Goal: Task Accomplishment & Management: Manage account settings

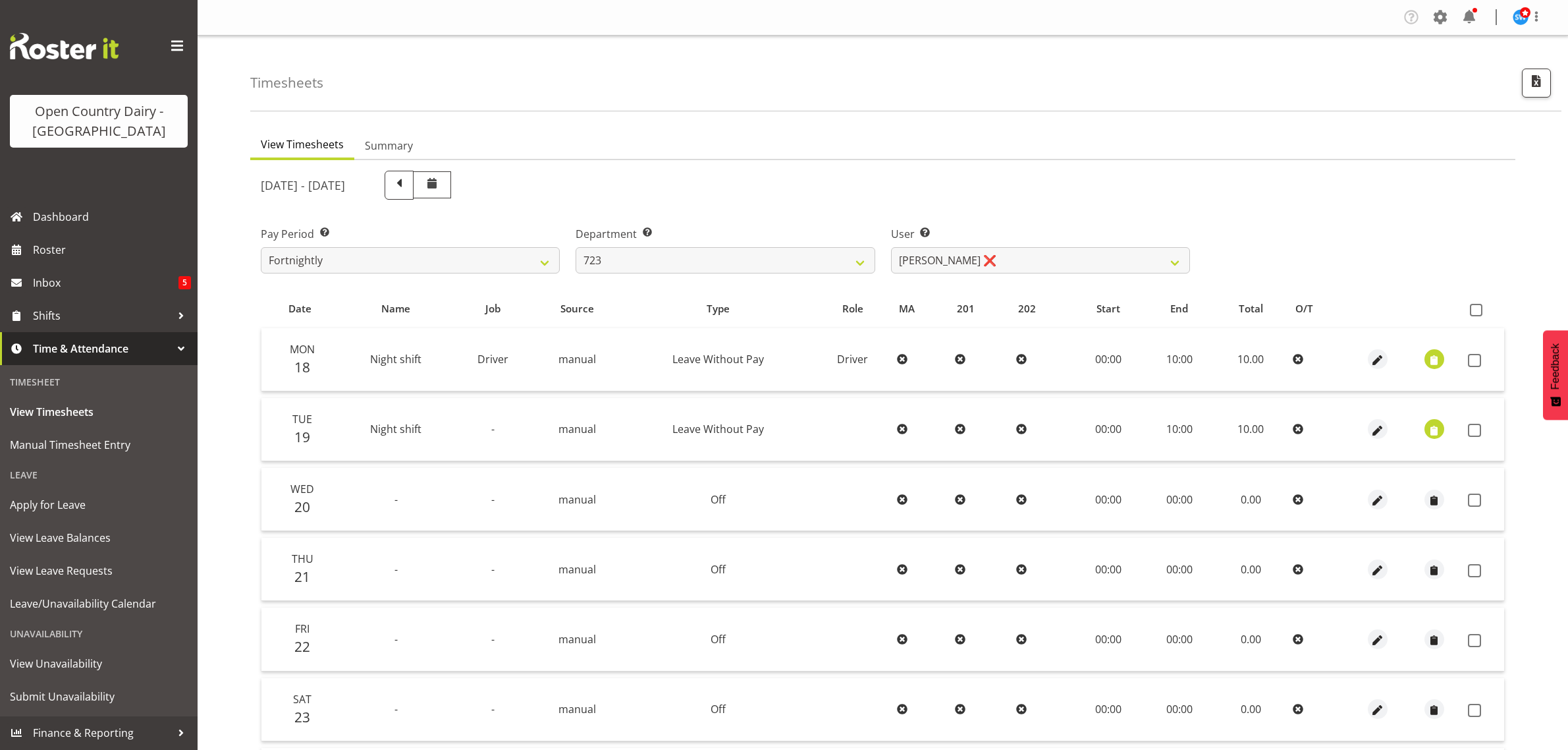
select select "819"
select select "11212"
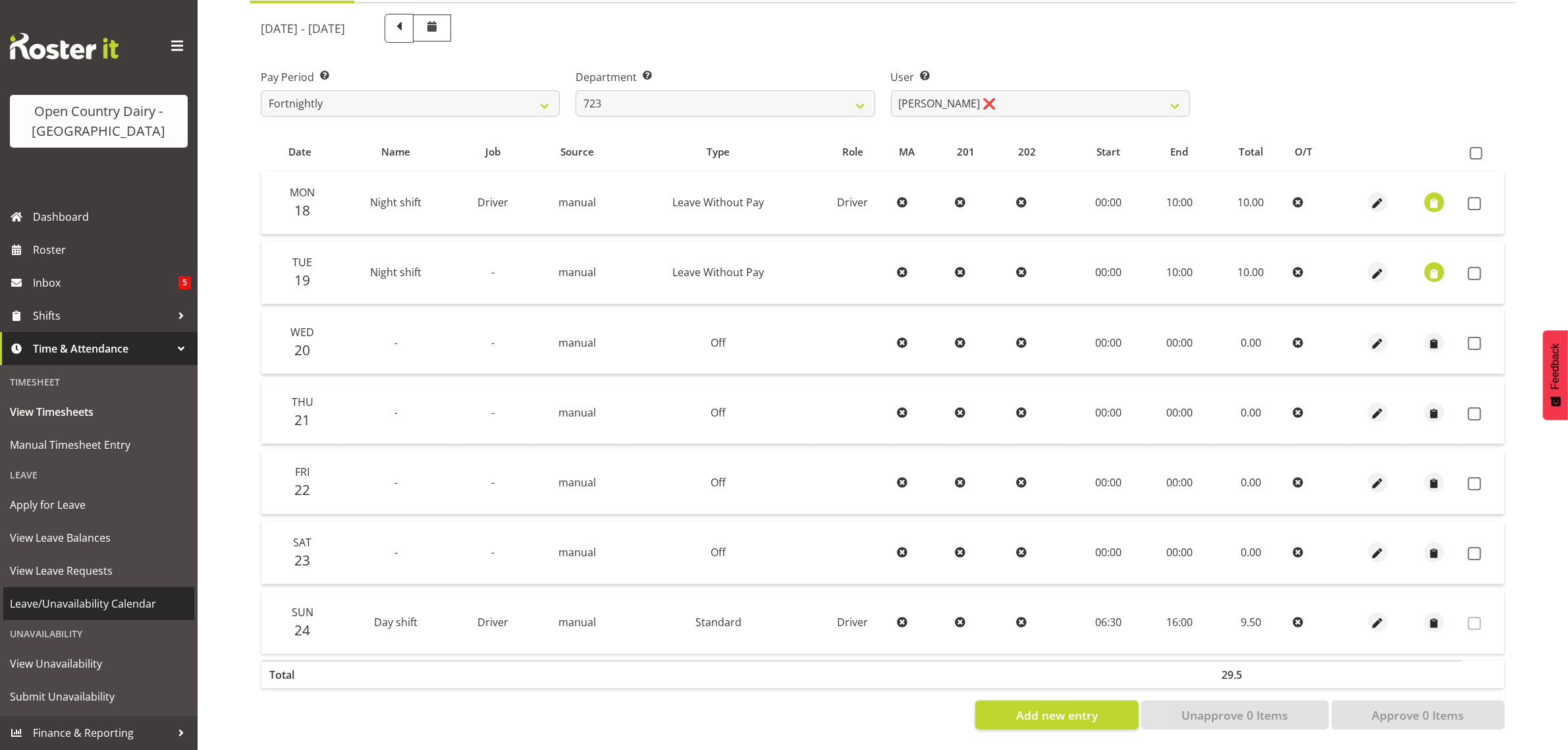
scroll to position [168, 0]
click at [74, 499] on span "Apply for Leave" at bounding box center [98, 505] width 177 height 20
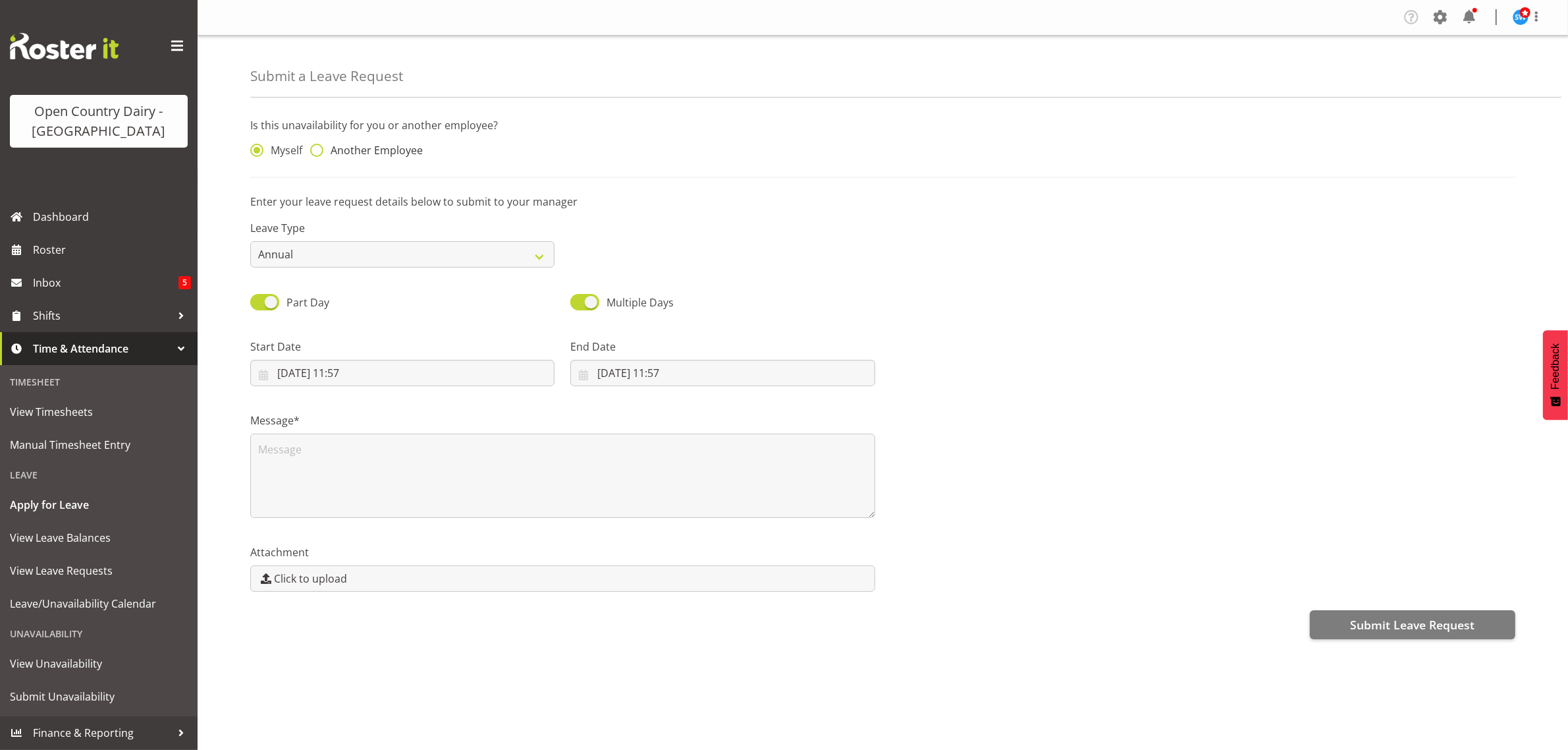
click at [313, 151] on span at bounding box center [317, 150] width 13 height 13
click at [313, 151] on input "Another Employee" at bounding box center [314, 150] width 8 height 8
radio input "true"
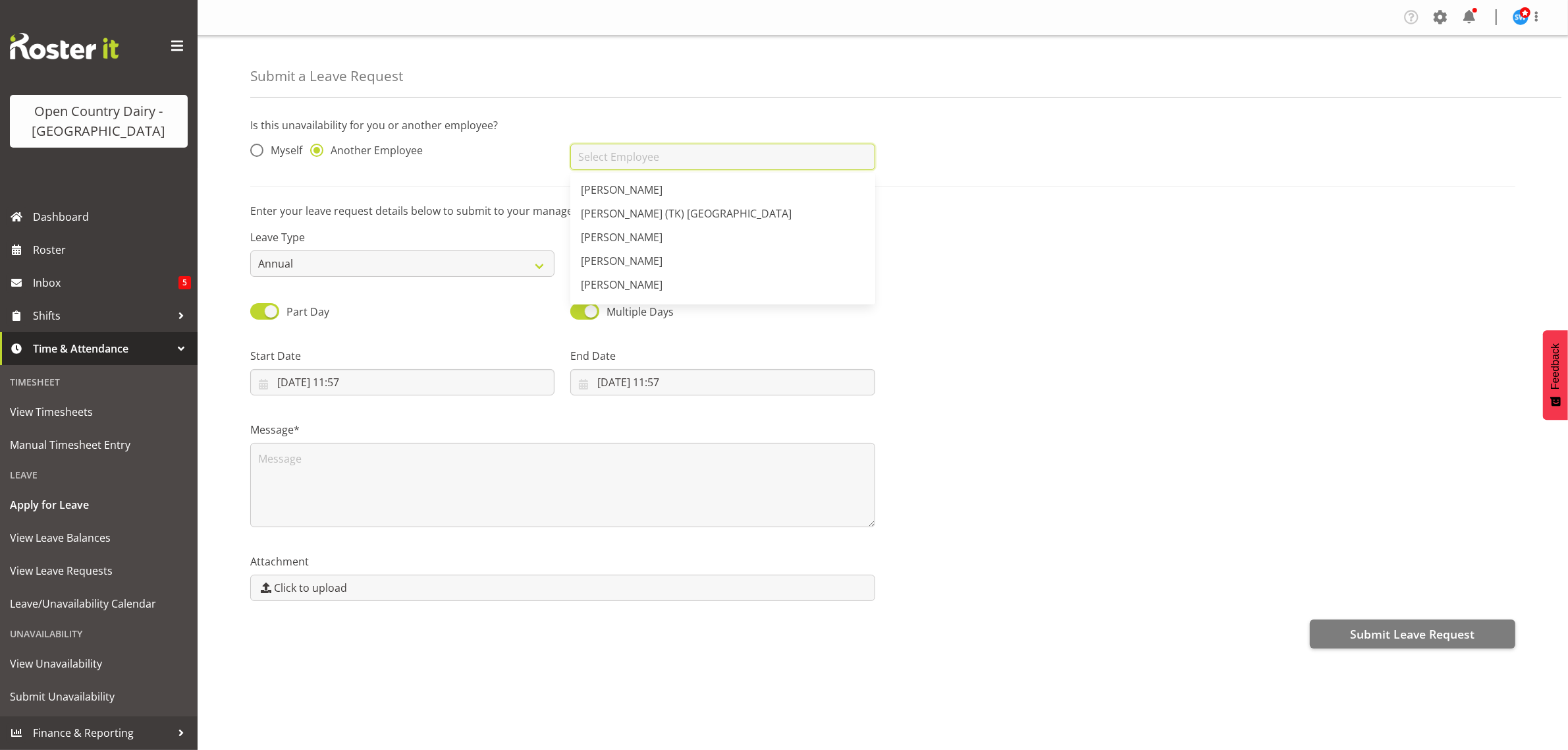
click at [618, 157] on input "text" at bounding box center [722, 157] width 304 height 26
click at [644, 195] on span "Dodge Lindsay Laing" at bounding box center [639, 189] width 118 height 15
type input "Dodge Lindsay Laing"
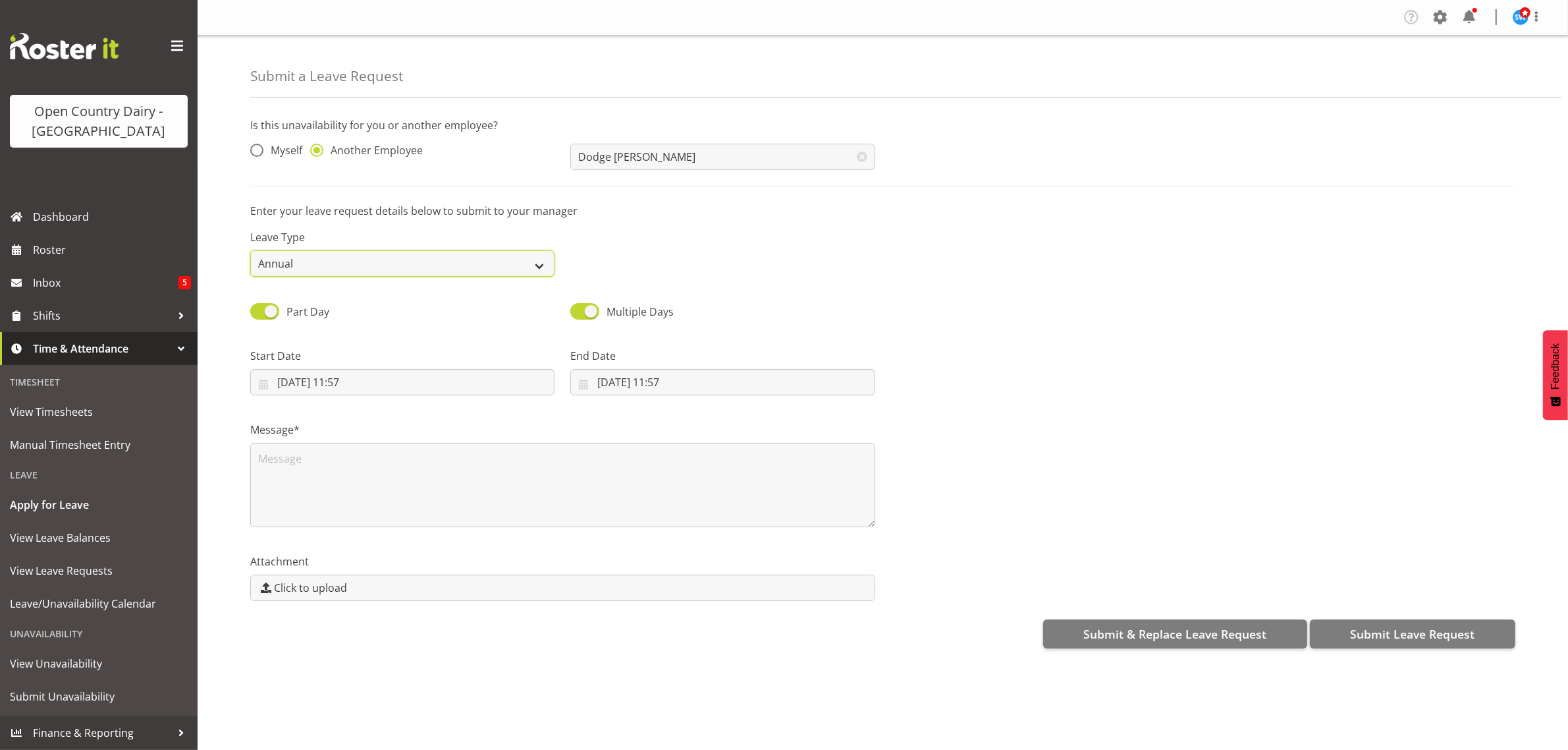
click at [330, 264] on select "Annual Sick Leave Without Pay Bereavement Domestic Violence Parental Jury Servi…" at bounding box center [403, 264] width 304 height 26
select select "Sick"
click at [250, 251] on select "Annual Sick Leave Without Pay Bereavement Domestic Violence Parental Jury Servi…" at bounding box center [403, 264] width 304 height 26
click at [317, 373] on input "24/08/2025, 11:57" at bounding box center [403, 382] width 304 height 26
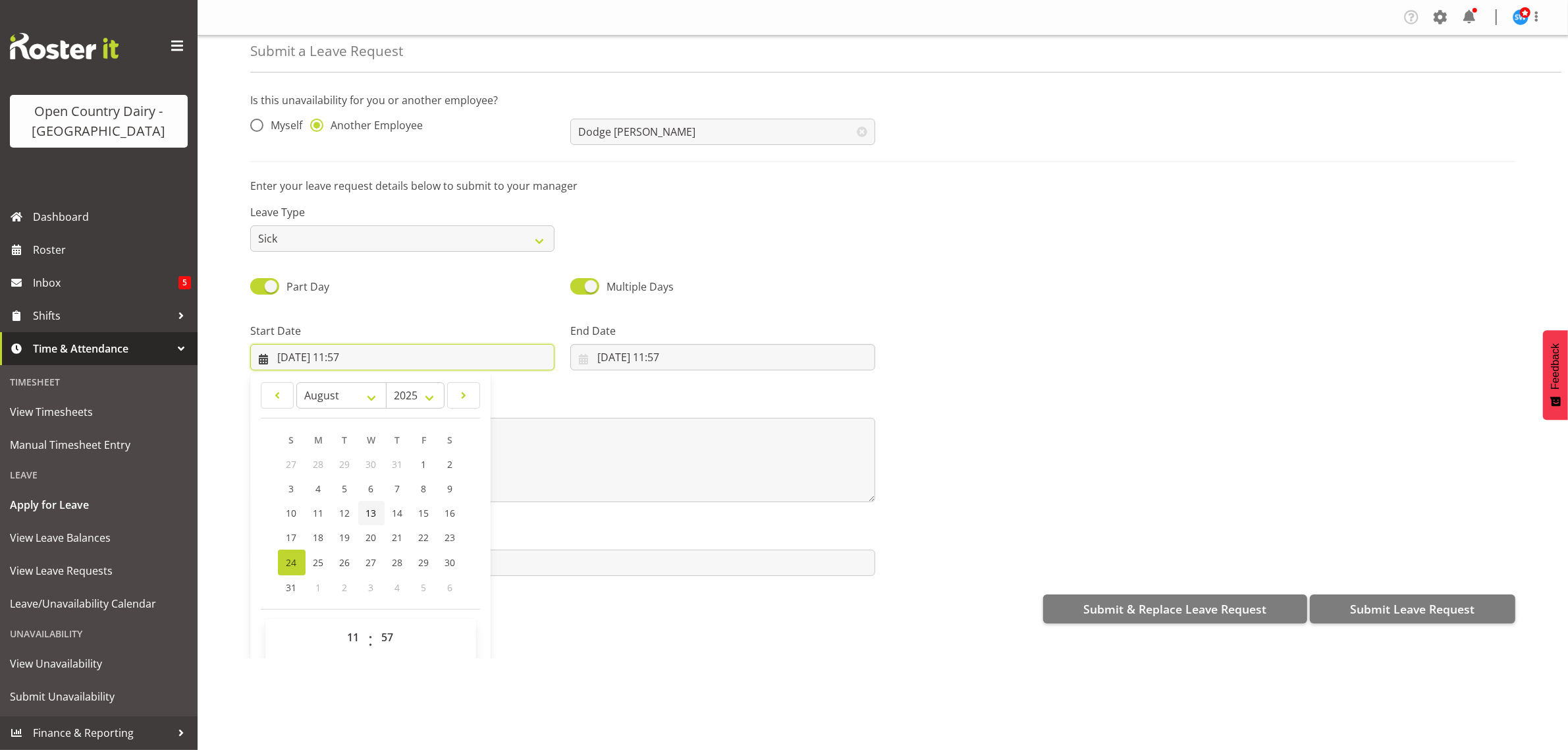
scroll to position [38, 0]
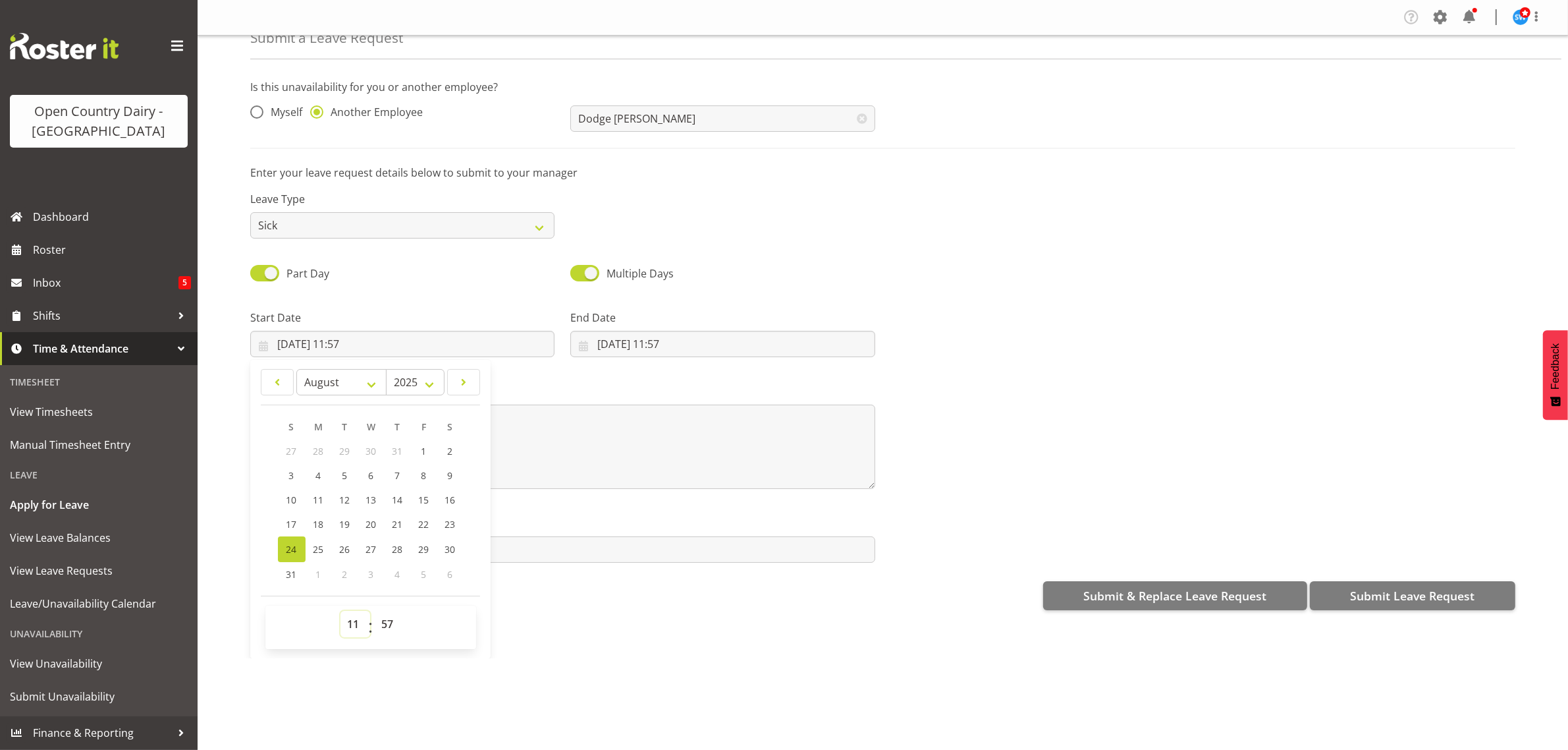
click at [357, 626] on select "00 01 02 03 04 05 06 07 08 09 10 11 12 13 14 15 16 17 18 19 20 21 22 23" at bounding box center [355, 624] width 30 height 26
select select "16"
click at [340, 611] on select "00 01 02 03 04 05 06 07 08 09 10 11 12 13 14 15 16 17 18 19 20 21 22 23" at bounding box center [355, 624] width 30 height 26
type input "24/08/2025, 16:57"
drag, startPoint x: 387, startPoint y: 626, endPoint x: 392, endPoint y: 614, distance: 13.0
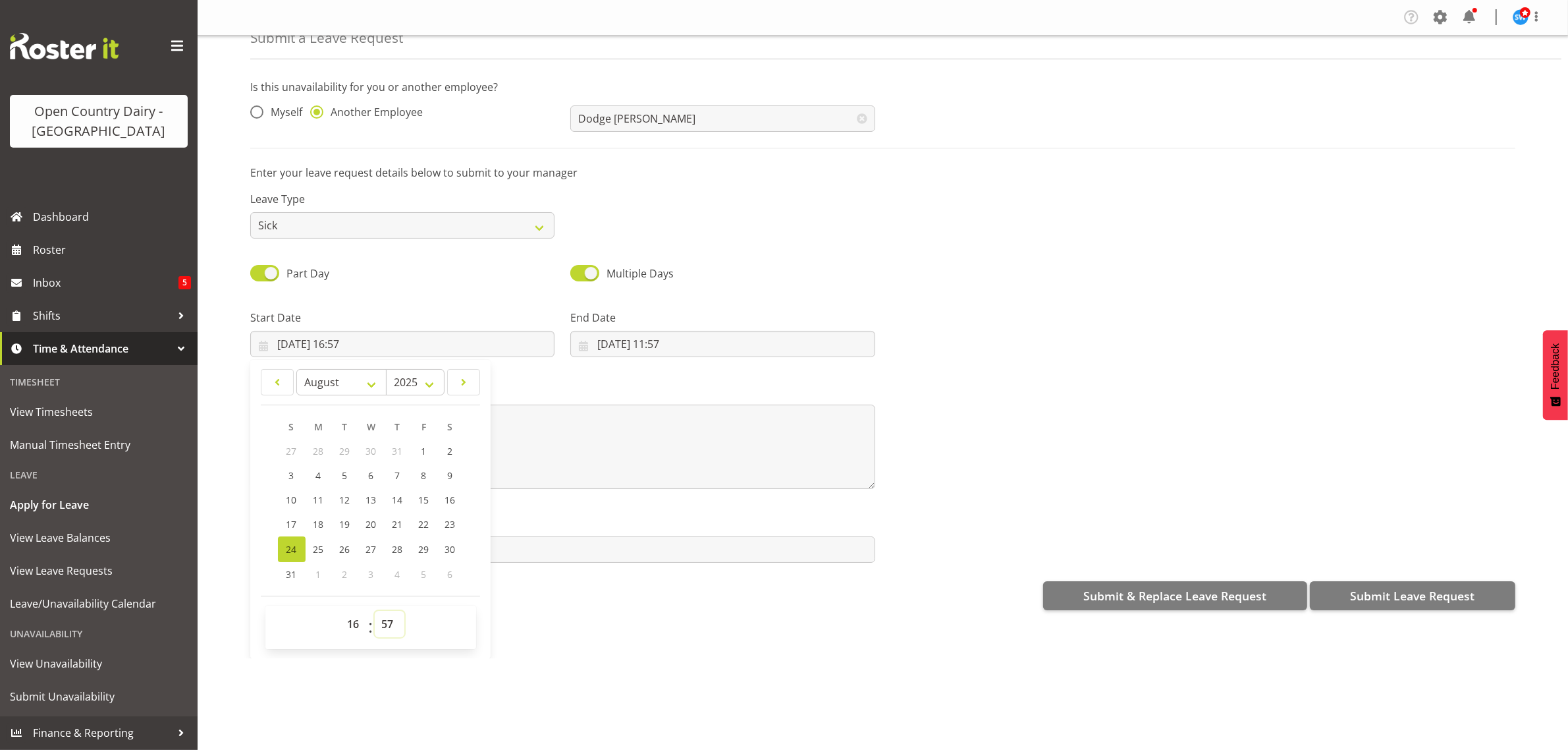
click at [389, 626] on select "00 01 02 03 04 05 06 07 08 09 10 11 12 13 14 15 16 17 18 19 20 21 22 23 24 25 2…" at bounding box center [390, 624] width 30 height 26
select select "45"
click at [375, 611] on select "00 01 02 03 04 05 06 07 08 09 10 11 12 13 14 15 16 17 18 19 20 21 22 23 24 25 2…" at bounding box center [390, 624] width 30 height 26
type input "24/08/2025, 16:45"
click at [695, 337] on input "24/08/2025, 11:57" at bounding box center [722, 343] width 304 height 26
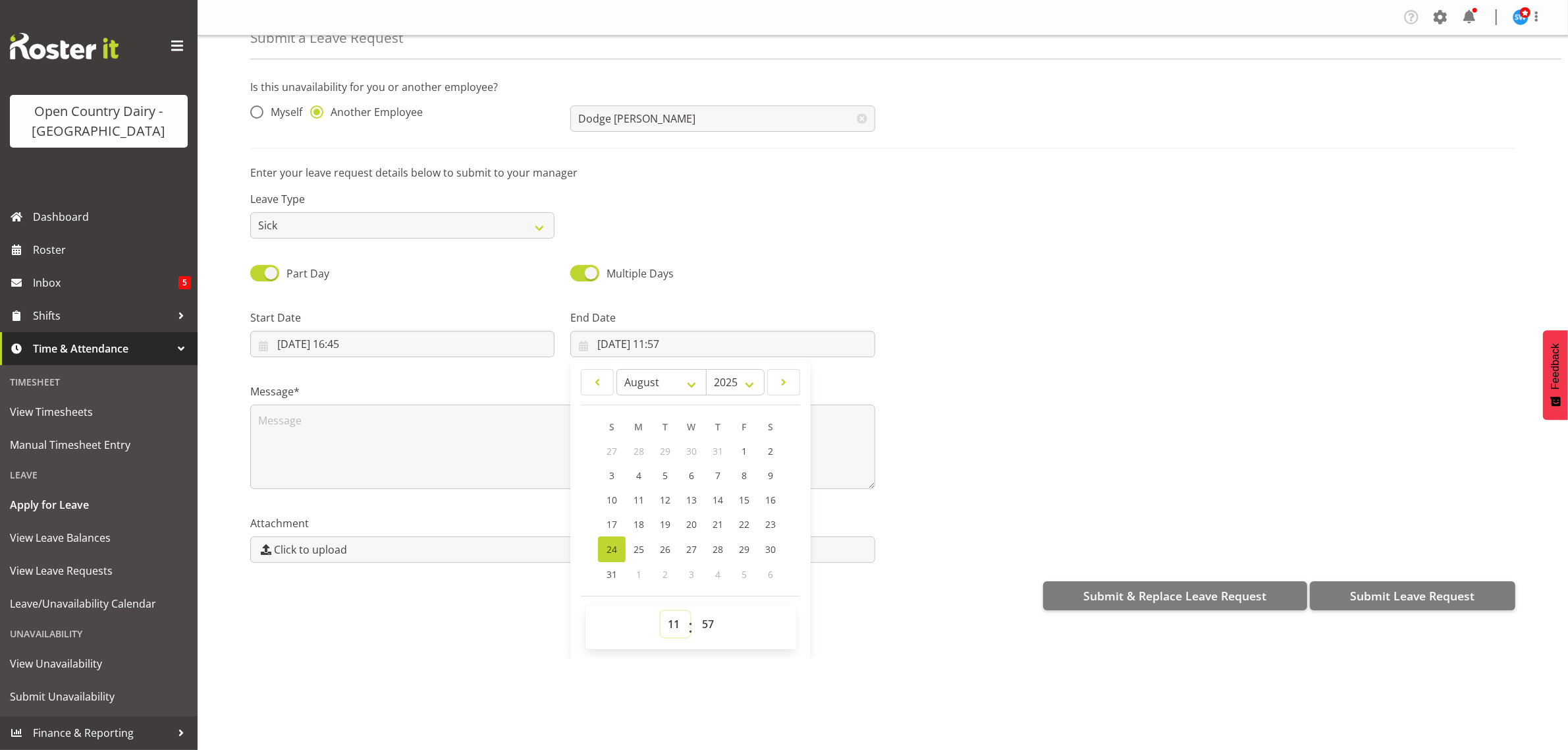
click at [670, 633] on select "00 01 02 03 04 05 06 07 08 09 10 11 12 13 14 15 16 17 18 19 20 21 22 23" at bounding box center [675, 624] width 30 height 26
select select "4"
click at [661, 611] on select "00 01 02 03 04 05 06 07 08 09 10 11 12 13 14 15 16 17 18 19 20 21 22 23" at bounding box center [675, 624] width 30 height 26
type input "24/08/2025, 04:57"
click at [706, 621] on select "00 01 02 03 04 05 06 07 08 09 10 11 12 13 14 15 16 17 18 19 20 21 22 23 24 25 2…" at bounding box center [709, 624] width 30 height 26
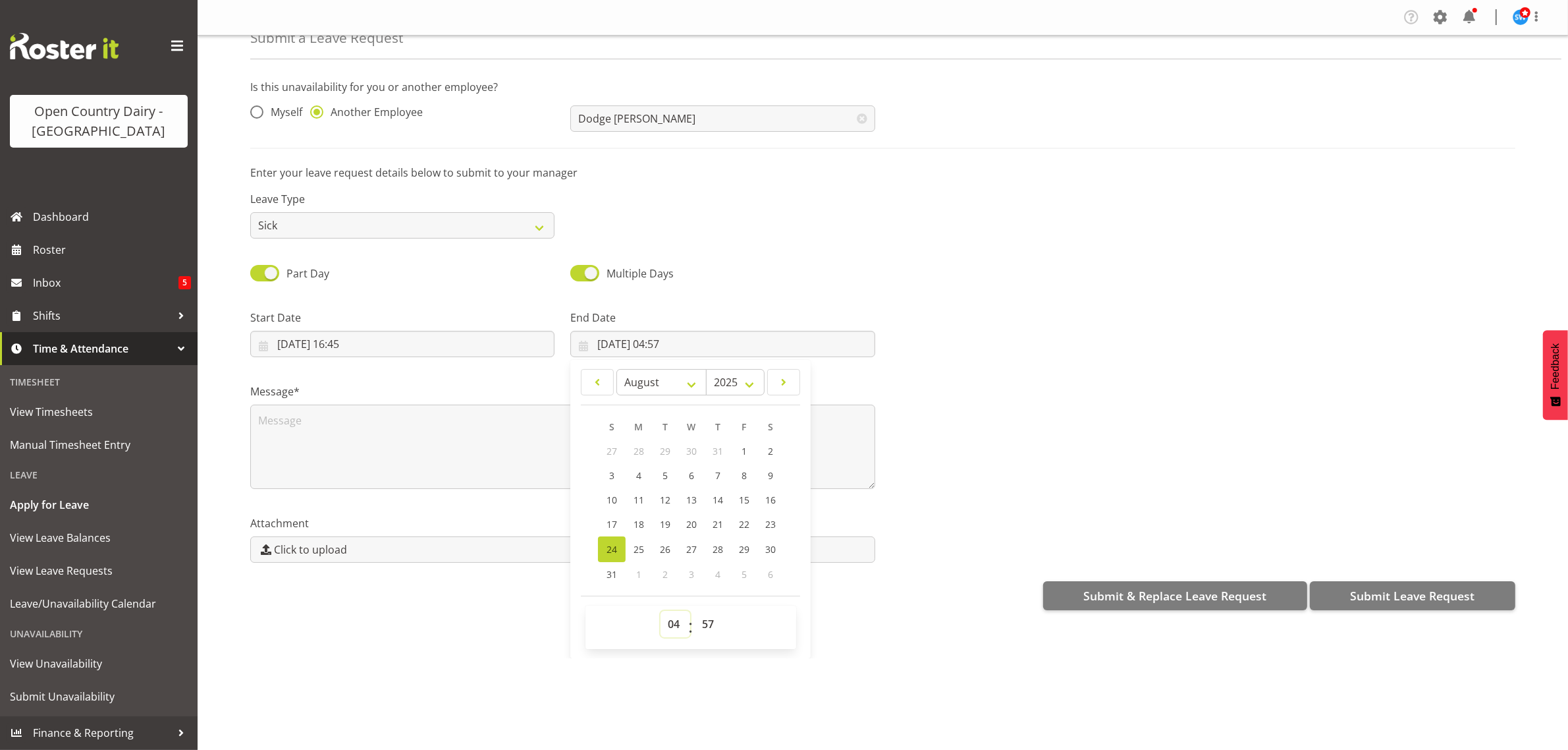
drag, startPoint x: 681, startPoint y: 621, endPoint x: 705, endPoint y: 534, distance: 90.2
click at [681, 620] on select "00 01 02 03 04 05 06 07 08 09 10 11 12 13 14 15 16 17 18 19 20 21 22 23" at bounding box center [675, 624] width 30 height 26
select select "16"
click at [661, 611] on select "00 01 02 03 04 05 06 07 08 09 10 11 12 13 14 15 16 17 18 19 20 21 22 23" at bounding box center [675, 624] width 30 height 26
type input "24/08/2025, 16:57"
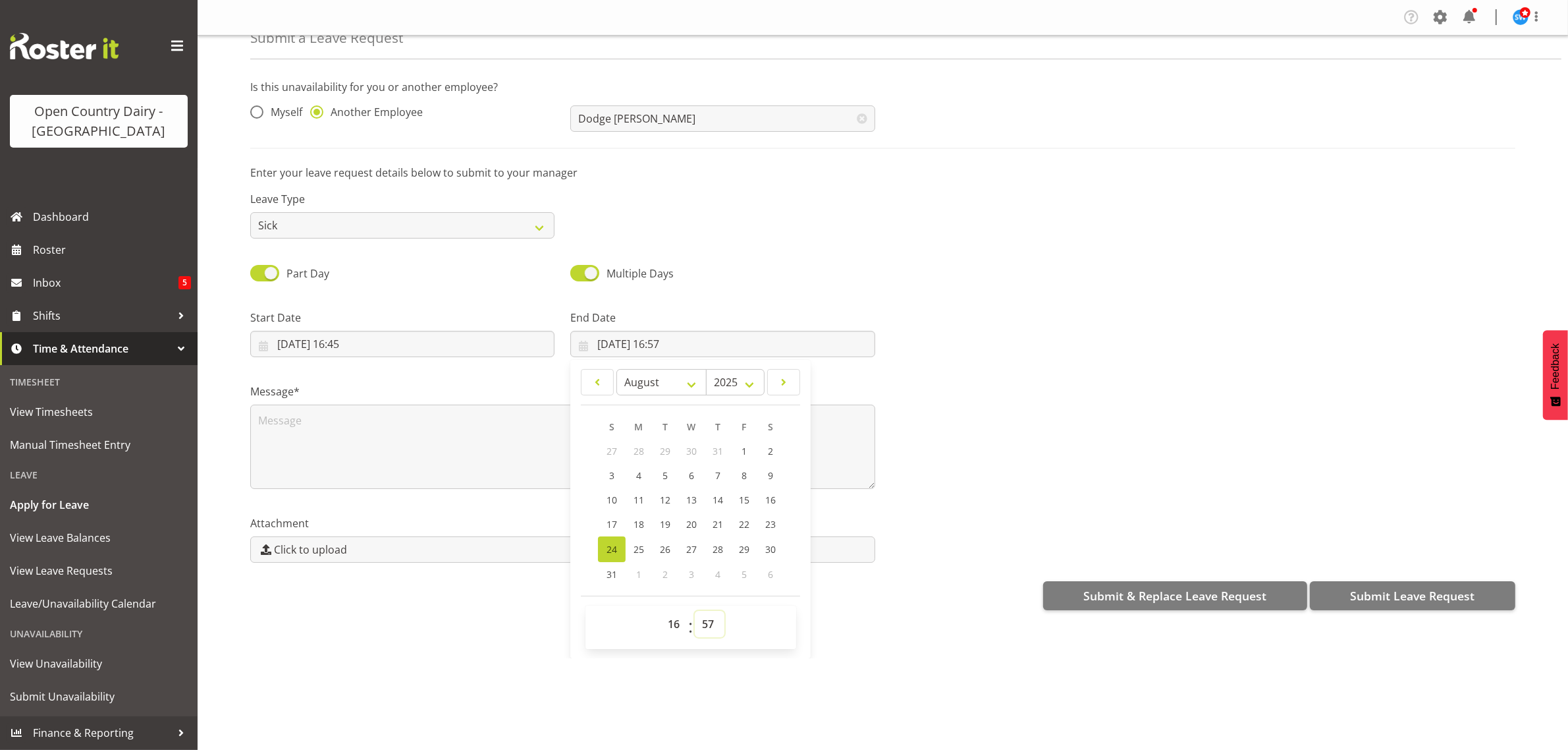
drag, startPoint x: 705, startPoint y: 625, endPoint x: 707, endPoint y: 612, distance: 13.2
click at [708, 625] on select "00 01 02 03 04 05 06 07 08 09 10 11 12 13 14 15 16 17 18 19 20 21 22 23 24 25 2…" at bounding box center [709, 624] width 30 height 26
select select "45"
click at [694, 611] on select "00 01 02 03 04 05 06 07 08 09 10 11 12 13 14 15 16 17 18 19 20 21 22 23 24 25 2…" at bounding box center [709, 624] width 30 height 26
type input "24/08/2025, 16:45"
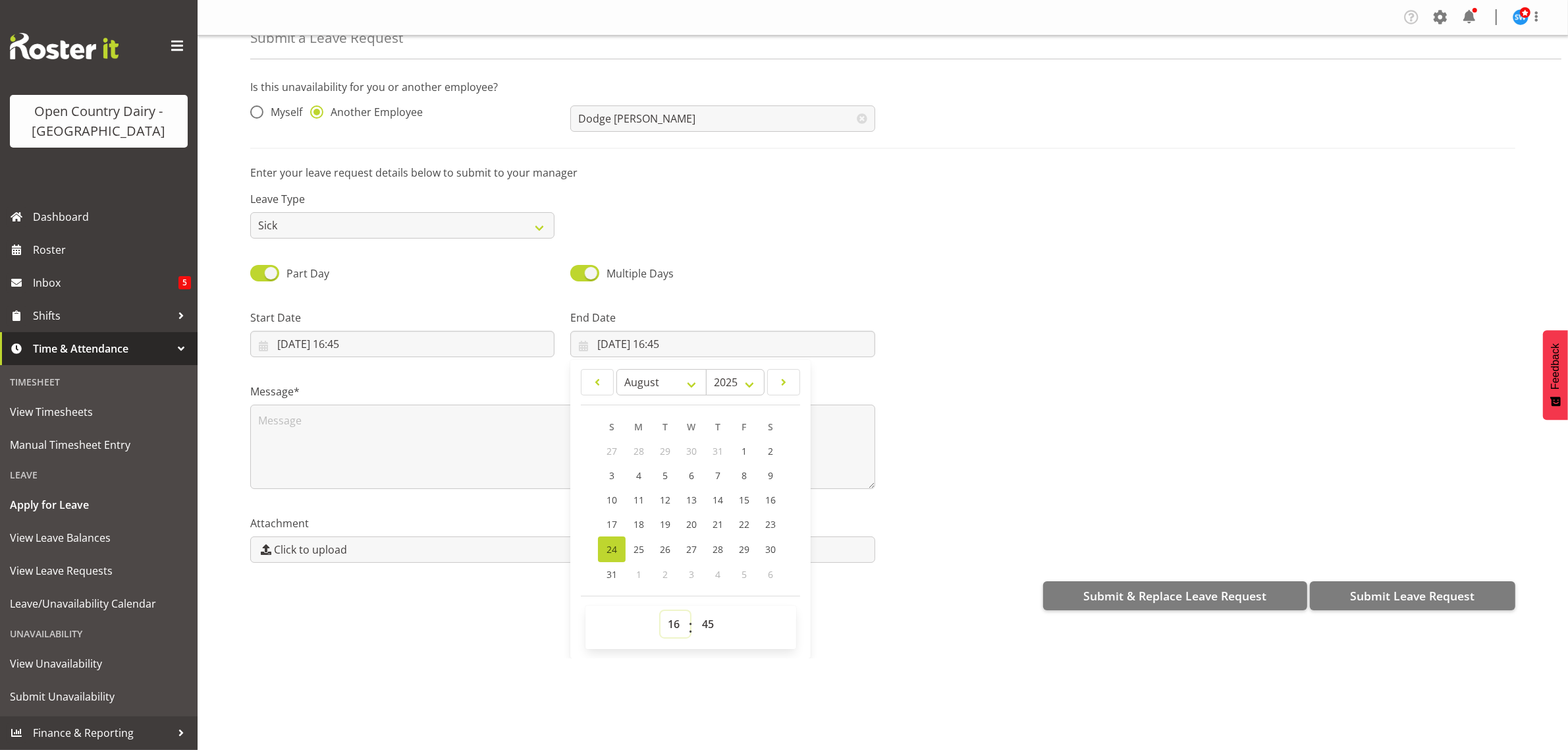
click at [677, 627] on select "00 01 02 03 04 05 06 07 08 09 10 11 12 13 14 15 16 17 18 19 20 21 22 23" at bounding box center [675, 624] width 30 height 26
select select "3"
click at [661, 611] on select "00 01 02 03 04 05 06 07 08 09 10 11 12 13 14 15 16 17 18 19 20 21 22 23" at bounding box center [675, 624] width 30 height 26
type input "24/08/2025, 03:45"
click at [677, 626] on select "00 01 02 03 04 05 06 07 08 09 10 11 12 13 14 15 16 17 18 19 20 21 22 23" at bounding box center [675, 624] width 30 height 26
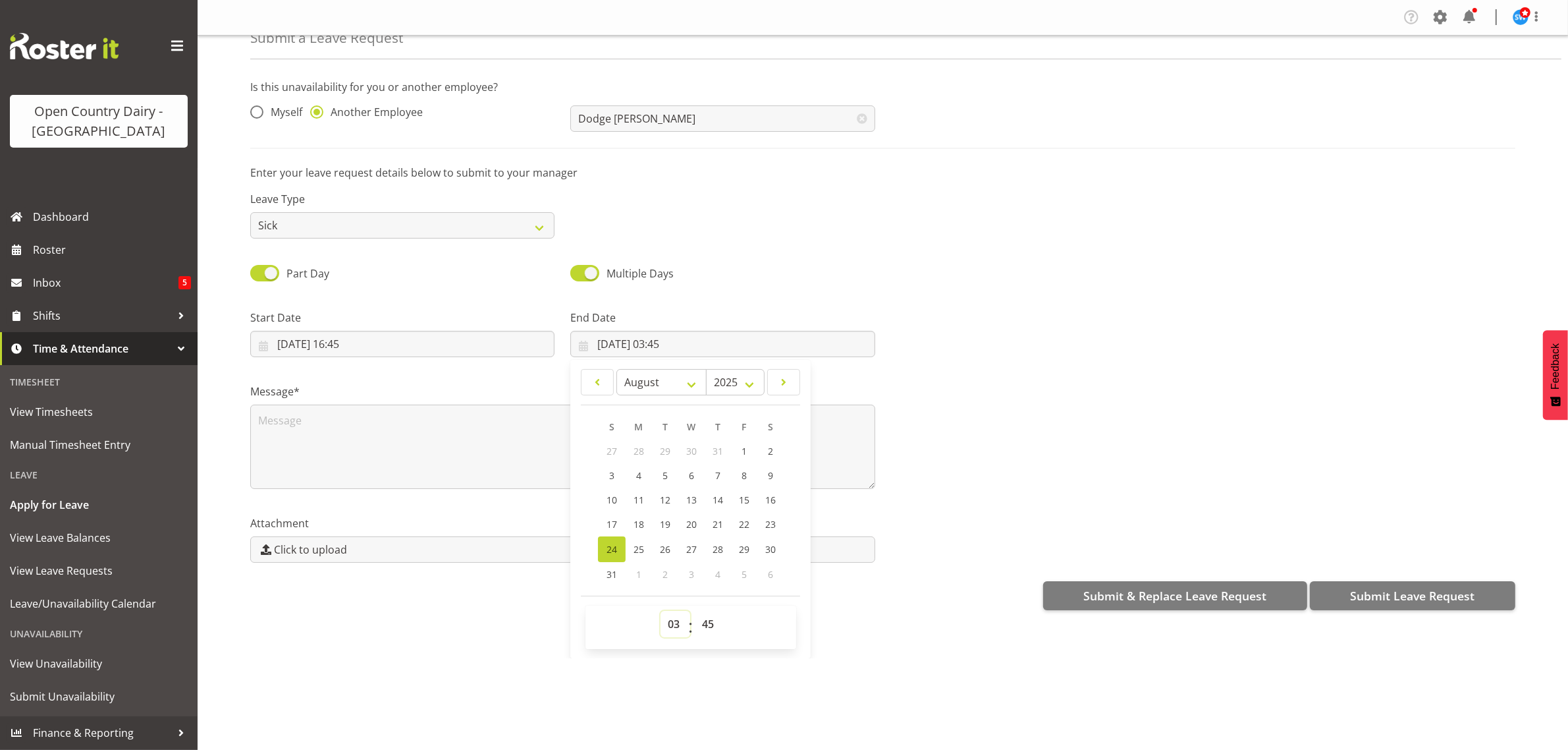
select select "4"
click at [661, 611] on select "00 01 02 03 04 05 06 07 08 09 10 11 12 13 14 15 16 17 18 19 20 21 22 23" at bounding box center [675, 624] width 30 height 26
type input "24/08/2025, 04:45"
click at [705, 621] on select "00 01 02 03 04 05 06 07 08 09 10 11 12 13 14 15 16 17 18 19 20 21 22 23 24 25 2…" at bounding box center [709, 624] width 30 height 26
select select "0"
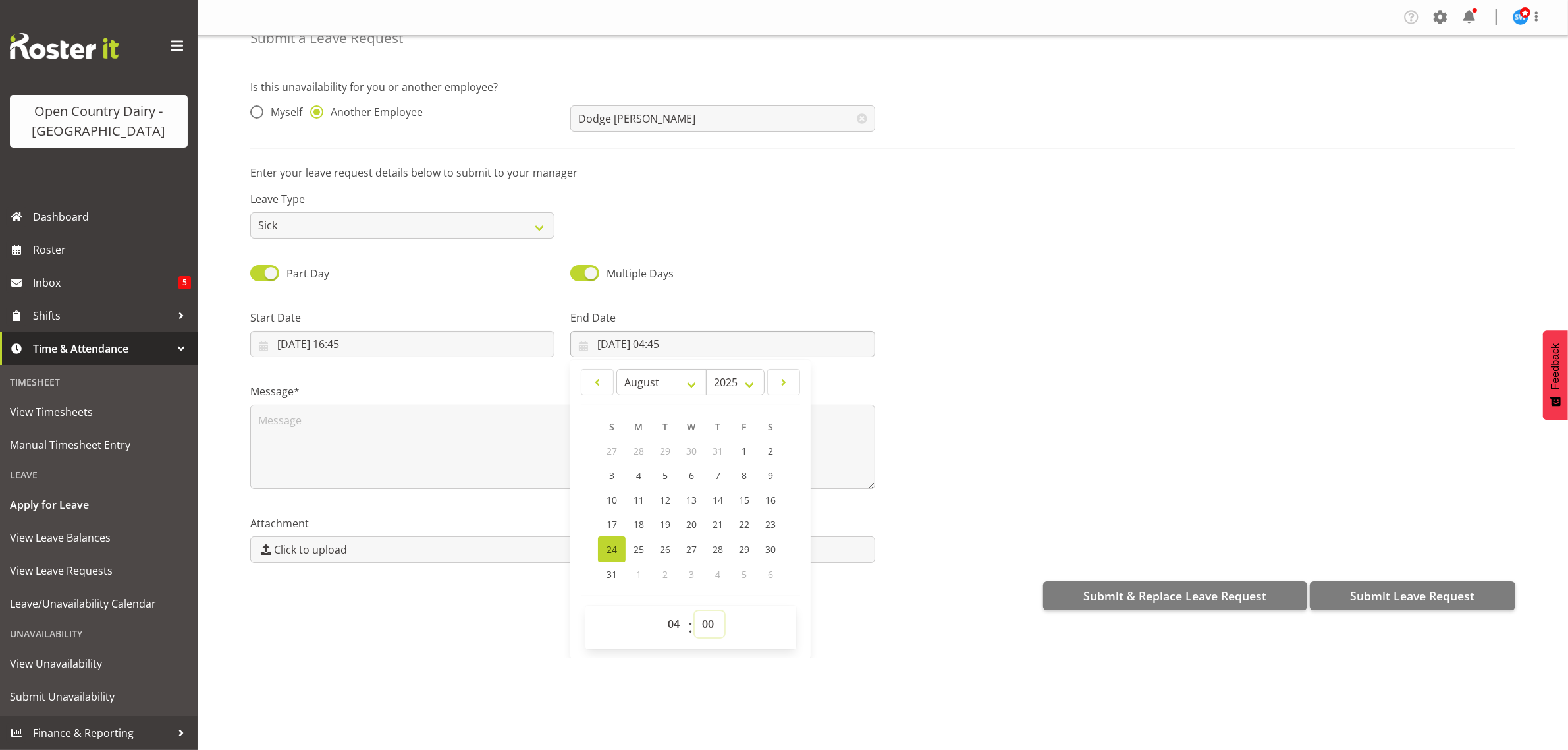
click at [694, 611] on select "00 01 02 03 04 05 06 07 08 09 10 11 12 13 14 15 16 17 18 19 20 21 22 23 24 25 2…" at bounding box center [709, 624] width 30 height 26
type input "24/08/2025, 04:00"
click at [409, 468] on textarea at bounding box center [562, 446] width 625 height 85
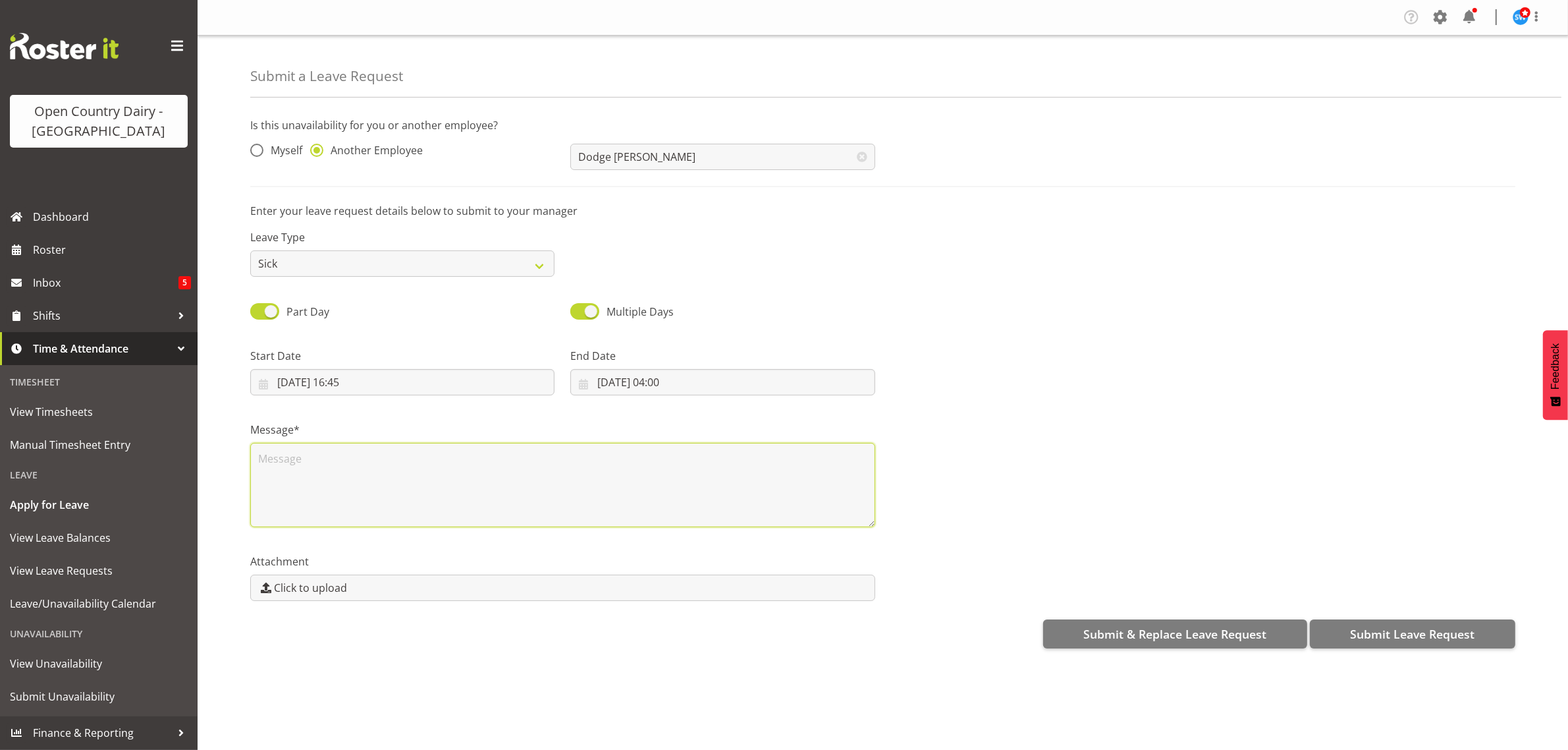
scroll to position [0, 0]
type textarea "sick ( back firewood)"
click at [1400, 633] on span "Submit Leave Request" at bounding box center [1412, 633] width 124 height 17
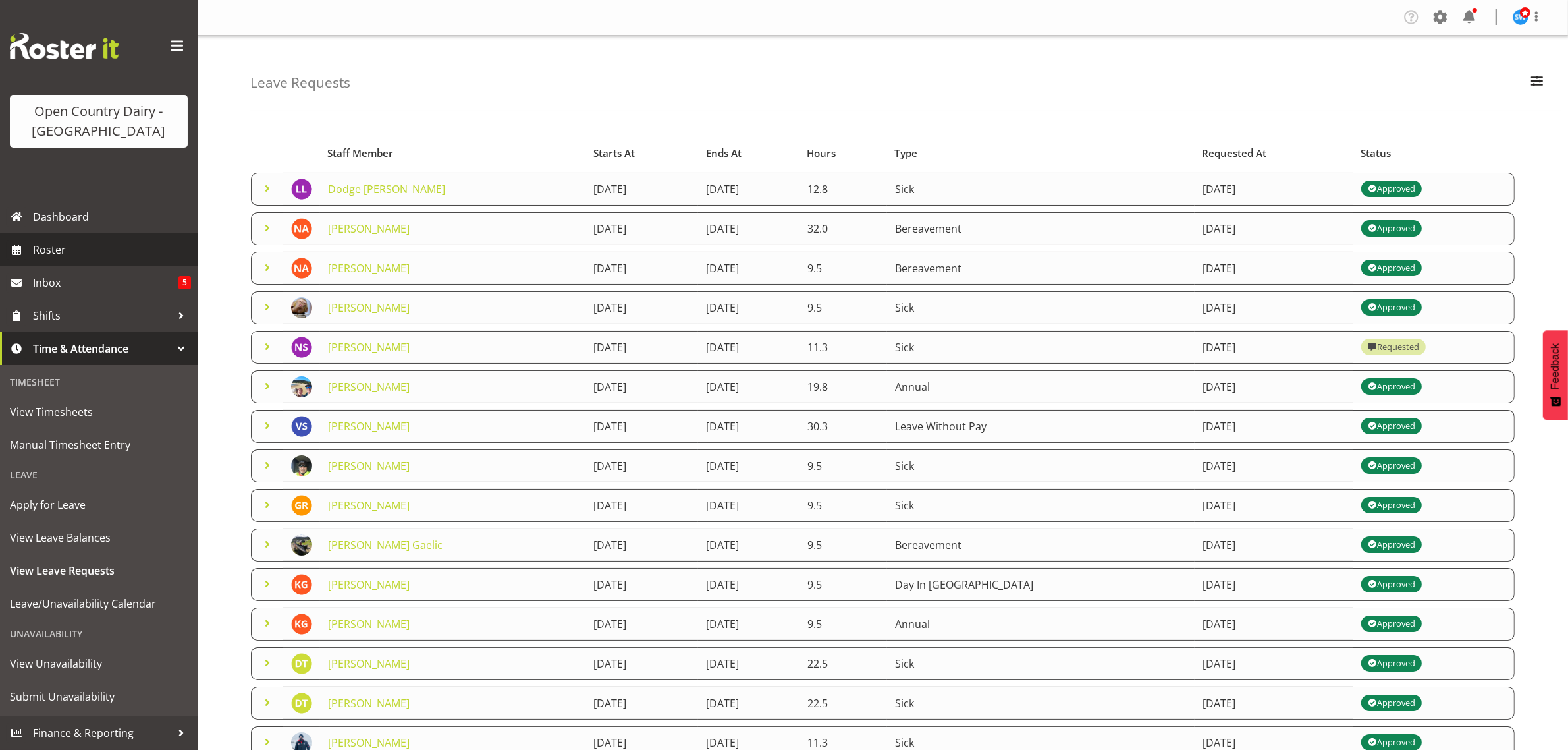
click at [73, 251] on span "Roster" at bounding box center [112, 250] width 158 height 20
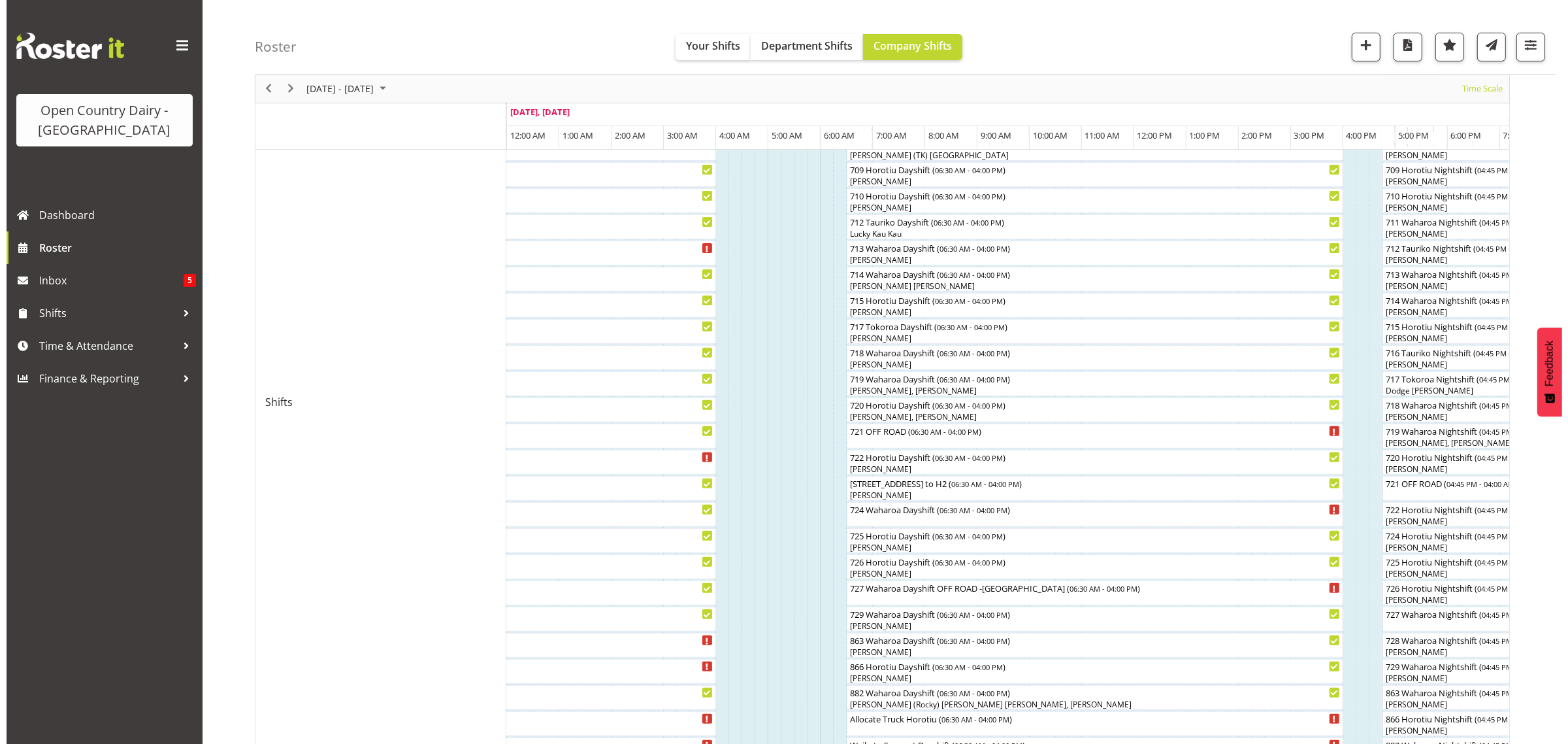
scroll to position [572, 0]
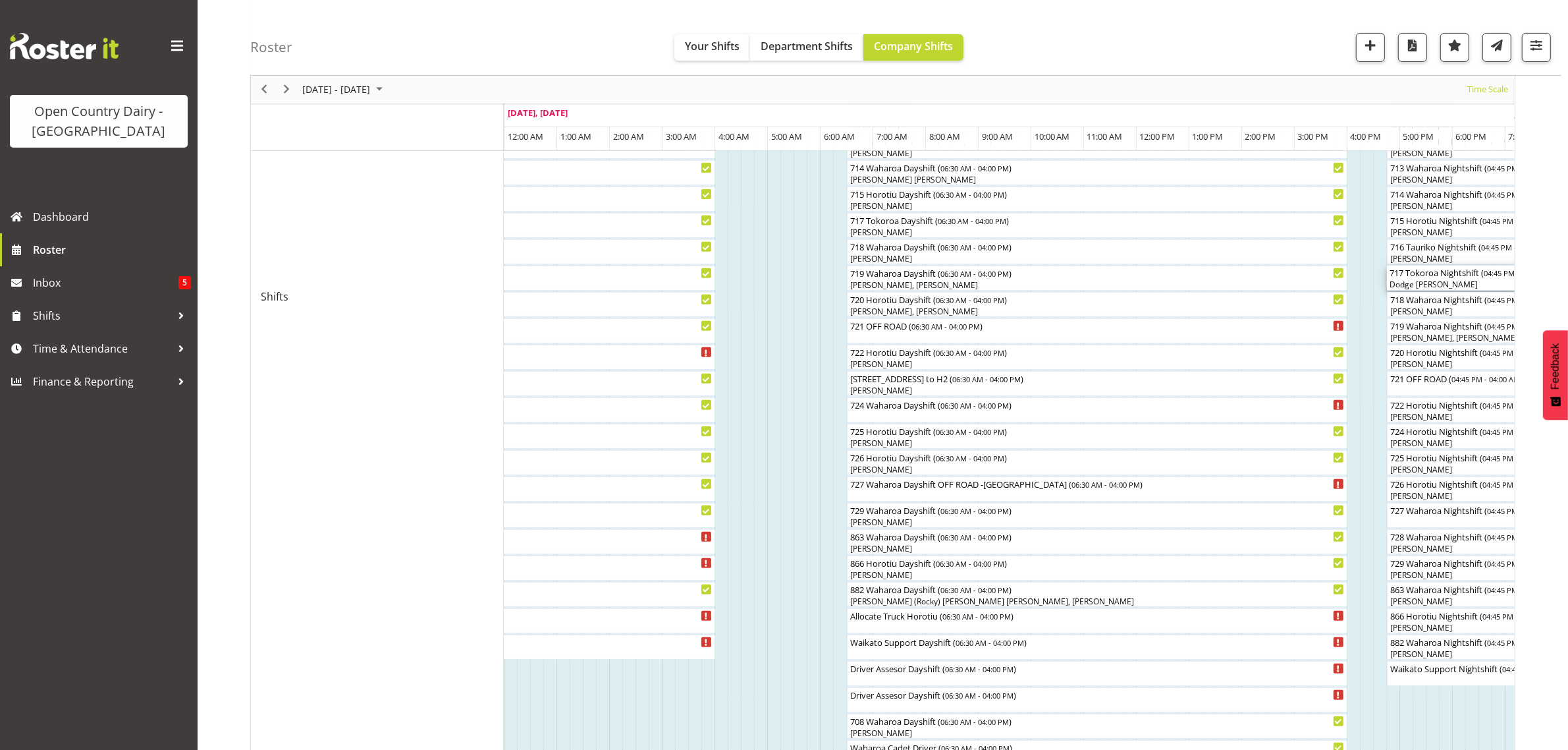
click at [1420, 270] on div "717 Tokoroa Nightshift ( 04:45 PM - 04:00 AM )" at bounding box center [1566, 271] width 353 height 13
click at [0, 0] on div at bounding box center [0, 0] width 0 height 0
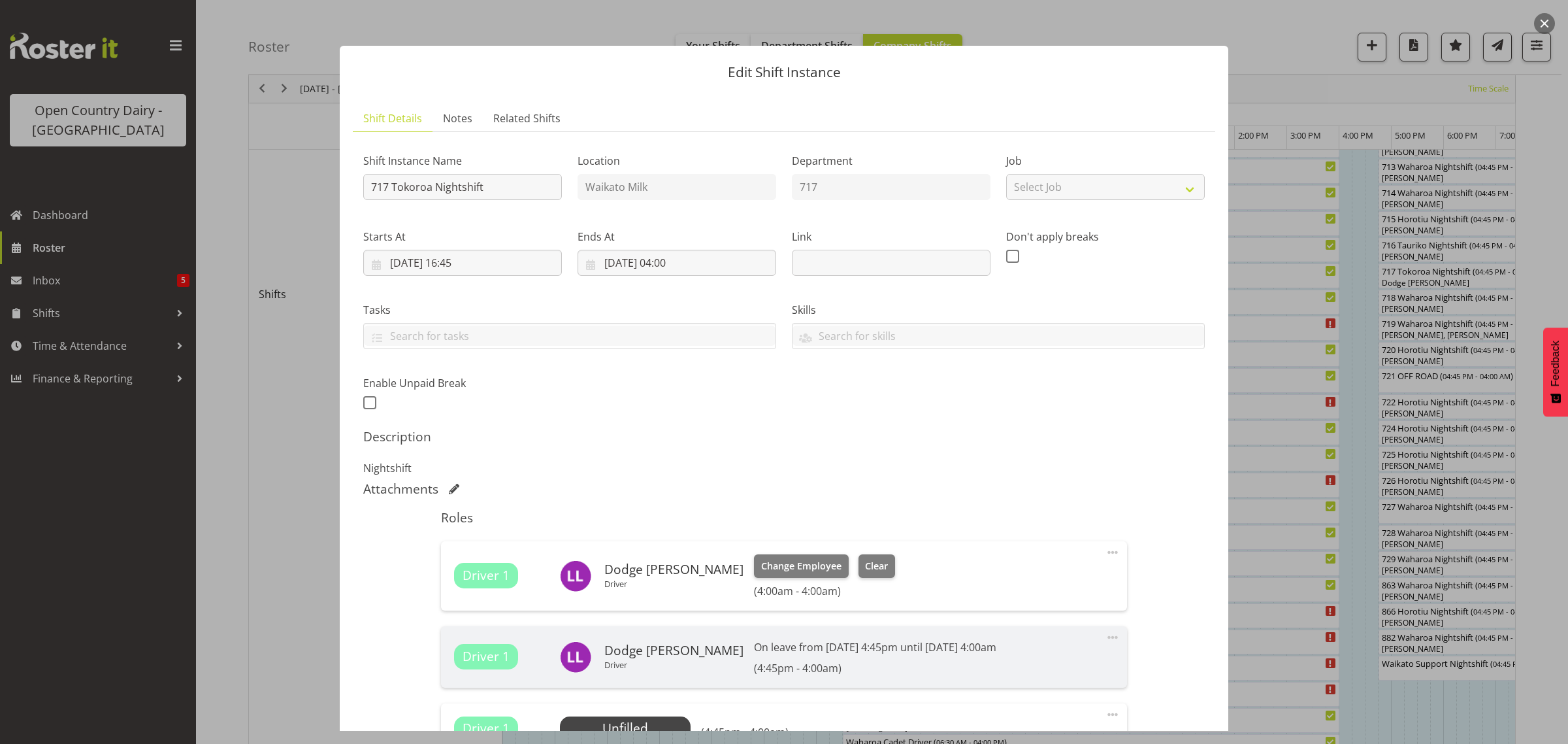
scroll to position [200, 0]
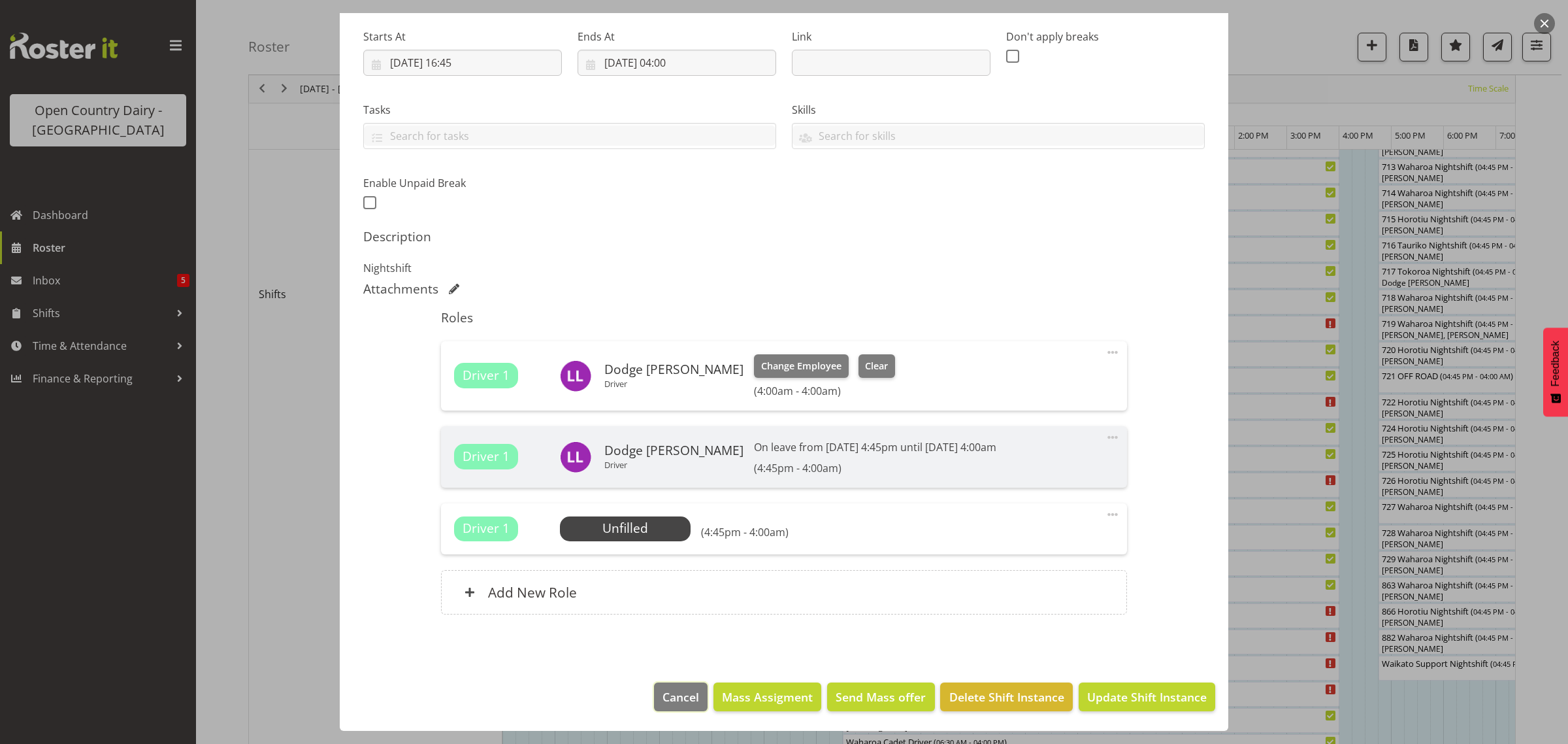
drag, startPoint x: 685, startPoint y: 694, endPoint x: 521, endPoint y: 11, distance: 702.4
click at [686, 696] on span "Cancel" at bounding box center [681, 697] width 37 height 17
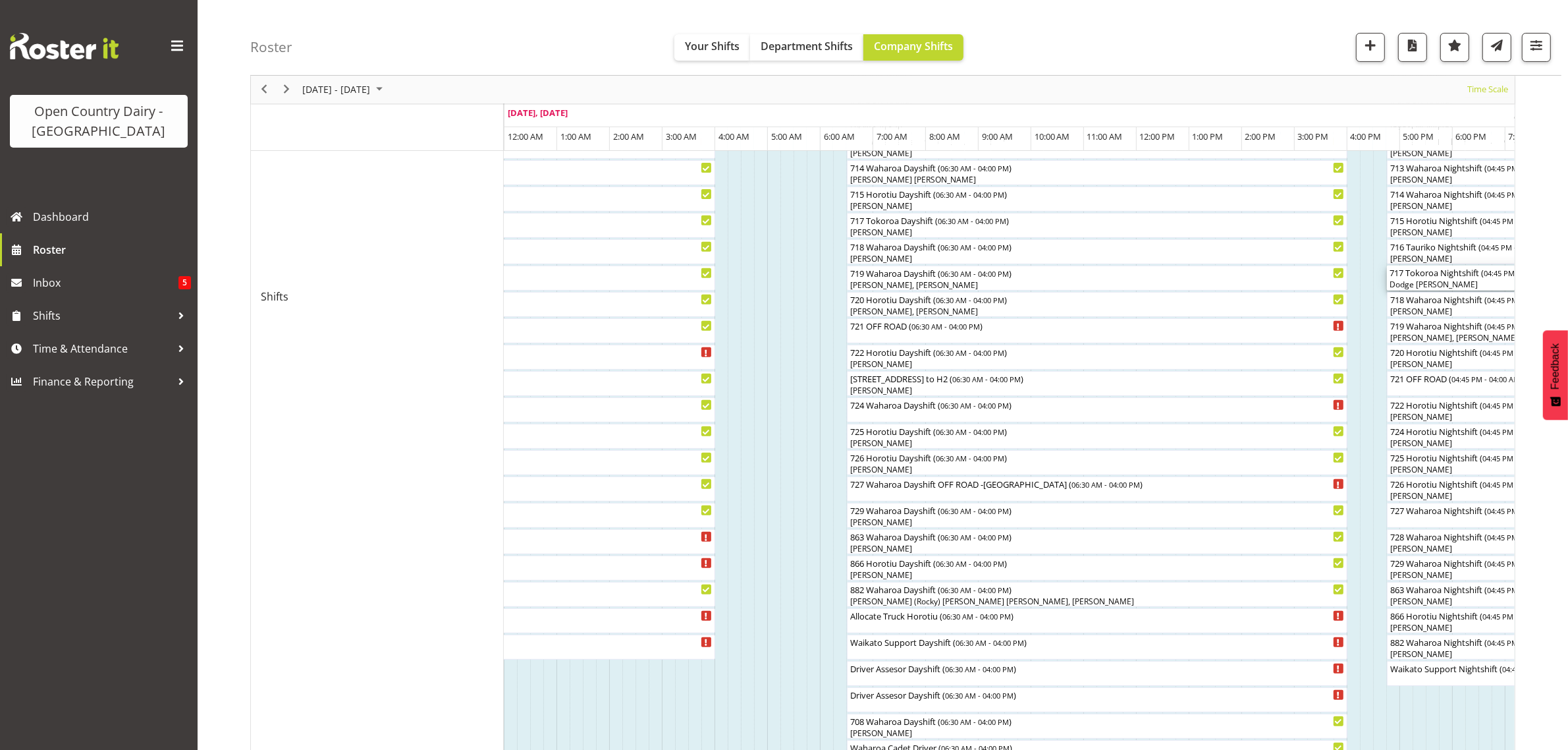
click at [1423, 277] on div "717 Tokoroa Nightshift ( 04:45 PM - 04:00 AM )" at bounding box center [1566, 271] width 353 height 13
click at [0, 0] on div at bounding box center [0, 0] width 0 height 0
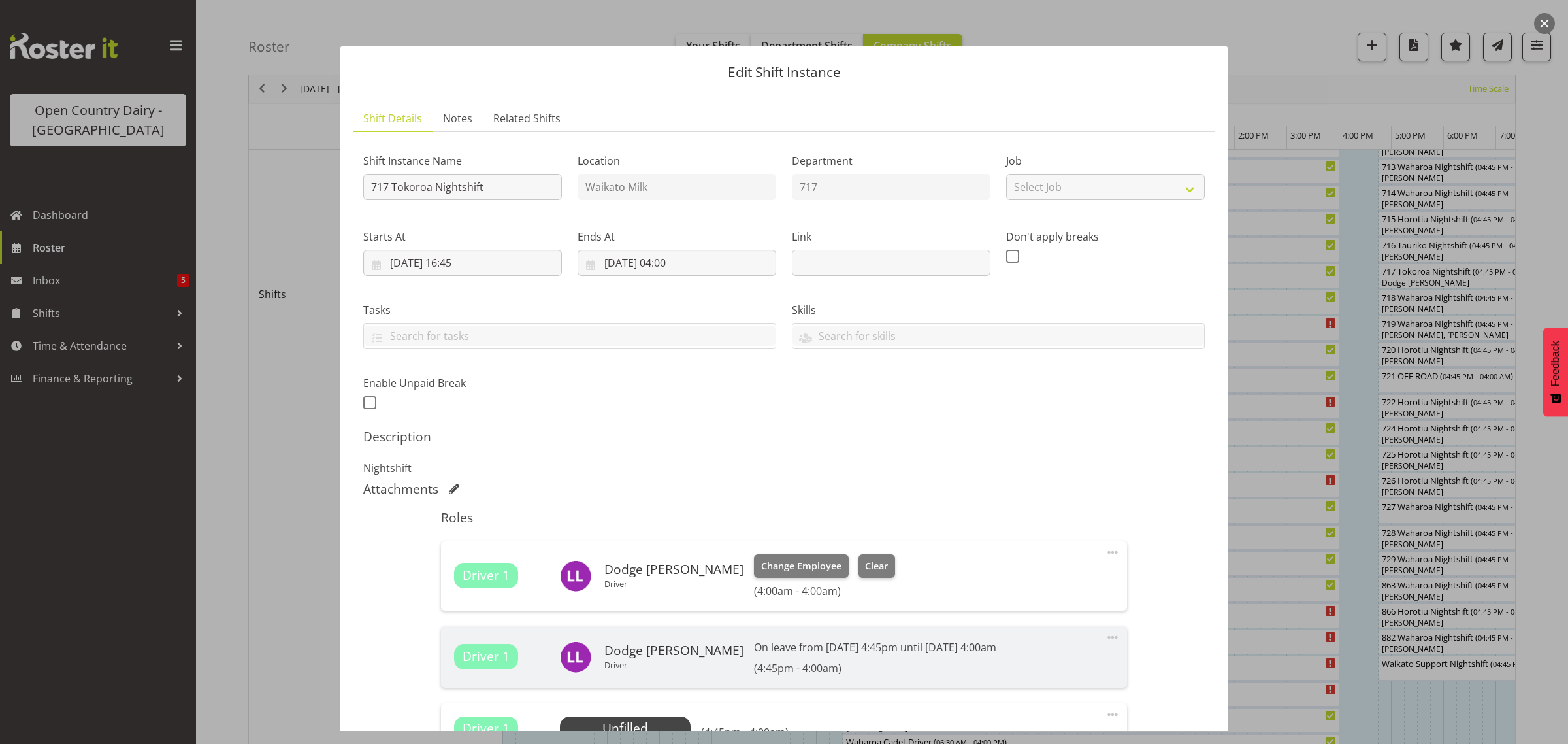
scroll to position [163, 0]
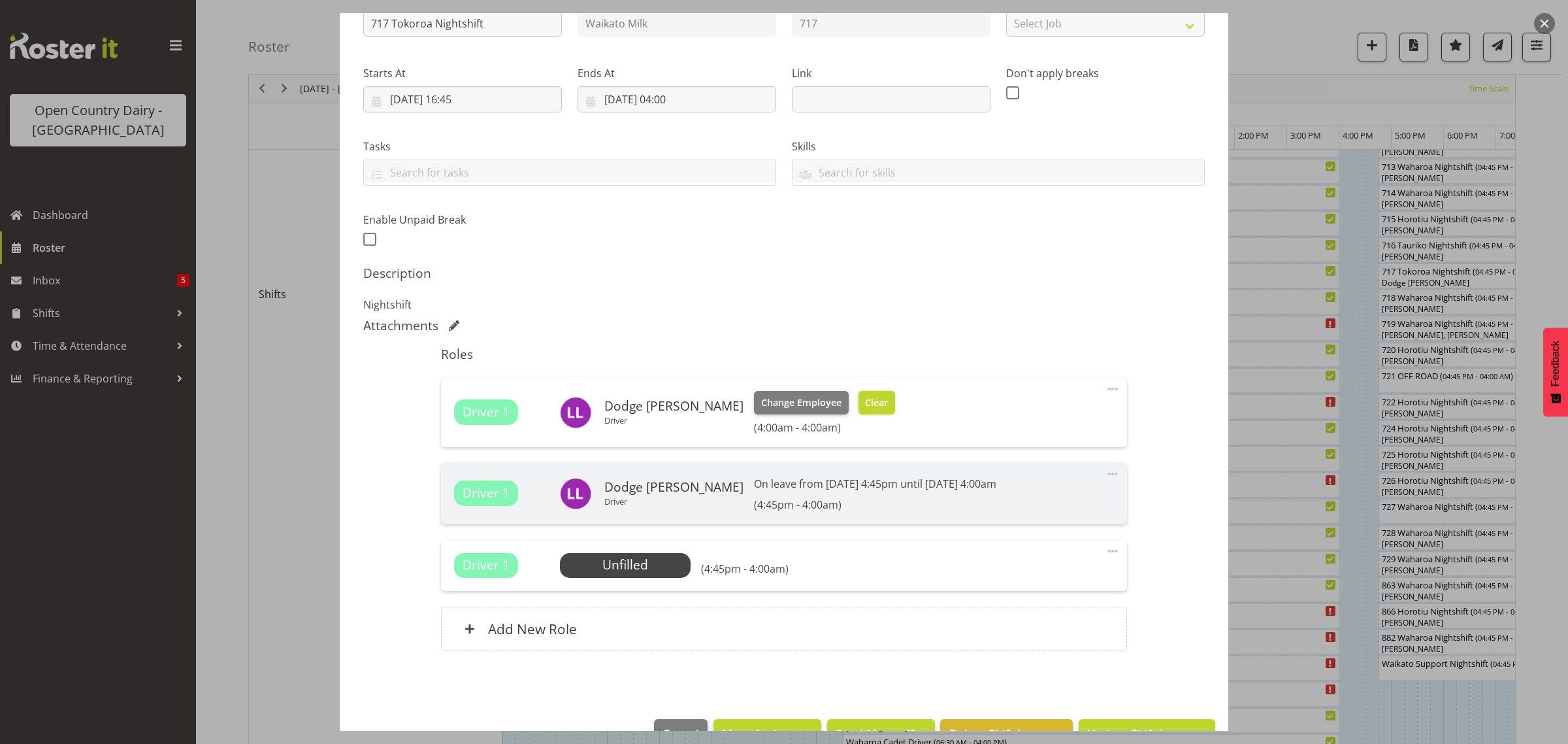
click at [865, 402] on span "Clear" at bounding box center [877, 402] width 23 height 14
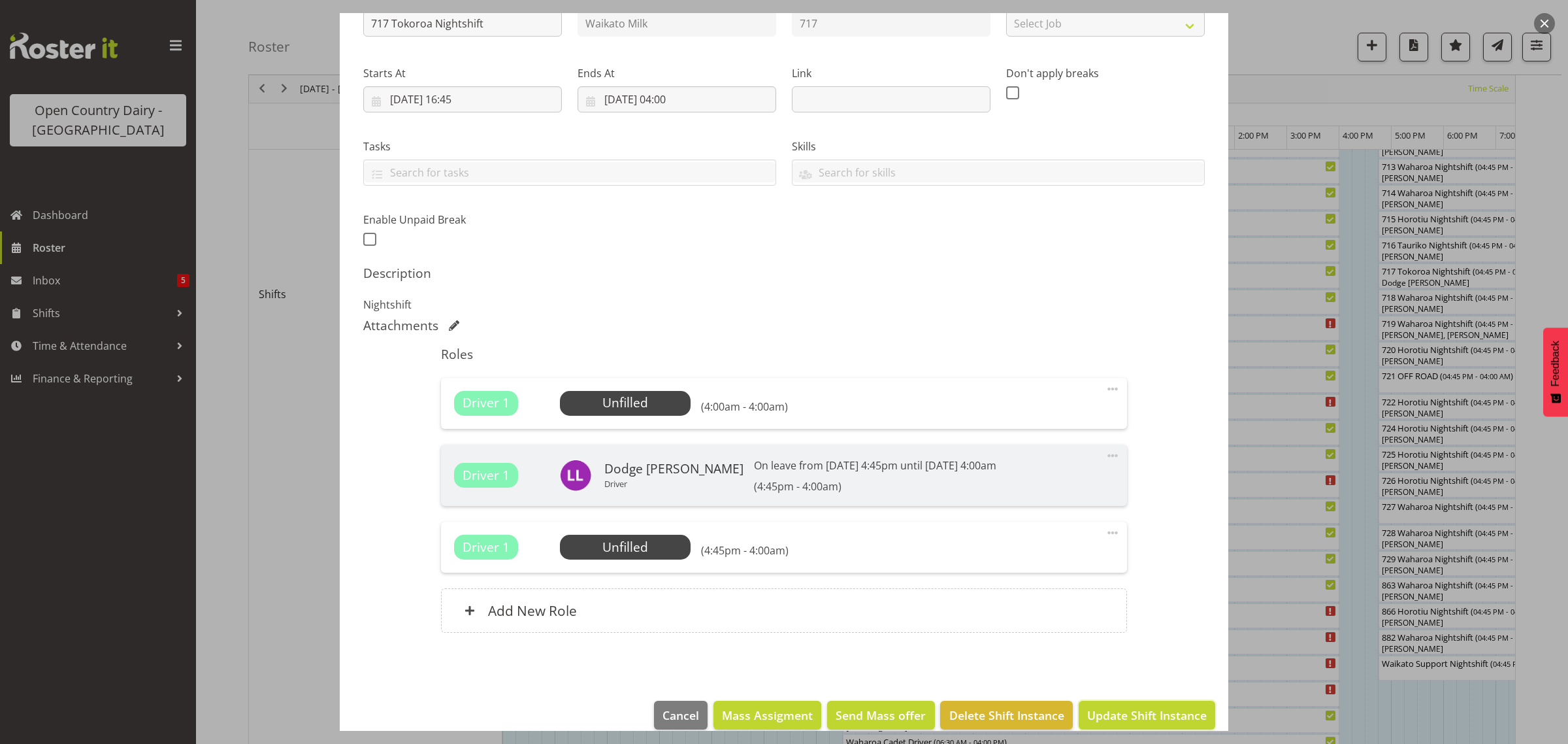
click at [1155, 717] on span "Update Shift Instance" at bounding box center [1146, 715] width 120 height 17
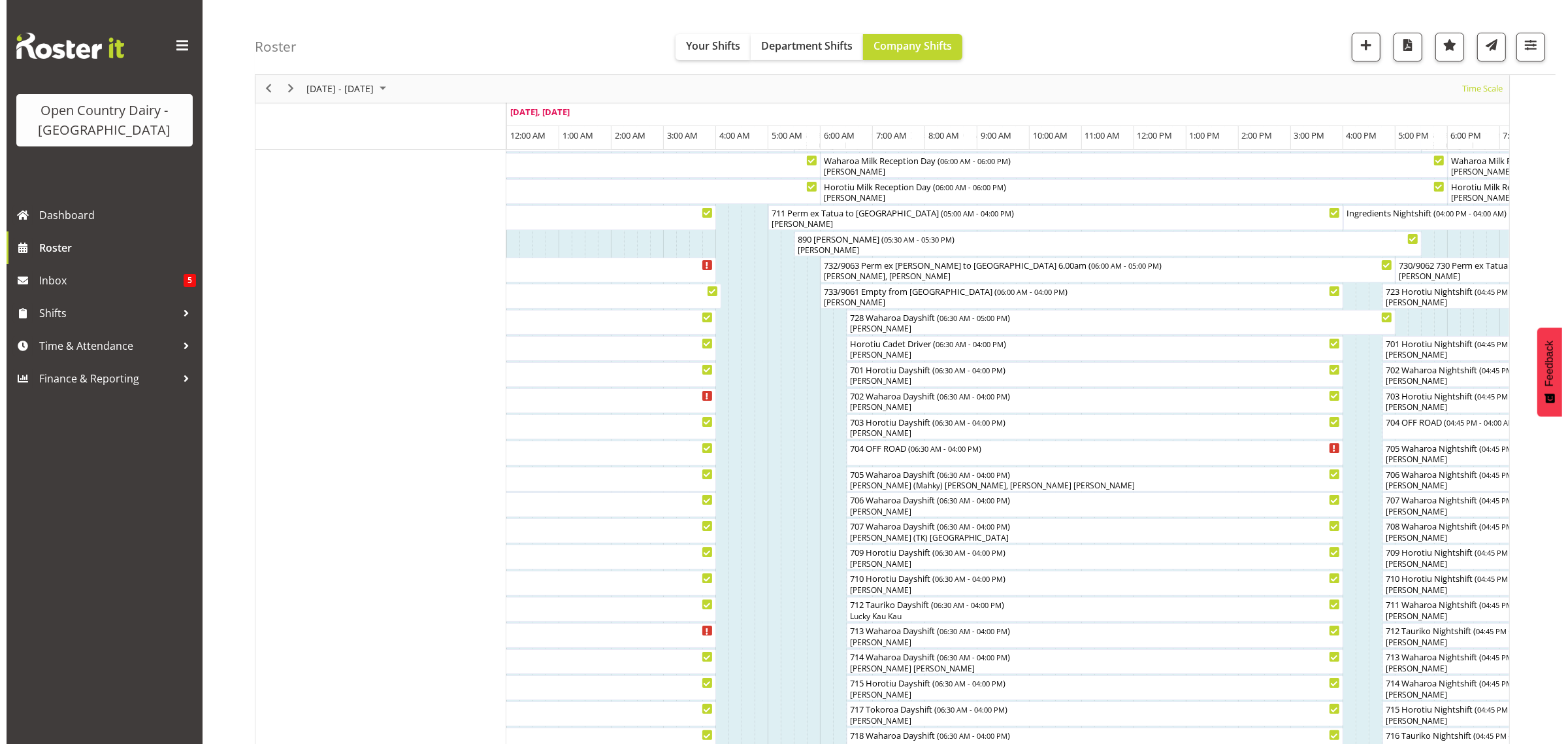
scroll to position [245, 0]
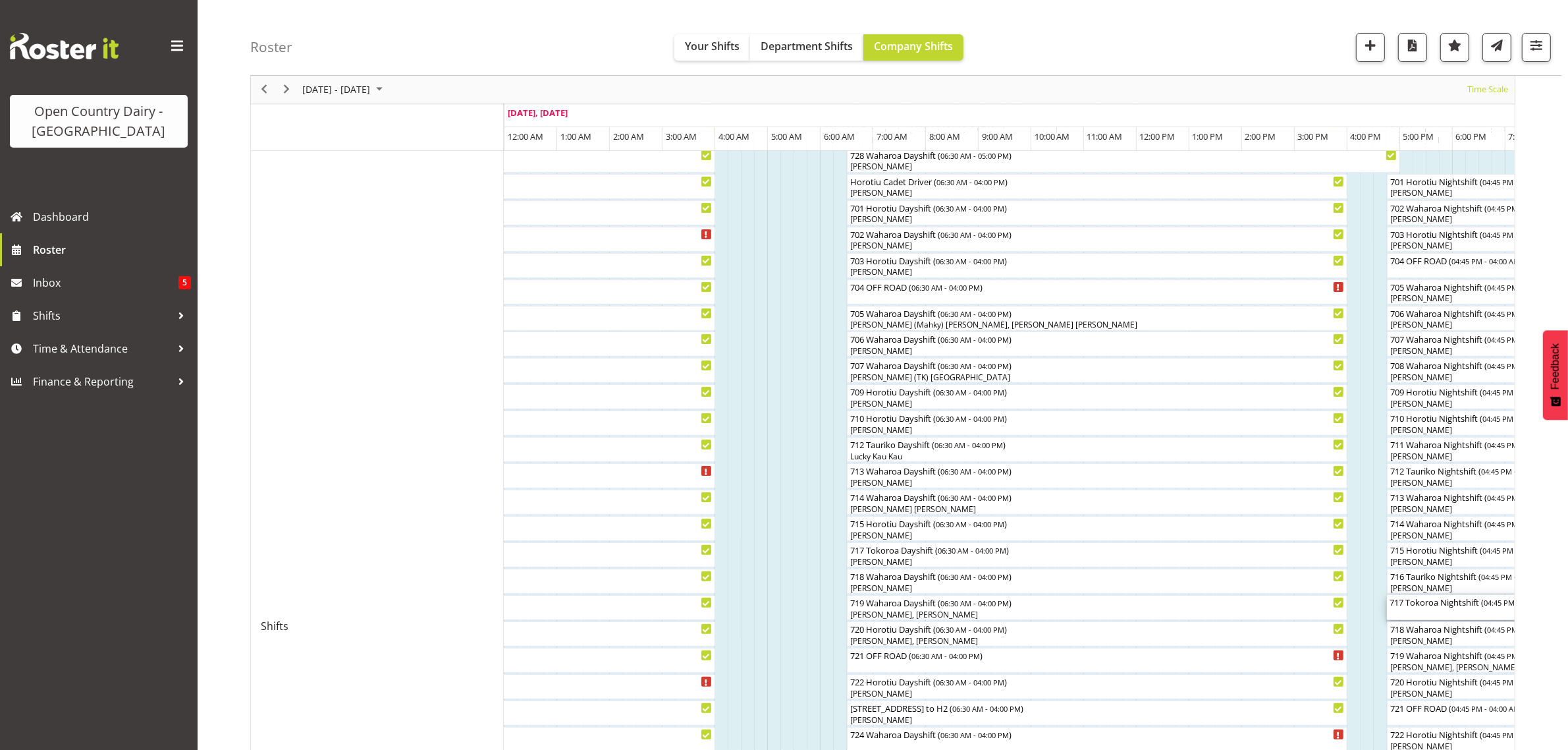
click at [1430, 607] on div "717 Tokoroa Nightshift ( 04:45 PM - 04:00 AM )" at bounding box center [1566, 601] width 353 height 13
click at [0, 0] on div at bounding box center [0, 0] width 0 height 0
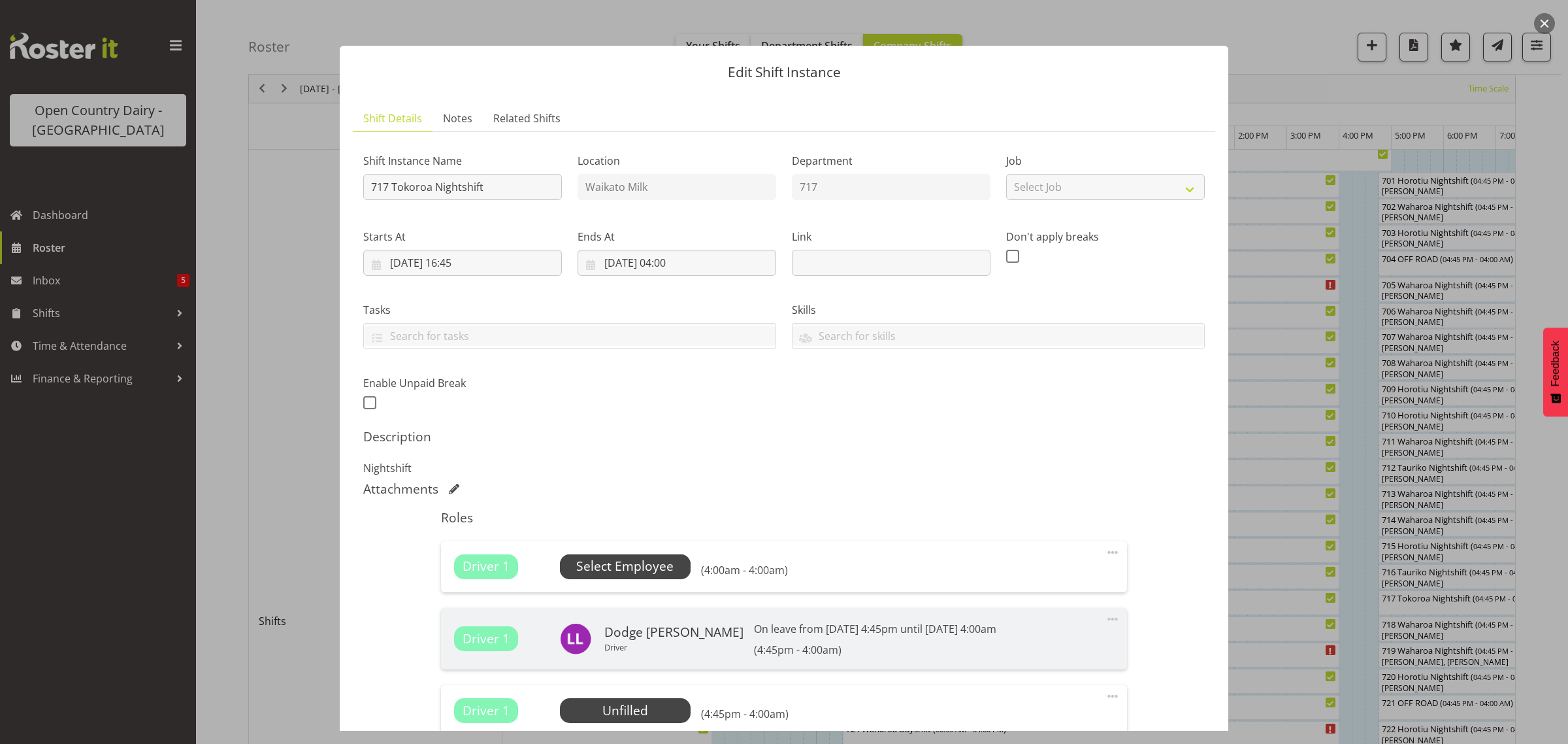
click at [655, 564] on span "Select Employee" at bounding box center [625, 566] width 98 height 19
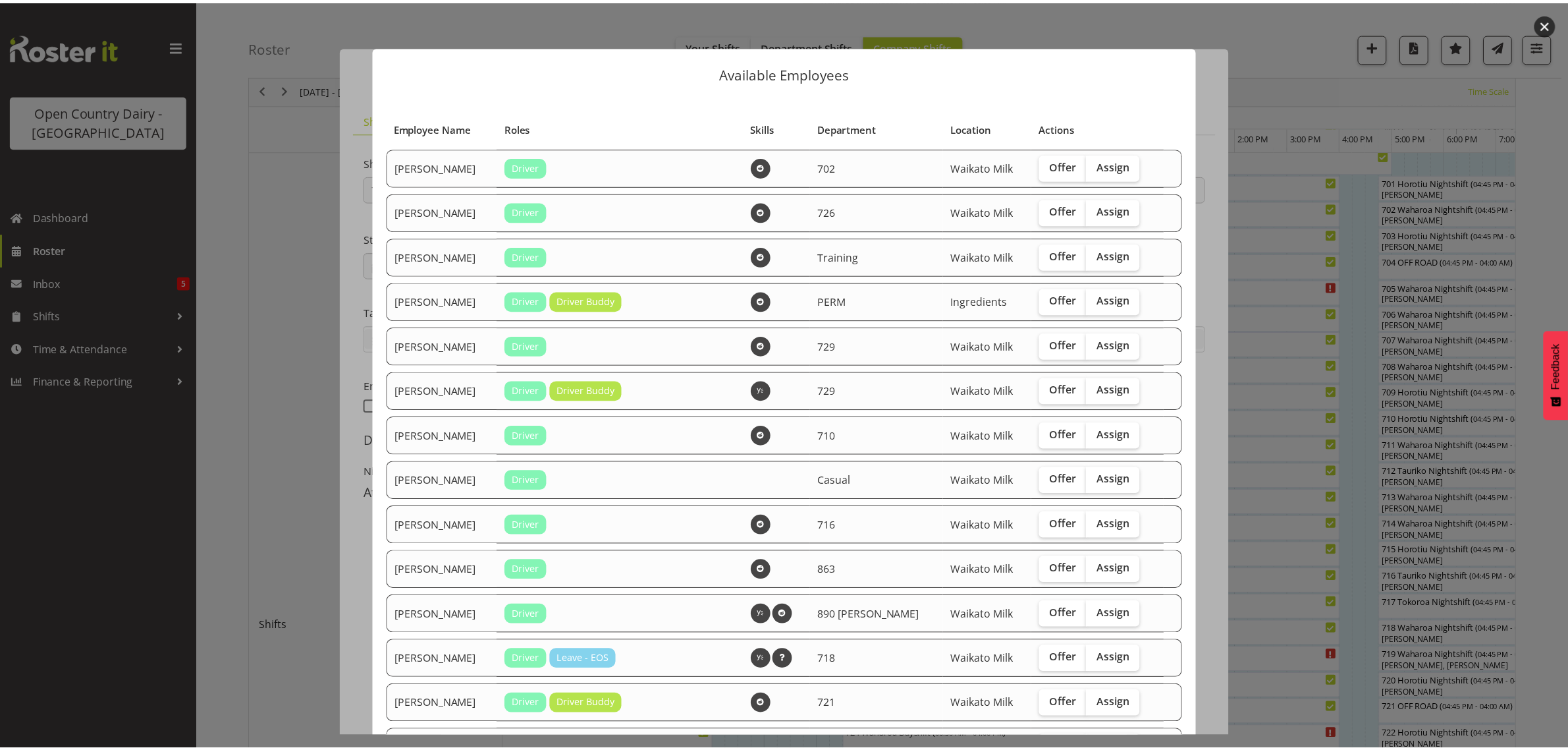
scroll to position [840, 0]
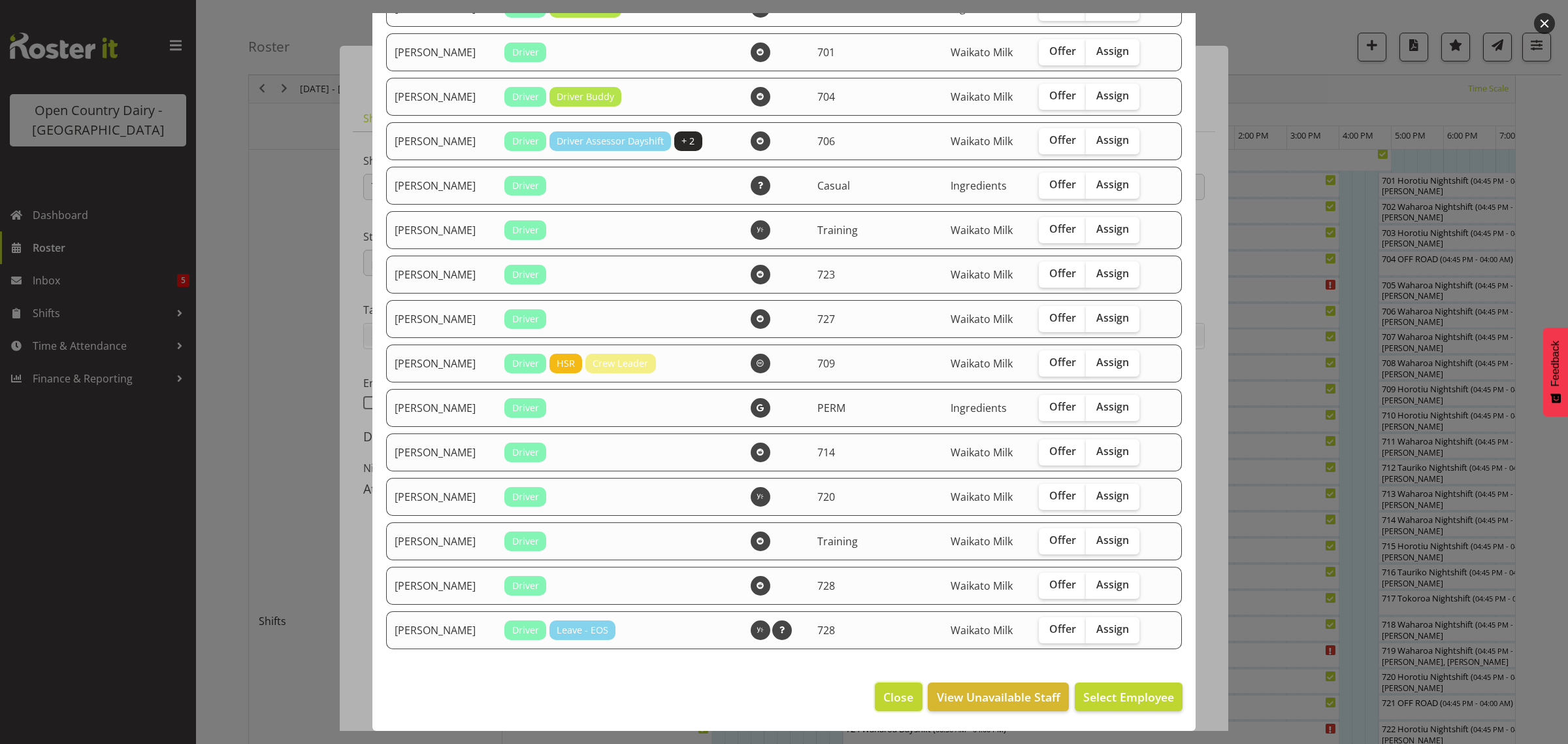
click at [884, 703] on span "Close" at bounding box center [898, 697] width 30 height 17
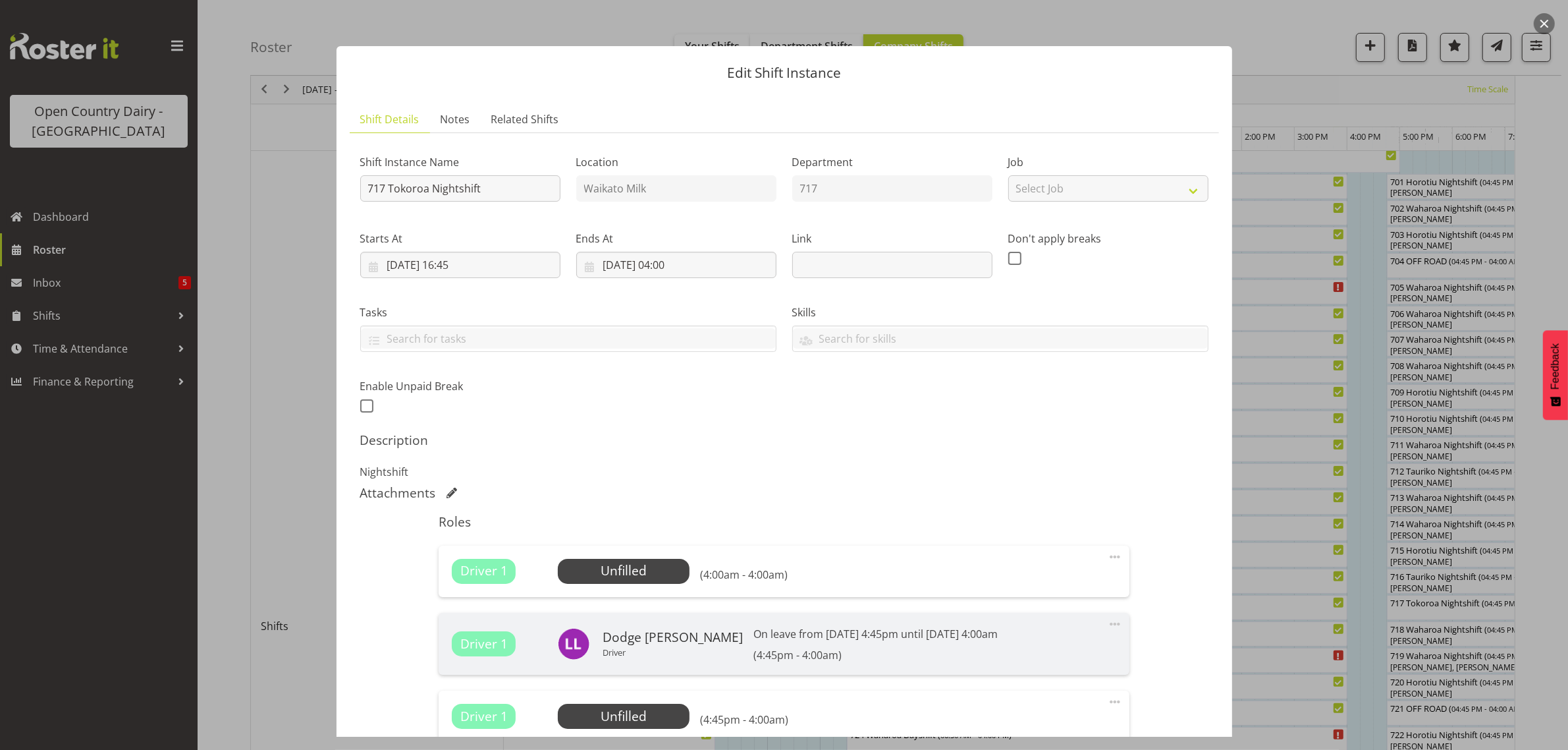
scroll to position [183, 0]
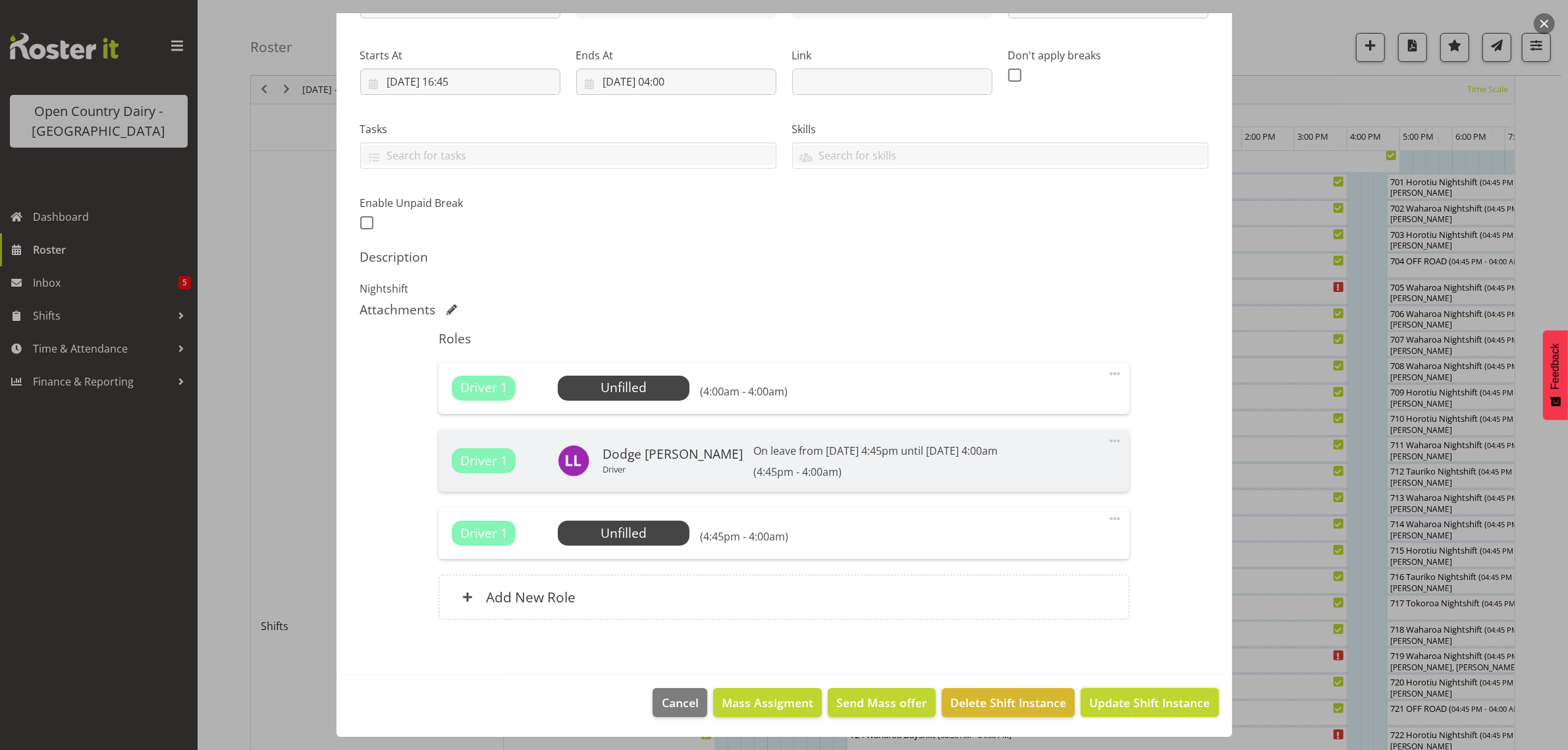
drag, startPoint x: 1125, startPoint y: 702, endPoint x: 1308, endPoint y: 697, distance: 183.1
click at [1128, 702] on span "Update Shift Instance" at bounding box center [1149, 702] width 121 height 17
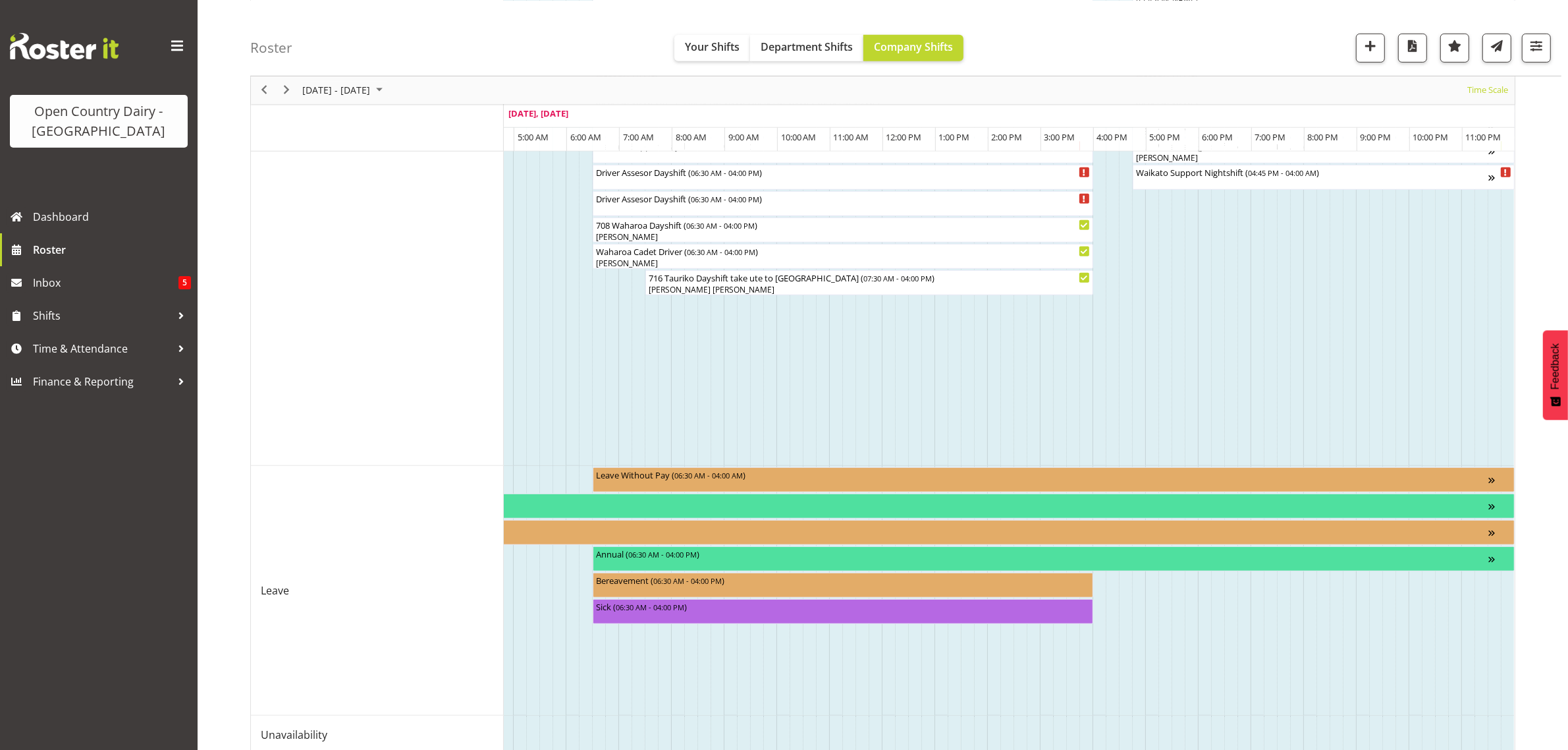
scroll to position [1100, 0]
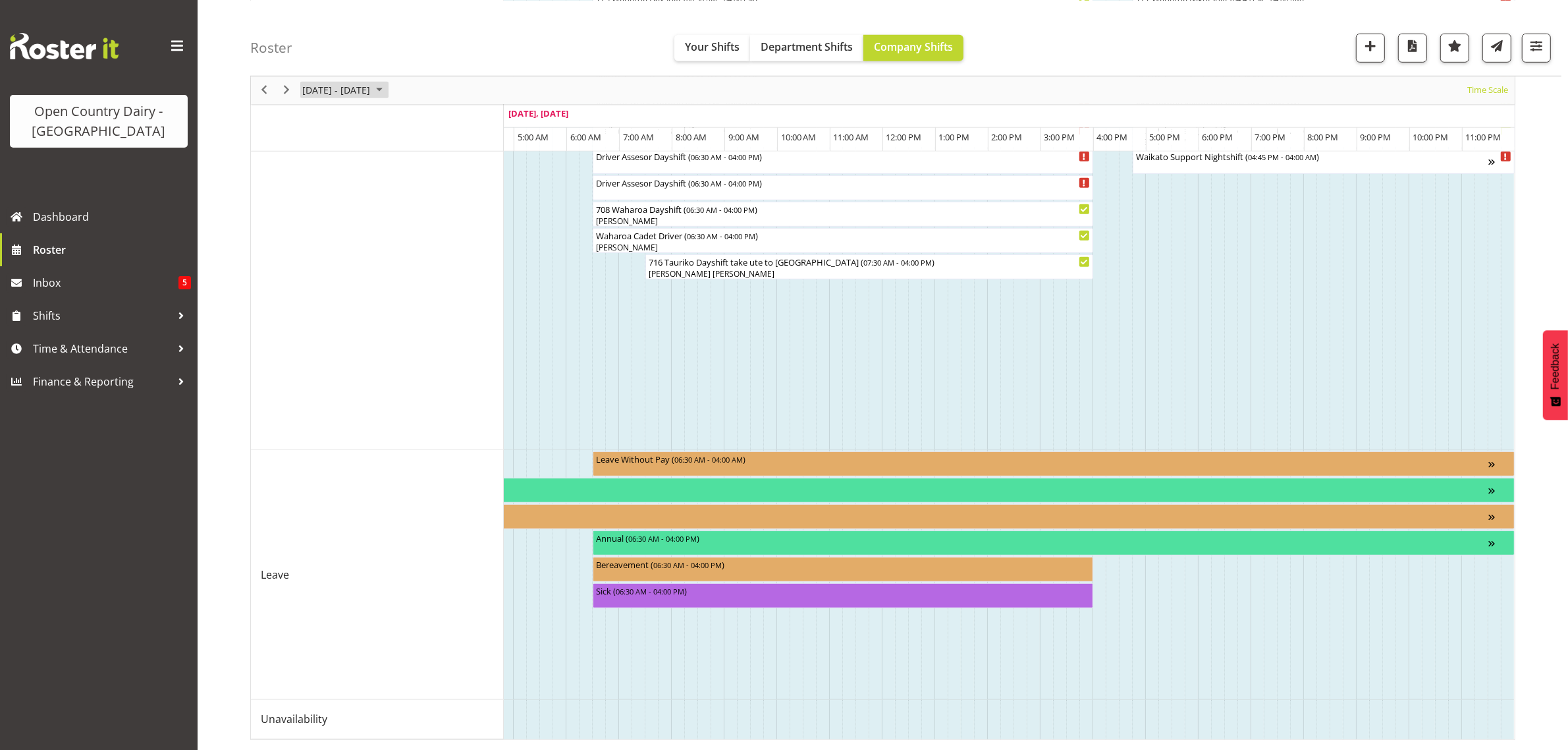
click at [371, 89] on span "August 18 - 24, 2025" at bounding box center [336, 89] width 71 height 16
click at [318, 254] on span "25" at bounding box center [317, 257] width 20 height 20
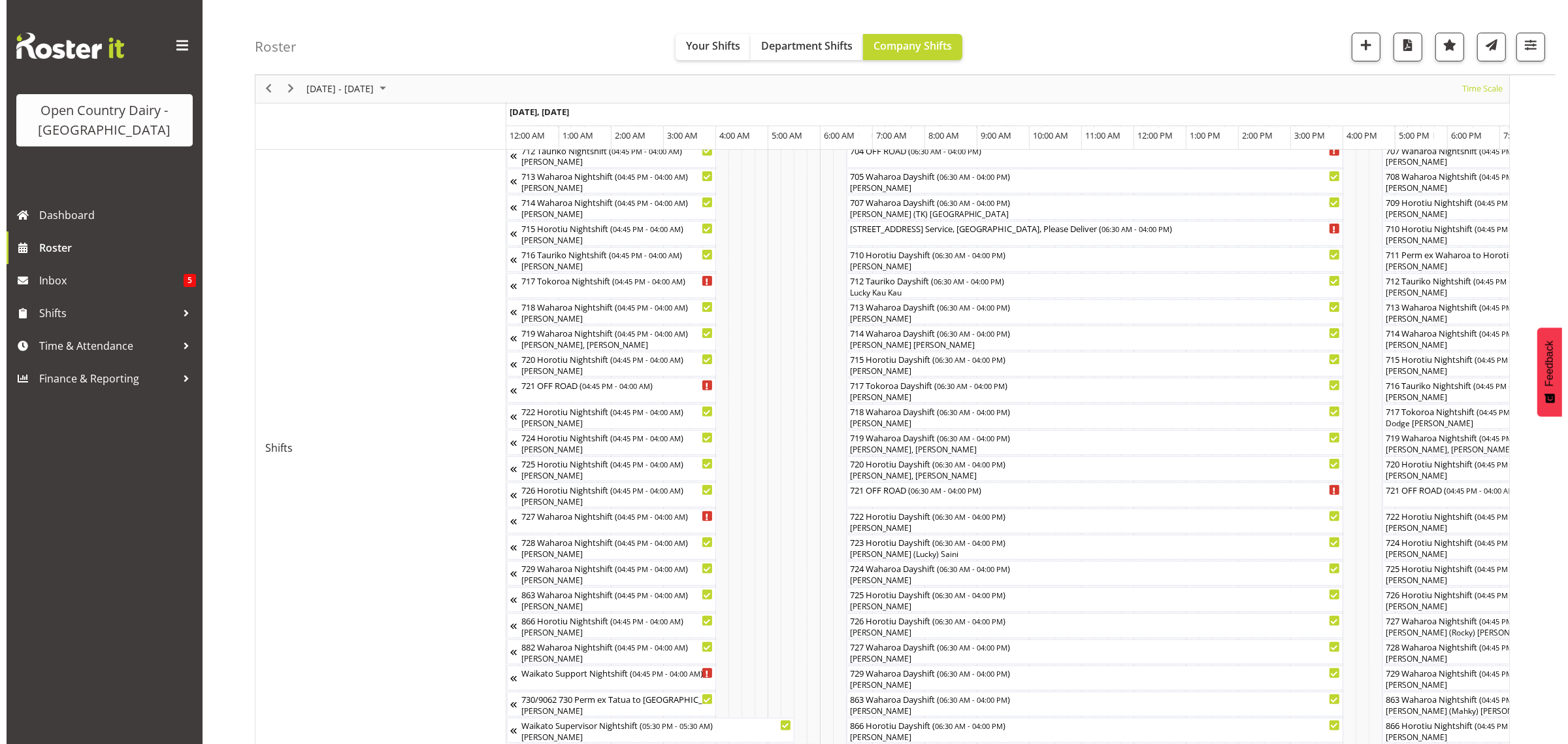
scroll to position [390, 0]
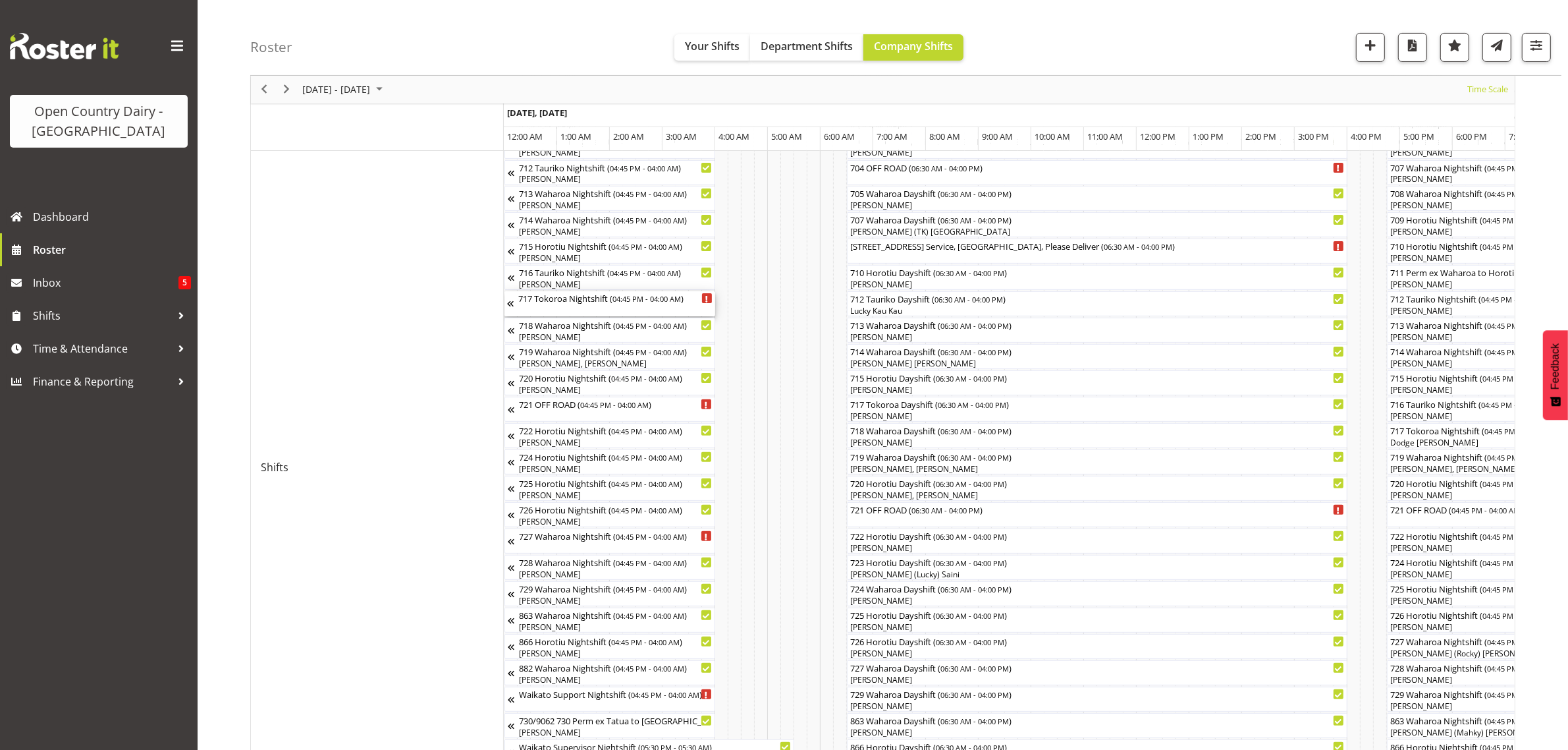
click at [580, 304] on div "717 Tokoroa Nightshift ( 04:45 PM - 04:00 AM )" at bounding box center [615, 297] width 194 height 13
click at [0, 0] on div at bounding box center [0, 0] width 0 height 0
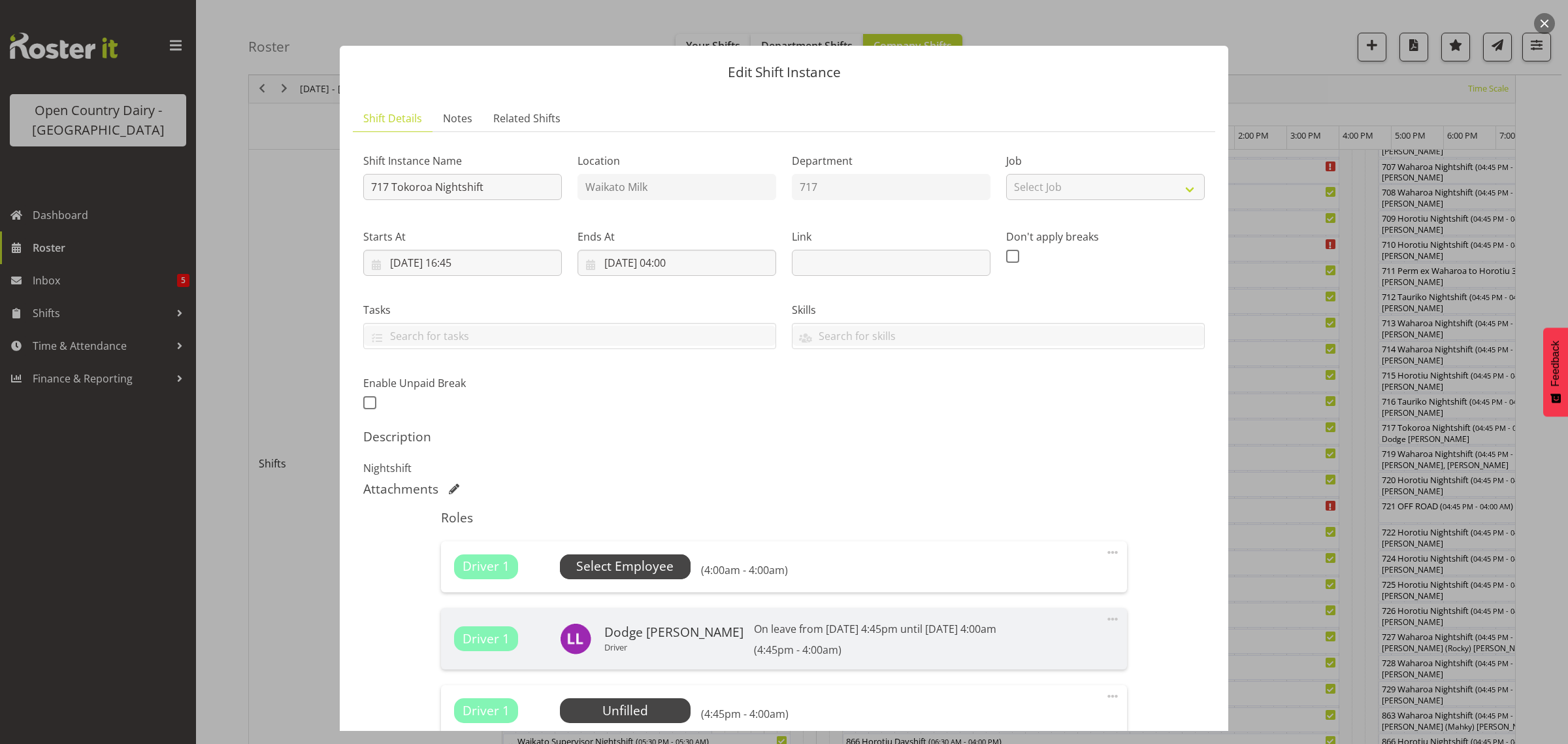
click at [639, 557] on span "Select Employee" at bounding box center [625, 566] width 98 height 19
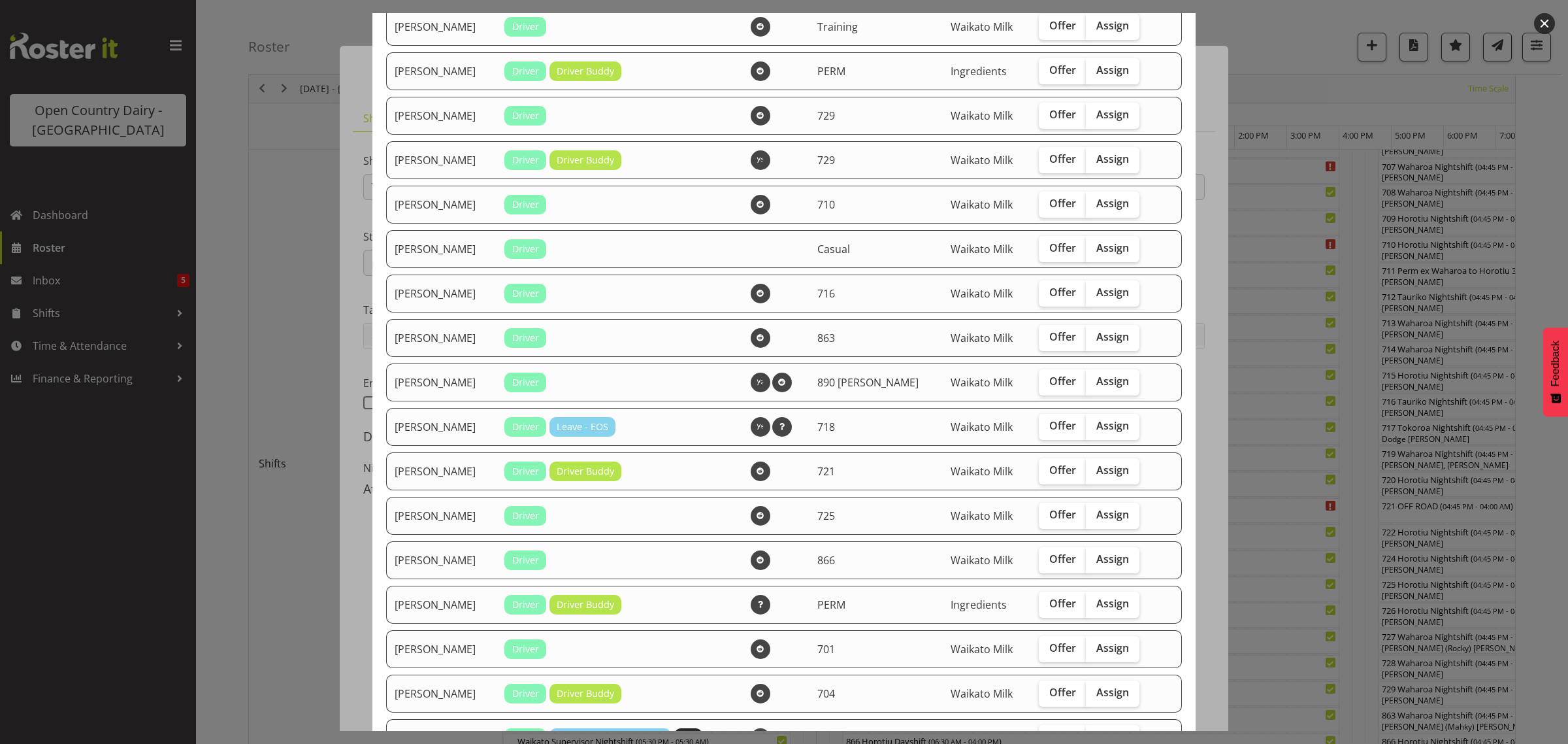
scroll to position [0, 0]
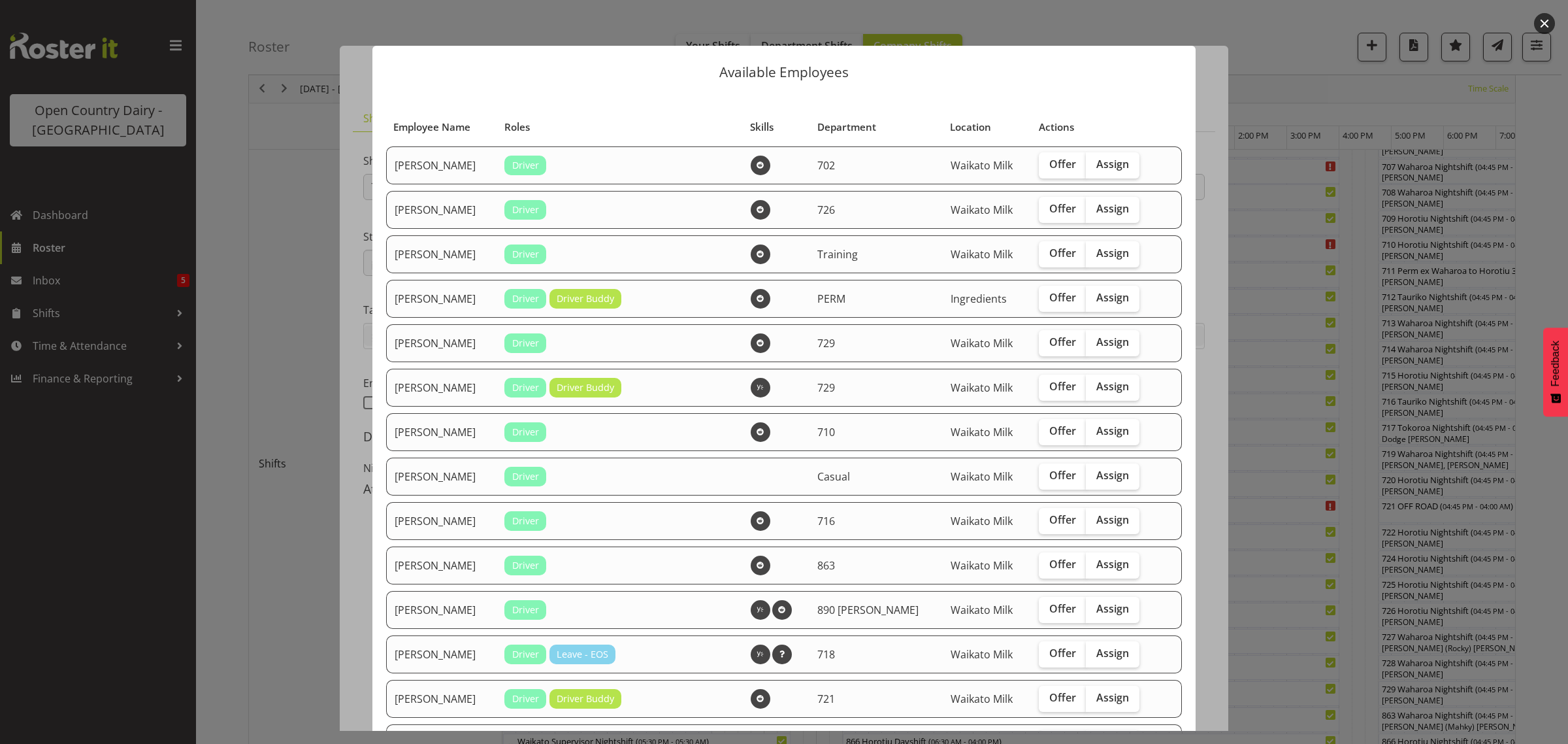
click at [860, 26] on div "Available Employees Employee Name Roles Skills Department Location Actions Bria…" at bounding box center [784, 371] width 849 height 717
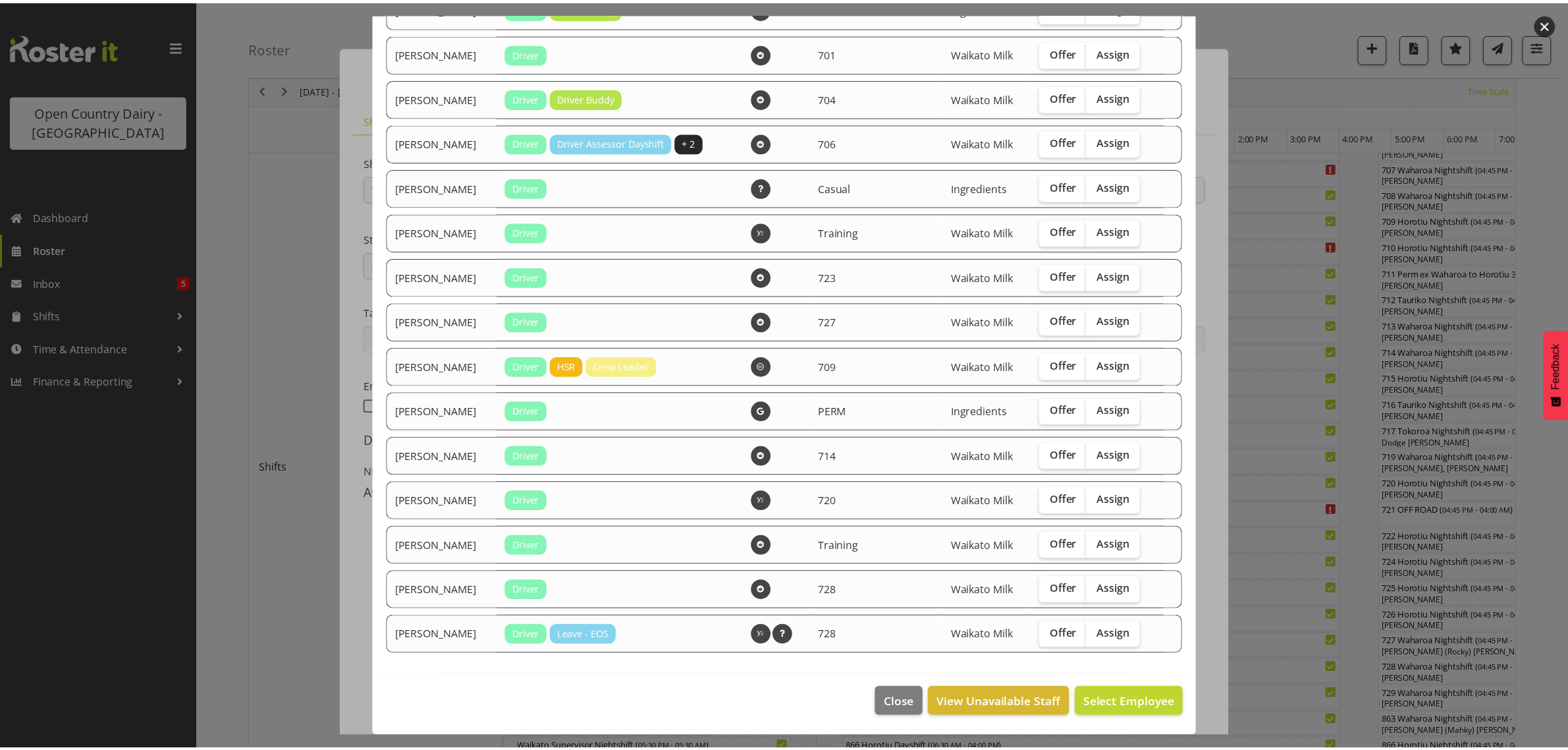
scroll to position [840, 0]
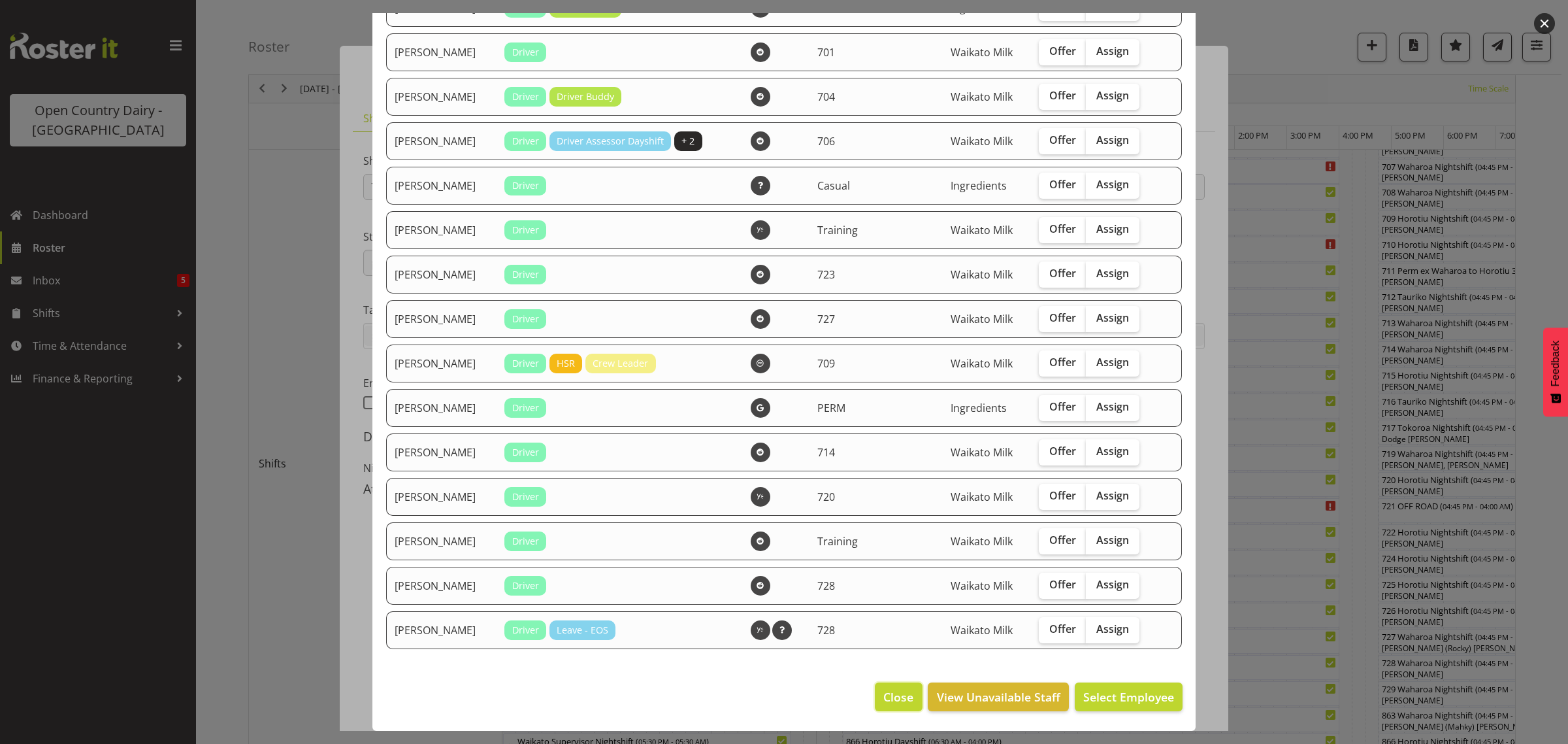
click at [887, 703] on span "Close" at bounding box center [898, 697] width 30 height 17
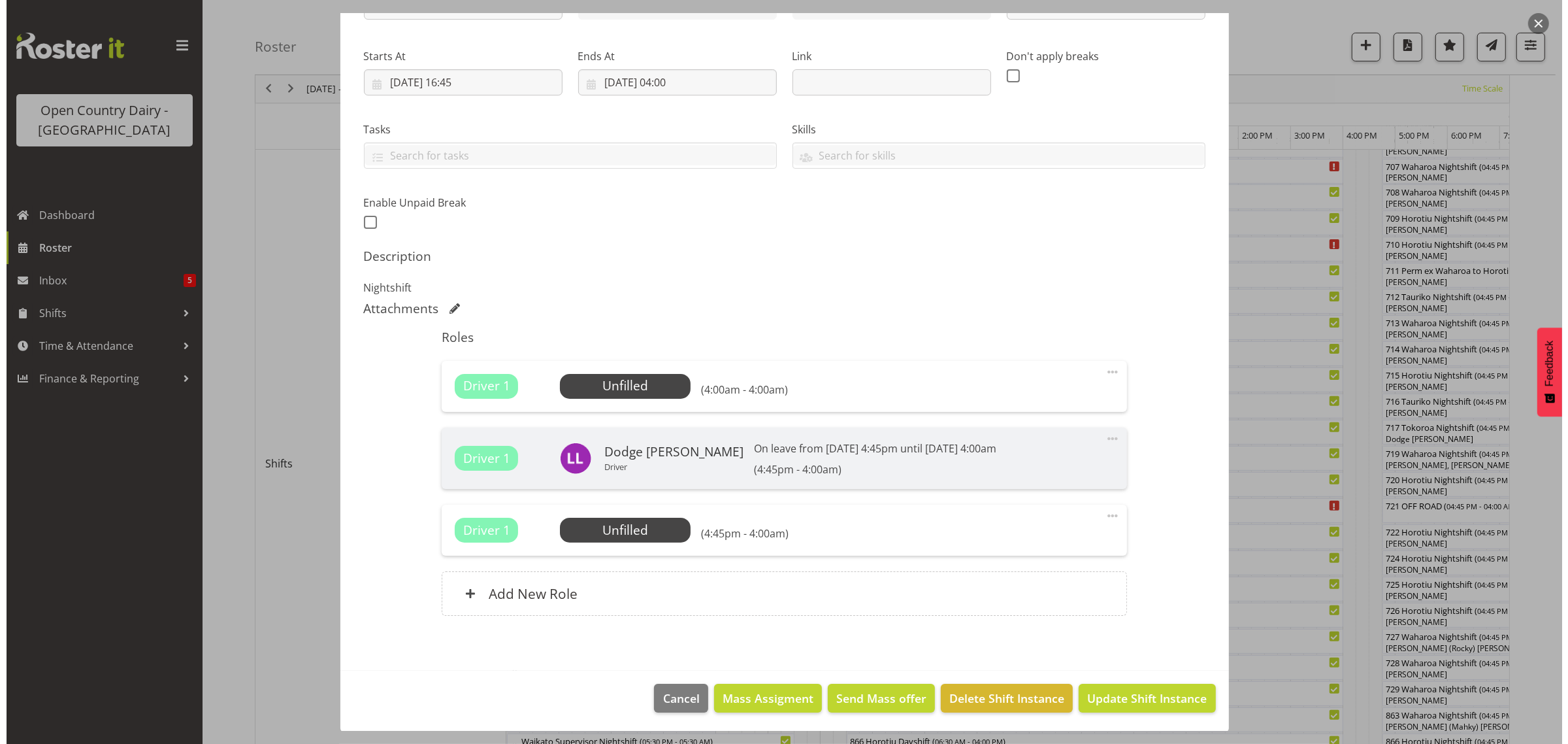
scroll to position [181, 0]
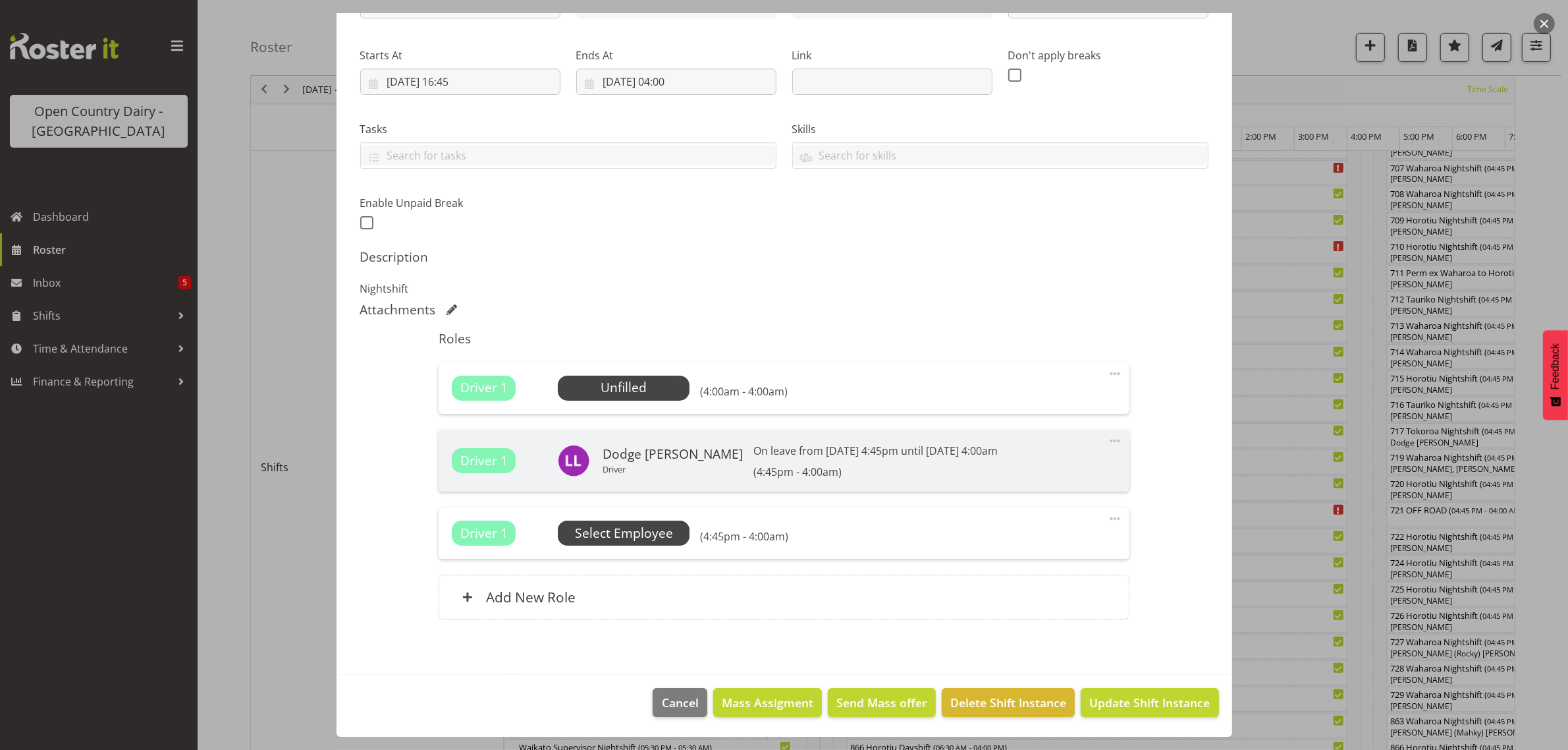
click at [0, 0] on span "Select Employee" at bounding box center [0, 0] width 0 height 0
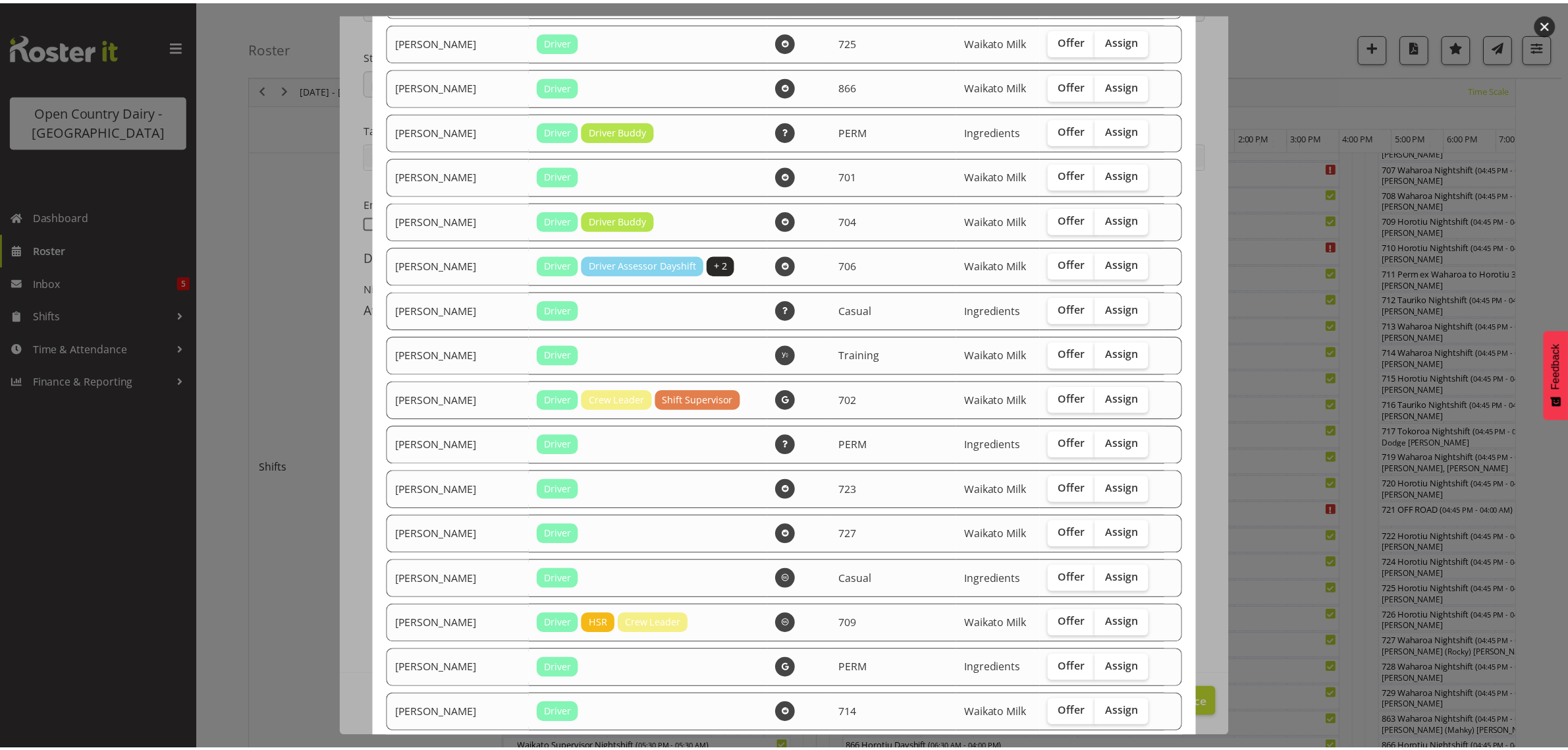
scroll to position [1065, 0]
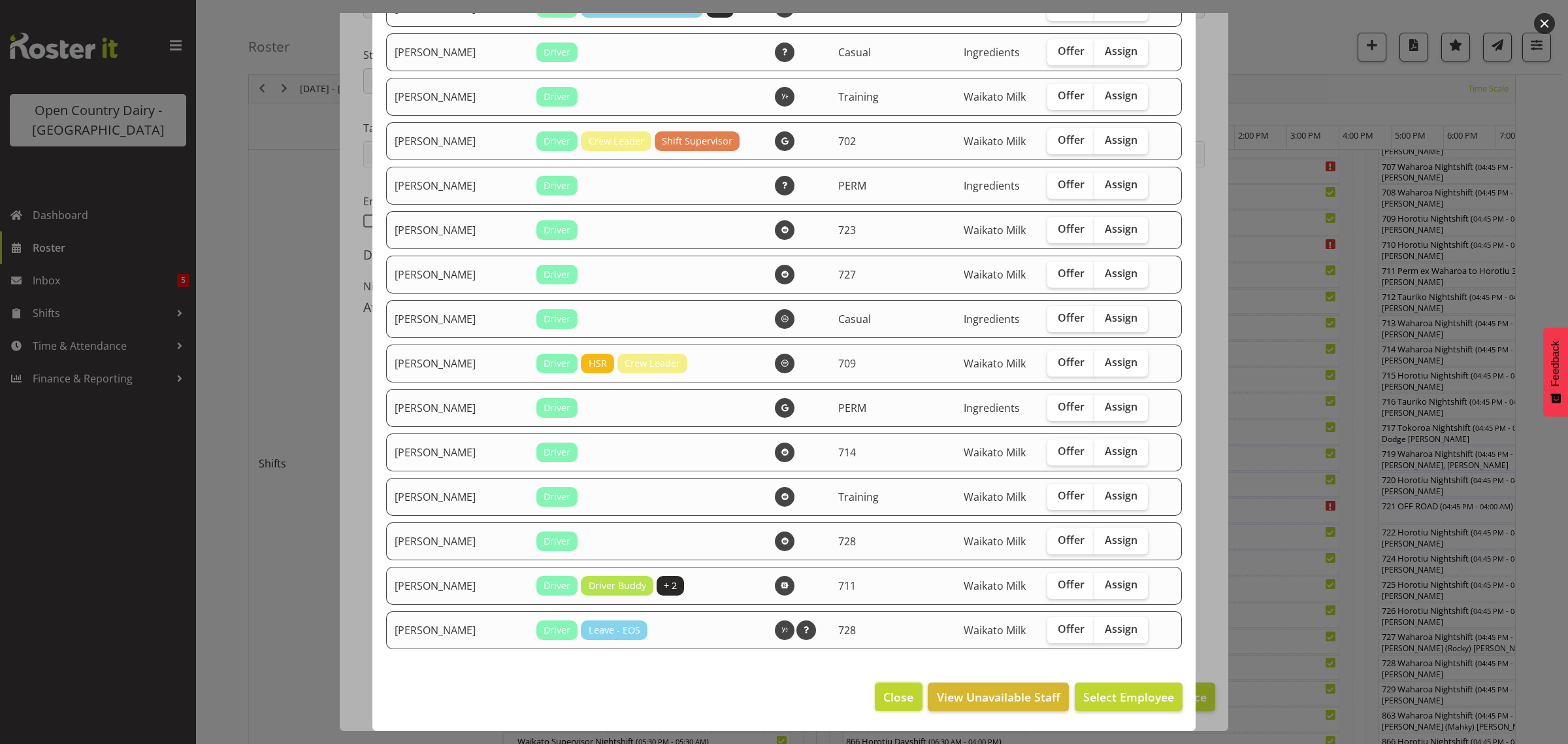
click at [890, 698] on span "Close" at bounding box center [898, 697] width 30 height 17
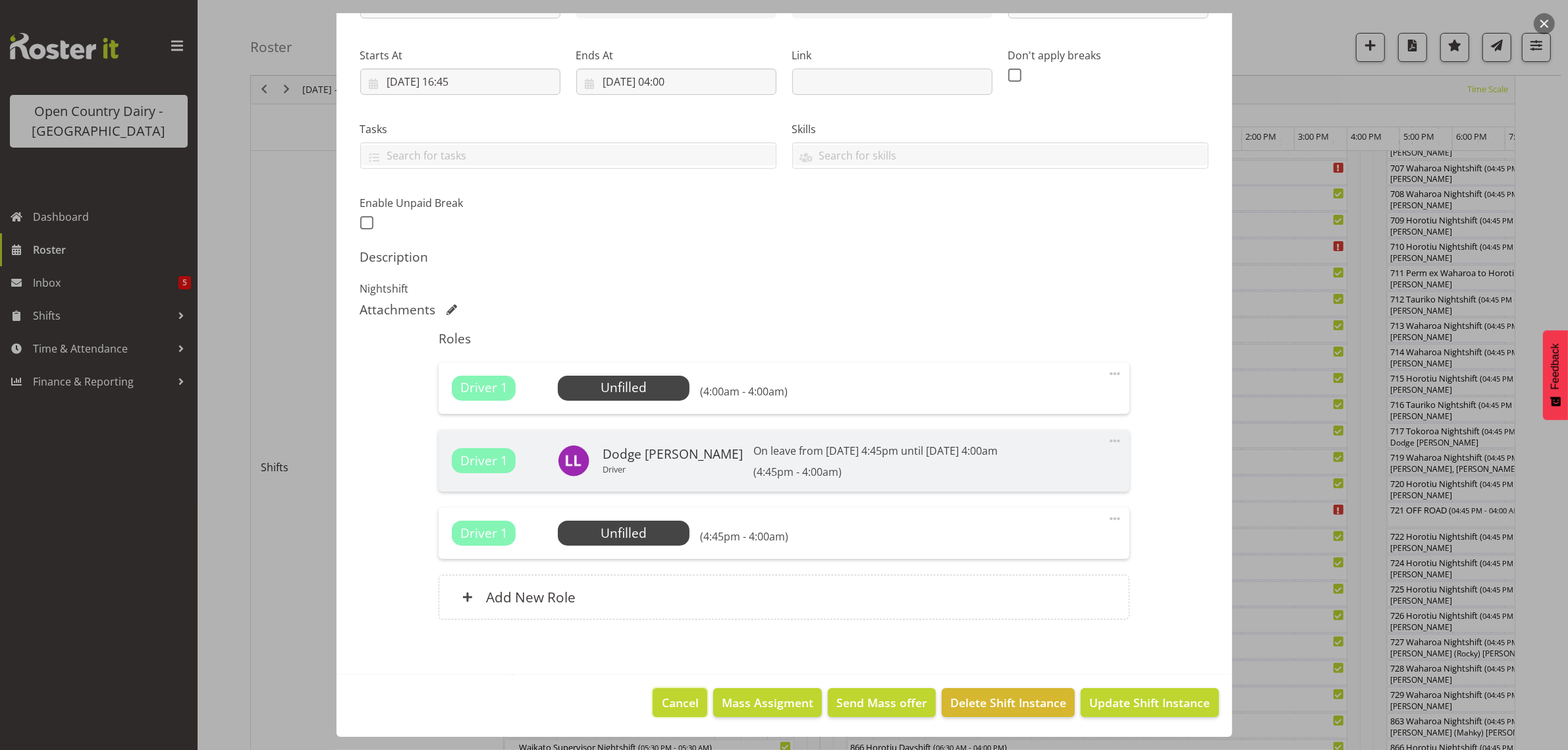
click at [683, 709] on span "Cancel" at bounding box center [681, 702] width 37 height 17
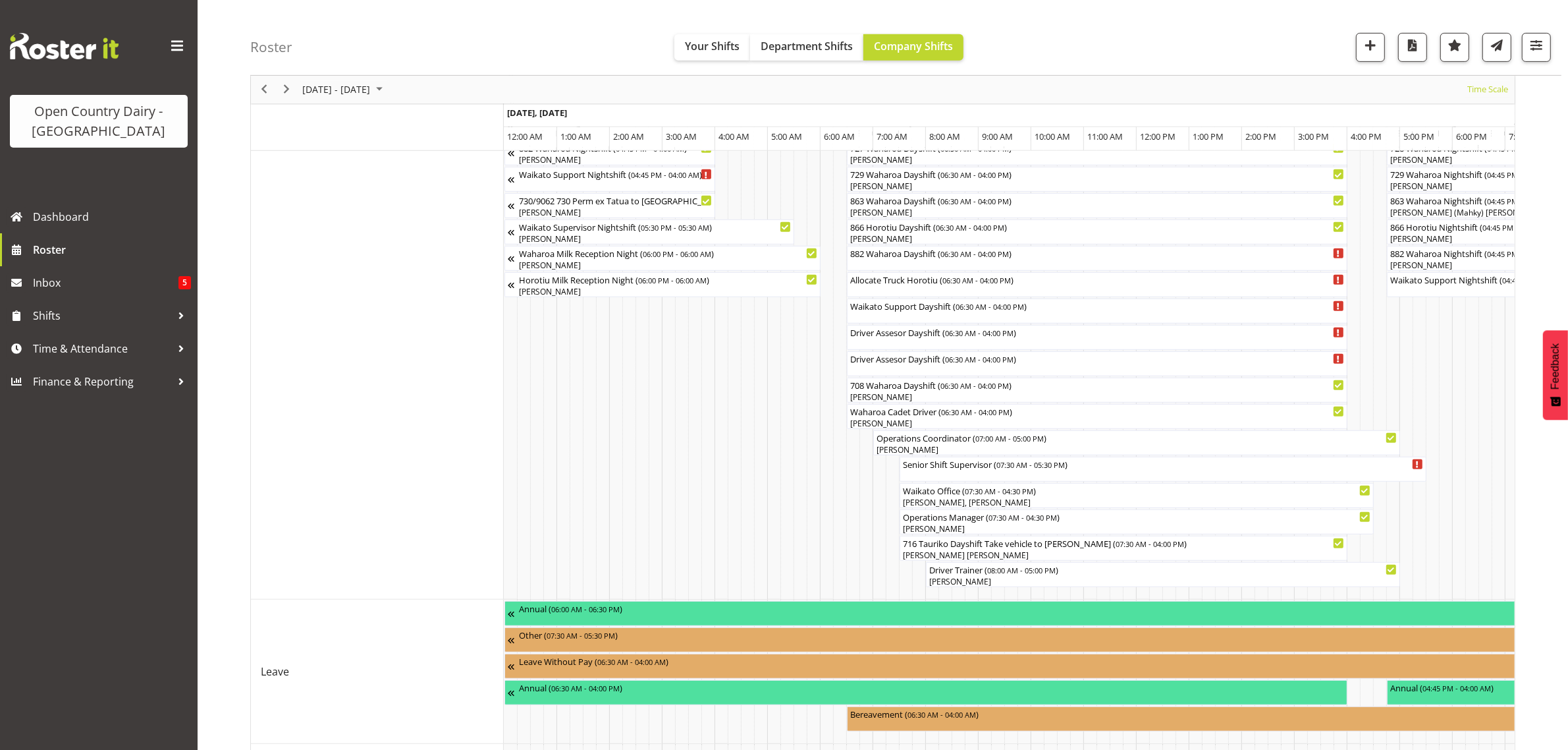
scroll to position [969, 0]
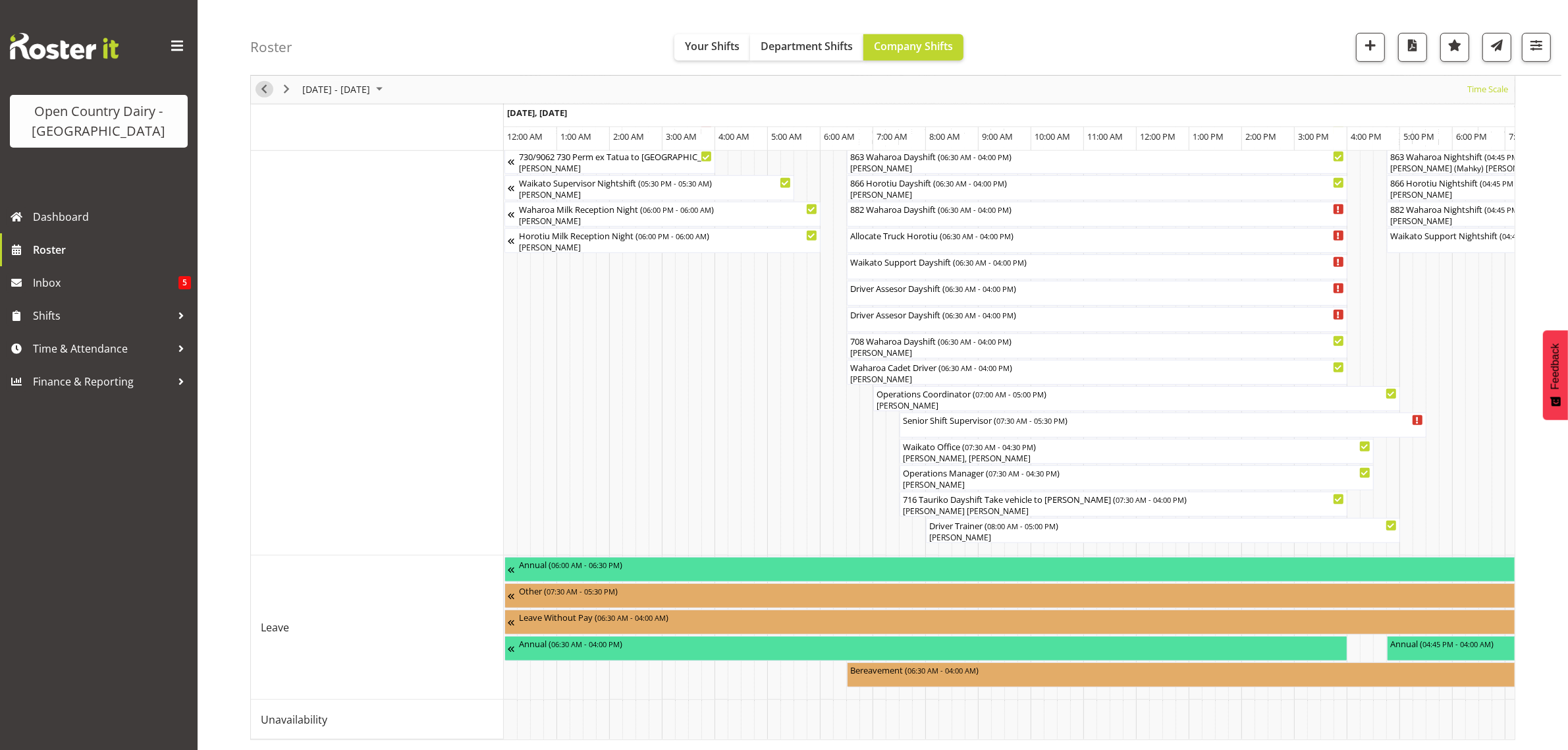
click at [267, 90] on span "Previous" at bounding box center [264, 89] width 16 height 16
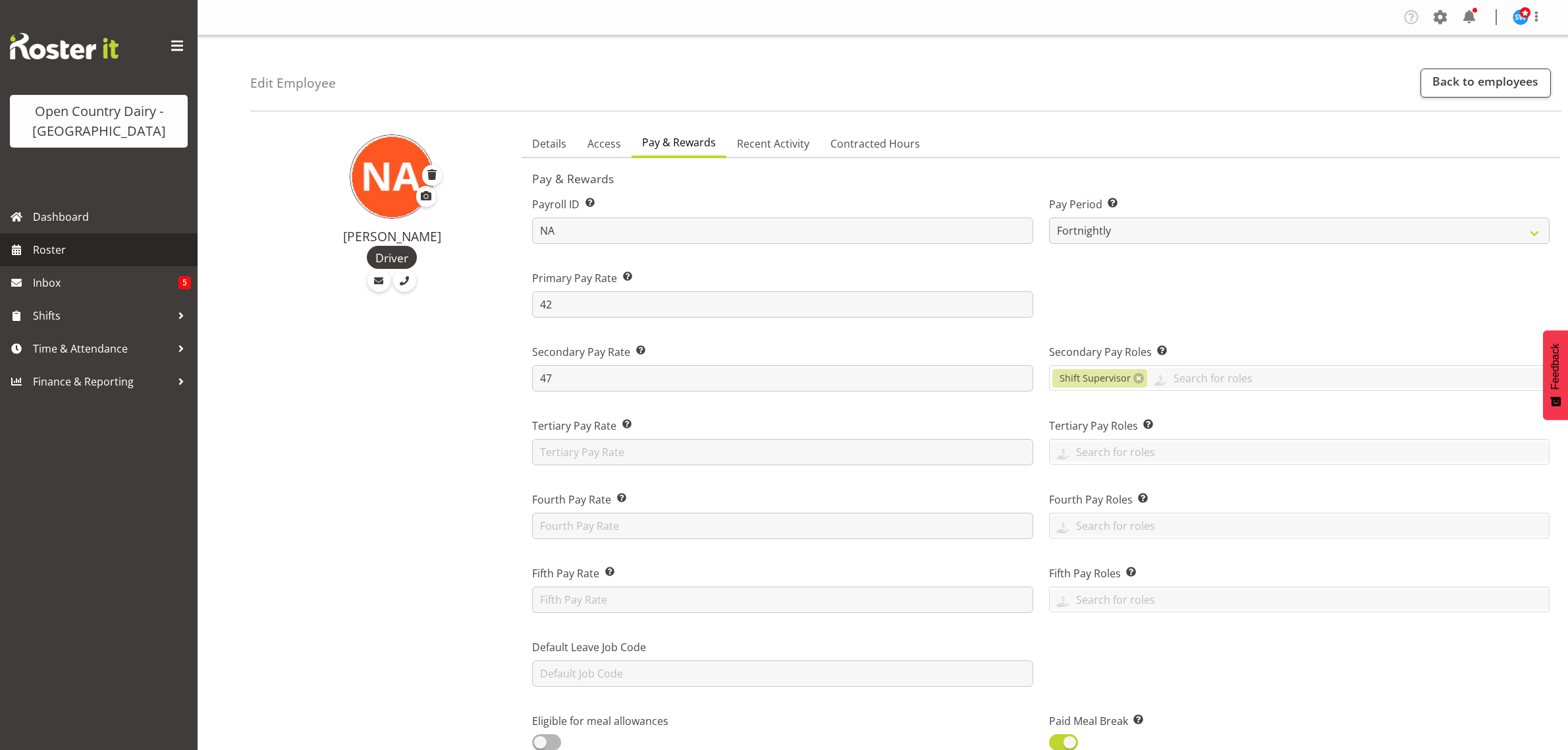
select select "manual"
select select "fixed"
select select "roster_fixed"
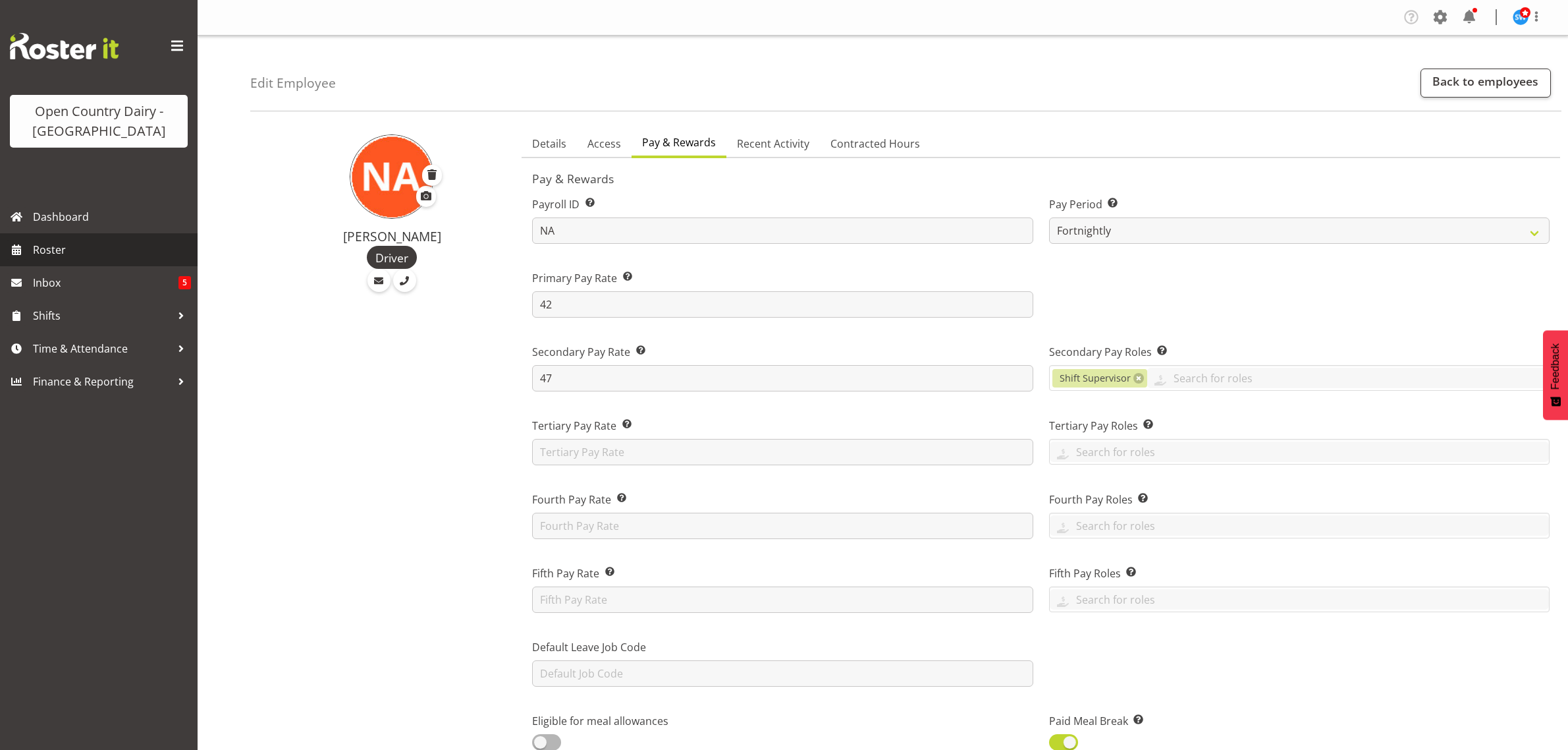
select select "day"
click at [76, 251] on span "Roster" at bounding box center [112, 250] width 158 height 20
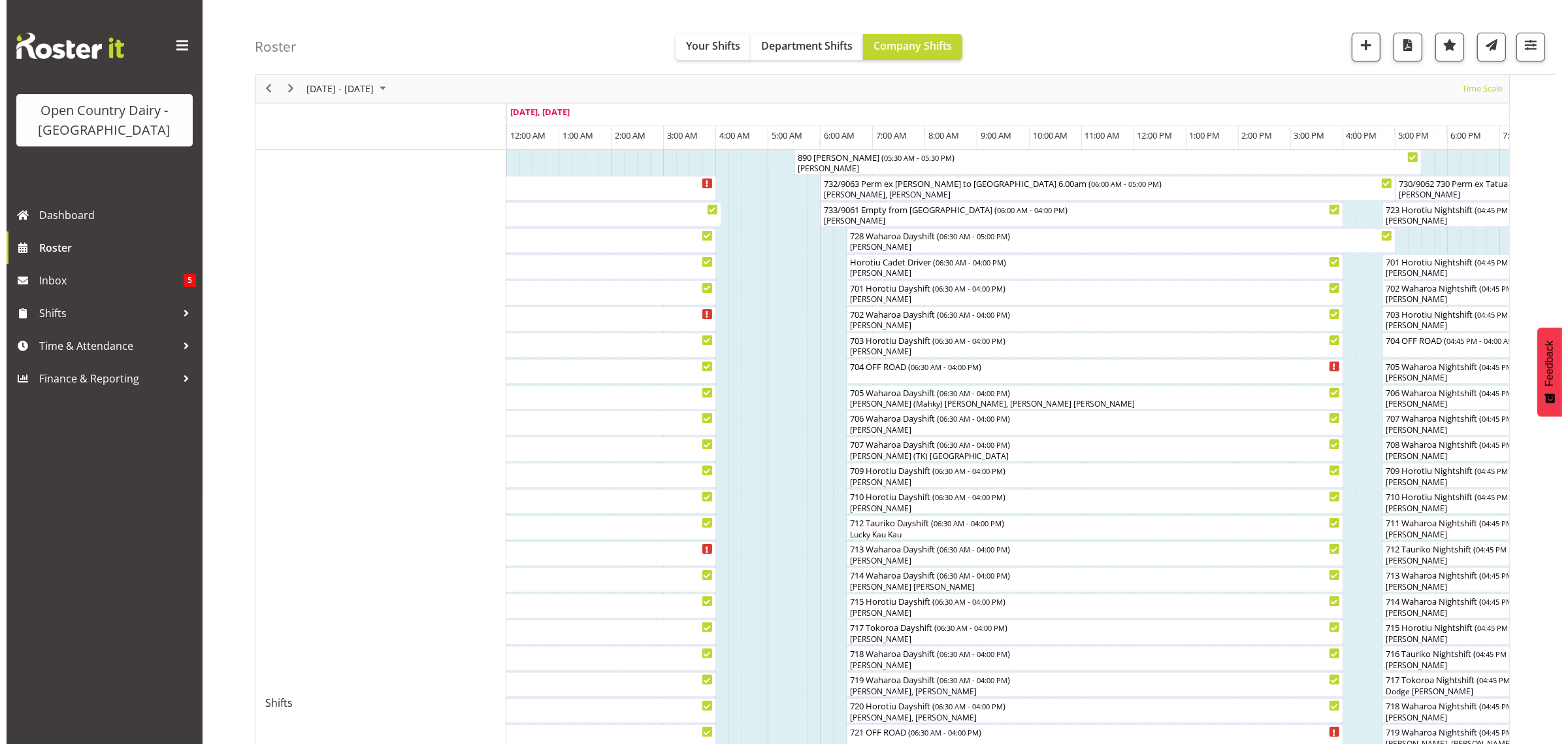
scroll to position [327, 0]
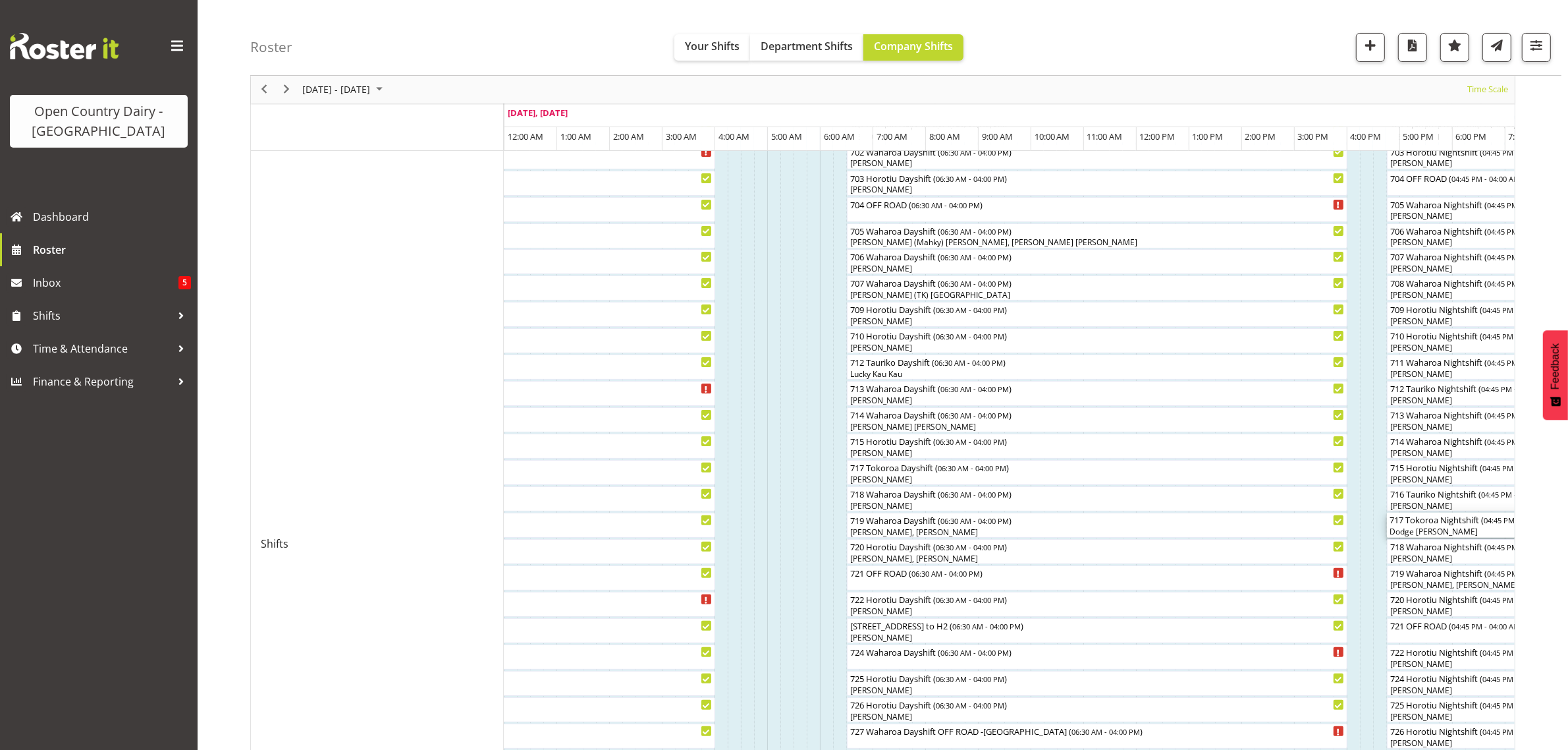
click at [1436, 523] on div "717 Tokoroa Nightshift ( 04:45 PM - 04:00 AM )" at bounding box center [1566, 519] width 353 height 13
click at [0, 0] on div at bounding box center [0, 0] width 0 height 0
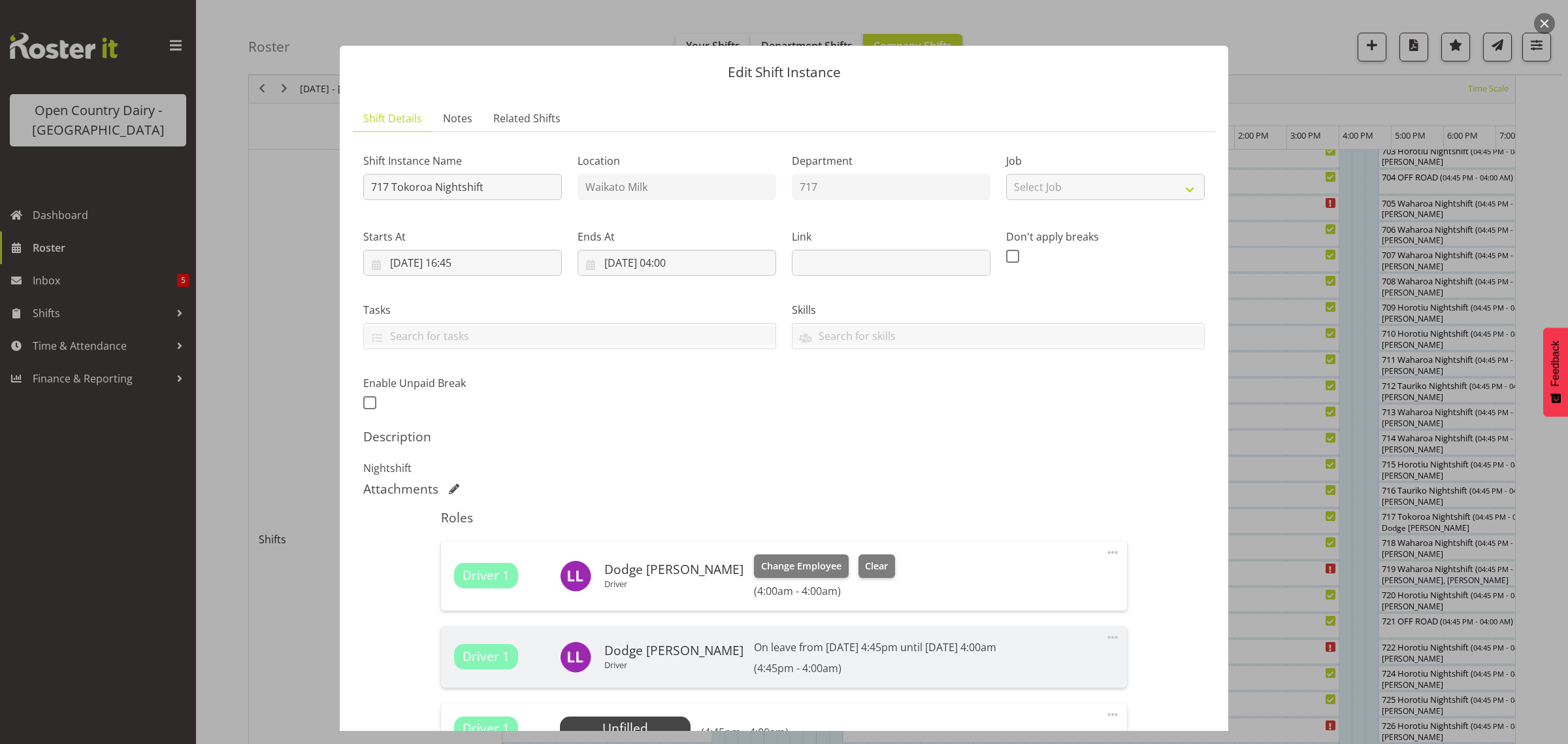
scroll to position [200, 0]
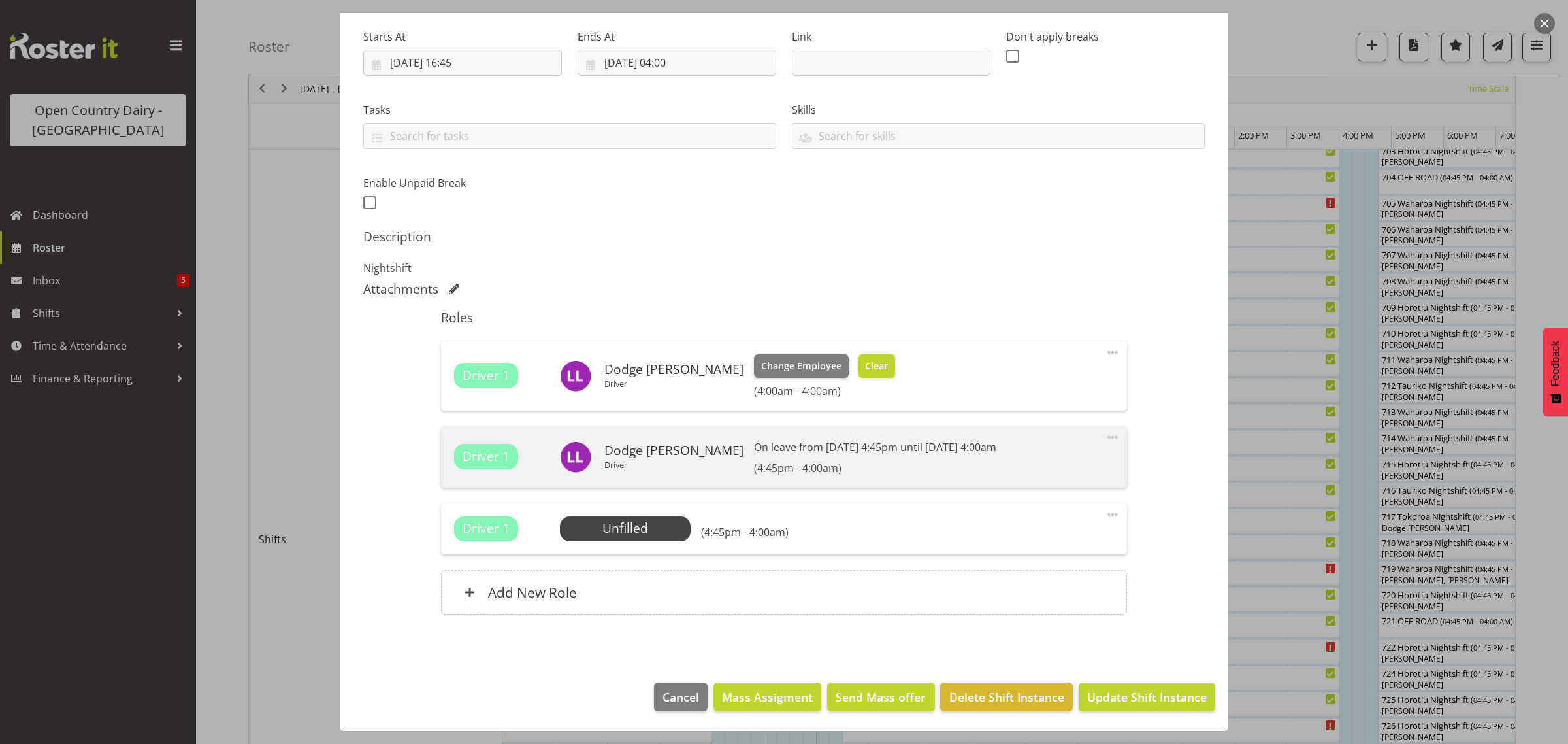
click at [865, 364] on span "Clear" at bounding box center [877, 366] width 23 height 14
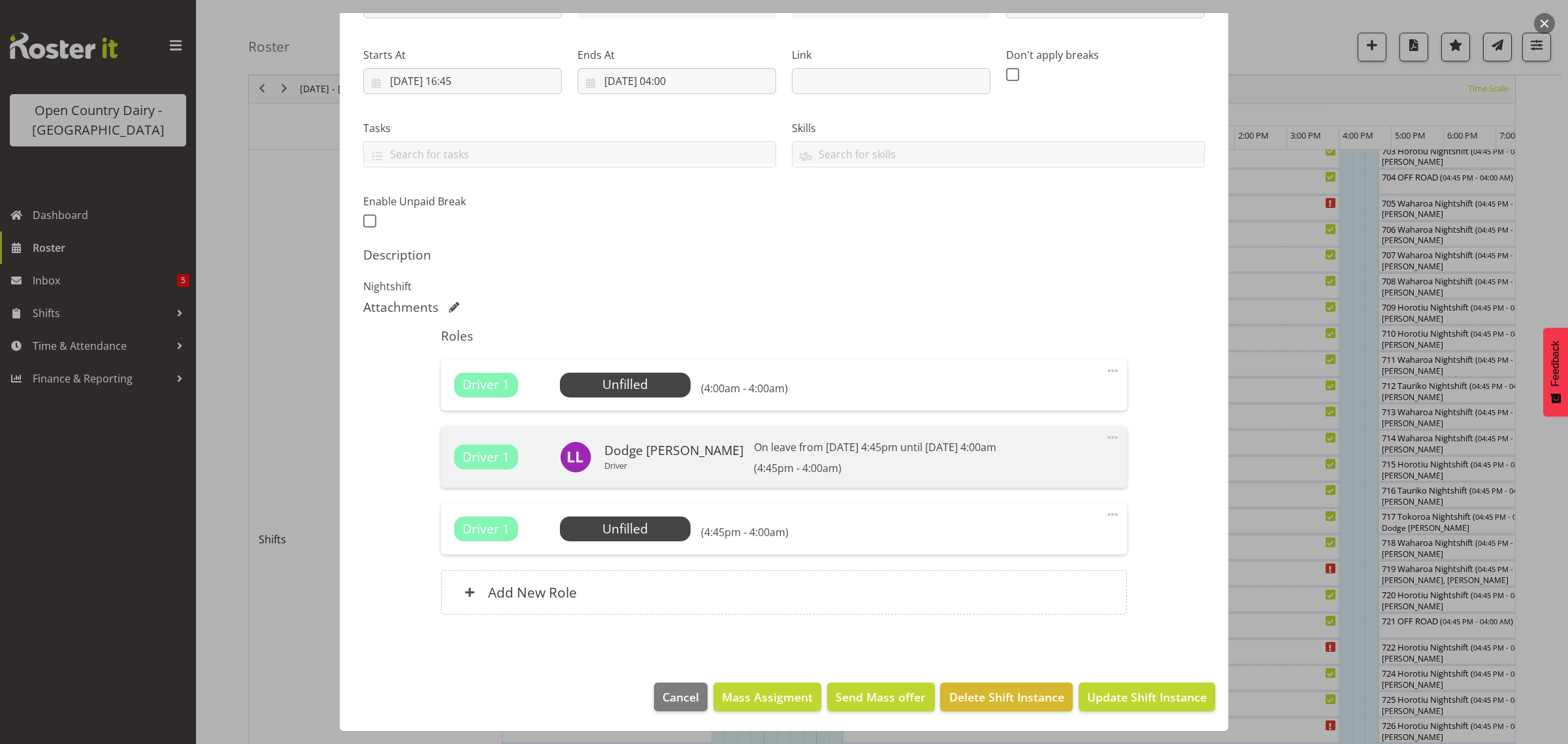
scroll to position [181, 0]
click at [0, 0] on span "Select Employee" at bounding box center [0, 0] width 0 height 0
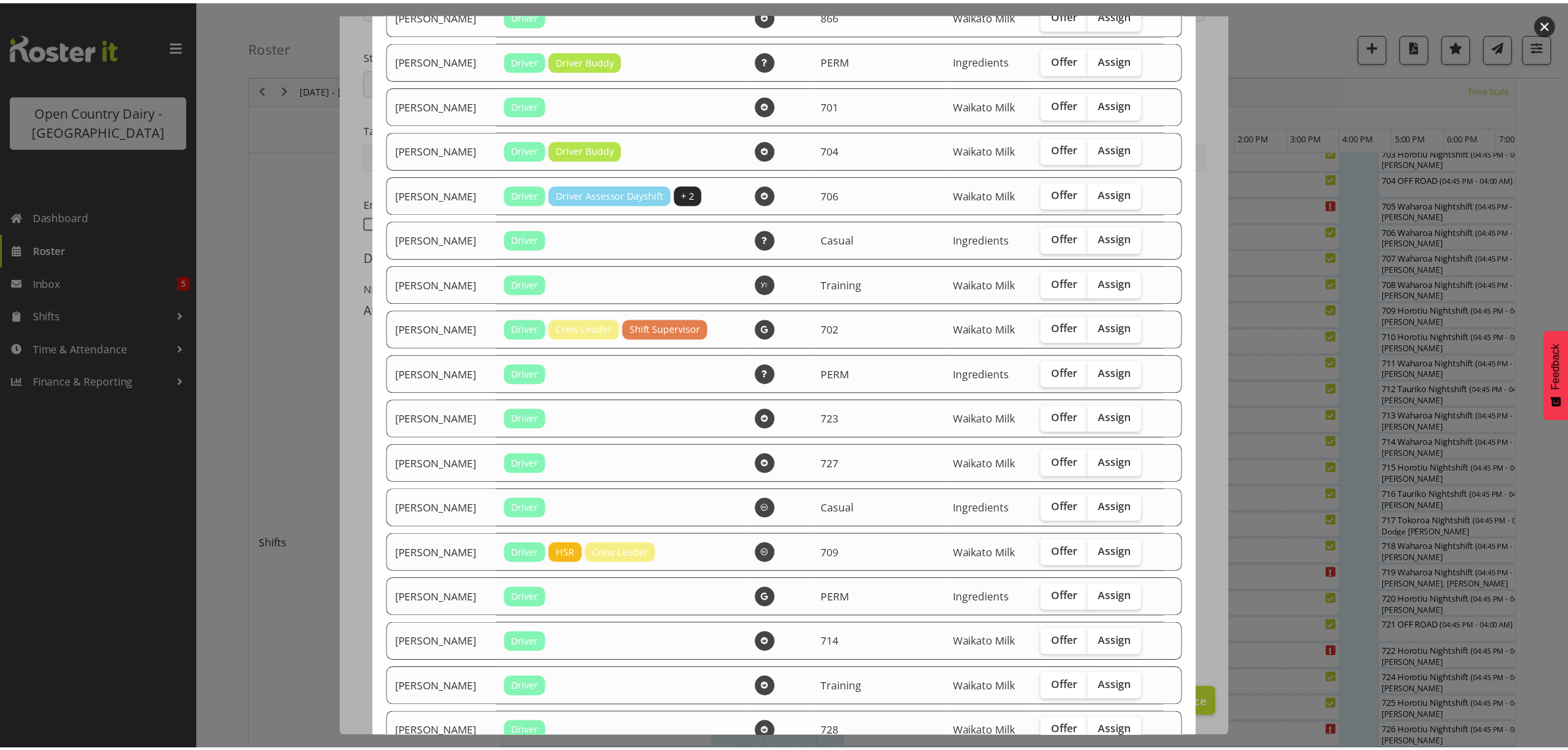
scroll to position [1020, 0]
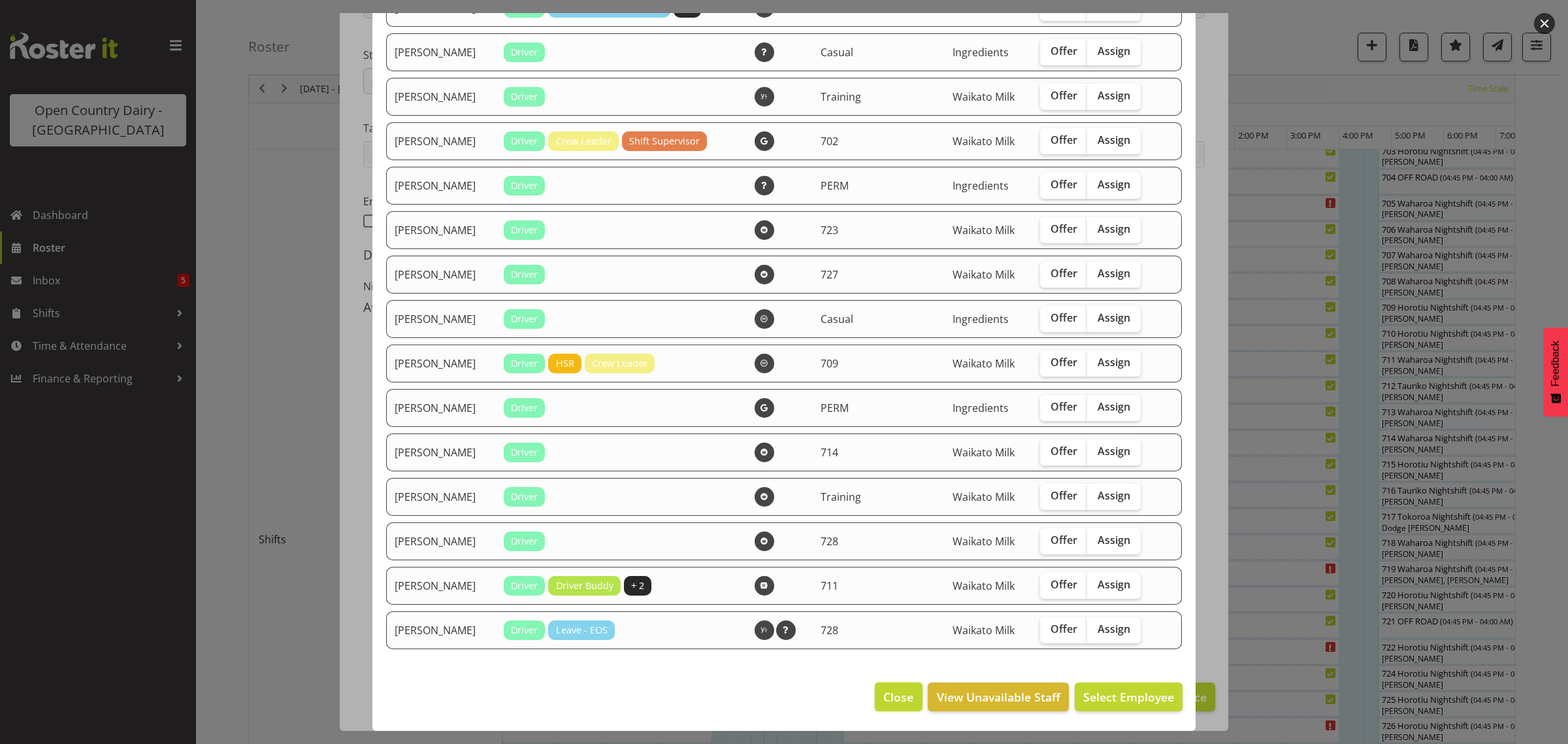
click at [884, 694] on span "Close" at bounding box center [898, 697] width 30 height 17
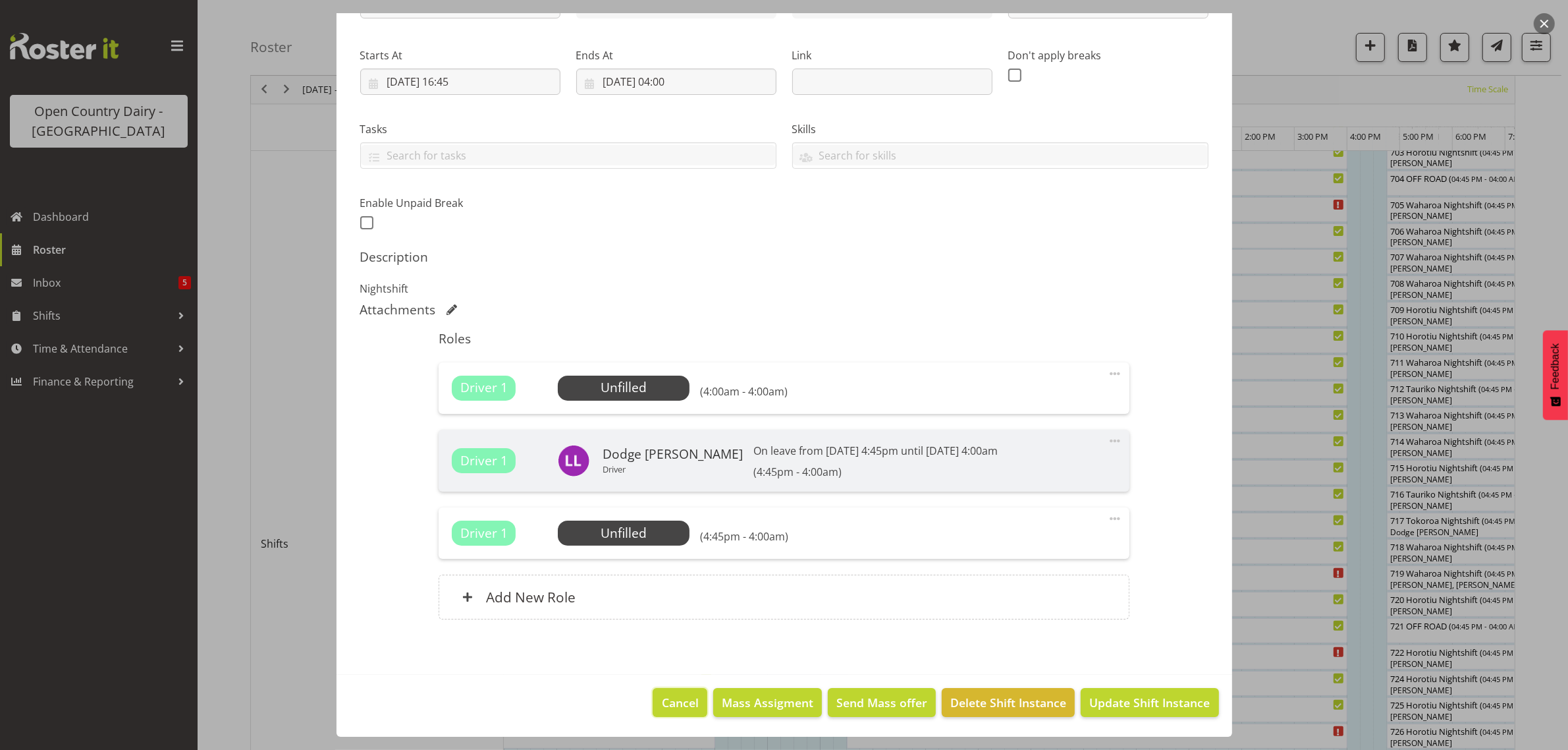
click at [677, 705] on span "Cancel" at bounding box center [681, 702] width 37 height 17
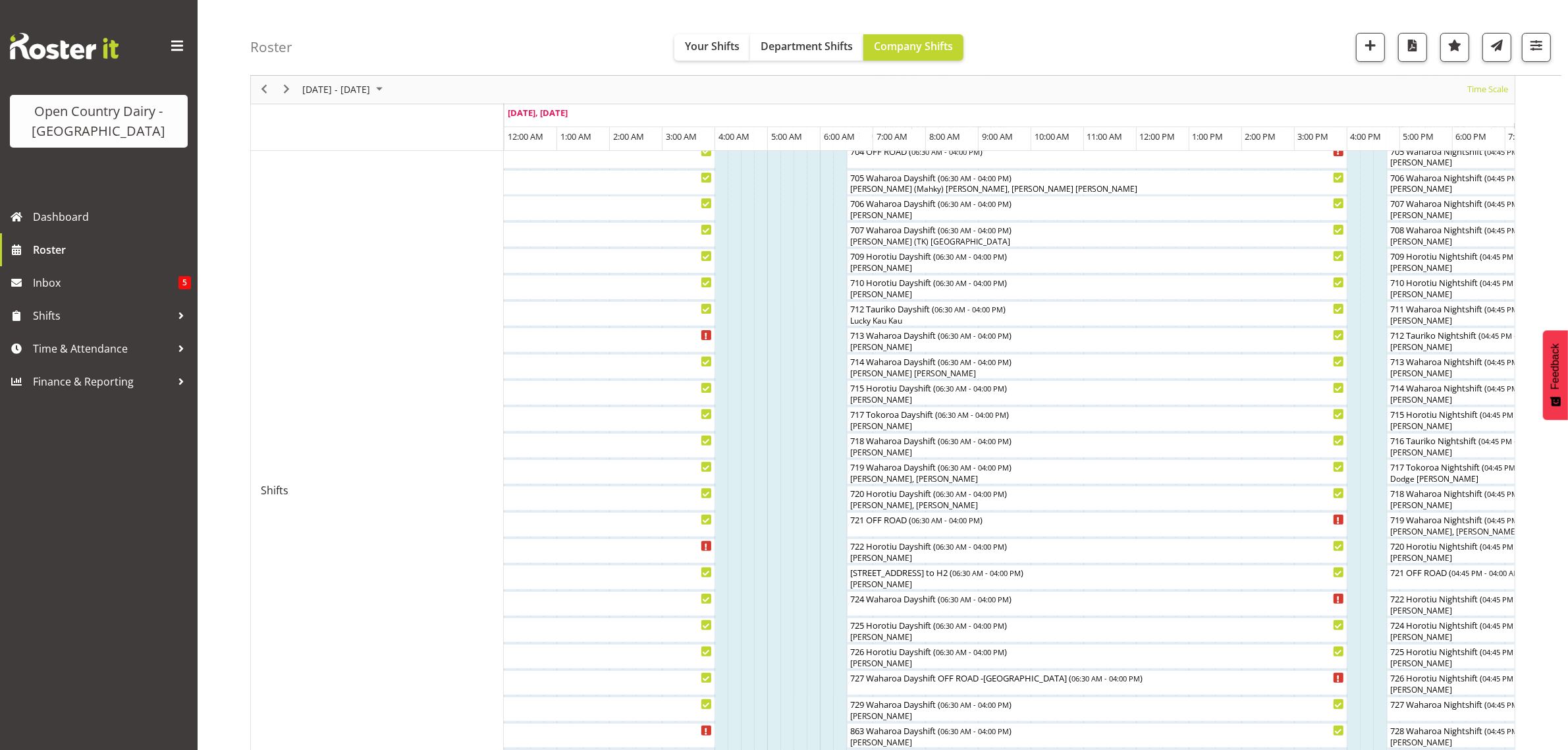
scroll to position [576, 0]
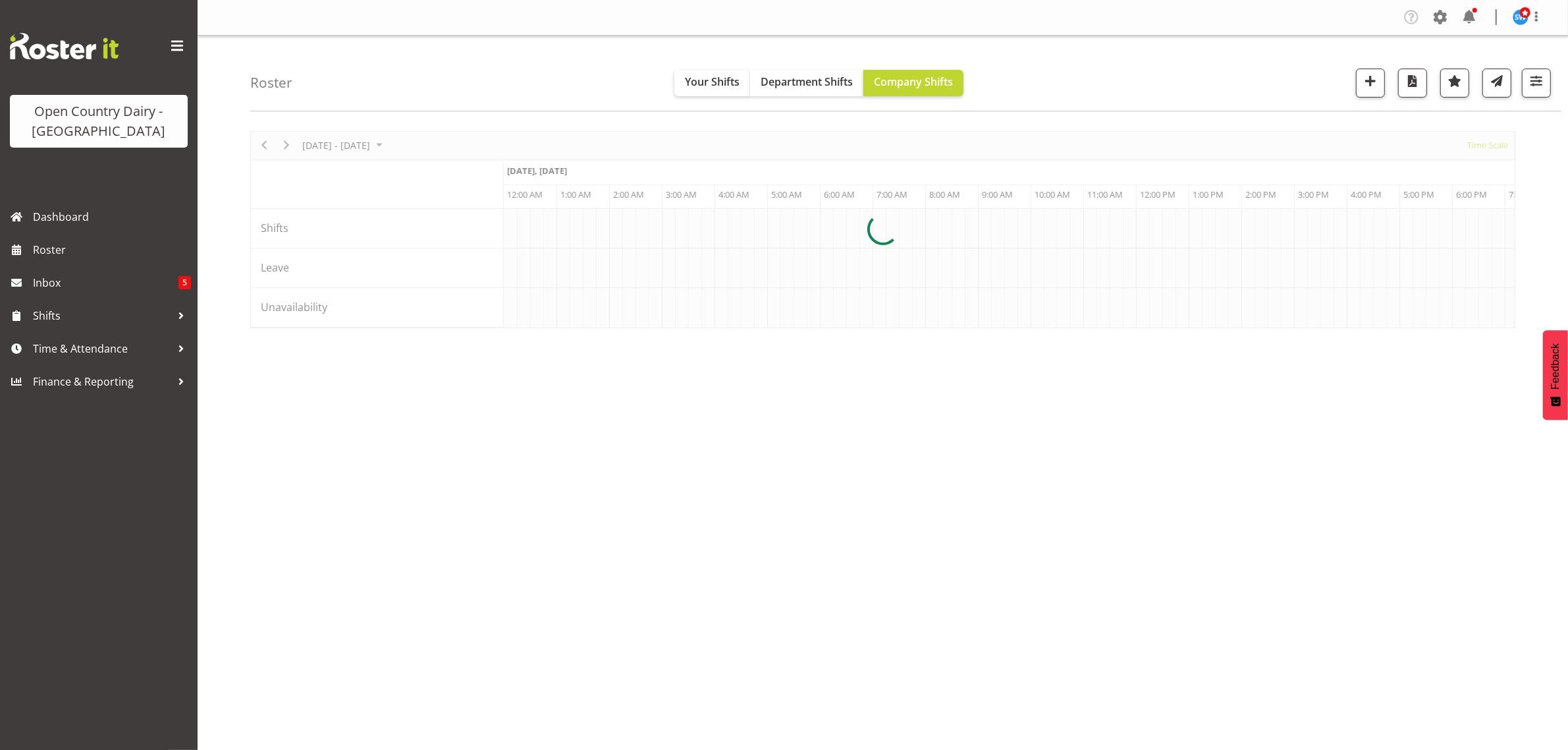
scroll to position [0, 7586]
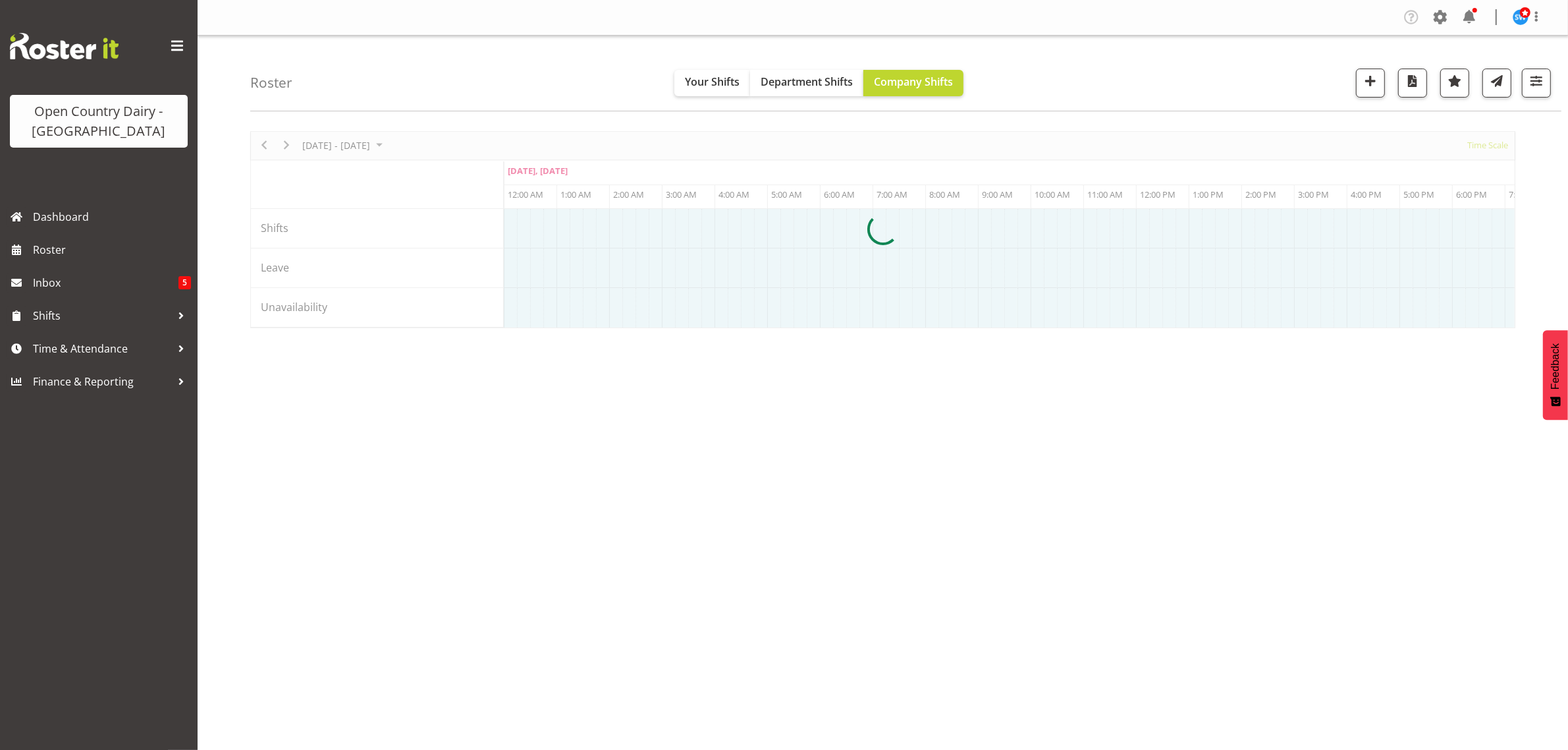
click at [1454, 317] on div at bounding box center [883, 230] width 1265 height 197
click at [1499, 317] on div at bounding box center [883, 230] width 1265 height 197
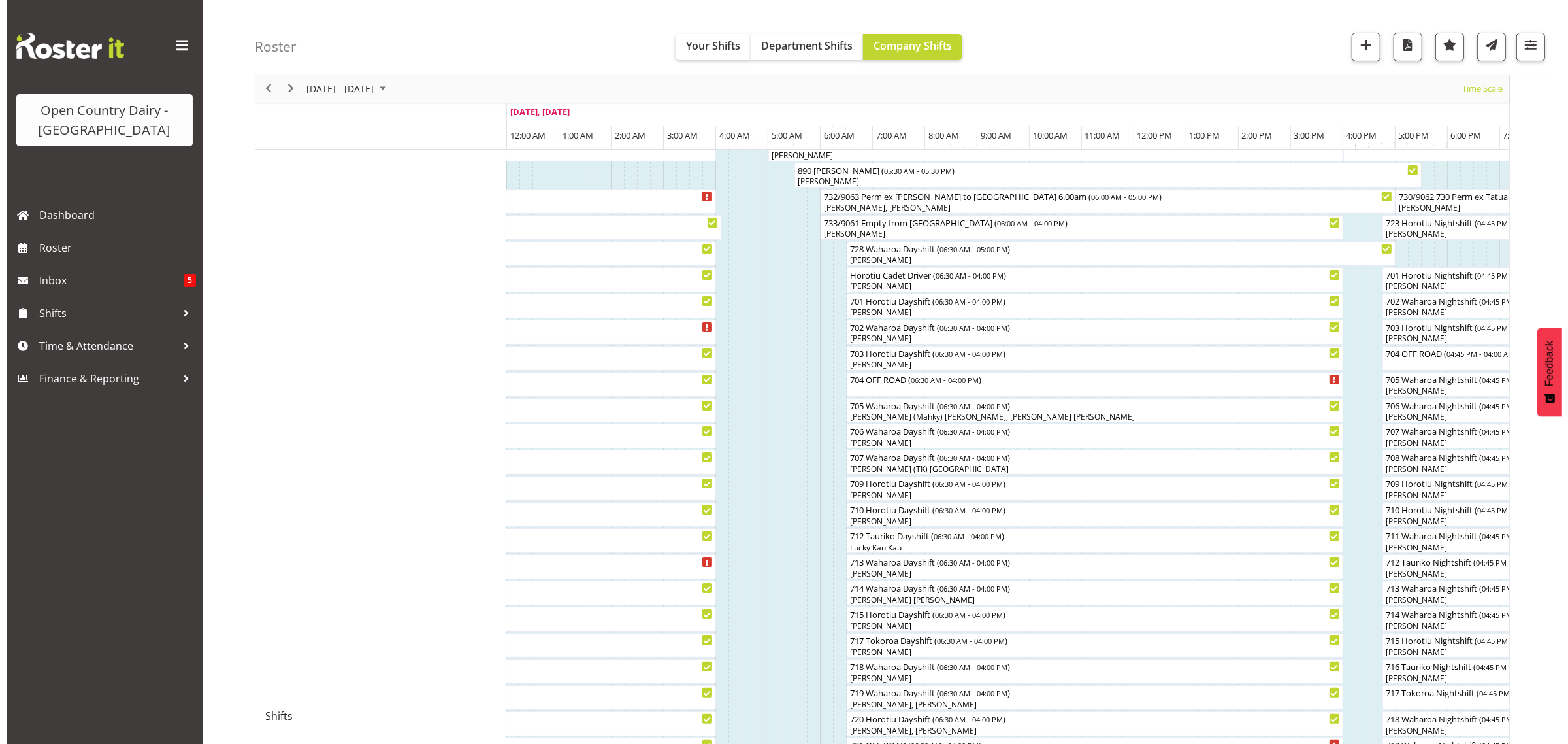
scroll to position [163, 0]
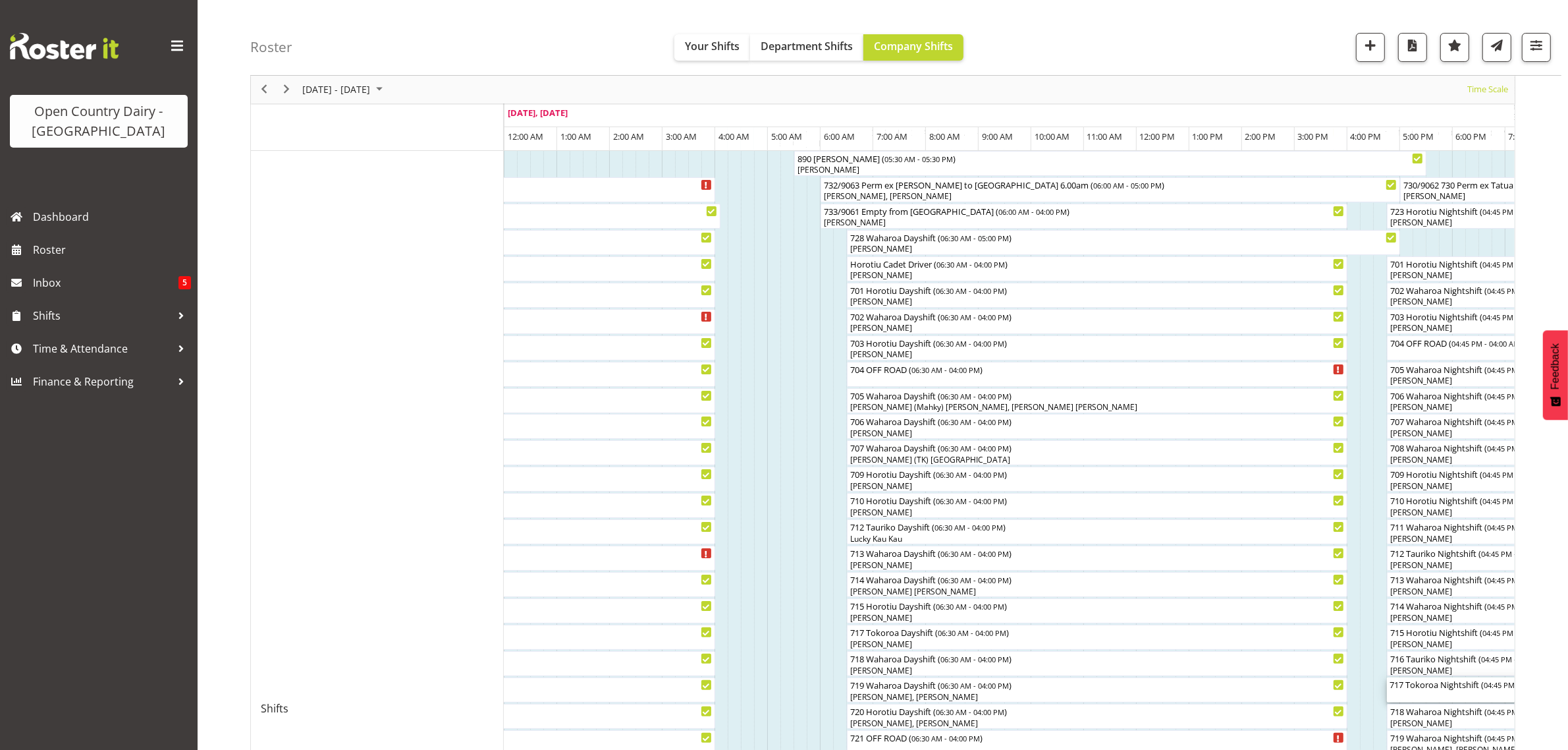
click at [1447, 695] on div "717 Tokoroa Nightshift ( 04:45 PM - 04:00 AM )" at bounding box center [1566, 689] width 353 height 25
click at [0, 0] on div at bounding box center [0, 0] width 0 height 0
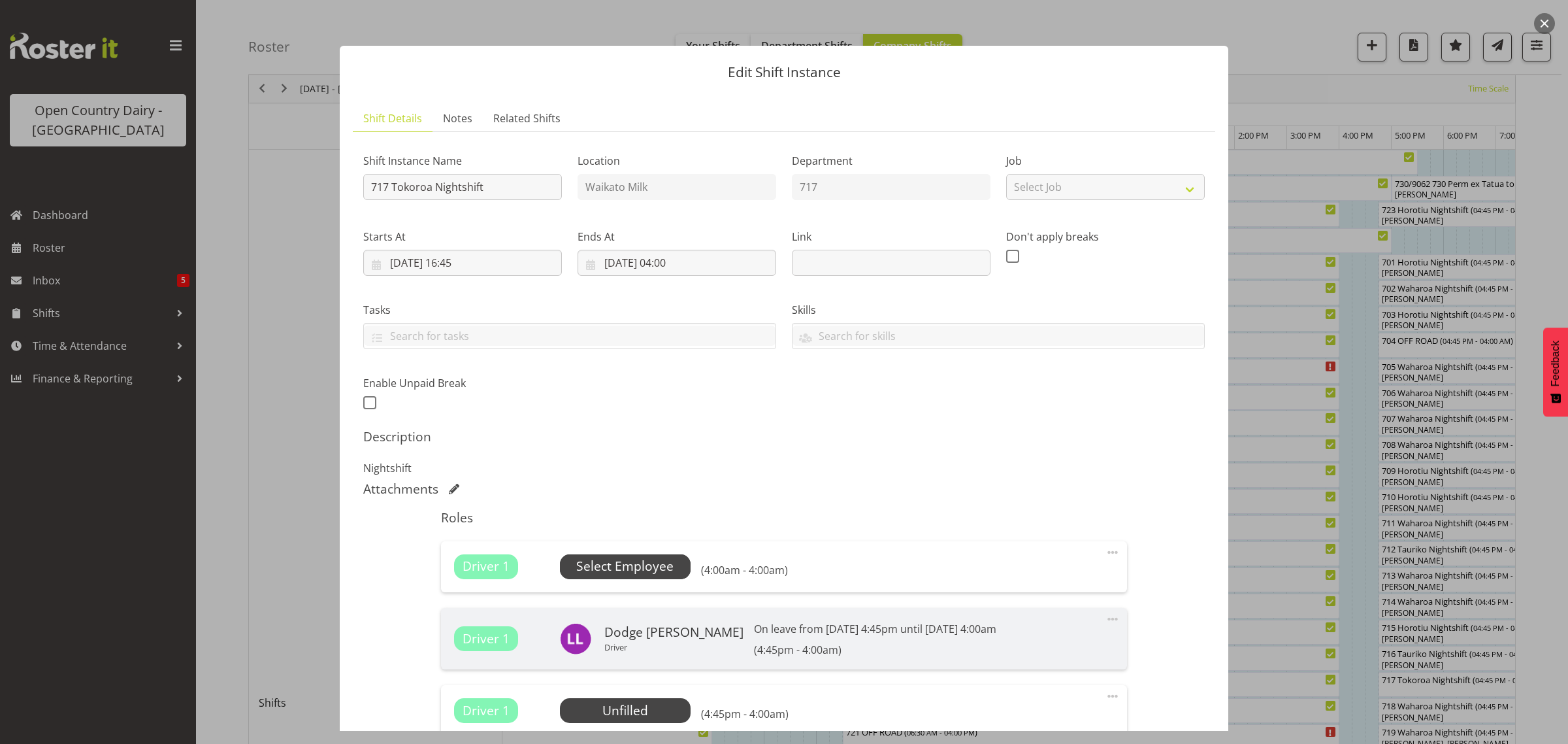
click at [635, 562] on span "Select Employee" at bounding box center [625, 566] width 98 height 19
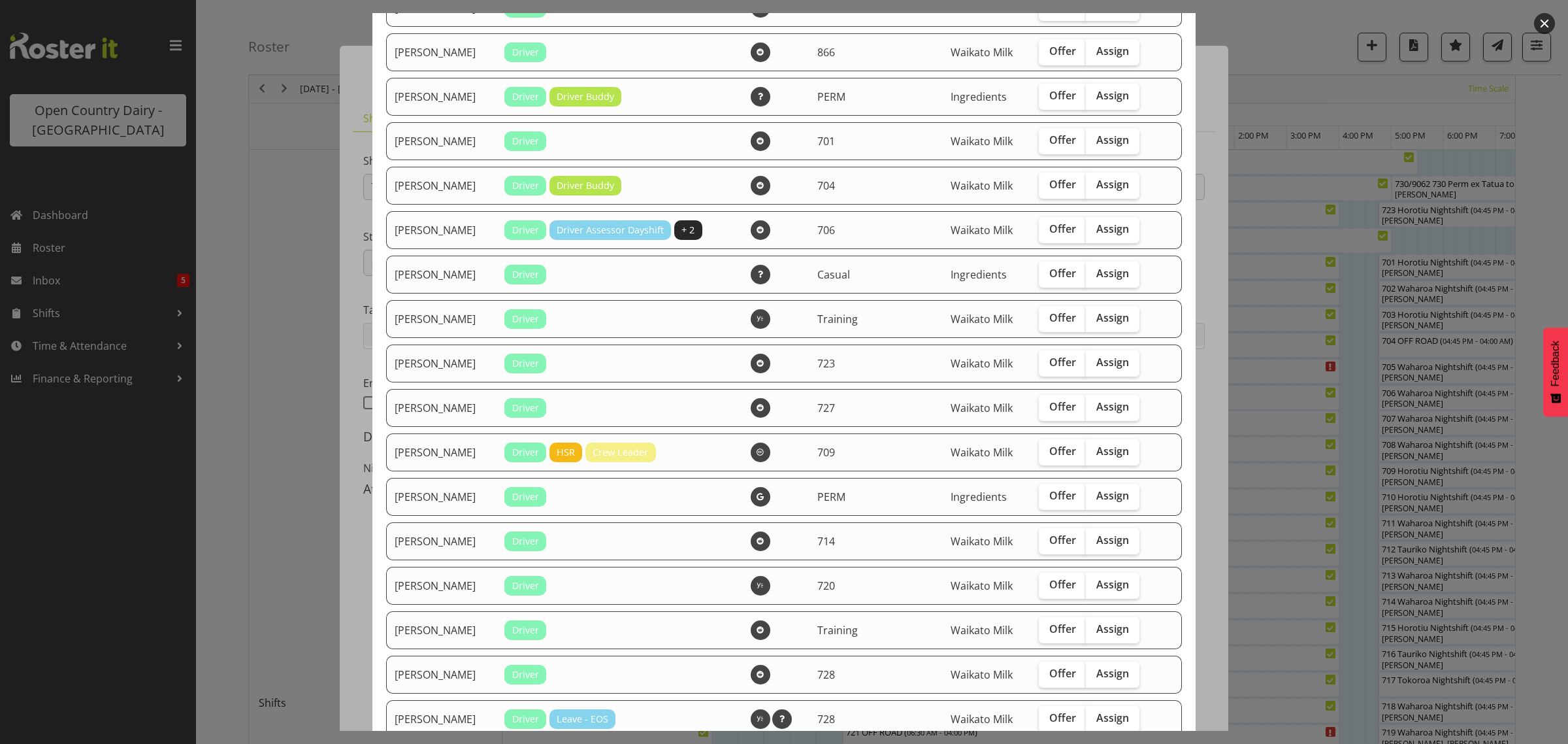
scroll to position [817, 0]
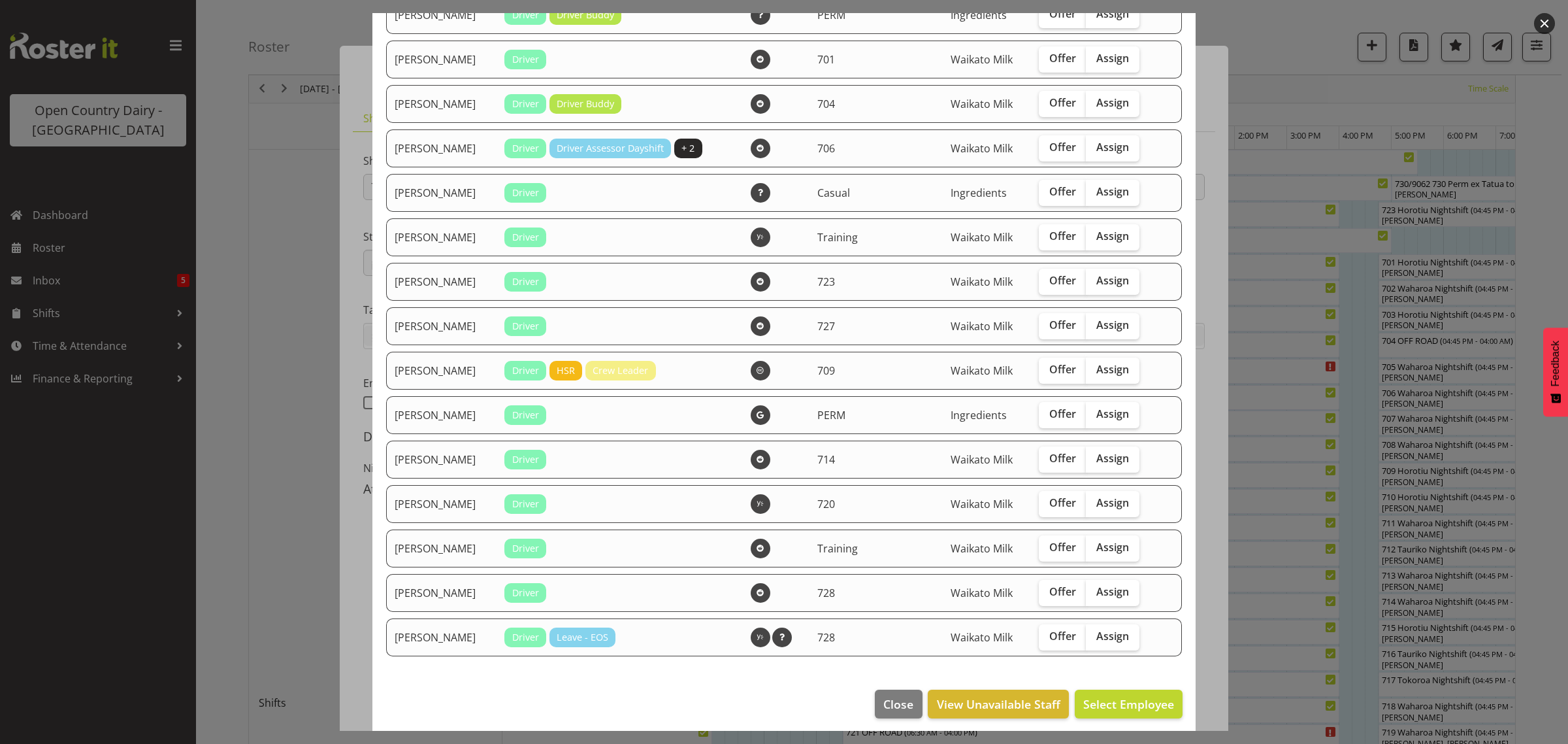
click at [1298, 21] on div at bounding box center [784, 372] width 1568 height 744
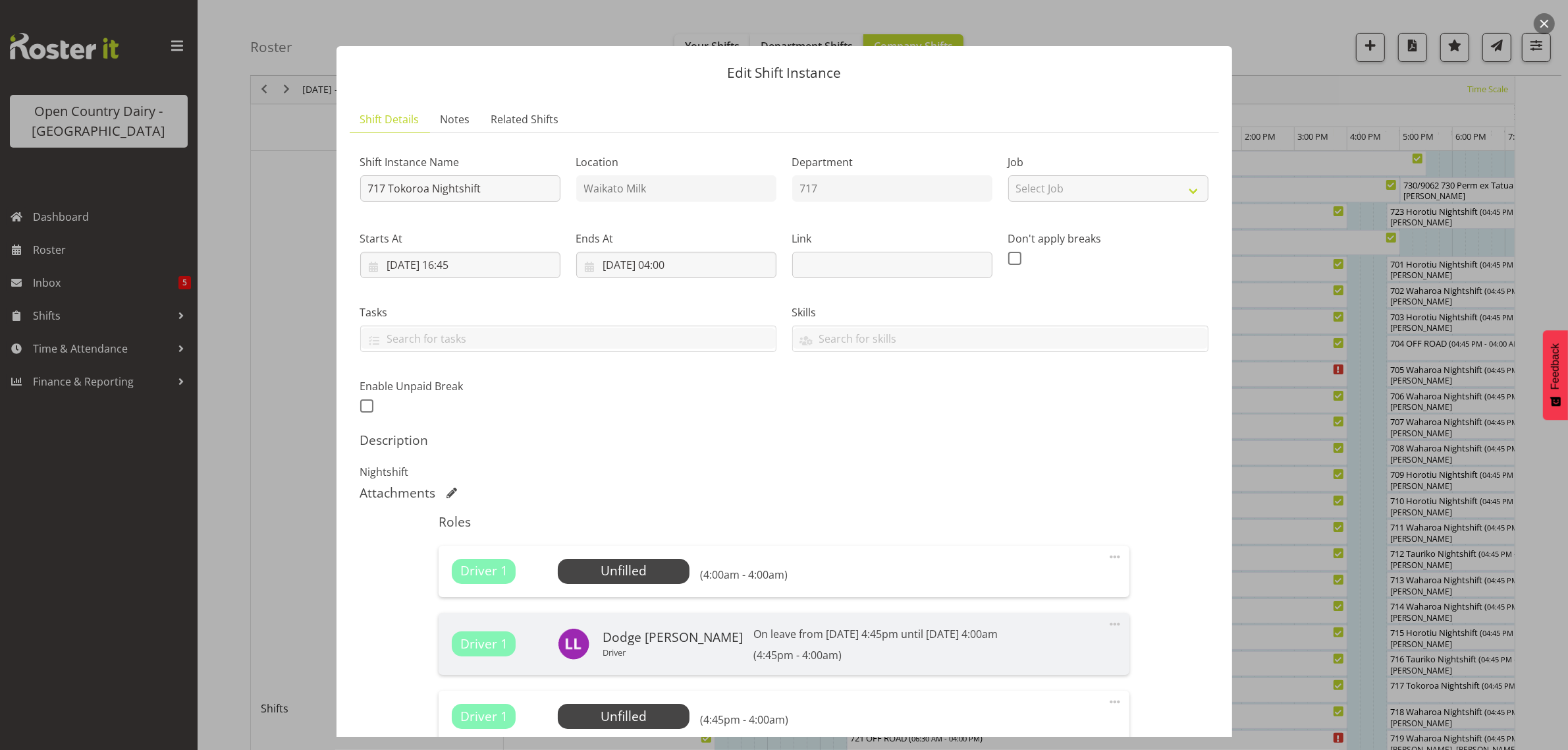
drag, startPoint x: 1250, startPoint y: 25, endPoint x: 1279, endPoint y: 28, distance: 29.2
click at [1253, 25] on div at bounding box center [784, 375] width 1568 height 750
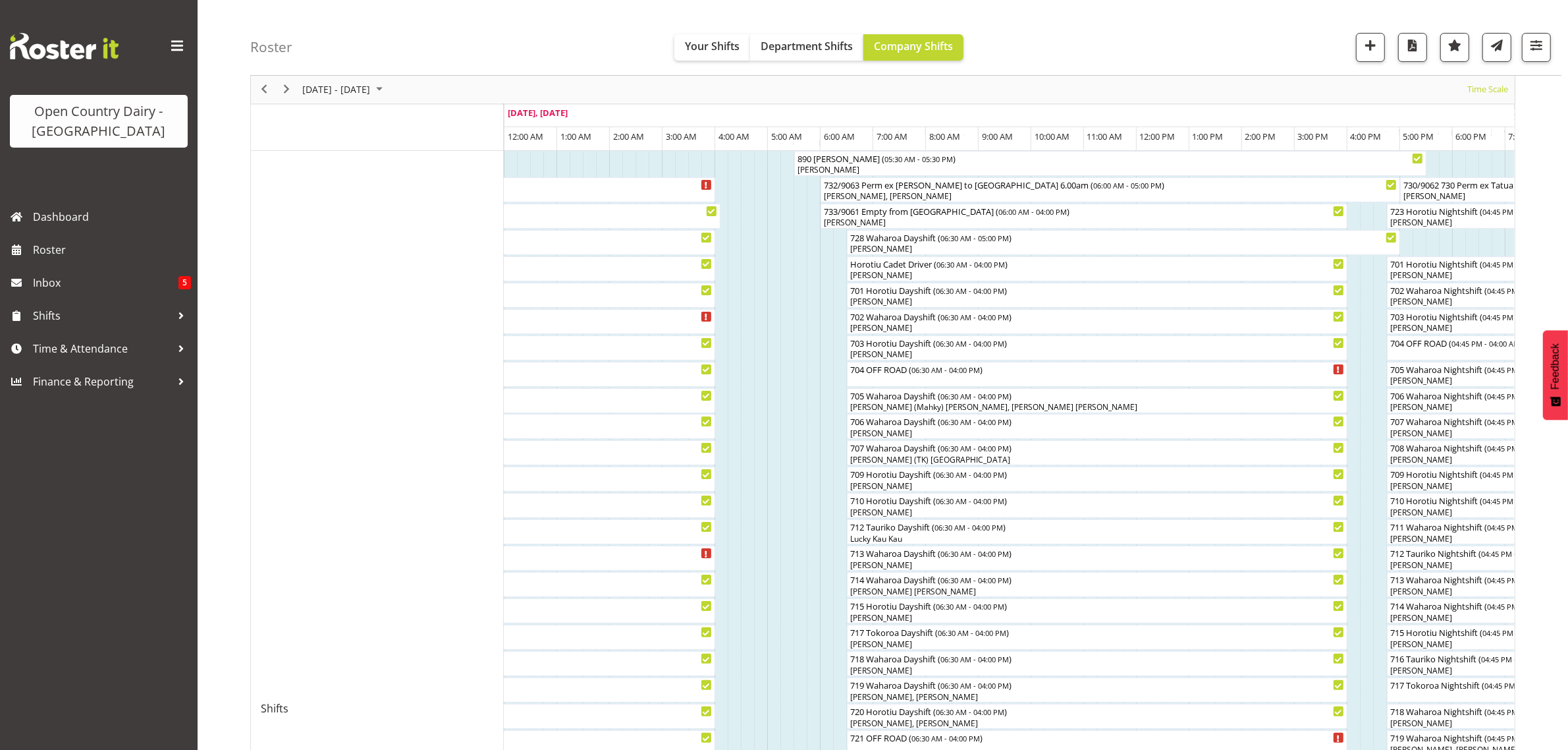
click at [0, 0] on div at bounding box center [0, 0] width 0 height 0
click at [1407, 690] on div "717 Tokoroa Nightshift ( 04:45 PM - 04:00 AM )" at bounding box center [1566, 683] width 353 height 13
click at [0, 0] on div at bounding box center [0, 0] width 0 height 0
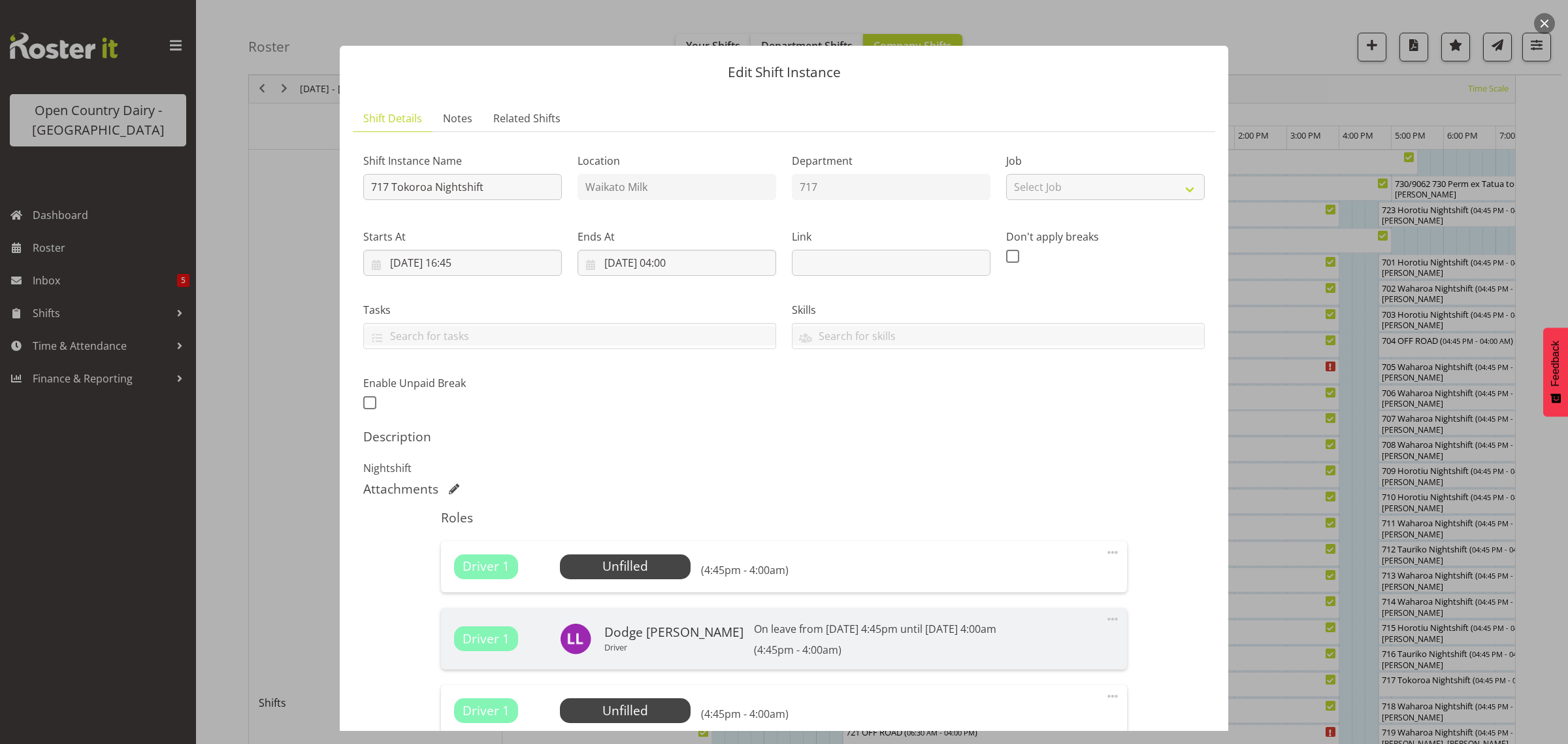
scroll to position [181, 0]
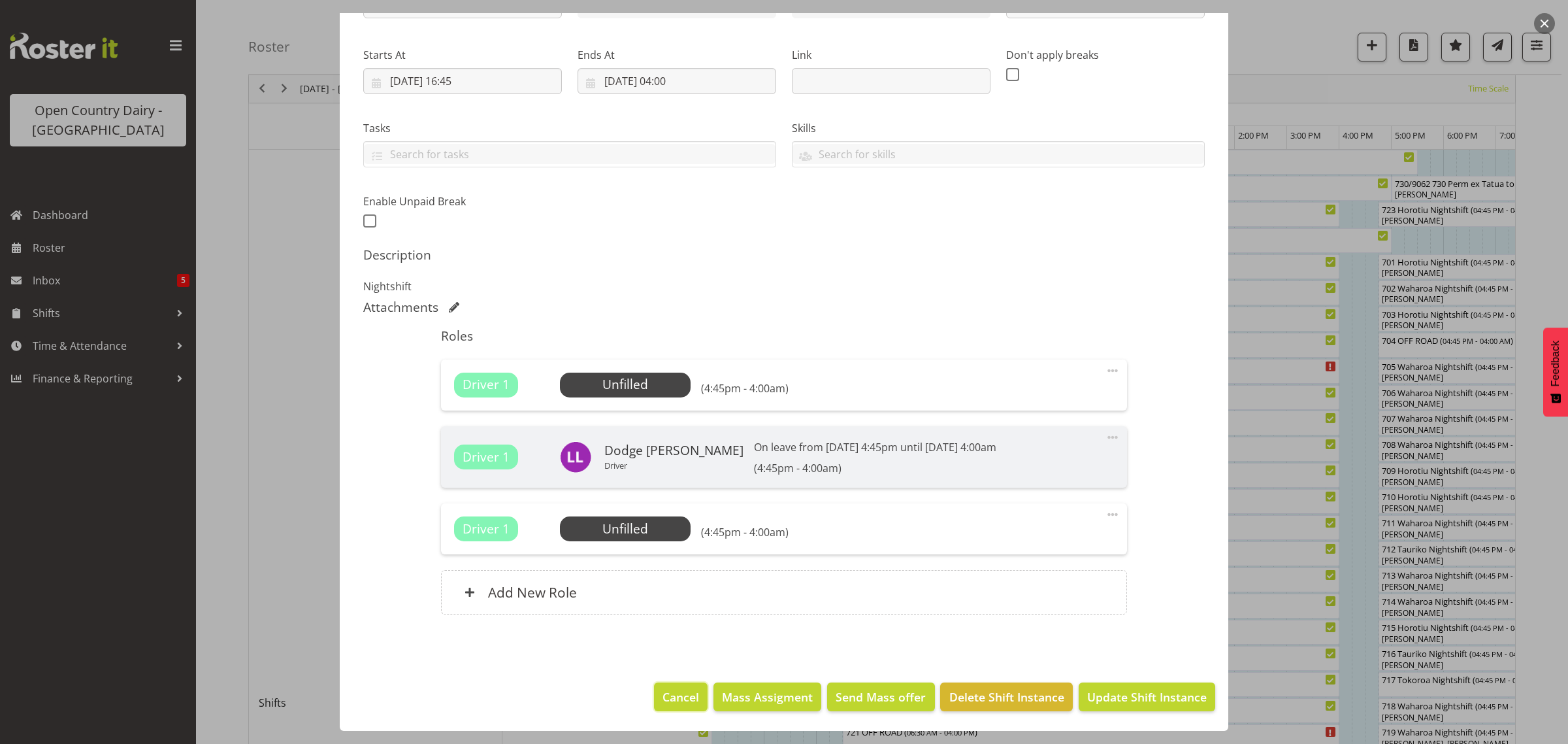
click at [675, 699] on span "Cancel" at bounding box center [681, 697] width 37 height 17
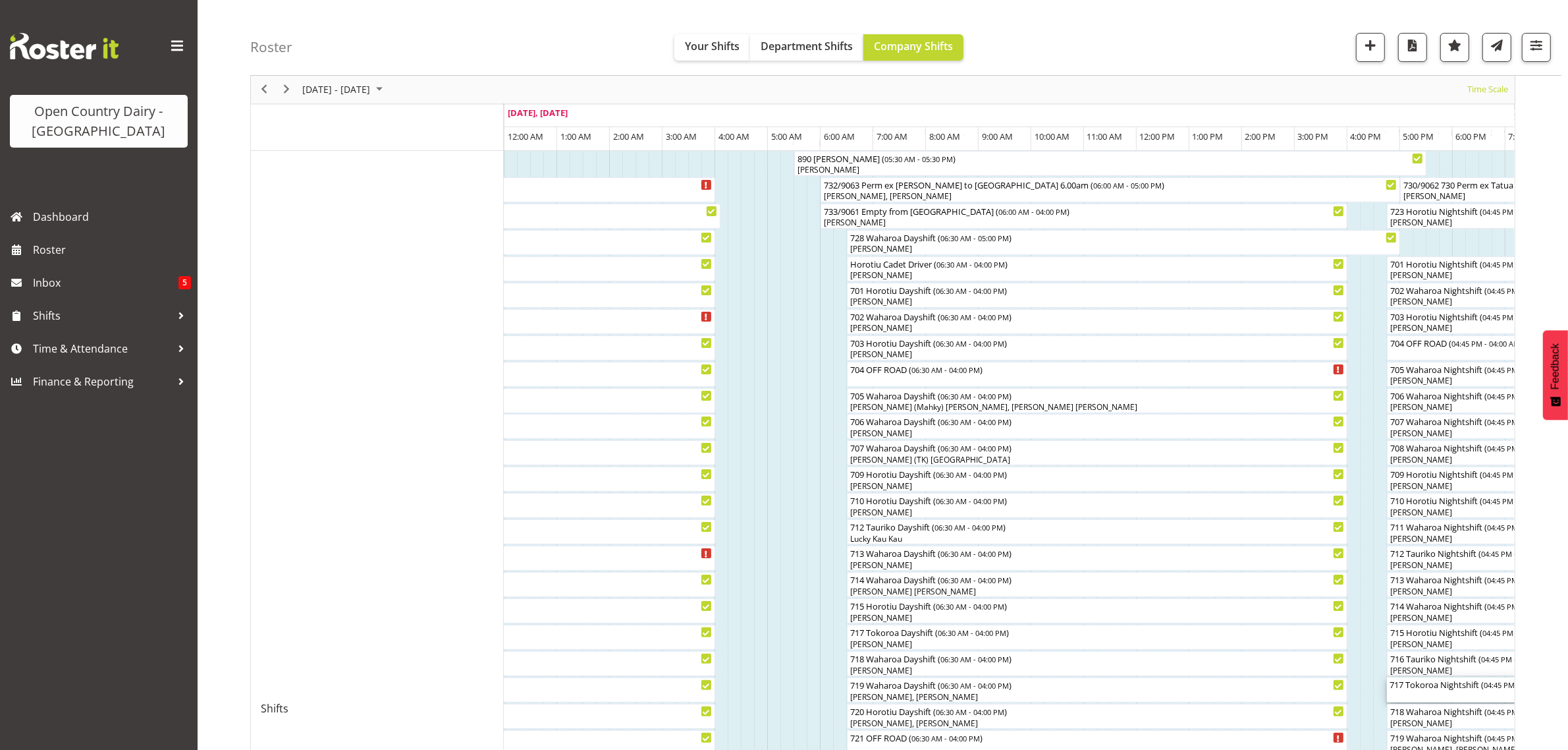
click at [1450, 699] on div "717 Tokoroa Nightshift ( 04:45 PM - 04:00 AM )" at bounding box center [1566, 689] width 353 height 25
click at [0, 0] on div at bounding box center [0, 0] width 0 height 0
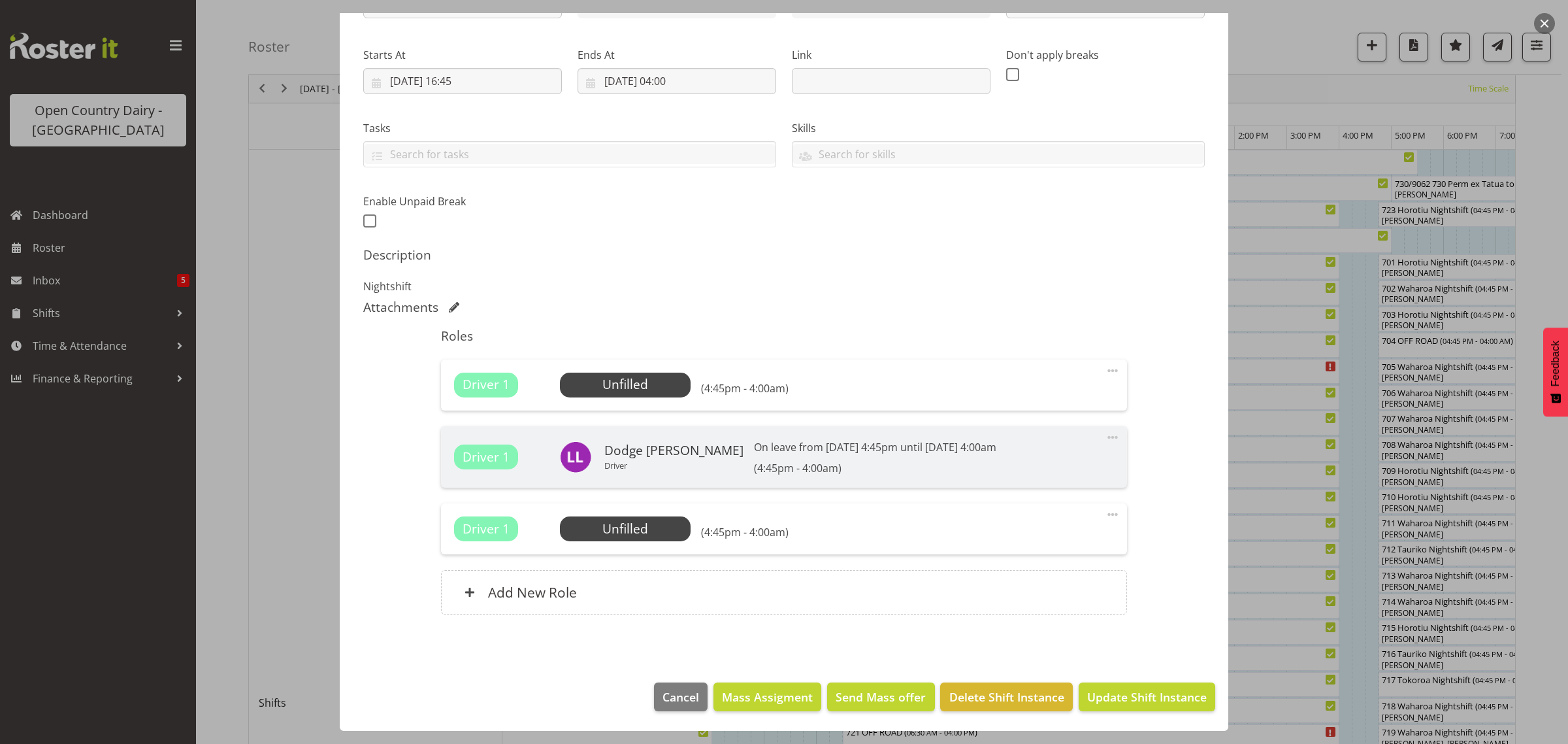
click at [1105, 437] on span at bounding box center [1113, 437] width 16 height 16
click at [0, 0] on link "Cover Role" at bounding box center [0, 0] width 0 height 0
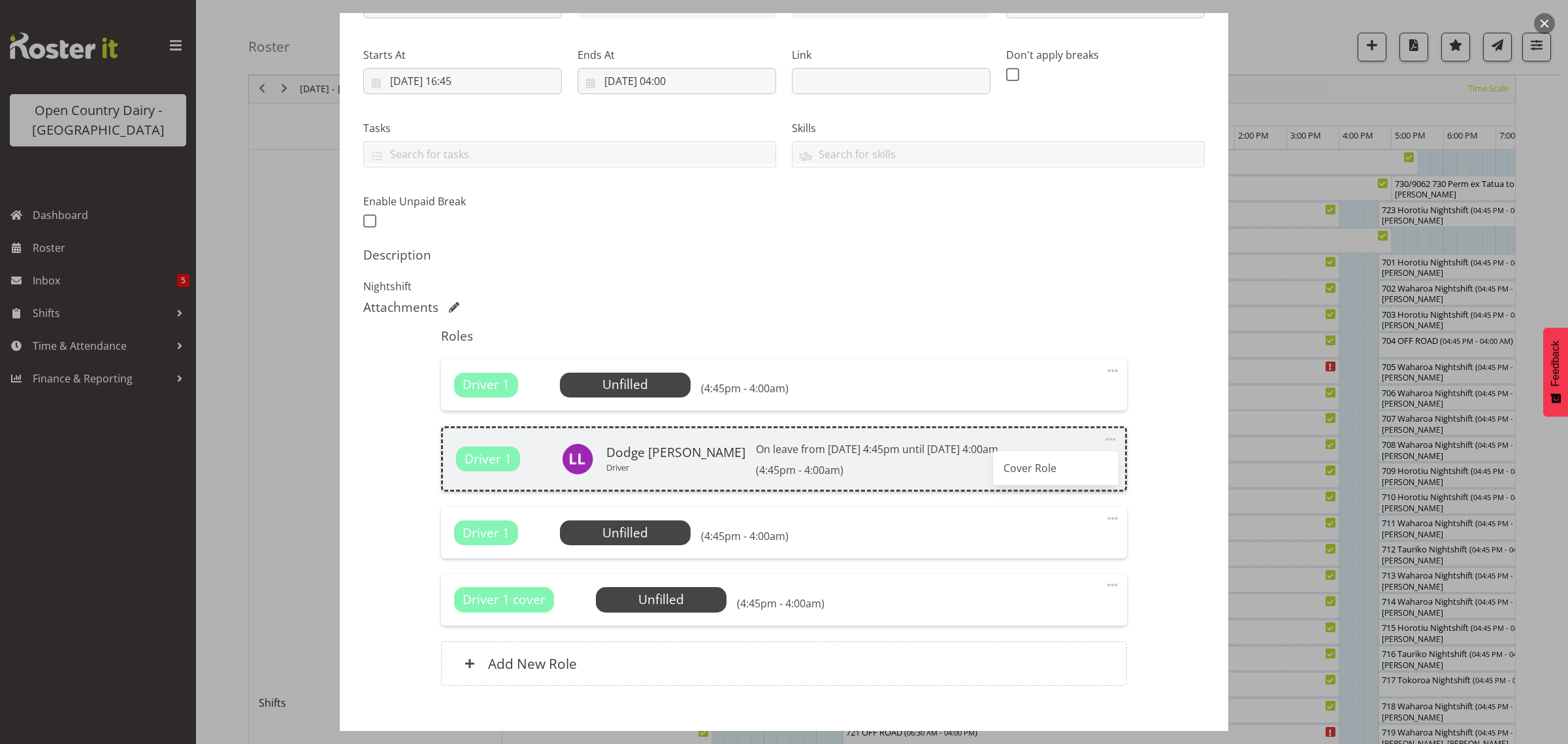
click at [1103, 435] on span at bounding box center [1111, 439] width 16 height 16
click at [1103, 439] on span at bounding box center [1111, 439] width 16 height 16
click at [1103, 437] on span at bounding box center [1111, 439] width 16 height 16
click at [611, 390] on span "Select Employee" at bounding box center [625, 384] width 98 height 19
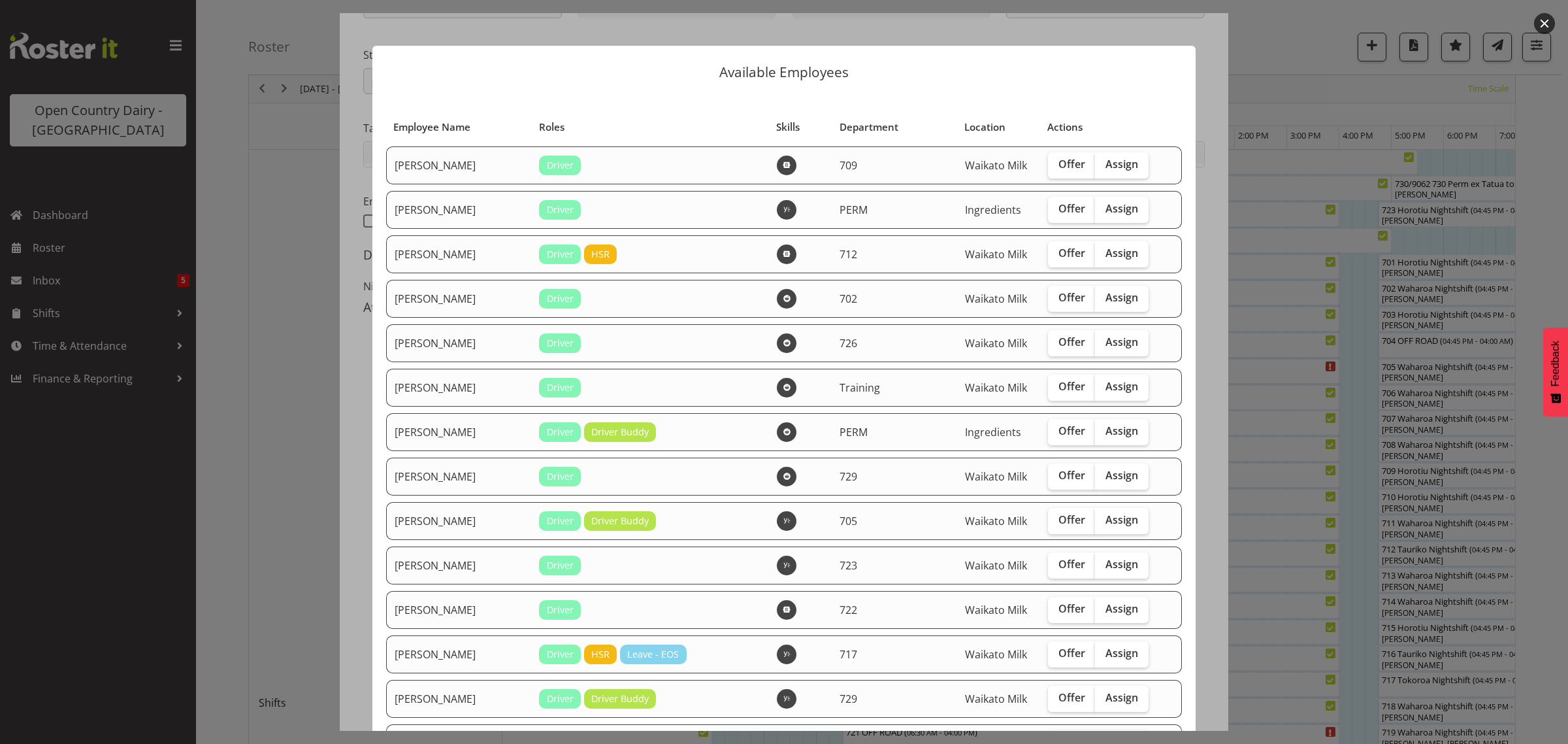
scroll to position [163, 0]
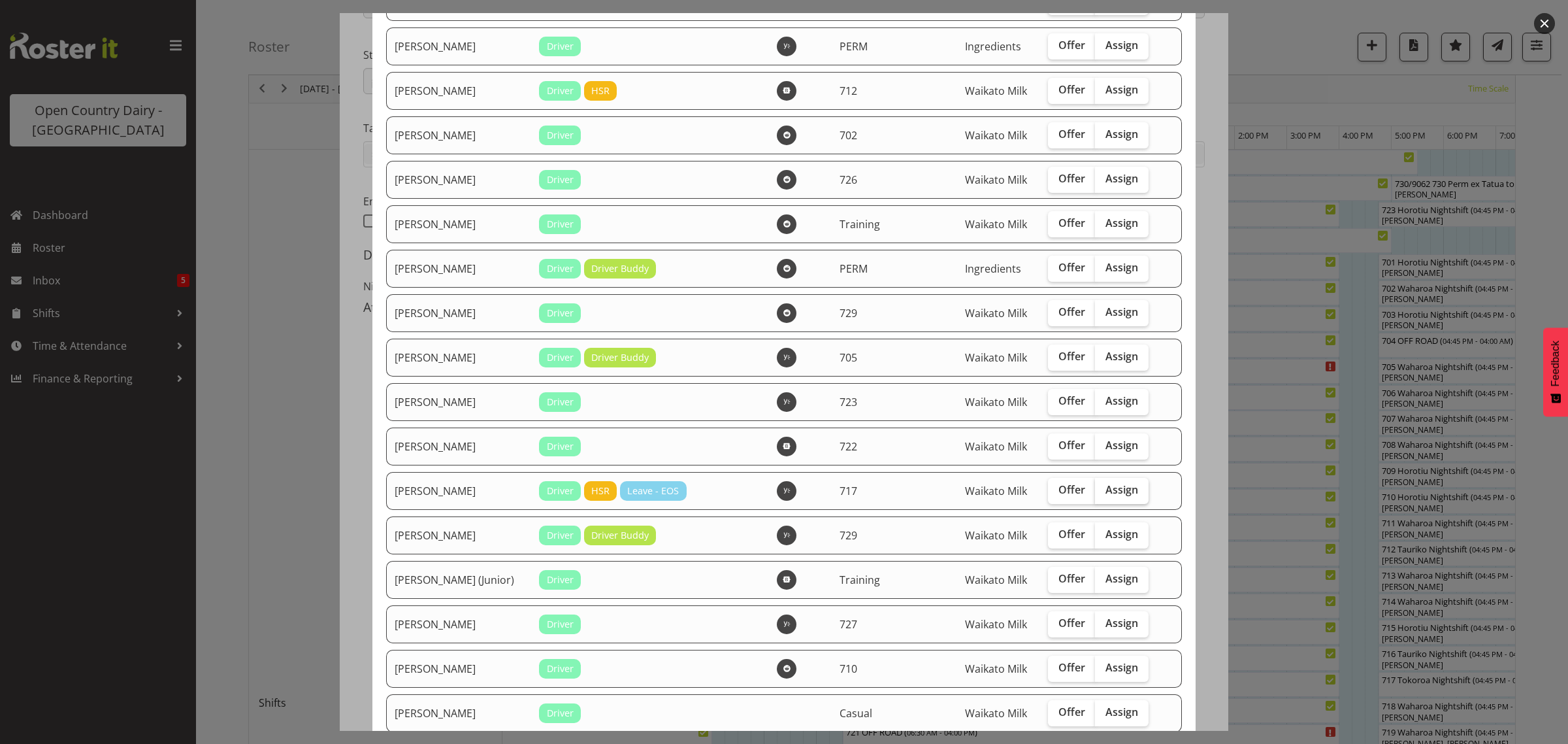
click at [1108, 495] on span "Assign" at bounding box center [1121, 489] width 33 height 13
click at [1104, 494] on input "Assign" at bounding box center [1099, 489] width 8 height 8
checkbox input "true"
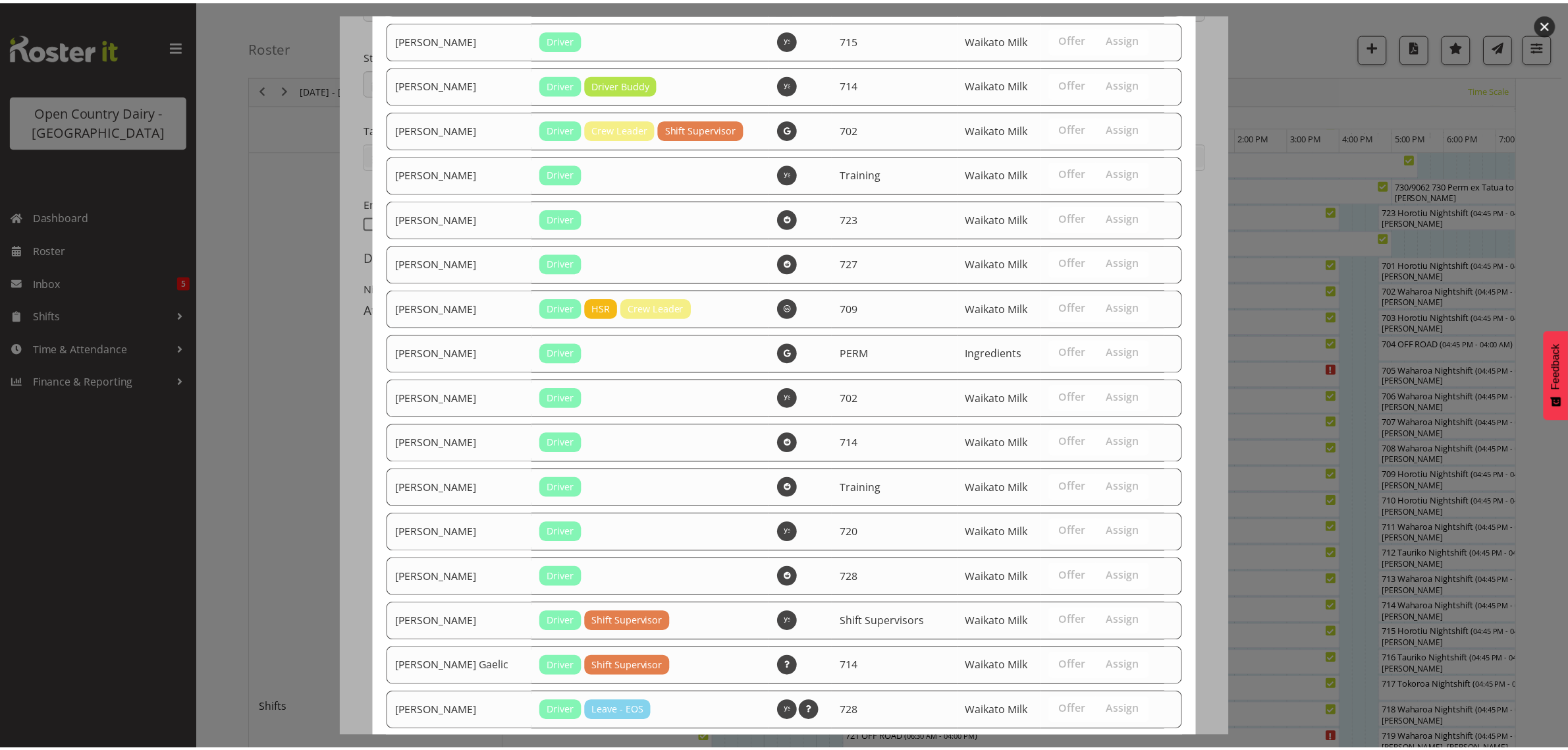
scroll to position [2057, 0]
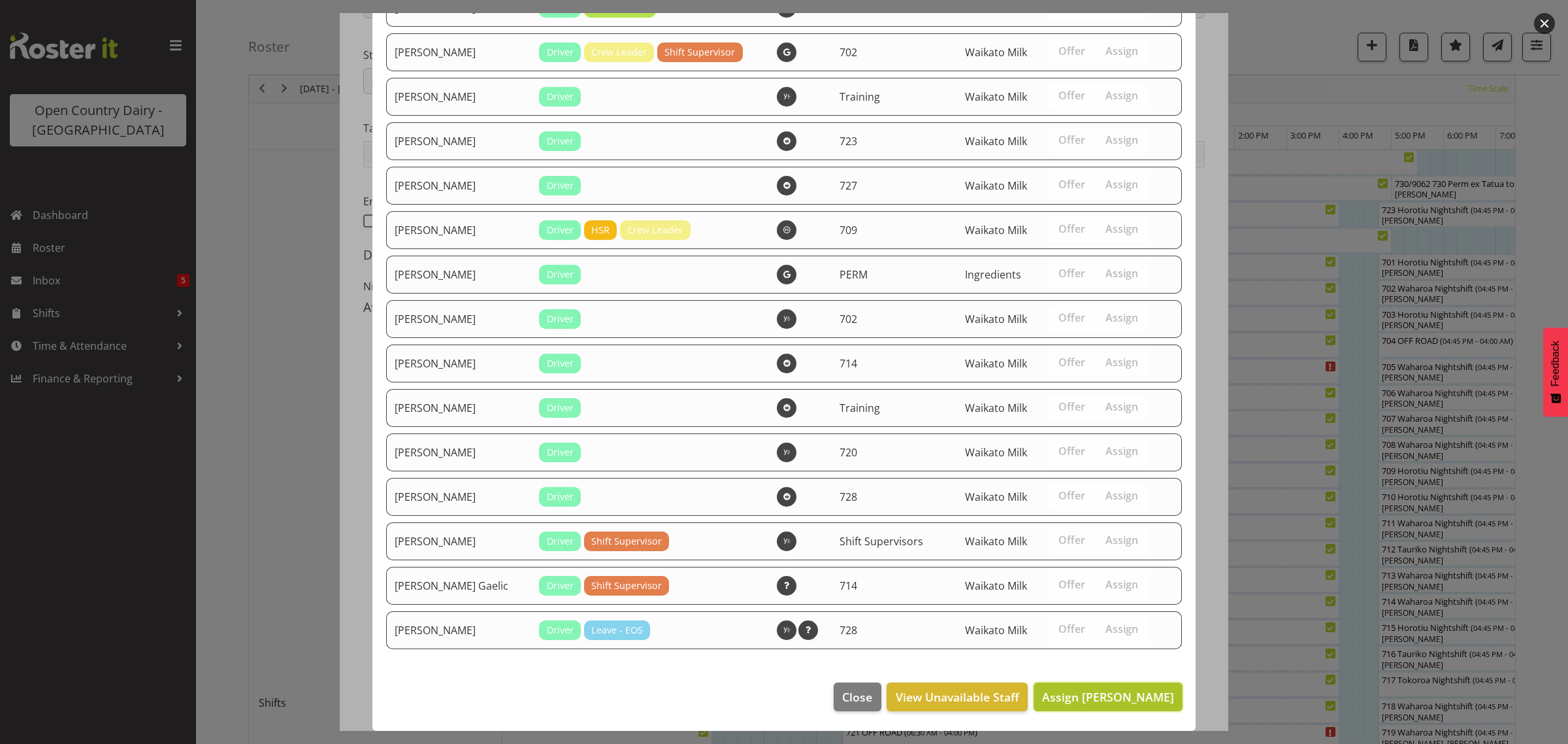
click at [1090, 701] on span "Assign Daryl Wrigley" at bounding box center [1108, 697] width 132 height 16
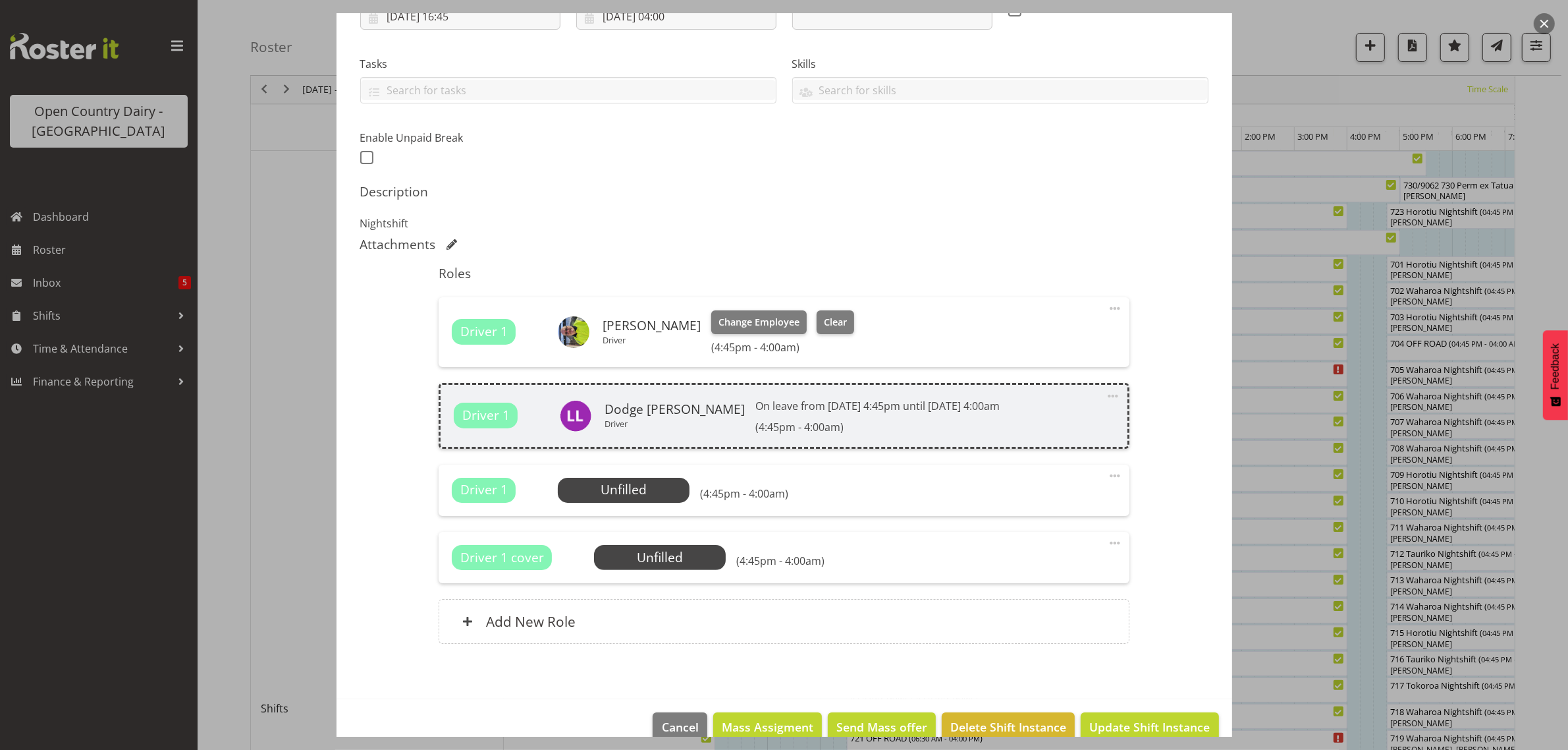
scroll to position [274, 0]
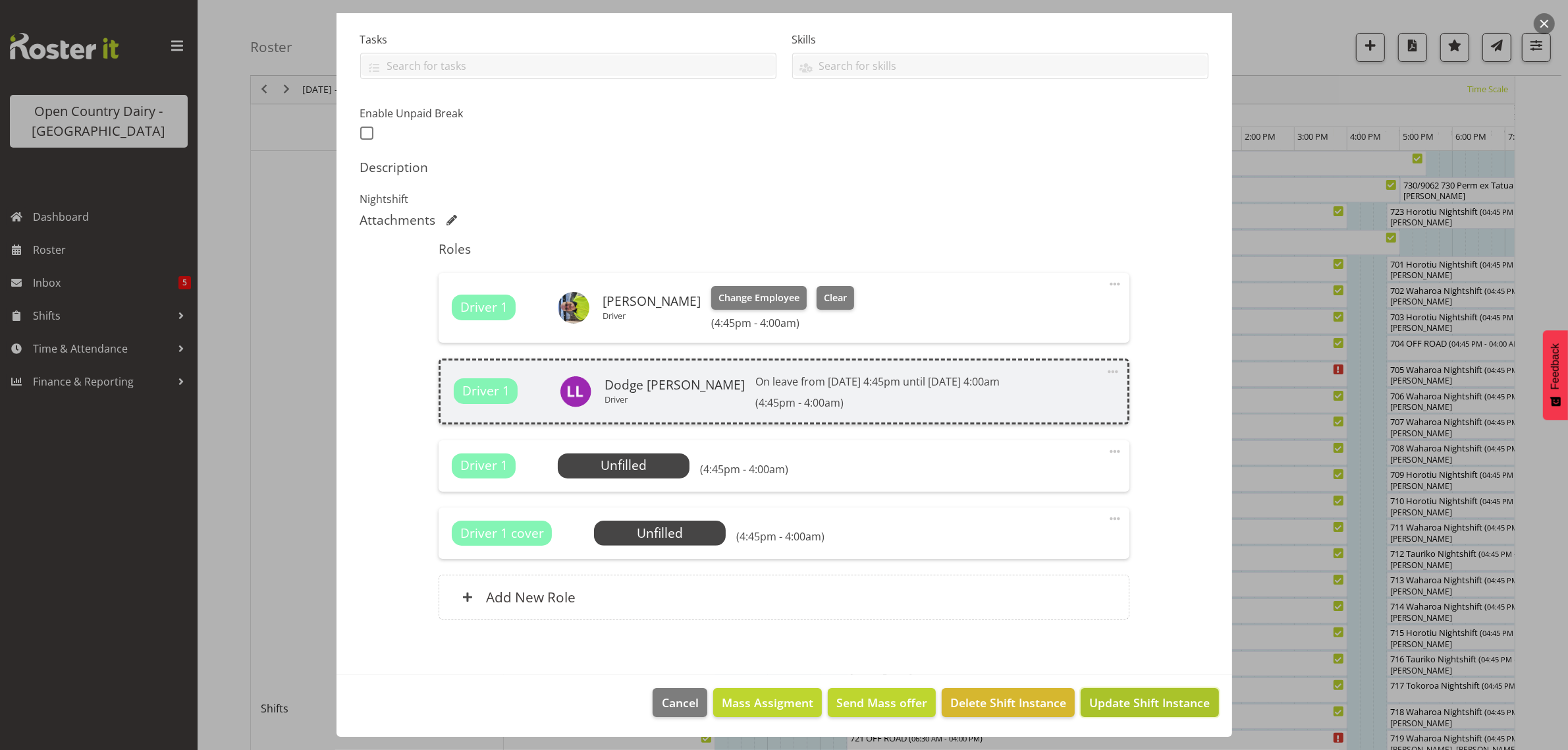
click at [1144, 699] on span "Update Shift Instance" at bounding box center [1149, 702] width 121 height 17
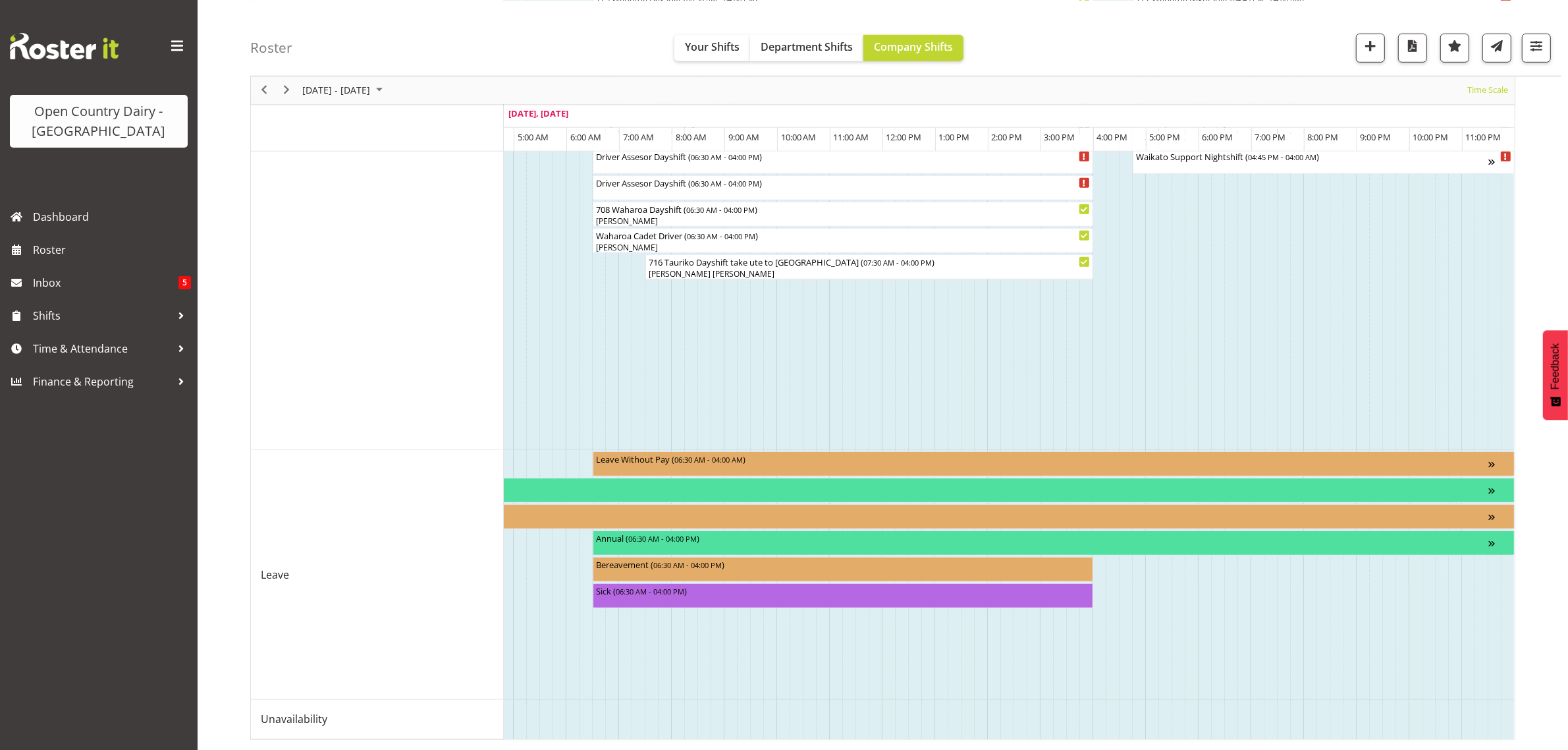
scroll to position [689, 0]
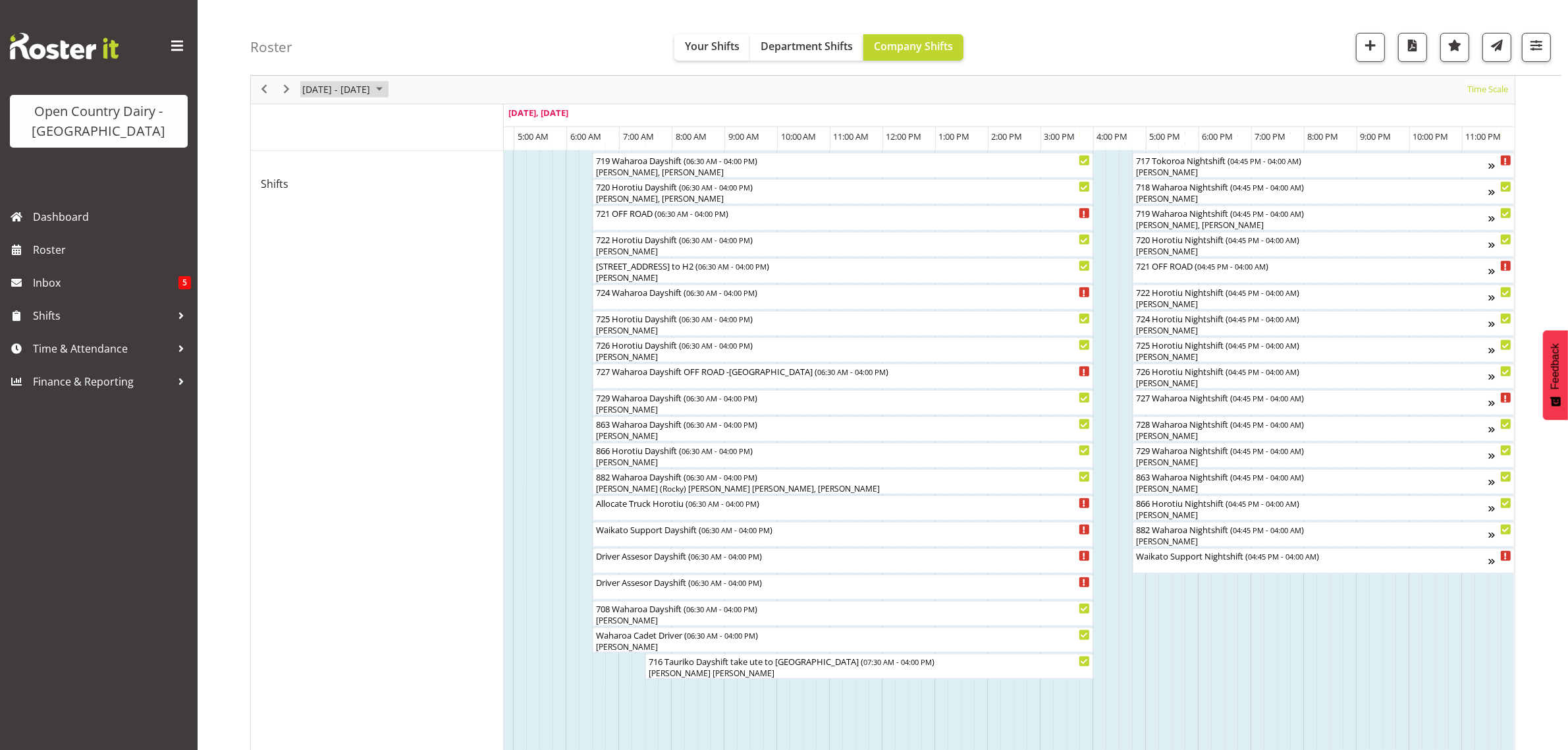
click at [387, 86] on span "August 2025" at bounding box center [379, 89] width 16 height 16
click at [316, 236] on span "18" at bounding box center [317, 235] width 20 height 20
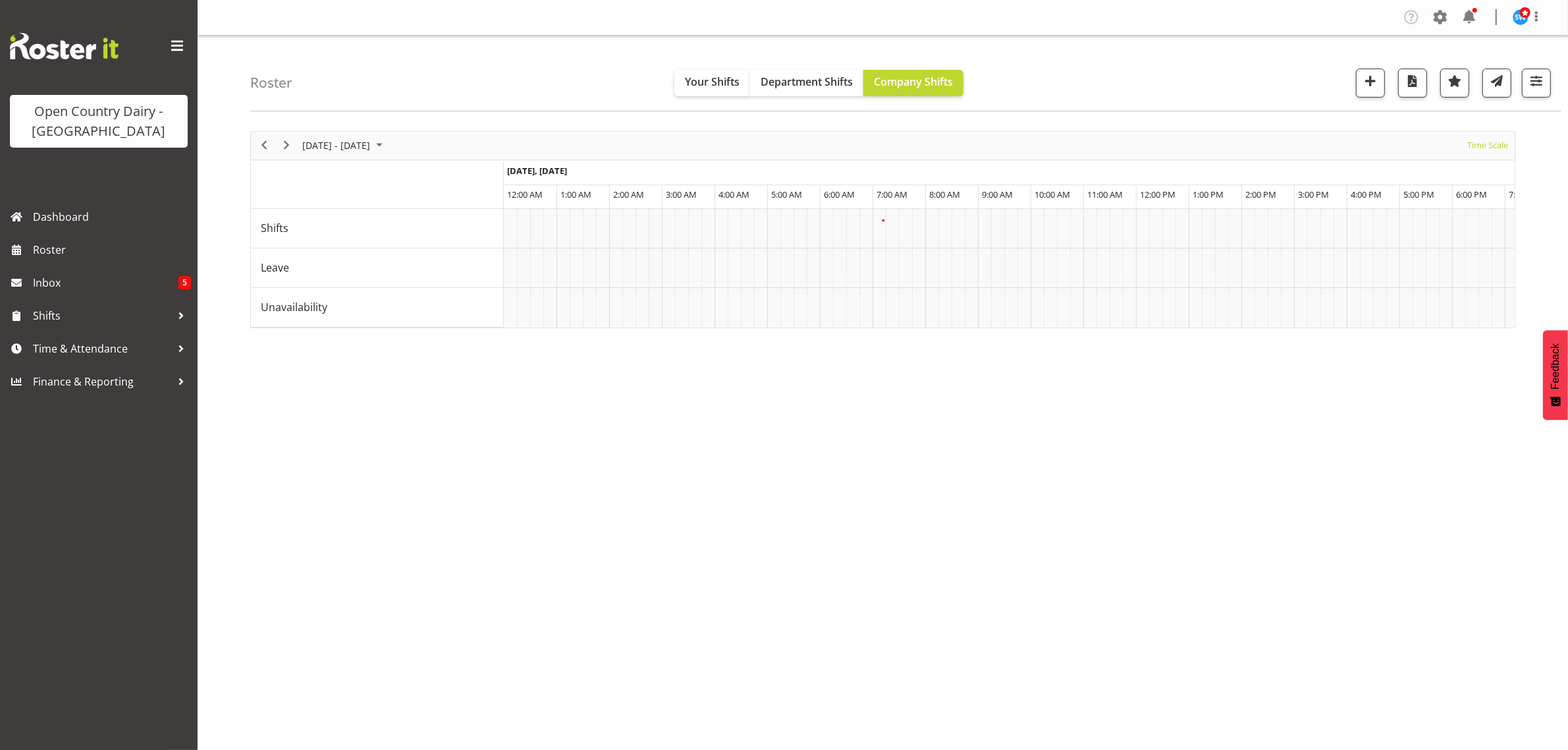
click at [363, 148] on div at bounding box center [883, 230] width 1265 height 197
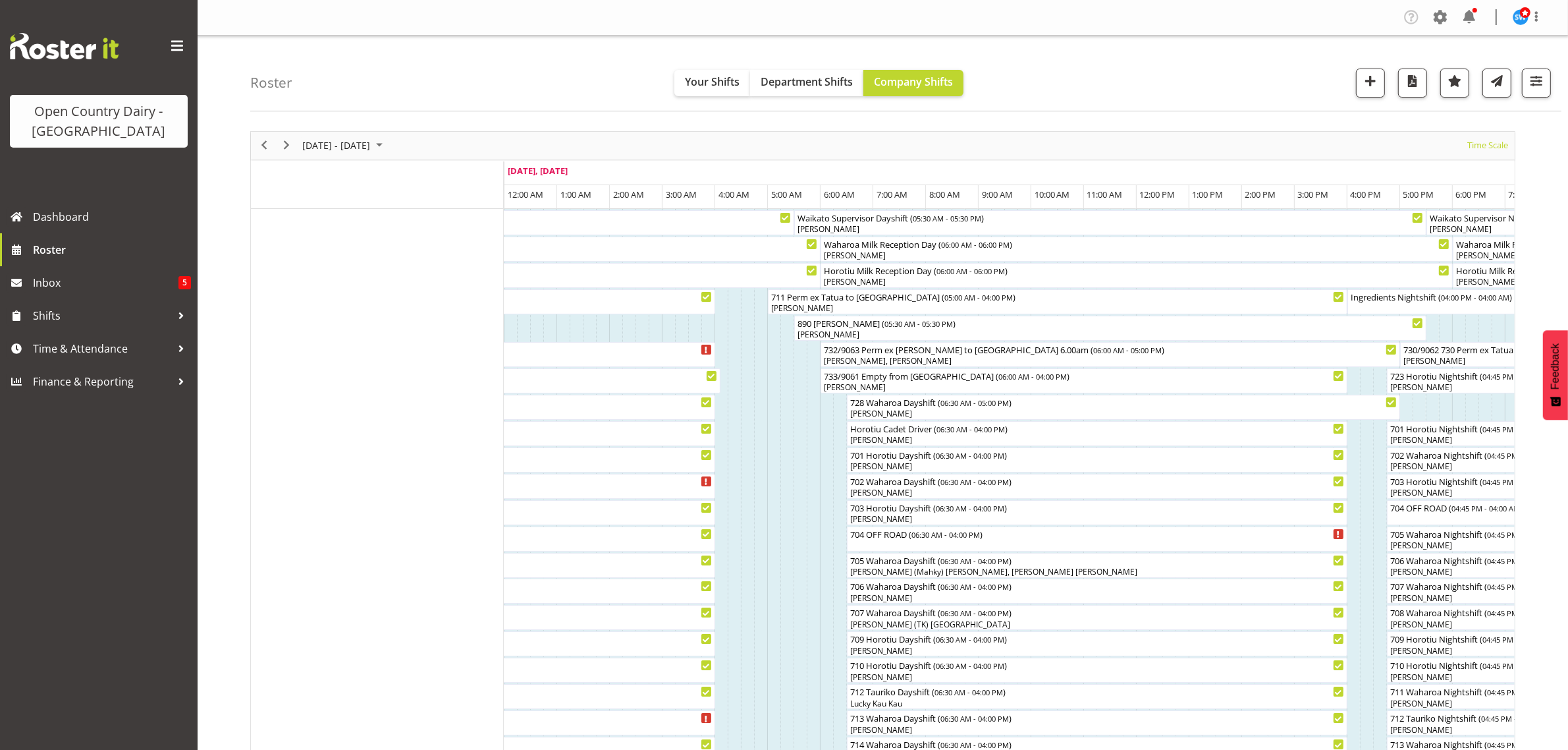
click at [867, 141] on div "[DATE] - [DATE] [DATE] Timeline Day Timeline Week Timeline Fortnight Timeline M…" at bounding box center [883, 145] width 1264 height 28
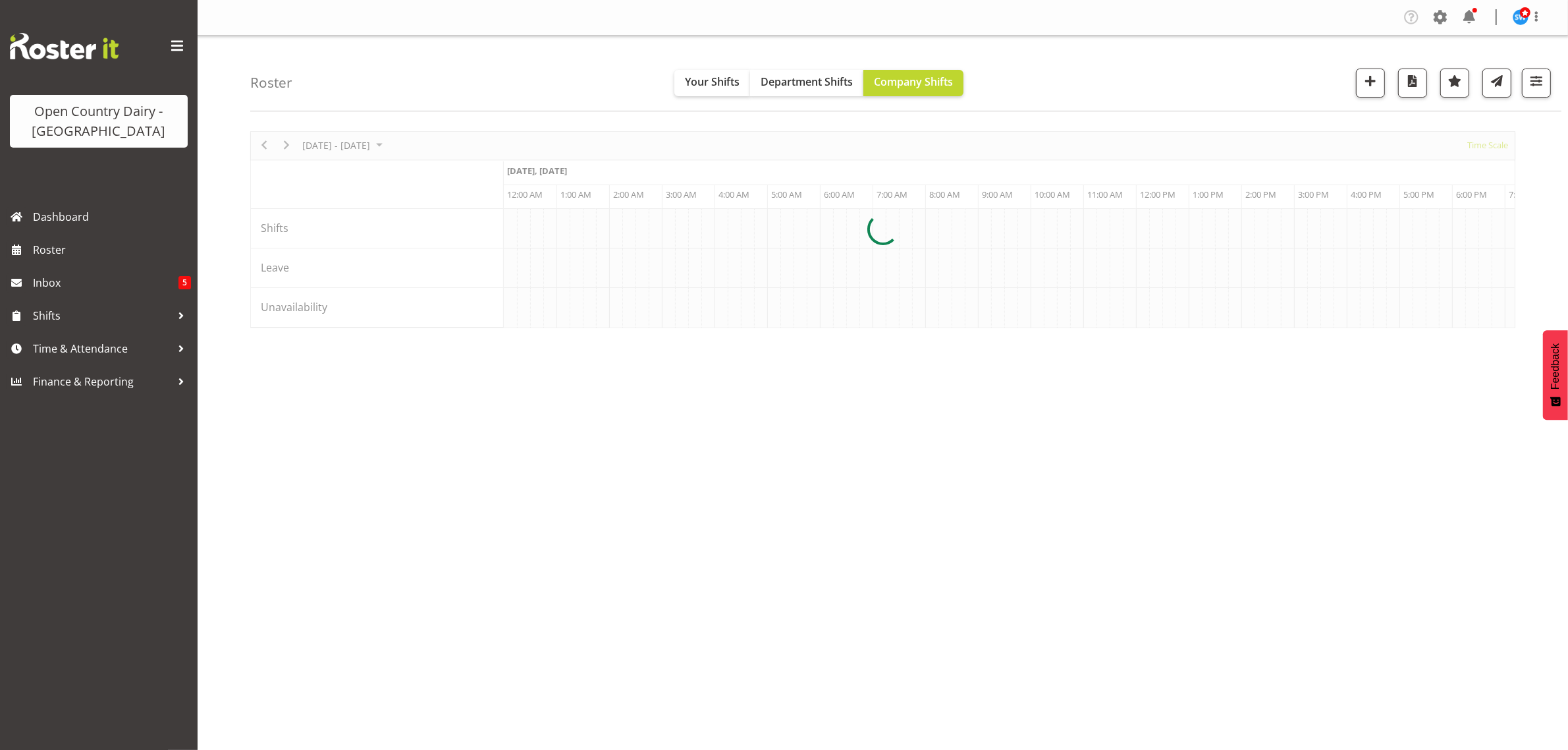
scroll to position [0, 7586]
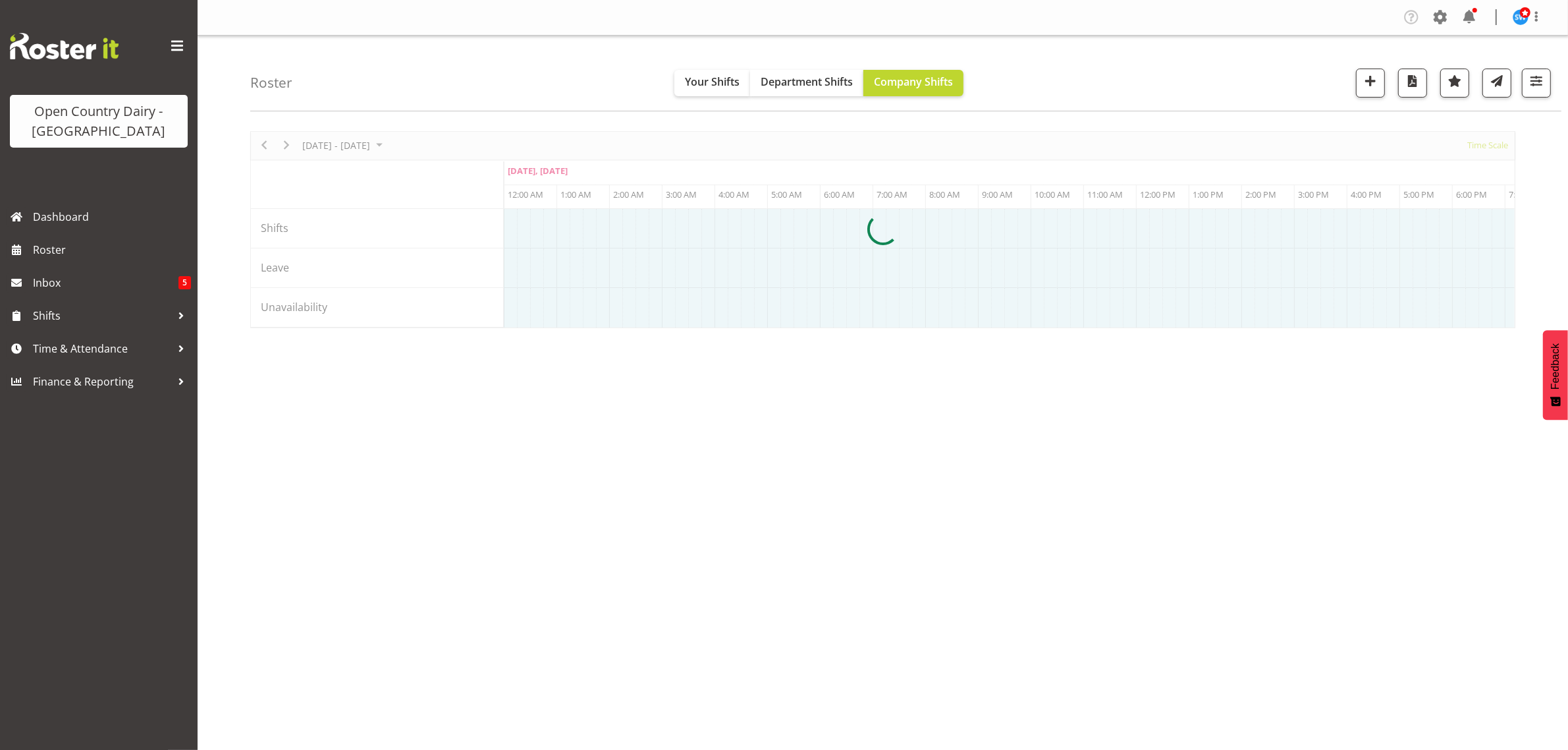
click at [371, 151] on div at bounding box center [883, 230] width 1265 height 197
click at [382, 141] on div at bounding box center [883, 230] width 1265 height 197
click at [377, 144] on div at bounding box center [883, 230] width 1265 height 197
click at [386, 152] on div at bounding box center [883, 230] width 1265 height 197
click at [380, 144] on div at bounding box center [883, 230] width 1265 height 197
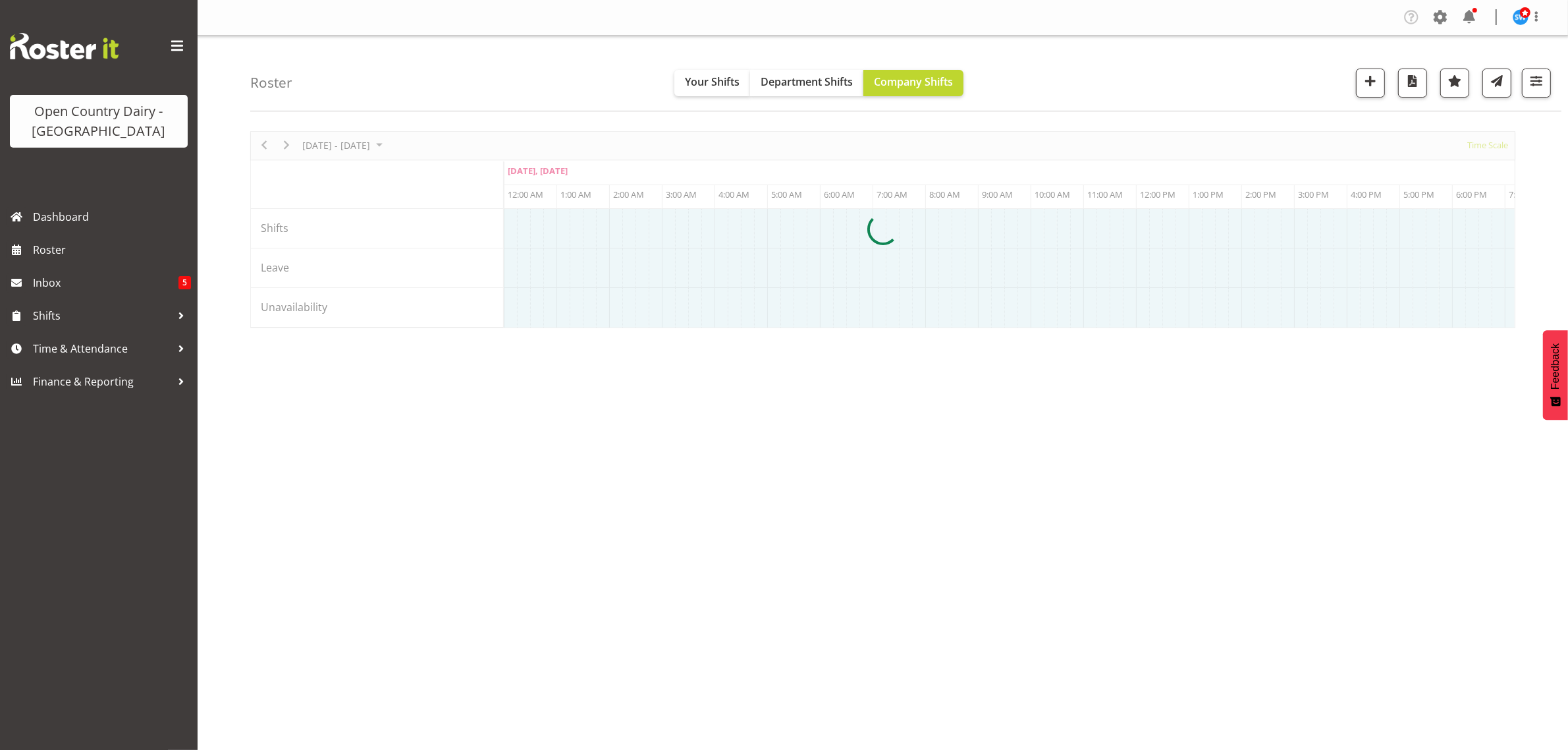
click at [393, 147] on div at bounding box center [883, 230] width 1265 height 197
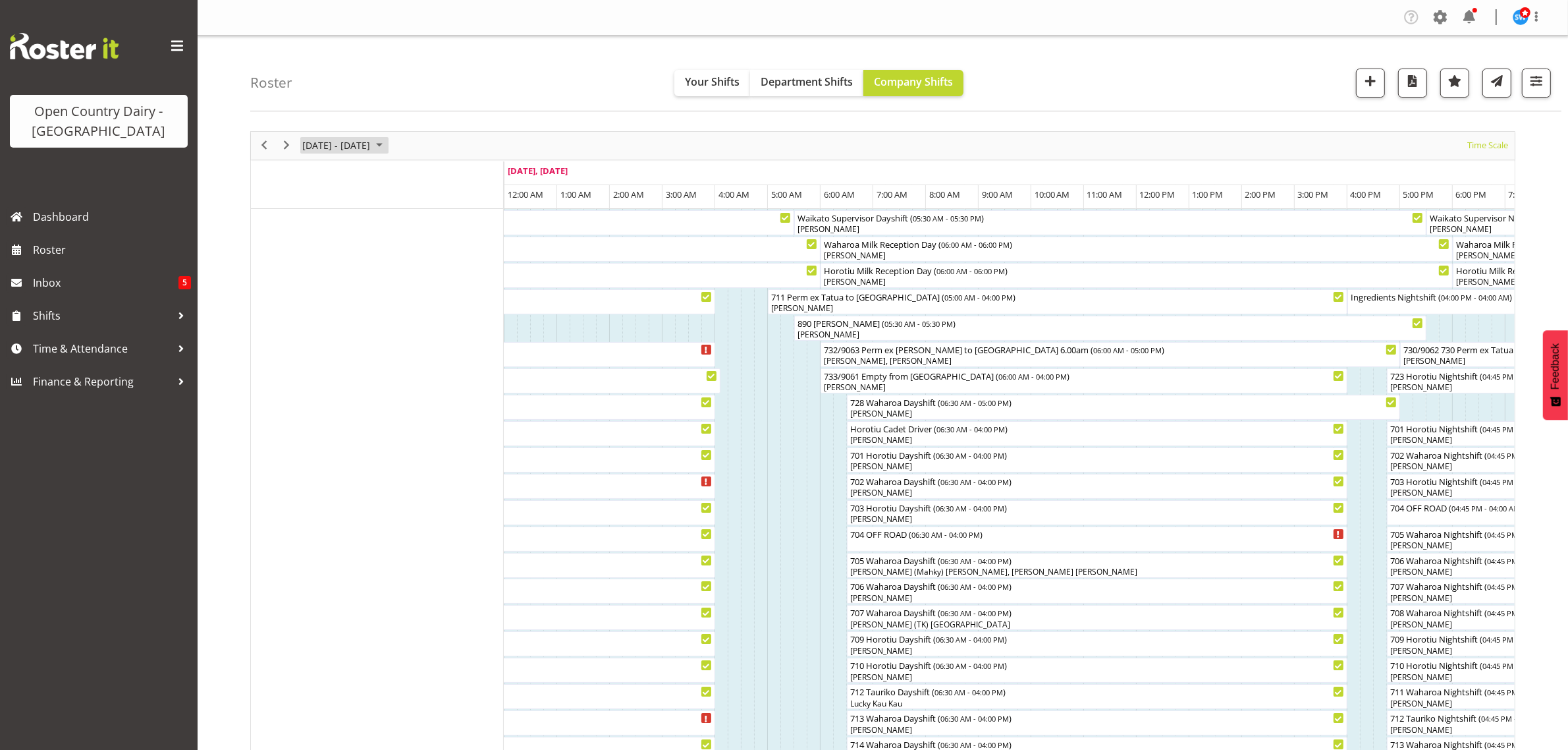
click at [371, 147] on span "[DATE] - [DATE]" at bounding box center [336, 144] width 71 height 16
click at [317, 317] on span "25" at bounding box center [317, 314] width 20 height 20
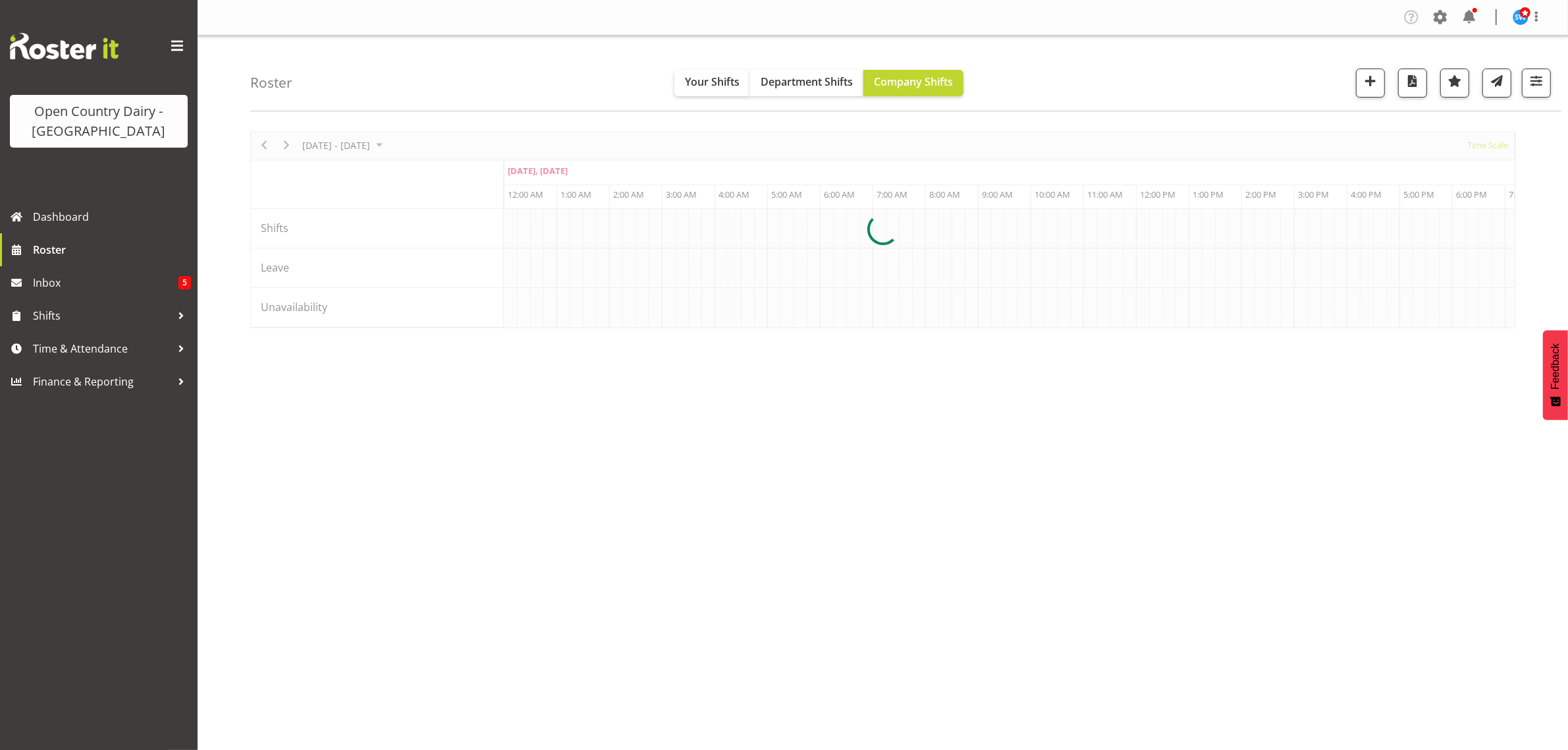
scroll to position [0, 7586]
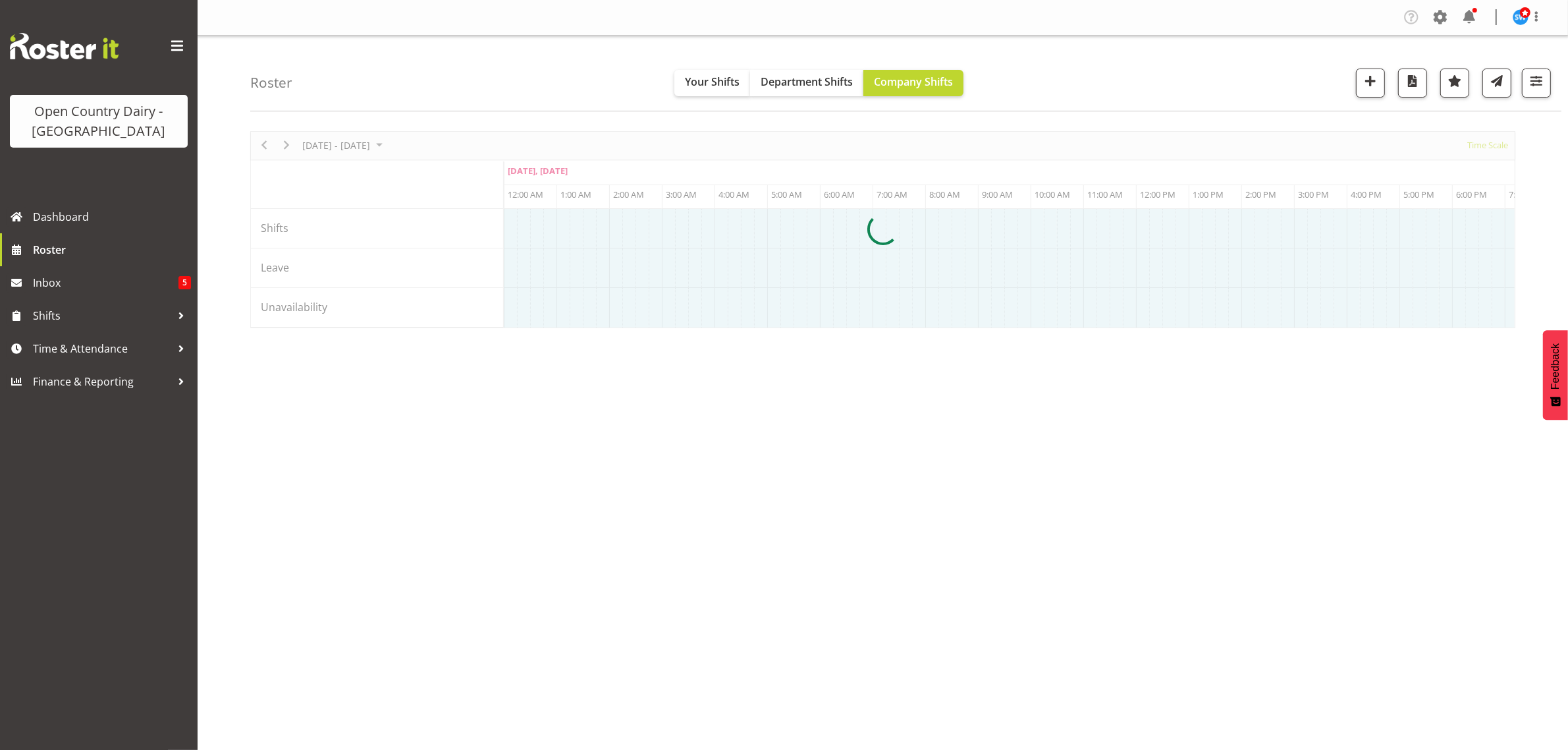
click at [390, 142] on div at bounding box center [883, 230] width 1265 height 197
click at [399, 147] on div at bounding box center [883, 230] width 1265 height 197
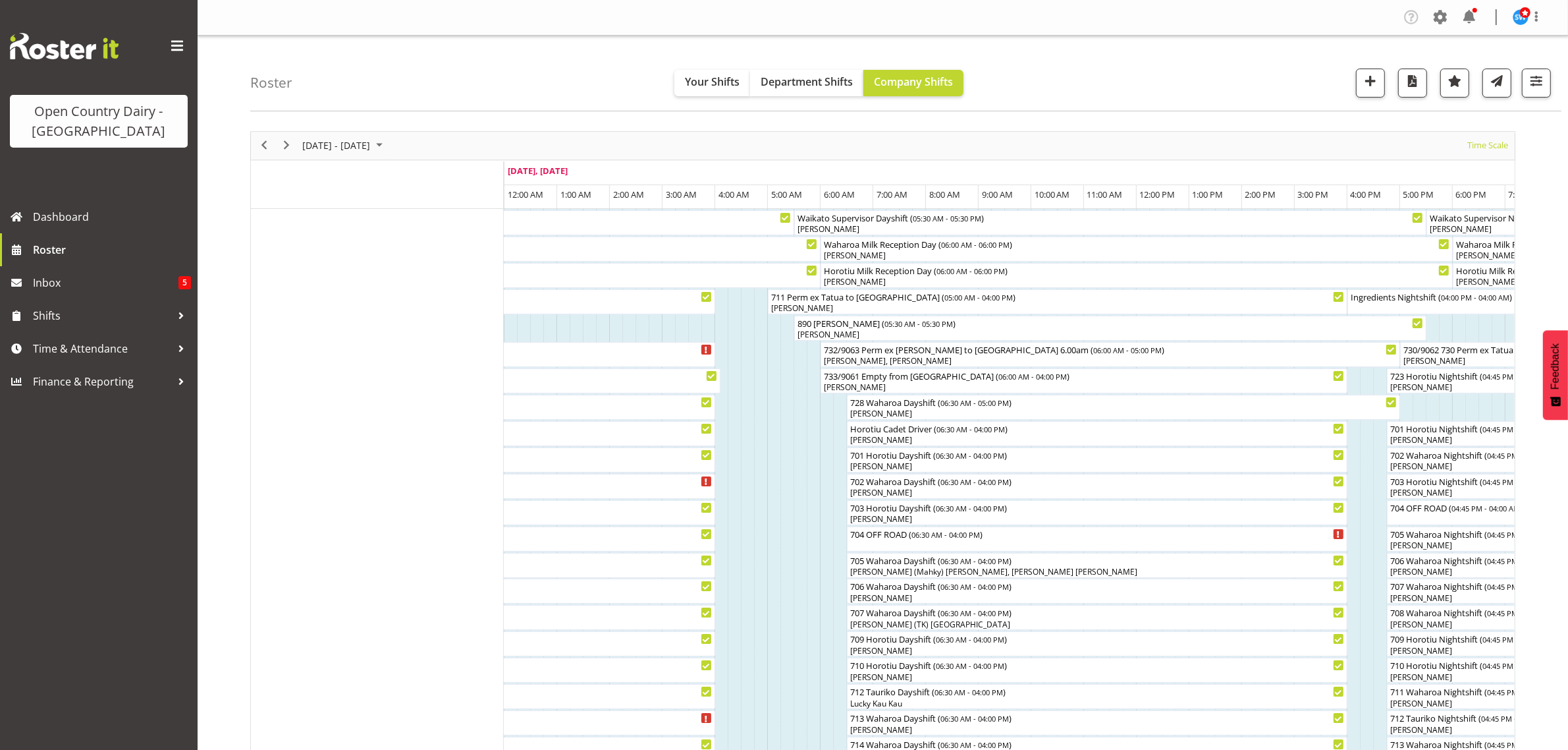
click at [371, 141] on span "[DATE] - [DATE]" at bounding box center [336, 144] width 71 height 16
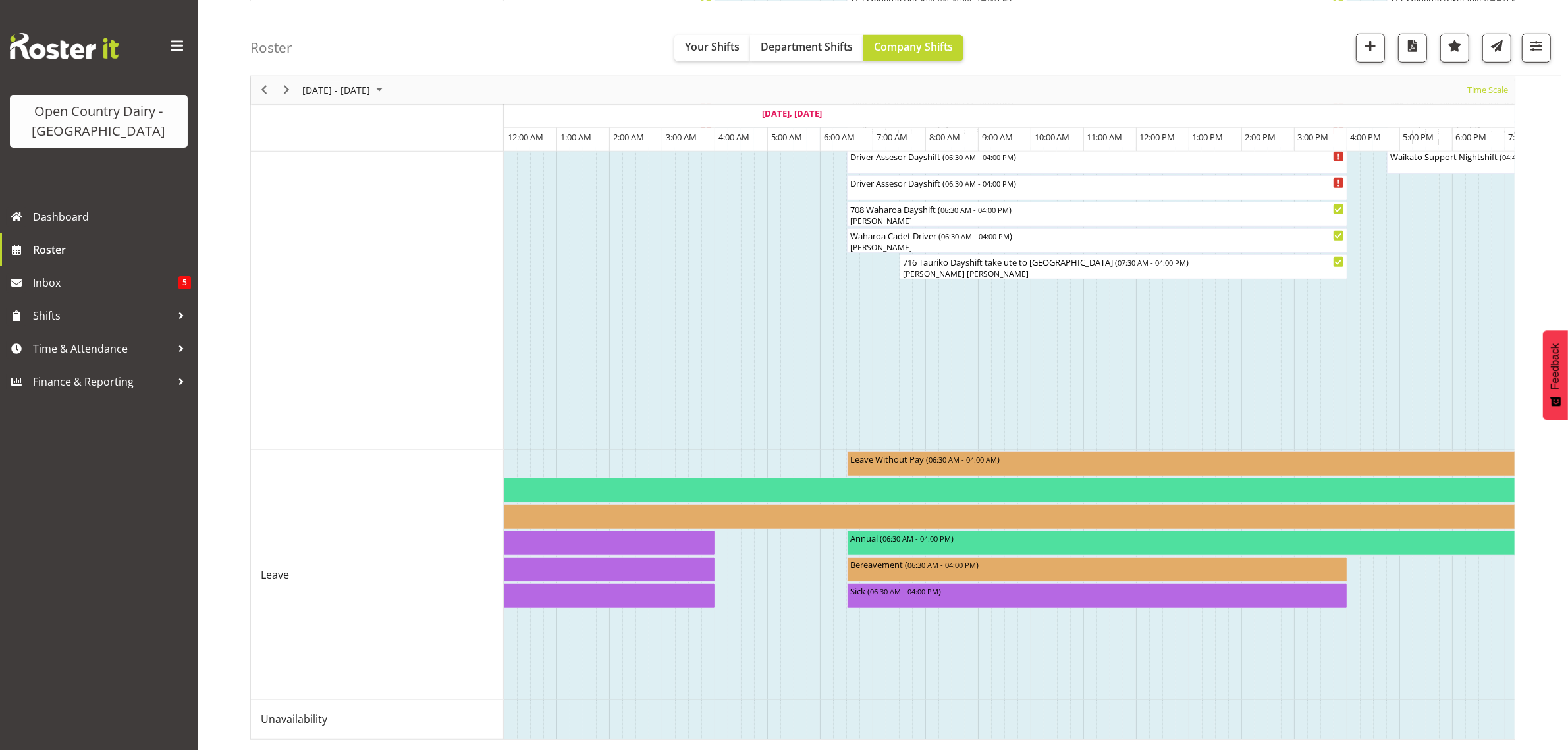
scroll to position [0, 7840]
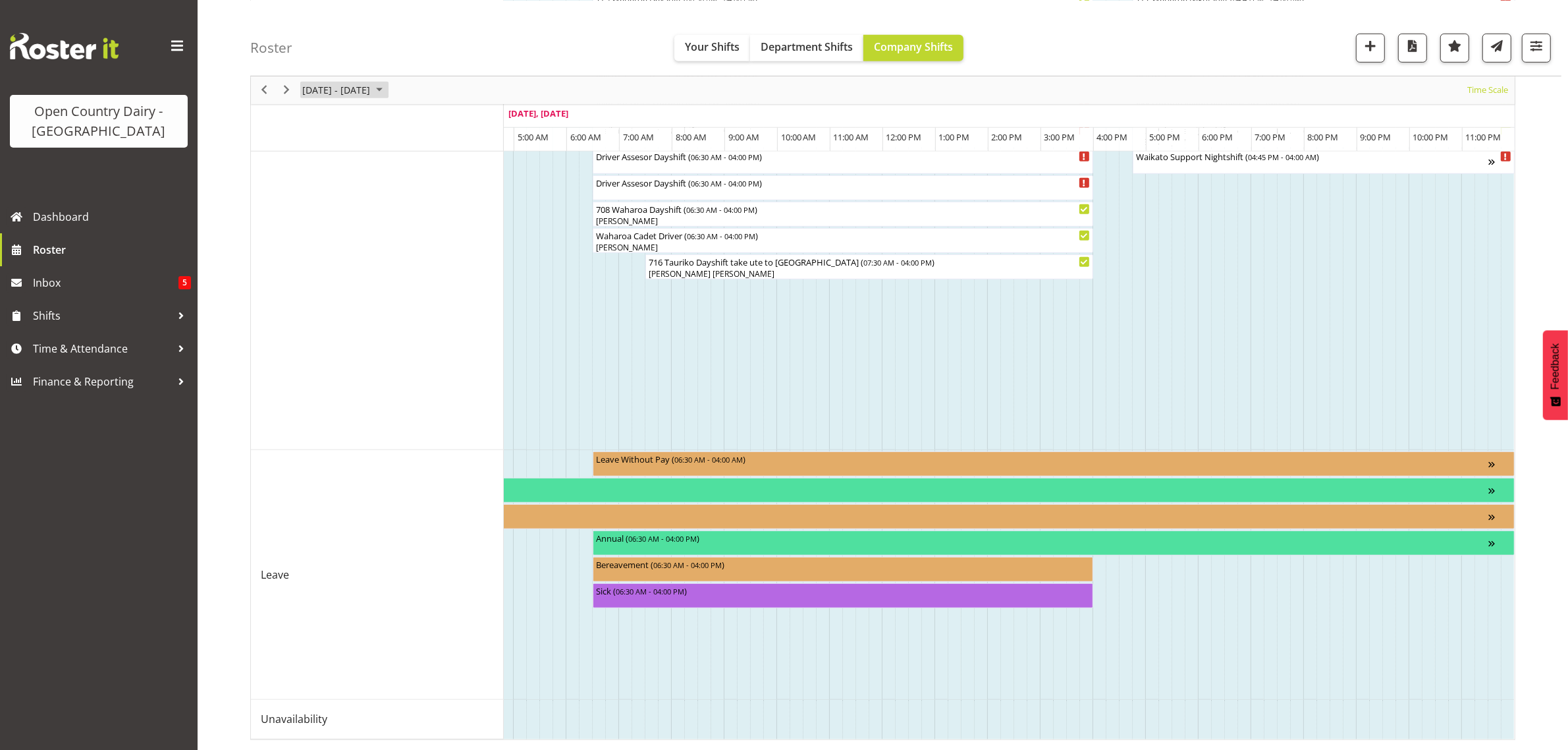
click at [371, 87] on span "[DATE] - [DATE]" at bounding box center [336, 89] width 71 height 16
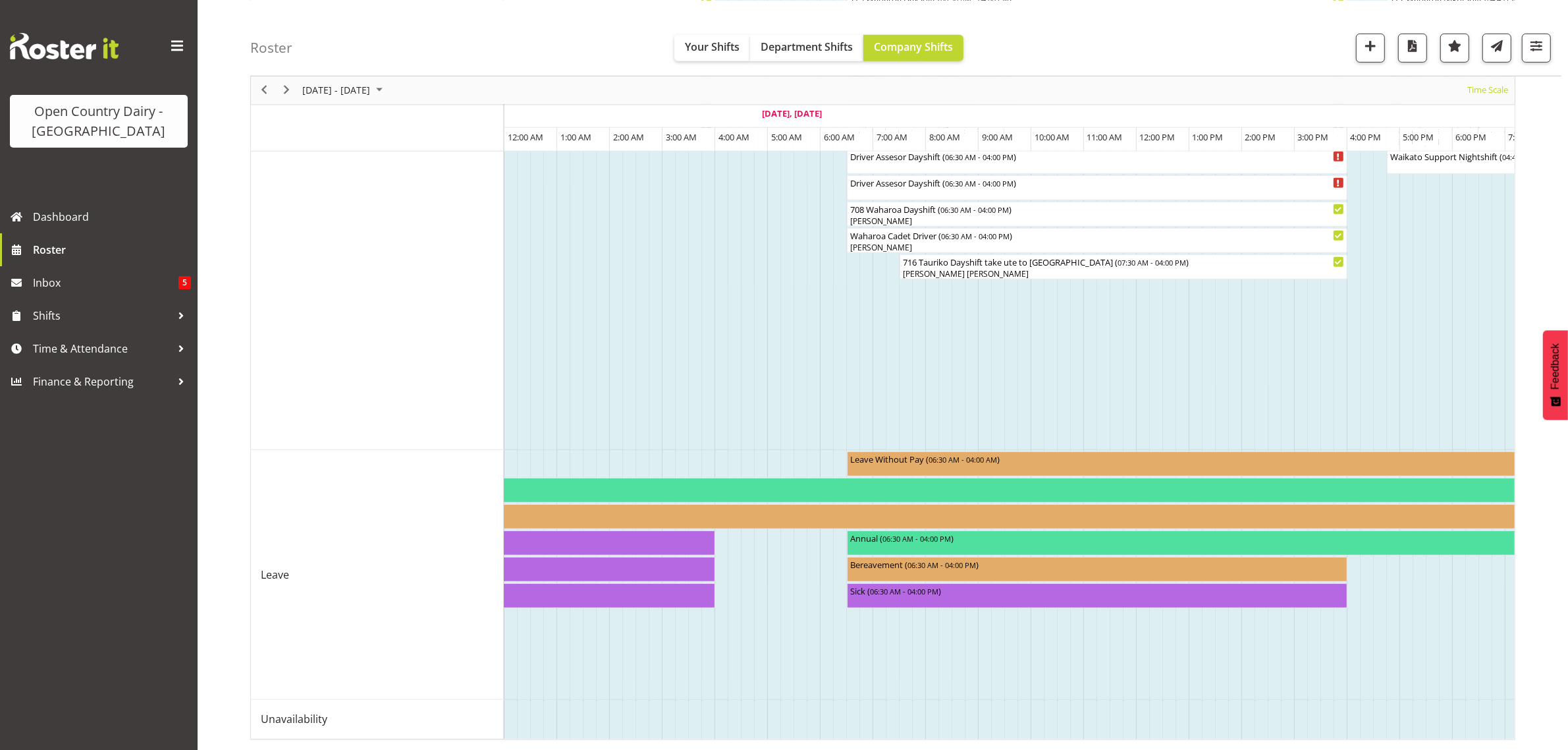
scroll to position [0, 7840]
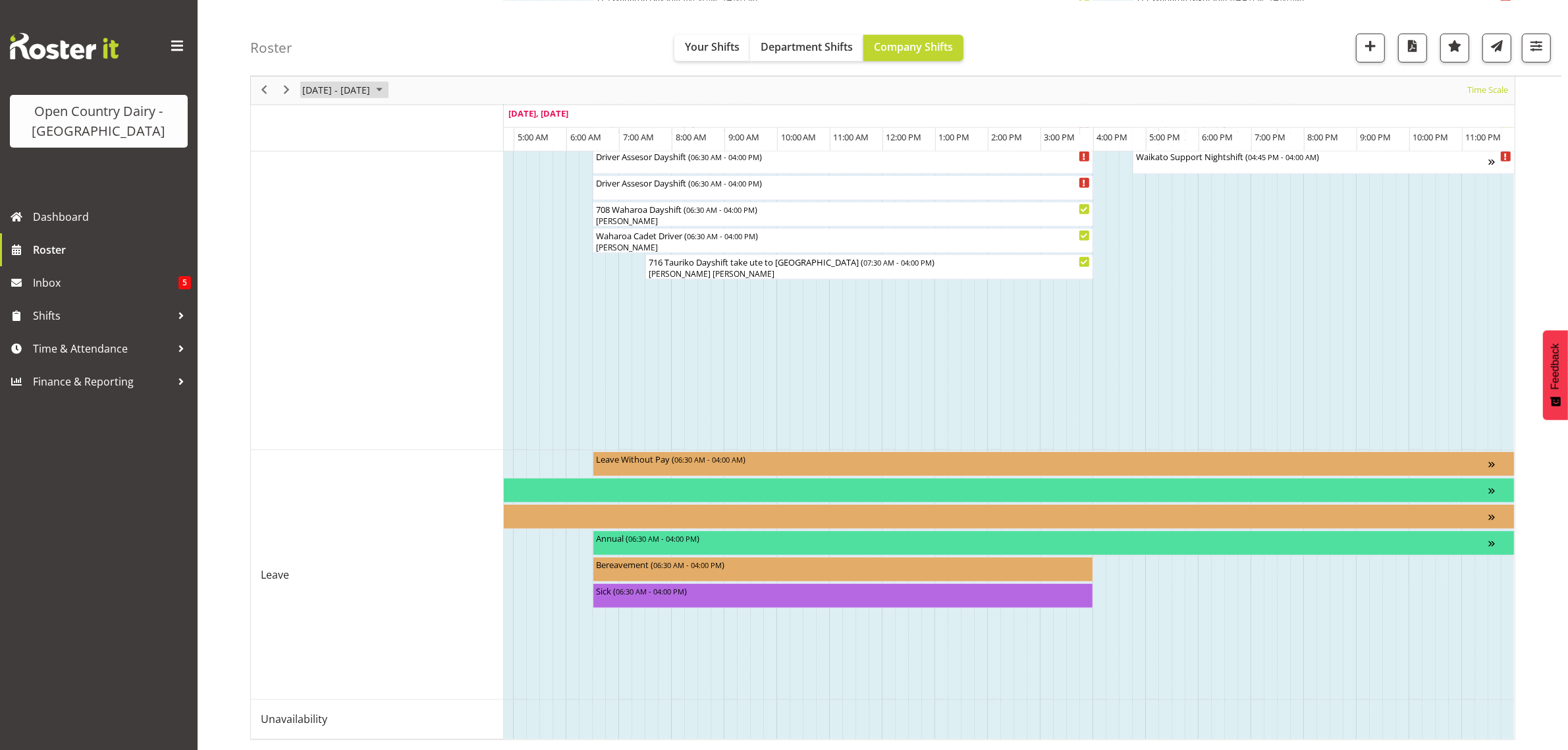
click at [353, 90] on span "[DATE] - [DATE]" at bounding box center [336, 89] width 71 height 16
click at [318, 264] on span "25" at bounding box center [317, 257] width 20 height 20
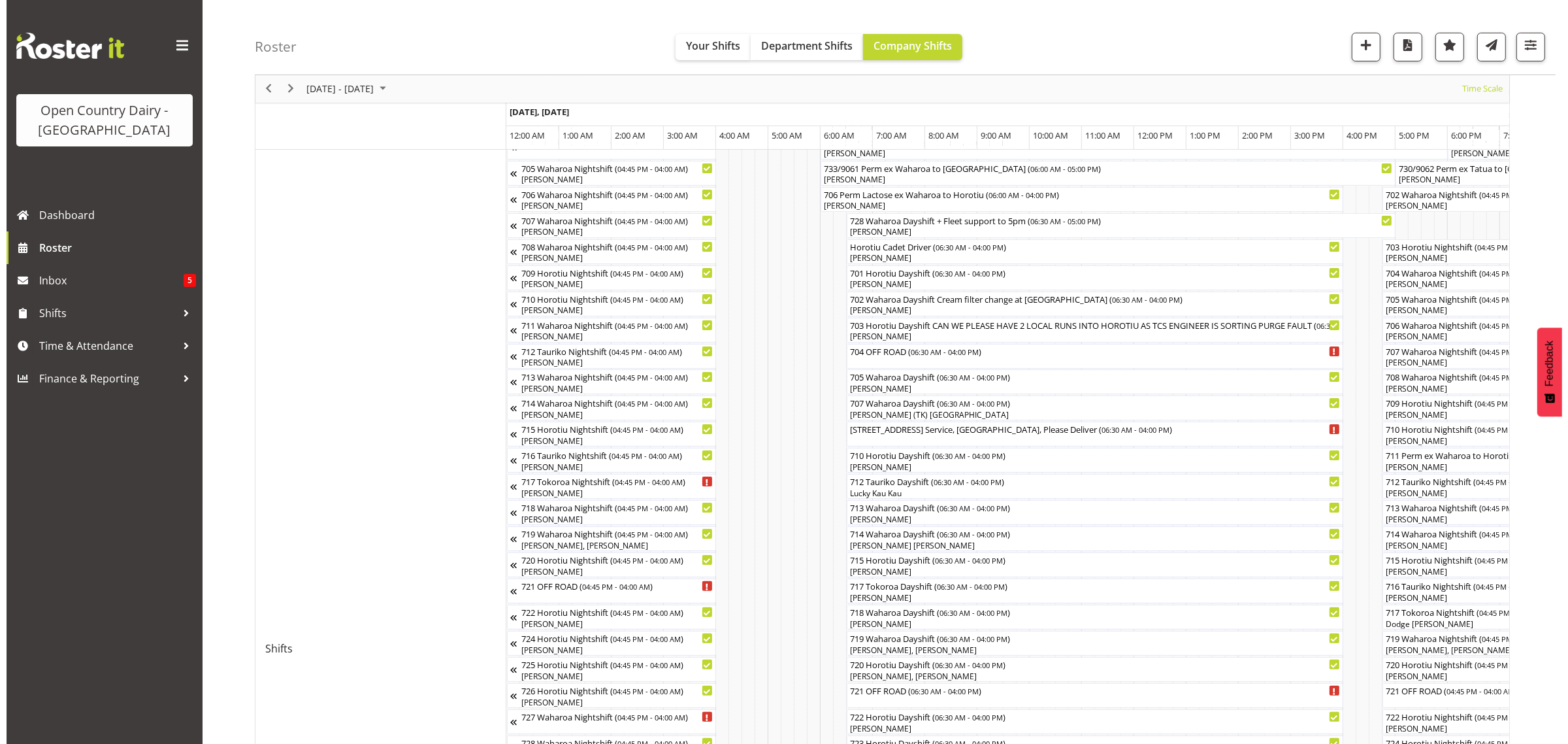
scroll to position [163, 0]
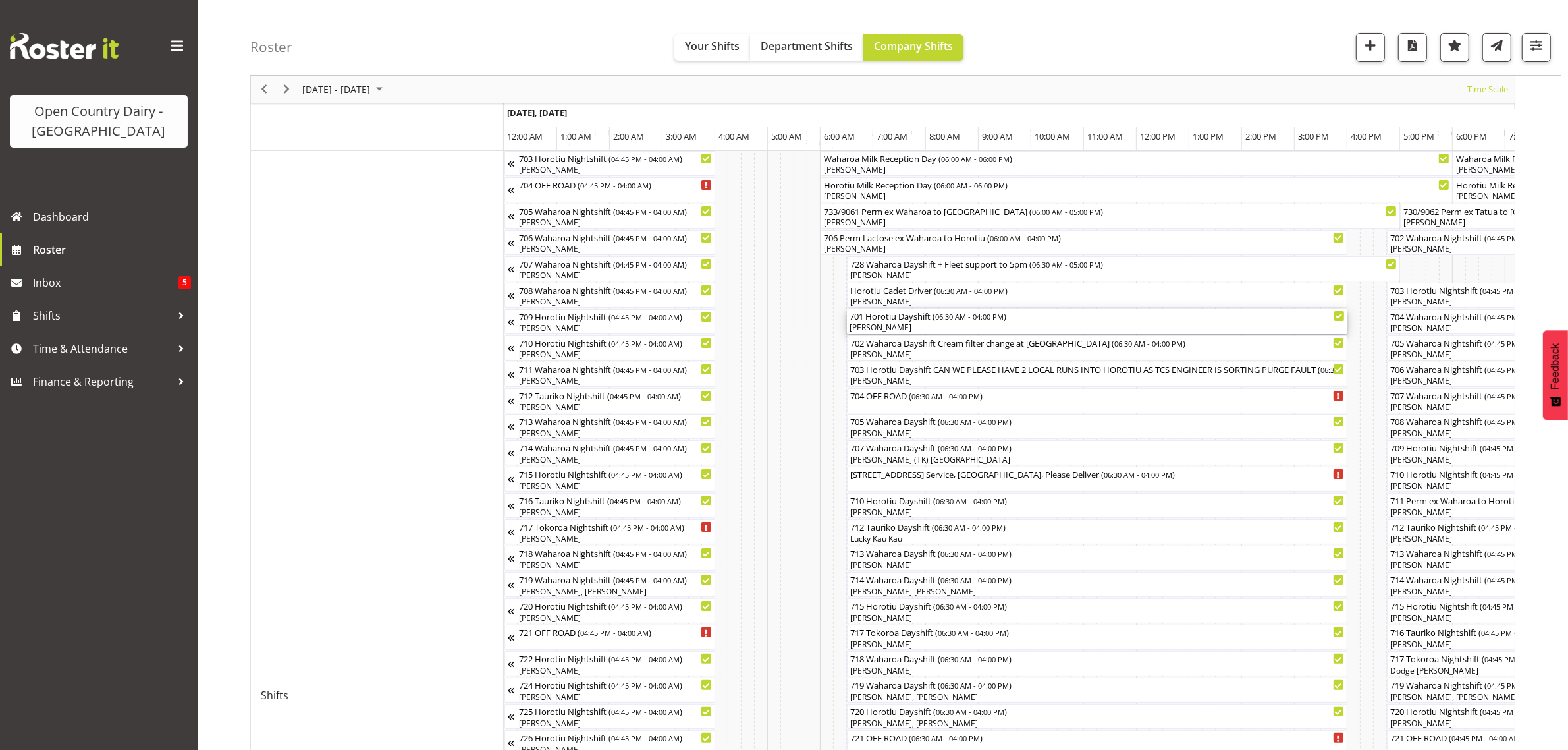
click at [880, 324] on div "[PERSON_NAME]" at bounding box center [1097, 327] width 496 height 12
click at [0, 0] on div at bounding box center [0, 0] width 0 height 0
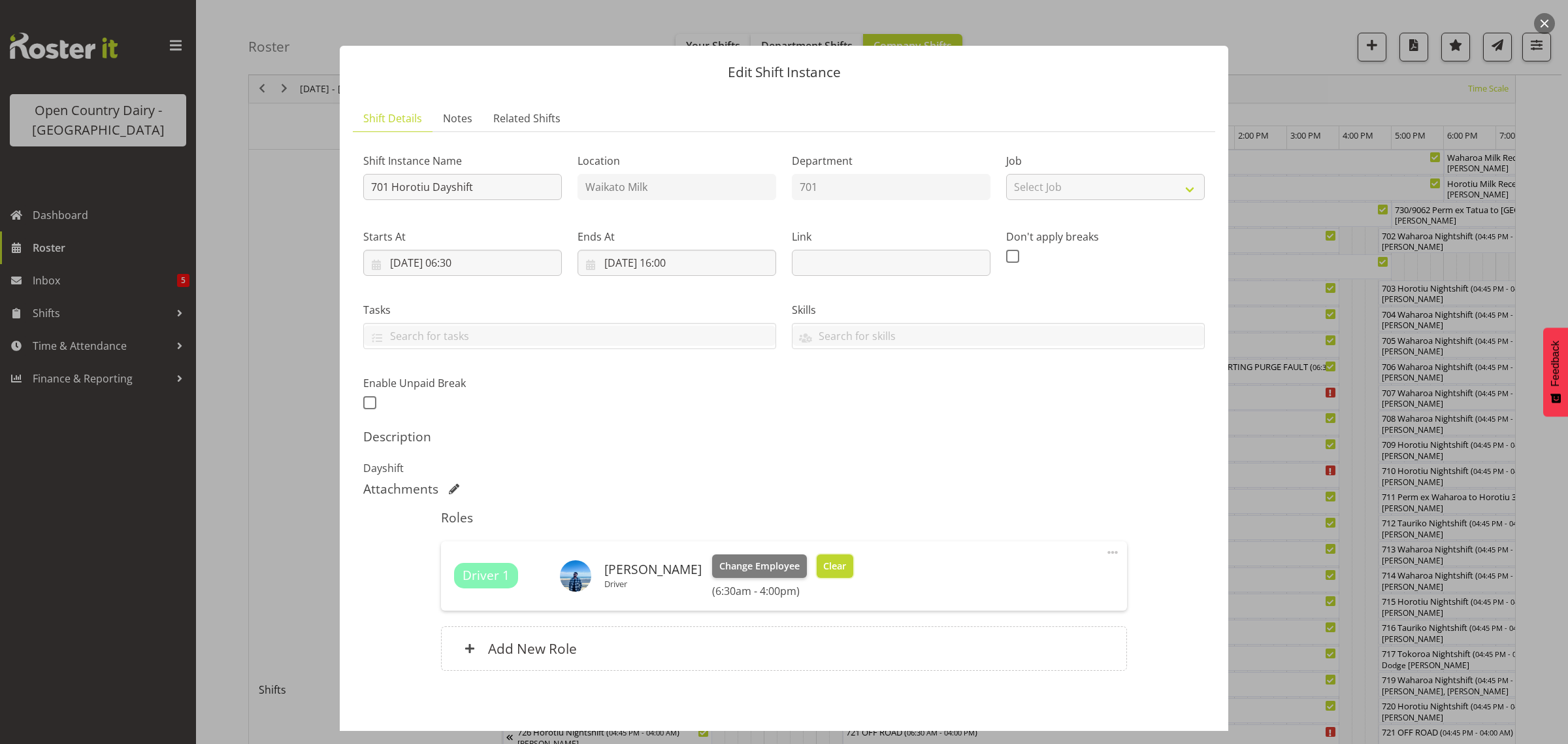
click at [845, 563] on span "Clear" at bounding box center [835, 566] width 23 height 14
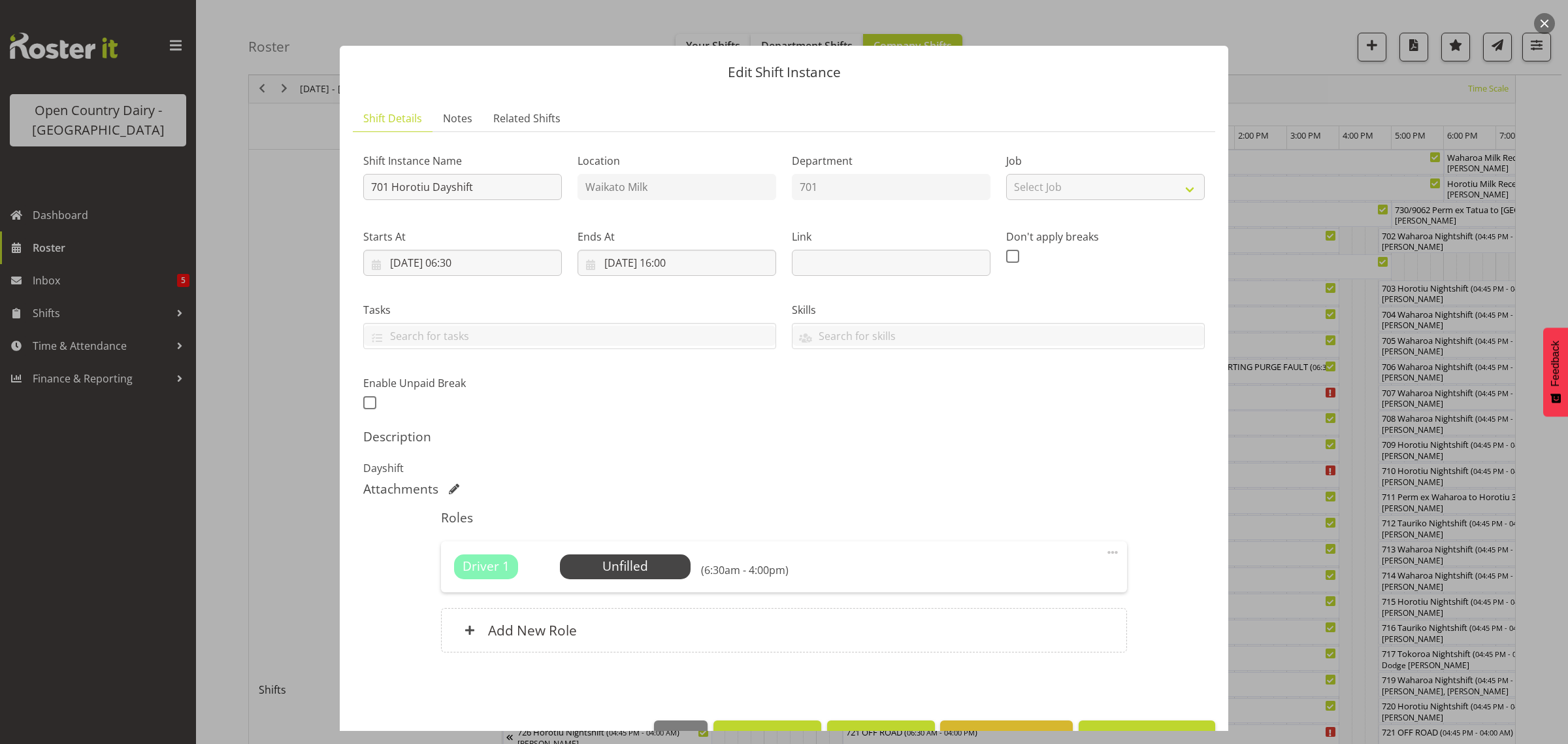
scroll to position [38, 0]
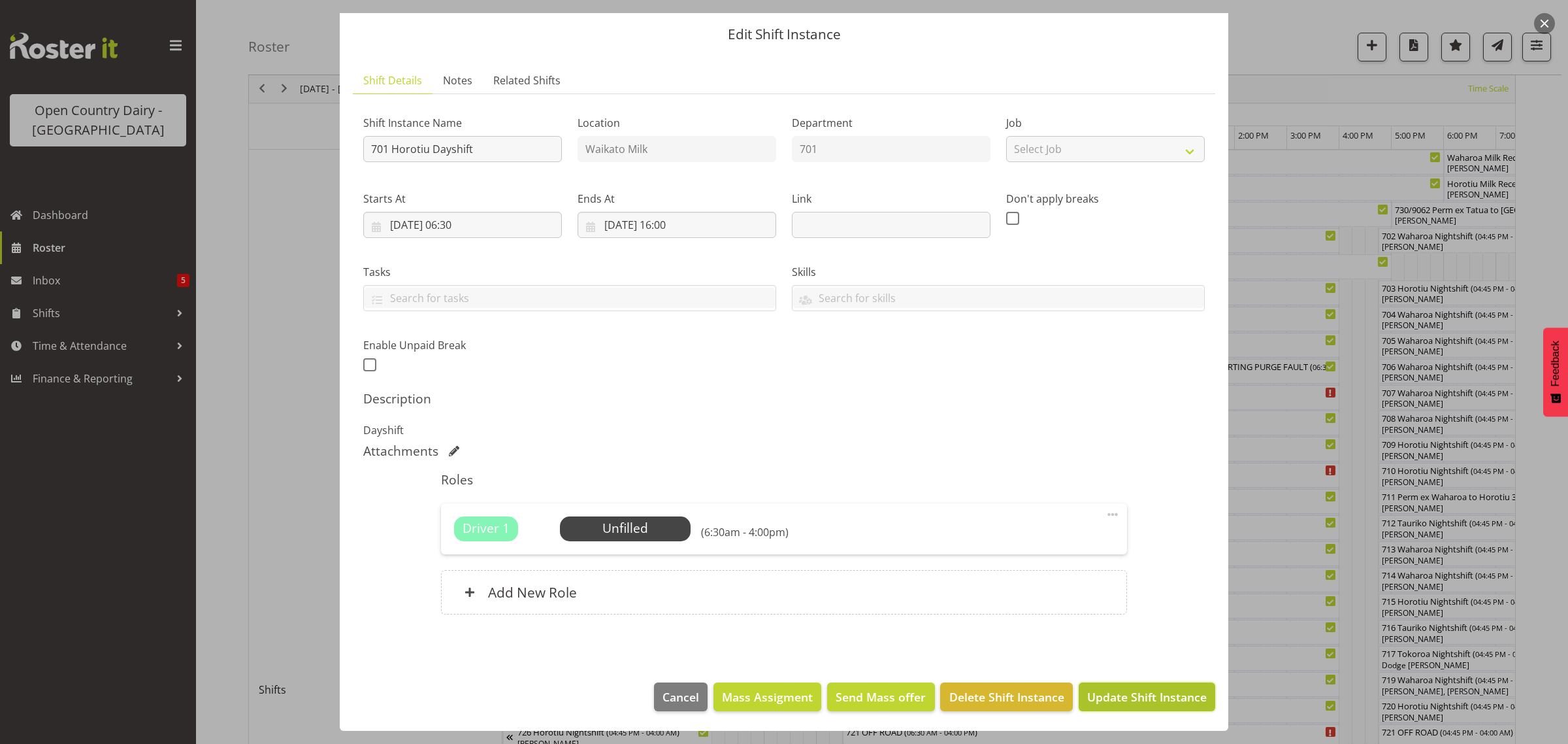
click at [1143, 700] on span "Update Shift Instance" at bounding box center [1146, 697] width 120 height 17
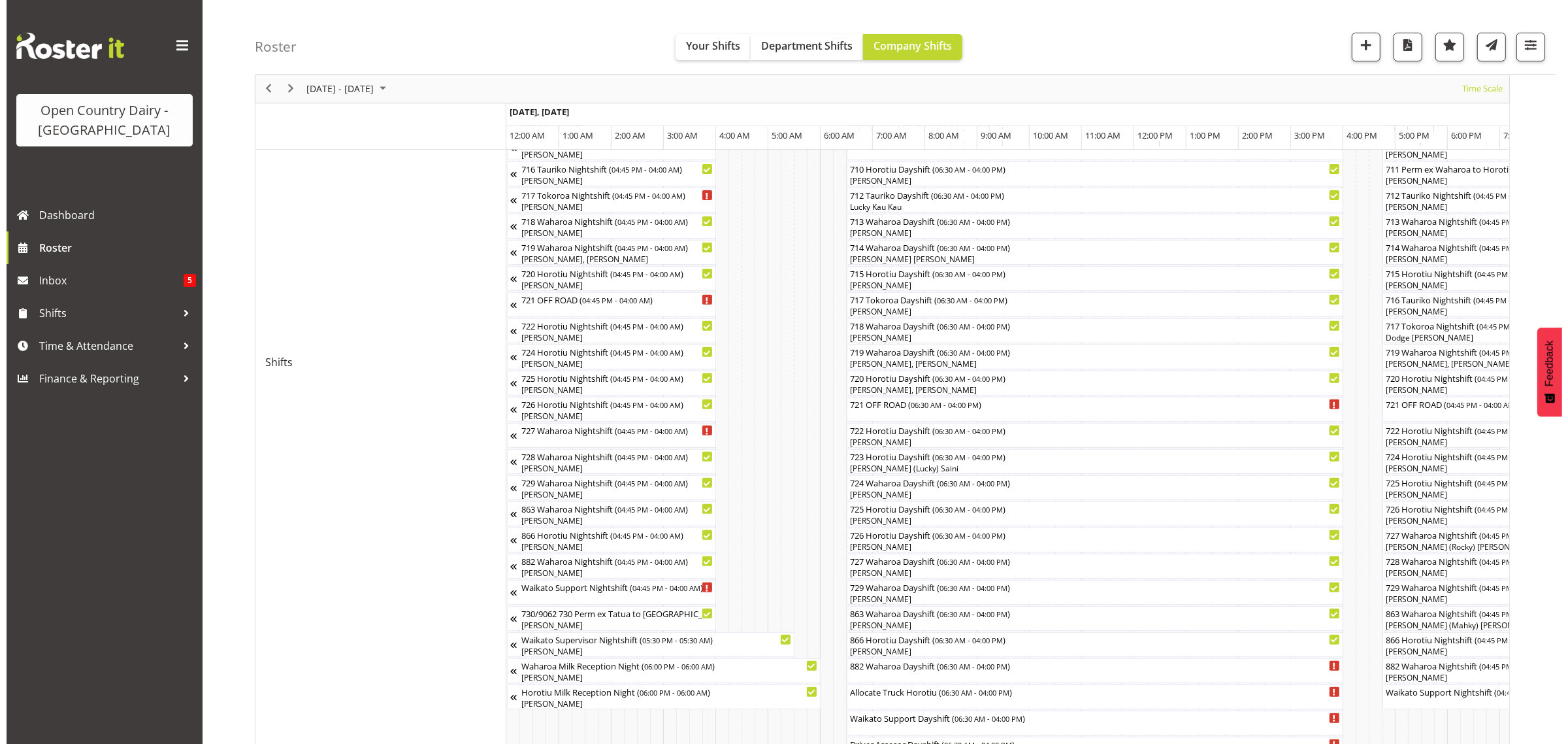
scroll to position [735, 0]
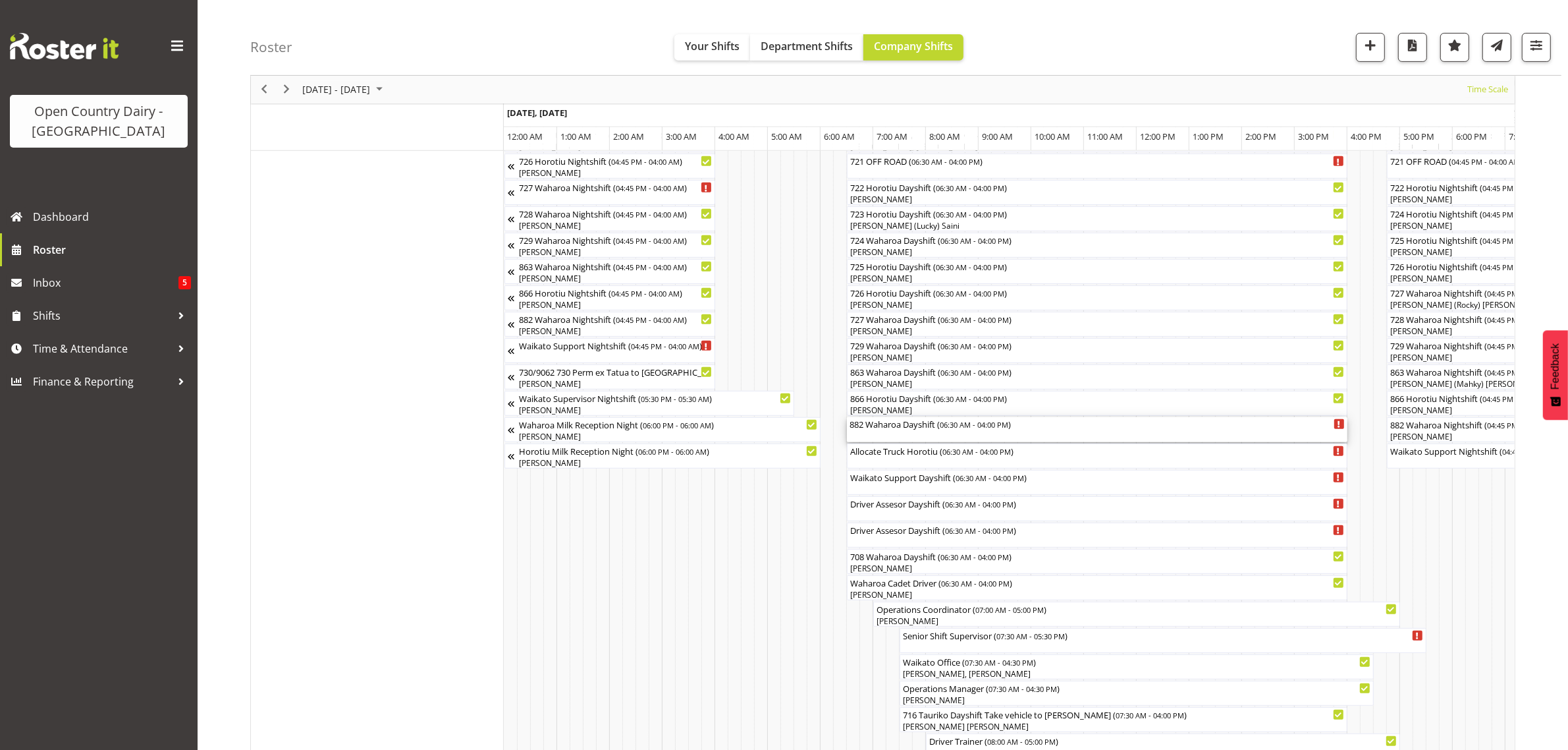
click at [920, 433] on div "882 Waharoa Dayshift ( 06:30 AM - 04:00 PM )" at bounding box center [1097, 430] width 496 height 25
click at [0, 0] on div at bounding box center [0, 0] width 0 height 0
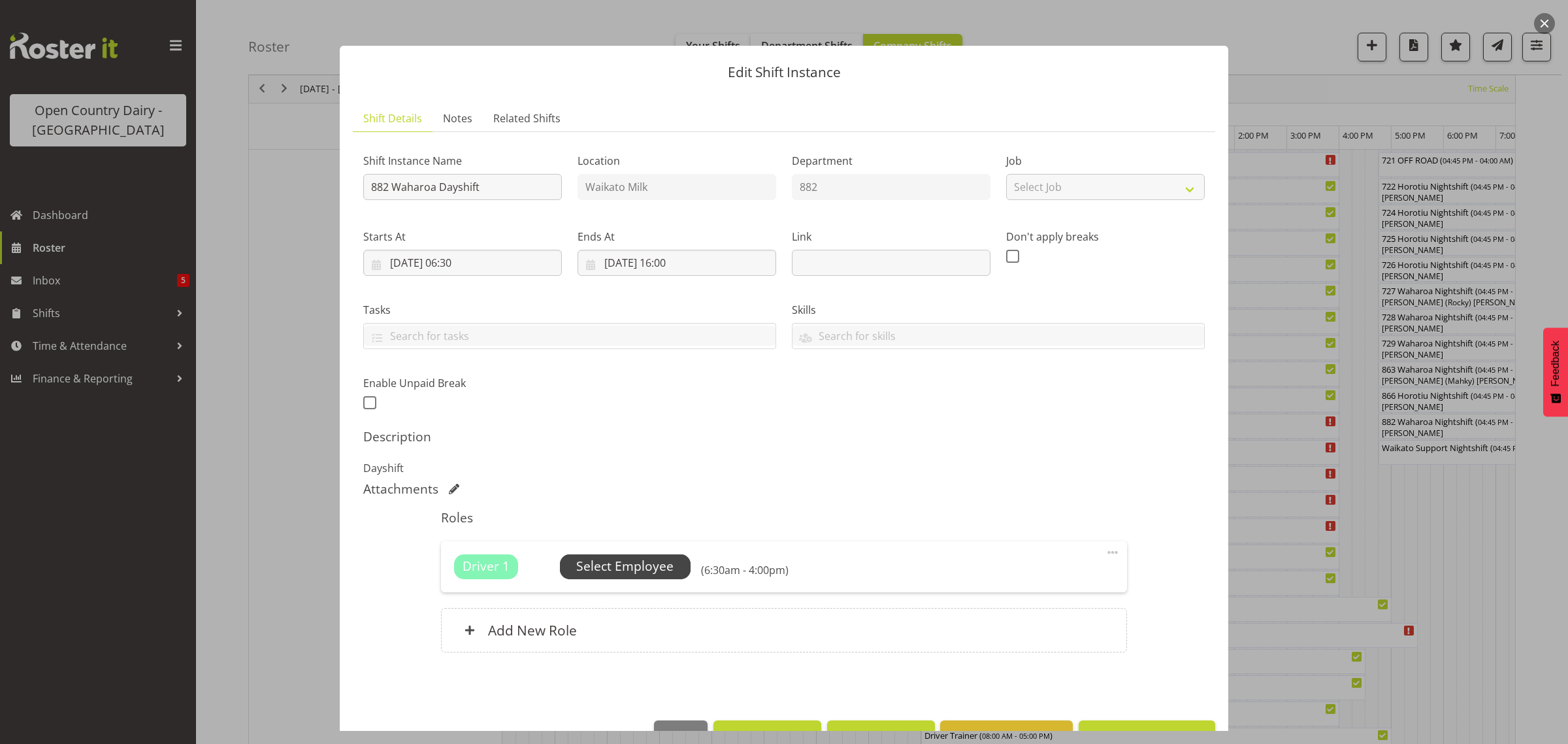
click at [600, 562] on span "Select Employee" at bounding box center [625, 566] width 98 height 19
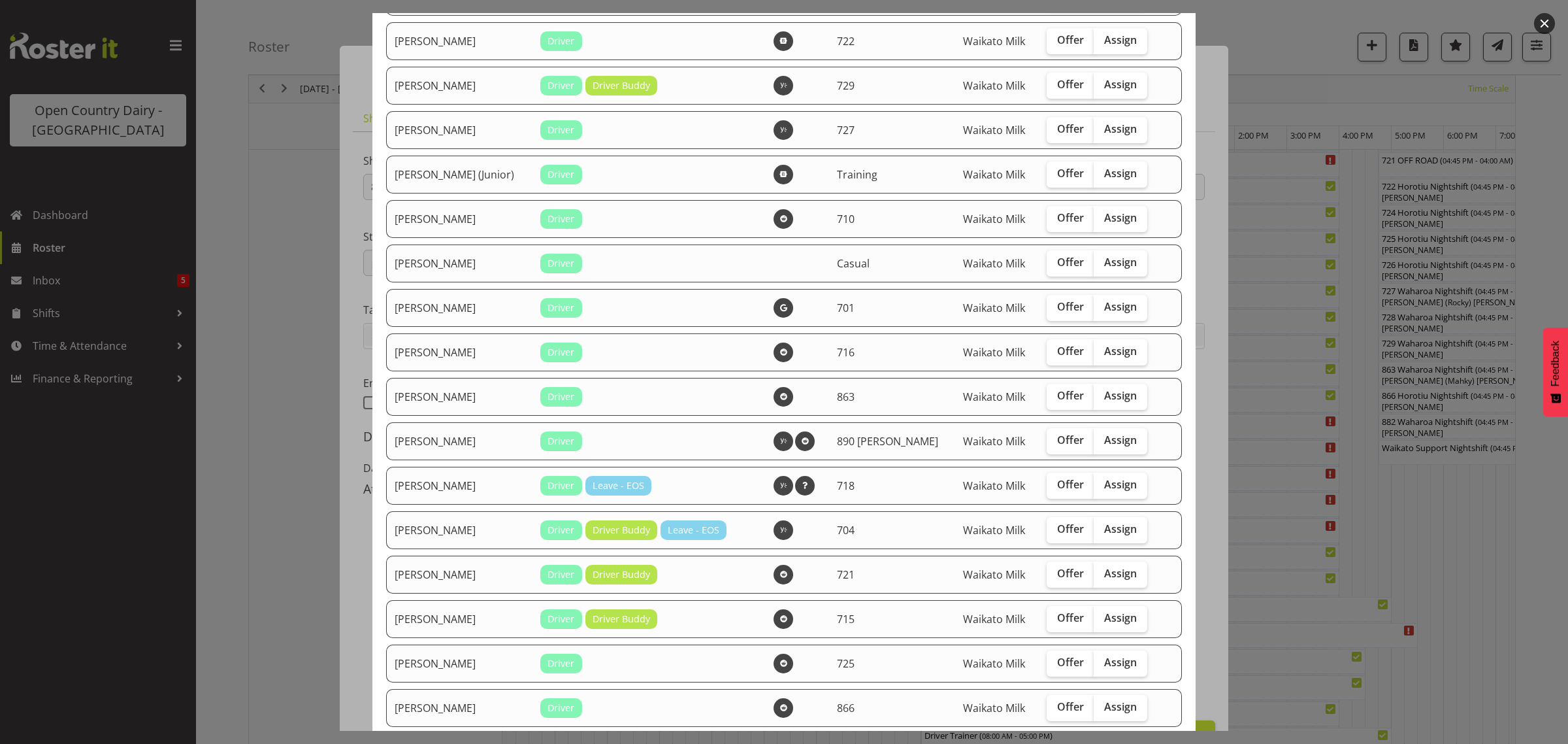
scroll to position [572, 0]
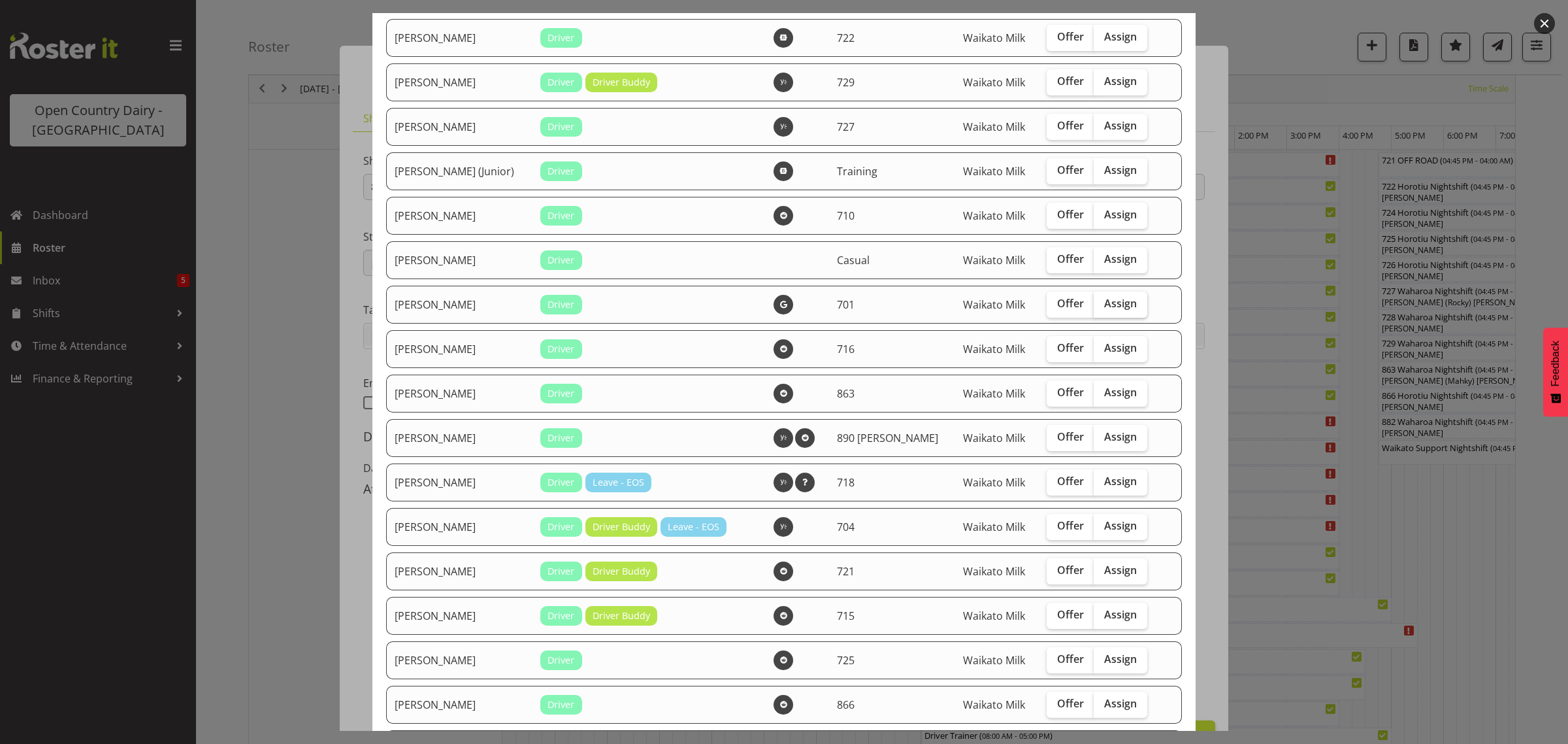
click at [1105, 309] on span "Assign" at bounding box center [1121, 303] width 33 height 13
click at [1101, 308] on input "Assign" at bounding box center [1098, 303] width 8 height 8
checkbox input "true"
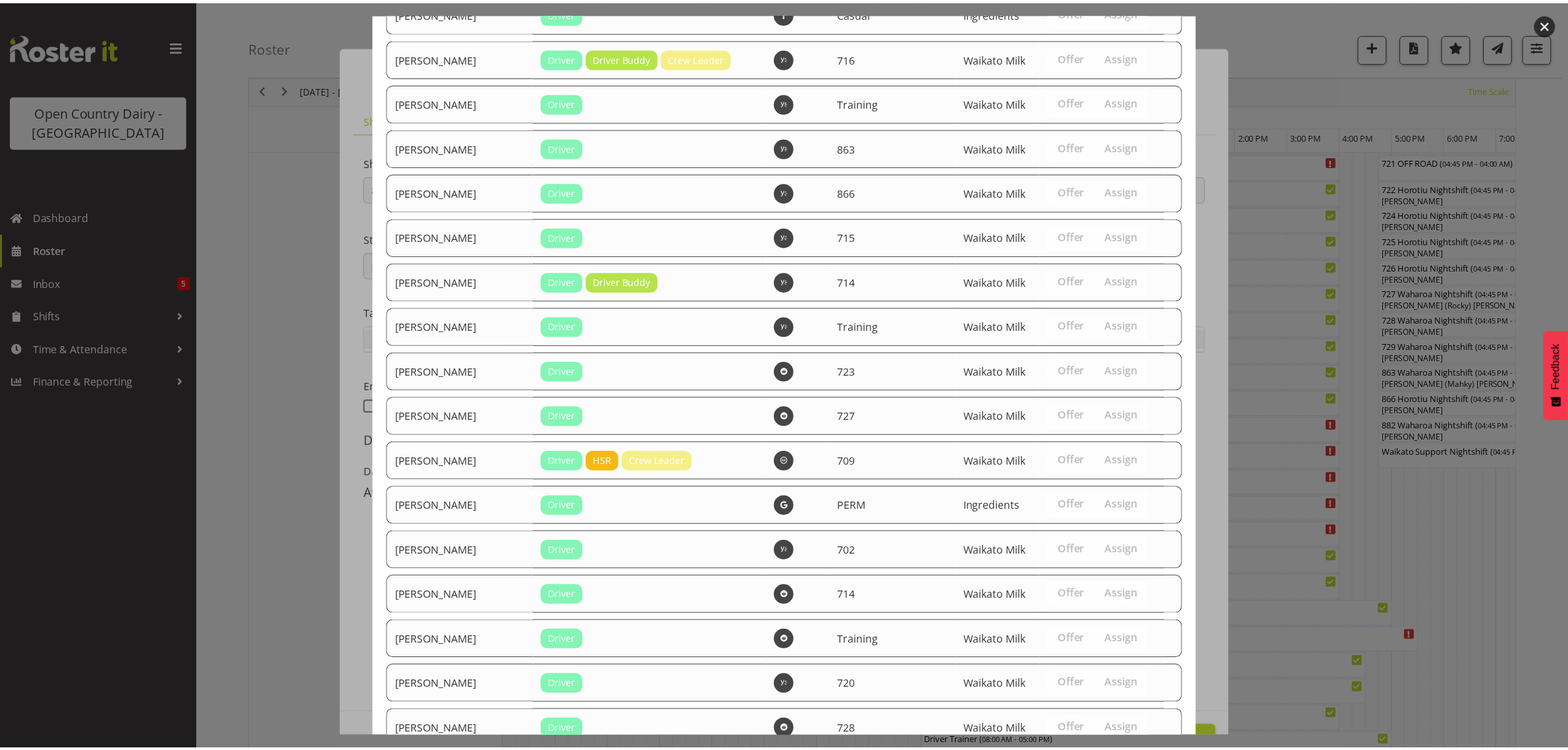
scroll to position [2057, 0]
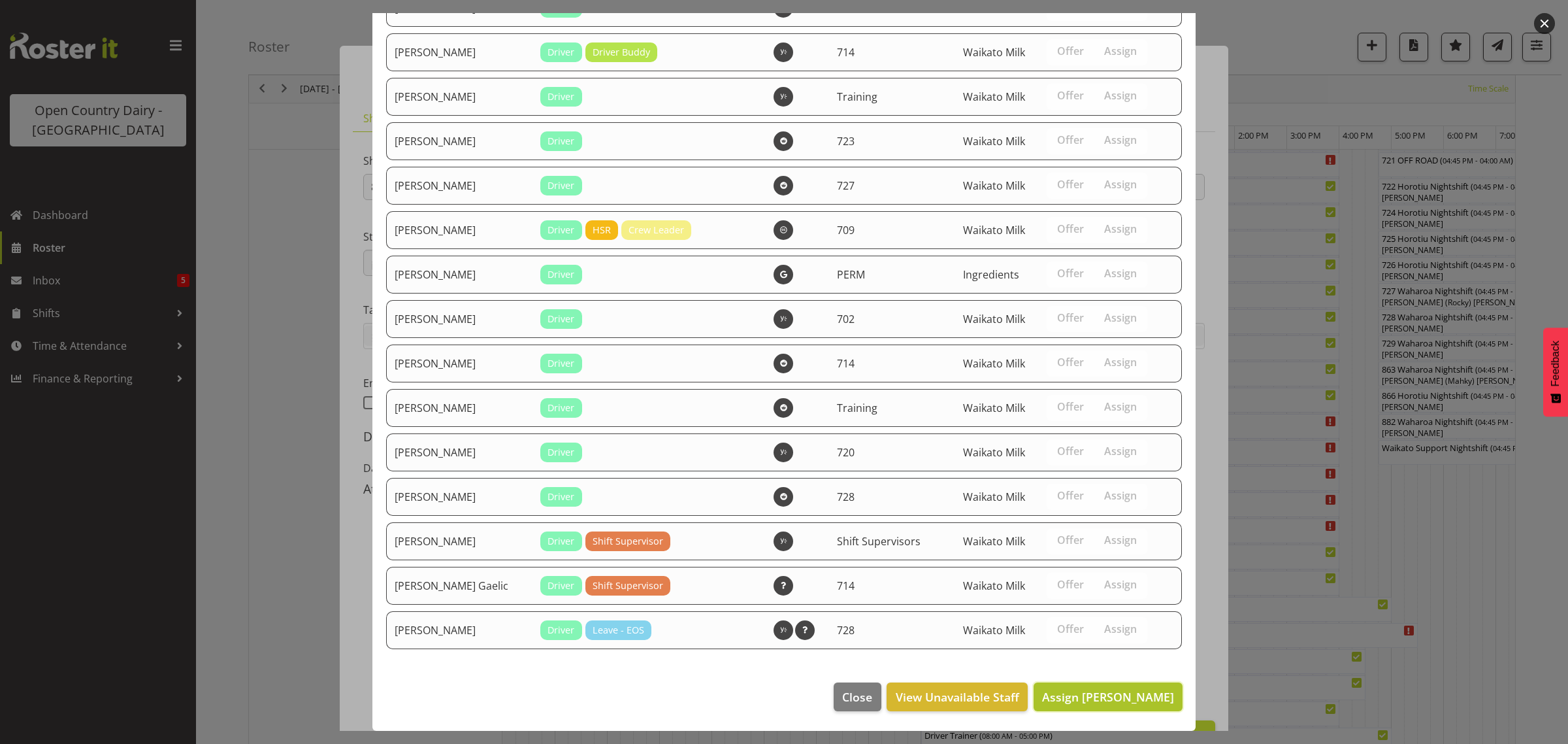
click at [1110, 698] on span "Assign Gagandeep Singh" at bounding box center [1108, 697] width 132 height 16
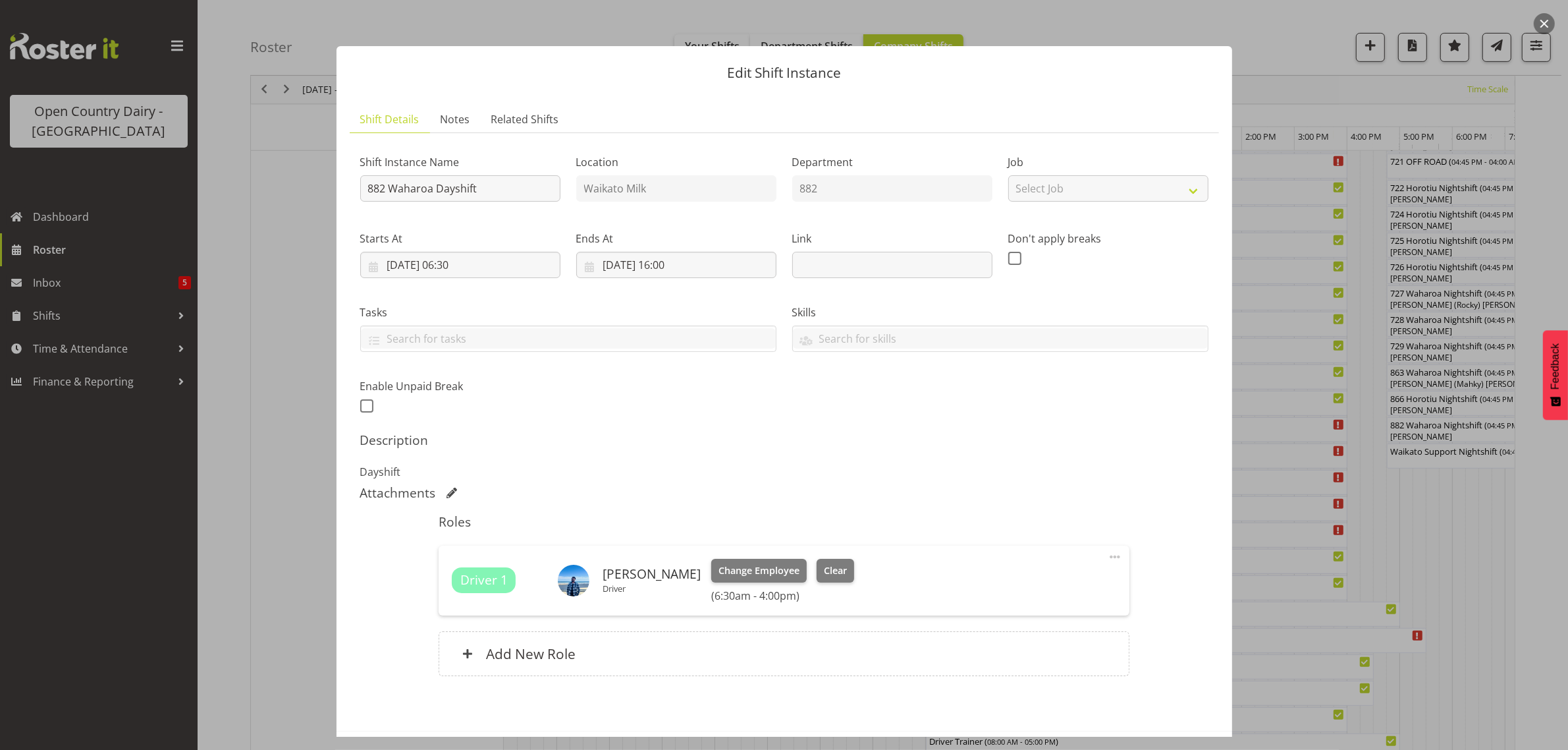
scroll to position [57, 0]
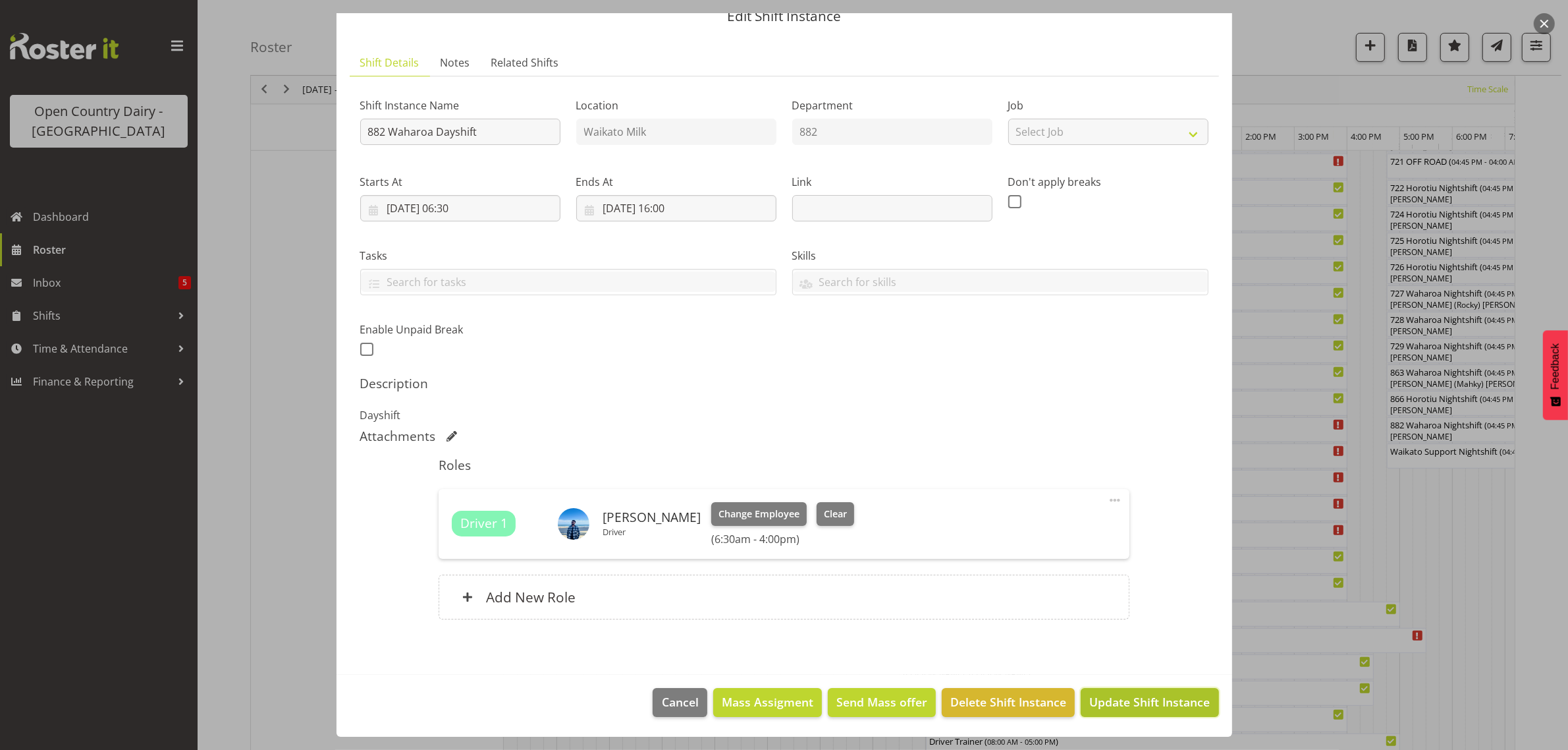
click at [1127, 705] on span "Update Shift Instance" at bounding box center [1149, 702] width 121 height 17
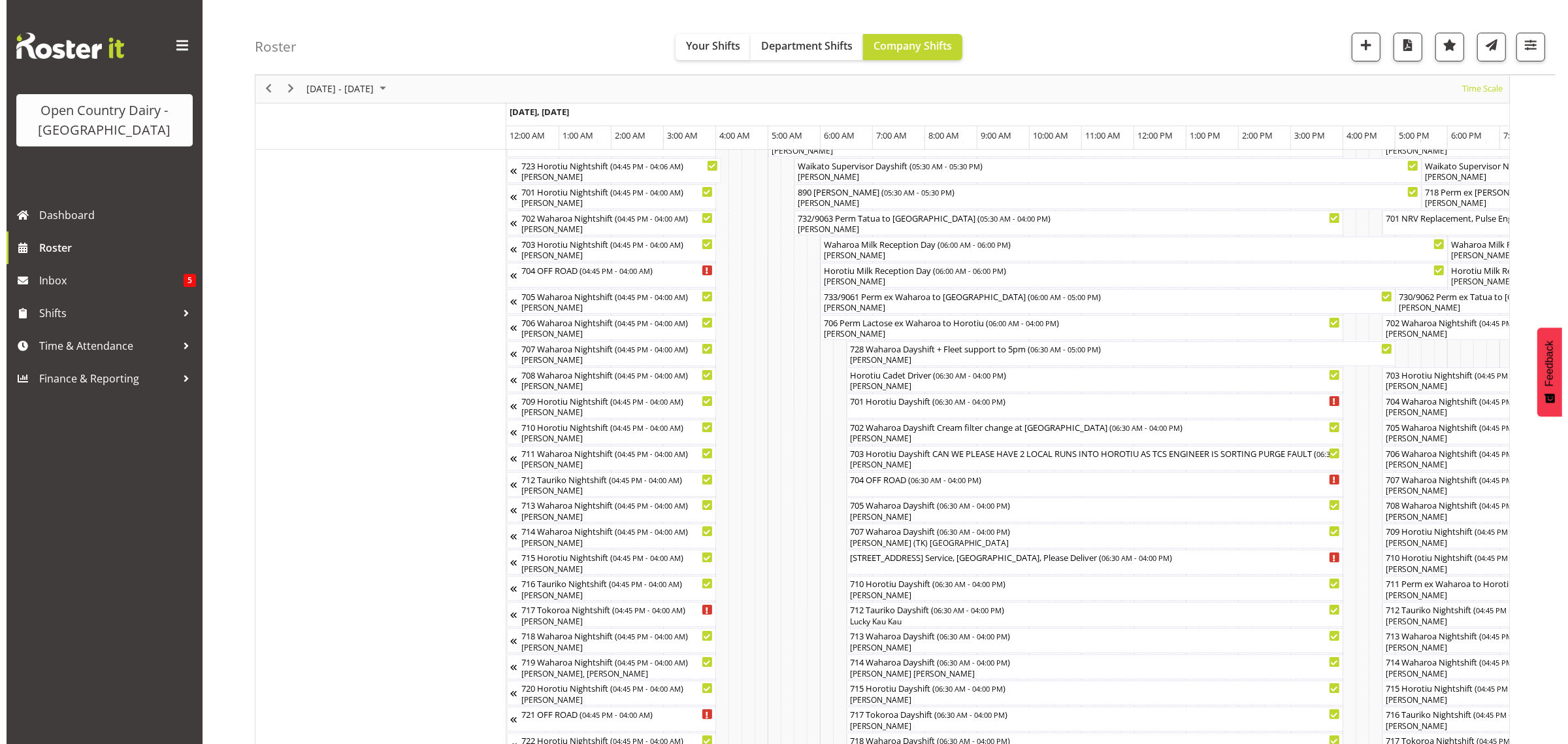
scroll to position [0, 0]
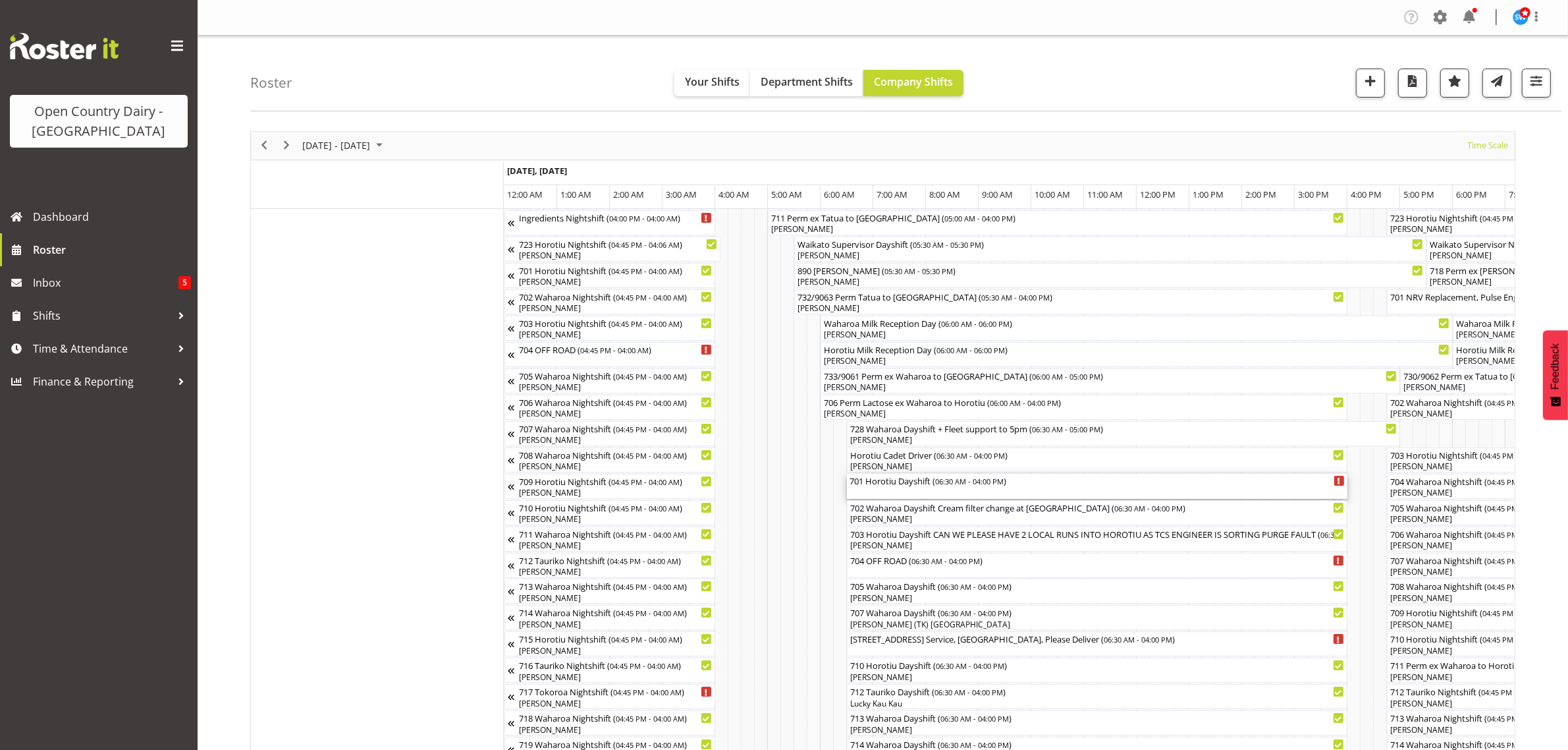
click at [937, 489] on div "701 Horotiu Dayshift ( 06:30 AM - 04:00 PM )" at bounding box center [1097, 486] width 496 height 25
click at [0, 0] on div at bounding box center [0, 0] width 0 height 0
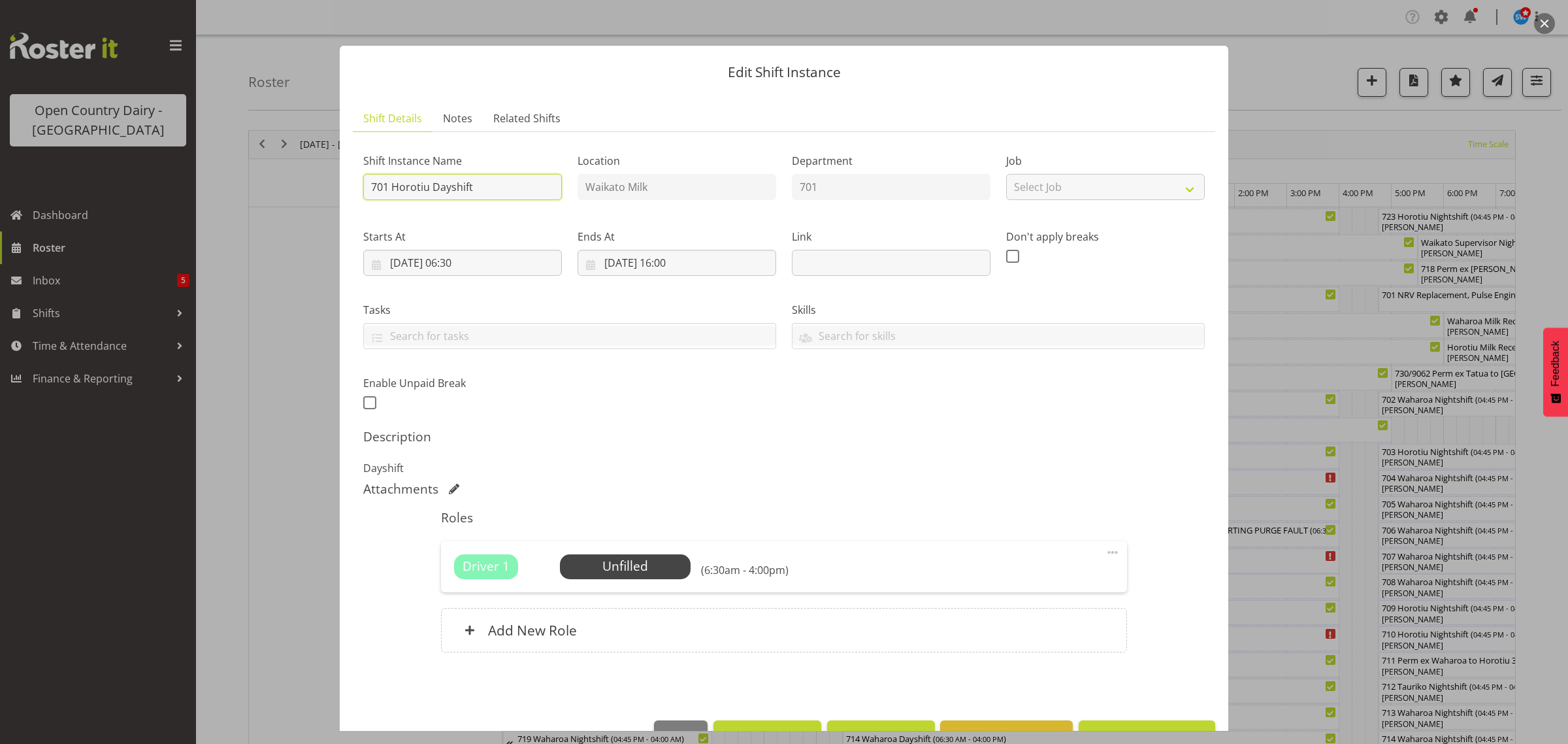
click at [510, 187] on input "701 Horotiu Dayshift" at bounding box center [463, 187] width 199 height 26
click at [510, 187] on input "701 Horotiu Dayshift off" at bounding box center [463, 187] width 199 height 26
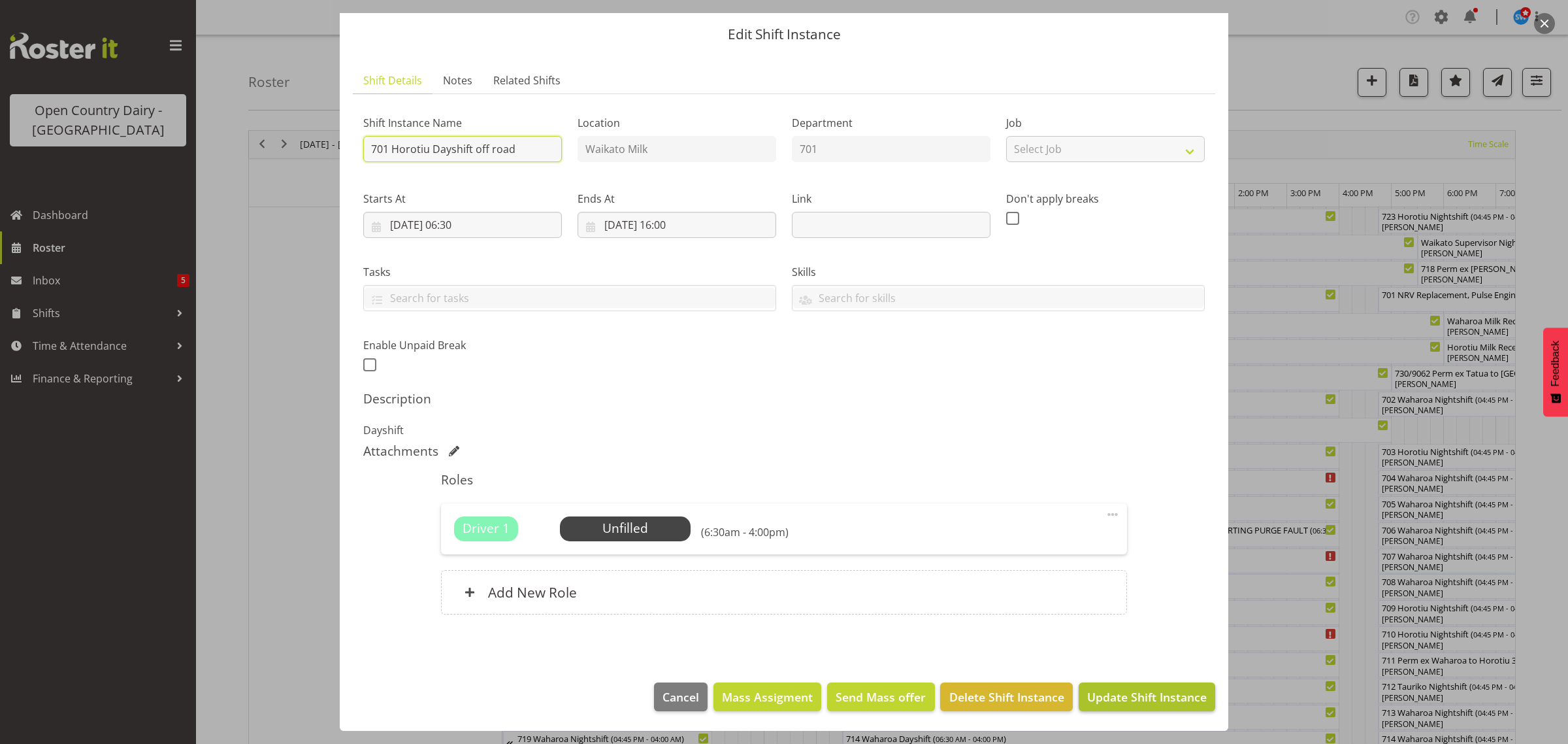
type input "701 Horotiu Dayshift off road"
click at [1130, 694] on span "Update Shift Instance" at bounding box center [1146, 697] width 120 height 17
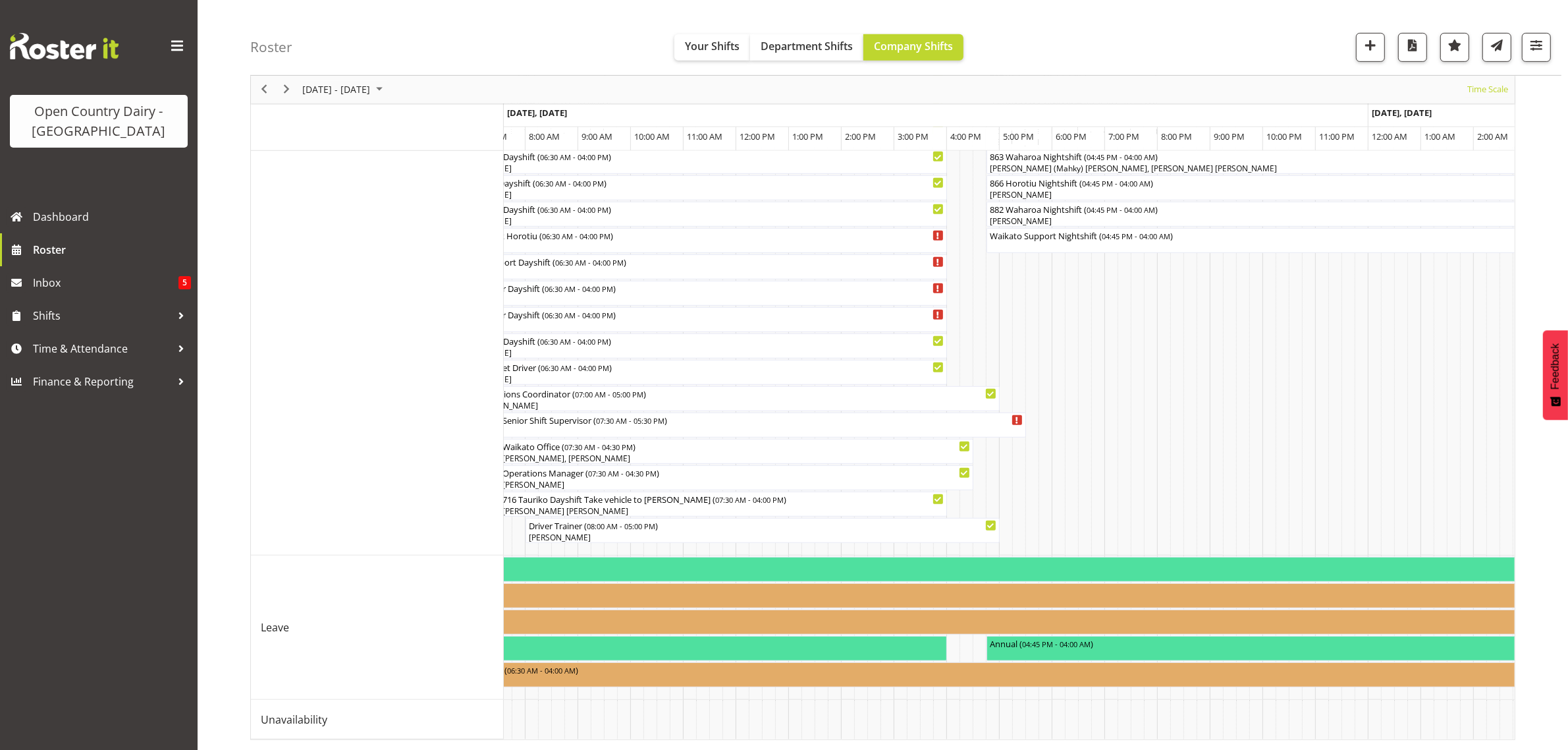
scroll to position [0, 208]
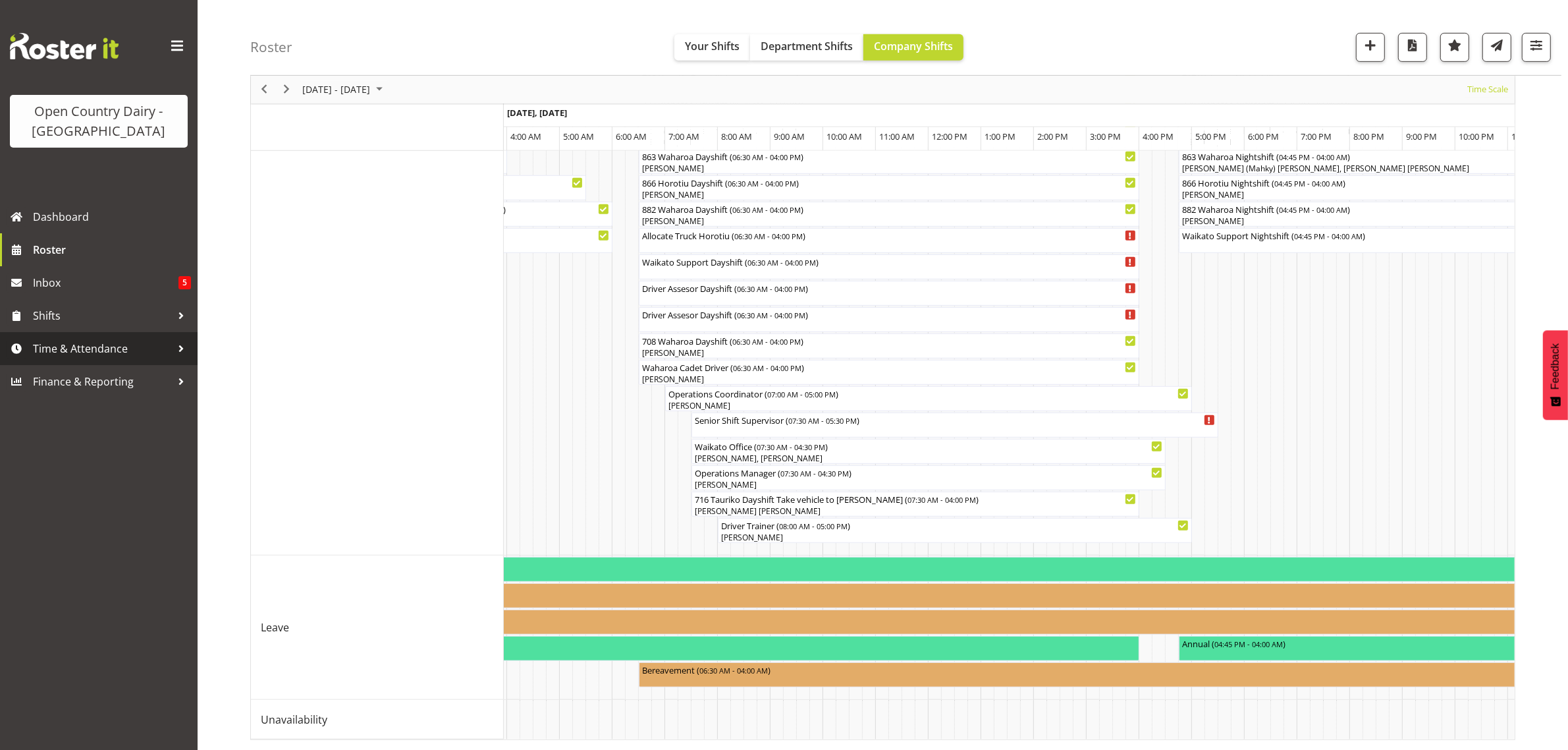
click at [99, 353] on span "Time & Attendance" at bounding box center [102, 349] width 138 height 20
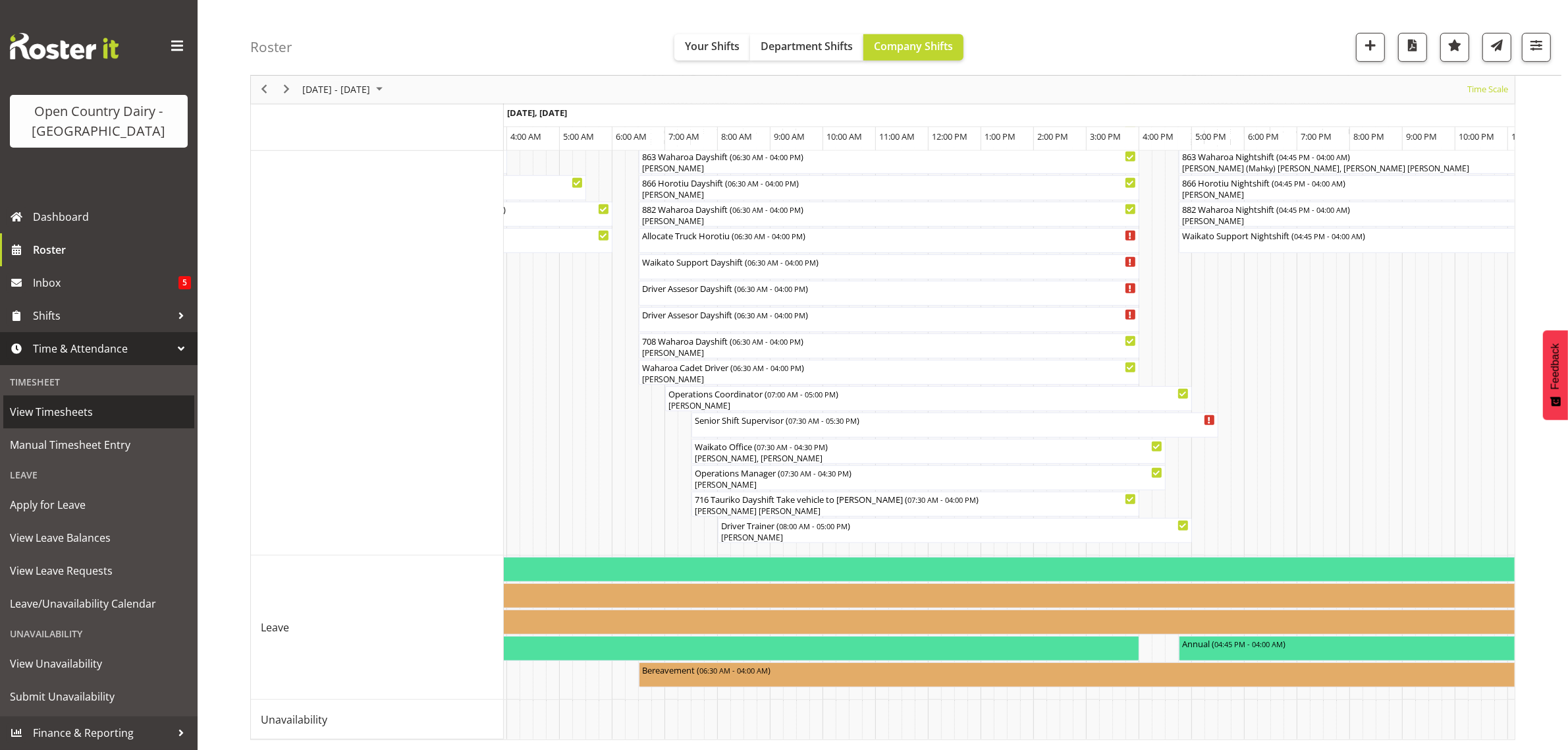
click at [58, 417] on span "View Timesheets" at bounding box center [98, 412] width 177 height 20
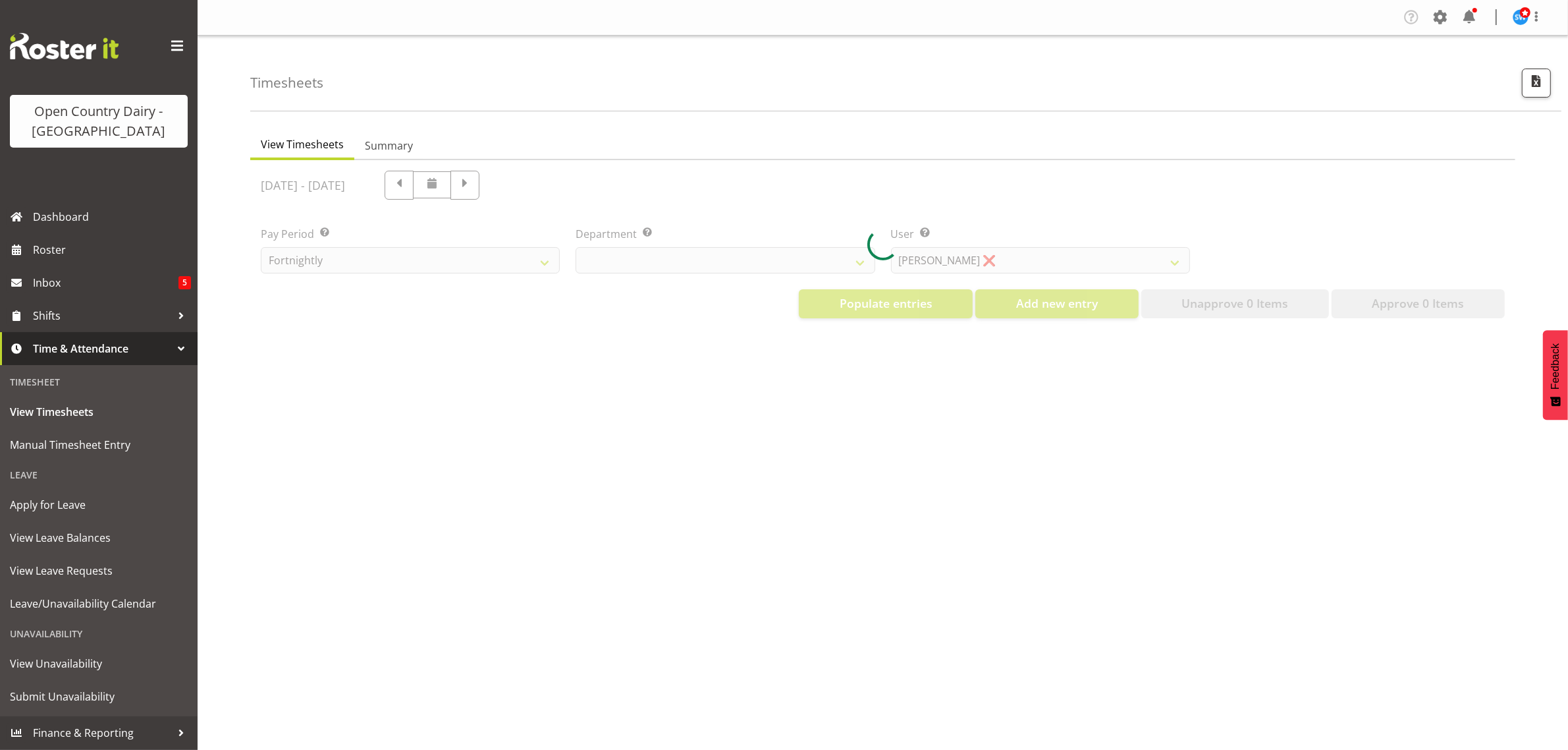
select select "733"
select select "7414"
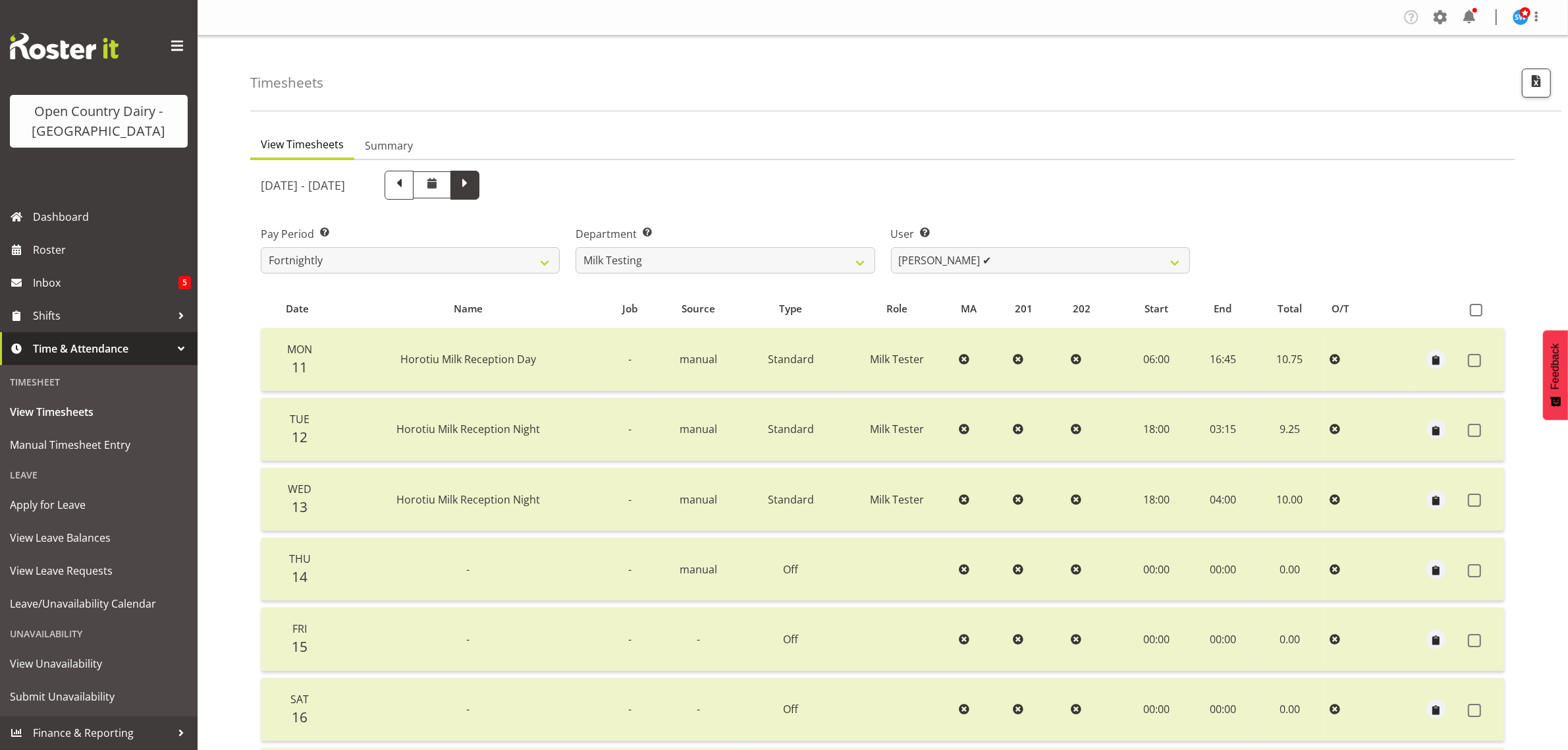
click at [473, 179] on span at bounding box center [465, 184] width 17 height 17
select select
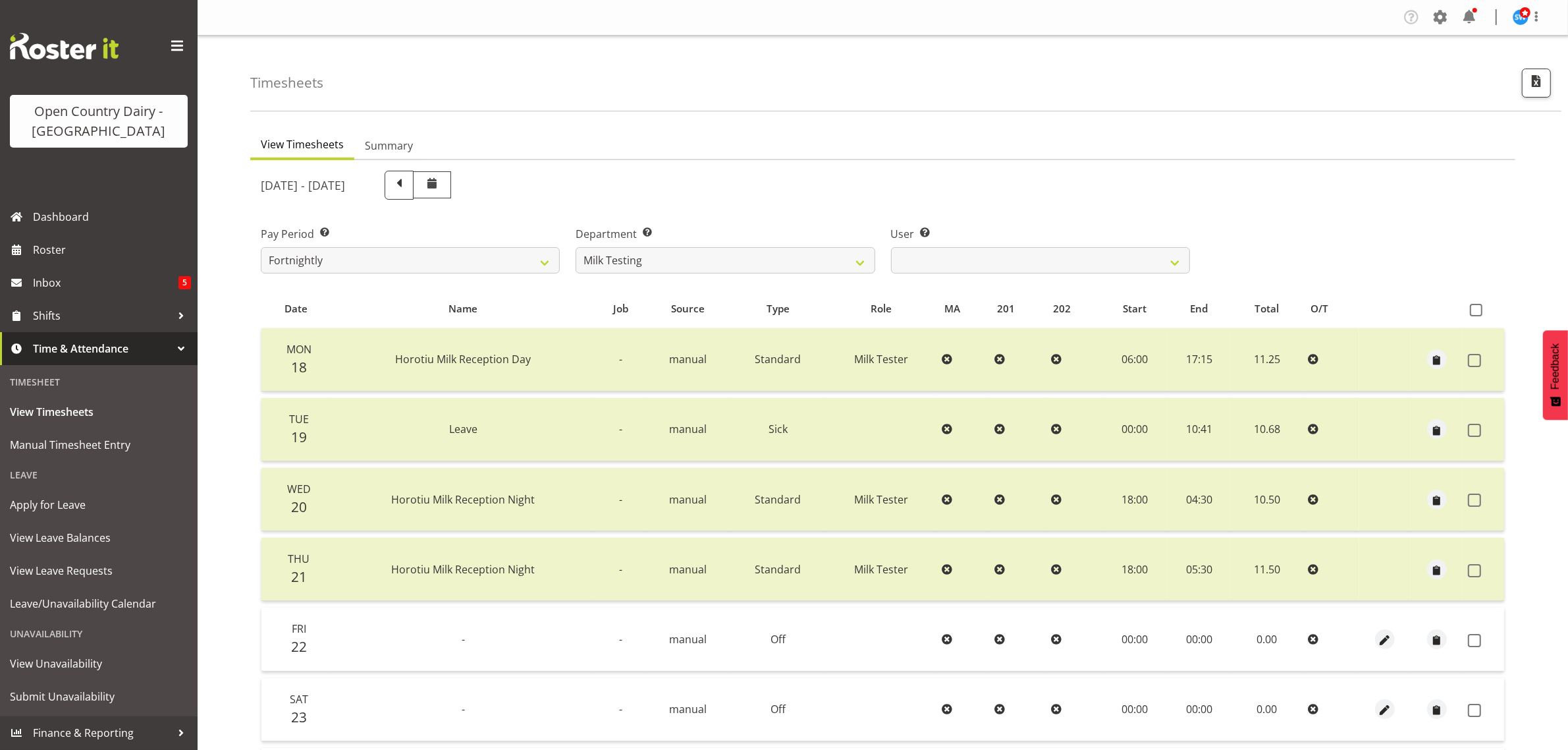
click at [781, 244] on div "Department Select which department you would like to view. 701 702 703 704 705 …" at bounding box center [724, 250] width 299 height 48
click at [778, 258] on select "701 702 703 704 705 706 707 708 709 710 711 712 713 714 715 716 717 718 719 720" at bounding box center [724, 260] width 299 height 26
select select "875"
click at [575, 247] on select "701 702 703 704 705 706 707 708 709 710 711 712 713 714 715 716 717 718 719 720" at bounding box center [724, 260] width 299 height 26
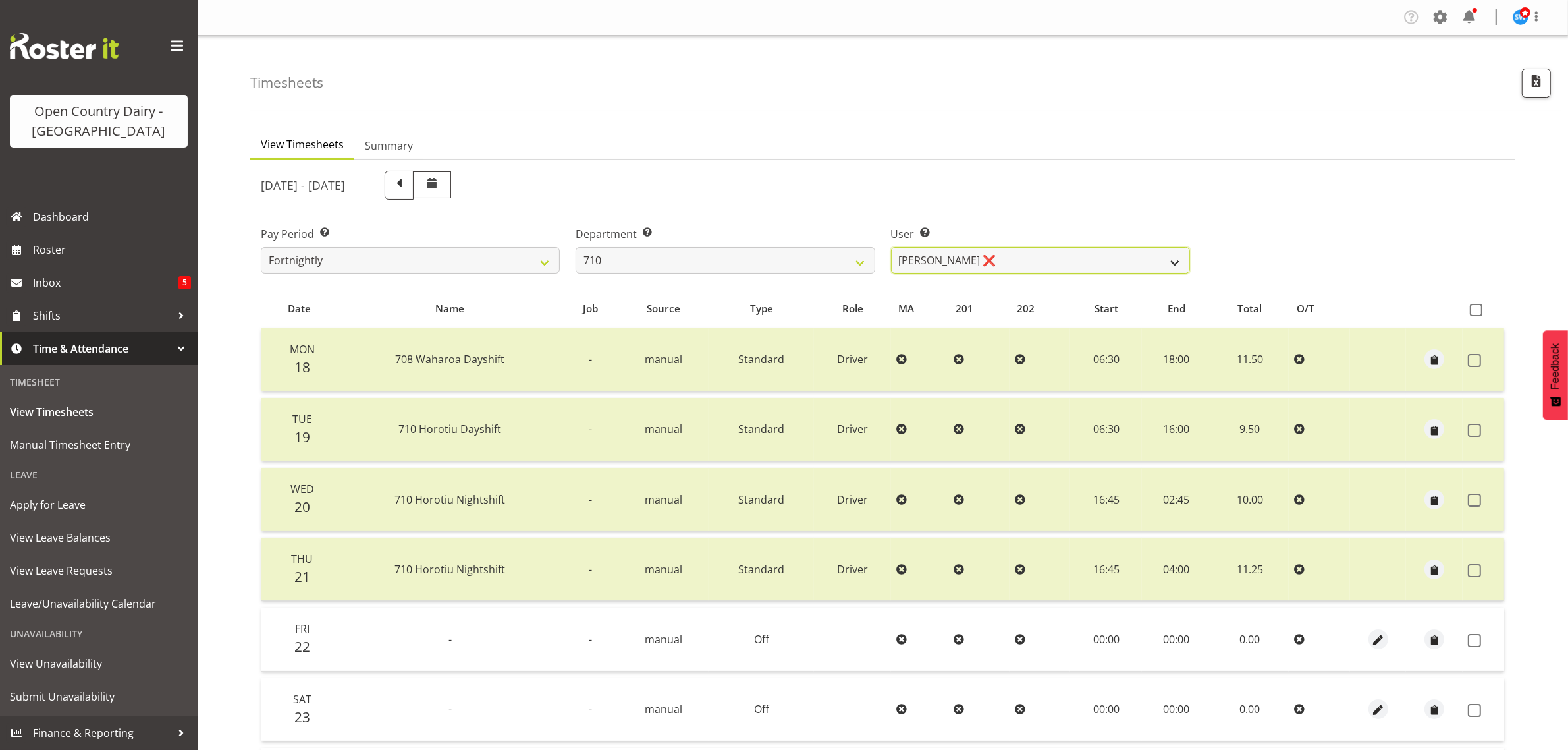
click at [1035, 264] on select "[PERSON_NAME] ❌ [PERSON_NAME] ❌ [PERSON_NAME] ❌ [PERSON_NAME] ❌" at bounding box center [1040, 260] width 299 height 26
select select "8203"
click at [891, 247] on select "[PERSON_NAME] ❌ [PERSON_NAME] ❌ [PERSON_NAME] ❌ [PERSON_NAME] ❌" at bounding box center [1040, 260] width 299 height 26
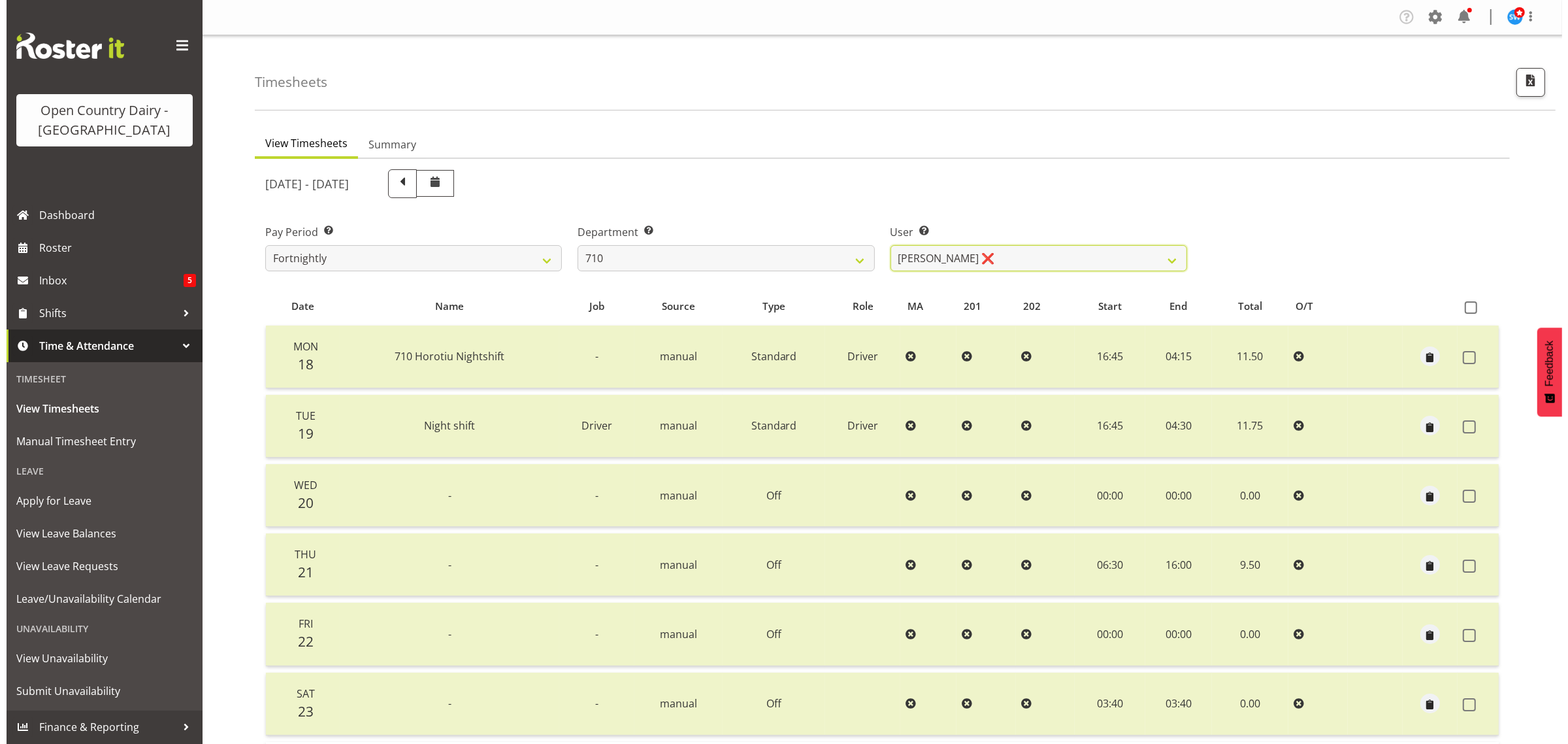
scroll to position [167, 0]
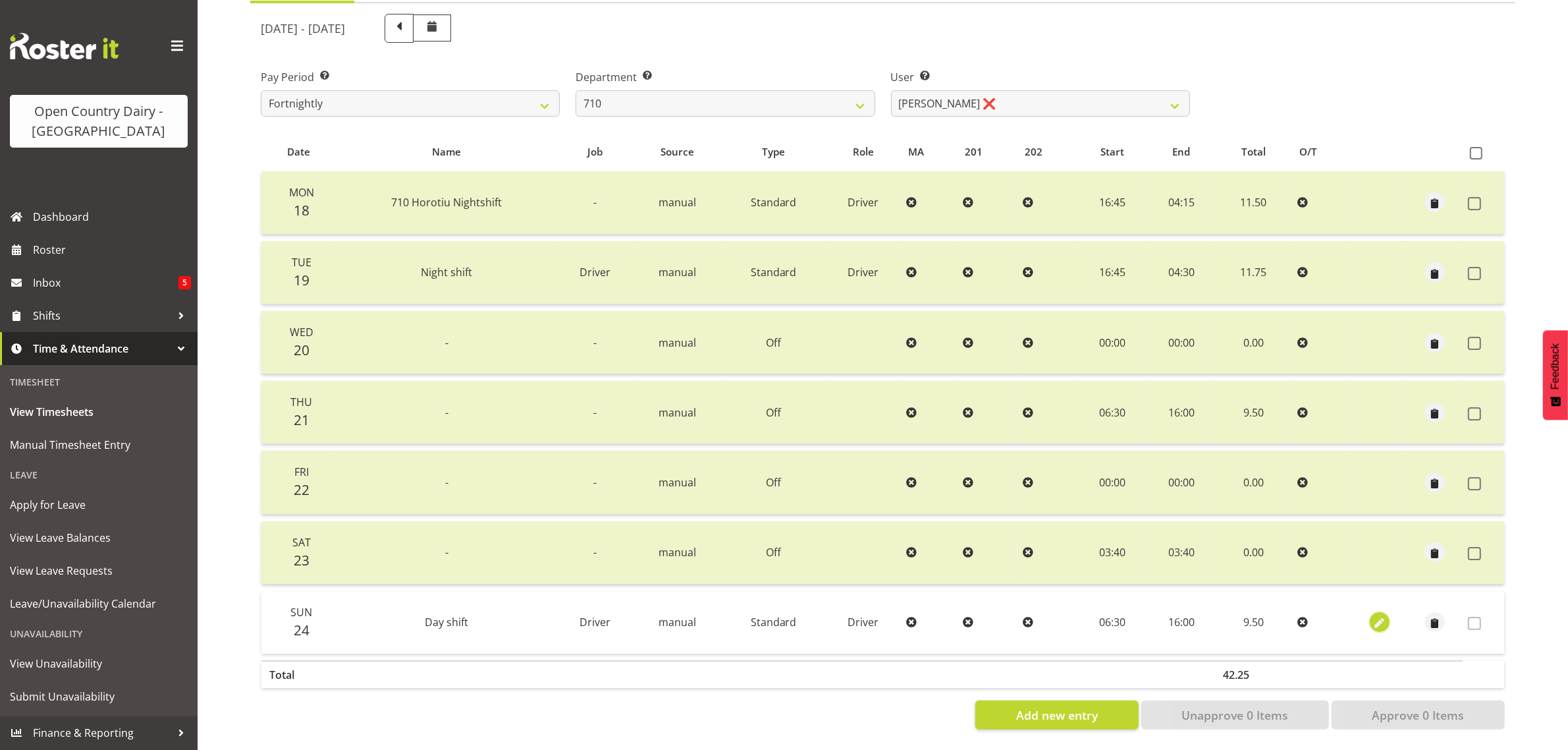
click at [1377, 616] on span "button" at bounding box center [1380, 623] width 15 height 15
select select "Standard"
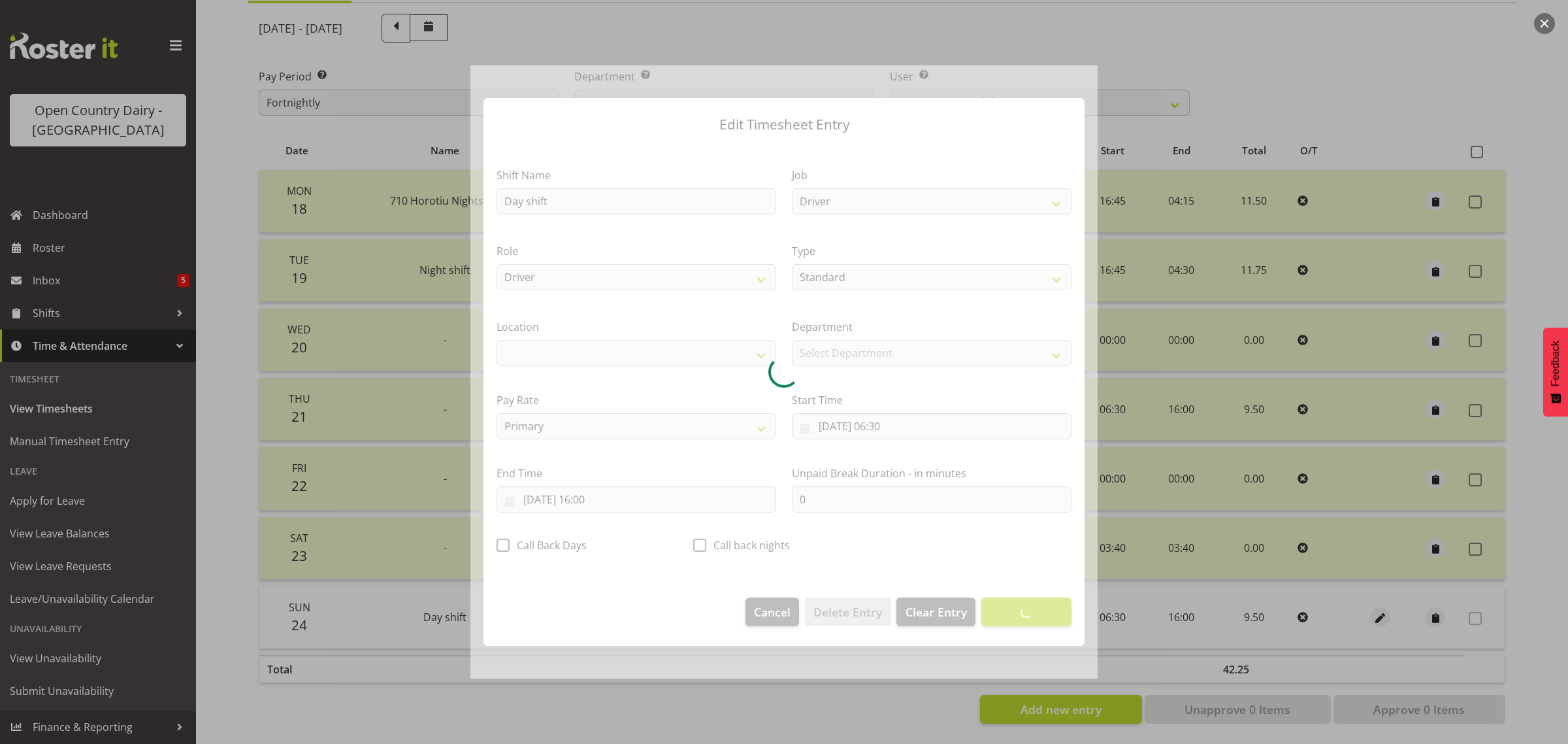
select select "1054"
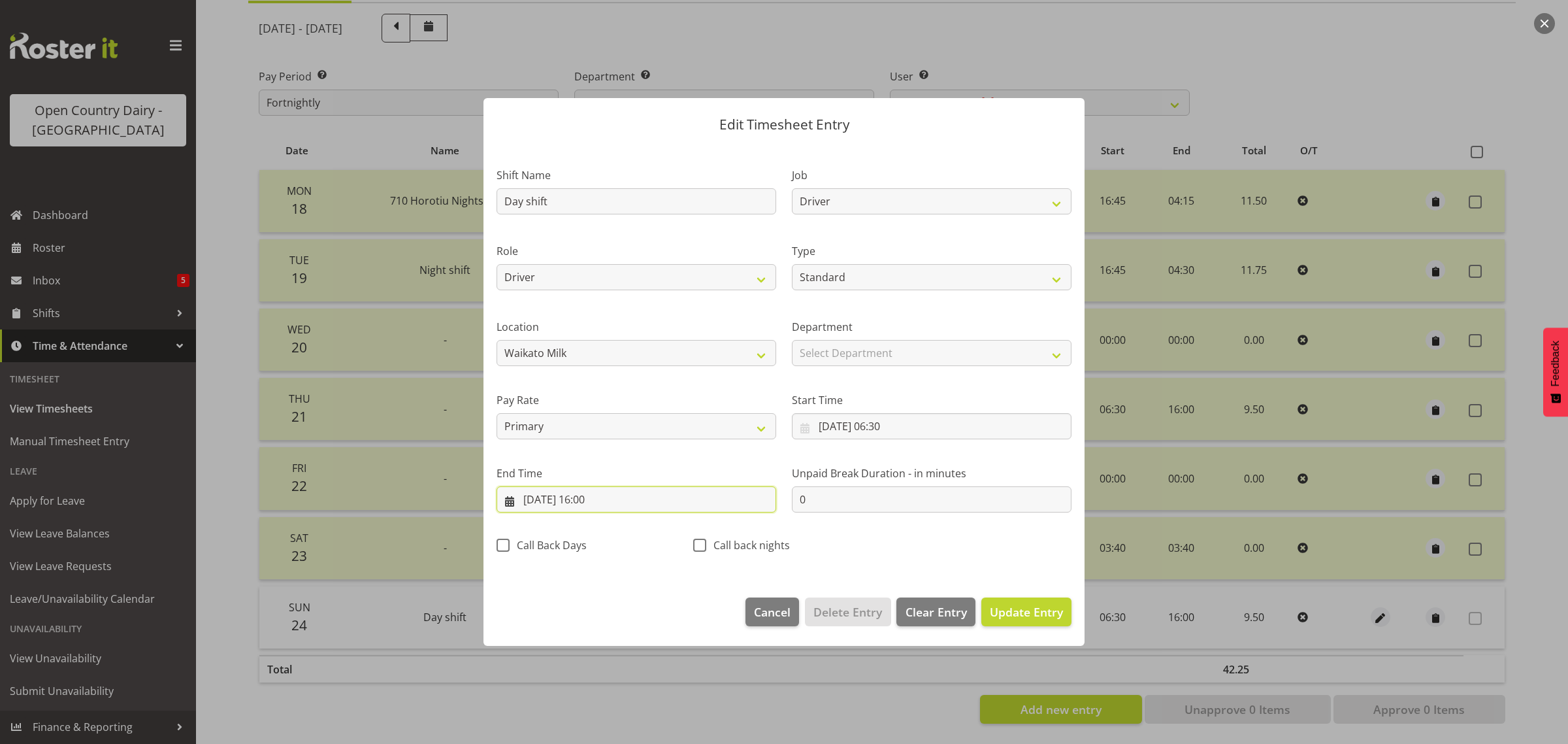
click at [587, 502] on input "[DATE] 16:00" at bounding box center [636, 499] width 280 height 26
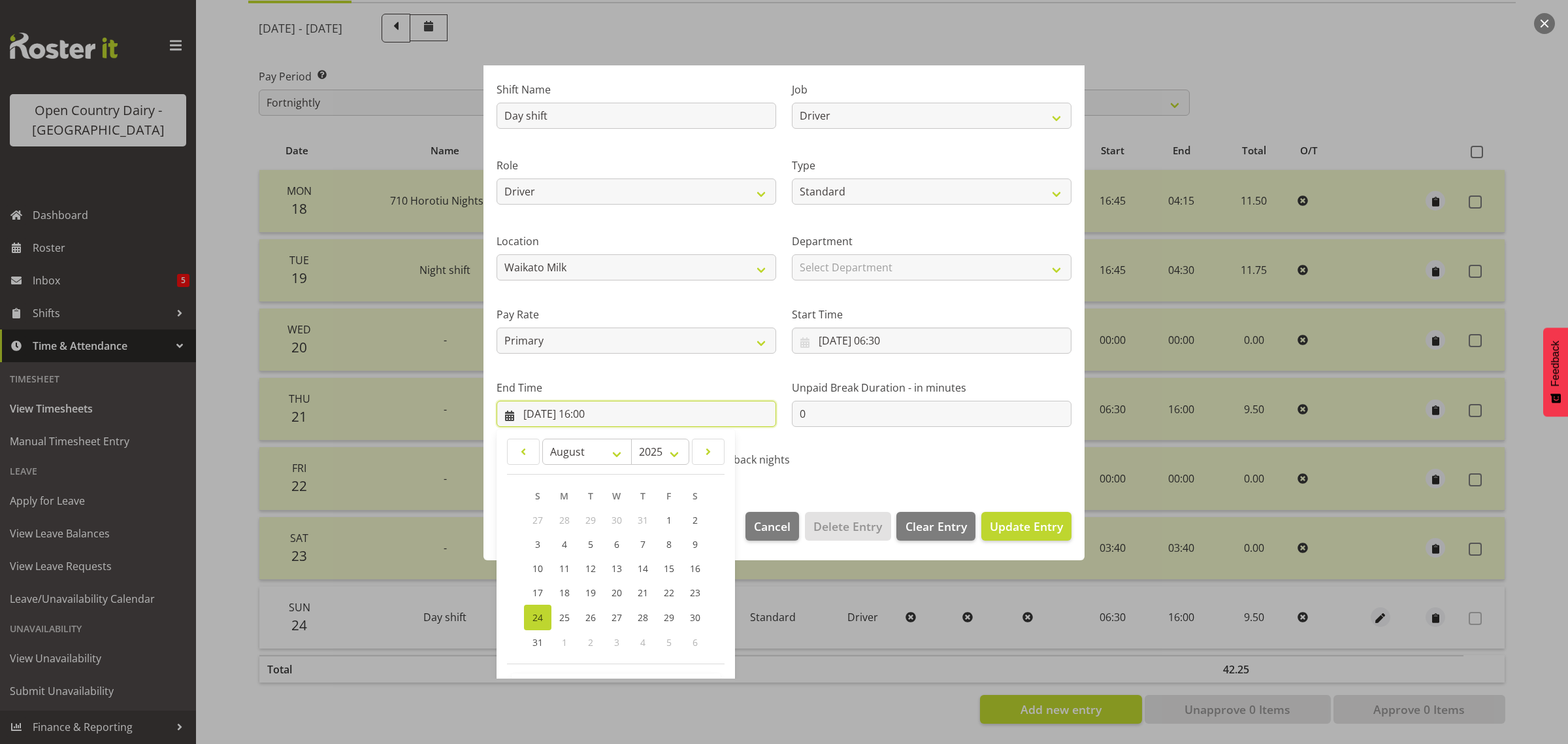
scroll to position [133, 0]
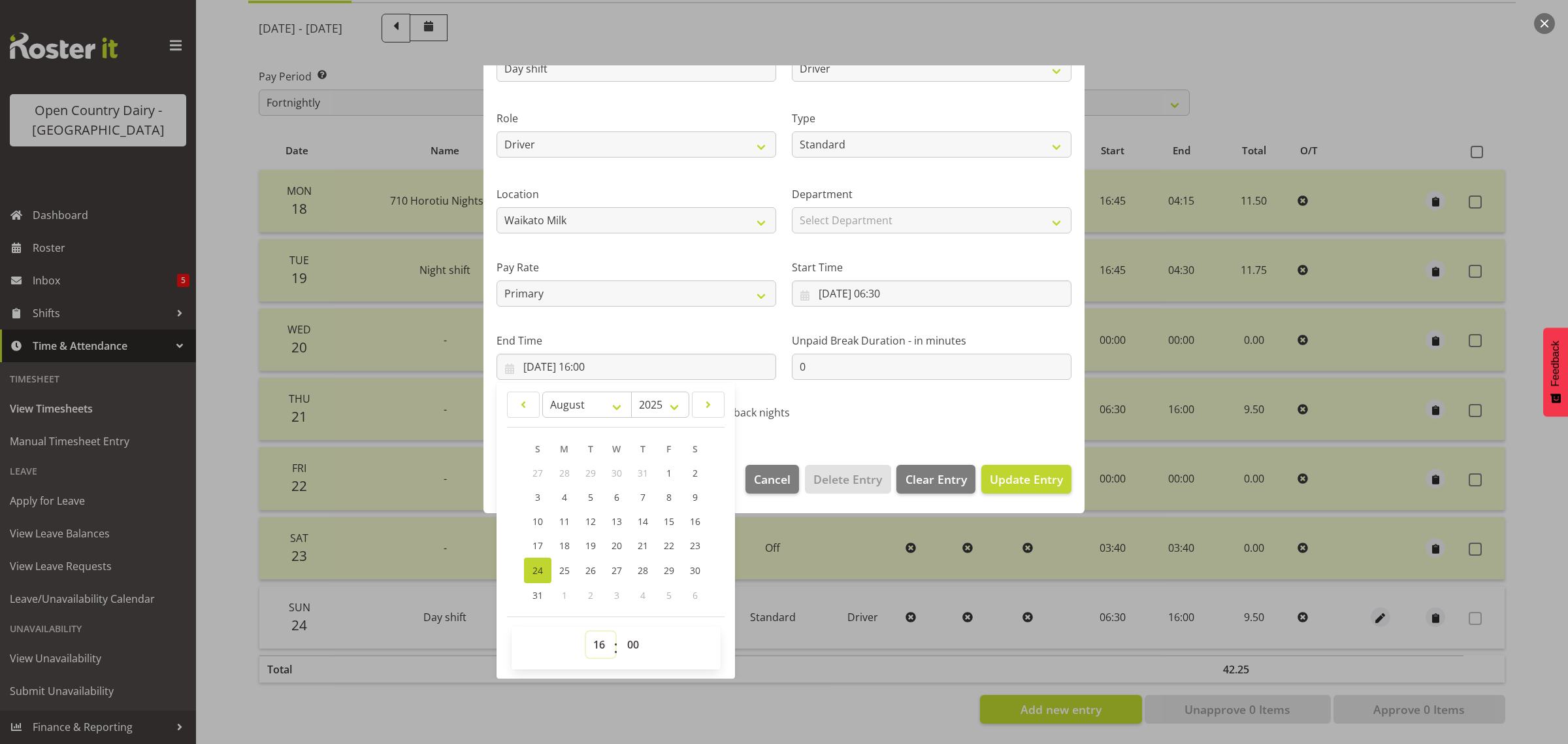
click at [601, 645] on select "00 01 02 03 04 05 06 07 08 09 10 11 12 13 14 15 16 17 18 19 20 21 22 23" at bounding box center [601, 644] width 30 height 26
select select "13"
click at [586, 631] on select "00 01 02 03 04 05 06 07 08 09 10 11 12 13 14 15 16 17 18 19 20 21 22 23" at bounding box center [601, 644] width 30 height 26
type input "[DATE] 13:00"
drag, startPoint x: 632, startPoint y: 653, endPoint x: 634, endPoint y: 633, distance: 20.1
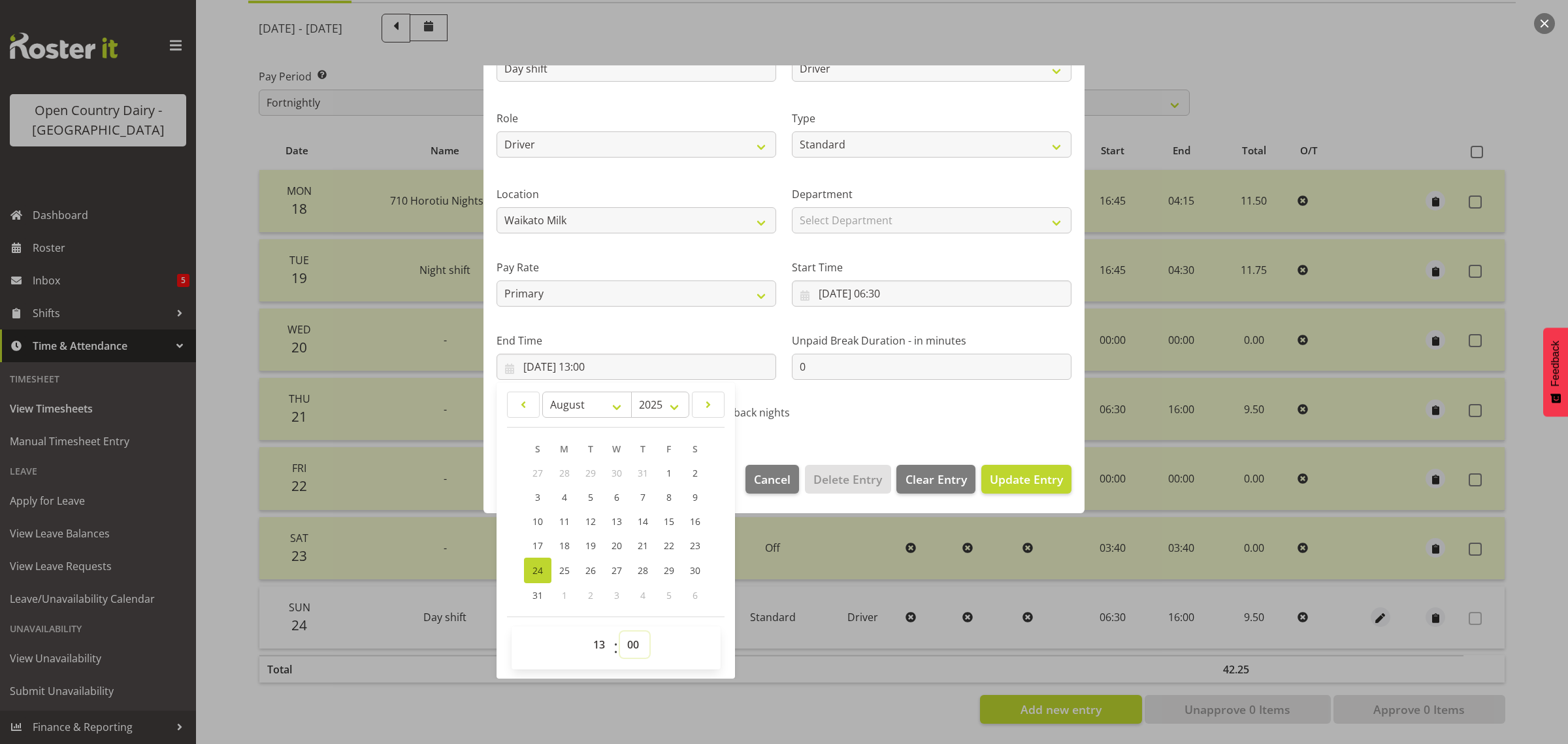
click at [632, 653] on select "00 01 02 03 04 05 06 07 08 09 10 11 12 13 14 15 16 17 18 19 20 21 22 23 24 25 2…" at bounding box center [634, 644] width 30 height 26
select select "45"
click at [620, 631] on select "00 01 02 03 04 05 06 07 08 09 10 11 12 13 14 15 16 17 18 19 20 21 22 23 24 25 2…" at bounding box center [634, 644] width 30 height 26
type input "[DATE] 13:45"
click at [990, 478] on span "Update Entry" at bounding box center [1027, 479] width 73 height 16
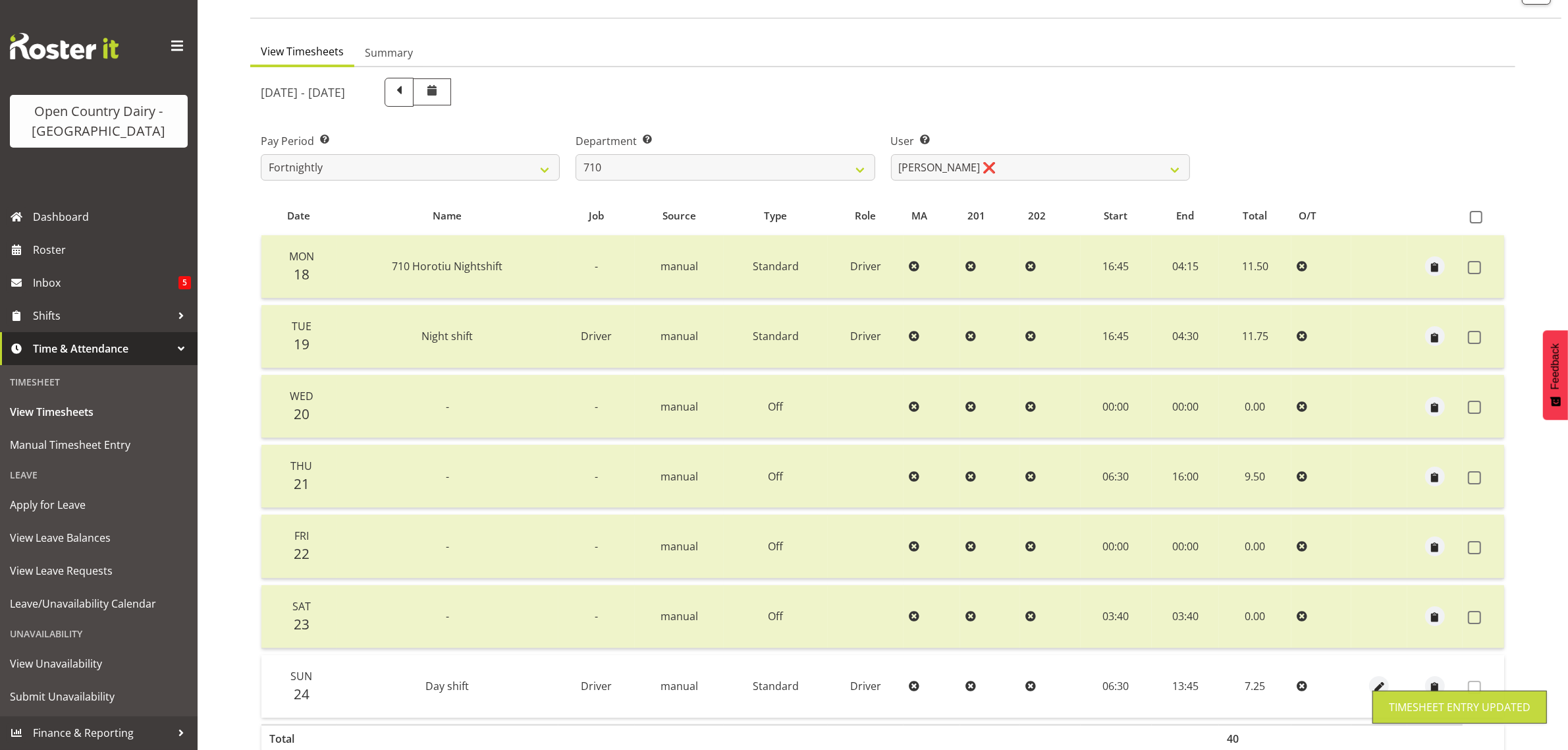
scroll to position [0, 0]
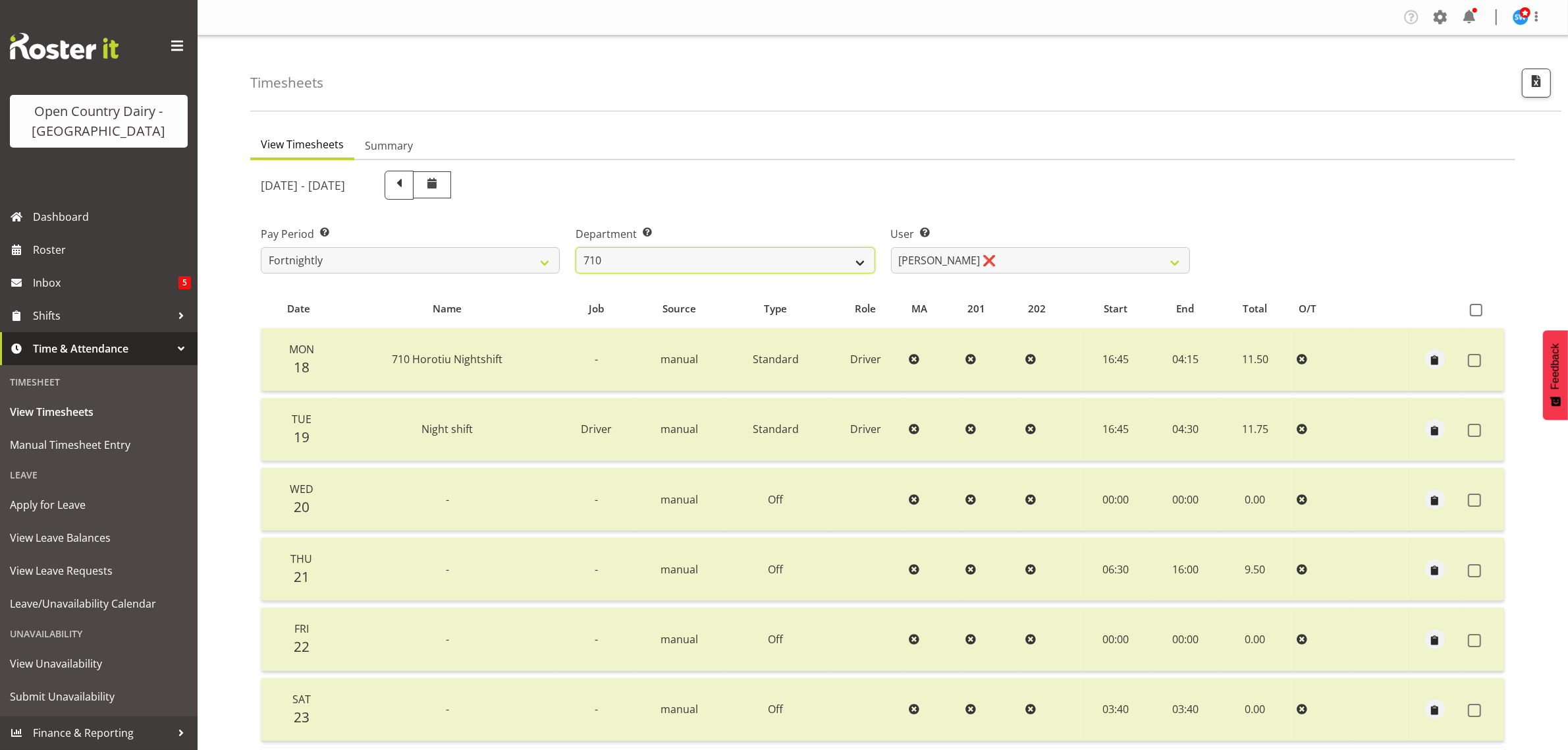
click at [831, 251] on select "701 702 703 704 705 706 707 708 709 710 711 712 713 714 715 716 717 718 719 720" at bounding box center [724, 260] width 299 height 26
select select "720"
click at [575, 247] on select "701 702 703 704 705 706 707 708 709 710 711 712 713 714 715 716 717 718 719 720" at bounding box center [724, 260] width 299 height 26
select select "11603"
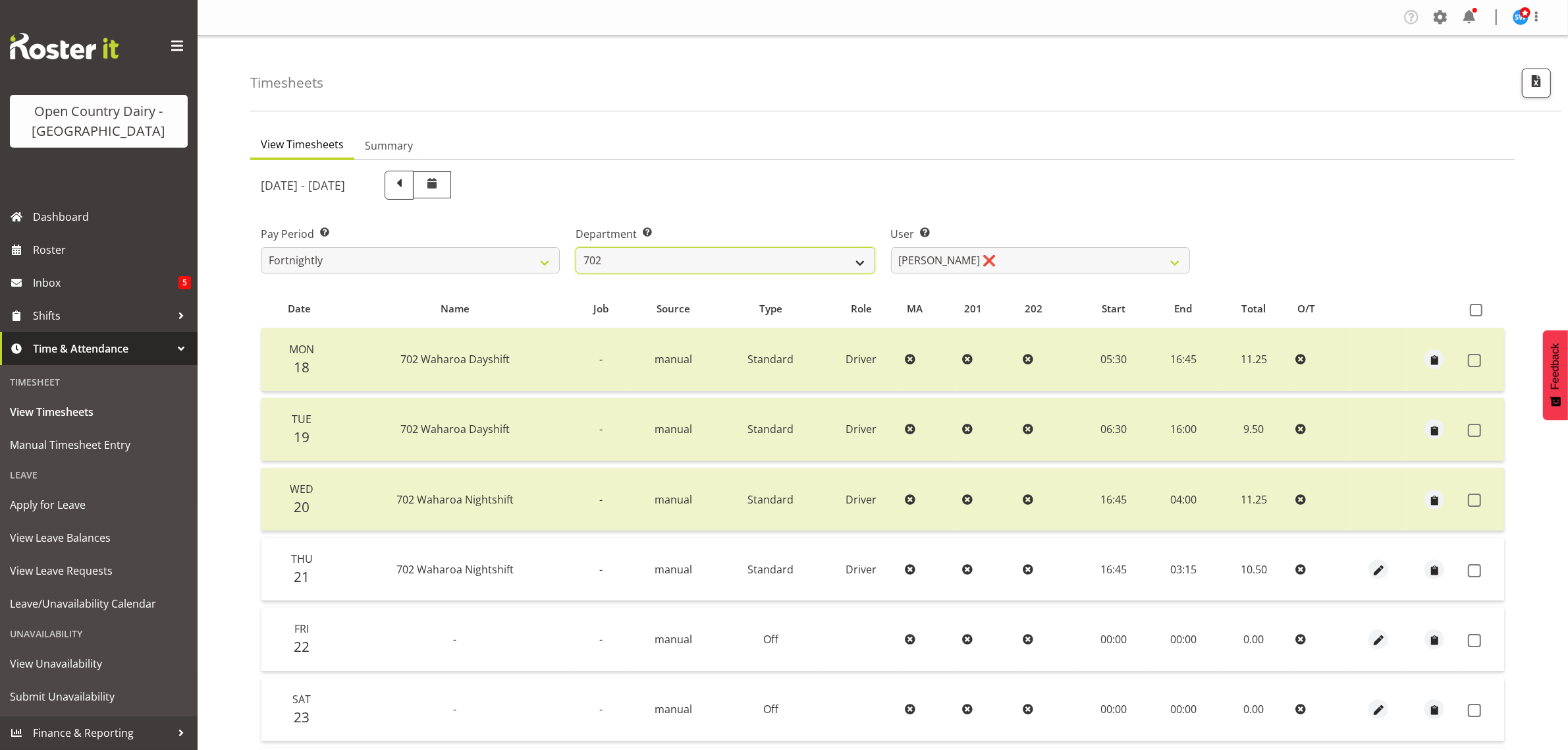
click at [714, 251] on select "701 702 703 704 705 706 707 708 709 710 711 712 713 714 715 716 717 718 719 720" at bounding box center [724, 260] width 299 height 26
click at [575, 247] on select "701 702 703 704 705 706 707 708 709 710 711 712 713 714 715 716 717 718 719 720" at bounding box center [724, 260] width 299 height 26
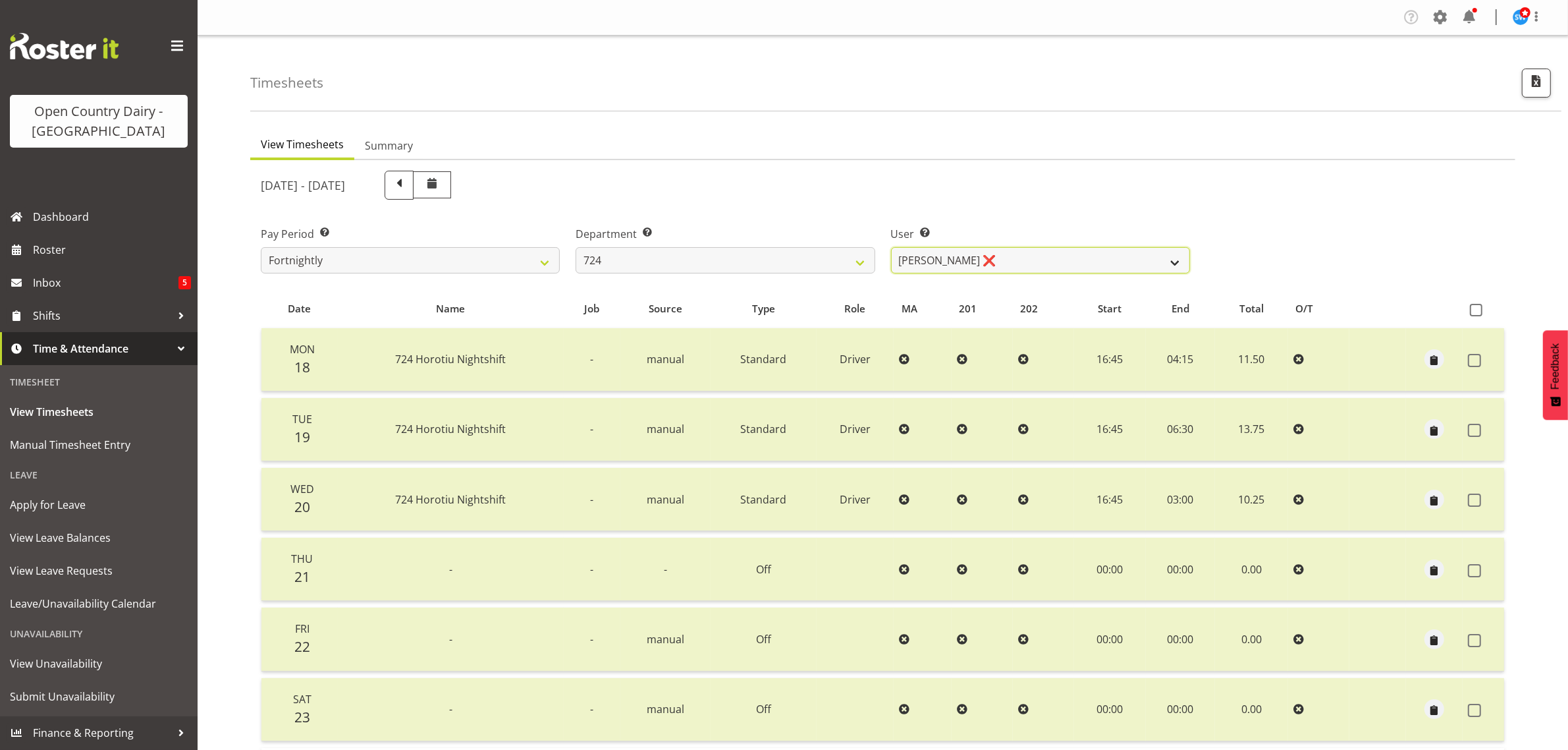
click at [1084, 249] on select "[PERSON_NAME] ❌ [PERSON_NAME] ❌ [PERSON_NAME] ❌" at bounding box center [1040, 260] width 299 height 26
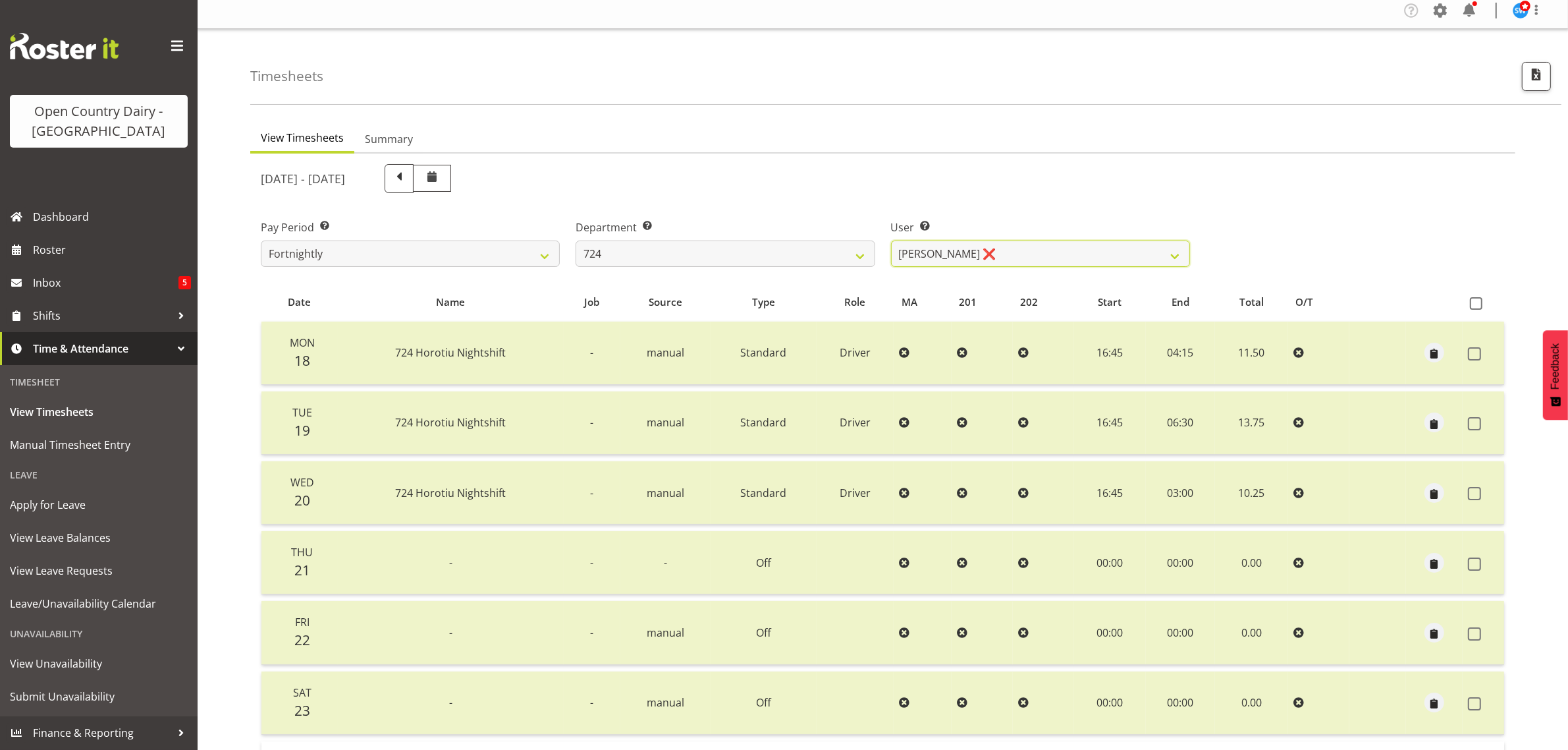
scroll to position [4, 0]
click at [670, 254] on select "701 702 703 704 705 706 707 708 709 710 711 712 713 714 715 716 717 718 719 720" at bounding box center [724, 256] width 299 height 26
select select "819"
click at [575, 243] on select "701 702 703 704 705 706 707 708 709 710 711 712 713 714 715 716 717 718 719 720" at bounding box center [724, 256] width 299 height 26
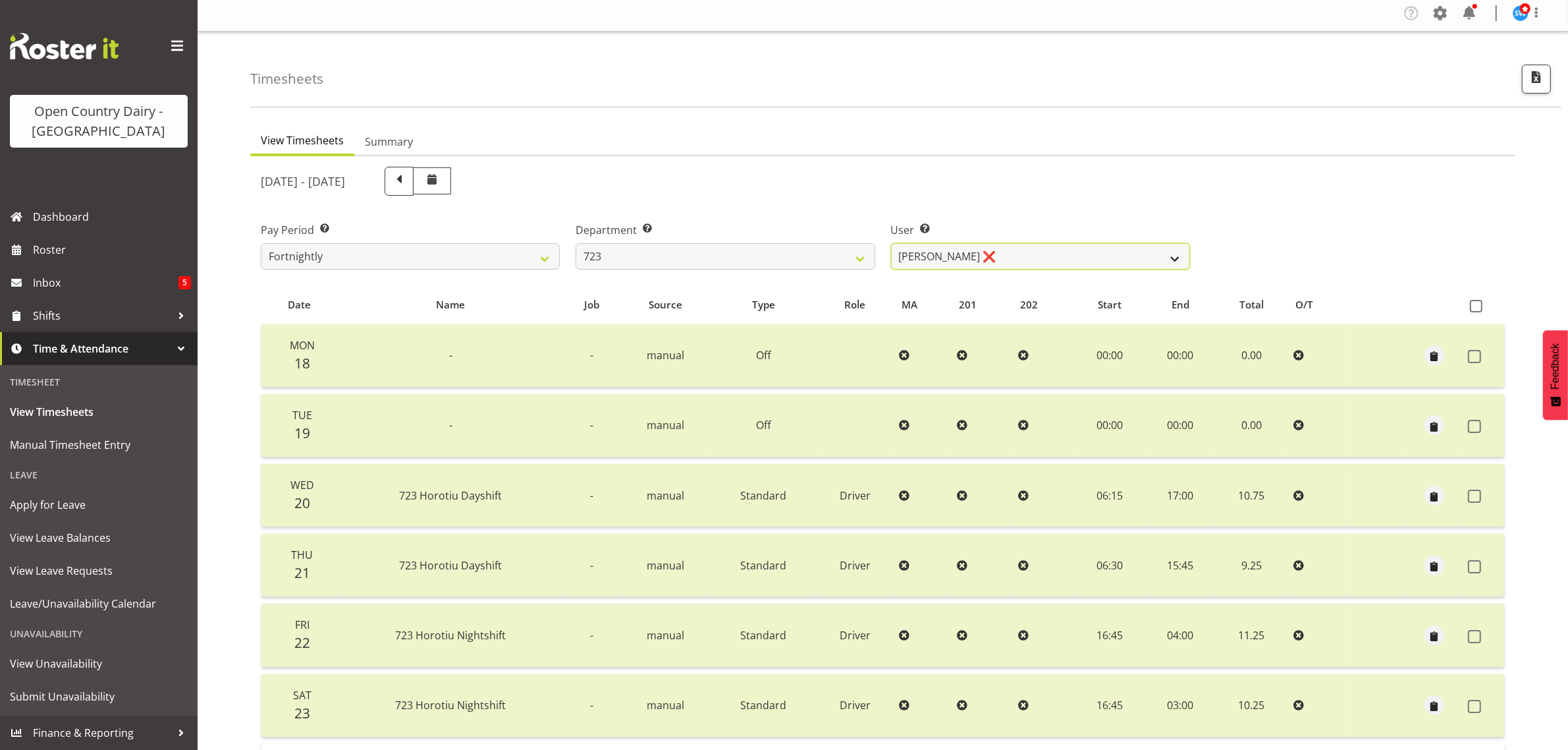
click at [1008, 252] on select "[PERSON_NAME] ❌ [PERSON_NAME] ❌ [PERSON_NAME] ❌ [PERSON_NAME] ❌" at bounding box center [1040, 256] width 299 height 26
select select "11212"
click at [891, 243] on select "[PERSON_NAME] ❌ [PERSON_NAME] ❌ [PERSON_NAME] ❌ [PERSON_NAME] ❌" at bounding box center [1040, 256] width 299 height 26
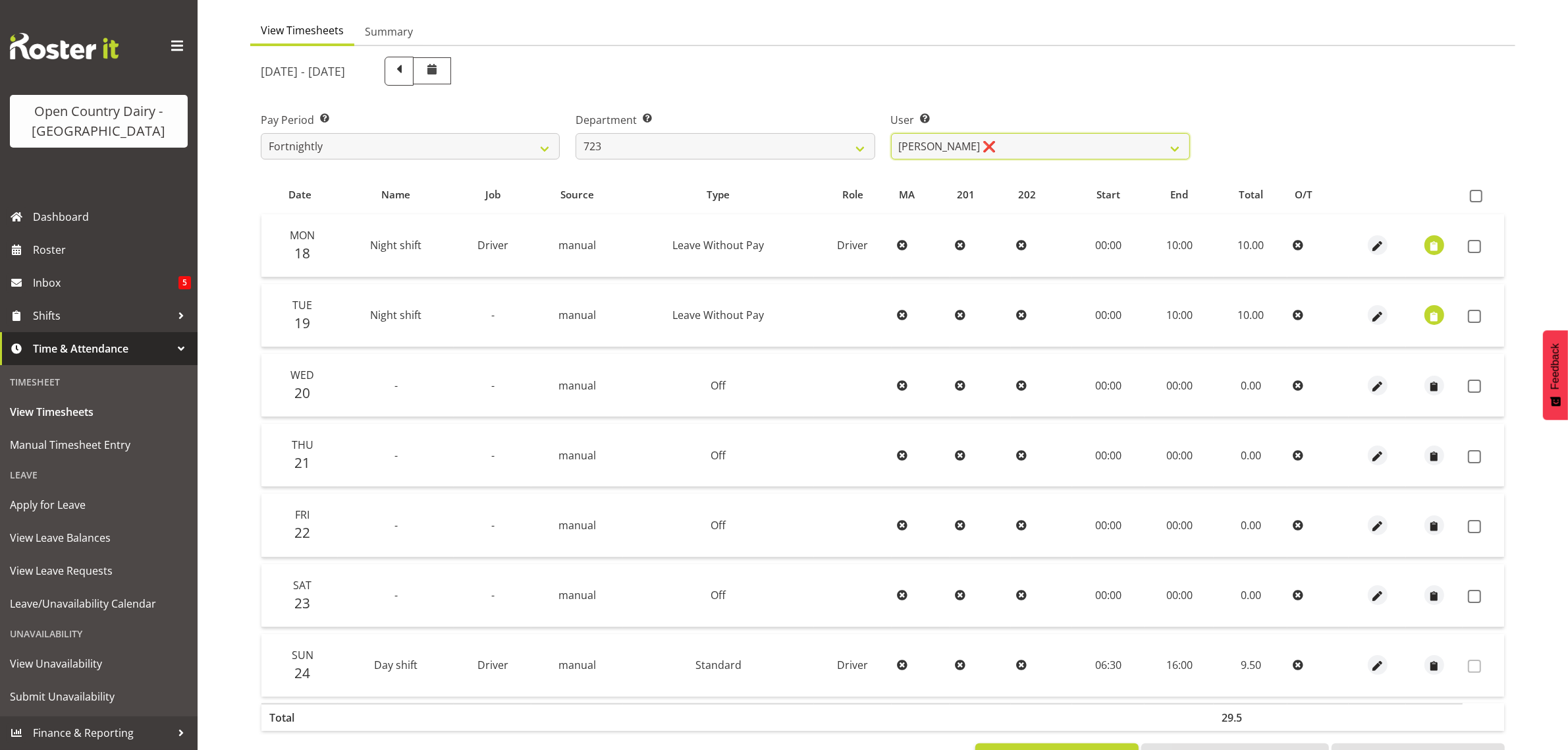
scroll to position [86, 0]
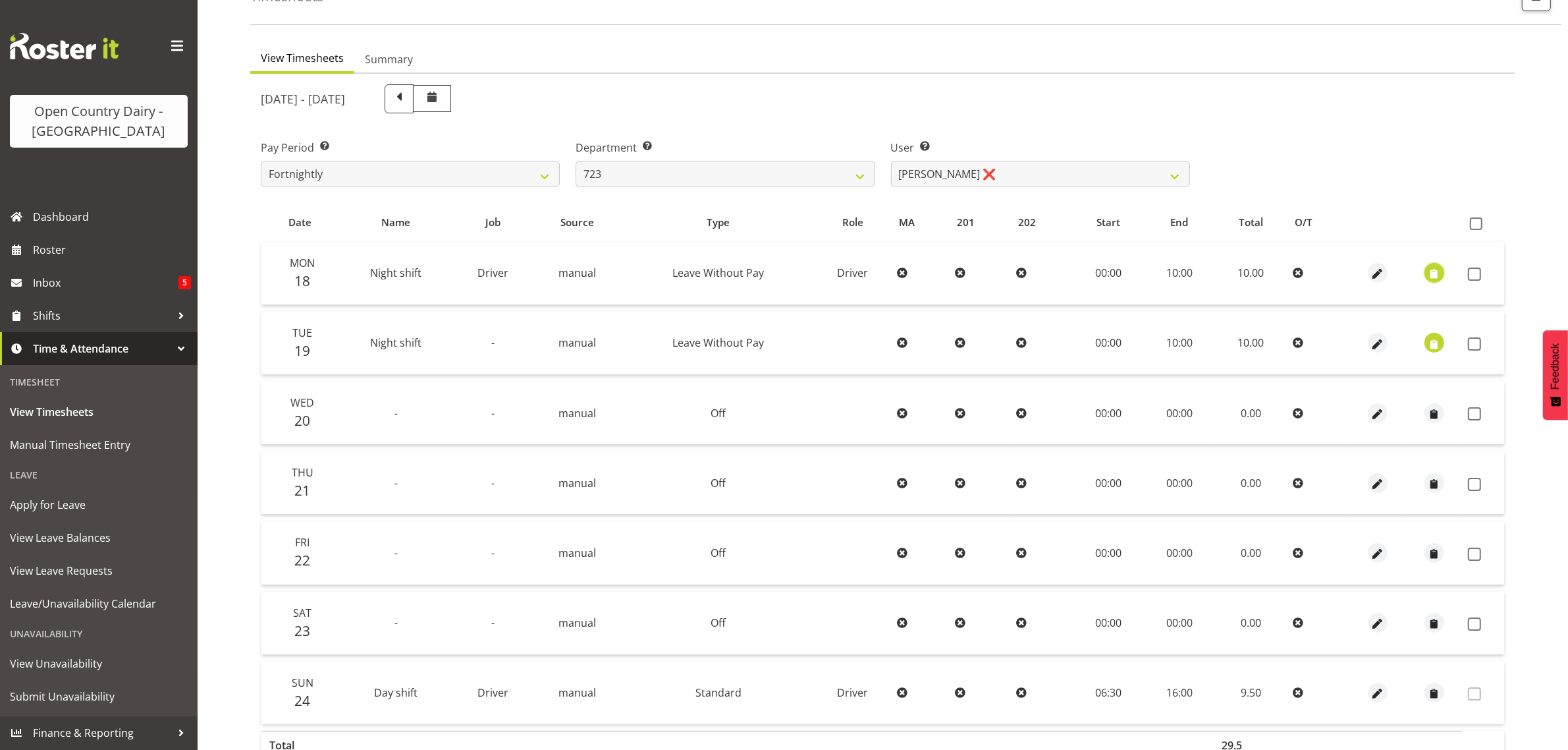
click at [1440, 275] on span "button" at bounding box center [1435, 274] width 15 height 15
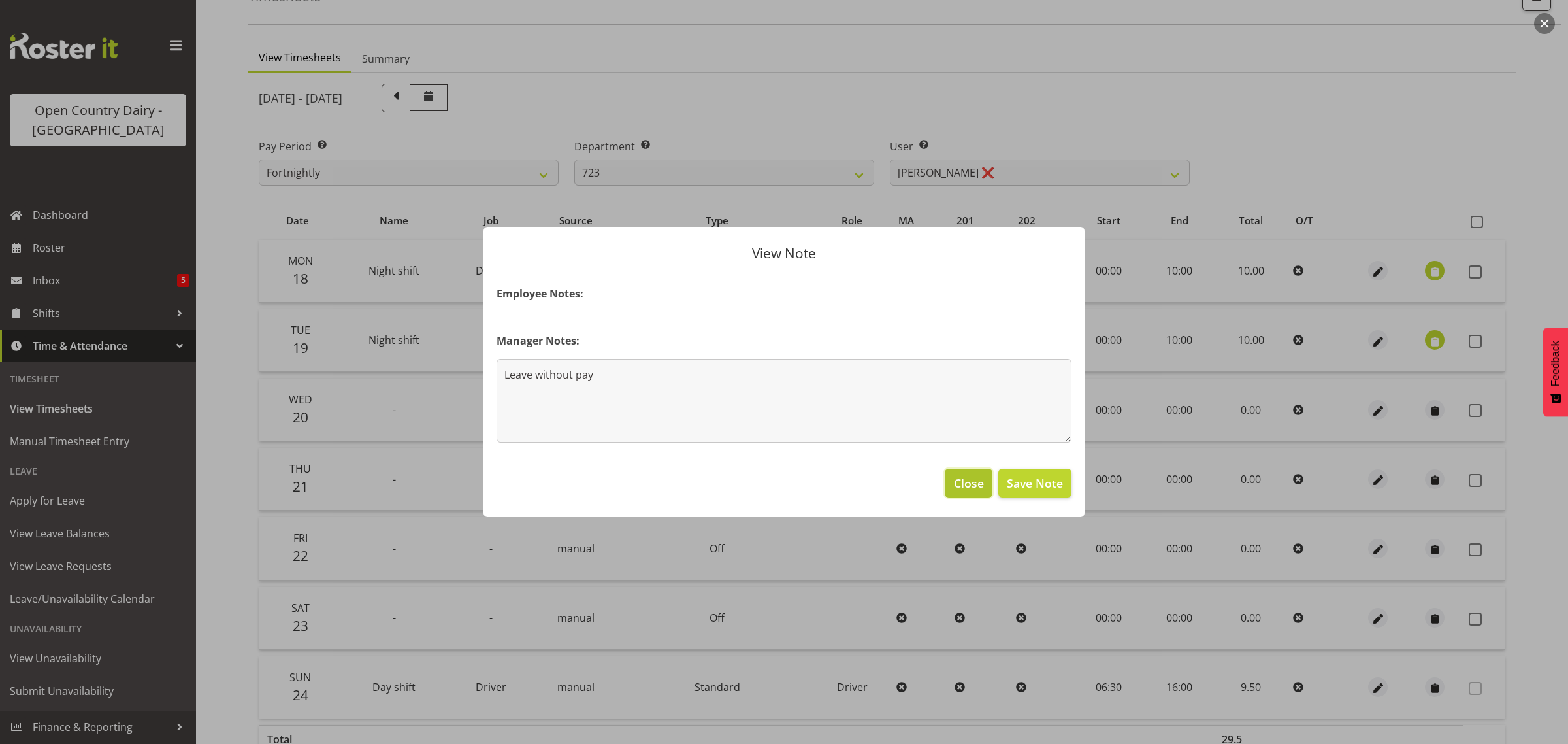
click at [957, 489] on span "Close" at bounding box center [969, 483] width 30 height 17
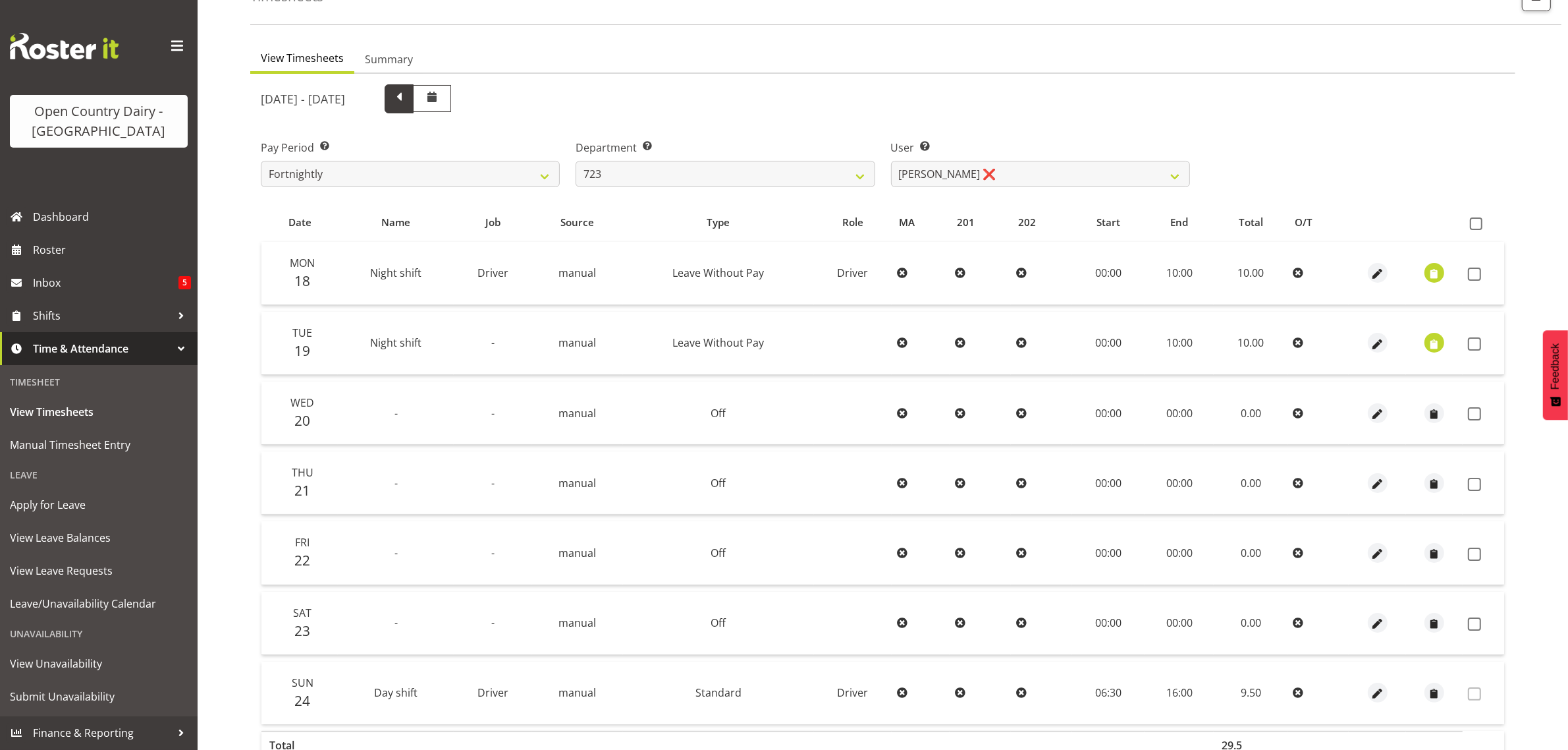
click at [408, 95] on span at bounding box center [399, 98] width 17 height 17
select select
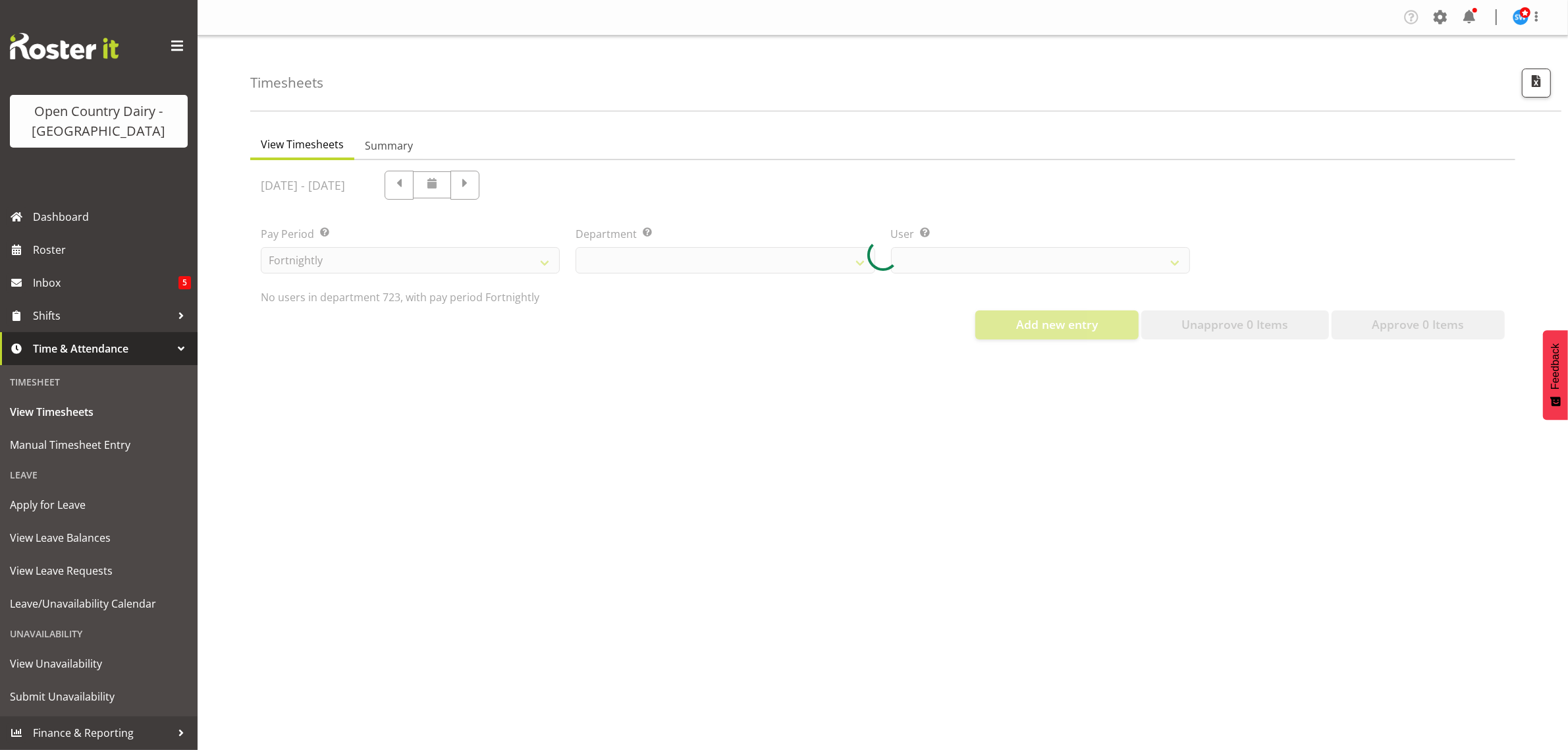
select select "819"
select select "11212"
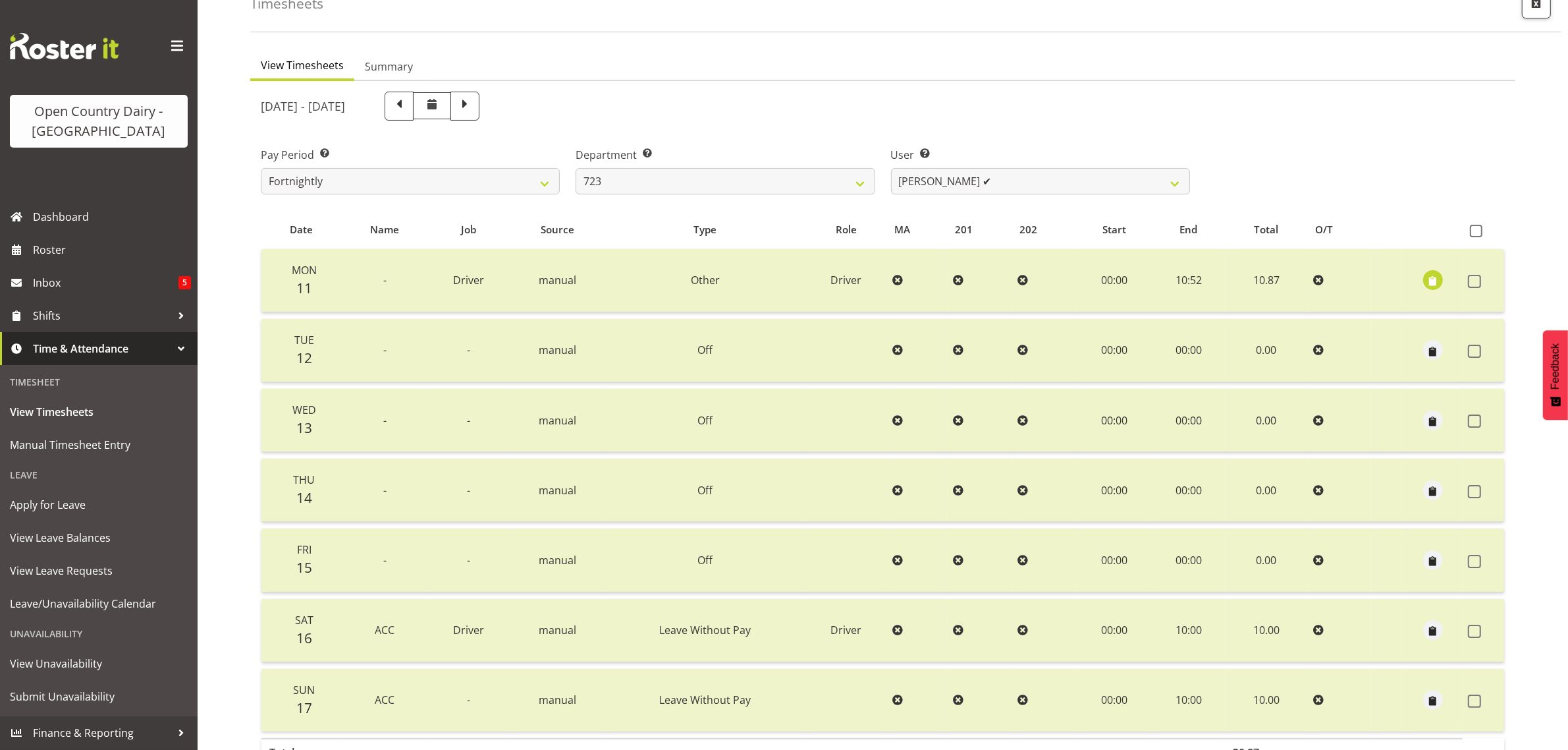
scroll to position [168, 0]
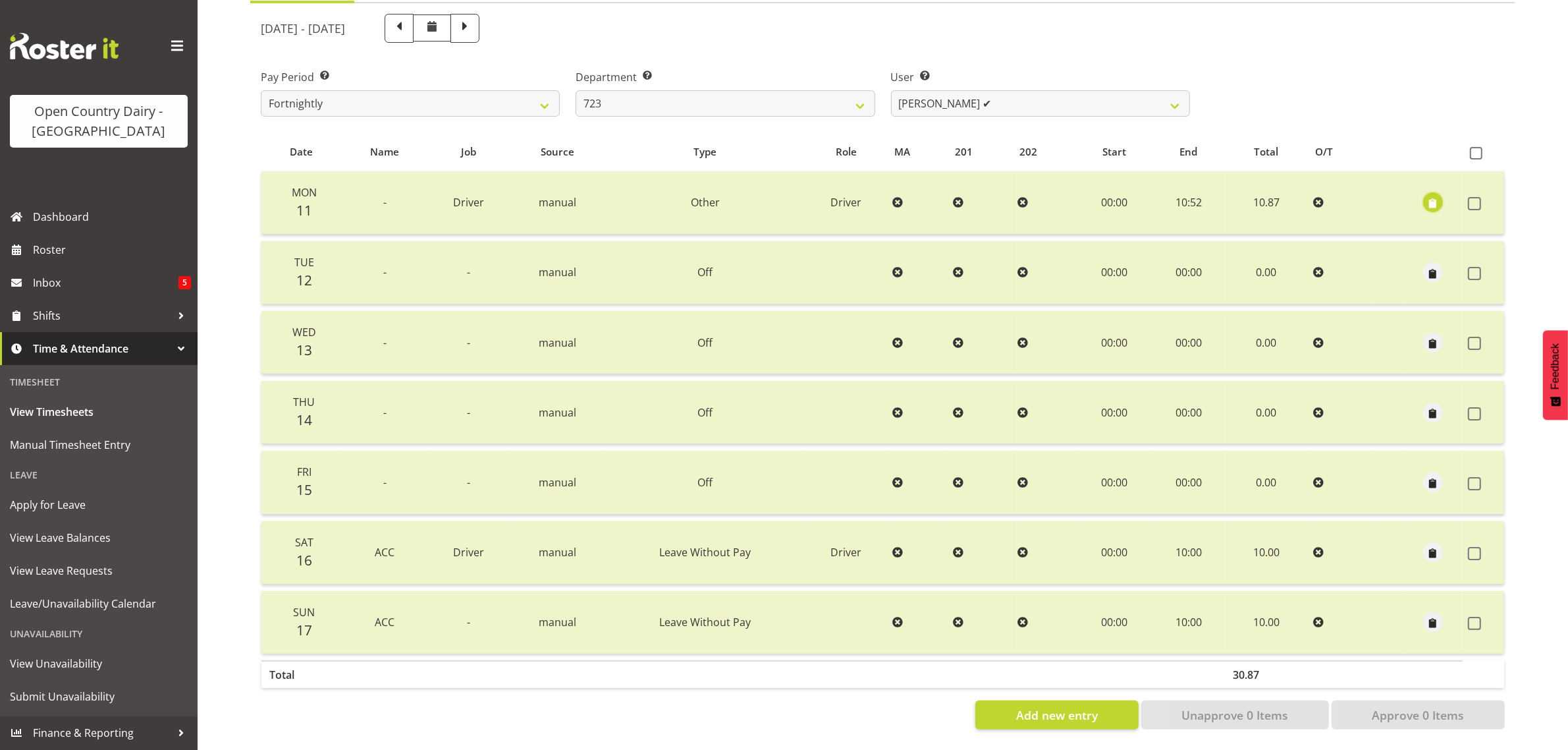
click at [1432, 196] on span "button" at bounding box center [1433, 204] width 15 height 15
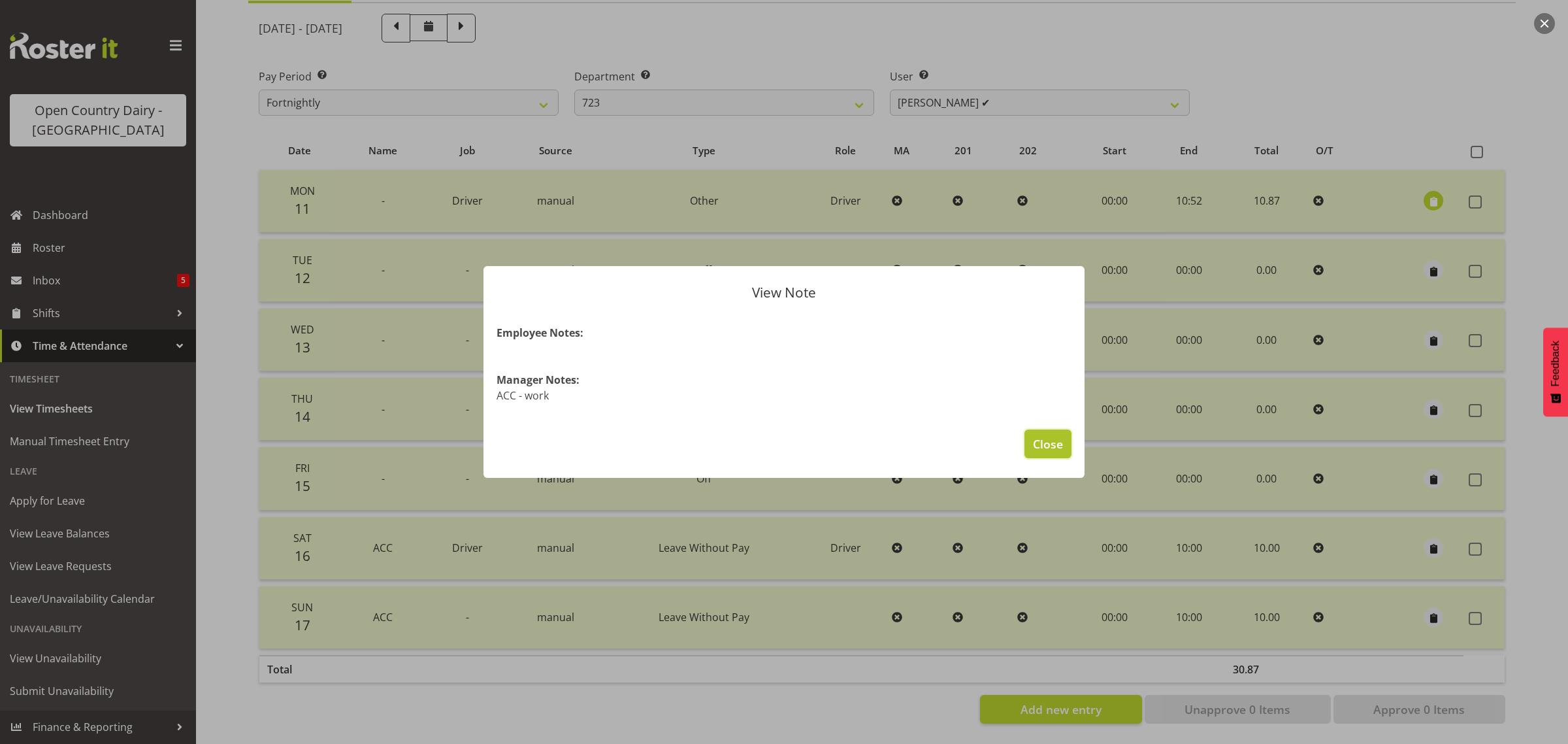
click at [1050, 440] on span "Close" at bounding box center [1047, 444] width 30 height 17
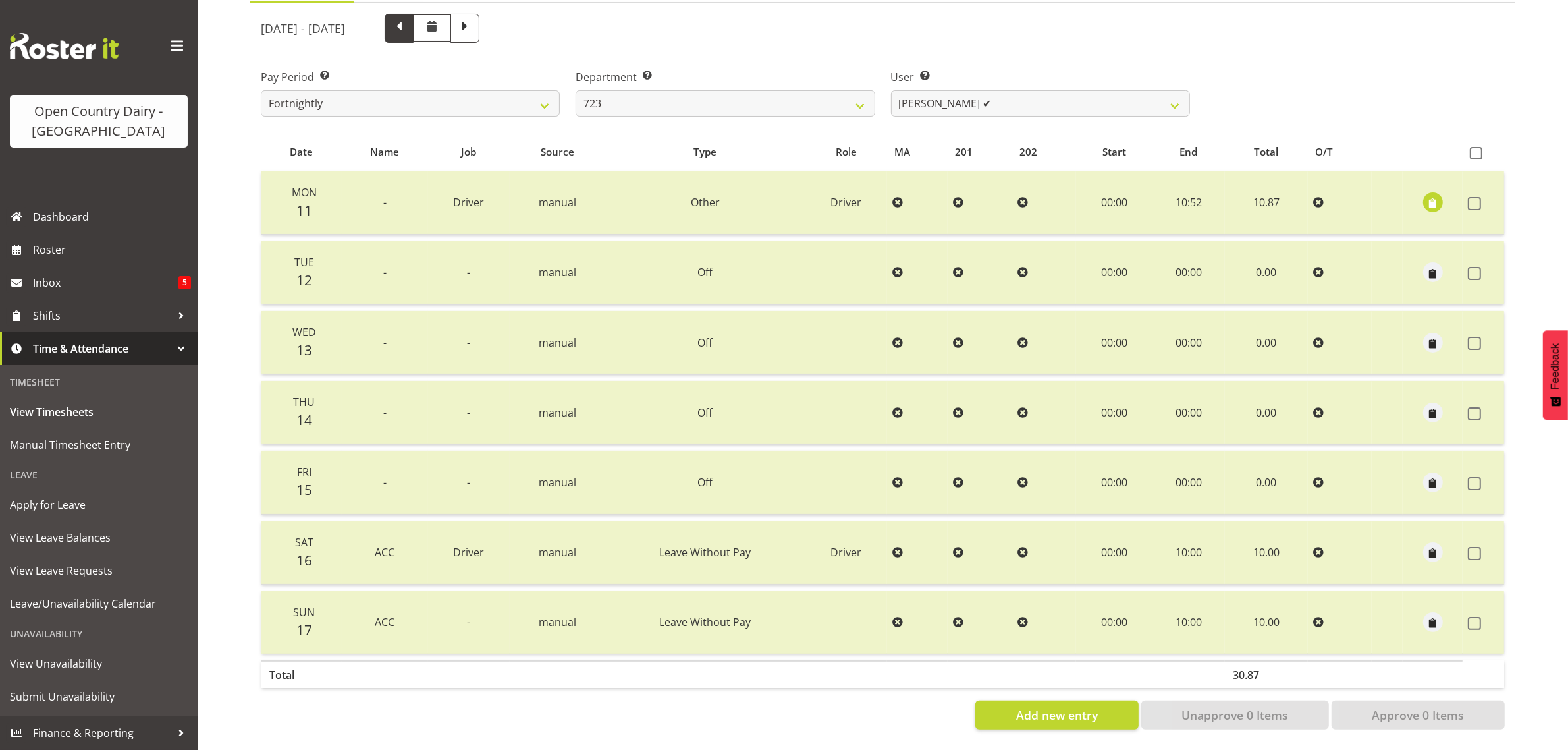
click at [408, 18] on span at bounding box center [399, 27] width 17 height 17
select select
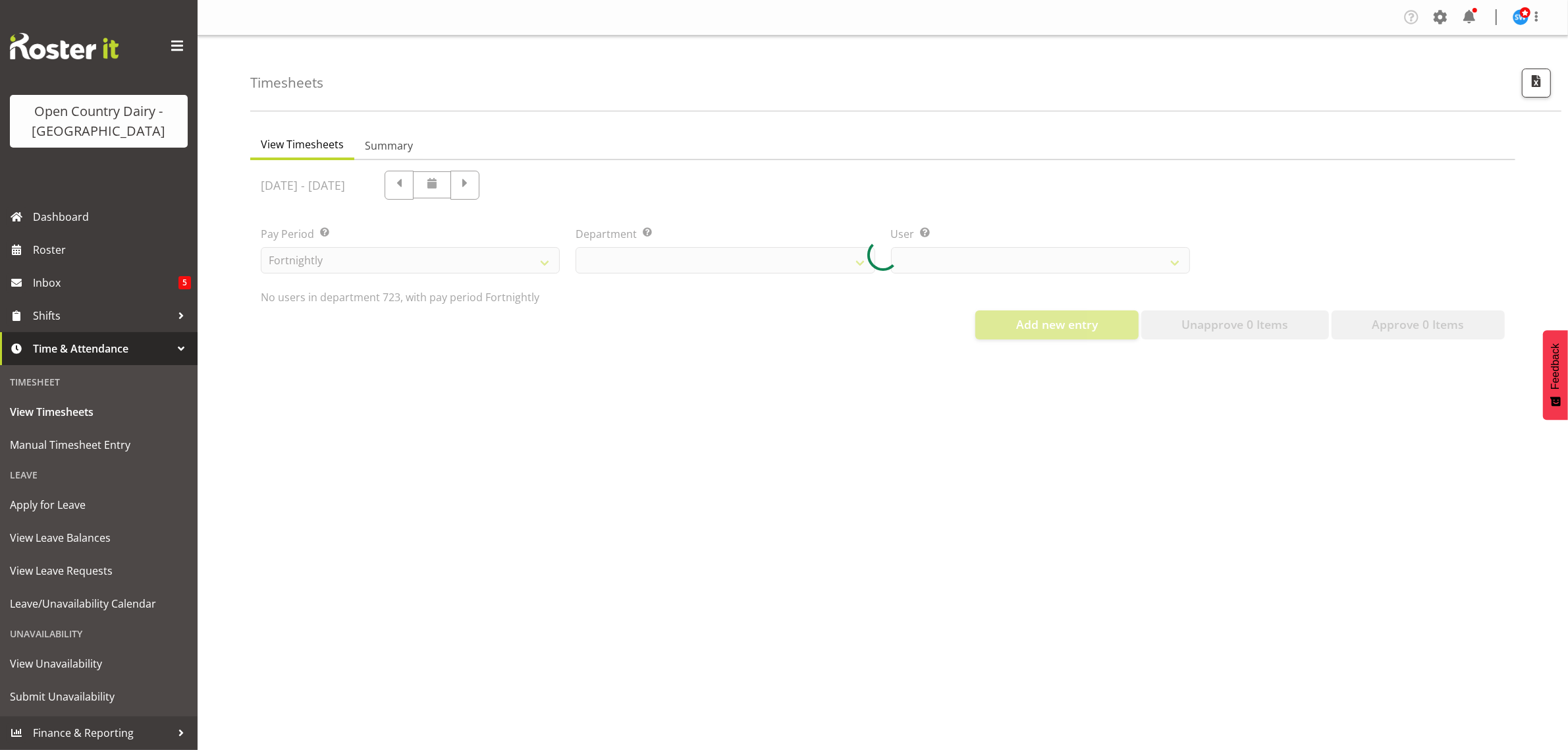
scroll to position [0, 0]
select select "819"
select select "11212"
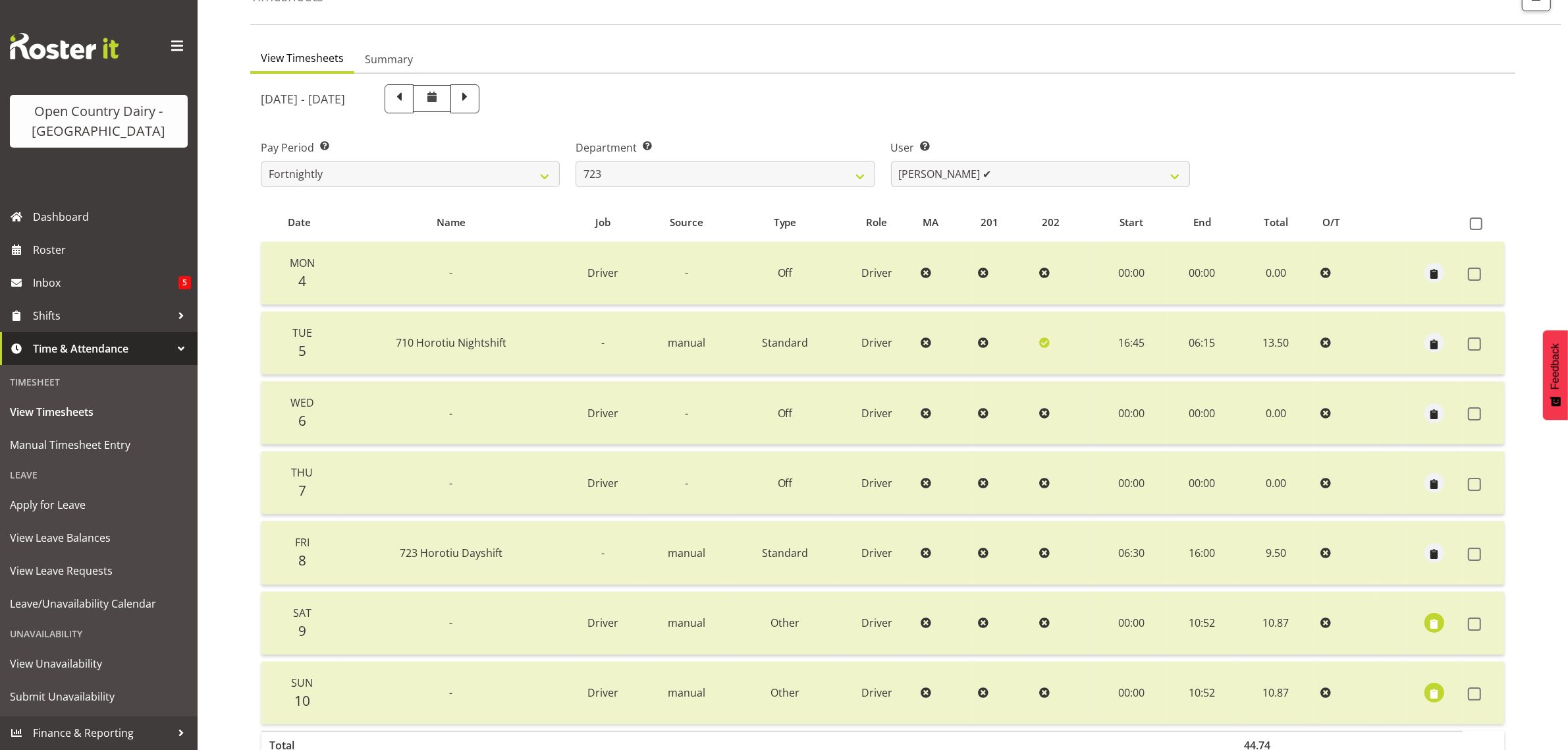
scroll to position [168, 0]
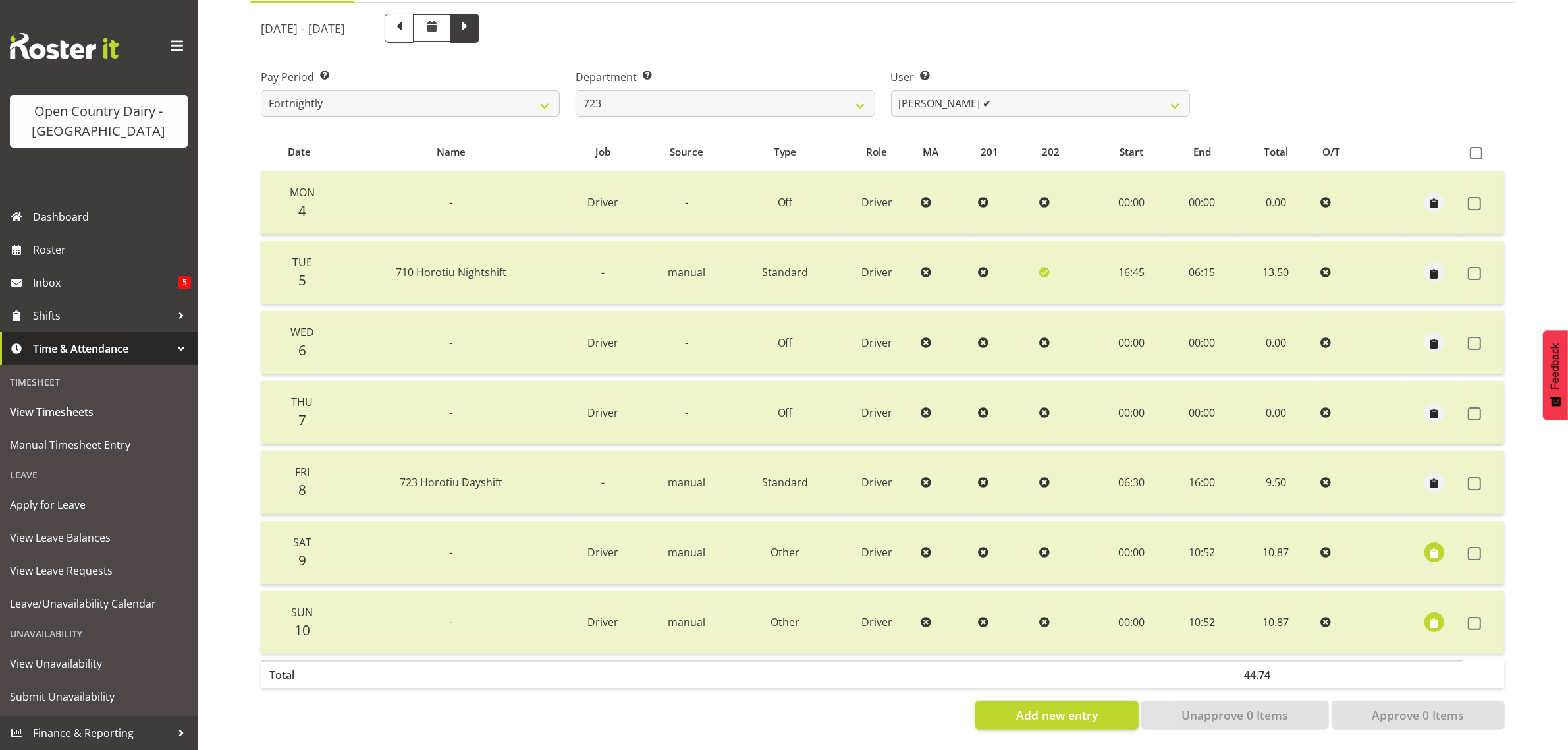
click at [473, 20] on span at bounding box center [465, 27] width 17 height 17
select select
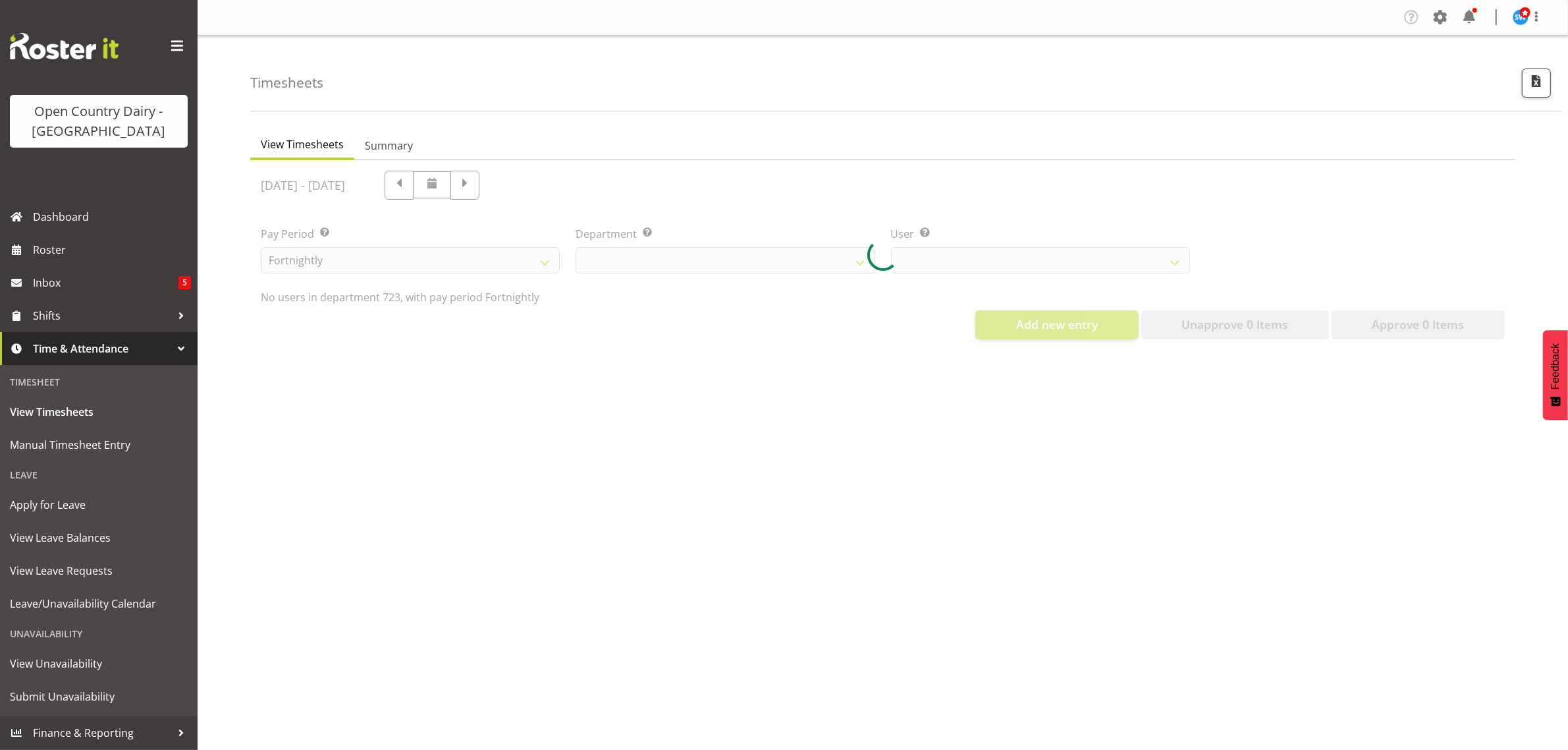
select select "819"
select select "11212"
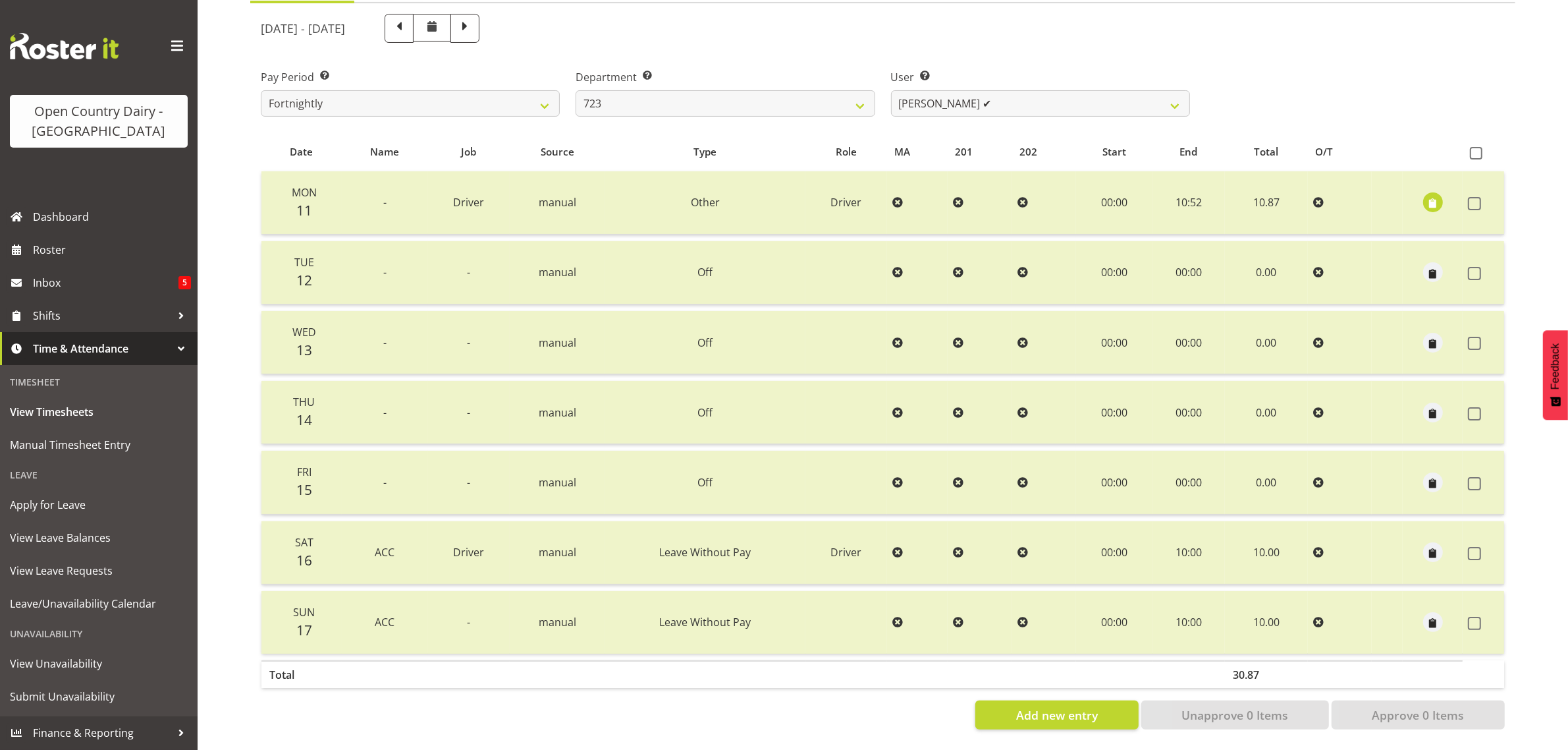
scroll to position [168, 0]
click at [479, 24] on span at bounding box center [465, 28] width 29 height 29
select select
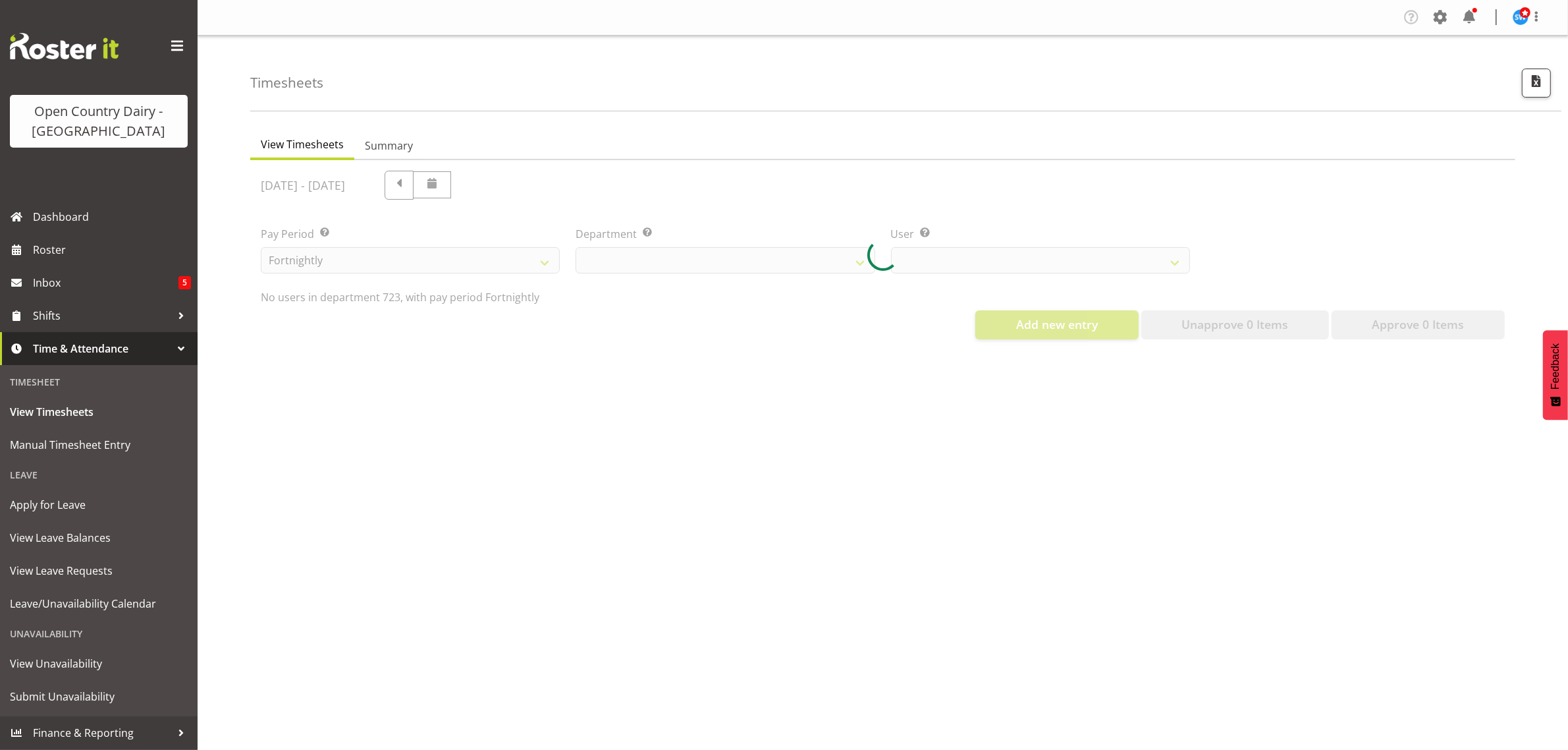
select select "819"
select select "11212"
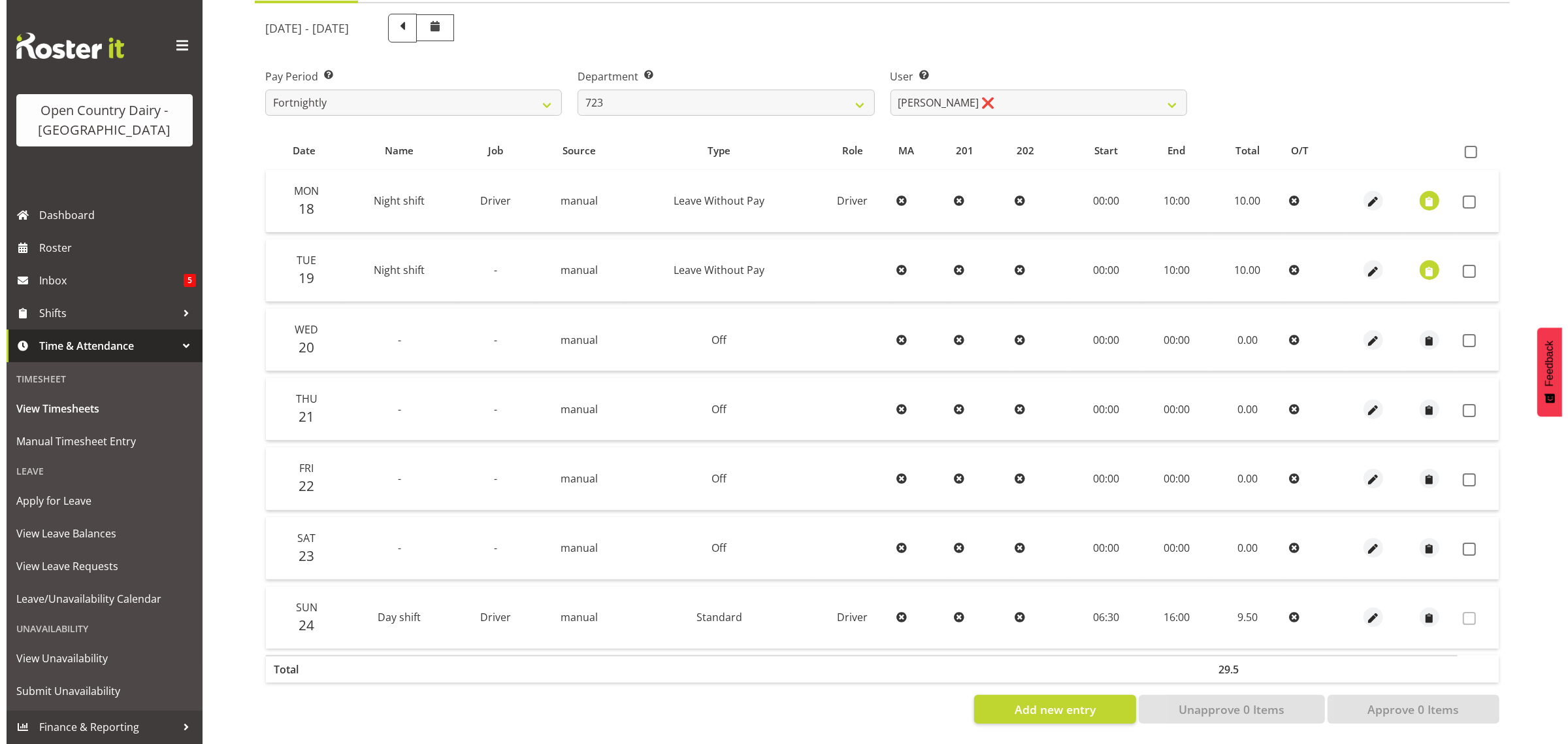
scroll to position [167, 0]
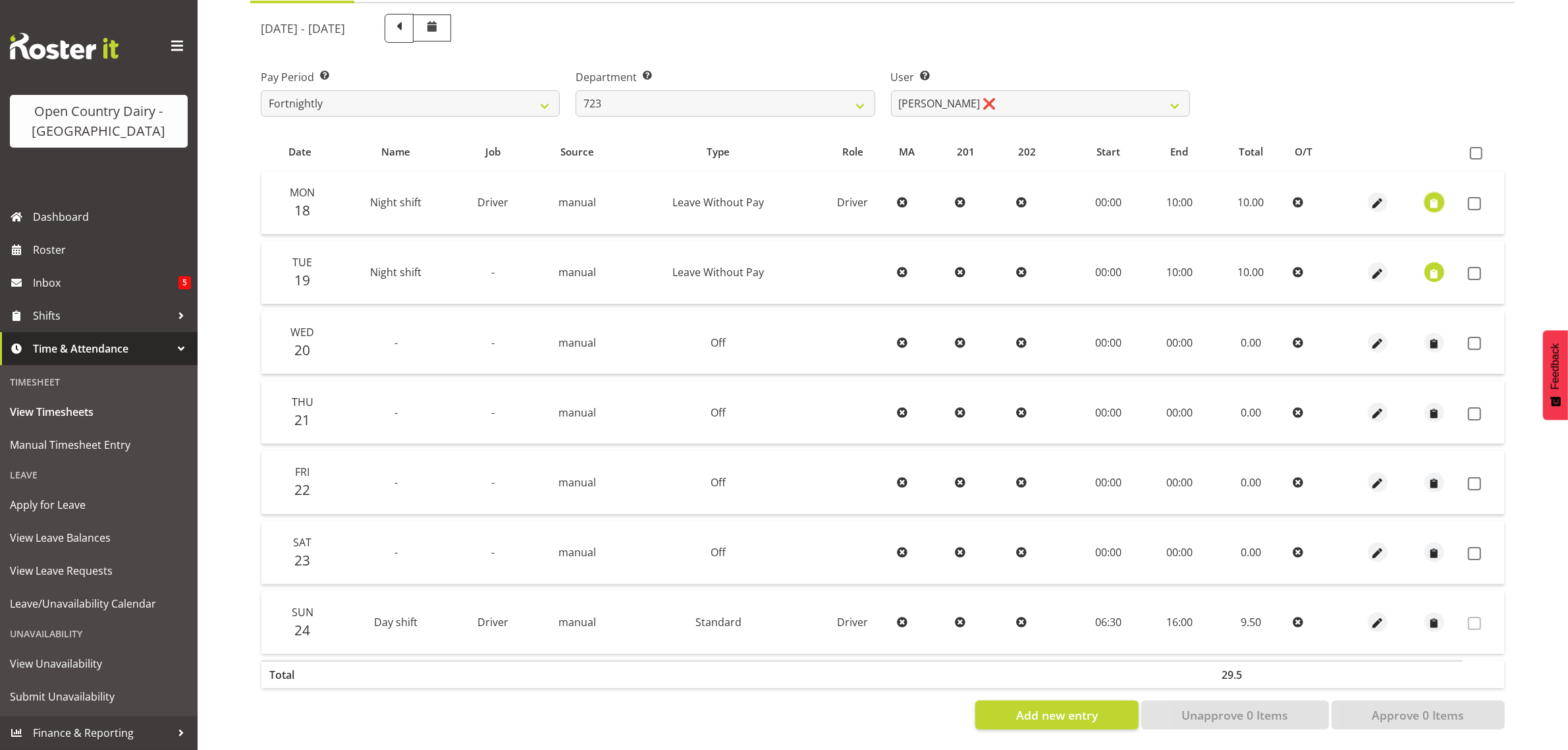
click at [1434, 196] on span "button" at bounding box center [1435, 204] width 15 height 15
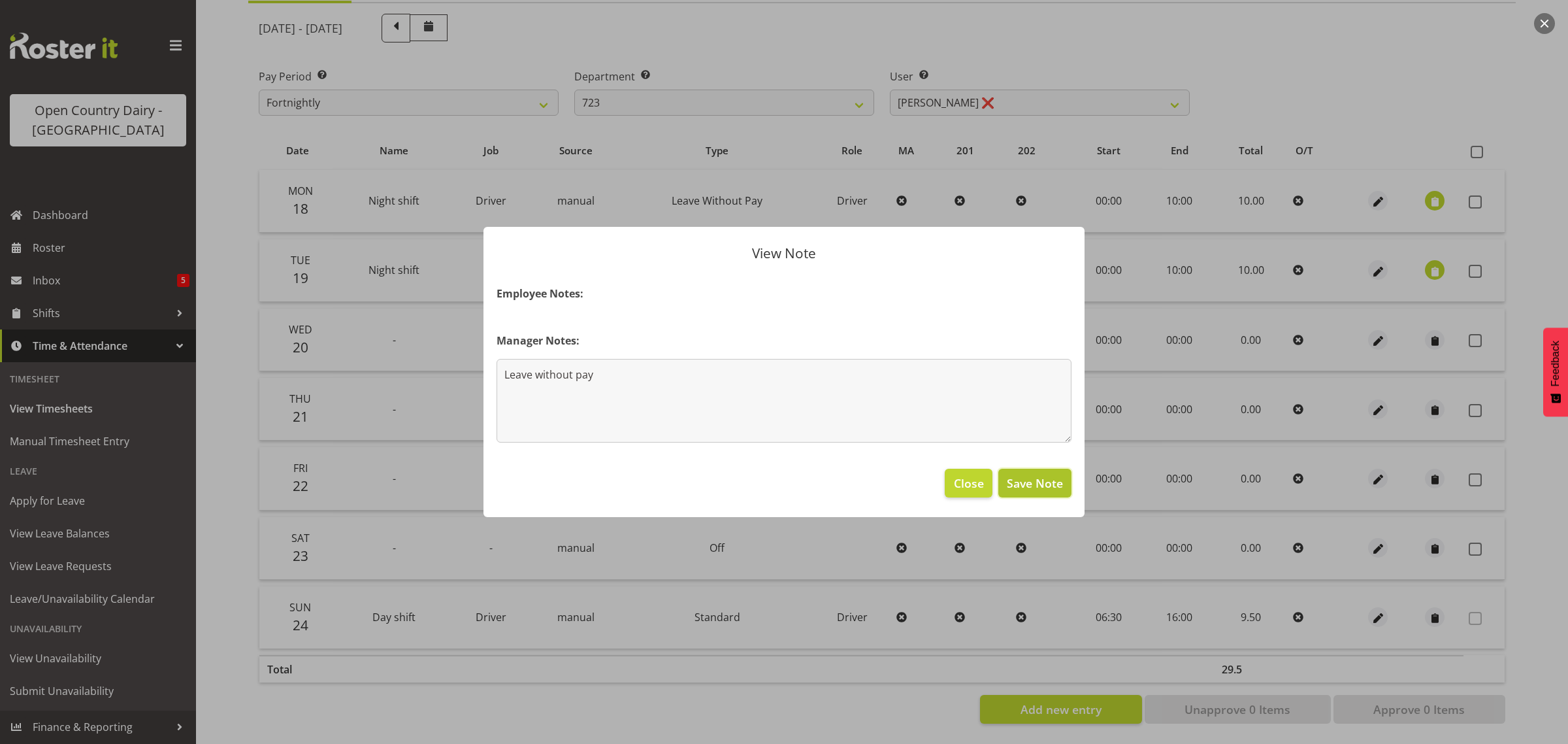
click at [1033, 489] on span "Save Note" at bounding box center [1035, 483] width 56 height 17
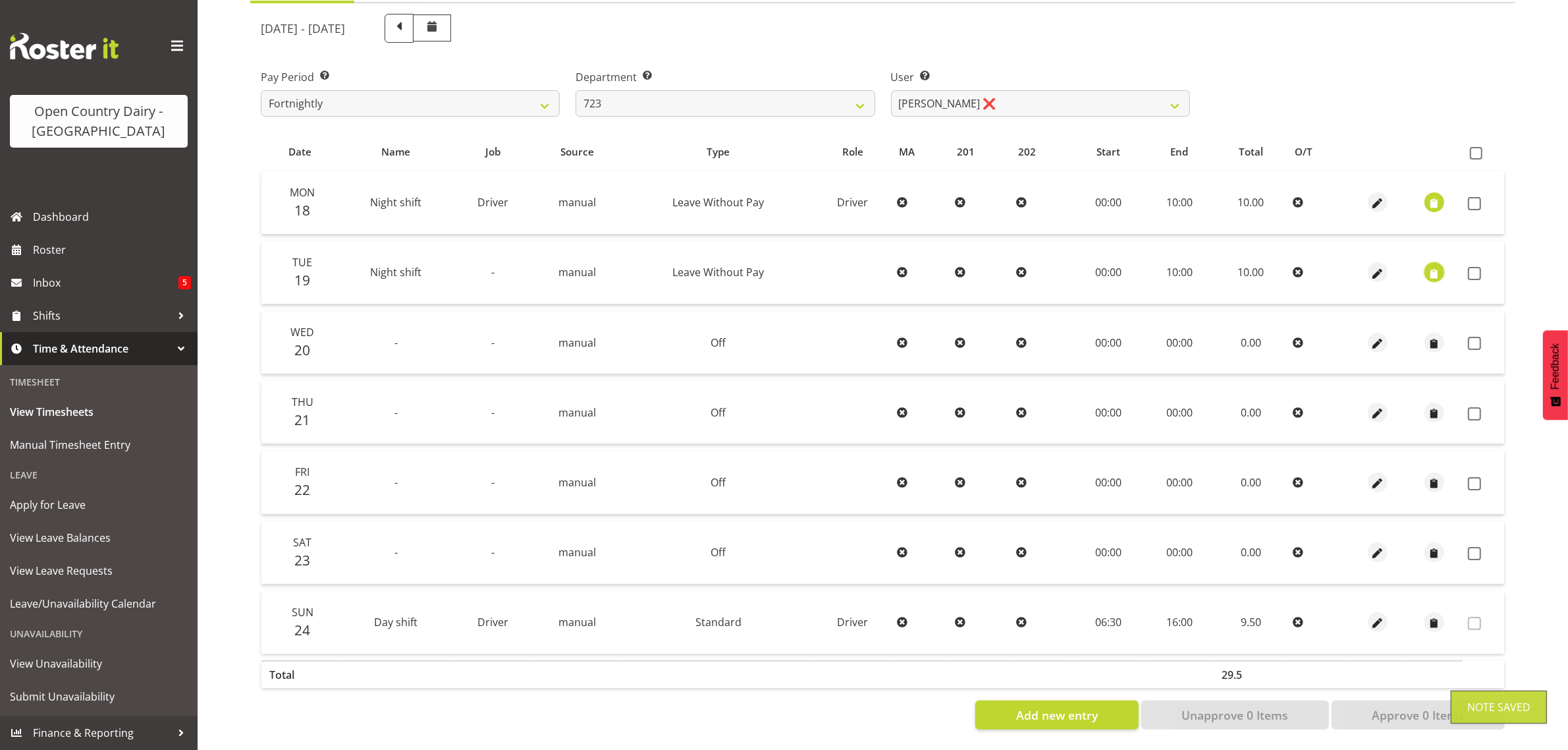
click at [1434, 266] on span "button" at bounding box center [1435, 274] width 15 height 15
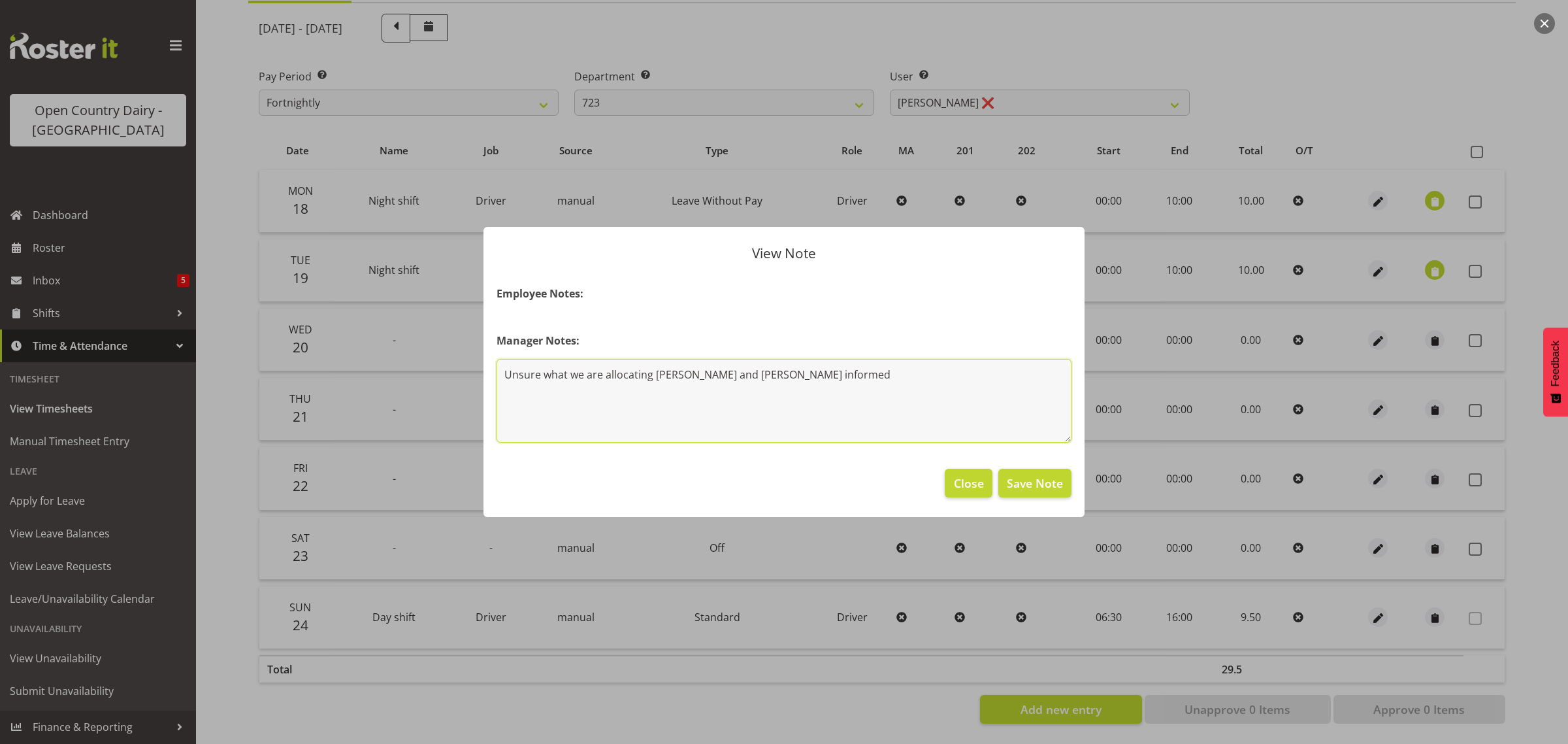
drag, startPoint x: 796, startPoint y: 373, endPoint x: 399, endPoint y: 397, distance: 397.7
click at [399, 397] on div "View Note Employee Notes: Manager Notes: Unsure what we are allocating [PERSON_…" at bounding box center [784, 372] width 1568 height 744
type textarea "Leave without pay - ACC"
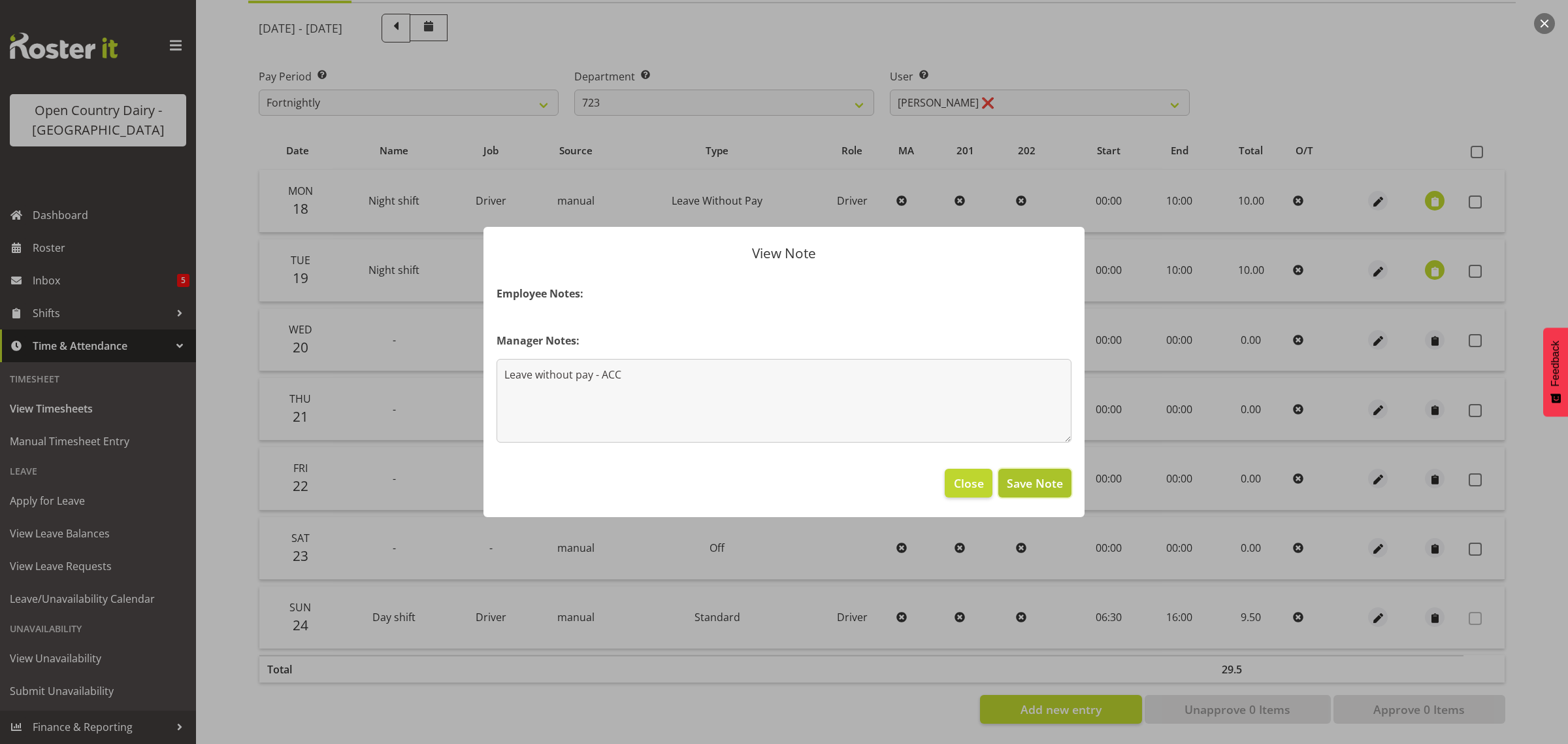
click at [1060, 484] on span "Save Note" at bounding box center [1035, 483] width 56 height 17
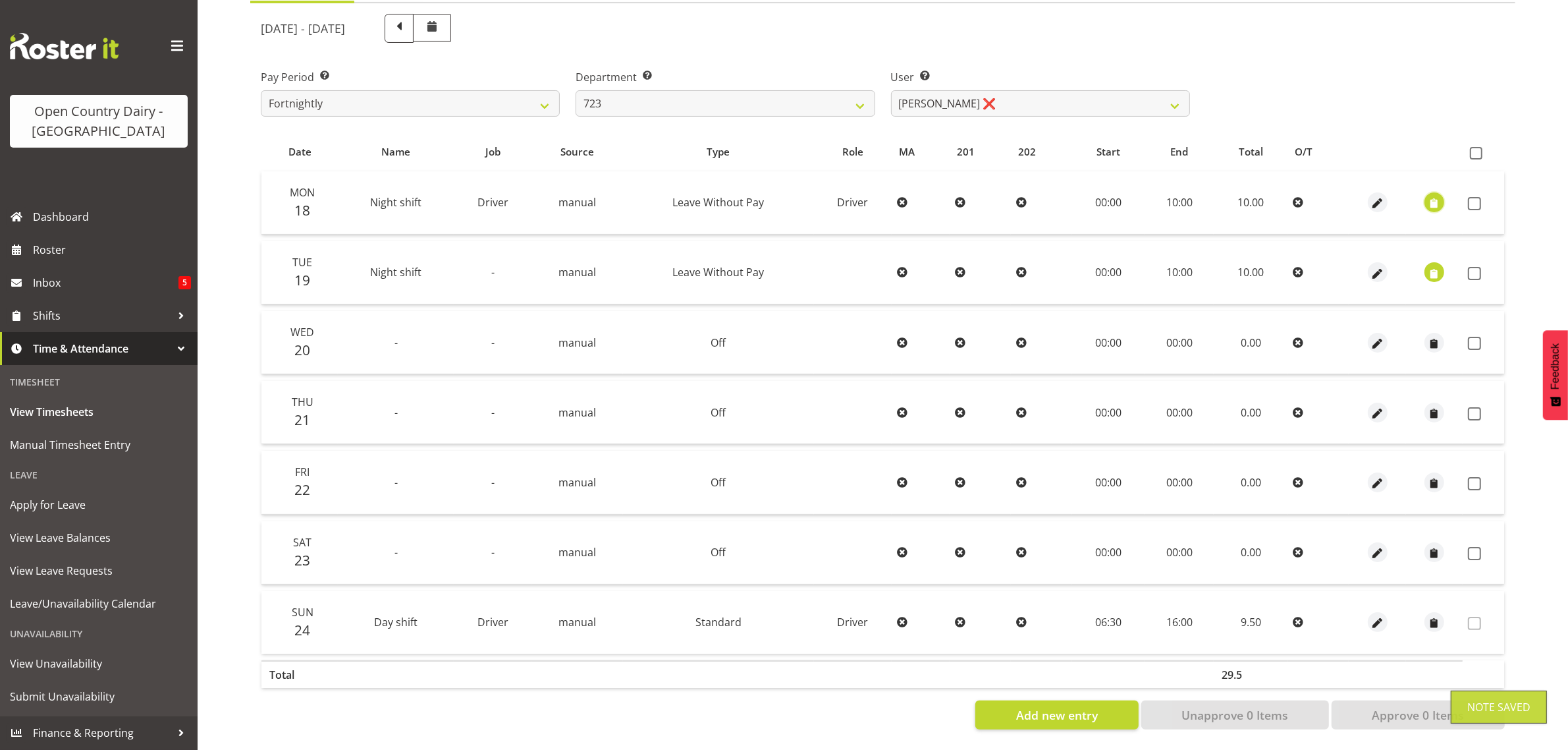
click at [1434, 196] on span "button" at bounding box center [1435, 204] width 15 height 15
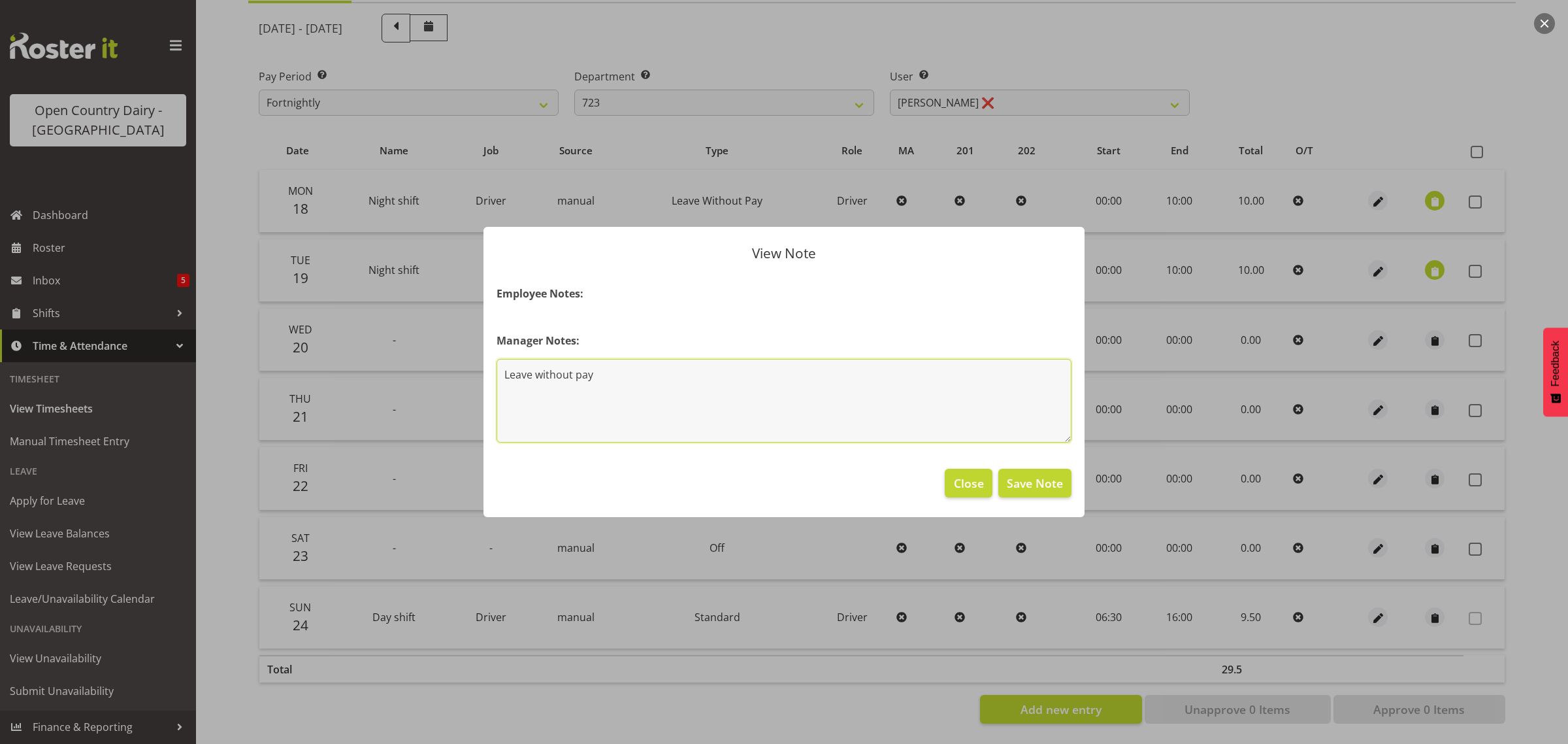
click at [633, 377] on textarea "Leave without pay" at bounding box center [784, 401] width 575 height 84
type textarea "Leave without pay- ACC"
click at [1031, 485] on span "Save Note" at bounding box center [1035, 483] width 56 height 17
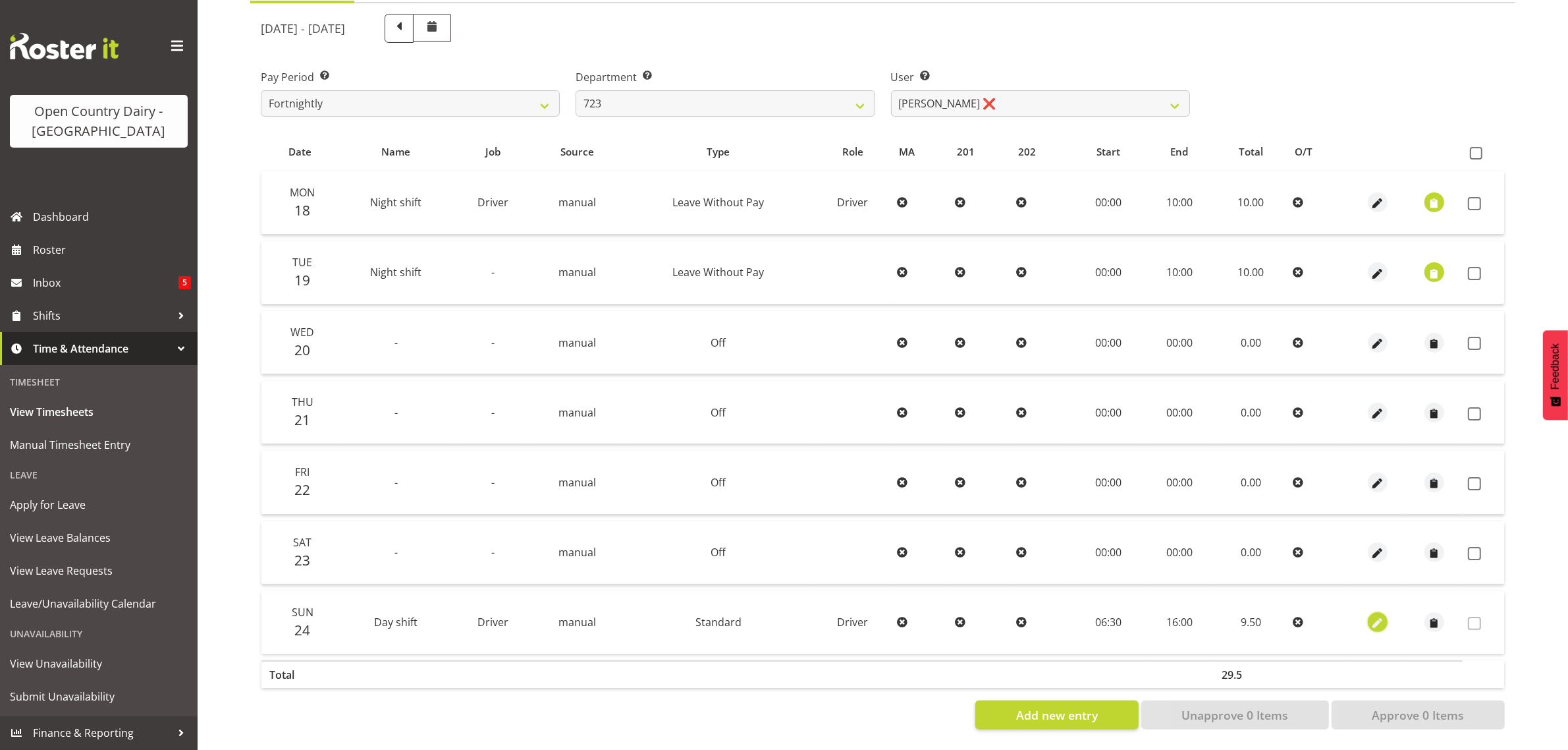
click at [1377, 616] on span "button" at bounding box center [1377, 623] width 15 height 15
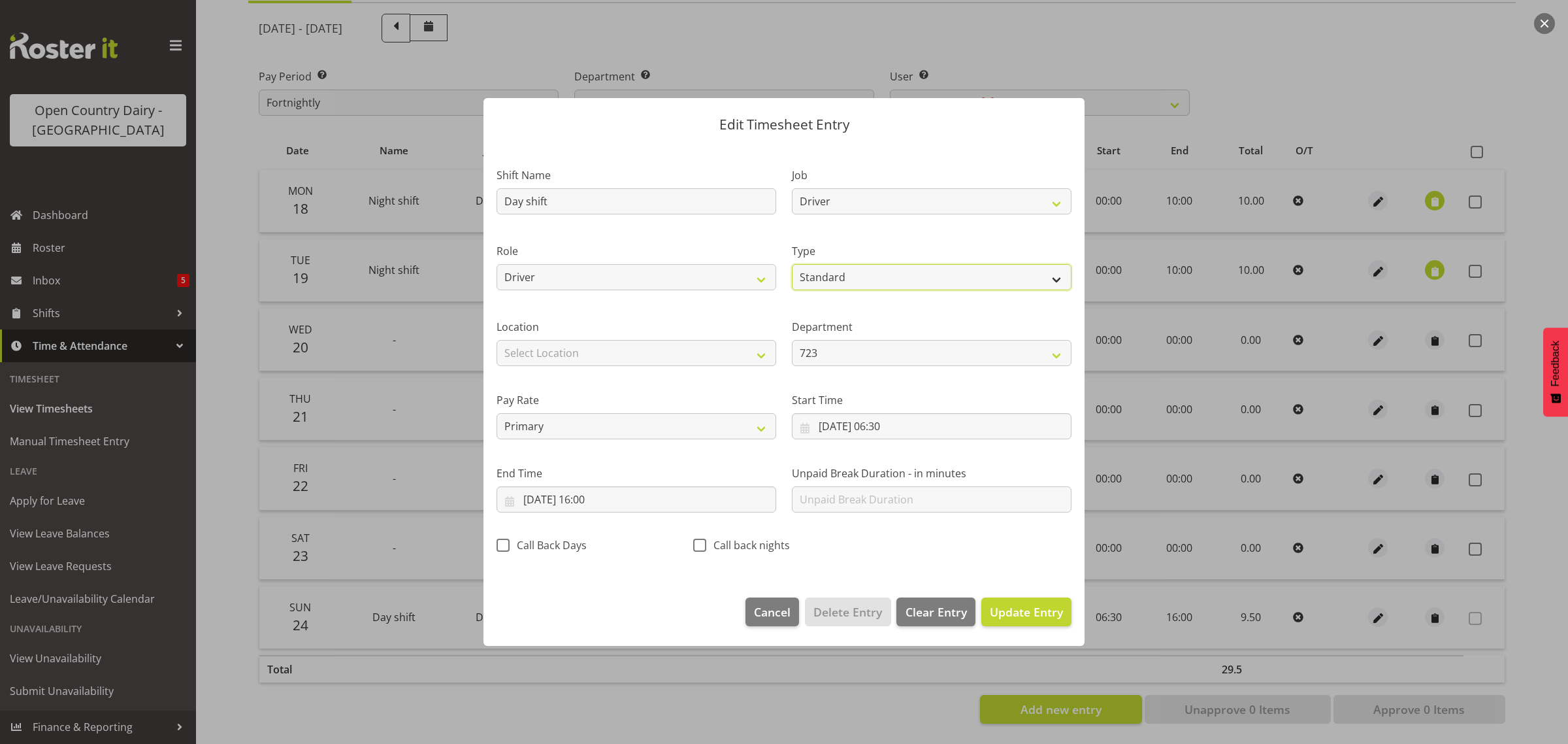
click at [850, 281] on select "Off Standard Public Holiday Public Holiday (Worked) Day In Lieu Annual Leave Si…" at bounding box center [932, 277] width 280 height 26
select select "Leave Without Pay"
click at [792, 264] on select "Off Standard Public Holiday Public Holiday (Worked) Day In Lieu Annual Leave Si…" at bounding box center [932, 277] width 280 height 26
click at [877, 420] on input "[DATE] 06:30" at bounding box center [932, 426] width 280 height 26
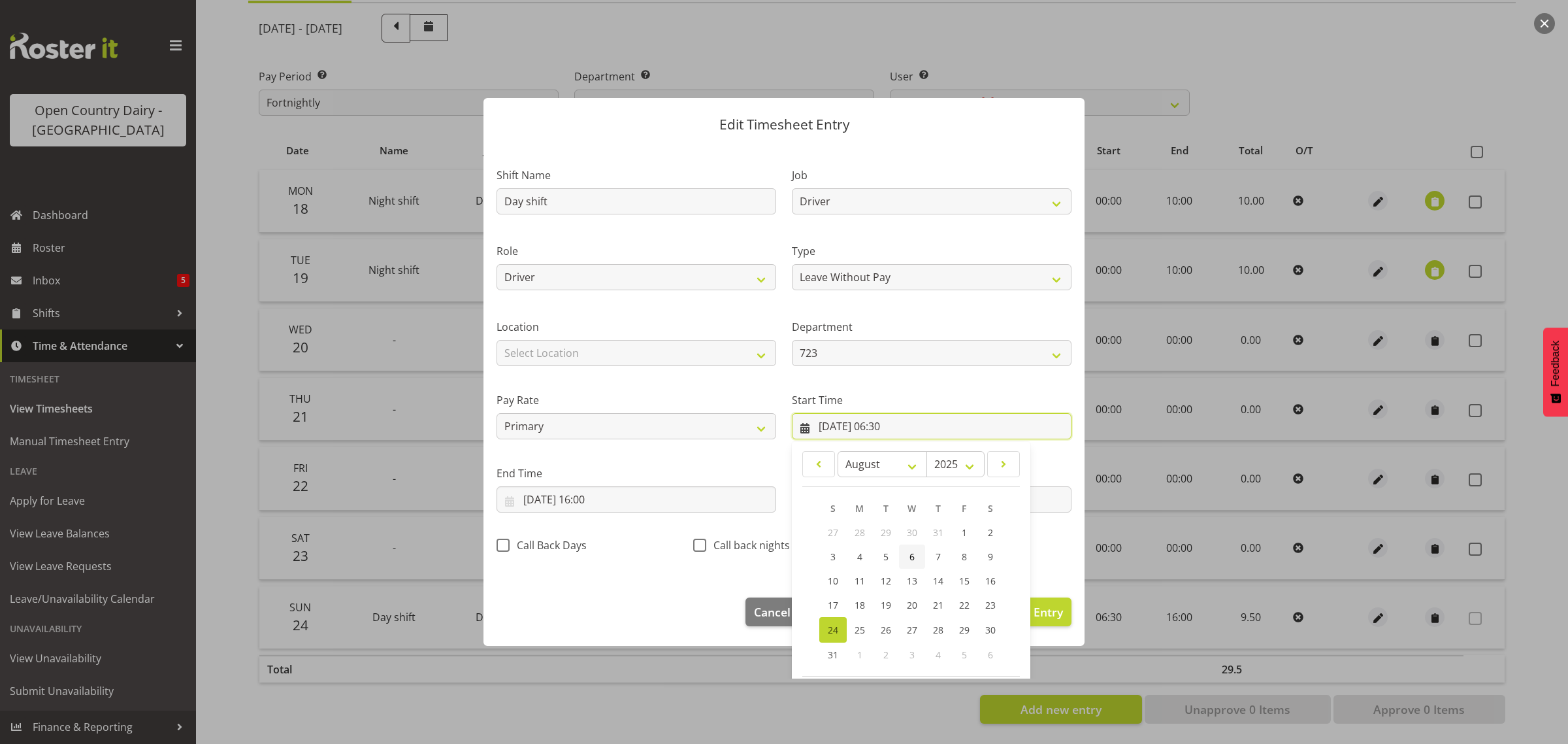
scroll to position [59, 0]
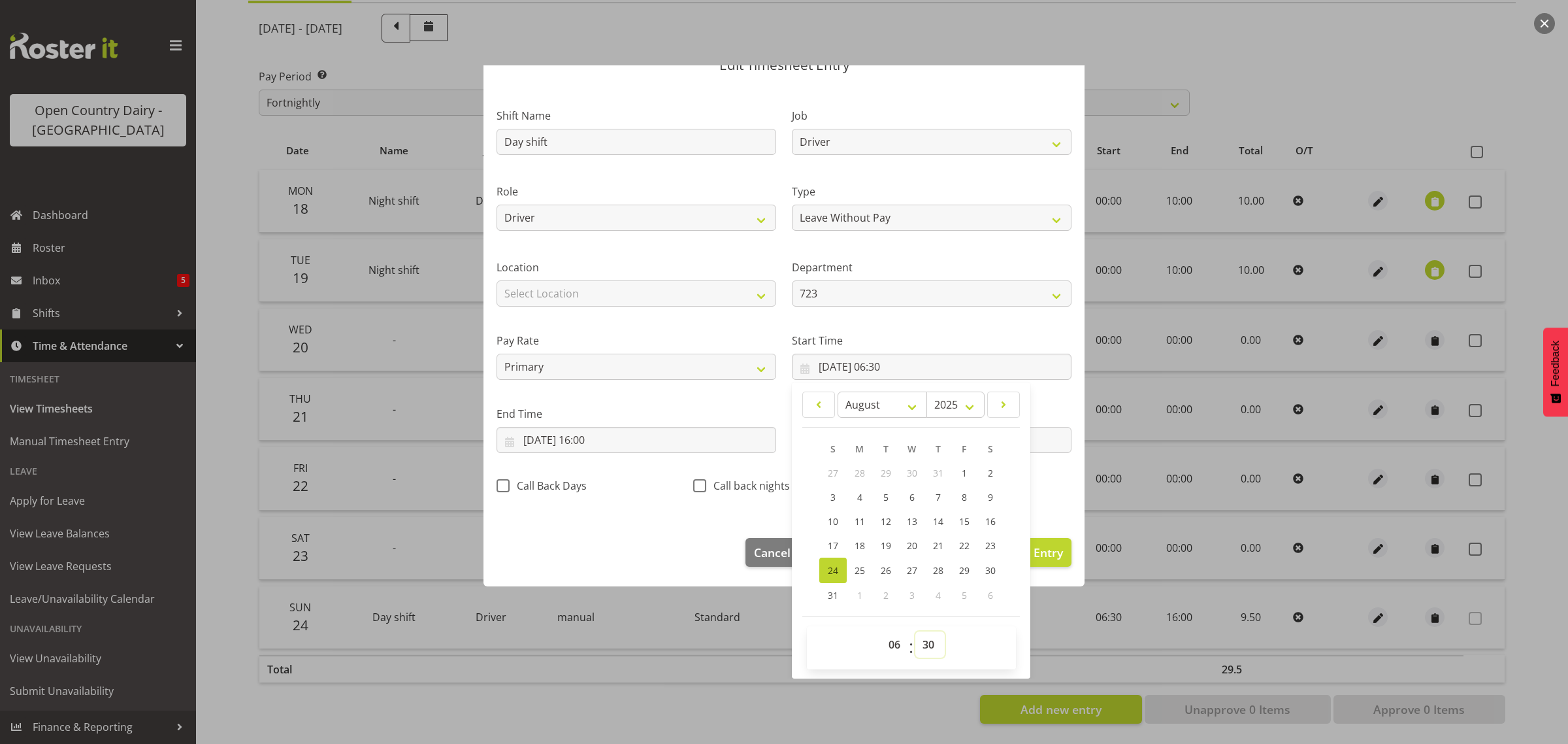
click at [923, 646] on select "00 01 02 03 04 05 06 07 08 09 10 11 12 13 14 15 16 17 18 19 20 21 22 23 24 25 2…" at bounding box center [930, 644] width 30 height 26
select select "0"
click at [915, 631] on select "00 01 02 03 04 05 06 07 08 09 10 11 12 13 14 15 16 17 18 19 20 21 22 23 24 25 2…" at bounding box center [930, 644] width 30 height 26
type input "[DATE] 06:00"
click at [887, 650] on select "00 01 02 03 04 05 06 07 08 09 10 11 12 13 14 15 16 17 18 19 20 21 22 23" at bounding box center [896, 644] width 30 height 26
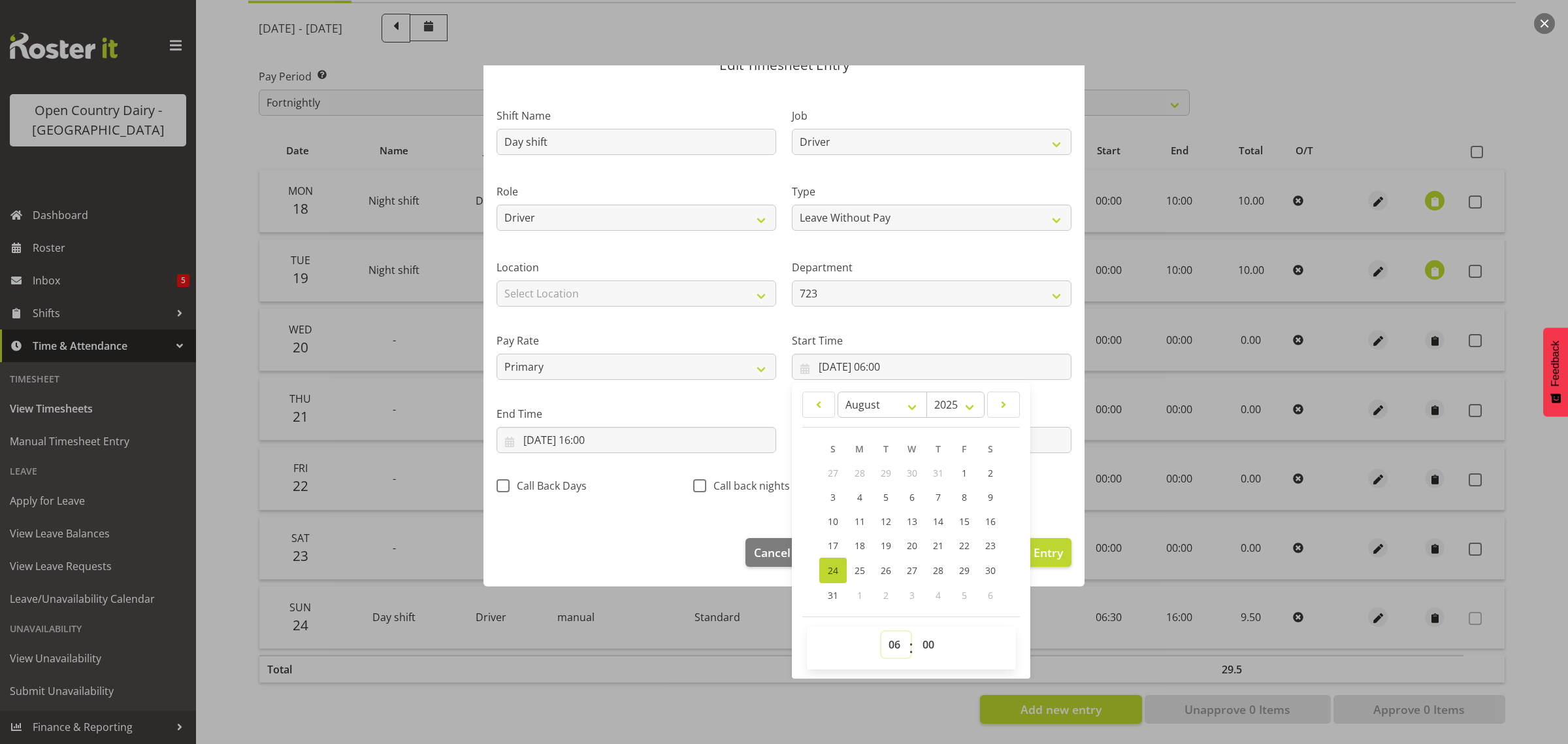
select select "0"
click at [881, 631] on select "00 01 02 03 04 05 06 07 08 09 10 11 12 13 14 15 16 17 18 19 20 21 22 23" at bounding box center [896, 644] width 30 height 26
type input "[DATE] 00:00"
click at [592, 440] on input "[DATE] 16:00" at bounding box center [636, 440] width 280 height 26
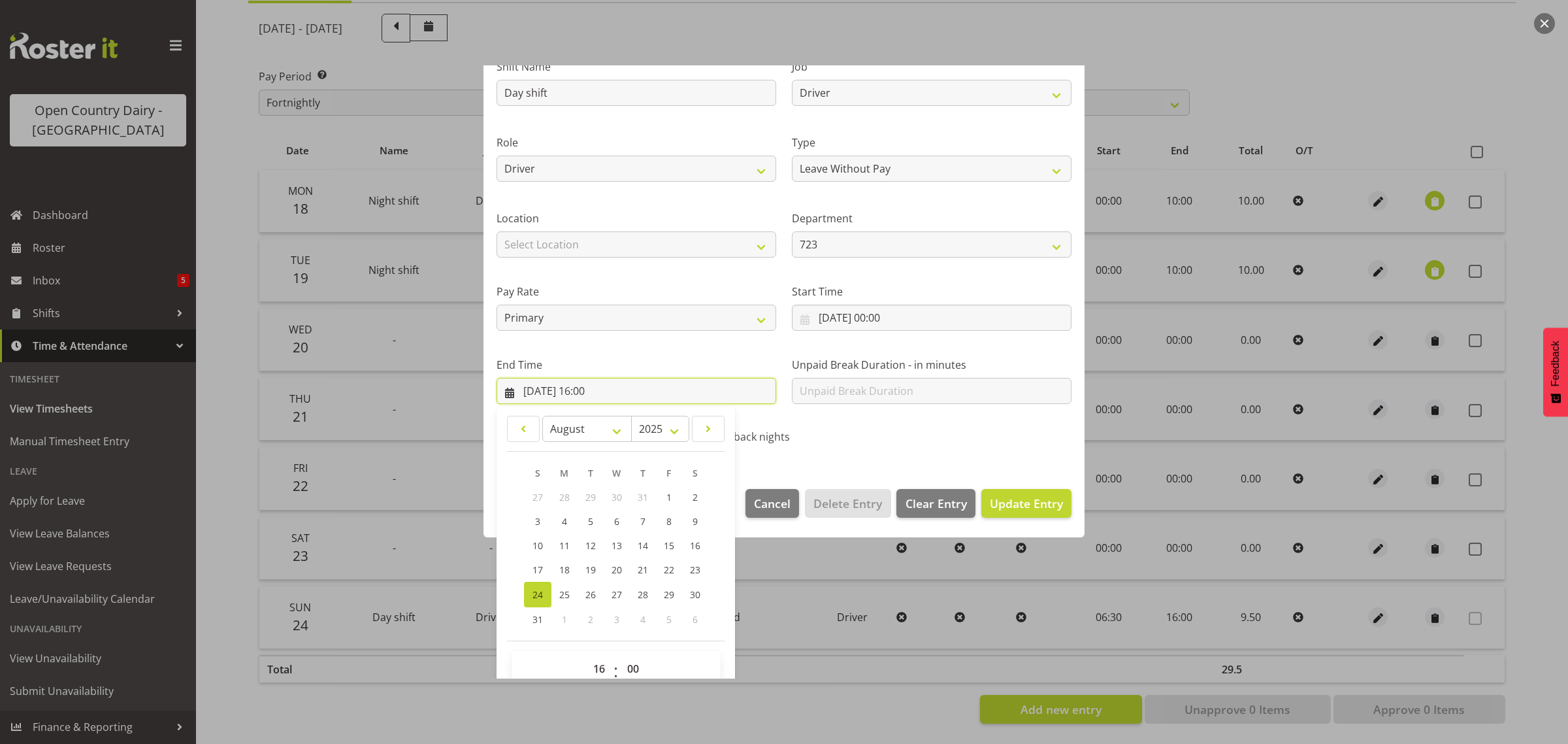
scroll to position [133, 0]
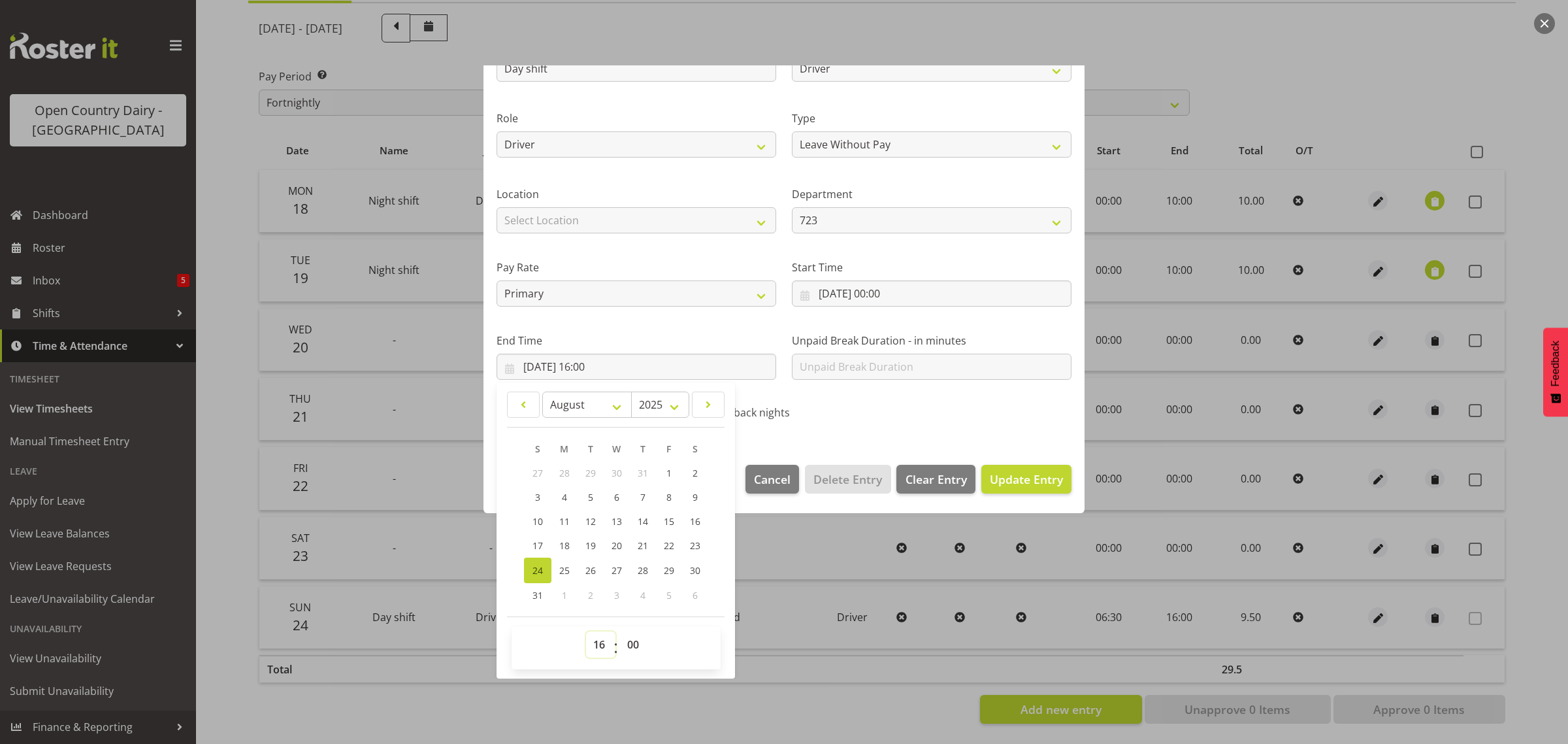
click at [605, 648] on select "00 01 02 03 04 05 06 07 08 09 10 11 12 13 14 15 16 17 18 19 20 21 22 23" at bounding box center [601, 644] width 30 height 26
select select "10"
click at [586, 631] on select "00 01 02 03 04 05 06 07 08 09 10 11 12 13 14 15 16 17 18 19 20 21 22 23" at bounding box center [601, 644] width 30 height 26
type input "[DATE] 10:00"
click at [1272, 76] on div at bounding box center [784, 372] width 1568 height 744
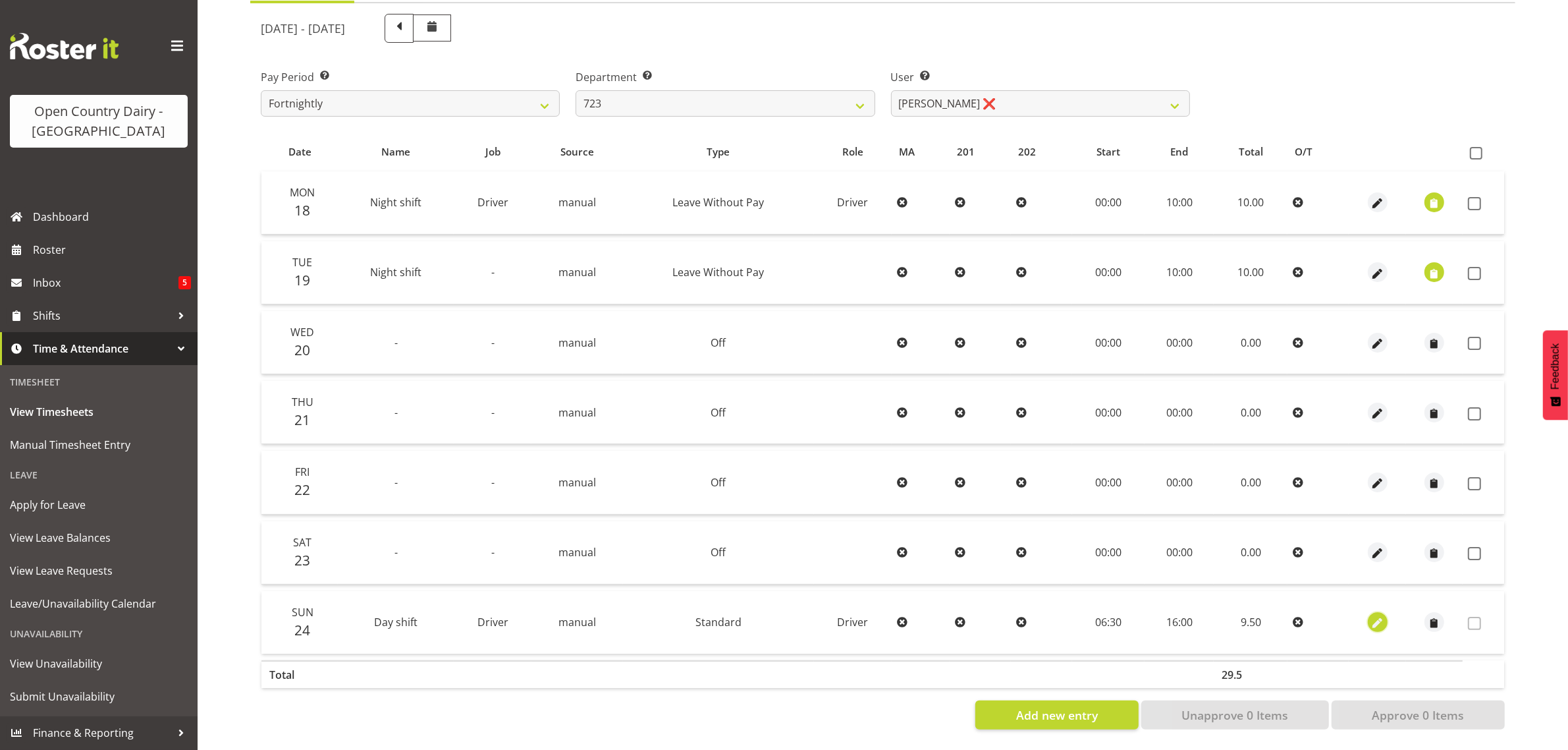
click at [1374, 616] on span "button" at bounding box center [1377, 623] width 15 height 15
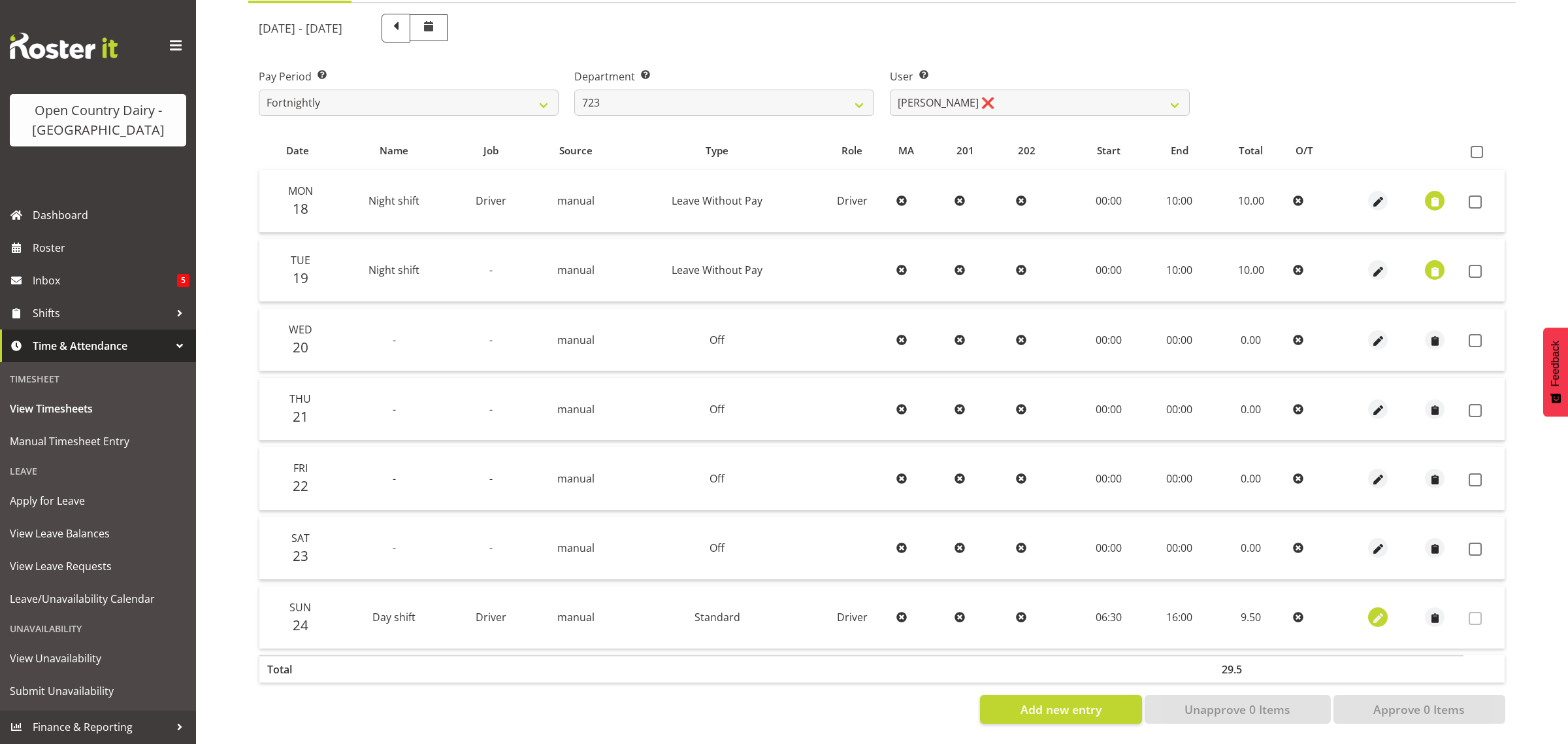
select select "Standard"
select select "7"
select select "2025"
select select "6"
select select "30"
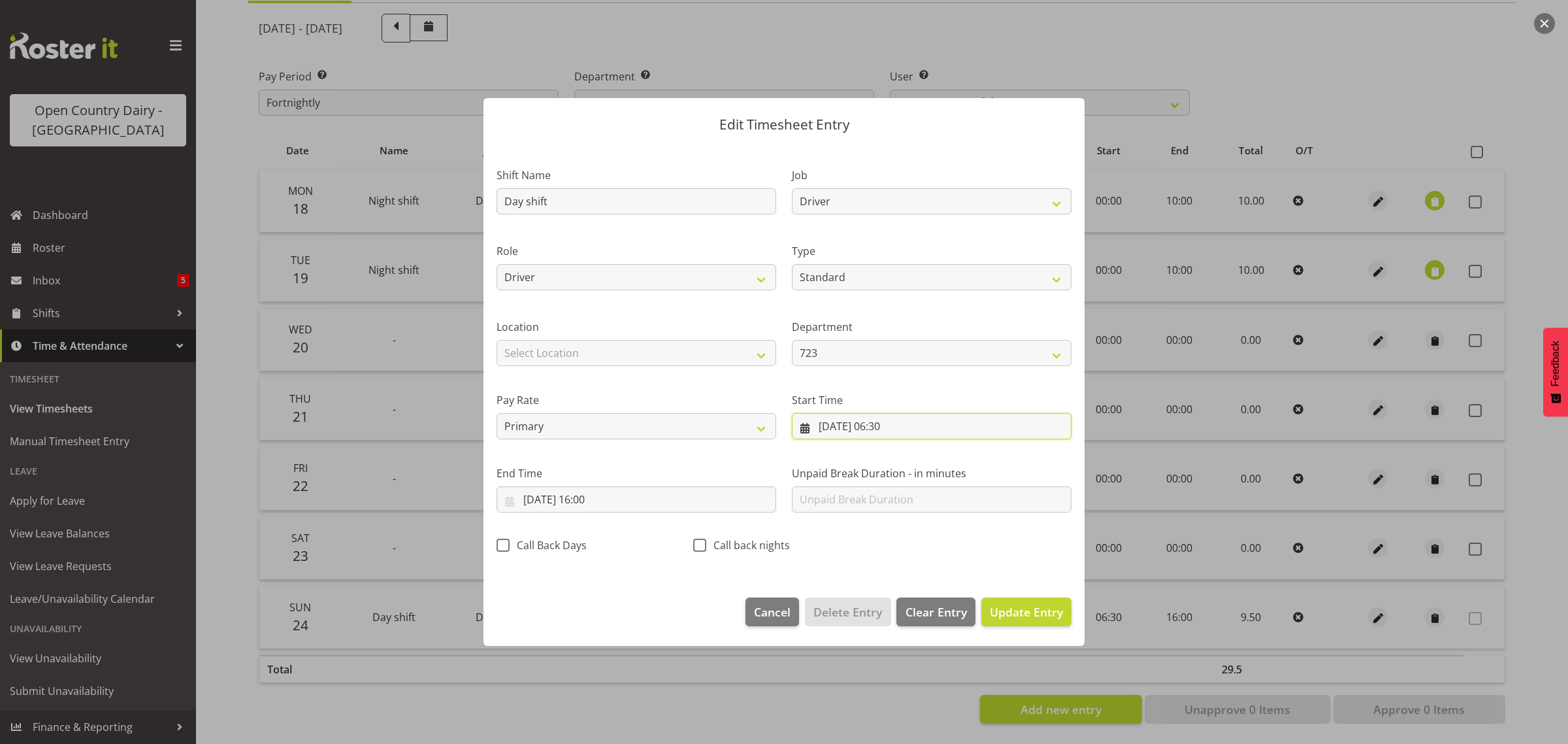
click at [897, 428] on input "[DATE] 06:30" at bounding box center [932, 426] width 280 height 26
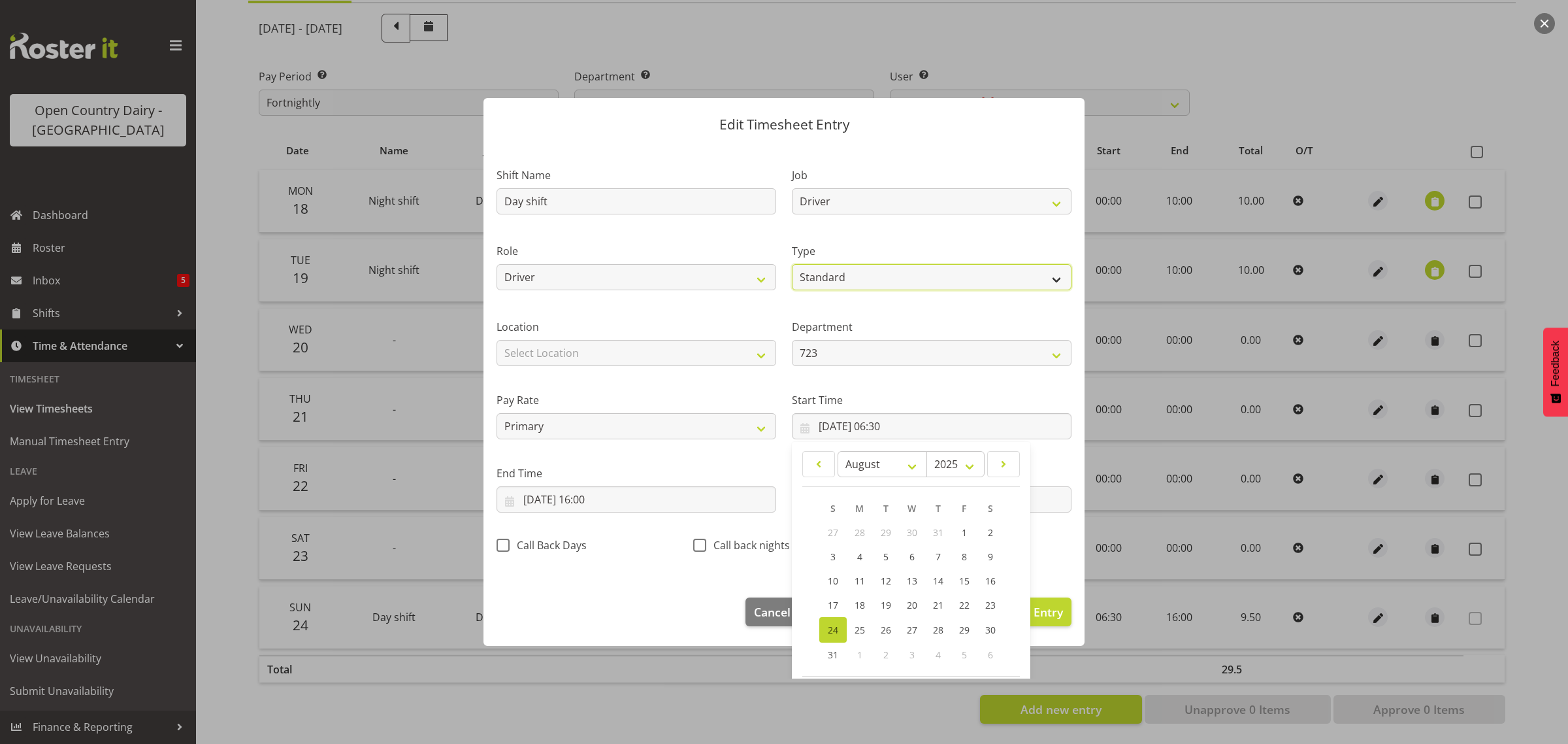
click at [848, 277] on select "Off Standard Public Holiday Public Holiday (Worked) Day In Lieu Annual Leave Si…" at bounding box center [932, 277] width 280 height 26
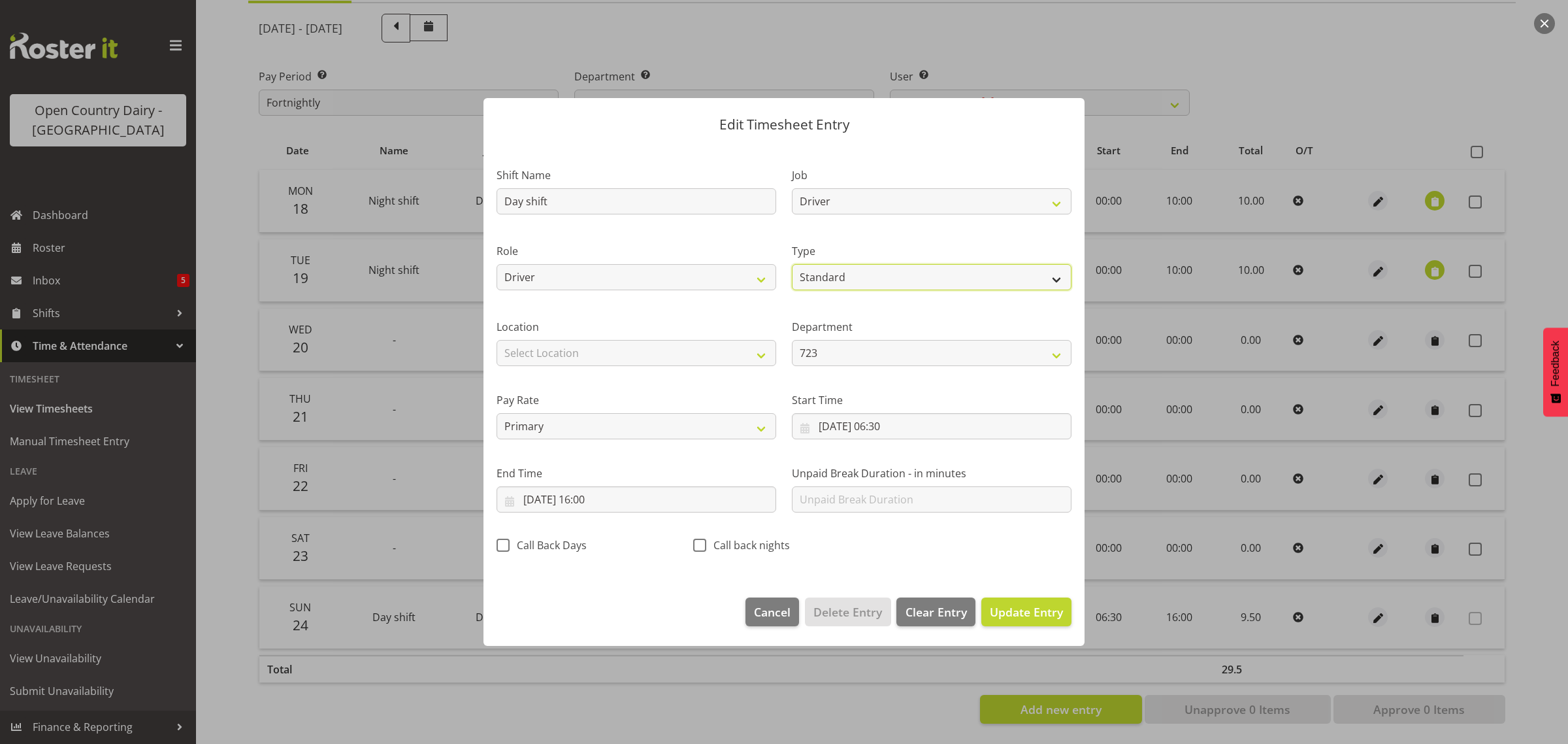
select select "Leave Without Pay"
click at [792, 264] on select "Off Standard Public Holiday Public Holiday (Worked) Day In Lieu Annual Leave Si…" at bounding box center [932, 277] width 280 height 26
click at [886, 428] on input "[DATE] 06:30" at bounding box center [932, 426] width 280 height 26
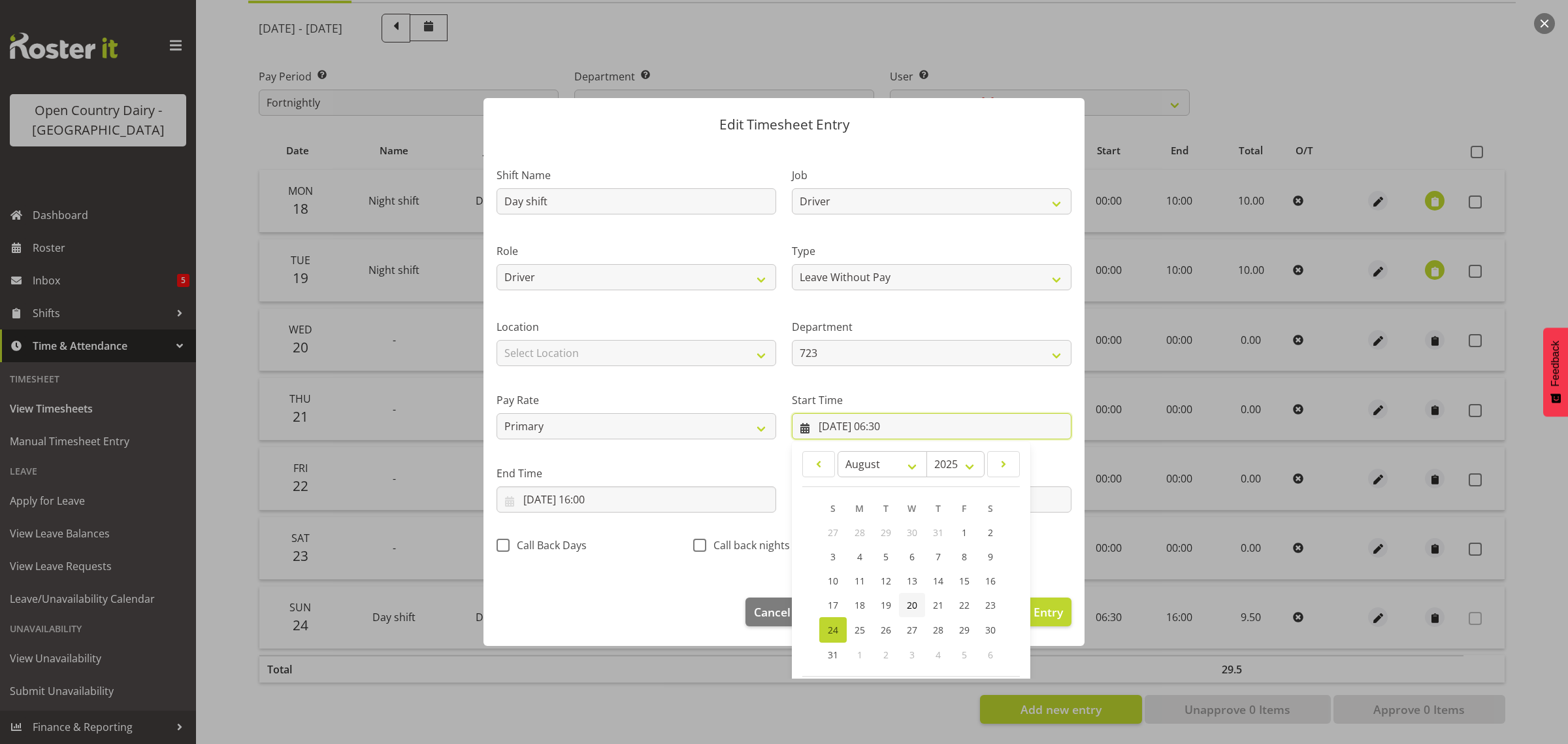
scroll to position [59, 0]
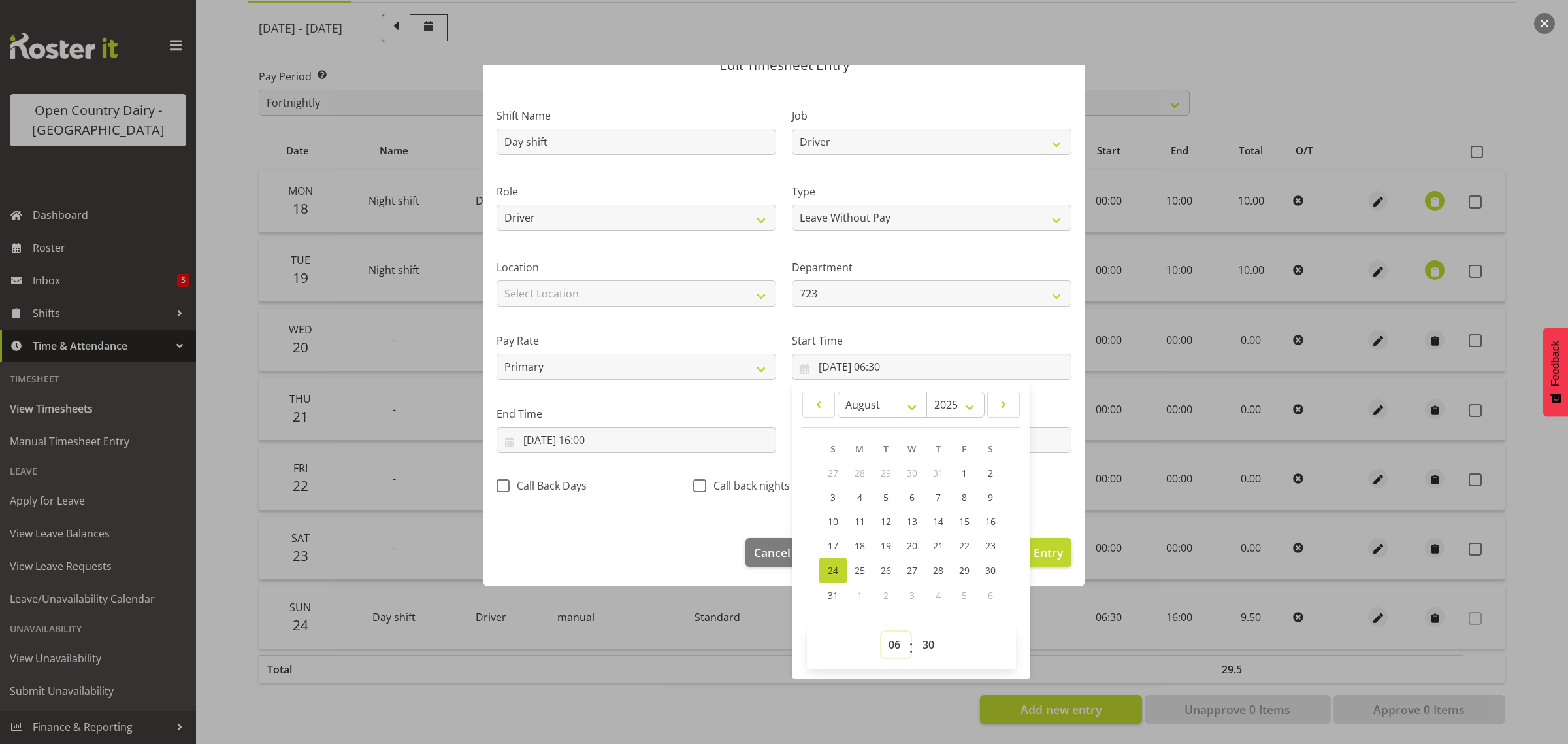
click at [890, 651] on select "00 01 02 03 04 05 06 07 08 09 10 11 12 13 14 15 16 17 18 19 20 21 22 23" at bounding box center [896, 644] width 30 height 26
select select "0"
click at [881, 631] on select "00 01 02 03 04 05 06 07 08 09 10 11 12 13 14 15 16 17 18 19 20 21 22 23" at bounding box center [896, 644] width 30 height 26
type input "[DATE] 00:30"
drag, startPoint x: 926, startPoint y: 650, endPoint x: 920, endPoint y: 632, distance: 19.0
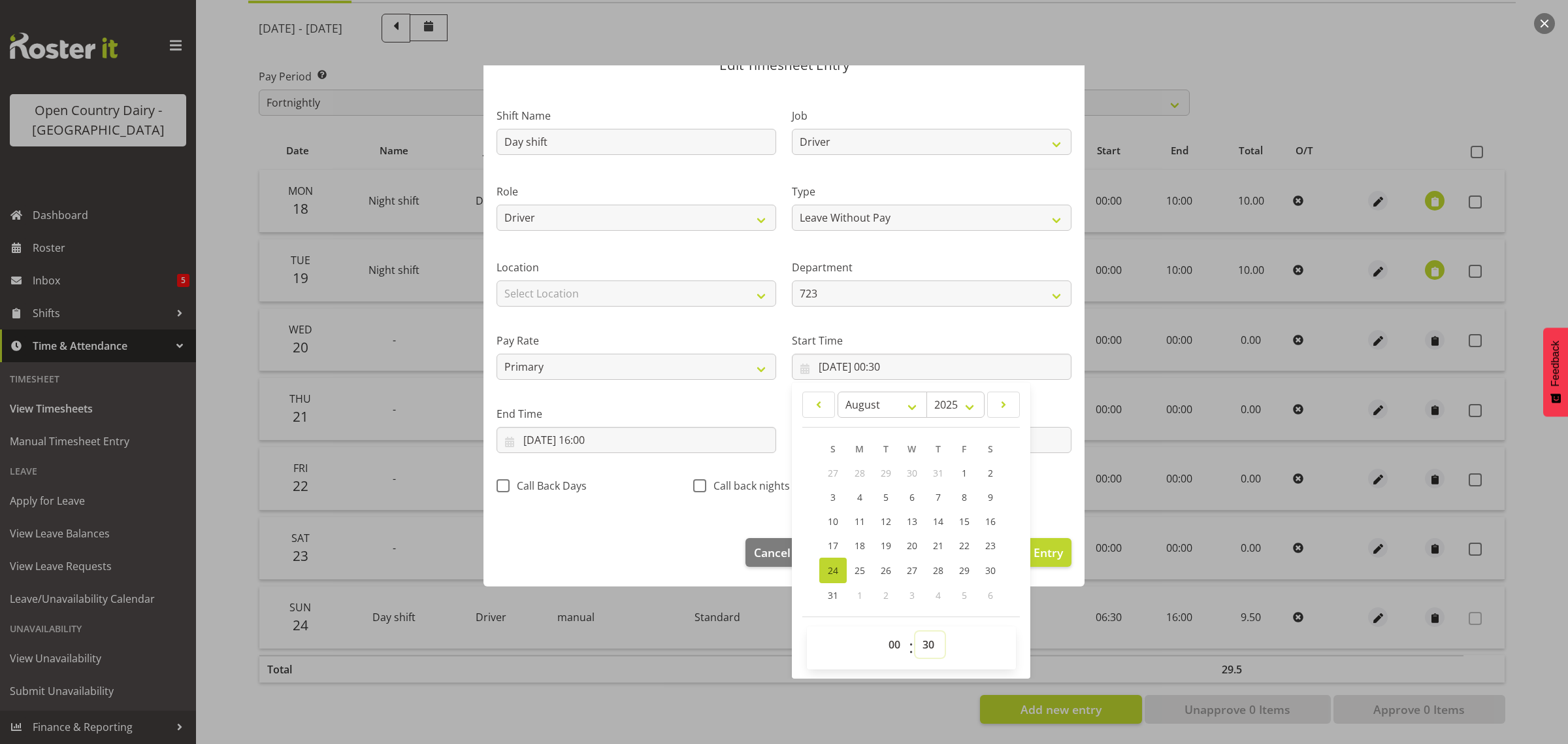
click at [925, 648] on select "00 01 02 03 04 05 06 07 08 09 10 11 12 13 14 15 16 17 18 19 20 21 22 23 24 25 2…" at bounding box center [930, 644] width 30 height 26
select select "0"
click at [915, 631] on select "00 01 02 03 04 05 06 07 08 09 10 11 12 13 14 15 16 17 18 19 20 21 22 23 24 25 2…" at bounding box center [930, 644] width 30 height 26
type input "[DATE] 00:00"
click at [585, 440] on input "[DATE] 16:00" at bounding box center [636, 440] width 280 height 26
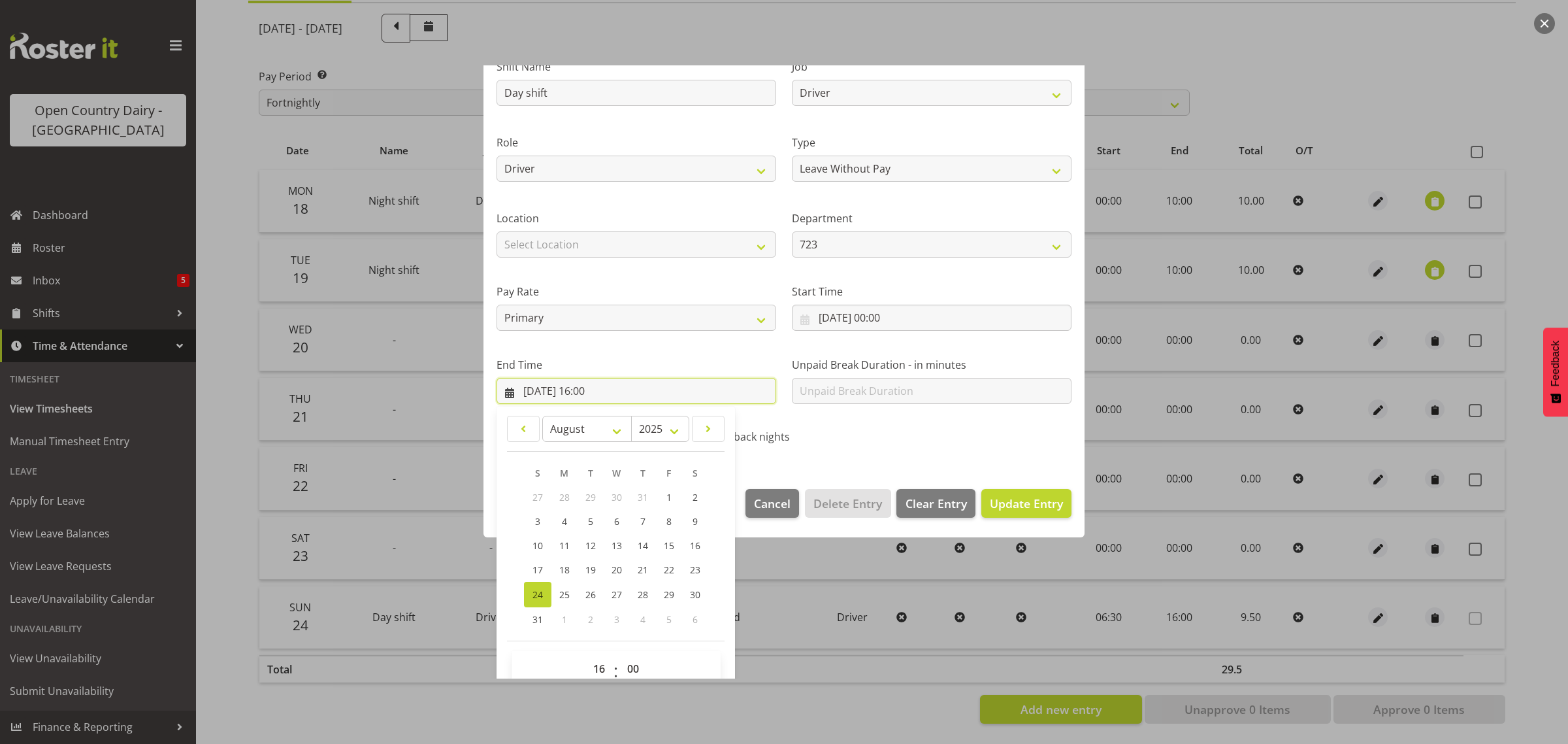
scroll to position [133, 0]
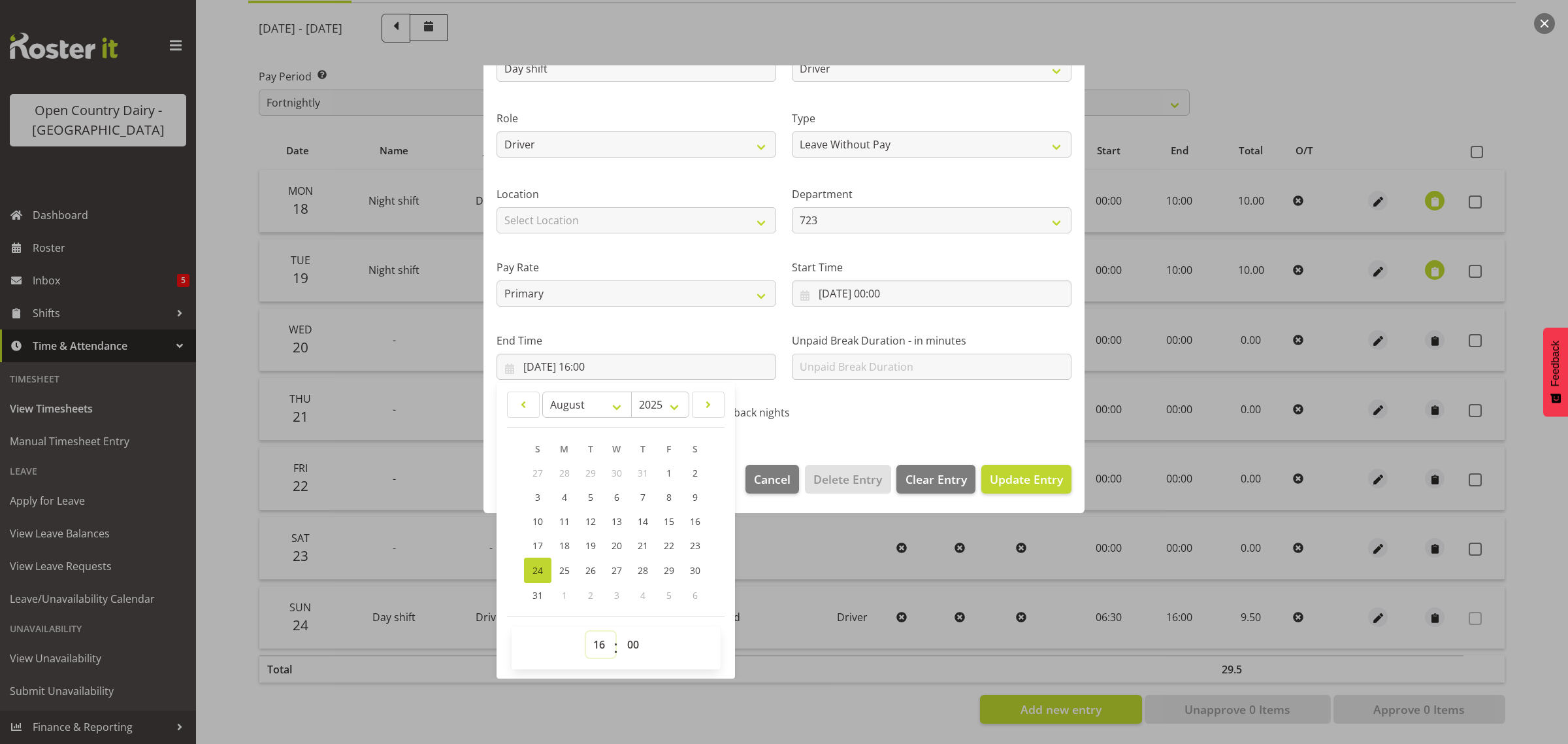
click at [598, 650] on select "00 01 02 03 04 05 06 07 08 09 10 11 12 13 14 15 16 17 18 19 20 21 22 23" at bounding box center [601, 644] width 30 height 26
select select "10"
click at [586, 631] on select "00 01 02 03 04 05 06 07 08 09 10 11 12 13 14 15 16 17 18 19 20 21 22 23" at bounding box center [601, 644] width 30 height 26
type input "[DATE] 10:00"
click at [1010, 485] on span "Update Entry" at bounding box center [1027, 479] width 73 height 16
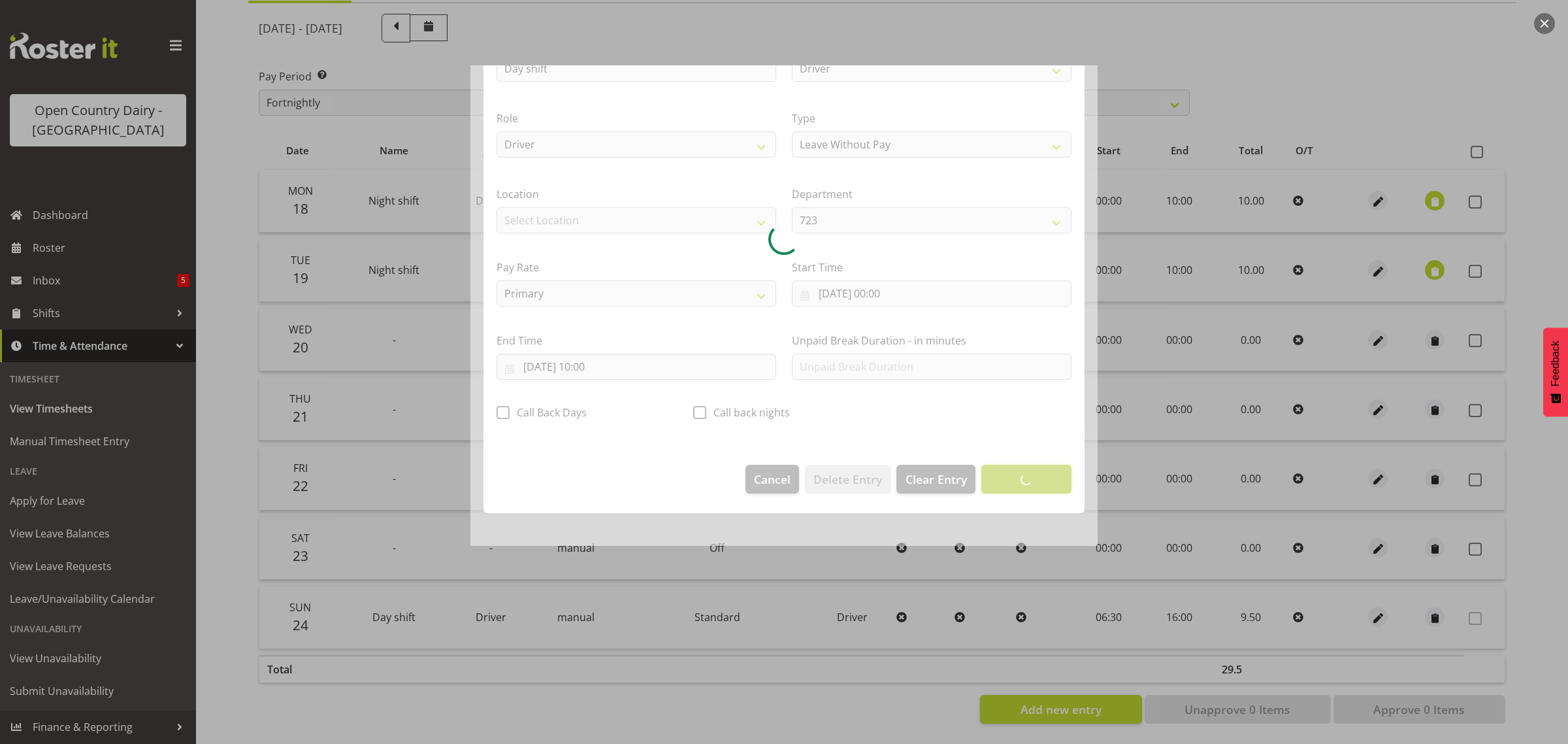
scroll to position [0, 0]
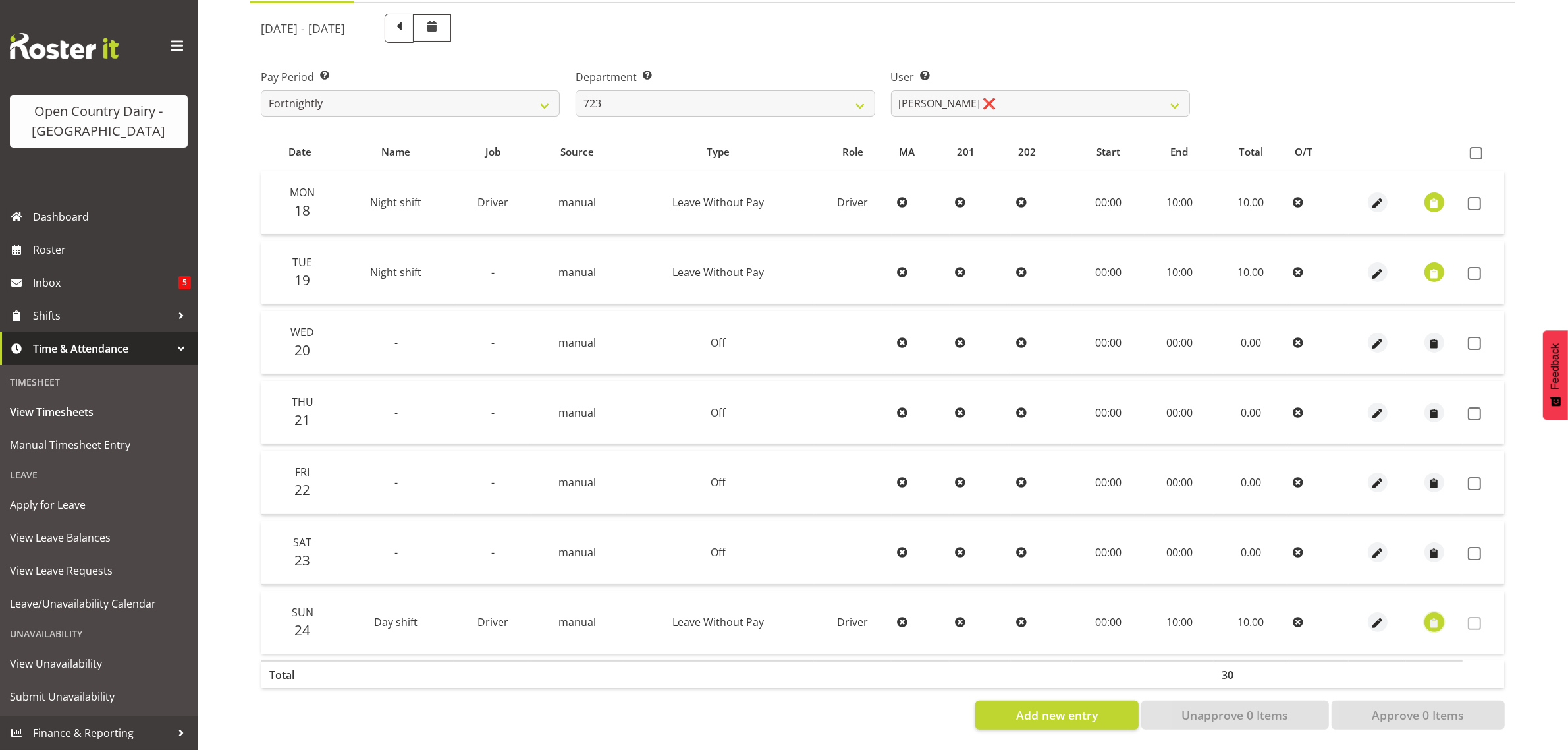
click at [1440, 616] on span "button" at bounding box center [1435, 623] width 15 height 15
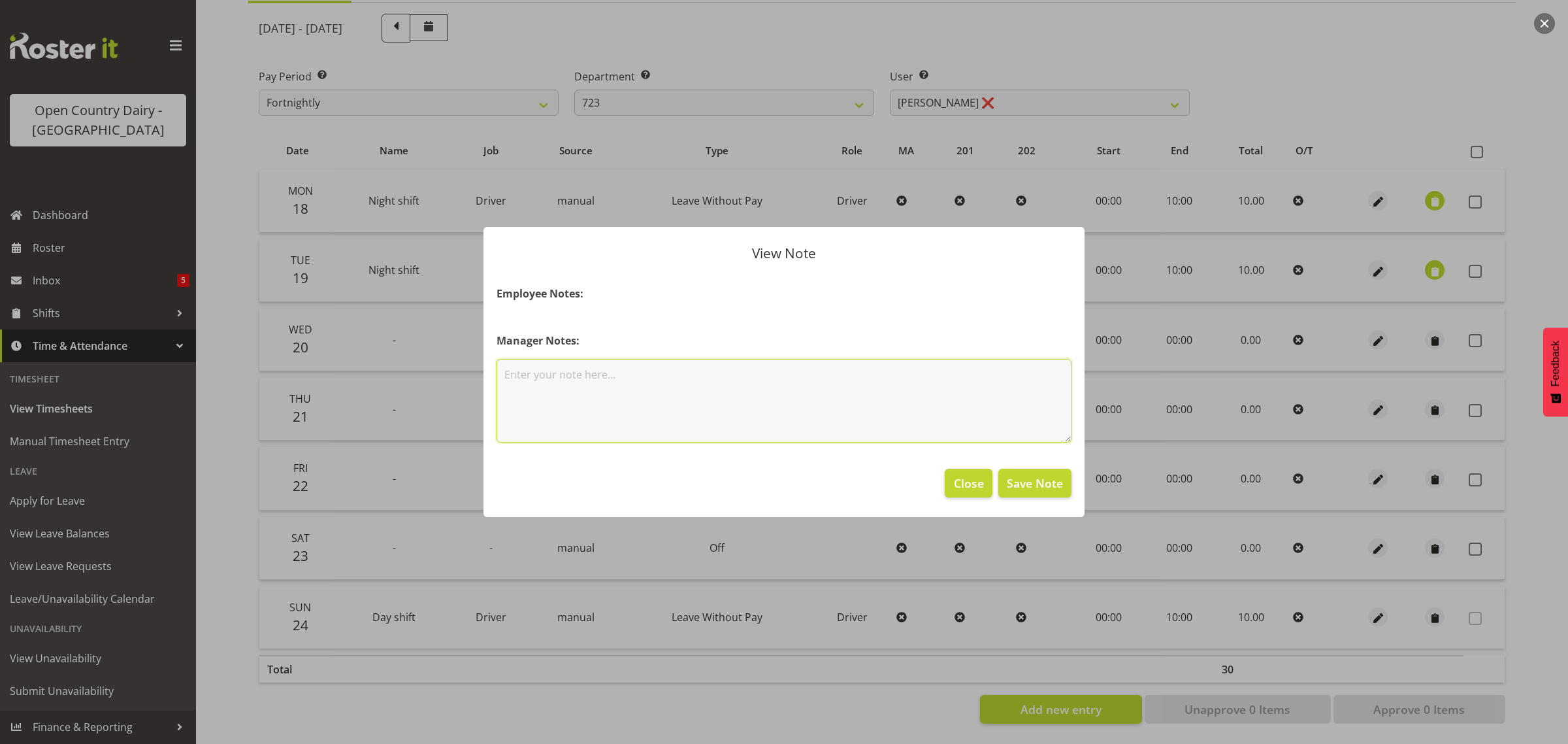
click at [664, 377] on textarea at bounding box center [784, 401] width 575 height 84
click at [598, 373] on textarea "leave without pay -ACC" at bounding box center [784, 401] width 575 height 84
type textarea "leave without pay - ACC"
click at [1040, 483] on span "Save Note" at bounding box center [1035, 483] width 56 height 17
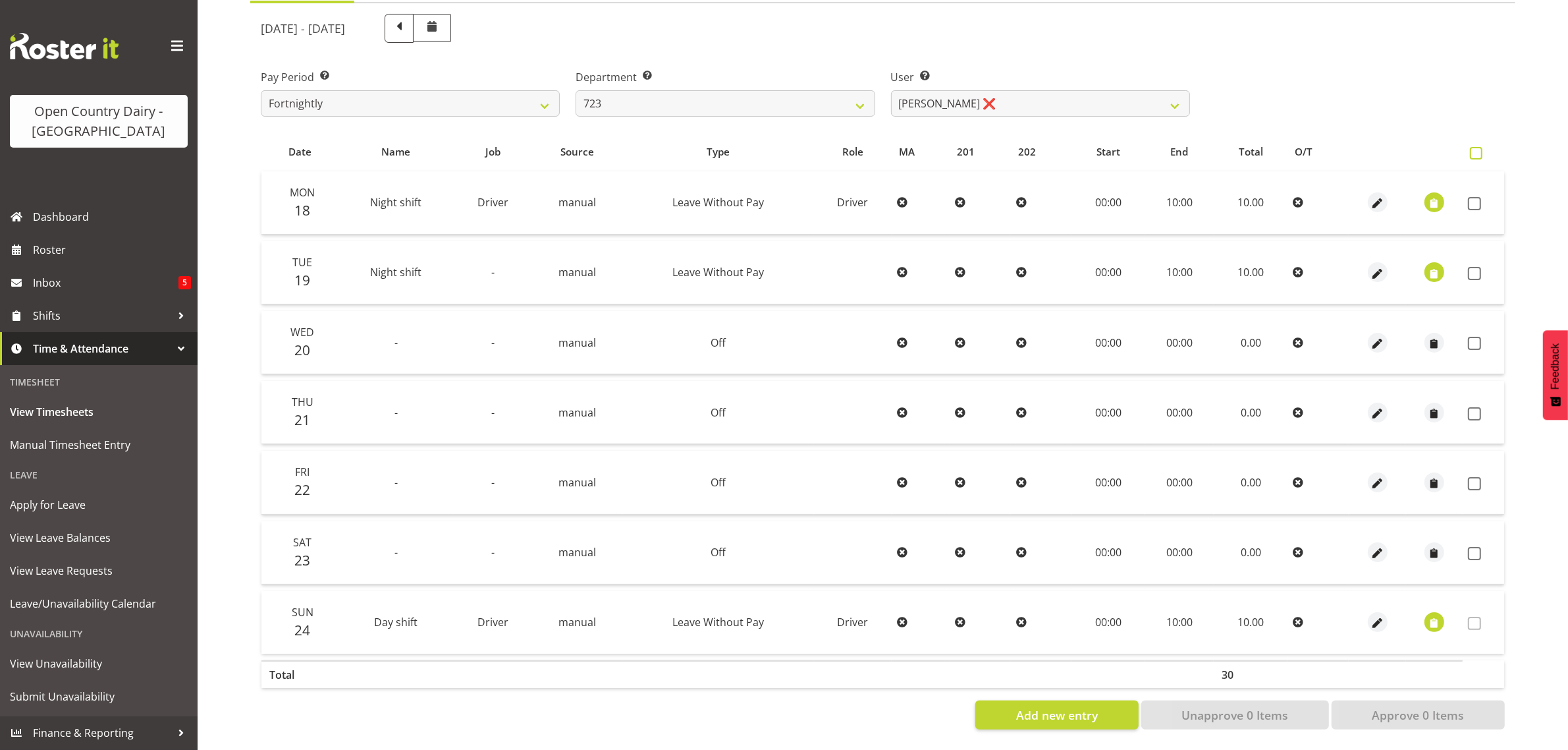
click at [1479, 147] on span at bounding box center [1476, 153] width 12 height 12
click at [1478, 149] on input "checkbox" at bounding box center [1474, 153] width 8 height 8
checkbox input "true"
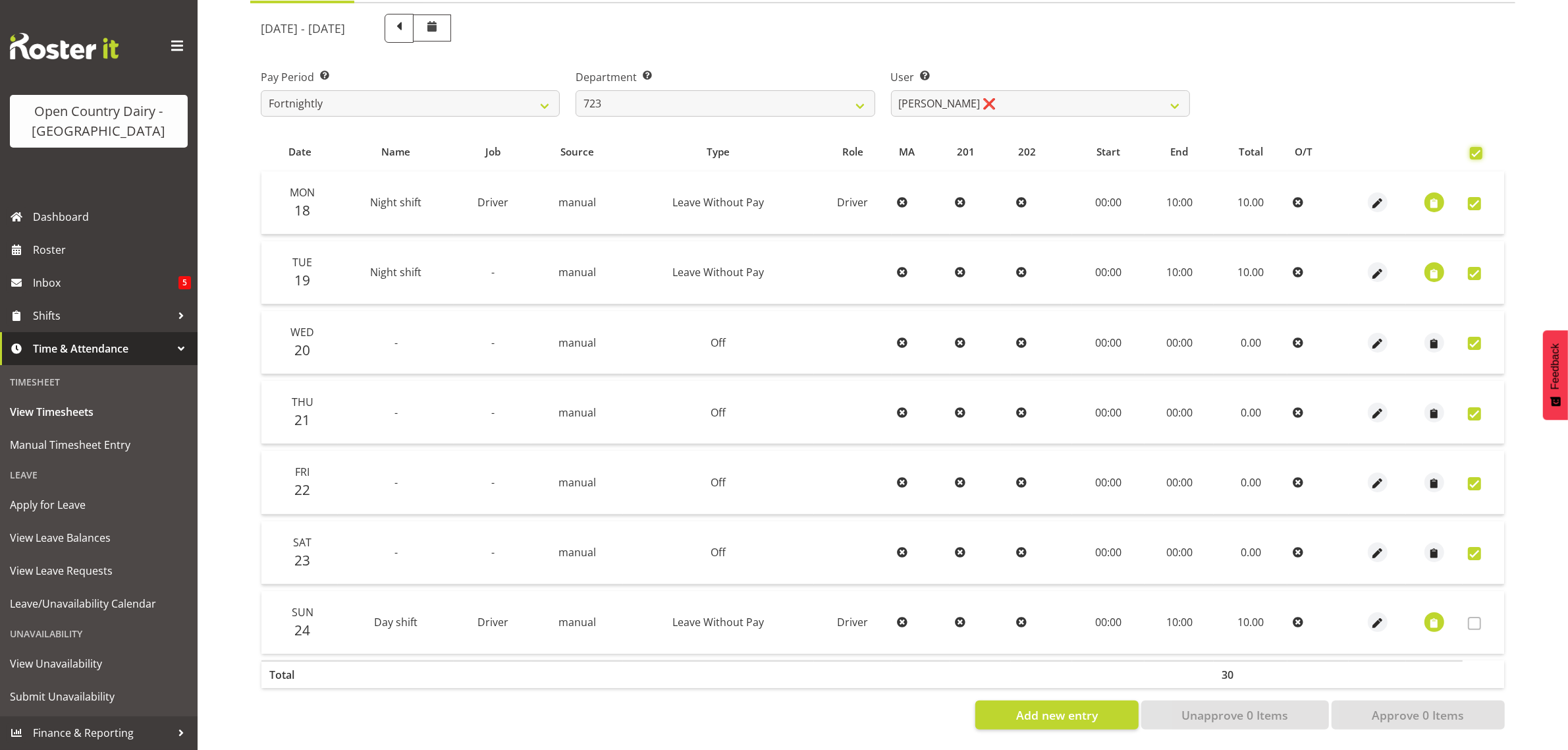
checkbox input "true"
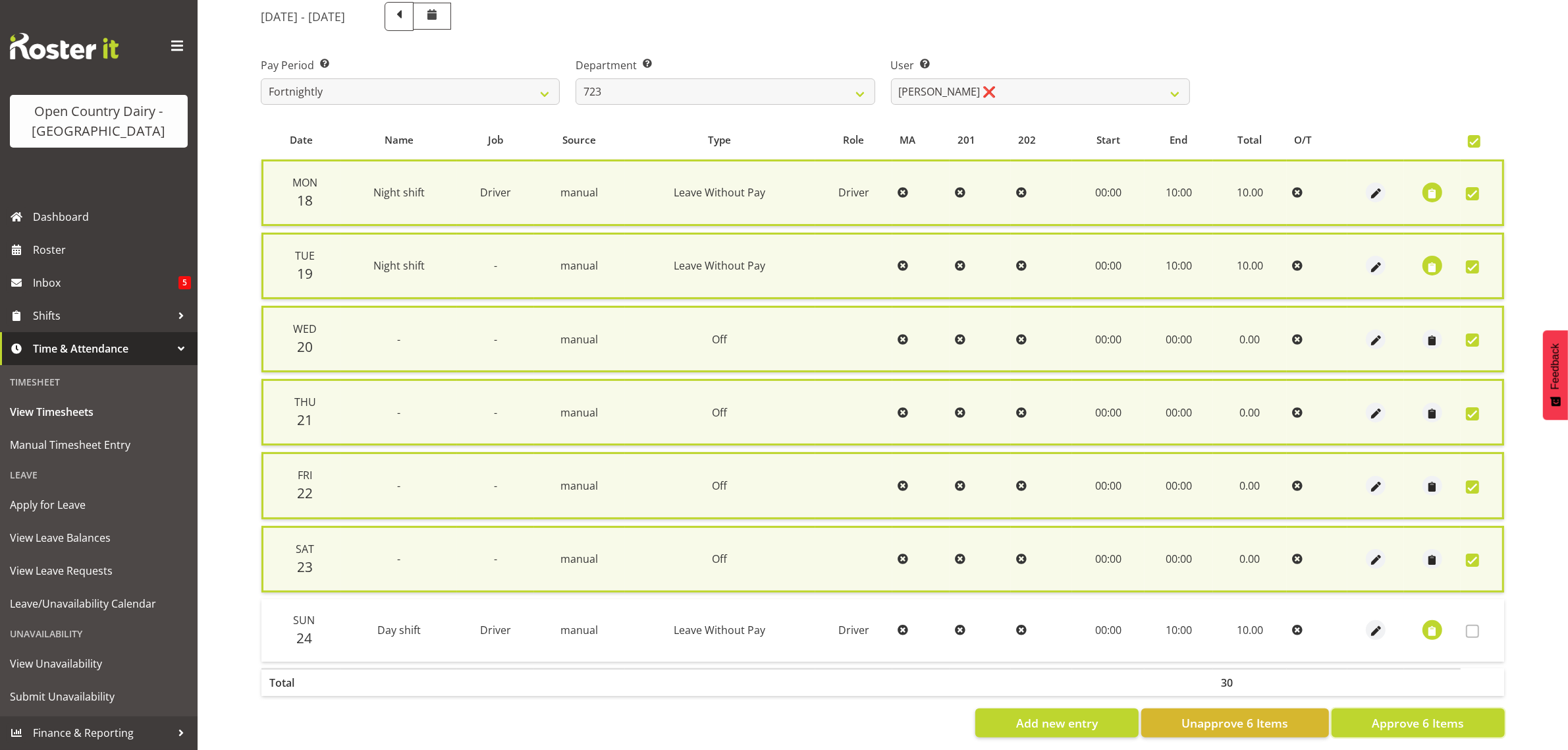
click at [1398, 717] on span "Approve 6 Items" at bounding box center [1418, 722] width 92 height 17
checkbox input "false"
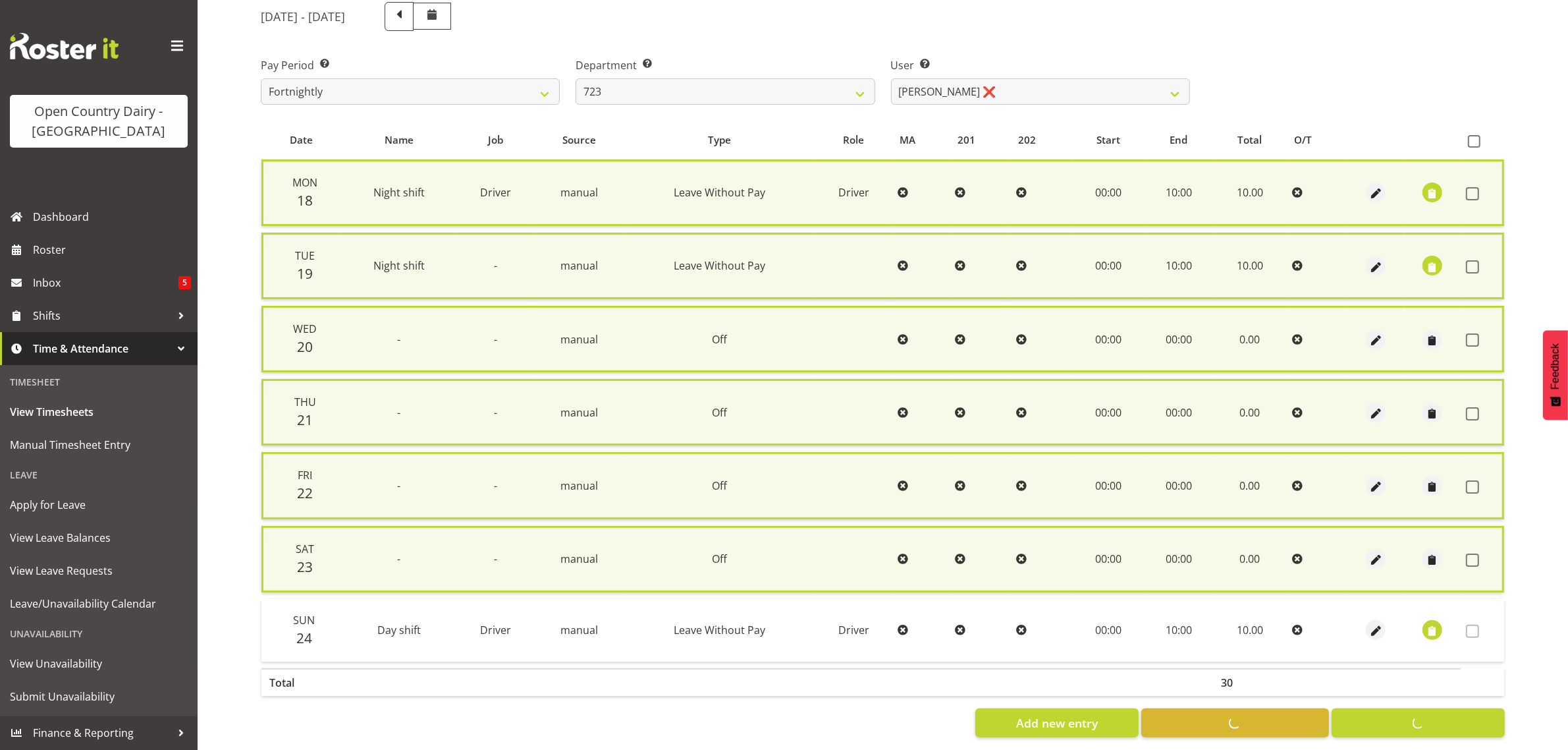
checkbox input "false"
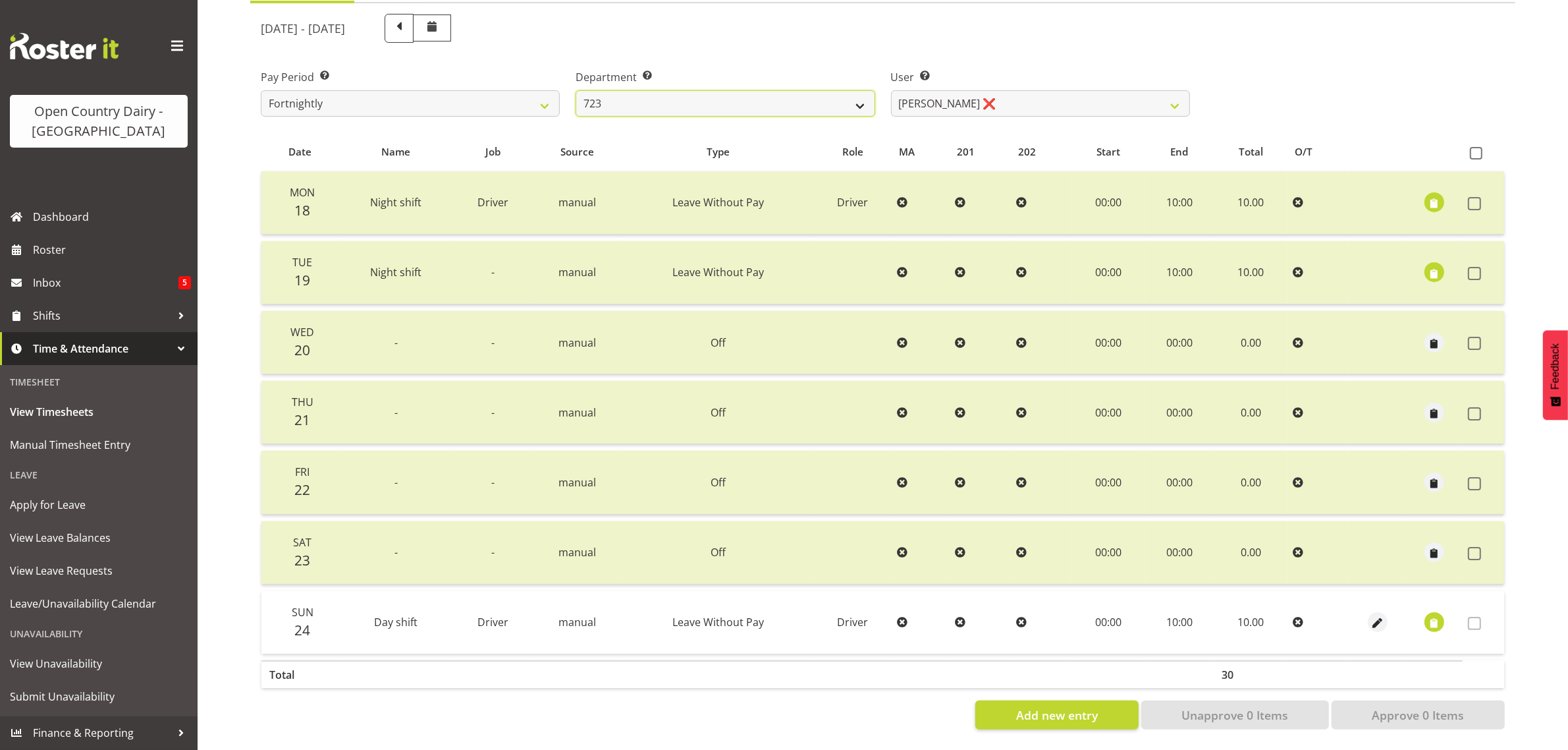
click at [698, 92] on select "701 702 703 704 705 706 707 708 709 710 711 712 713 714 715 716 717 718 719 720" at bounding box center [724, 103] width 299 height 26
click at [575, 90] on select "701 702 703 704 705 706 707 708 709 710 711 712 713 714 715 716 717 718 719 720" at bounding box center [724, 103] width 299 height 26
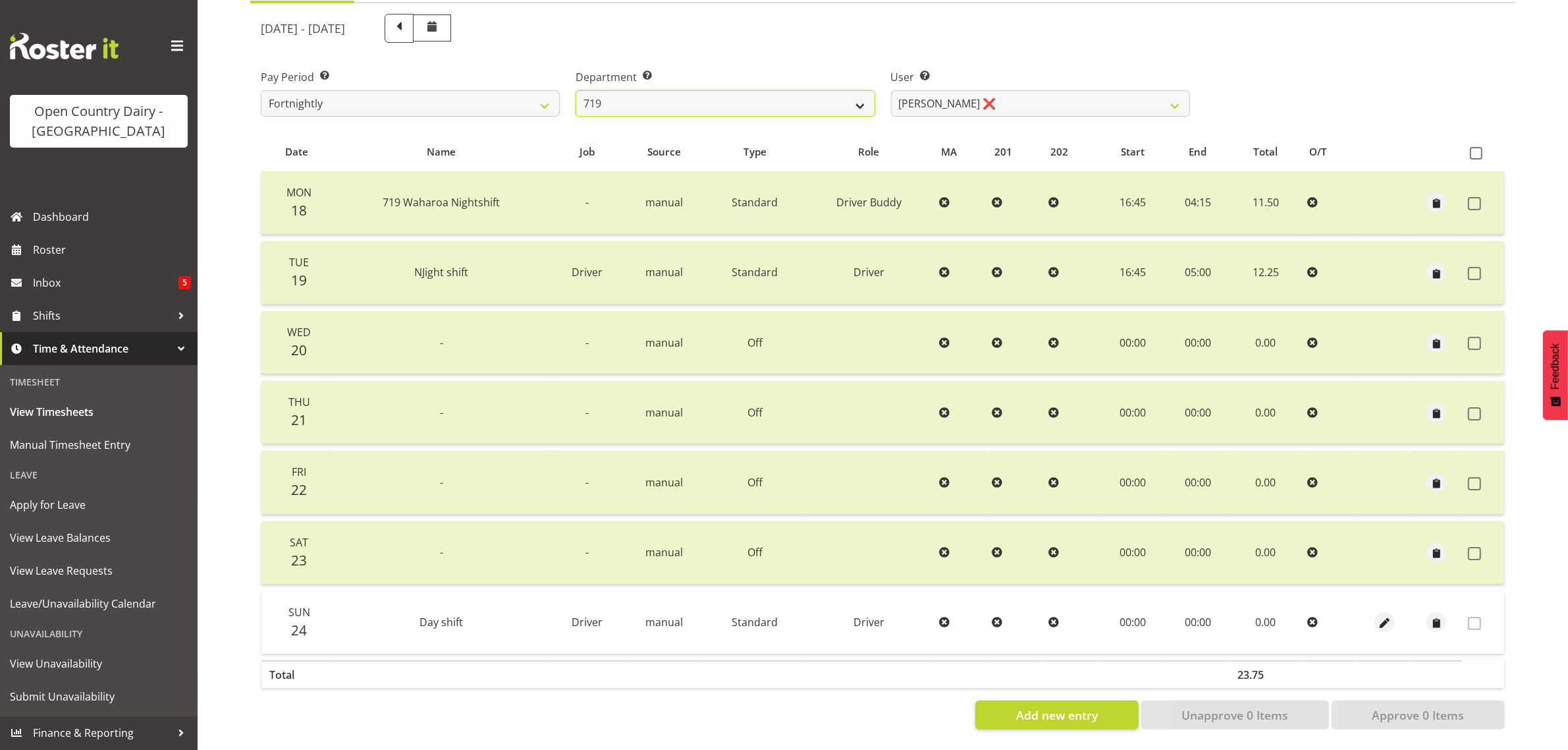
click at [771, 90] on select "701 702 703 704 705 706 707 708 709 710 711 712 713 714 715 716 717 718 719 720" at bounding box center [724, 103] width 299 height 26
select select "757"
click at [575, 90] on select "701 702 703 704 705 706 707 708 709 710 711 712 713 714 715 716 717 718 719 720" at bounding box center [724, 103] width 299 height 26
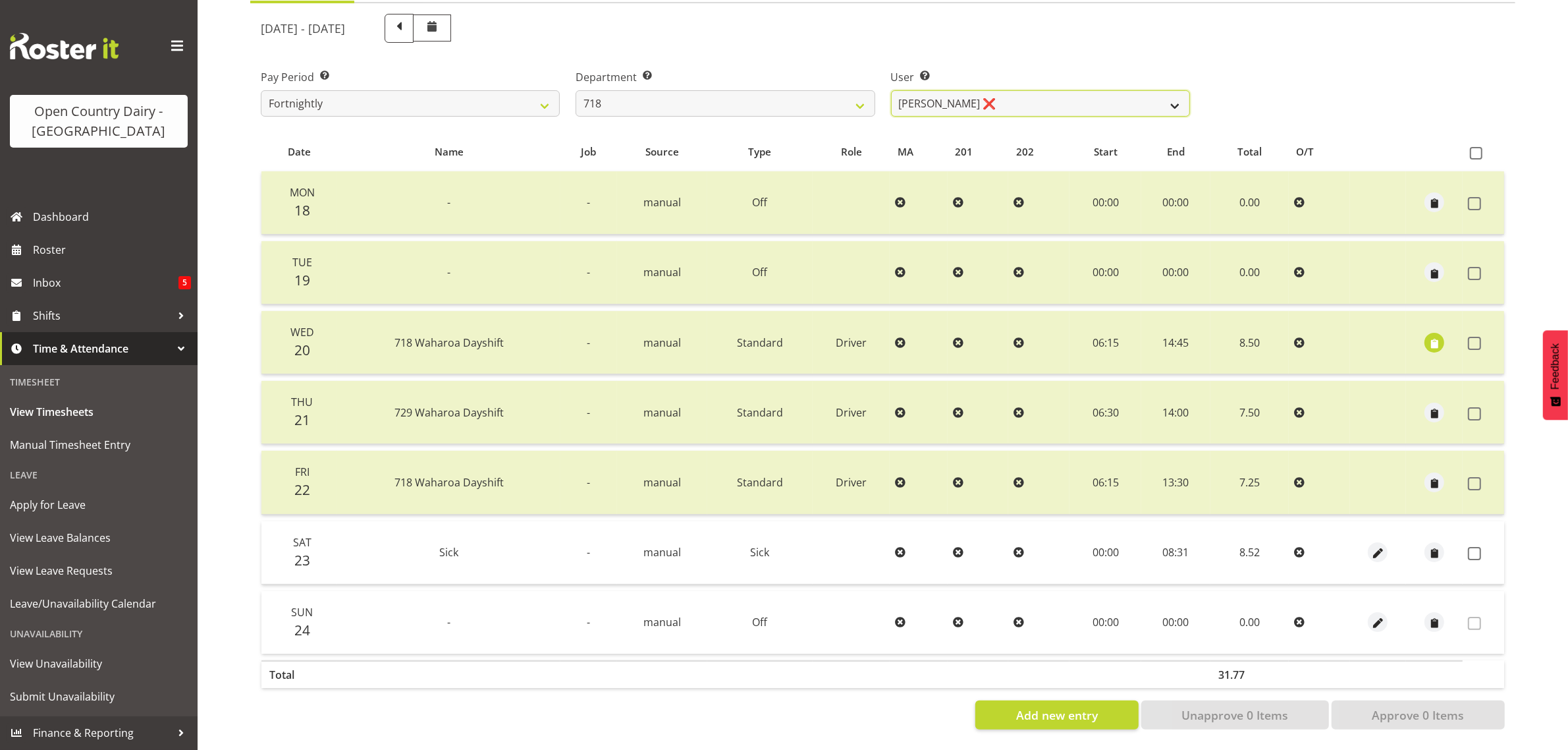
click at [1017, 91] on select "[PERSON_NAME] ❌ [PERSON_NAME] ❌ [PERSON_NAME] ❌ [PERSON_NAME] ❌" at bounding box center [1040, 103] width 299 height 26
select select "8194"
click at [891, 90] on select "[PERSON_NAME] ❌ [PERSON_NAME] ❌ [PERSON_NAME] ❌ [PERSON_NAME] ❌" at bounding box center [1040, 103] width 299 height 26
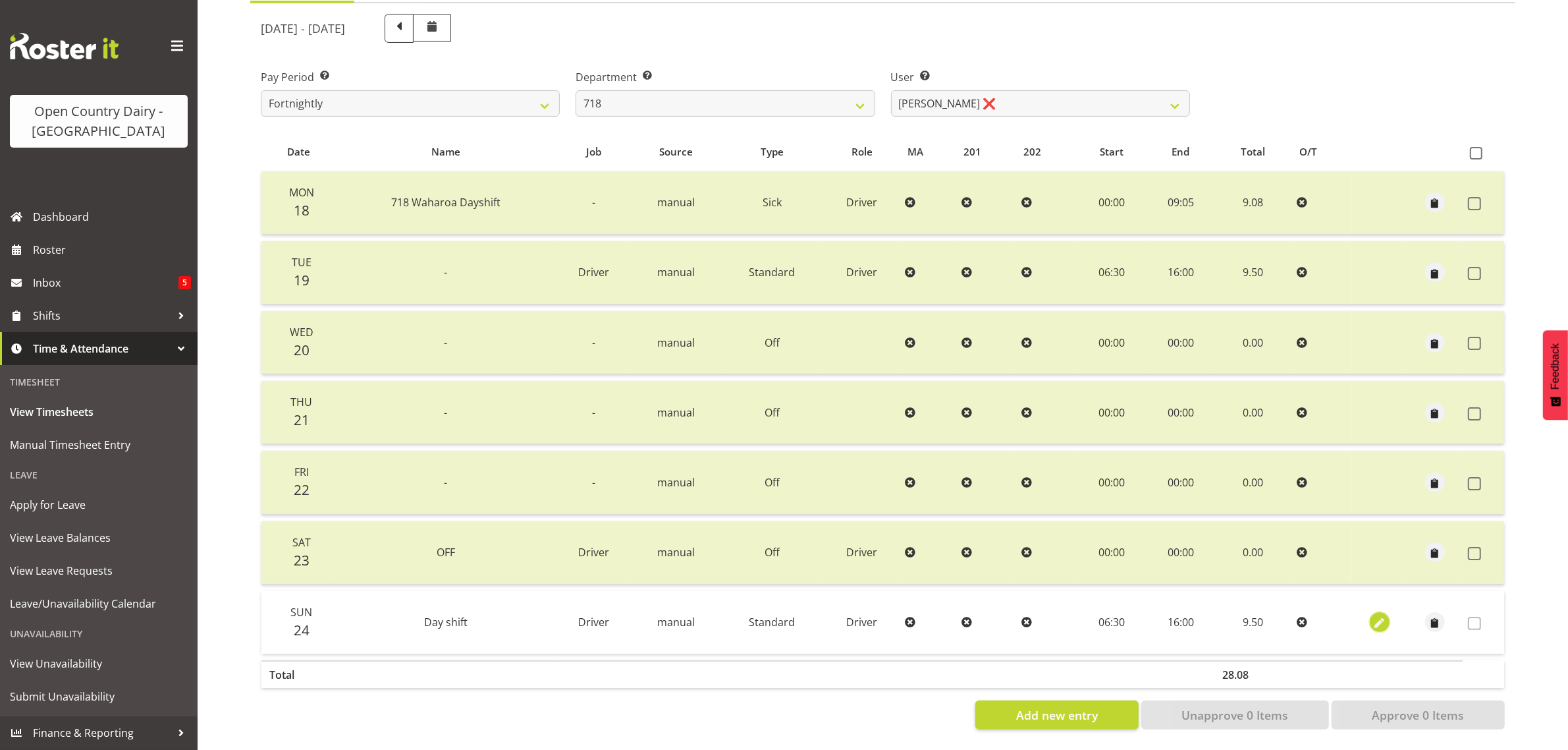
click at [1377, 616] on span "button" at bounding box center [1380, 623] width 15 height 15
select select "Standard"
select select "7"
select select "2025"
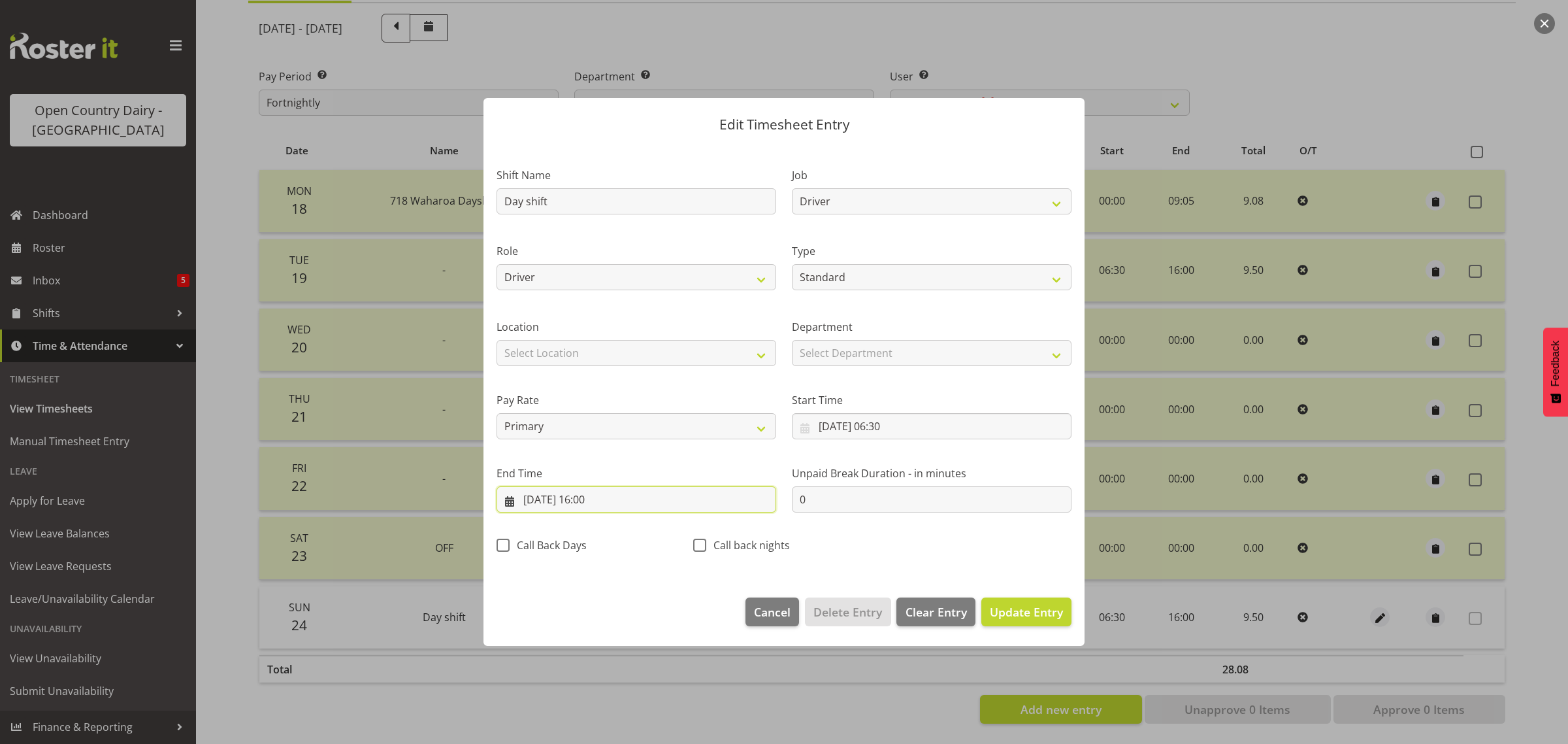
click at [598, 500] on input "[DATE] 16:00" at bounding box center [636, 499] width 280 height 26
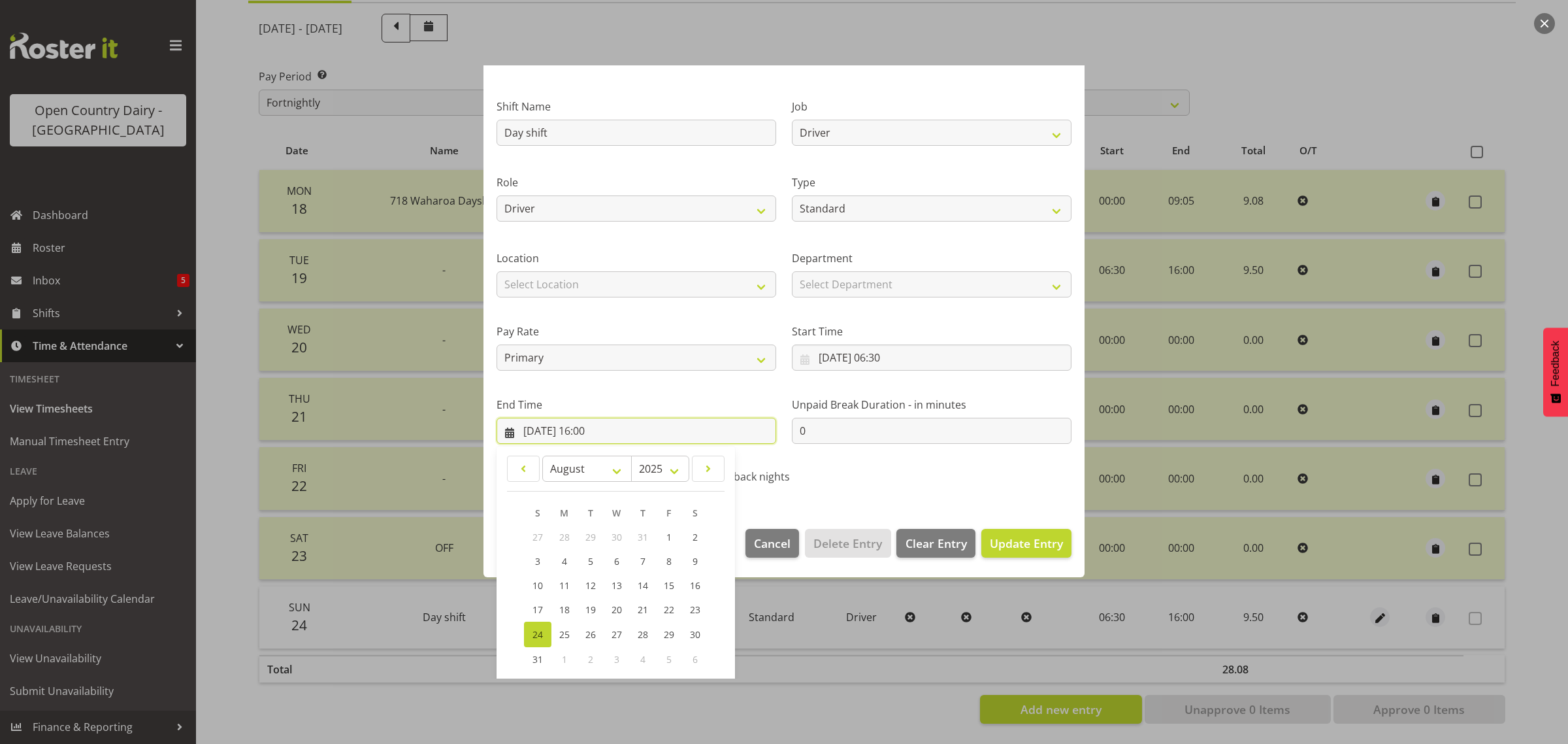
scroll to position [133, 0]
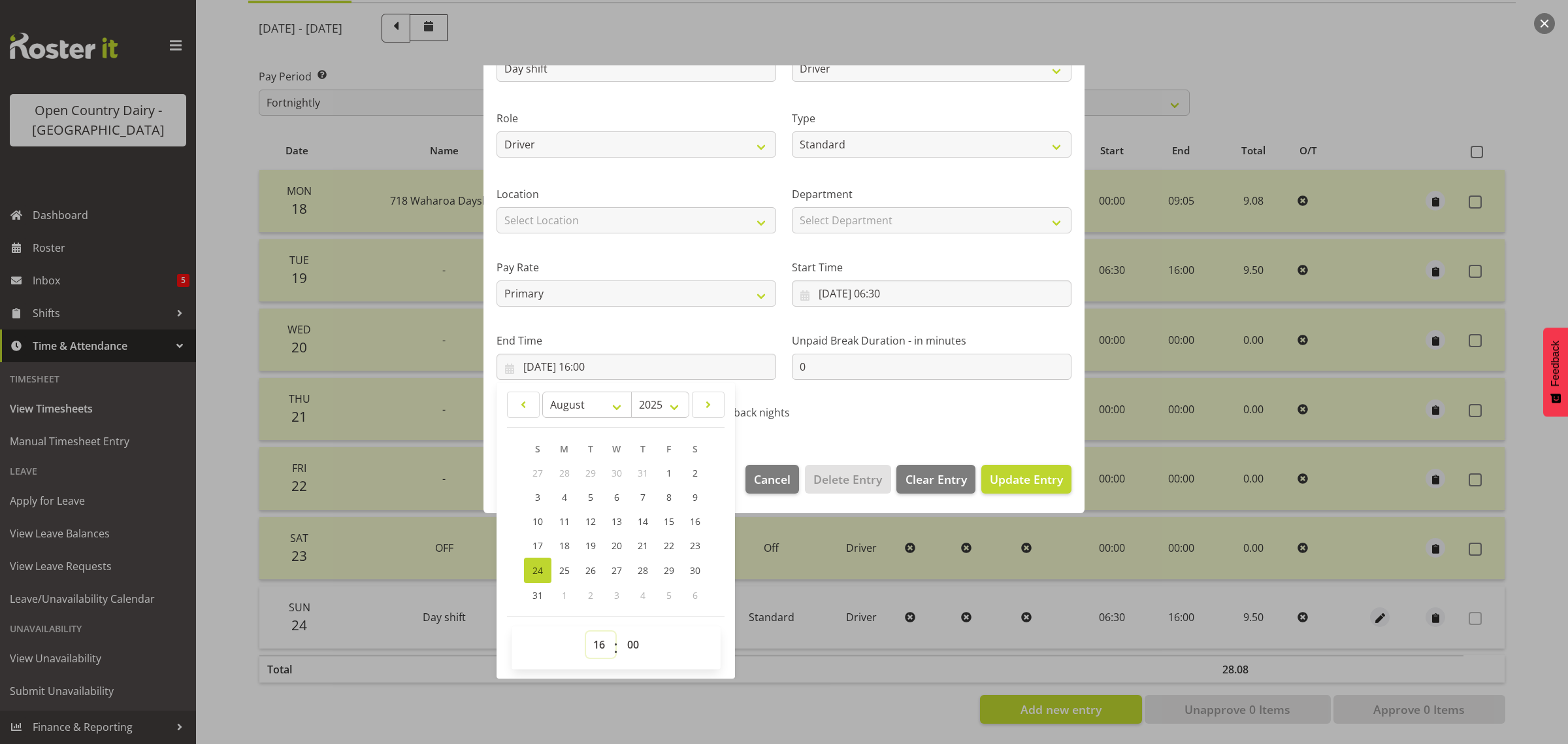
click at [606, 644] on select "00 01 02 03 04 05 06 07 08 09 10 11 12 13 14 15 16 17 18 19 20 21 22 23" at bounding box center [601, 644] width 30 height 26
select select "15"
click at [586, 631] on select "00 01 02 03 04 05 06 07 08 09 10 11 12 13 14 15 16 17 18 19 20 21 22 23" at bounding box center [601, 644] width 30 height 26
type input "[DATE] 15:00"
click at [1008, 478] on span "Update Entry" at bounding box center [1027, 479] width 73 height 16
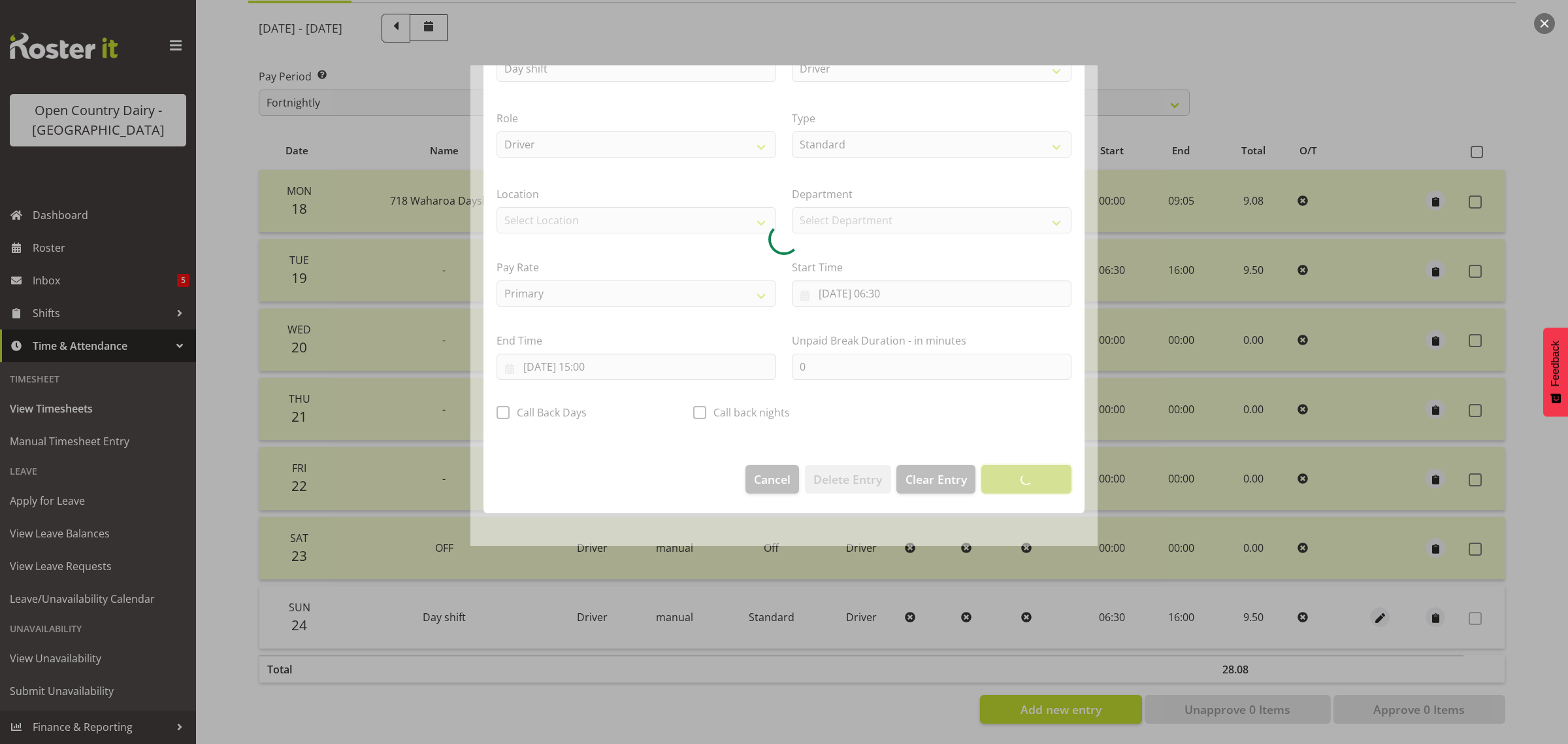
scroll to position [0, 0]
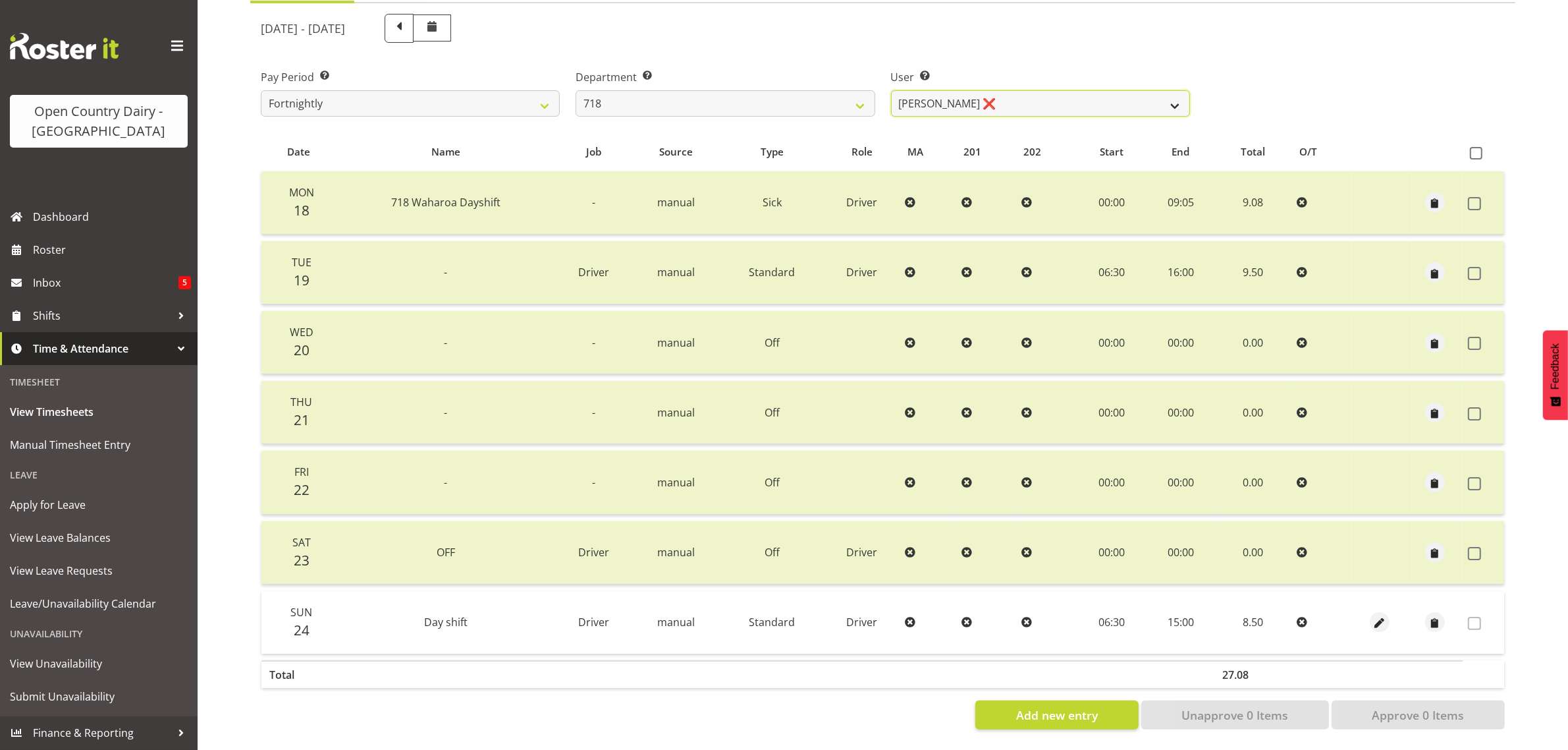
click at [1084, 90] on select "[PERSON_NAME] ❌ [PERSON_NAME] ❌ [PERSON_NAME] ❌ [PERSON_NAME] ❌" at bounding box center [1040, 103] width 299 height 26
drag, startPoint x: 1084, startPoint y: 85, endPoint x: 946, endPoint y: 82, distance: 138.0
click at [1084, 90] on select "[PERSON_NAME] ❌ [PERSON_NAME] ❌ [PERSON_NAME] ❌ [PERSON_NAME] ❌" at bounding box center [1040, 103] width 299 height 26
click at [820, 92] on select "701 702 703 704 705 706 707 708 709 710 711 712 713 714 715 716 717 718 719 720" at bounding box center [724, 103] width 299 height 26
select select "763"
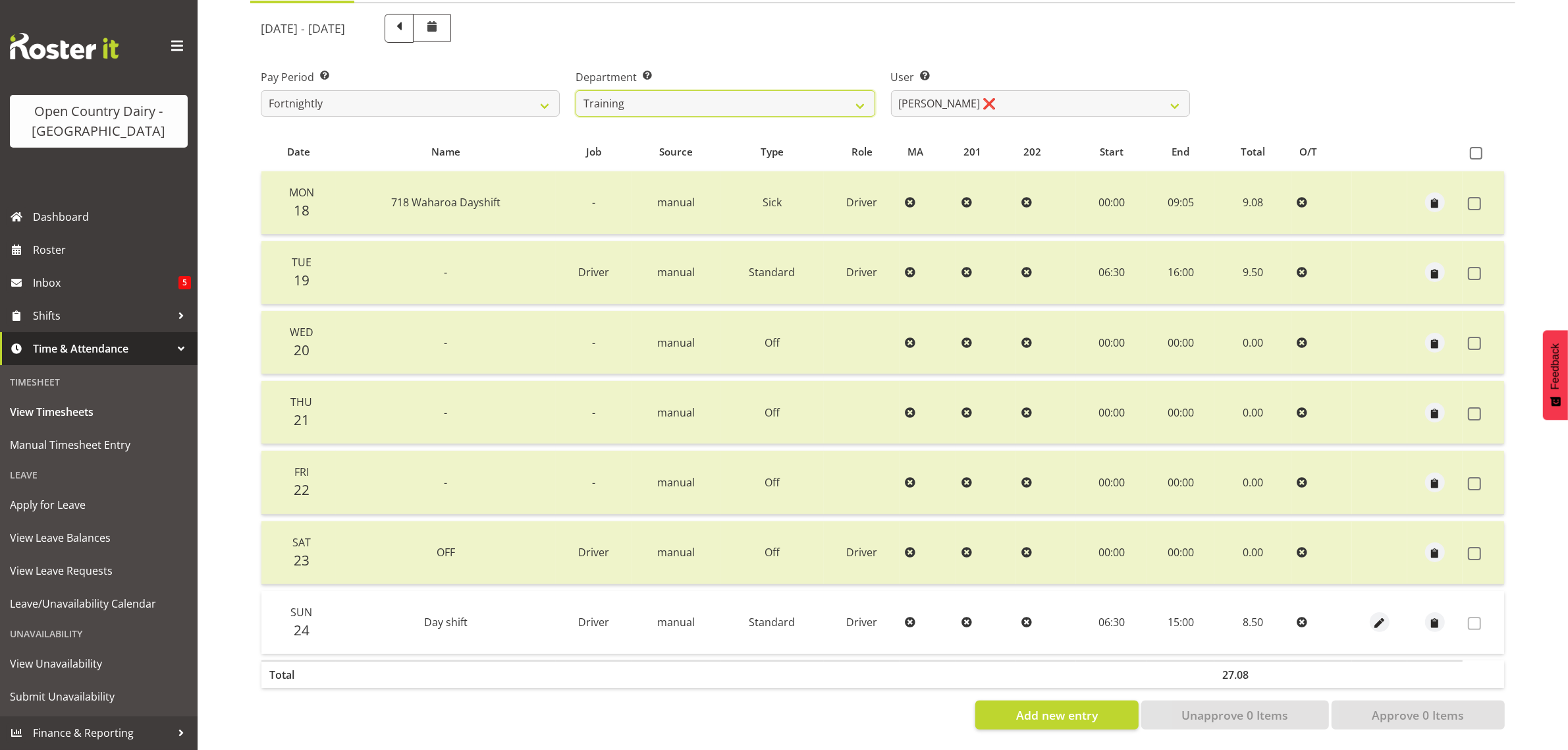
click at [575, 90] on select "701 702 703 704 705 706 707 708 709 710 711 712 713 714 715 716 717 718 719 720" at bounding box center [724, 103] width 299 height 26
select select "11695"
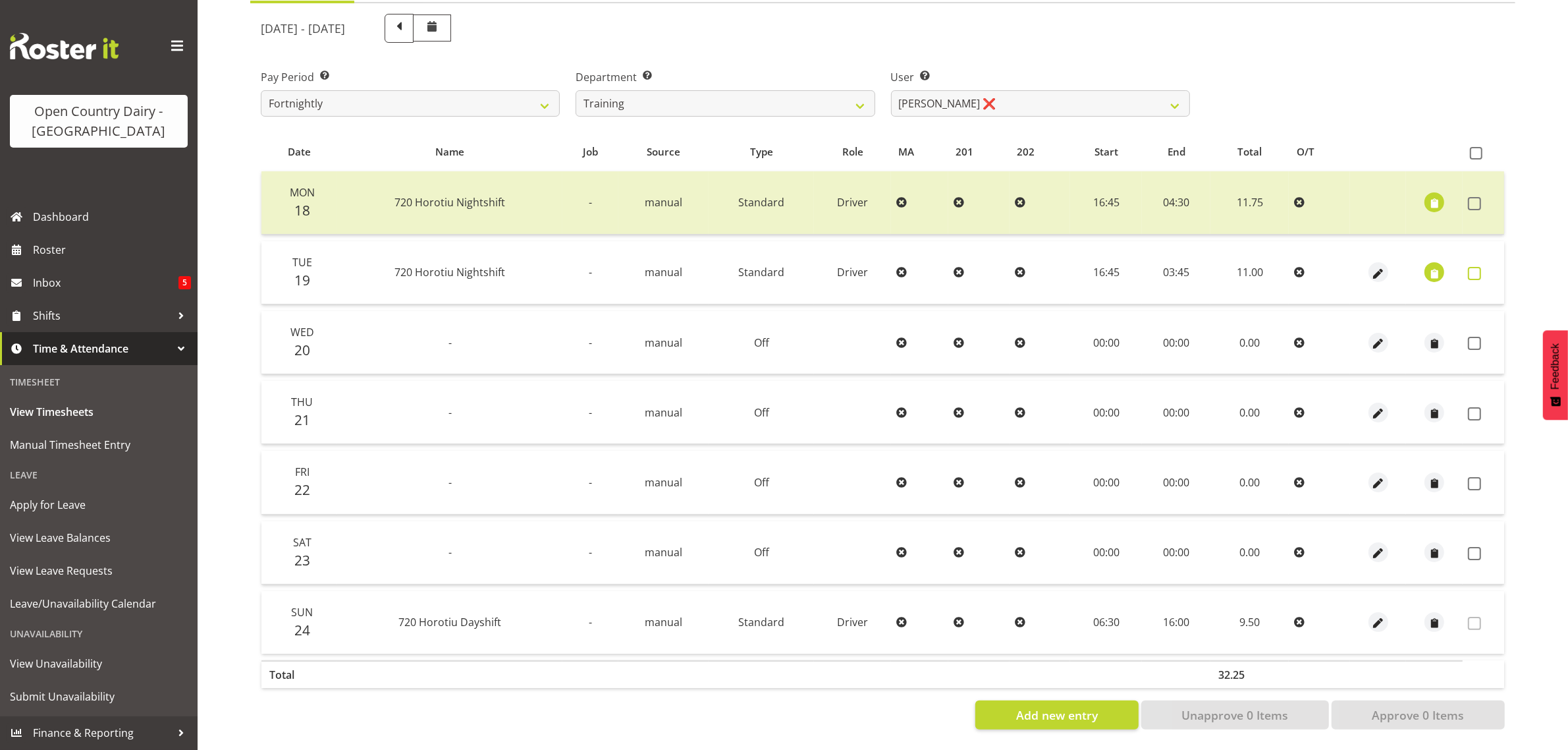
click at [1474, 267] on span at bounding box center [1474, 273] width 13 height 13
checkbox input "true"
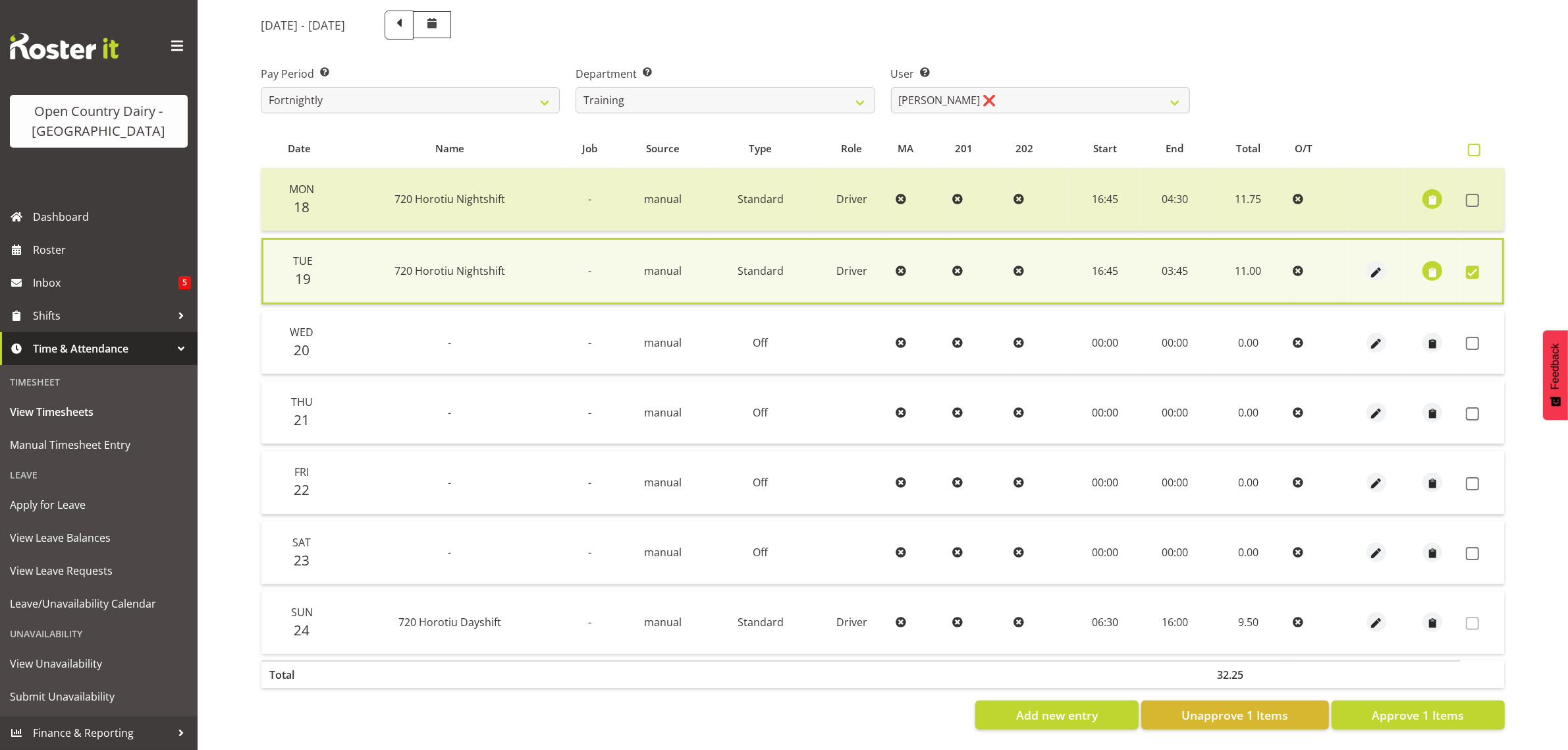
click at [1473, 144] on span at bounding box center [1474, 150] width 12 height 12
click at [1473, 145] on input "checkbox" at bounding box center [1472, 149] width 8 height 8
checkbox input "true"
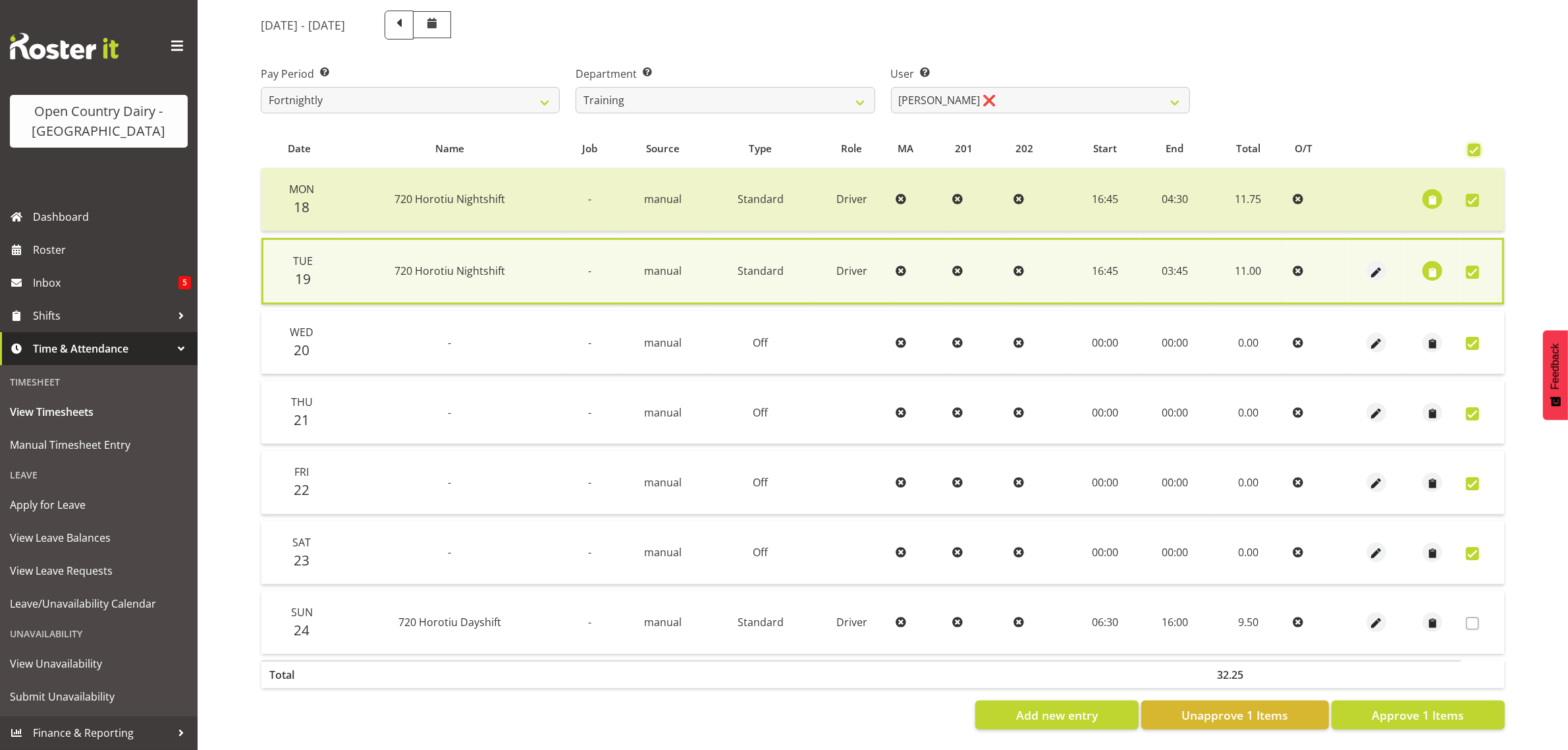
checkbox input "true"
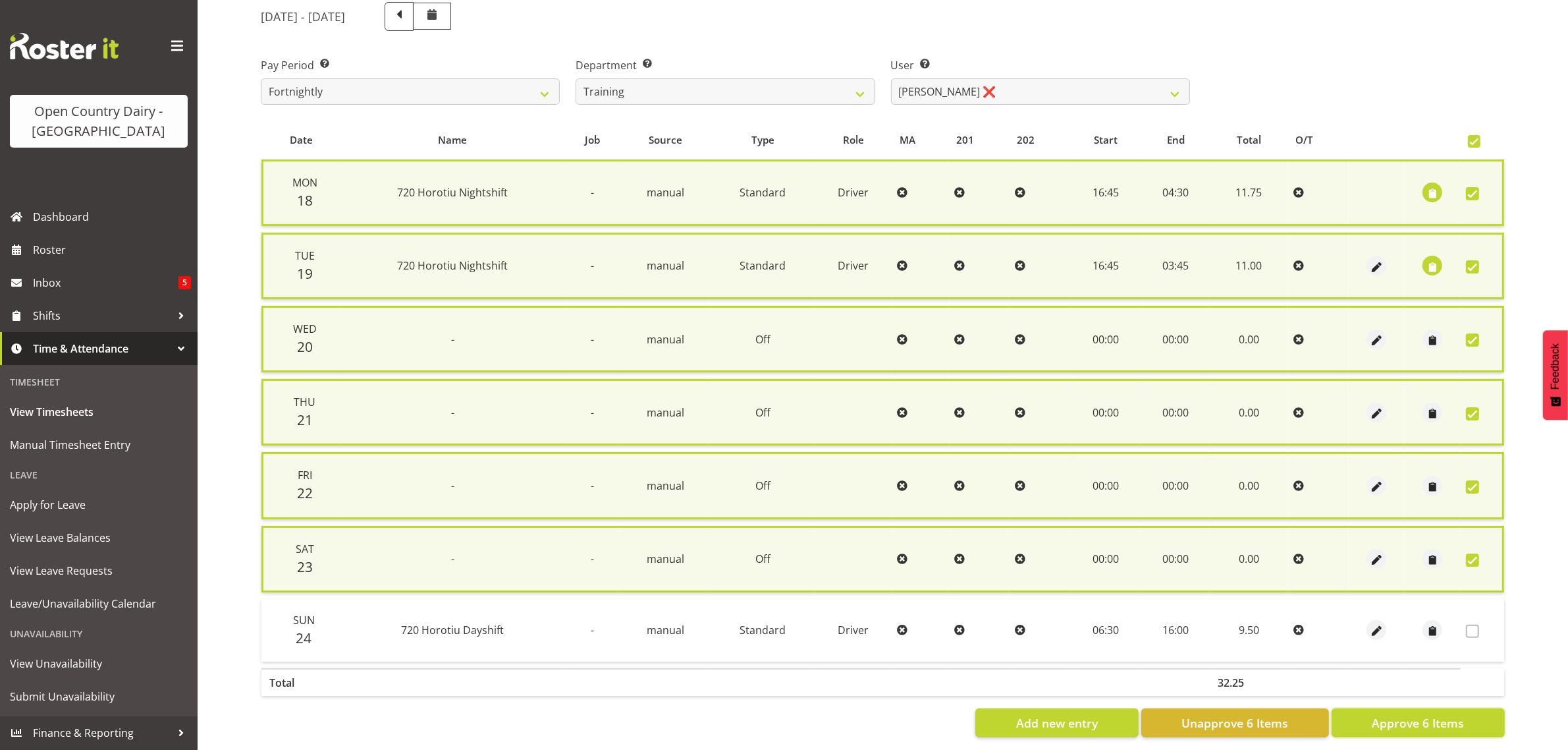
click at [1460, 715] on button "Approve 6 Items" at bounding box center [1417, 723] width 173 height 29
checkbox input "false"
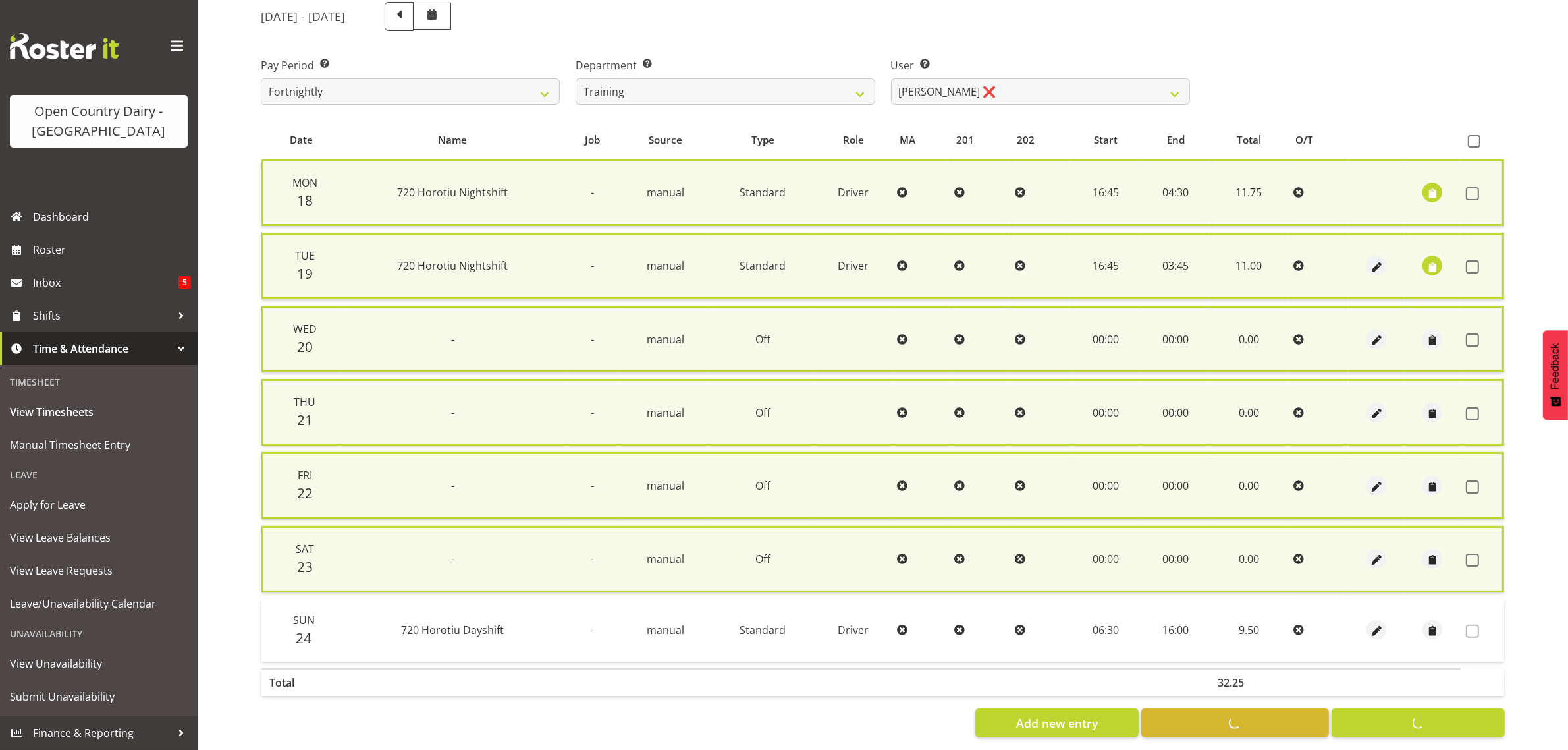
checkbox input "false"
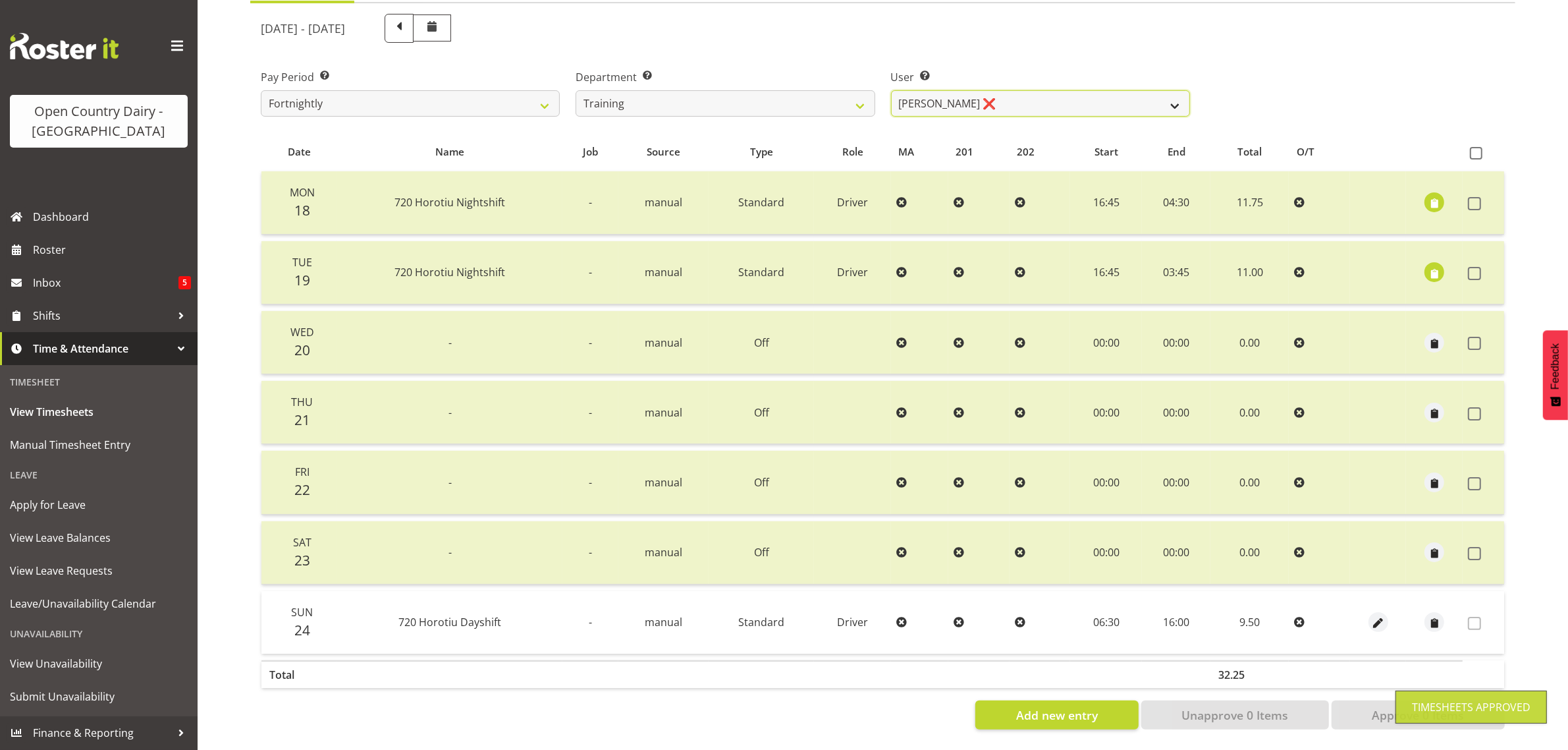
click at [1057, 90] on select "[PERSON_NAME] ❌ [PERSON_NAME] ❌ [PERSON_NAME] (Junior) ❌ [PERSON_NAME] ❌ [PERSO…" at bounding box center [1040, 103] width 299 height 26
select select "11175"
click at [891, 90] on select "[PERSON_NAME] ❌ [PERSON_NAME] ❌ [PERSON_NAME] (Junior) ❌ [PERSON_NAME] ❌ [PERSO…" at bounding box center [1040, 103] width 299 height 26
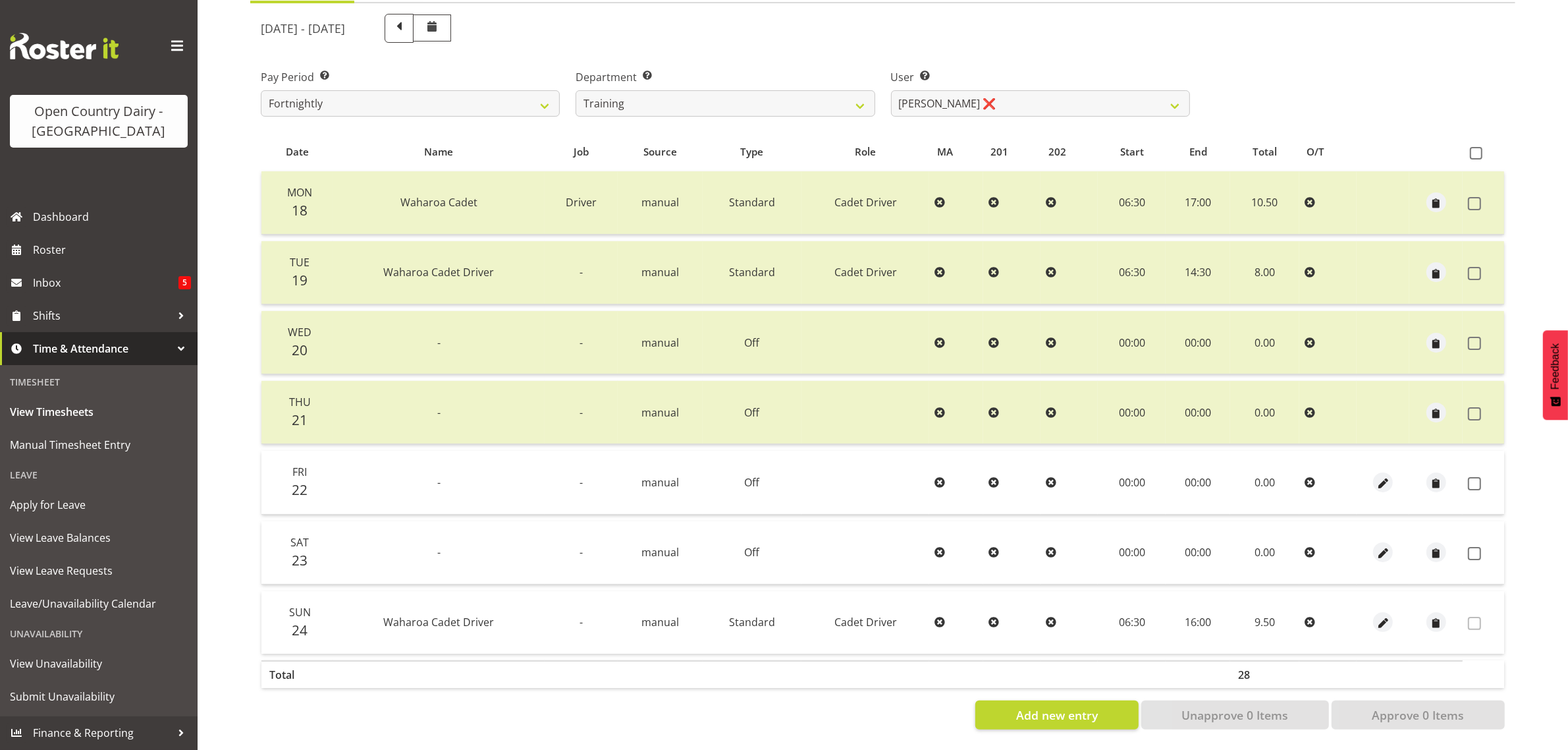
drag, startPoint x: 1474, startPoint y: 473, endPoint x: 1472, endPoint y: 507, distance: 34.1
click at [1477, 477] on span at bounding box center [1474, 483] width 13 height 13
checkbox input "true"
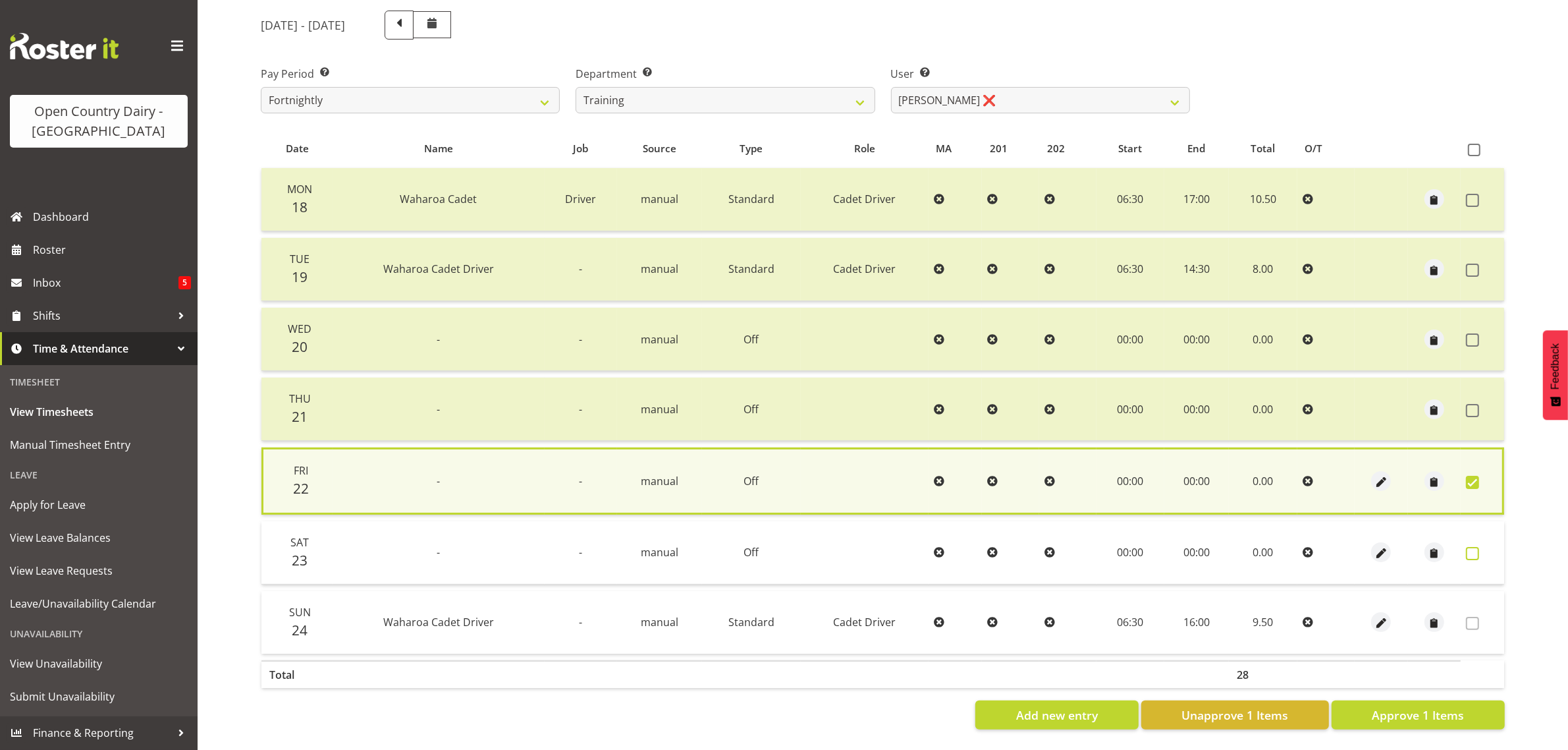
click at [1476, 546] on span at bounding box center [1472, 553] width 13 height 13
checkbox input "true"
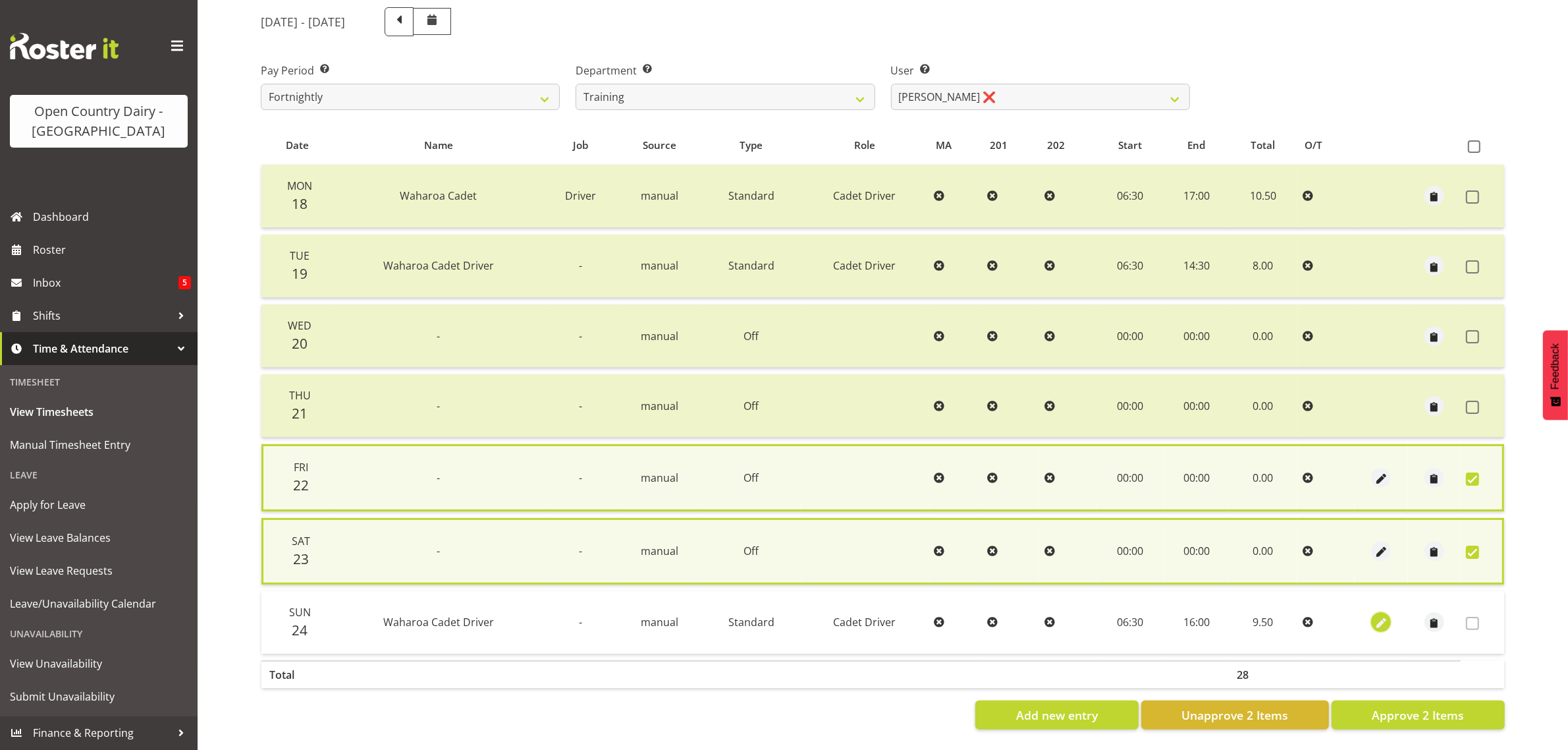
click at [1380, 617] on span "button" at bounding box center [1381, 623] width 15 height 15
select select "Standard"
select select "7"
select select "2025"
select select "16"
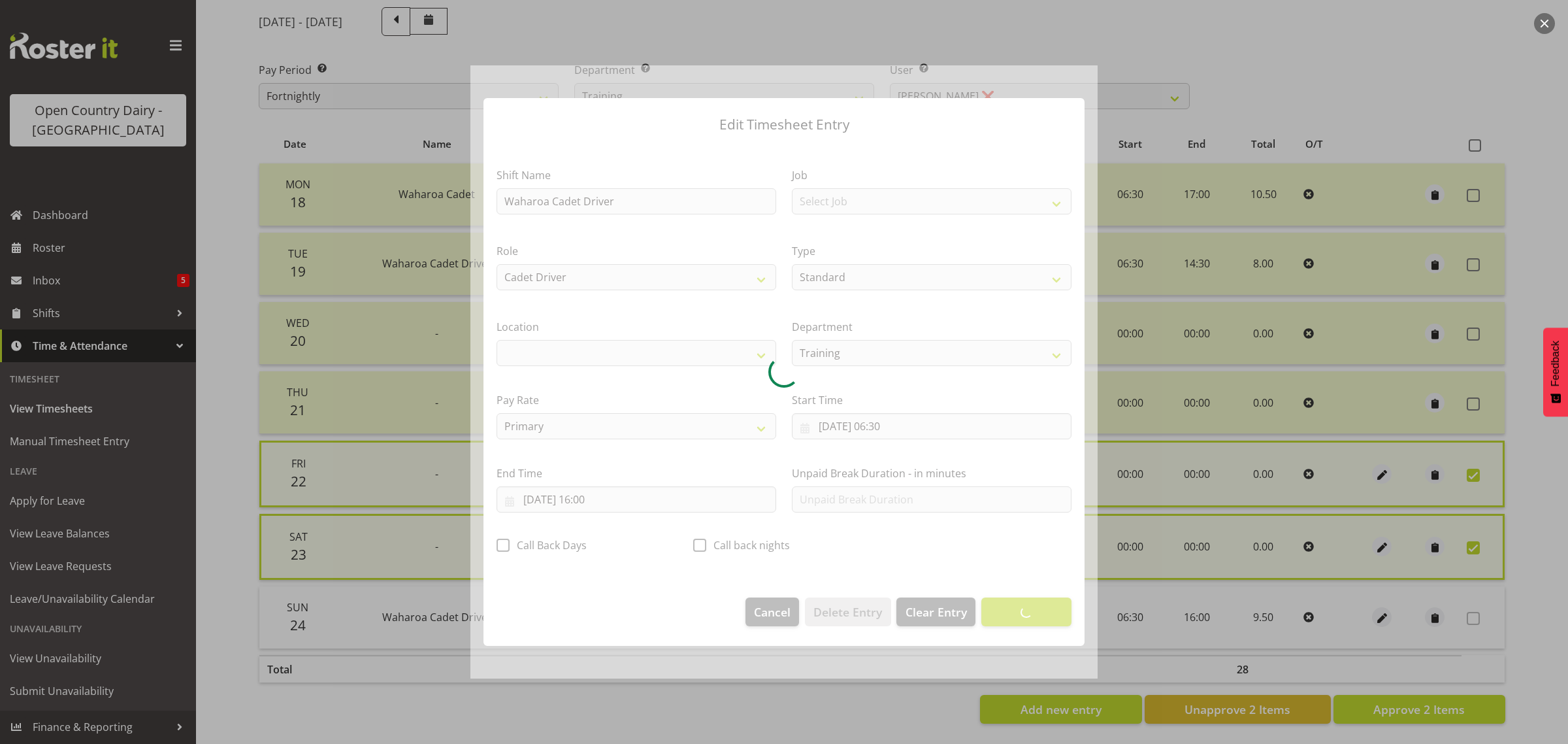
select select "1054"
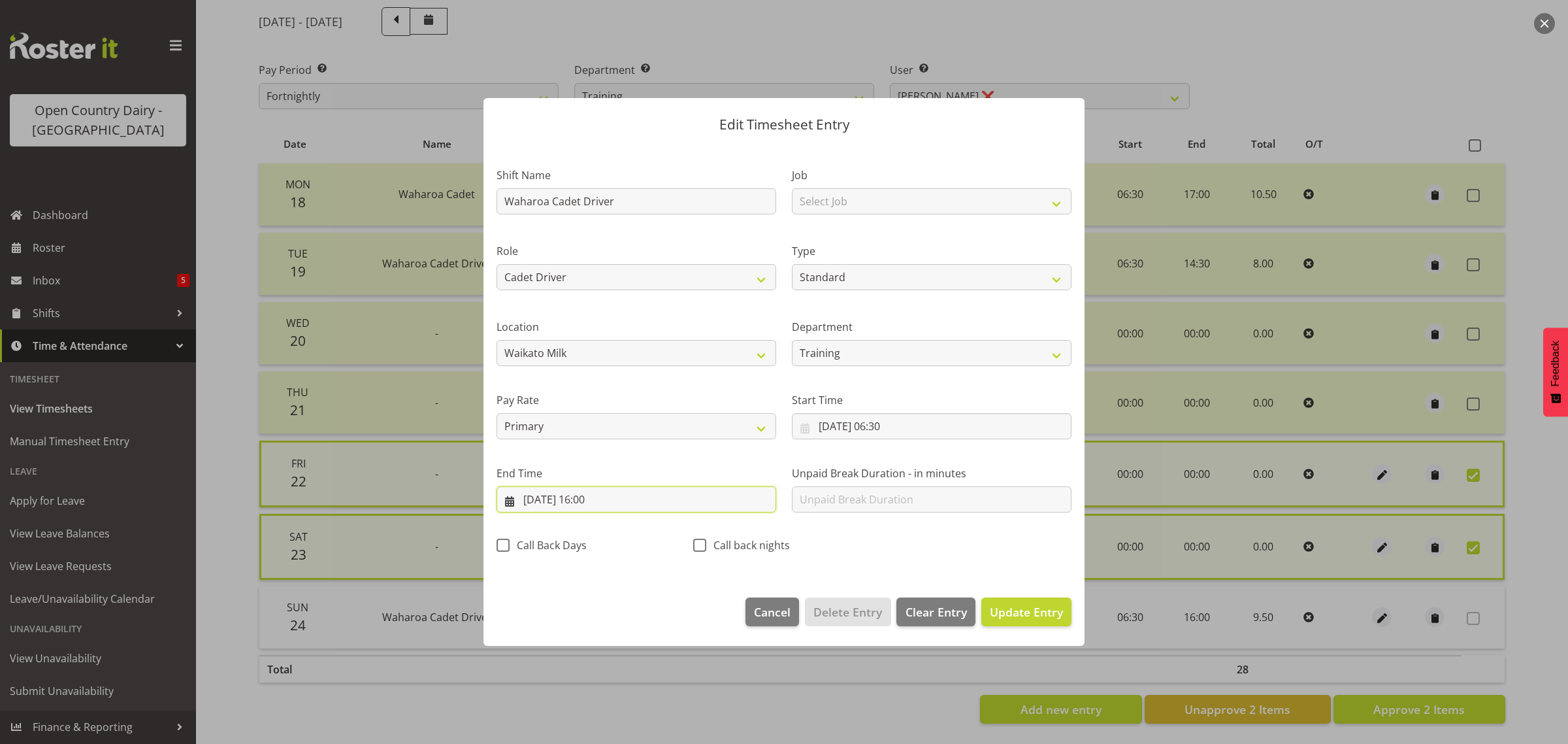
click at [585, 503] on input "[DATE] 16:00" at bounding box center [636, 499] width 280 height 26
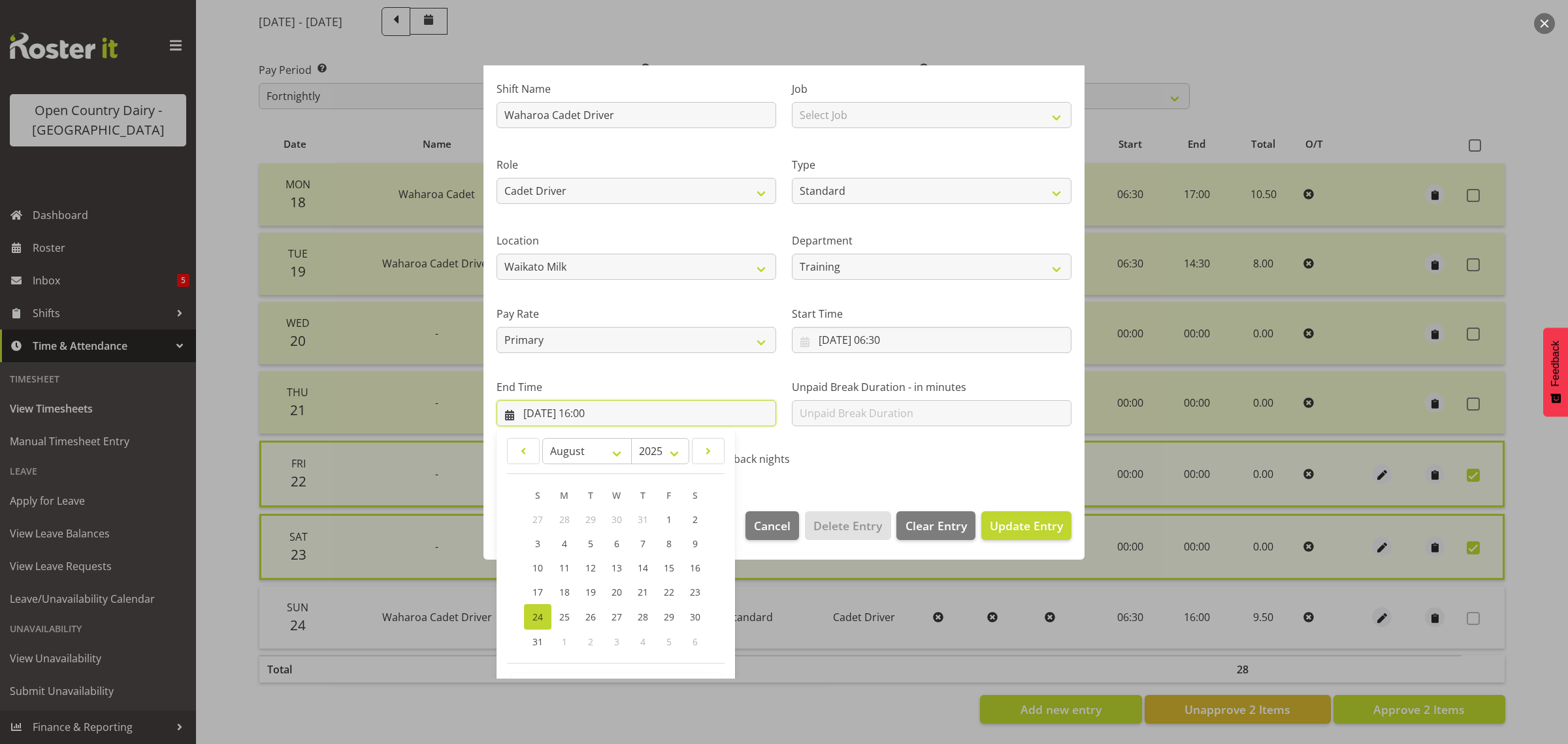
scroll to position [133, 0]
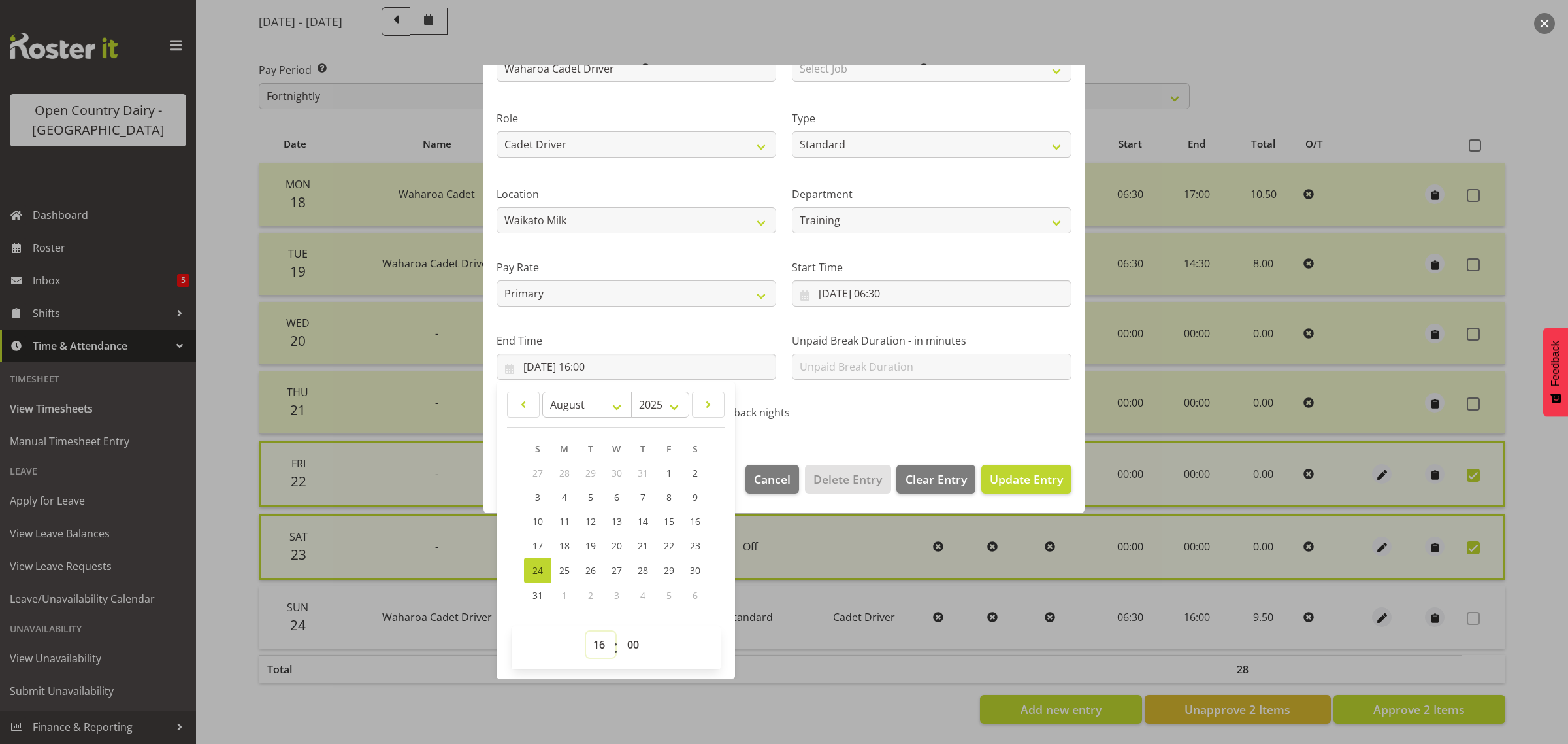
click at [601, 648] on select "00 01 02 03 04 05 06 07 08 09 10 11 12 13 14 15 16 17 18 19 20 21 22 23" at bounding box center [601, 644] width 30 height 26
select select "15"
click at [586, 631] on select "00 01 02 03 04 05 06 07 08 09 10 11 12 13 14 15 16 17 18 19 20 21 22 23" at bounding box center [601, 644] width 30 height 26
type input "[DATE] 15:00"
click at [1037, 483] on span "Update Entry" at bounding box center [1027, 479] width 73 height 16
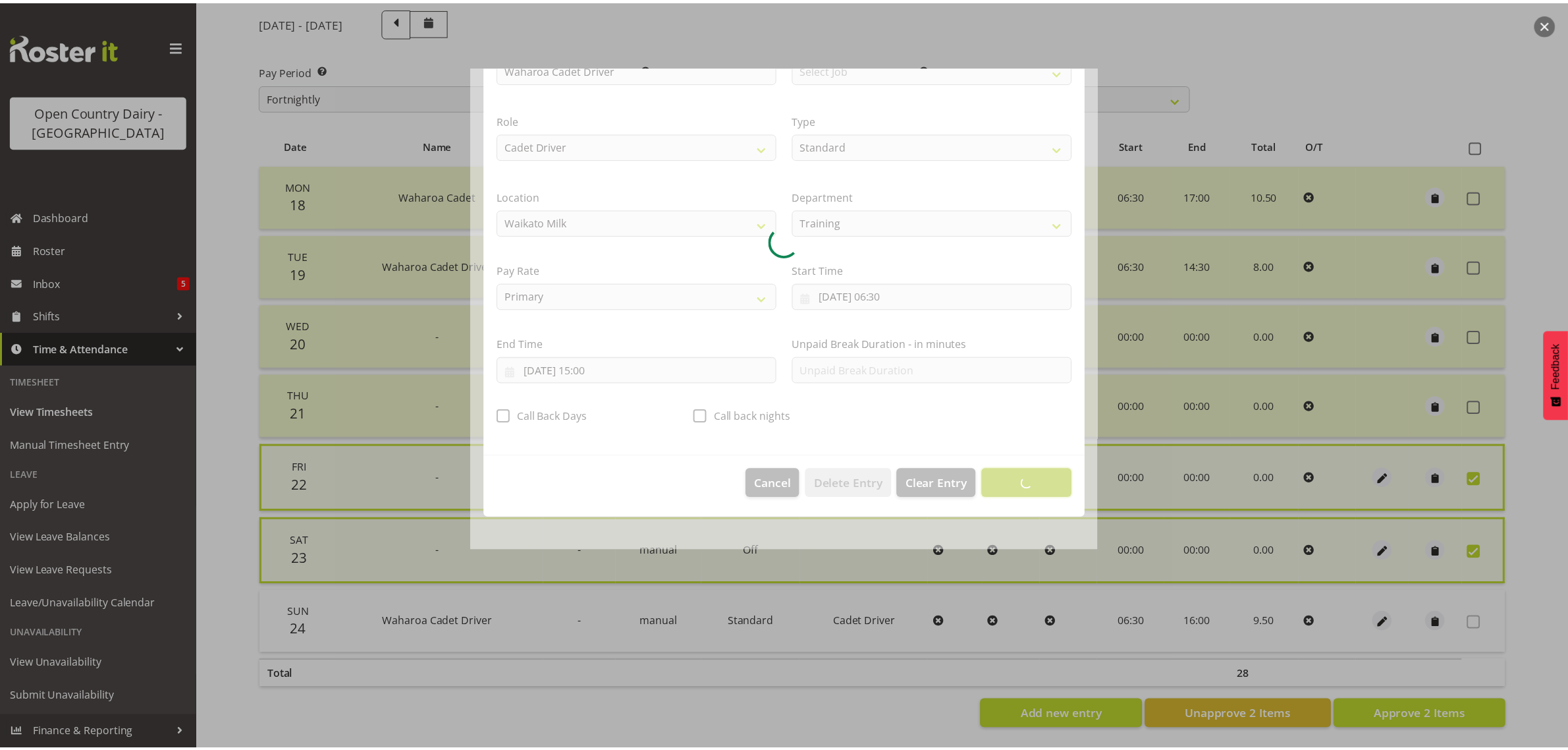
scroll to position [0, 0]
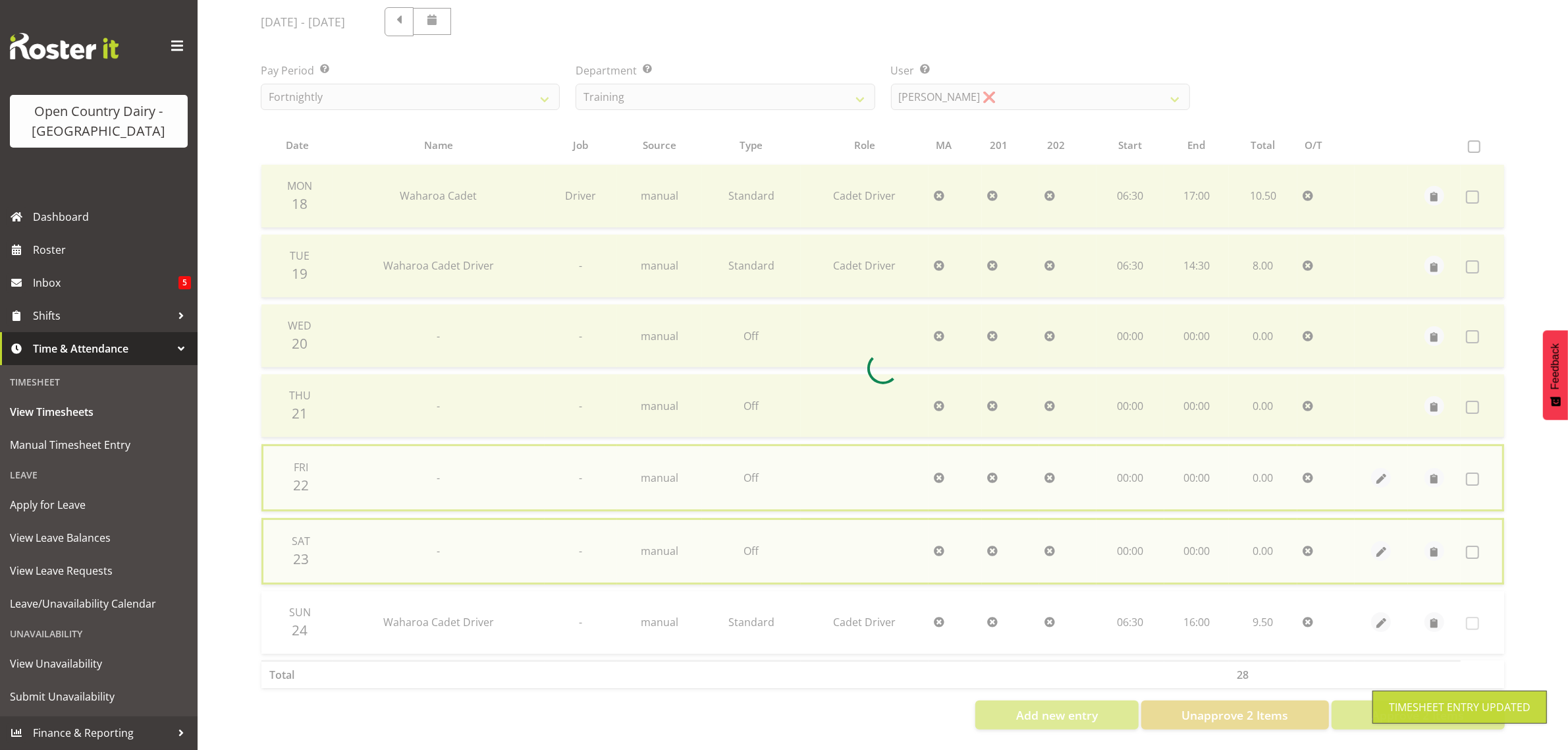
checkbox input "false"
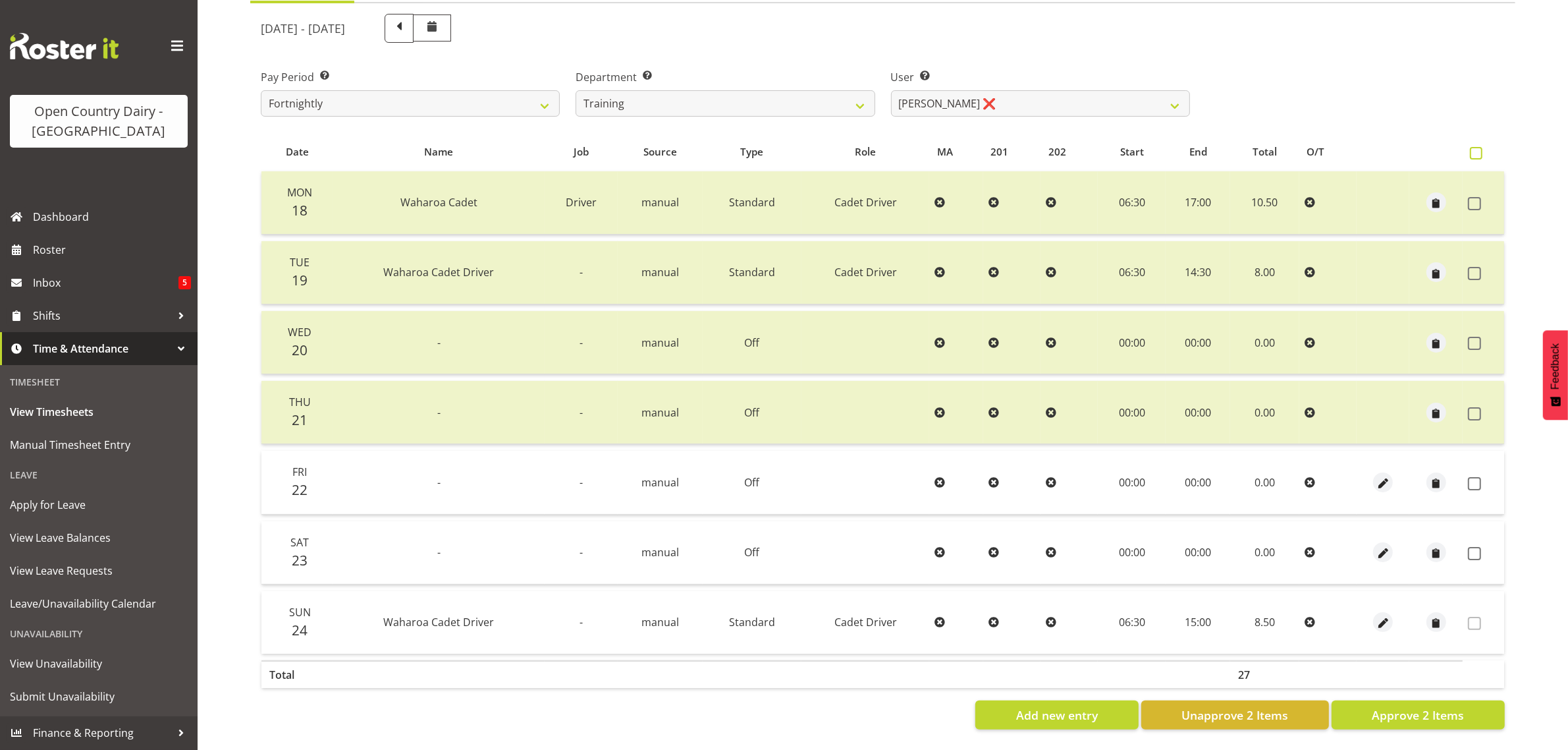
click at [1473, 147] on span at bounding box center [1476, 153] width 12 height 12
click at [1473, 149] on input "checkbox" at bounding box center [1474, 153] width 8 height 8
checkbox input "true"
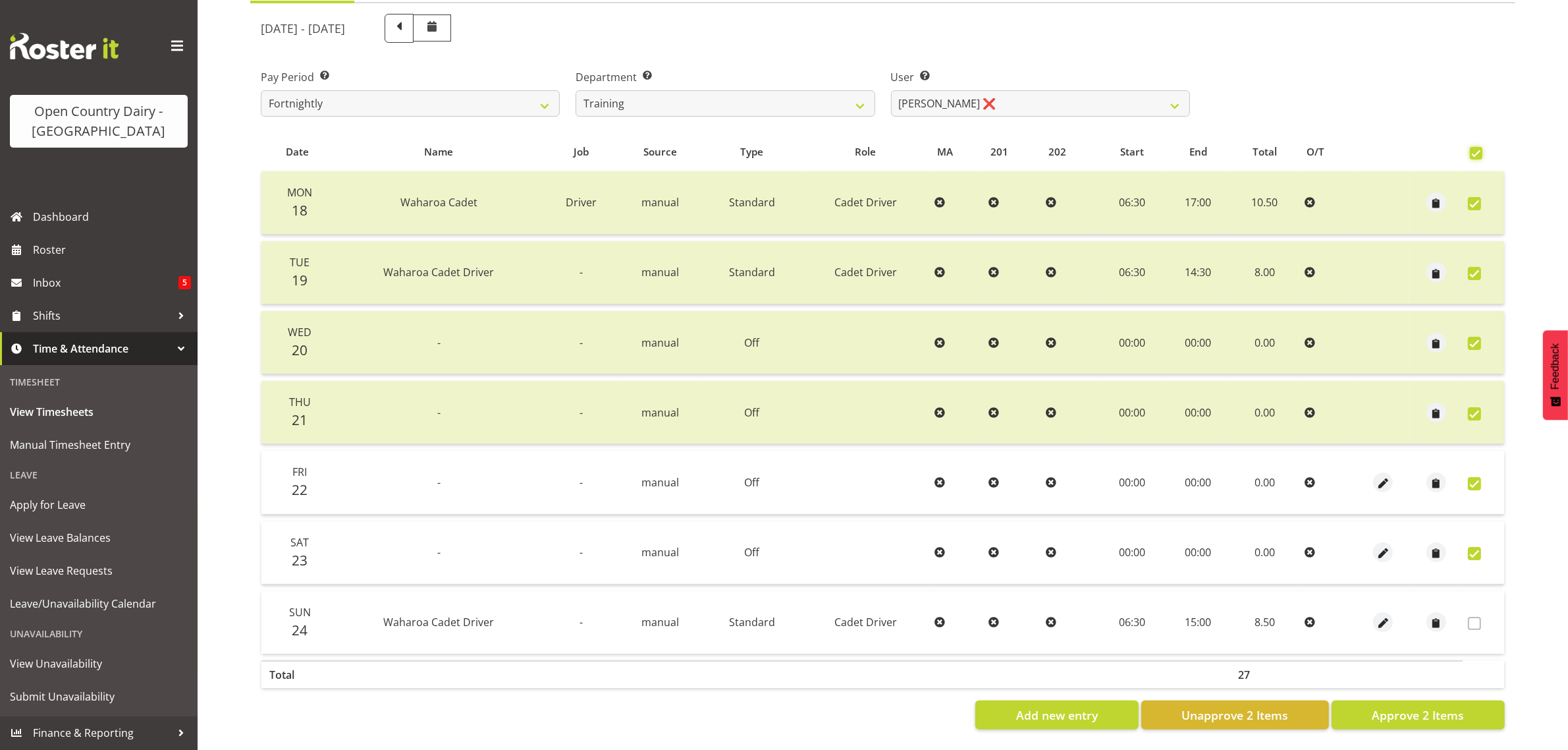
checkbox input "true"
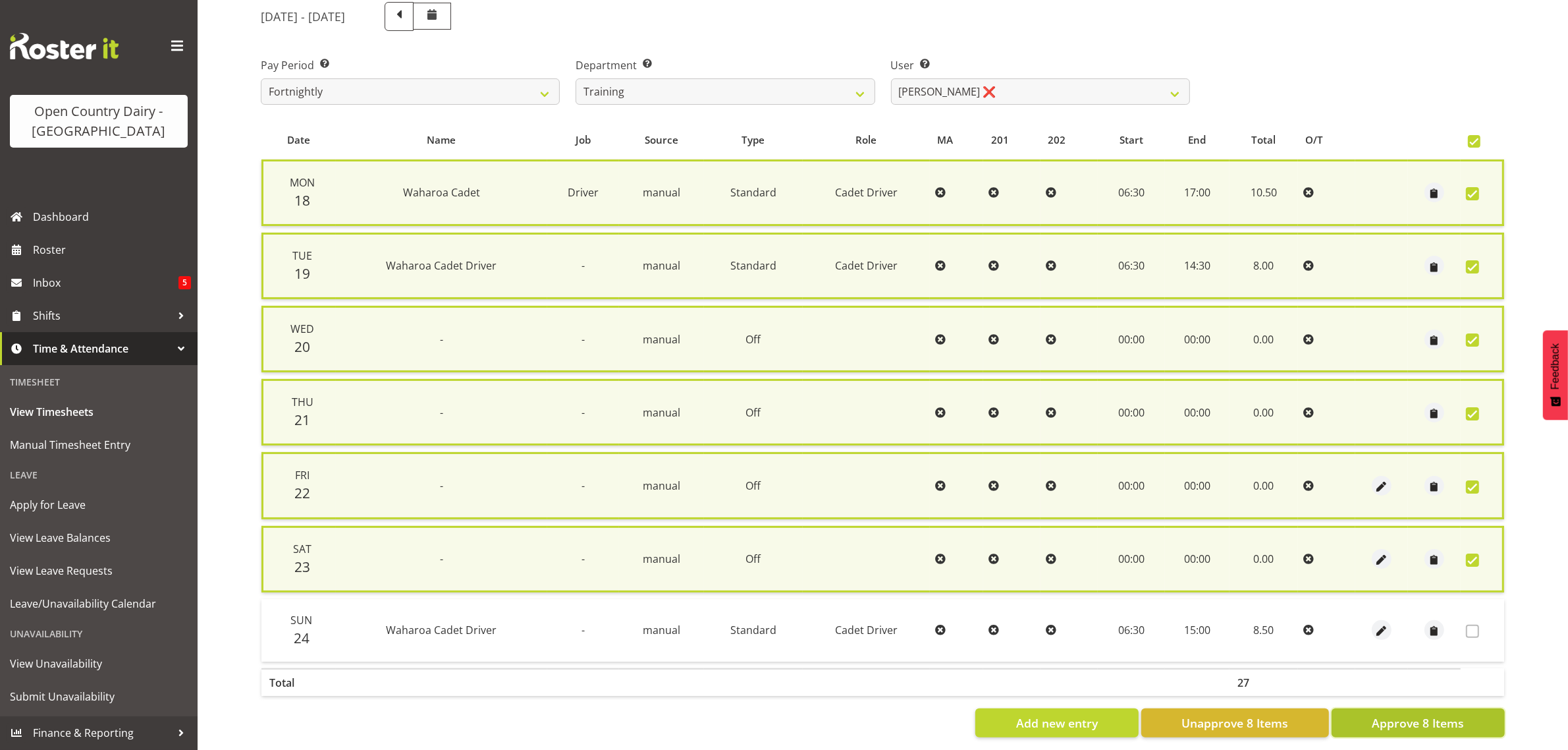
click at [1423, 722] on span "Approve 8 Items" at bounding box center [1418, 722] width 92 height 17
checkbox input "false"
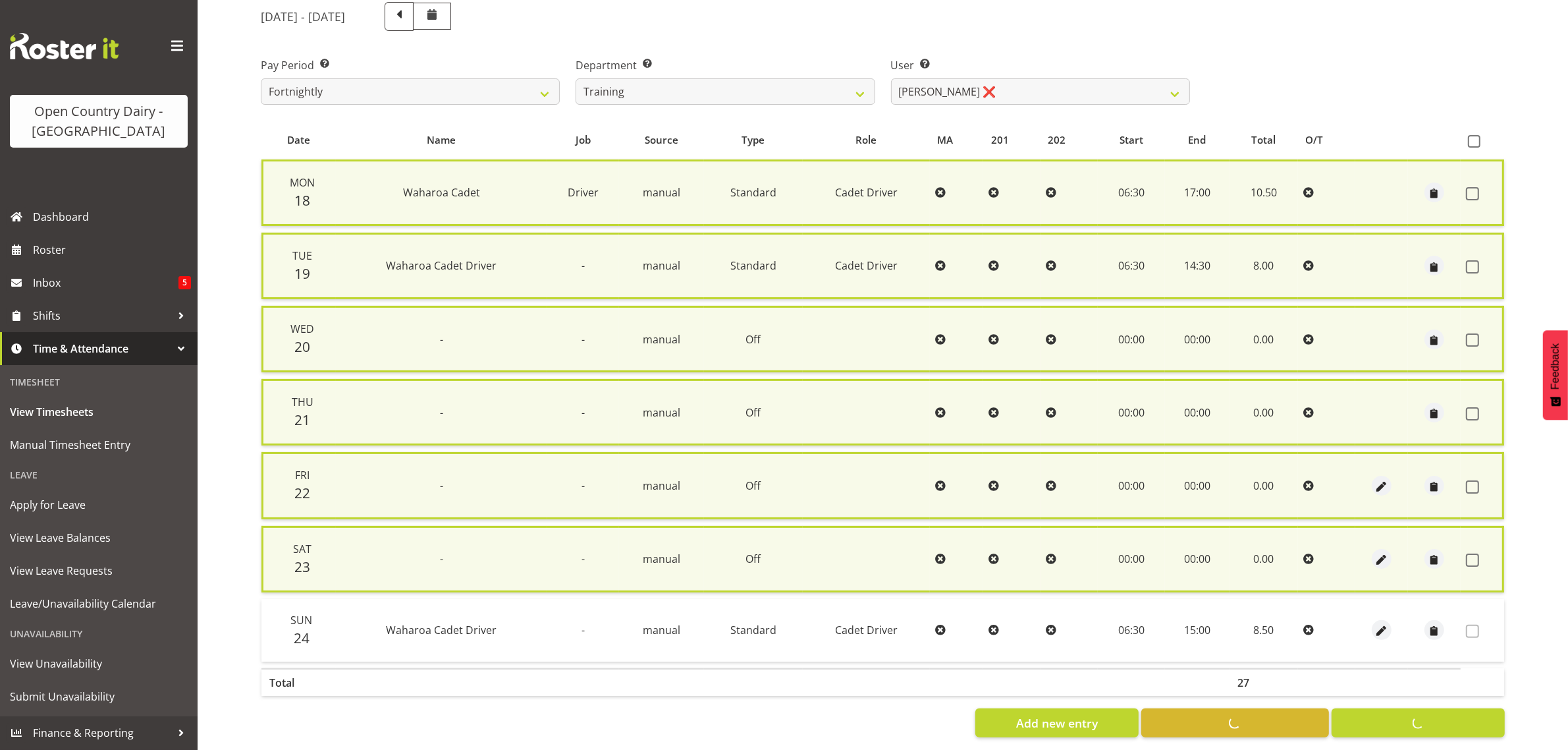
checkbox input "false"
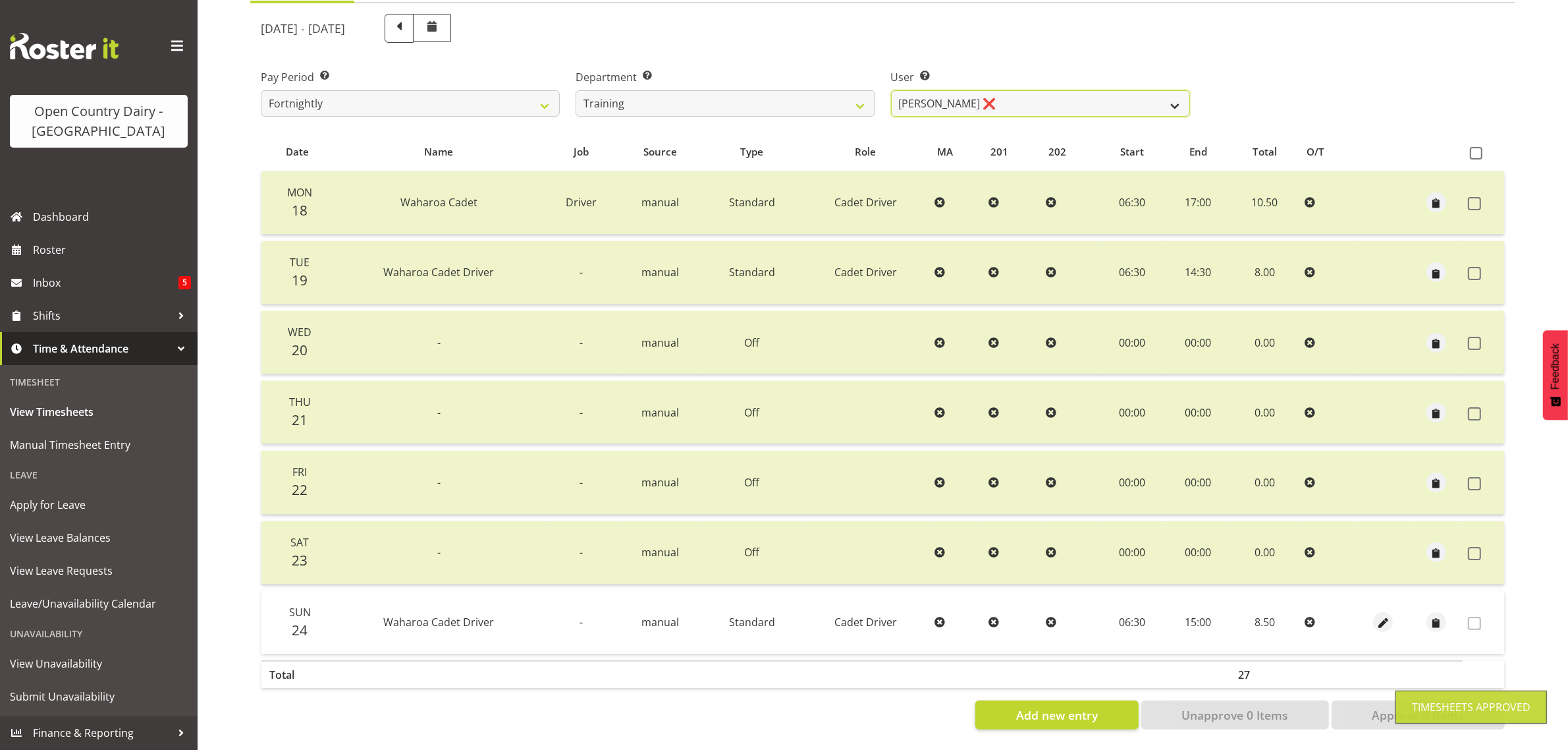
click at [1006, 90] on select "[PERSON_NAME] ❌ [PERSON_NAME] ❌ [PERSON_NAME] (Junior) ❌ [PERSON_NAME] ❌ [PERSO…" at bounding box center [1040, 103] width 299 height 26
select select "11256"
click at [891, 90] on select "[PERSON_NAME] ❌ [PERSON_NAME] ❌ [PERSON_NAME] (Junior) ❌ [PERSON_NAME] ❌ [PERSO…" at bounding box center [1040, 103] width 299 height 26
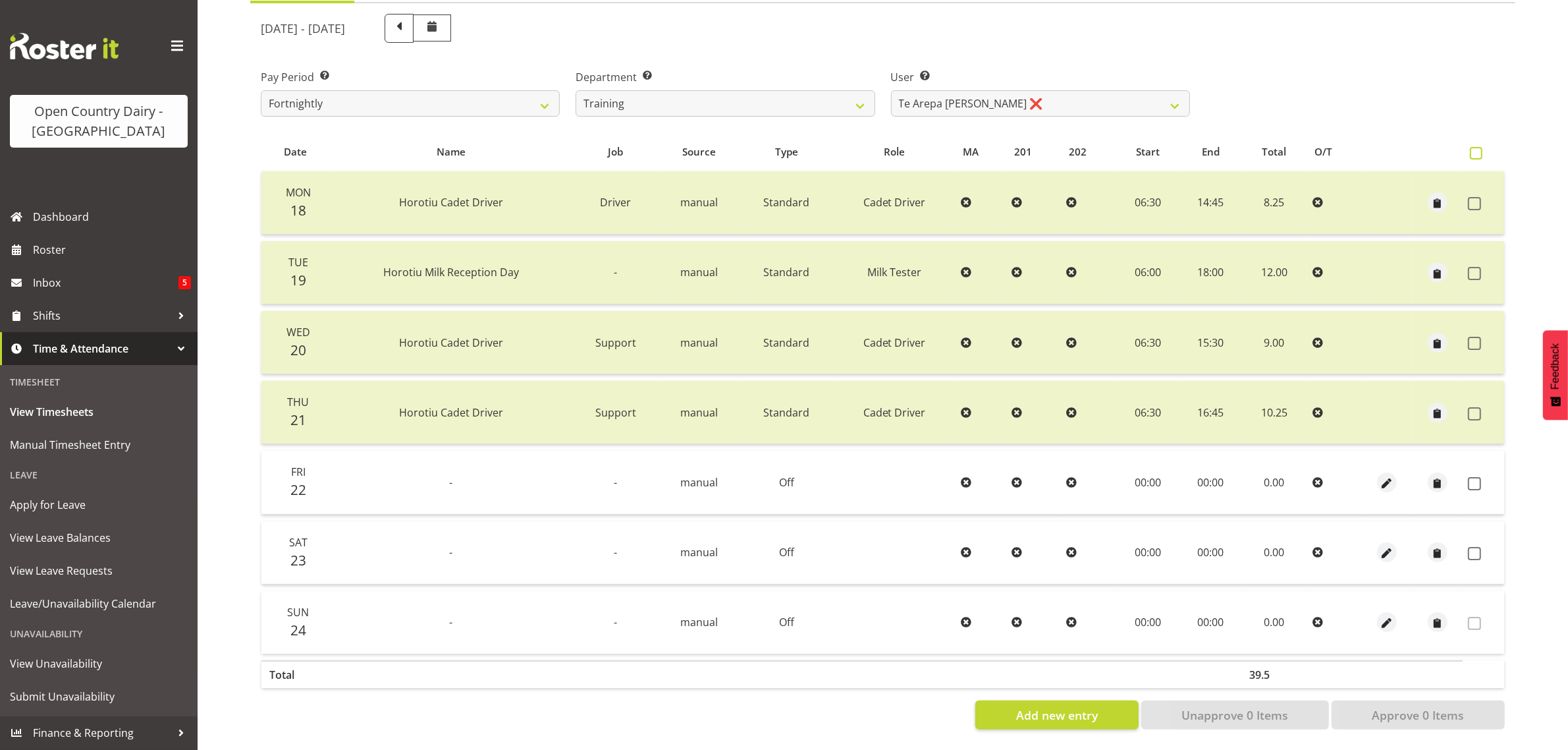
click at [1474, 147] on span at bounding box center [1476, 153] width 12 height 12
click at [1474, 149] on input "checkbox" at bounding box center [1474, 153] width 8 height 8
checkbox input "true"
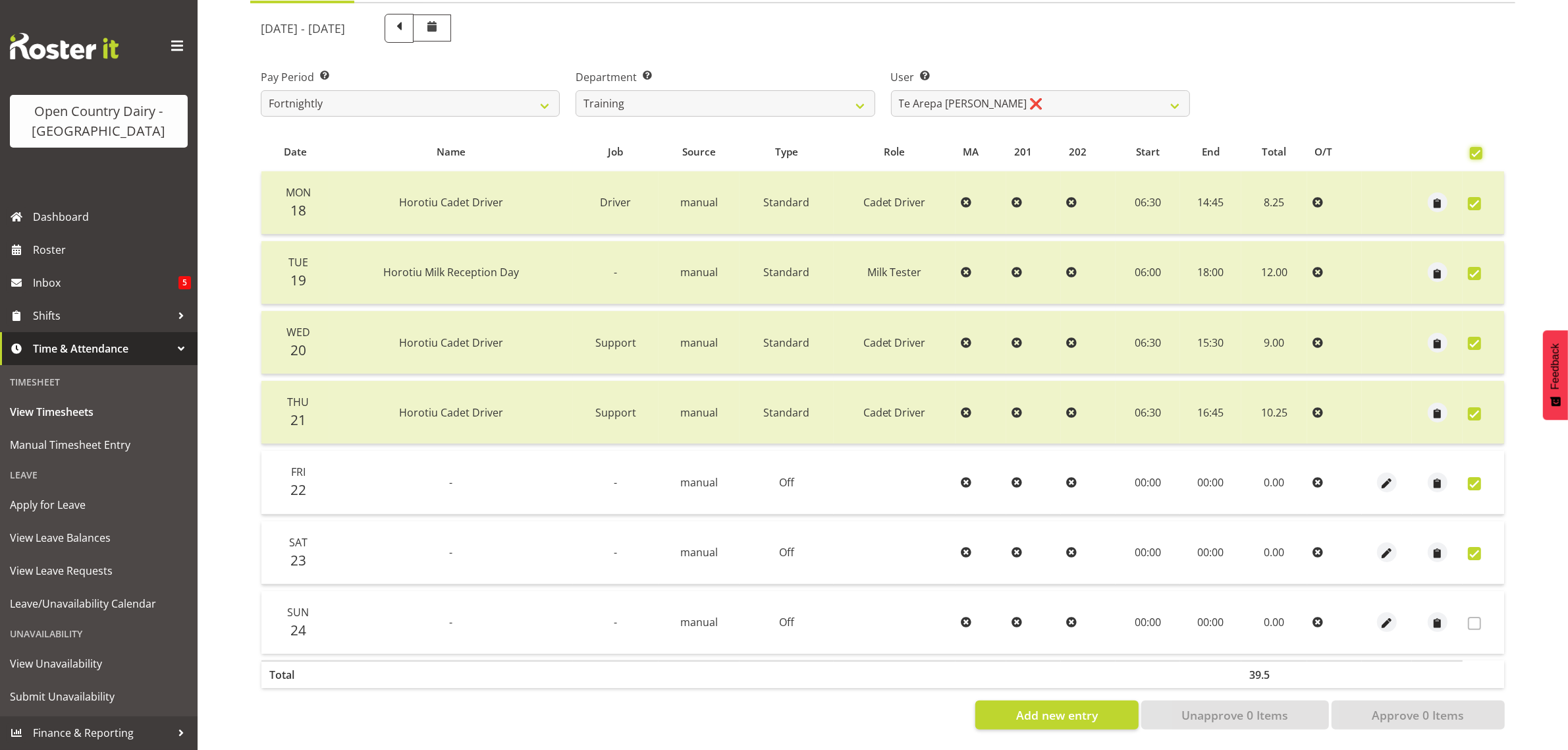
checkbox input "true"
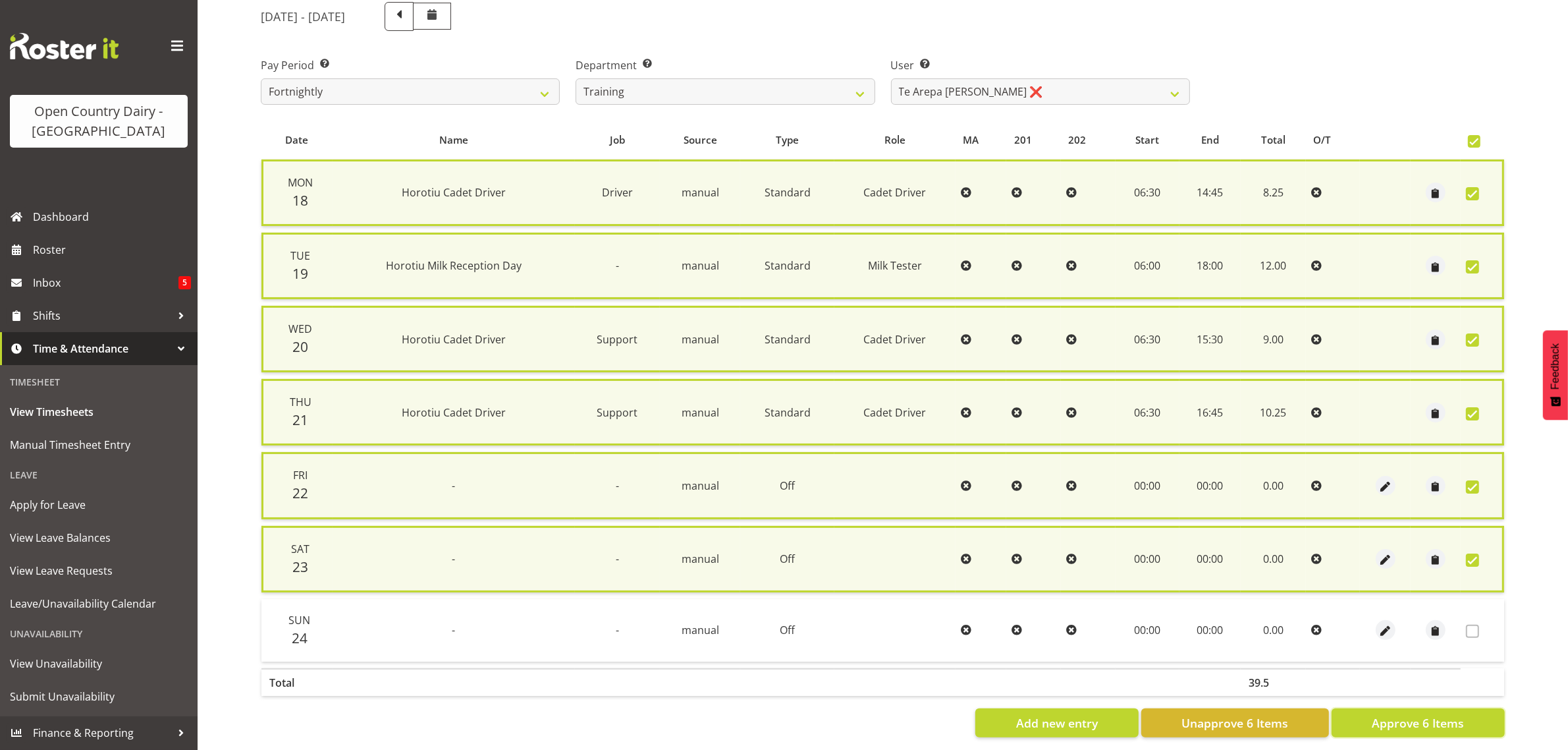
click at [1426, 718] on span "Approve 6 Items" at bounding box center [1418, 722] width 92 height 17
checkbox input "false"
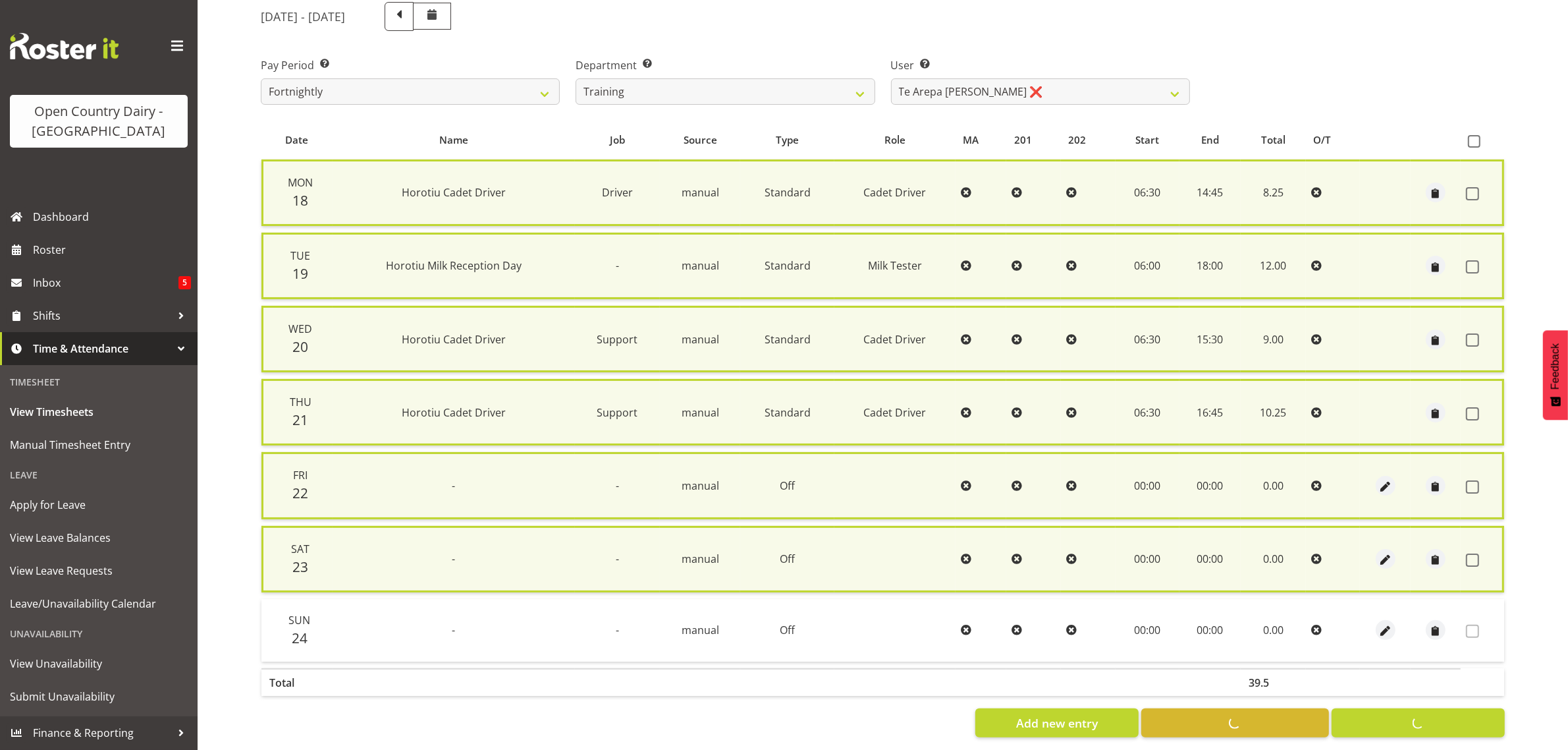
checkbox input "false"
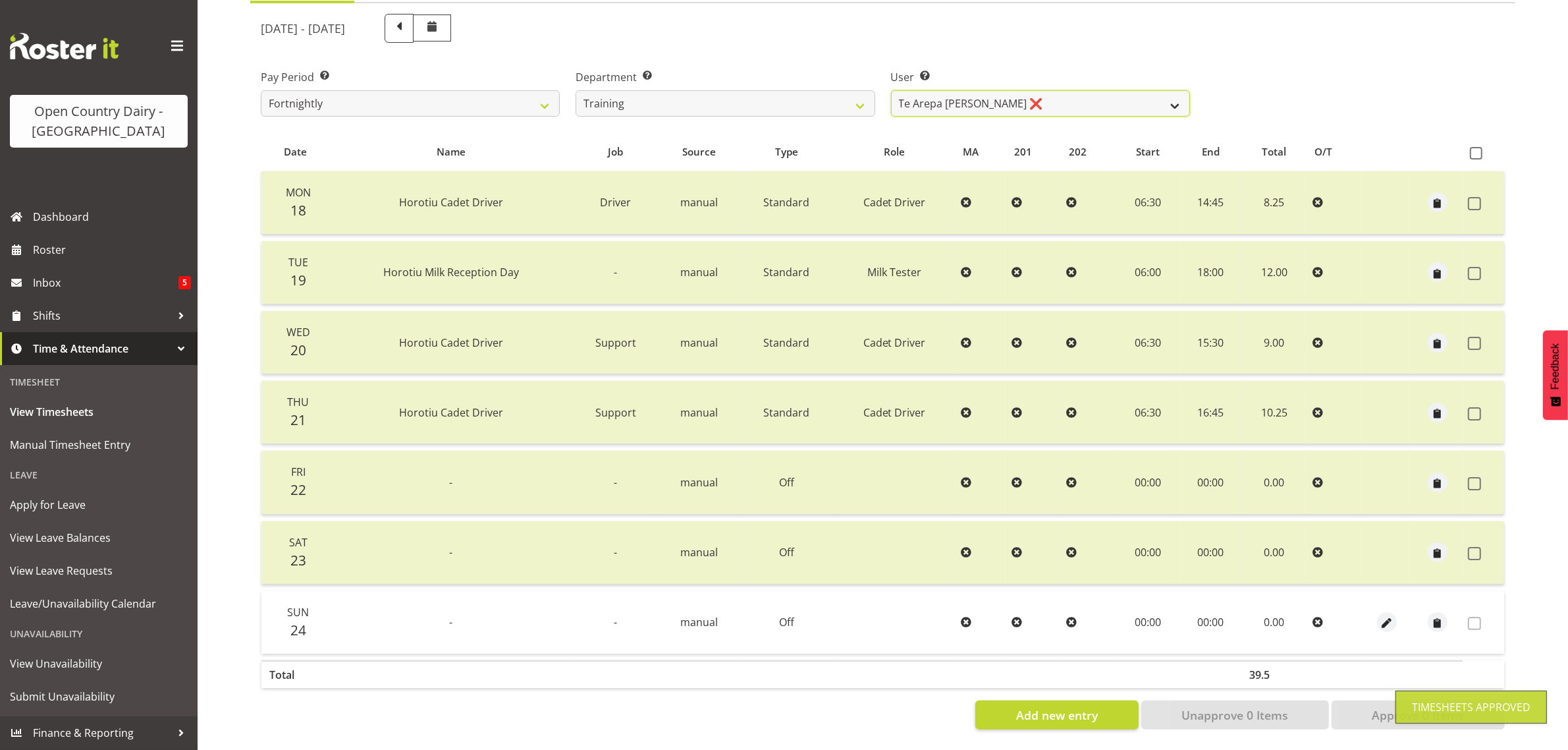
click at [1042, 90] on select "[PERSON_NAME] ❌ [PERSON_NAME] ❌ [PERSON_NAME] (Junior) ❌ [PERSON_NAME] ❌ [PERSO…" at bounding box center [1040, 103] width 299 height 26
select select "11242"
click at [891, 90] on select "[PERSON_NAME] ❌ [PERSON_NAME] ❌ [PERSON_NAME] (Junior) ❌ [PERSON_NAME] ❌ [PERSO…" at bounding box center [1040, 103] width 299 height 26
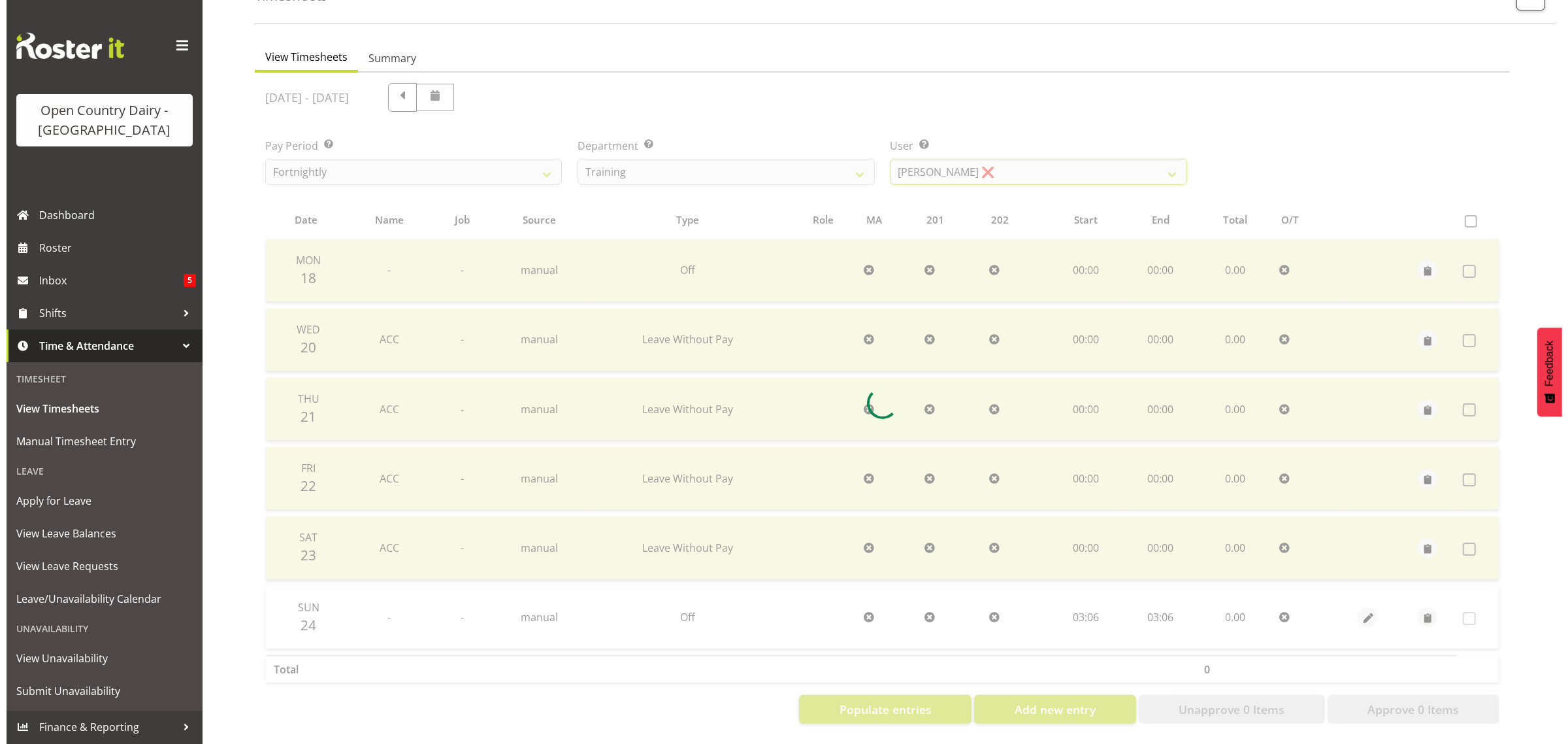
scroll to position [98, 0]
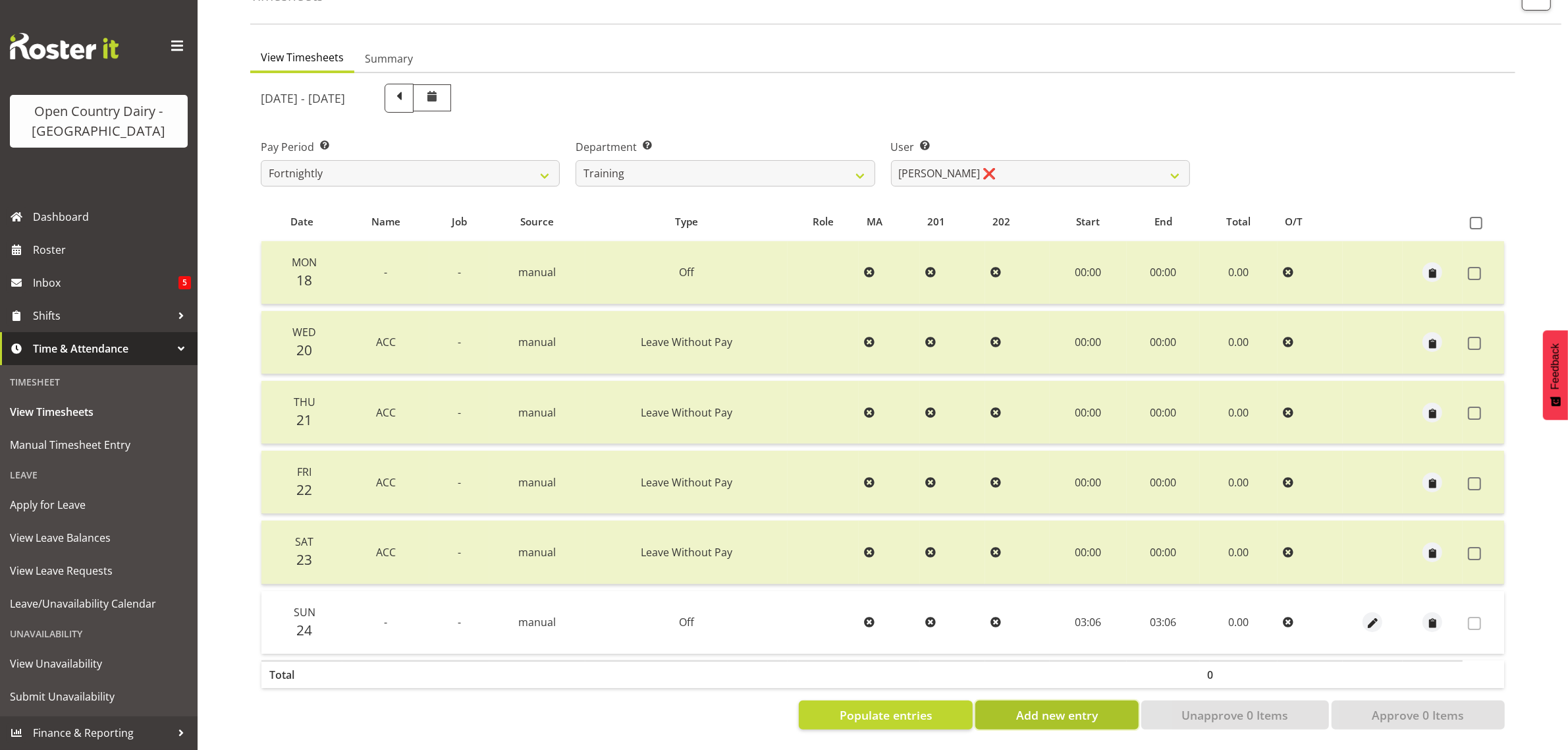
click at [1079, 706] on span "Add new entry" at bounding box center [1057, 715] width 81 height 17
select select
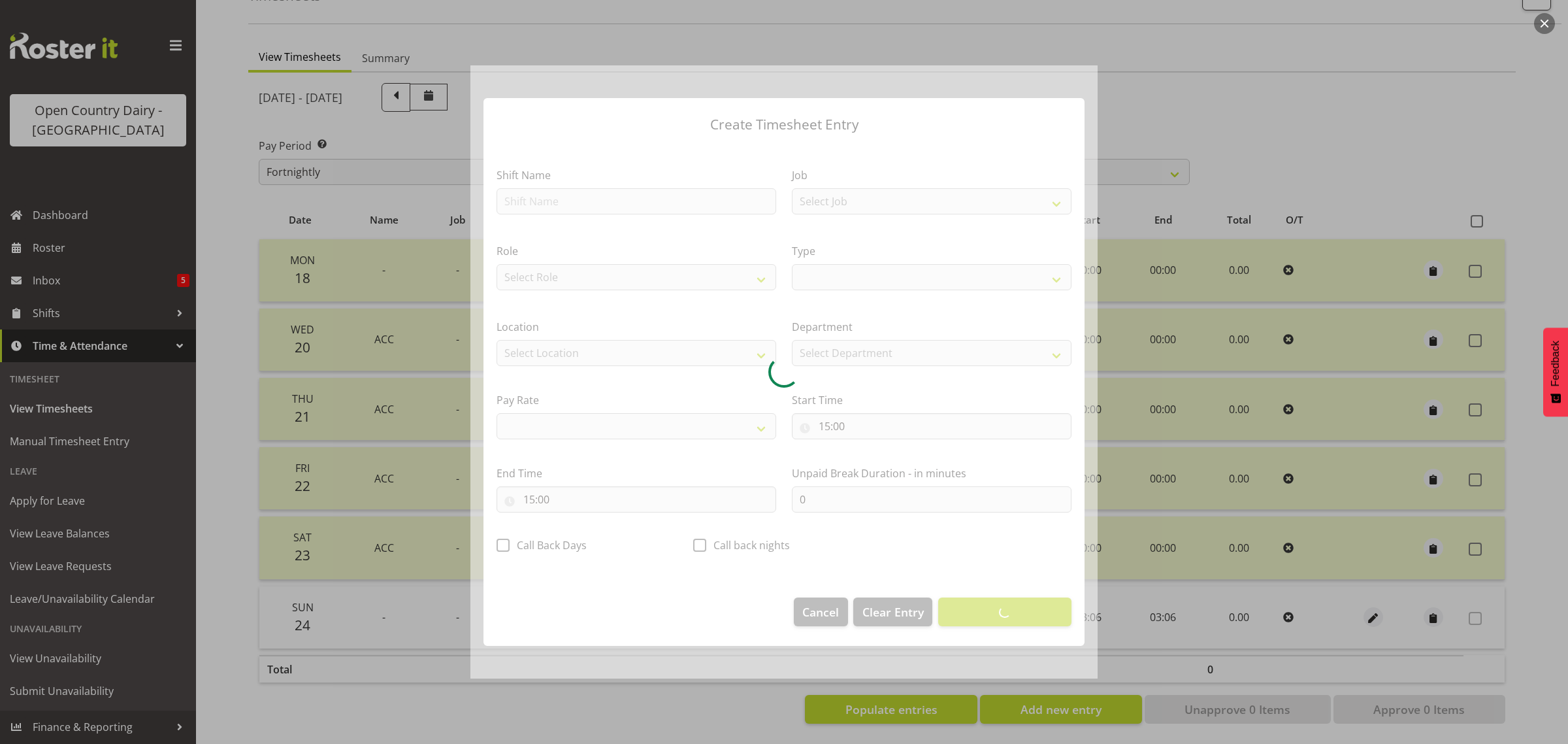
select select
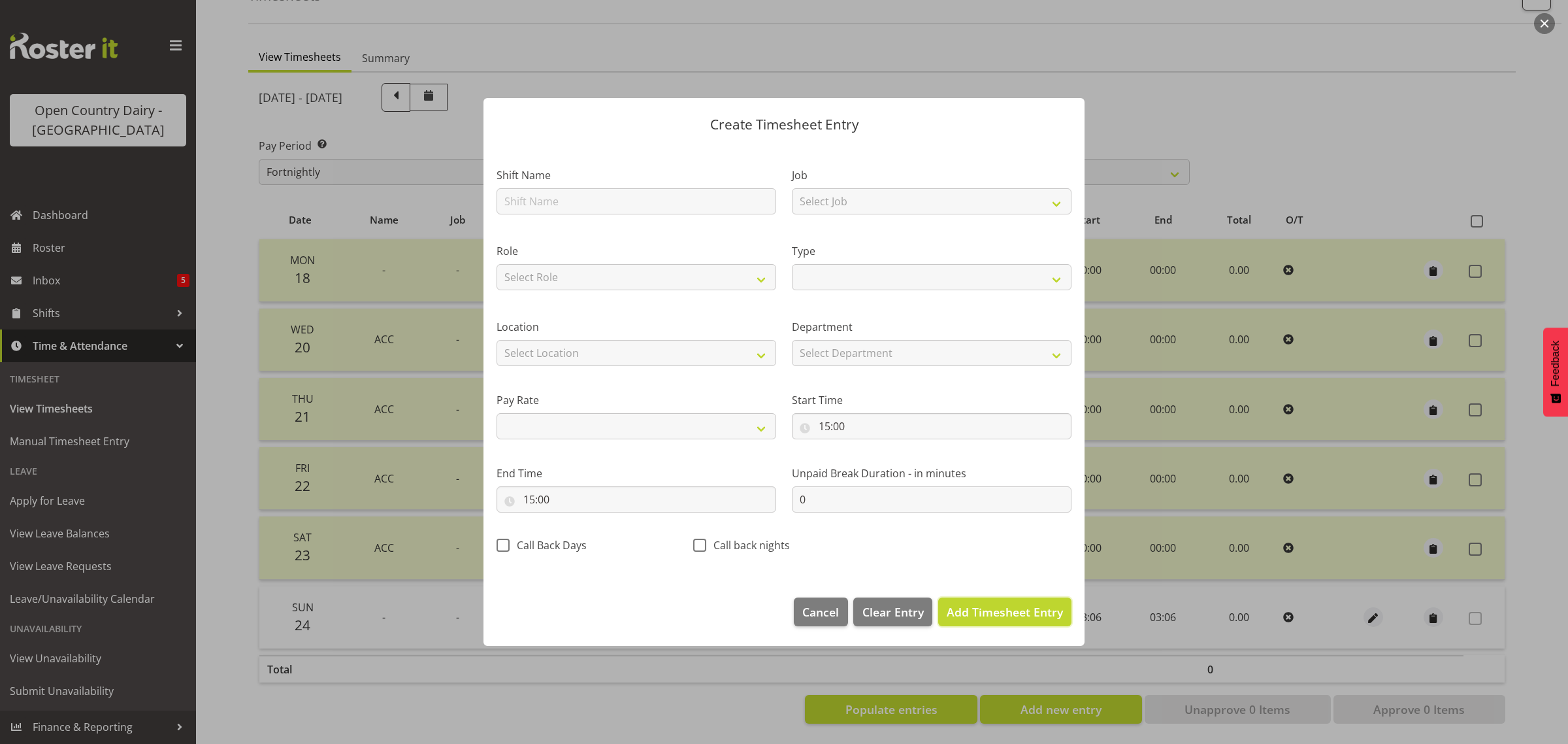
click at [999, 615] on span "Add Timesheet Entry" at bounding box center [1005, 611] width 117 height 16
select select
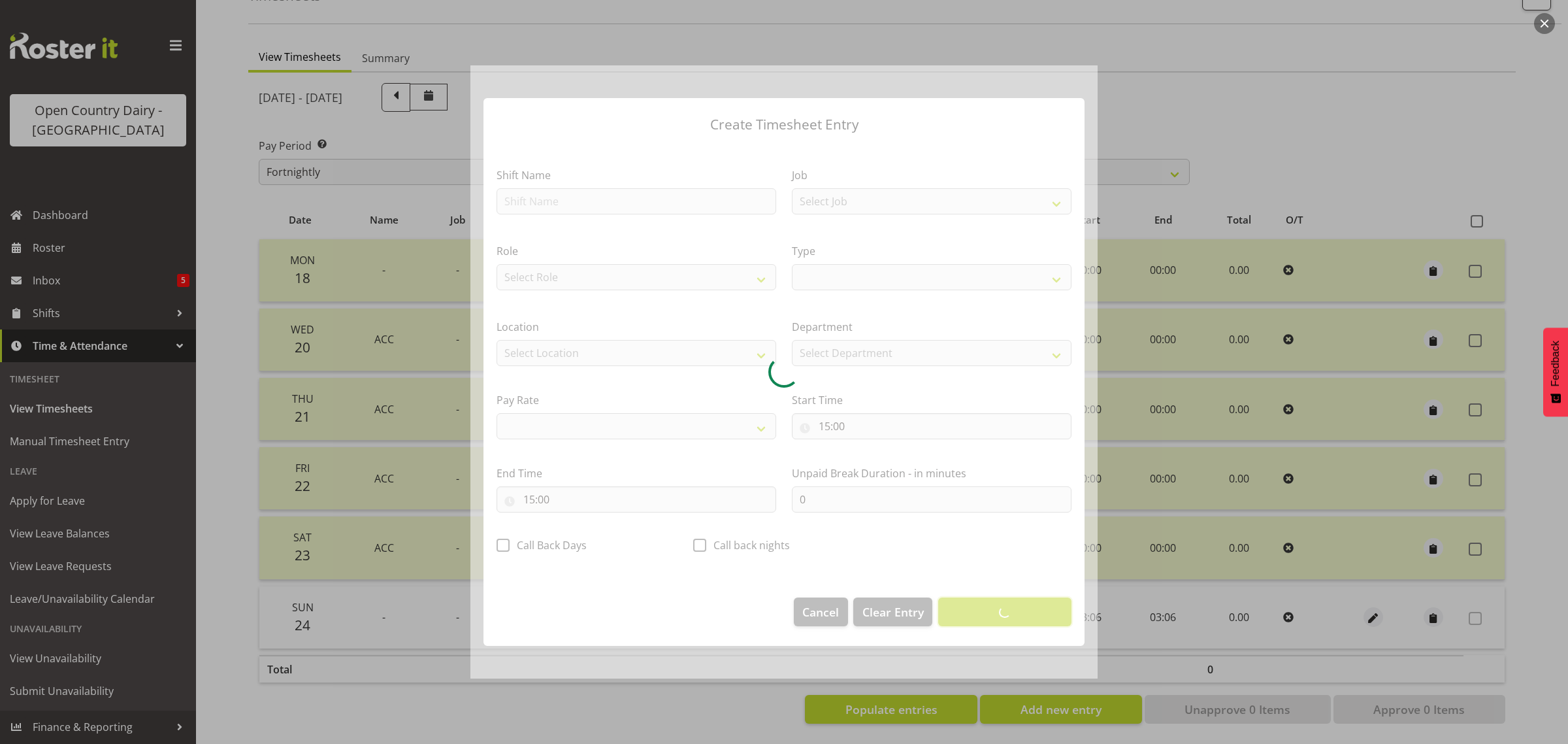
select select
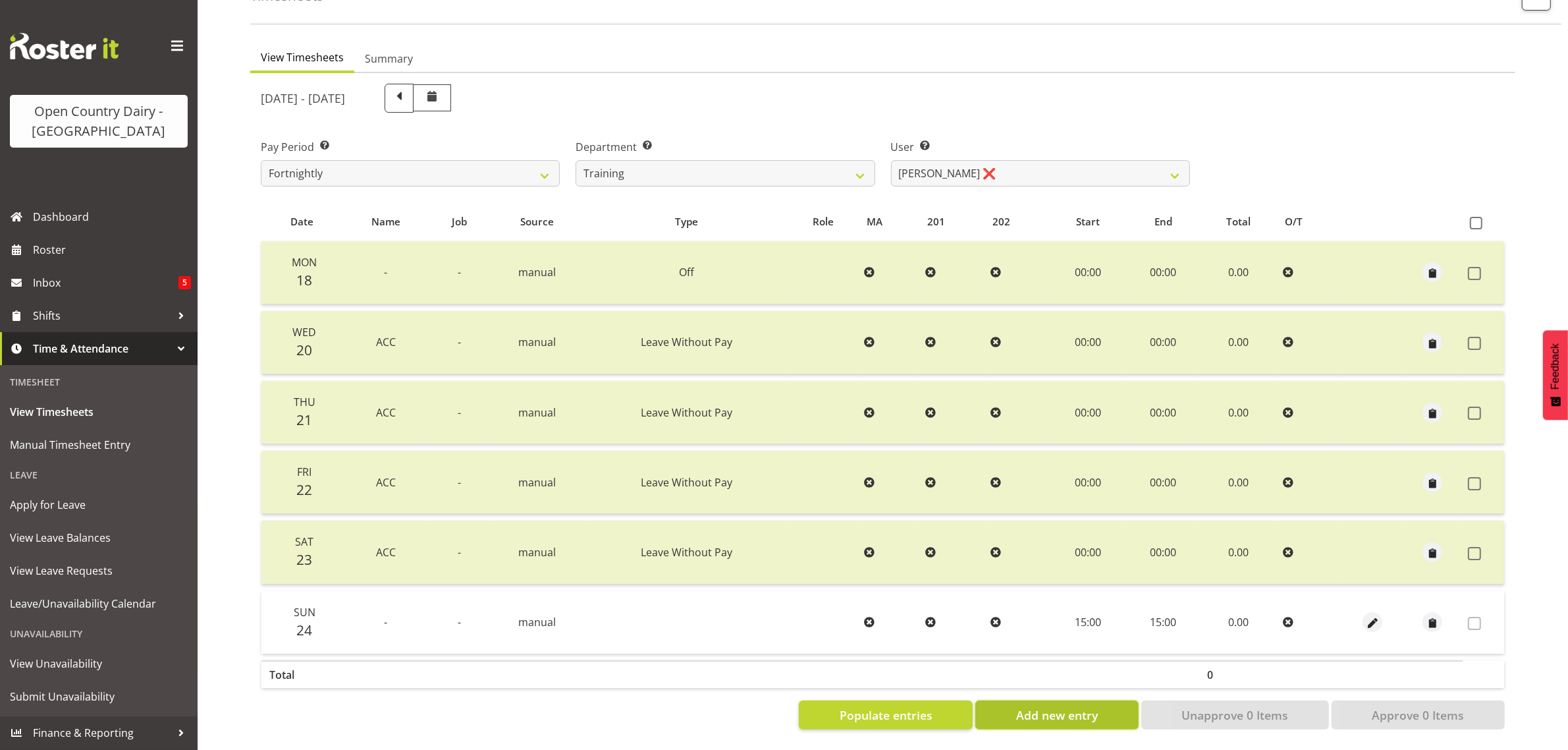
click at [1049, 706] on span "Add new entry" at bounding box center [1057, 715] width 81 height 17
select select
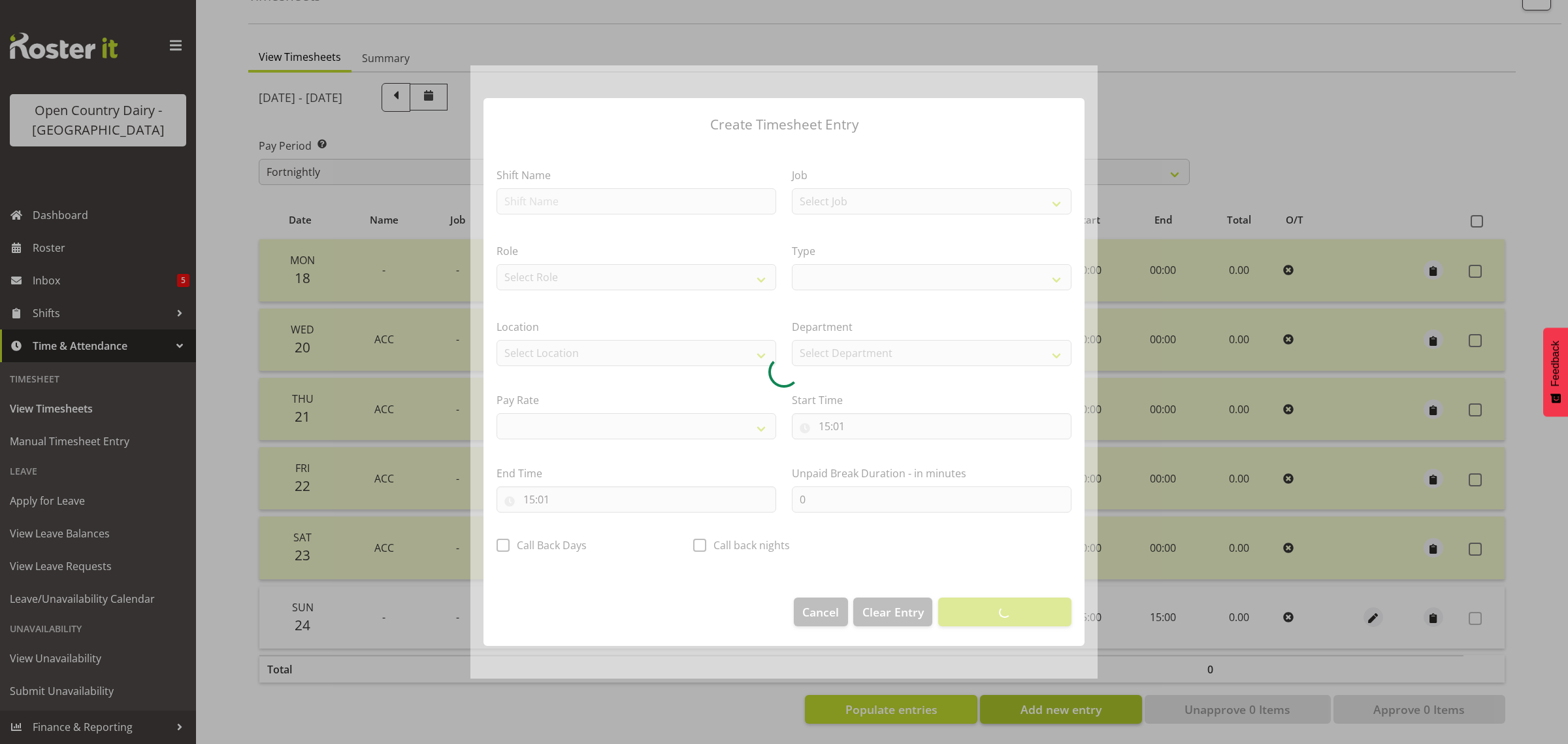
select select
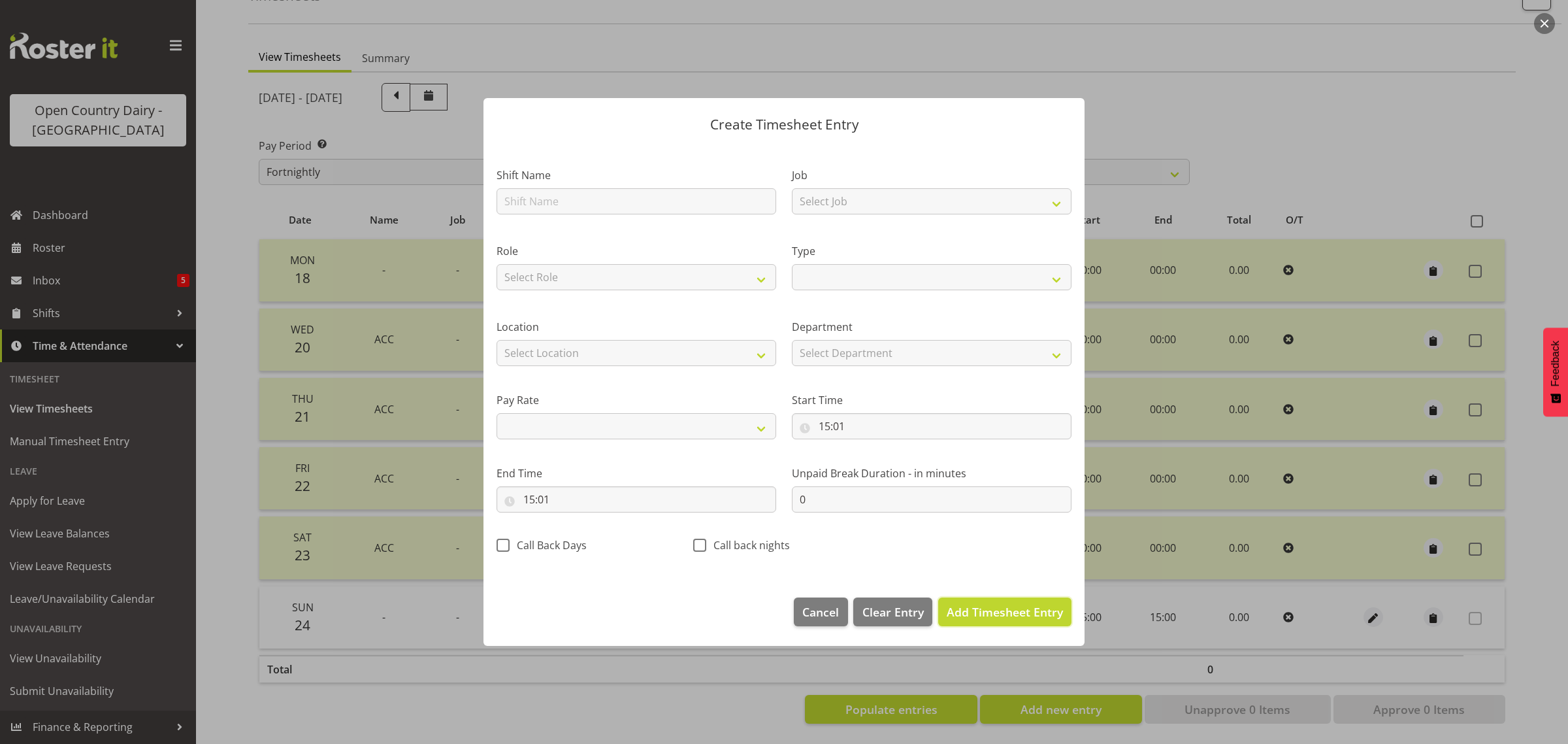
click at [1015, 613] on span "Add Timesheet Entry" at bounding box center [1005, 611] width 117 height 16
select select
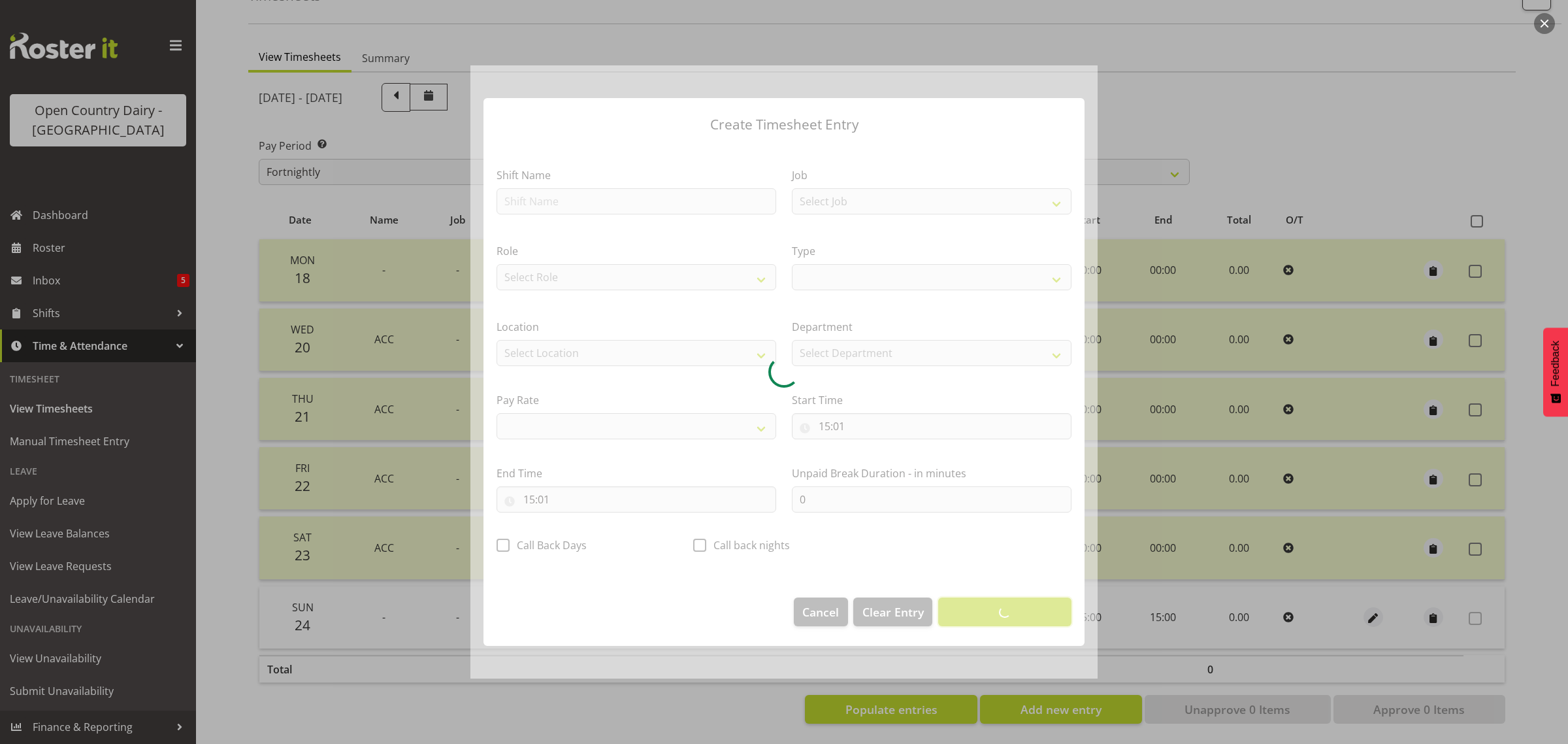
select select
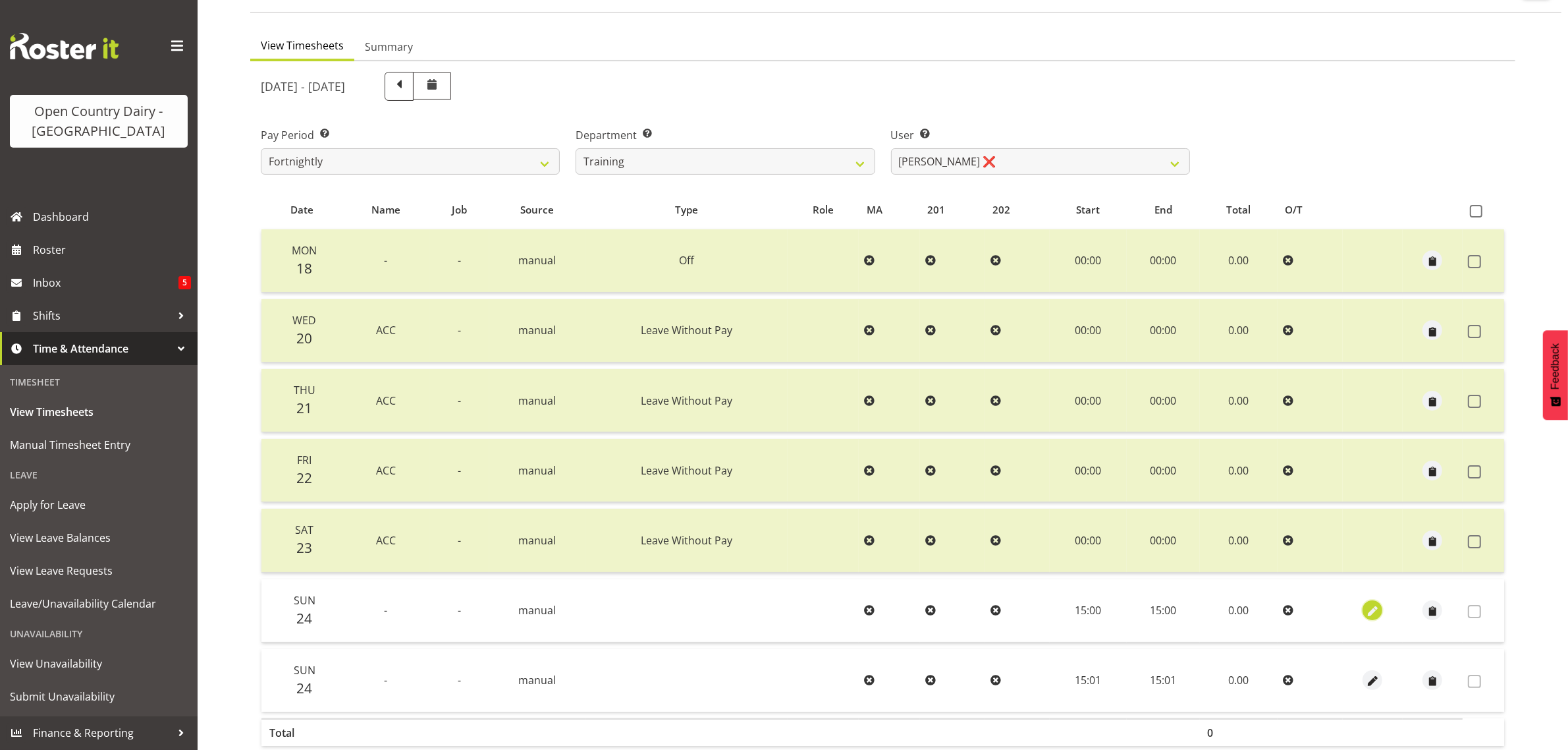
click at [1377, 616] on span "button" at bounding box center [1373, 612] width 15 height 15
select select "7"
select select "2025"
select select "15"
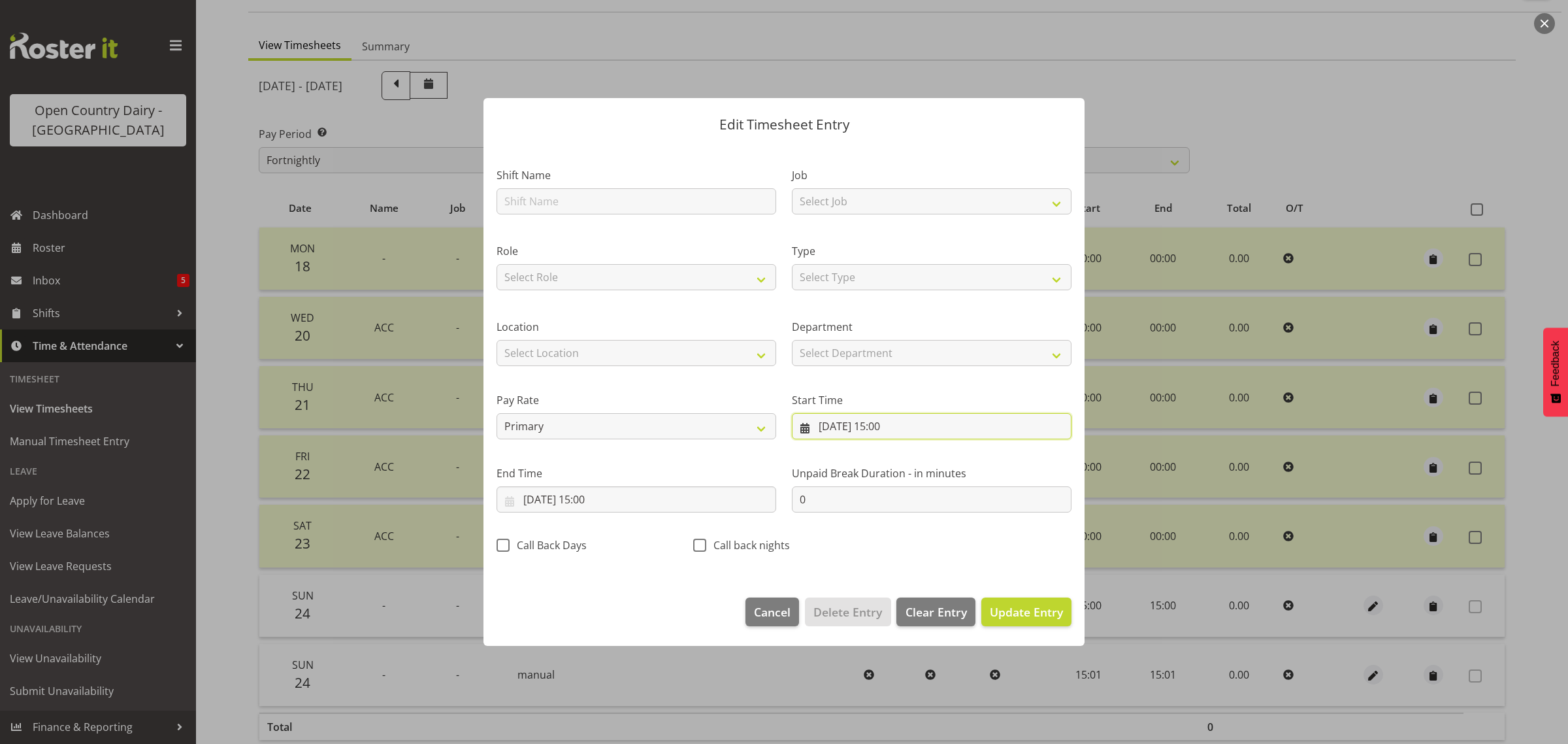
click at [860, 422] on input "[DATE] 15:00" at bounding box center [932, 426] width 280 height 26
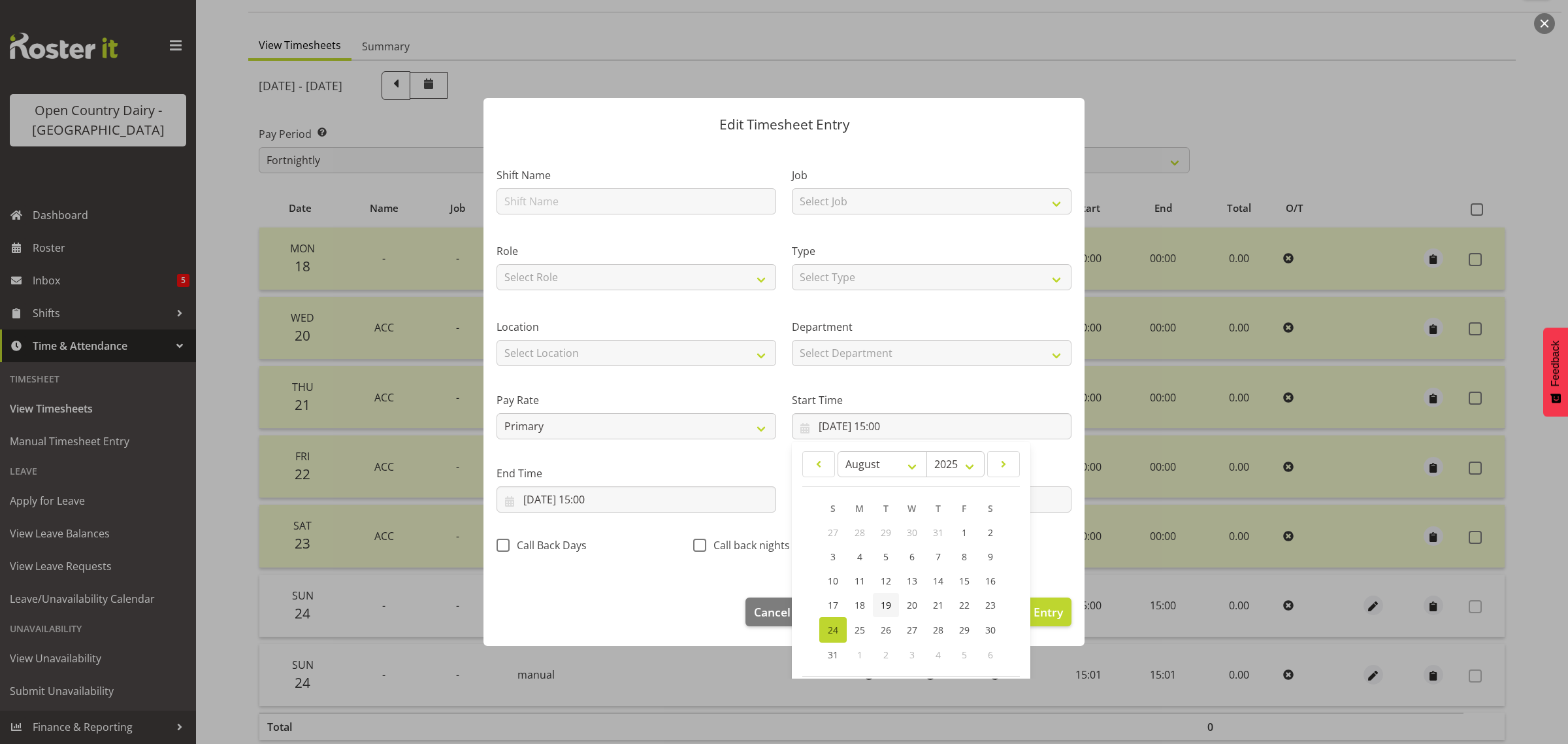
click at [882, 605] on span "19" at bounding box center [887, 604] width 11 height 12
type input "[DATE] 15:00"
click at [569, 501] on input "[DATE] 15:00" at bounding box center [636, 499] width 280 height 26
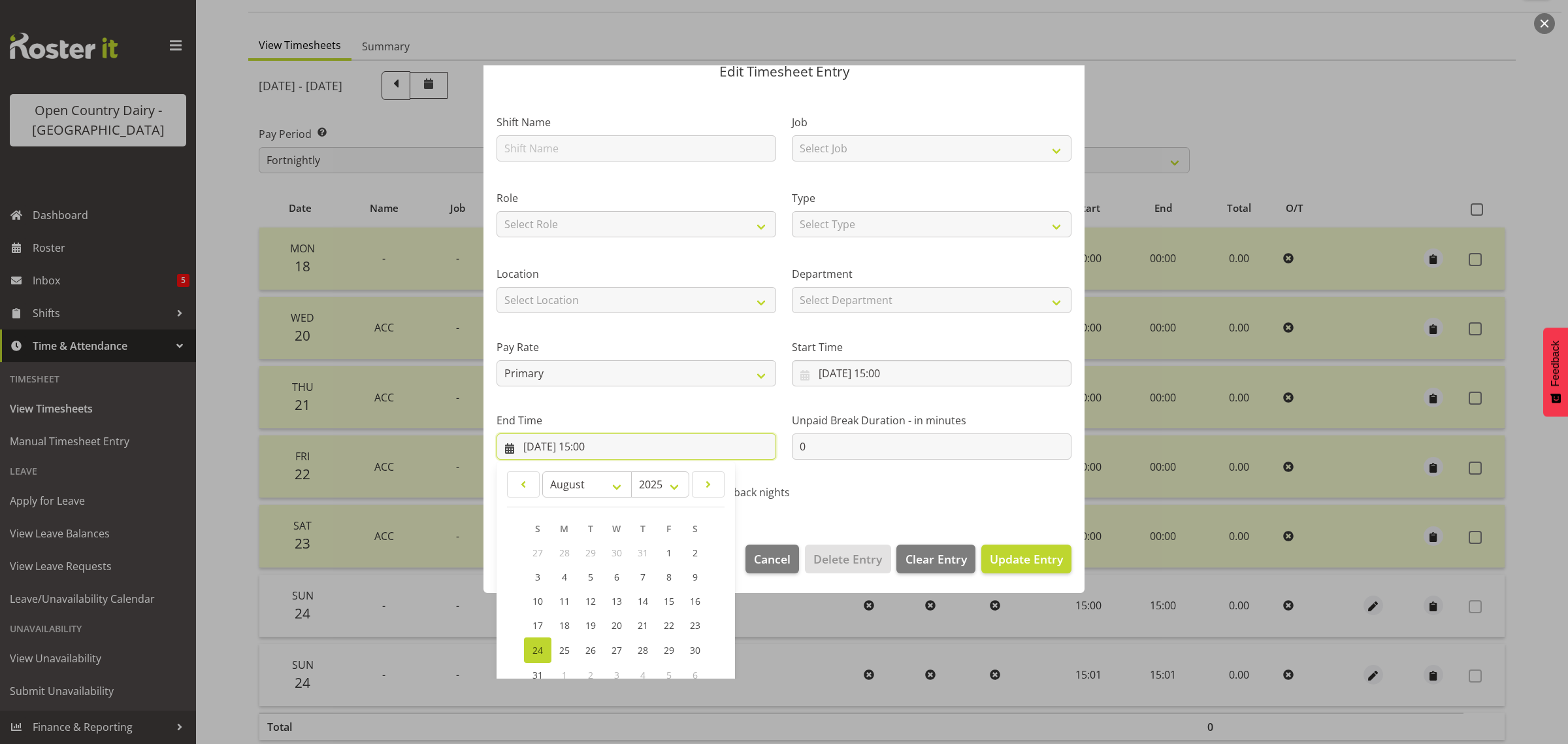
scroll to position [133, 0]
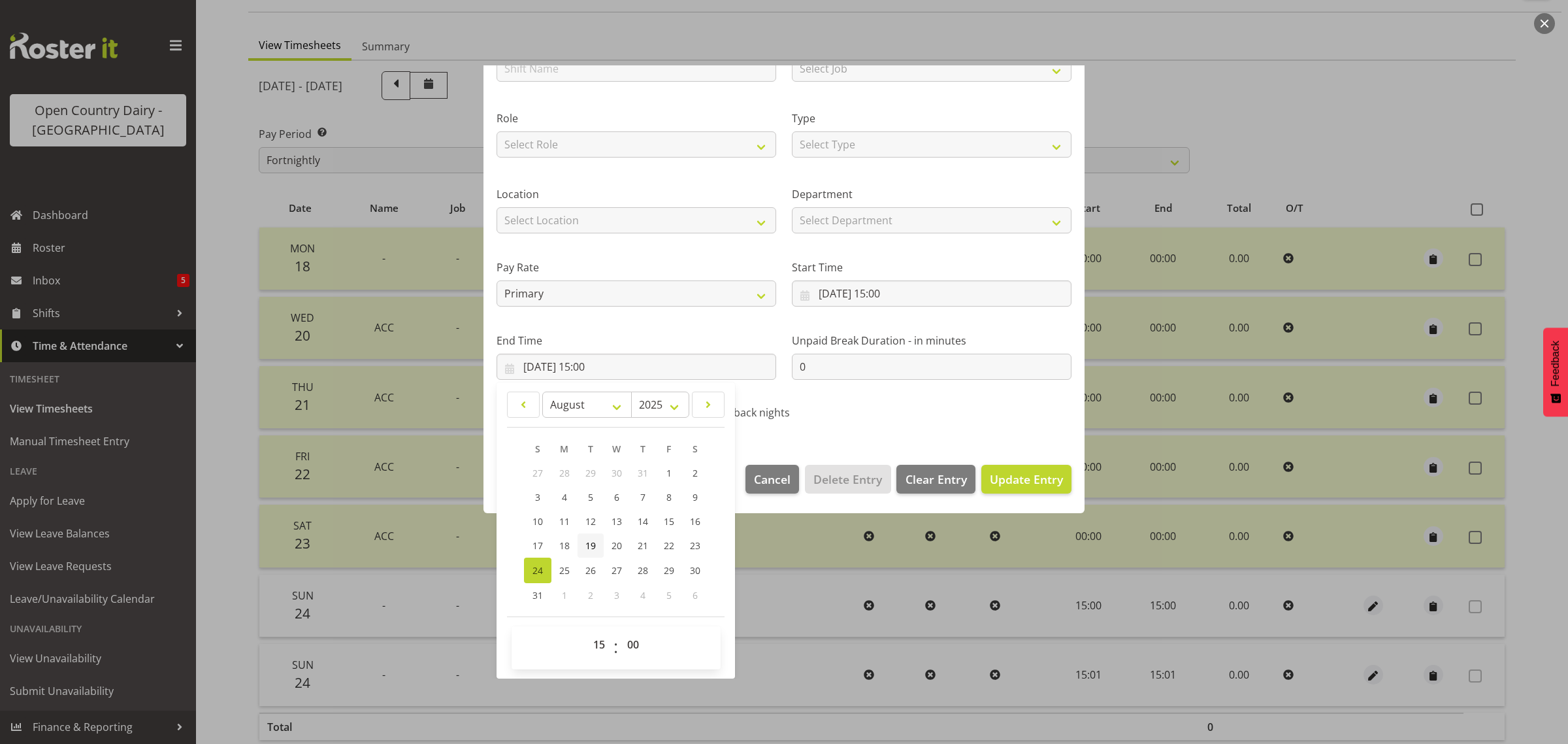
click at [595, 547] on span "19" at bounding box center [591, 545] width 11 height 12
type input "[DATE] 15:00"
click at [1034, 475] on span "Update Entry" at bounding box center [1027, 479] width 73 height 16
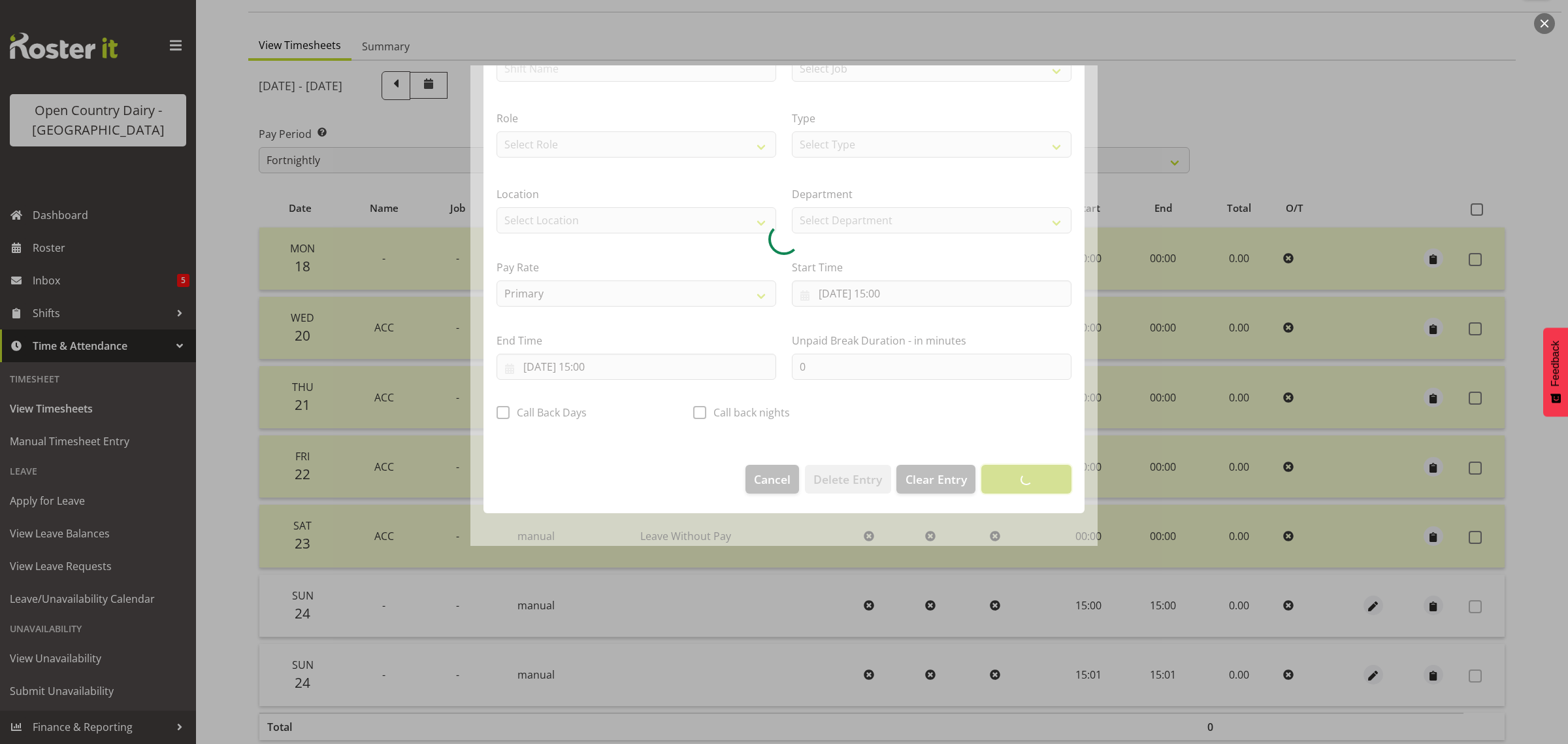
scroll to position [0, 0]
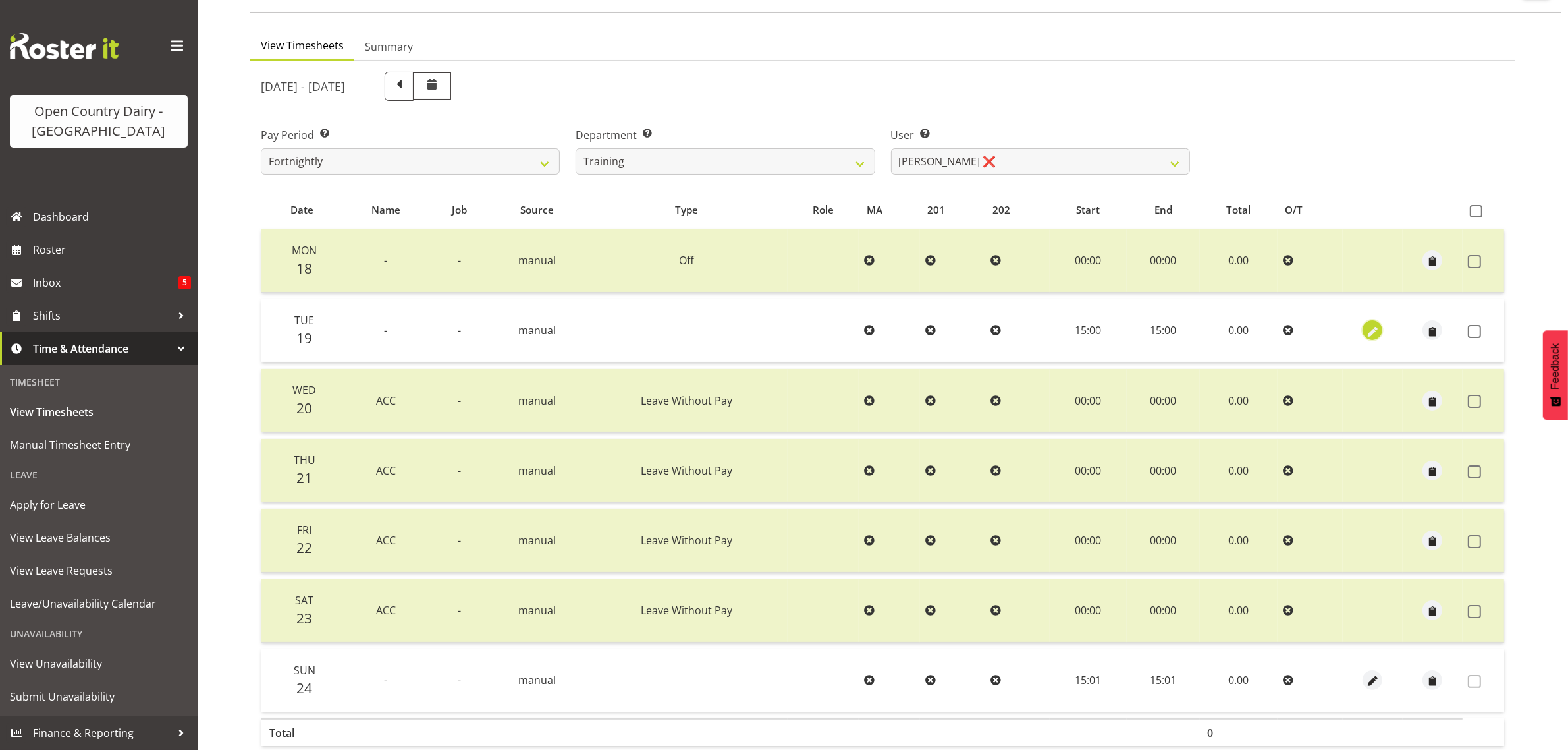
click at [1373, 330] on span "button" at bounding box center [1373, 332] width 15 height 15
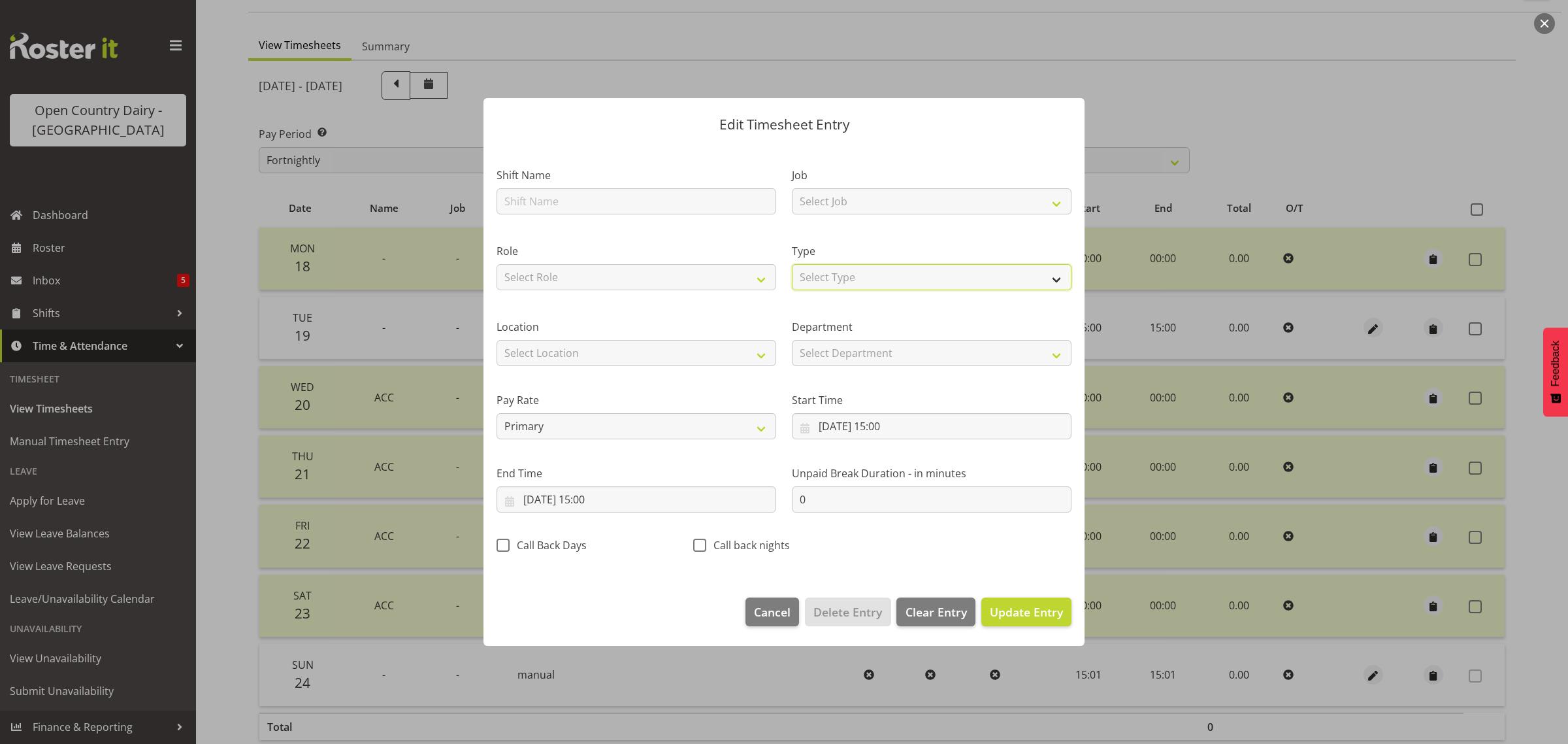
click at [840, 277] on select "Select Type Off Standard Public Holiday Public Holiday (Worked) Day In Lieu Ann…" at bounding box center [932, 277] width 280 height 26
drag, startPoint x: 915, startPoint y: 236, endPoint x: 919, endPoint y: 258, distance: 22.4
click at [915, 236] on div "Type Select Type Off Standard Public Holiday Public Holiday (Worked) Day In Lie…" at bounding box center [932, 262] width 295 height 75
click at [896, 425] on input "[DATE] 15:00" at bounding box center [932, 426] width 280 height 26
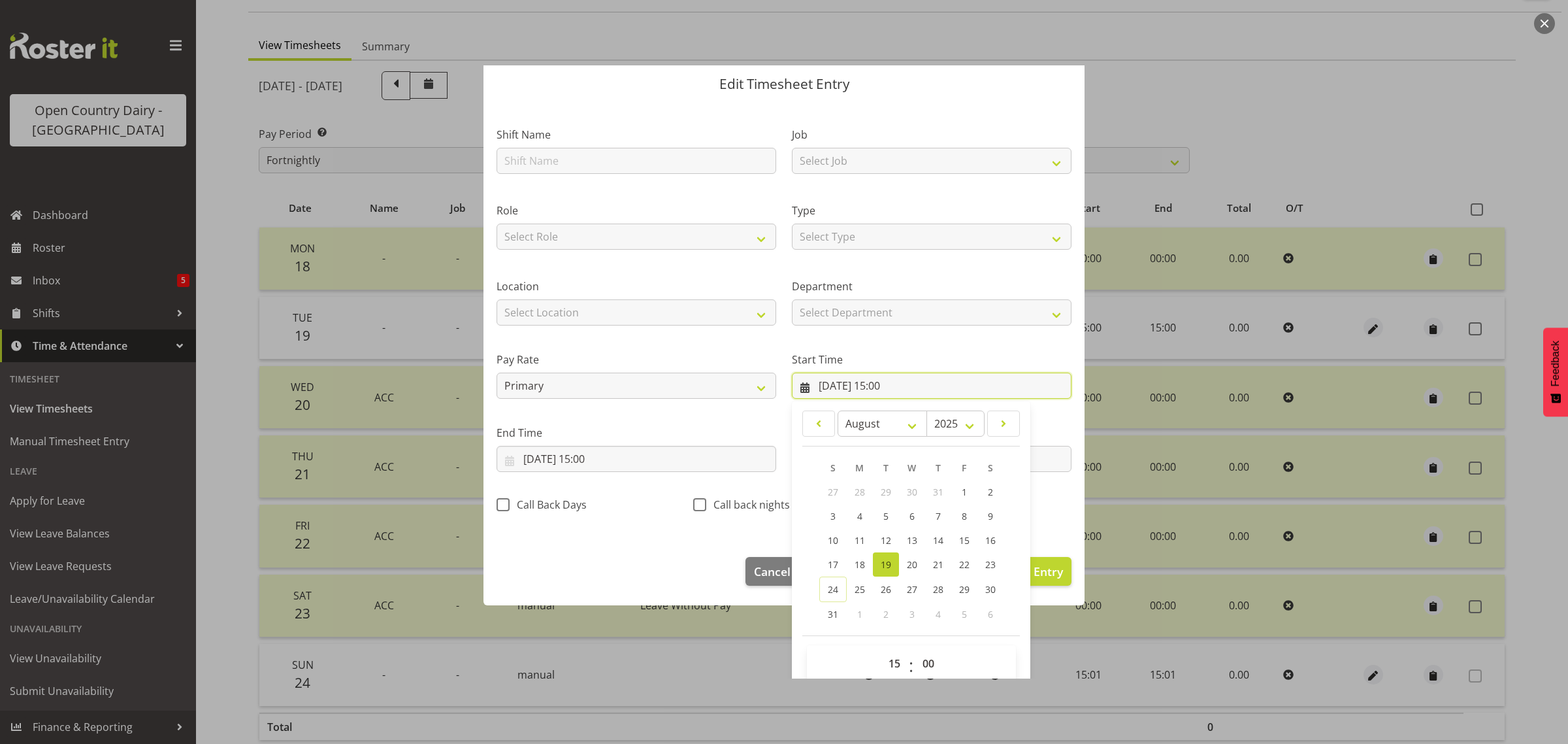
scroll to position [59, 0]
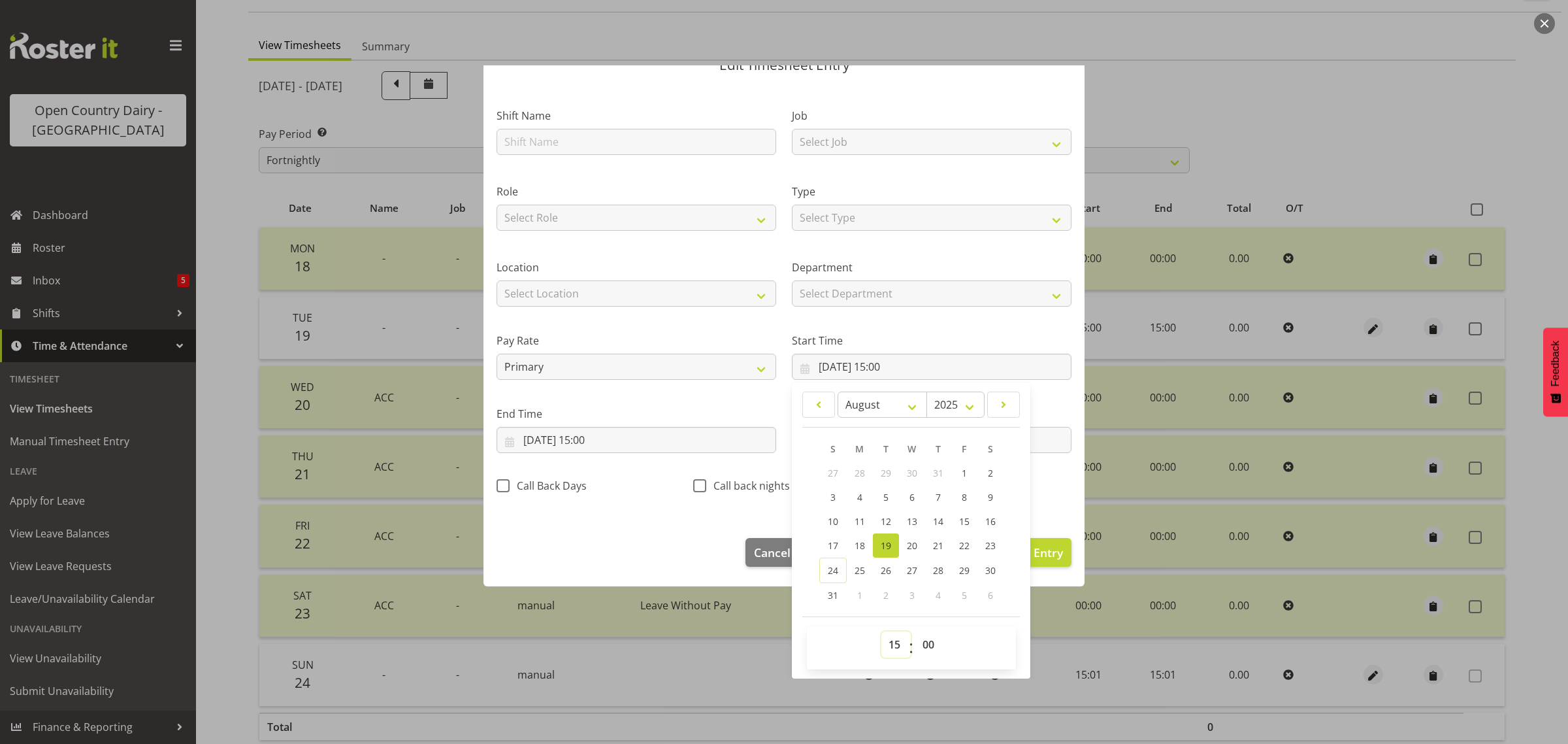
drag, startPoint x: 890, startPoint y: 646, endPoint x: 890, endPoint y: 634, distance: 12.0
click at [890, 646] on select "00 01 02 03 04 05 06 07 08 09 10 11 12 13 14 15 16 17 18 19 20 21 22 23" at bounding box center [896, 644] width 30 height 26
click at [886, 200] on div "Type Select Type Off Standard Public Holiday Public Holiday (Worked) Day In Lie…" at bounding box center [932, 207] width 280 height 47
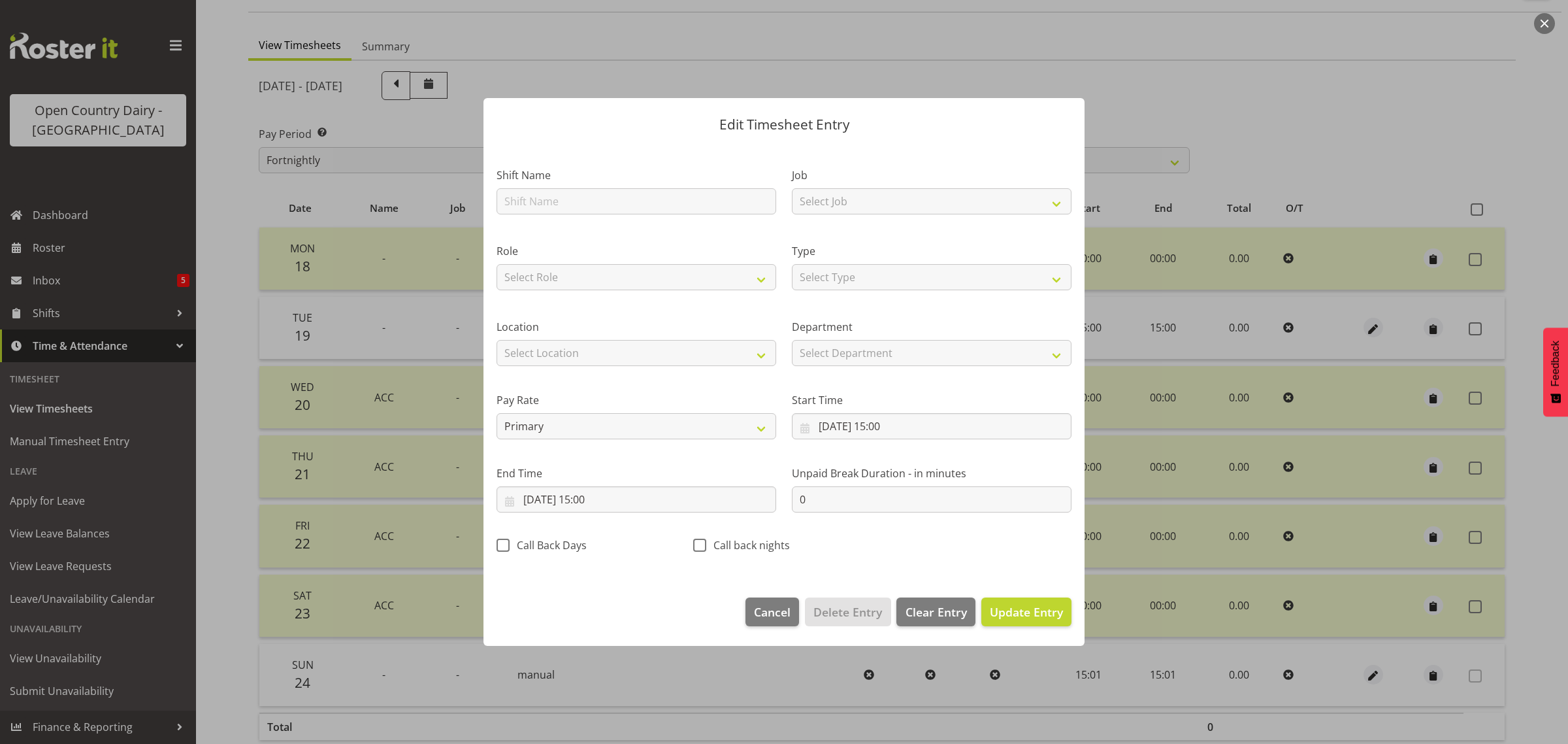
scroll to position [0, 0]
click at [887, 426] on input "[DATE] 15:00" at bounding box center [932, 426] width 280 height 26
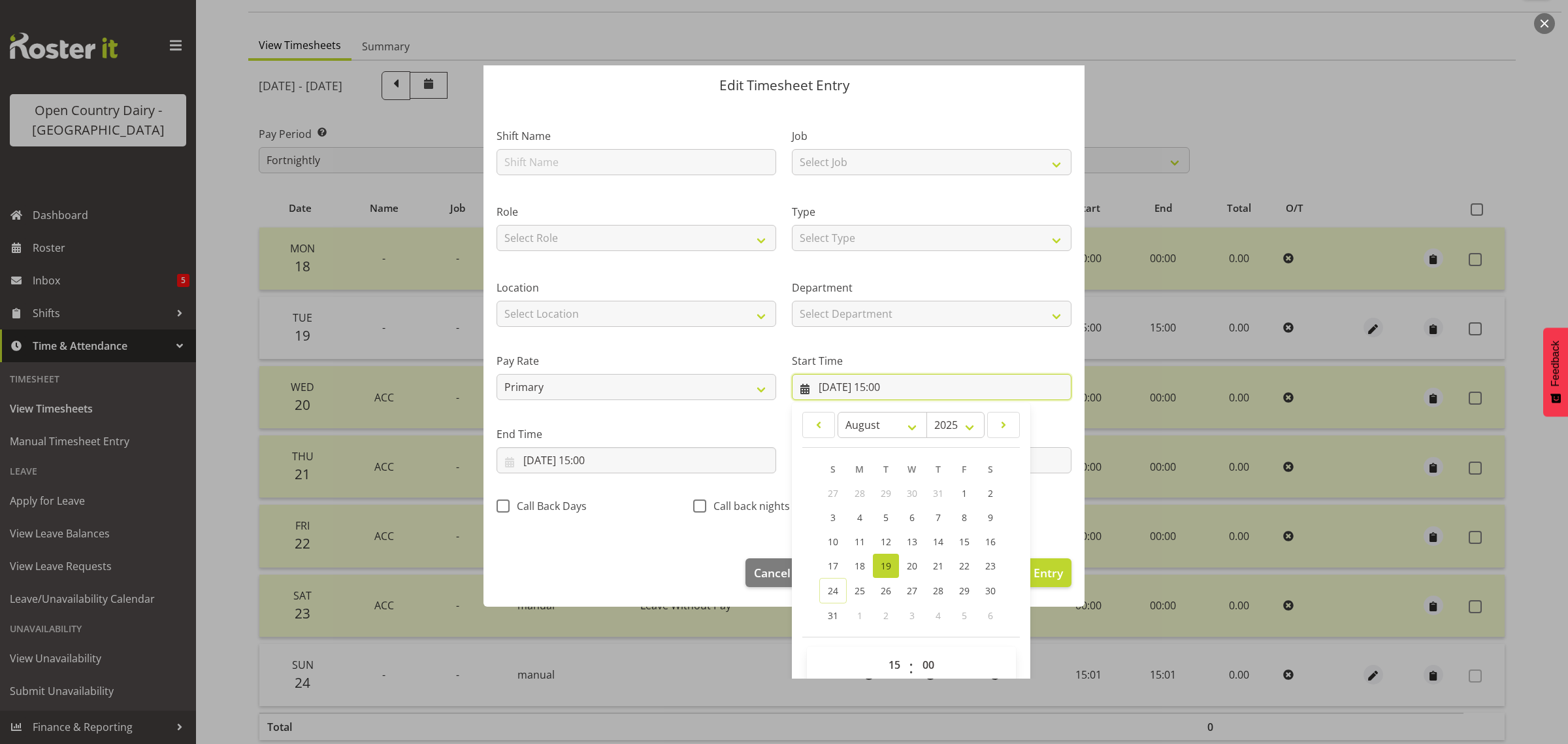
scroll to position [59, 0]
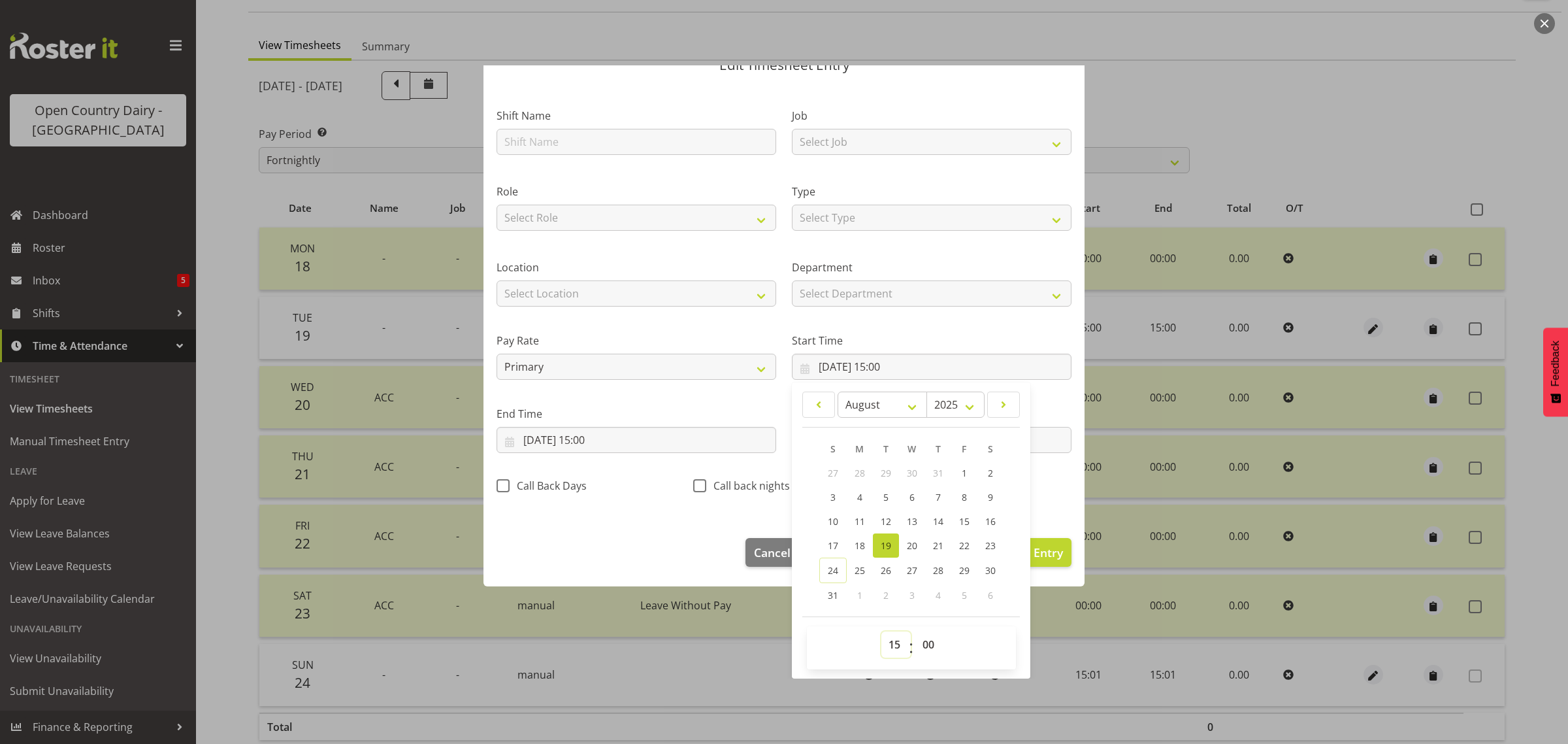
click at [887, 650] on select "00 01 02 03 04 05 06 07 08 09 10 11 12 13 14 15 16 17 18 19 20 21 22 23" at bounding box center [896, 644] width 30 height 26
select select "0"
click at [881, 631] on select "00 01 02 03 04 05 06 07 08 09 10 11 12 13 14 15 16 17 18 19 20 21 22 23" at bounding box center [896, 644] width 30 height 26
type input "[DATE] 00:00"
click at [611, 445] on input "[DATE] 15:00" at bounding box center [636, 440] width 280 height 26
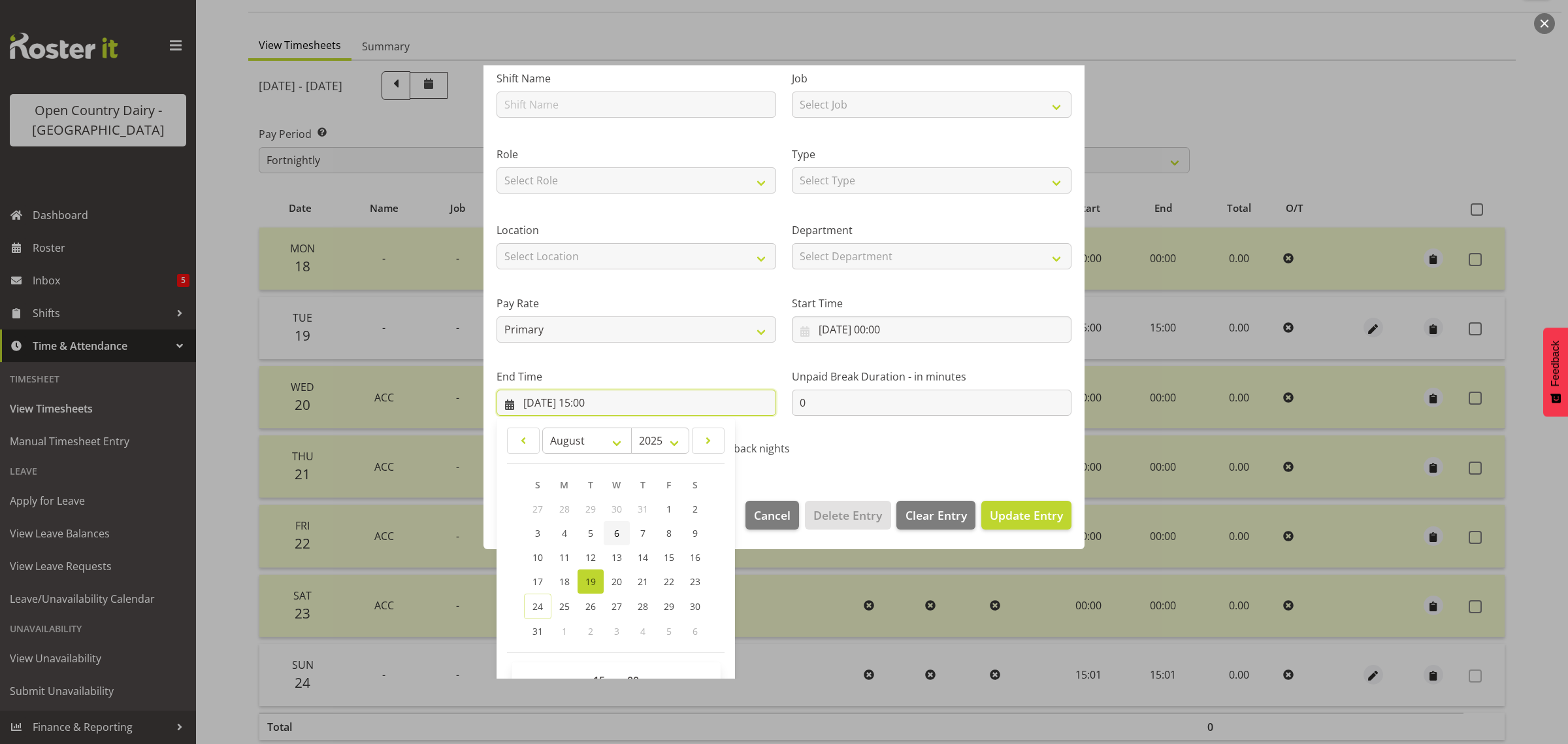
scroll to position [133, 0]
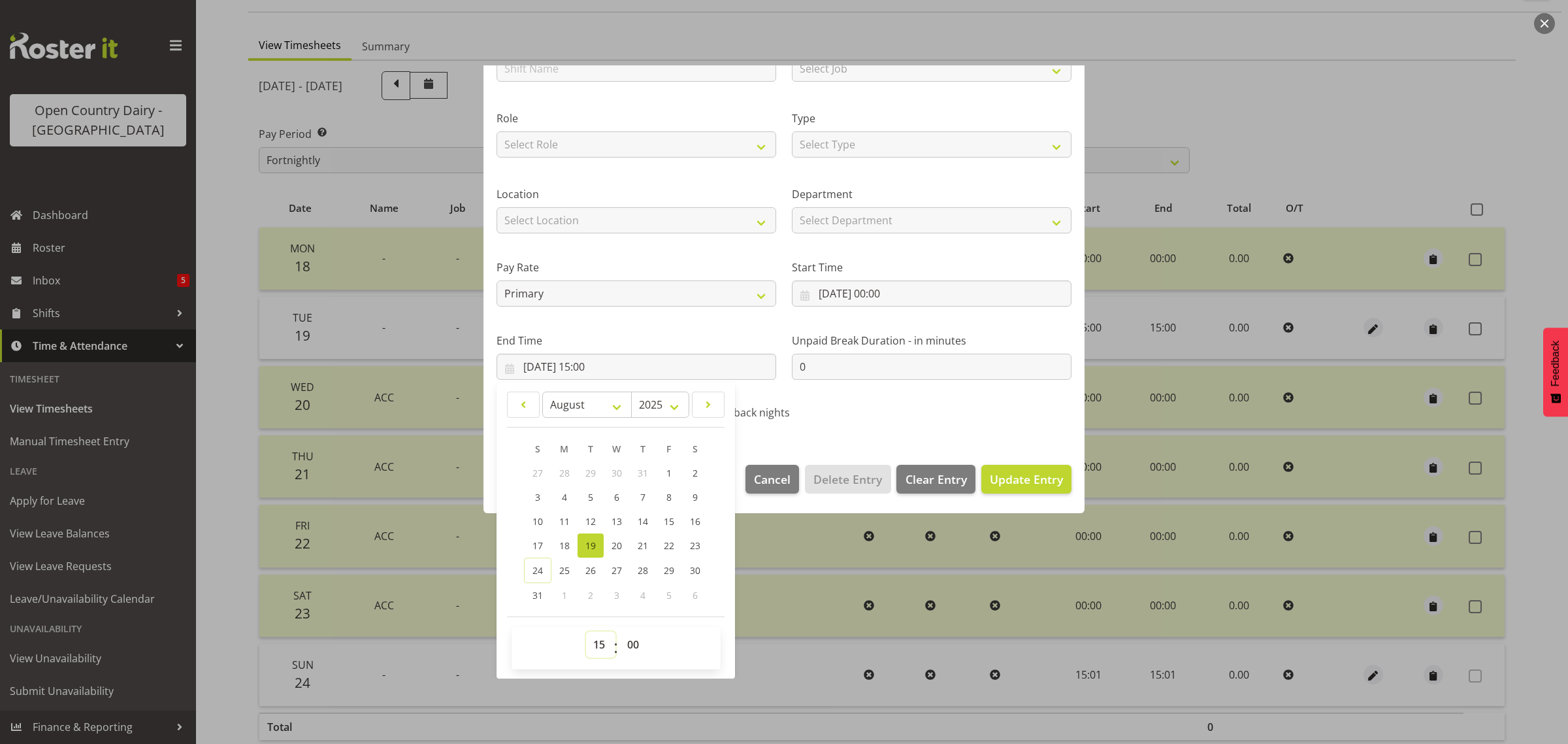
click at [596, 648] on select "00 01 02 03 04 05 06 07 08 09 10 11 12 13 14 15 16 17 18 19 20 21 22 23" at bounding box center [601, 644] width 30 height 26
select select "0"
click at [586, 631] on select "00 01 02 03 04 05 06 07 08 09 10 11 12 13 14 15 16 17 18 19 20 21 22 23" at bounding box center [601, 644] width 30 height 26
type input "[DATE] 00:00"
click at [1024, 484] on span "Update Entry" at bounding box center [1027, 479] width 73 height 16
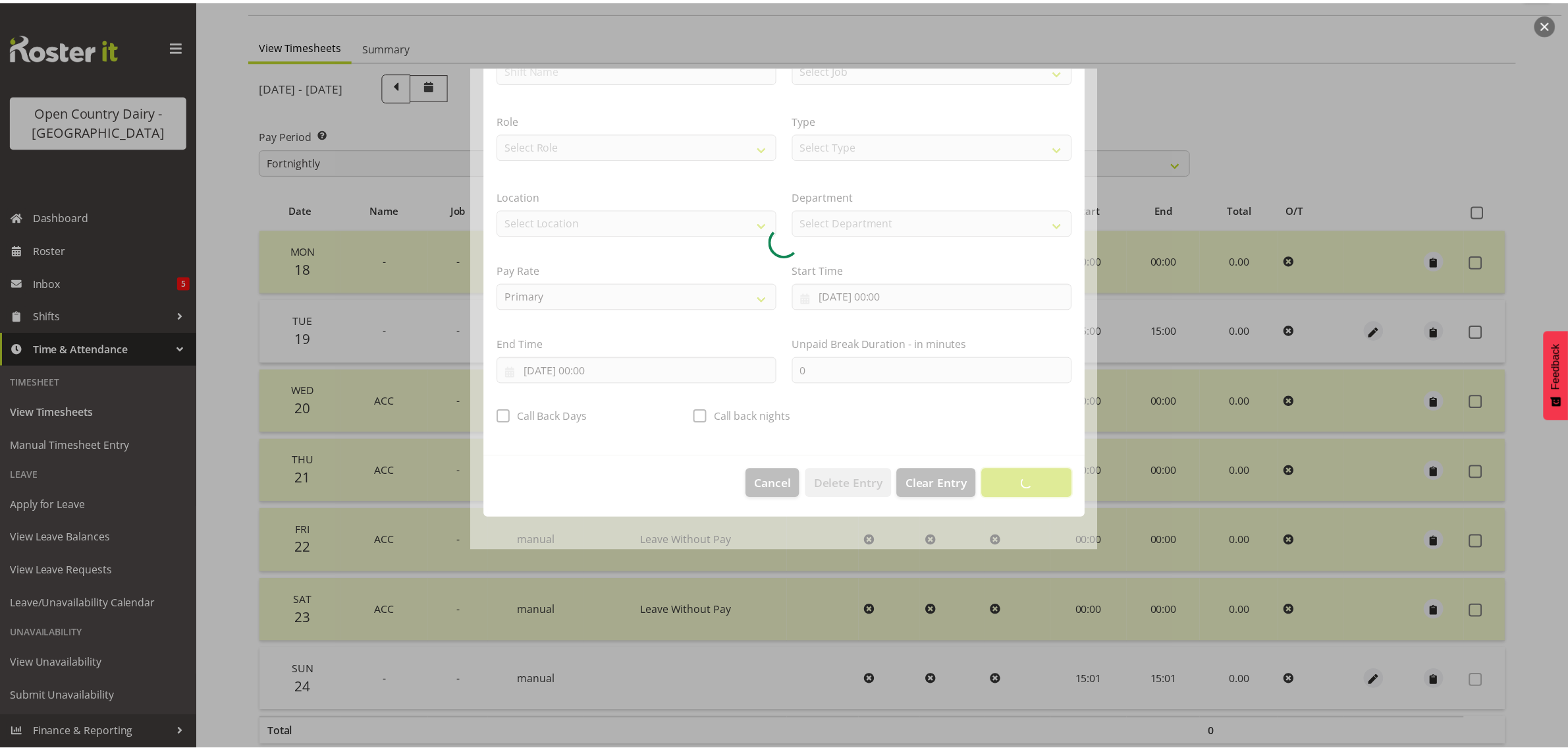
scroll to position [0, 0]
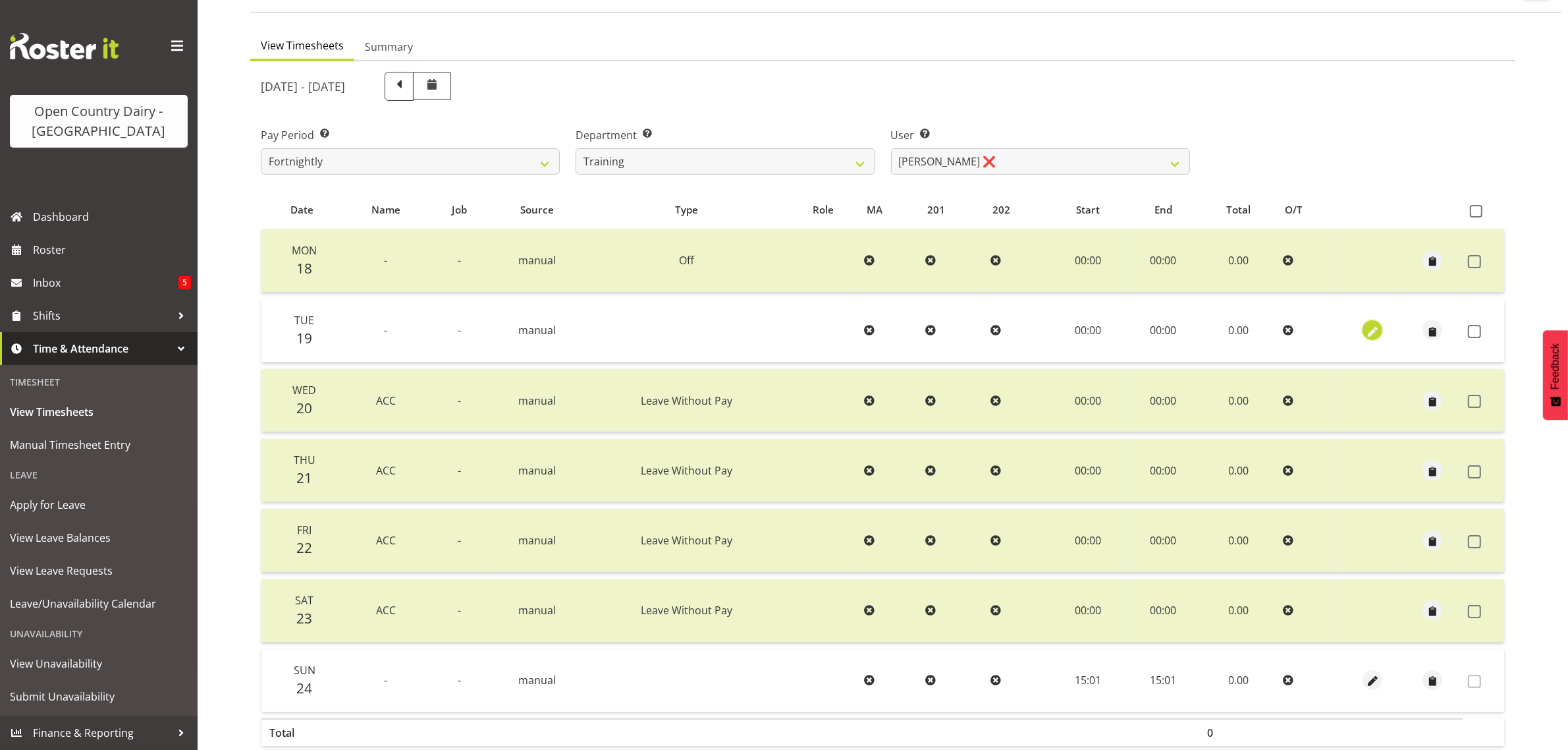
click at [1381, 330] on button "button" at bounding box center [1373, 330] width 20 height 20
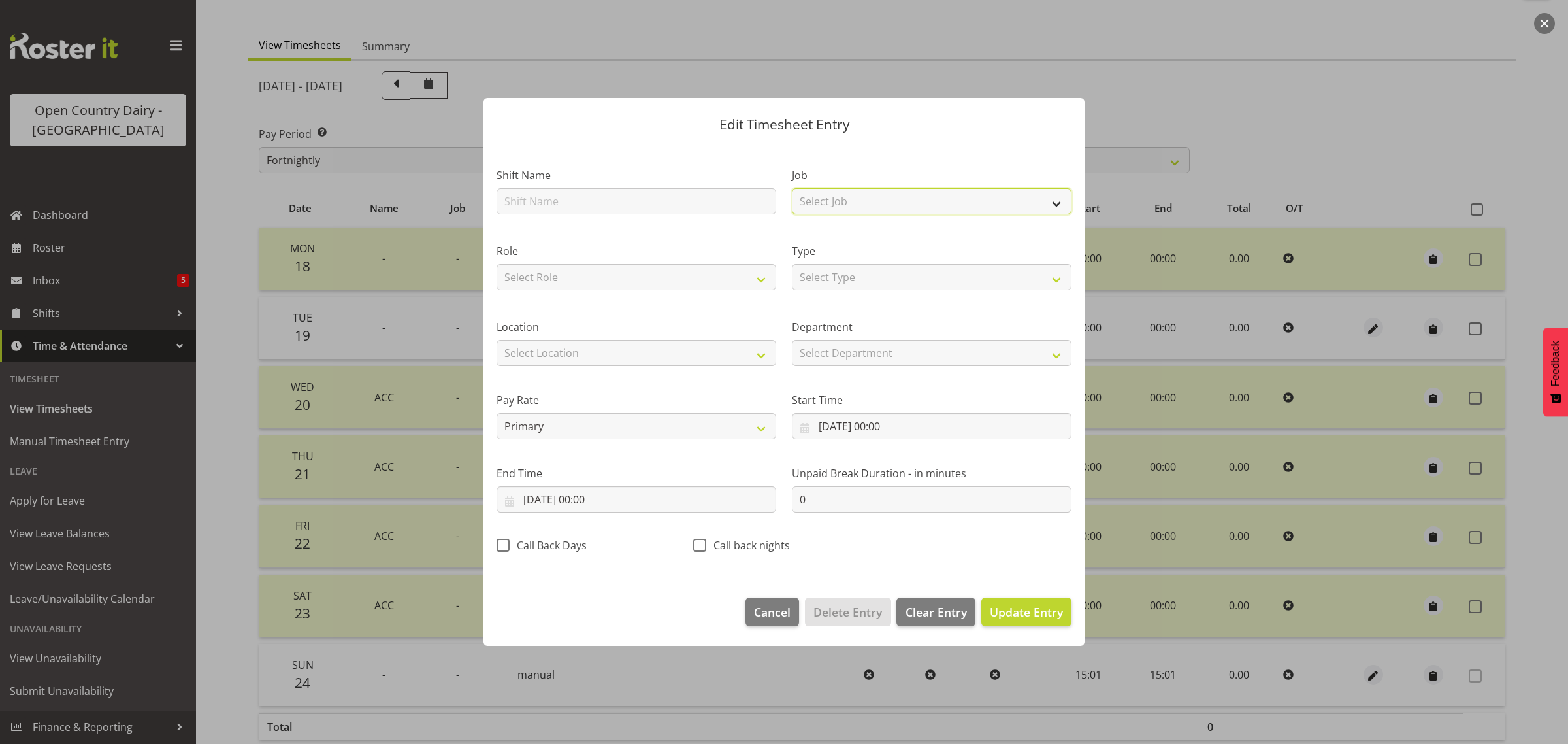
click at [837, 198] on select "Select Job Driver Driver supervisor Support" at bounding box center [932, 201] width 280 height 26
click at [831, 275] on select "Select Type Off Standard Public Holiday Public Holiday (Worked) Day In Lieu Ann…" at bounding box center [932, 277] width 280 height 26
select select "Off"
click at [792, 290] on select "Select Type Off Standard Public Holiday Public Holiday (Worked) Day In Lieu Ann…" at bounding box center [932, 277] width 280 height 26
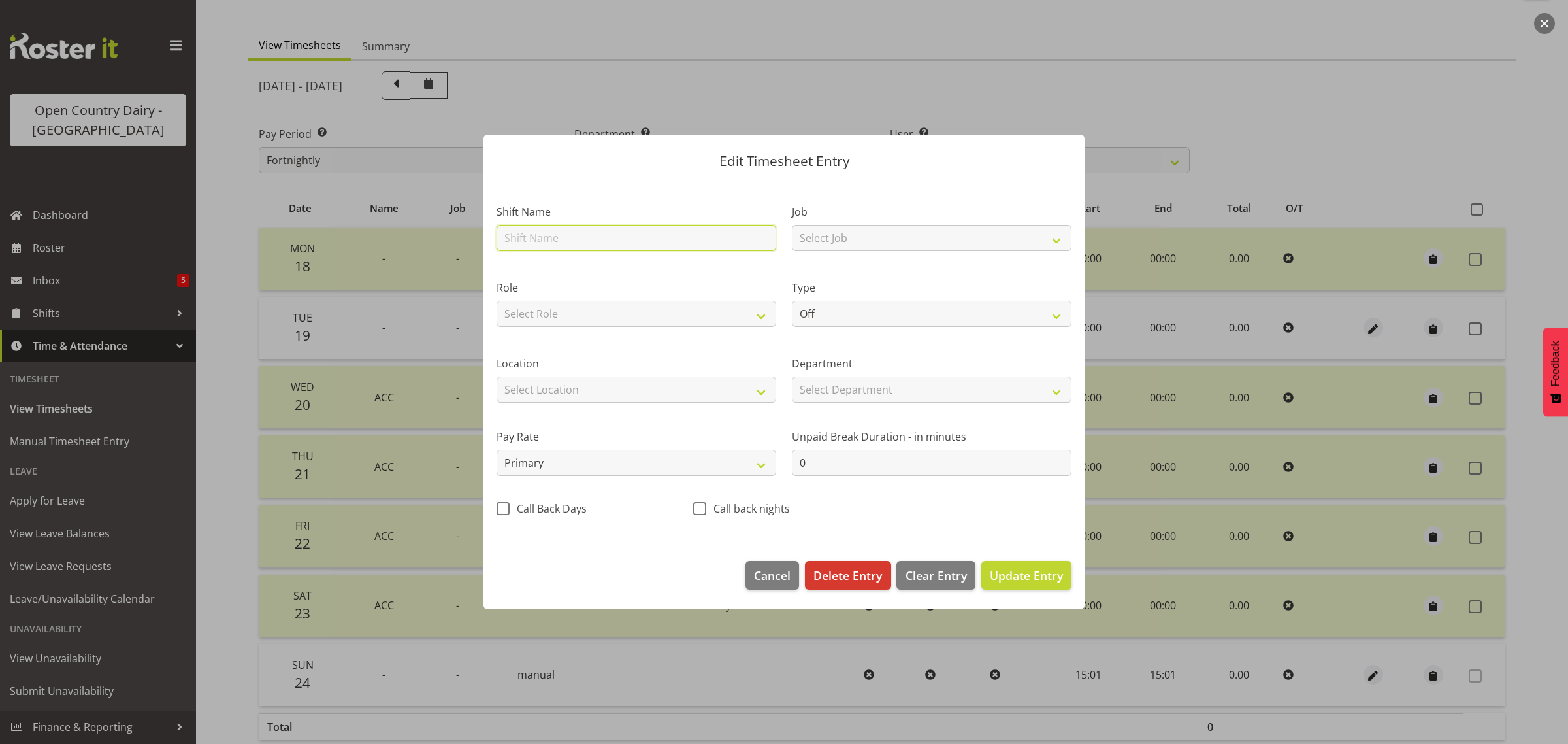
click at [516, 242] on input "text" at bounding box center [636, 238] width 280 height 26
type input "OFF"
click at [1050, 572] on span "Update Entry" at bounding box center [1027, 575] width 73 height 16
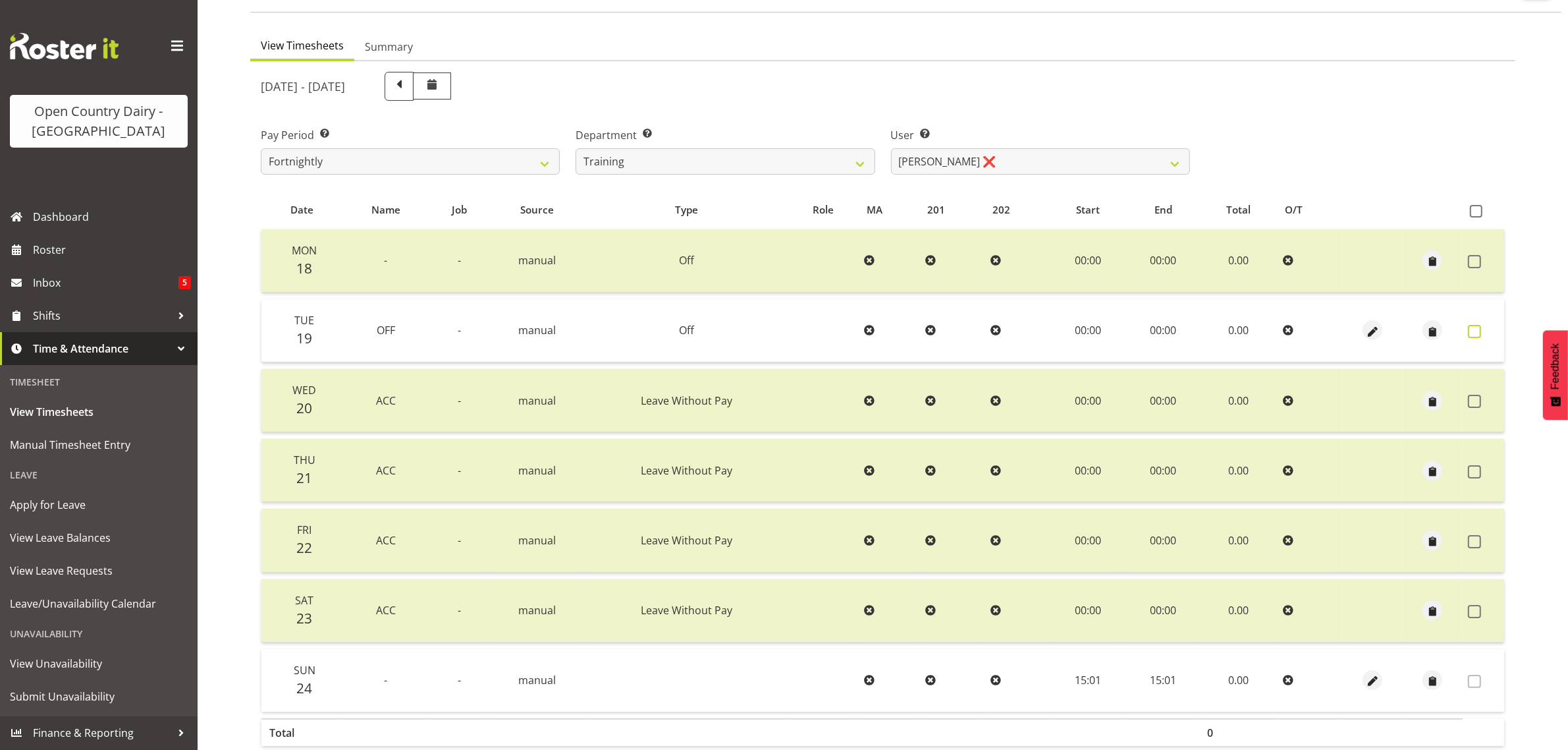
click at [1476, 333] on span at bounding box center [1474, 331] width 13 height 13
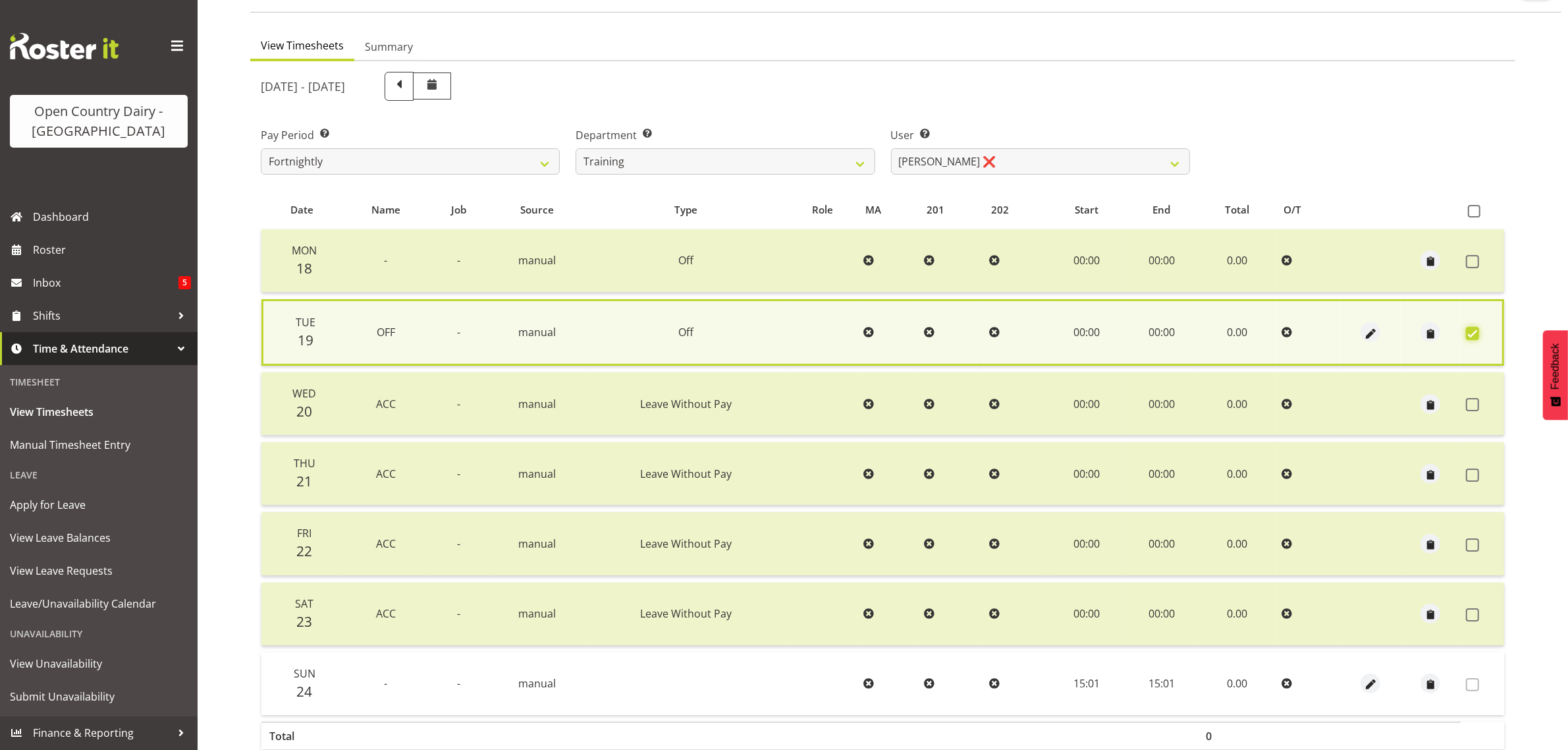
scroll to position [171, 0]
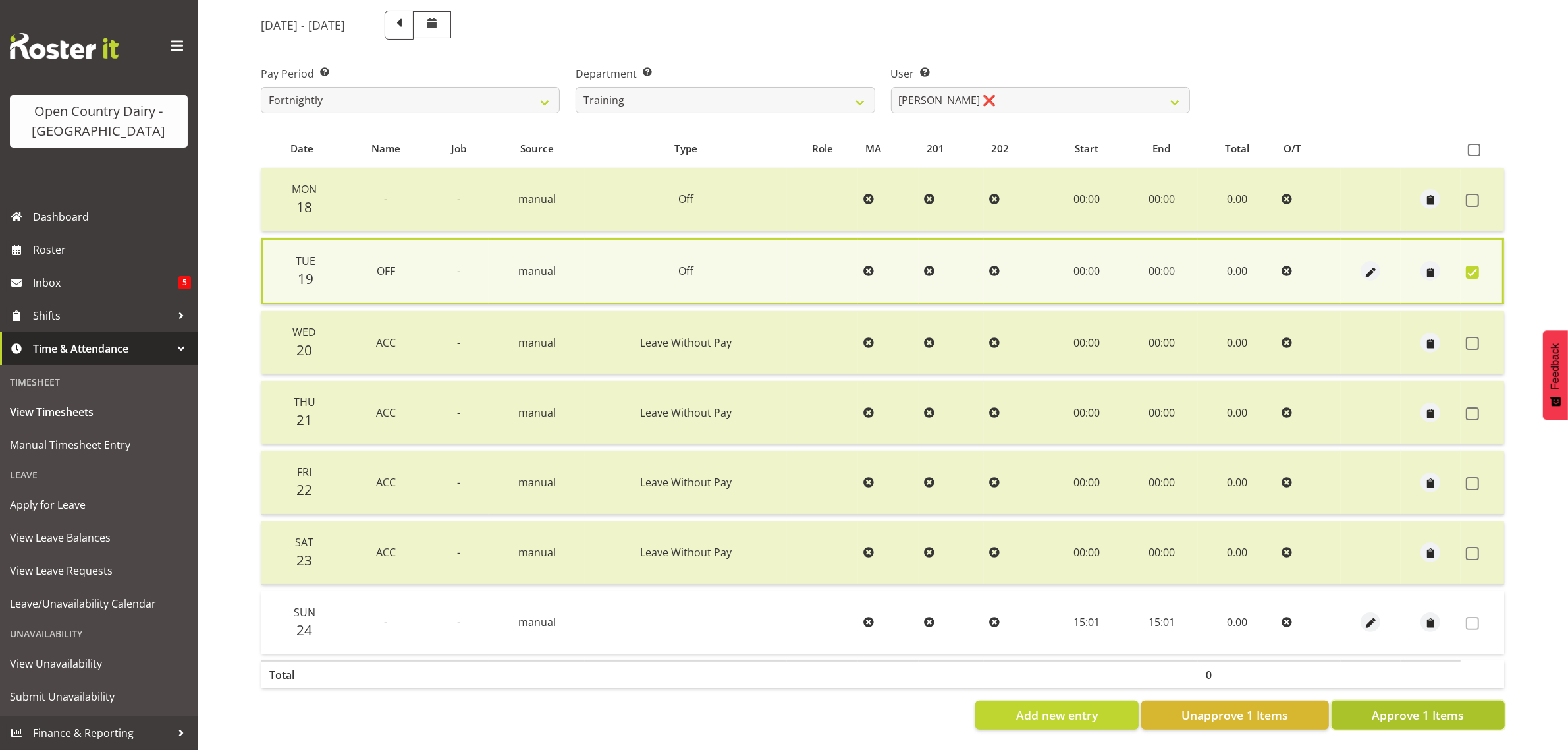
click at [1437, 710] on span "Approve 1 Items" at bounding box center [1418, 715] width 92 height 17
checkbox input "false"
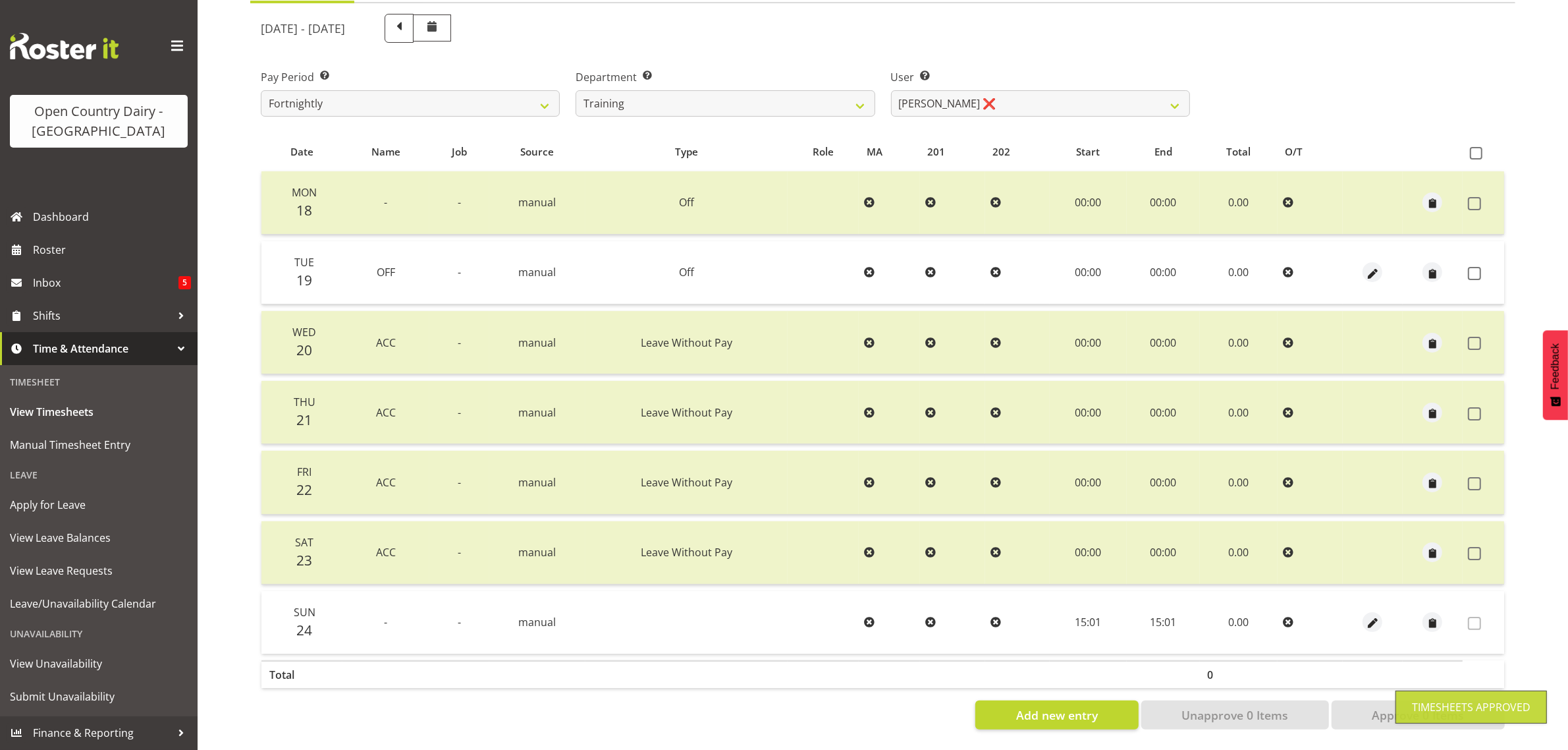
scroll to position [168, 0]
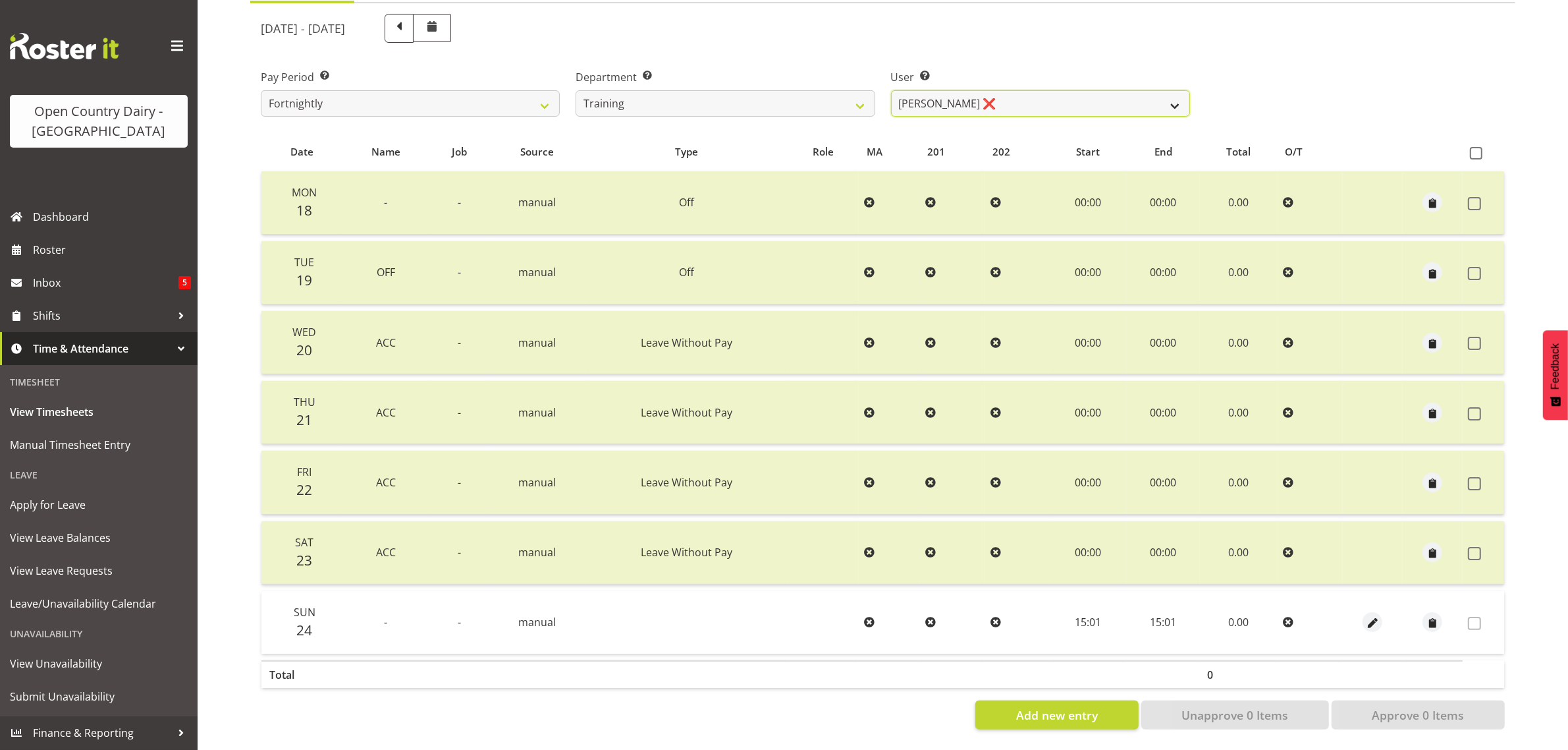
click at [1036, 90] on select "[PERSON_NAME] ❌ [PERSON_NAME] ❌ [PERSON_NAME] (Junior) ❌ [PERSON_NAME] ❌ [PERSO…" at bounding box center [1040, 103] width 299 height 26
click at [681, 90] on select "701 702 703 704 705 706 707 708 709 710 711 712 713 714 715 716 717 718 719 720" at bounding box center [724, 103] width 299 height 26
select select "757"
click at [575, 90] on select "701 702 703 704 705 706 707 708 709 710 711 712 713 714 715 716 717 718 719 720" at bounding box center [724, 103] width 299 height 26
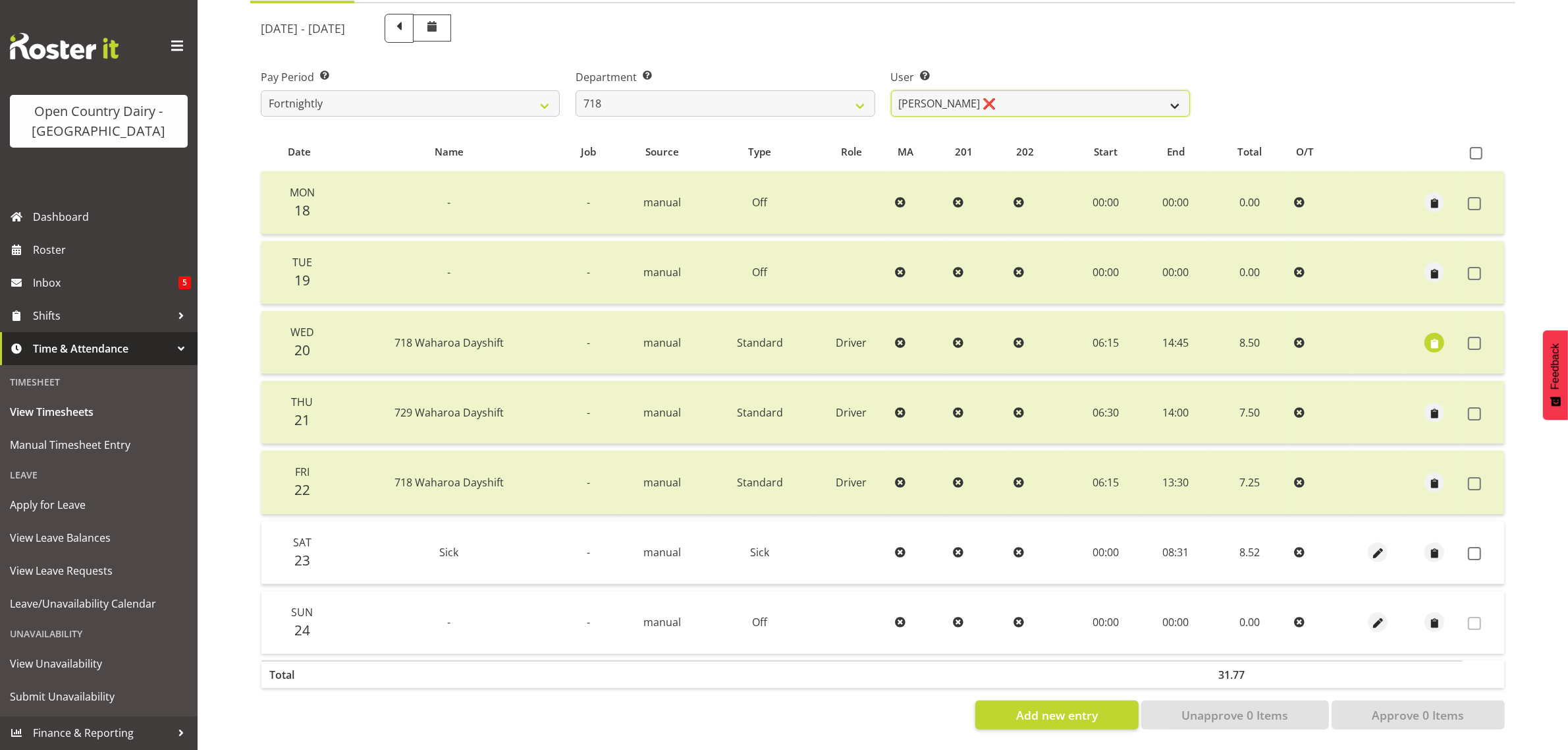
click at [1032, 90] on select "[PERSON_NAME] ❌ [PERSON_NAME] ❌ [PERSON_NAME] ❌ [PERSON_NAME] ❌" at bounding box center [1040, 103] width 299 height 26
select select "8194"
click at [891, 90] on select "[PERSON_NAME] ❌ [PERSON_NAME] ❌ [PERSON_NAME] ❌ [PERSON_NAME] ❌" at bounding box center [1040, 103] width 299 height 26
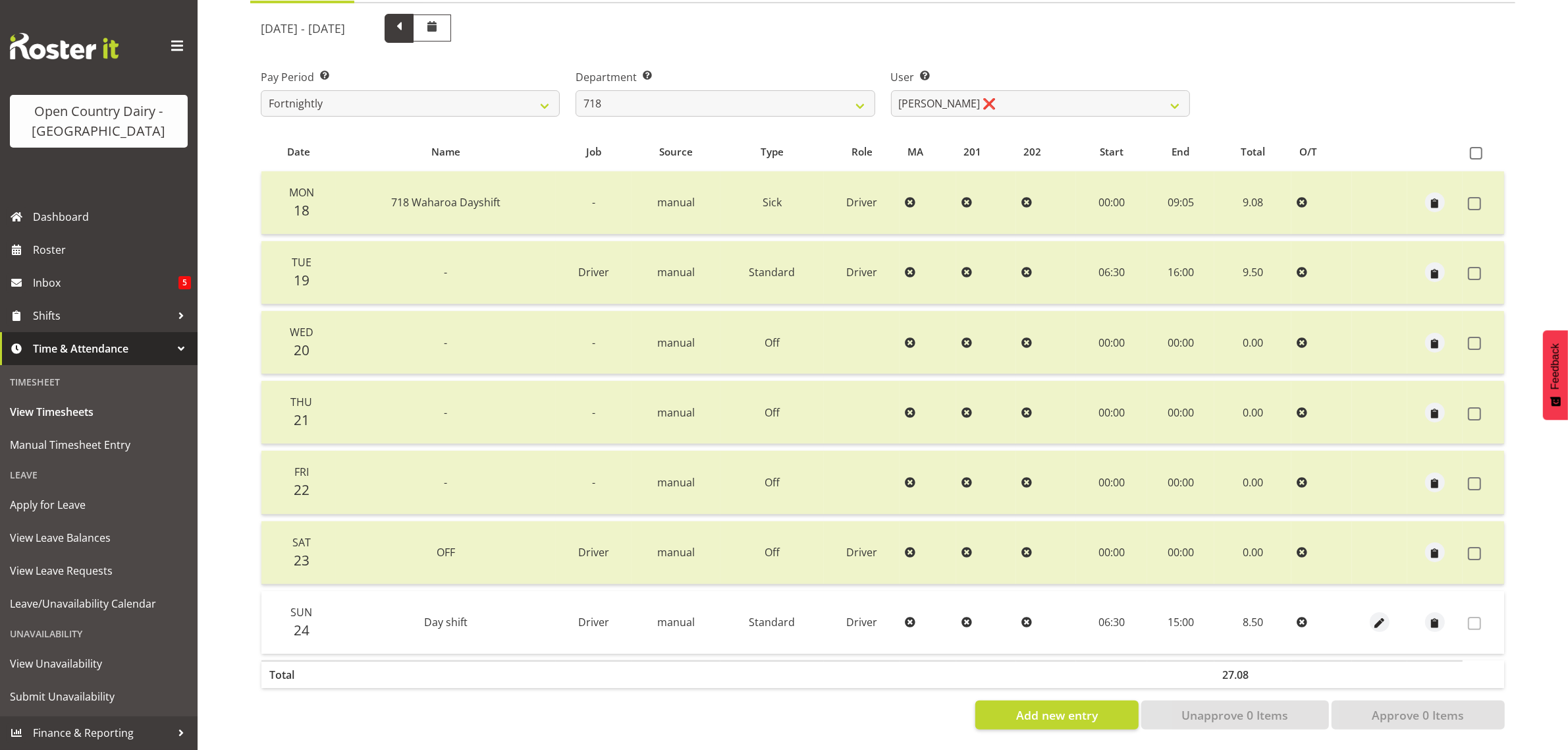
click at [408, 18] on span at bounding box center [399, 27] width 17 height 17
select select
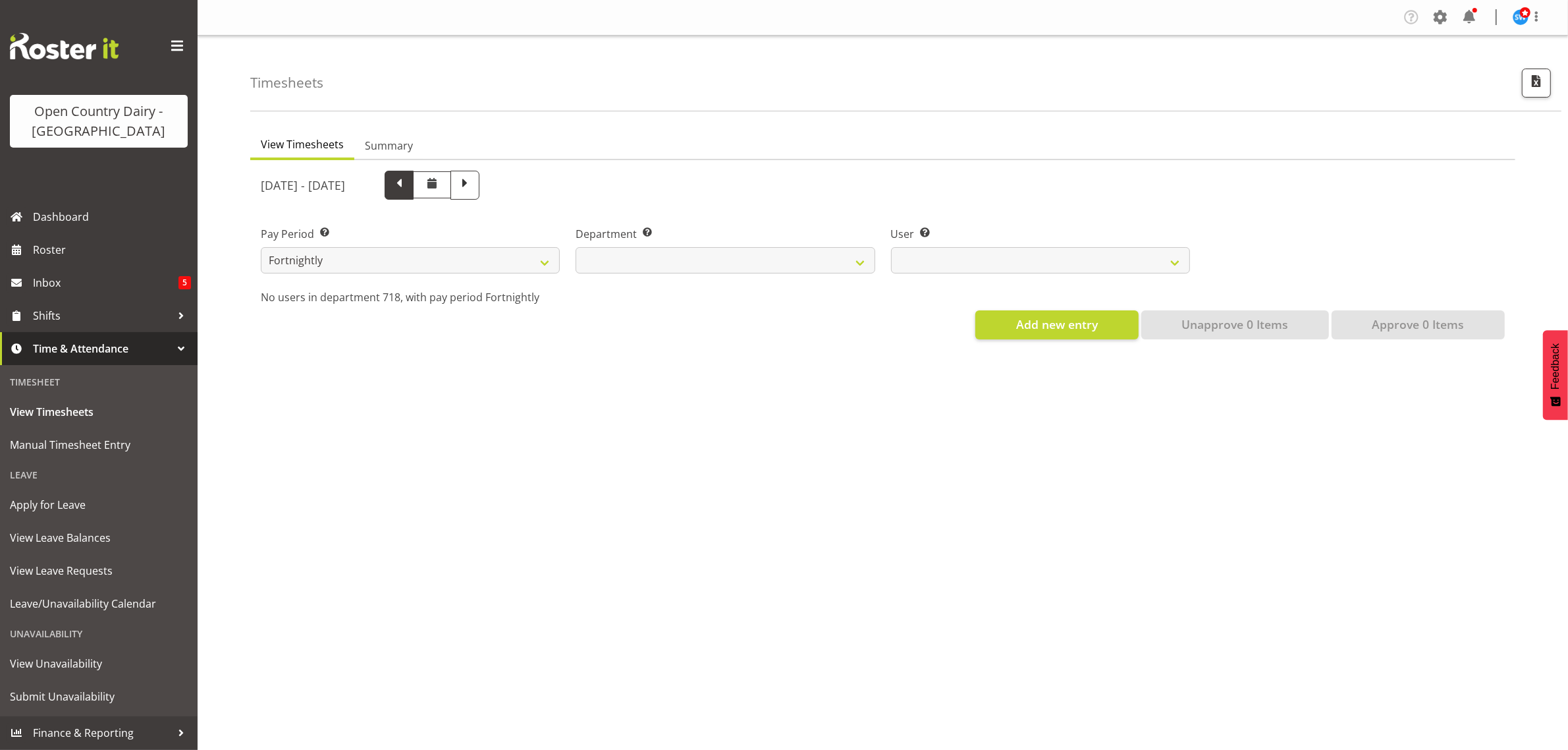
scroll to position [0, 0]
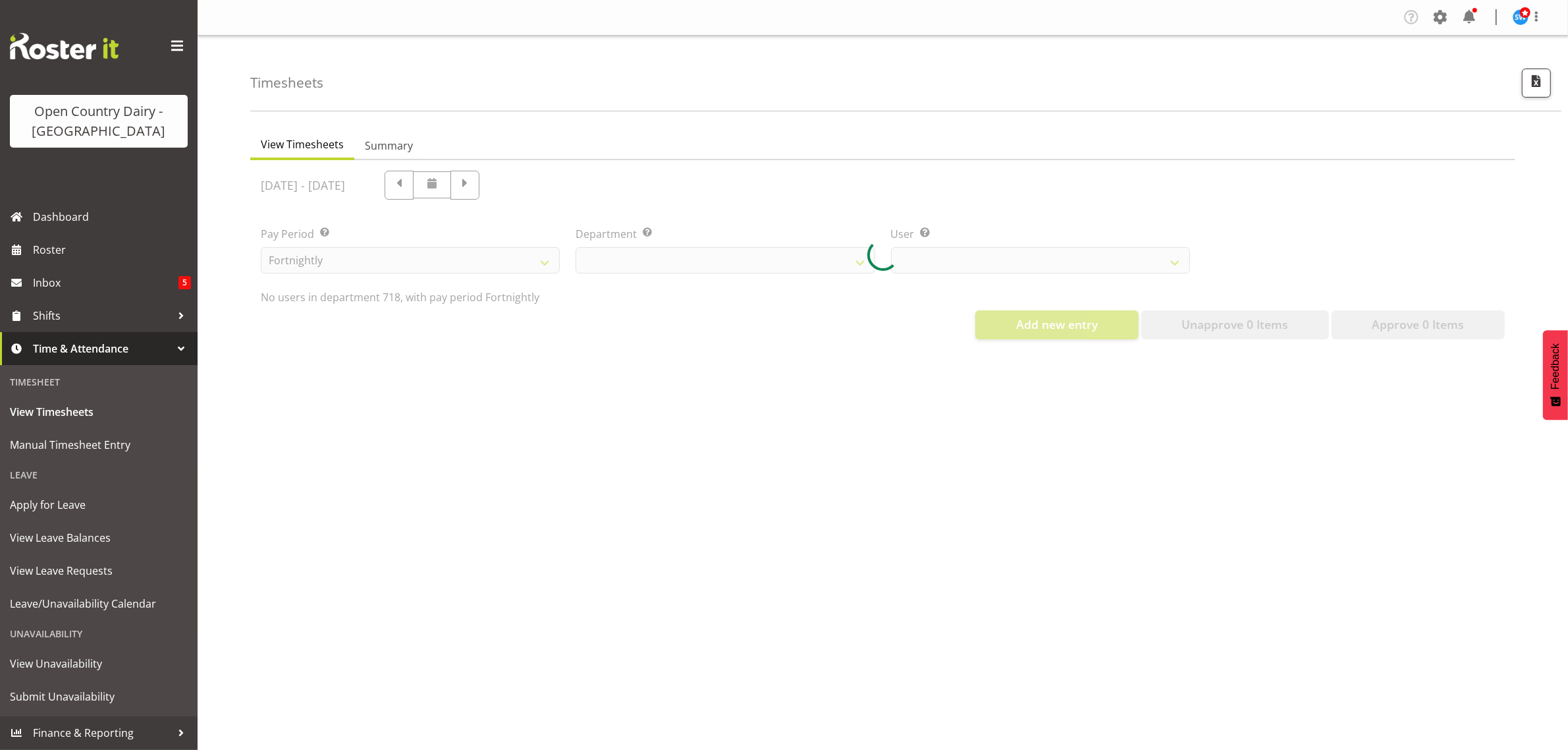
select select "757"
select select "8194"
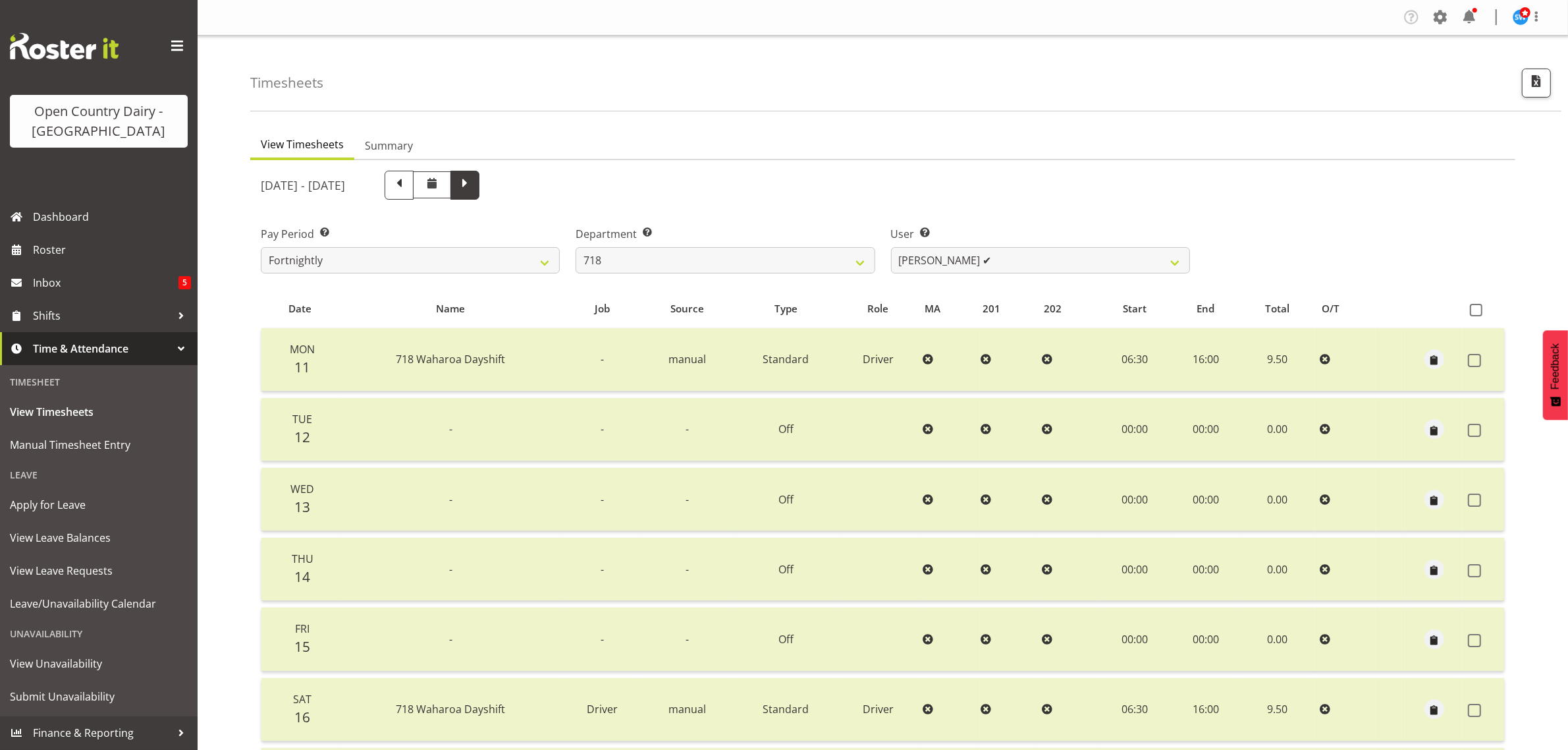
click at [473, 189] on span at bounding box center [465, 184] width 17 height 17
select select
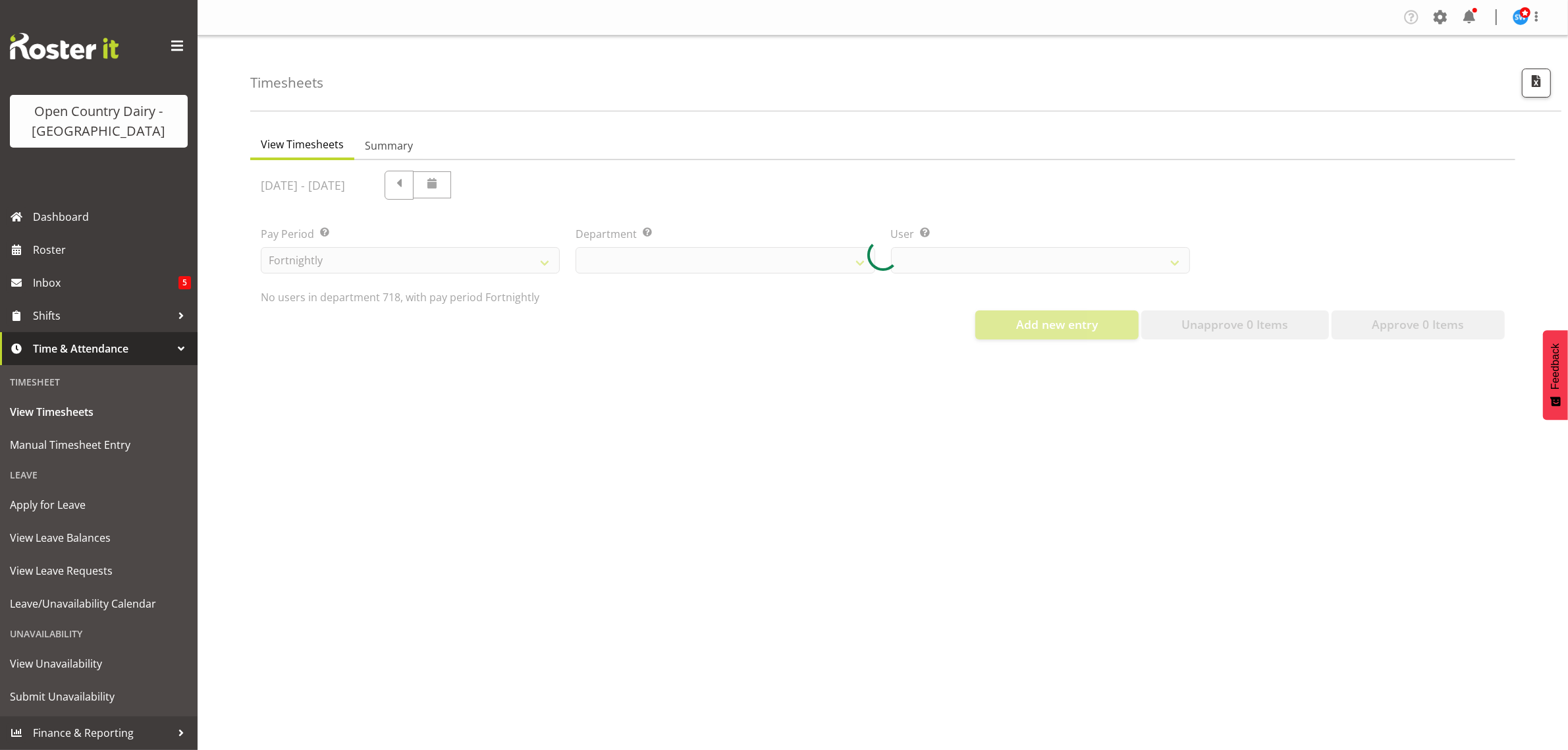
select select "757"
select select "8194"
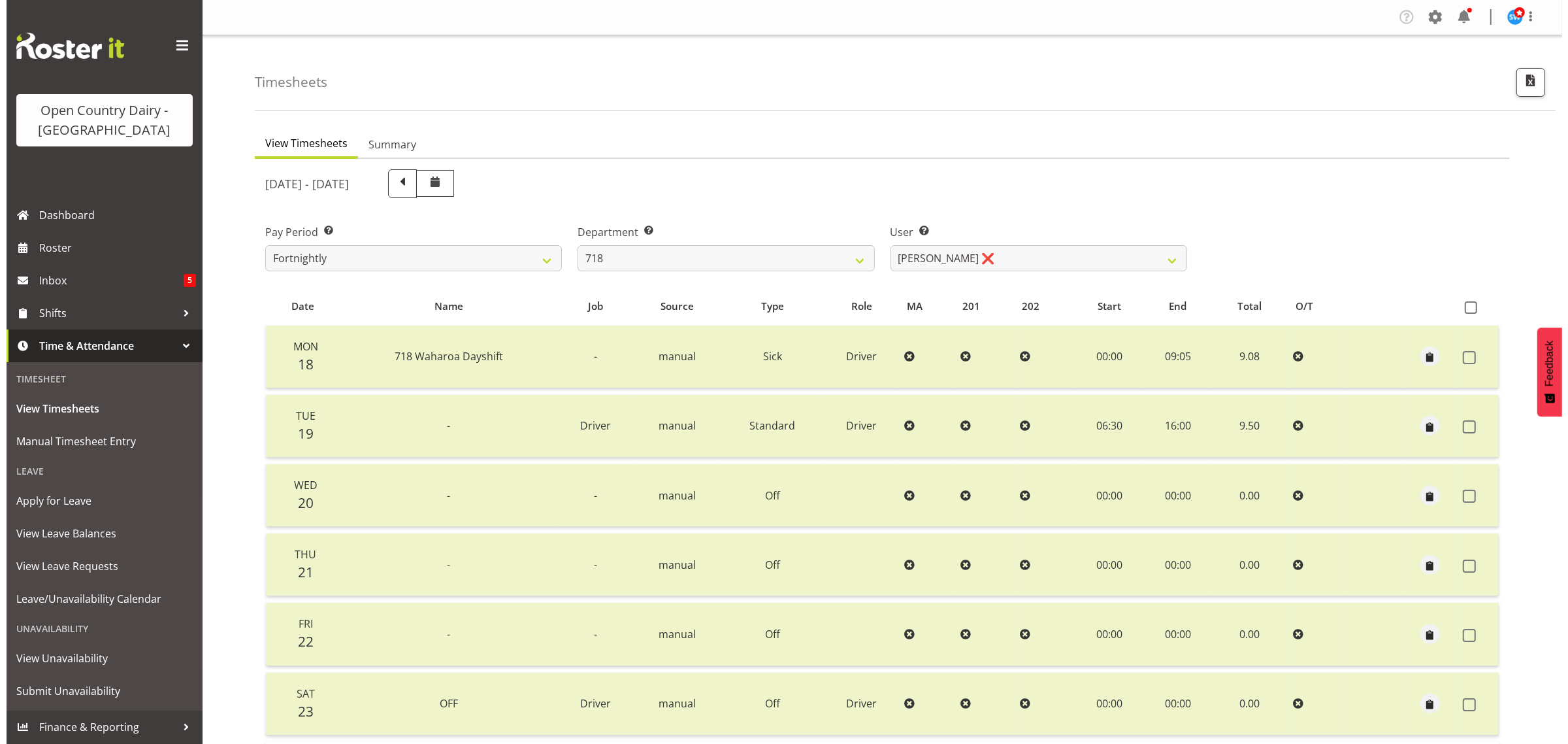
scroll to position [167, 0]
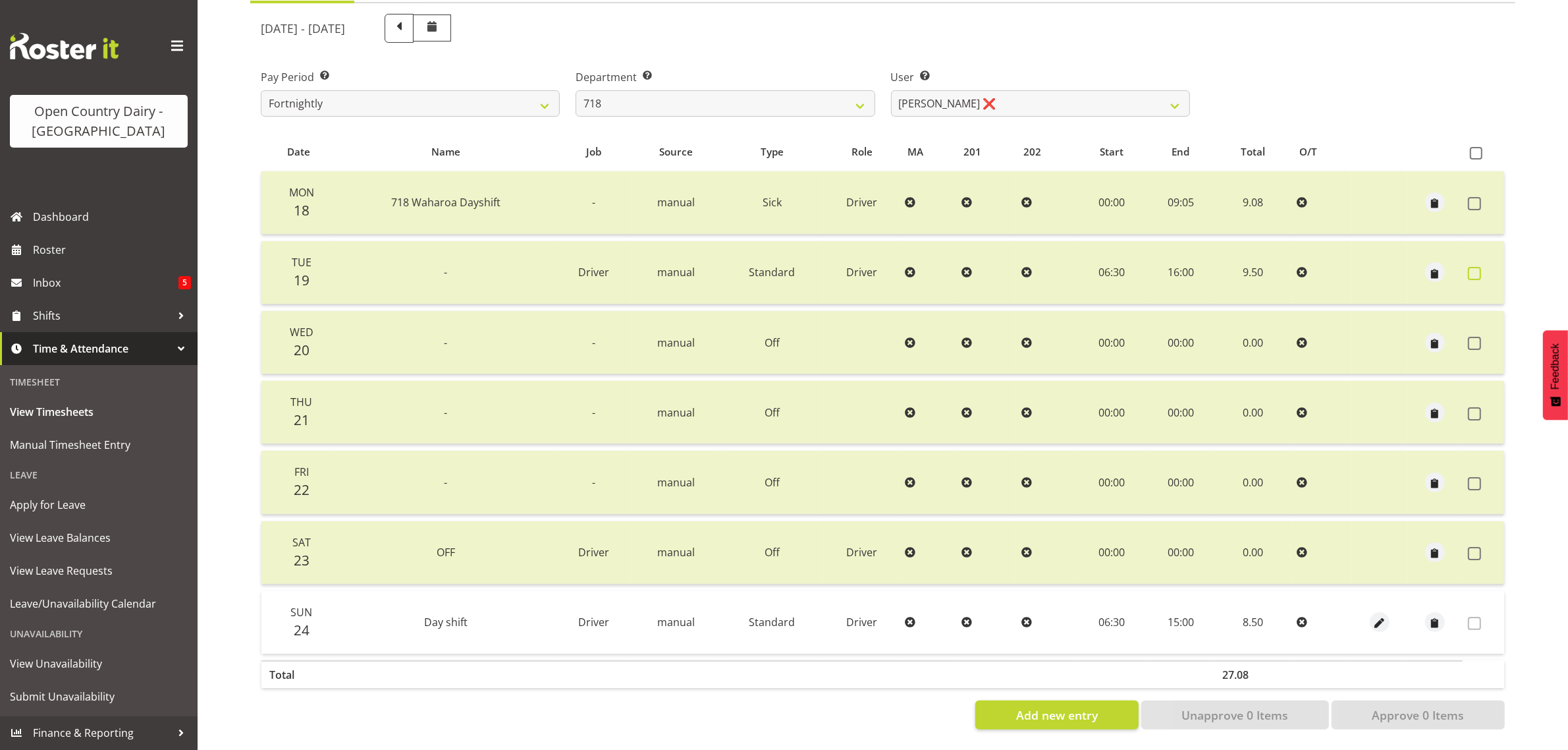
click at [1473, 267] on span at bounding box center [1474, 273] width 13 height 13
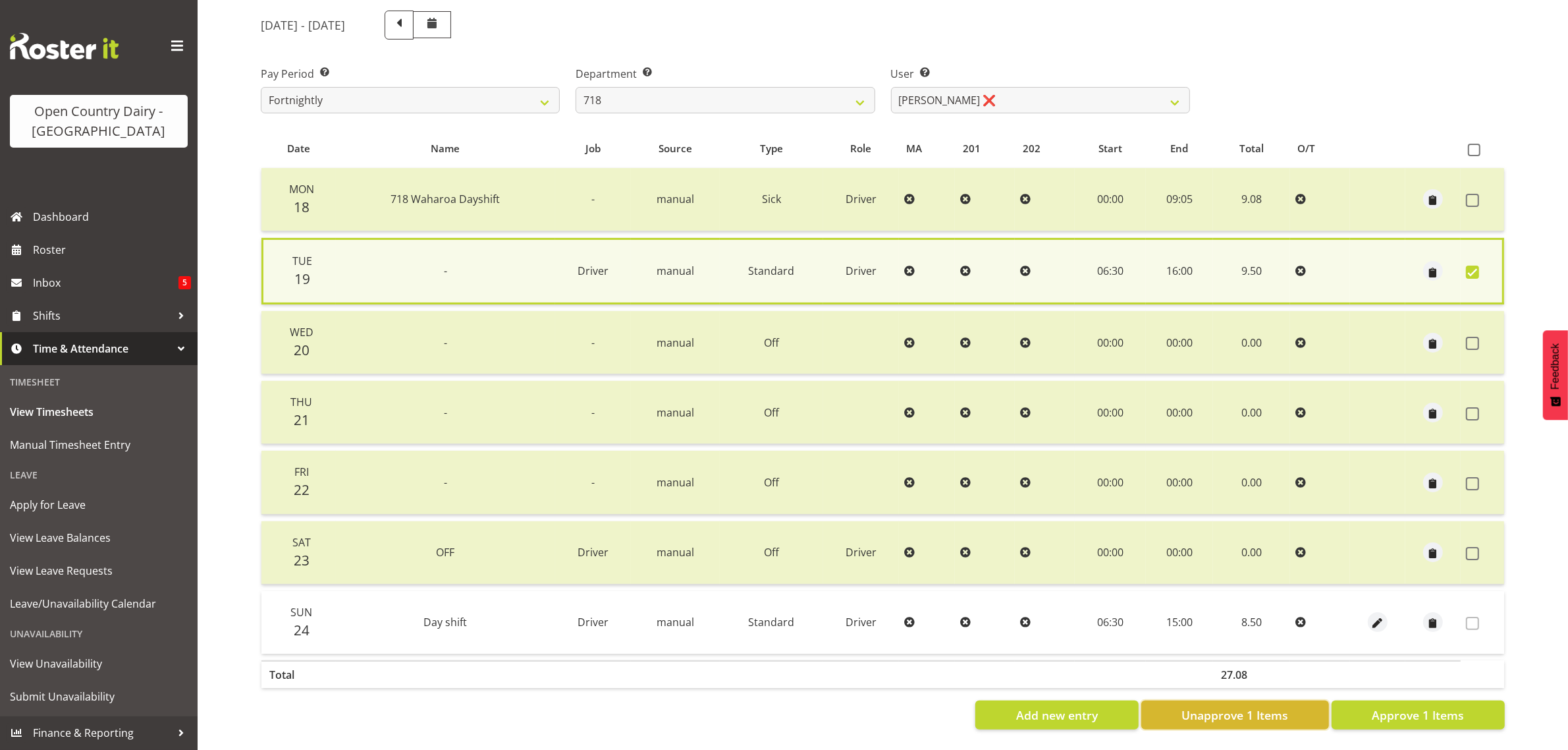
click at [1239, 706] on span "Unapprove 1 Items" at bounding box center [1235, 715] width 107 height 17
checkbox input "false"
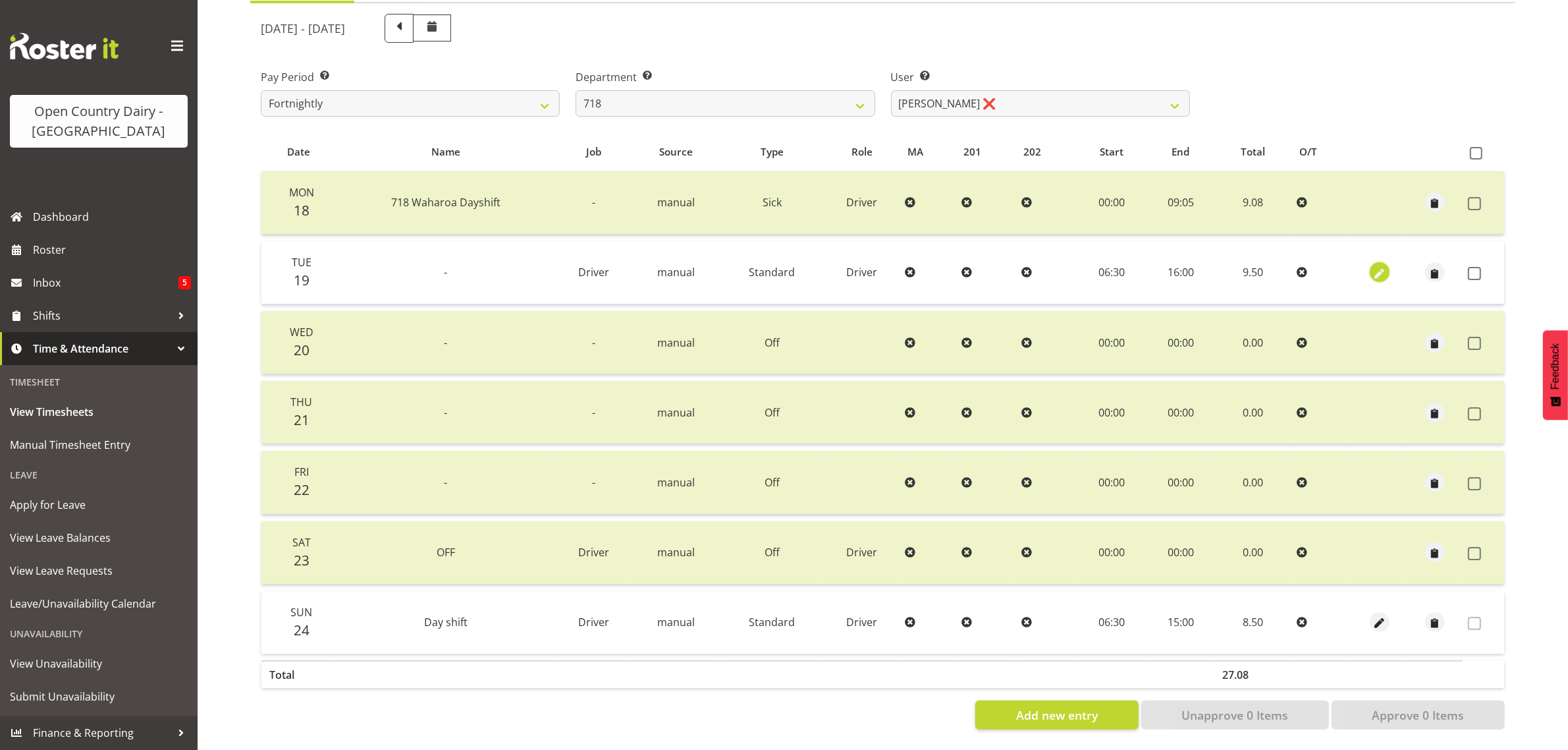
click at [1385, 266] on span "button" at bounding box center [1380, 274] width 15 height 15
select select "Standard"
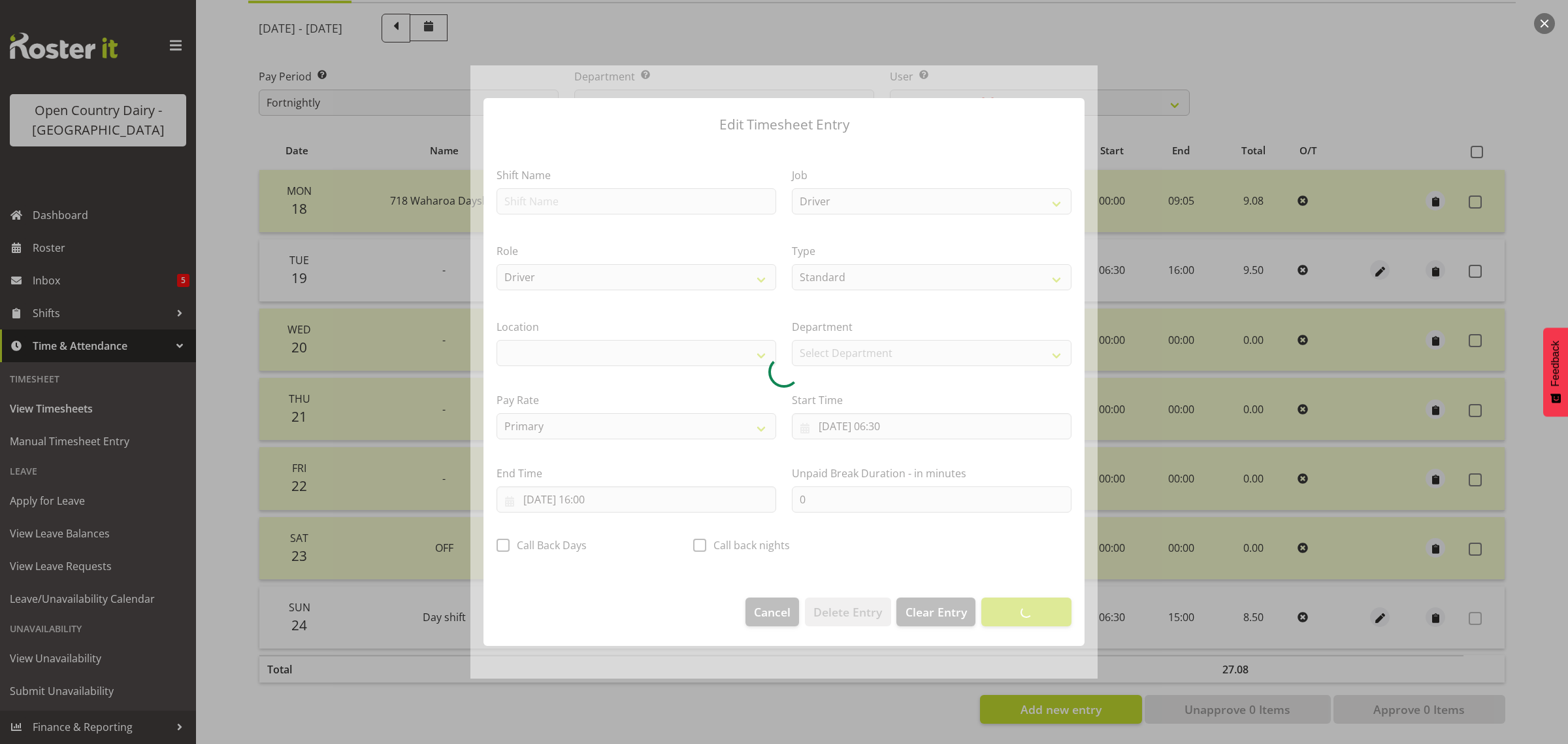
select select "1054"
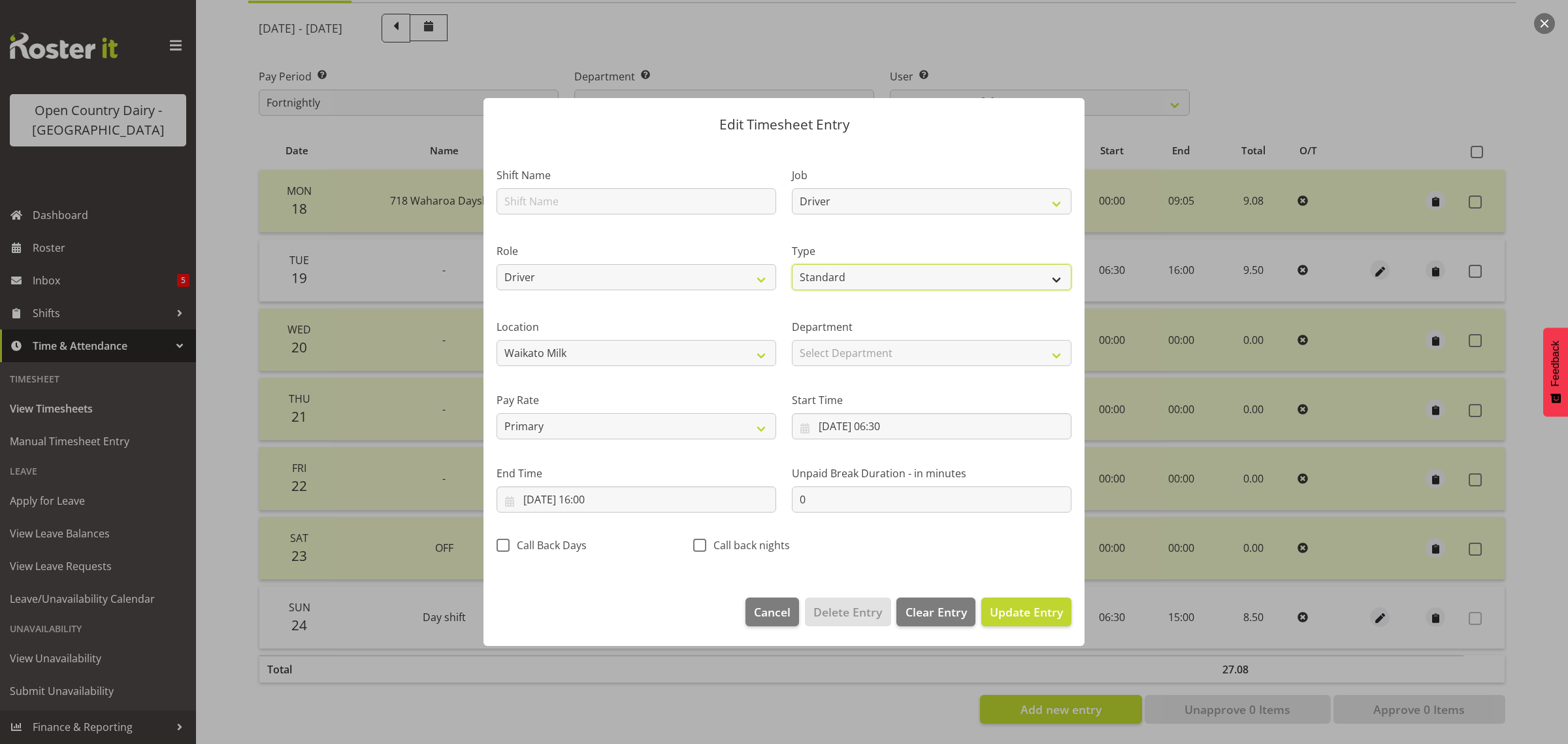
click at [831, 277] on select "Off Standard Public Holiday Public Holiday (Worked) Day In Lieu Annual Leave Si…" at bounding box center [932, 277] width 280 height 26
select select "Sick"
click at [792, 264] on select "Off Standard Public Holiday Public Holiday (Worked) Day In Lieu Annual Leave Si…" at bounding box center [932, 277] width 280 height 26
drag, startPoint x: 606, startPoint y: 194, endPoint x: 636, endPoint y: 213, distance: 35.5
click at [606, 194] on input "text" at bounding box center [636, 201] width 280 height 26
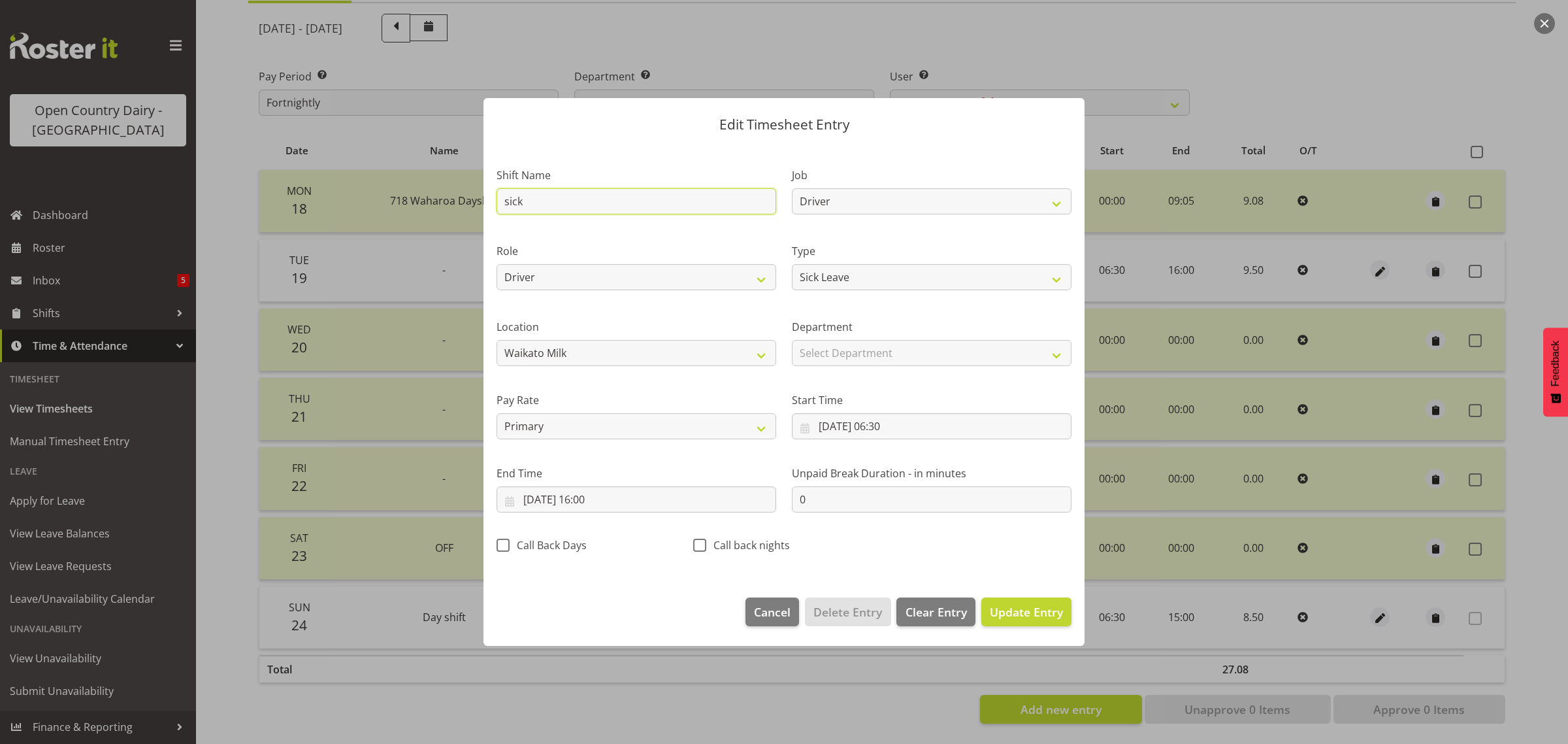
type input "Sick"
click at [890, 422] on input "[DATE] 06:30" at bounding box center [932, 426] width 280 height 26
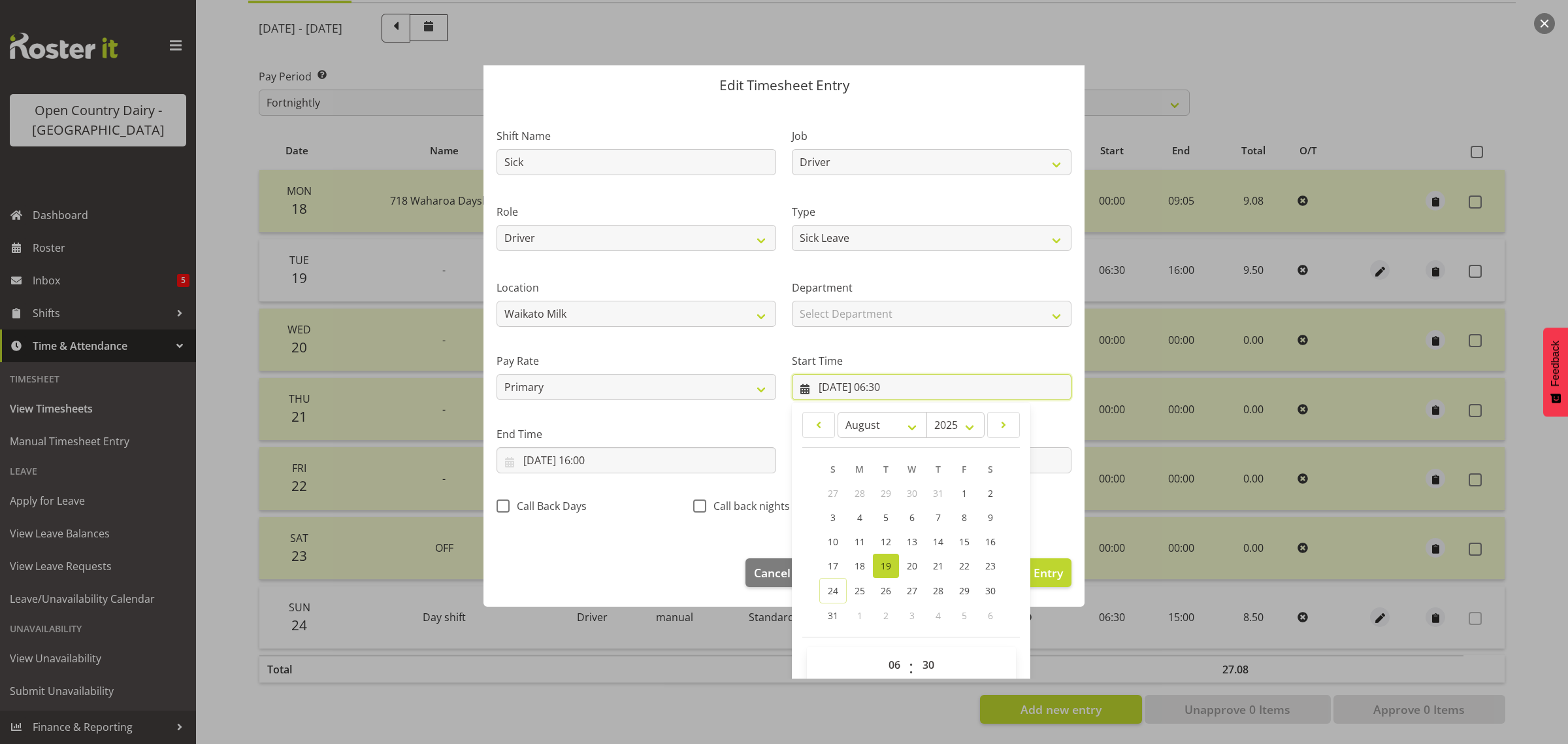
scroll to position [59, 0]
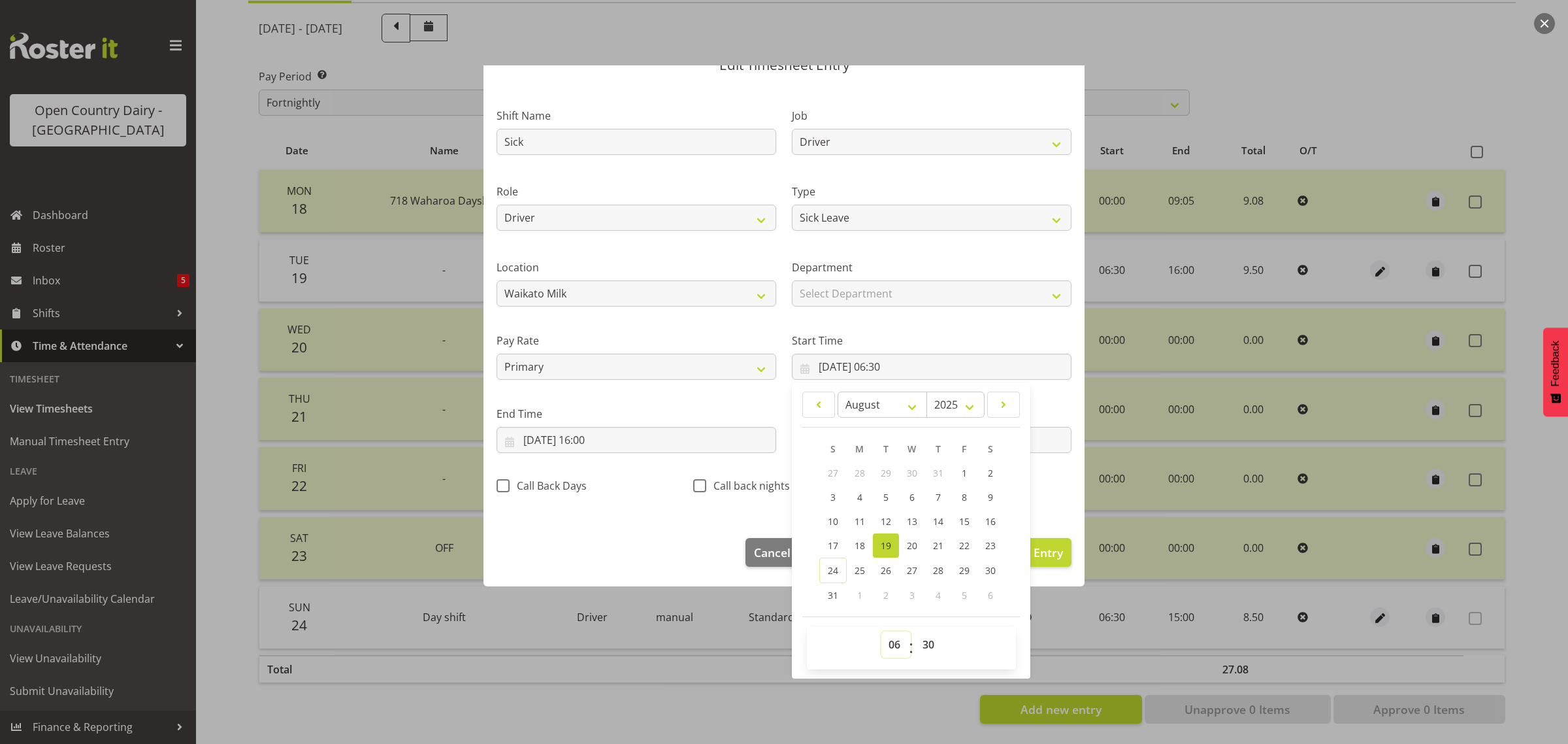
click at [893, 648] on select "00 01 02 03 04 05 06 07 08 09 10 11 12 13 14 15 16 17 18 19 20 21 22 23" at bounding box center [896, 644] width 30 height 26
select select "0"
click at [881, 631] on select "00 01 02 03 04 05 06 07 08 09 10 11 12 13 14 15 16 17 18 19 20 21 22 23" at bounding box center [896, 644] width 30 height 26
type input "[DATE] 00:30"
click at [925, 648] on select "00 01 02 03 04 05 06 07 08 09 10 11 12 13 14 15 16 17 18 19 20 21 22 23 24 25 2…" at bounding box center [930, 644] width 30 height 26
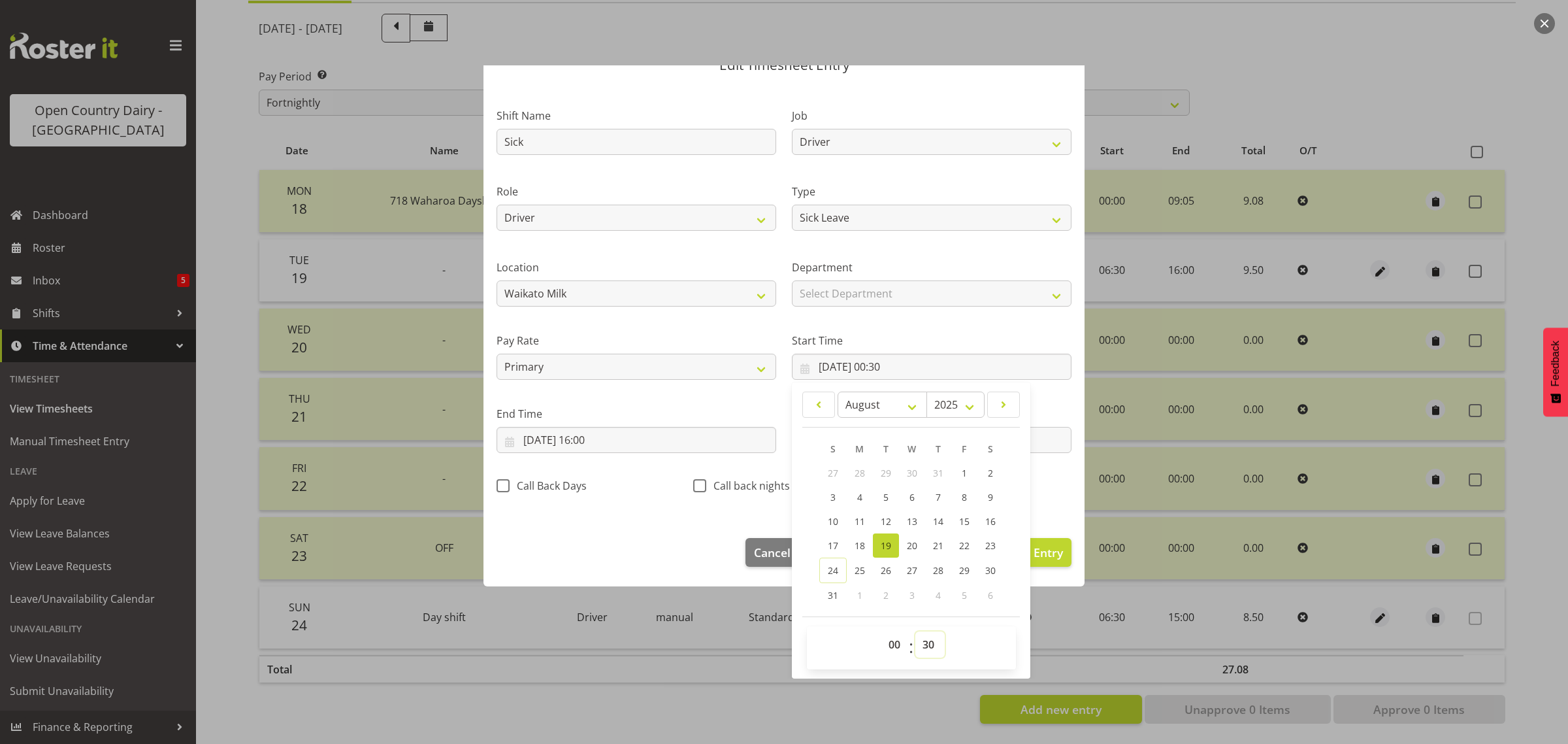
select select "0"
click at [915, 631] on select "00 01 02 03 04 05 06 07 08 09 10 11 12 13 14 15 16 17 18 19 20 21 22 23 24 25 2…" at bounding box center [930, 644] width 30 height 26
type input "[DATE] 00:00"
click at [582, 438] on input "[DATE] 16:00" at bounding box center [636, 440] width 280 height 26
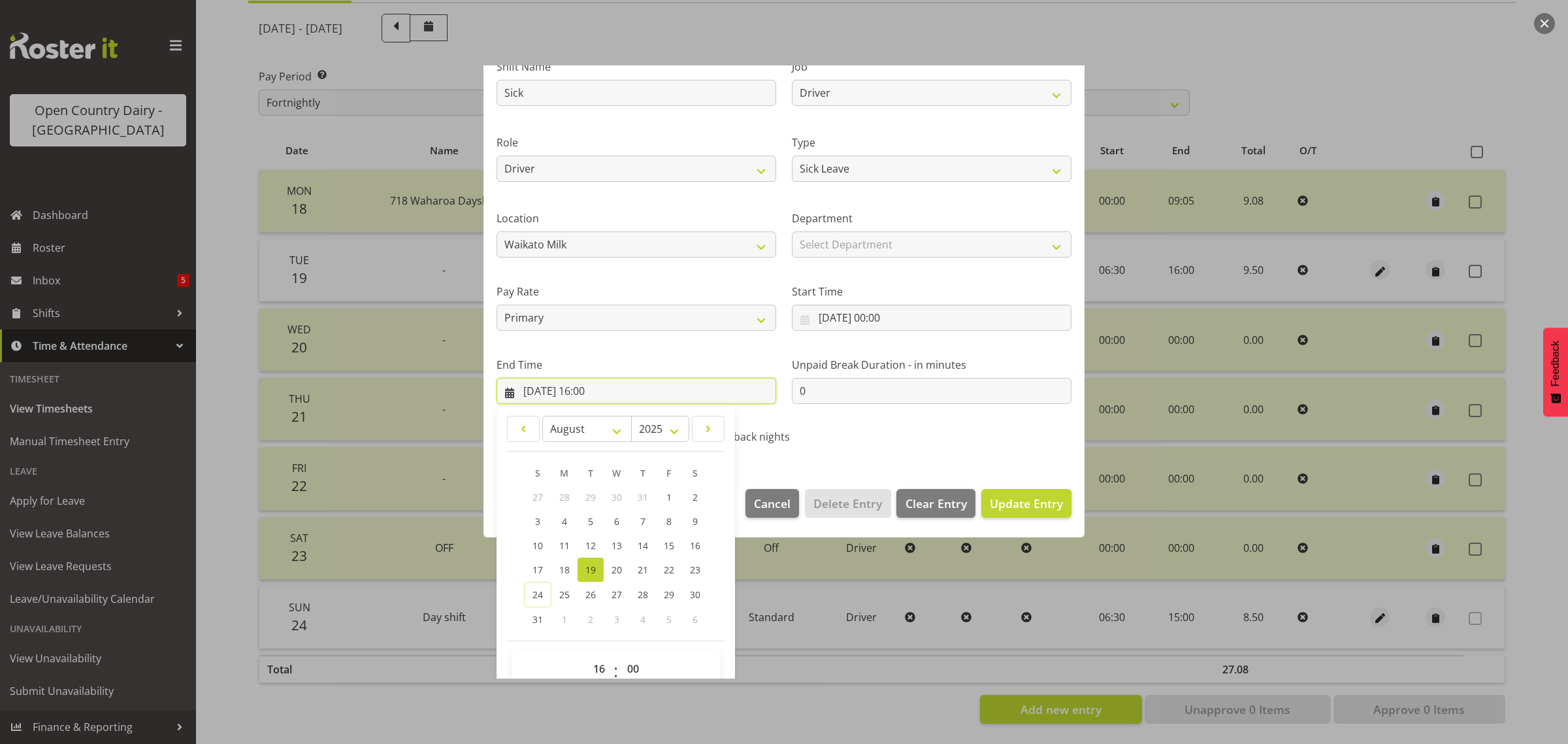
scroll to position [133, 0]
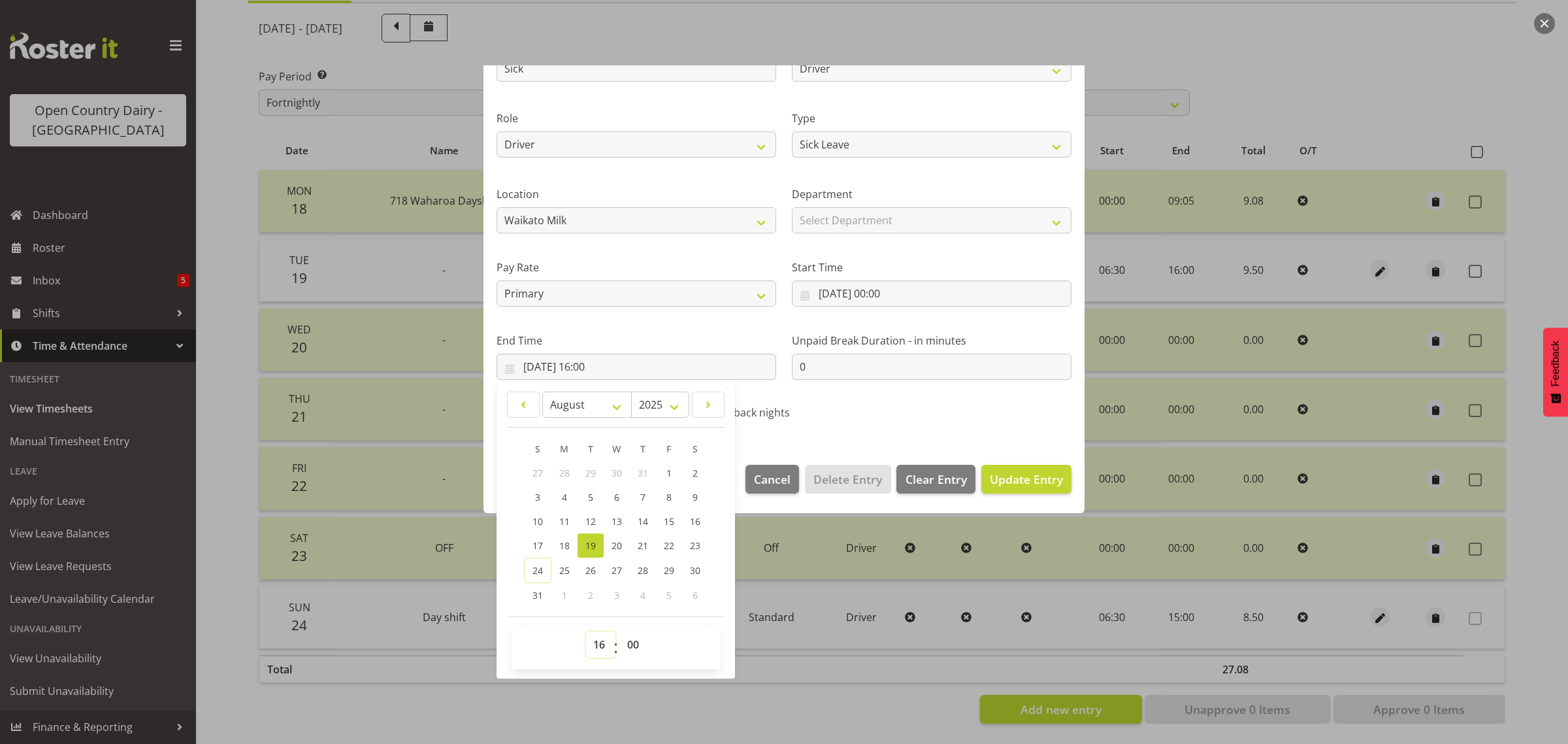
click at [596, 651] on select "00 01 02 03 04 05 06 07 08 09 10 11 12 13 14 15 16 17 18 19 20 21 22 23" at bounding box center [601, 644] width 30 height 26
select select "9"
click at [586, 631] on select "00 01 02 03 04 05 06 07 08 09 10 11 12 13 14 15 16 17 18 19 20 21 22 23" at bounding box center [601, 644] width 30 height 26
type input "[DATE] 09:00"
click at [633, 647] on select "00 01 02 03 04 05 06 07 08 09 10 11 12 13 14 15 16 17 18 19 20 21 22 23 24 25 2…" at bounding box center [634, 644] width 30 height 26
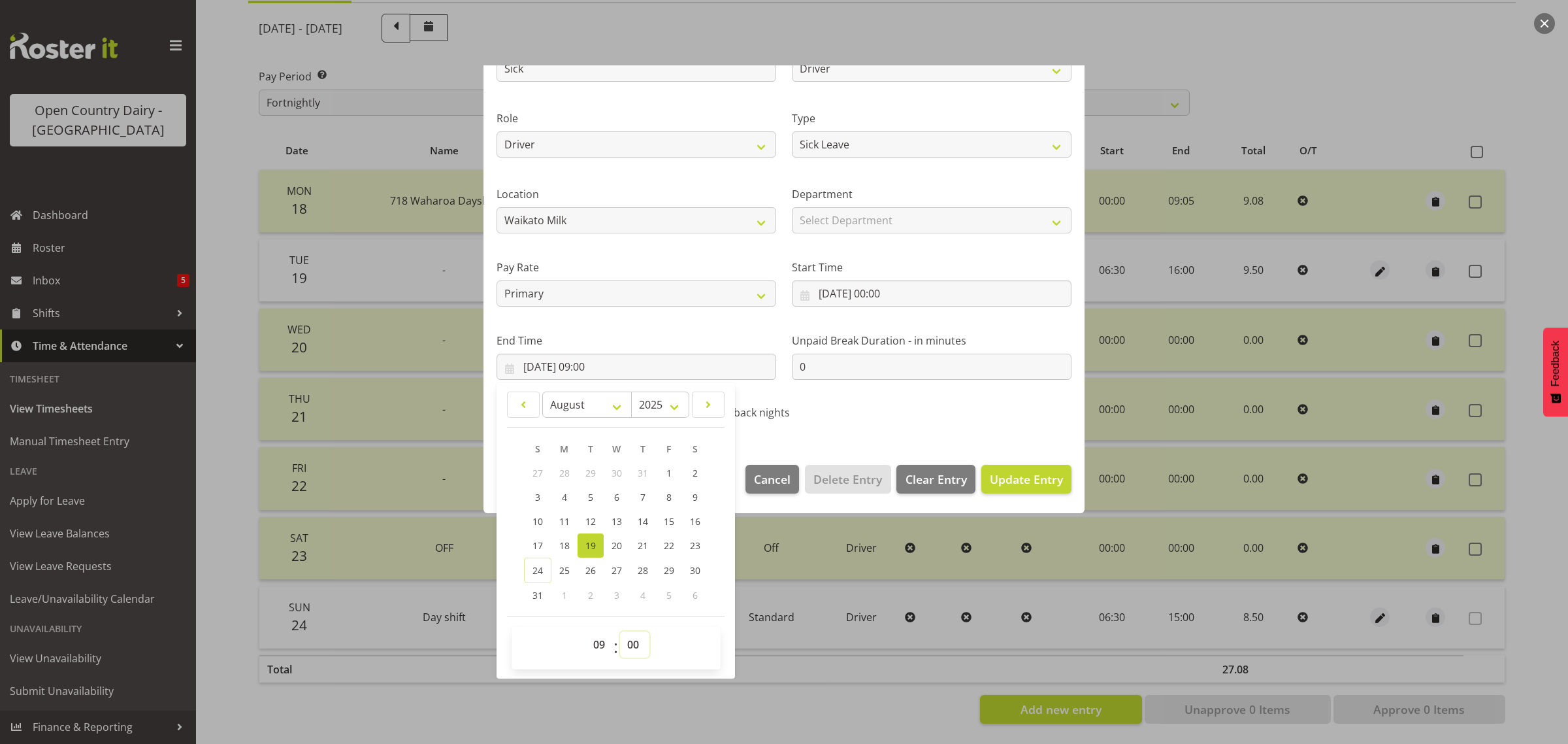
select select "5"
click at [620, 631] on select "00 01 02 03 04 05 06 07 08 09 10 11 12 13 14 15 16 17 18 19 20 21 22 23 24 25 2…" at bounding box center [634, 644] width 30 height 26
type input "[DATE] 09:05"
click at [1018, 485] on span "Update Entry" at bounding box center [1027, 479] width 73 height 16
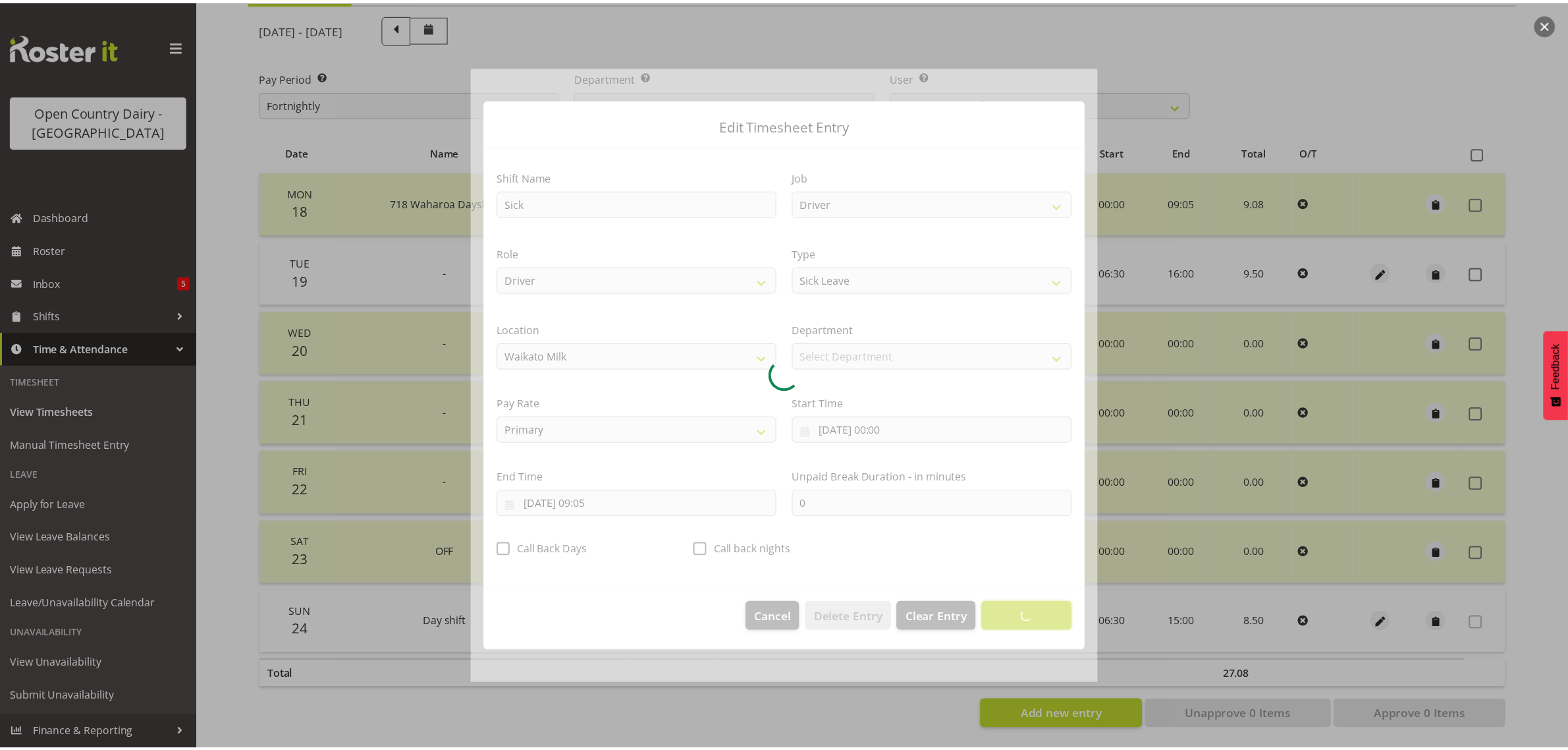
scroll to position [0, 0]
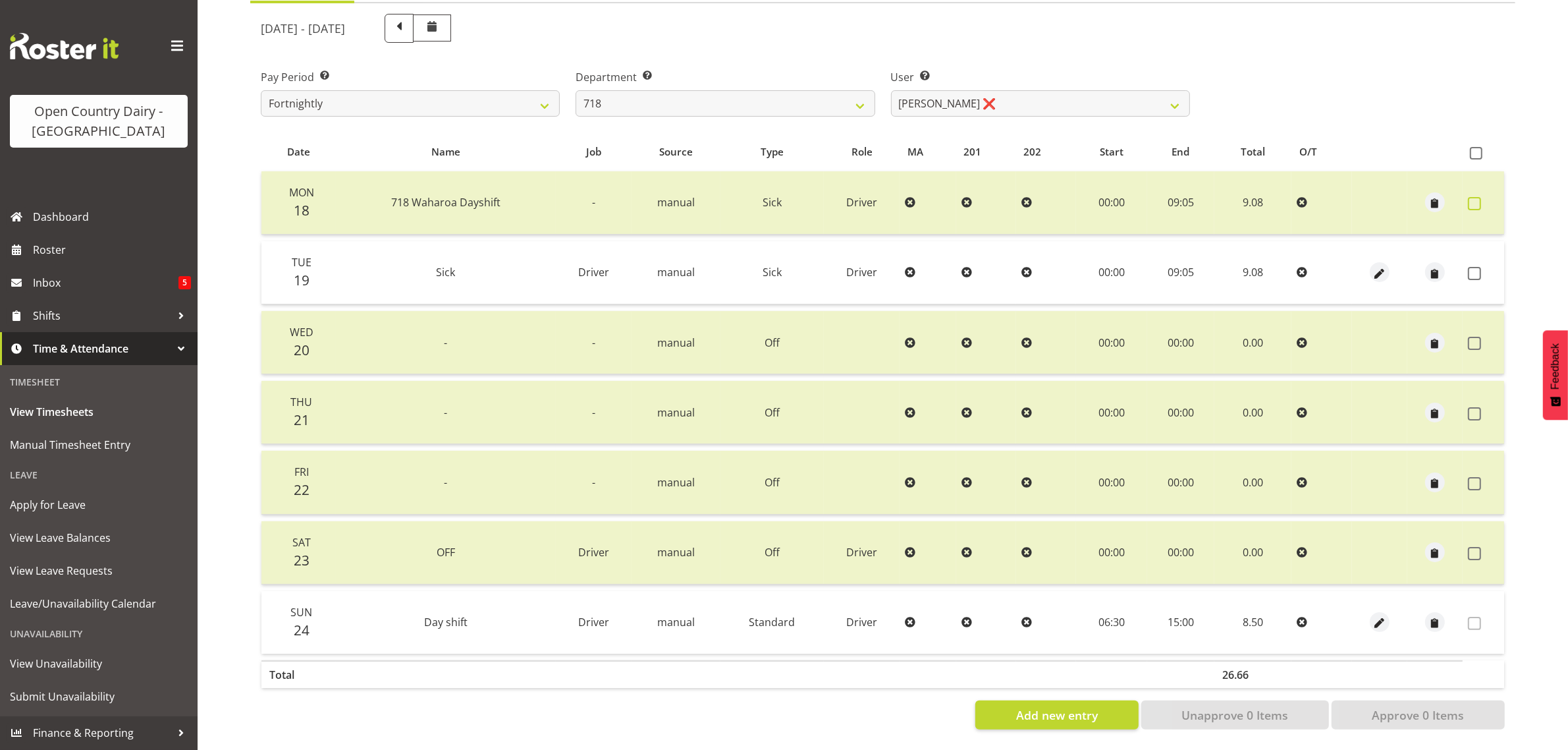
click at [1477, 197] on span at bounding box center [1474, 203] width 13 height 13
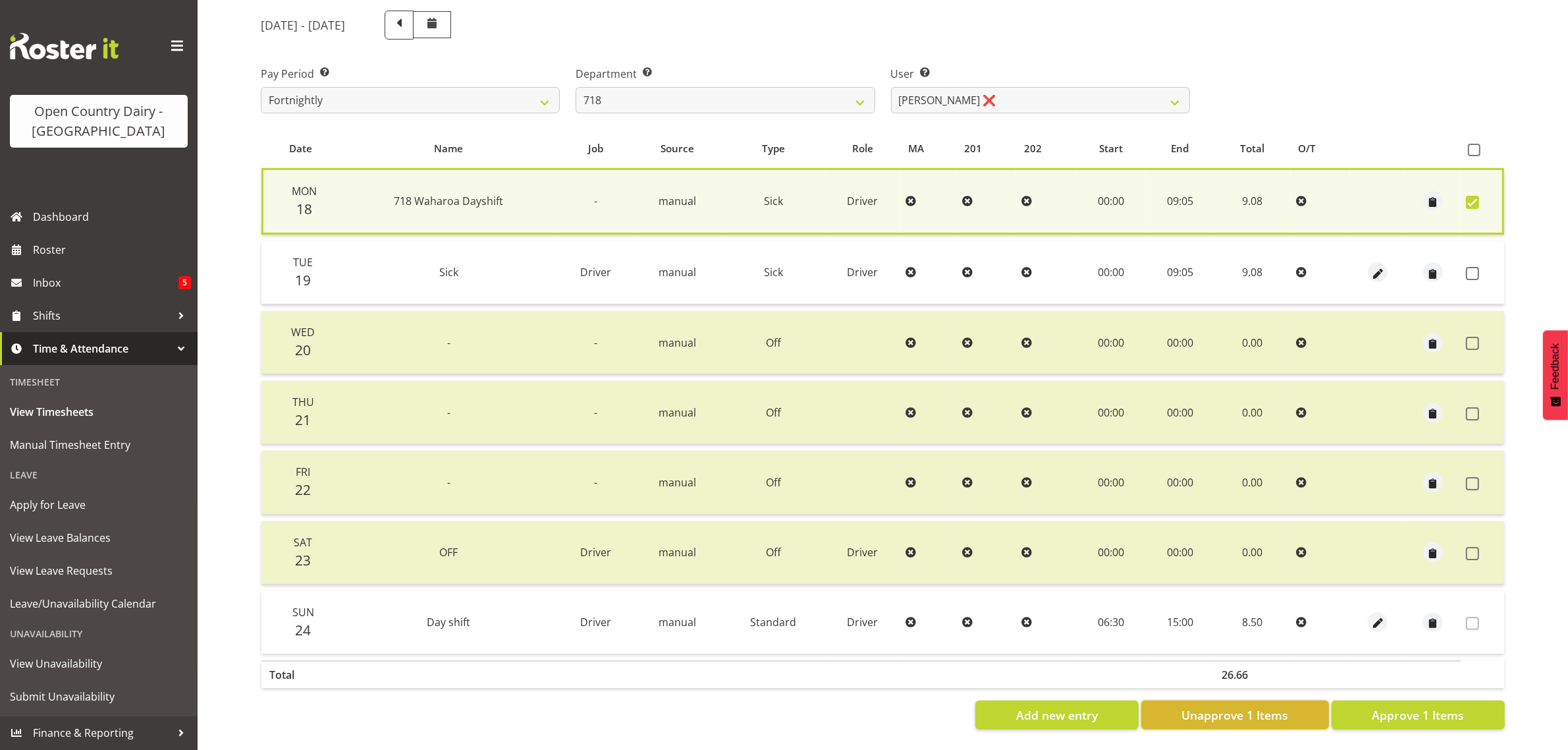
drag, startPoint x: 1280, startPoint y: 709, endPoint x: 1289, endPoint y: 717, distance: 12.0
click at [1280, 709] on span "Unapprove 1 Items" at bounding box center [1235, 715] width 107 height 17
checkbox input "false"
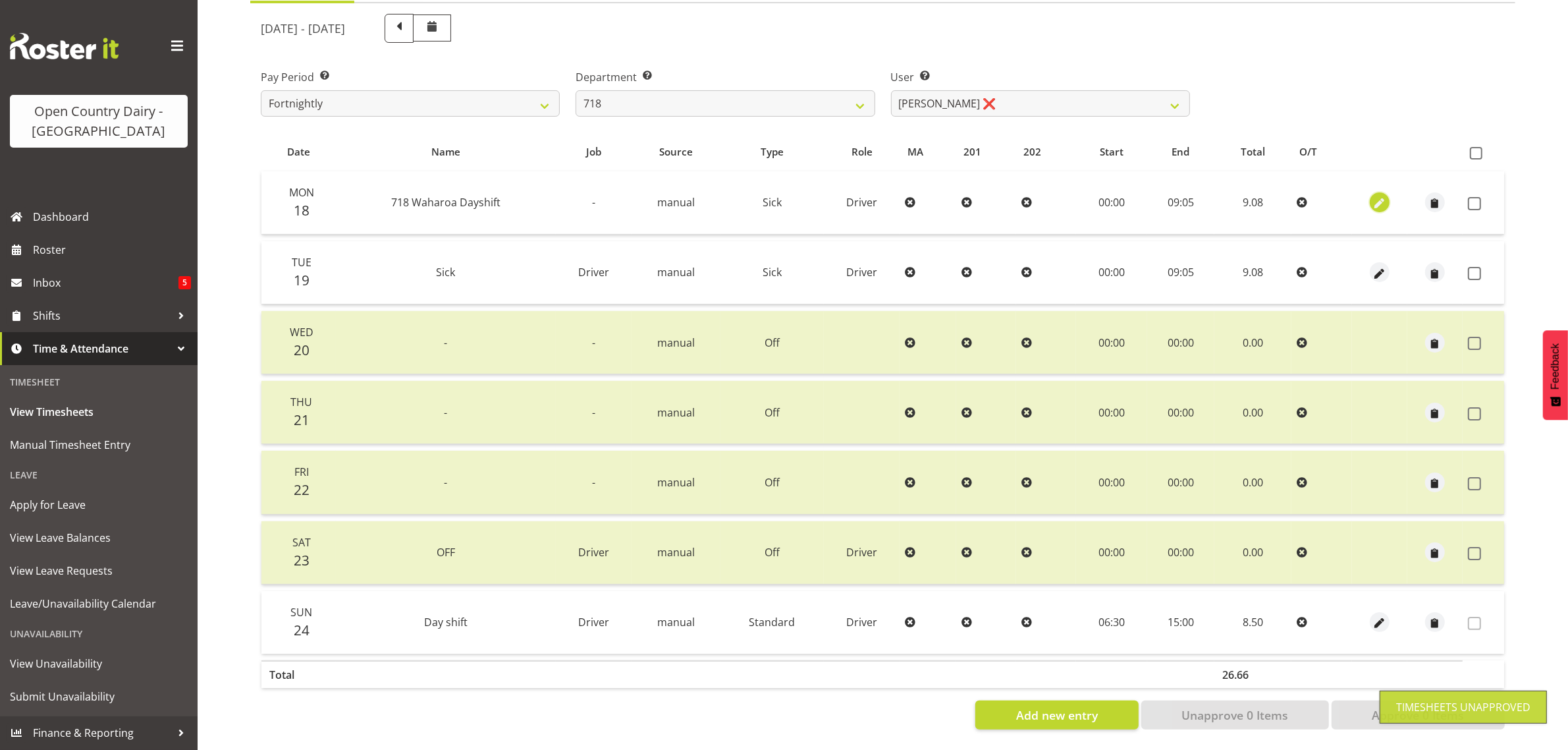
click at [1381, 196] on span "button" at bounding box center [1380, 204] width 15 height 15
select select "Sick"
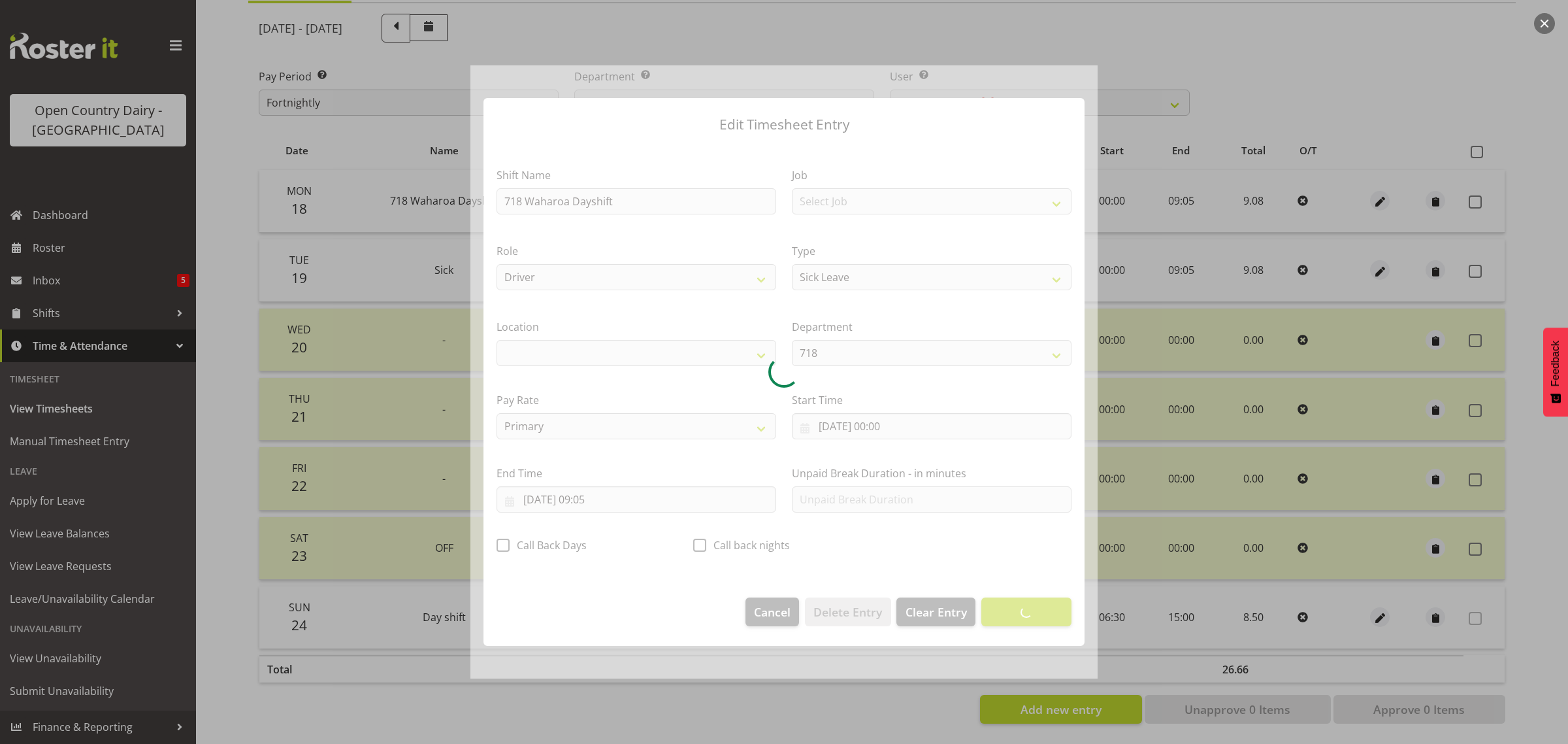
select select "1054"
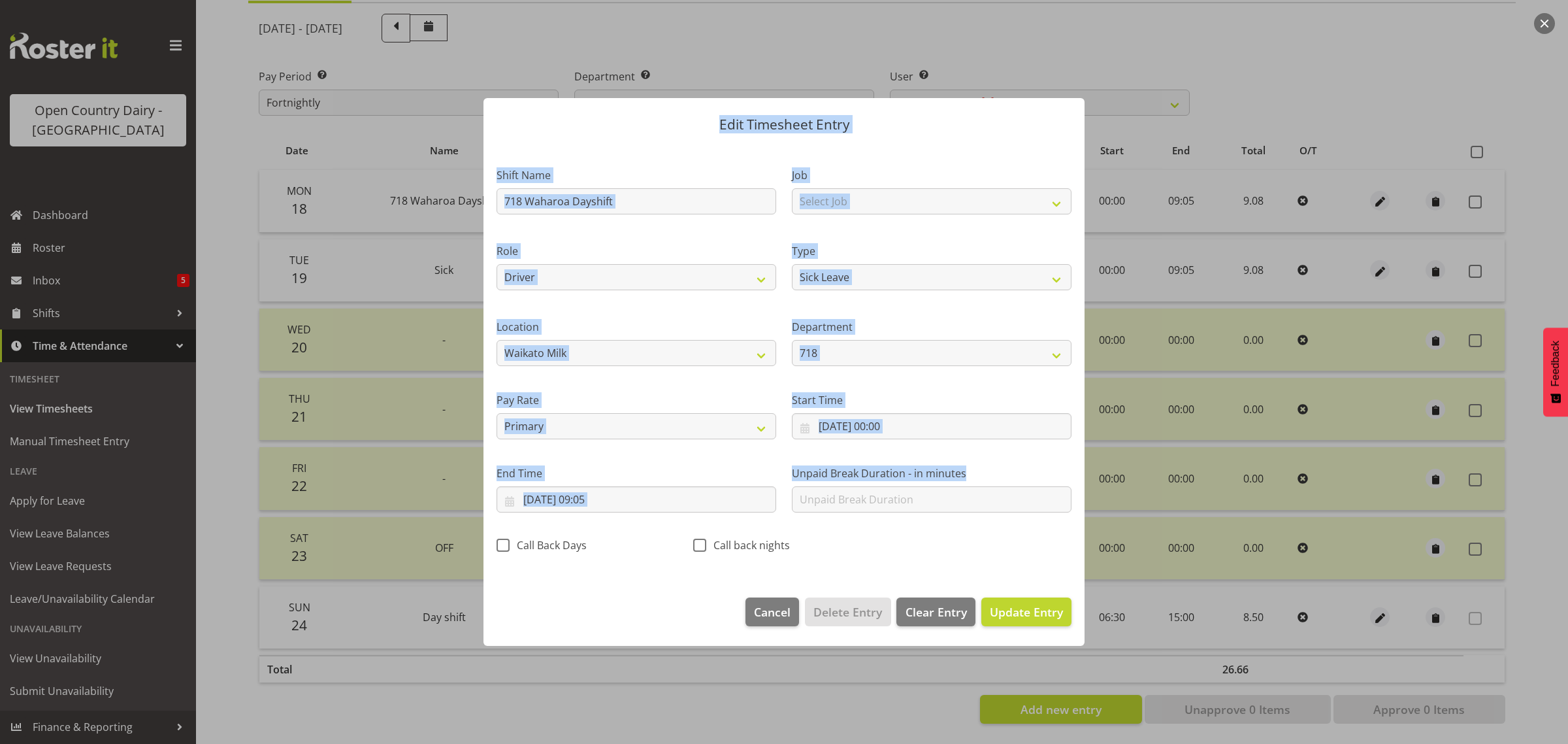
drag, startPoint x: 641, startPoint y: 201, endPoint x: 446, endPoint y: 207, distance: 195.1
click at [446, 207] on div "Edit Timesheet Entry Shift Name 718 Waharoa Dayshift Job Select Job Driver Driv…" at bounding box center [784, 372] width 1568 height 744
drag, startPoint x: 714, startPoint y: 275, endPoint x: 647, endPoint y: 213, distance: 91.3
click at [716, 274] on select "Driver Driver [PERSON_NAME]" at bounding box center [636, 277] width 280 height 26
click at [633, 197] on input "718 Waharoa Dayshift" at bounding box center [636, 201] width 280 height 26
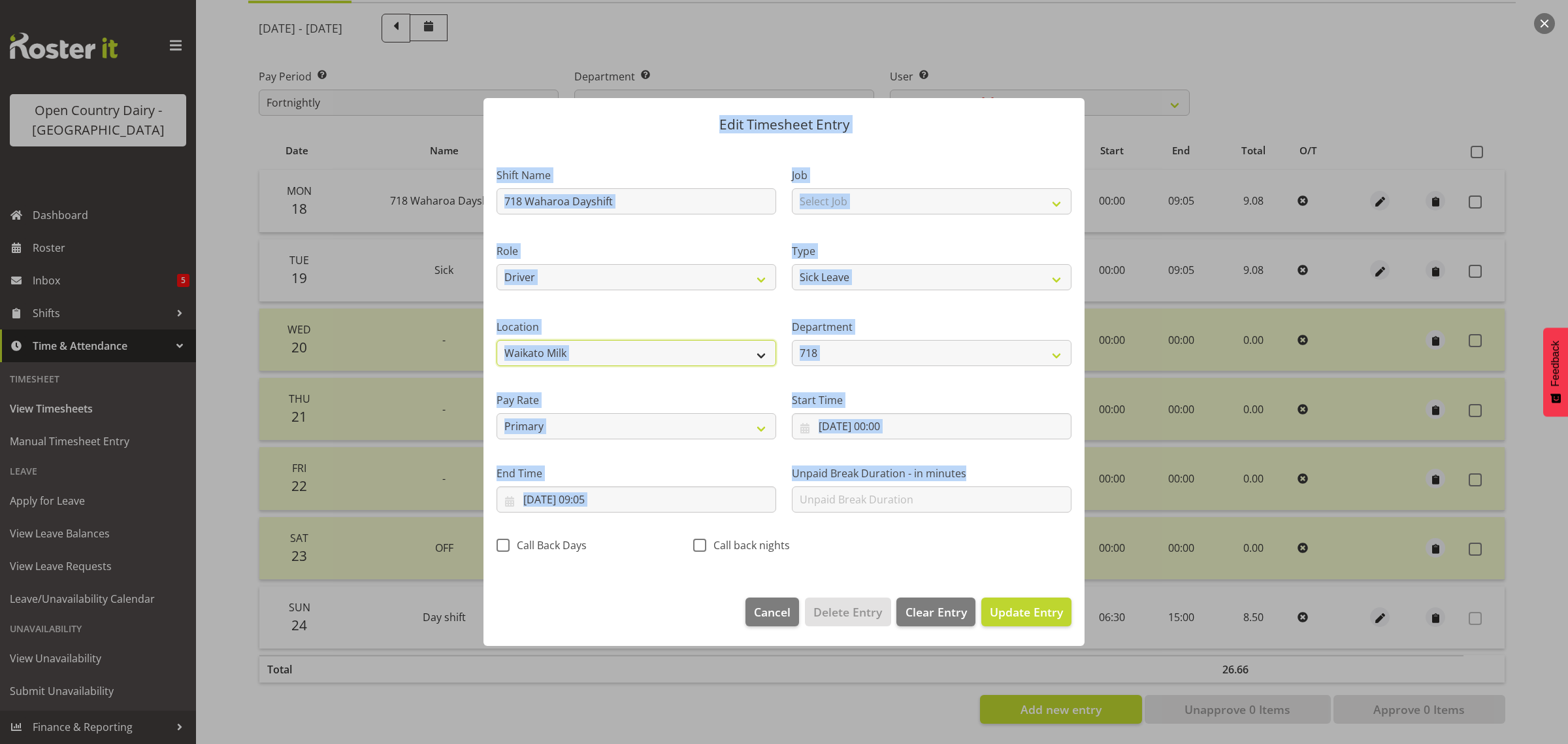
drag, startPoint x: 690, startPoint y: 364, endPoint x: 1070, endPoint y: 644, distance: 472.0
click at [690, 364] on select "Containers Horotiu Ingredients Waharoa Office Waikato Milk Whanganui Office" at bounding box center [636, 353] width 280 height 26
click at [917, 249] on label "Type" at bounding box center [932, 251] width 280 height 16
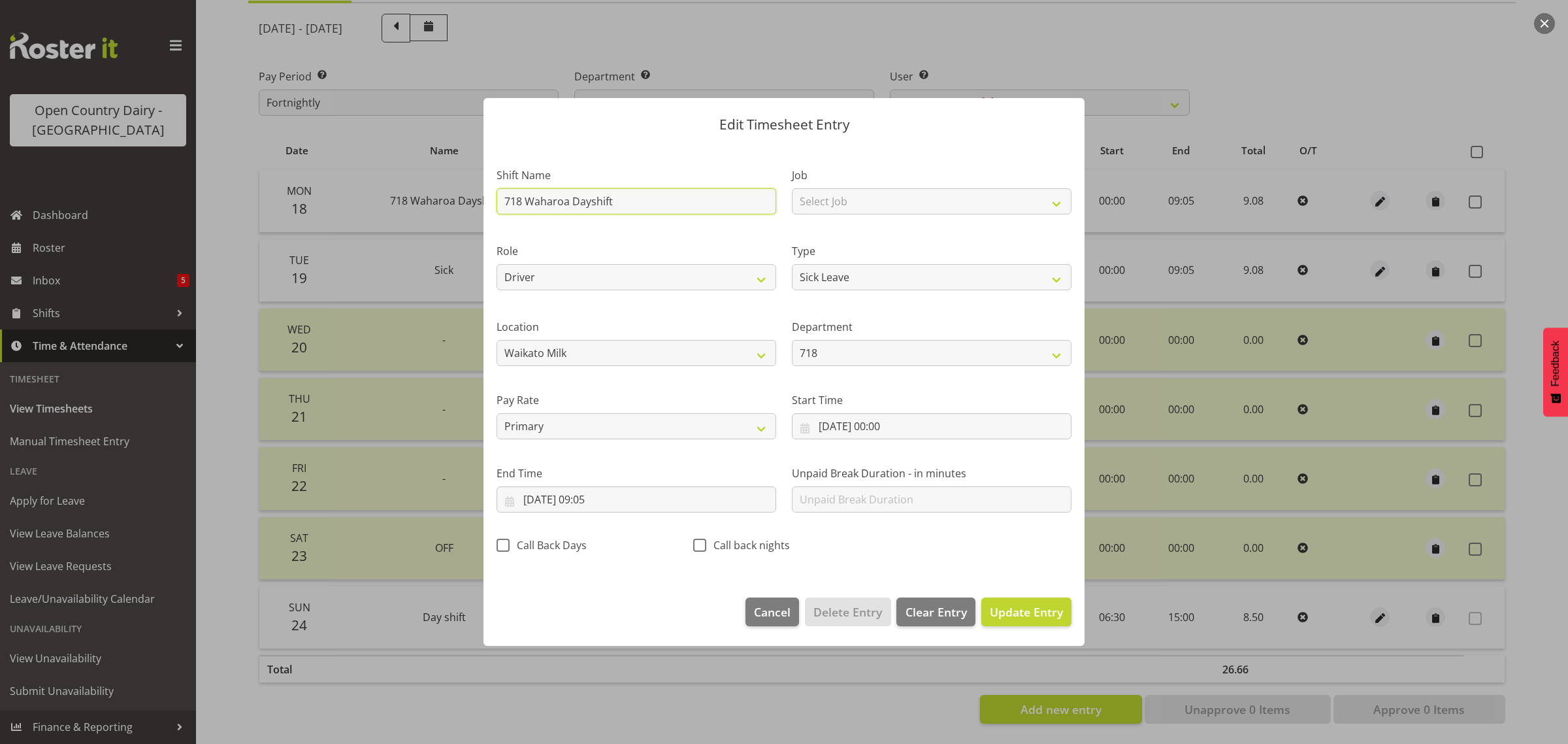
drag, startPoint x: 639, startPoint y: 196, endPoint x: 423, endPoint y: 208, distance: 216.3
click at [423, 217] on div "Edit Timesheet Entry Shift Name 718 Waharoa Dayshift Job Select Job Driver Driv…" at bounding box center [784, 372] width 1568 height 744
type input "Sick"
click at [1037, 616] on span "Update Entry" at bounding box center [1027, 611] width 73 height 16
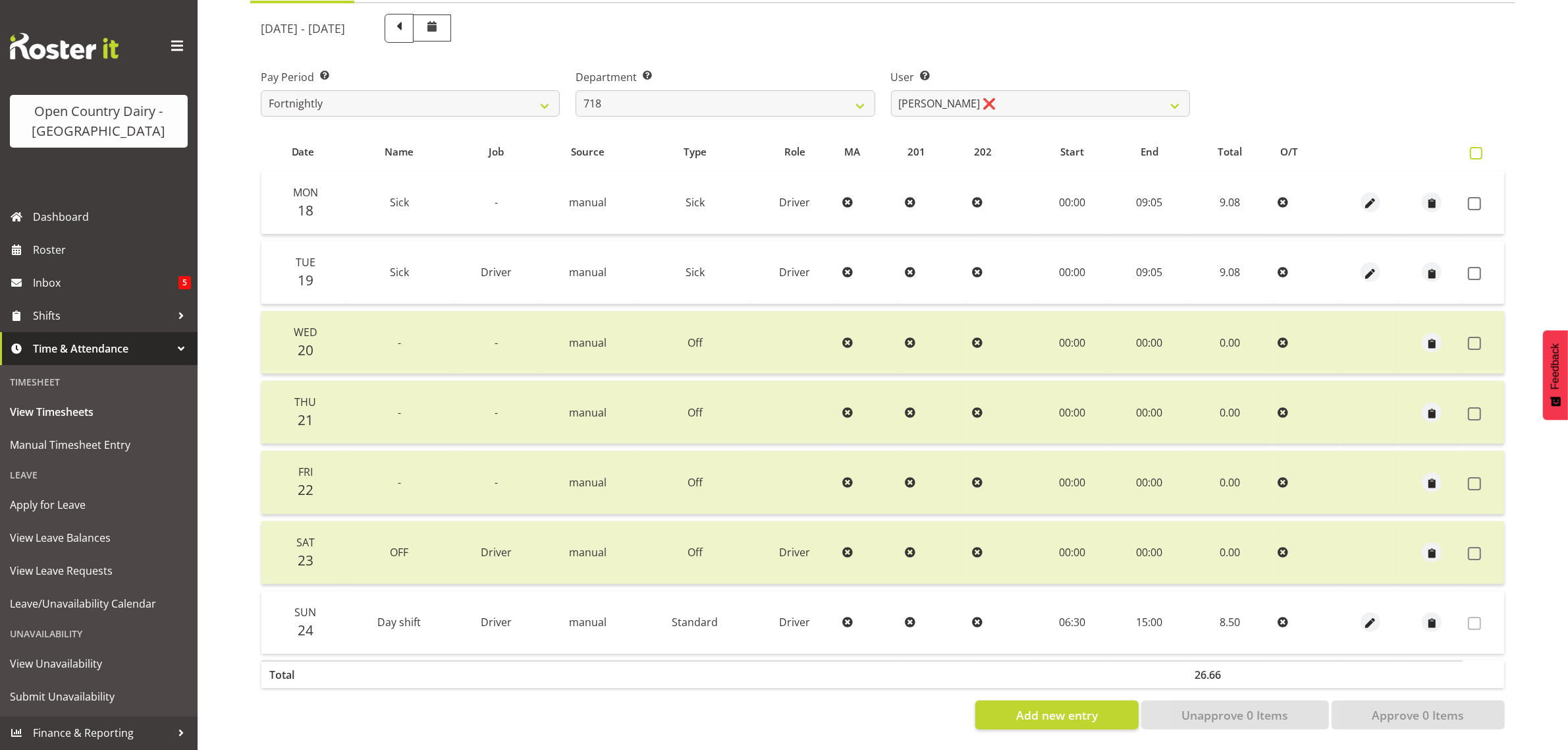
click at [1475, 147] on span at bounding box center [1476, 153] width 12 height 12
click at [1475, 149] on input "checkbox" at bounding box center [1474, 153] width 8 height 8
checkbox input "true"
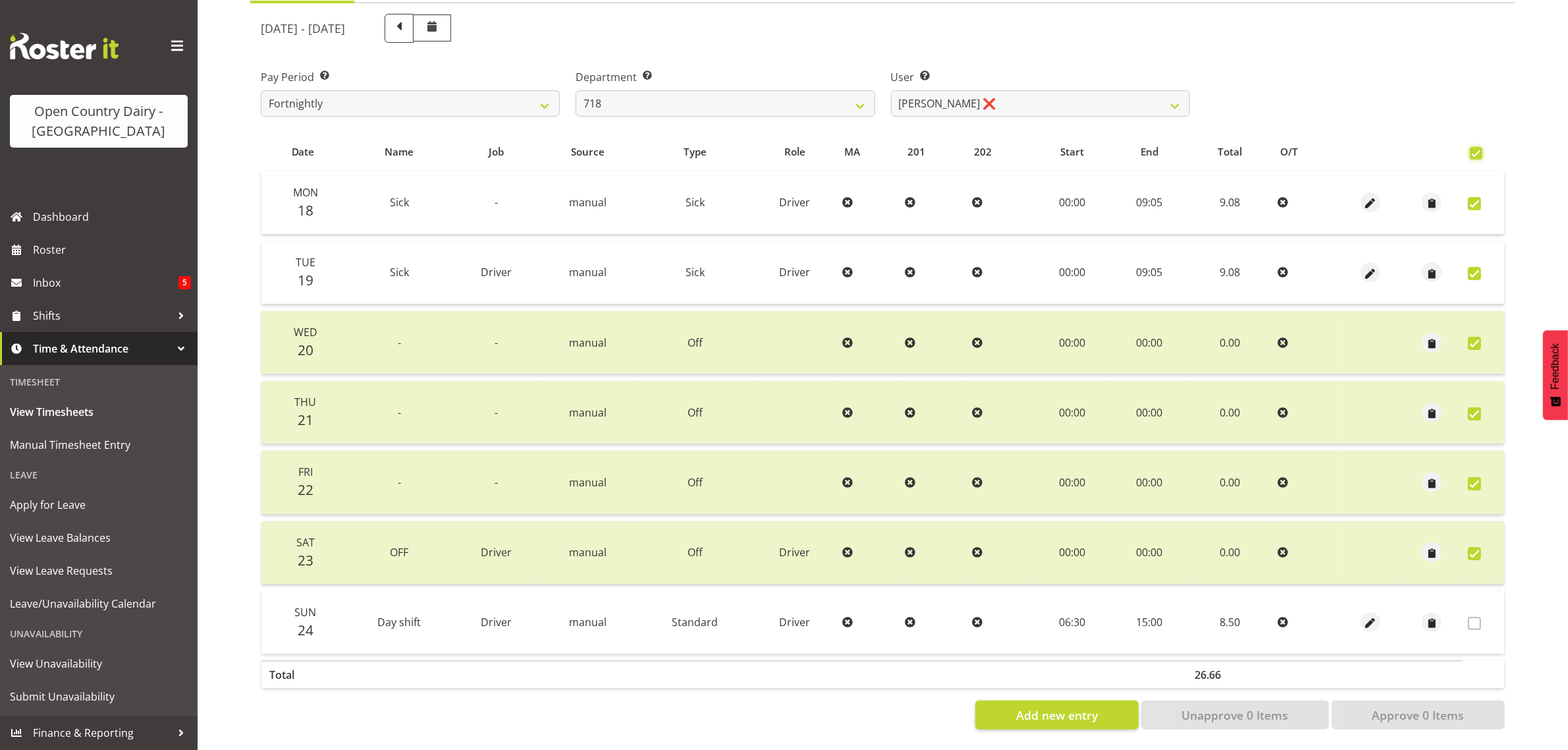
checkbox input "true"
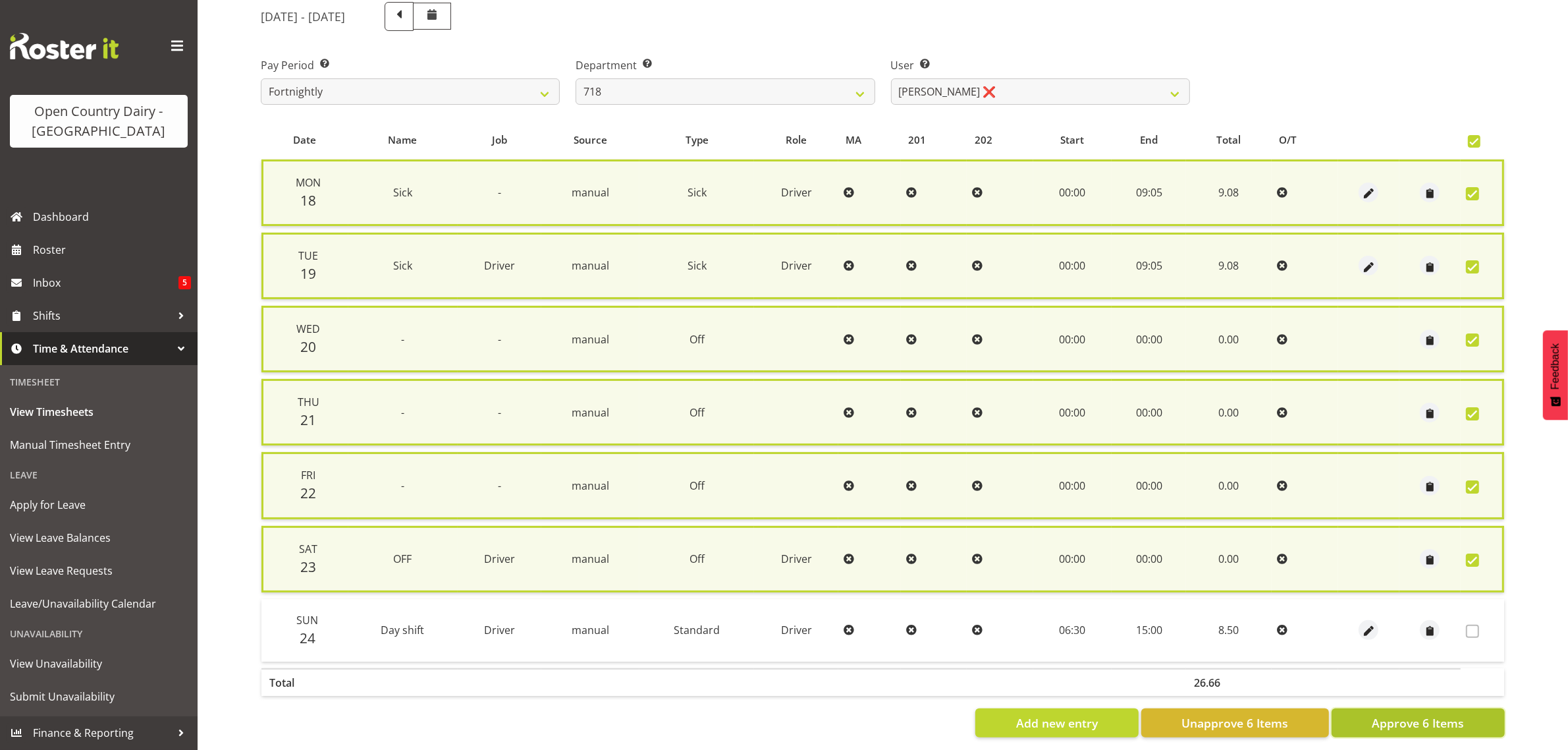
click at [1449, 718] on span "Approve 6 Items" at bounding box center [1418, 722] width 92 height 17
checkbox input "false"
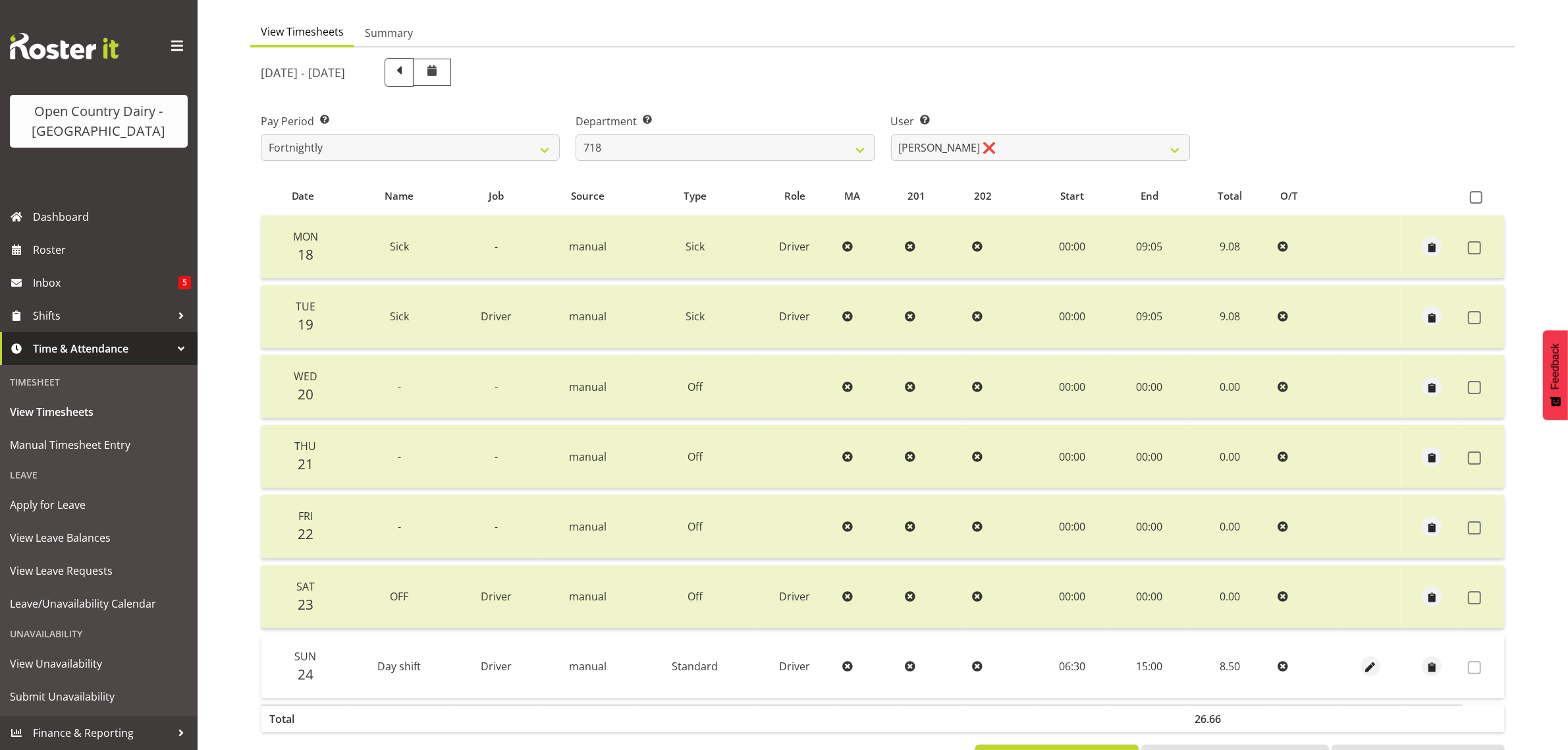
scroll to position [86, 0]
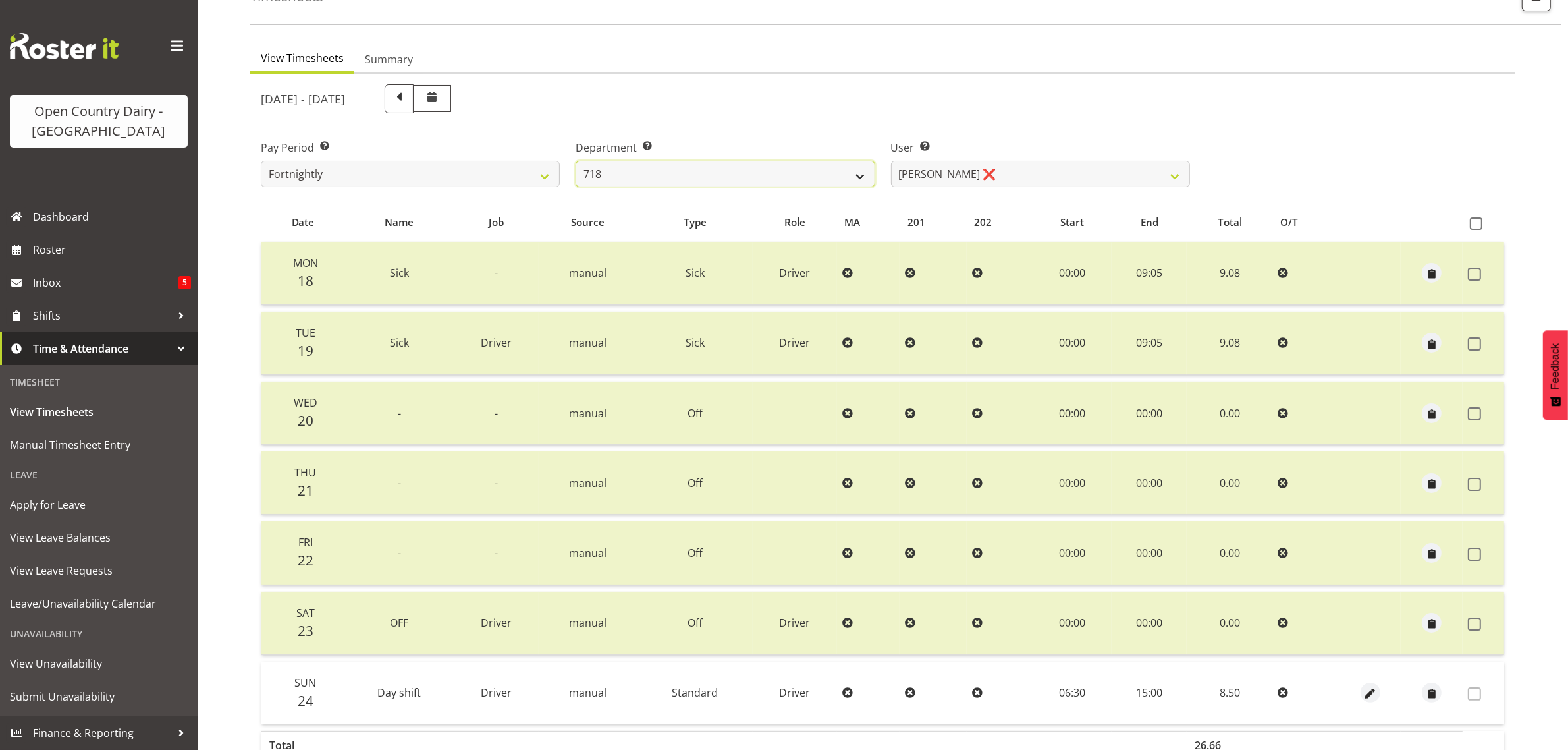
click at [694, 173] on select "701 702 703 704 705 706 707 708 709 710 711 712 713 714 715 716 717 718 719 720" at bounding box center [724, 174] width 299 height 26
click at [575, 161] on select "701 702 703 704 705 706 707 708 709 710 711 712 713 714 715 716 717 718 719 720" at bounding box center [724, 174] width 299 height 26
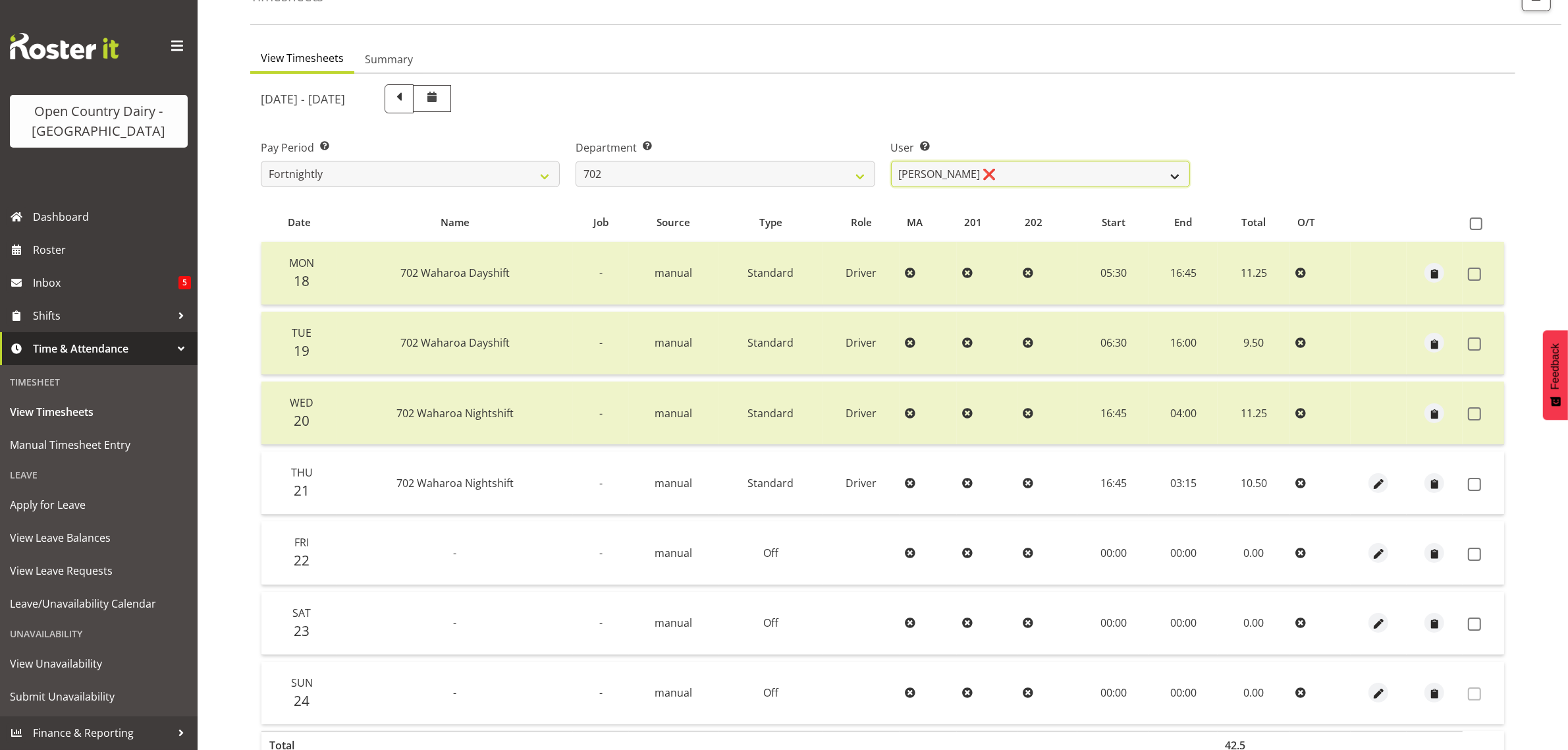
click at [1096, 171] on select "[PERSON_NAME] ❌ [PERSON_NAME] ❌ [PERSON_NAME] ❌ [PERSON_NAME] ❌" at bounding box center [1040, 174] width 299 height 26
click at [774, 170] on select "701 702 703 704 705 706 707 708 709 710 711 712 713 714 715 716 717 718 719 720" at bounding box center [724, 174] width 299 height 26
click at [1439, 115] on div "[DATE] - [DATE]" at bounding box center [883, 98] width 1260 height 45
click at [48, 563] on span "View Leave Requests" at bounding box center [98, 570] width 177 height 20
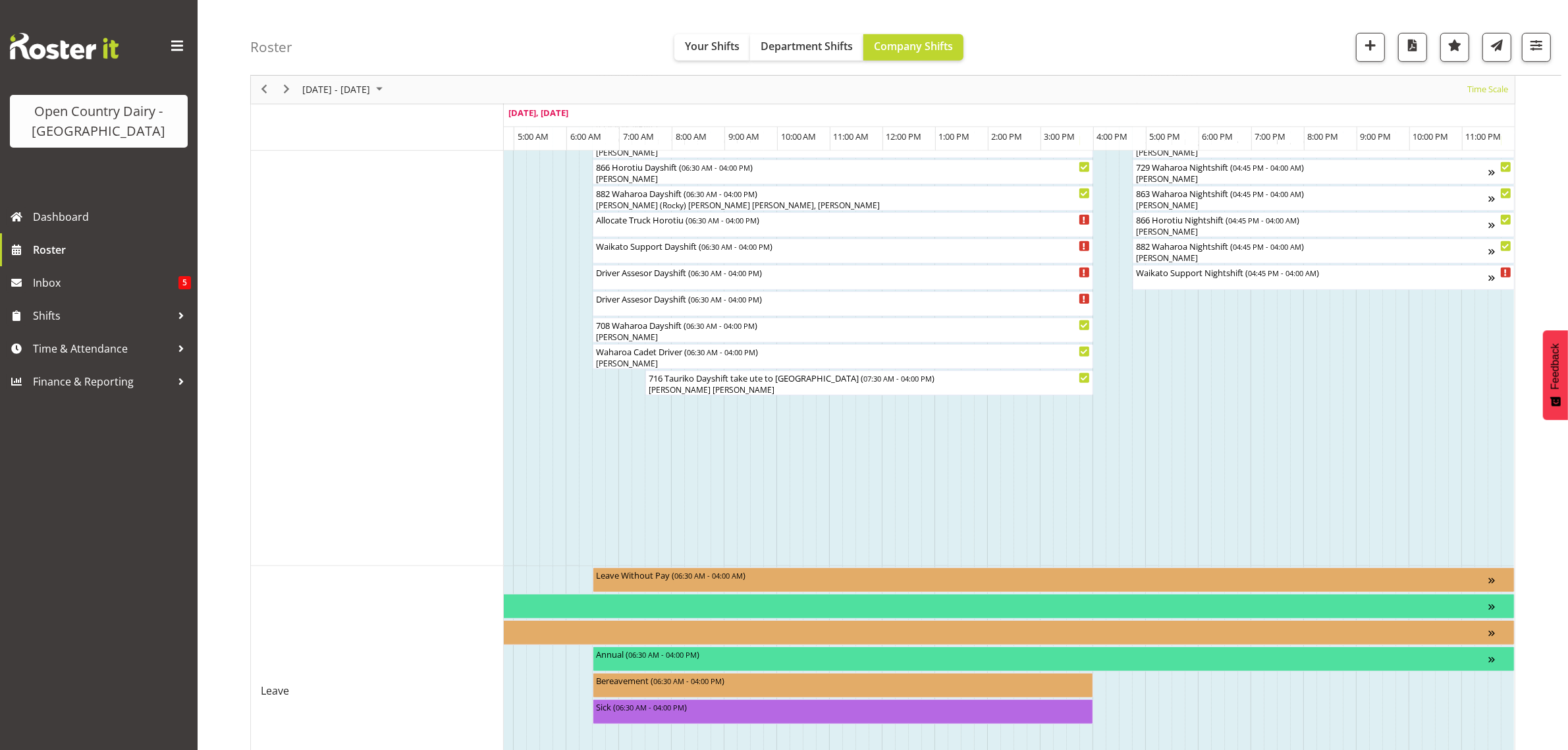
scroll to position [1100, 0]
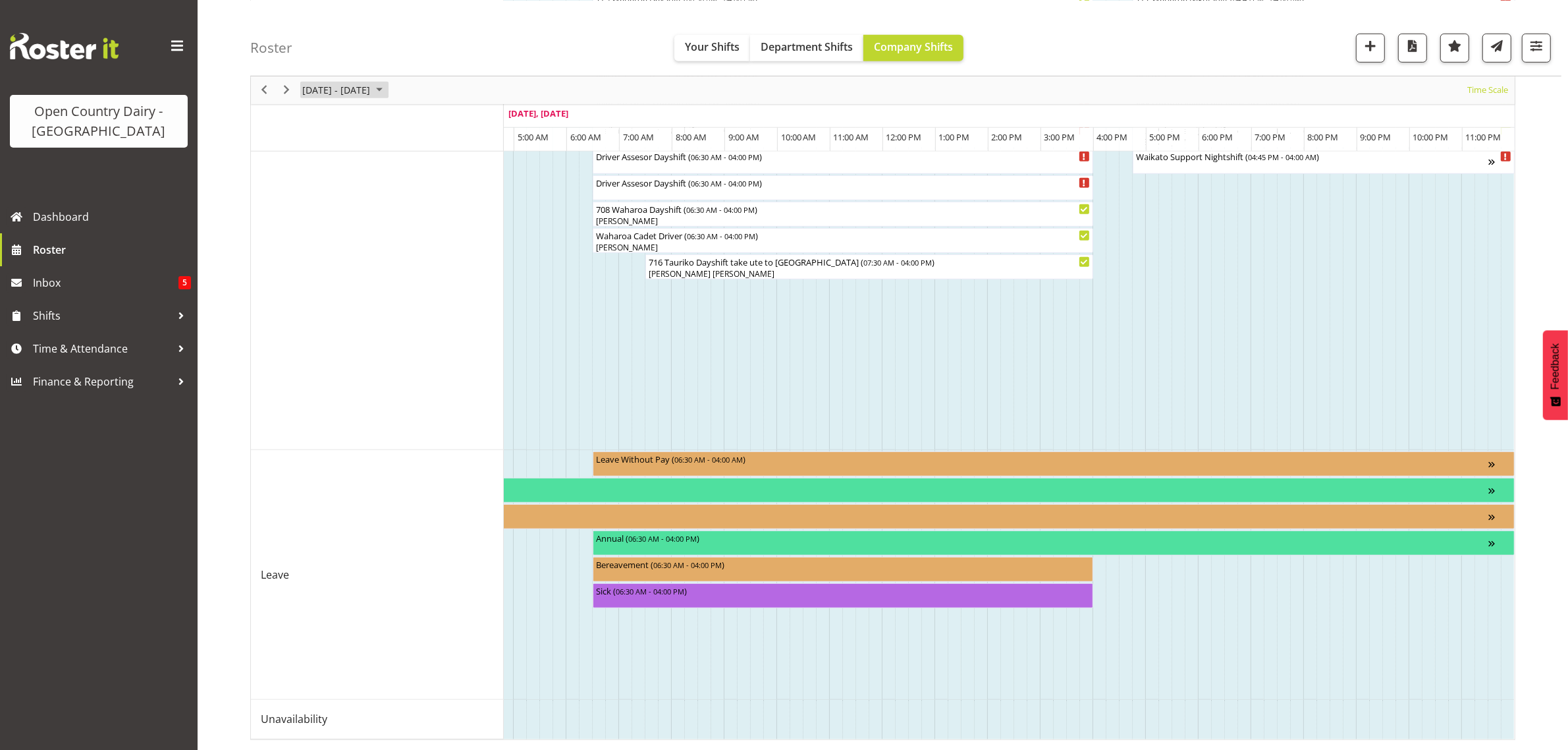
click at [369, 87] on span "August 18 - 24, 2025" at bounding box center [336, 89] width 71 height 16
click at [311, 261] on span "25" at bounding box center [317, 257] width 20 height 20
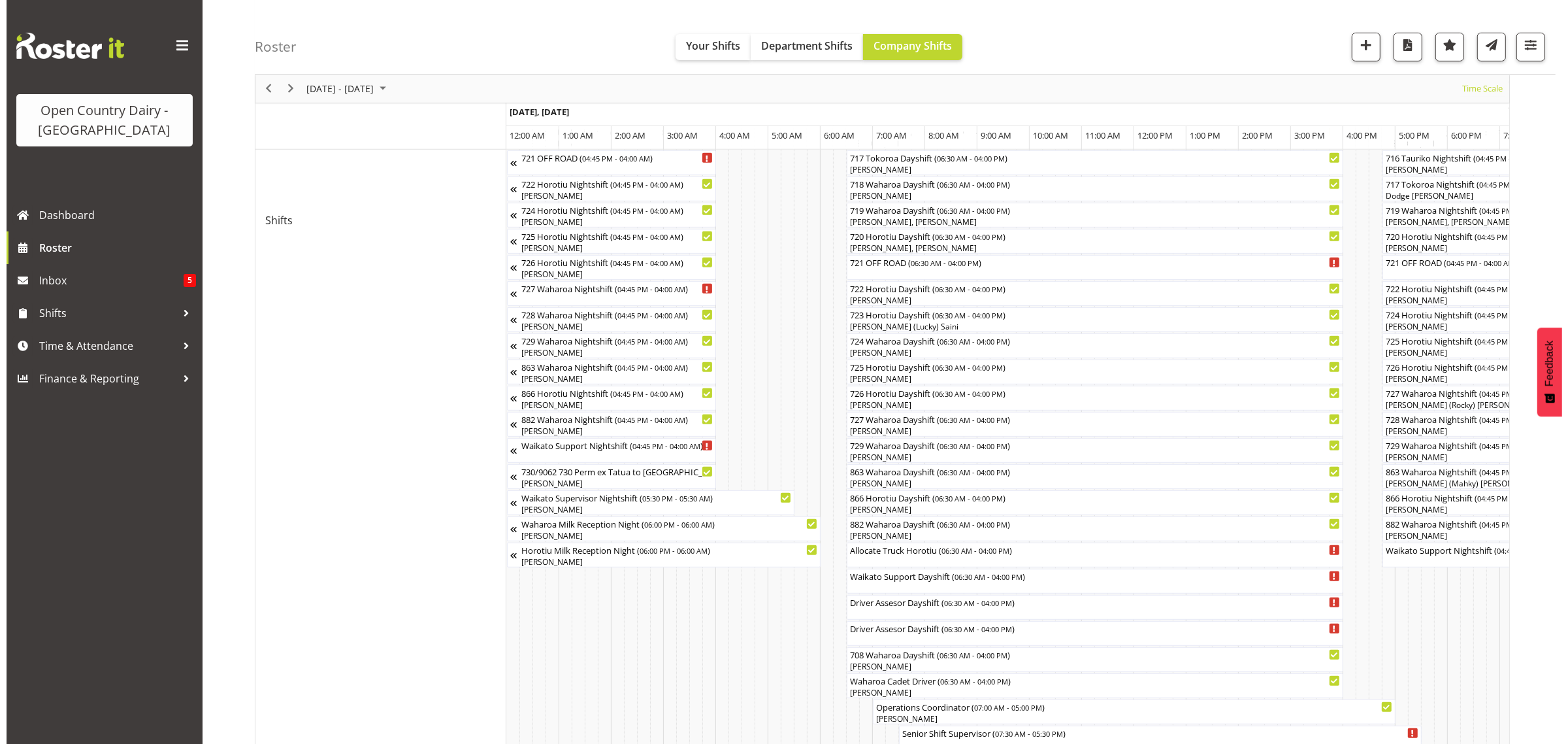
scroll to position [553, 0]
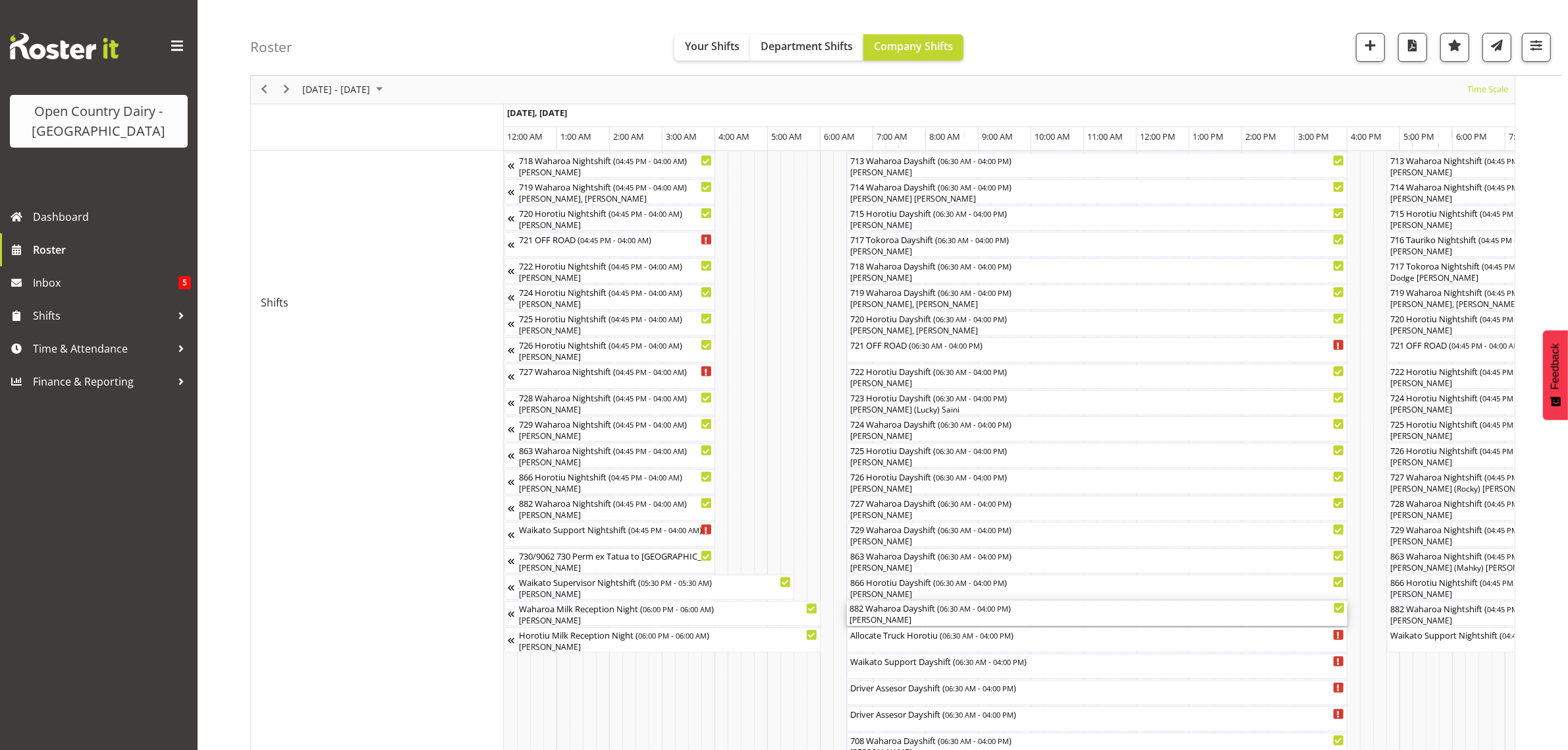
click at [890, 618] on div "[PERSON_NAME]" at bounding box center [1097, 619] width 496 height 12
click at [0, 0] on div at bounding box center [0, 0] width 0 height 0
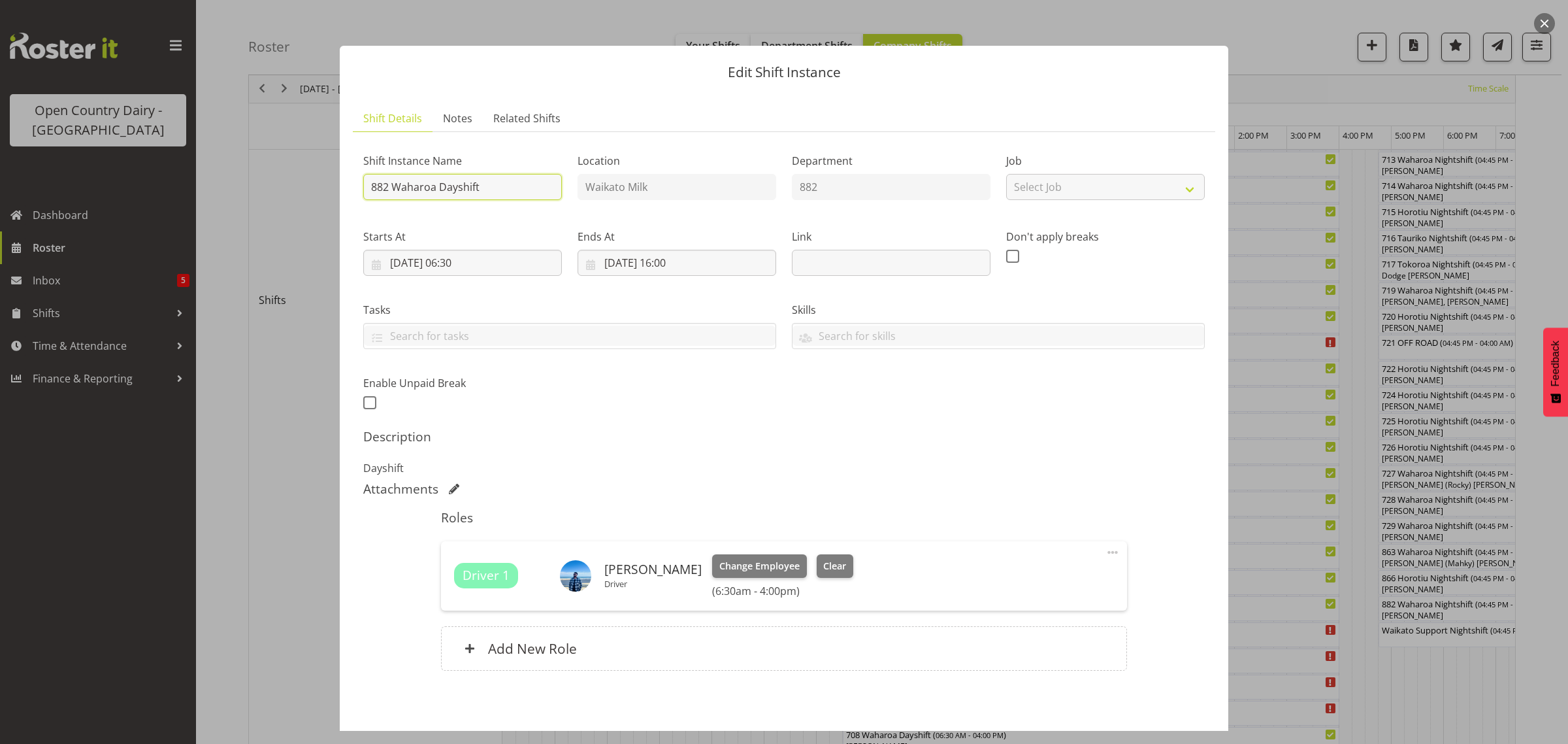
click at [488, 185] on input "882 Waharoa Dayshift" at bounding box center [463, 187] width 199 height 26
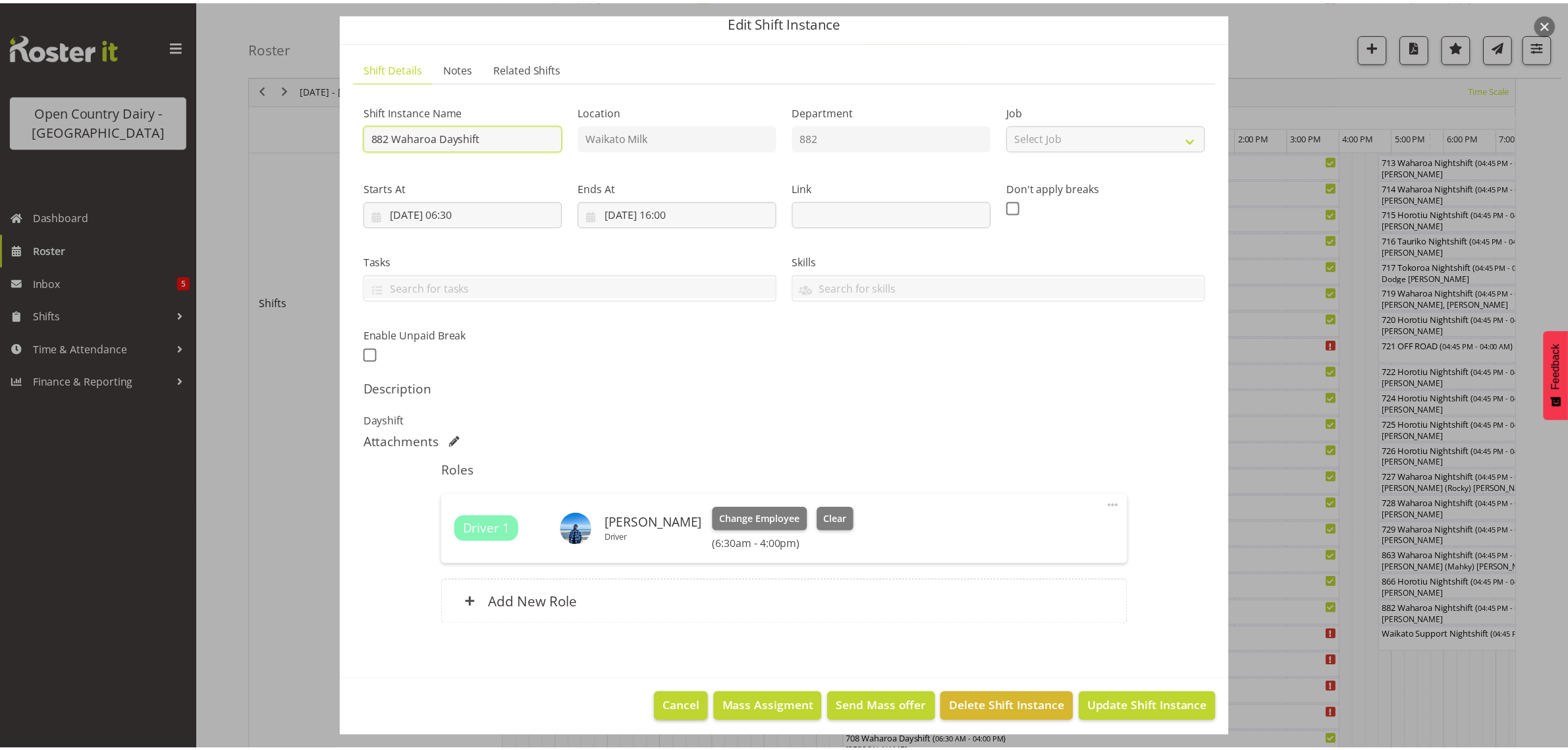
scroll to position [57, 0]
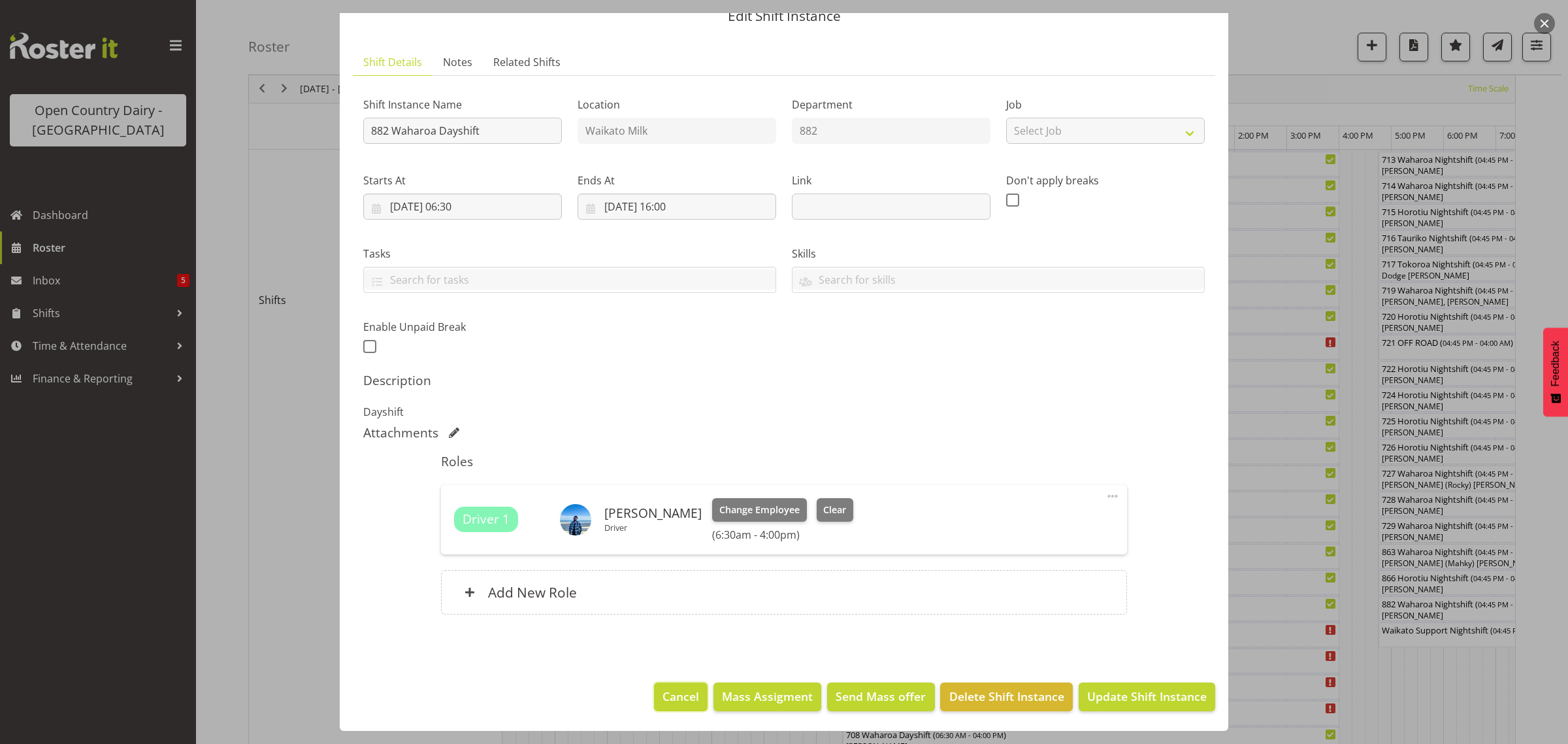
click at [662, 697] on span "Cancel" at bounding box center [681, 696] width 37 height 17
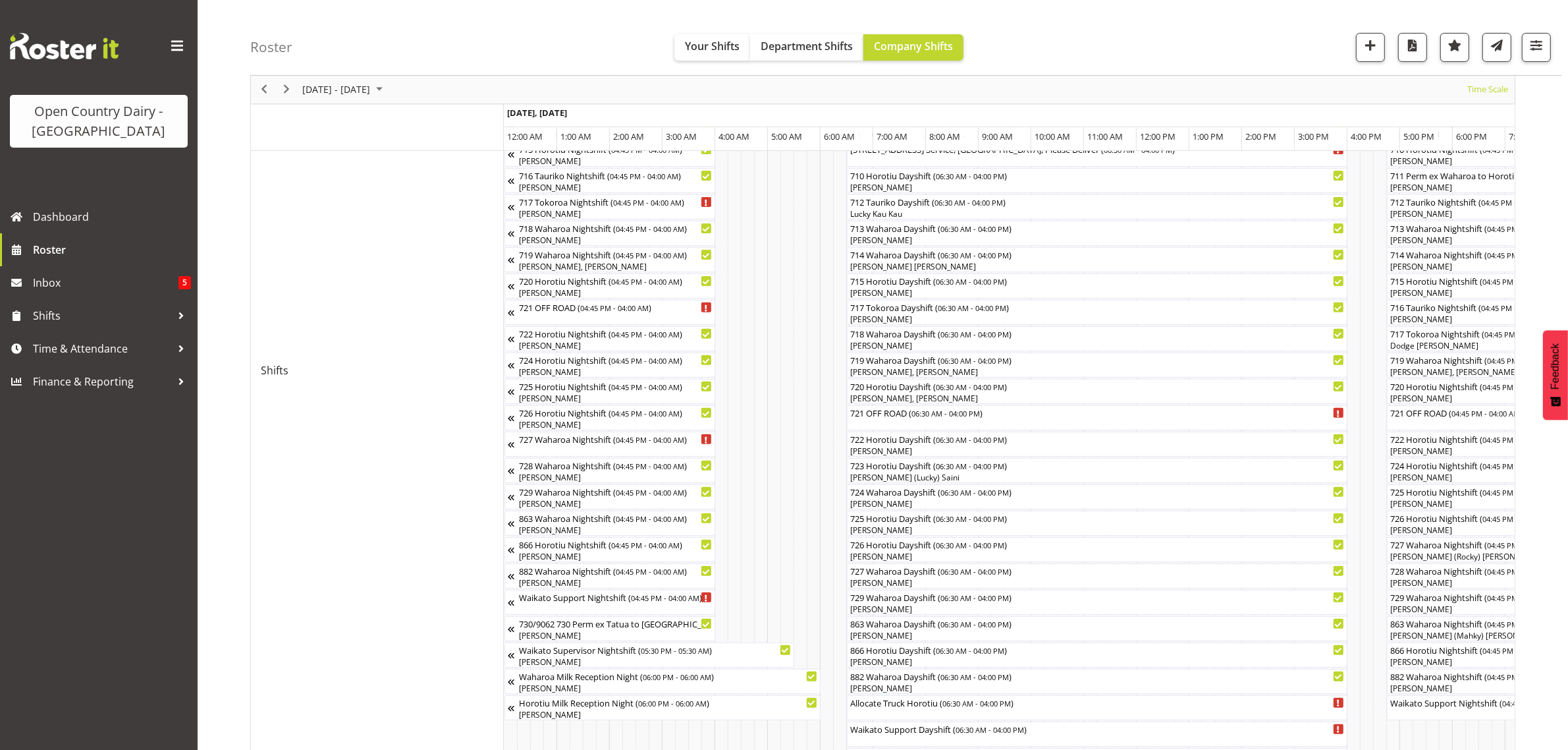
scroll to position [0, 0]
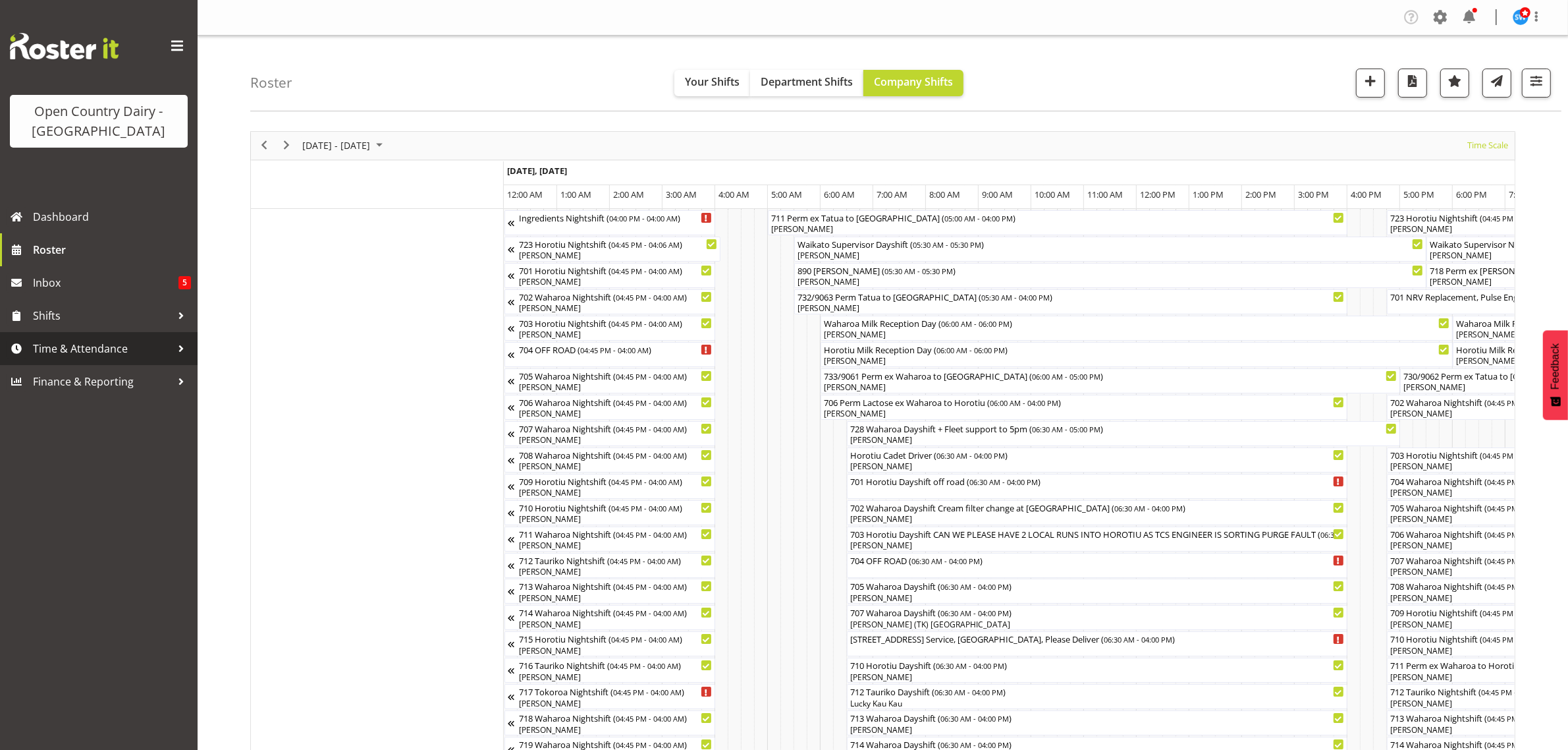
click at [71, 344] on span "Time & Attendance" at bounding box center [102, 349] width 138 height 20
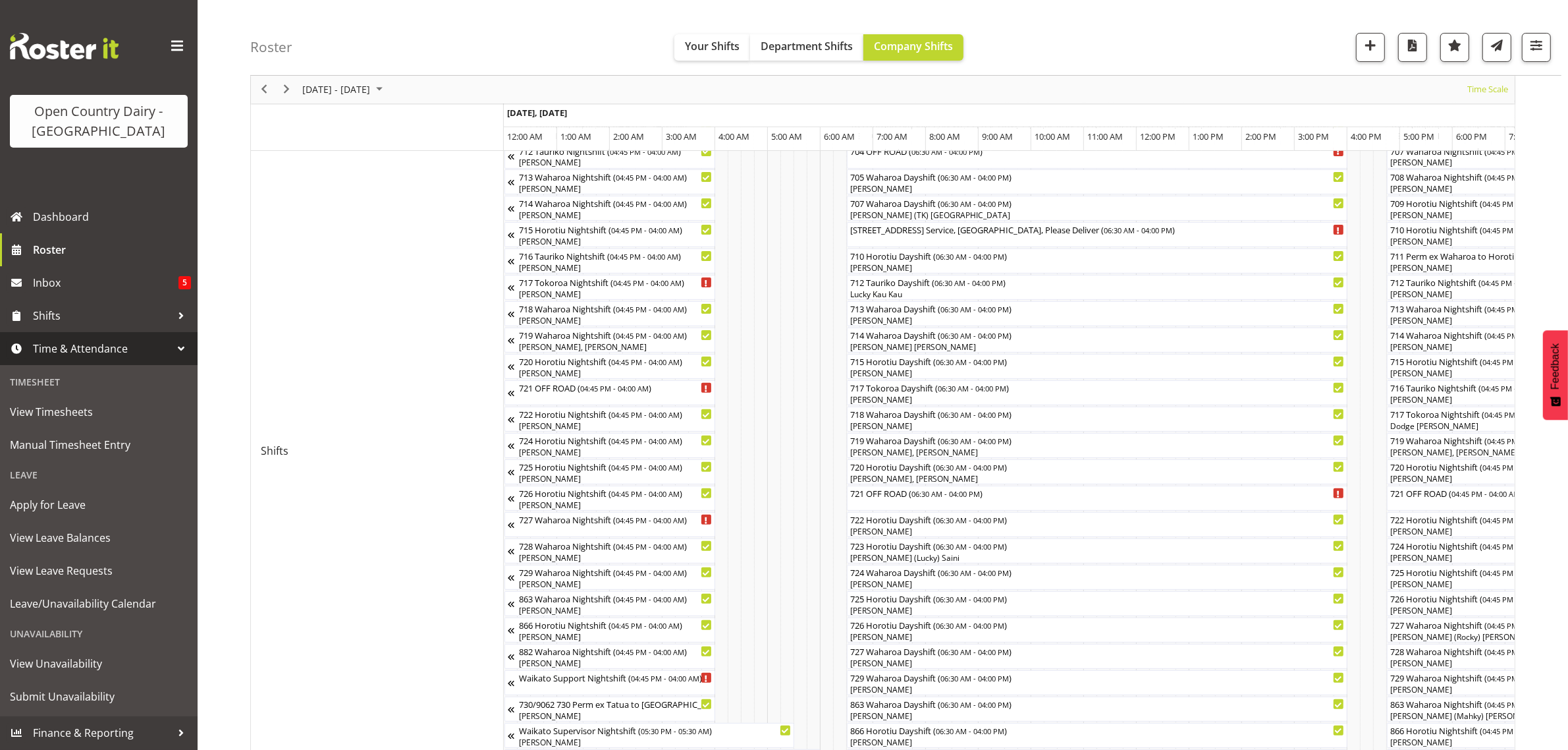
scroll to position [310, 0]
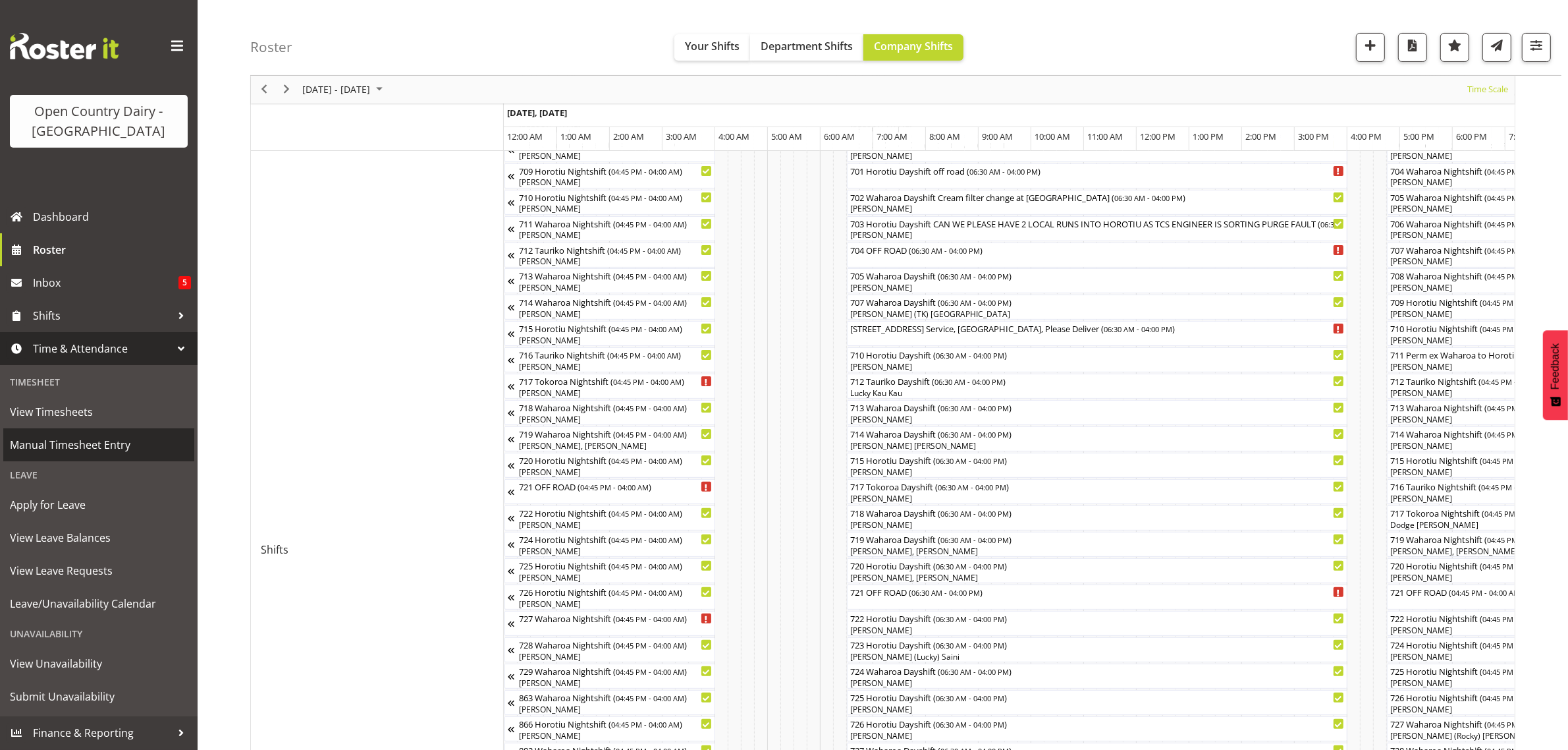
click at [78, 438] on span "Manual Timesheet Entry" at bounding box center [98, 445] width 177 height 20
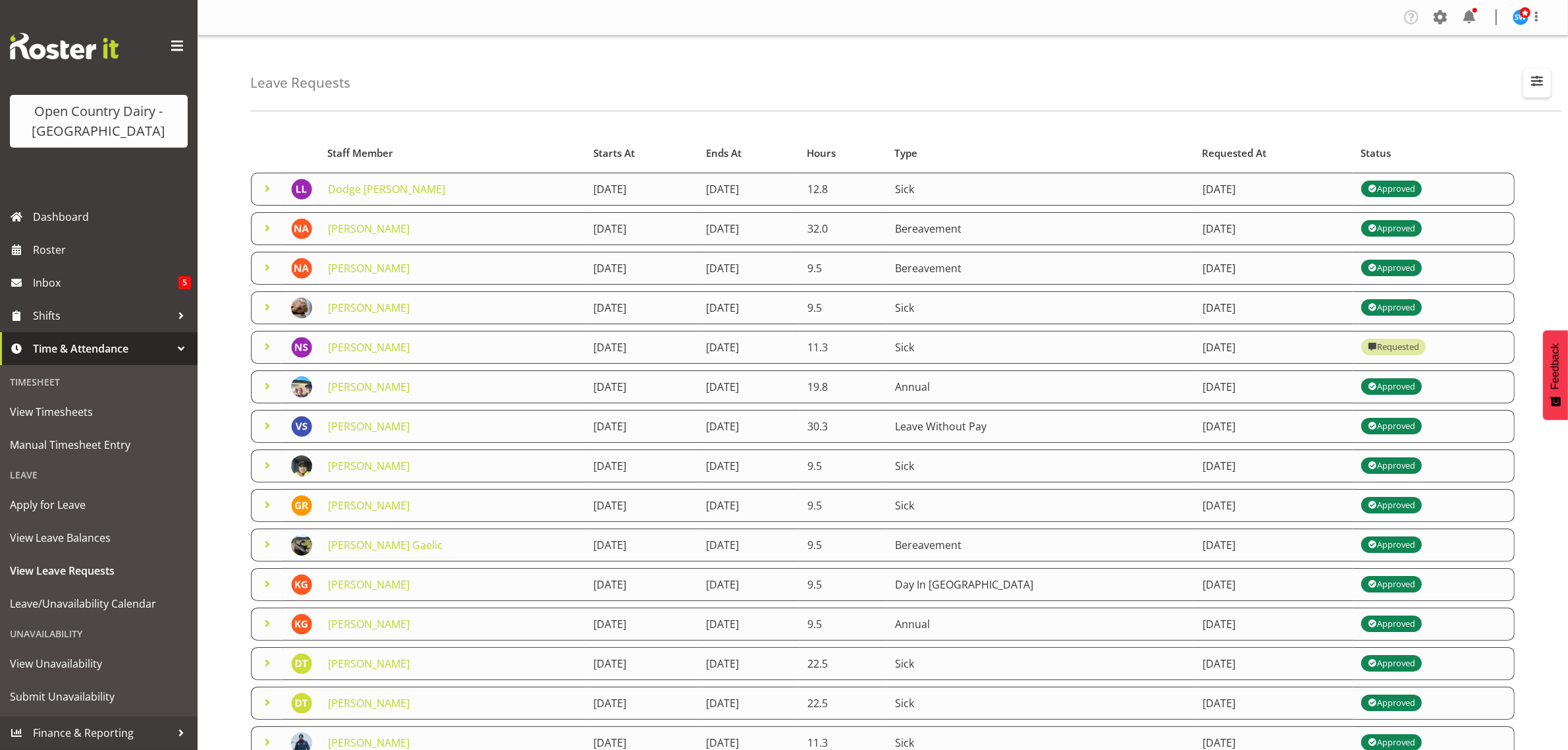
click at [1537, 85] on span "button" at bounding box center [1537, 81] width 17 height 17
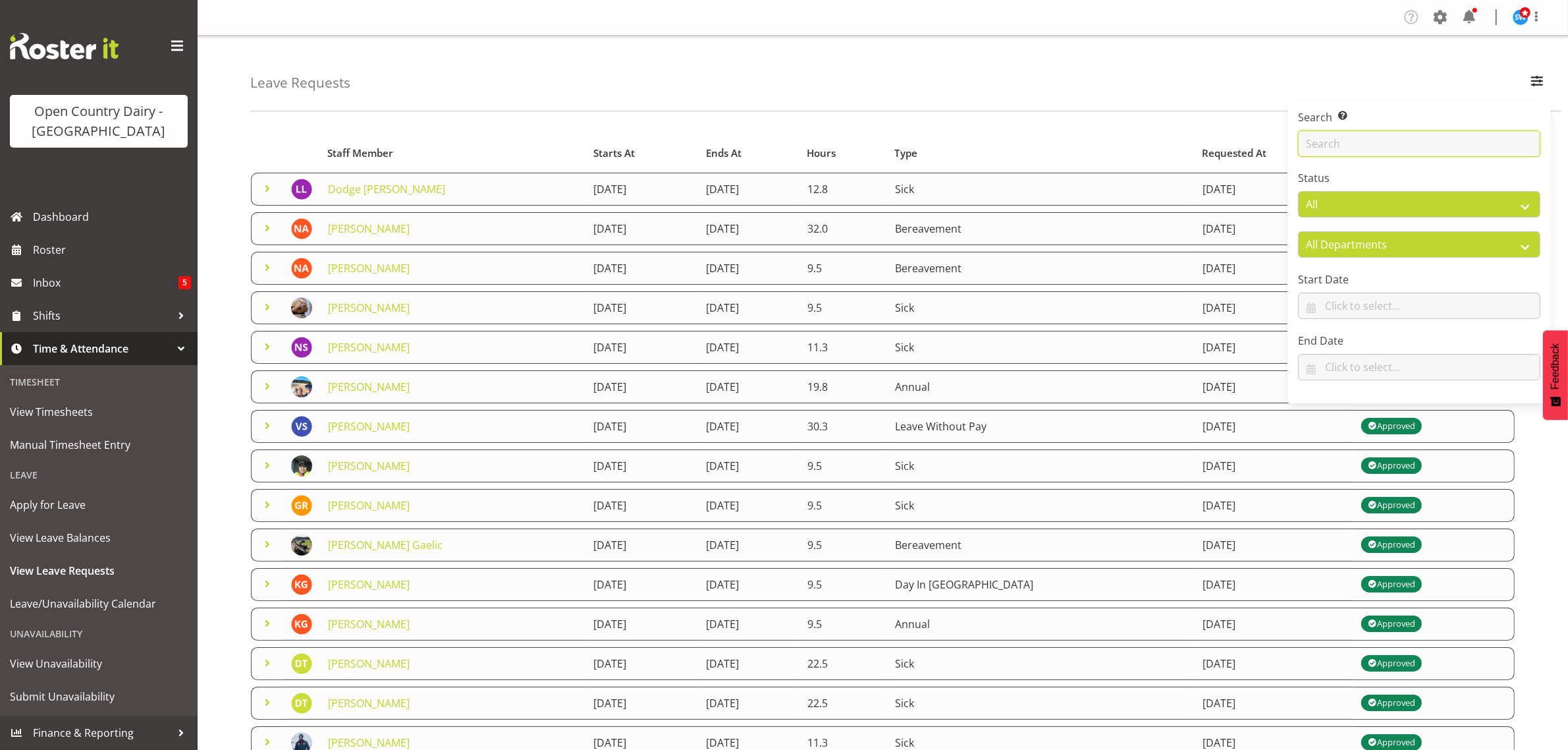
drag, startPoint x: 1362, startPoint y: 148, endPoint x: 1396, endPoint y: 147, distance: 34.0
click at [1362, 148] on input "text" at bounding box center [1419, 144] width 242 height 26
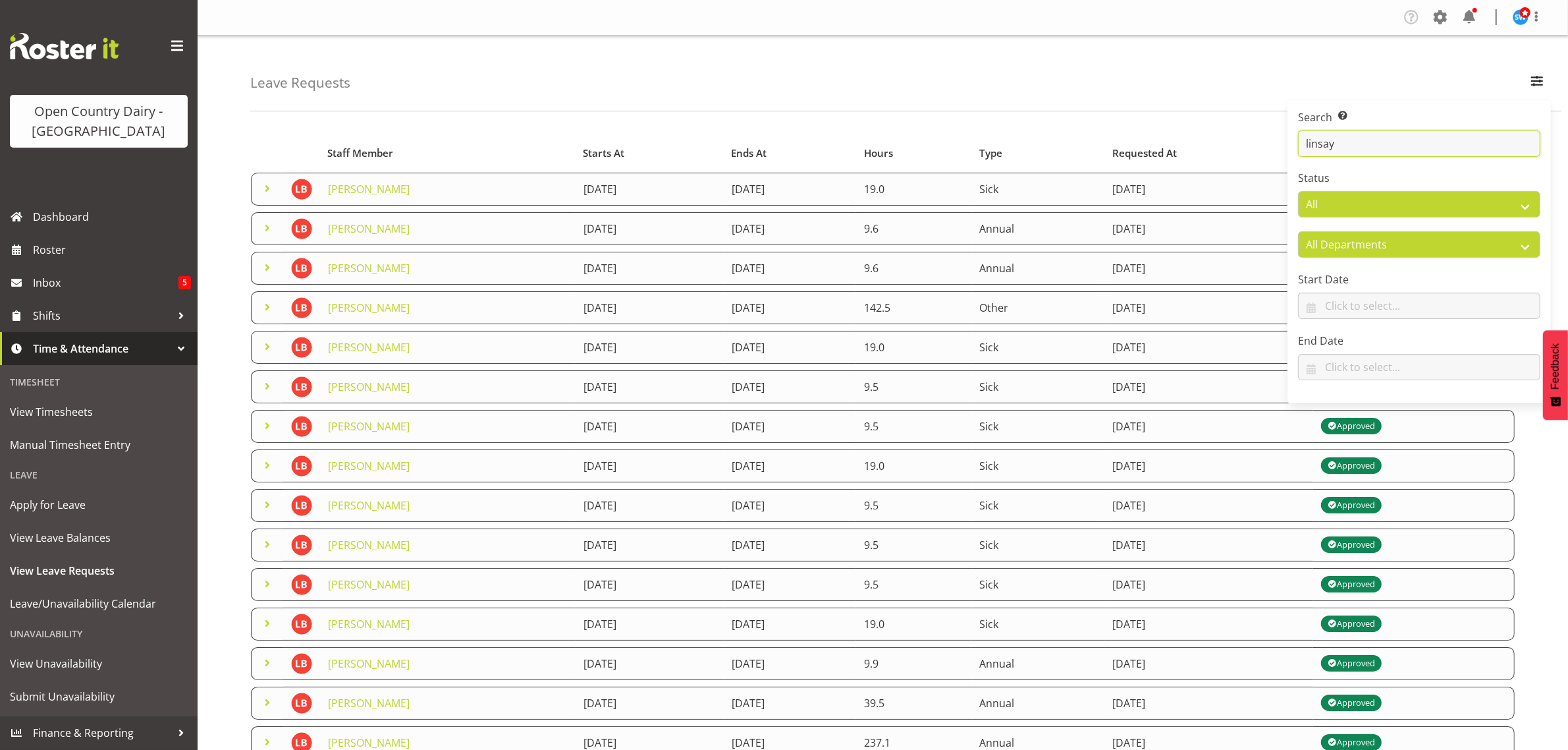
type input "linsay"
click at [847, 112] on div "Leave Requests Search Search for a particular employee linsay Status All Approv…" at bounding box center [883, 426] width 1371 height 782
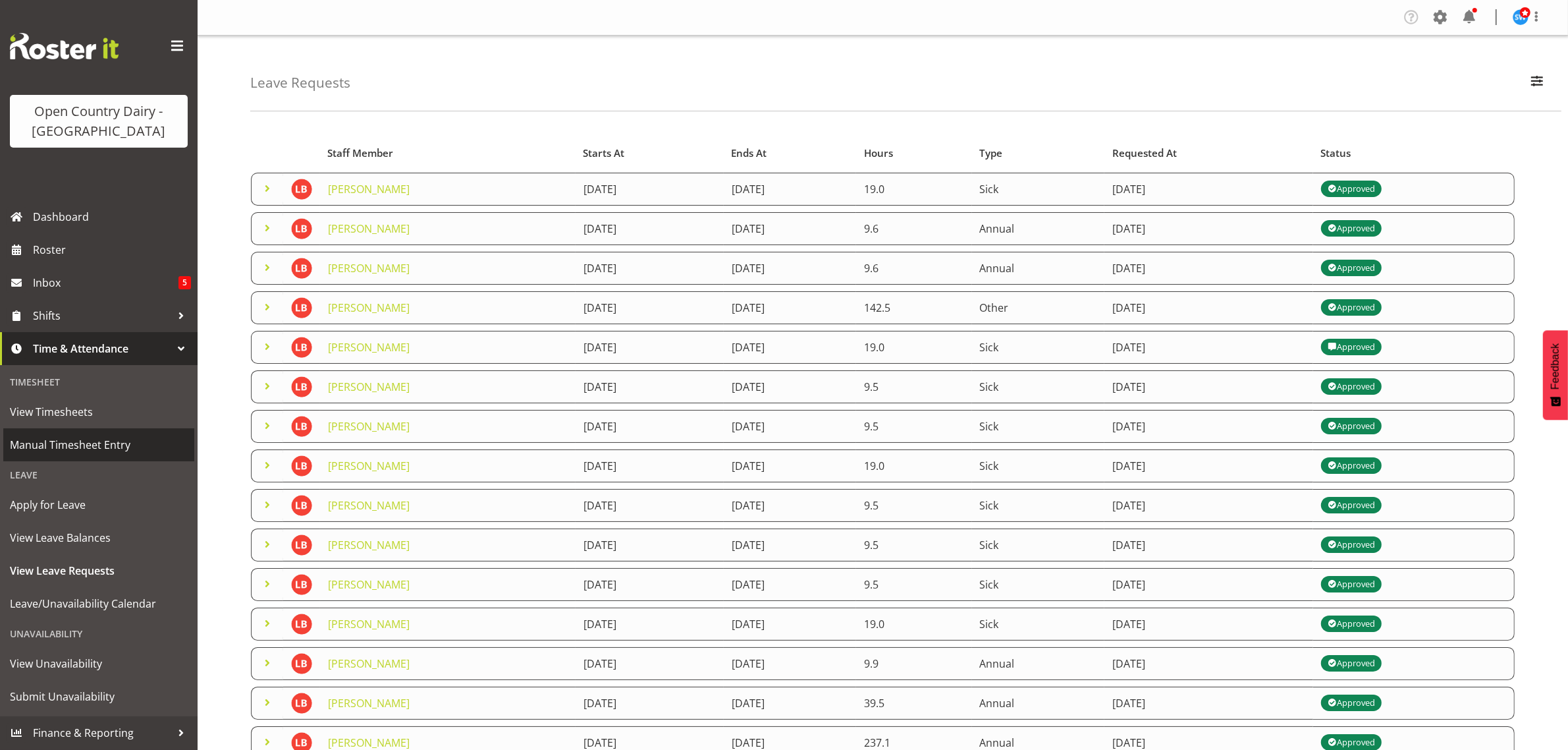
click at [71, 450] on span "Manual Timesheet Entry" at bounding box center [98, 445] width 177 height 20
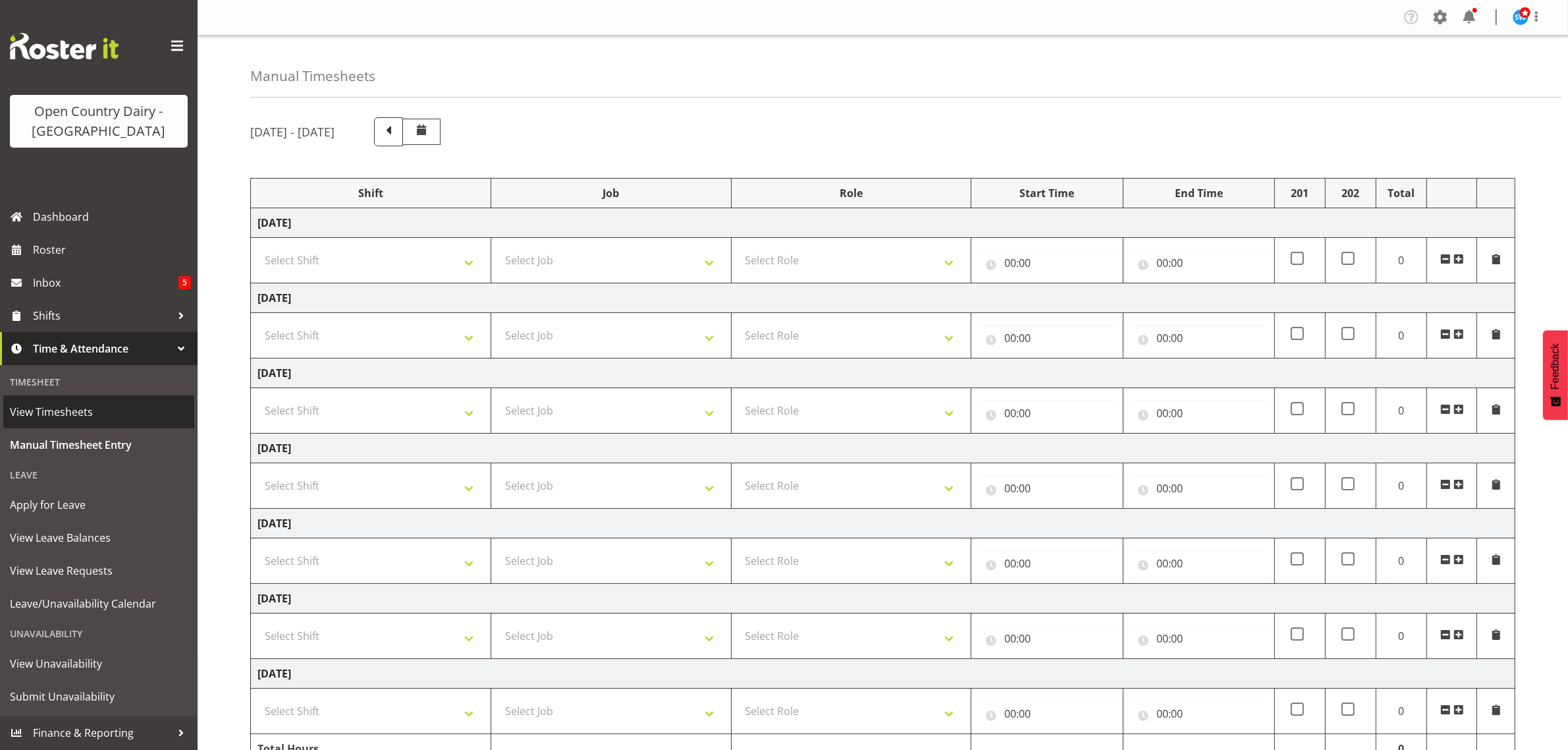
click at [73, 418] on span "View Timesheets" at bounding box center [98, 412] width 177 height 20
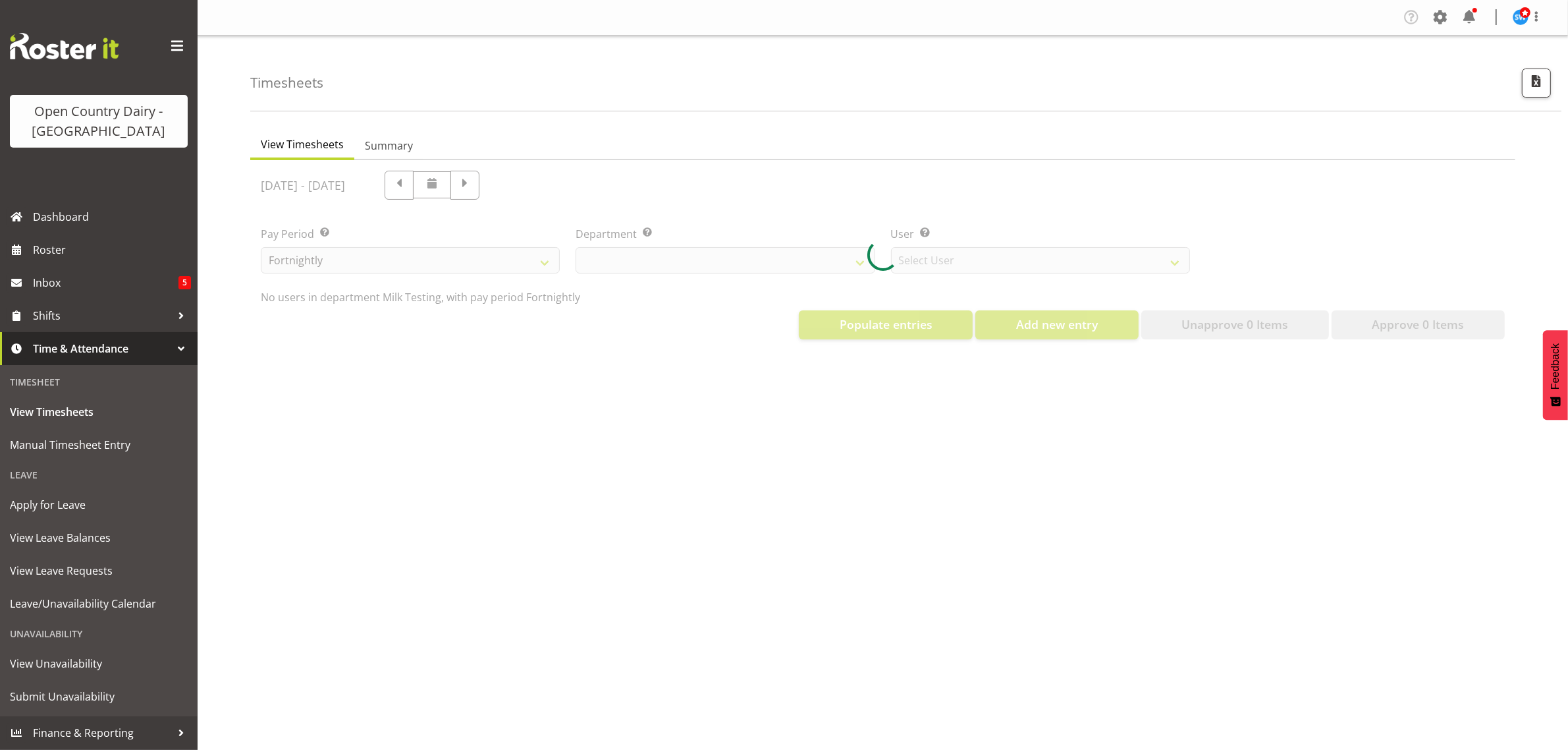
select select "733"
select select "7414"
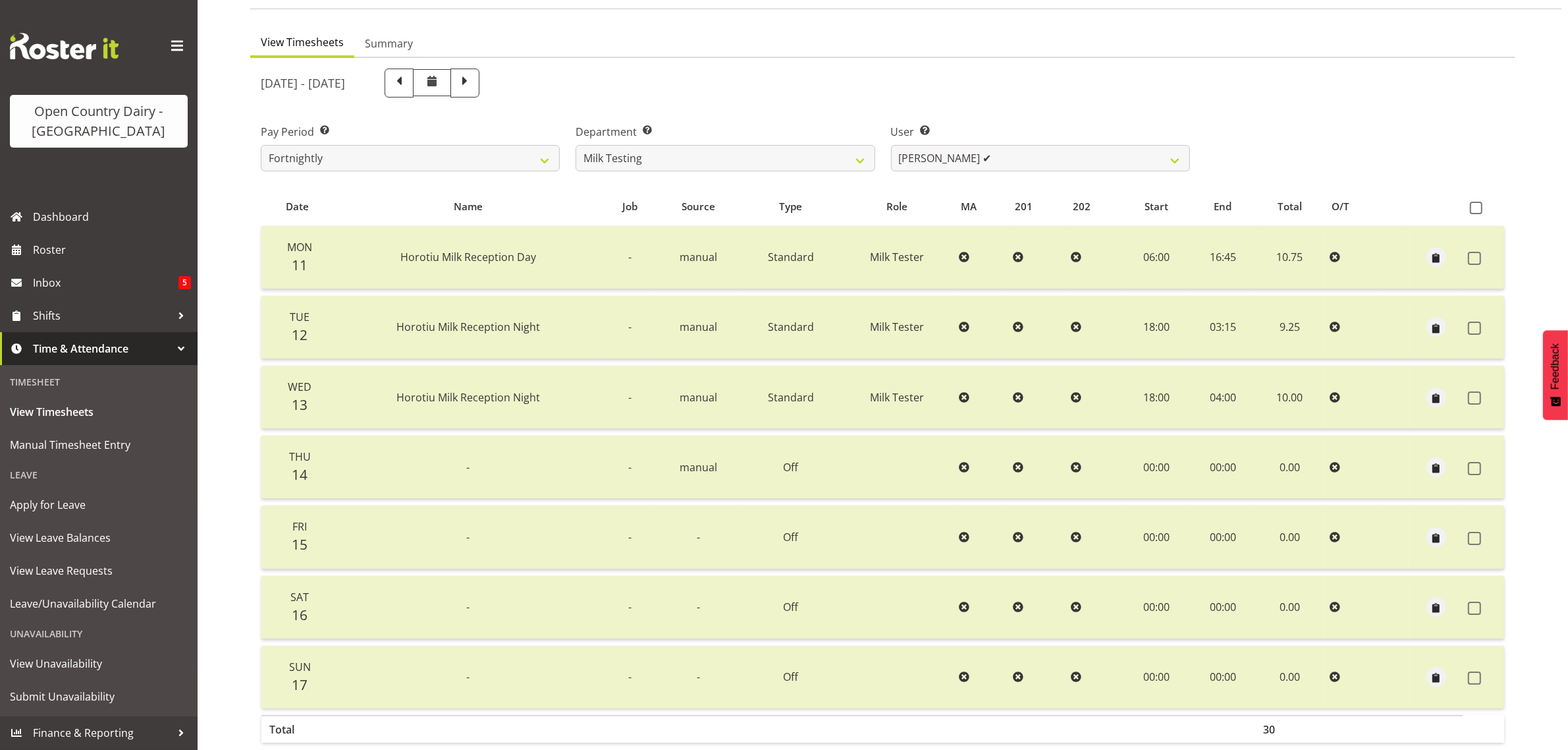
scroll to position [164, 0]
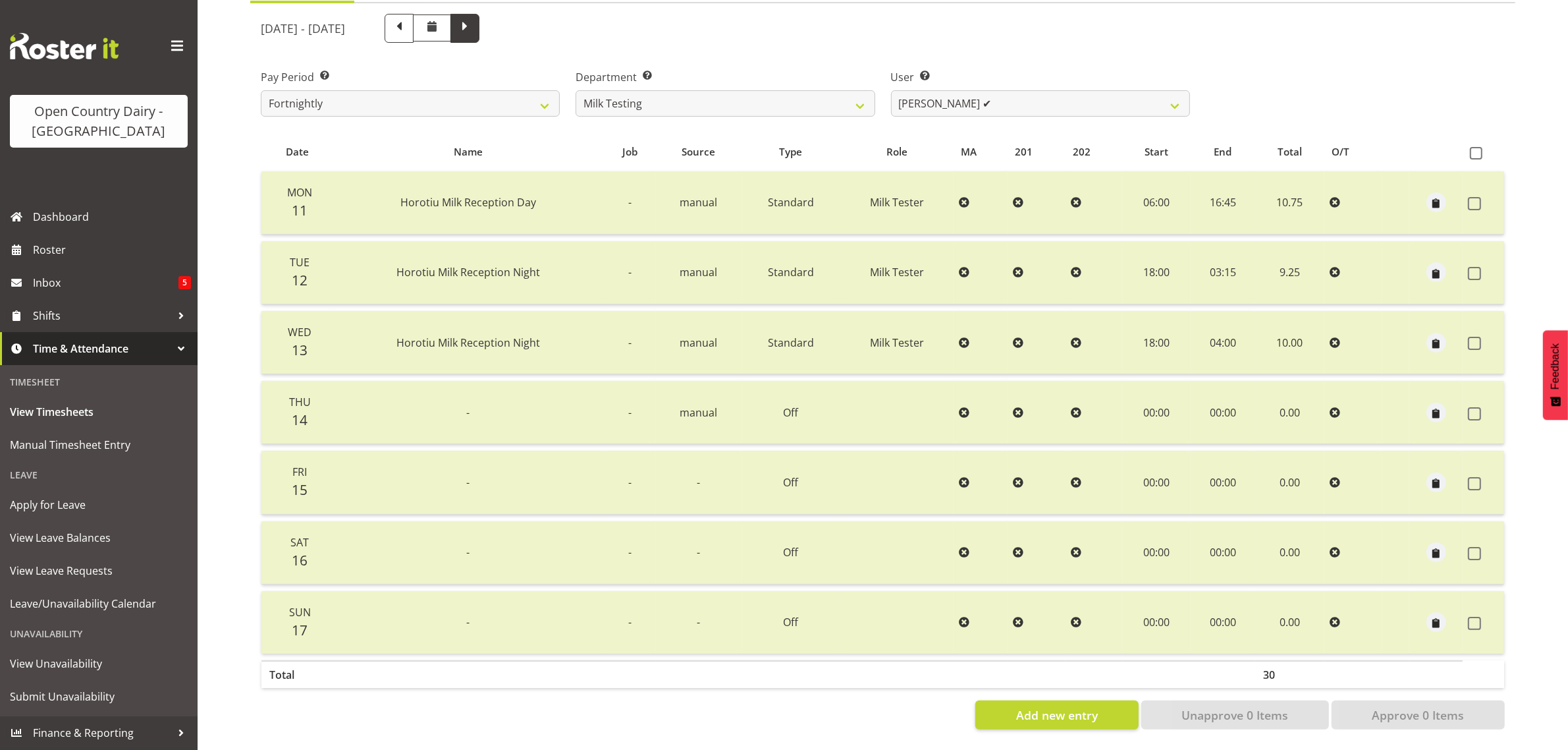
click at [473, 27] on span at bounding box center [465, 27] width 17 height 17
select select
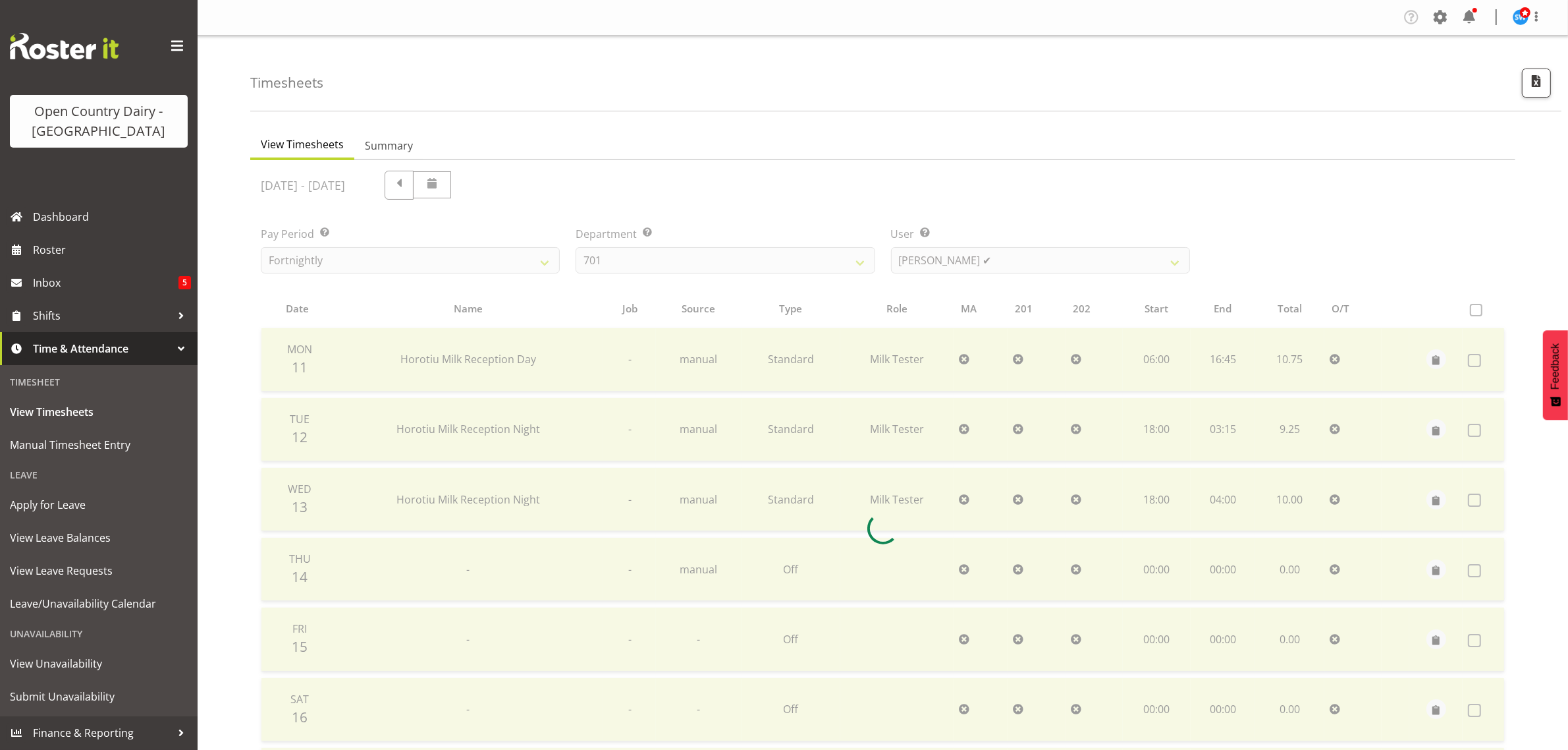
select select "733"
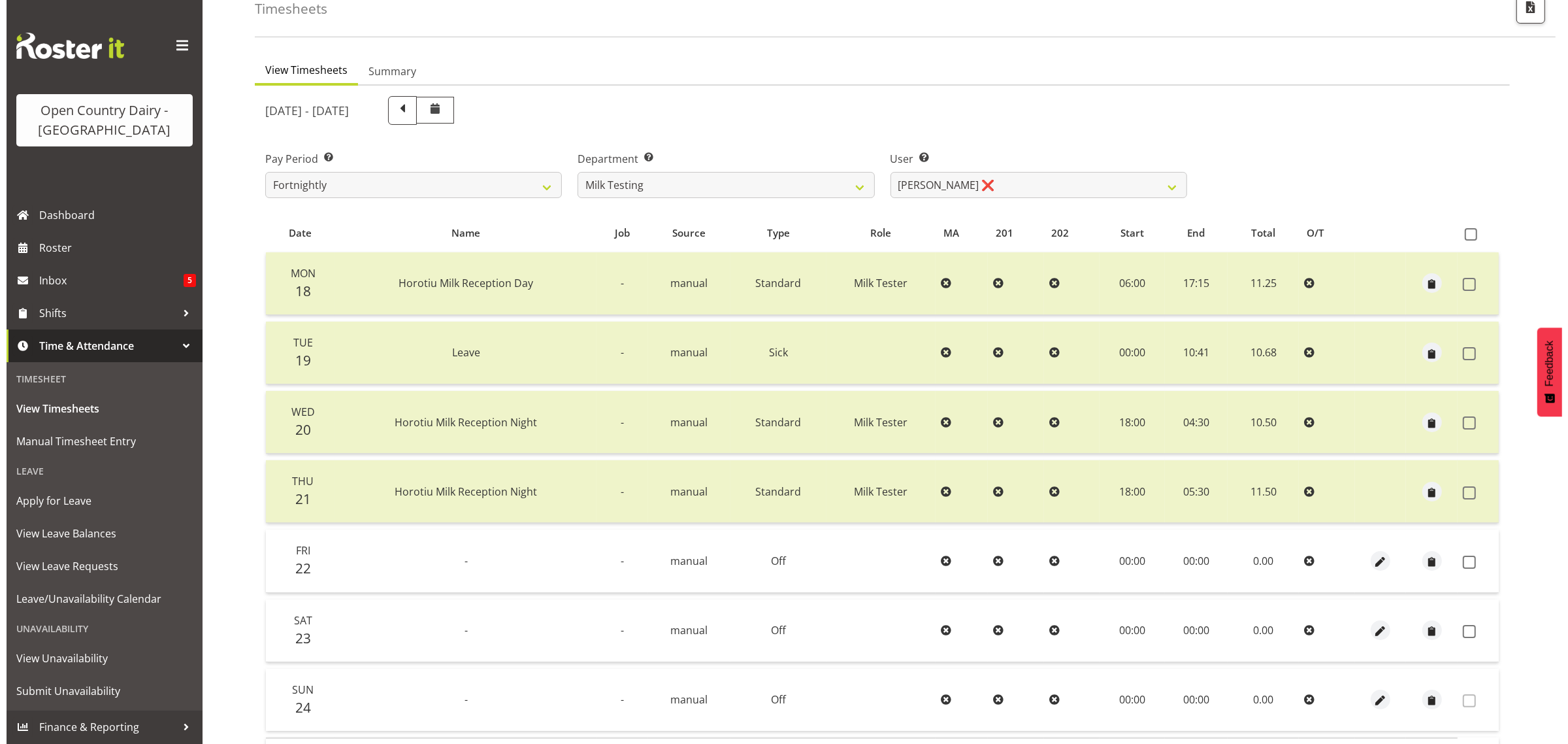
scroll to position [163, 0]
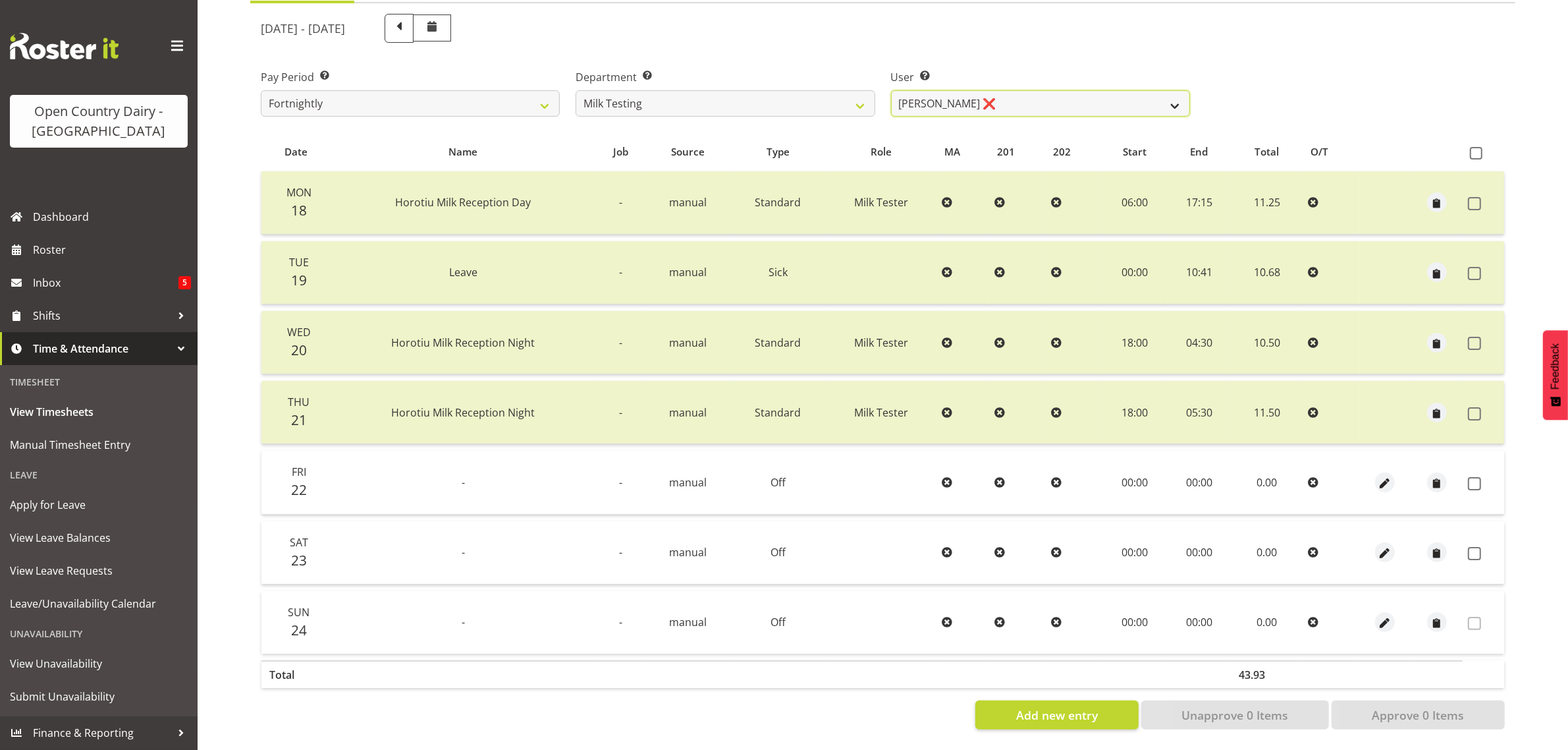
click at [1011, 95] on select "[PERSON_NAME] ❌ [PERSON_NAME] ❌ [PERSON_NAME] ❌ [PERSON_NAME] ❌ [PERSON_NAME] ❌…" at bounding box center [1040, 103] width 299 height 26
select select "7401"
click at [891, 90] on select "[PERSON_NAME] ❌ [PERSON_NAME] ❌ [PERSON_NAME] ❌ [PERSON_NAME] ❌ [PERSON_NAME] ❌…" at bounding box center [1040, 103] width 299 height 26
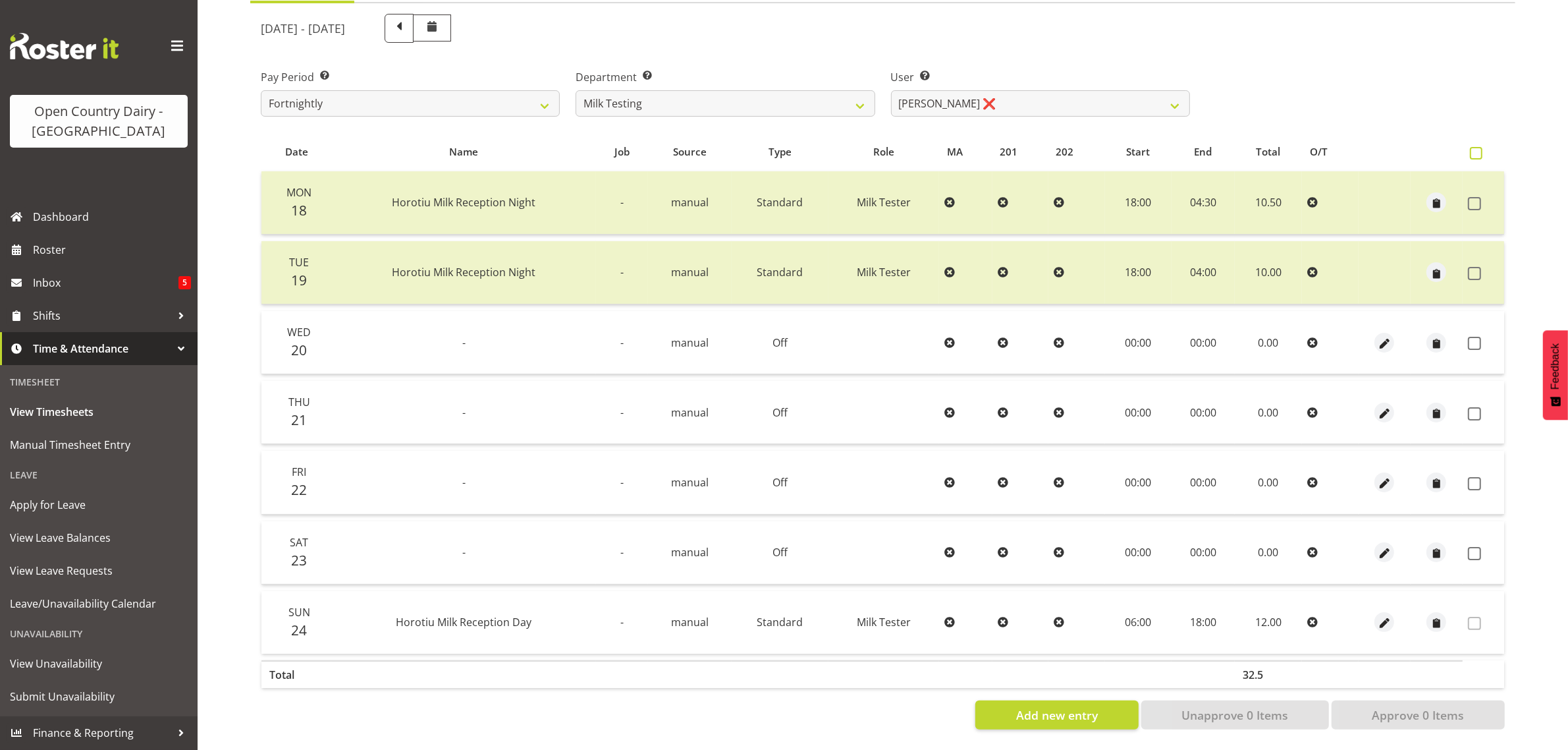
click at [1477, 147] on span at bounding box center [1476, 153] width 12 height 12
click at [1477, 149] on input "checkbox" at bounding box center [1474, 153] width 8 height 8
checkbox input "true"
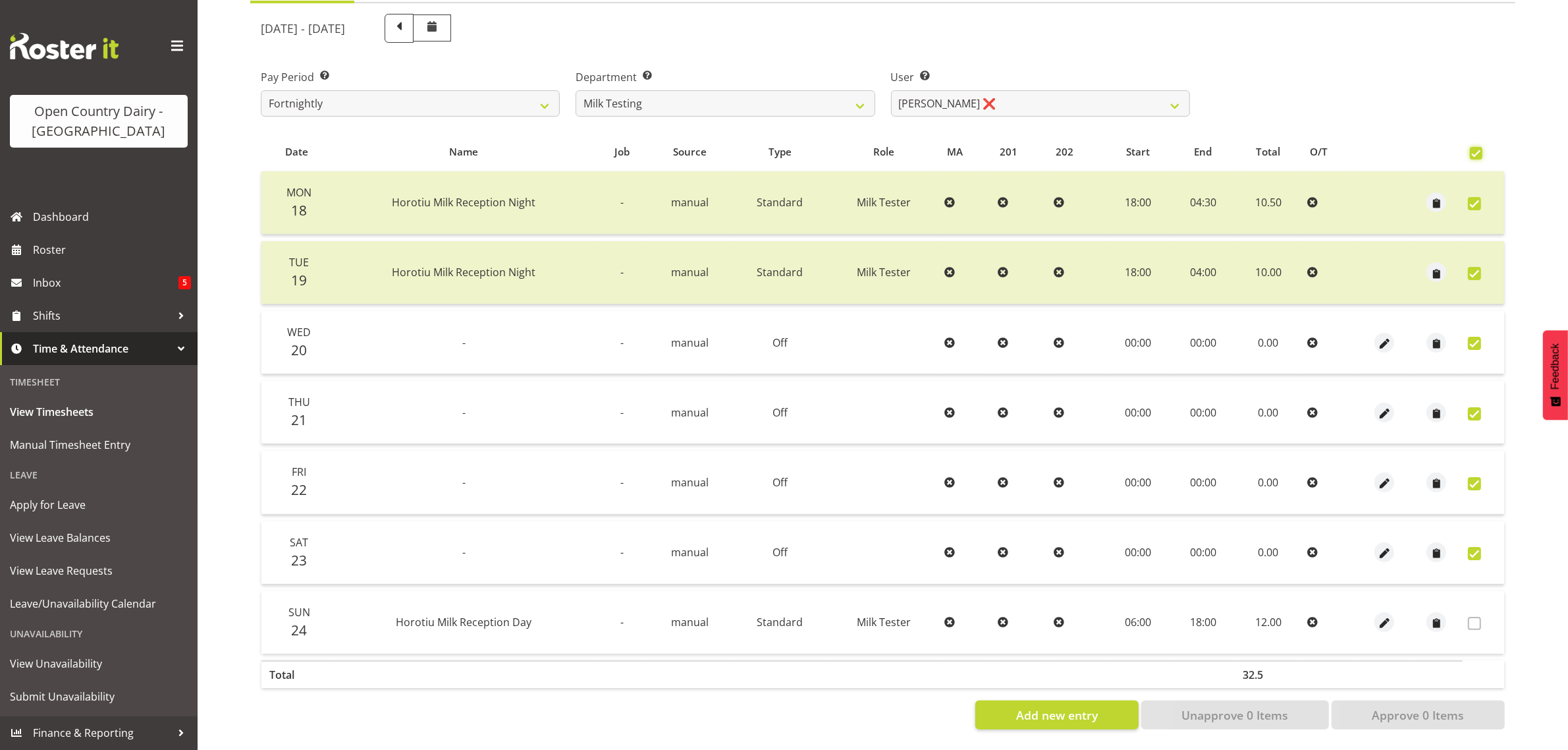
checkbox input "true"
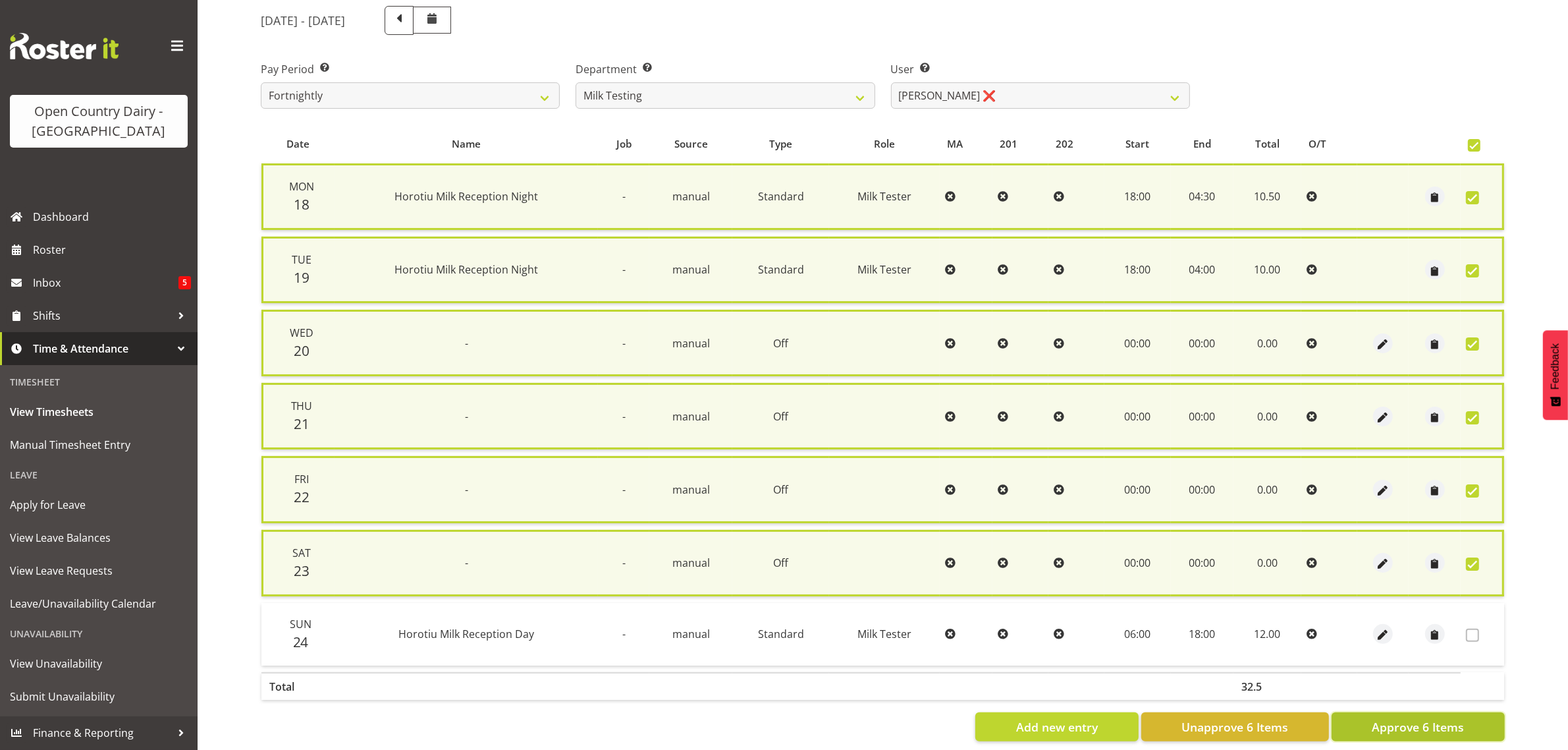
click at [1449, 722] on span "Approve 6 Items" at bounding box center [1418, 726] width 92 height 17
checkbox input "false"
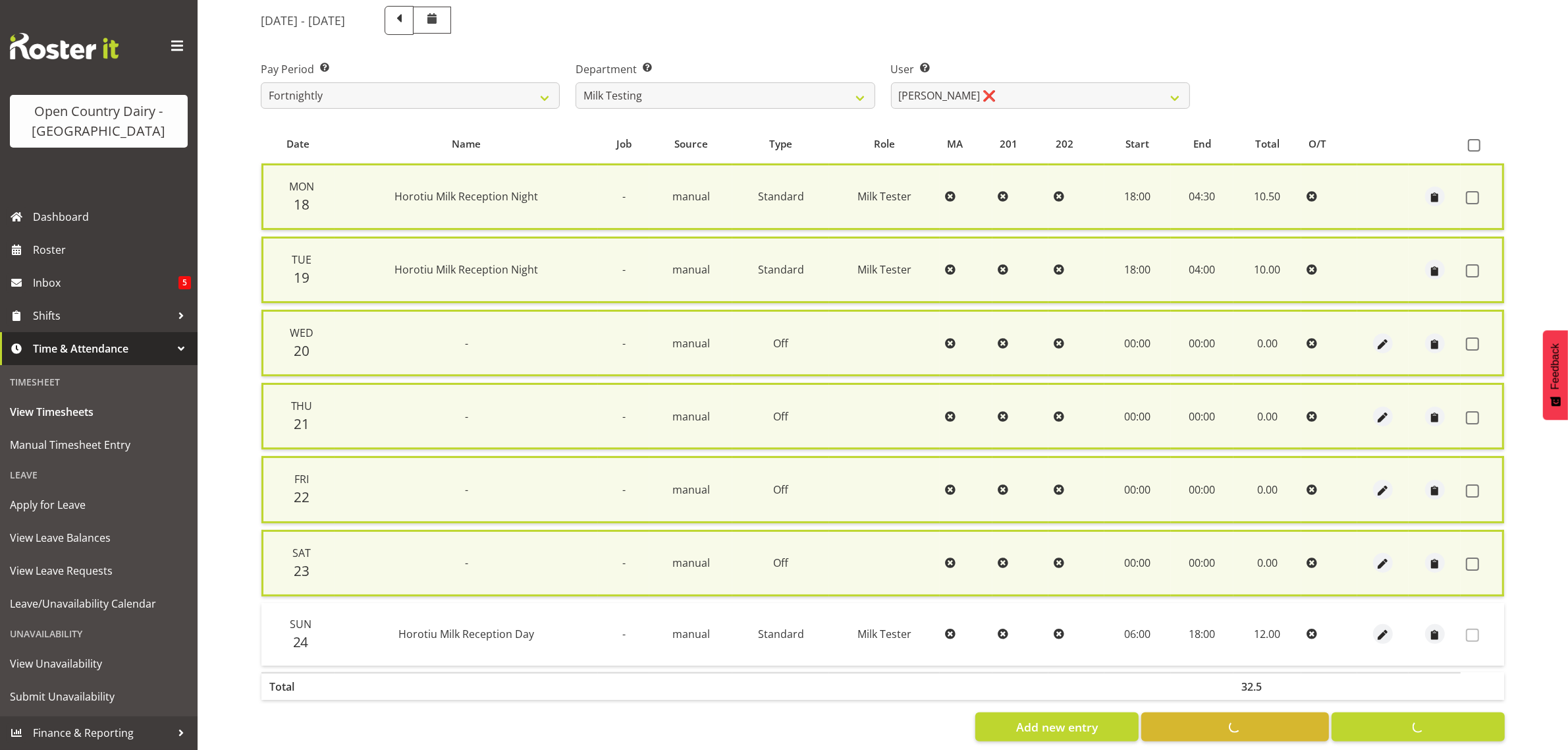
checkbox input "false"
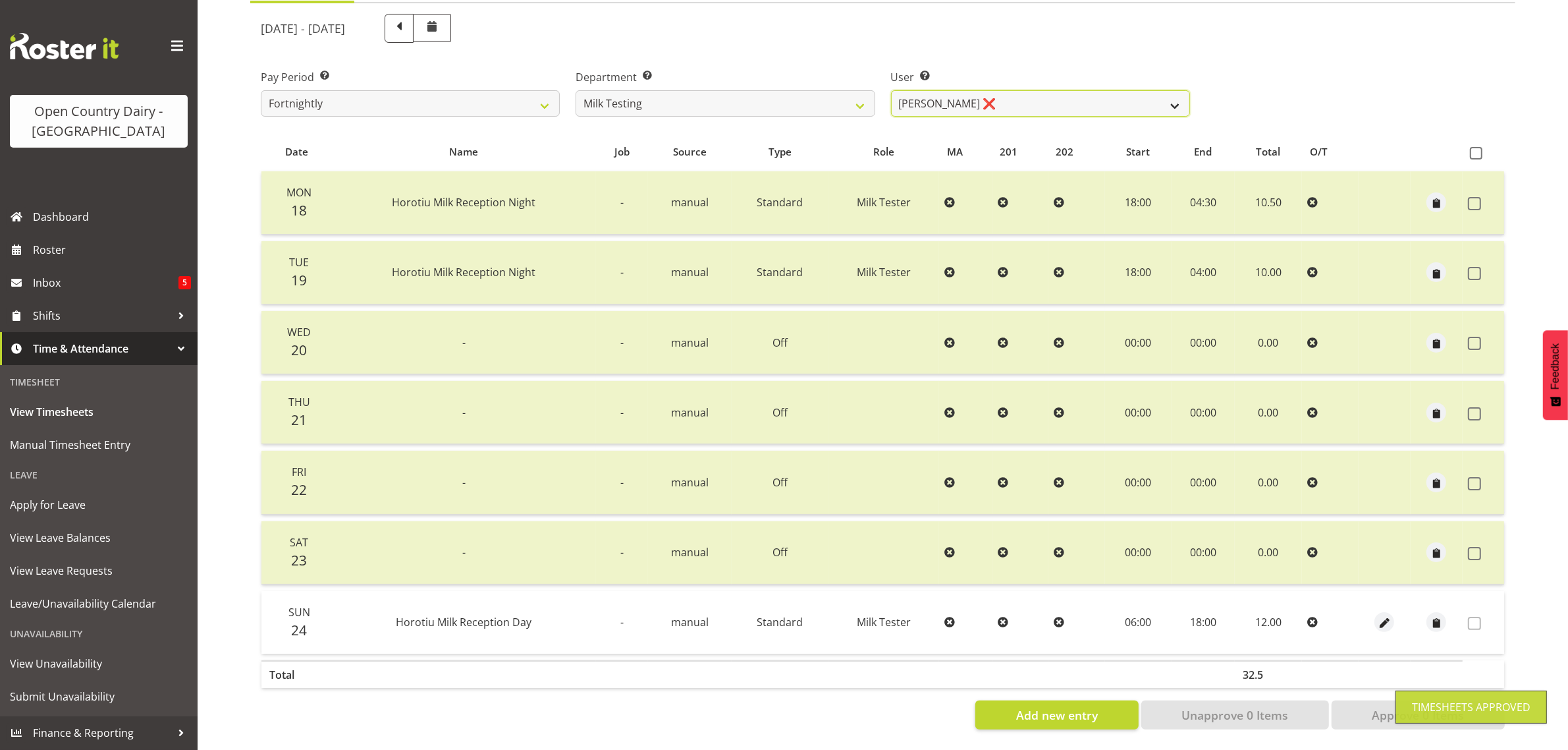
click at [1054, 92] on select "[PERSON_NAME] ❌ [PERSON_NAME] ❌ [PERSON_NAME] ❌ [PERSON_NAME] ❌ [PERSON_NAME] ❌…" at bounding box center [1040, 103] width 299 height 26
click at [1252, 62] on div "Pay Period Select which pay period you would like to view. Fortnightly Departme…" at bounding box center [883, 88] width 1260 height 74
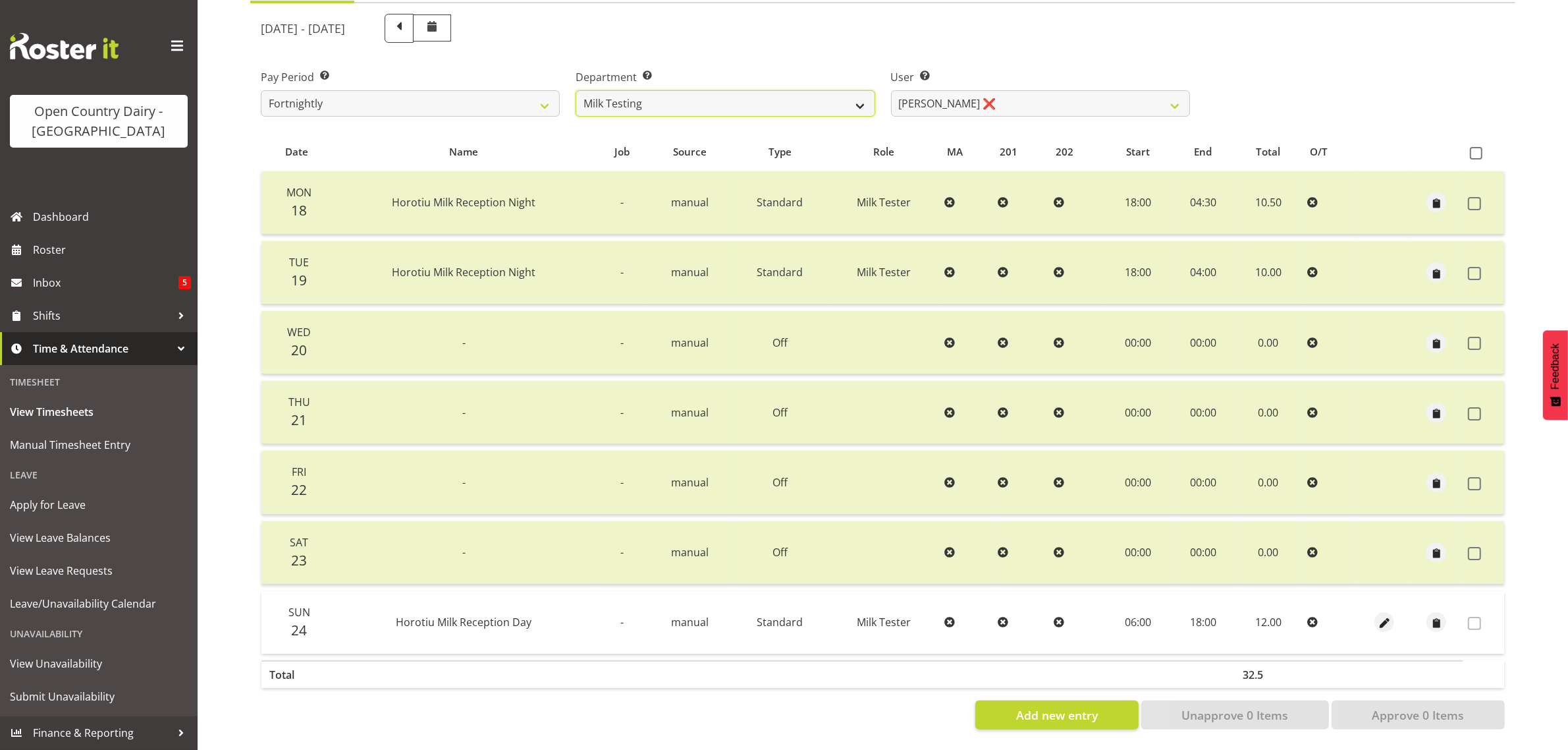
click at [734, 97] on select "701 702 703 704 705 706 707 708 709 710 711 712 713 714 715 716 717 718 719 720" at bounding box center [724, 103] width 299 height 26
select select "880"
click at [575, 90] on select "701 702 703 704 705 706 707 708 709 710 711 712 713 714 715 716 717 718 719 720" at bounding box center [724, 103] width 299 height 26
select select "11252"
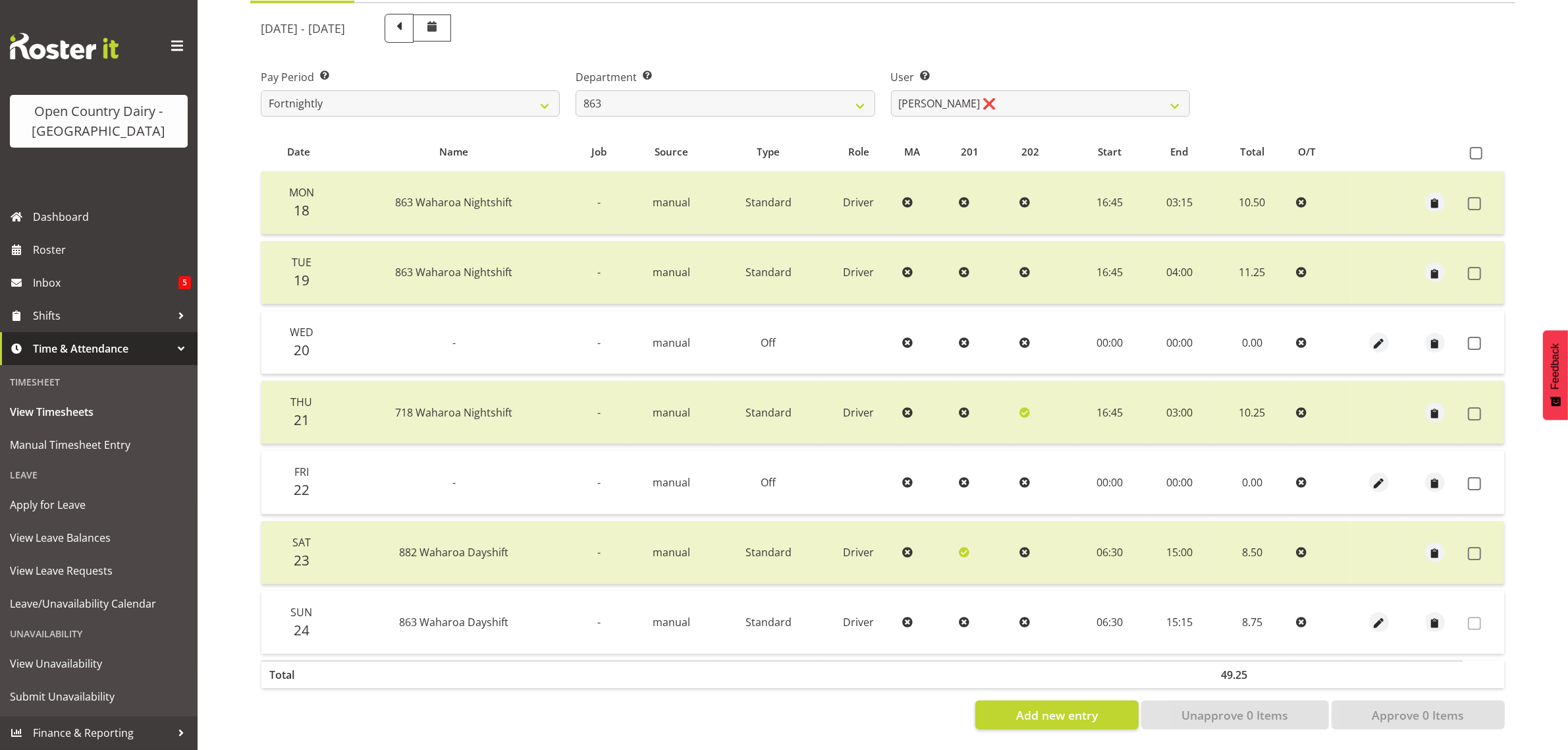
drag, startPoint x: 1475, startPoint y: 334, endPoint x: 1486, endPoint y: 387, distance: 54.1
click at [1477, 337] on span at bounding box center [1474, 343] width 13 height 13
checkbox input "true"
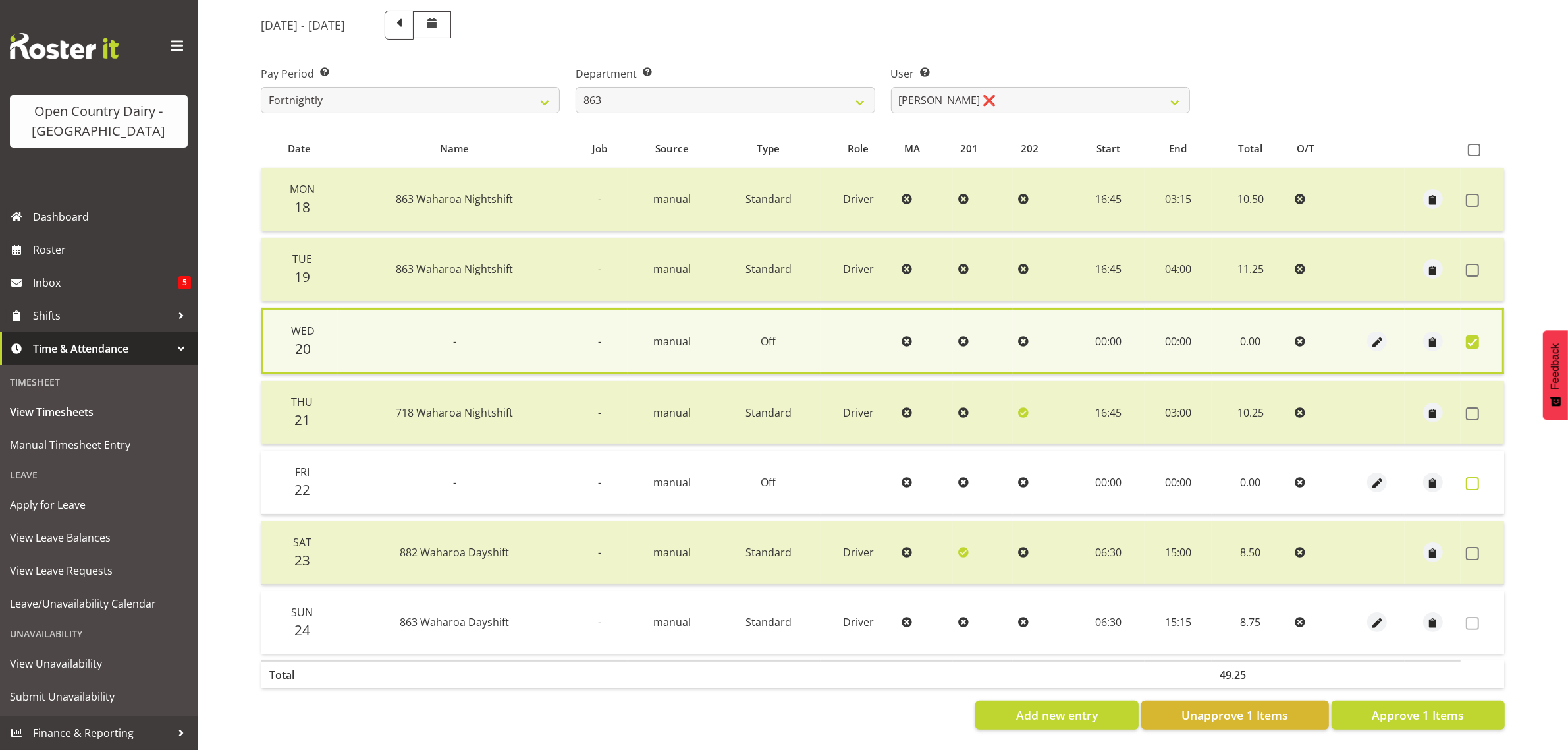
click at [1470, 483] on span at bounding box center [1472, 483] width 13 height 13
checkbox input "true"
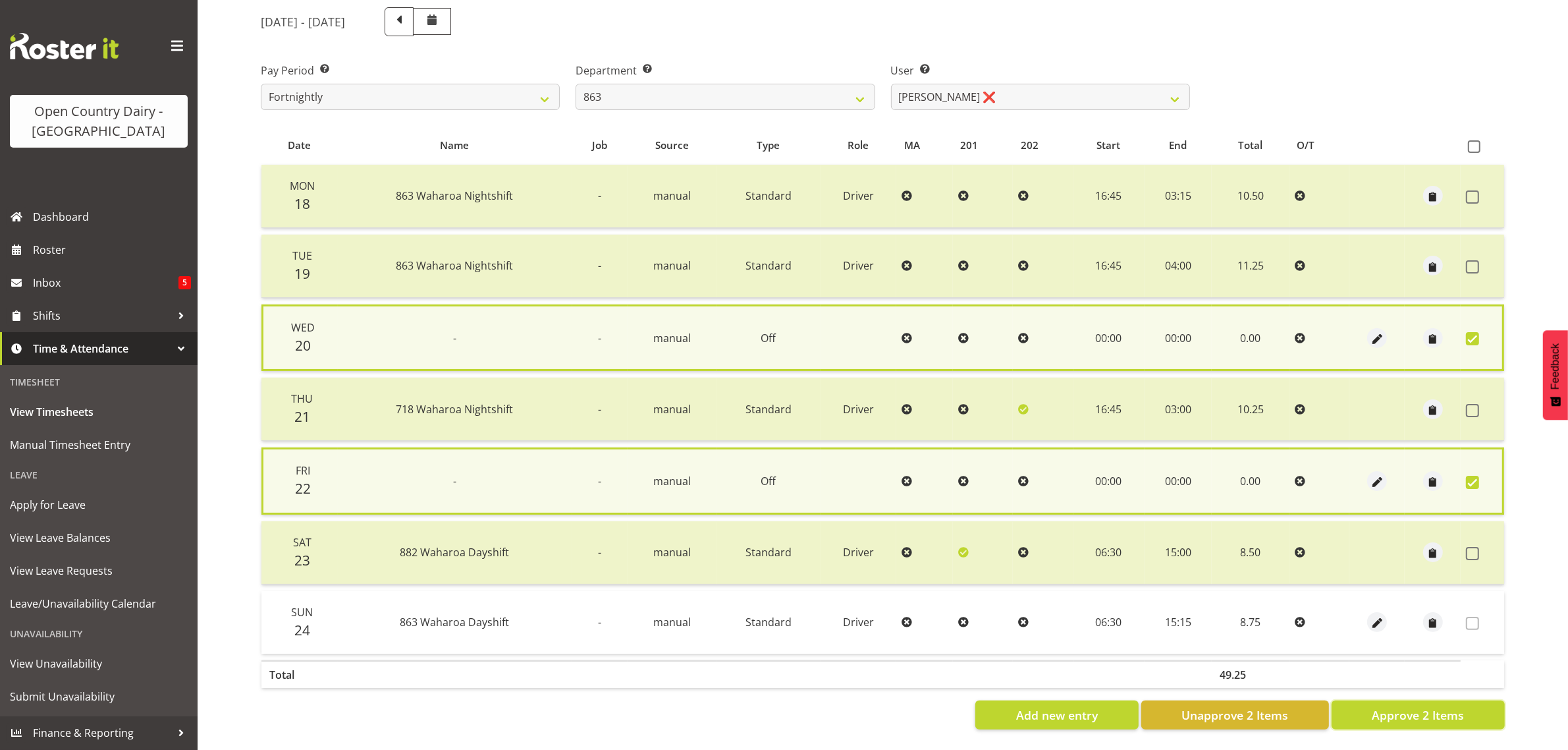
click at [1462, 715] on span "Approve 2 Items" at bounding box center [1418, 715] width 92 height 17
checkbox input "false"
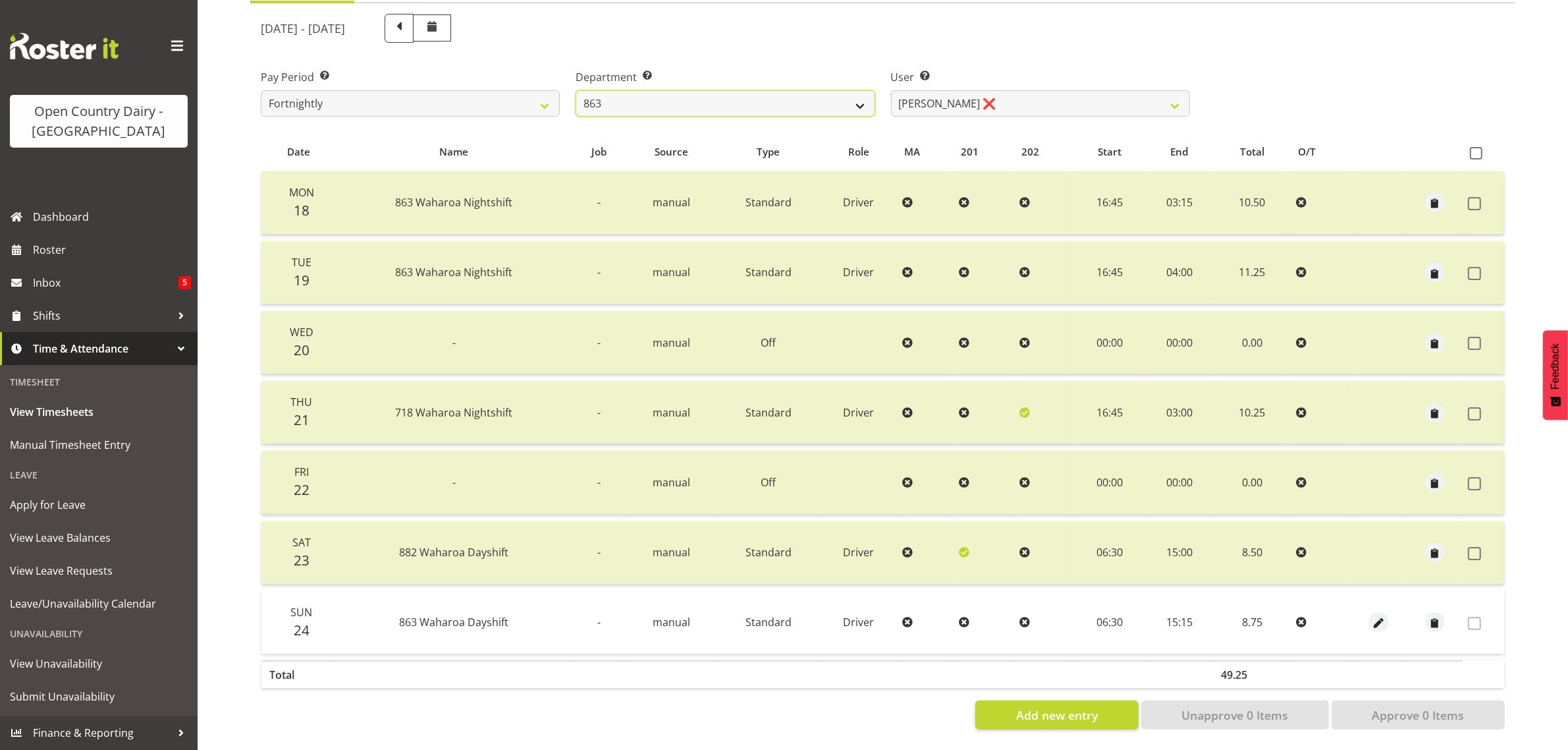
click at [784, 93] on select "701 702 703 704 705 706 707 708 709 710 711 712 713 714 715 716 717 718 719 720" at bounding box center [724, 103] width 299 height 26
select select "716"
click at [575, 90] on select "701 702 703 704 705 706 707 708 709 710 711 712 713 714 715 716 717 718 719 720" at bounding box center [724, 103] width 299 height 26
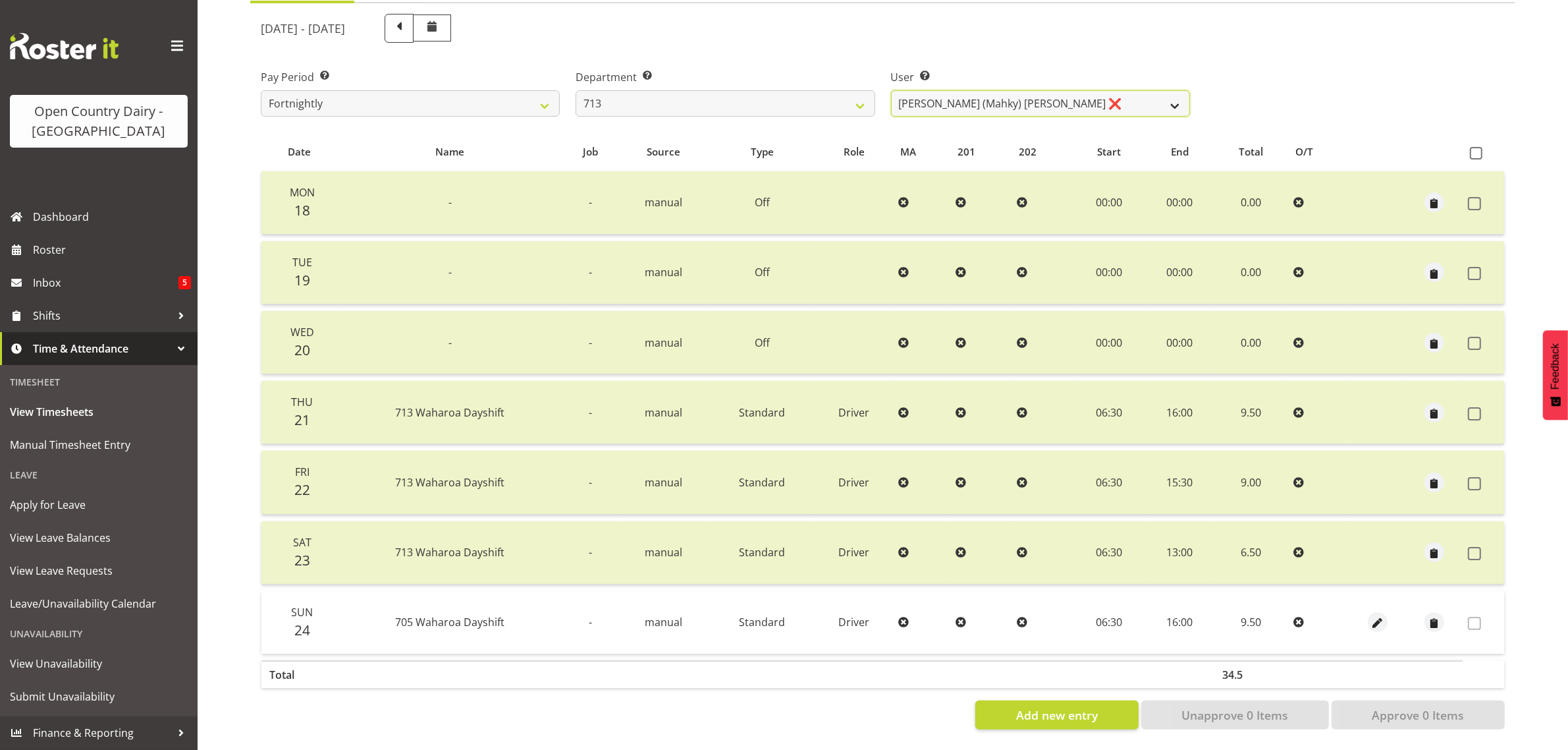
click at [1092, 94] on select "Harmanpreet (Mahky) Dhillon ❌ Marcus Waretini ❌ Norman Sellen ❌" at bounding box center [1040, 103] width 299 height 26
select select "8201"
click at [891, 90] on select "Harmanpreet (Mahky) Dhillon ❌ Marcus Waretini ❌ Norman Sellen ❌" at bounding box center [1040, 103] width 299 height 26
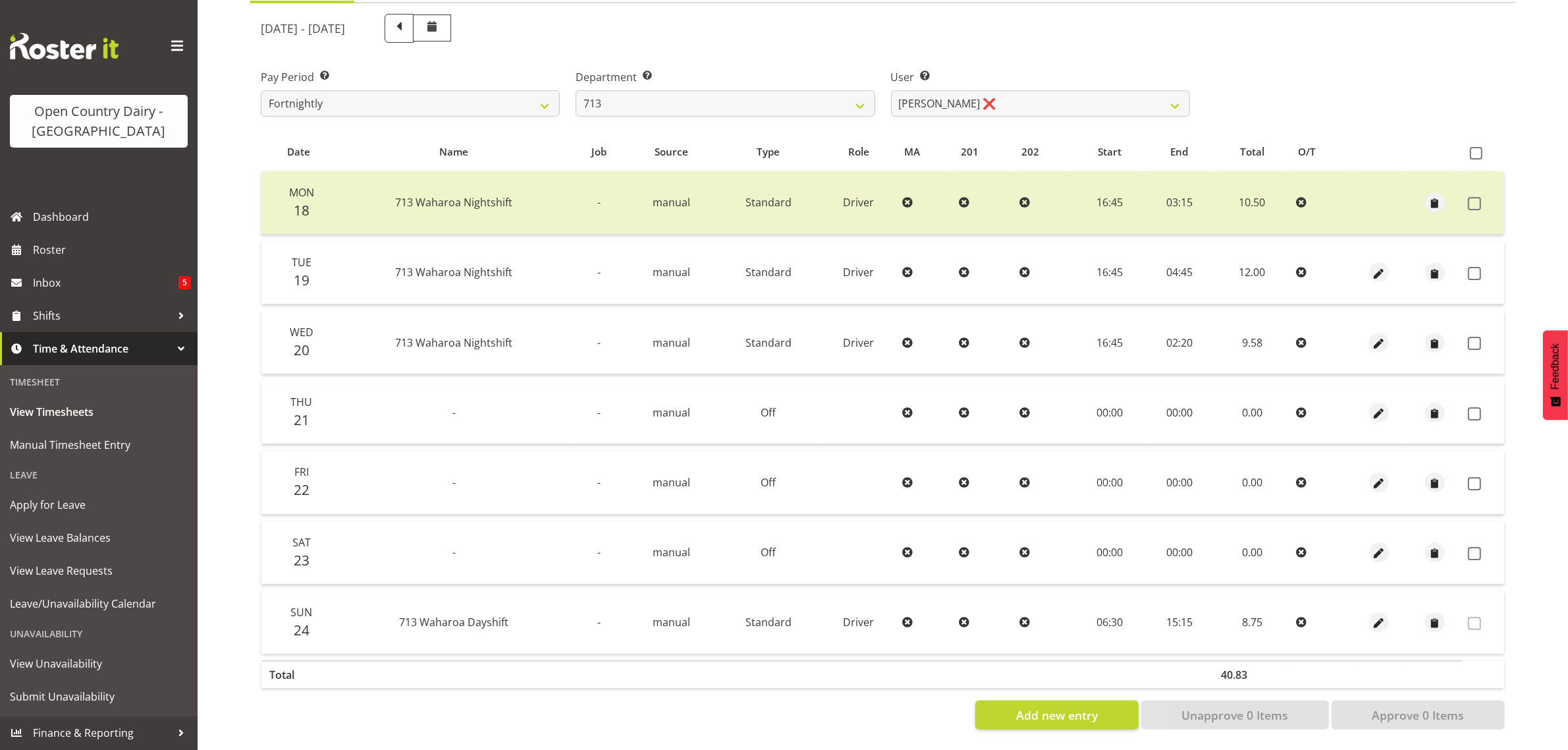
drag, startPoint x: 1470, startPoint y: 269, endPoint x: 1470, endPoint y: 291, distance: 22.0
click at [1470, 269] on span at bounding box center [1474, 273] width 13 height 13
checkbox input "true"
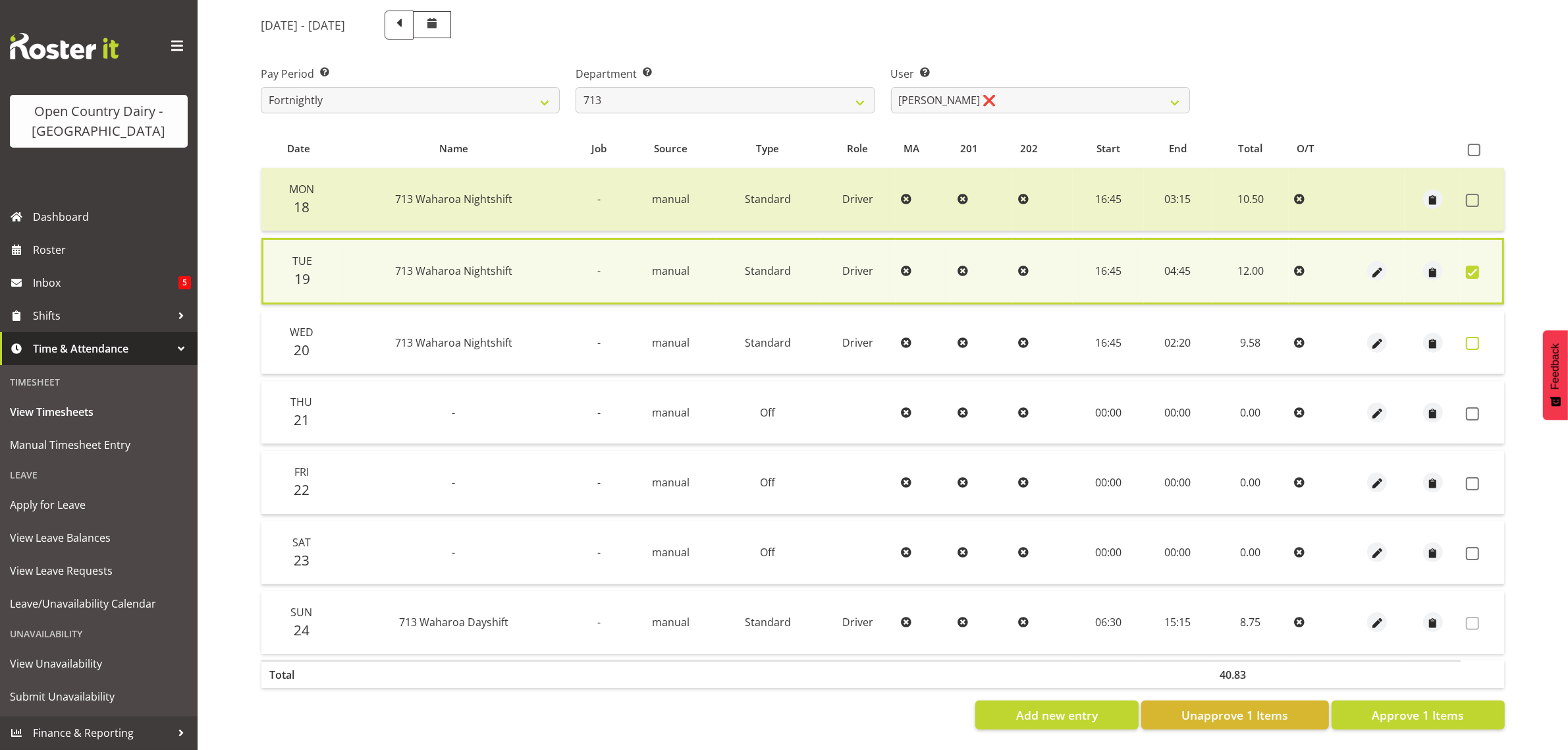
click at [1474, 337] on span at bounding box center [1472, 343] width 13 height 13
checkbox input "true"
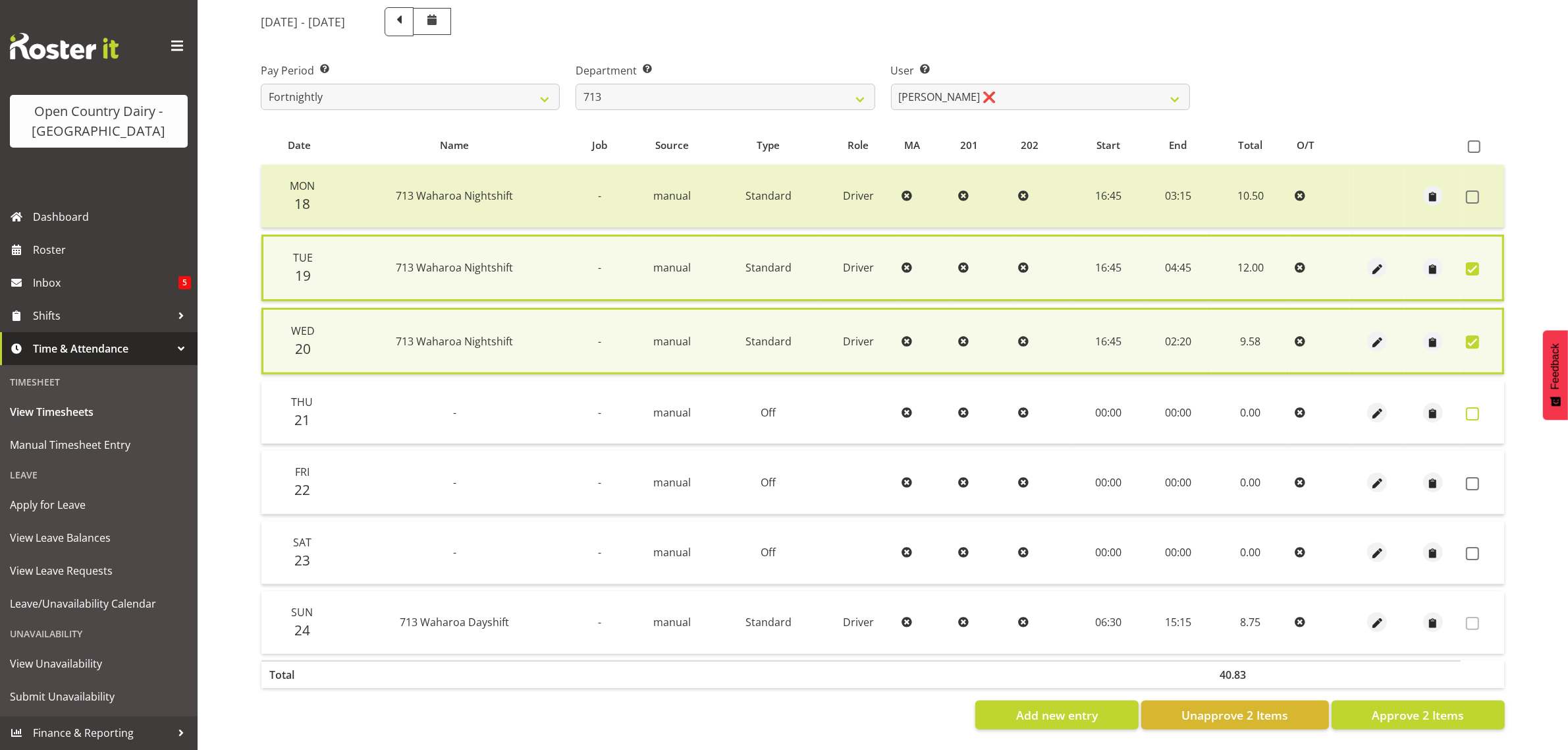
click at [1475, 413] on span at bounding box center [1472, 413] width 13 height 13
checkbox input "true"
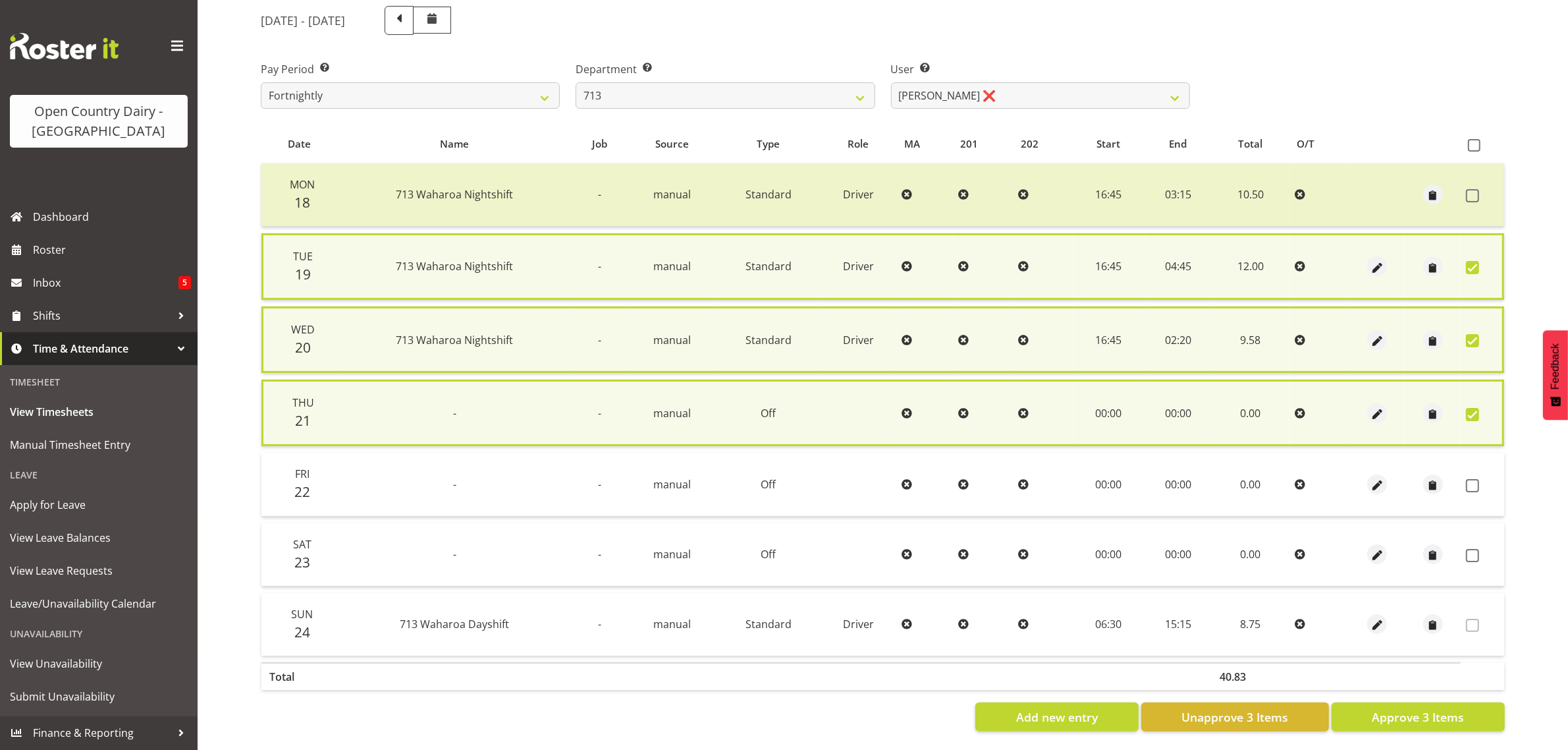
drag, startPoint x: 1474, startPoint y: 482, endPoint x: 1470, endPoint y: 522, distance: 40.2
click at [1474, 482] on span at bounding box center [1472, 485] width 13 height 13
checkbox input "true"
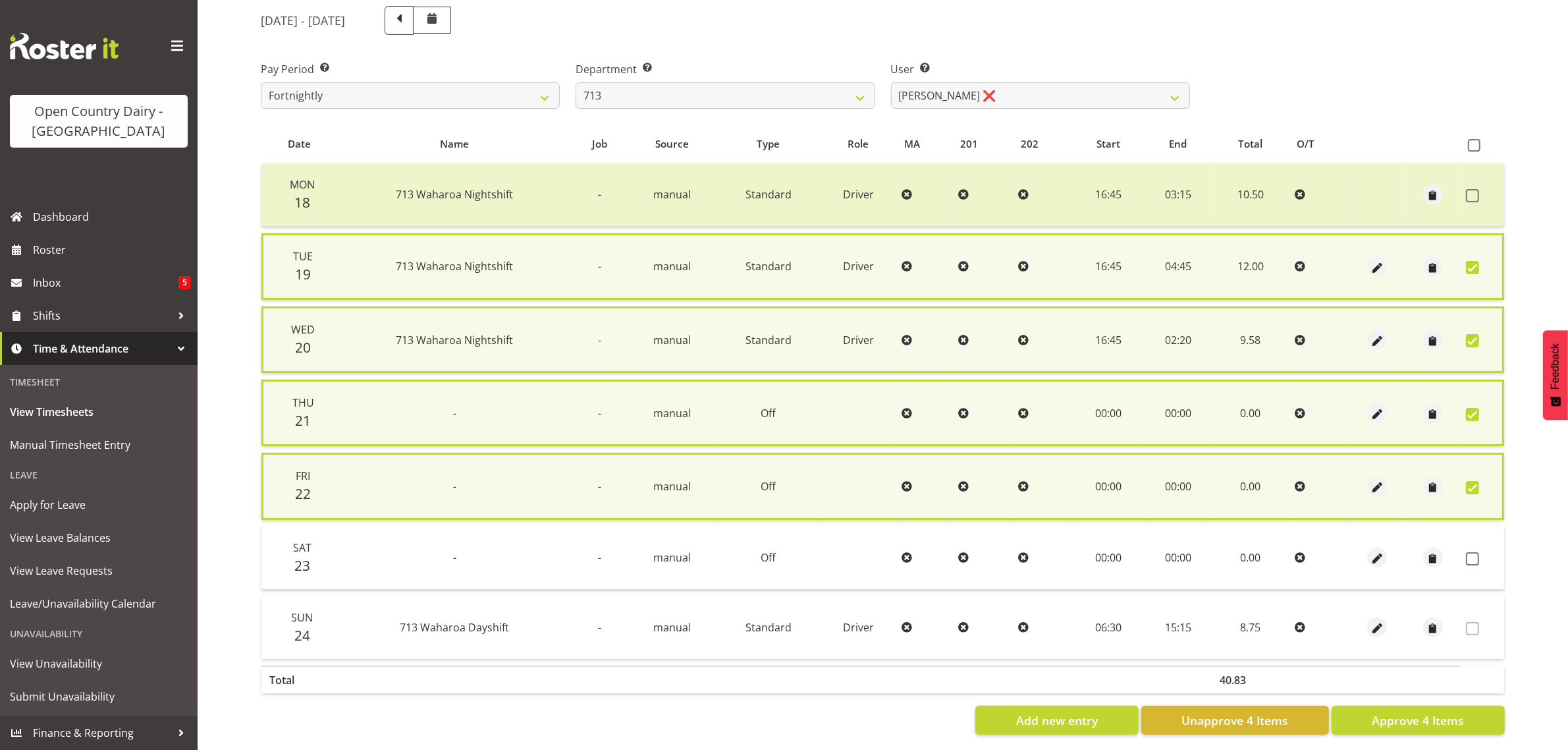
click at [1475, 337] on span at bounding box center [1472, 340] width 13 height 13
checkbox input "false"
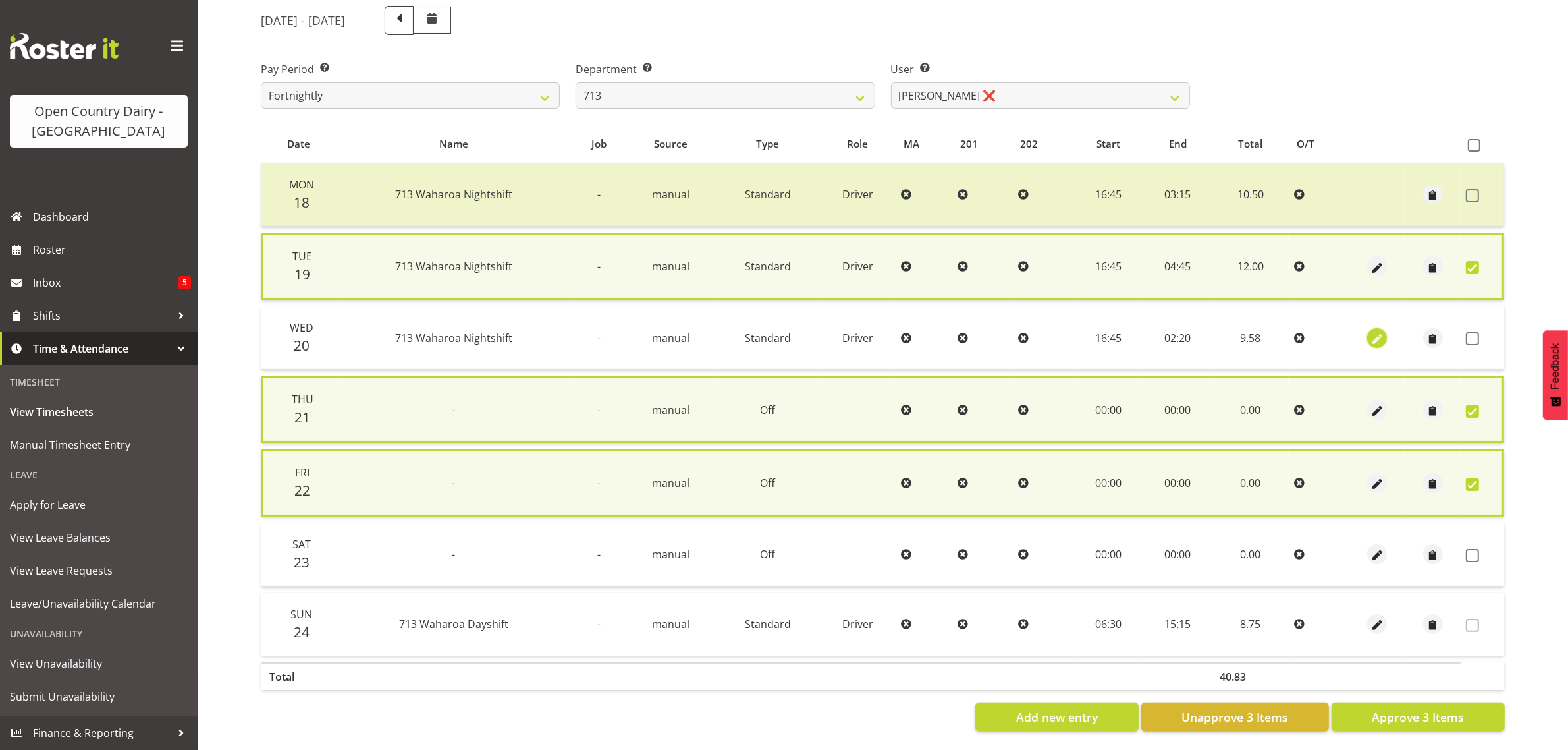
click at [1374, 338] on span "button" at bounding box center [1377, 339] width 15 height 15
select select "Standard"
select select "7"
select select "2025"
select select "2"
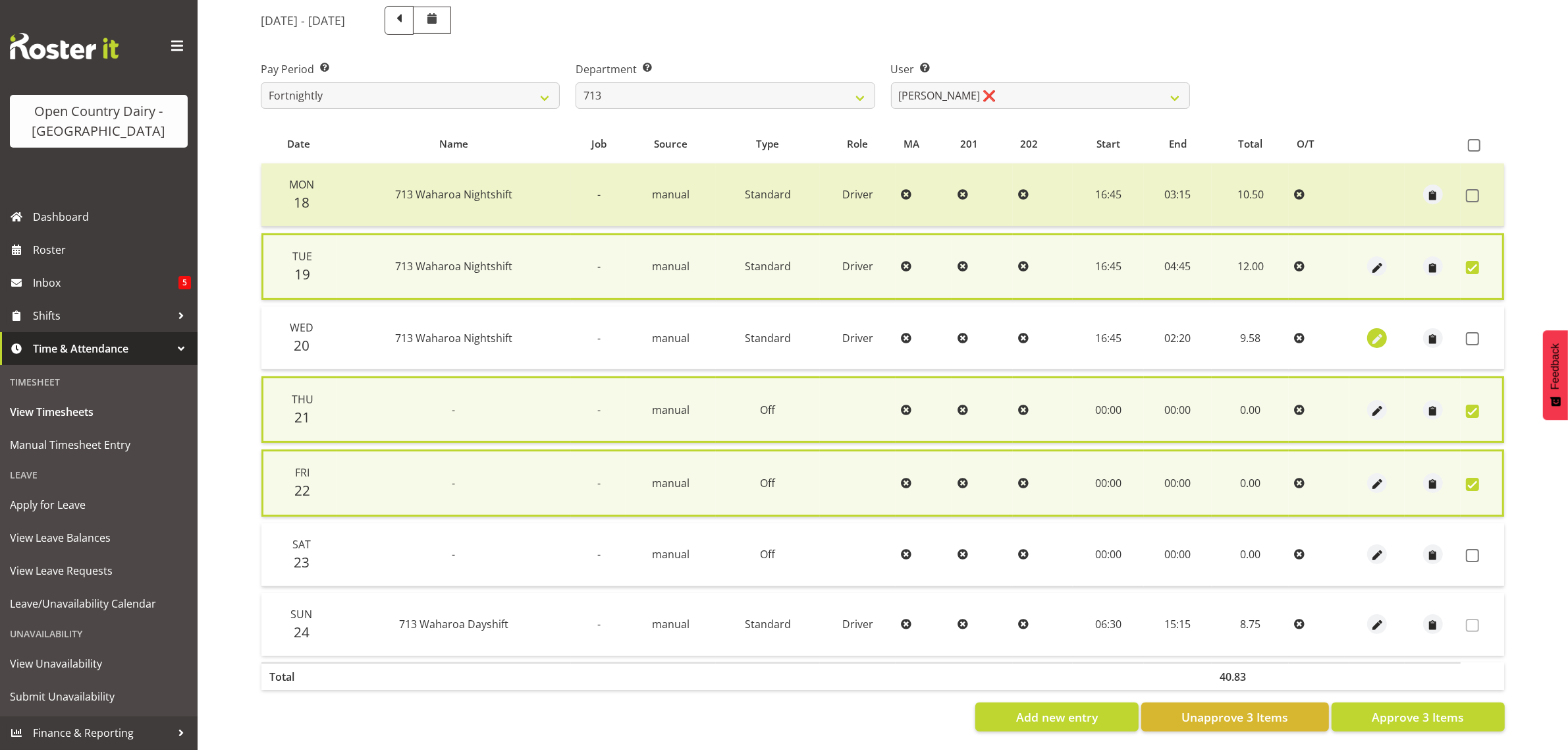
select select "20"
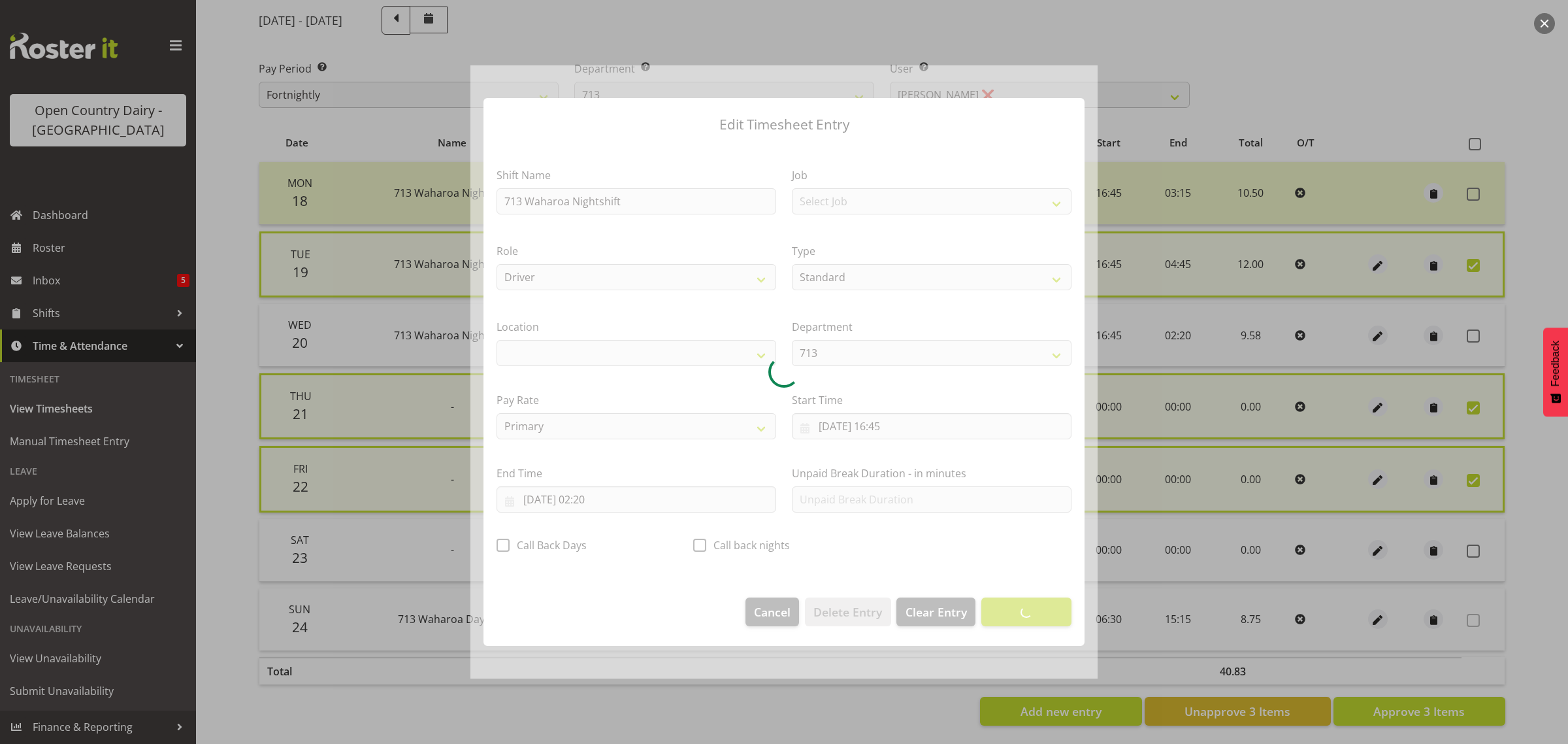
select select "1054"
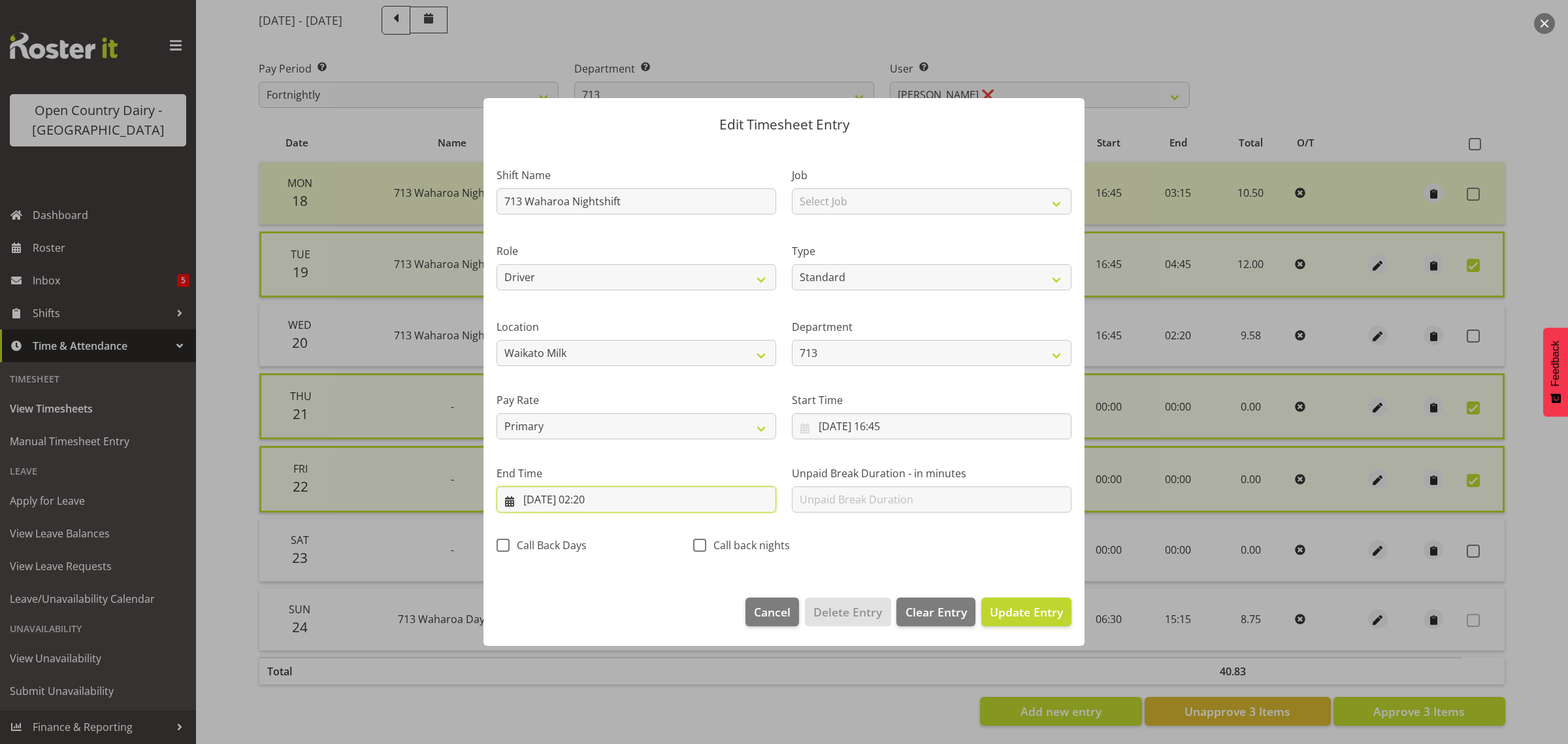
click at [612, 499] on input "21/08/2025, 02:20" at bounding box center [636, 499] width 280 height 26
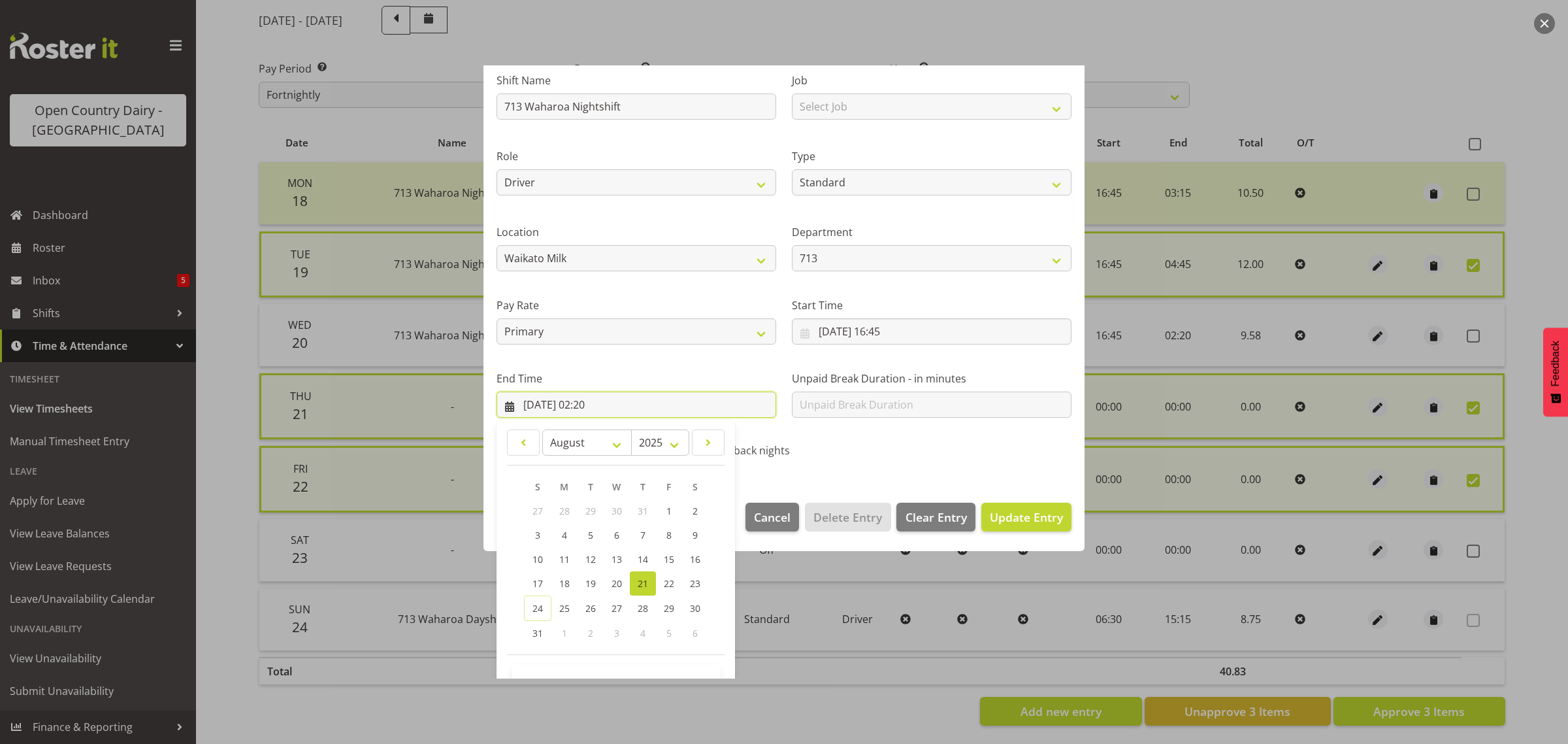
scroll to position [133, 0]
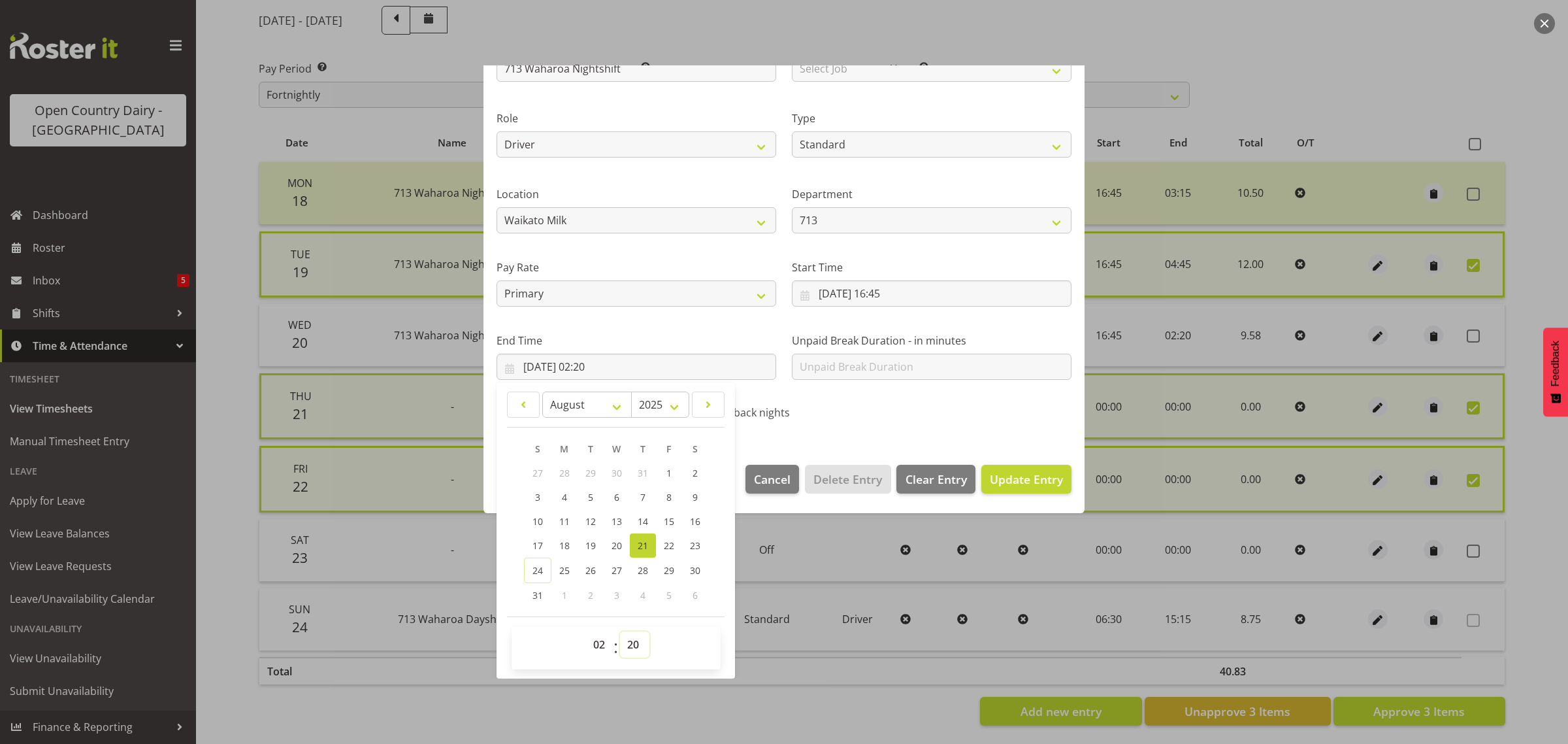
click at [639, 642] on select "00 01 02 03 04 05 06 07 08 09 10 11 12 13 14 15 16 17 18 19 20 21 22 23 24 25 2…" at bounding box center [634, 644] width 30 height 26
select select "15"
click at [620, 631] on select "00 01 02 03 04 05 06 07 08 09 10 11 12 13 14 15 16 17 18 19 20 21 22 23 24 25 2…" at bounding box center [634, 644] width 30 height 26
type input "21/08/2025, 02:15"
click at [990, 485] on span "Update Entry" at bounding box center [1027, 479] width 73 height 16
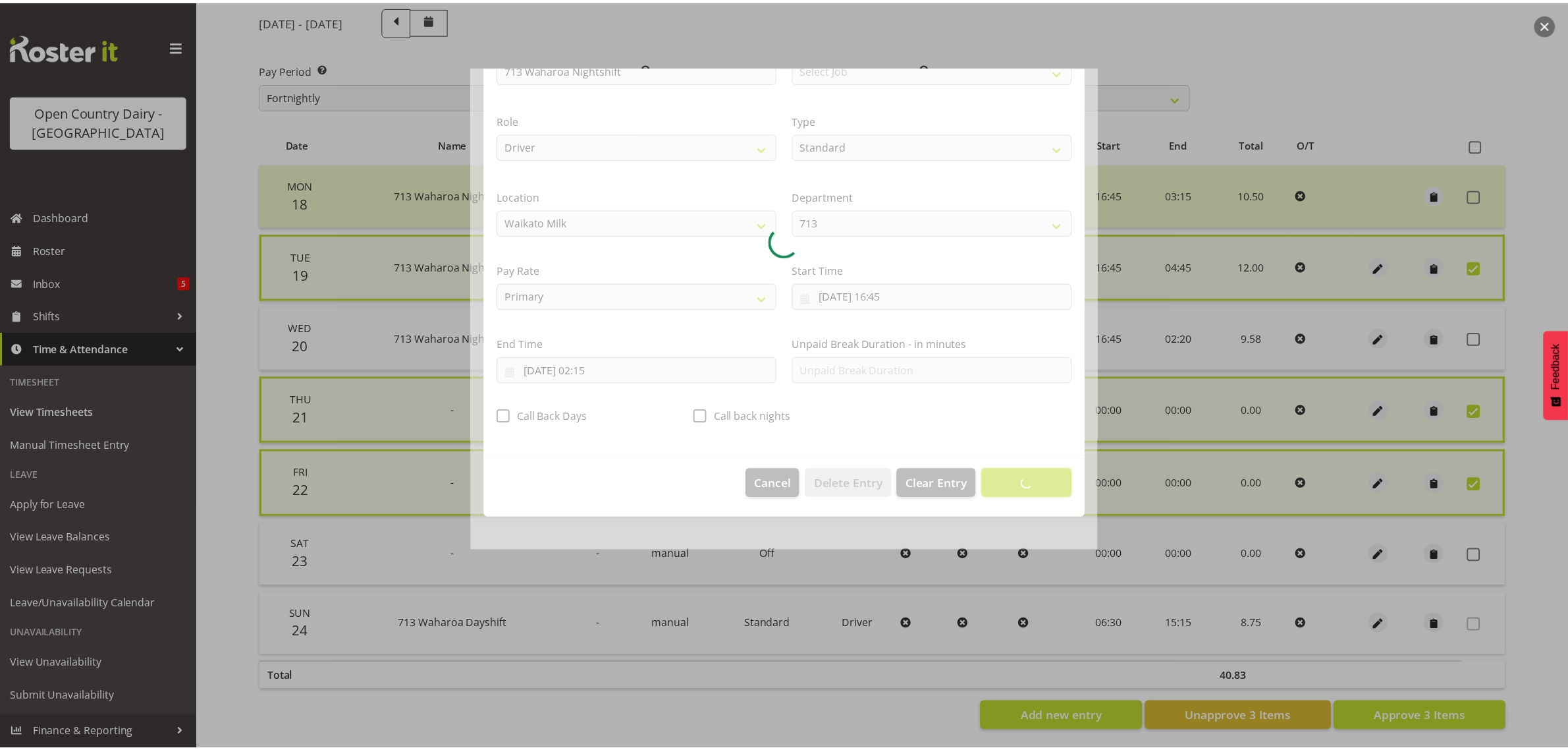
scroll to position [0, 0]
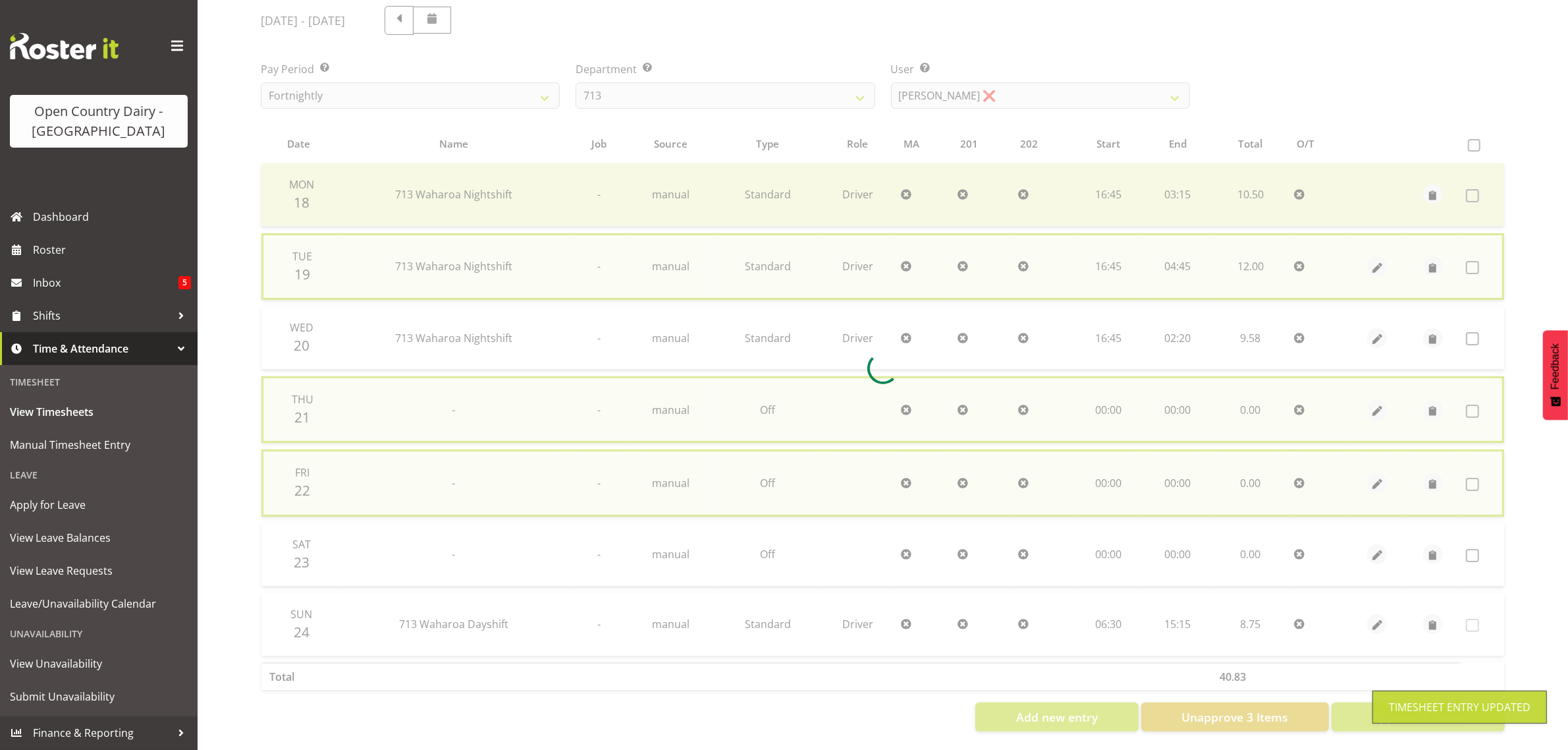
checkbox input "false"
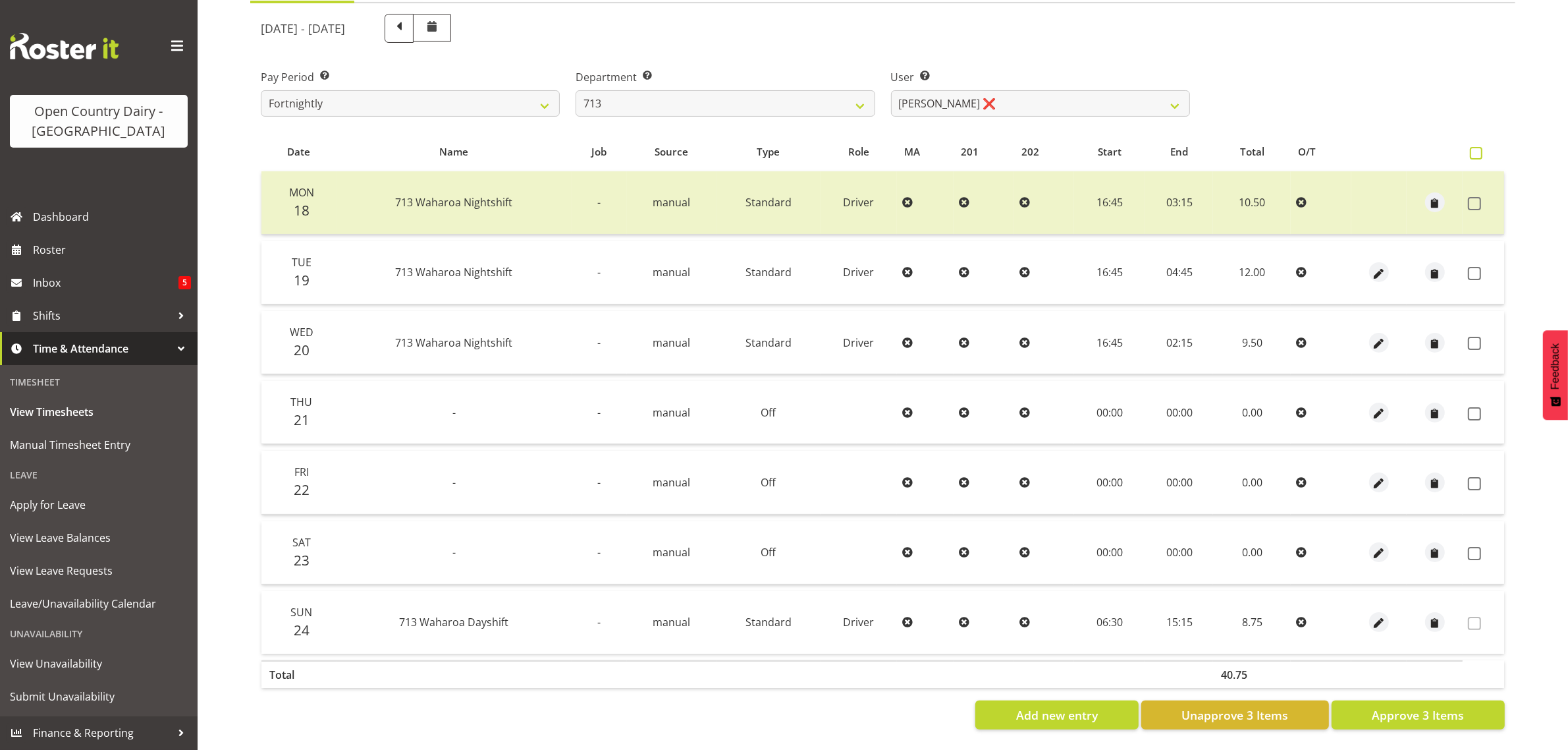
click at [1480, 147] on span at bounding box center [1476, 153] width 12 height 12
click at [1478, 149] on input "checkbox" at bounding box center [1474, 153] width 8 height 8
checkbox input "true"
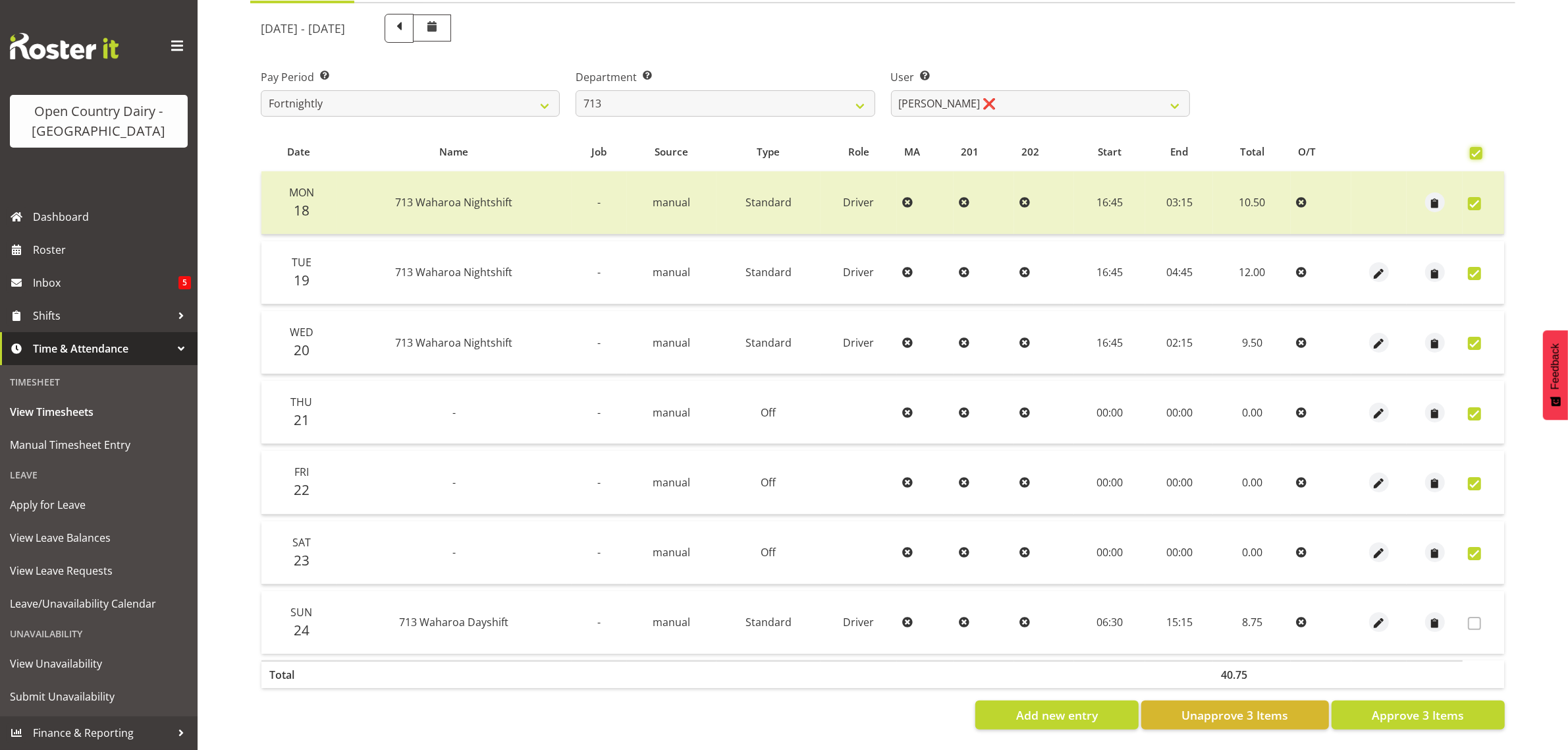
checkbox input "true"
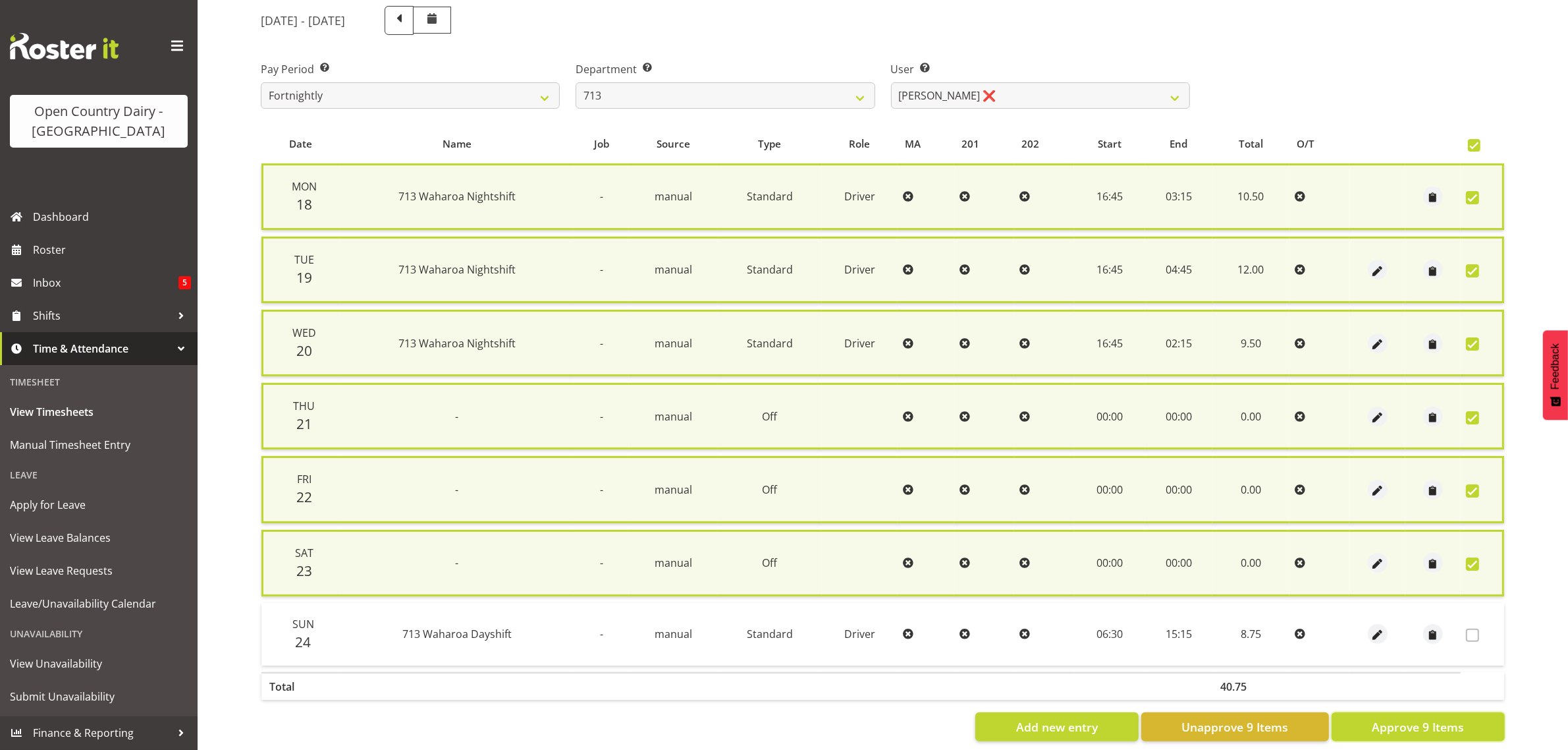
click at [1421, 729] on span "Approve 9 Items" at bounding box center [1418, 726] width 92 height 17
checkbox input "false"
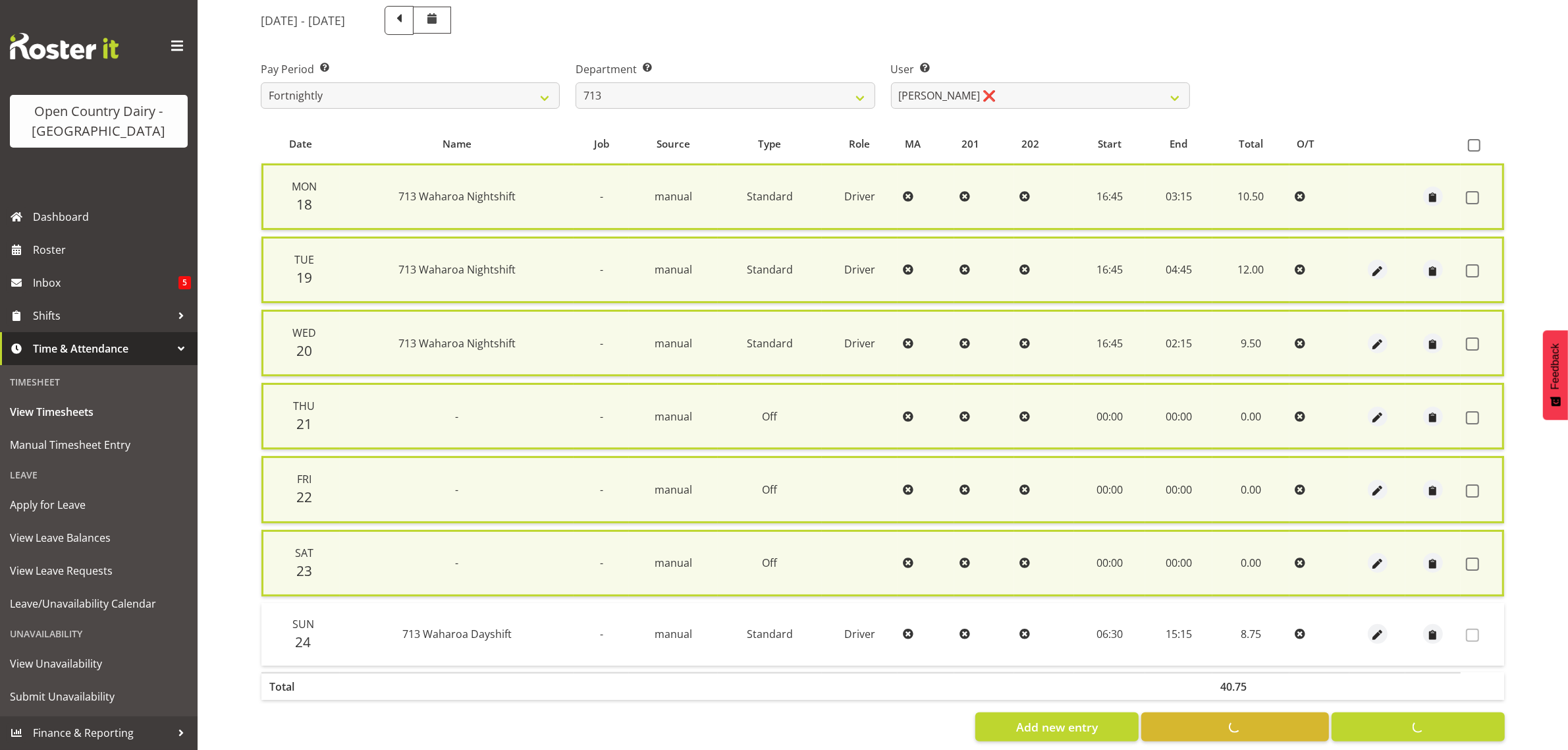
checkbox input "false"
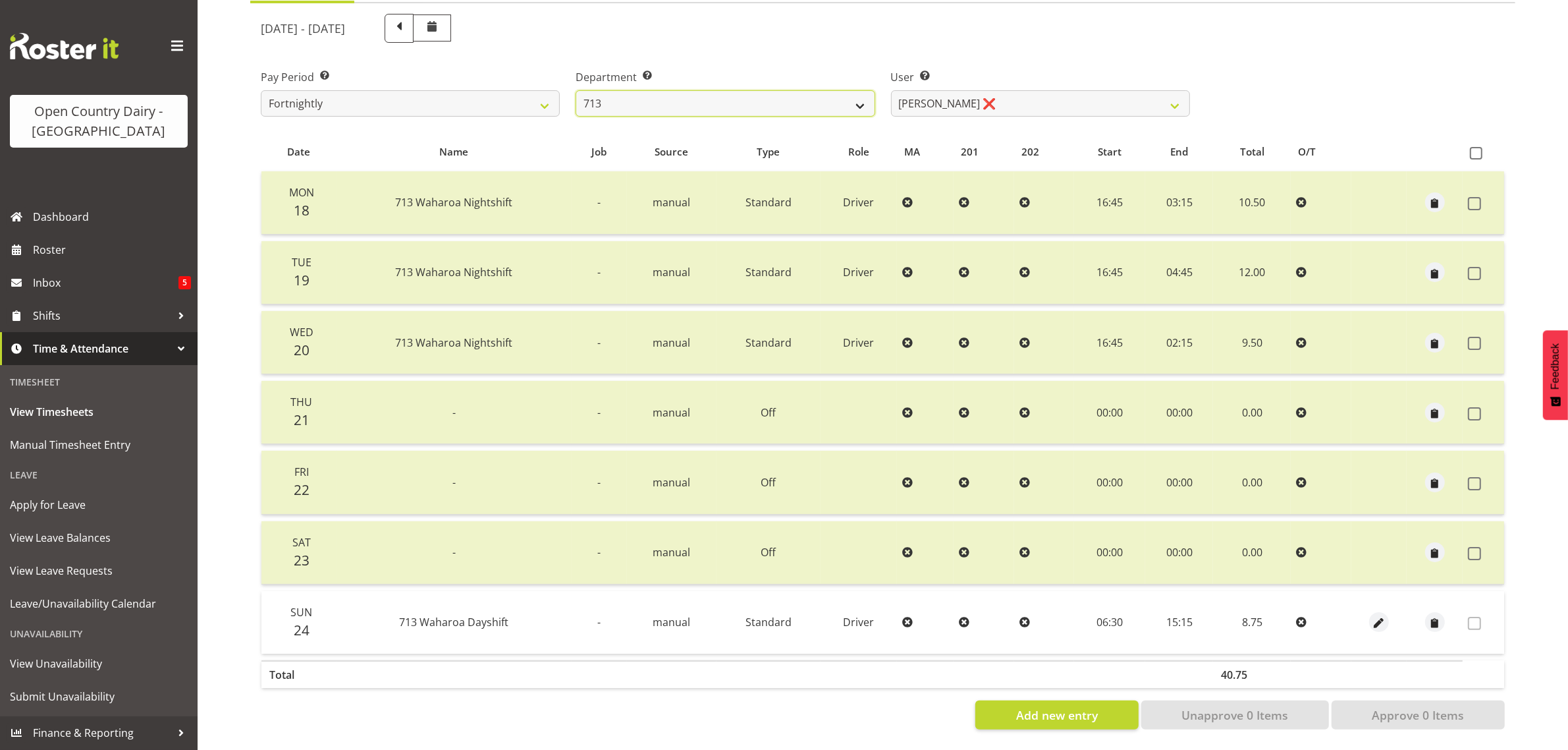
click at [732, 90] on select "701 702 703 704 705 706 707 708 709 710 711 712 713 714 715 716 717 718 719 720" at bounding box center [724, 103] width 299 height 26
click at [676, 95] on select "701 702 703 704 705 706 707 708 709 710 711 712 713 714 715 716 717 718 719 720" at bounding box center [724, 103] width 299 height 26
drag, startPoint x: 1292, startPoint y: 7, endPoint x: 1291, endPoint y: 14, distance: 7.1
click at [1295, 7] on div "[DATE] - [DATE]" at bounding box center [883, 28] width 1260 height 45
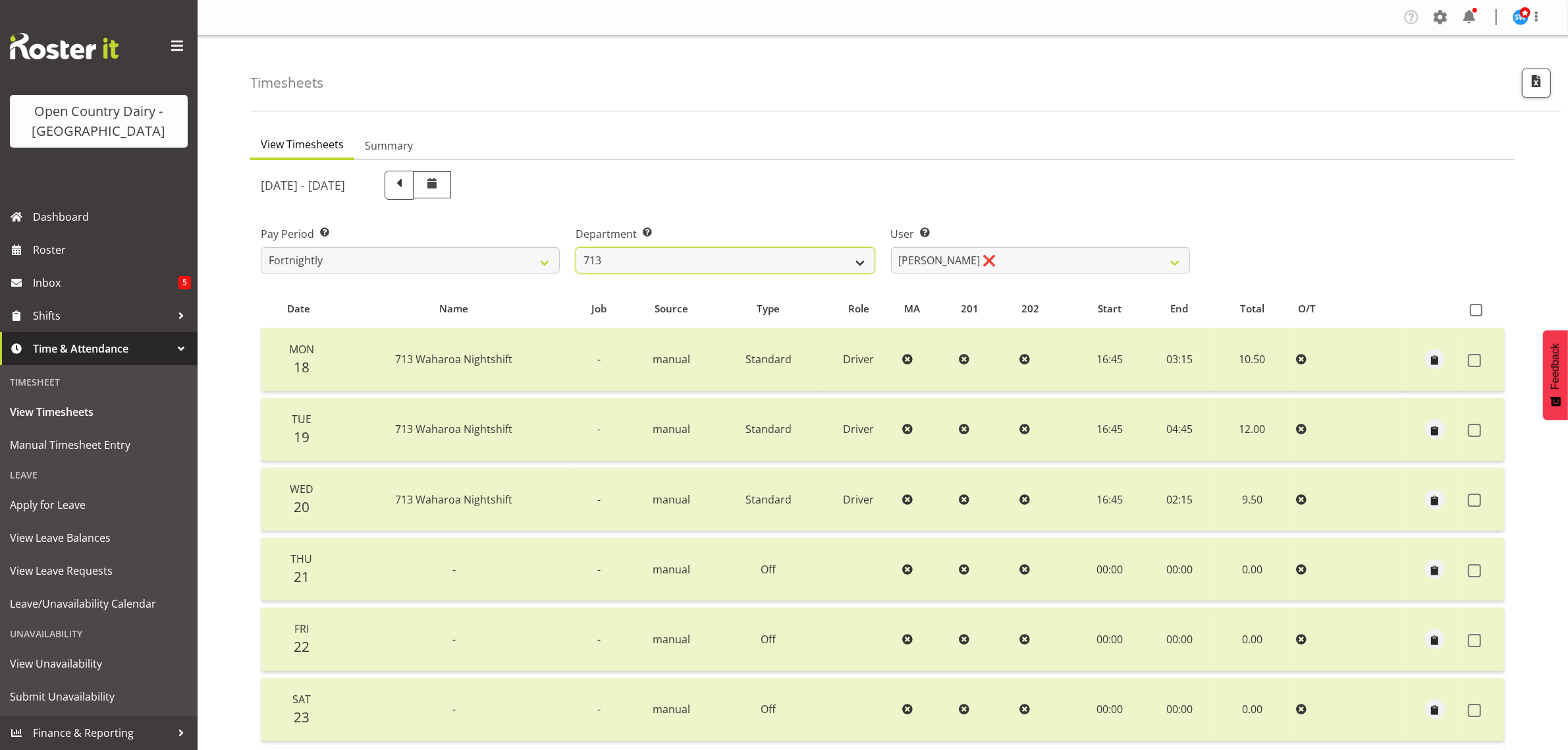
click at [749, 247] on select "701 702 703 704 705 706 707 708 709 710 711 712 713 714 715 716 717 718 719 720" at bounding box center [724, 260] width 299 height 26
select select "721"
click at [575, 247] on select "701 702 703 704 705 706 707 708 709 710 711 712 713 714 715 716 717 718 719 720" at bounding box center [724, 260] width 299 height 26
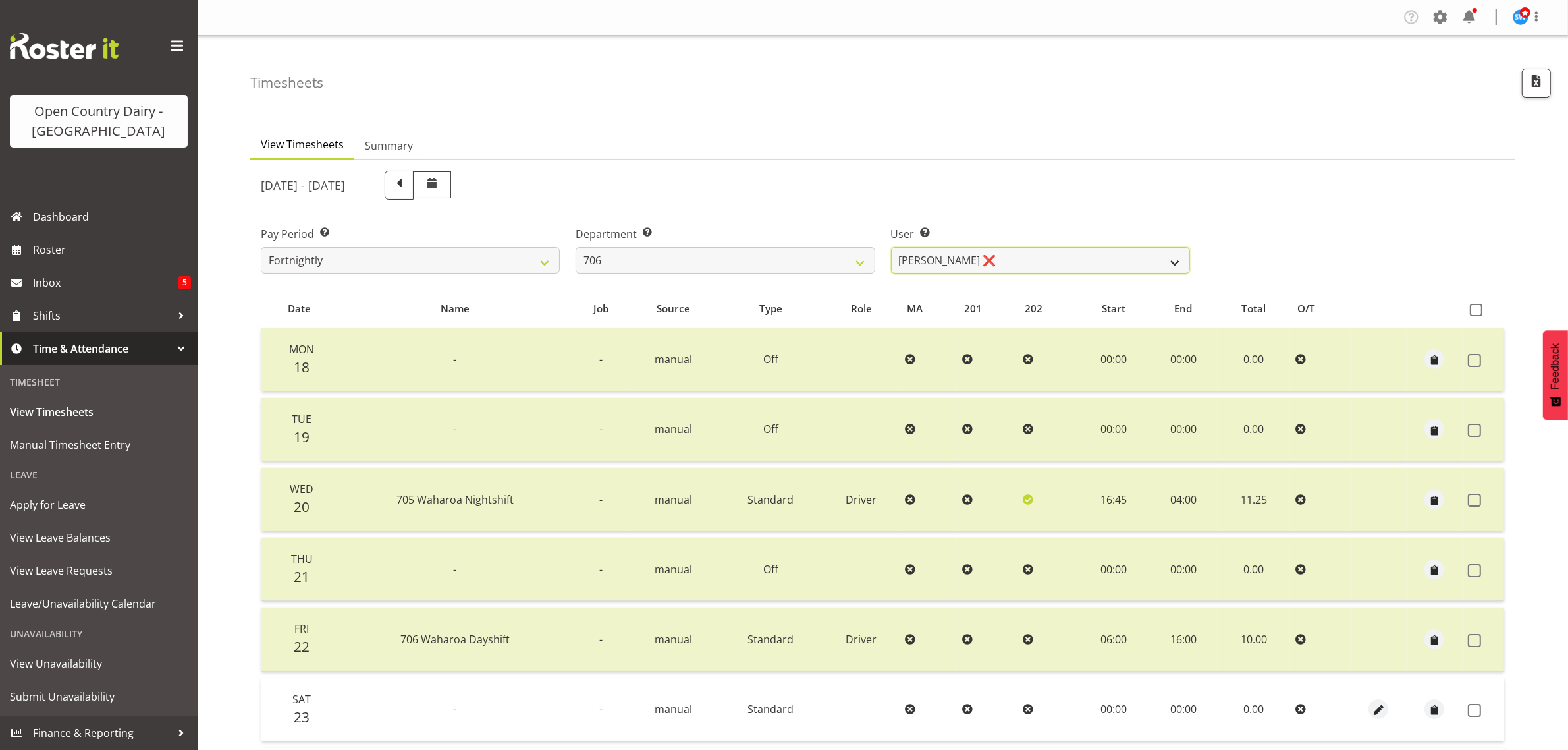
click at [1054, 251] on select "Andrew Kearns ❌ Len Symons ❌ Mark Ansley ❌ Paul Griffin ❌" at bounding box center [1040, 260] width 299 height 26
select select "11079"
click at [891, 247] on select "Andrew Kearns ❌ Len Symons ❌ Mark Ansley ❌ Paul Griffin ❌" at bounding box center [1040, 260] width 299 height 26
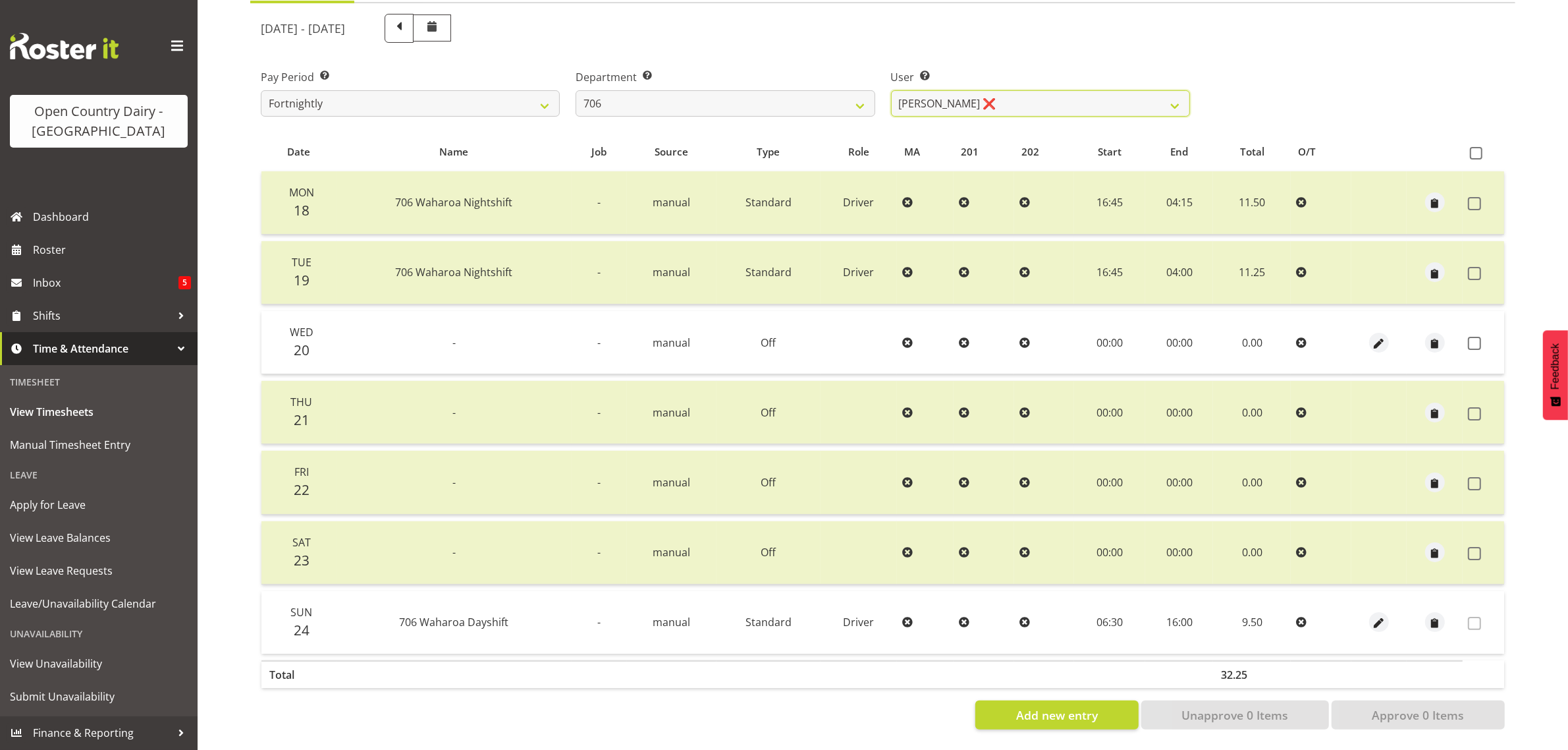
scroll to position [168, 0]
click at [1475, 337] on span at bounding box center [1474, 343] width 13 height 13
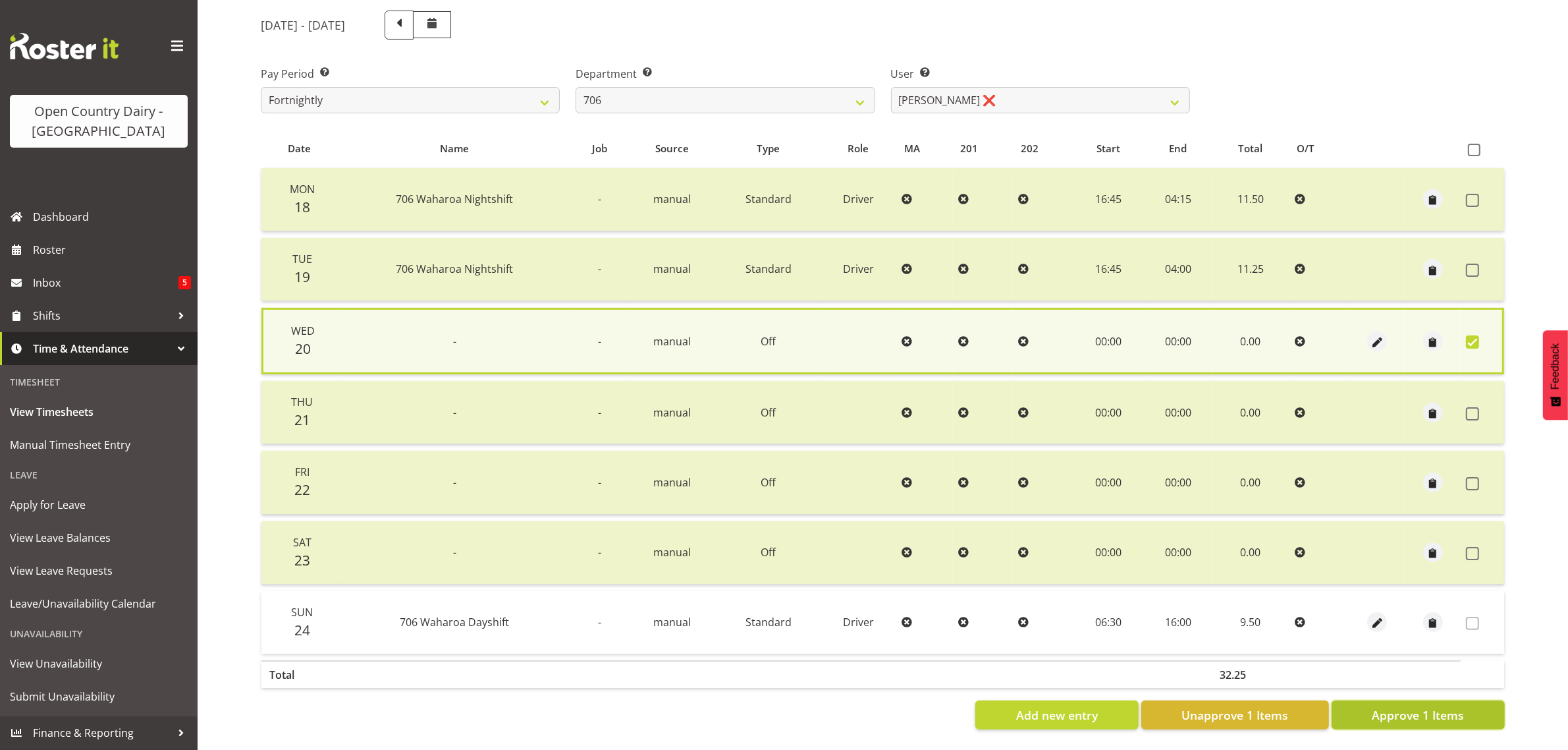
click at [1446, 712] on span "Approve 1 Items" at bounding box center [1418, 715] width 92 height 17
checkbox input "false"
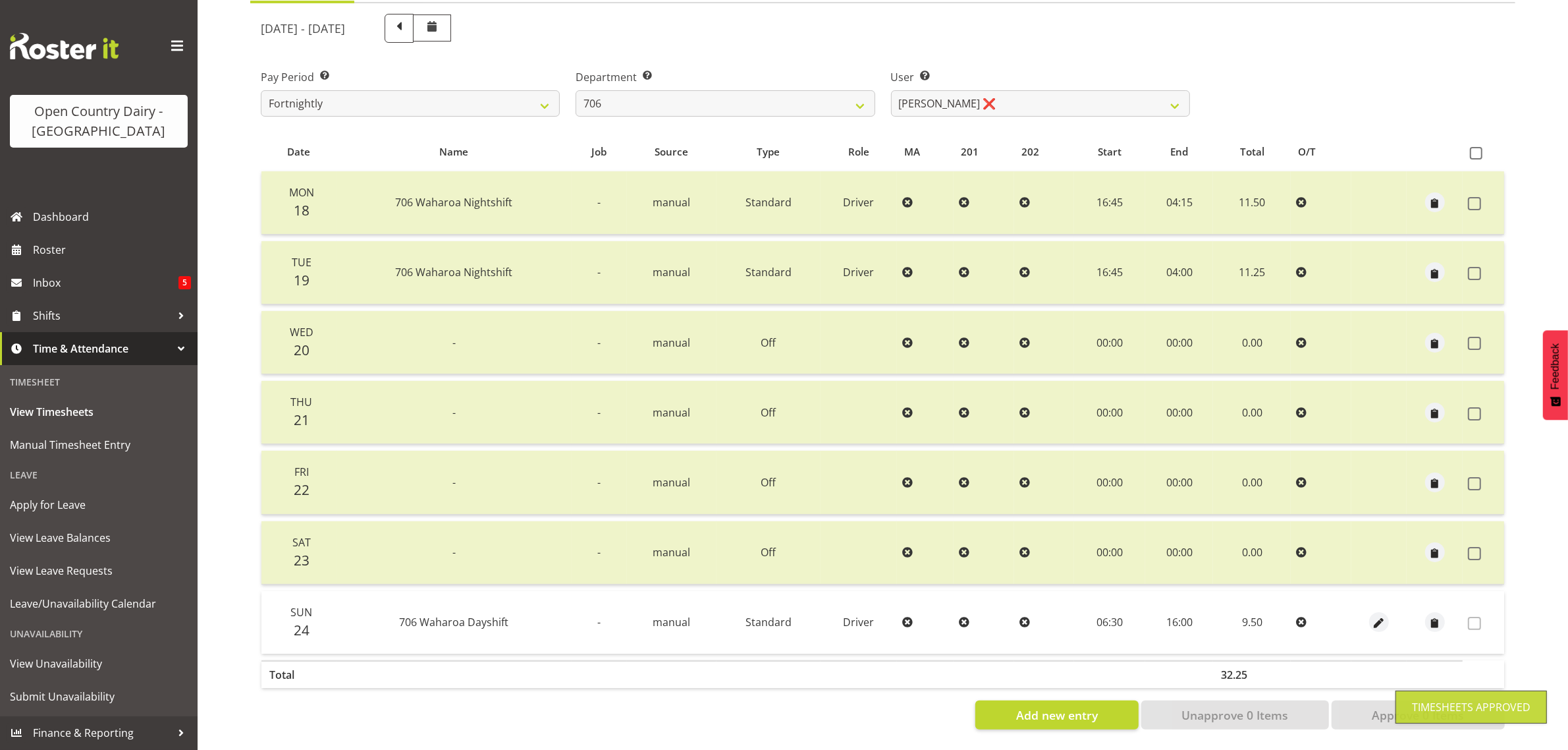
scroll to position [0, 0]
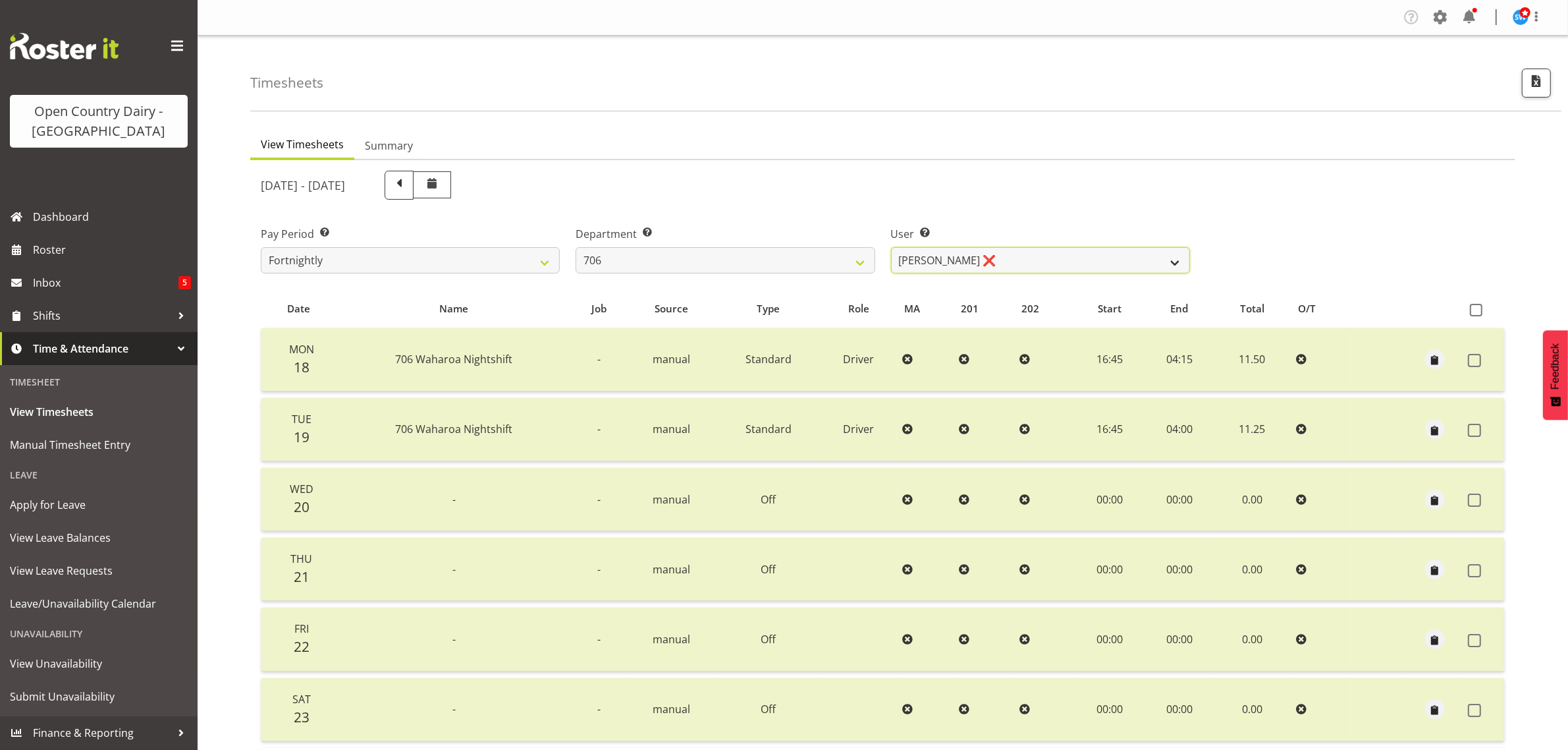
click at [991, 254] on select "Andrew Kearns ❌ Len Symons ❌ Mark Ansley ❌ Paul Griffin ❌" at bounding box center [1040, 260] width 299 height 26
click at [699, 258] on select "701 702 703 704 705 706 707 708 709 710 711 712 713 714 715 716 717 718 719 720" at bounding box center [724, 260] width 299 height 26
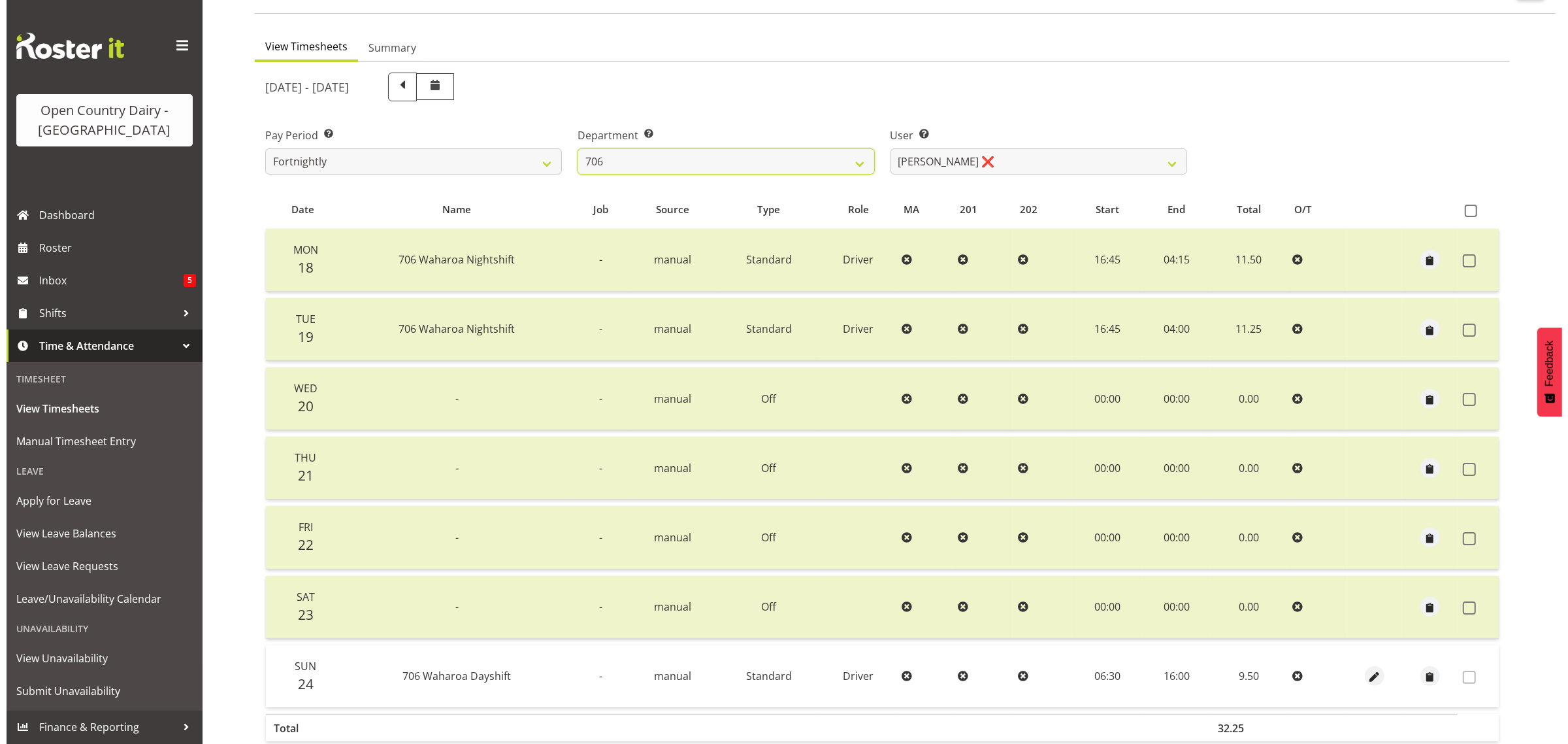
scroll to position [167, 0]
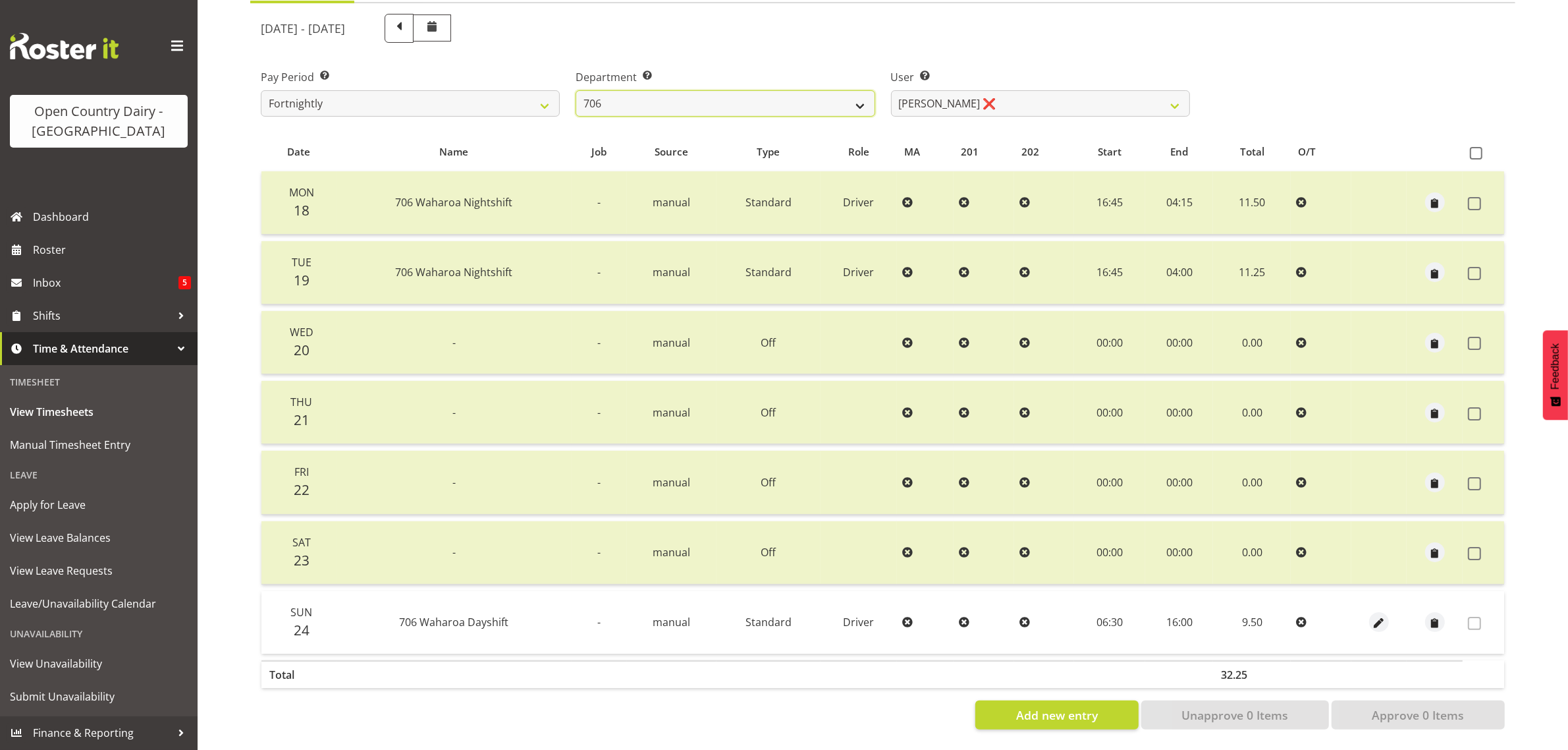
click at [761, 90] on select "701 702 703 704 705 706 707 708 709 710 711 712 713 714 715 716 717 718 719 720" at bounding box center [724, 103] width 299 height 26
select select "716"
click at [575, 90] on select "701 702 703 704 705 706 707 708 709 710 711 712 713 714 715 716 717 718 719 720" at bounding box center [724, 103] width 299 height 26
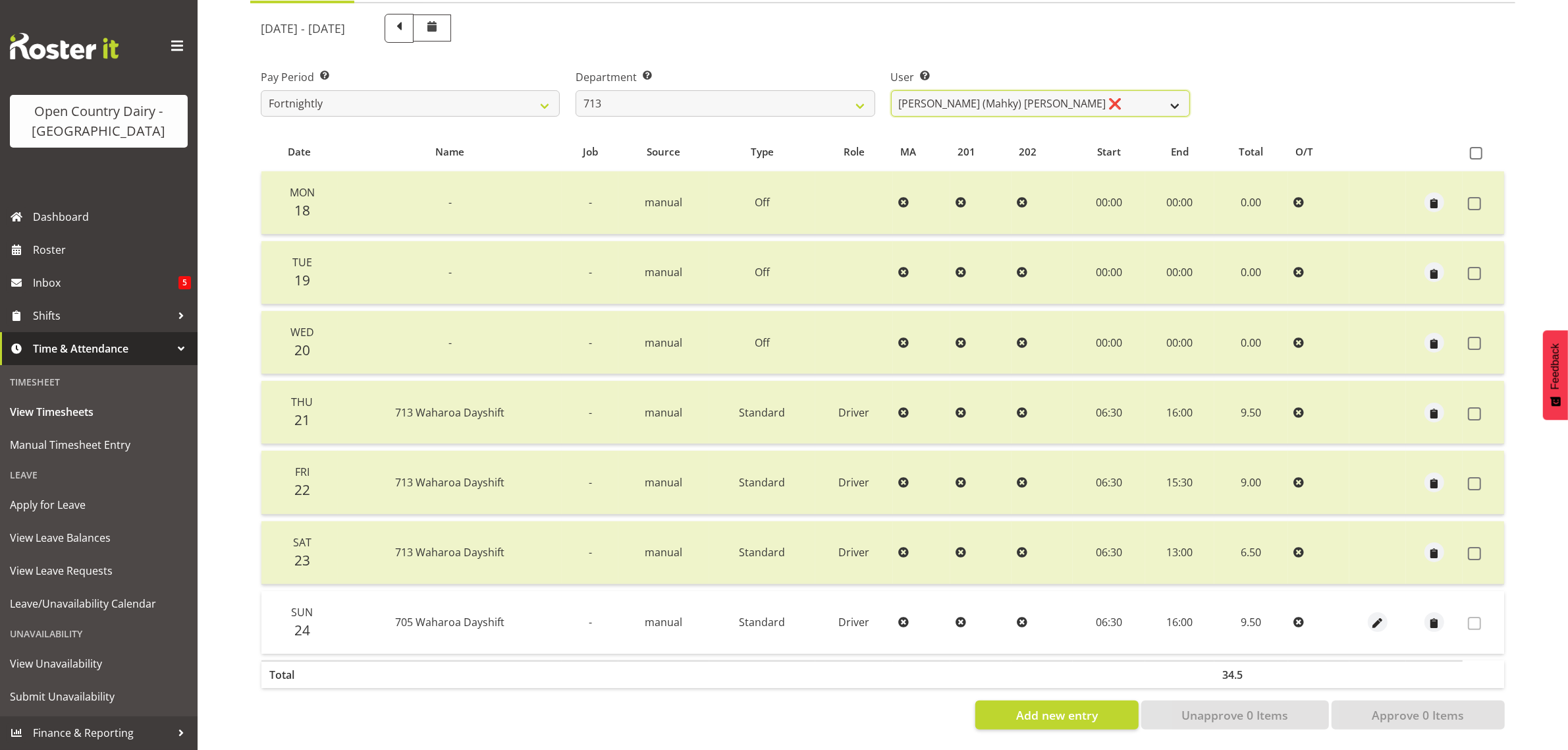
click at [1080, 96] on select "Harmanpreet (Mahky) Dhillon ❌ Marcus Waretini ❌ Norman Sellen ❌" at bounding box center [1040, 103] width 299 height 26
select select "10300"
click at [891, 90] on select "Harmanpreet (Mahky) Dhillon ❌ Marcus Waretini ❌ Norman Sellen ❌" at bounding box center [1040, 103] width 299 height 26
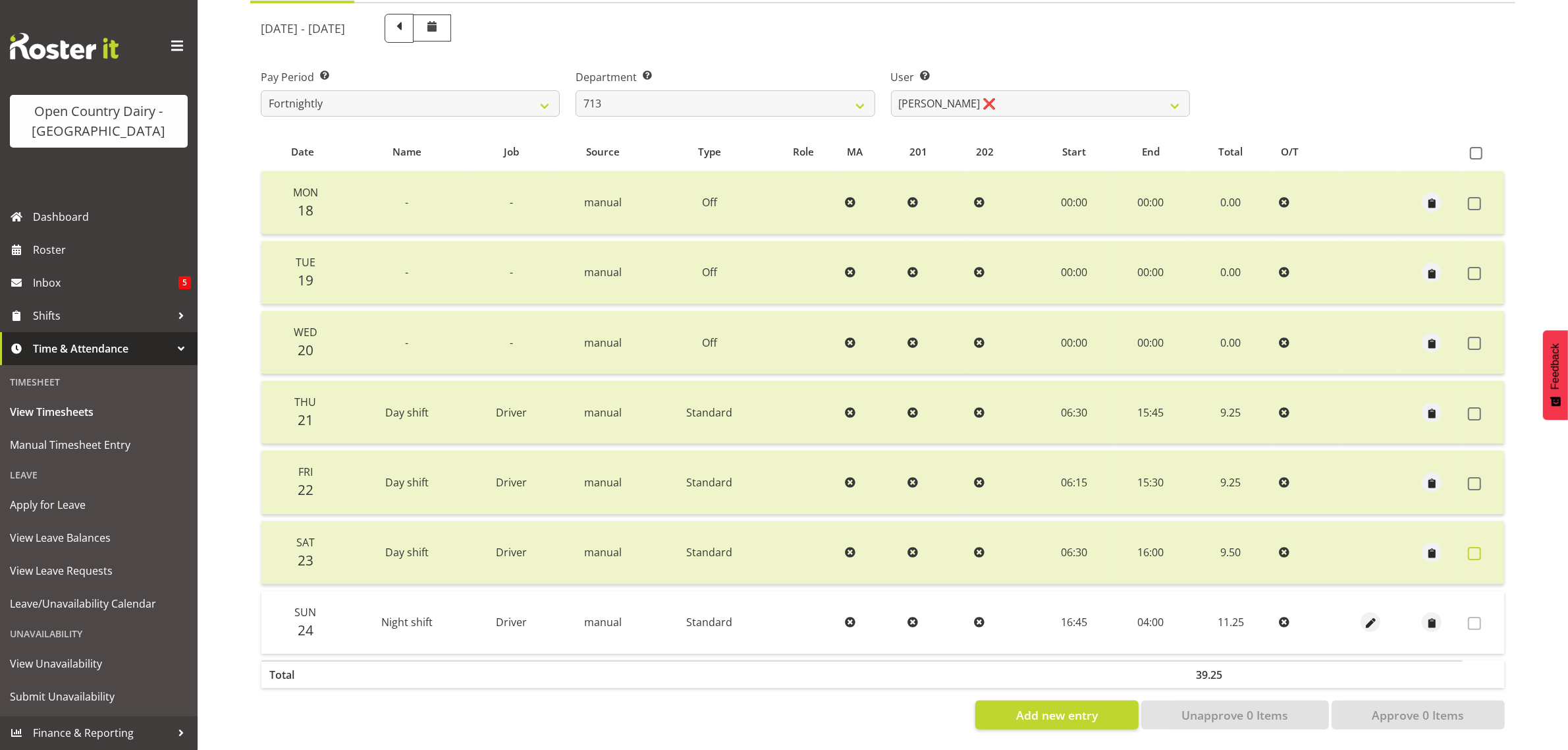
click at [1477, 546] on span at bounding box center [1474, 553] width 13 height 13
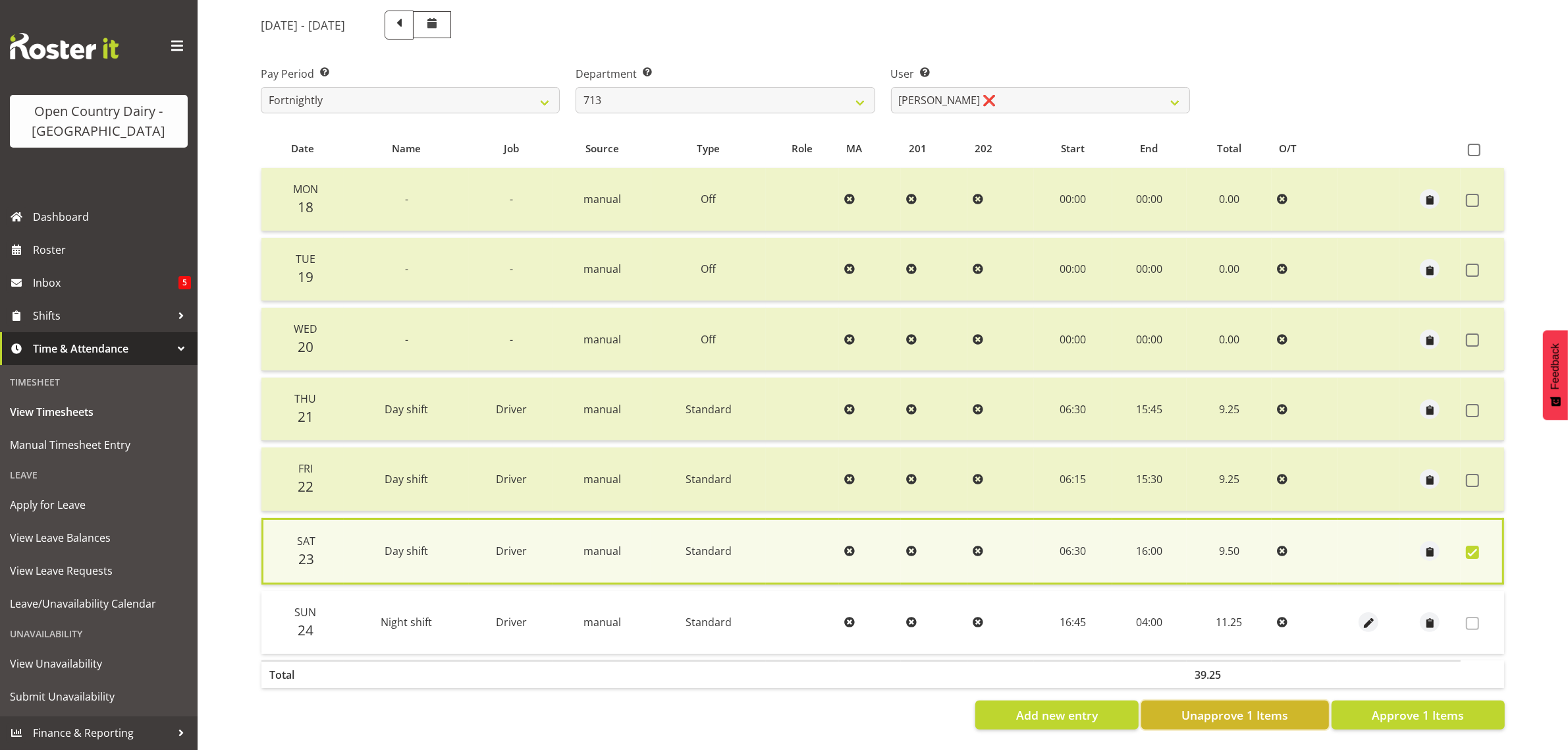
click at [1227, 706] on span "Unapprove 1 Items" at bounding box center [1235, 715] width 107 height 17
checkbox input "false"
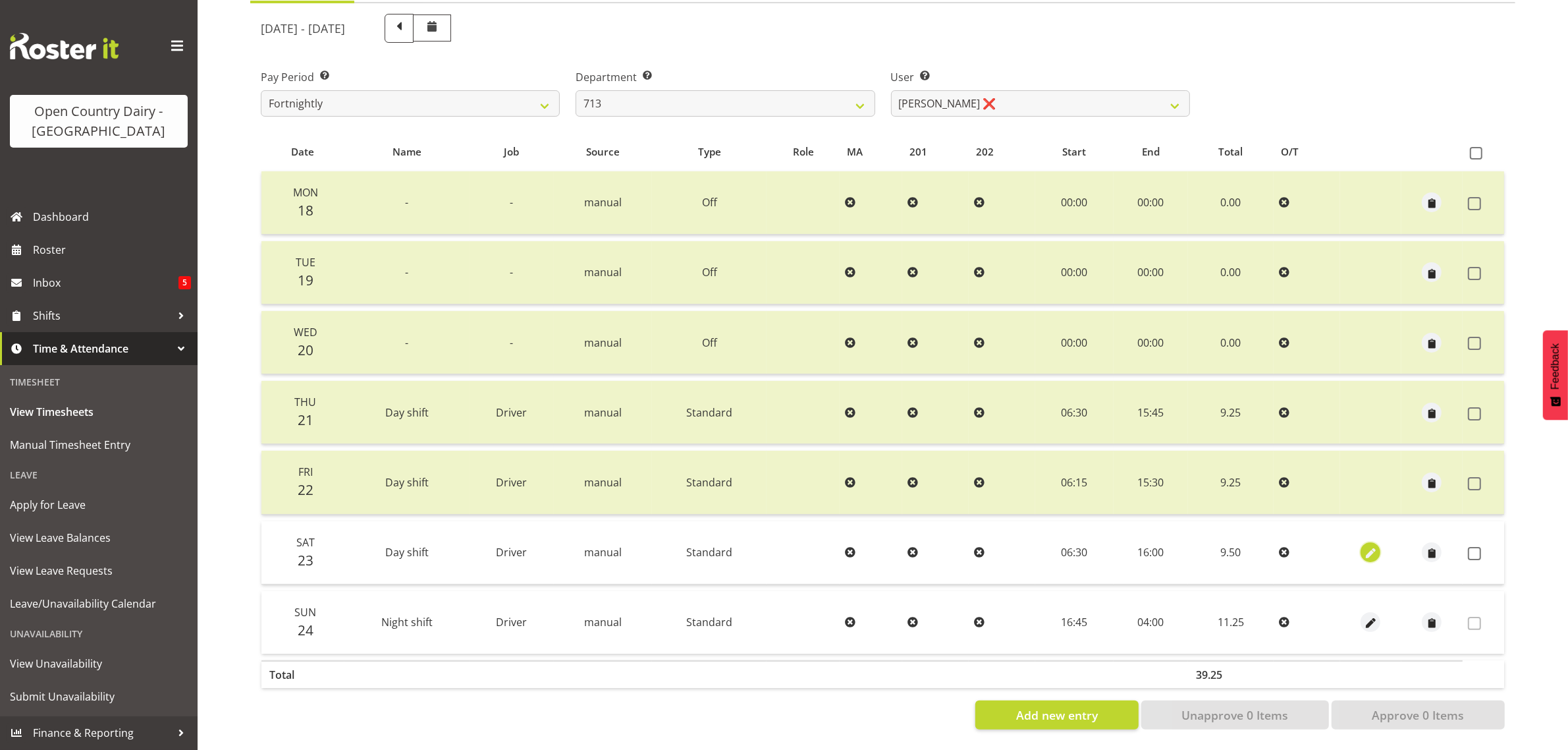
click at [1374, 546] on span "button" at bounding box center [1371, 554] width 15 height 15
select select "Standard"
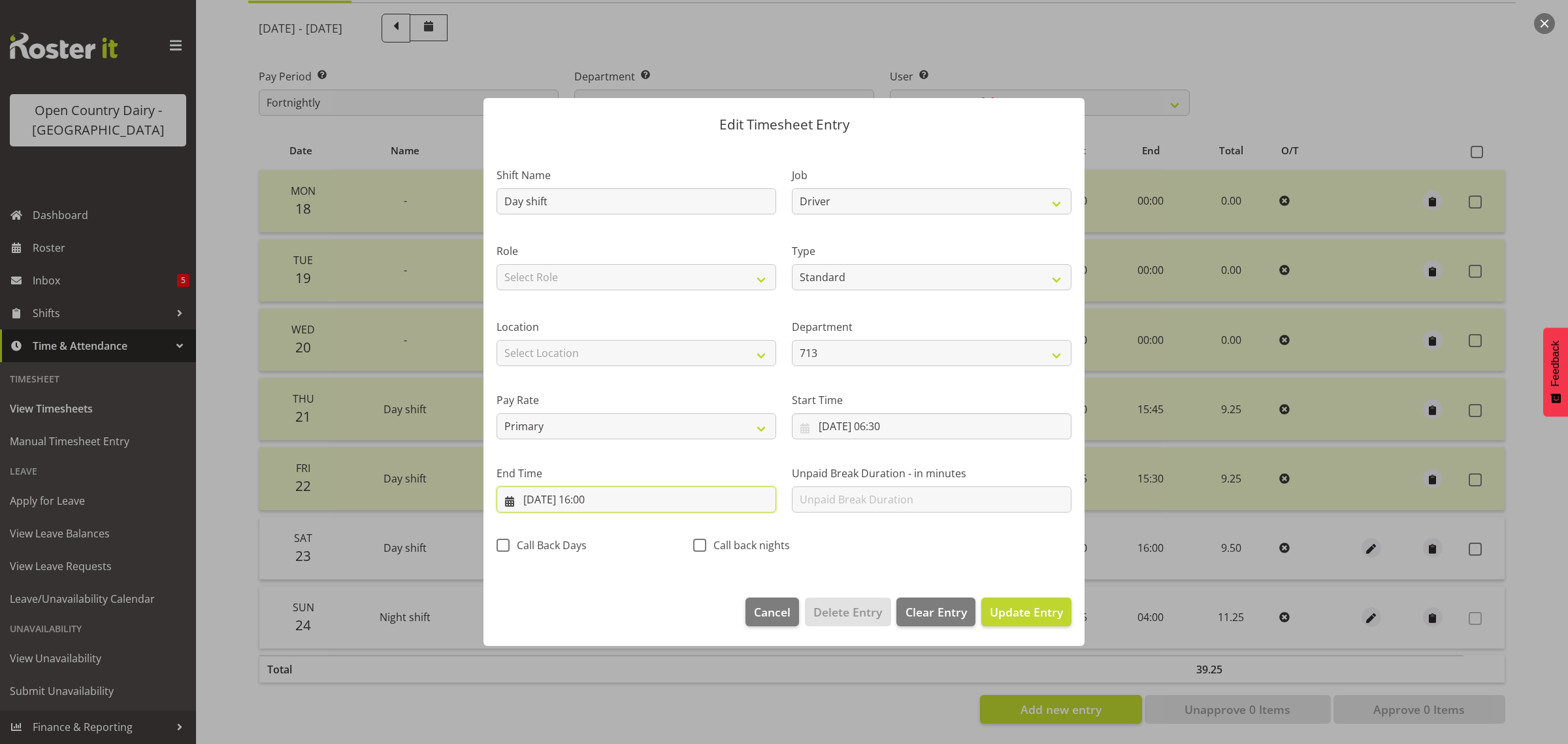
click at [592, 505] on input "23/08/2025, 16:00" at bounding box center [636, 499] width 280 height 26
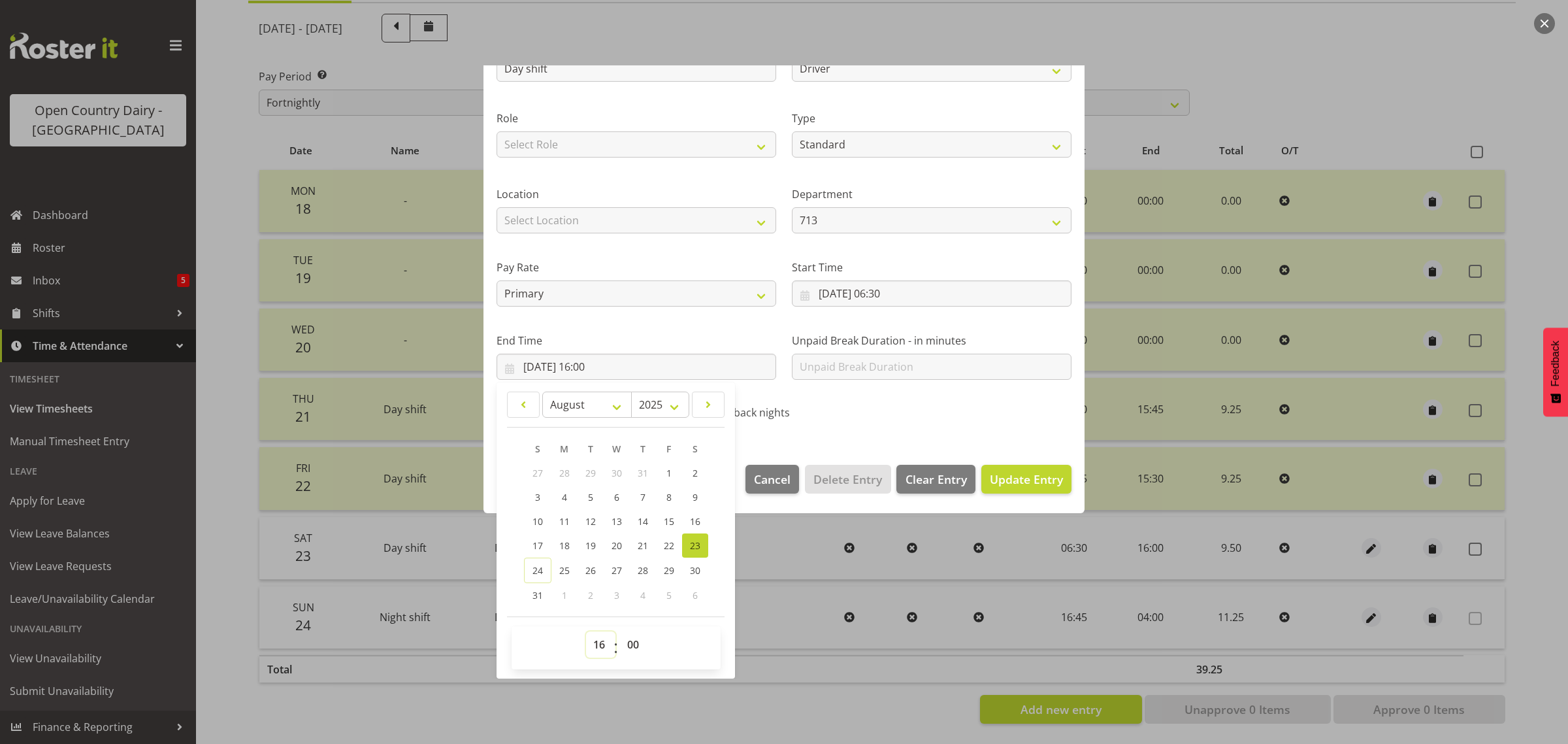
click at [601, 643] on select "00 01 02 03 04 05 06 07 08 09 10 11 12 13 14 15 16 17 18 19 20 21 22 23" at bounding box center [601, 644] width 30 height 26
select select "12"
click at [586, 631] on select "00 01 02 03 04 05 06 07 08 09 10 11 12 13 14 15 16 17 18 19 20 21 22 23" at bounding box center [601, 644] width 30 height 26
type input "23/08/2025, 12:00"
click at [634, 648] on select "00 01 02 03 04 05 06 07 08 09 10 11 12 13 14 15 16 17 18 19 20 21 22 23 24 25 2…" at bounding box center [634, 644] width 30 height 26
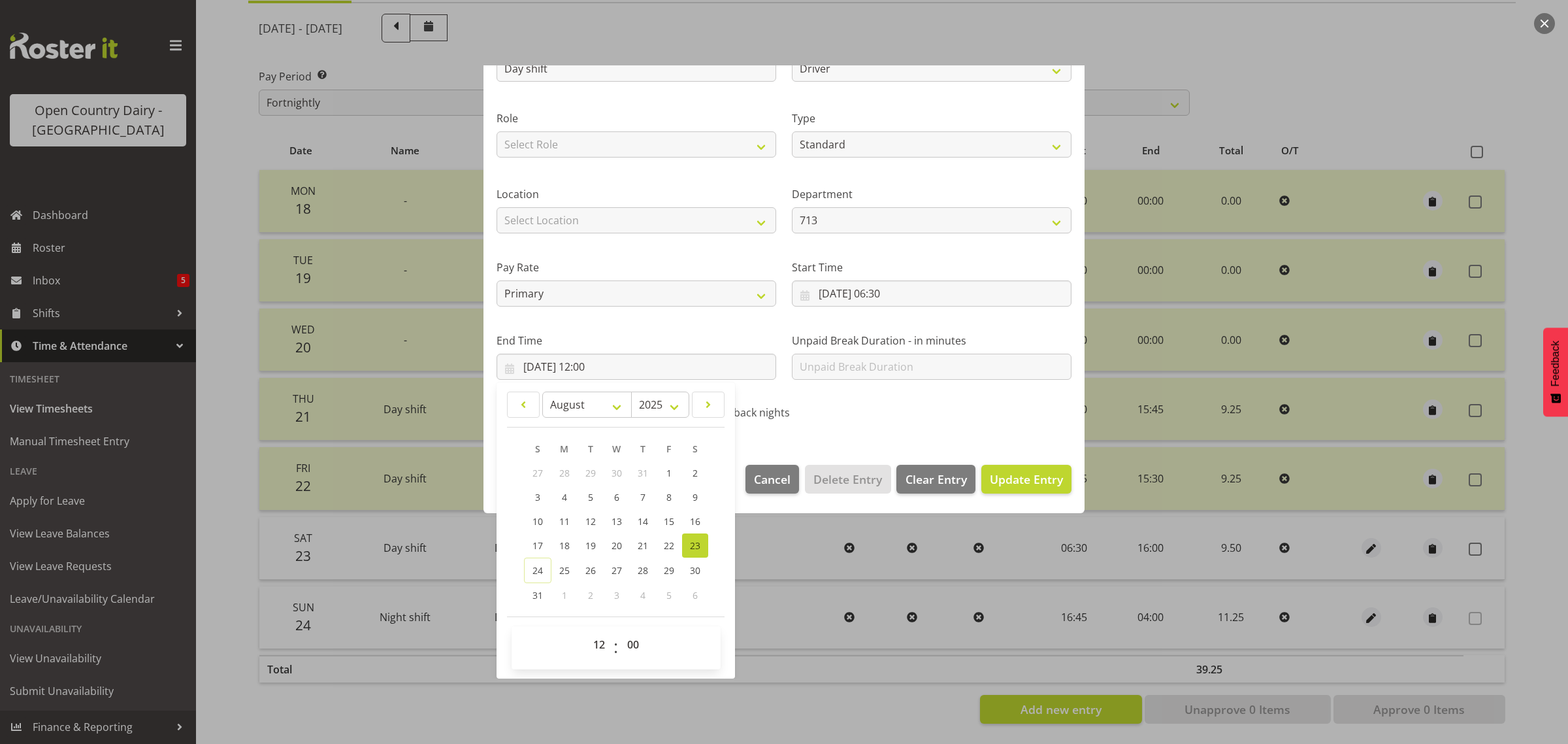
click at [1323, 62] on div at bounding box center [784, 372] width 1568 height 744
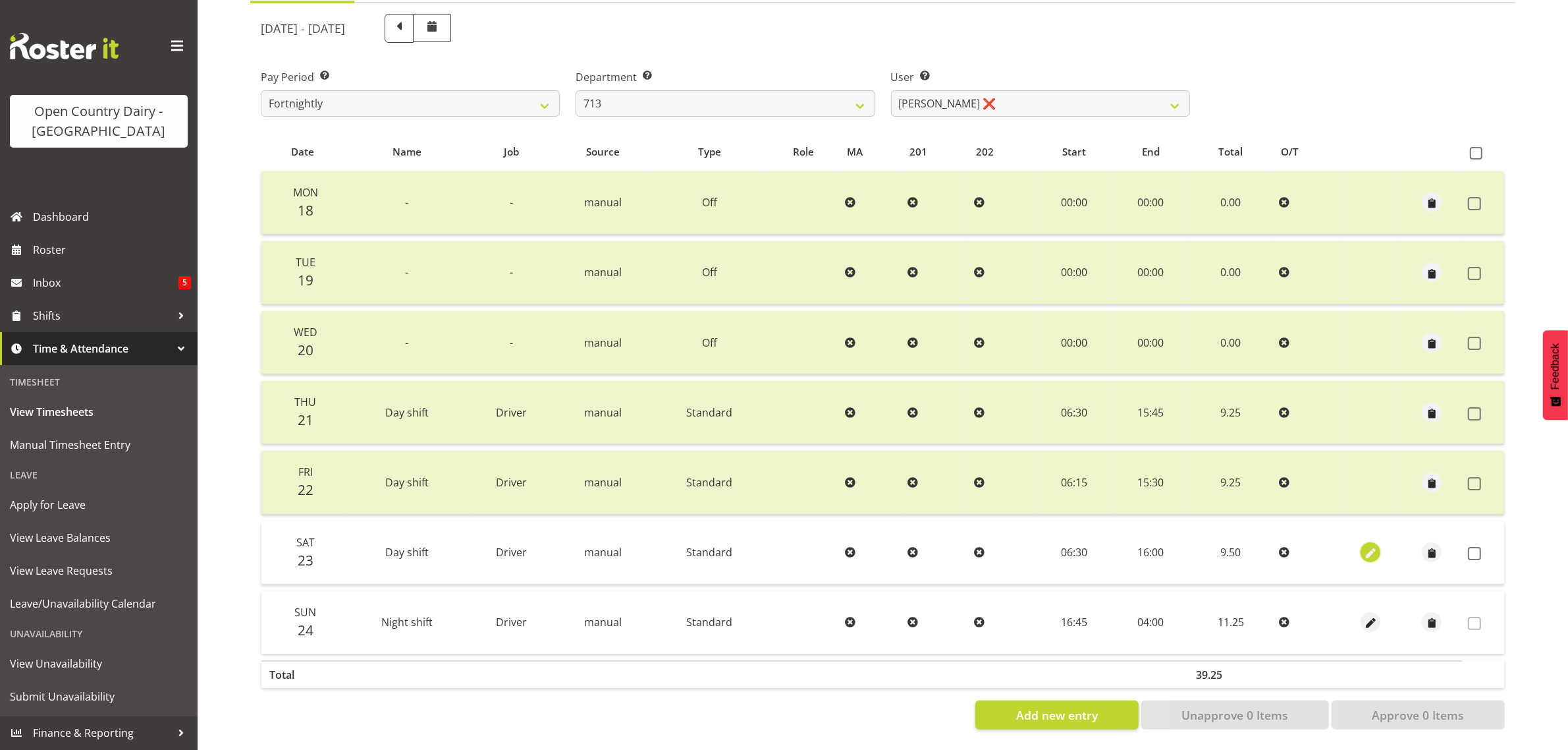
click at [1368, 546] on span "button" at bounding box center [1371, 554] width 15 height 15
select select "Standard"
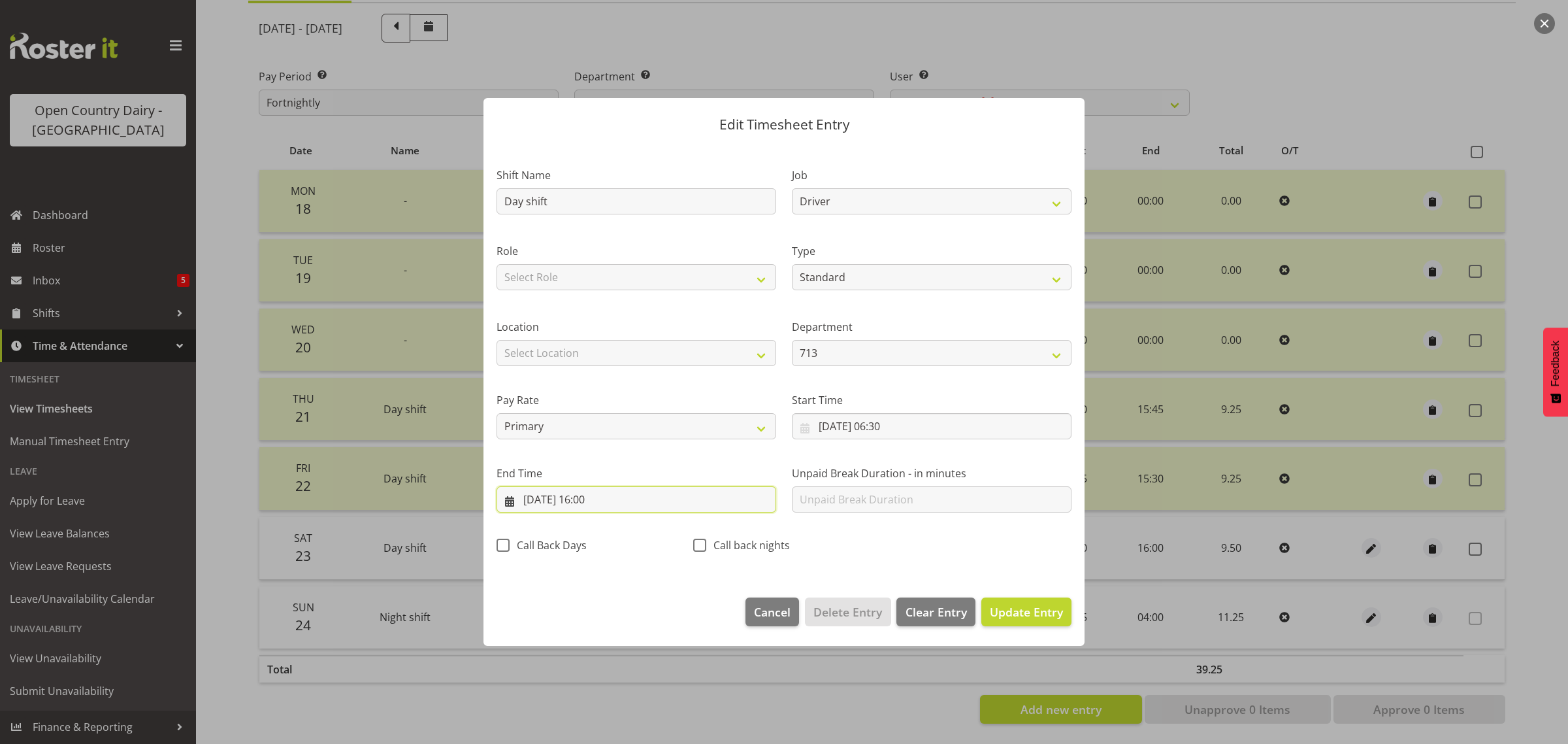
click at [590, 497] on input "23/08/2025, 16:00" at bounding box center [636, 499] width 280 height 26
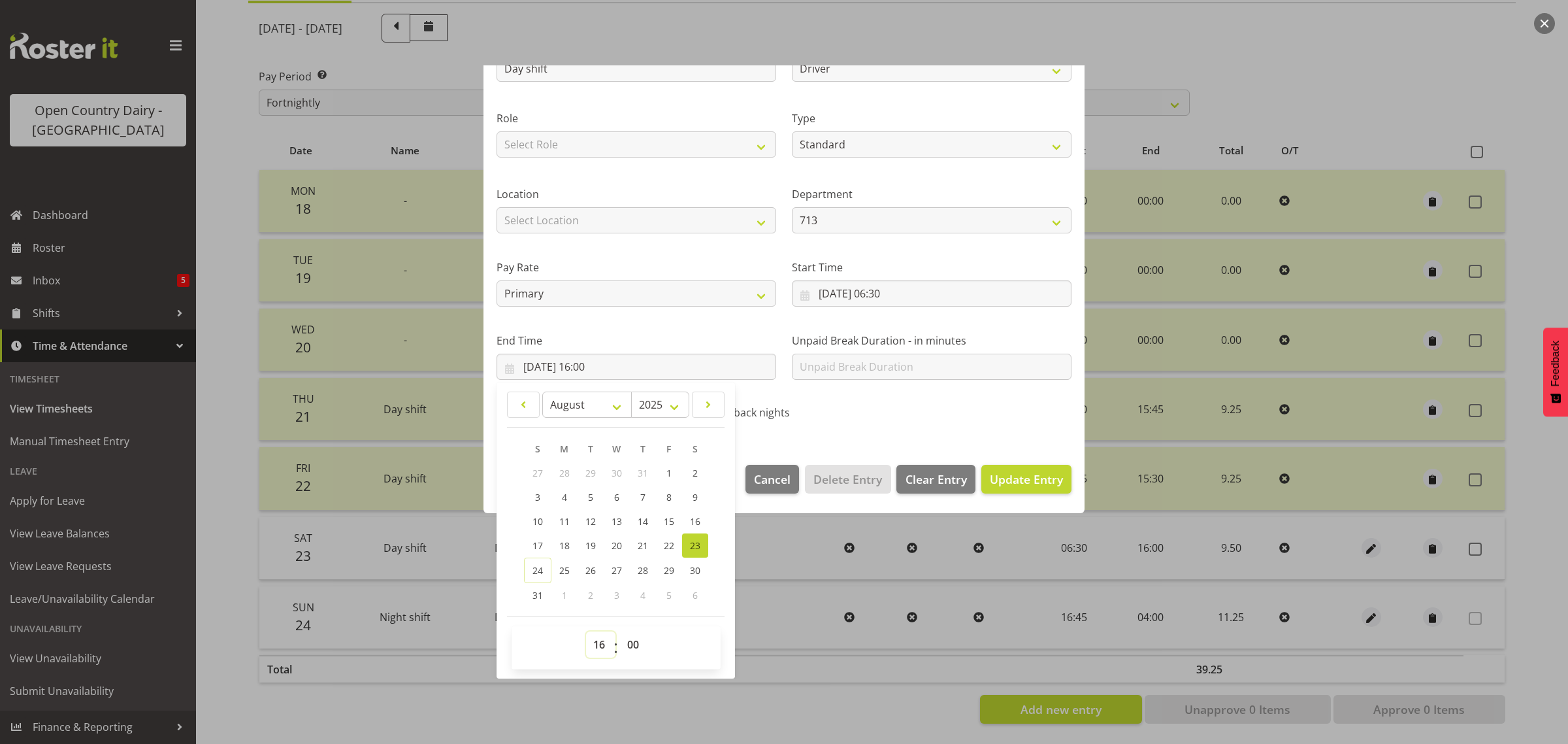
click at [600, 645] on select "00 01 02 03 04 05 06 07 08 09 10 11 12 13 14 15 16 17 18 19 20 21 22 23" at bounding box center [601, 644] width 30 height 26
select select "12"
click at [586, 631] on select "00 01 02 03 04 05 06 07 08 09 10 11 12 13 14 15 16 17 18 19 20 21 22 23" at bounding box center [601, 644] width 30 height 26
type input "23/08/2025, 12:00"
click at [629, 641] on select "00 01 02 03 04 05 06 07 08 09 10 11 12 13 14 15 16 17 18 19 20 21 22 23 24 25 2…" at bounding box center [634, 644] width 30 height 26
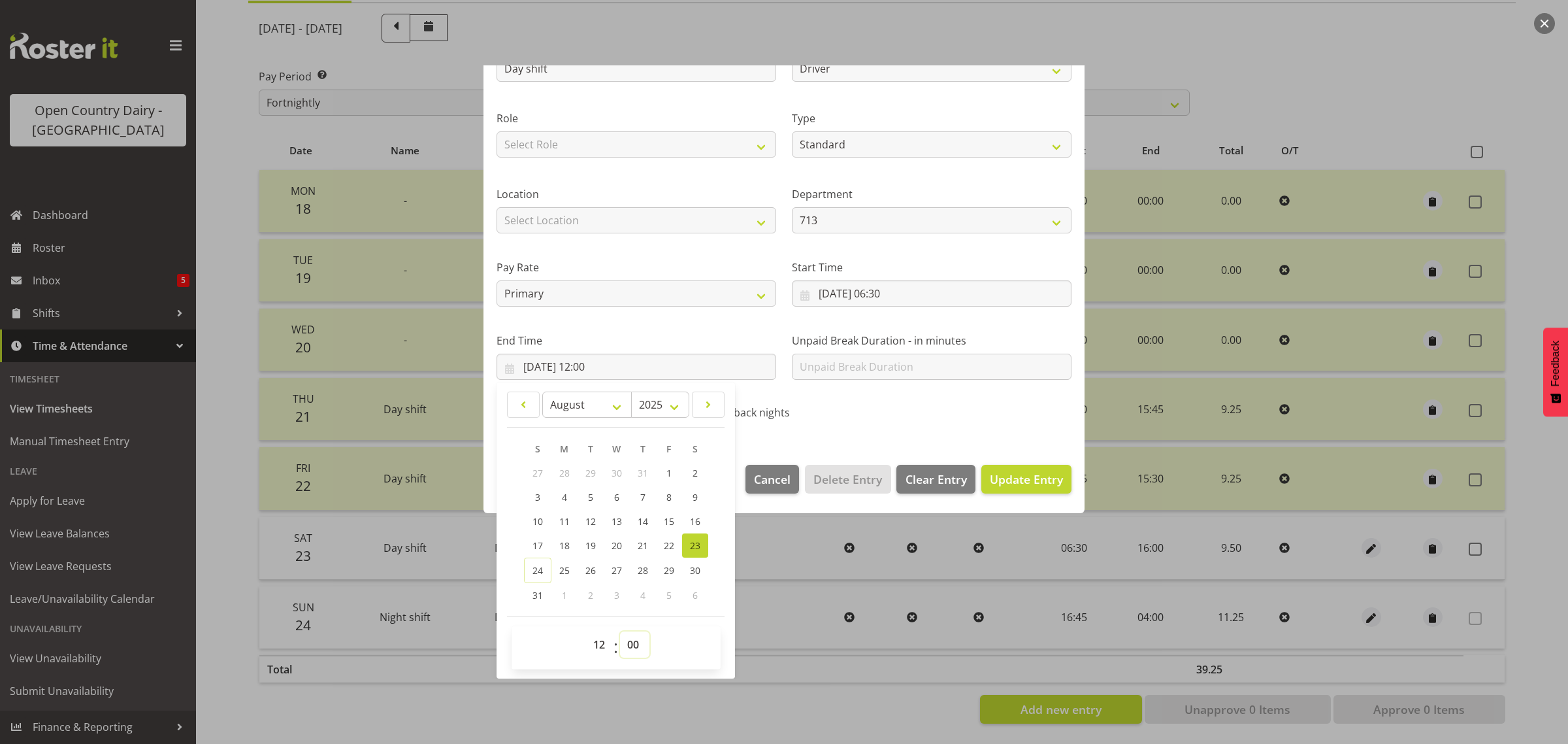
select select "30"
click at [620, 631] on select "00 01 02 03 04 05 06 07 08 09 10 11 12 13 14 15 16 17 18 19 20 21 22 23 24 25 2…" at bounding box center [634, 644] width 30 height 26
type input "23/08/2025, 12:30"
click at [1020, 481] on span "Update Entry" at bounding box center [1027, 479] width 73 height 16
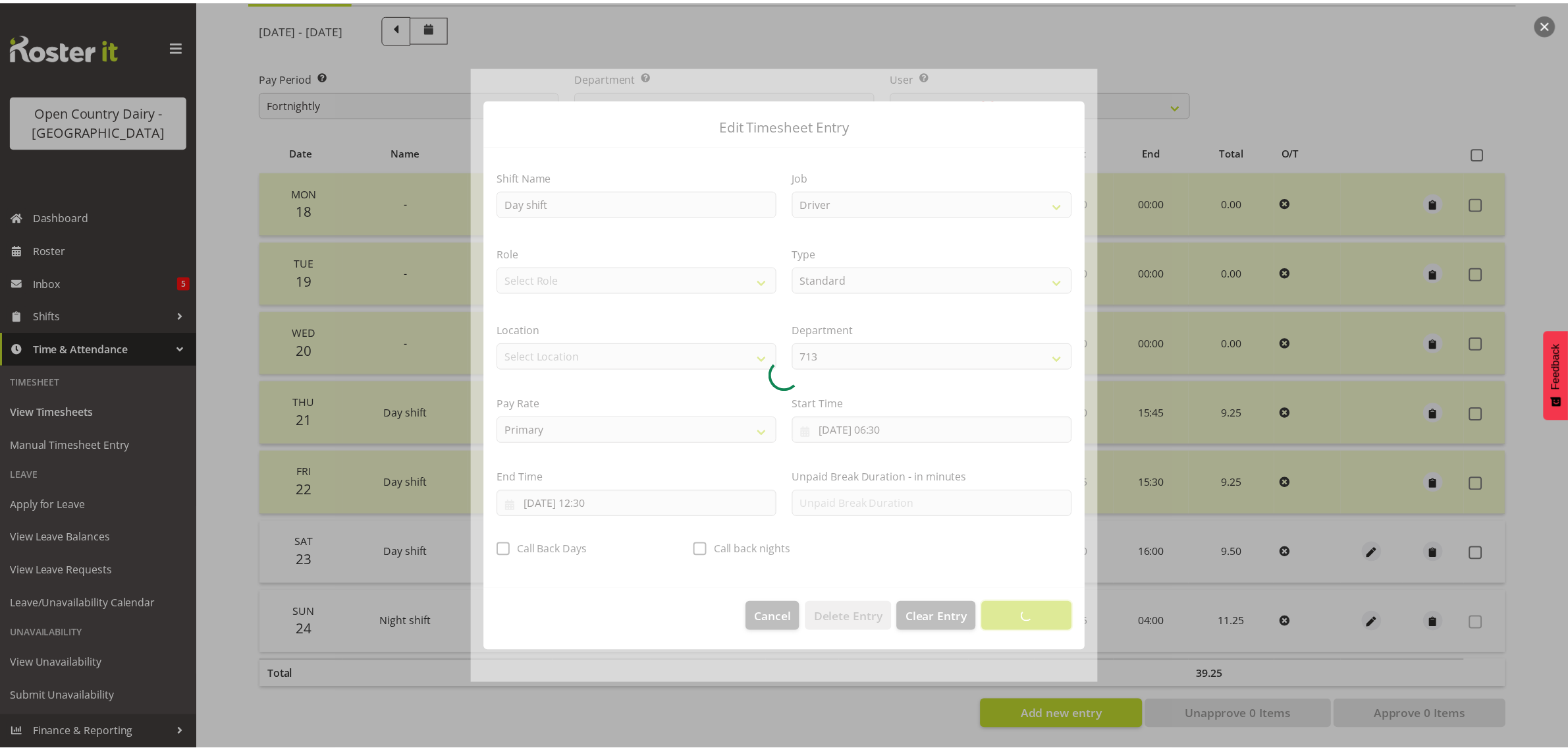
scroll to position [0, 0]
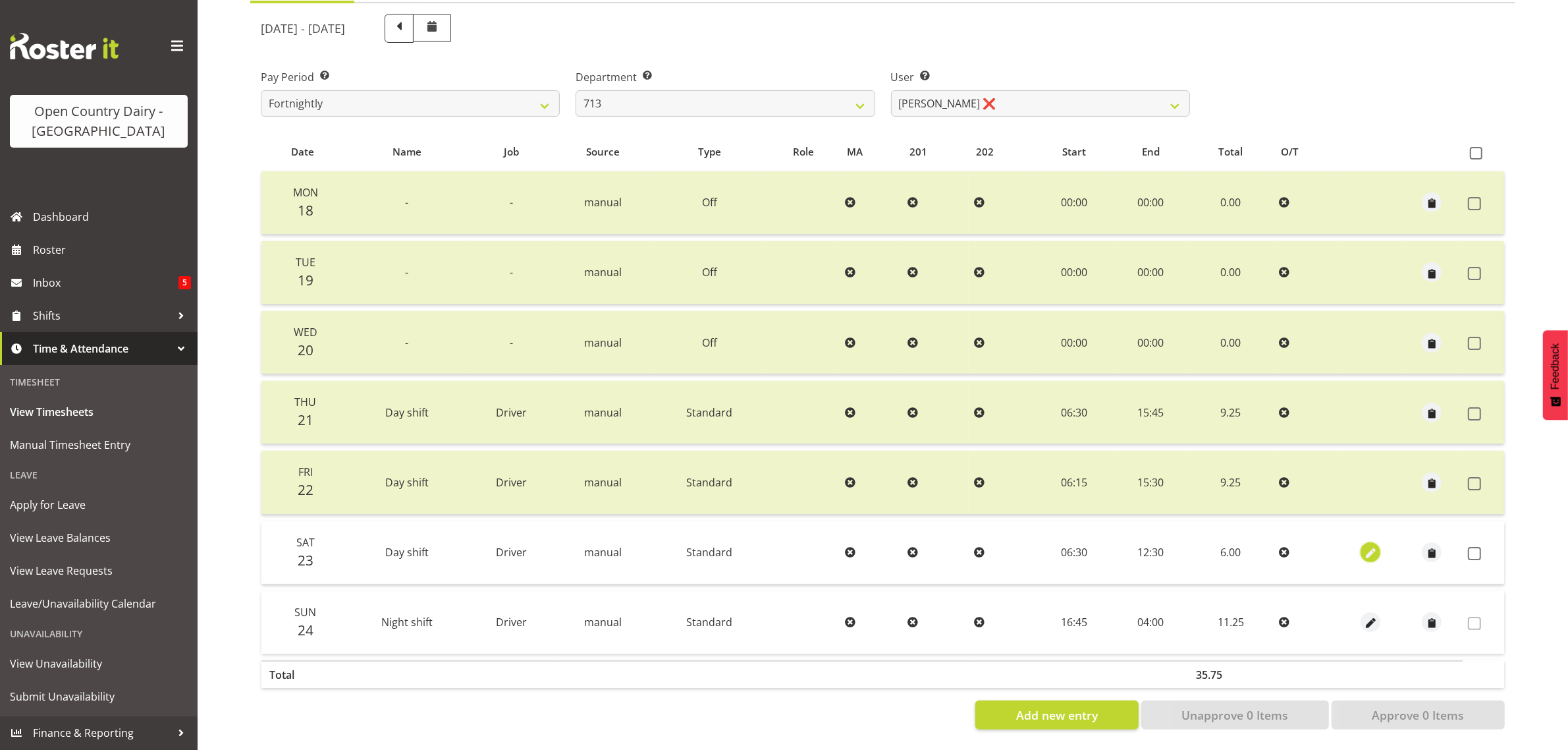
click at [1371, 546] on span "button" at bounding box center [1371, 554] width 15 height 15
select select "Standard"
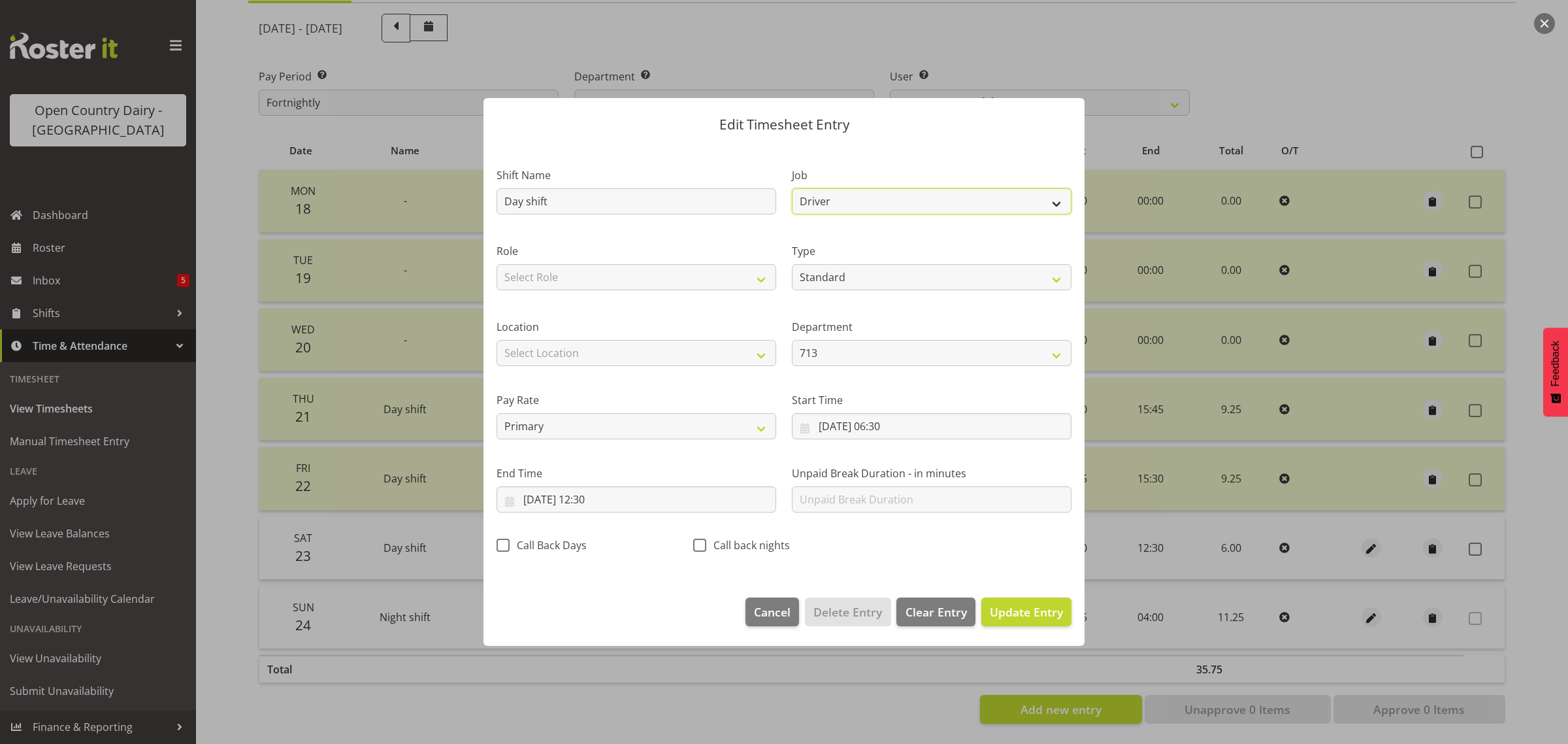
click at [863, 200] on select "Driver Driver supervisor Support" at bounding box center [932, 201] width 280 height 26
click at [643, 272] on select "Select Role Driver Driver Buddy" at bounding box center [636, 277] width 280 height 26
select select "1436"
click at [496, 264] on select "Select Role Driver Driver Buddy" at bounding box center [636, 277] width 280 height 26
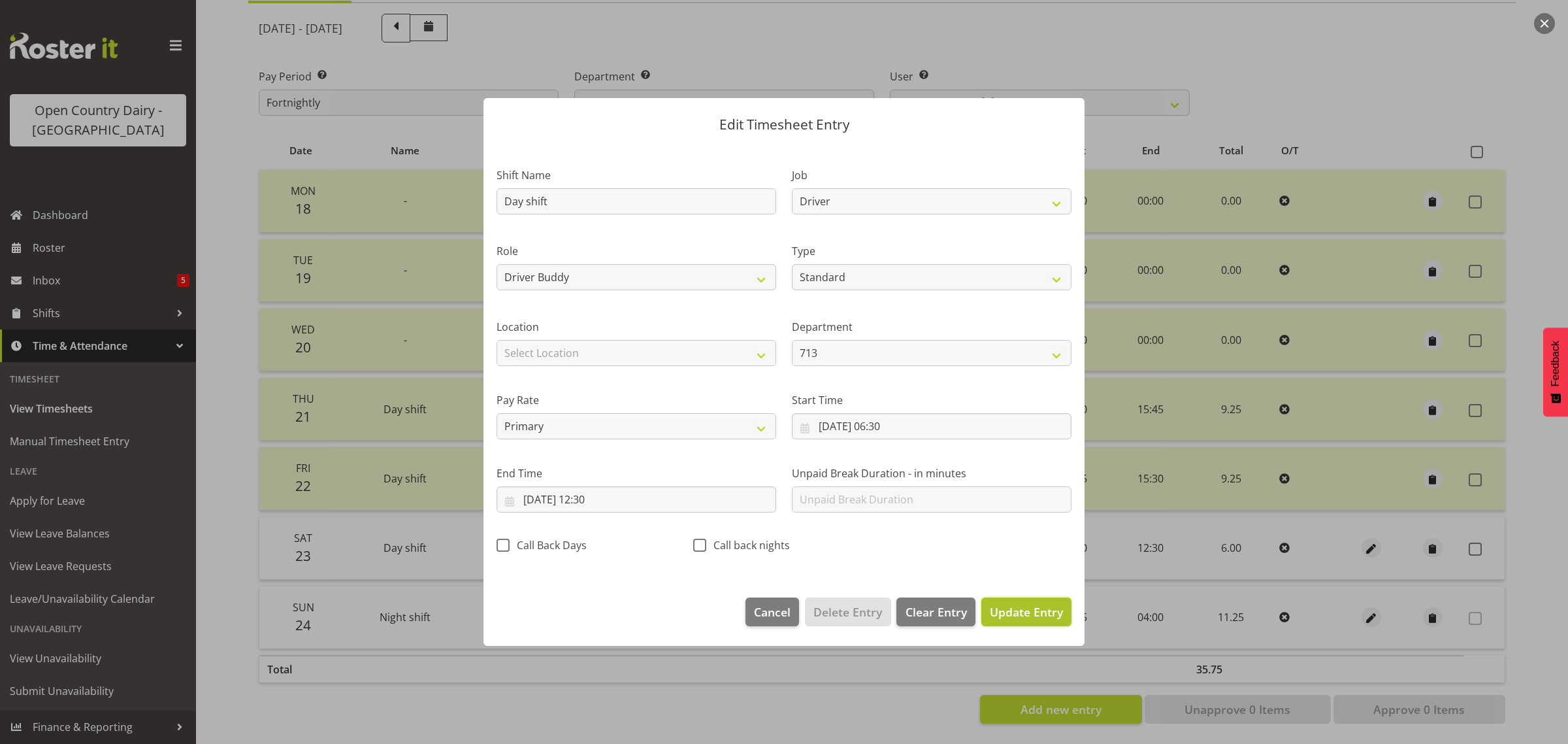
click at [1044, 620] on span "Update Entry" at bounding box center [1027, 611] width 73 height 17
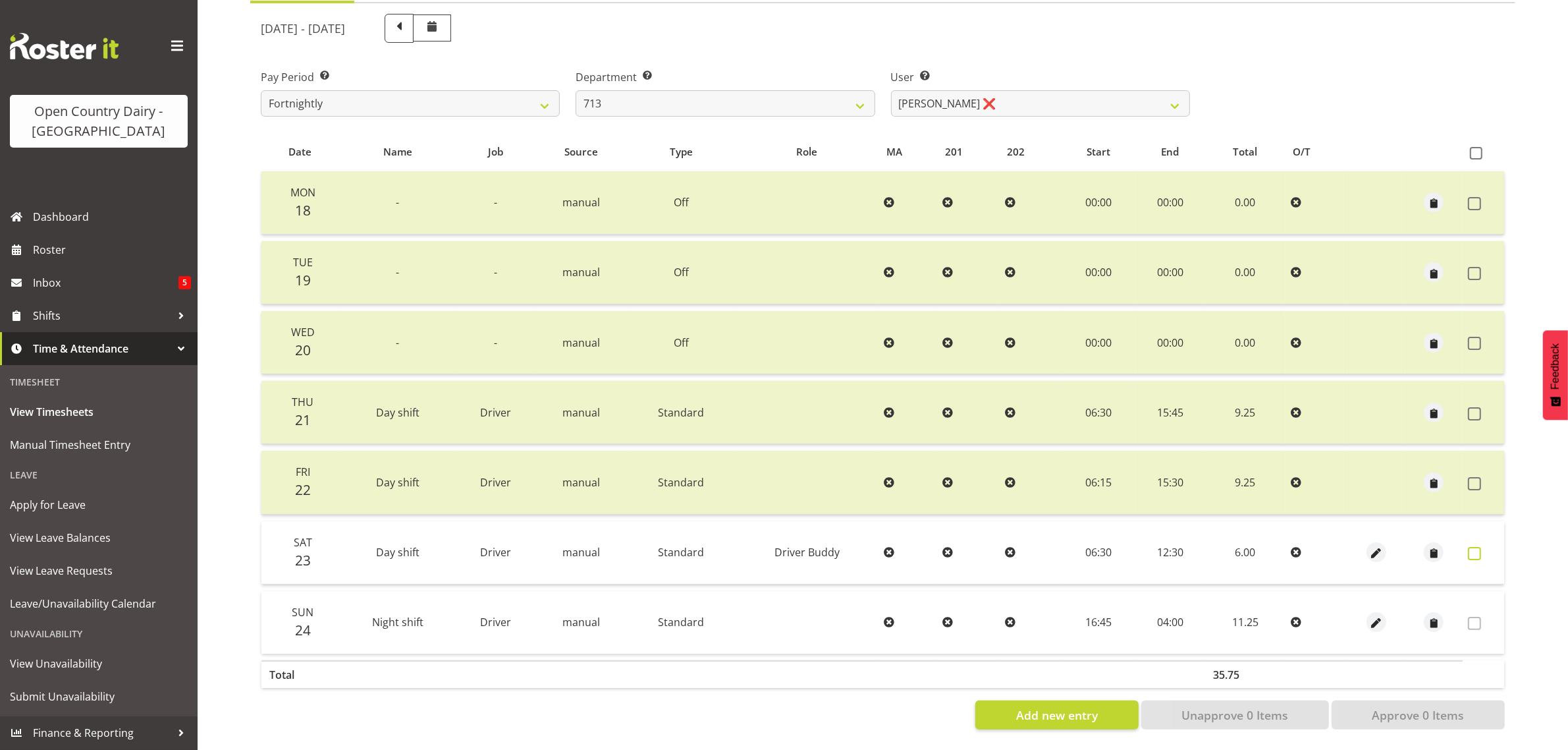
click at [1480, 546] on span at bounding box center [1474, 553] width 13 height 13
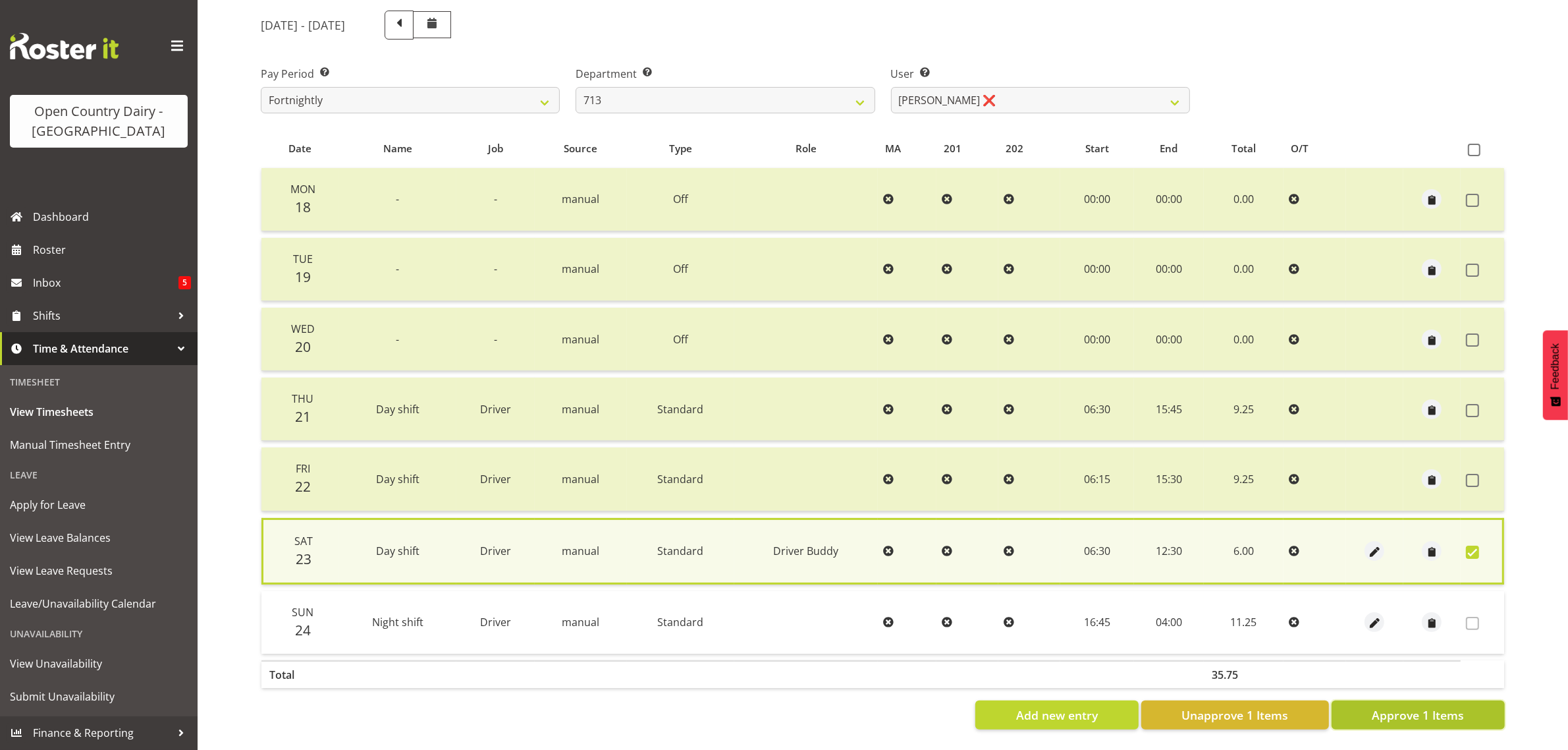
click at [1404, 712] on span "Approve 1 Items" at bounding box center [1418, 715] width 92 height 17
checkbox input "false"
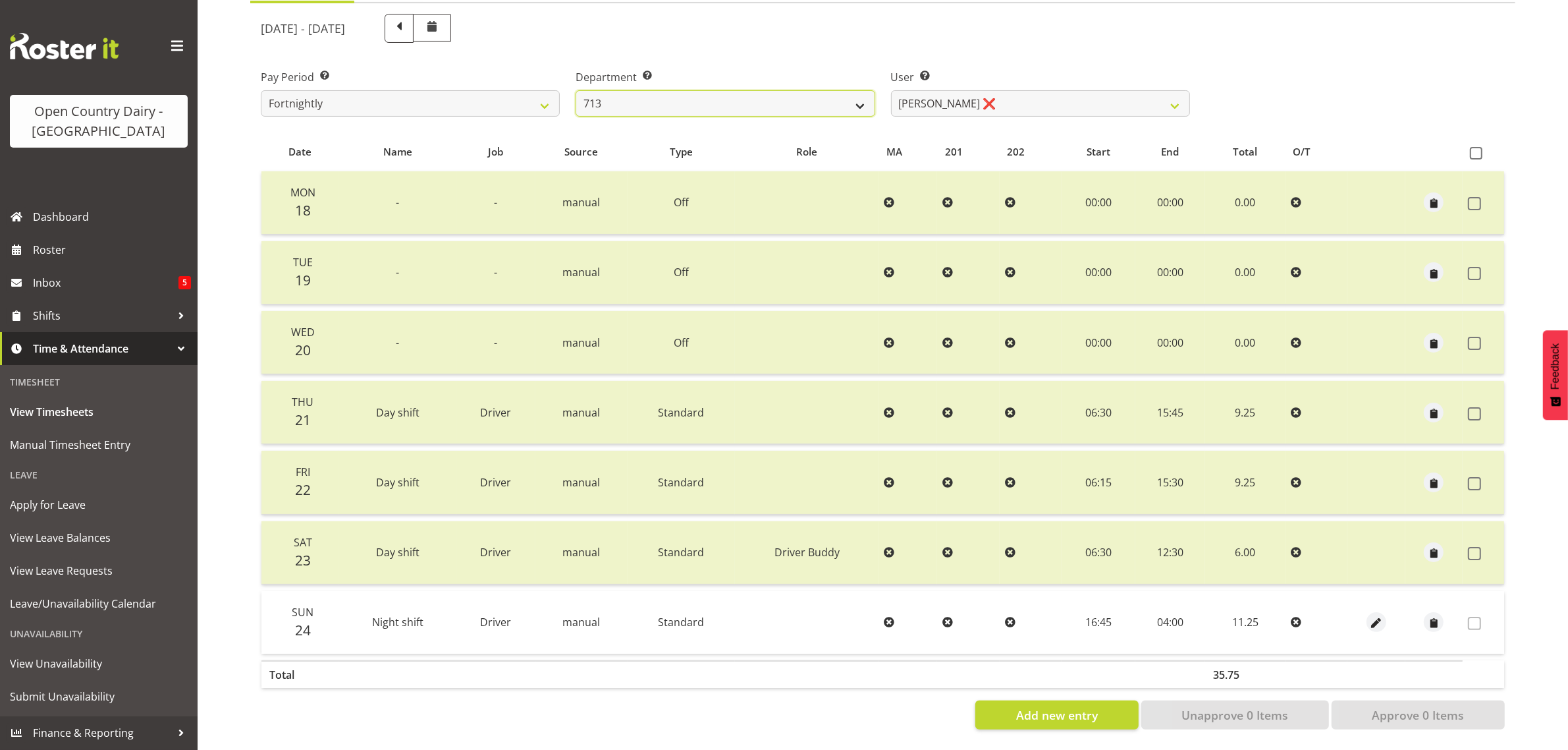
click at [801, 90] on select "701 702 703 704 705 706 707 708 709 710 711 712 713 714 715 716 717 718 719 720" at bounding box center [724, 103] width 299 height 26
select select "761"
click at [575, 90] on select "701 702 703 704 705 706 707 708 709 710 711 712 713 714 715 716 717 718 719 720" at bounding box center [724, 103] width 299 height 26
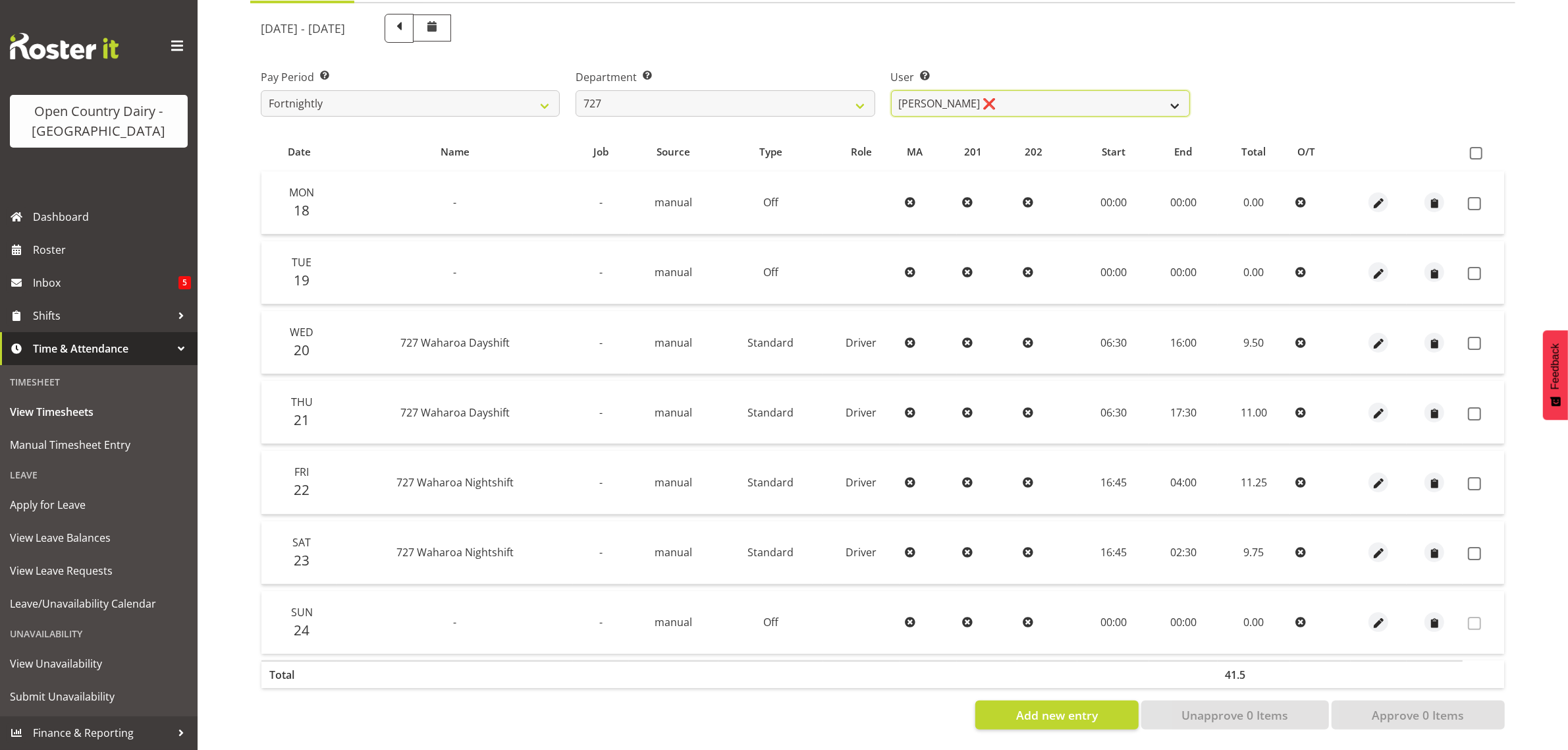
click at [999, 90] on select "David Pawley ❌ Kase Hussey ❌ Rhys Greener ❌" at bounding box center [1040, 103] width 299 height 26
select select "11588"
click at [891, 90] on select "David Pawley ❌ Kase Hussey ❌ Rhys Greener ❌" at bounding box center [1040, 103] width 299 height 26
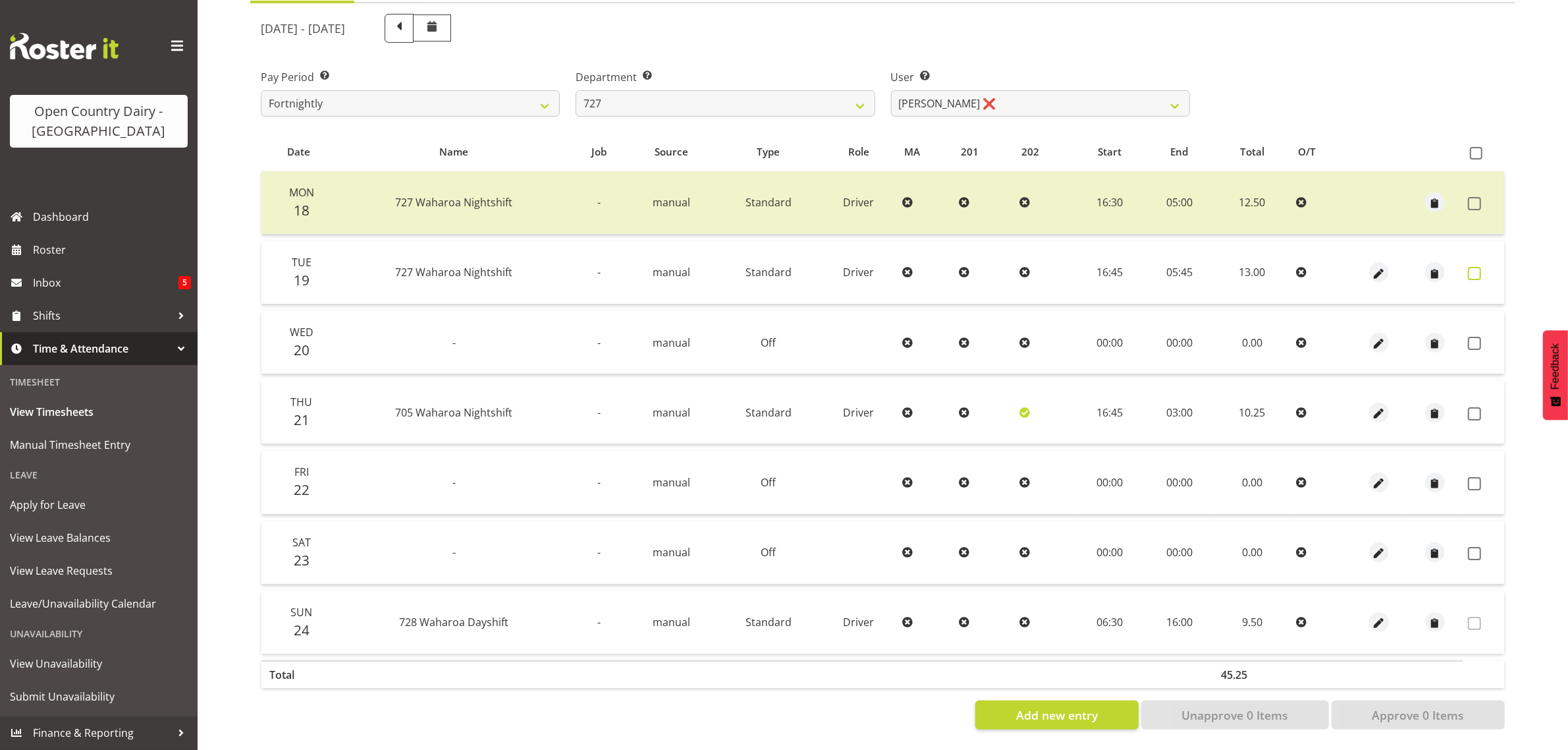
click at [1476, 267] on span at bounding box center [1474, 273] width 13 height 13
checkbox input "true"
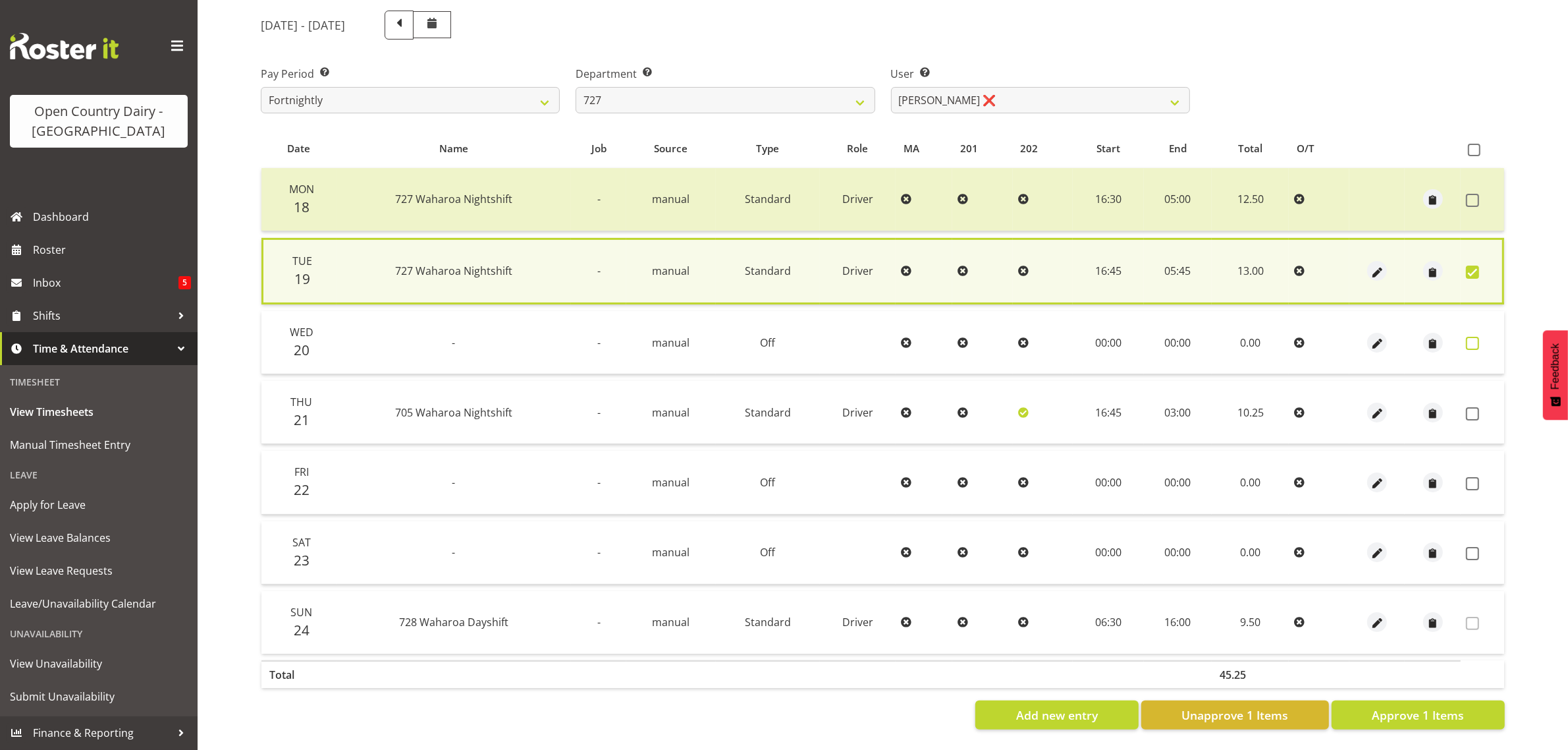
click at [1477, 337] on span at bounding box center [1472, 343] width 13 height 13
checkbox input "true"
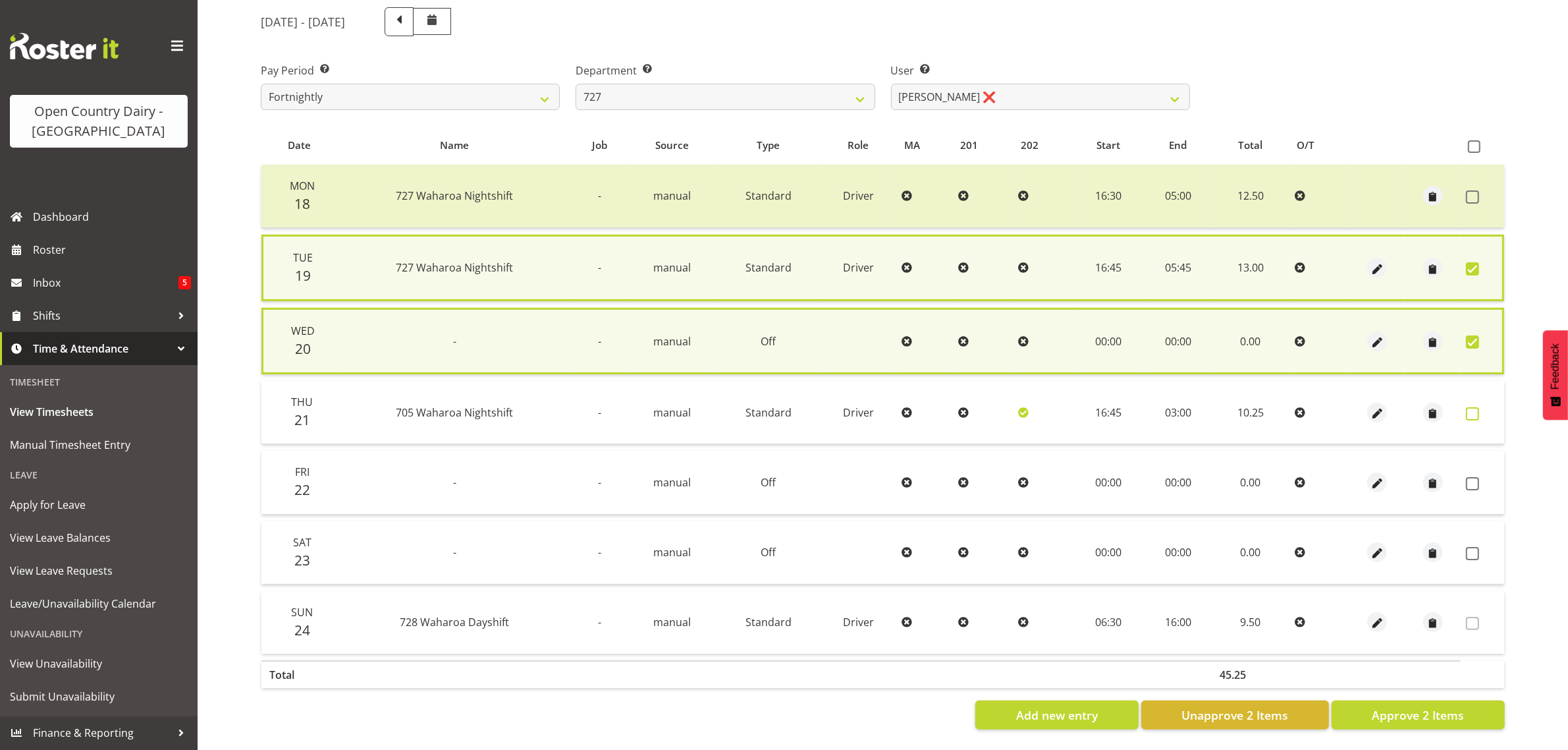
click at [1474, 407] on span at bounding box center [1472, 413] width 13 height 13
checkbox input "true"
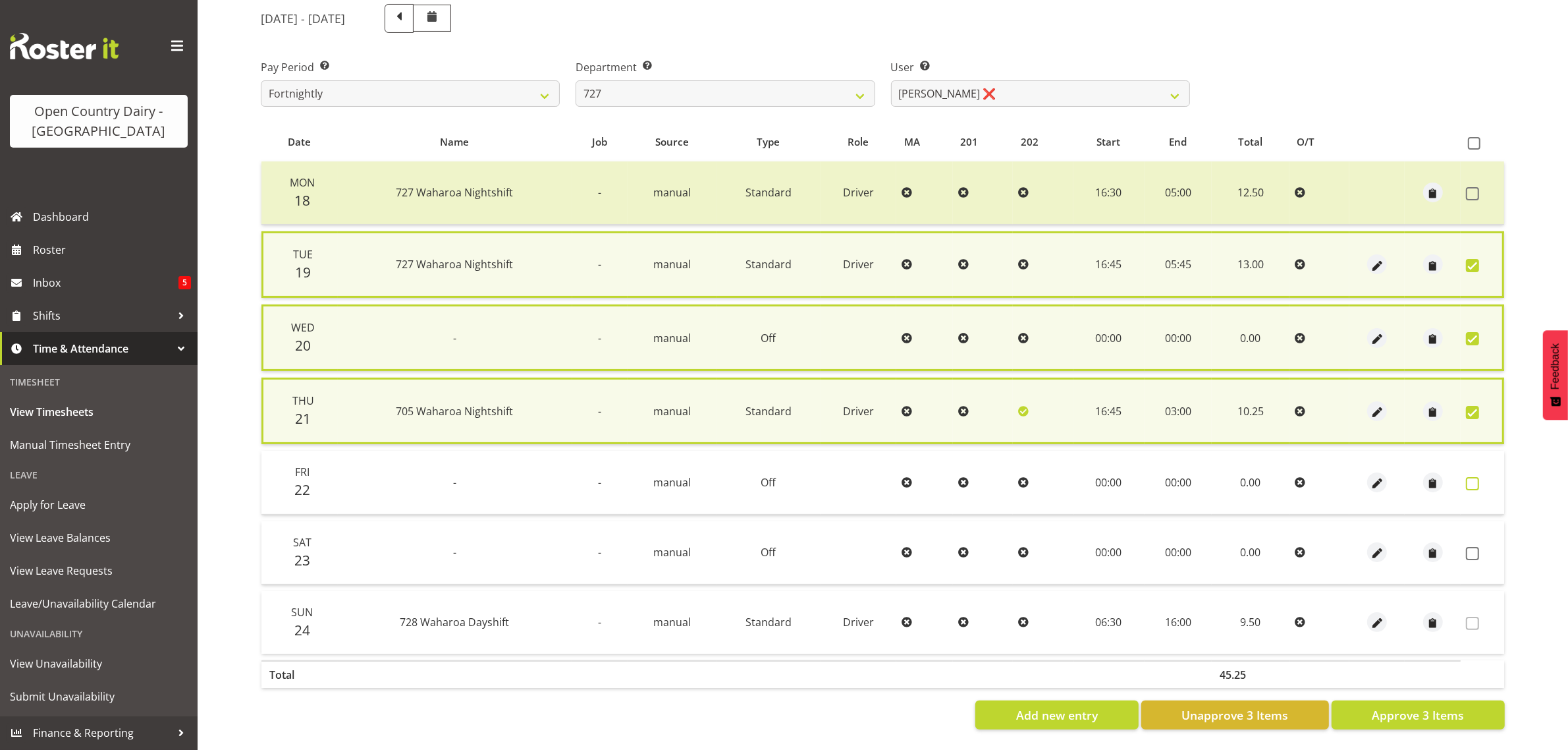
click at [1476, 477] on span at bounding box center [1472, 483] width 13 height 13
checkbox input "true"
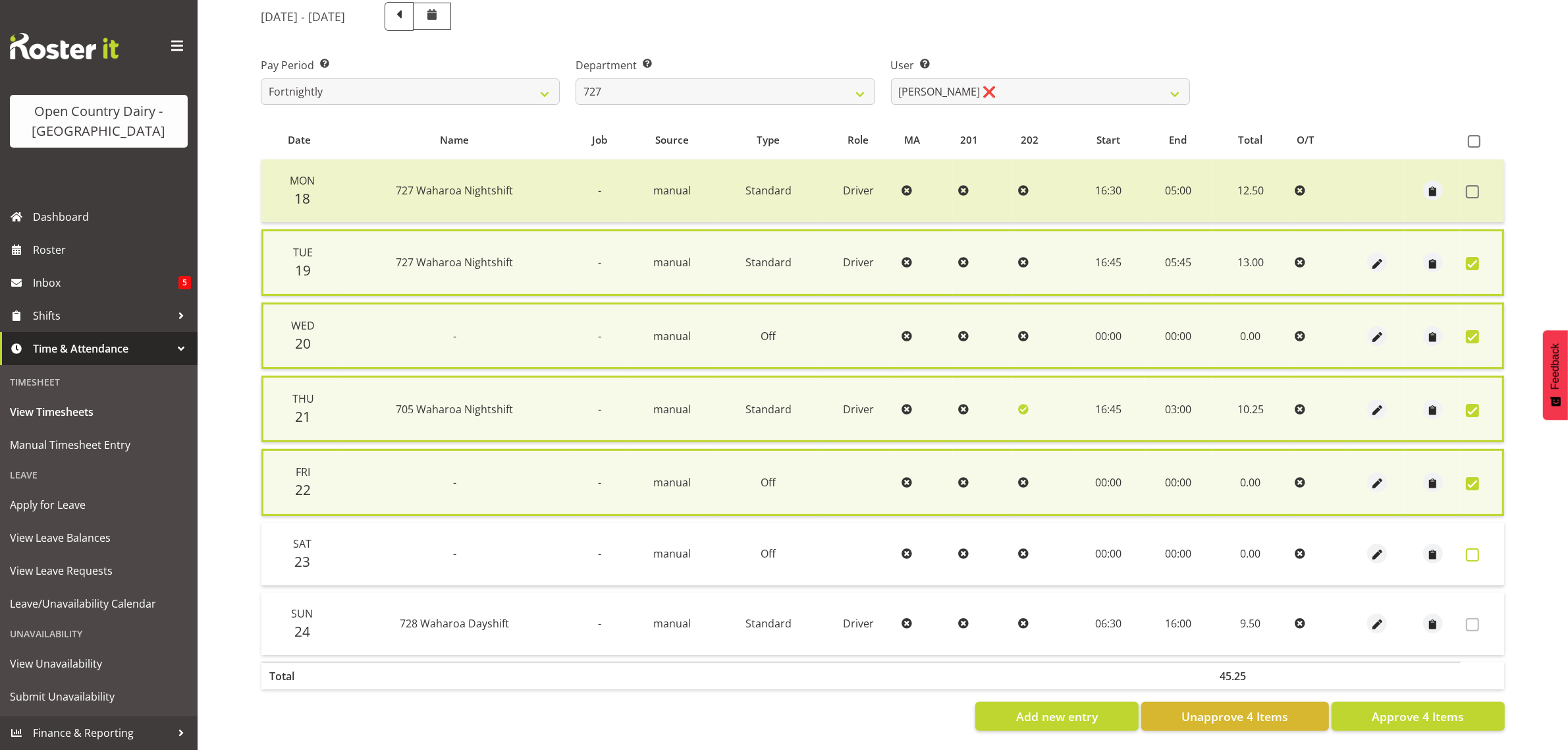
click at [1474, 551] on span at bounding box center [1472, 554] width 13 height 13
checkbox input "true"
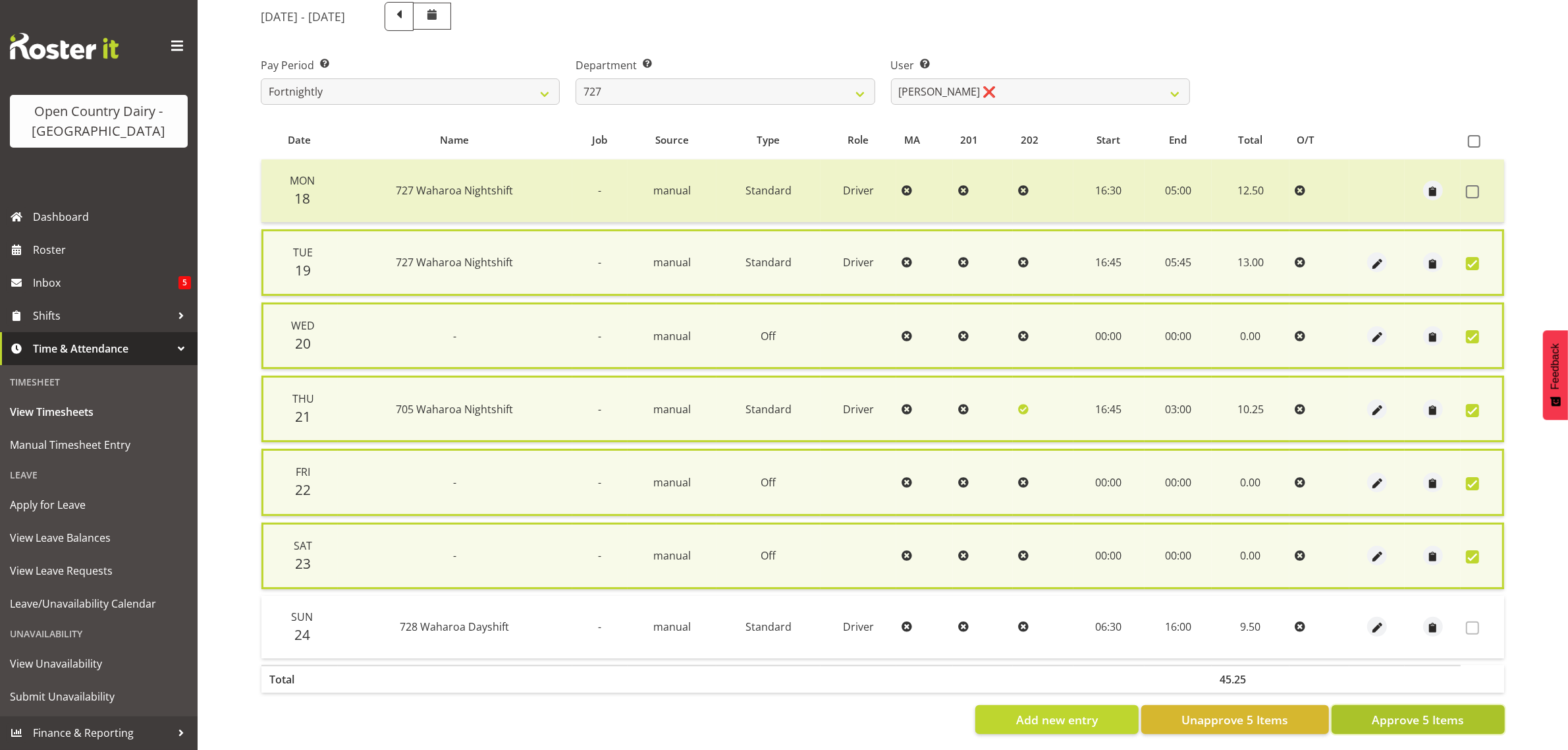
click at [1450, 722] on span "Approve 5 Items" at bounding box center [1418, 719] width 92 height 17
checkbox input "false"
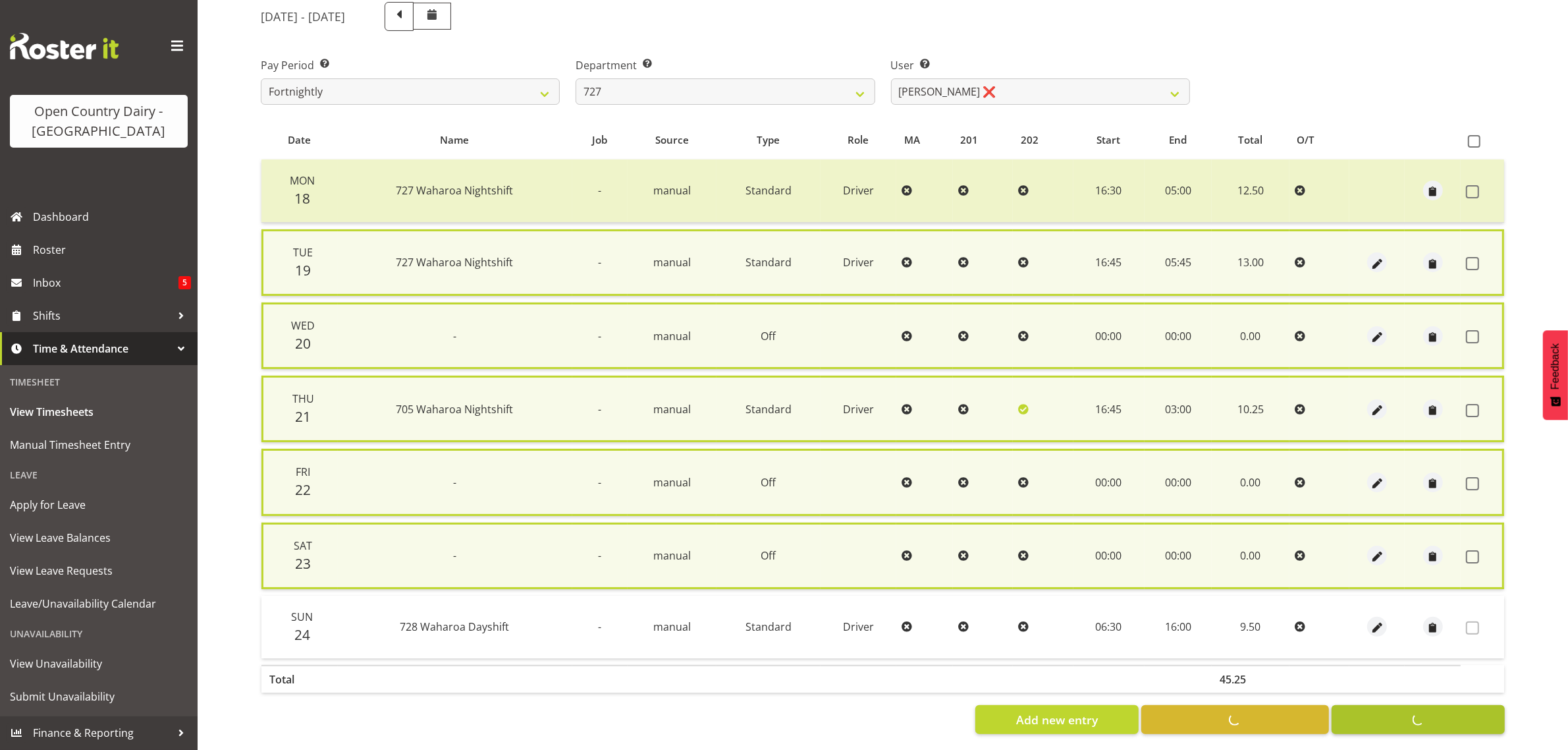
checkbox input "false"
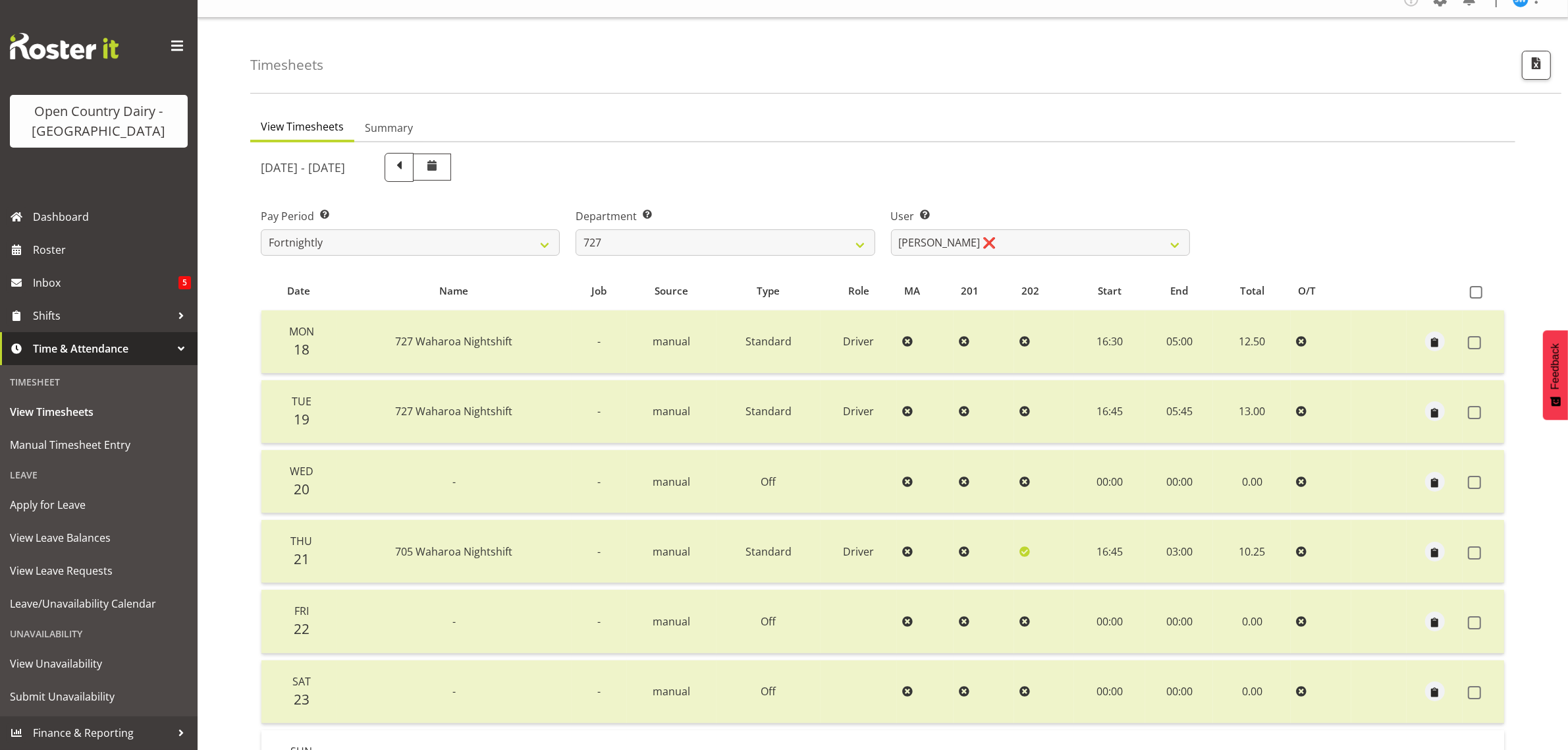
scroll to position [4, 0]
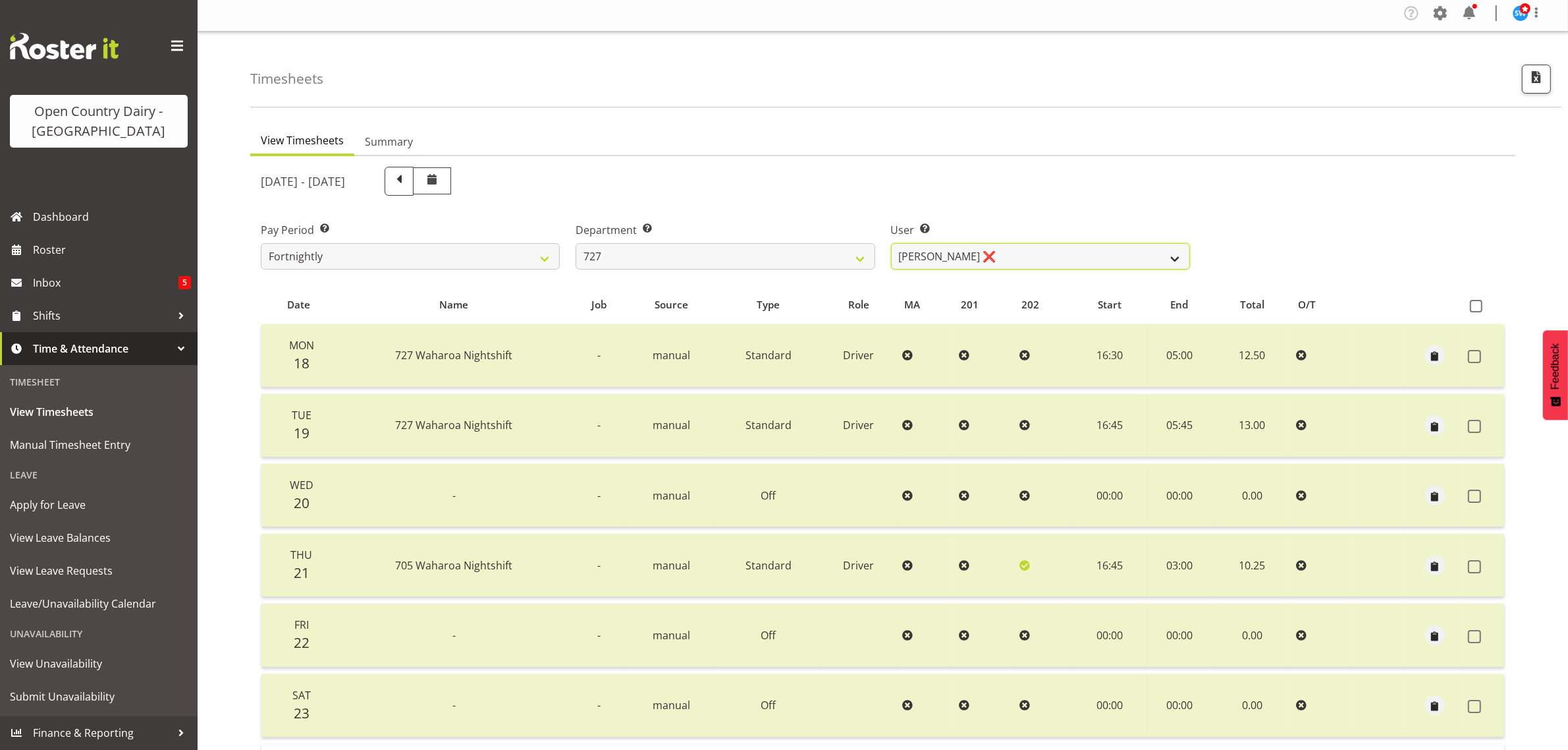
click at [1091, 249] on select "David Pawley ❌ Kase Hussey ❌ Rhys Greener ❌" at bounding box center [1040, 256] width 299 height 26
click at [1354, 148] on ul "View Timesheets Summary" at bounding box center [883, 141] width 1265 height 29
click at [815, 252] on select "701 702 703 704 705 706 707 708 709 710 711 712 713 714 715 716 717 718 719 720" at bounding box center [724, 256] width 299 height 26
click at [996, 196] on div "August 18th - August 24th 2025" at bounding box center [725, 181] width 945 height 45
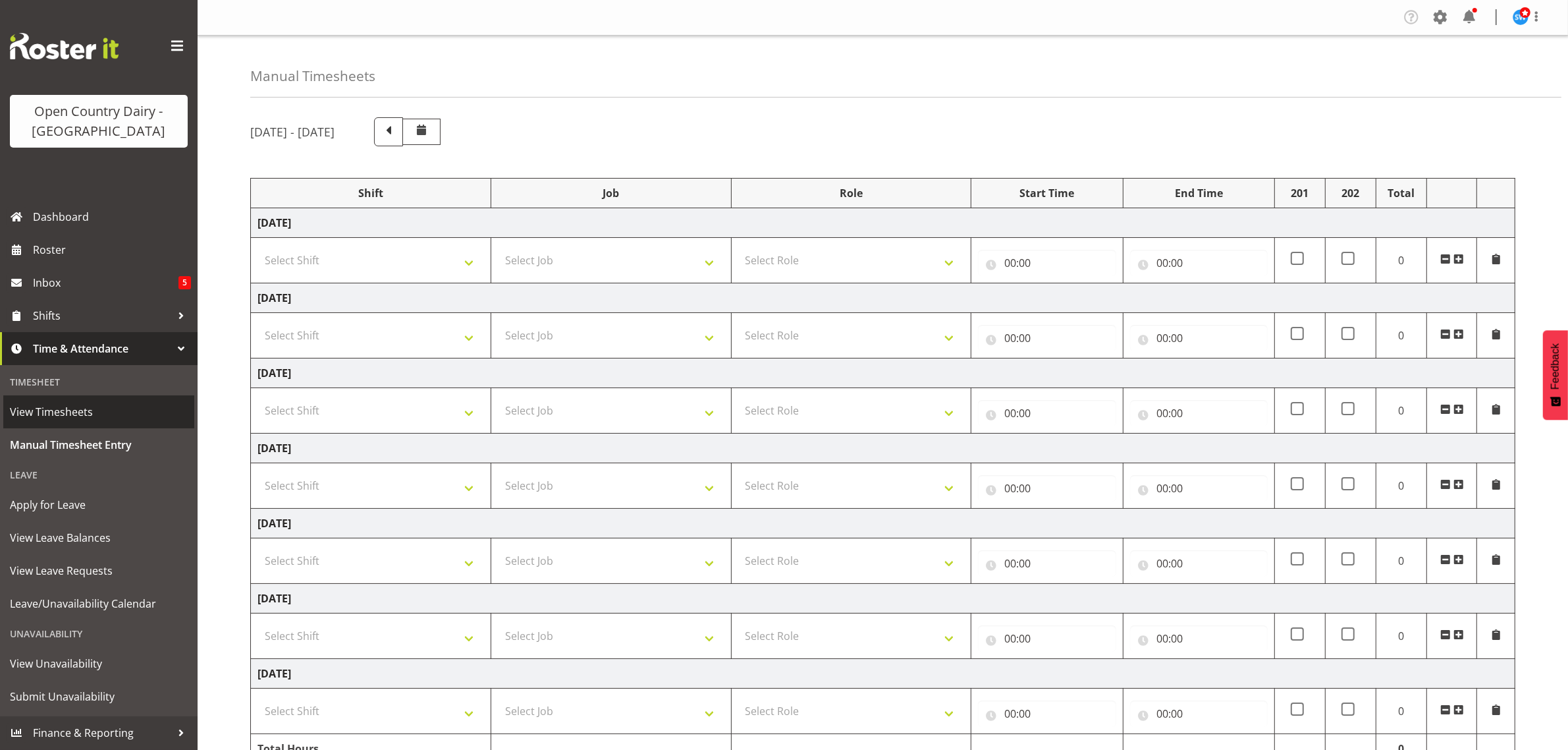
click at [43, 415] on span "View Timesheets" at bounding box center [98, 412] width 177 height 20
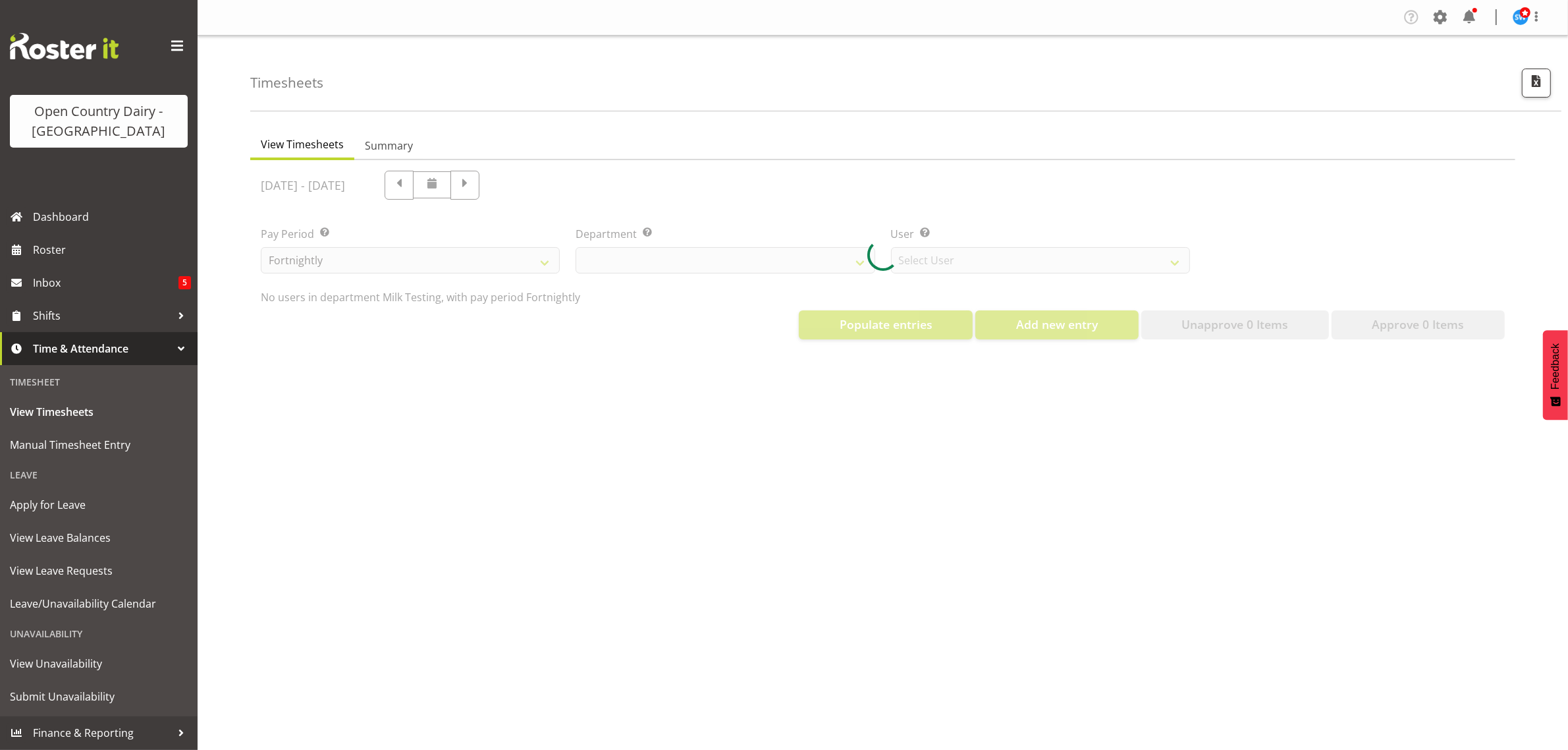
select select "733"
select select "7414"
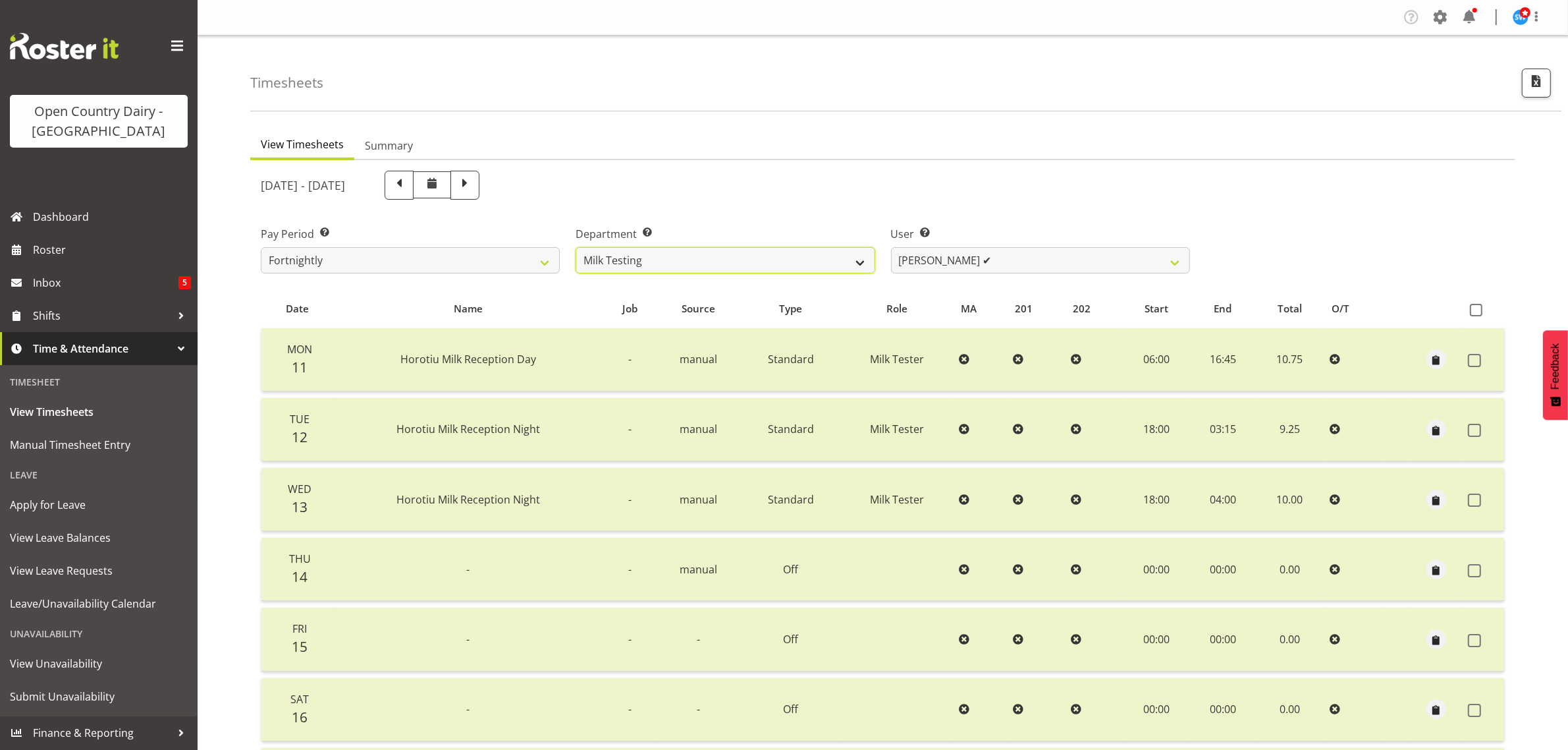
click at [828, 258] on select "701 702 703 704 705 706 707 708 709 710 711 712 713 714 715 716 717 718 719 720" at bounding box center [724, 260] width 299 height 26
select select "820"
click at [575, 247] on select "701 702 703 704 705 706 707 708 709 710 711 712 713 714 715 716 717 718 719 720" at bounding box center [724, 260] width 299 height 26
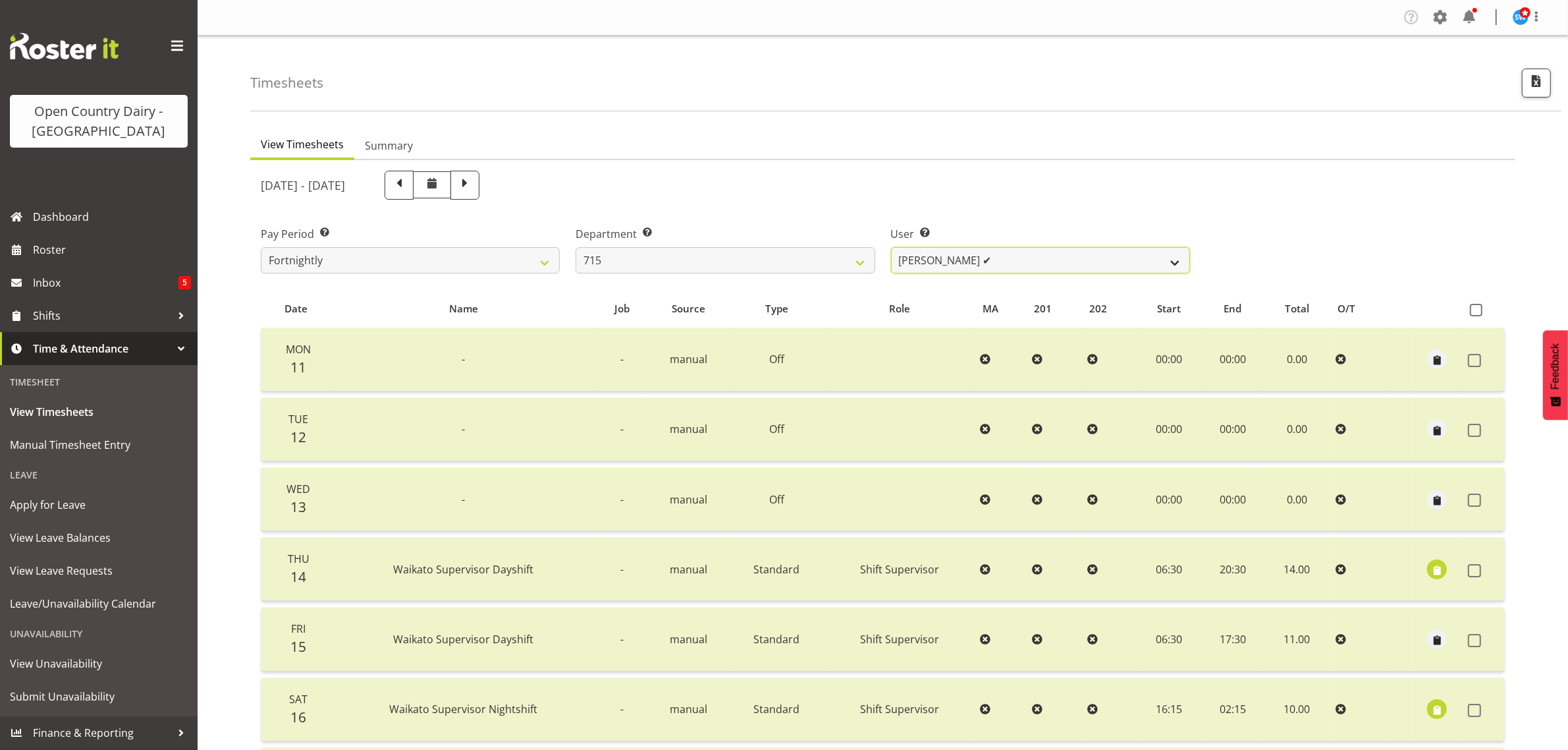
click at [996, 254] on select "[PERSON_NAME] ✔ [PERSON_NAME] ✔ [PERSON_NAME] ✔ [PERSON_NAME] ✔" at bounding box center [1040, 260] width 299 height 26
drag, startPoint x: 558, startPoint y: 188, endPoint x: 1187, endPoint y: 197, distance: 629.1
click at [473, 187] on span at bounding box center [465, 184] width 17 height 17
select select
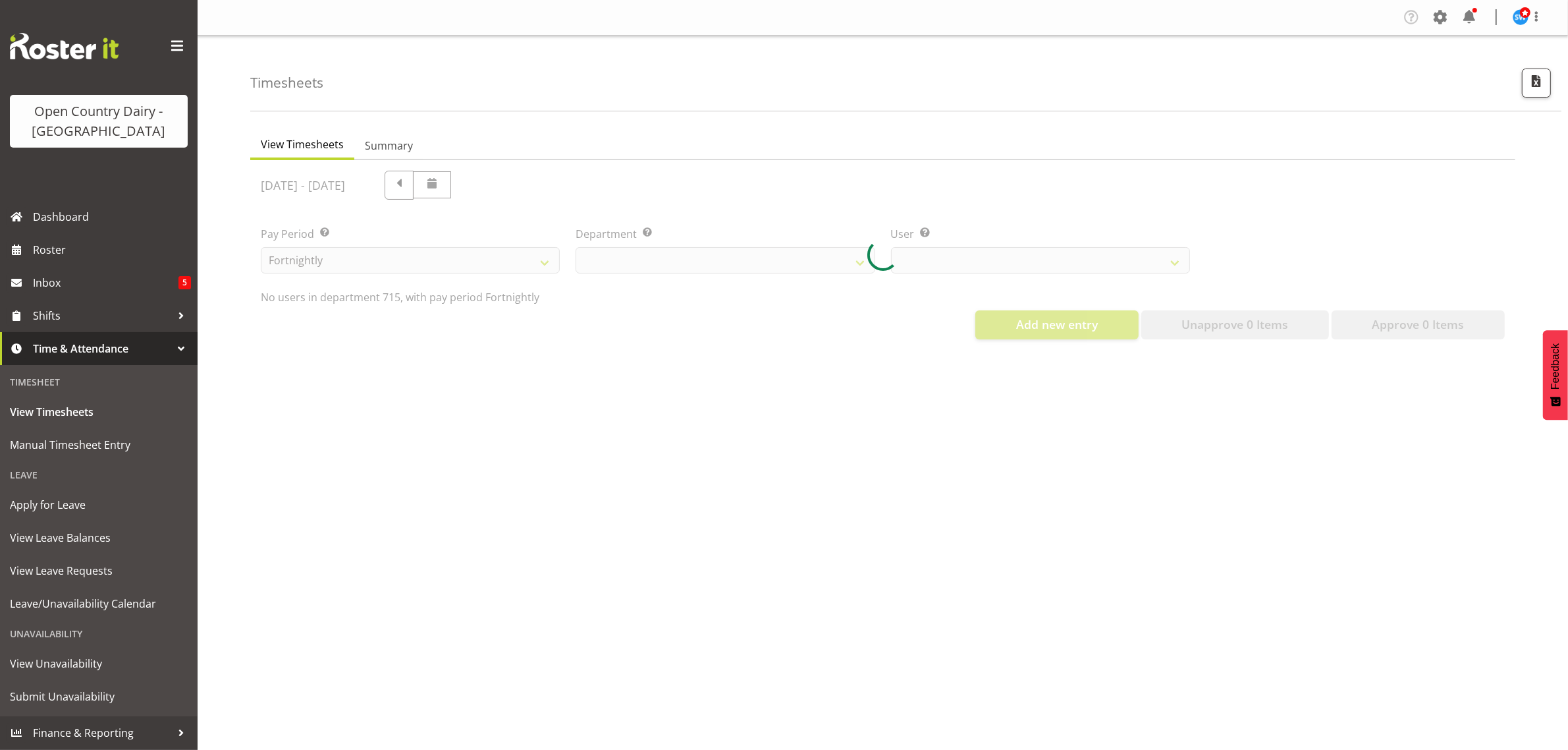
select select "820"
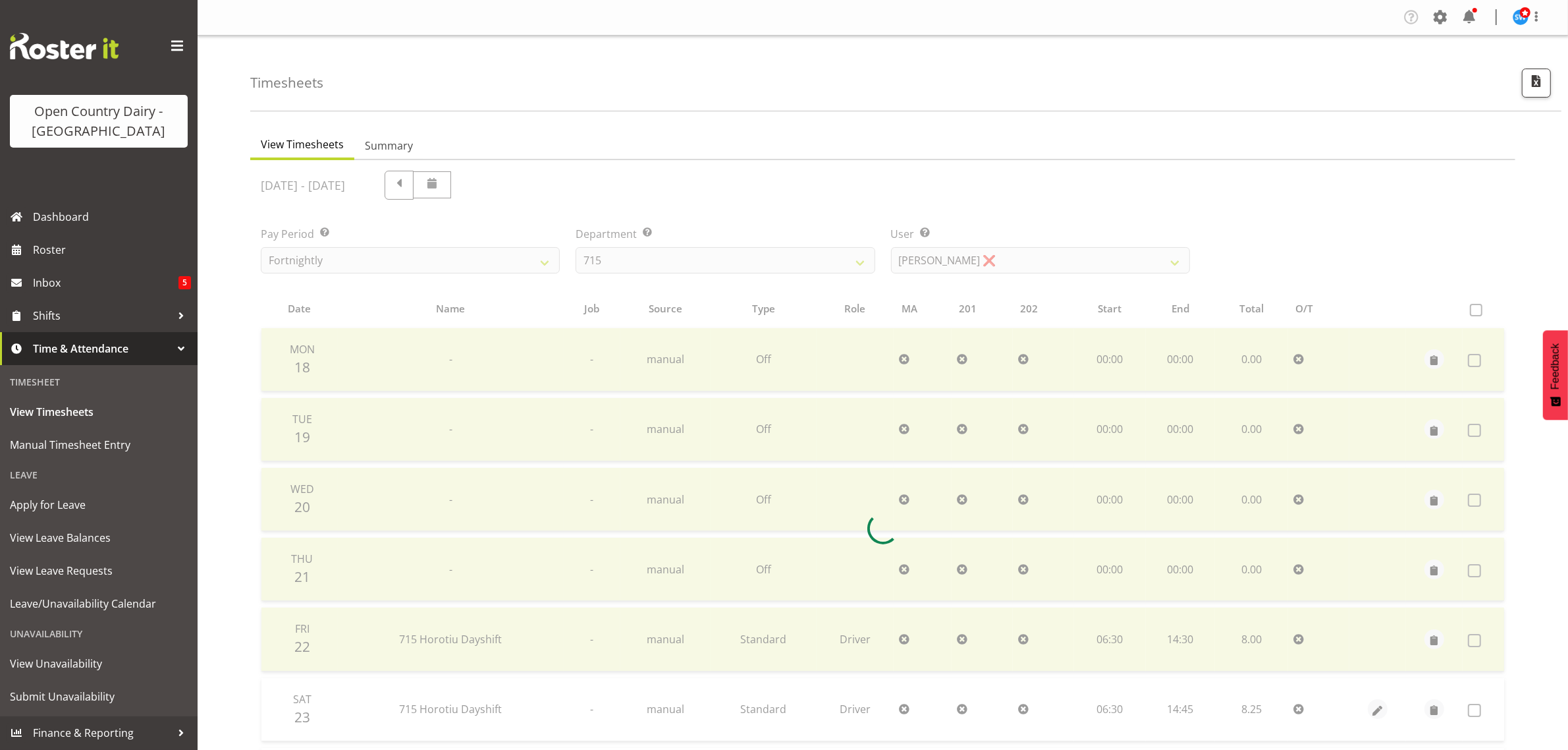
click at [1016, 264] on div at bounding box center [883, 528] width 1265 height 736
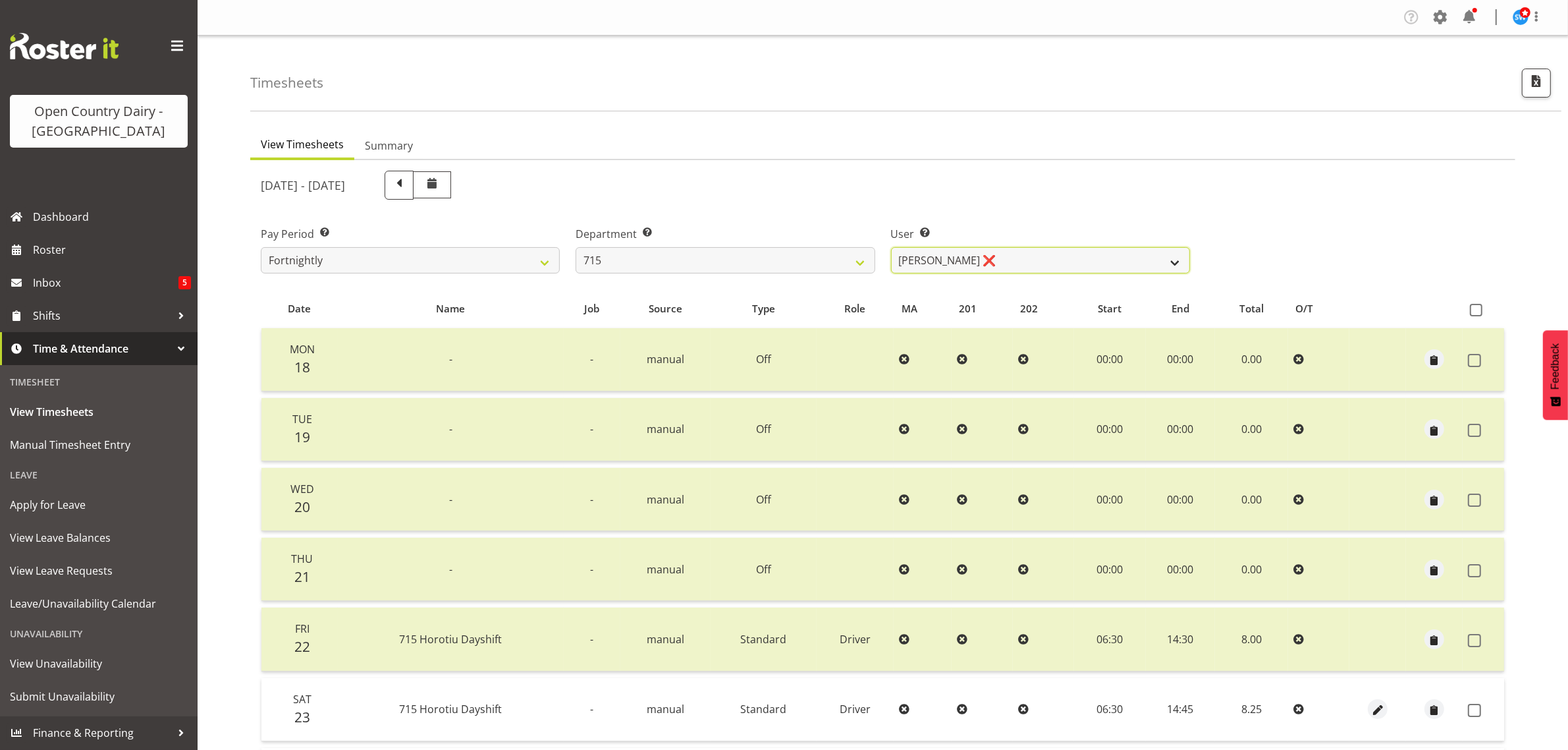
click at [1016, 264] on select "[PERSON_NAME] ❌ [PERSON_NAME] ❌ [PERSON_NAME] ❌ [PERSON_NAME] ❌" at bounding box center [1040, 260] width 299 height 26
select select "9837"
click at [891, 247] on select "[PERSON_NAME] ❌ [PERSON_NAME] ❌ [PERSON_NAME] ❌ [PERSON_NAME] ❌" at bounding box center [1040, 260] width 299 height 26
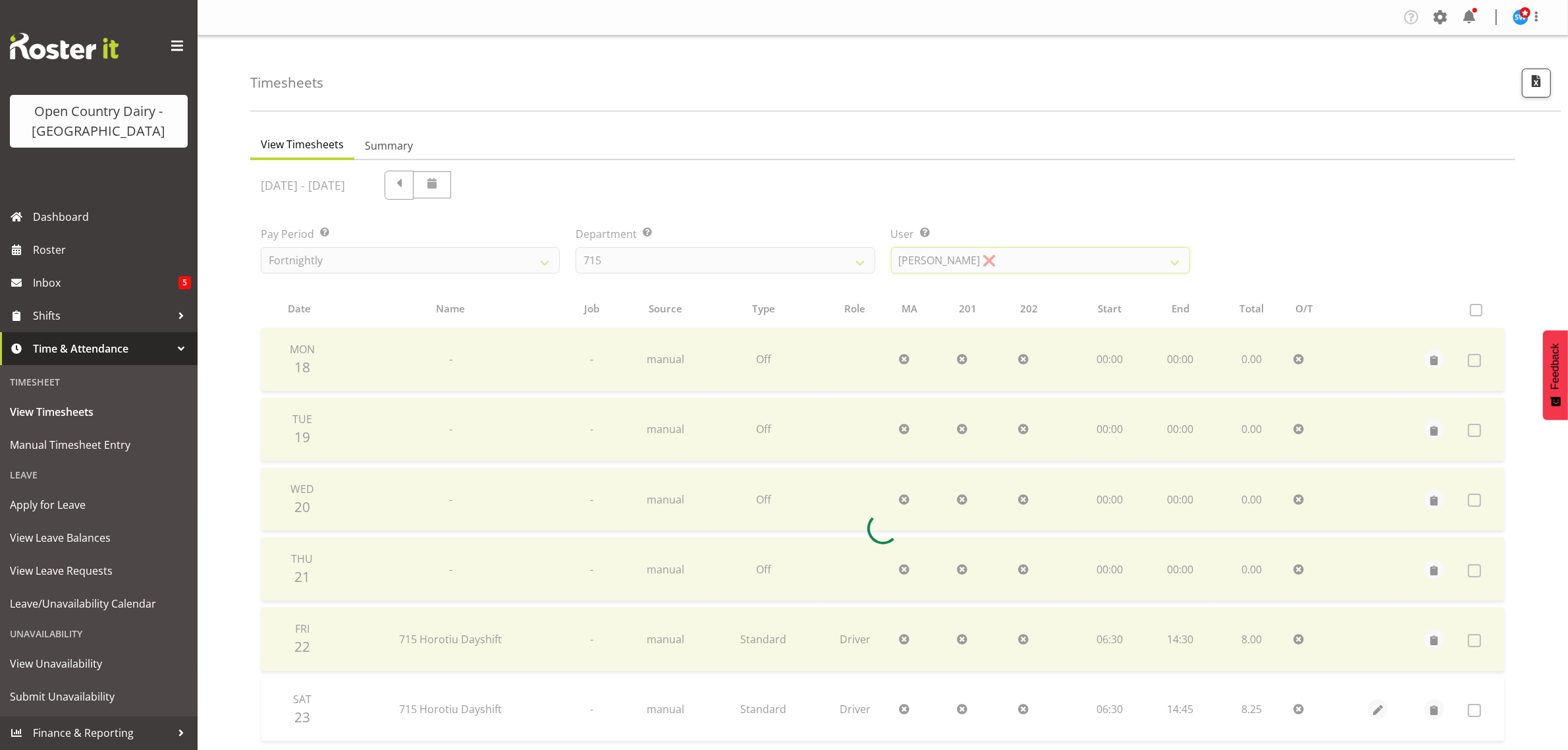
scroll to position [168, 0]
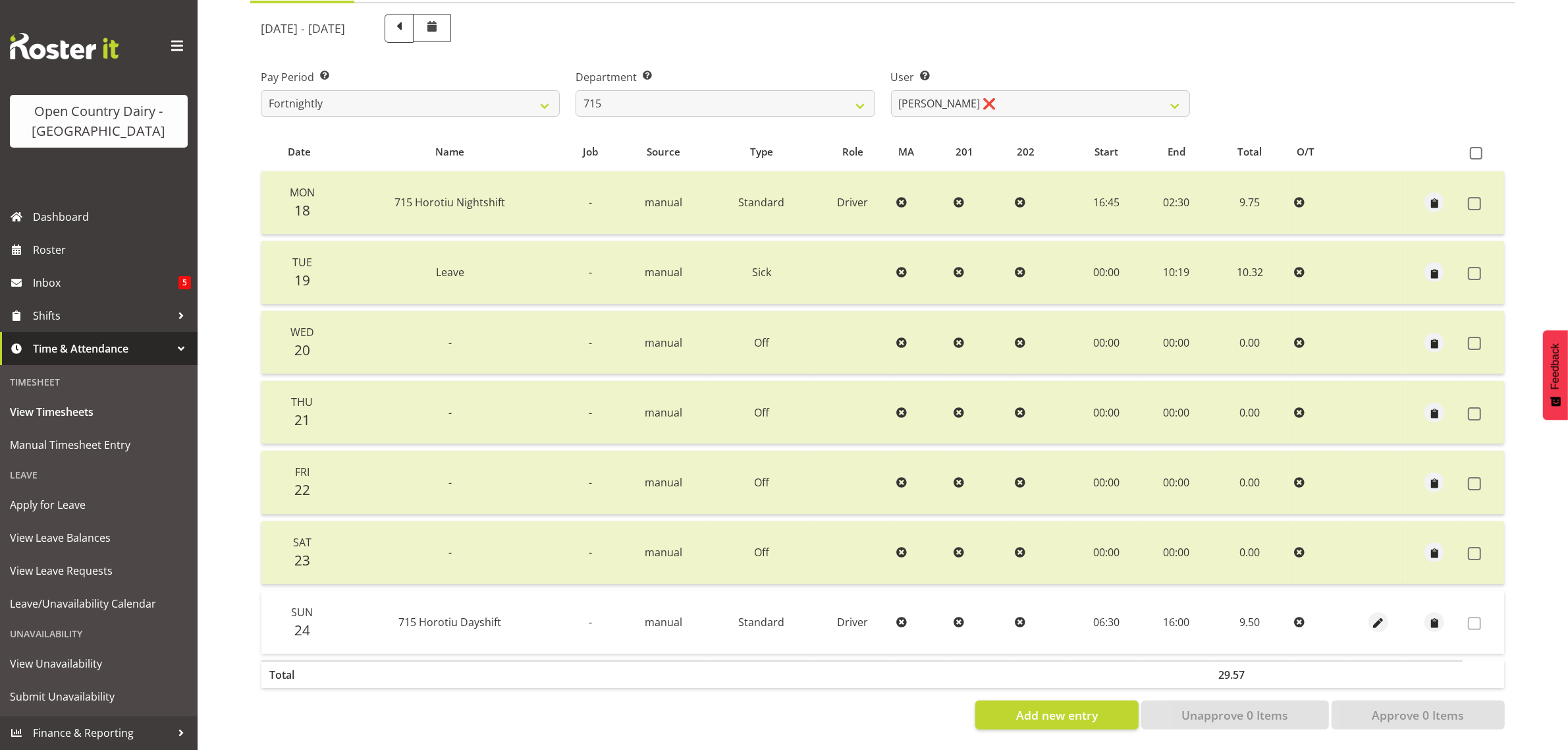
click at [1377, 77] on div "Pay Period Select which pay period you would like to view. Fortnightly Departme…" at bounding box center [883, 88] width 1260 height 74
click at [627, 90] on select "701 702 703 704 705 706 707 708 709 710 711 712 713 714 715 716 717 718 719 720" at bounding box center [724, 103] width 299 height 26
select select "721"
click at [575, 90] on select "701 702 703 704 705 706 707 708 709 710 711 712 713 714 715 716 717 718 719 720" at bounding box center [724, 103] width 299 height 26
select select "11239"
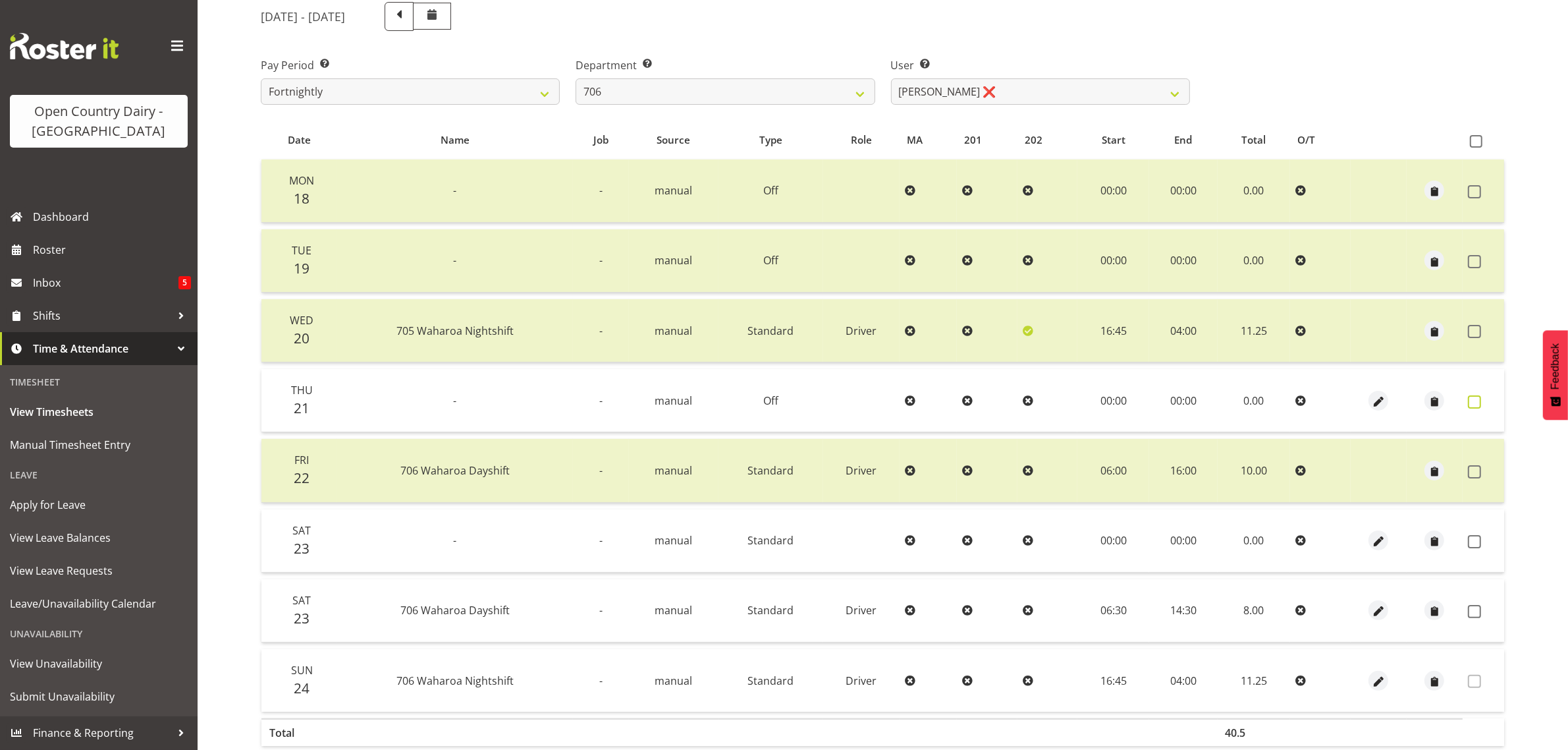
click at [1472, 400] on span at bounding box center [1474, 401] width 13 height 13
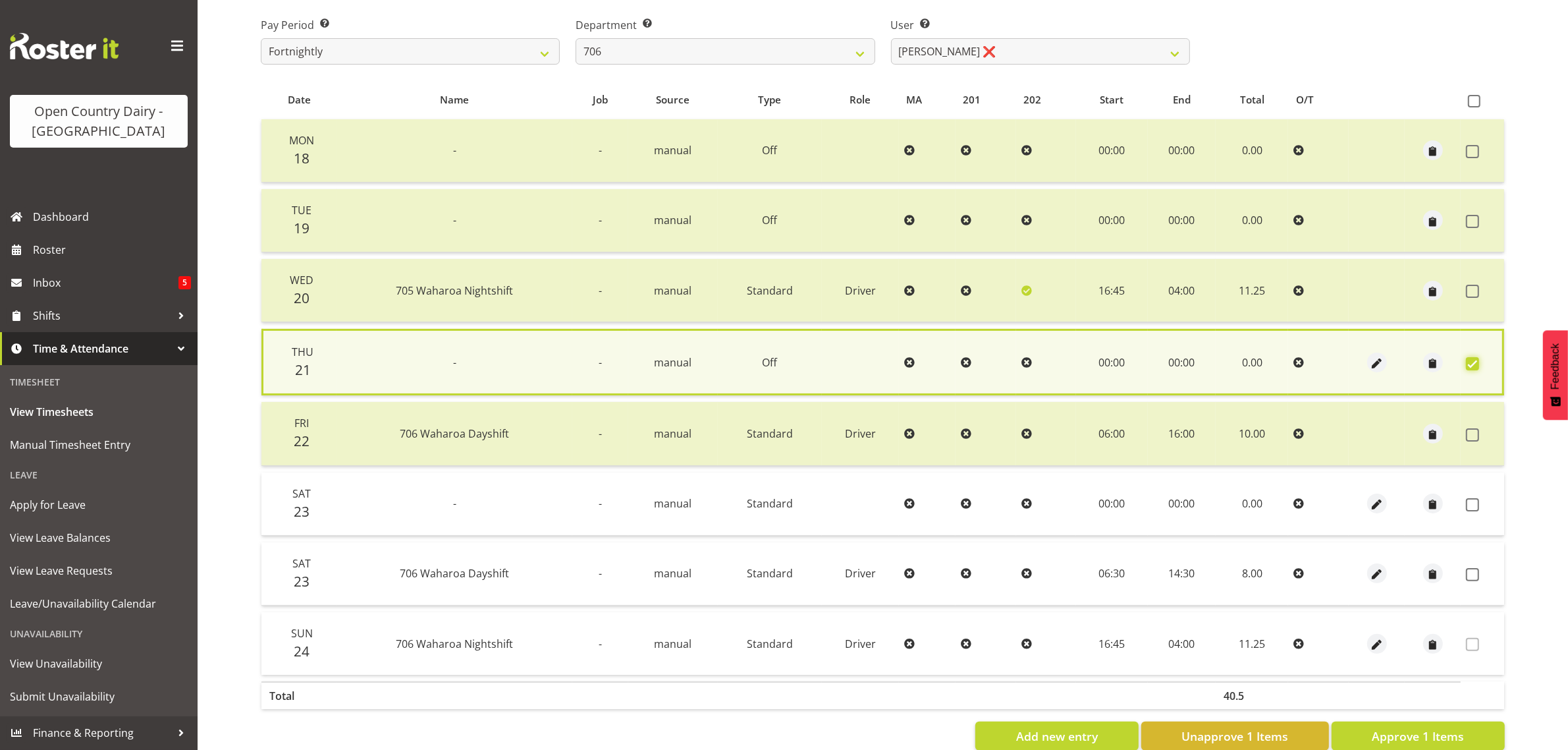
scroll to position [241, 0]
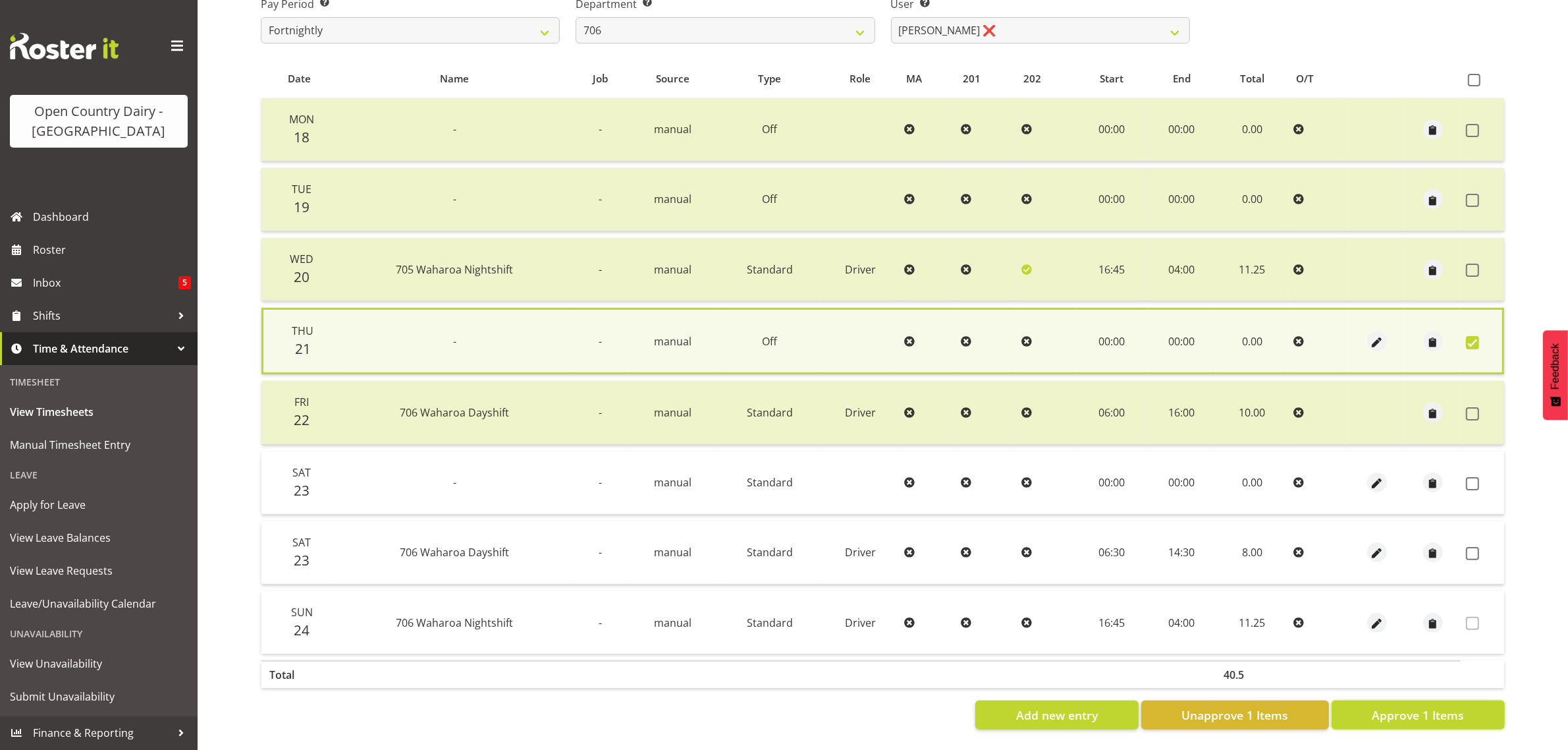
click at [1413, 706] on span "Approve 1 Items" at bounding box center [1418, 715] width 92 height 17
checkbox input "false"
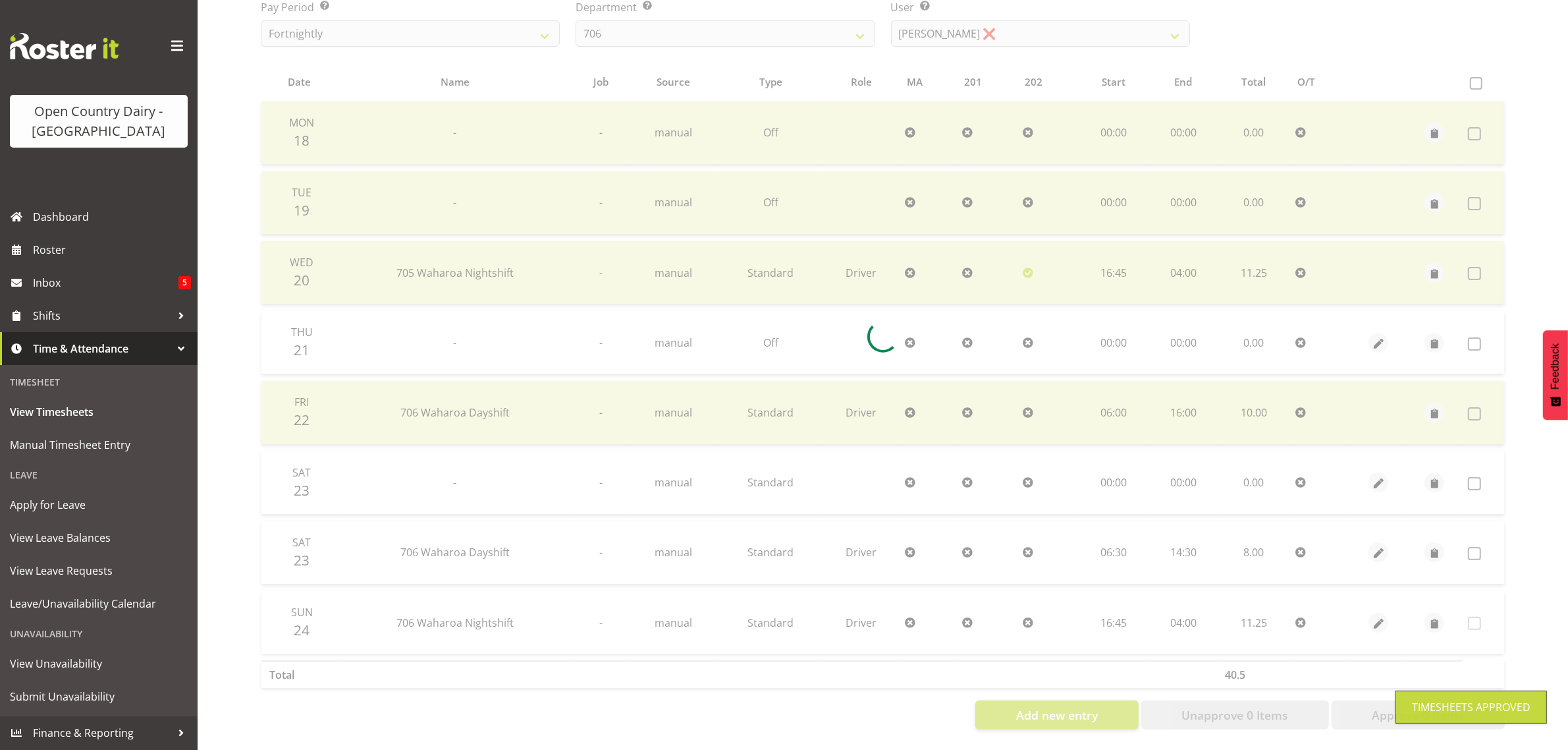
scroll to position [238, 0]
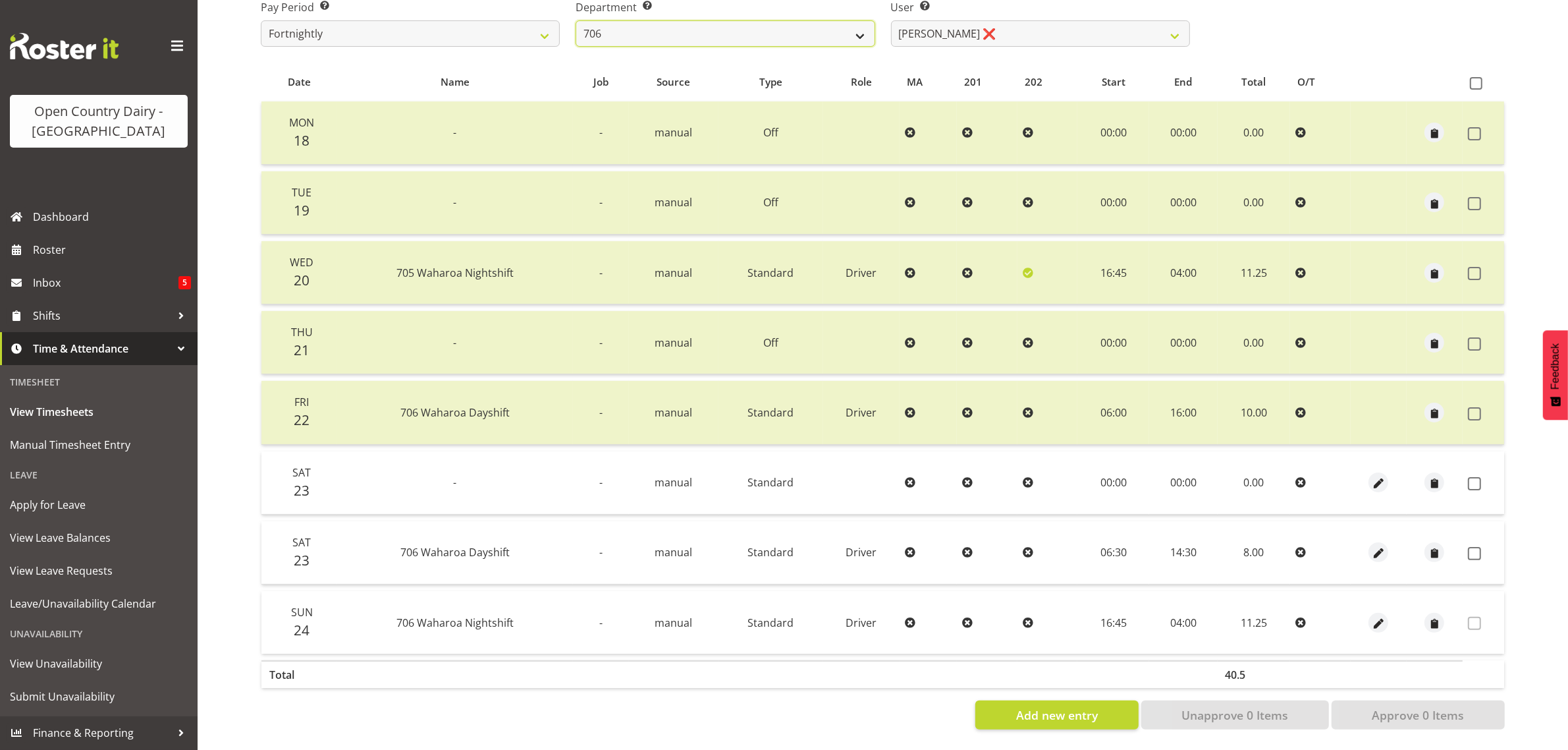
click at [652, 21] on select "701 702 703 704 705 706 707 708 709 710 711 712 713 714 715 716 717 718 719 720" at bounding box center [724, 34] width 299 height 26
select select "823"
click at [575, 21] on select "701 702 703 704 705 706 707 708 709 710 711 712 713 714 715 716 717 718 719 720" at bounding box center [724, 34] width 299 height 26
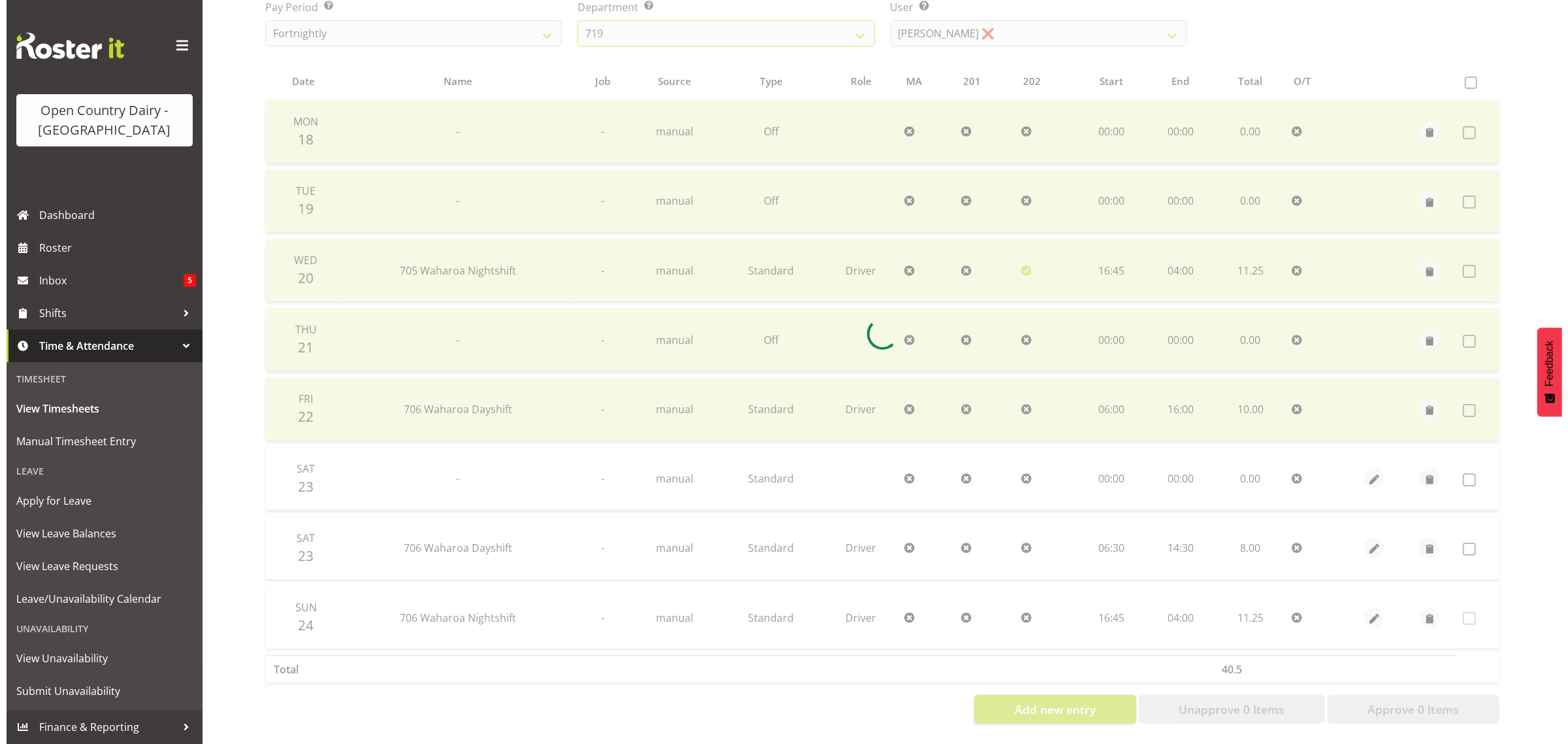
scroll to position [167, 0]
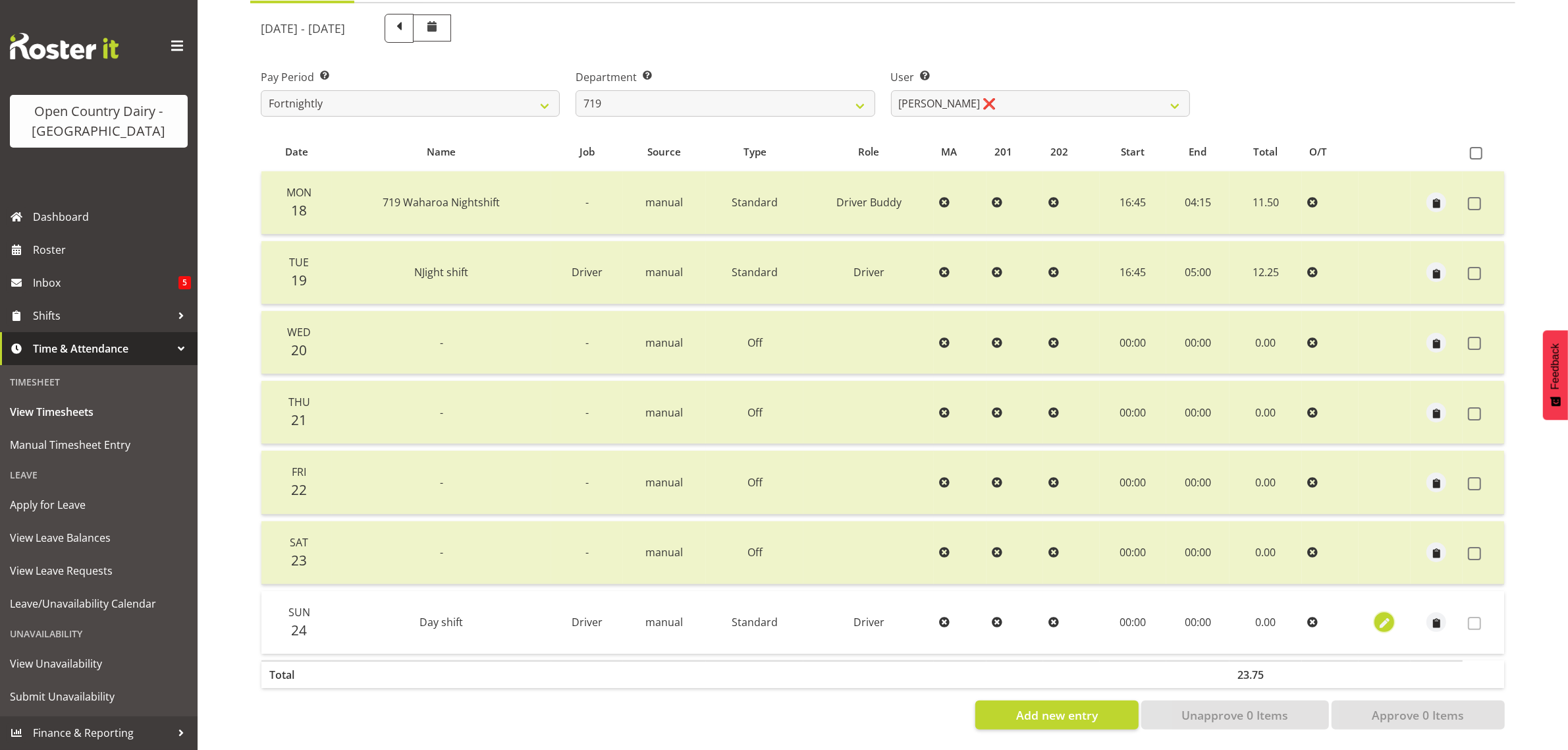
click at [1391, 616] on span "button" at bounding box center [1384, 623] width 15 height 15
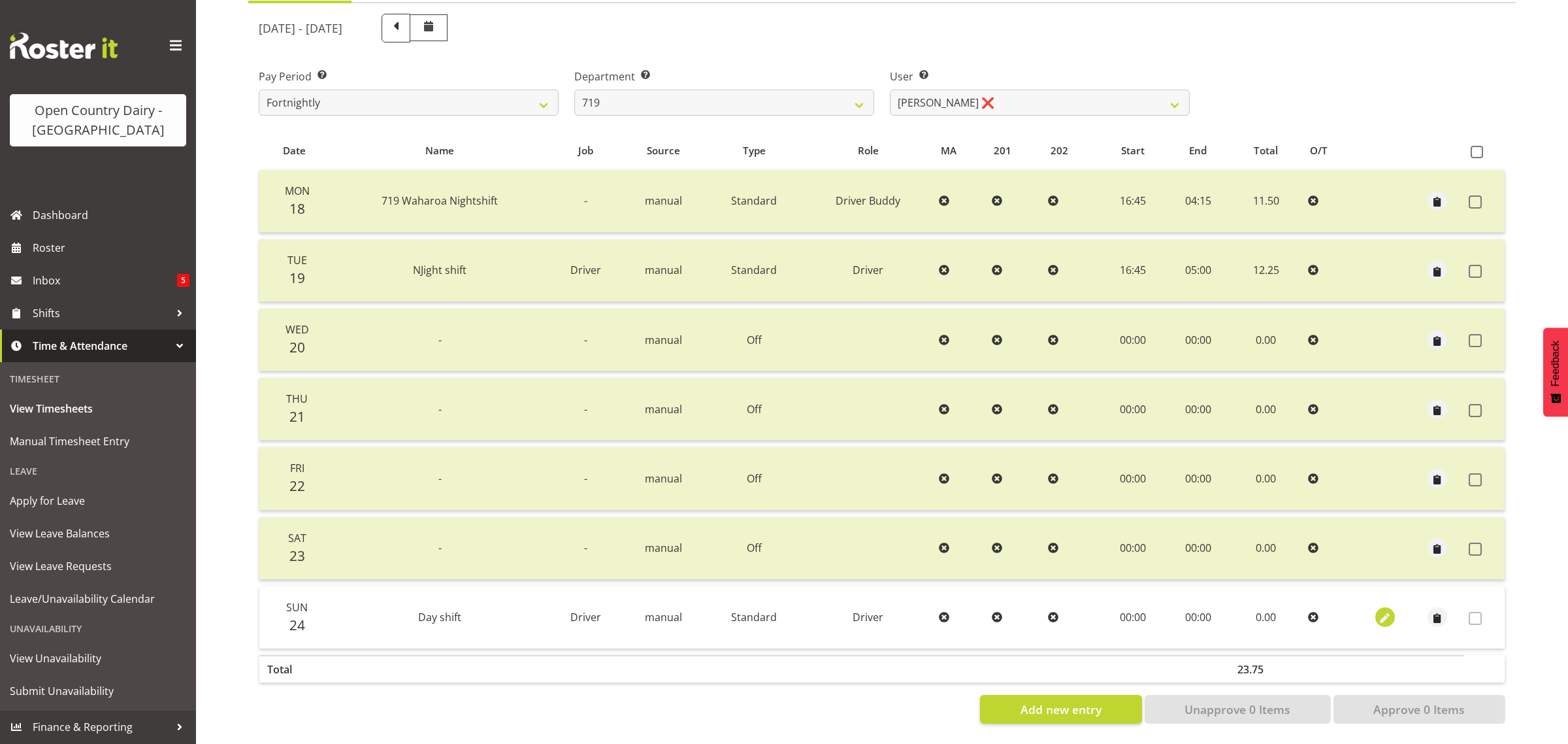
select select "Standard"
select select "7"
select select "2025"
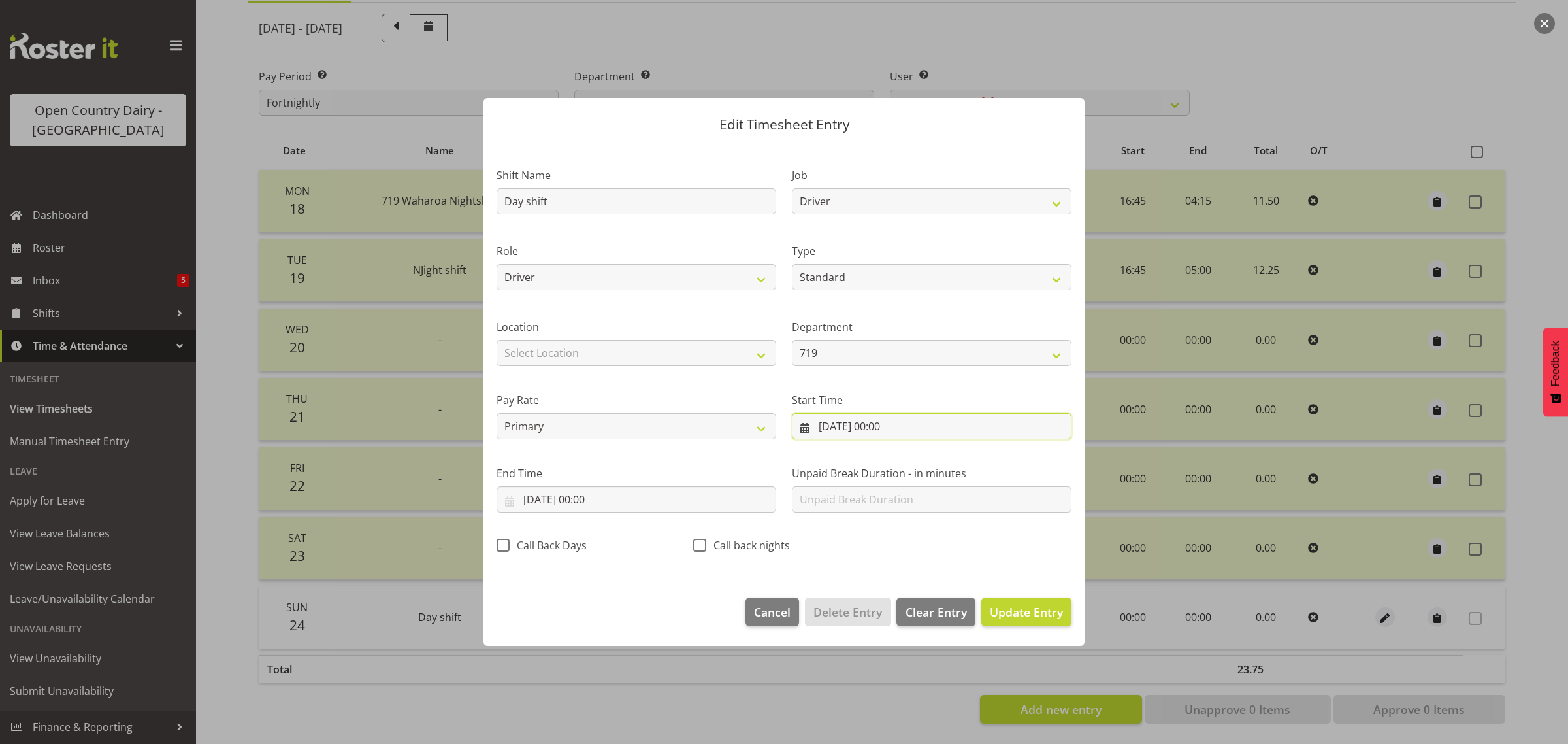
click at [877, 432] on input "24/08/2025, 00:00" at bounding box center [932, 426] width 280 height 26
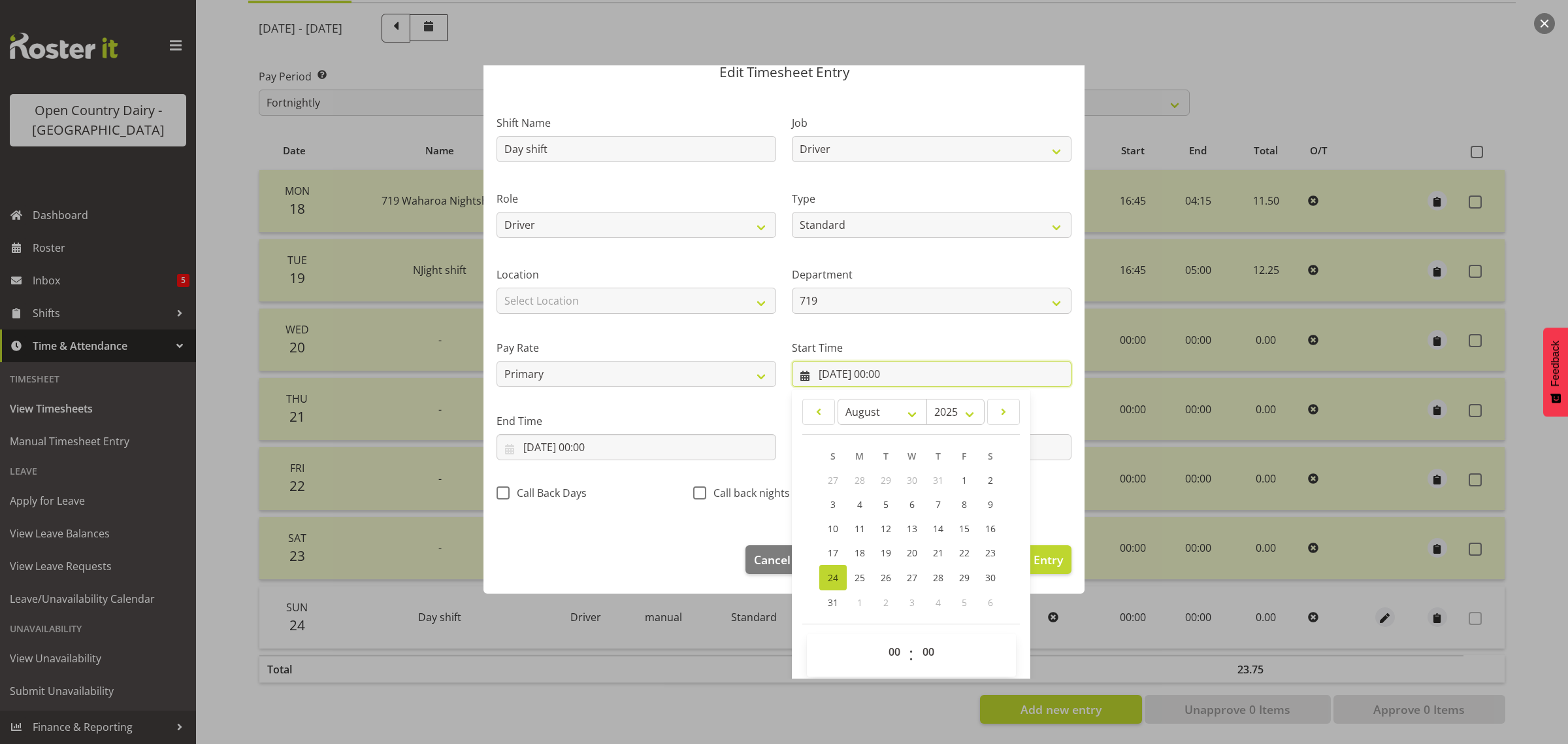
scroll to position [59, 0]
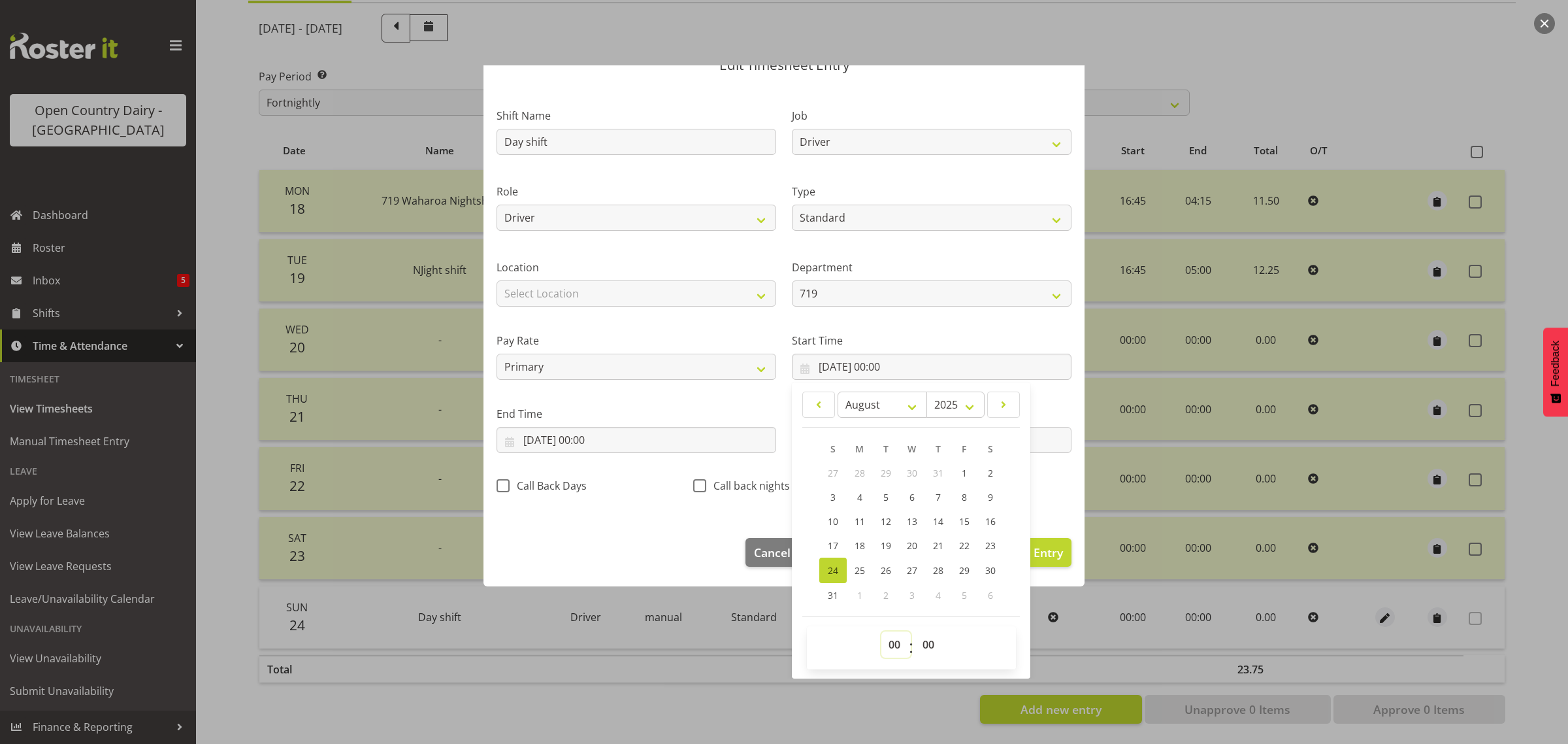
click at [892, 647] on select "00 01 02 03 04 05 06 07 08 09 10 11 12 13 14 15 16 17 18 19 20 21 22 23" at bounding box center [896, 644] width 30 height 26
select select "6"
click at [881, 631] on select "00 01 02 03 04 05 06 07 08 09 10 11 12 13 14 15 16 17 18 19 20 21 22 23" at bounding box center [896, 644] width 30 height 26
type input "24/08/2025, 06:00"
drag, startPoint x: 922, startPoint y: 646, endPoint x: 922, endPoint y: 639, distance: 7.0
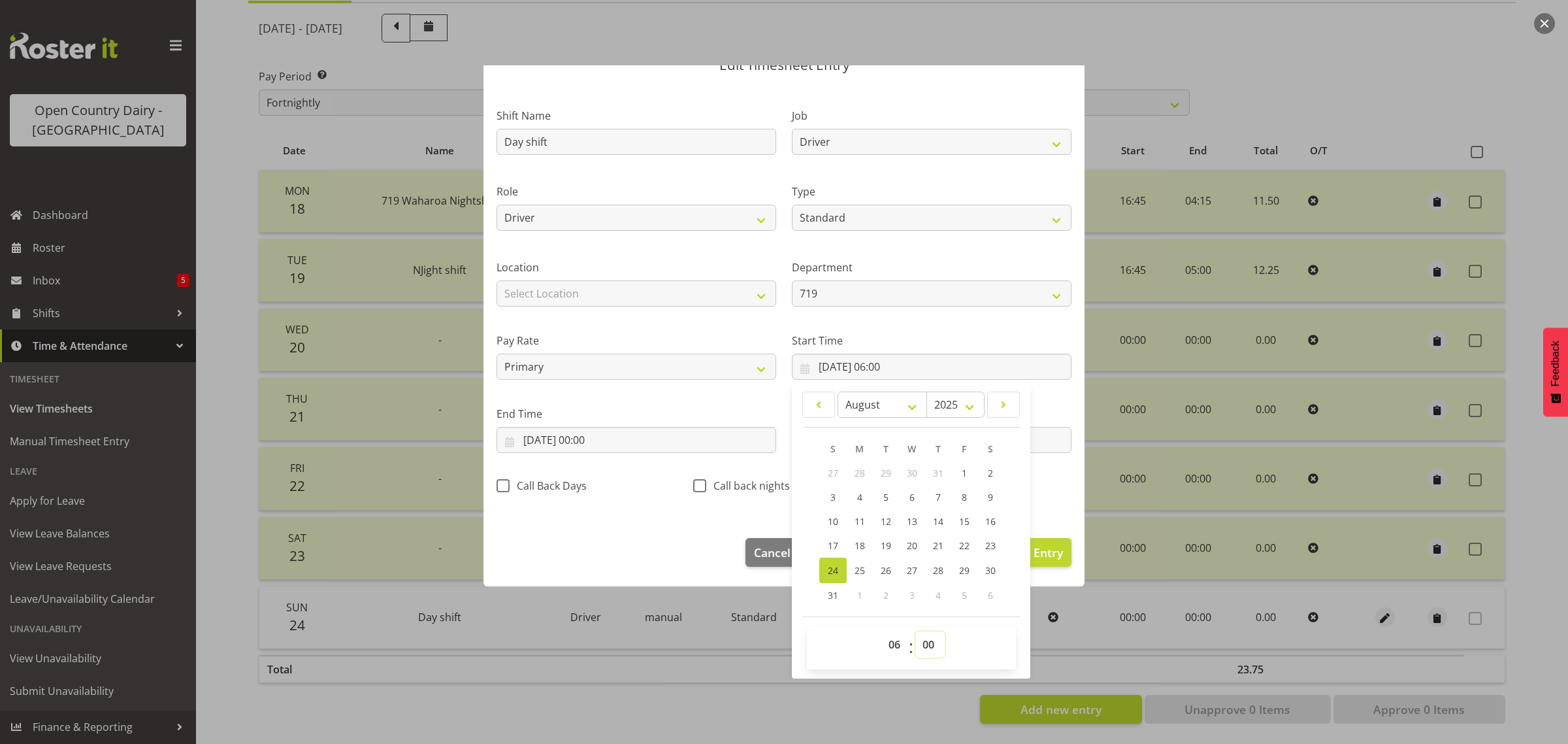
click at [922, 646] on select "00 01 02 03 04 05 06 07 08 09 10 11 12 13 14 15 16 17 18 19 20 21 22 23 24 25 2…" at bounding box center [930, 644] width 30 height 26
select select "30"
click at [915, 631] on select "00 01 02 03 04 05 06 07 08 09 10 11 12 13 14 15 16 17 18 19 20 21 22 23 24 25 2…" at bounding box center [930, 644] width 30 height 26
type input "[DATE] 06:30"
click at [586, 438] on input "24/08/2025, 00:00" at bounding box center [636, 440] width 280 height 26
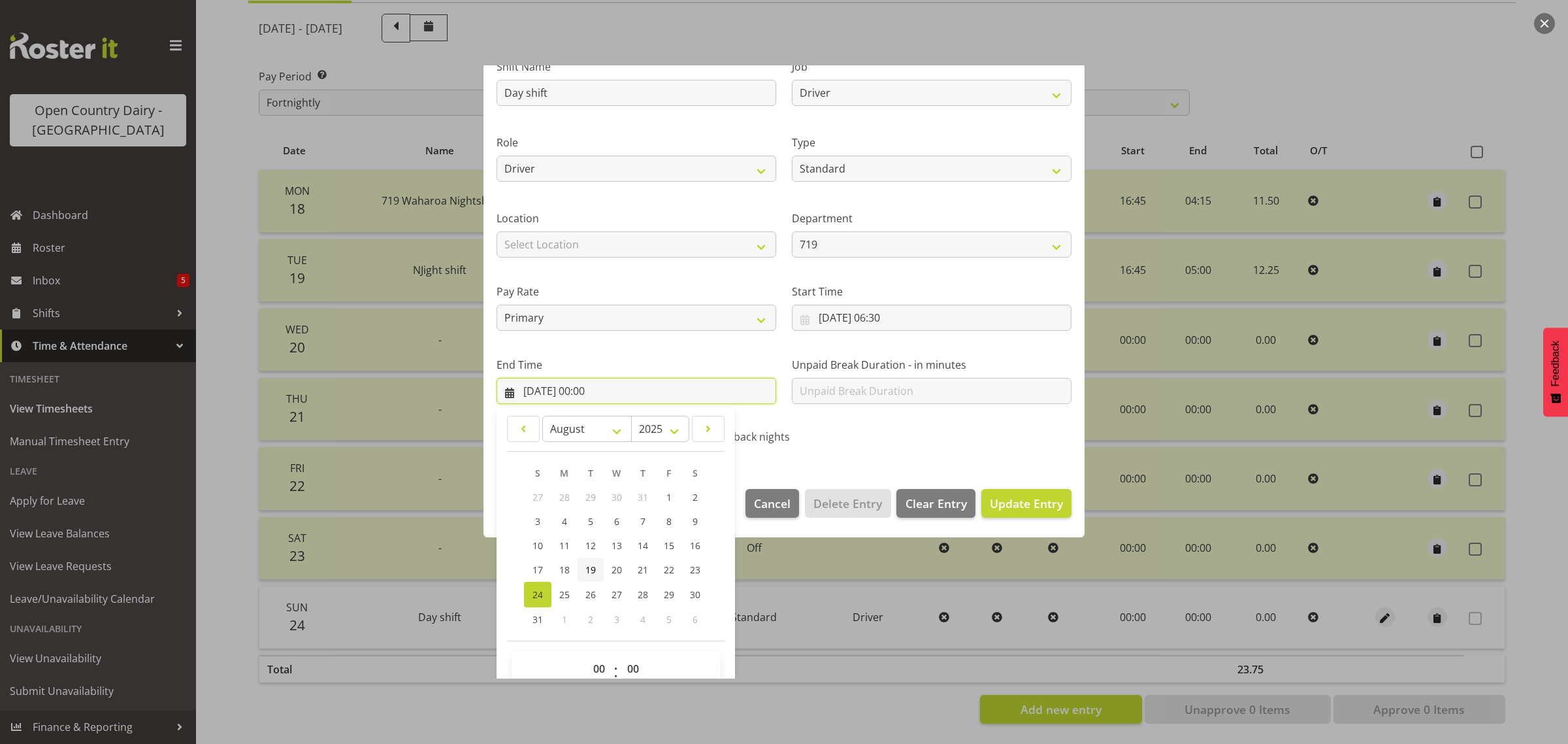
scroll to position [133, 0]
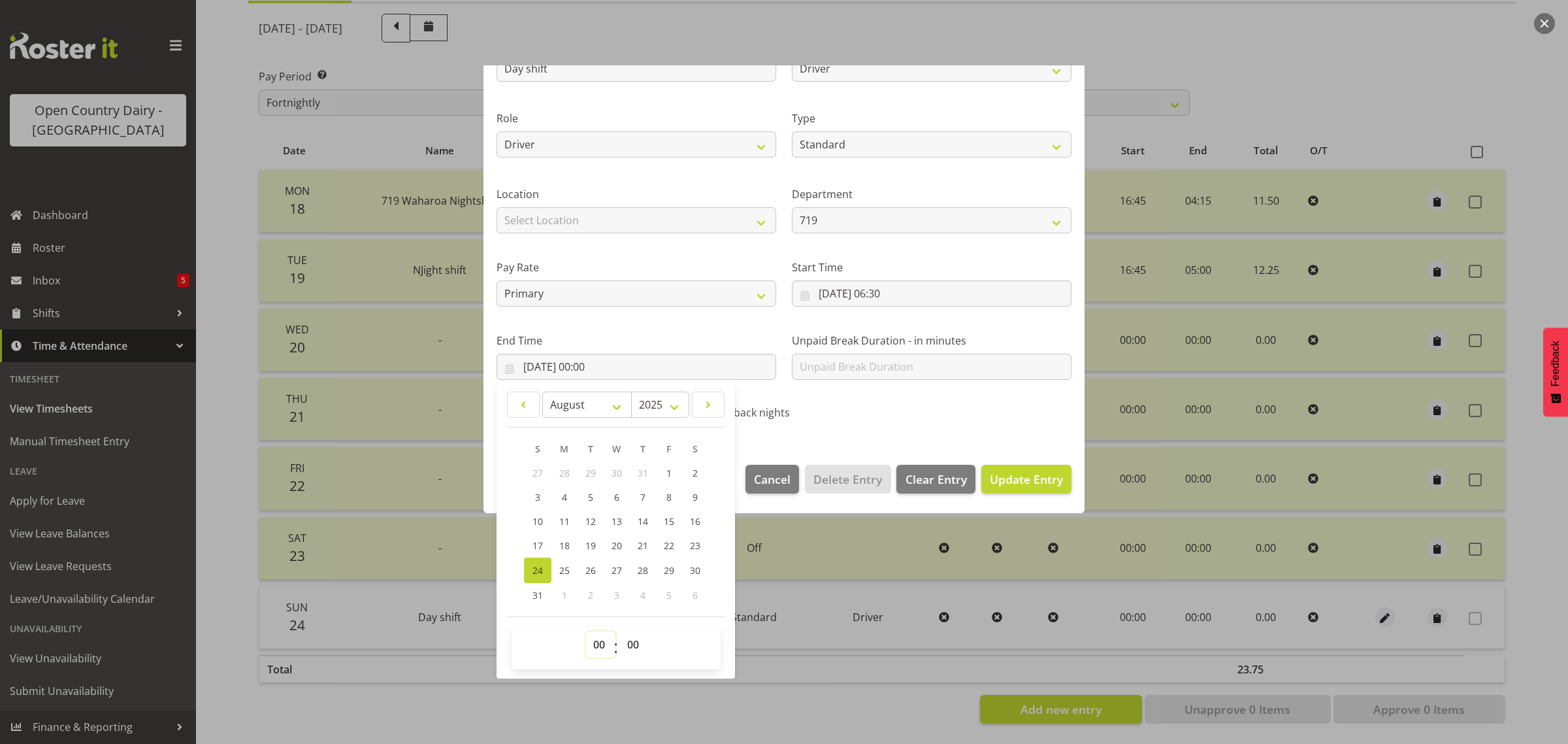
click at [599, 645] on select "00 01 02 03 04 05 06 07 08 09 10 11 12 13 14 15 16 17 18 19 20 21 22 23" at bounding box center [601, 644] width 30 height 26
select select "16"
click at [586, 631] on select "00 01 02 03 04 05 06 07 08 09 10 11 12 13 14 15 16 17 18 19 20 21 22 23" at bounding box center [601, 644] width 30 height 26
type input "[DATE] 16:00"
click at [636, 648] on select "00 01 02 03 04 05 06 07 08 09 10 11 12 13 14 15 16 17 18 19 20 21 22 23 24 25 2…" at bounding box center [634, 644] width 30 height 26
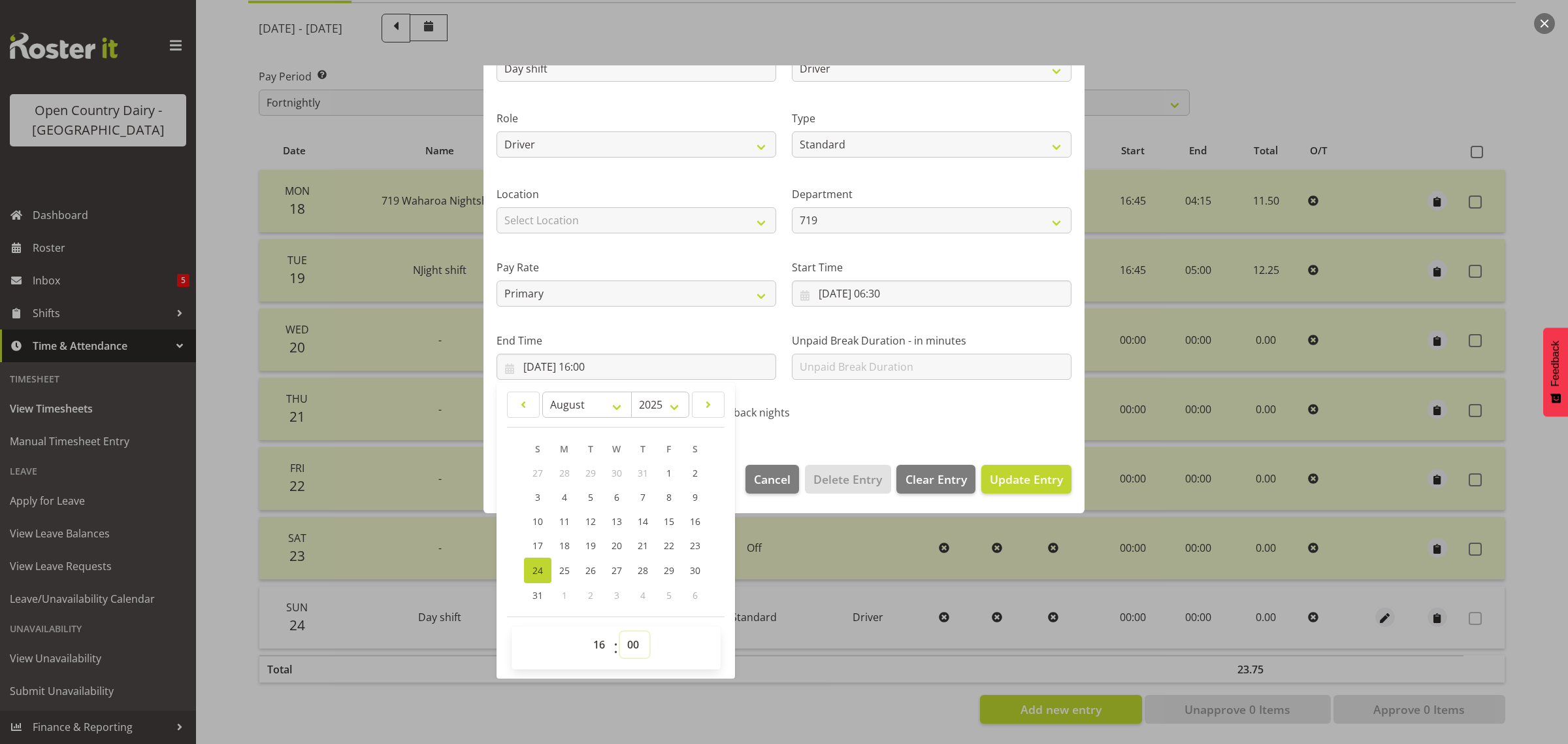
select select "15"
click at [620, 631] on select "00 01 02 03 04 05 06 07 08 09 10 11 12 13 14 15 16 17 18 19 20 21 22 23 24 25 2…" at bounding box center [634, 644] width 30 height 26
type input "24/08/2025, 16:15"
click at [1021, 478] on span "Update Entry" at bounding box center [1027, 479] width 73 height 16
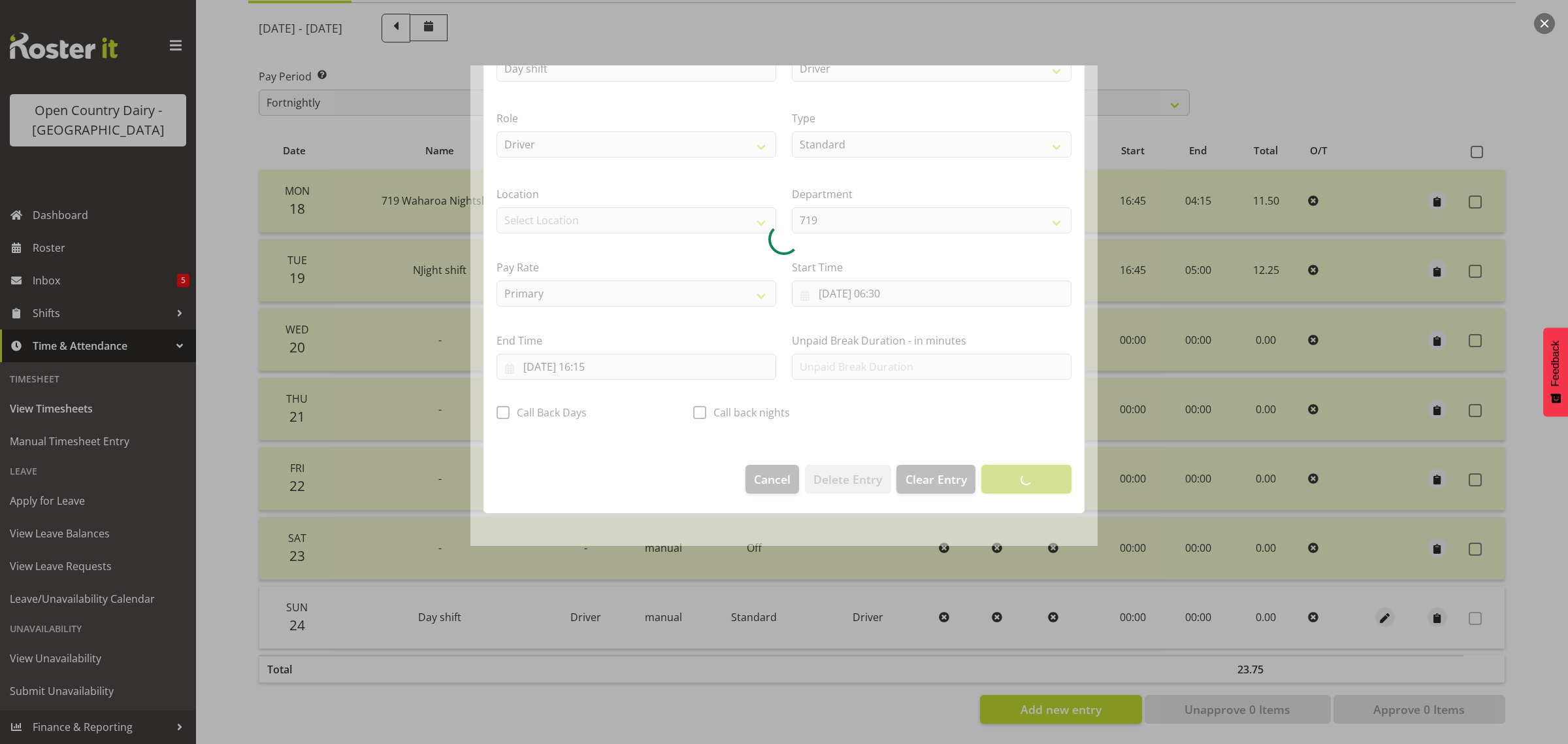
scroll to position [0, 0]
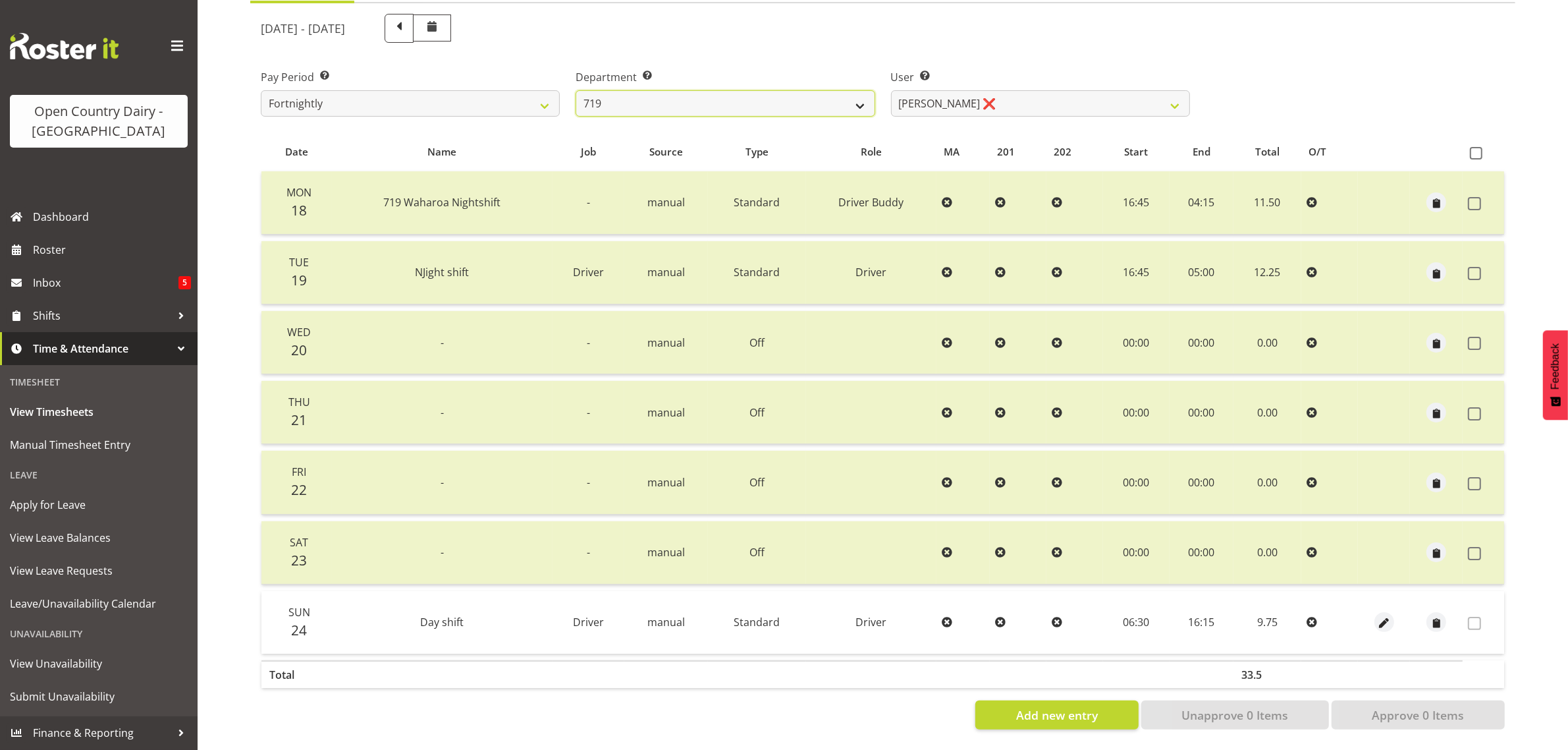
click at [802, 90] on select "701 702 703 704 705 706 707 708 709 710 711 712 713 714 715 716 717 718 719 720" at bounding box center [724, 103] width 299 height 26
select select "758"
click at [575, 90] on select "701 702 703 704 705 706 707 708 709 710 711 712 713 714 715 716 717 718 719 720" at bounding box center [724, 103] width 299 height 26
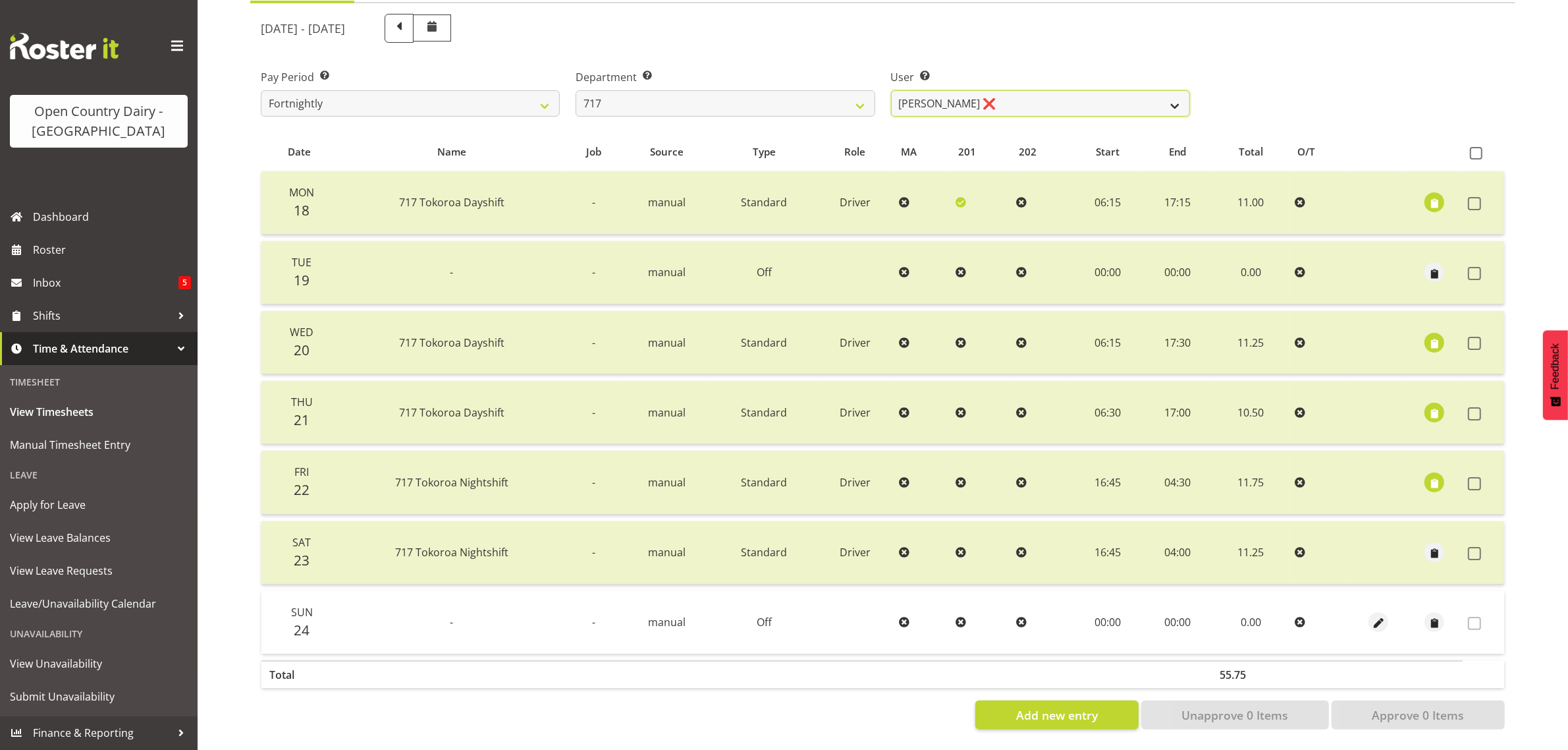
click at [1022, 90] on select "Daryl Wrigley ❌ Dodge Lindsay Laing ❌ Eric Stothers ❌ Jeff Anderson ❌" at bounding box center [1040, 103] width 299 height 26
select select "10294"
click at [891, 90] on select "Daryl Wrigley ❌ Dodge Lindsay Laing ❌ Eric Stothers ❌ Jeff Anderson ❌" at bounding box center [1040, 103] width 299 height 26
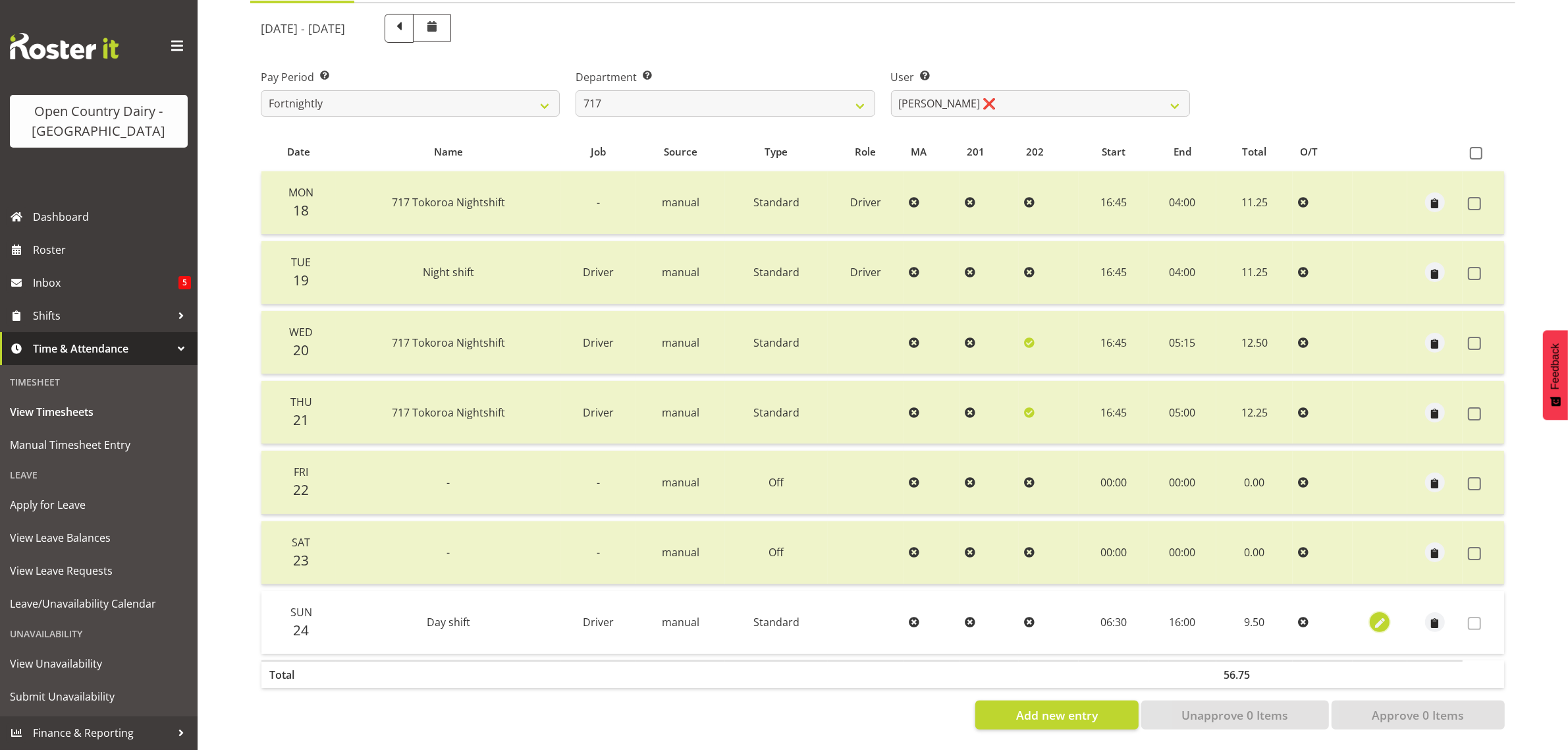
click at [1378, 616] on span "button" at bounding box center [1380, 623] width 15 height 15
select select "Standard"
select select "7"
select select "2025"
select select "6"
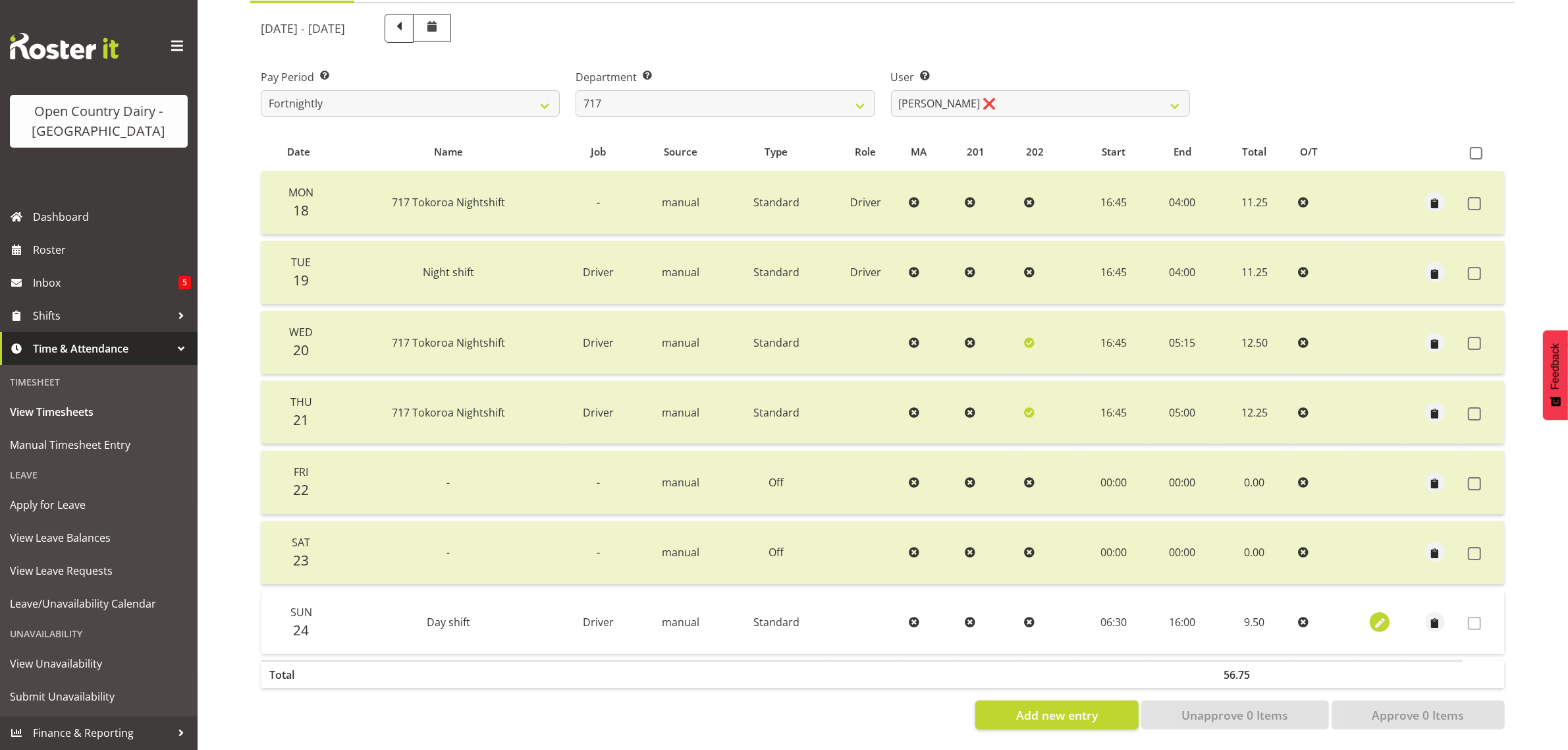
select select "30"
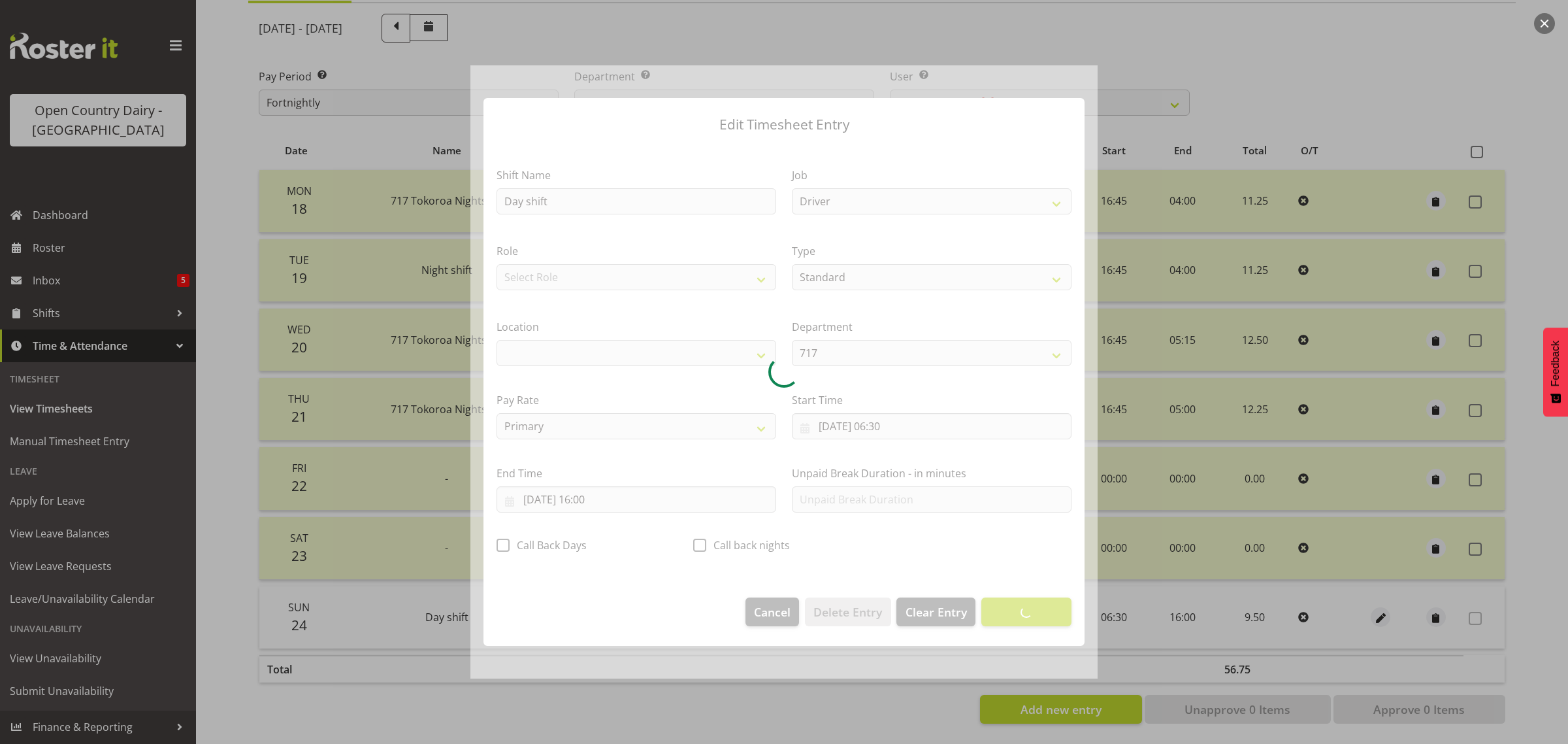
select select "1054"
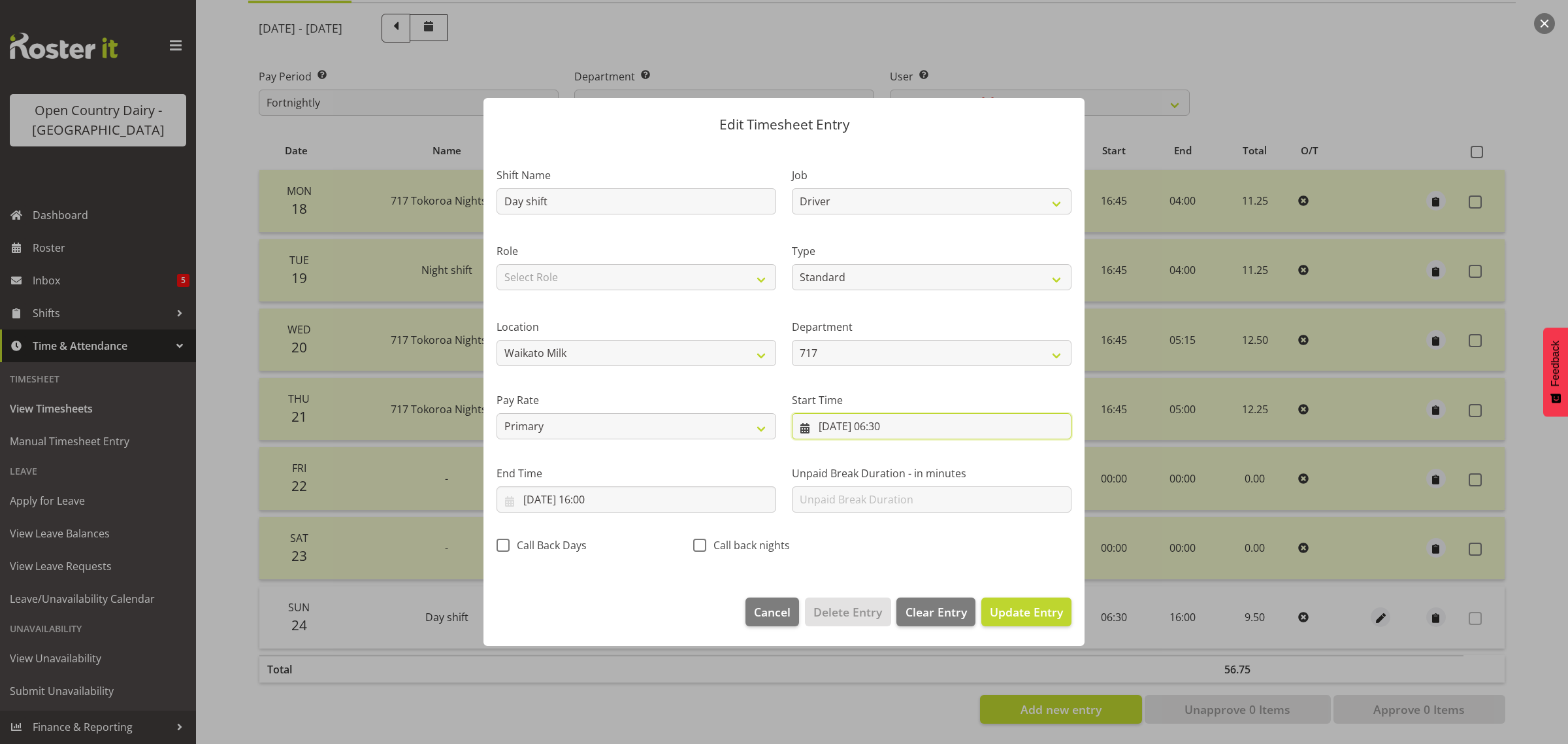
click at [884, 428] on input "[DATE] 06:30" at bounding box center [932, 426] width 280 height 26
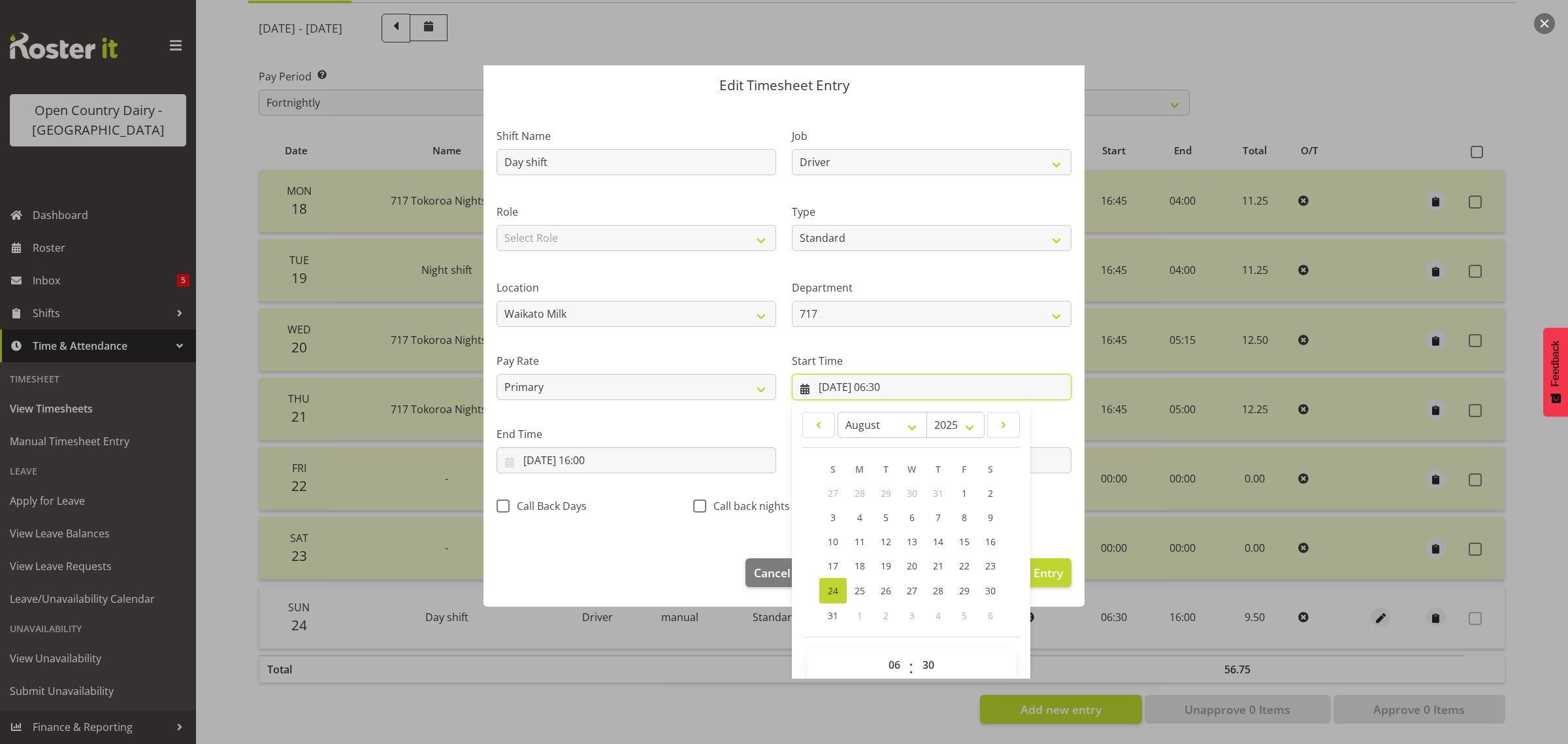
scroll to position [59, 0]
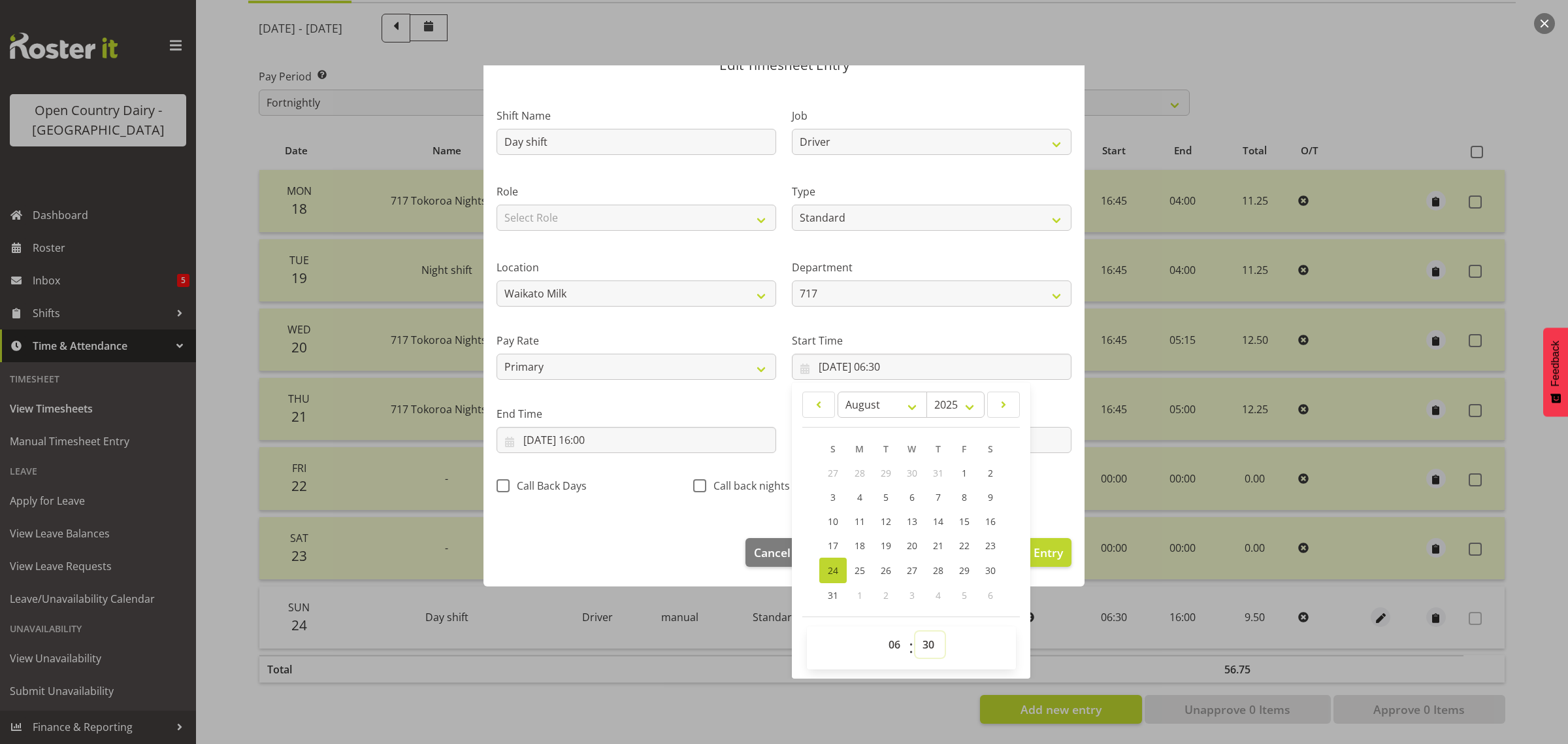
click at [925, 645] on select "00 01 02 03 04 05 06 07 08 09 10 11 12 13 14 15 16 17 18 19 20 21 22 23 24 25 2…" at bounding box center [930, 644] width 30 height 26
select select "15"
click at [915, 631] on select "00 01 02 03 04 05 06 07 08 09 10 11 12 13 14 15 16 17 18 19 20 21 22 23 24 25 2…" at bounding box center [930, 644] width 30 height 26
type input "24/08/2025, 06:15"
click at [569, 437] on input "[DATE] 16:00" at bounding box center [636, 440] width 280 height 26
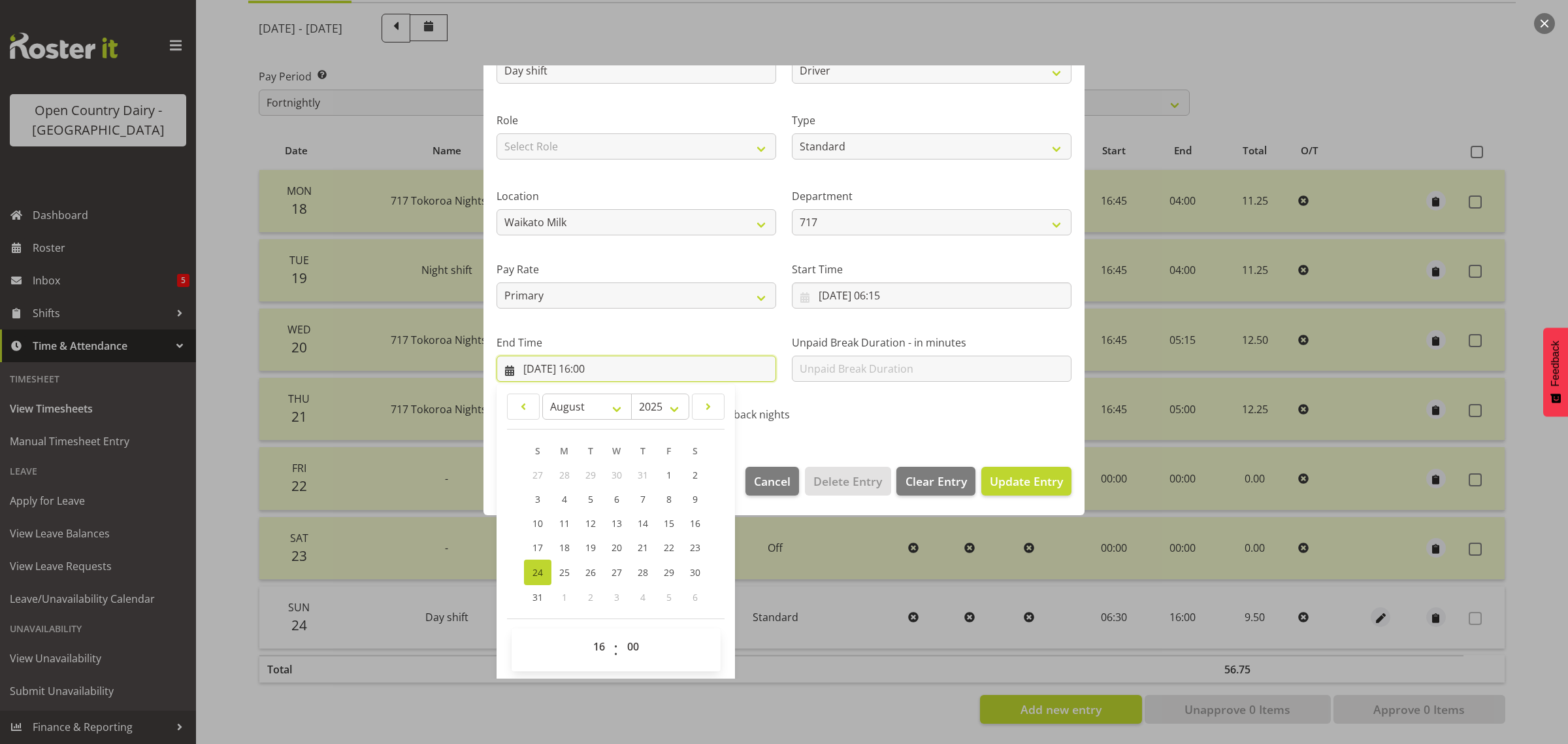
scroll to position [133, 0]
click at [637, 651] on select "00 01 02 03 04 05 06 07 08 09 10 11 12 13 14 15 16 17 18 19 20 21 22 23 24 25 2…" at bounding box center [634, 644] width 30 height 26
select select "25"
click at [620, 631] on select "00 01 02 03 04 05 06 07 08 09 10 11 12 13 14 15 16 17 18 19 20 21 22 23 24 25 2…" at bounding box center [634, 644] width 30 height 26
type input "24/08/2025, 16:25"
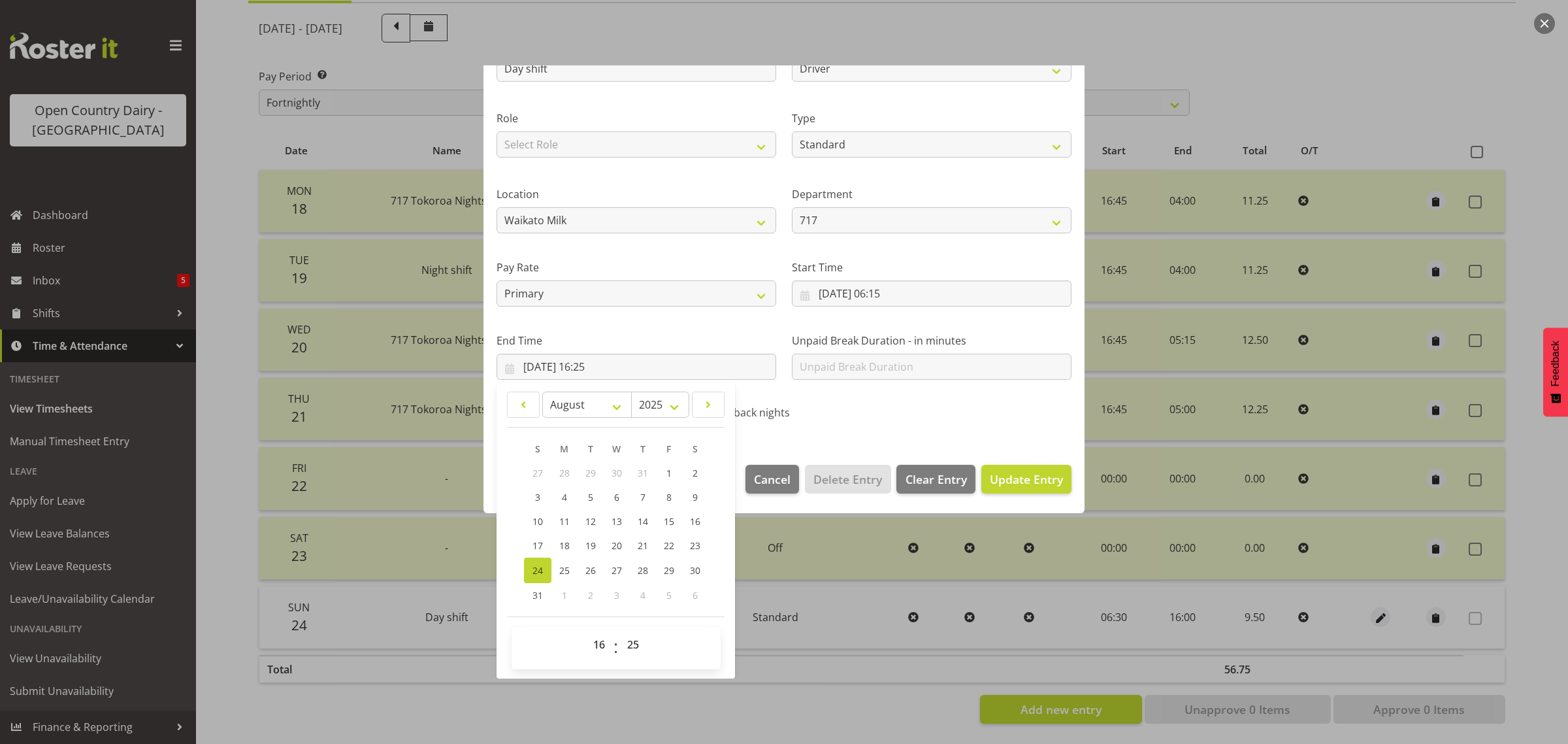
click at [643, 629] on div "00 01 02 03 04 05 06 07 08 09 10 11 12 13 14 15 16 17 18 19 20 21 22 23 : 00 01…" at bounding box center [616, 647] width 209 height 43
click at [636, 647] on select "00 01 02 03 04 05 06 07 08 09 10 11 12 13 14 15 16 17 18 19 20 21 22 23 24 25 2…" at bounding box center [634, 644] width 30 height 26
select select "30"
click at [620, 631] on select "00 01 02 03 04 05 06 07 08 09 10 11 12 13 14 15 16 17 18 19 20 21 22 23 24 25 2…" at bounding box center [634, 644] width 30 height 26
type input "24/08/2025, 16:30"
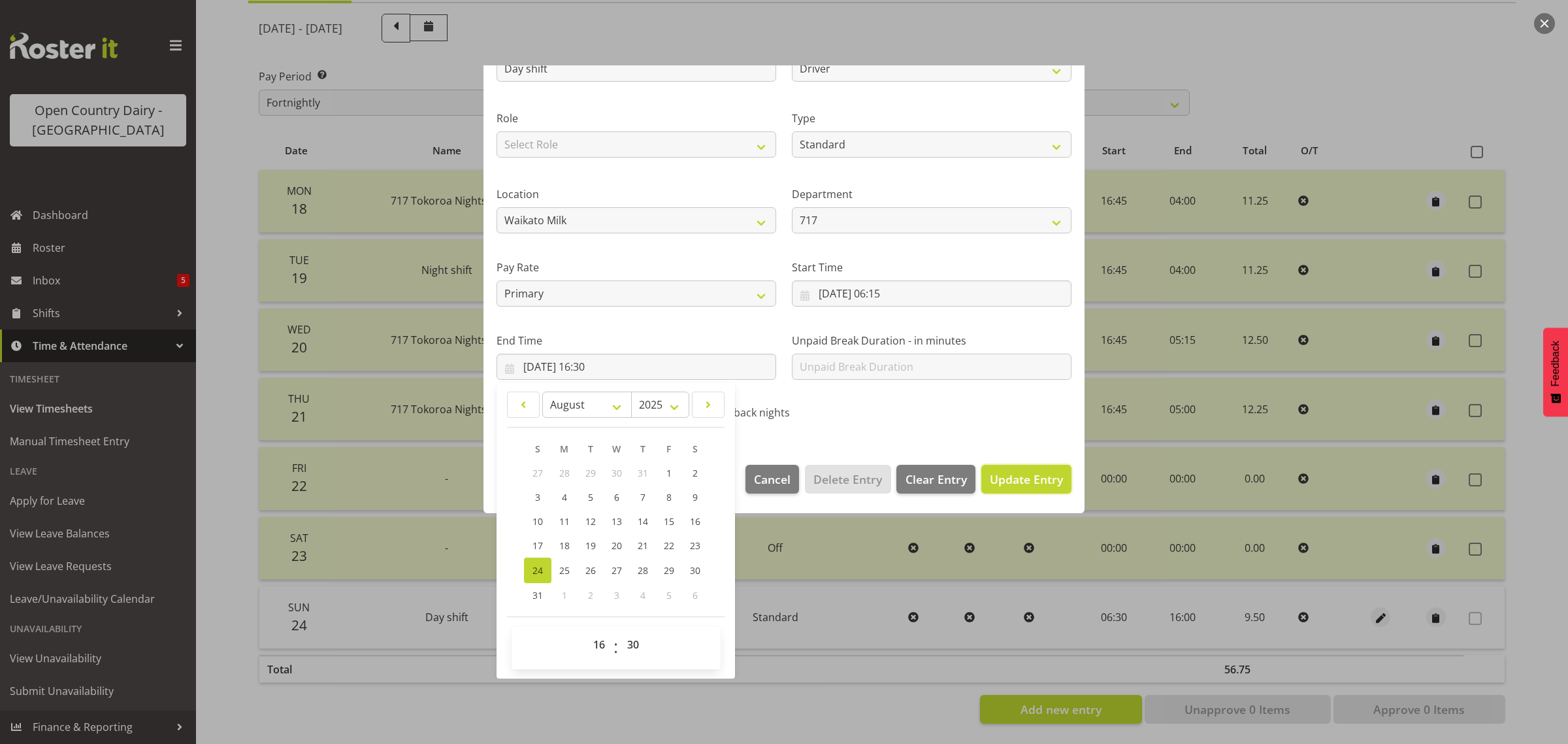
click at [1011, 485] on span "Update Entry" at bounding box center [1027, 479] width 73 height 16
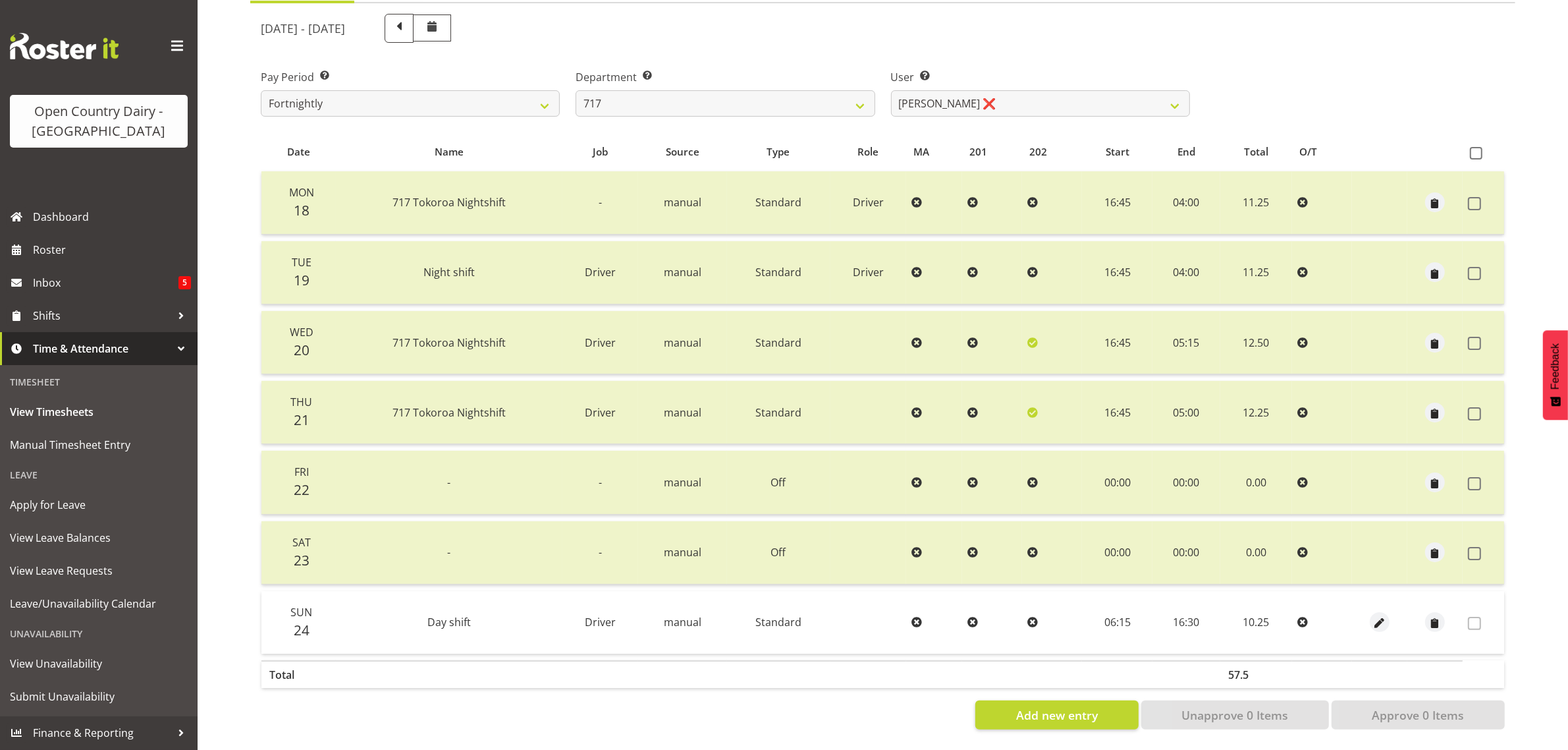
scroll to position [4, 0]
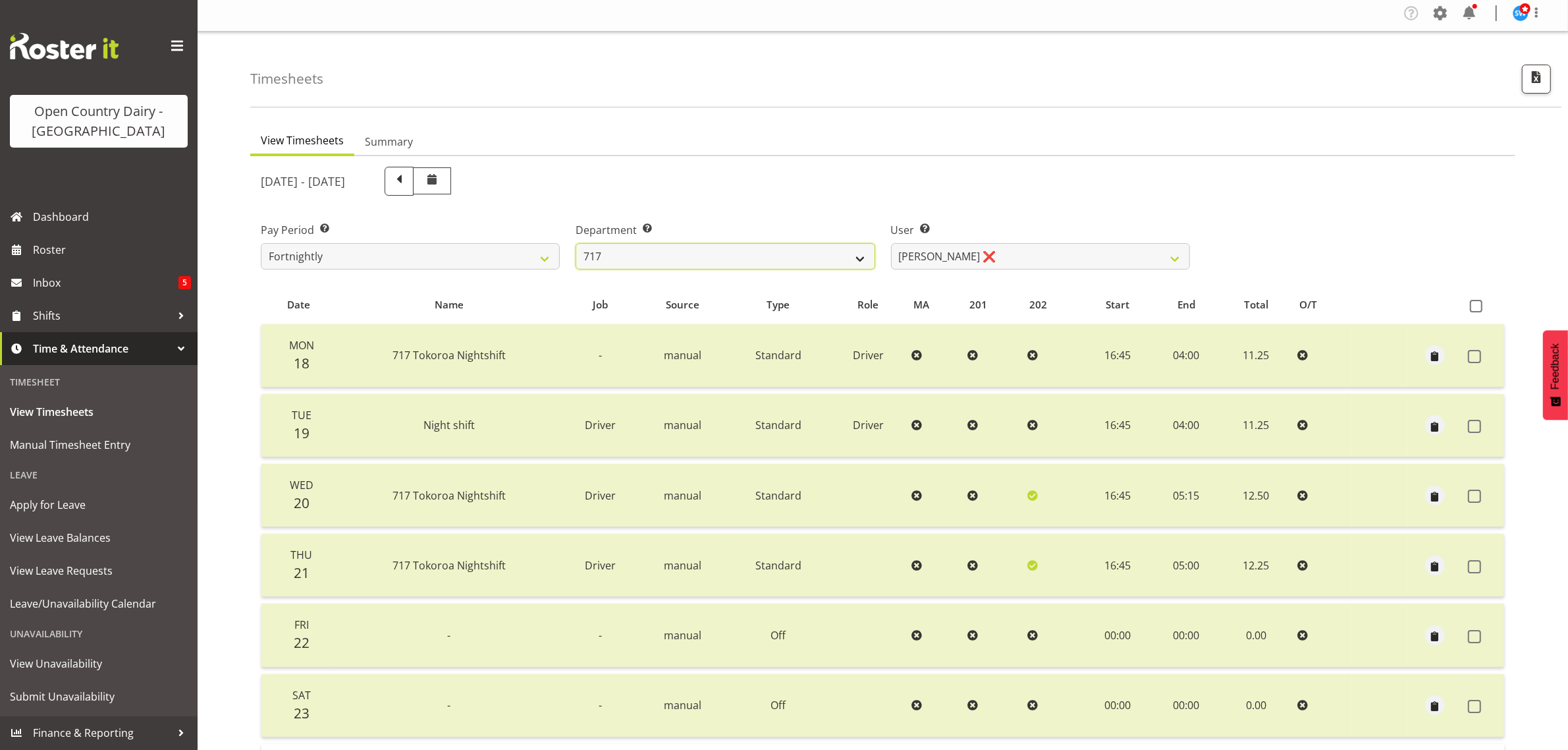
click at [784, 247] on select "701 702 703 704 705 706 707 708 709 710 711 712 713 714 715 716 717 718 719 720" at bounding box center [724, 256] width 299 height 26
select select "720"
click at [575, 243] on select "701 702 703 704 705 706 707 708 709 710 711 712 713 714 715 716 717 718 719 720" at bounding box center [724, 256] width 299 height 26
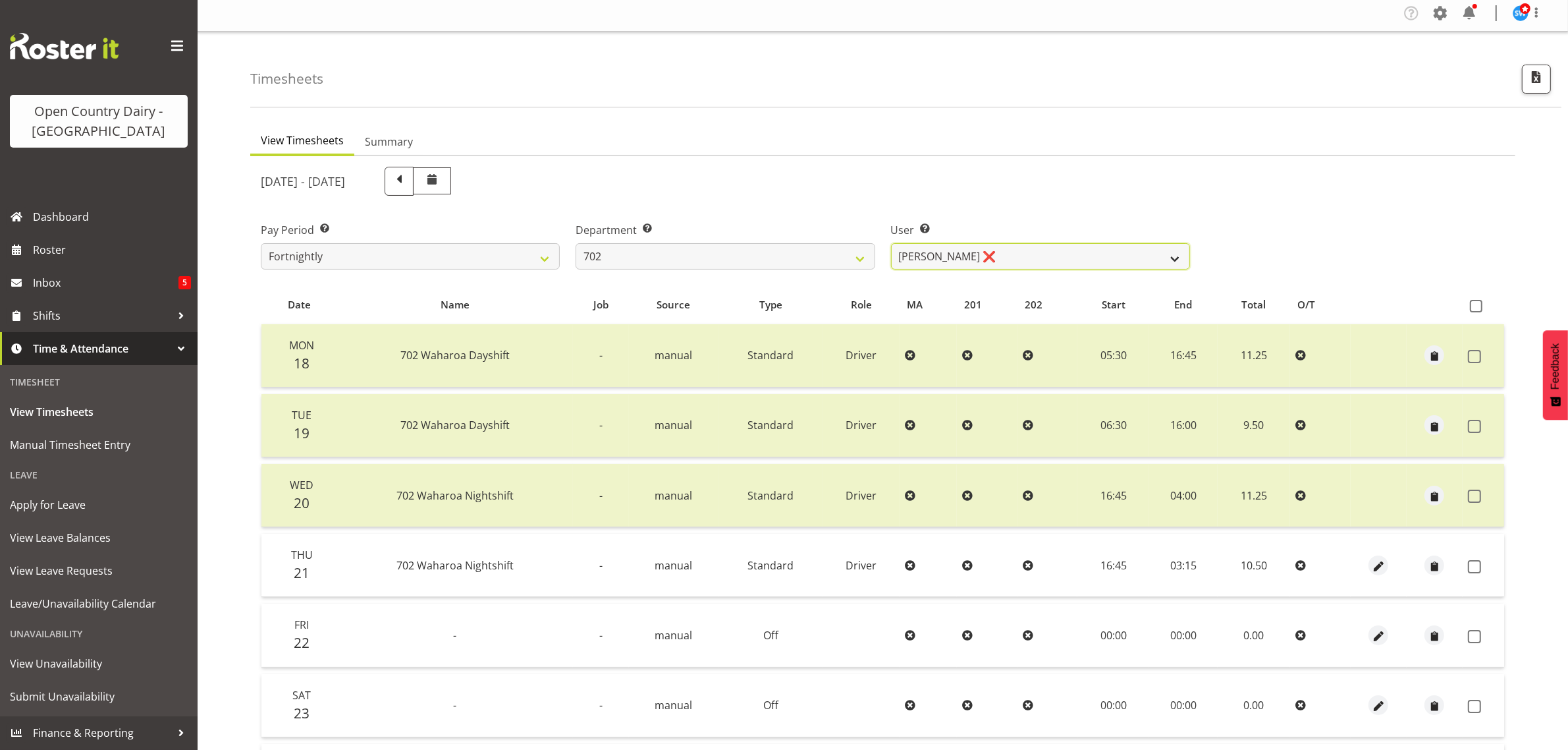
click at [1017, 252] on select "Brian Riddle ❌ Denica Tapiki ❌ Nick Adlington ❌ Simon Phillpott ❌" at bounding box center [1040, 256] width 299 height 26
select select "9996"
click at [891, 243] on select "Brian Riddle ❌ Denica Tapiki ❌ Nick Adlington ❌ Simon Phillpott ❌" at bounding box center [1040, 256] width 299 height 26
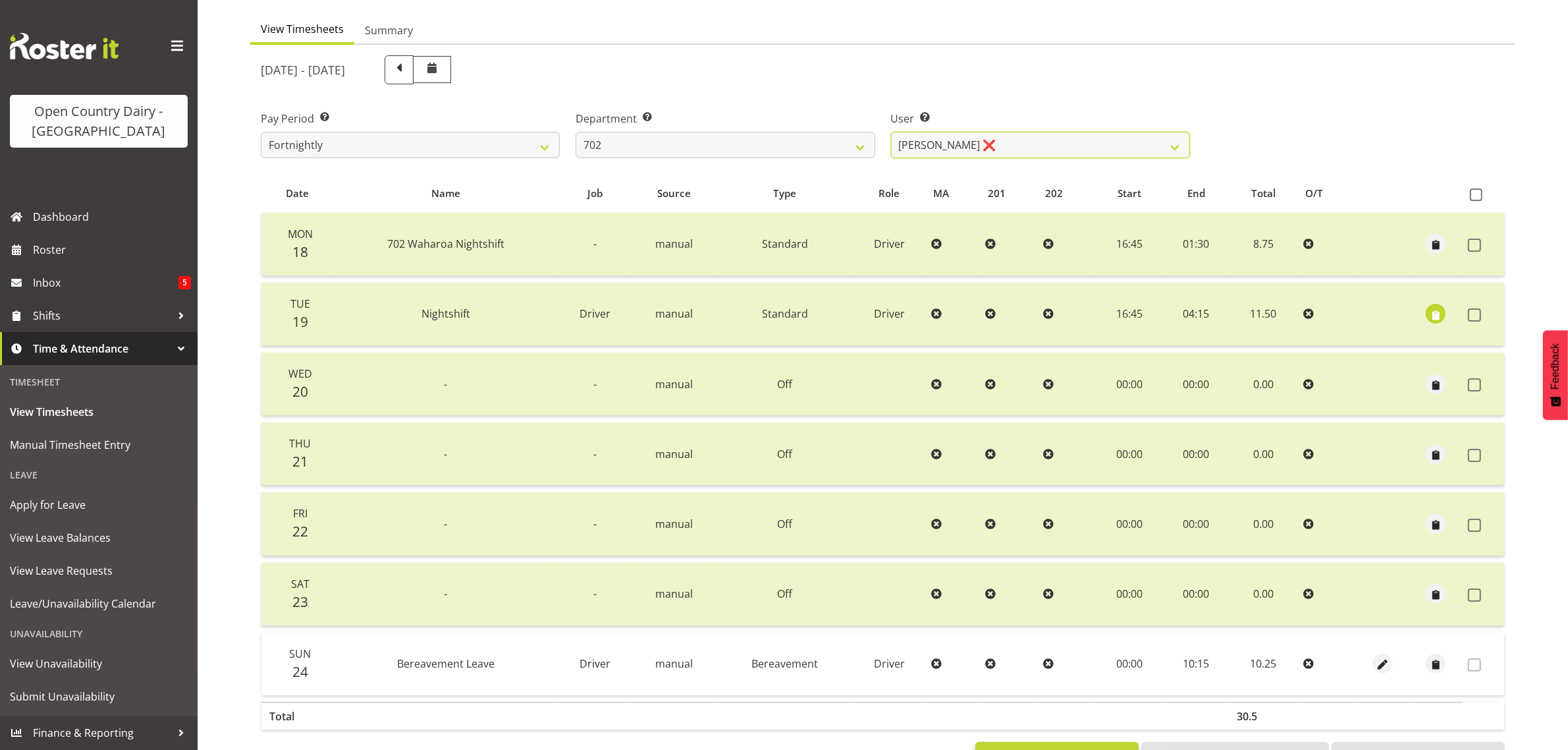
scroll to position [86, 0]
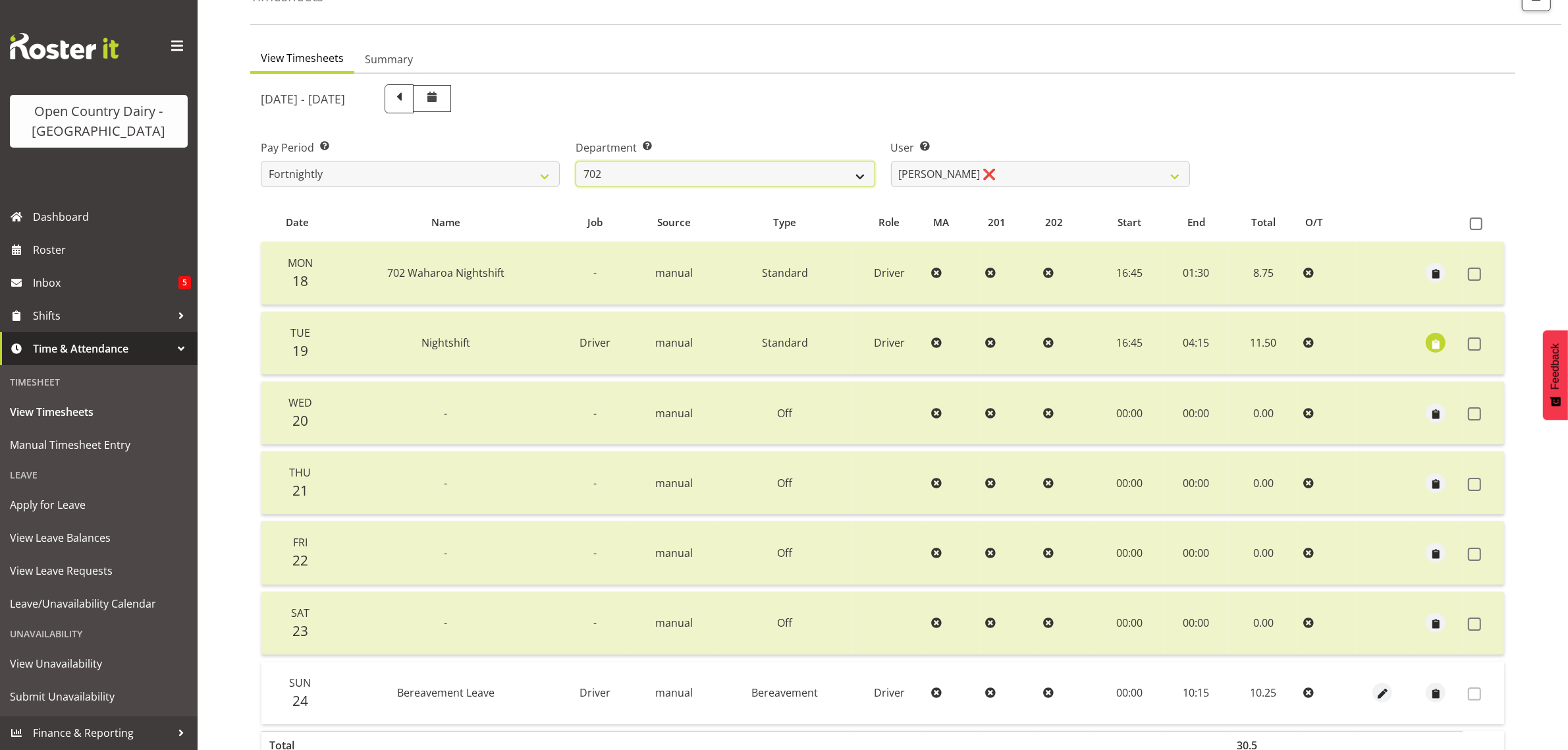
drag, startPoint x: 636, startPoint y: 169, endPoint x: 637, endPoint y: 181, distance: 12.0
click at [637, 169] on select "701 702 703 704 705 706 707 708 709 710 711 712 713 714 715 716 717 718 719 720" at bounding box center [724, 174] width 299 height 26
select select "710"
click at [575, 161] on select "701 702 703 704 705 706 707 708 709 710 711 712 713 714 715 716 717 718 719 720" at bounding box center [724, 174] width 299 height 26
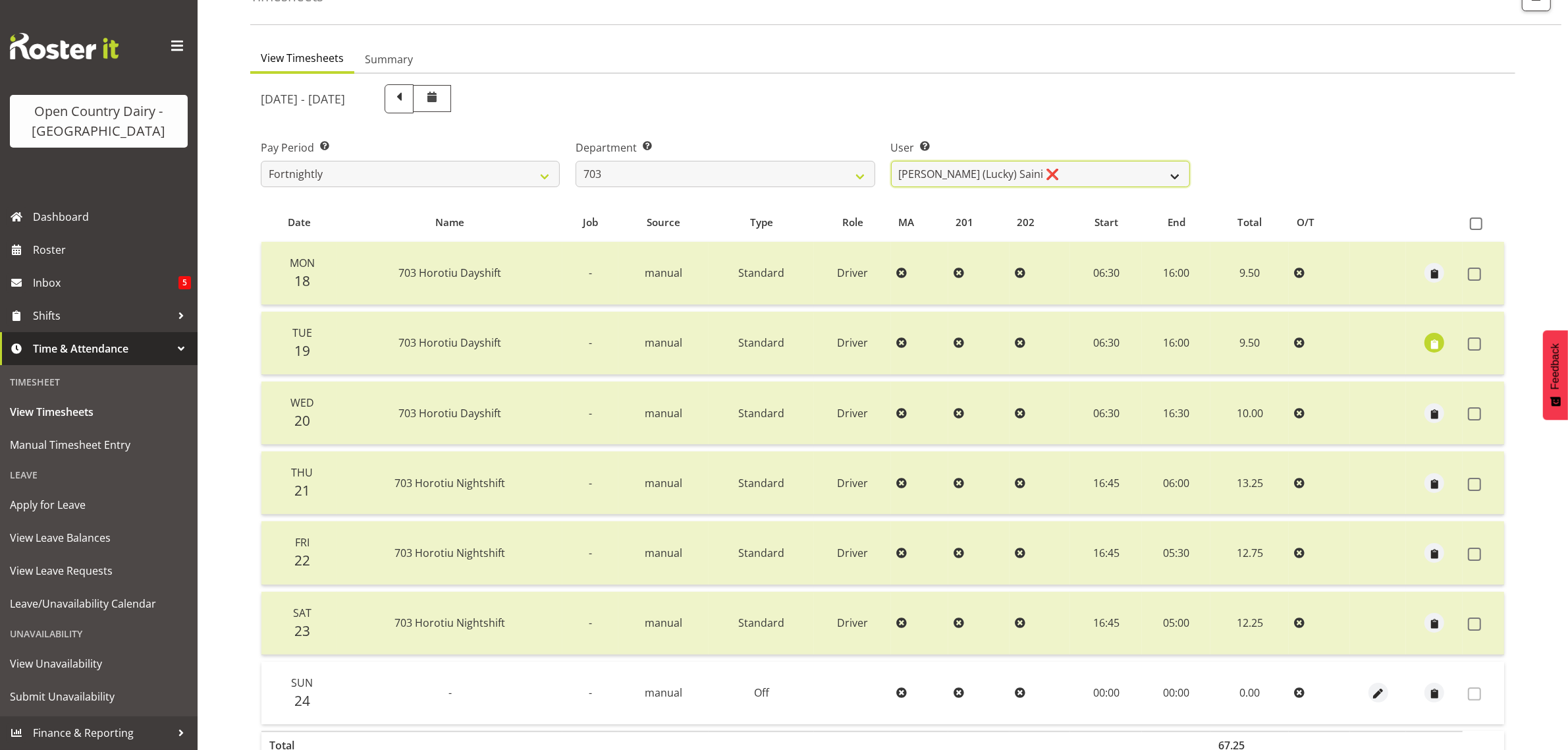
click at [1088, 170] on select "Bhupinder (Lucky) Saini ❌ Mark Fowler ❌ Tama Baker ❌" at bounding box center [1040, 174] width 299 height 26
select select "8198"
click at [891, 161] on select "Bhupinder (Lucky) Saini ❌ Mark Fowler ❌ Tama Baker ❌" at bounding box center [1040, 174] width 299 height 26
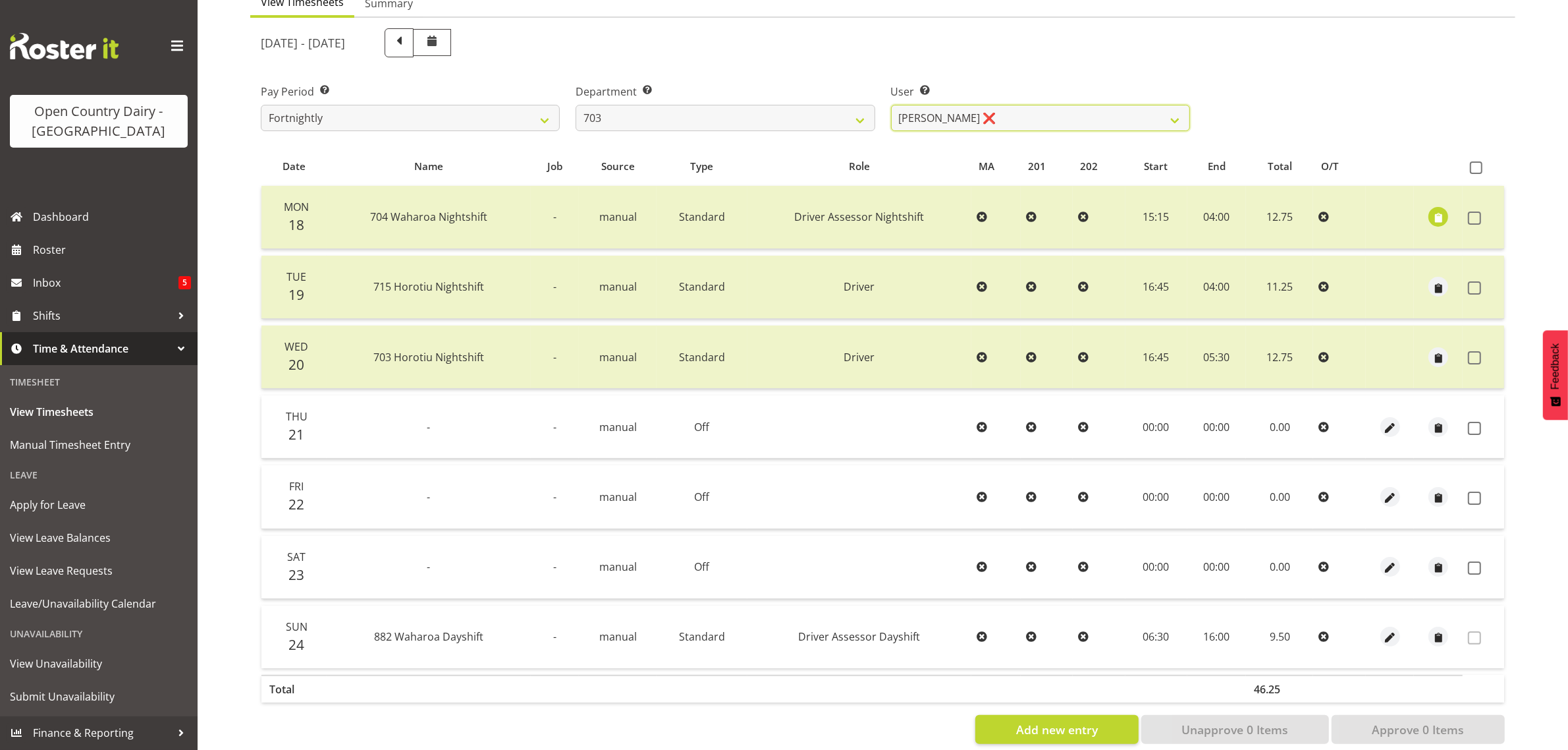
scroll to position [168, 0]
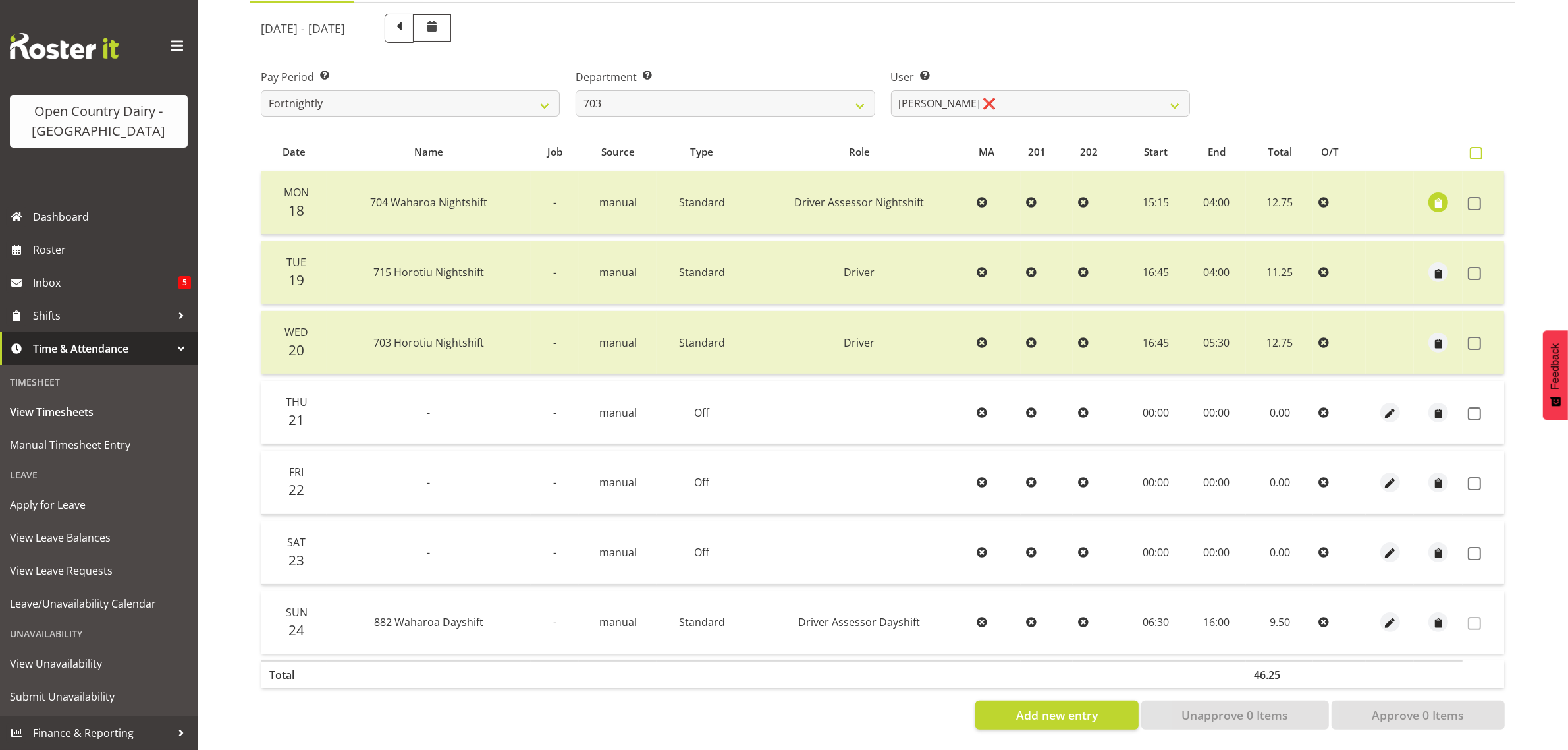
click at [1477, 147] on span at bounding box center [1476, 153] width 12 height 12
click at [1477, 149] on input "checkbox" at bounding box center [1474, 153] width 8 height 8
checkbox input "true"
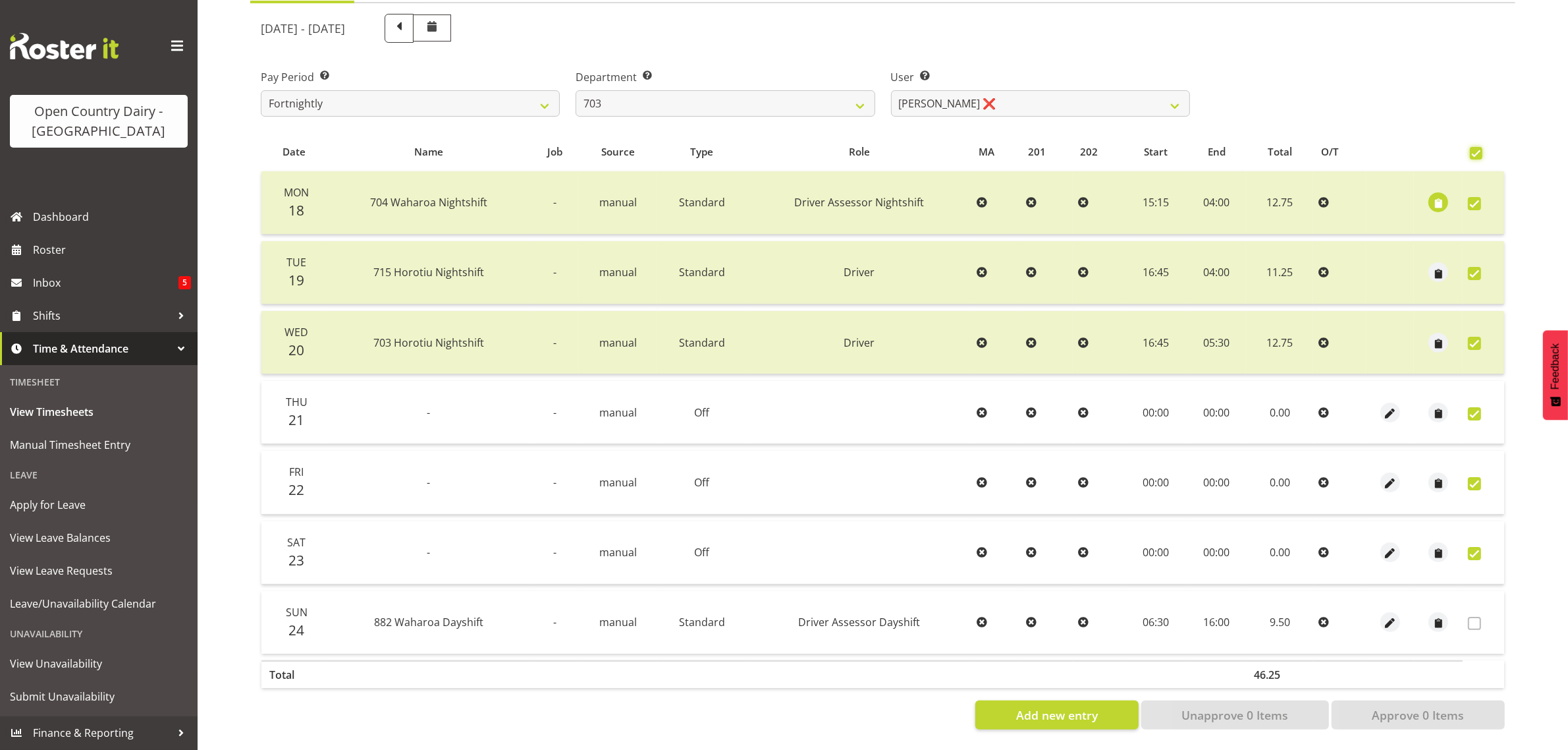
checkbox input "true"
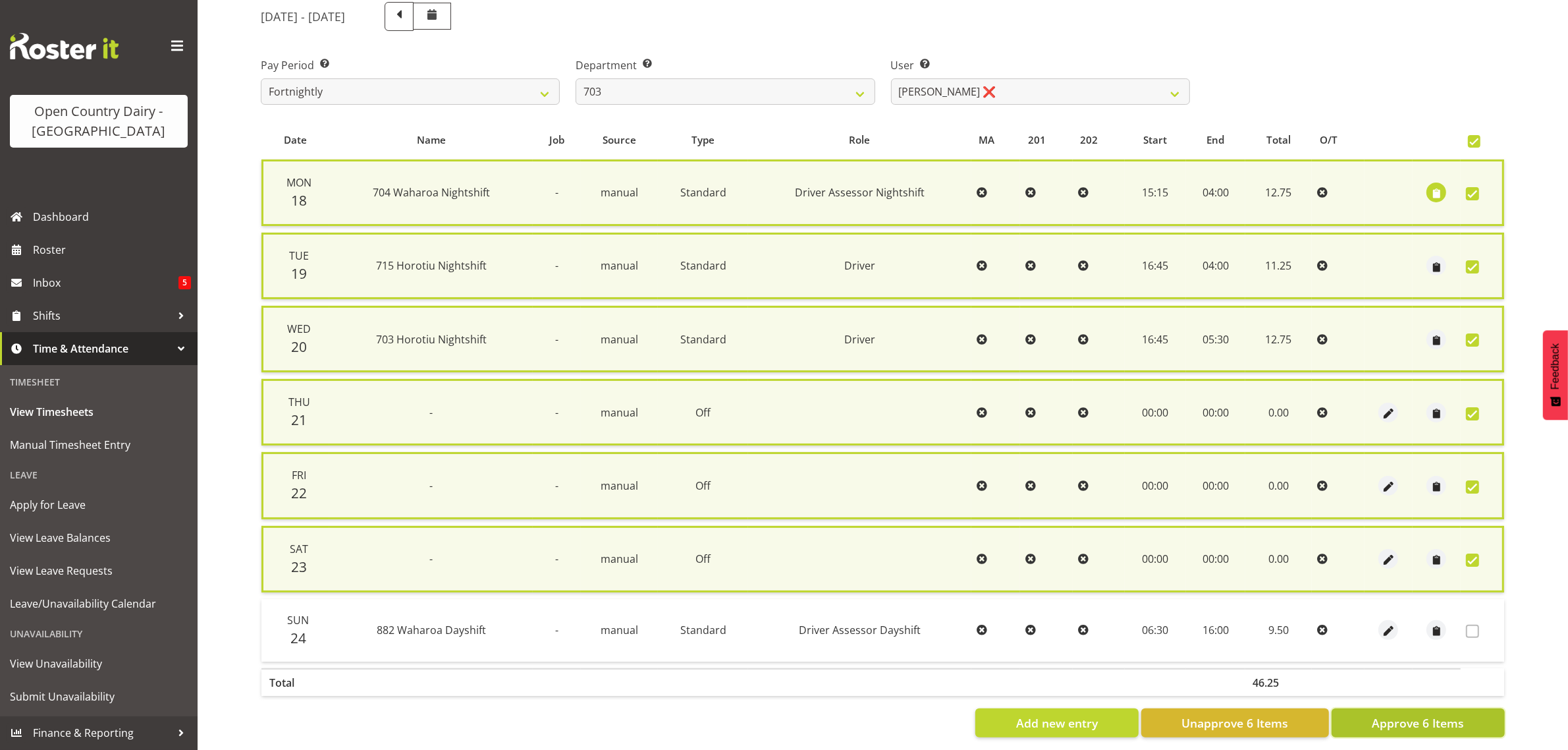
click at [1417, 732] on button "Approve 6 Items" at bounding box center [1417, 723] width 173 height 29
checkbox input "false"
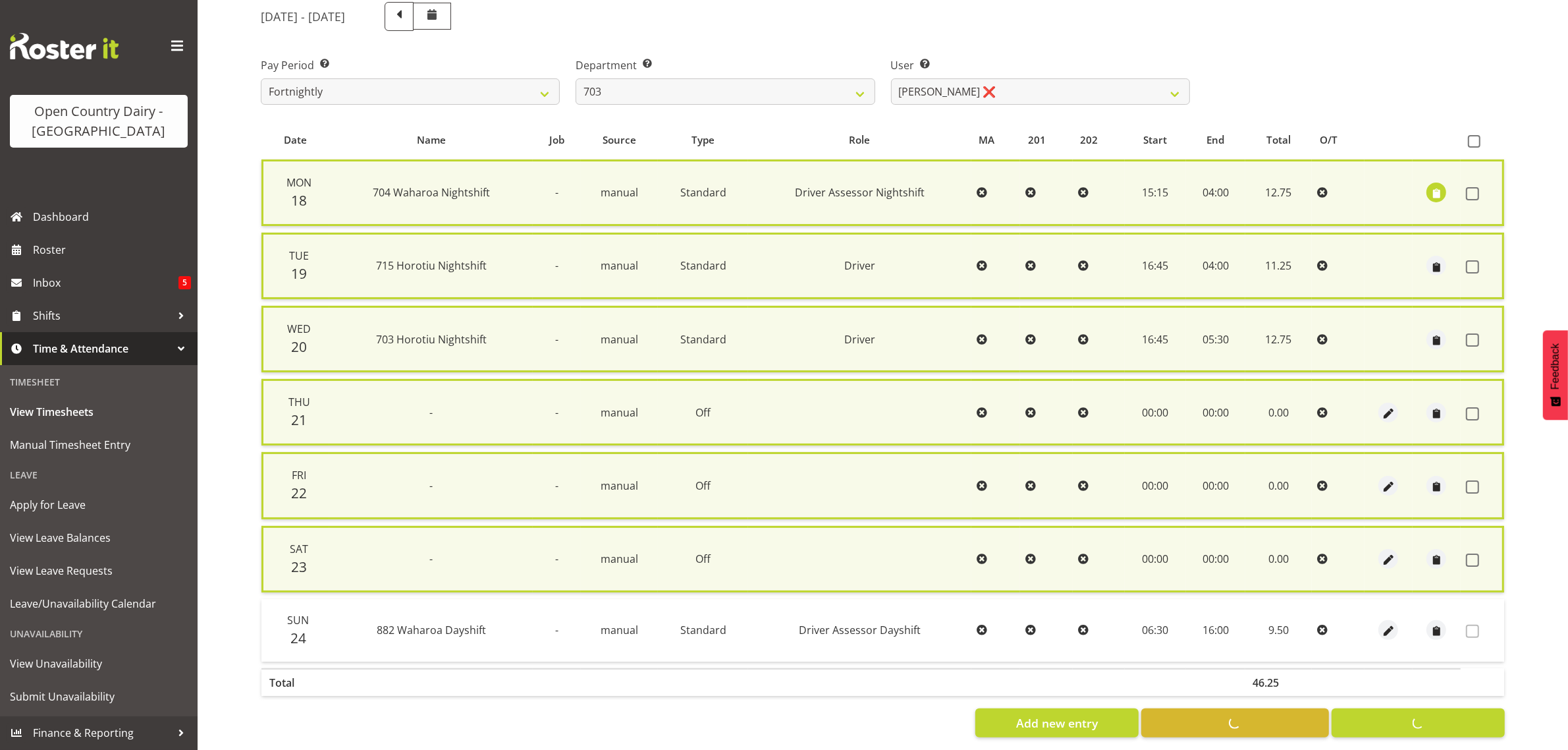
checkbox input "false"
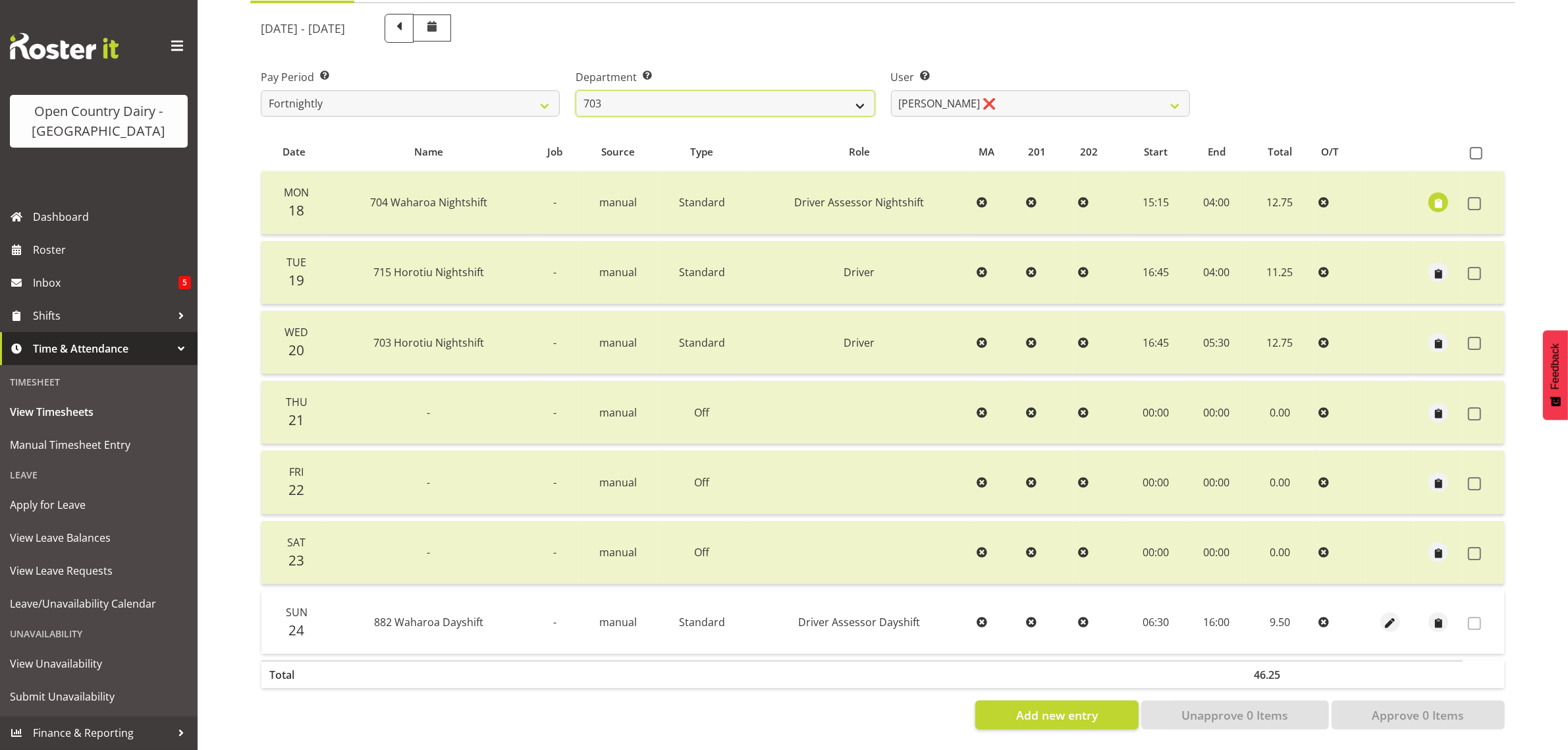
click at [708, 90] on select "701 702 703 704 705 706 707 708 709 710 711 712 713 714 715 716 717 718 719 720" at bounding box center [724, 103] width 299 height 26
click at [1132, 36] on div "August 18th - August 24th 2025" at bounding box center [725, 28] width 945 height 45
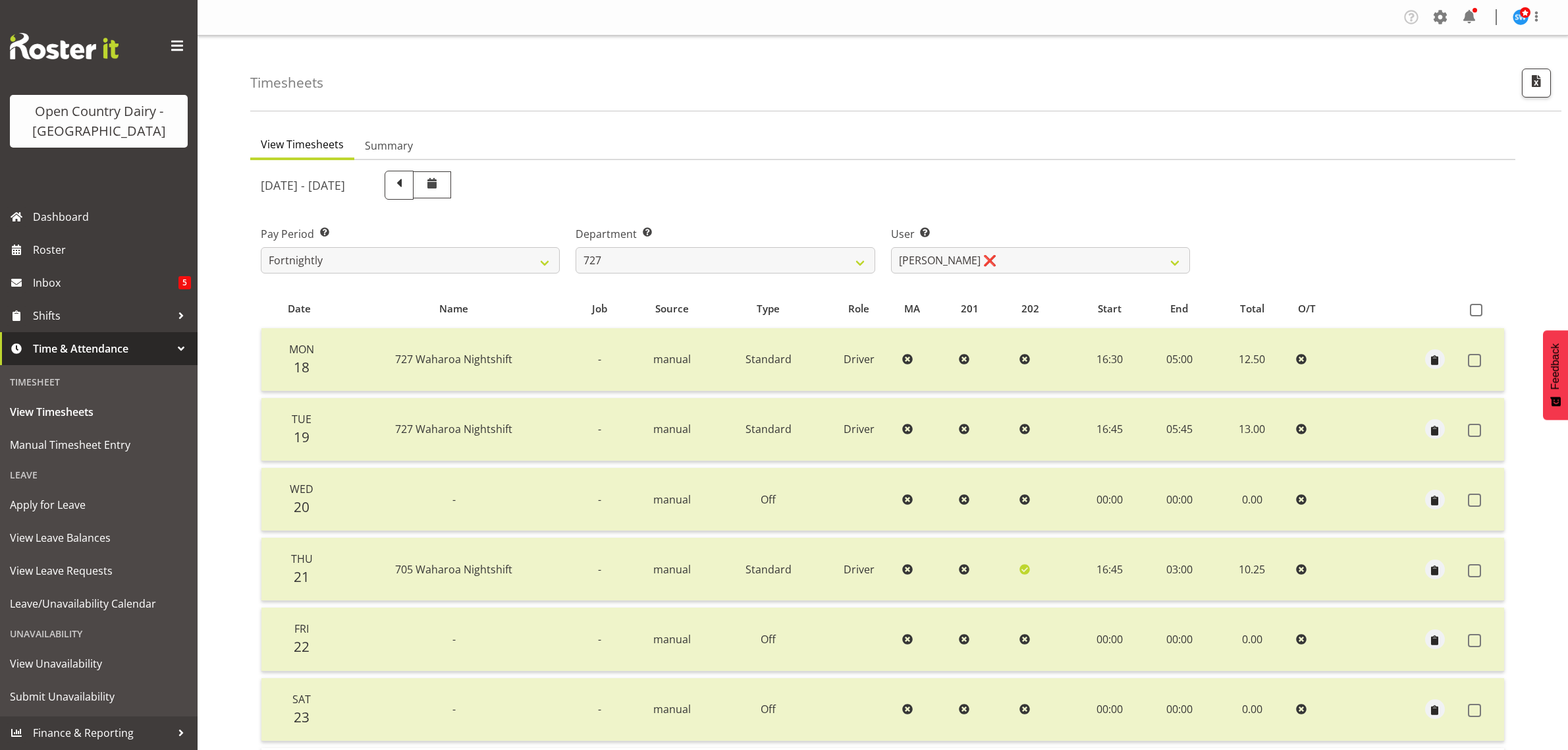
select select "761"
select select "11588"
click at [1060, 247] on select "[PERSON_NAME] ❌ [PERSON_NAME] ❌ [PERSON_NAME] ❌" at bounding box center [1040, 260] width 299 height 26
click at [779, 255] on select "701 702 703 704 705 706 707 708 709 710 711 712 713 714 715 716 717 718 719 720" at bounding box center [724, 260] width 299 height 26
select select "811"
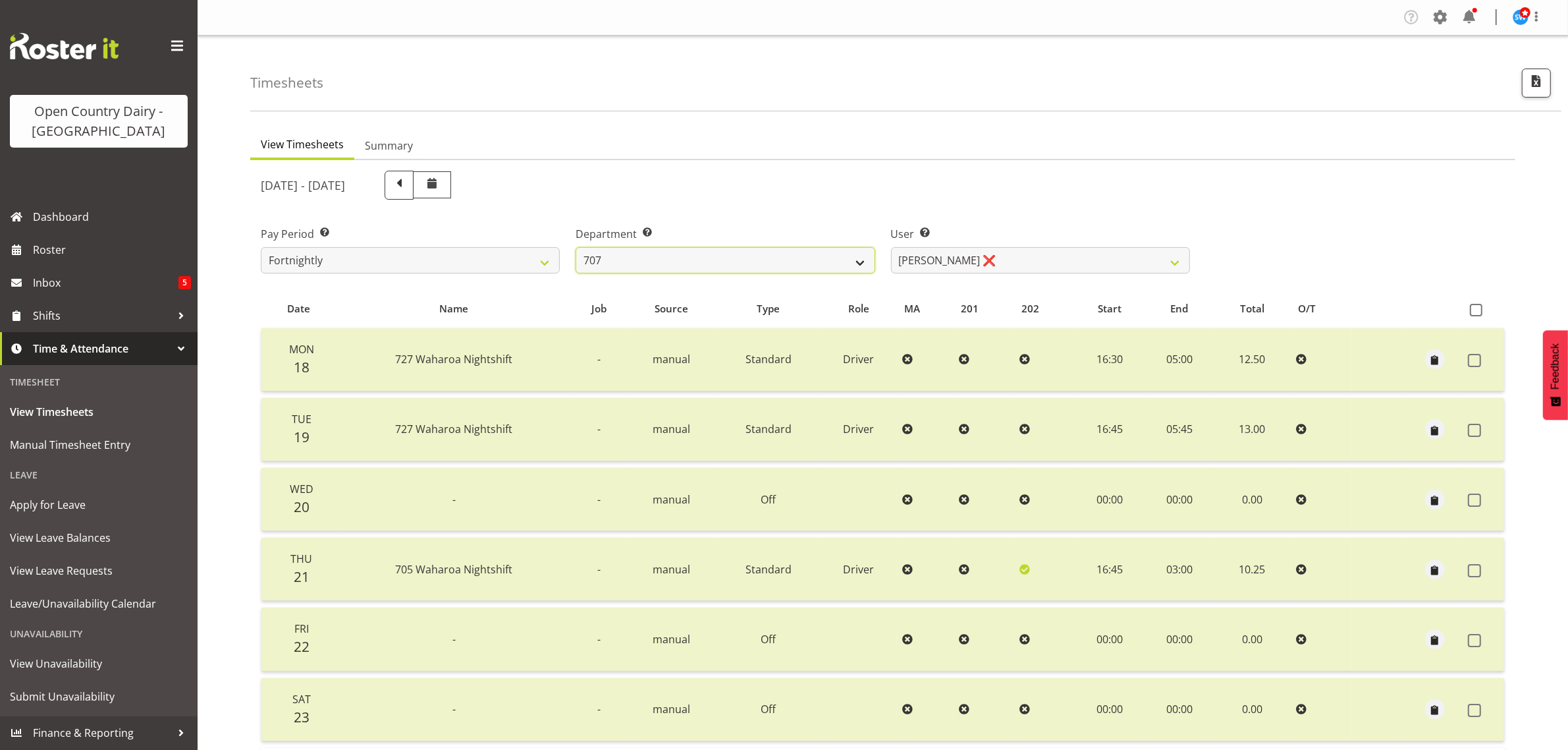
click at [575, 247] on select "701 702 703 704 705 706 707 708 709 710 711 712 713 714 715 716 717 718 719 720" at bounding box center [724, 260] width 299 height 26
select select "8161"
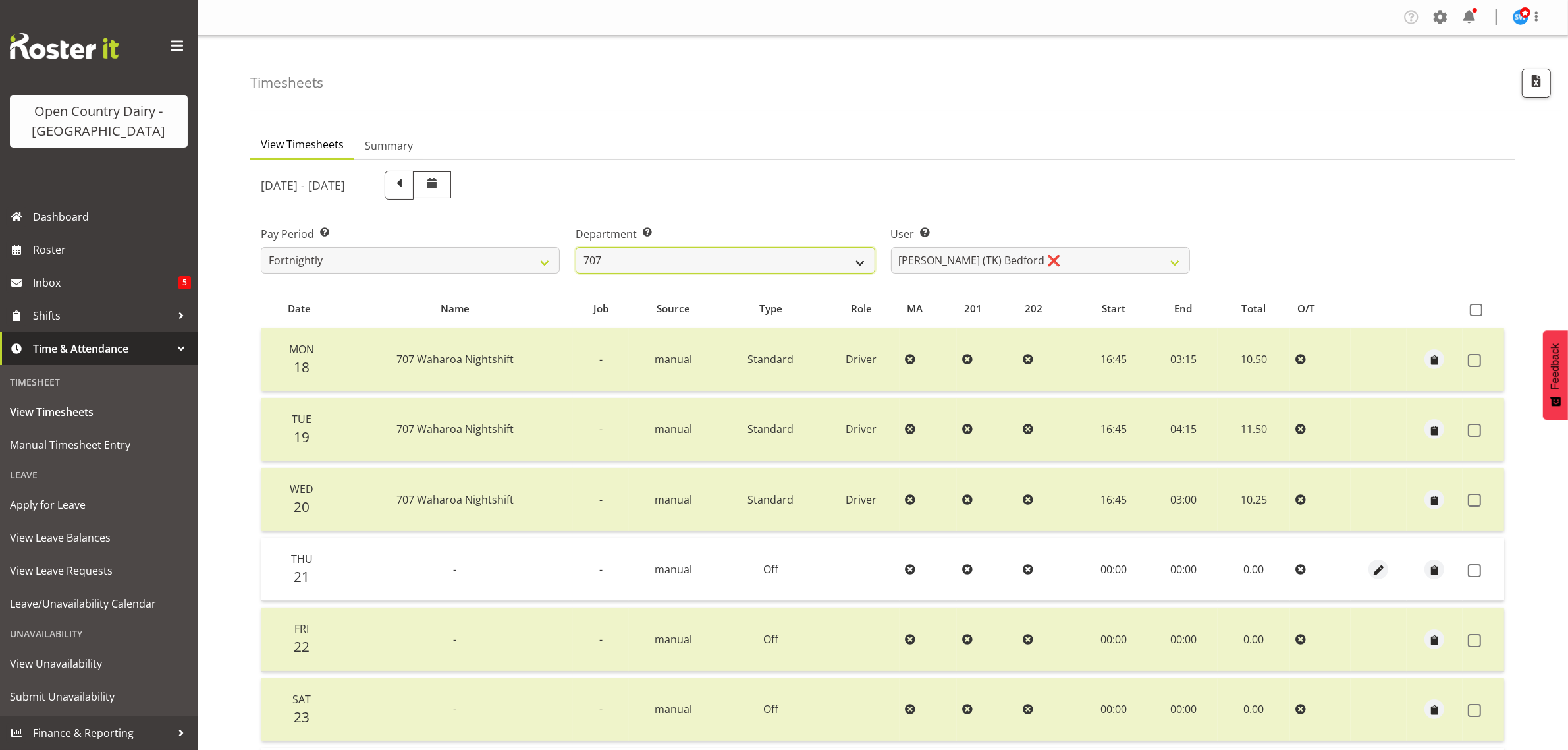
click at [688, 254] on select "701 702 703 704 705 706 707 708 709 710 711 712 713 714 715 716 717 718 719 720" at bounding box center [724, 260] width 299 height 26
select select "762"
click at [575, 247] on select "701 702 703 704 705 706 707 708 709 710 711 712 713 714 715 716 717 718 719 720" at bounding box center [724, 260] width 299 height 26
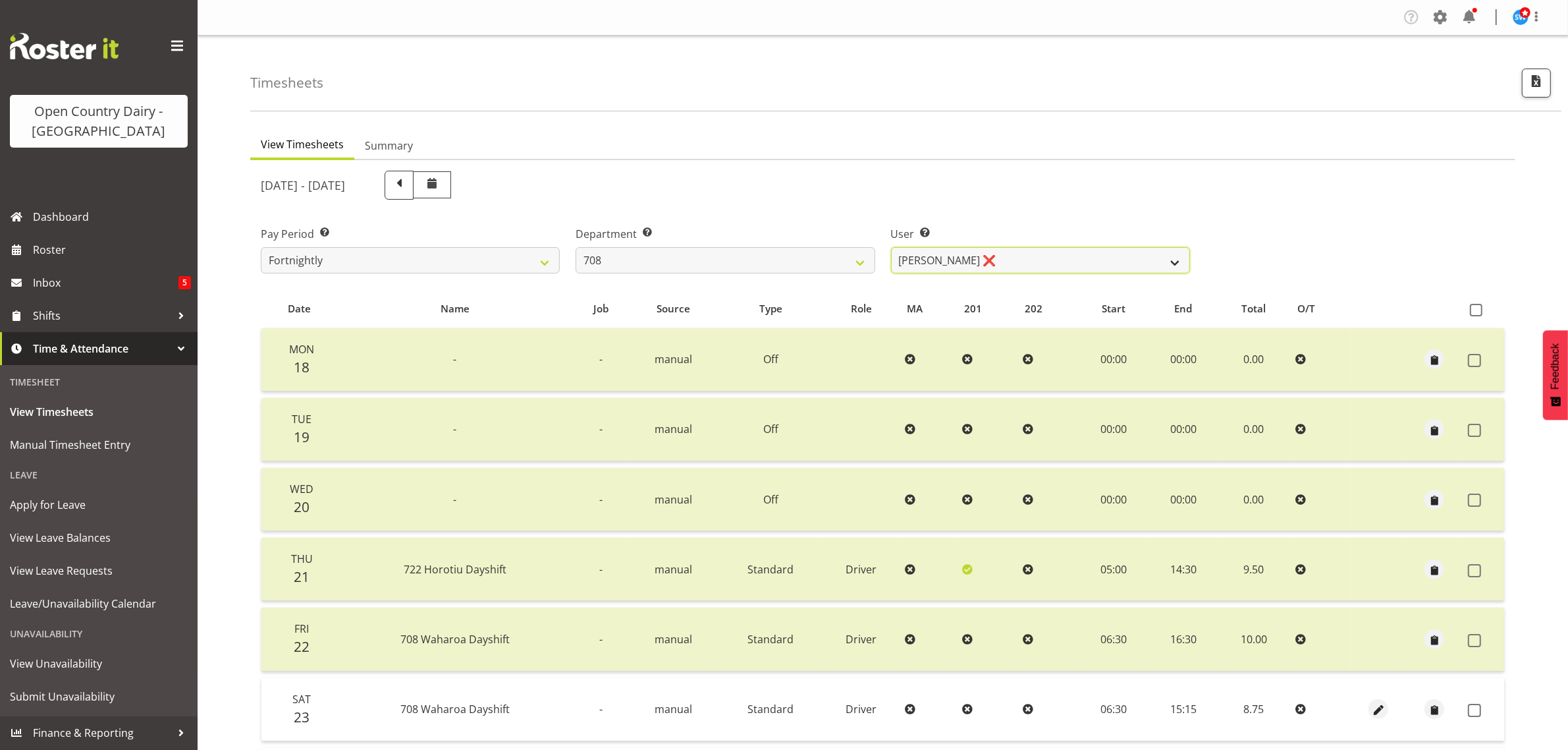
click at [1049, 247] on select "[PERSON_NAME] ❌ [PERSON_NAME] ❌" at bounding box center [1040, 260] width 299 height 26
select select "11697"
click at [891, 247] on select "[PERSON_NAME] ❌ [PERSON_NAME] ❌" at bounding box center [1040, 260] width 299 height 26
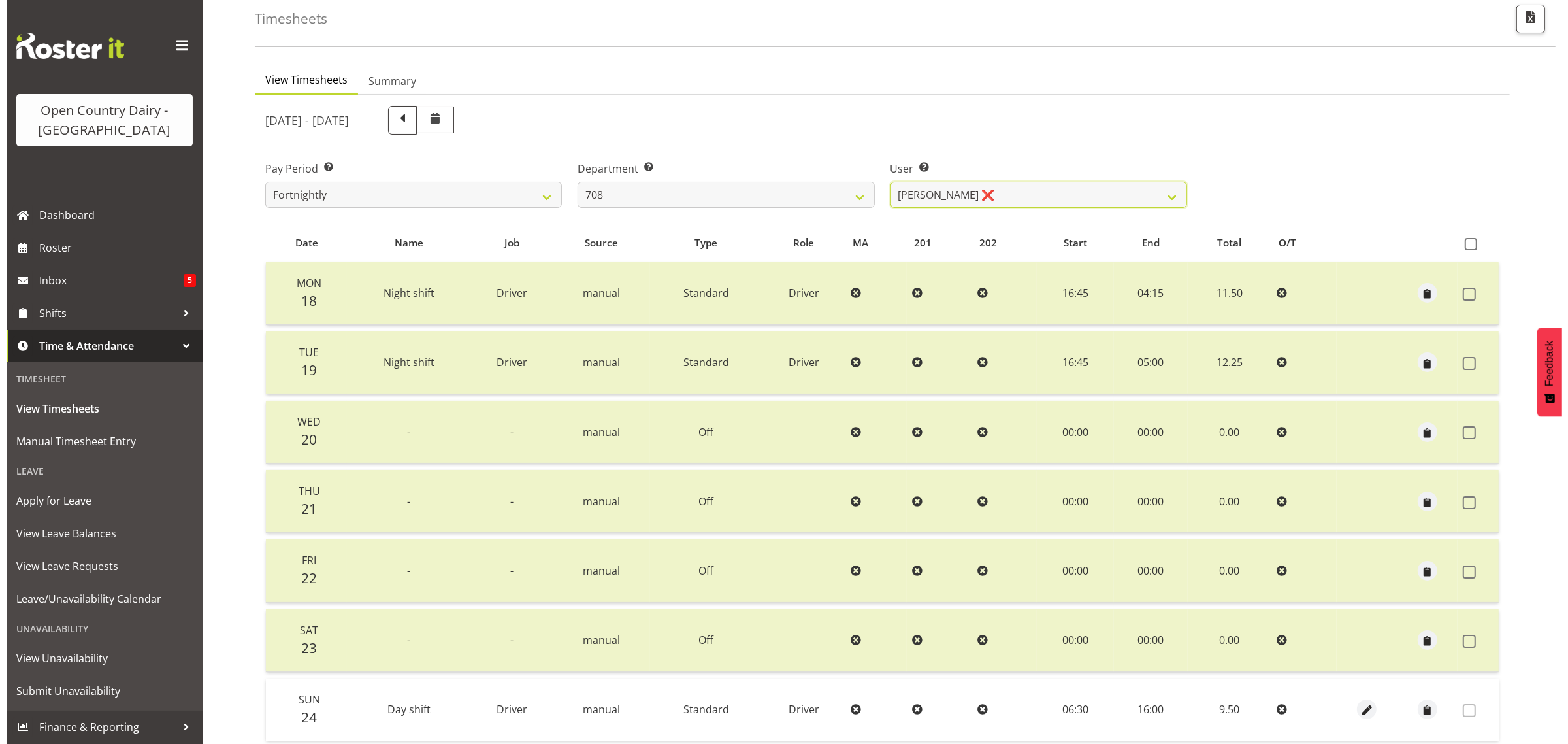
scroll to position [167, 0]
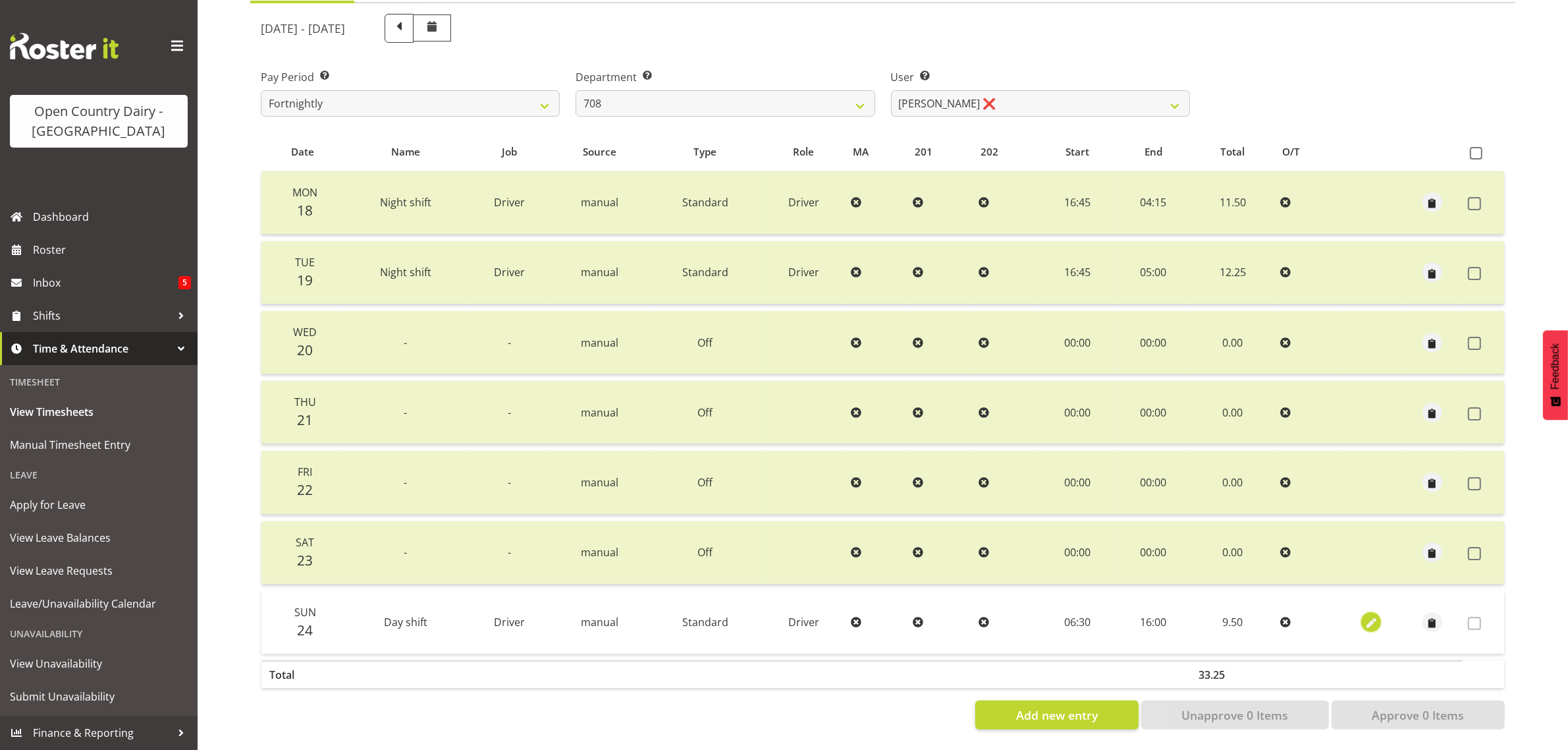
click at [1365, 616] on span "button" at bounding box center [1371, 623] width 15 height 15
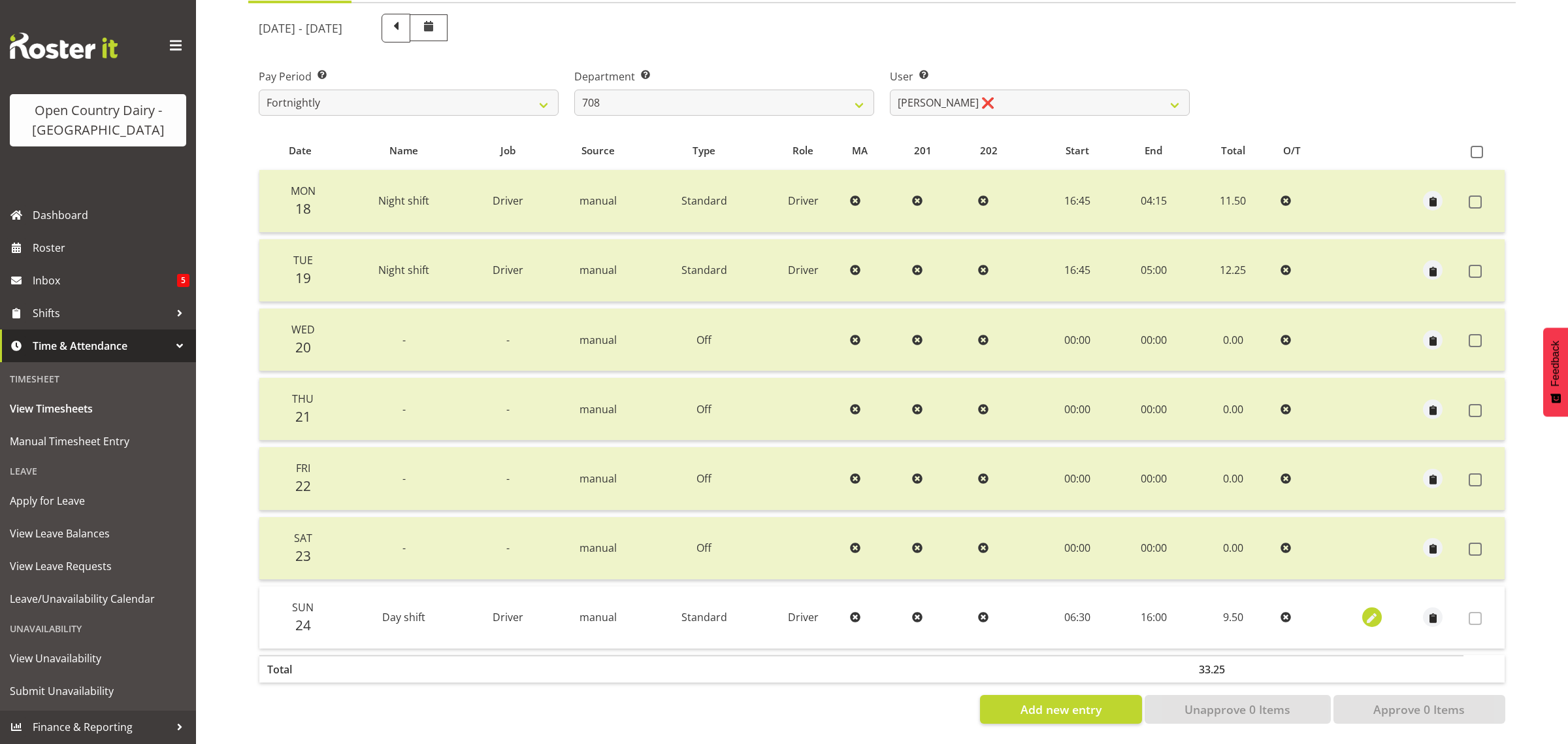
select select "Standard"
select select "7"
select select "2025"
select select "16"
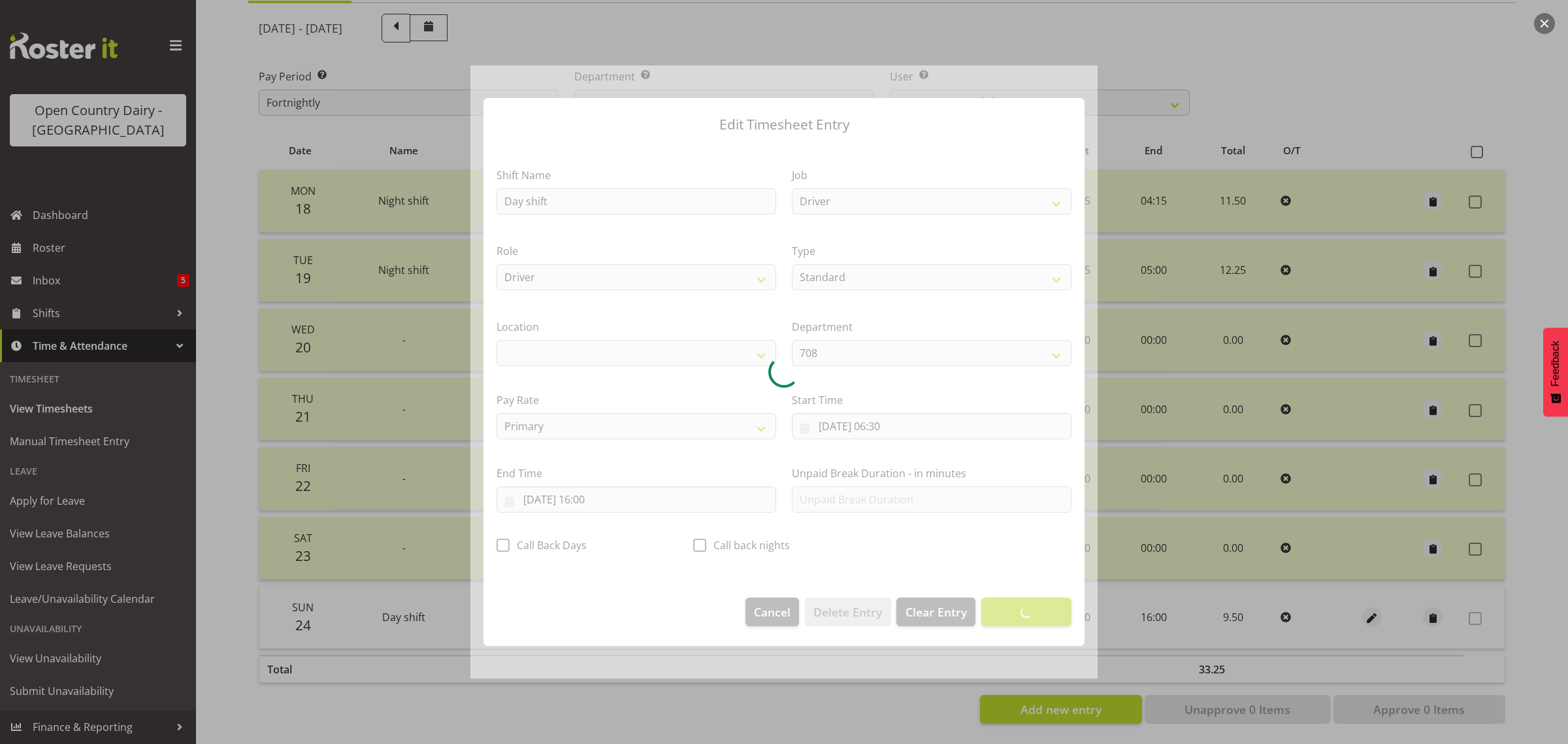
select select "1054"
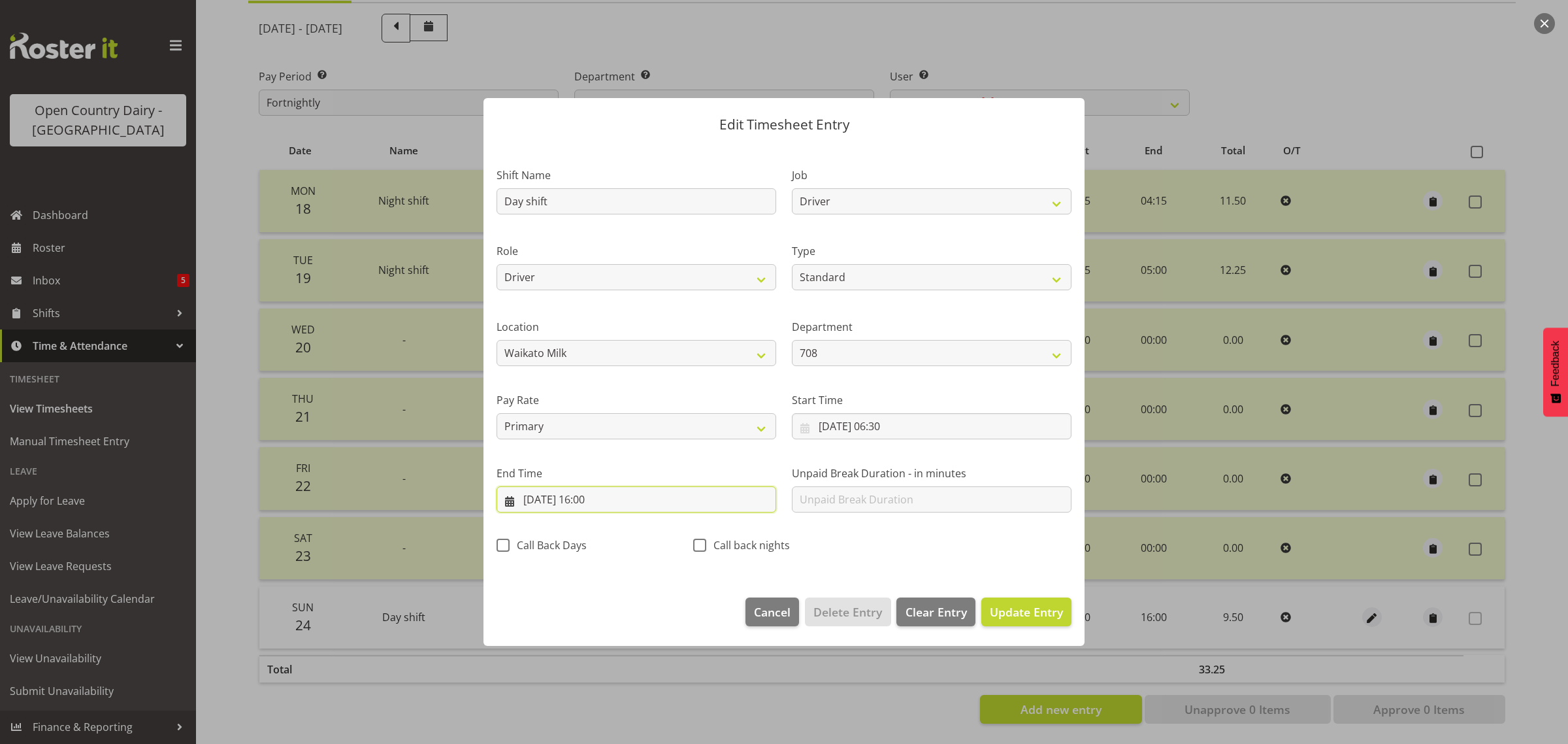
click at [589, 500] on input "[DATE] 16:00" at bounding box center [636, 499] width 280 height 26
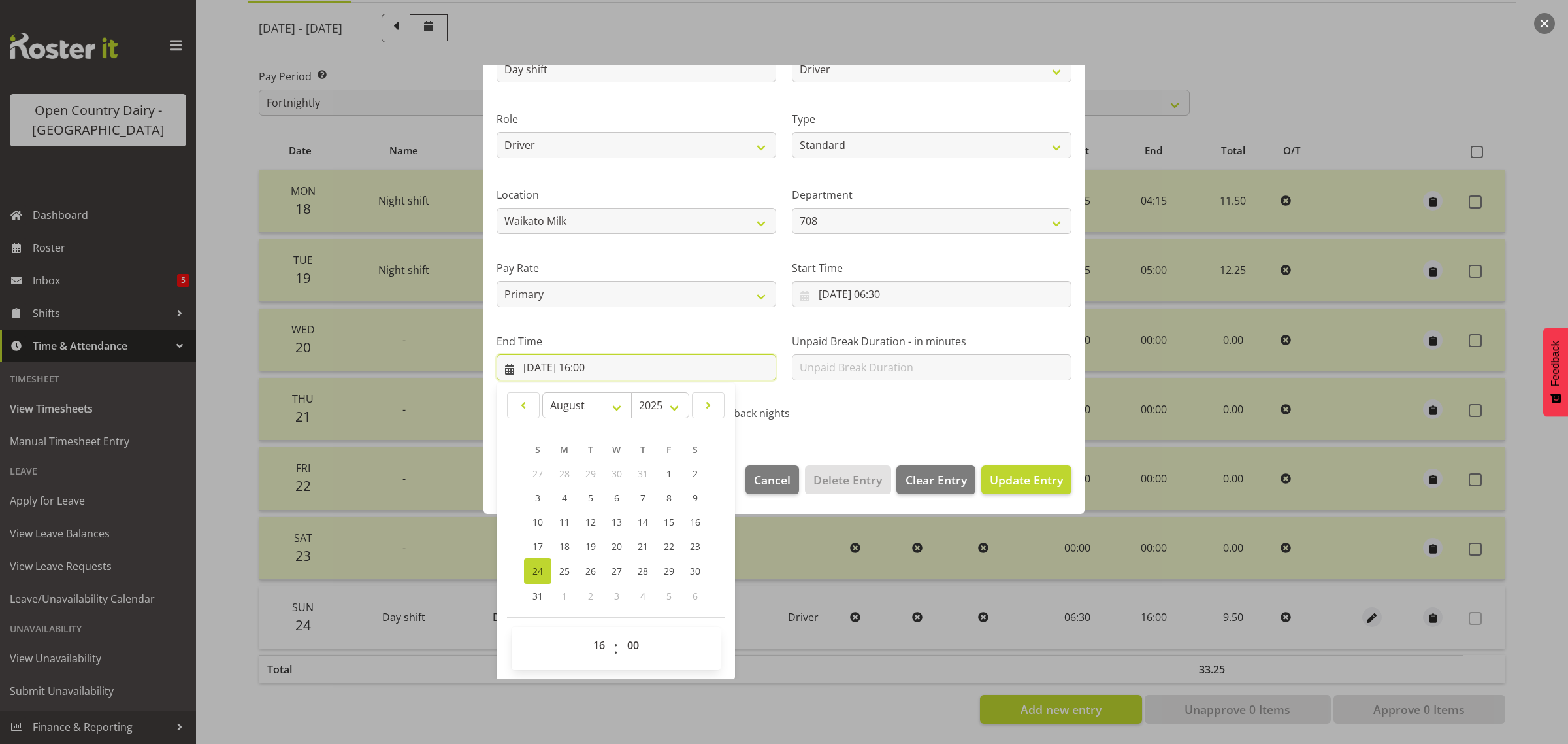
scroll to position [133, 0]
click at [638, 651] on select "00 01 02 03 04 05 06 07 08 09 10 11 12 13 14 15 16 17 18 19 20 21 22 23 24 25 2…" at bounding box center [634, 644] width 30 height 26
select select "45"
click at [620, 631] on select "00 01 02 03 04 05 06 07 08 09 10 11 12 13 14 15 16 17 18 19 20 21 22 23 24 25 2…" at bounding box center [634, 644] width 30 height 26
type input "[DATE] 16:45"
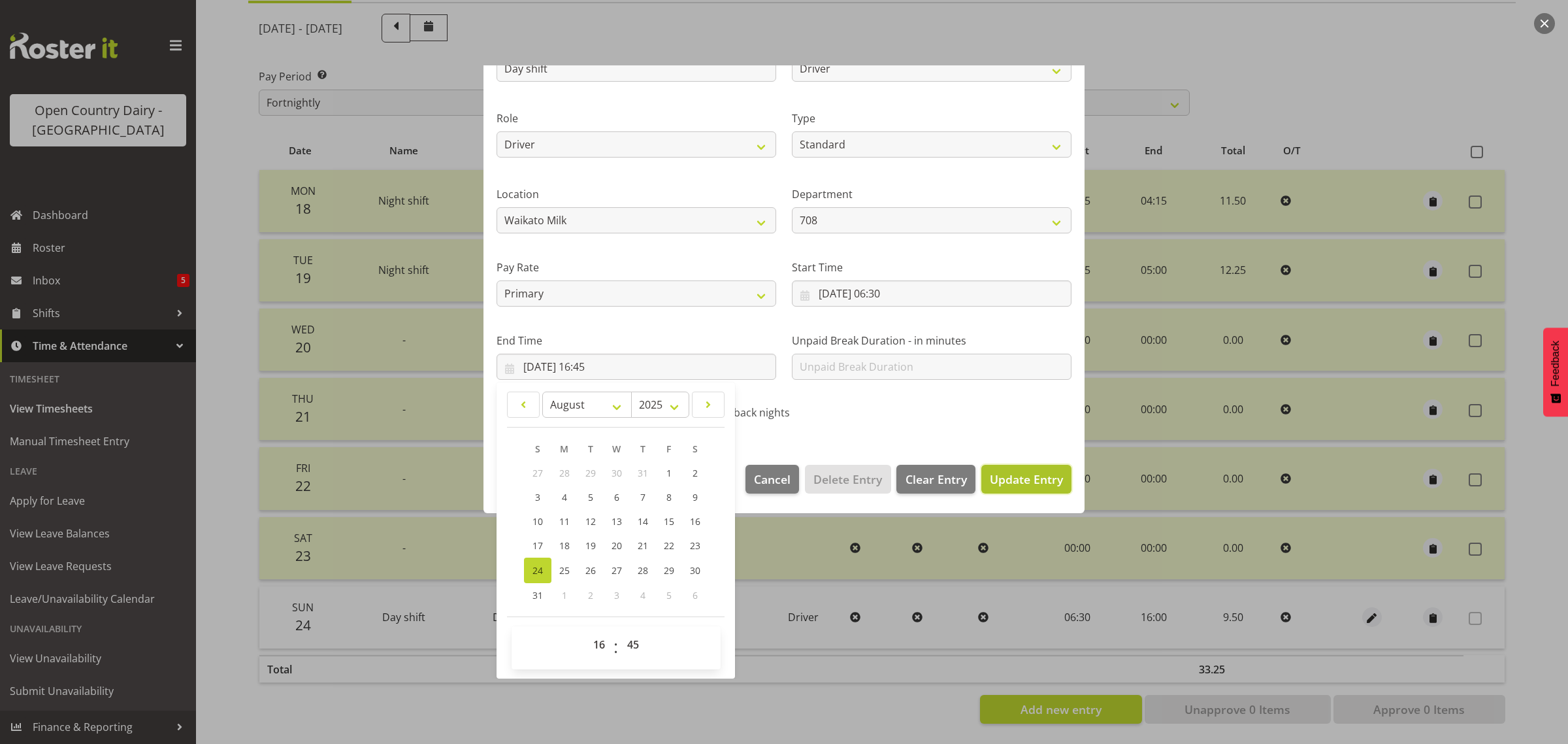
click at [998, 484] on span "Update Entry" at bounding box center [1027, 479] width 73 height 16
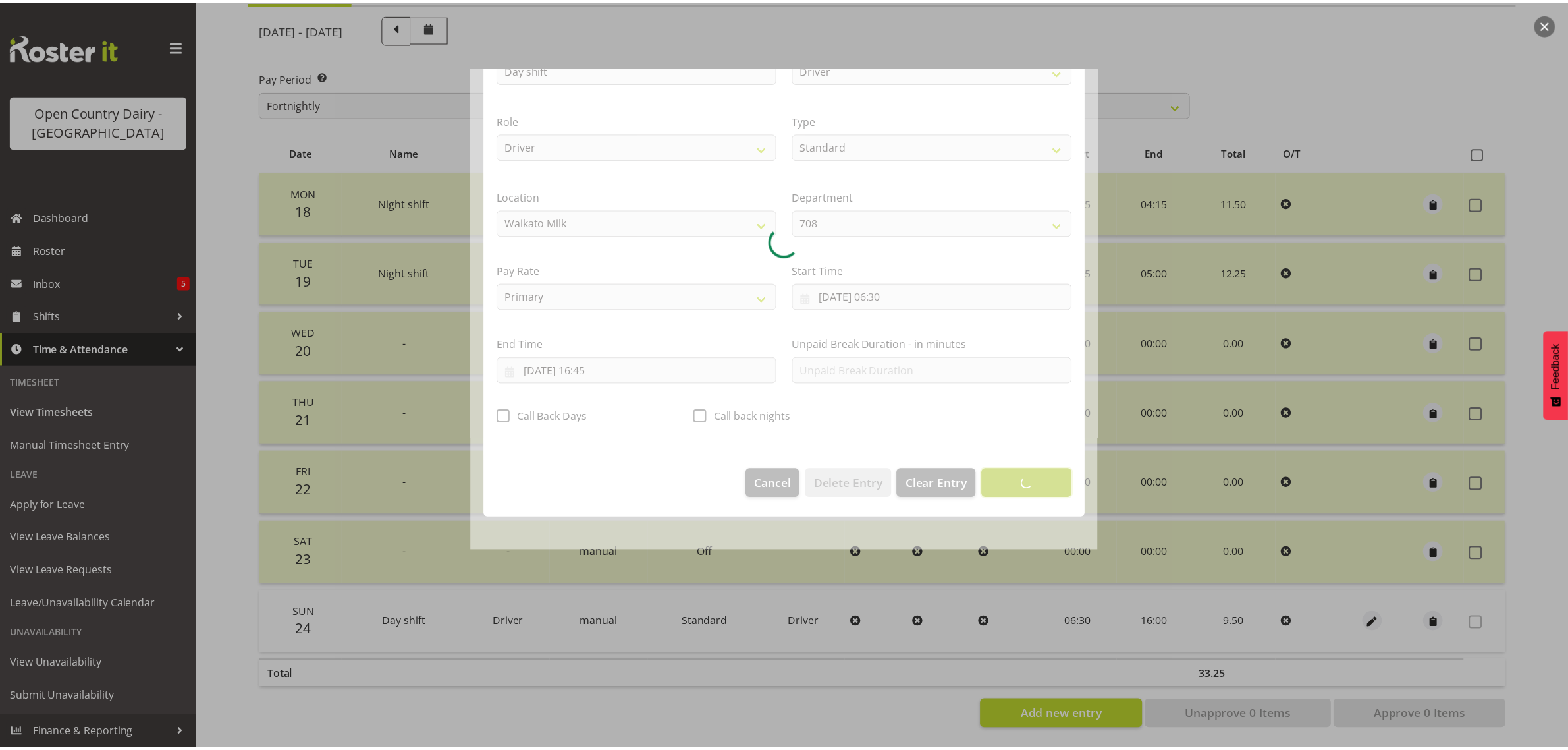
scroll to position [0, 0]
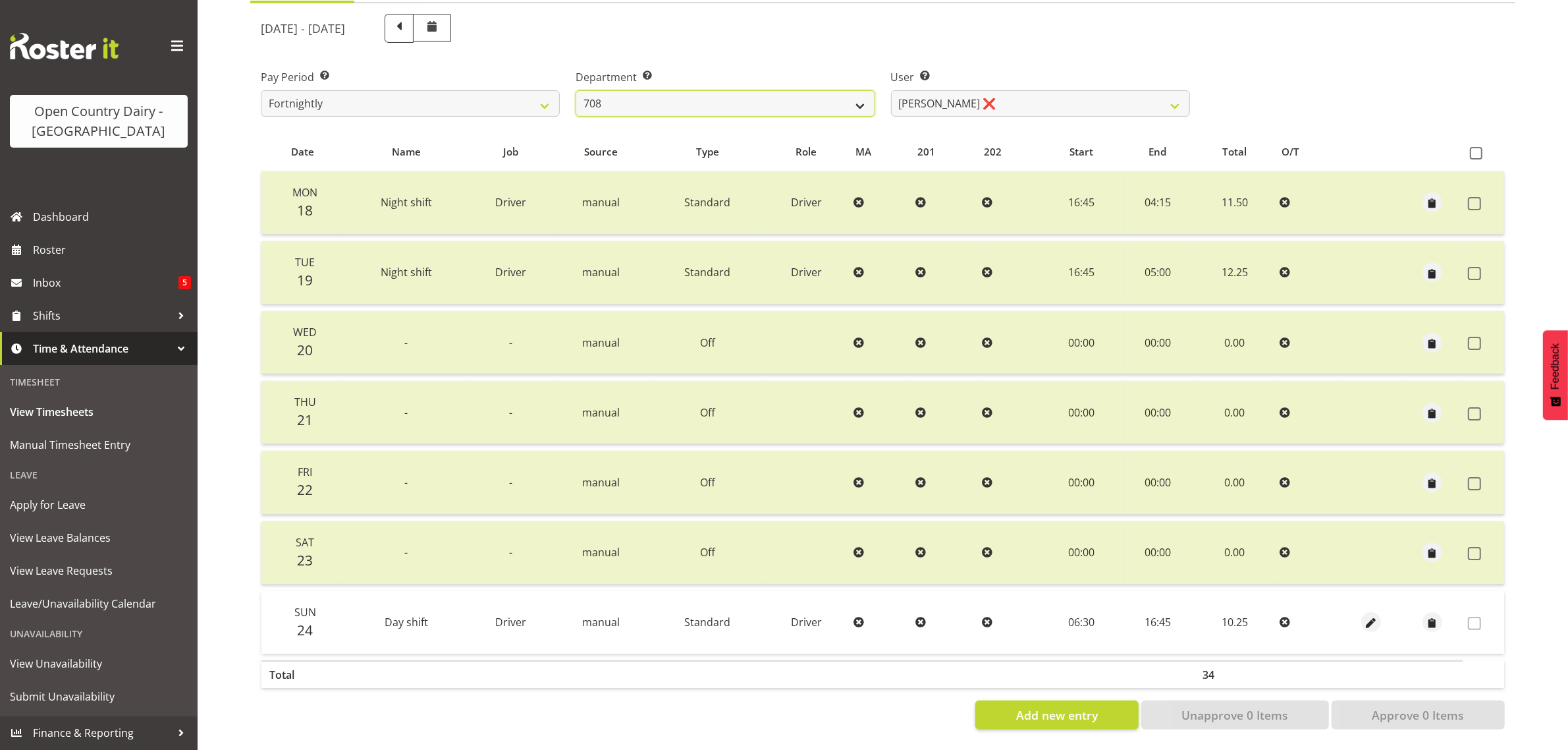
click at [708, 90] on select "701 702 703 704 705 706 707 708 709 710 711 712 713 714 715 716 717 718 719 720" at bounding box center [724, 103] width 299 height 26
select select "814"
click at [575, 90] on select "701 702 703 704 705 706 707 708 709 710 711 712 713 714 715 716 717 718 719 720" at bounding box center [724, 103] width 299 height 26
select select "10132"
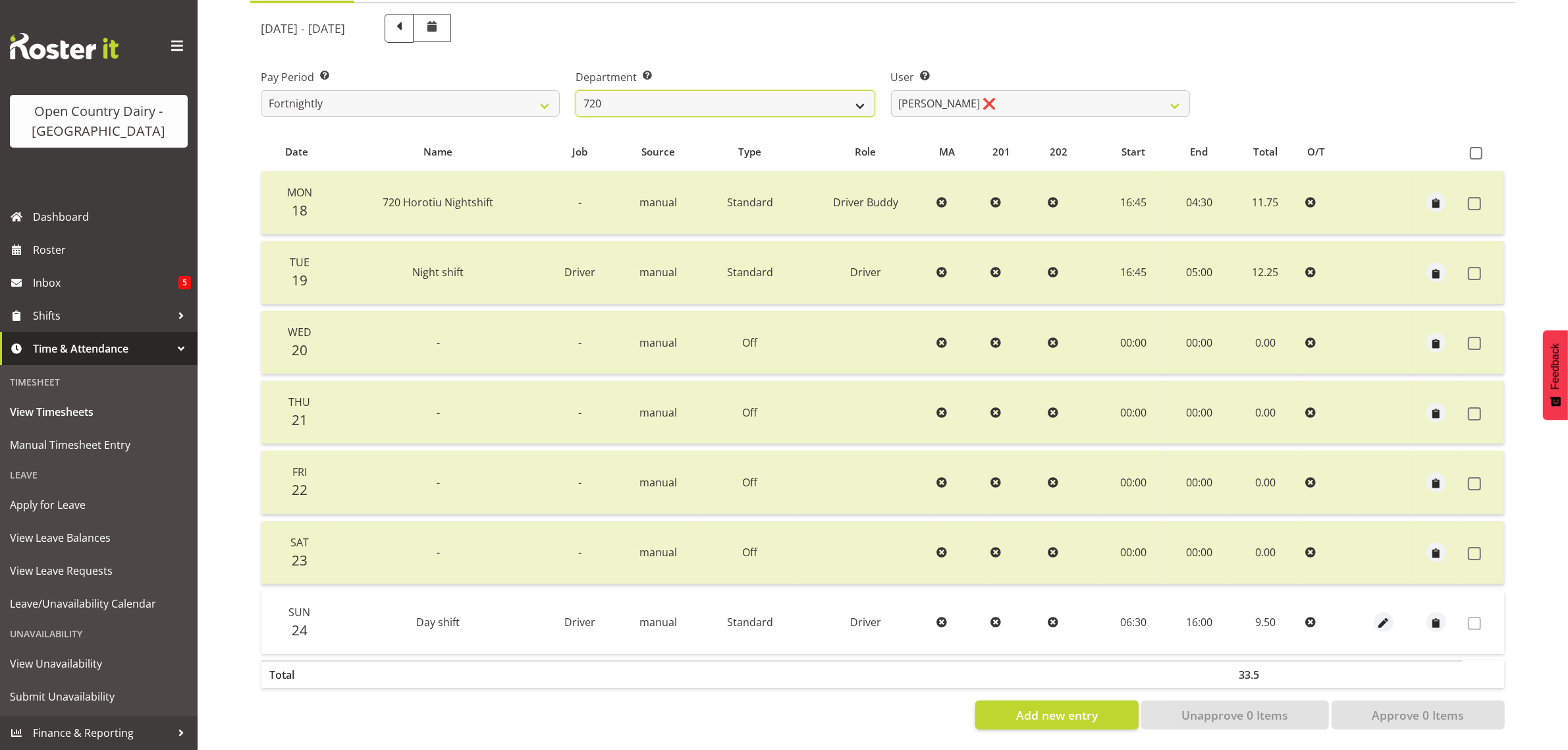
click at [749, 90] on select "701 702 703 704 705 706 707 708 709 710 711 712 713 714 715 716 717 718 719 720" at bounding box center [724, 103] width 299 height 26
select select "808"
click at [575, 90] on select "701 702 703 704 705 706 707 708 709 710 711 712 713 714 715 716 717 718 719 720" at bounding box center [724, 103] width 299 height 26
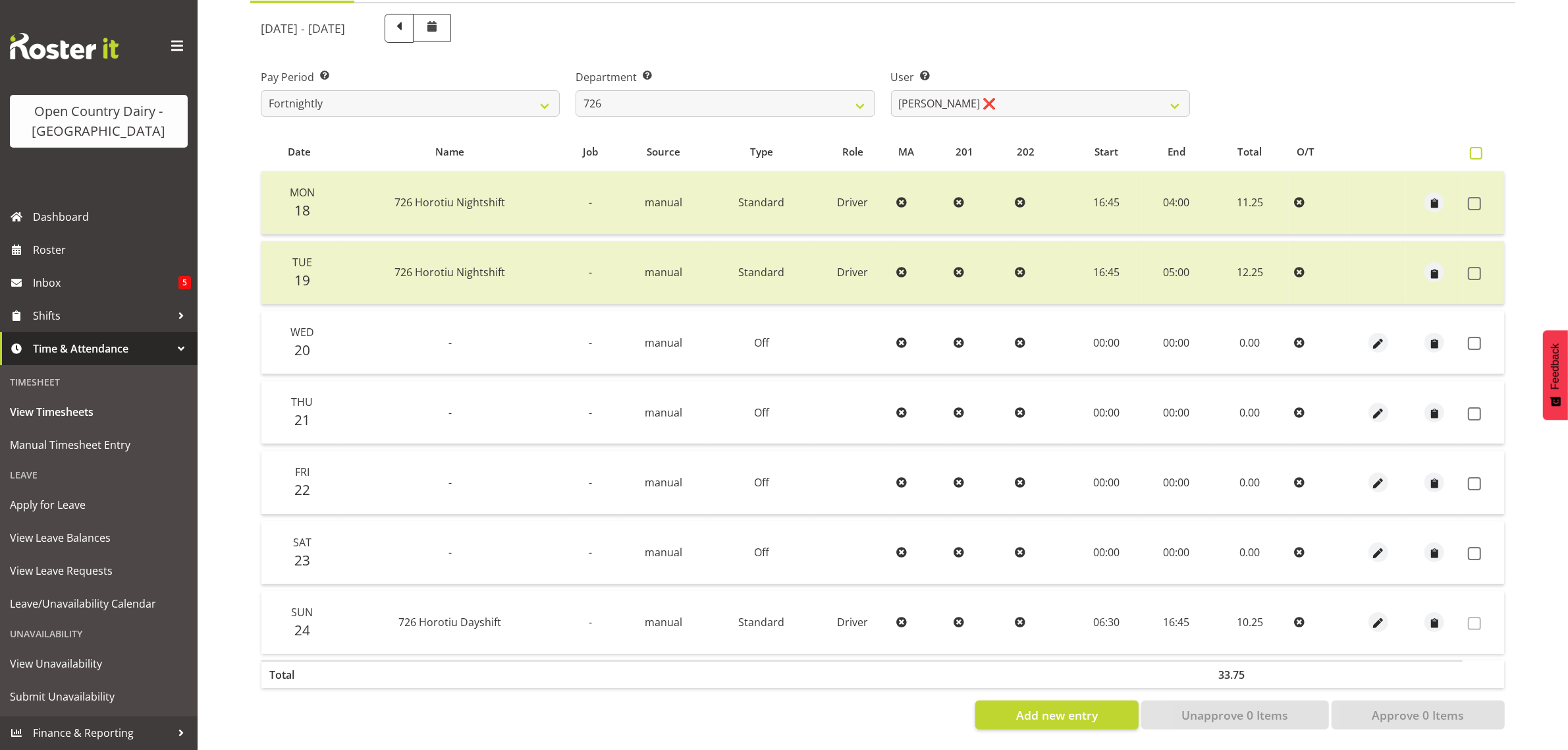
click at [1480, 147] on span at bounding box center [1476, 153] width 12 height 12
click at [1478, 149] on input "checkbox" at bounding box center [1474, 153] width 8 height 8
checkbox input "true"
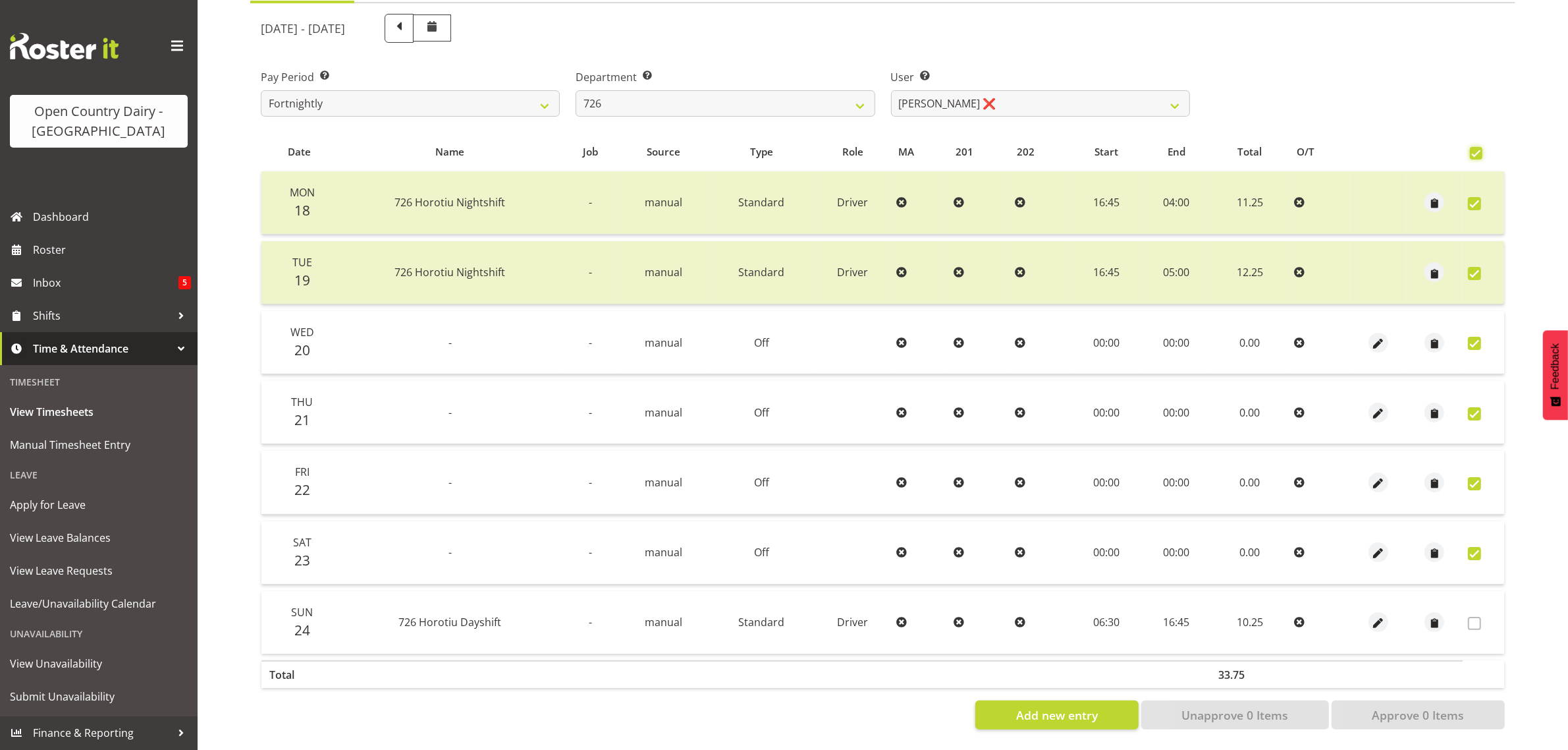
checkbox input "true"
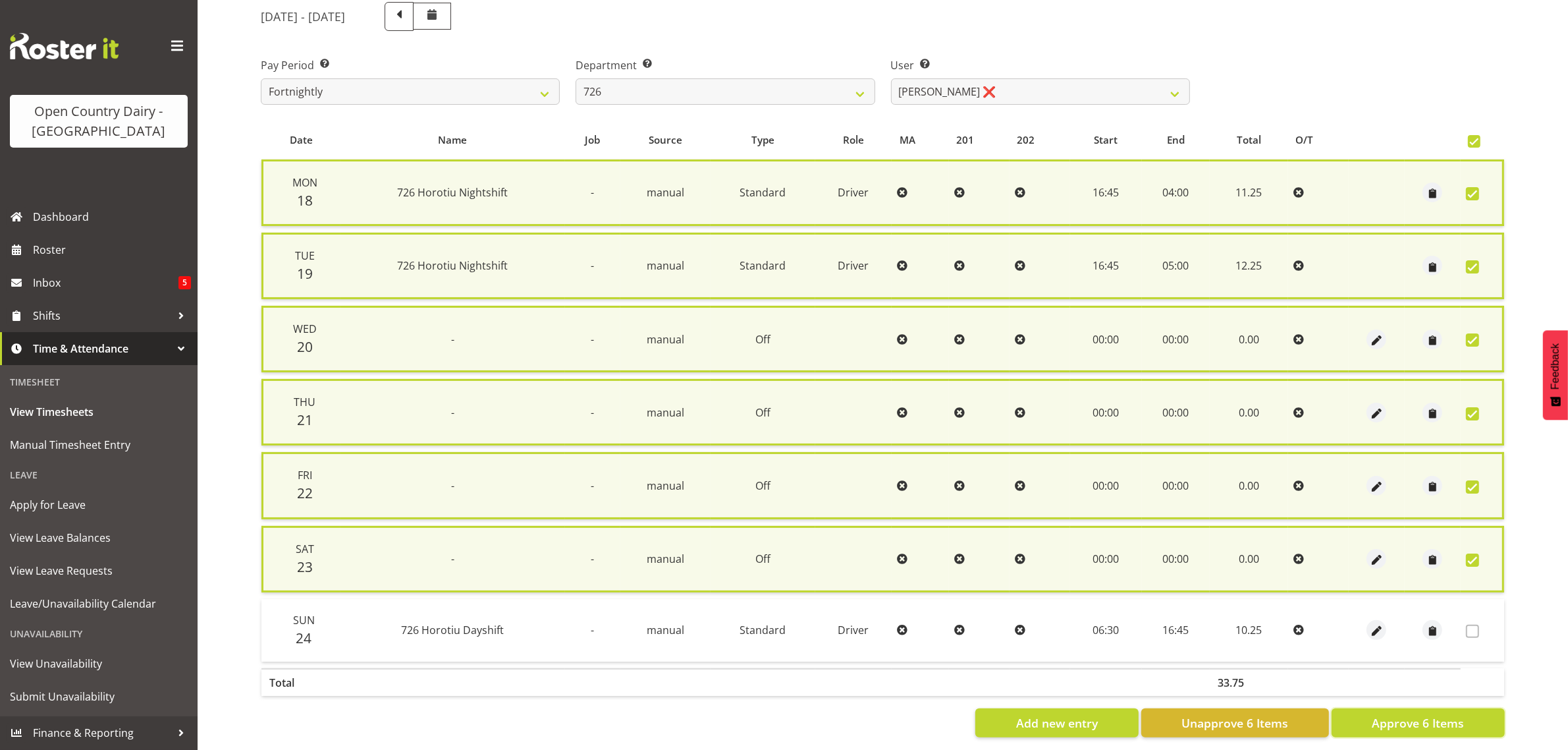
click at [1401, 716] on span "Approve 6 Items" at bounding box center [1418, 722] width 92 height 17
checkbox input "false"
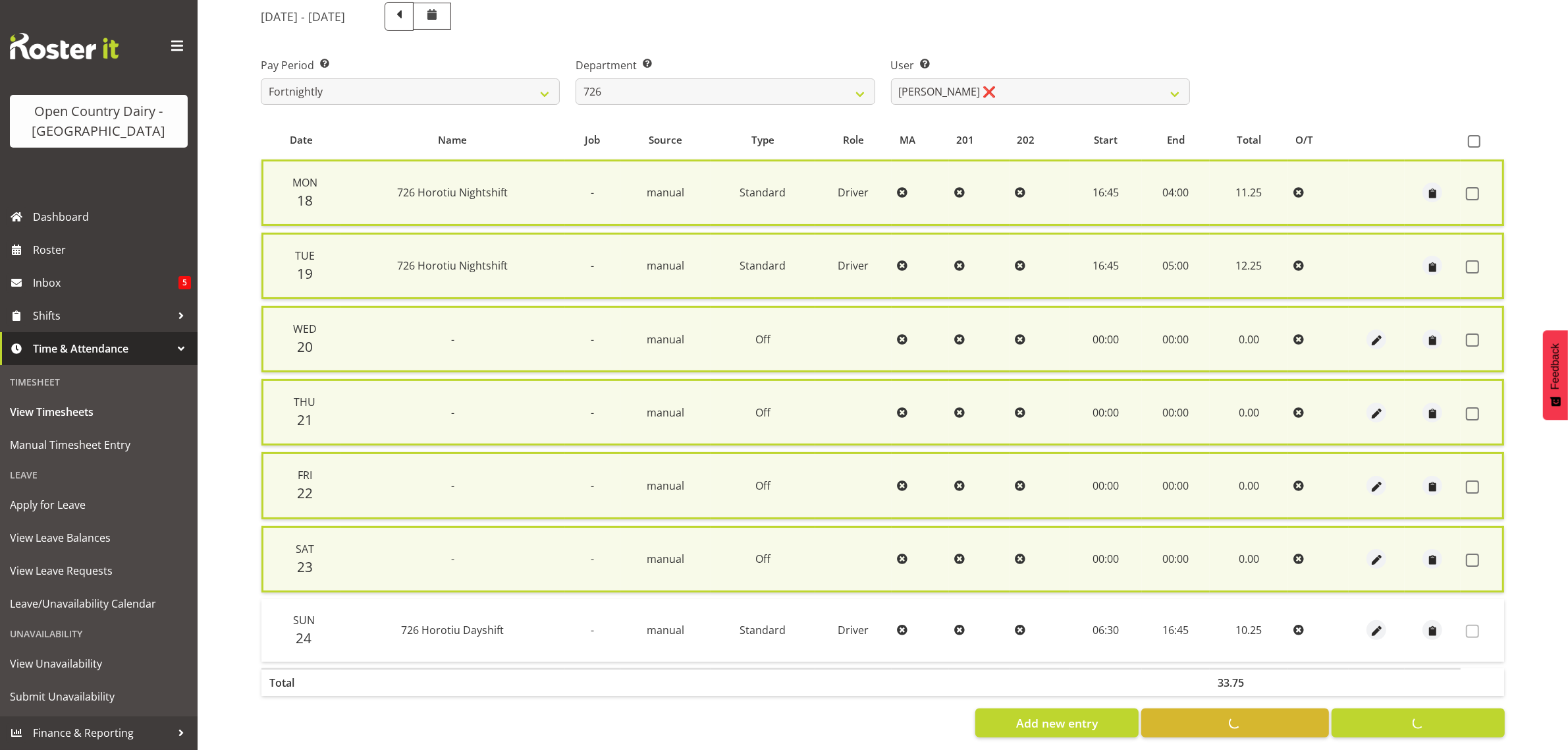
checkbox input "false"
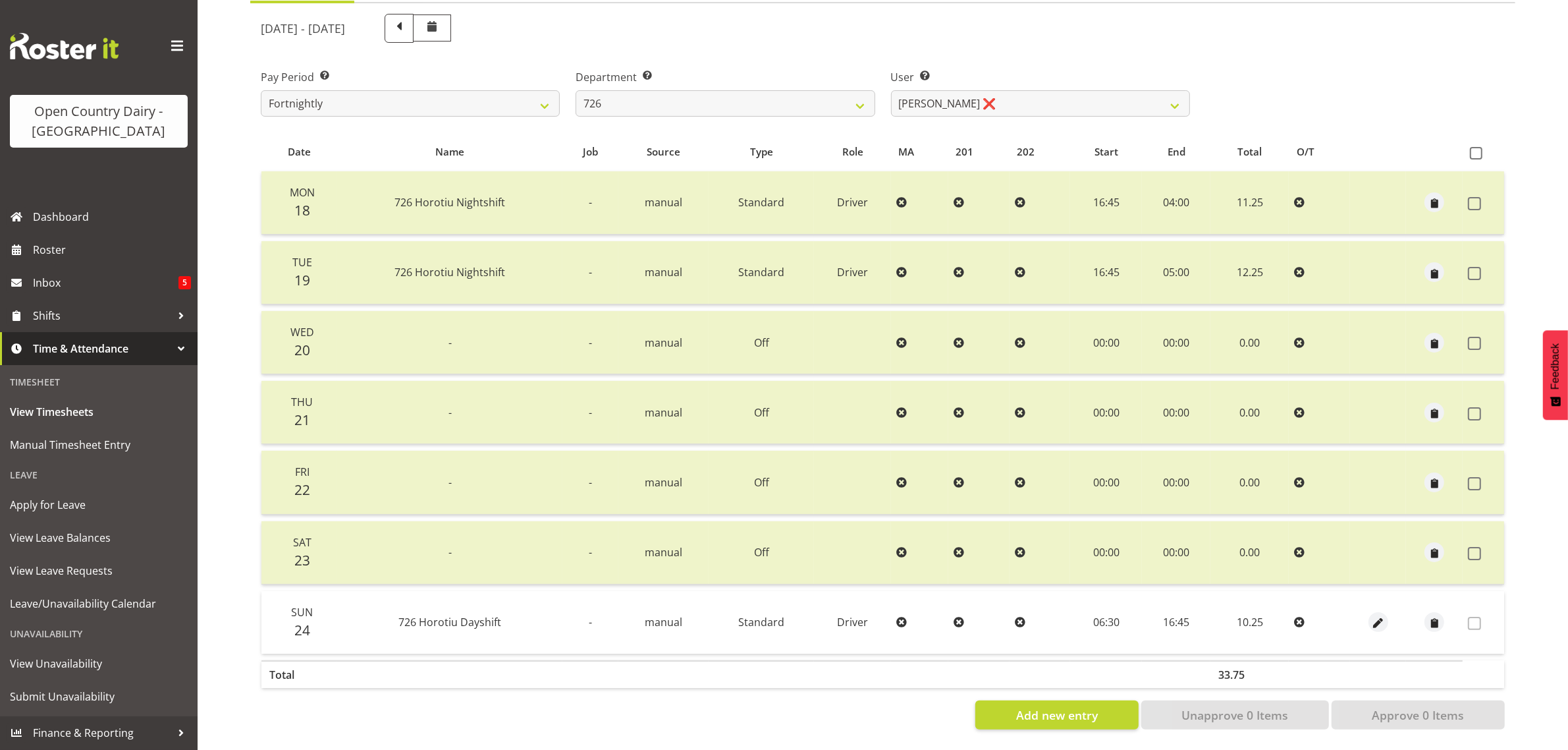
click at [1021, 32] on div "[DATE] - [DATE]" at bounding box center [725, 28] width 945 height 45
click at [801, 91] on select "701 702 703 704 705 706 707 708 709 710 711 712 713 714 715 716 717 718 719 720" at bounding box center [724, 103] width 299 height 26
select select "874"
click at [575, 90] on select "701 702 703 704 705 706 707 708 709 710 711 712 713 714 715 716 717 718 719 720" at bounding box center [724, 103] width 299 height 26
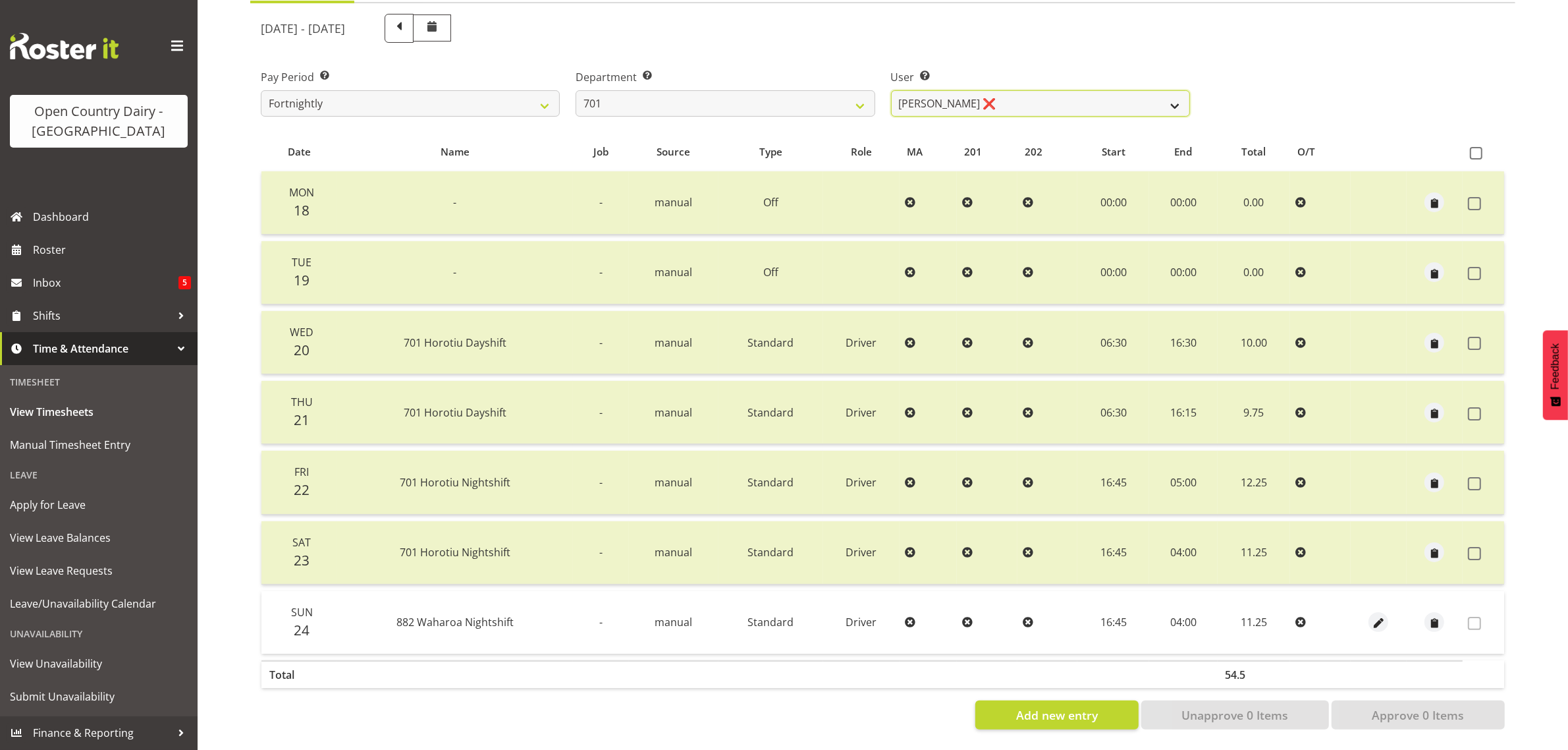
click at [1029, 90] on select "[PERSON_NAME] ❌ [PERSON_NAME] ❌ [PERSON_NAME] ❌ [PERSON_NAME] ❌" at bounding box center [1040, 103] width 299 height 26
select select "9454"
click at [891, 90] on select "[PERSON_NAME] ❌ [PERSON_NAME] ❌ [PERSON_NAME] ❌ [PERSON_NAME] ❌" at bounding box center [1040, 103] width 299 height 26
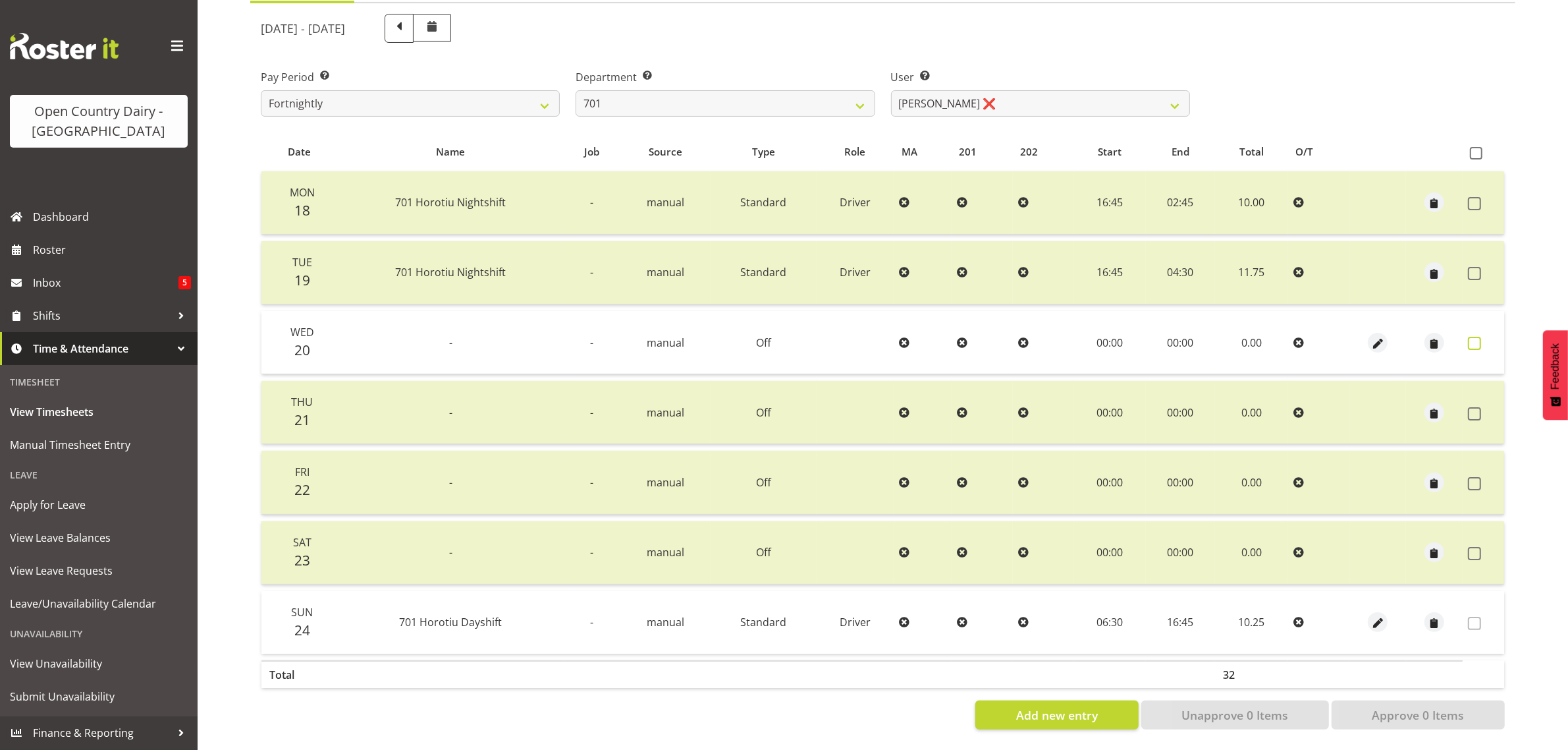
click at [1477, 337] on span at bounding box center [1474, 343] width 13 height 13
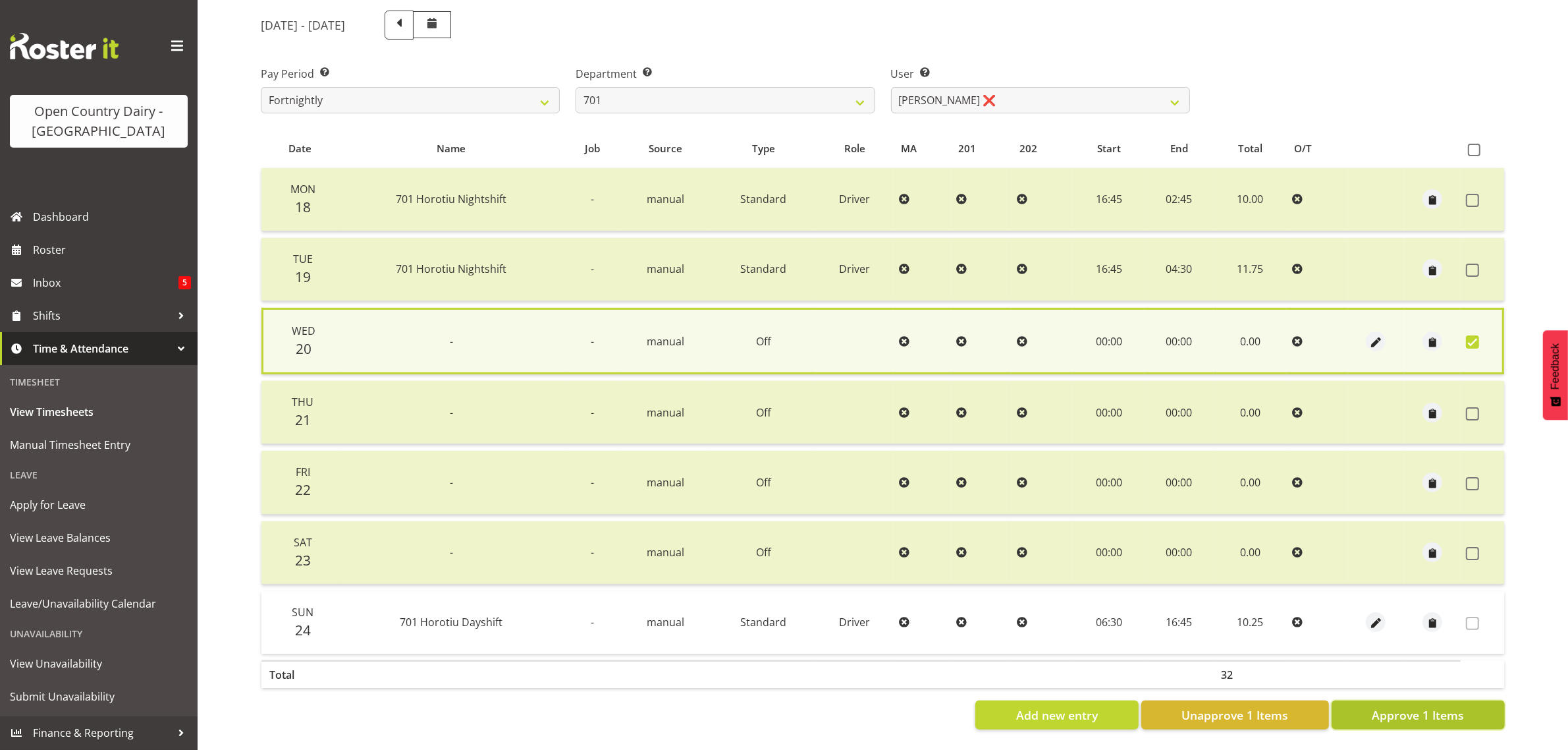
click at [1437, 706] on span "Approve 1 Items" at bounding box center [1418, 715] width 92 height 17
checkbox input "false"
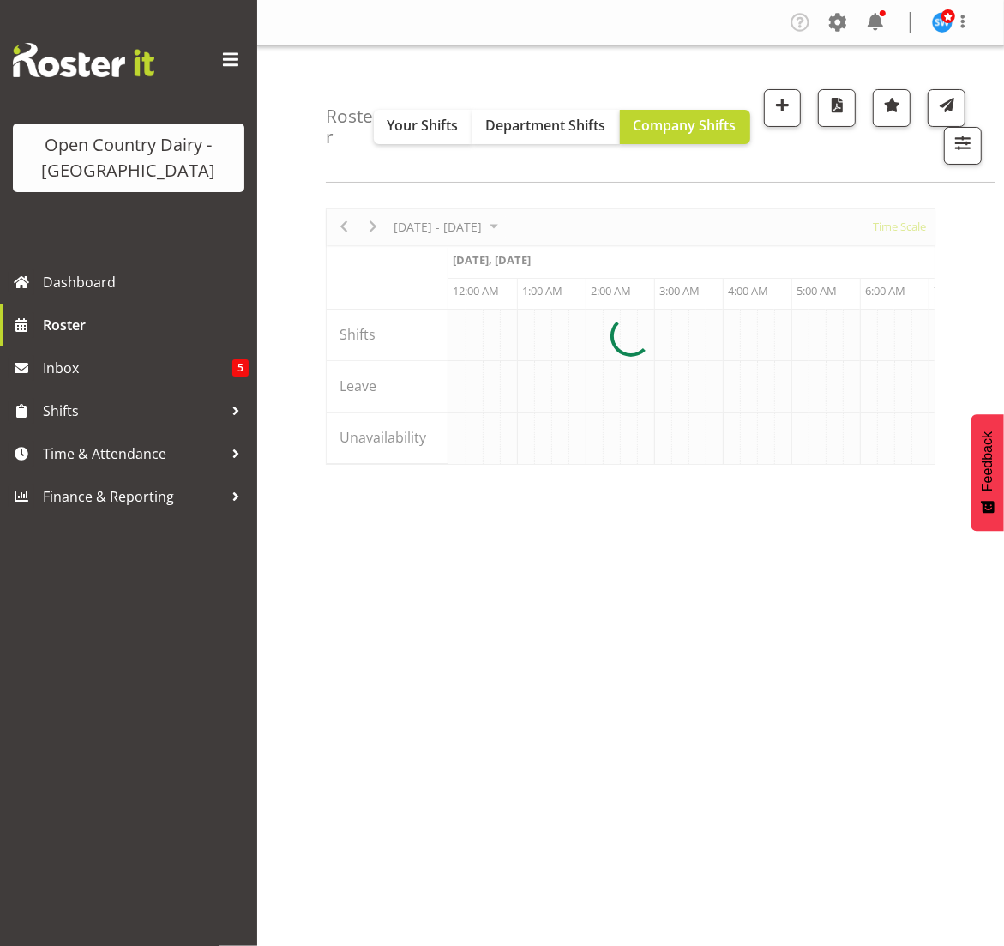
click at [807, 465] on div at bounding box center [630, 336] width 609 height 256
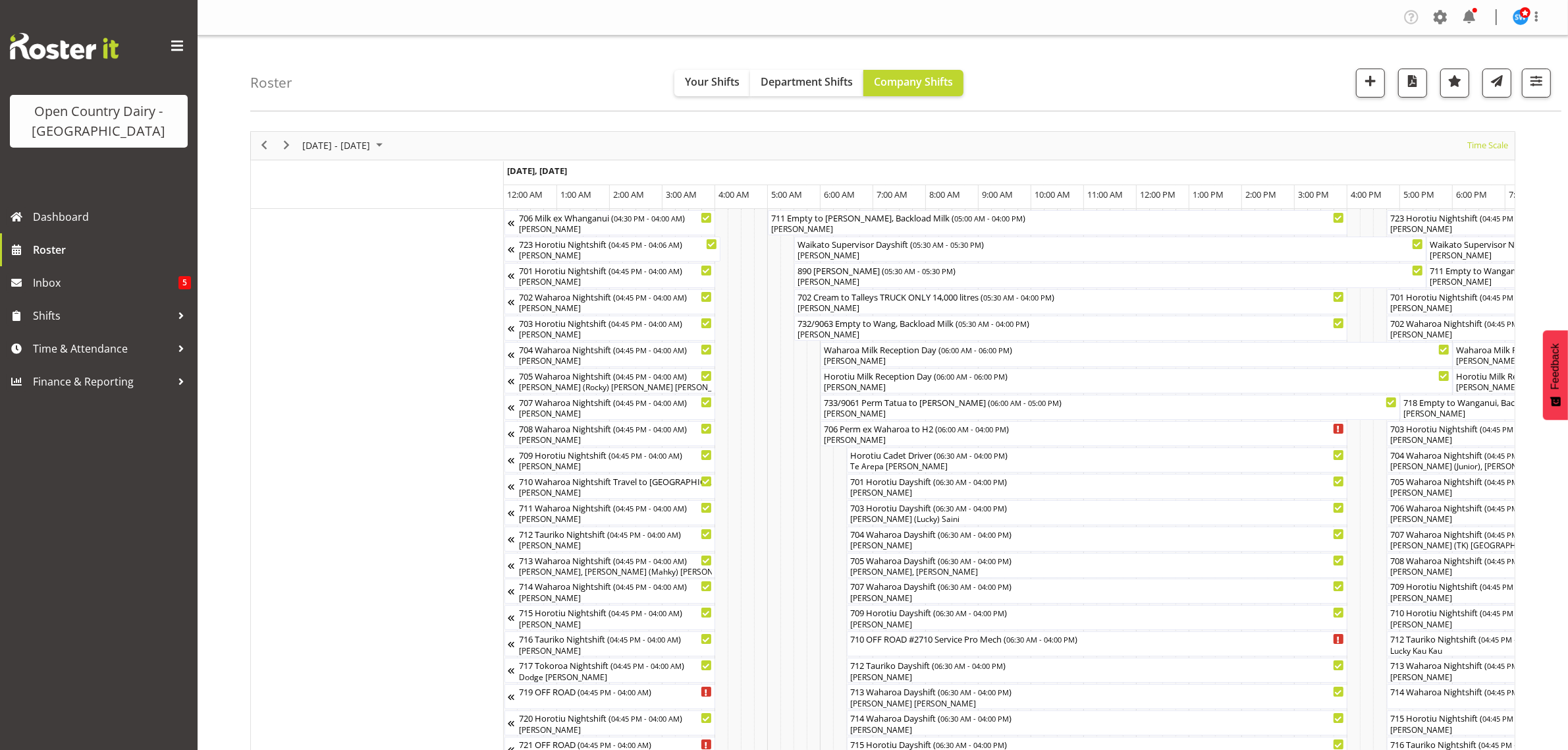
scroll to position [0, 7586]
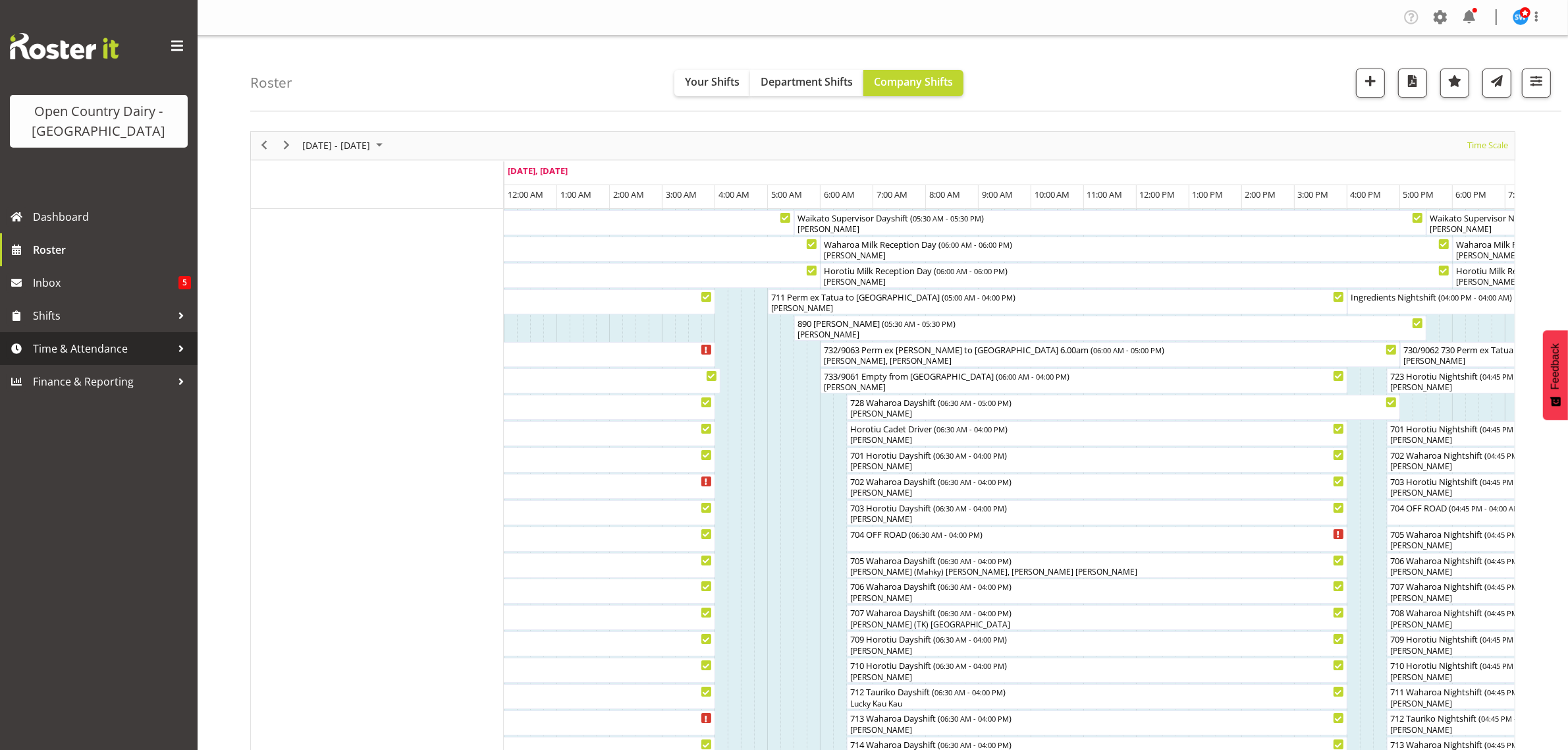
click at [80, 351] on span "Time & Attendance" at bounding box center [102, 349] width 138 height 20
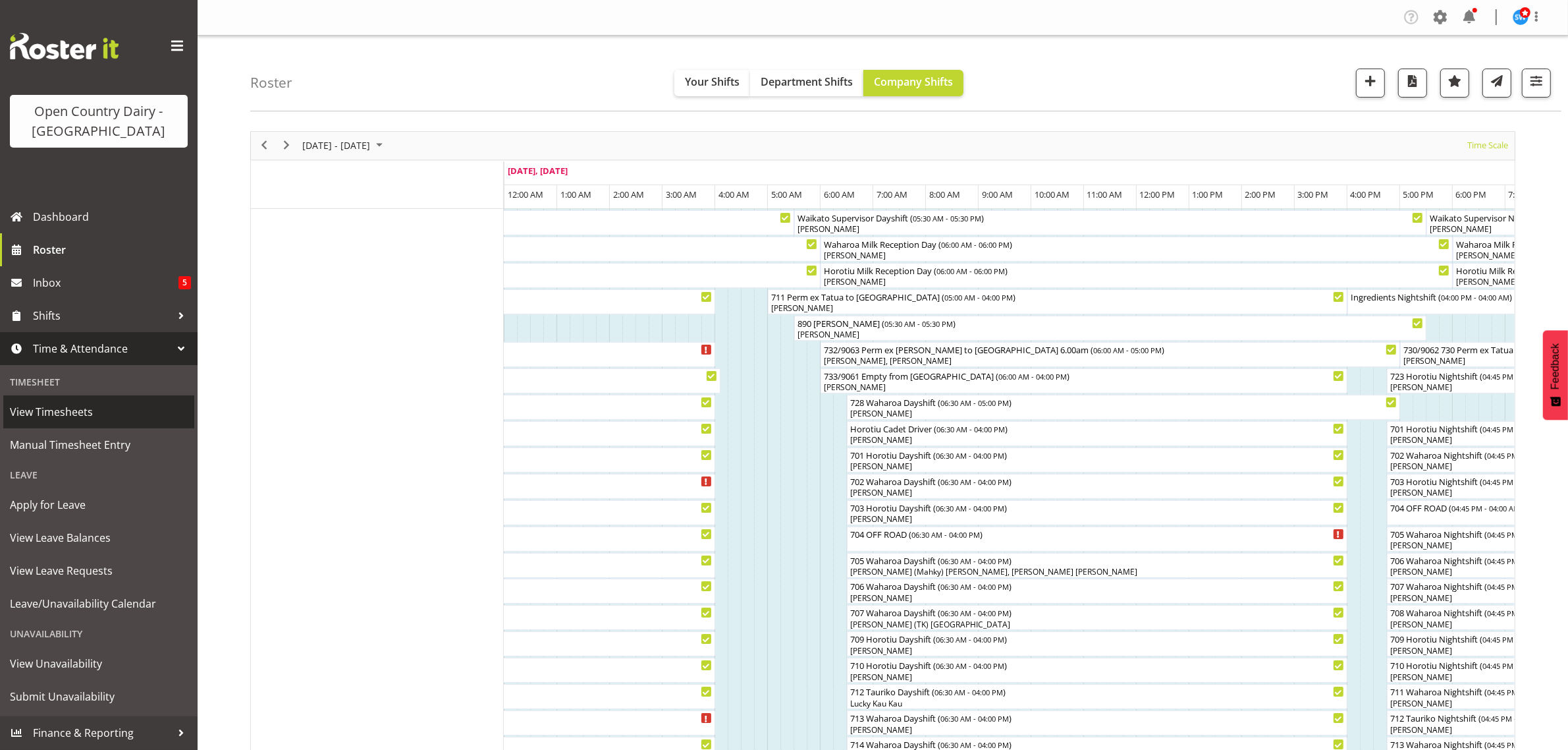
click at [76, 410] on span "View Timesheets" at bounding box center [98, 412] width 177 height 20
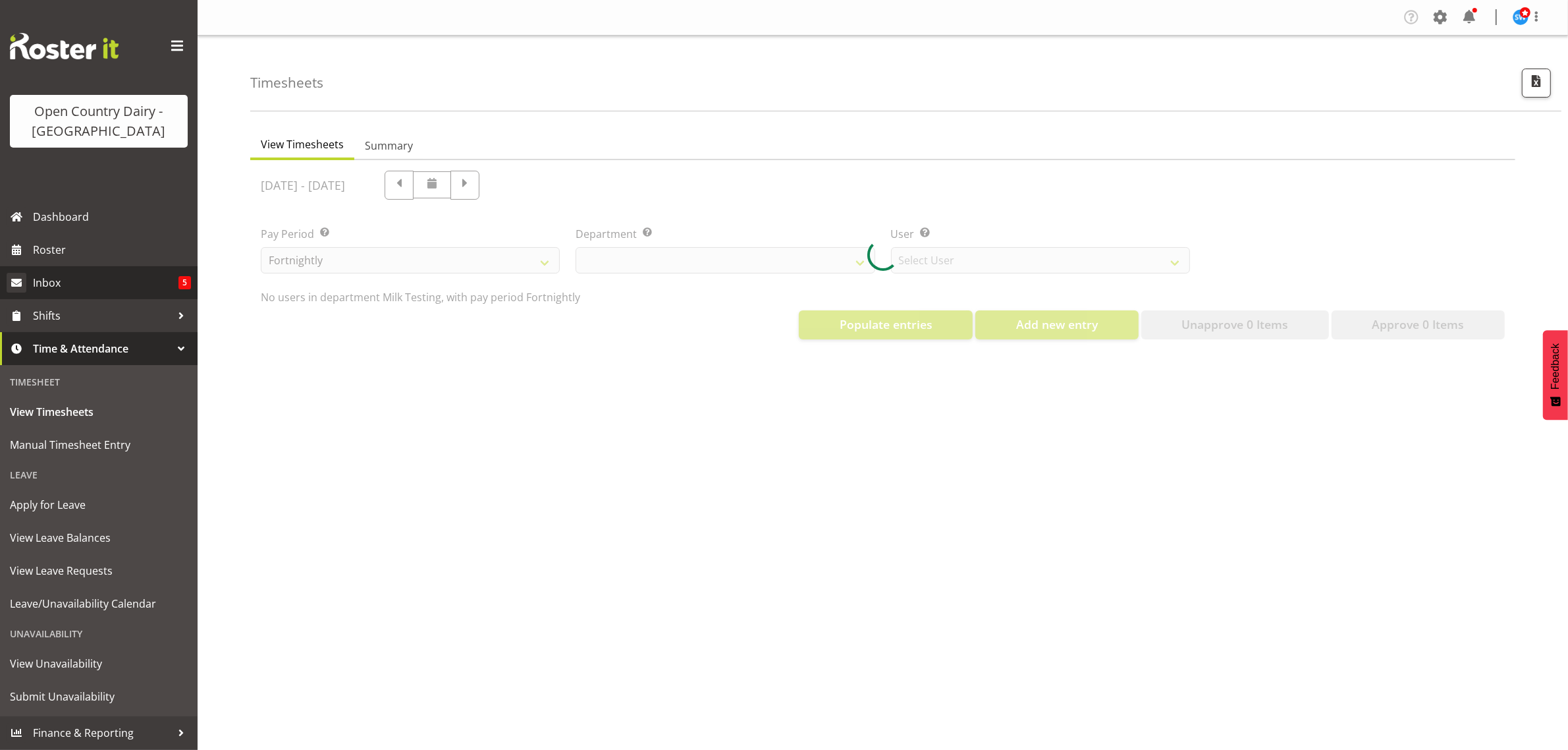
select select "733"
select select "7414"
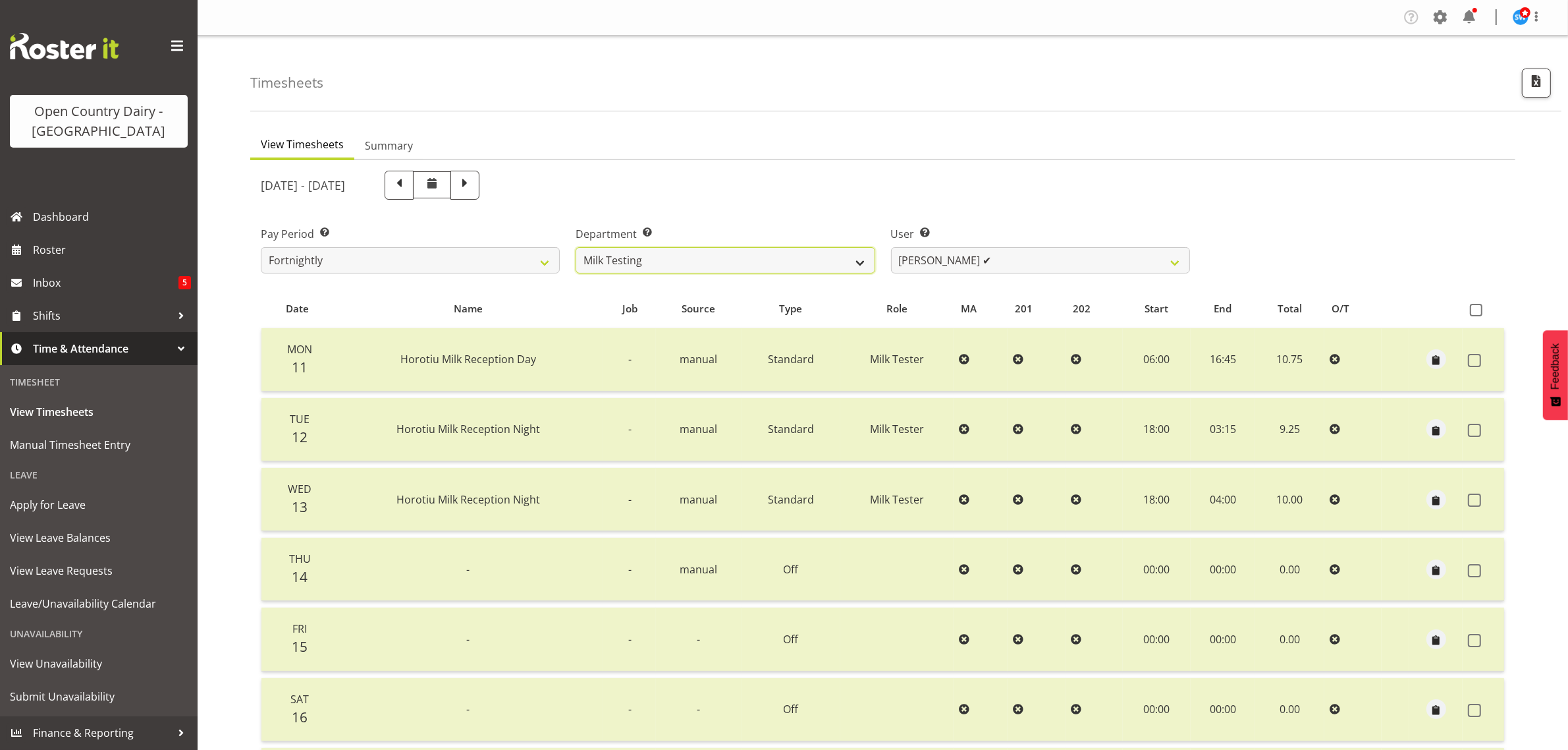
click at [705, 257] on select "701 702 703 704 705 706 707 708 709 710 711 712 713 714 715 716 717 718 719 720" at bounding box center [724, 260] width 299 height 26
select select "819"
click at [575, 247] on select "701 702 703 704 705 706 707 708 709 710 711 712 713 714 715 716 717 718 719 720" at bounding box center [724, 260] width 299 height 26
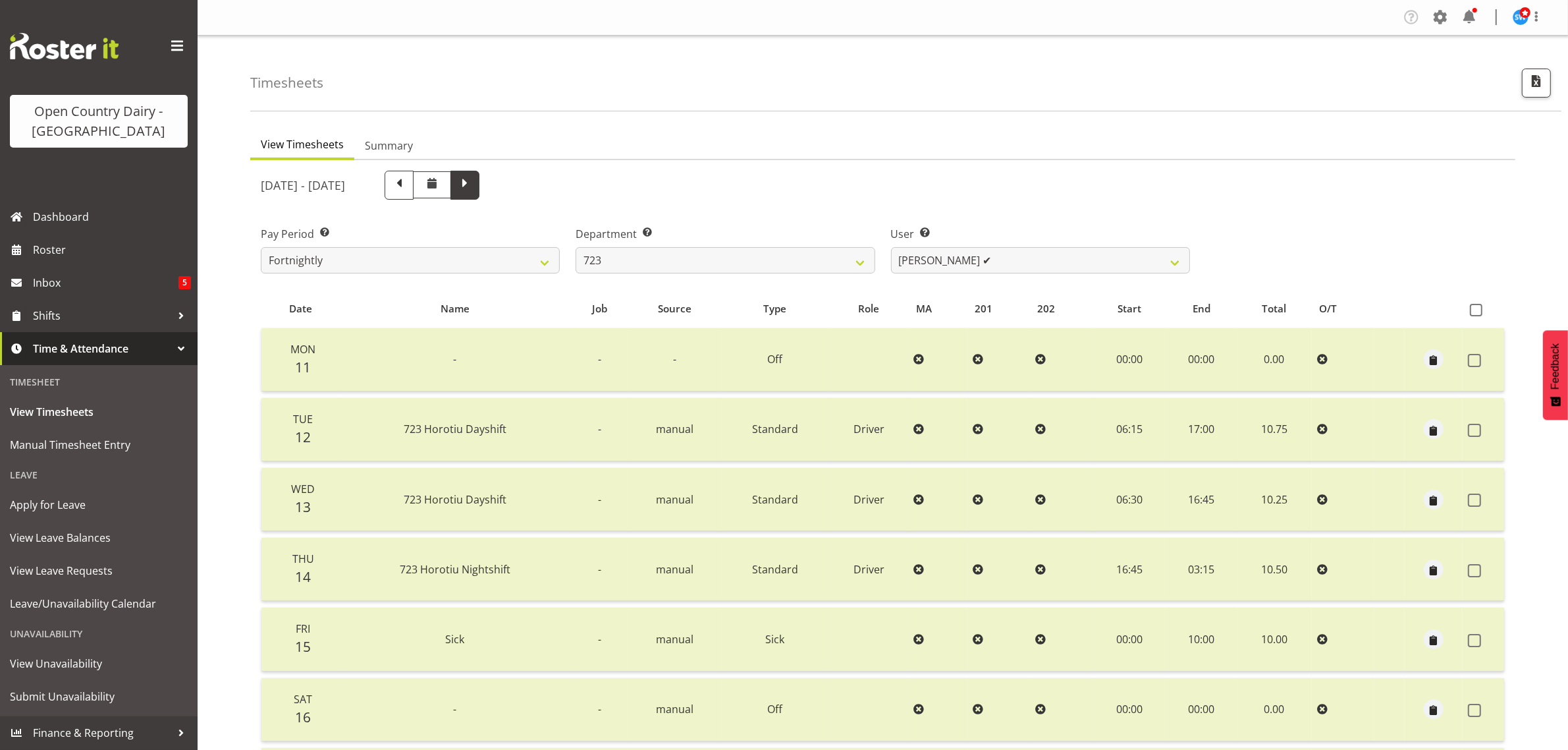
click at [473, 186] on span at bounding box center [465, 184] width 17 height 17
select select
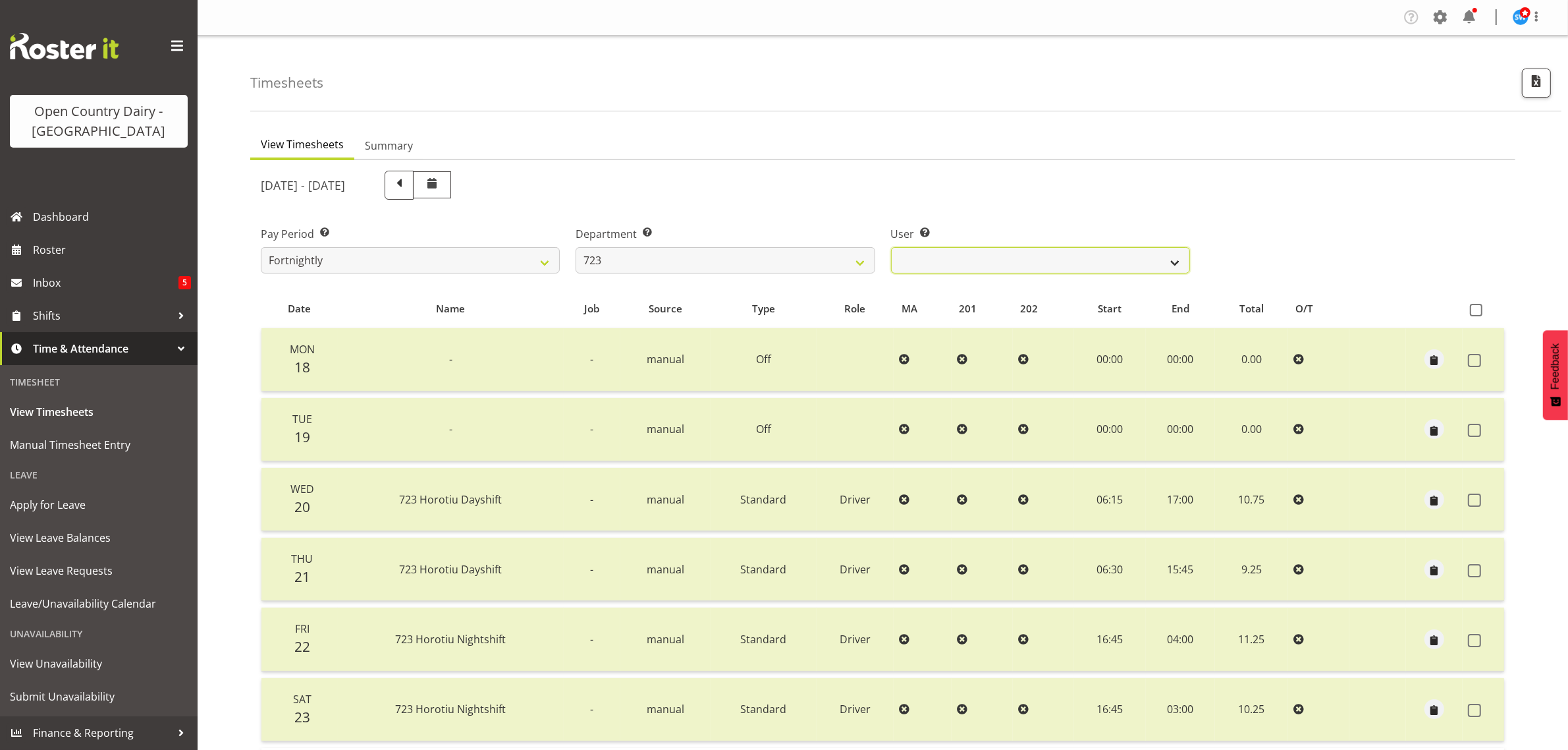
click at [1029, 252] on select "Daljeet Rai ❌ Manjinder Singh ❌ Prabhjot Singh ❌ Varninder Singh ❌" at bounding box center [1040, 260] width 299 height 26
click at [612, 252] on select "701 702 703 704 705 706 707 708 709 710 711 712 713 714 715 716 717 718 719 720" at bounding box center [724, 260] width 299 height 26
click at [575, 247] on select "701 702 703 704 705 706 707 708 709 710 711 712 713 714 715 716 717 718 719 720" at bounding box center [724, 260] width 299 height 26
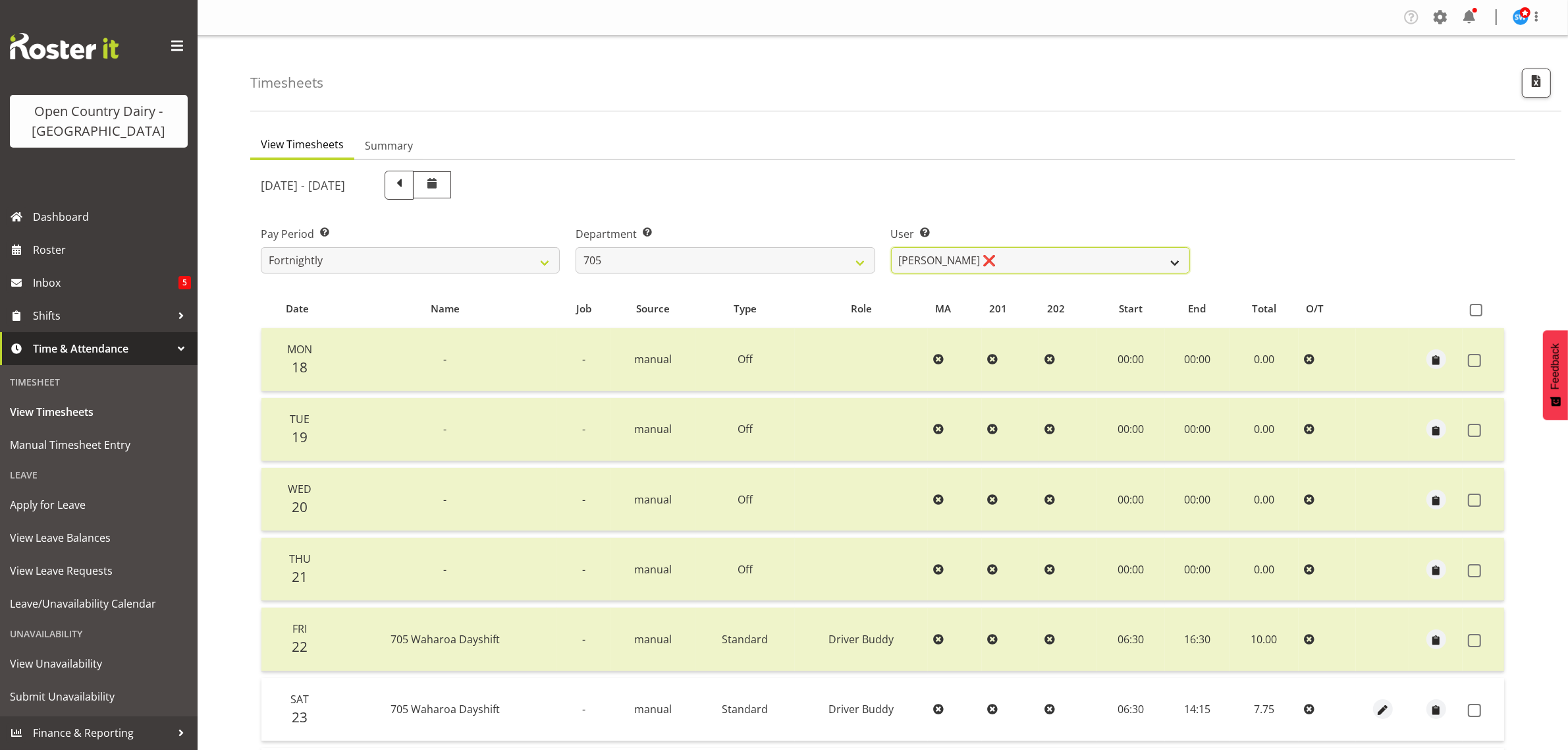
click at [1013, 261] on select "Colin Kelly ❌ Craig Cottam ❌ John May ❌" at bounding box center [1040, 260] width 299 height 26
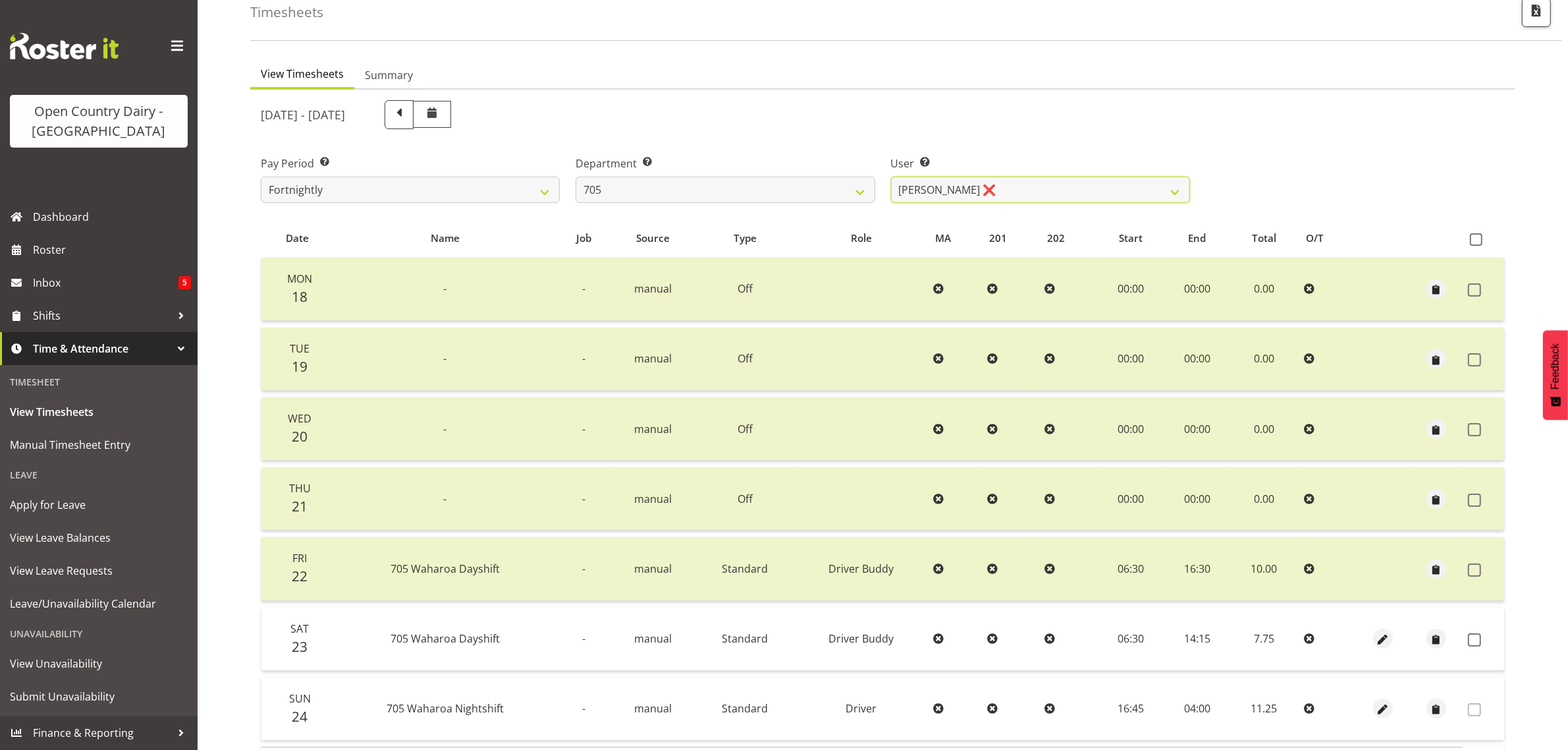
scroll to position [164, 0]
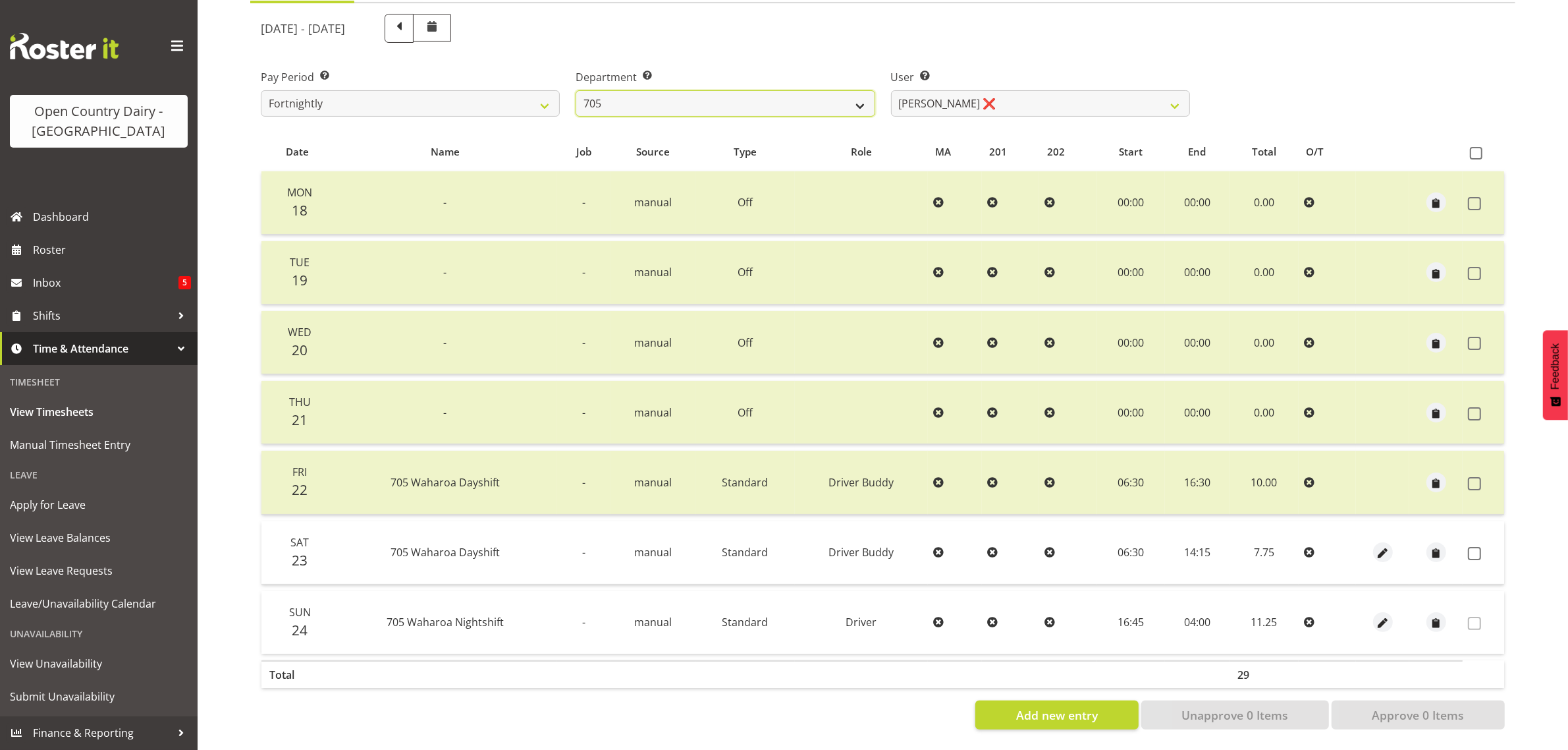
click at [755, 90] on select "701 702 703 704 705 706 707 708 709 710 711 712 713 714 715 716 717 718 719 720" at bounding box center [724, 103] width 299 height 26
click at [575, 90] on select "701 702 703 704 705 706 707 708 709 710 711 712 713 714 715 716 717 718 719 720" at bounding box center [724, 103] width 299 height 26
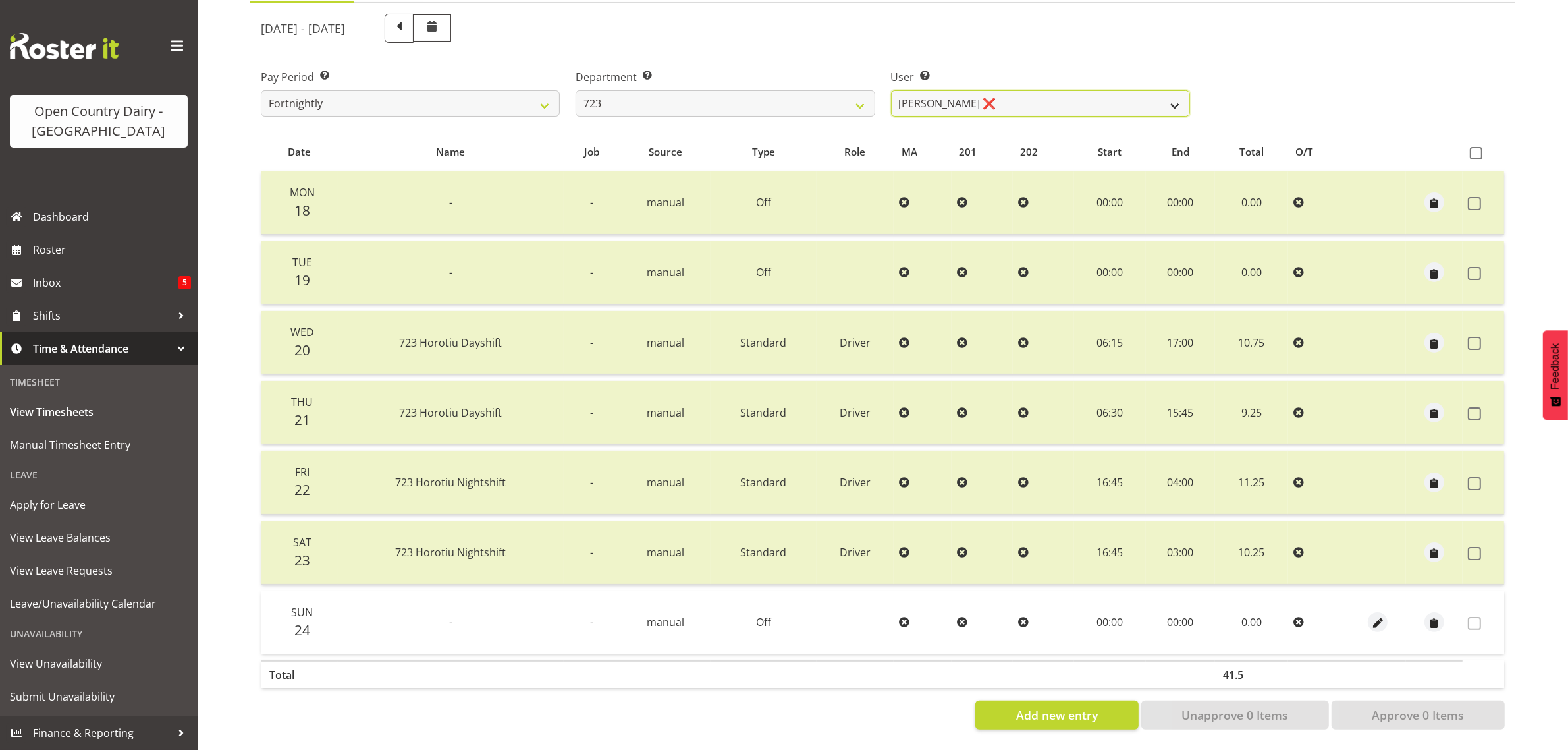
click at [1068, 99] on select "Daljeet Rai ❌ Manjinder Singh ❌ Prabhjot Singh ❌ Varninder Singh ❌" at bounding box center [1040, 103] width 299 height 26
click at [716, 98] on select "701 702 703 704 705 706 707 708 709 710 711 712 713 714 715 716 717 718 719 720" at bounding box center [724, 103] width 299 height 26
click at [575, 90] on select "701 702 703 704 705 706 707 708 709 710 711 712 713 714 715 716 717 718 719 720" at bounding box center [724, 103] width 299 height 26
click at [1069, 96] on select "Duncan Shirley ❌ Gagandeep Singh ❌ Johann Van Zyl ❌ John Cottingham ❌" at bounding box center [1040, 103] width 299 height 26
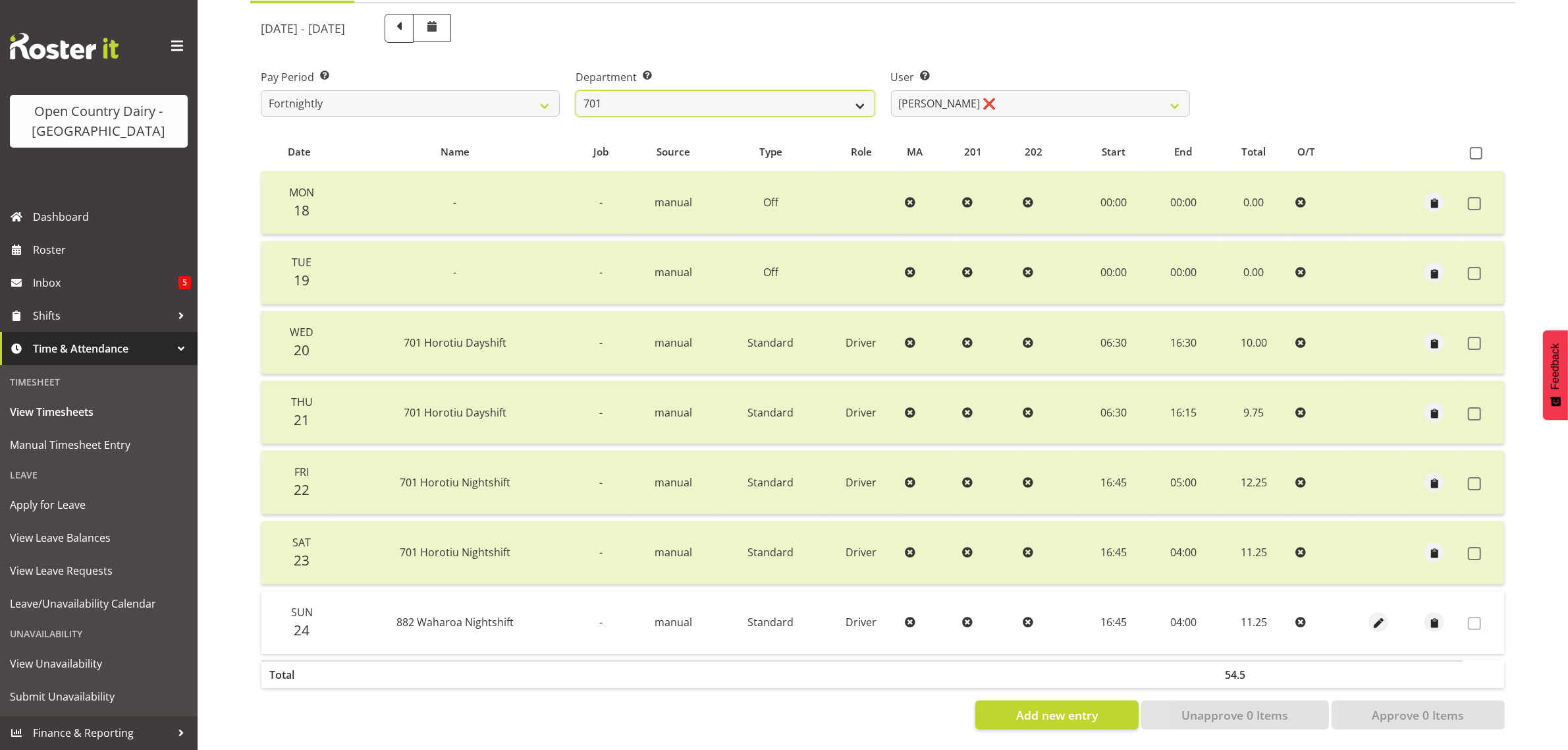
click at [751, 92] on select "701 702 703 704 705 706 707 708 709 710 711 712 713 714 715 716 717 718 719 720" at bounding box center [724, 103] width 299 height 26
click at [575, 90] on select "701 702 703 704 705 706 707 708 709 710 711 712 713 714 715 716 717 718 719 720" at bounding box center [724, 103] width 299 height 26
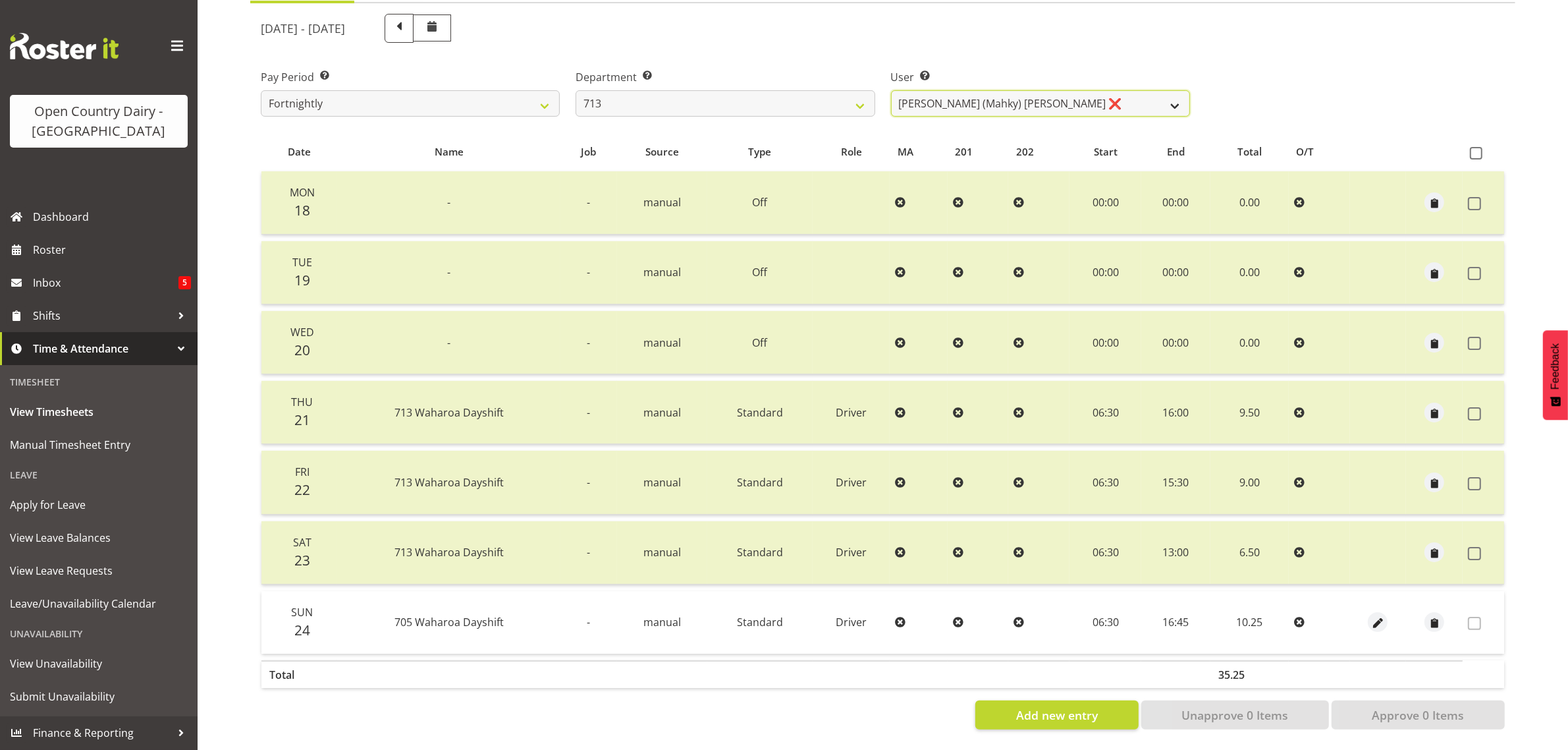
click at [1042, 95] on select "Harmanpreet (Mahky) Dhillon ❌ Marcus Waretini ❌ Norman Sellen ❌" at bounding box center [1040, 103] width 299 height 26
drag, startPoint x: 1042, startPoint y: 95, endPoint x: 762, endPoint y: 85, distance: 280.2
click at [1042, 95] on select "Harmanpreet (Mahky) Dhillon ❌ Marcus Waretini ❌ Norman Sellen ❌" at bounding box center [1040, 103] width 299 height 26
drag, startPoint x: 671, startPoint y: 85, endPoint x: 667, endPoint y: 102, distance: 17.5
click at [671, 90] on select "701 702 703 704 705 706 707 708 709 710 711 712 713 714 715 716 717 718 719 720" at bounding box center [724, 103] width 299 height 26
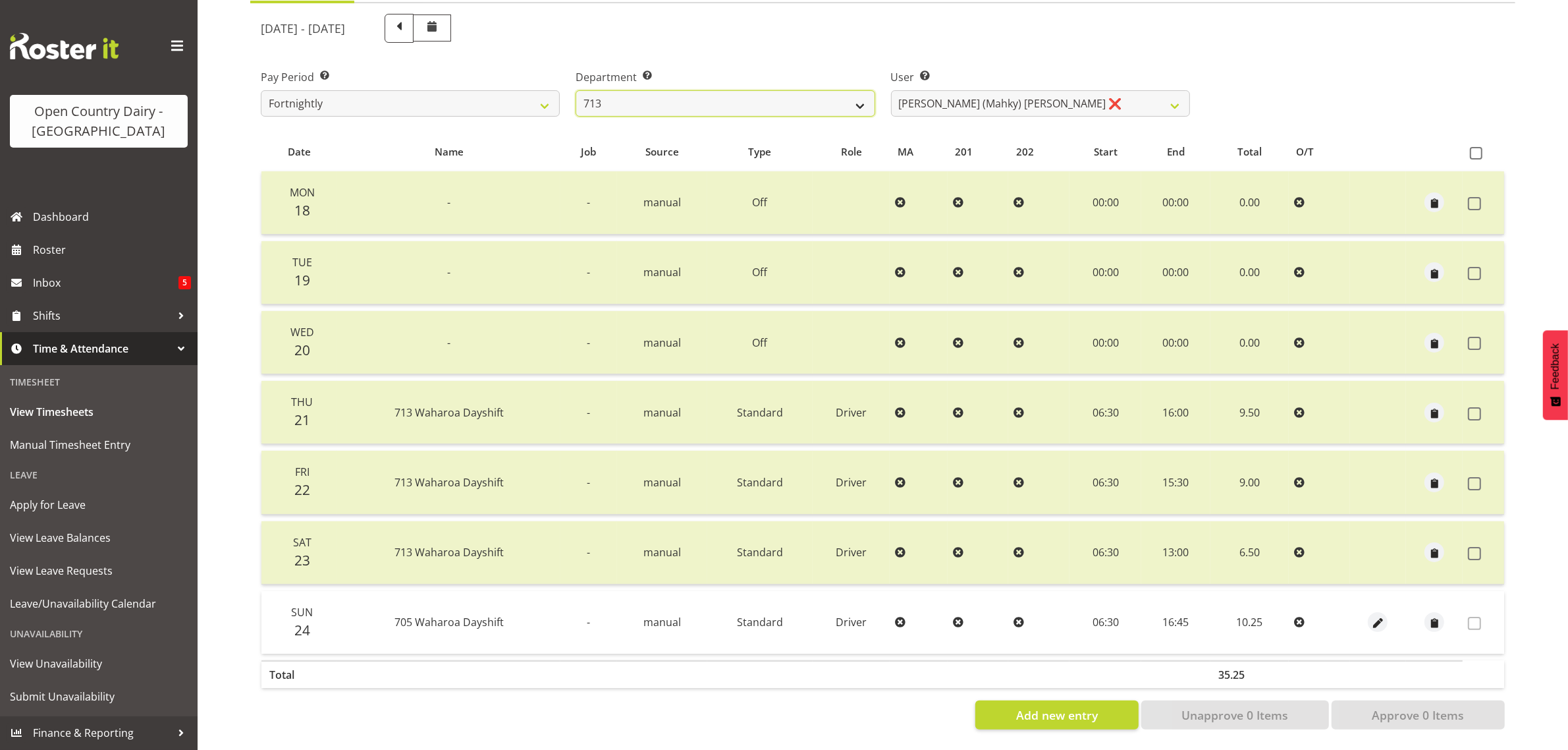
select select "763"
click at [575, 90] on select "701 702 703 704 705 706 707 708 709 710 711 712 713 714 715 716 717 718 719 720" at bounding box center [724, 103] width 299 height 26
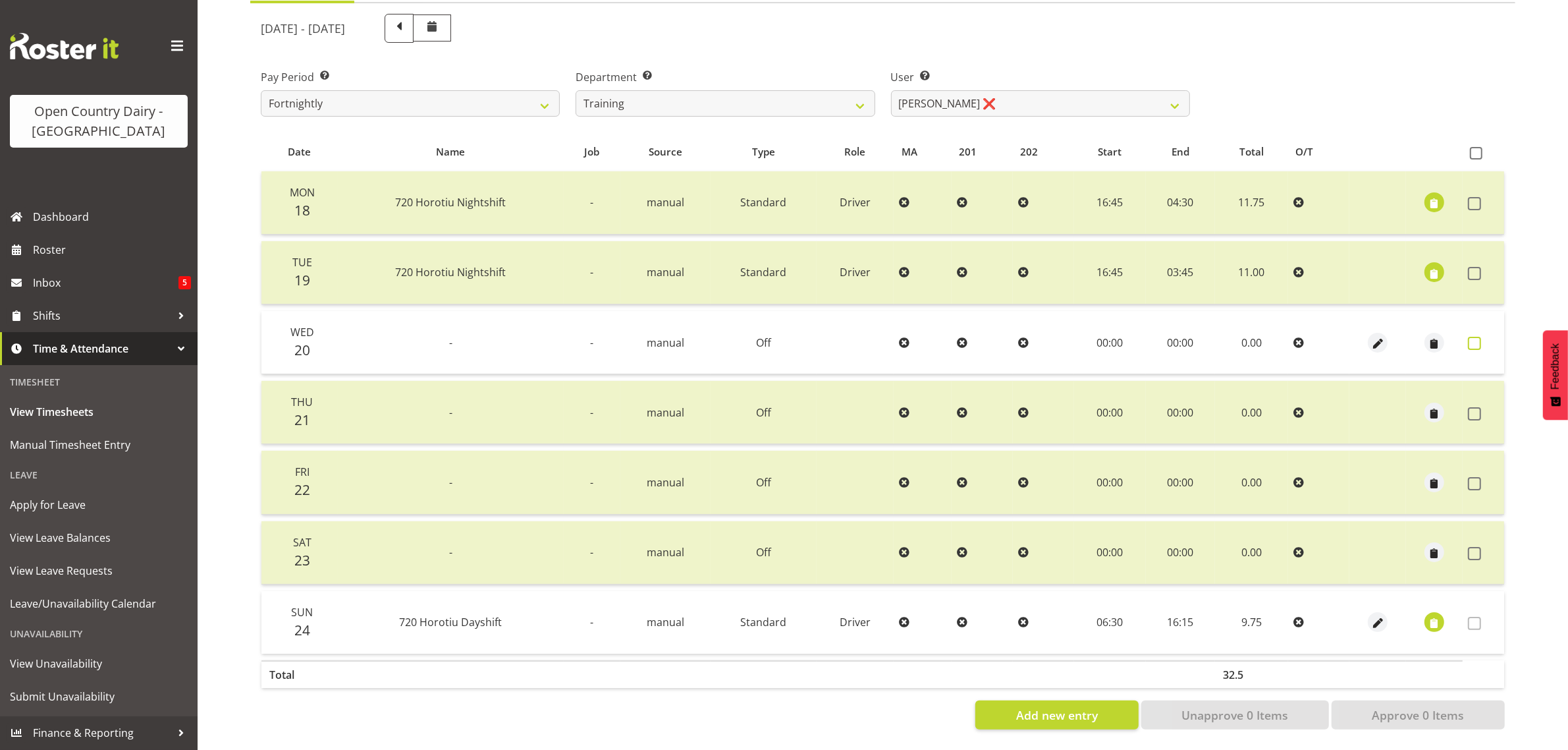
click at [1469, 337] on span at bounding box center [1474, 343] width 13 height 13
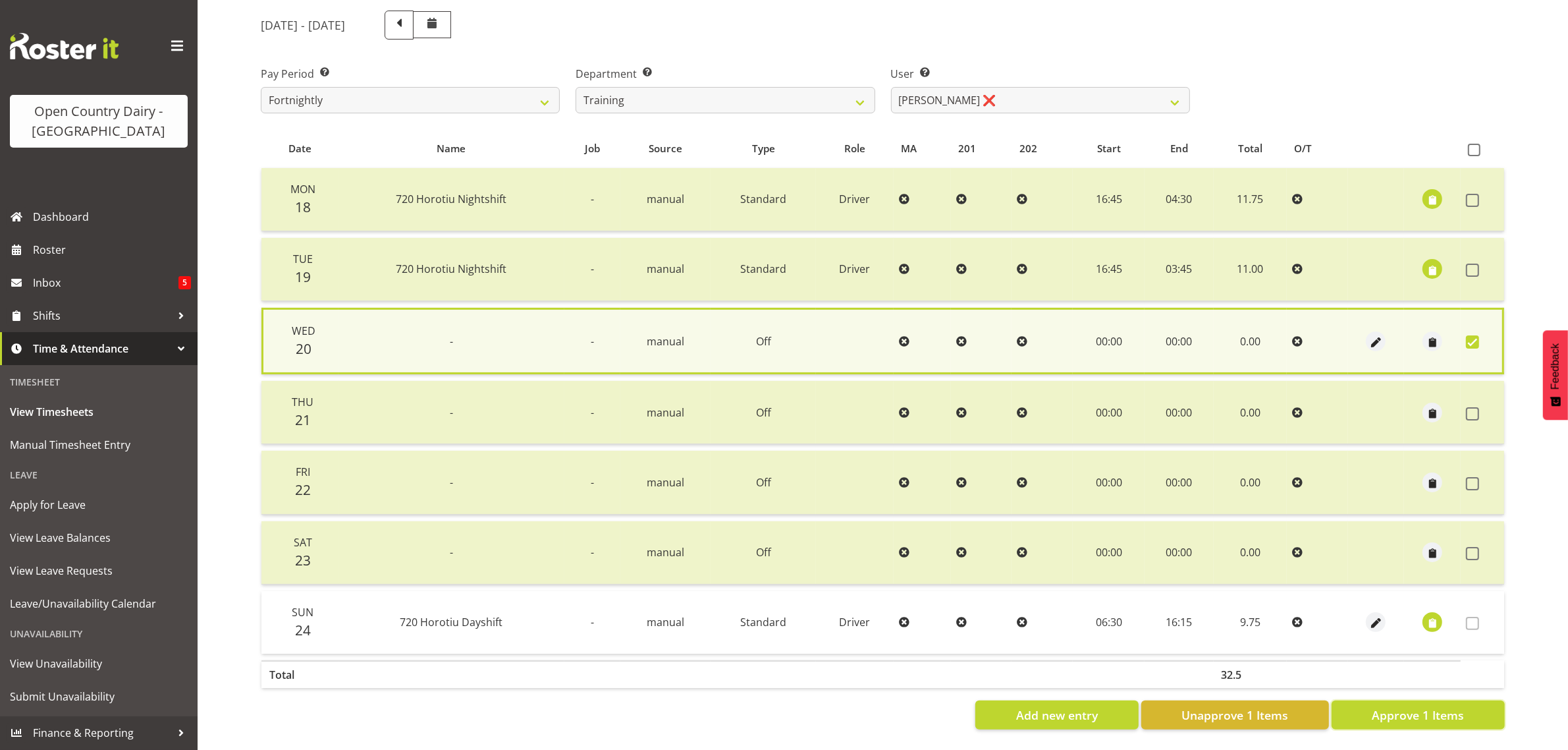
click at [1447, 712] on span "Approve 1 Items" at bounding box center [1418, 715] width 92 height 17
checkbox input "false"
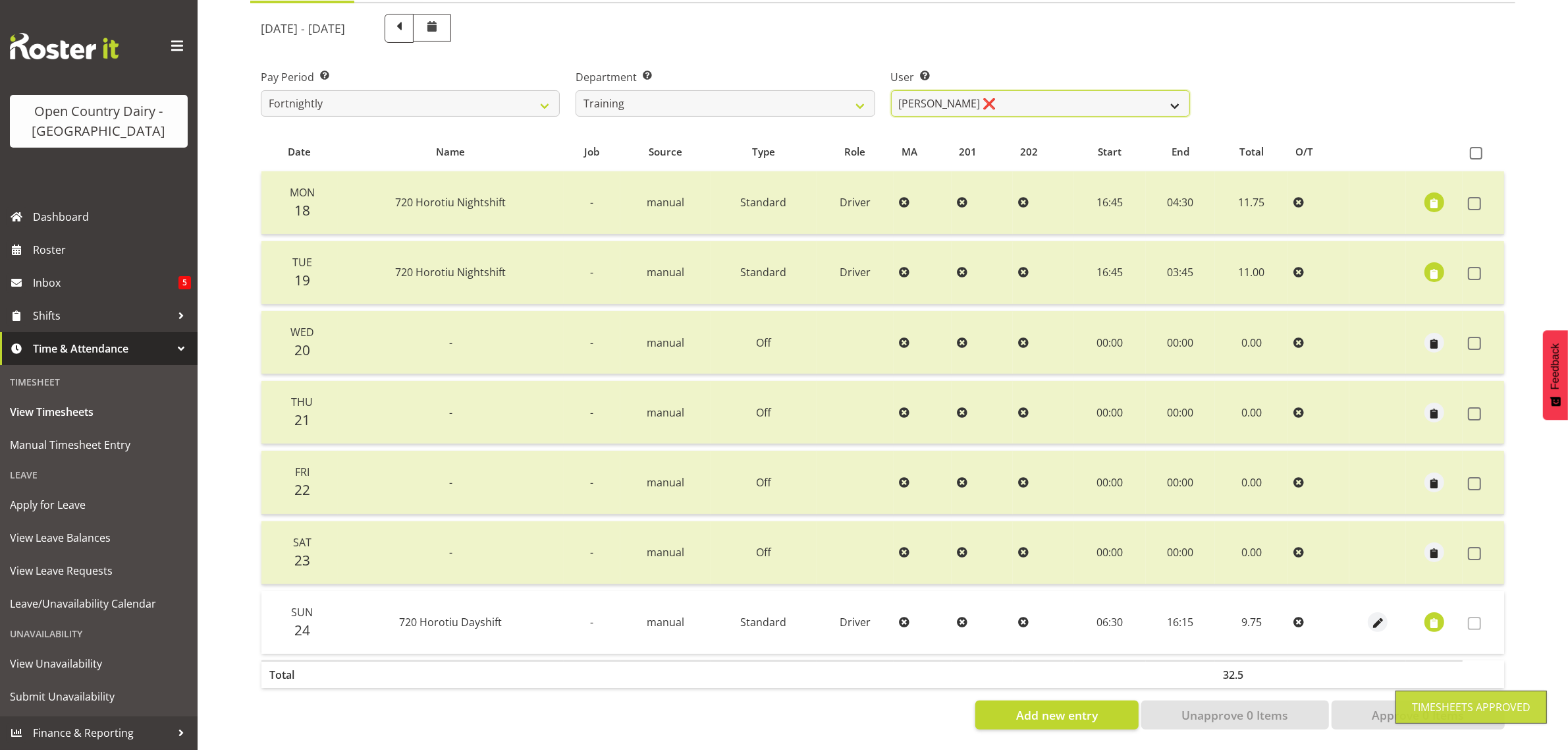
click at [1022, 93] on select "Antony Lockyer ❌ Chris Gibbs ❌ David Foote (Junior) ❌ Jesse Simpson ❌ Kimberley…" at bounding box center [1040, 103] width 299 height 26
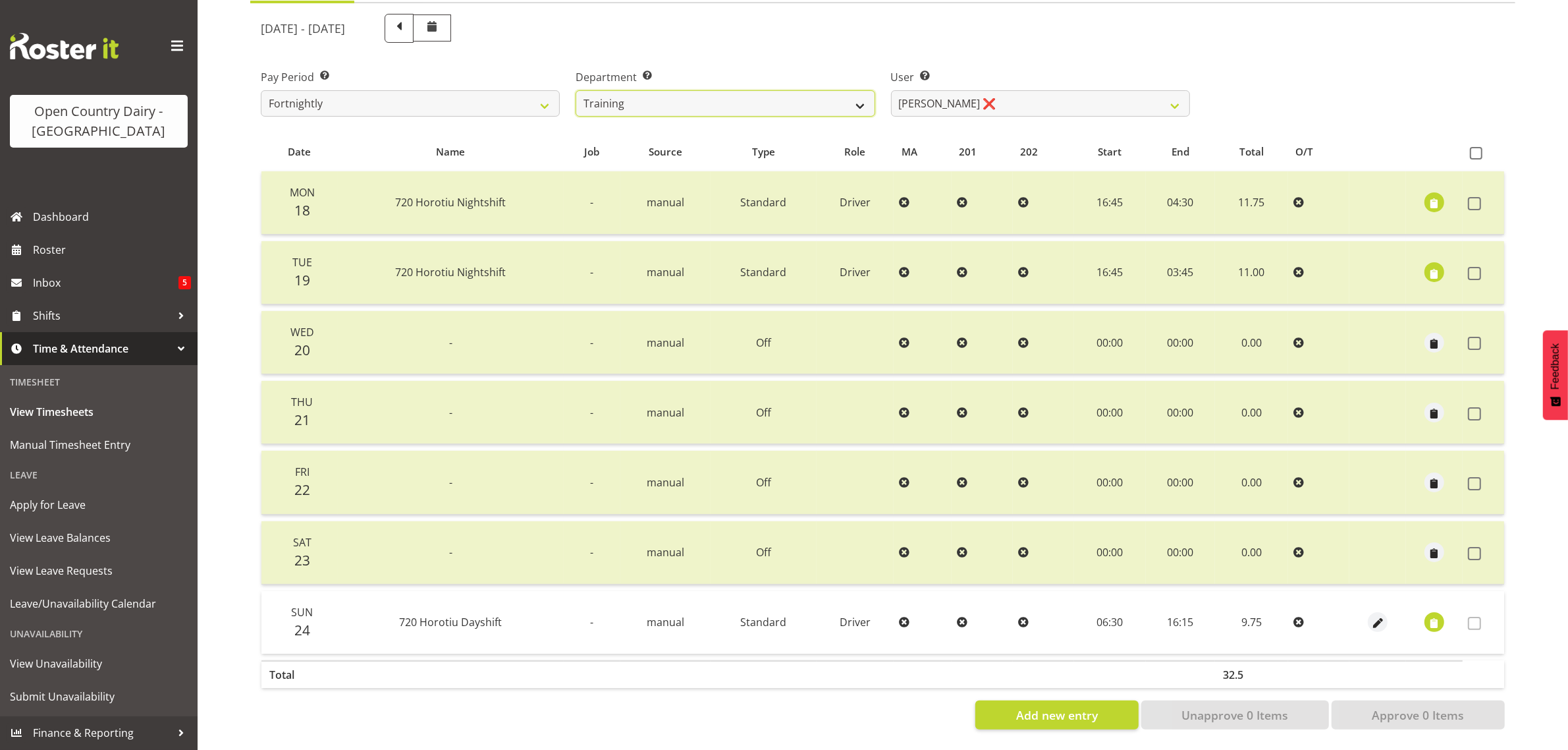
click at [753, 95] on select "701 702 703 704 705 706 707 708 709 710 711 712 713 714 715 716 717 718 719 720" at bounding box center [724, 103] width 299 height 26
click at [575, 90] on select "701 702 703 704 705 706 707 708 709 710 711 712 713 714 715 716 717 718 719 720" at bounding box center [724, 103] width 299 height 26
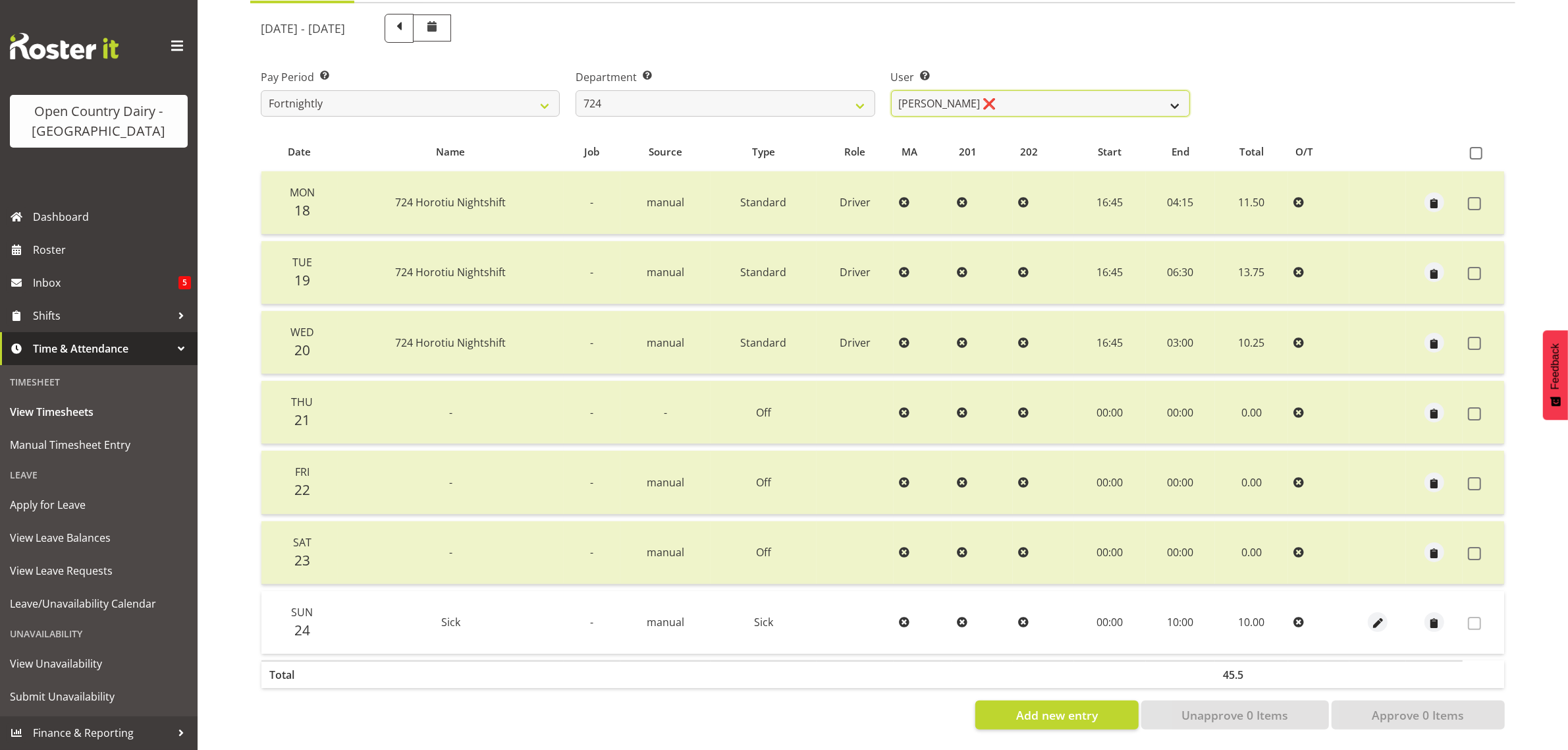
click at [1006, 91] on select "Brent Adams ❌ Jaspreet Singh ❌ John Walters ❌" at bounding box center [1040, 103] width 299 height 26
drag, startPoint x: 1006, startPoint y: 91, endPoint x: 759, endPoint y: 119, distance: 248.6
click at [1006, 91] on select "Brent Adams ❌ Jaspreet Singh ❌ John Walters ❌" at bounding box center [1040, 103] width 299 height 26
click at [618, 90] on select "701 702 703 704 705 706 707 708 709 710 711 712 713 714 715 716 717 718 719 720" at bounding box center [724, 103] width 299 height 26
click at [575, 90] on select "701 702 703 704 705 706 707 708 709 710 711 712 713 714 715 716 717 718 719 720" at bounding box center [724, 103] width 299 height 26
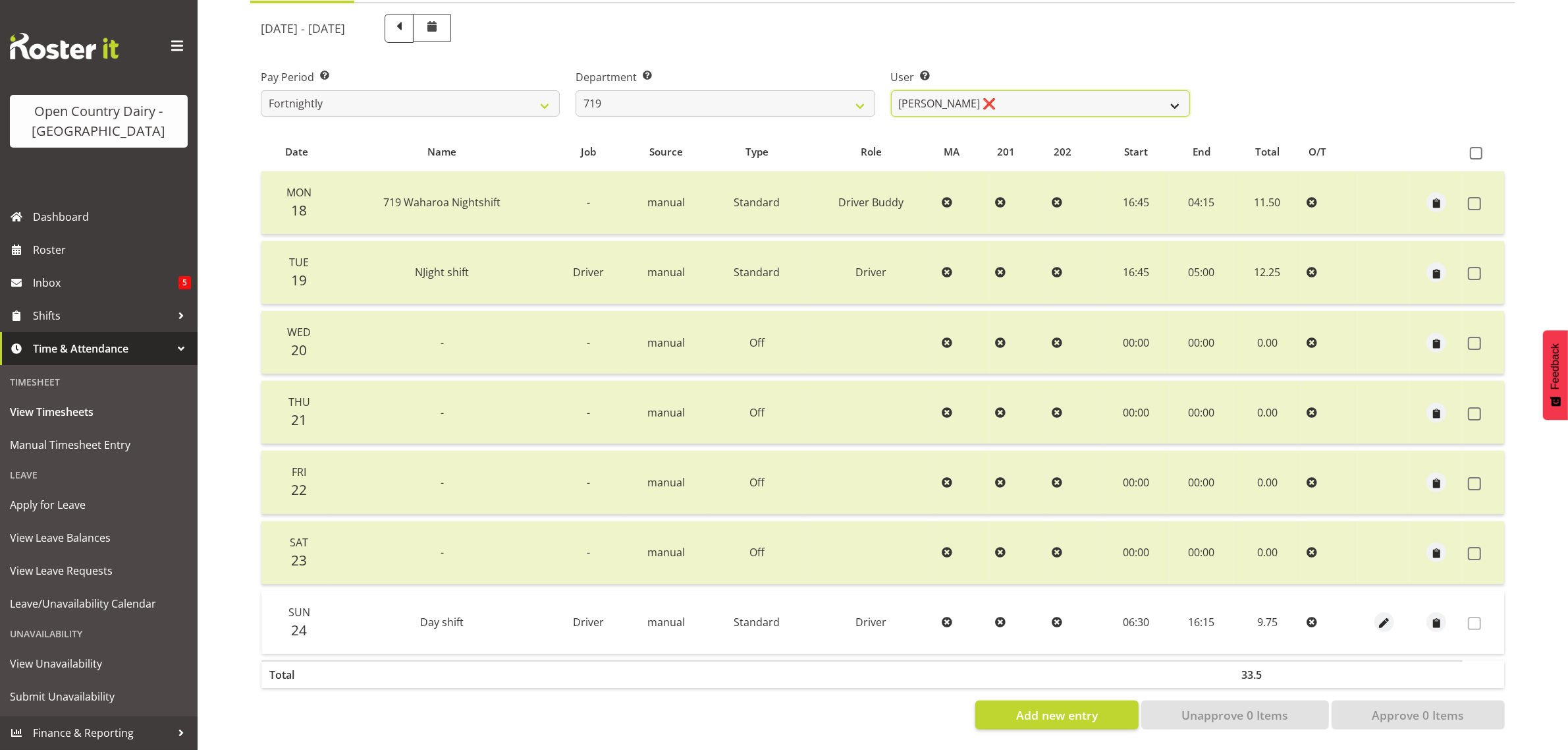
click at [1073, 90] on select "Andrew de Lautour ❌ James Wellington ❌ Sami Ovesen ❌" at bounding box center [1040, 103] width 299 height 26
drag, startPoint x: 1073, startPoint y: 87, endPoint x: 996, endPoint y: 95, distance: 77.4
click at [1073, 90] on select "Andrew de Lautour ❌ James Wellington ❌ Sami Ovesen ❌" at bounding box center [1040, 103] width 299 height 26
drag, startPoint x: 707, startPoint y: 90, endPoint x: 699, endPoint y: 102, distance: 14.4
click at [707, 90] on select "701 702 703 704 705 706 707 708 709 710 711 712 713 714 715 716 717 718 719 720" at bounding box center [724, 103] width 299 height 26
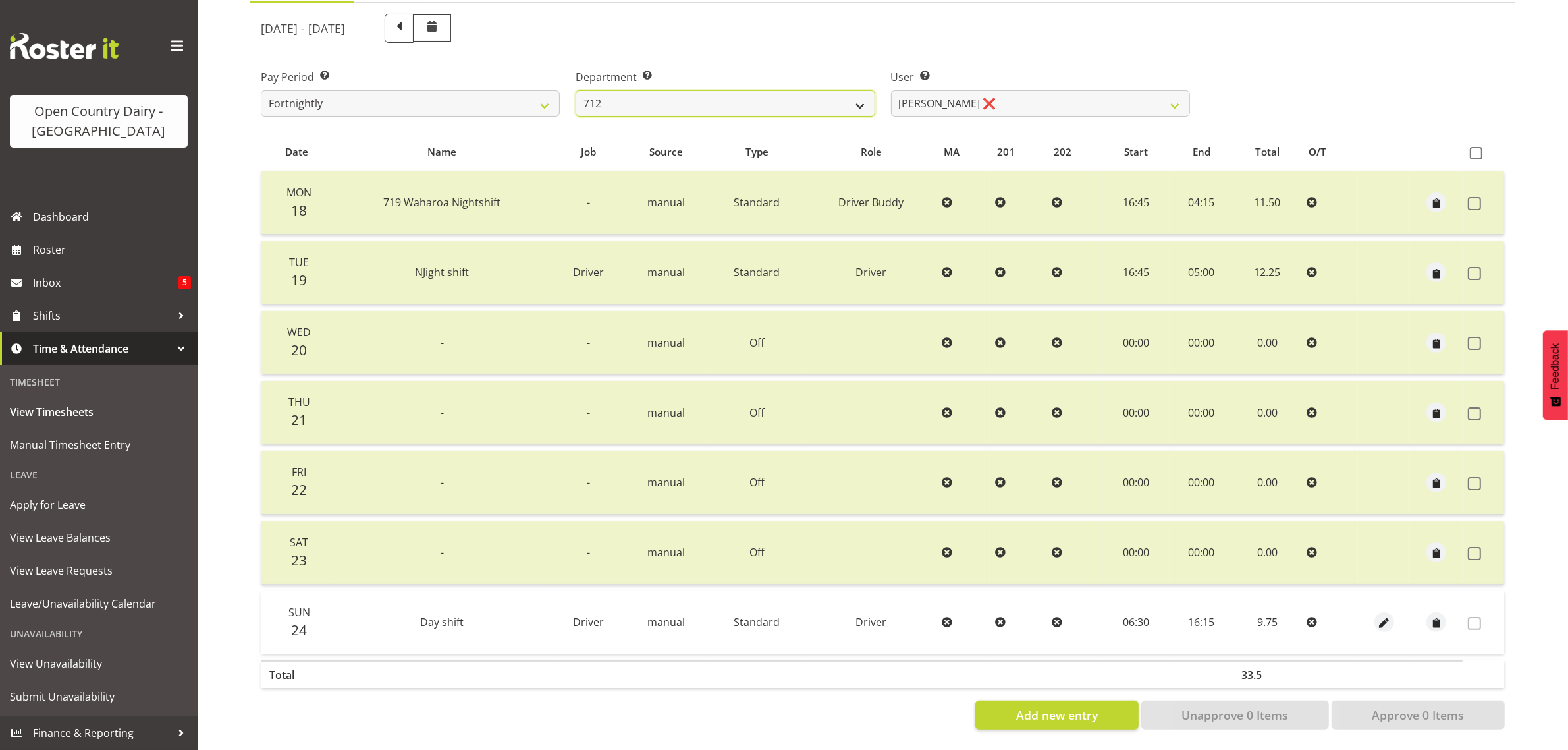
click at [575, 90] on select "701 702 703 704 705 706 707 708 709 710 711 712 713 714 715 716 717 718 719 720" at bounding box center [724, 103] width 299 height 26
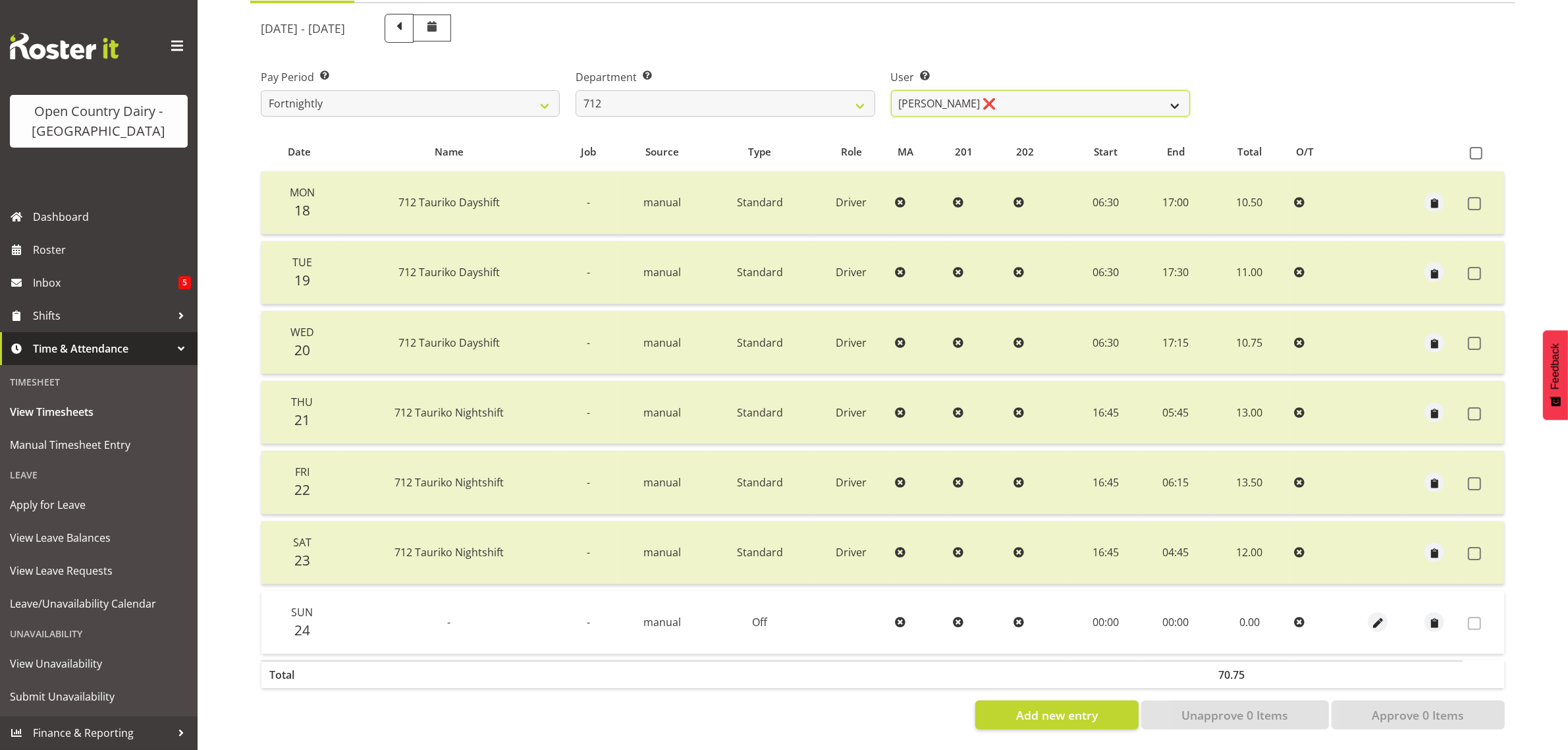
click at [985, 93] on select "Amrik Singh ❌ Jasdeep Singh ✔ Lucky Kau Kau ❌" at bounding box center [1040, 103] width 299 height 26
drag, startPoint x: 985, startPoint y: 93, endPoint x: 932, endPoint y: 105, distance: 54.3
click at [985, 93] on select "Amrik Singh ❌ Jasdeep Singh ✔ Lucky Kau Kau ❌" at bounding box center [1040, 103] width 299 height 26
click at [672, 95] on select "701 702 703 704 705 706 707 708 709 710 711 712 713 714 715 716 717 718 719 720" at bounding box center [724, 103] width 299 height 26
click at [575, 90] on select "701 702 703 704 705 706 707 708 709 710 711 712 713 714 715 716 717 718 719 720" at bounding box center [724, 103] width 299 height 26
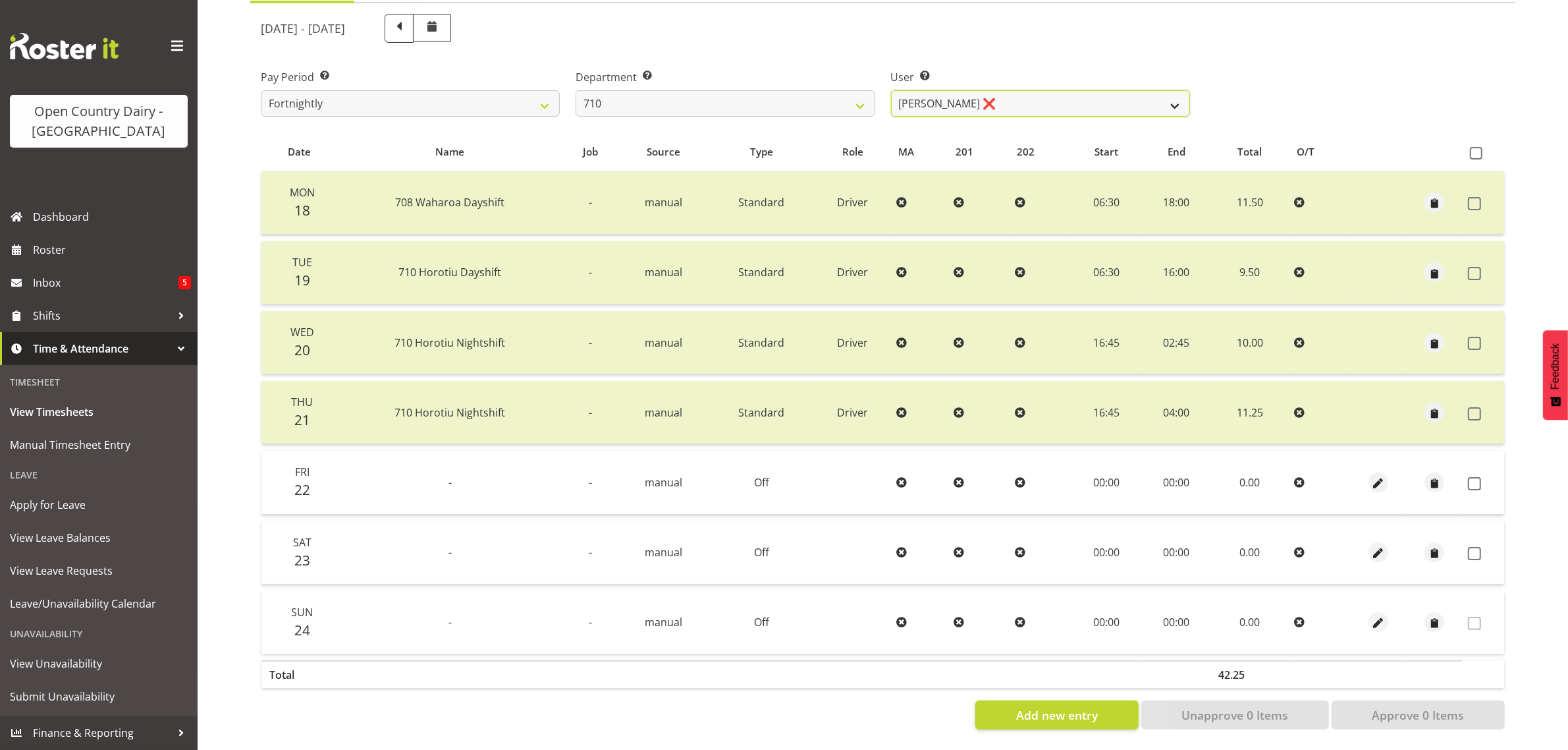
click at [1009, 92] on select "Dean Chapman ❌ George Megchelse ❌ Kris Gambhir ❌ Richie Epere ❌" at bounding box center [1040, 103] width 299 height 26
click at [719, 98] on select "701 702 703 704 705 706 707 708 709 710 711 712 713 714 715 716 717 718 719 720" at bounding box center [724, 103] width 299 height 26
click at [575, 90] on select "701 702 703 704 705 706 707 708 709 710 711 712 713 714 715 716 717 718 719 720" at bounding box center [724, 103] width 299 height 26
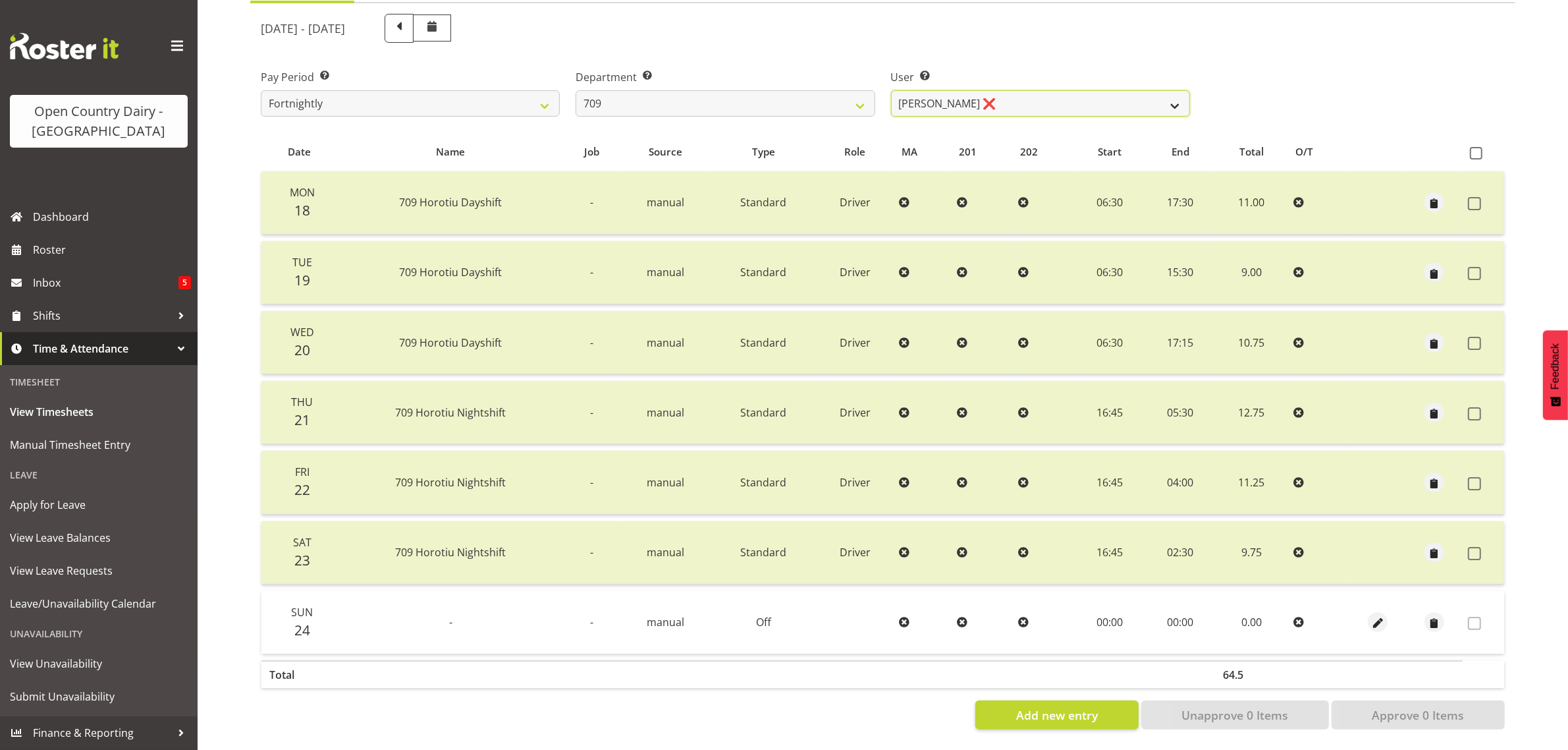
click at [989, 91] on select "Alex Barclay ❌ Craig Knudsen ❌ Jaswant Singh ❌ Ross Cook ❌" at bounding box center [1040, 103] width 299 height 26
drag, startPoint x: 989, startPoint y: 91, endPoint x: 920, endPoint y: 94, distance: 69.1
click at [989, 91] on select "Alex Barclay ❌ Craig Knudsen ❌ Jaswant Singh ❌ Ross Cook ❌" at bounding box center [1040, 103] width 299 height 26
drag, startPoint x: 777, startPoint y: 90, endPoint x: 769, endPoint y: 103, distance: 15.3
click at [777, 90] on select "701 702 703 704 705 706 707 708 709 710 711 712 713 714 715 716 717 718 719 720" at bounding box center [724, 103] width 299 height 26
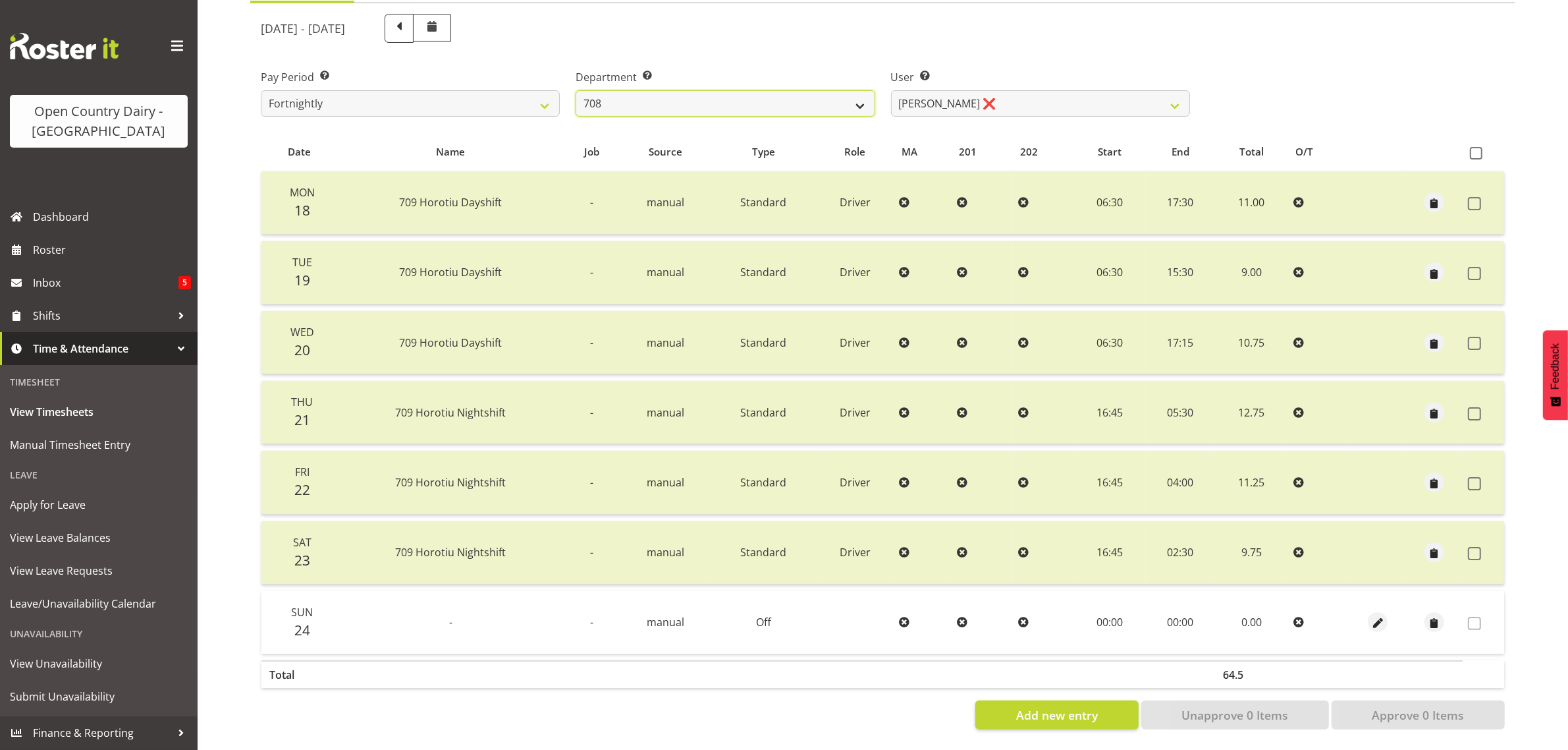
click at [575, 90] on select "701 702 703 704 705 706 707 708 709 710 711 712 713 714 715 716 717 718 719 720" at bounding box center [724, 103] width 299 height 26
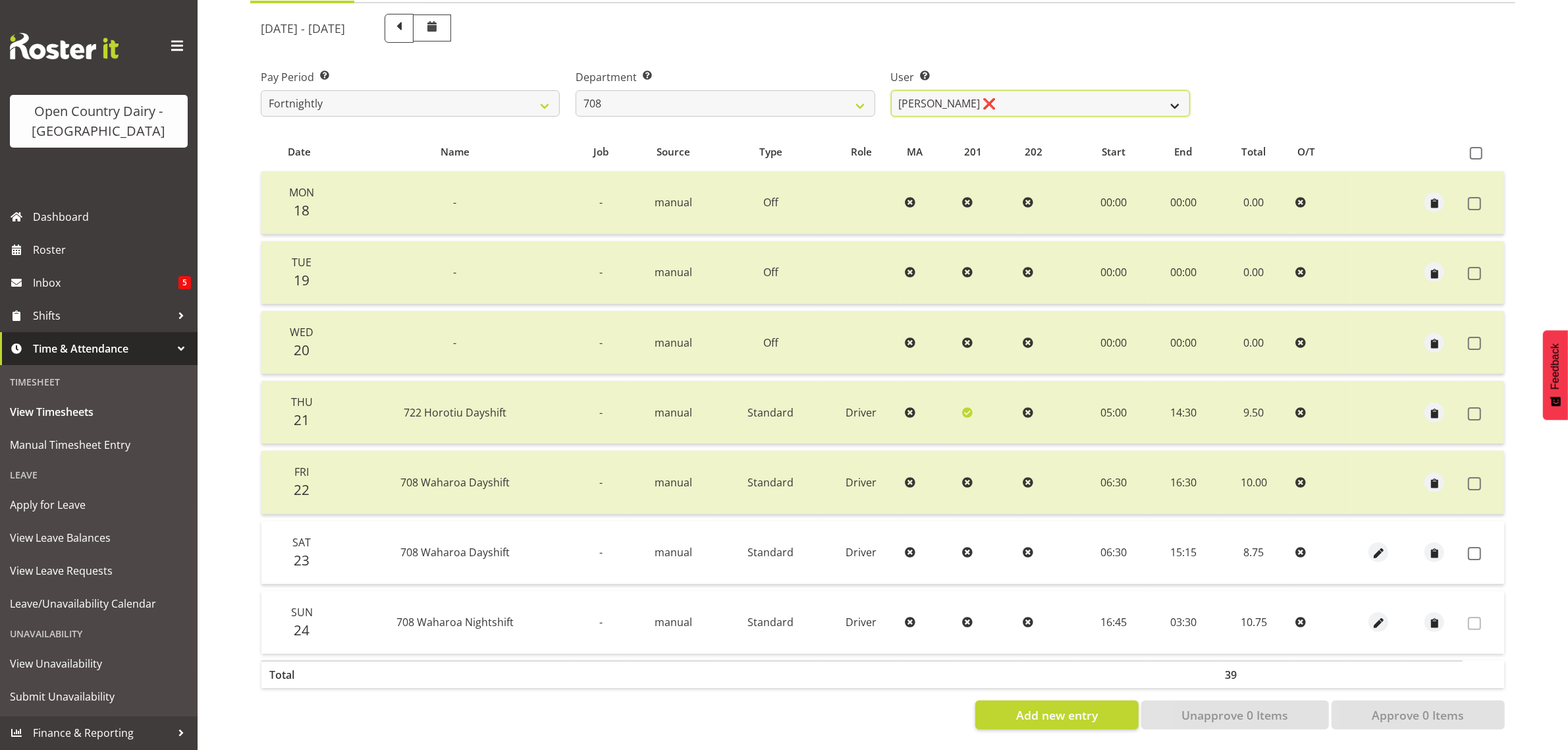
click at [1057, 92] on select "David Foote ❌ Mark Himiona ❌" at bounding box center [1040, 103] width 299 height 26
drag, startPoint x: 662, startPoint y: 93, endPoint x: 658, endPoint y: 102, distance: 9.8
click at [662, 93] on select "701 702 703 704 705 706 707 708 709 710 711 712 713 714 715 716 717 718 719 720" at bounding box center [724, 103] width 299 height 26
select select "811"
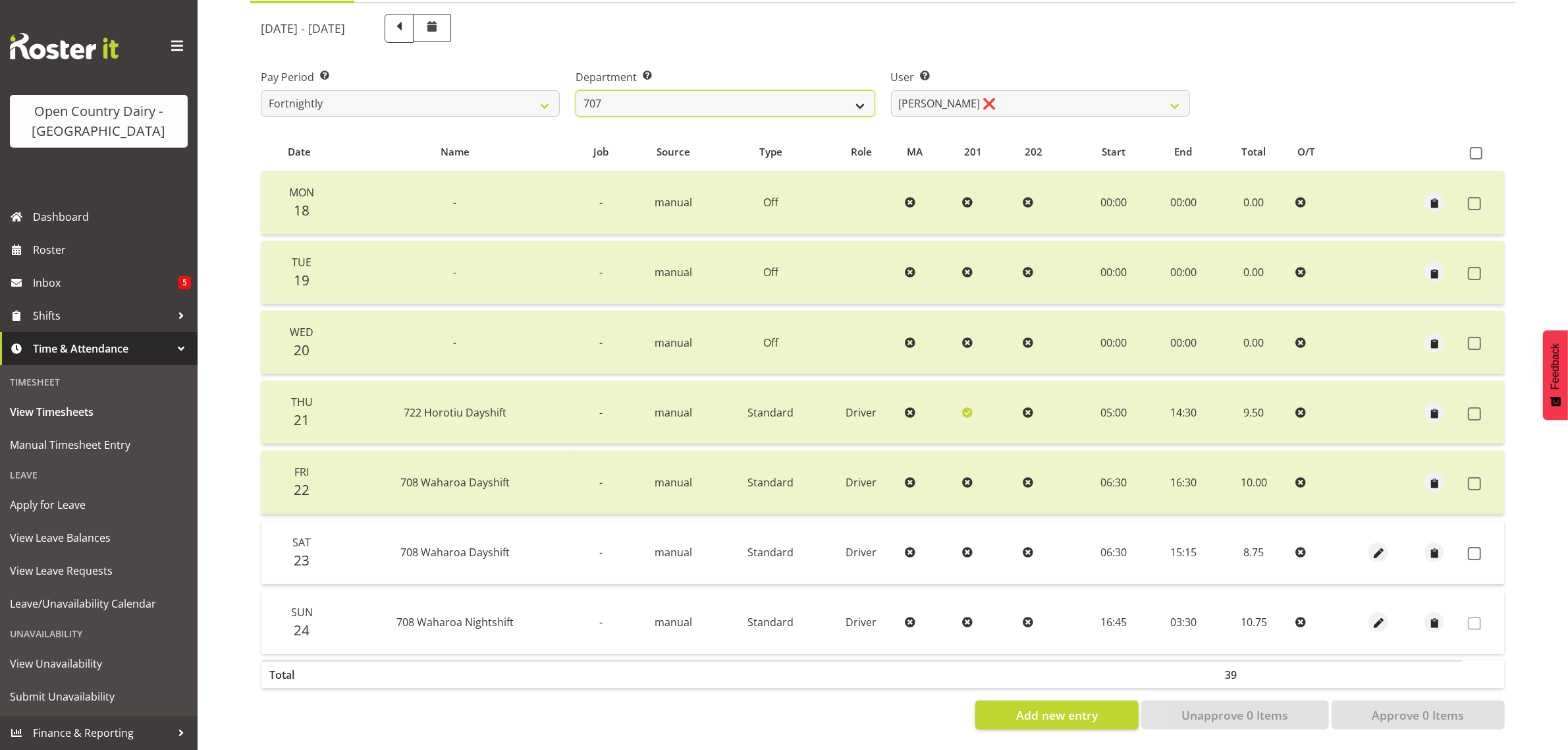
click at [575, 90] on select "701 702 703 704 705 706 707 708 709 710 711 712 713 714 715 716 717 718 719 720" at bounding box center [724, 103] width 299 height 26
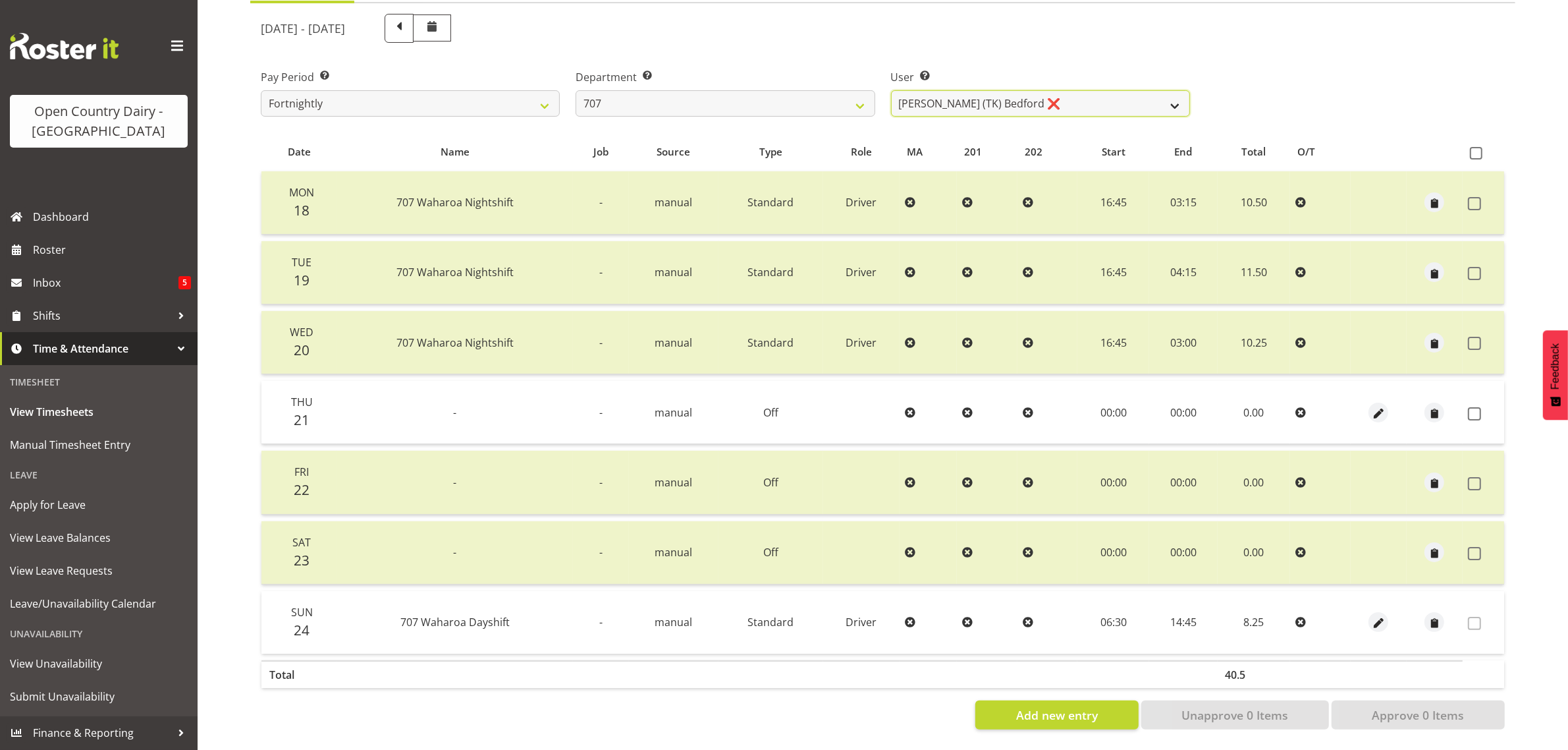
click at [1026, 94] on select "Alan (TK) Bedford ❌ Mike Madden ❌" at bounding box center [1040, 103] width 299 height 26
drag, startPoint x: 1026, startPoint y: 94, endPoint x: 1002, endPoint y: 92, distance: 24.1
click at [1026, 94] on select "Alan (TK) Bedford ❌ Mike Madden ❌" at bounding box center [1040, 103] width 299 height 26
click at [827, 90] on select "701 702 703 704 705 706 707 708 709 710 711 712 713 714 715 716 717 718 719 720" at bounding box center [724, 103] width 299 height 26
click at [1476, 407] on span at bounding box center [1474, 413] width 13 height 13
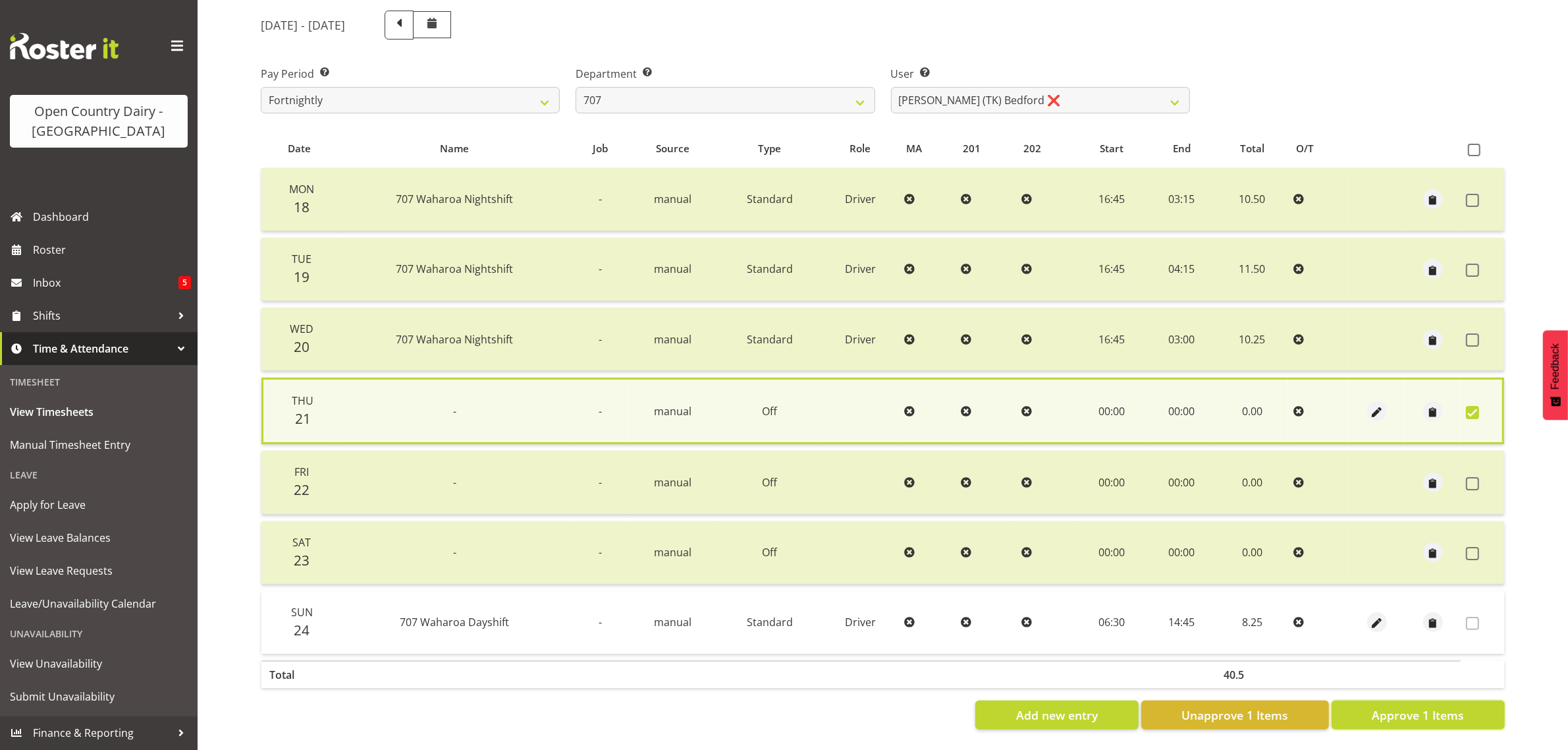
click at [1453, 706] on span "Approve 1 Items" at bounding box center [1418, 715] width 92 height 17
checkbox input "false"
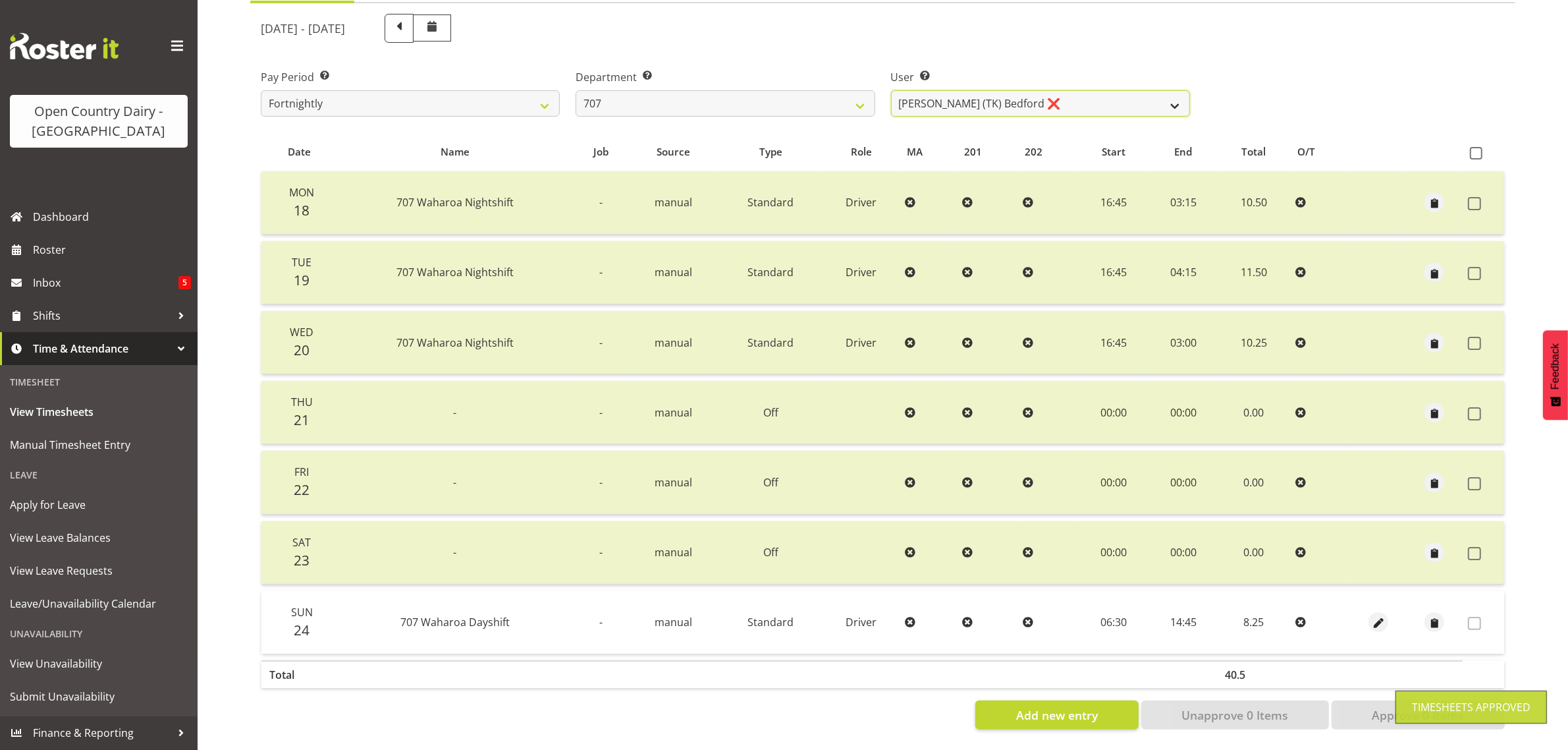
click at [1028, 94] on select "Alan (TK) Bedford ❌ Mike Madden ❌" at bounding box center [1040, 103] width 299 height 26
click at [750, 101] on select "701 702 703 704 705 706 707 708 709 710 711 712 713 714 715 716 717 718 719 720" at bounding box center [724, 103] width 299 height 26
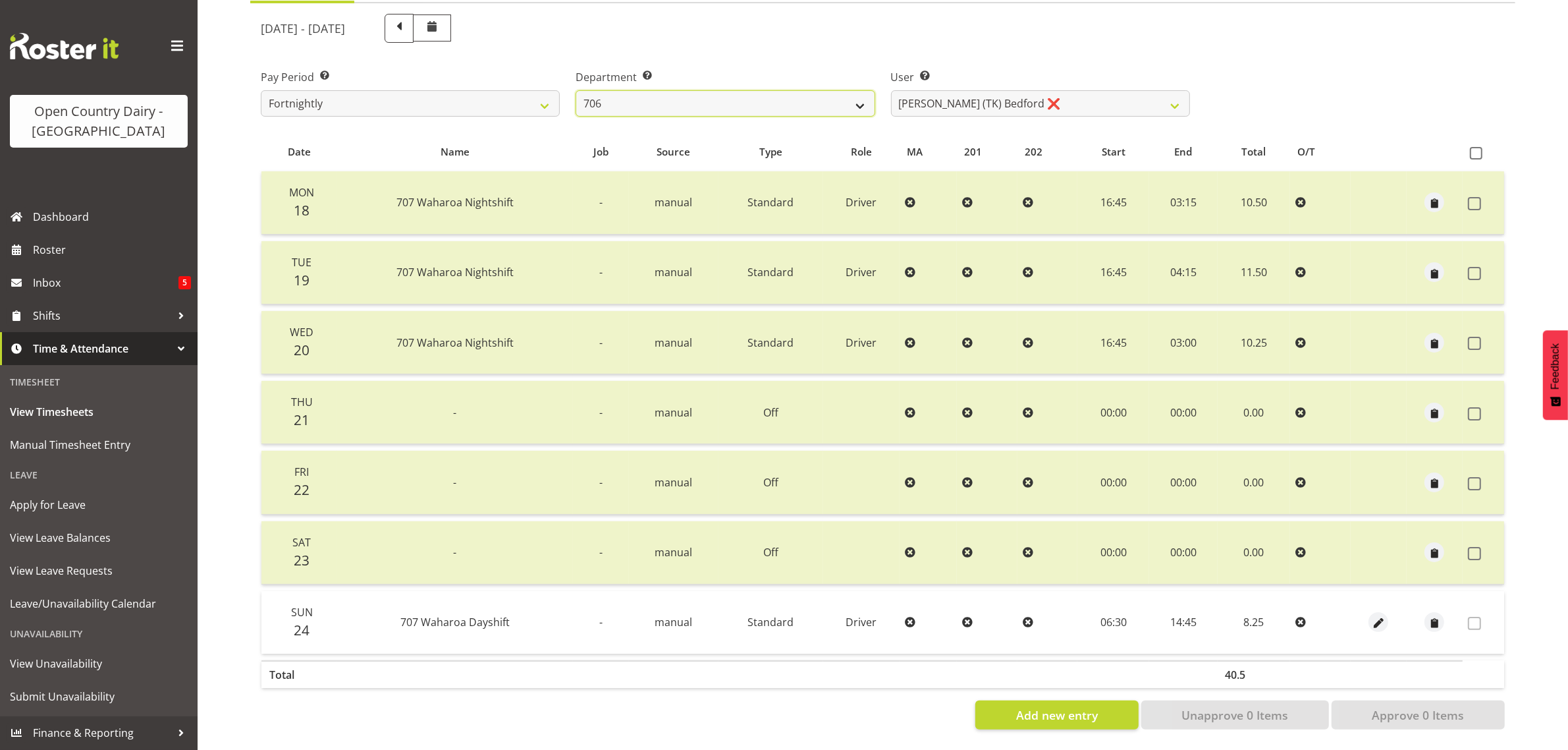
click at [575, 90] on select "701 702 703 704 705 706 707 708 709 710 711 712 713 714 715 716 717 718 719 720" at bounding box center [724, 103] width 299 height 26
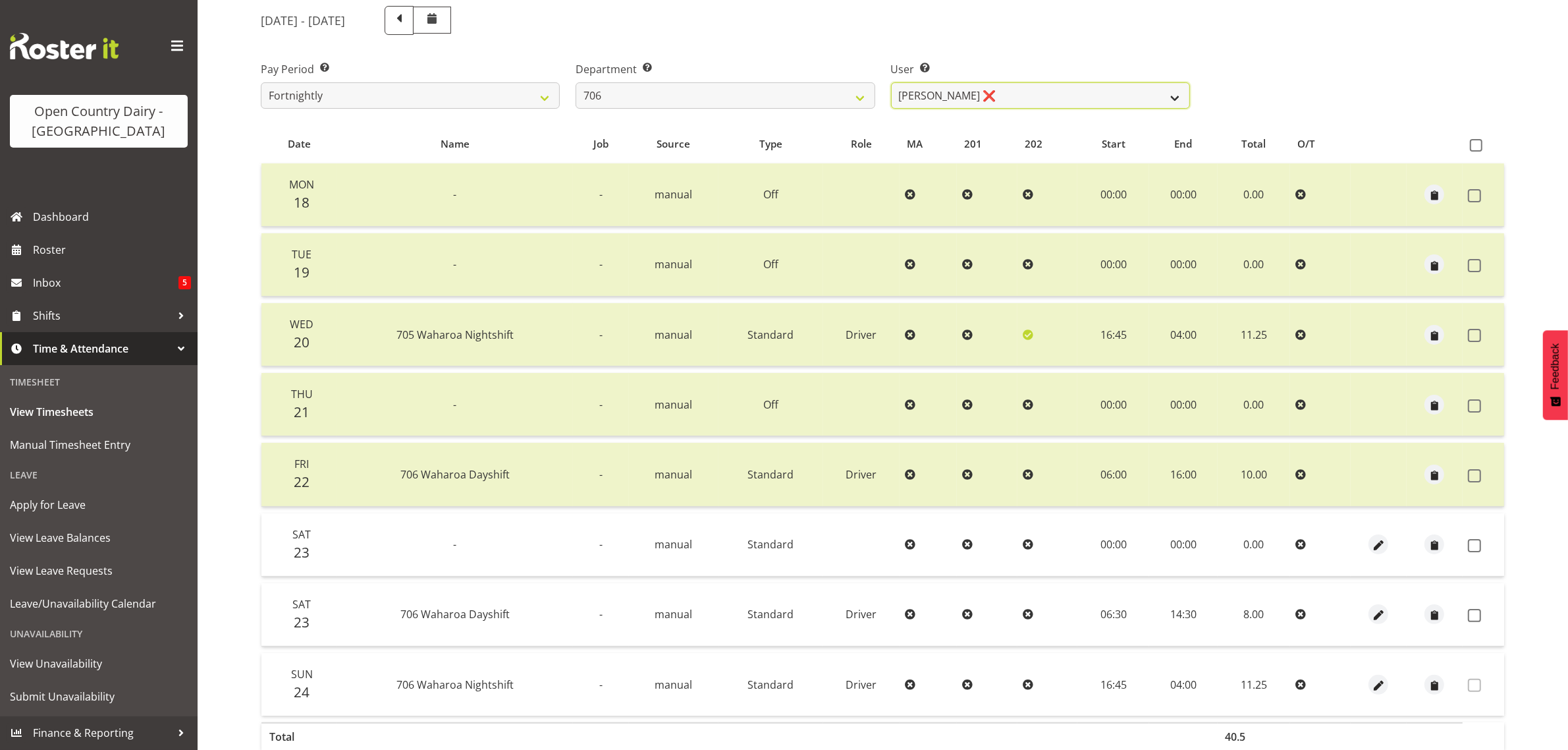
click at [1025, 100] on select "Andrew Kearns ❌ Len Symons ❌ Mark Ansley ❌ Paul Griffin ❌" at bounding box center [1040, 95] width 299 height 26
click at [671, 99] on select "701 702 703 704 705 706 707 708 709 710 711 712 713 714 715 716 717 718 719 720" at bounding box center [724, 95] width 299 height 26
click at [575, 82] on select "701 702 703 704 705 706 707 708 709 710 711 712 713 714 715 716 717 718 719 720" at bounding box center [724, 95] width 299 height 26
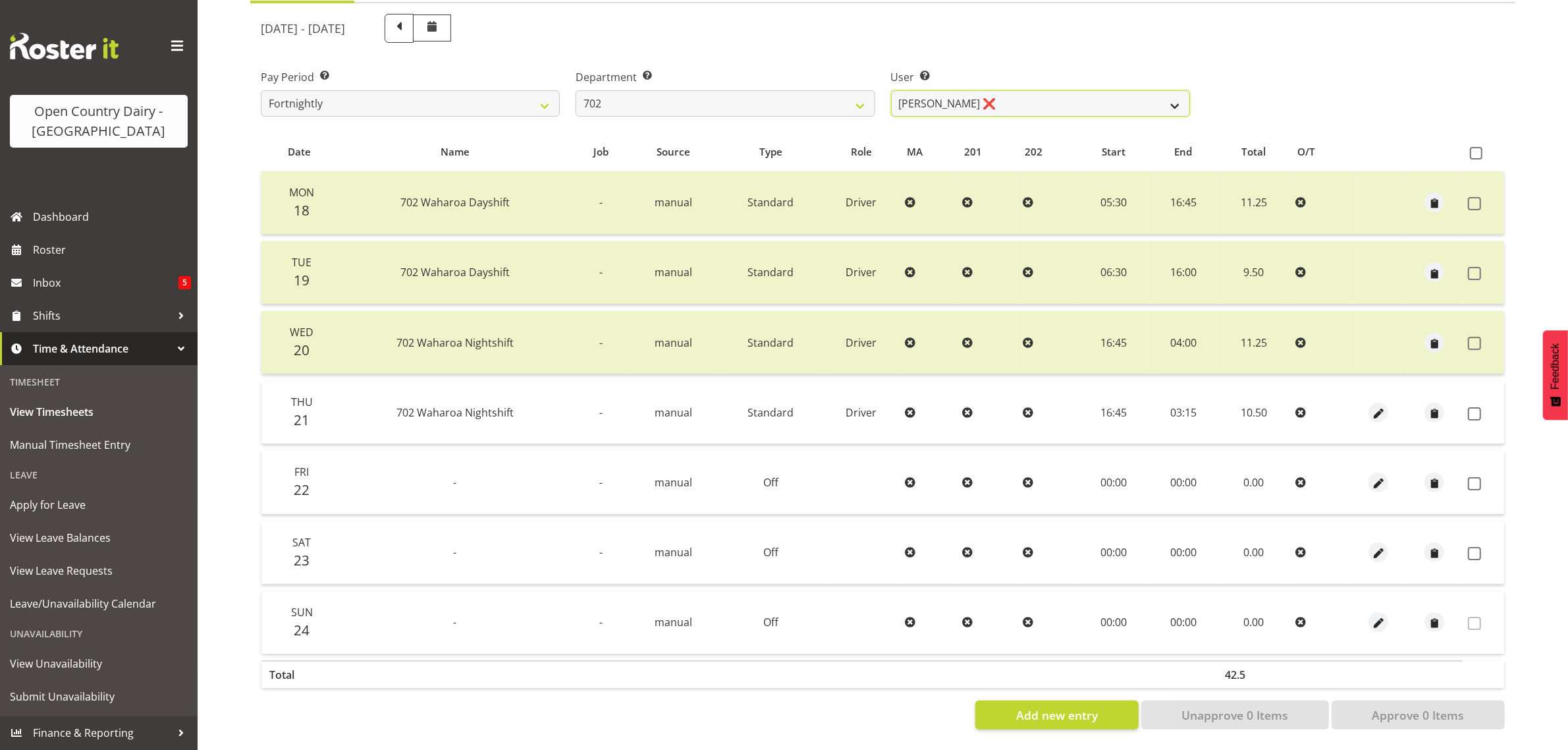
click at [1009, 90] on select "Brian Riddle ❌ Denica Tapiki ❌ Nick Adlington ❌ Simon Phillpott ❌" at bounding box center [1040, 103] width 299 height 26
click at [624, 95] on select "701 702 703 704 705 706 707 708 709 710 711 712 713 714 715 716 717 718 719 720" at bounding box center [724, 103] width 299 height 26
click at [575, 90] on select "701 702 703 704 705 706 707 708 709 710 711 712 713 714 715 716 717 718 719 720" at bounding box center [724, 103] width 299 height 26
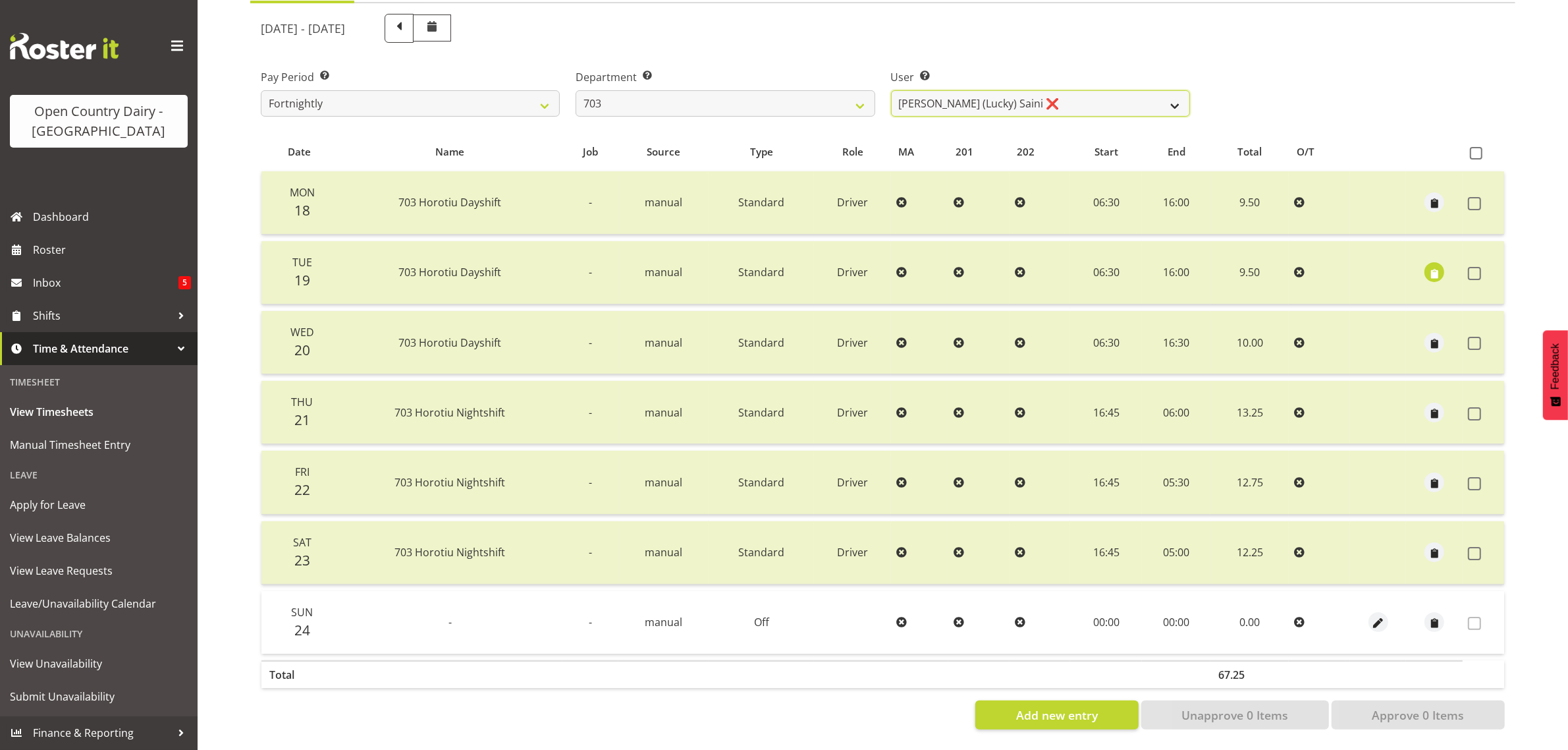
click at [1065, 90] on select "Bhupinder (Lucky) Saini ❌ Mark Fowler ❌ Tama Baker ❌" at bounding box center [1040, 103] width 299 height 26
drag, startPoint x: 1065, startPoint y: 90, endPoint x: 913, endPoint y: 91, distance: 152.0
click at [1065, 90] on select "Bhupinder (Lucky) Saini ❌ Mark Fowler ❌ Tama Baker ❌" at bounding box center [1040, 103] width 299 height 26
click at [769, 90] on select "701 702 703 704 705 706 707 708 709 710 711 712 713 714 715 716 717 718 719 720" at bounding box center [724, 103] width 299 height 26
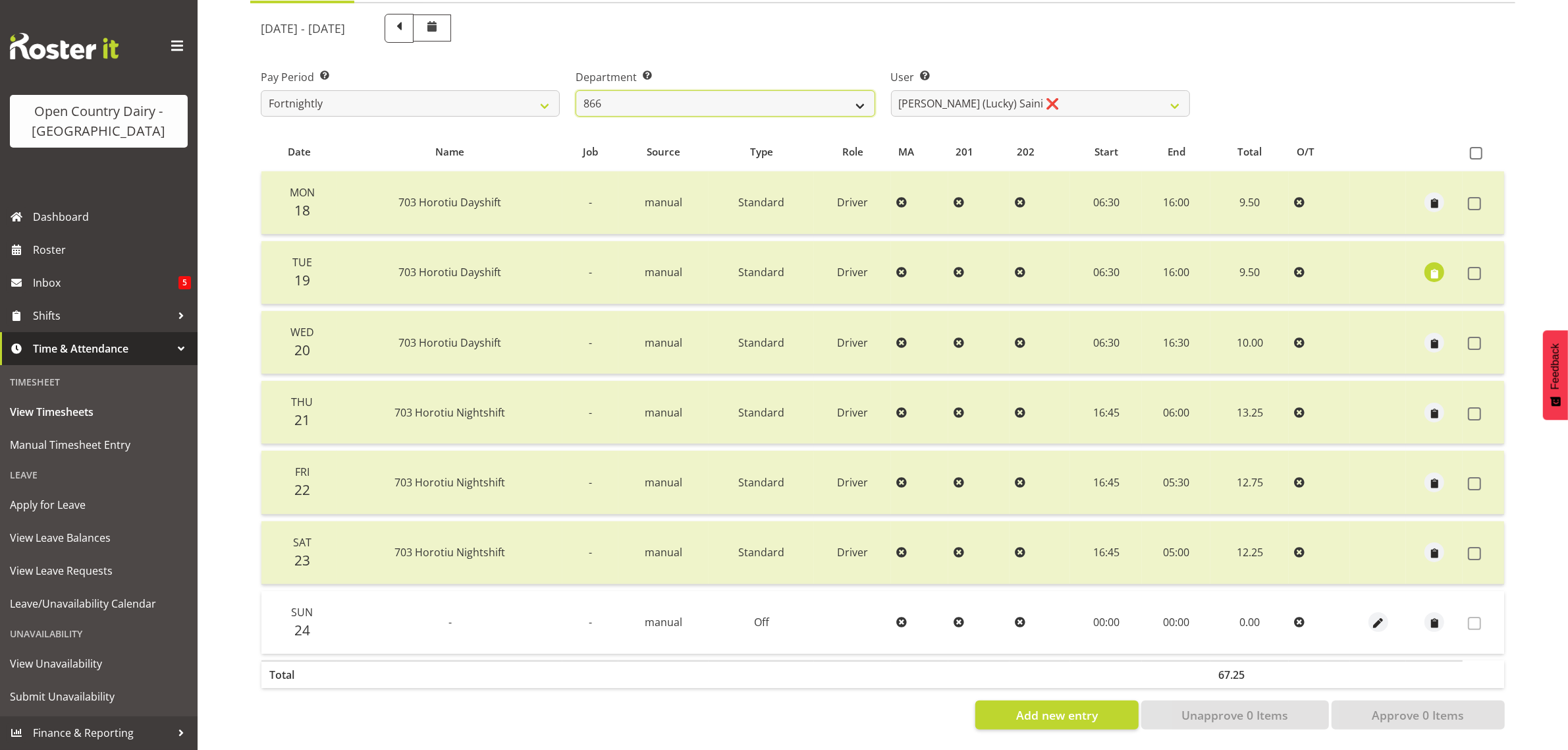
click at [575, 90] on select "701 702 703 704 705 706 707 708 709 710 711 712 713 714 715 716 717 718 719 720" at bounding box center [724, 103] width 299 height 26
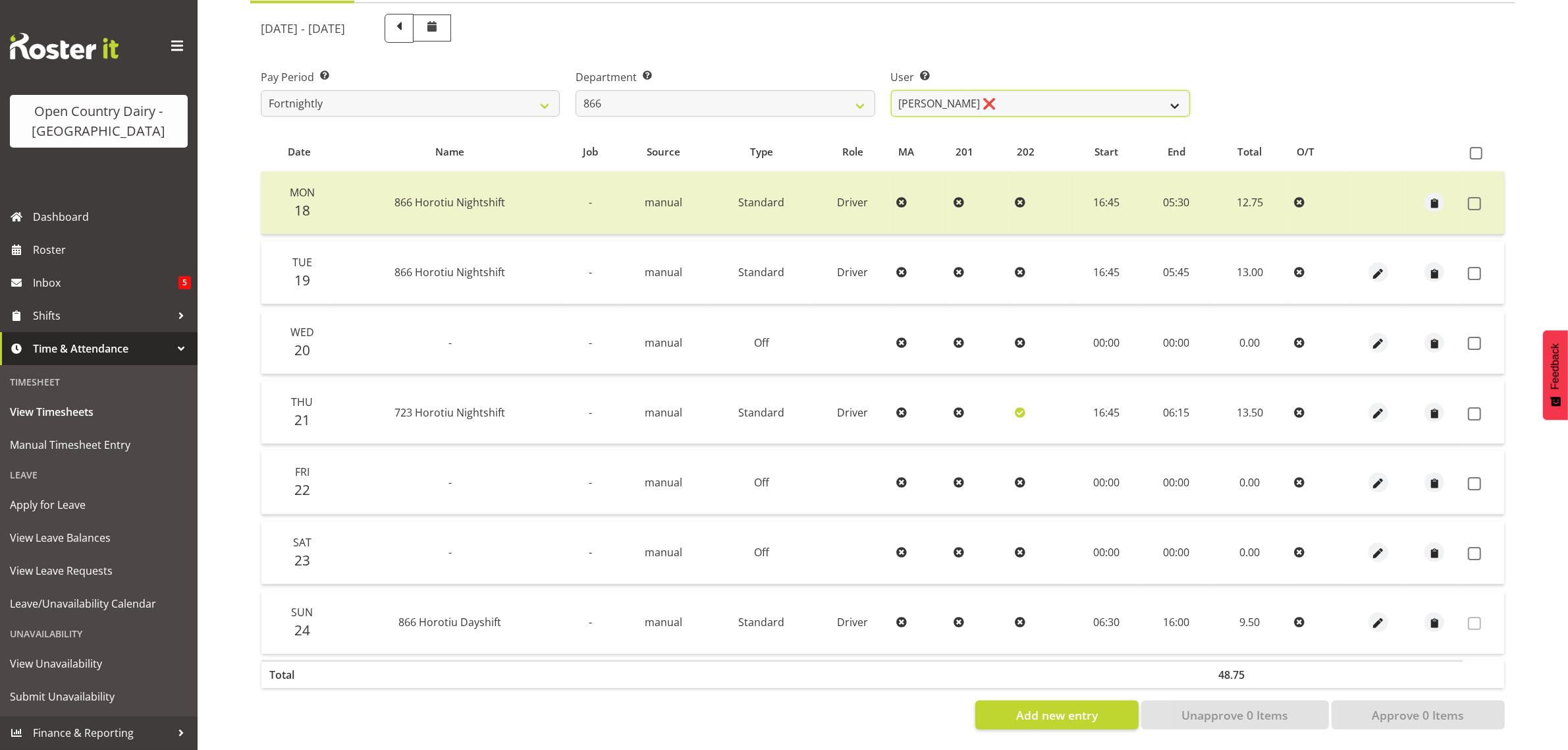
click at [1040, 90] on select "Harshdeep Singh ❌ Jacques Nel ❌ Navreet Jawanda ❌ Neil Abrahams ❌" at bounding box center [1040, 103] width 299 height 26
drag, startPoint x: 1040, startPoint y: 89, endPoint x: 937, endPoint y: 104, distance: 104.1
click at [1040, 90] on select "Harshdeep Singh ❌ Jacques Nel ❌ Navreet Jawanda ❌ Neil Abrahams ❌" at bounding box center [1040, 103] width 299 height 26
drag, startPoint x: 658, startPoint y: 89, endPoint x: 651, endPoint y: 100, distance: 13.0
click at [658, 90] on select "701 702 703 704 705 706 707 708 709 710 711 712 713 714 715 716 717 718 719 720" at bounding box center [724, 103] width 299 height 26
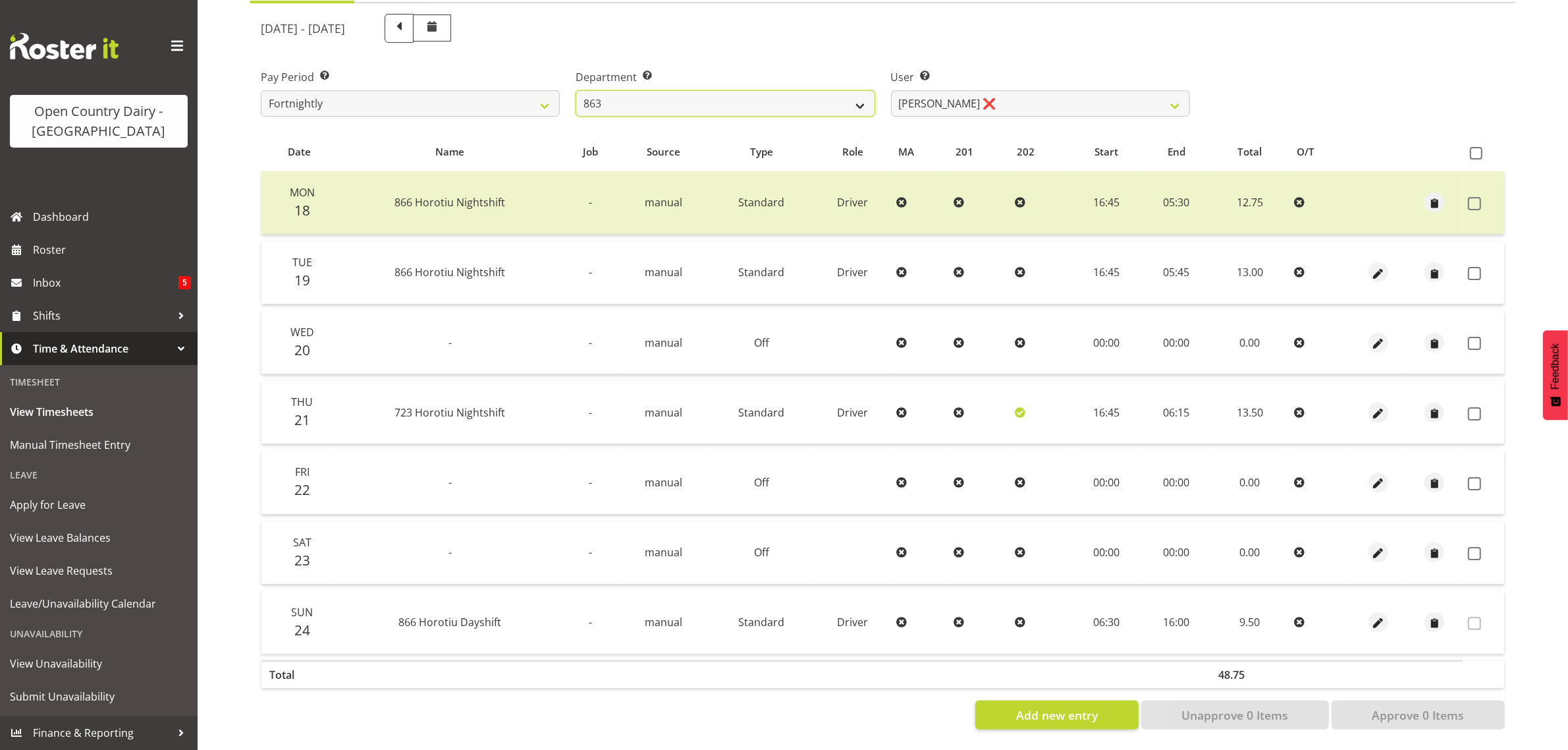
click at [575, 90] on select "701 702 703 704 705 706 707 708 709 710 711 712 713 714 715 716 717 718 719 720" at bounding box center [724, 103] width 299 height 26
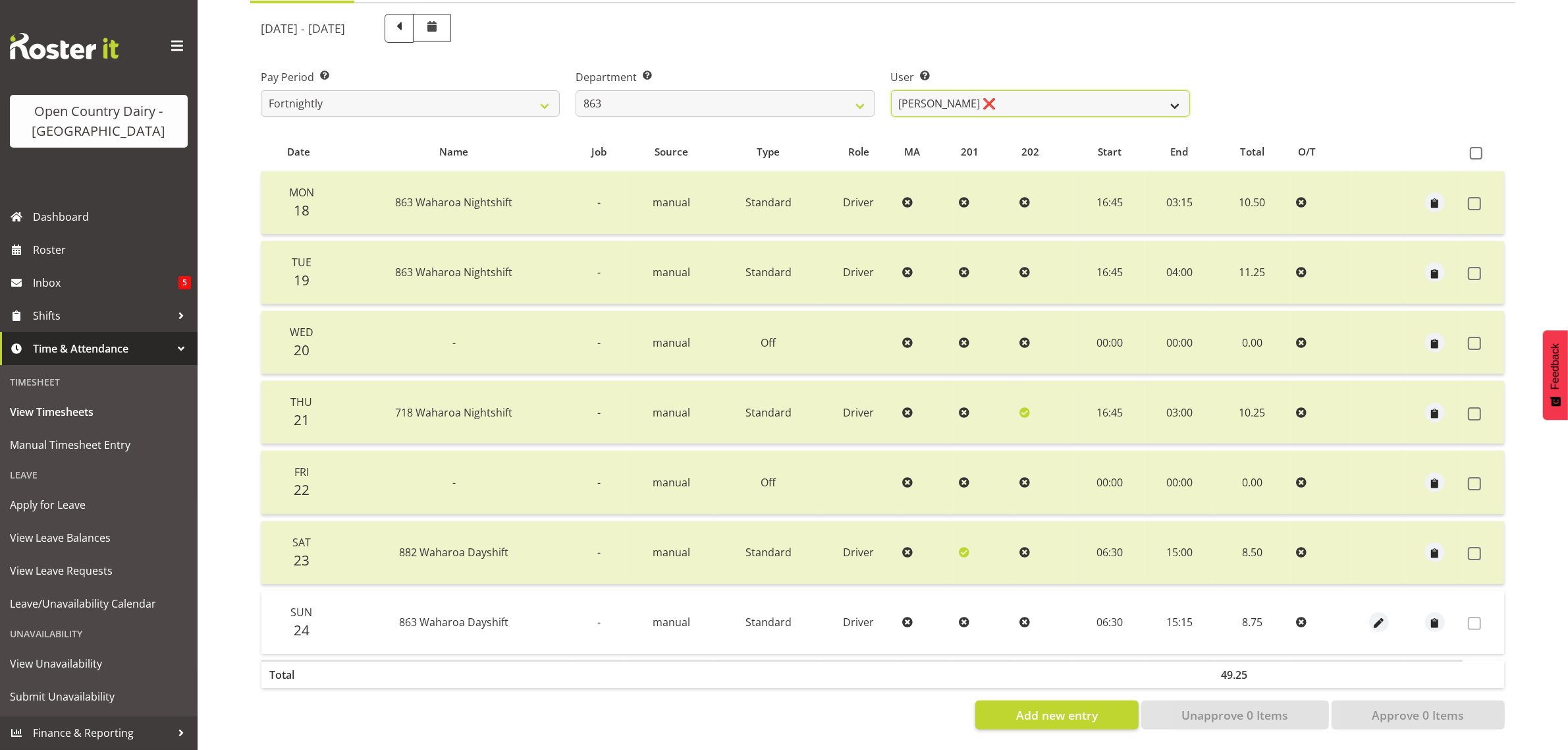
click at [1039, 90] on select "Billy Walters ❌ Glyn Spiller ❌ Mike Paki ❌ Paul Bunyan ❌" at bounding box center [1040, 103] width 299 height 26
drag, startPoint x: 682, startPoint y: 88, endPoint x: 677, endPoint y: 102, distance: 14.9
click at [682, 90] on select "701 702 703 704 705 706 707 708 709 710 711 712 713 714 715 716 717 718 719 720" at bounding box center [724, 103] width 299 height 26
click at [575, 90] on select "701 702 703 704 705 706 707 708 709 710 711 712 713 714 715 716 717 718 719 720" at bounding box center [724, 103] width 299 height 26
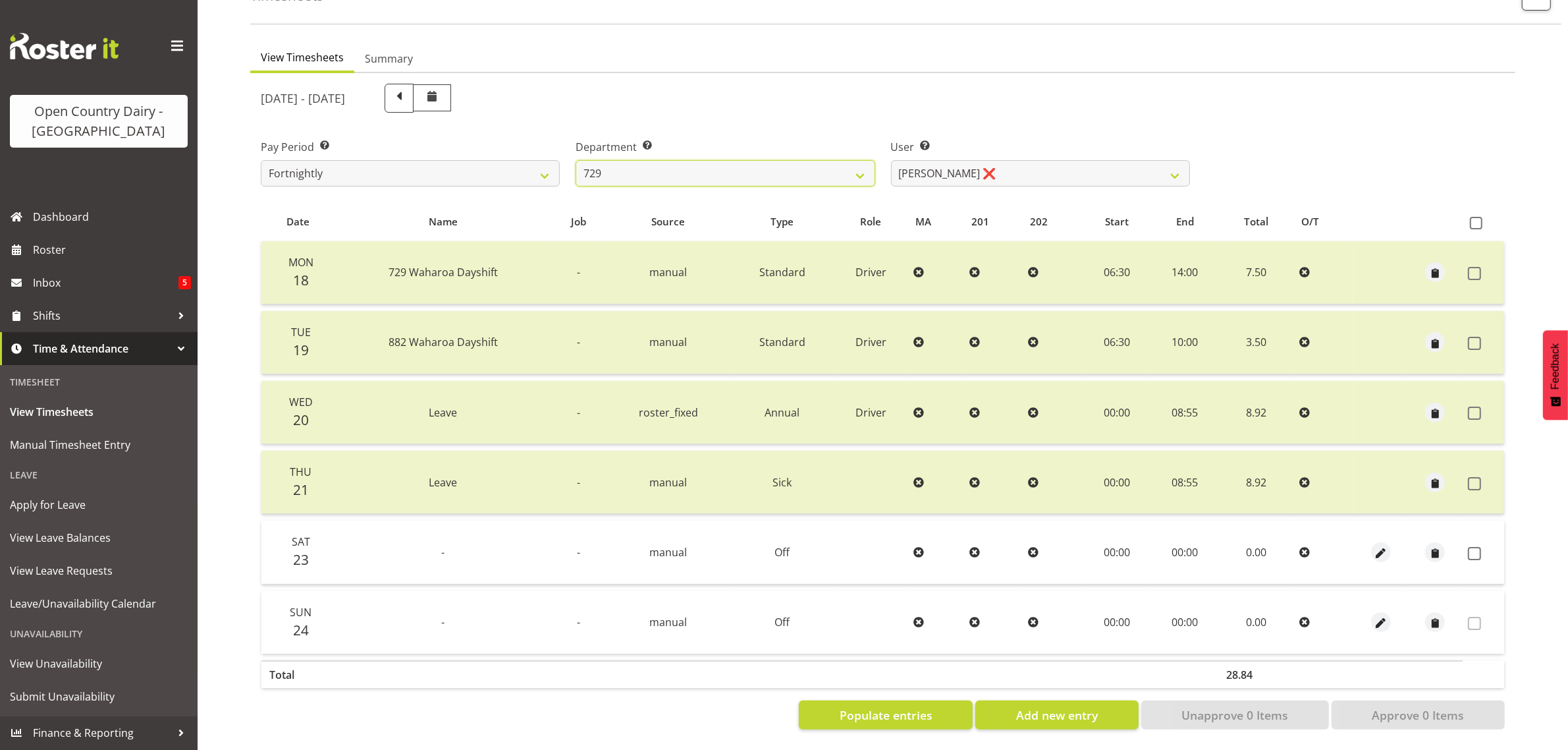
scroll to position [99, 0]
click at [1056, 164] on select "Craig Schlager-Reay ❌ Dave Trepels ❌ Jimi Jack ❌ Shannan Wood ❌" at bounding box center [1040, 173] width 299 height 26
click at [638, 160] on select "701 702 703 704 705 706 707 708 709 710 711 712 713 714 715 716 717 718 719 720" at bounding box center [724, 173] width 299 height 26
click at [575, 160] on select "701 702 703 704 705 706 707 708 709 710 711 712 713 714 715 716 717 718 719 720" at bounding box center [724, 173] width 299 height 26
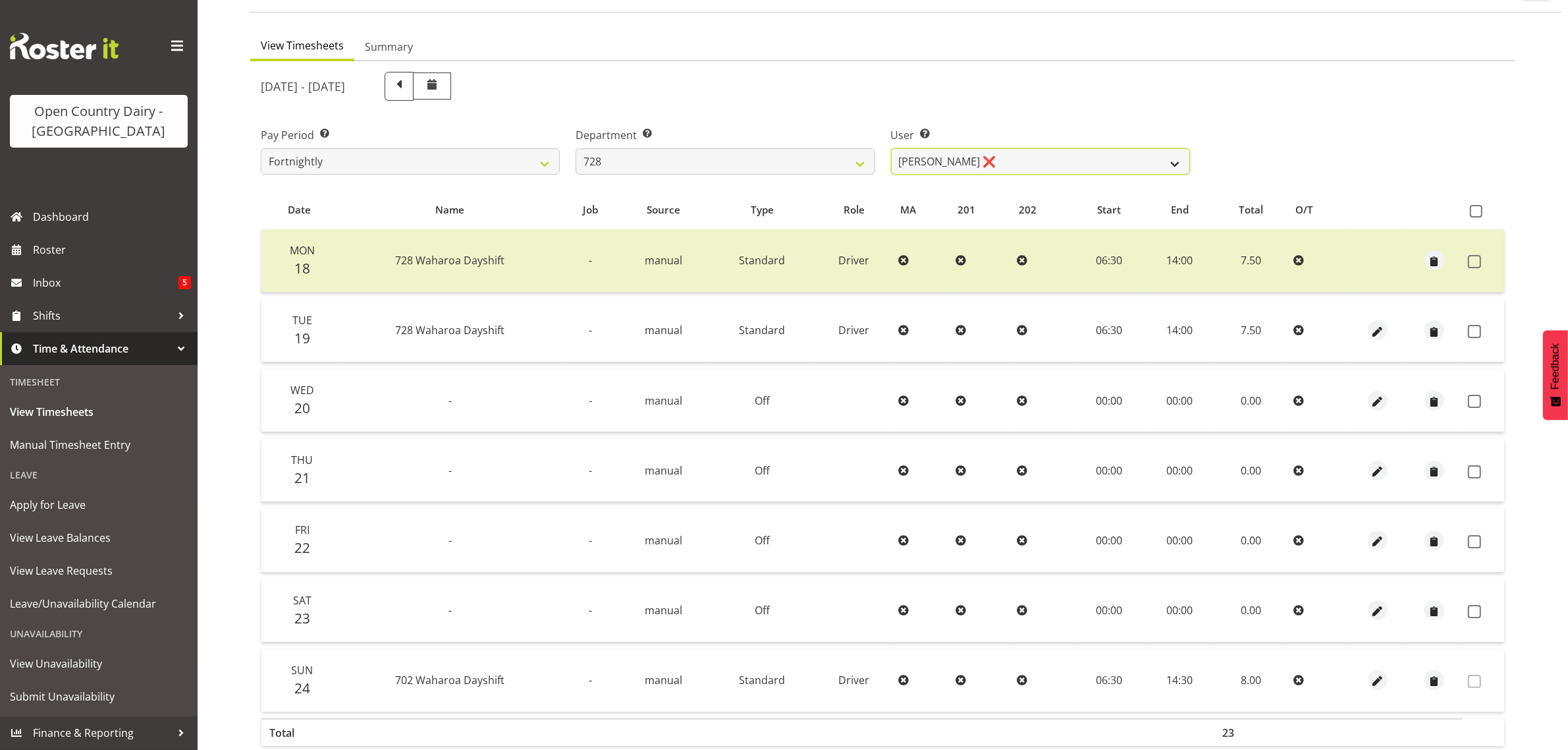
click at [1013, 159] on select "Callum Leslie ❌ Nick Warren ❌ Ross Robert Hamilton ❌ Stuart Cherrington ❌ Wally…" at bounding box center [1040, 161] width 299 height 26
drag, startPoint x: 675, startPoint y: 159, endPoint x: 671, endPoint y: 172, distance: 13.6
click at [675, 159] on select "701 702 703 704 705 706 707 708 709 710 711 712 713 714 715 716 717 718 719 720" at bounding box center [724, 161] width 299 height 26
click at [575, 148] on select "701 702 703 704 705 706 707 708 709 710 711 712 713 714 715 716 717 718 719 720" at bounding box center [724, 161] width 299 height 26
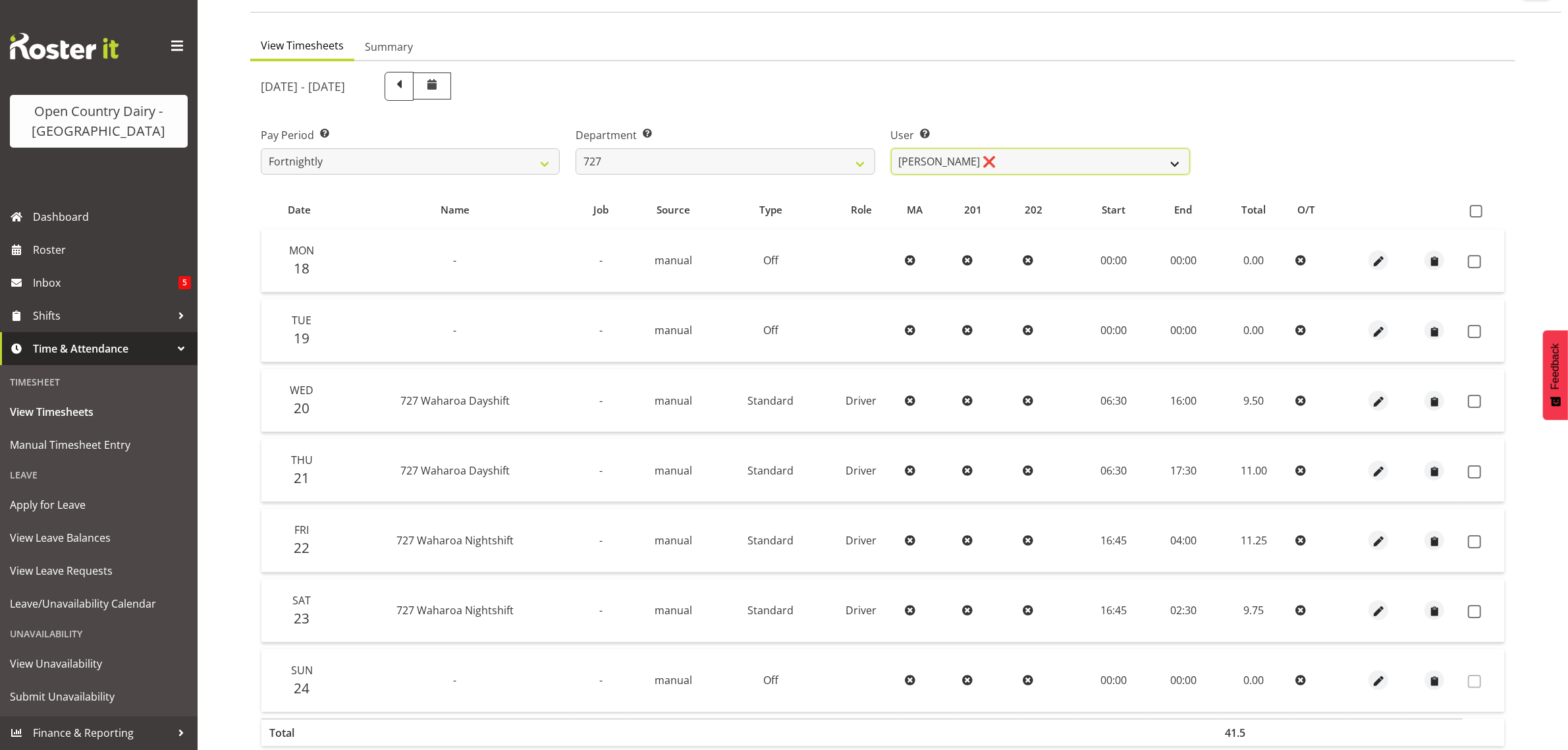
click at [1004, 154] on select "David Pawley ❌ Kase Hussey ❌ Rhys Greener ❌" at bounding box center [1040, 161] width 299 height 26
drag, startPoint x: 642, startPoint y: 159, endPoint x: 644, endPoint y: 168, distance: 9.2
click at [646, 158] on select "701 702 703 704 705 706 707 708 709 710 711 712 713 714 715 716 717 718 719 720" at bounding box center [724, 161] width 299 height 26
click at [575, 148] on select "701 702 703 704 705 706 707 708 709 710 711 712 713 714 715 716 717 718 719 720" at bounding box center [724, 161] width 299 height 26
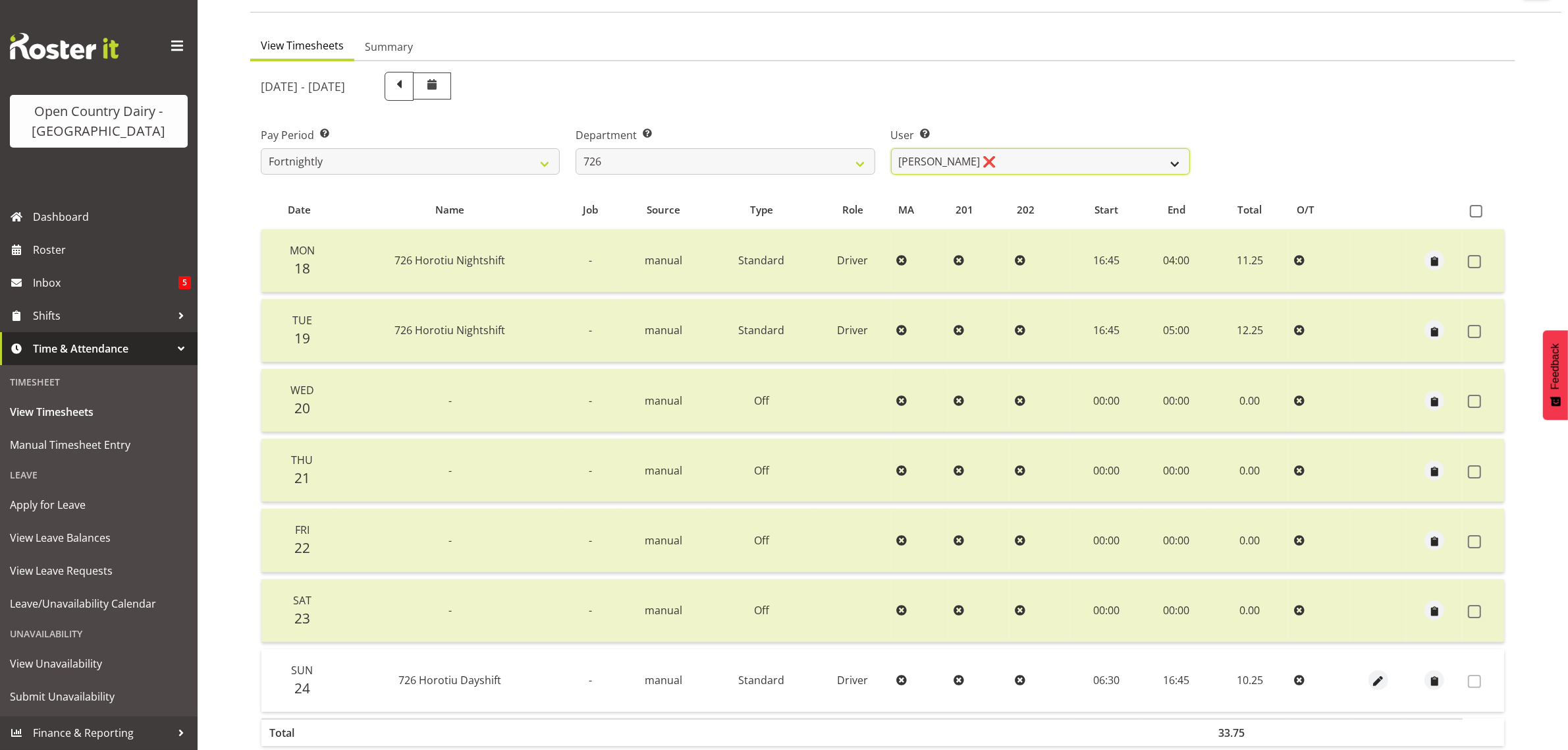
click at [1021, 154] on select "Angela Burrill ❌ Bryan Leathart ❌ Harpreet Singh ❌ Kerry Young ❌" at bounding box center [1040, 161] width 299 height 26
click at [657, 164] on select "701 702 703 704 705 706 707 708 709 710 711 712 713 714 715 716 717 718 719 720" at bounding box center [724, 161] width 299 height 26
click at [575, 148] on select "701 702 703 704 705 706 707 708 709 710 711 712 713 714 715 716 717 718 719 720" at bounding box center [724, 161] width 299 height 26
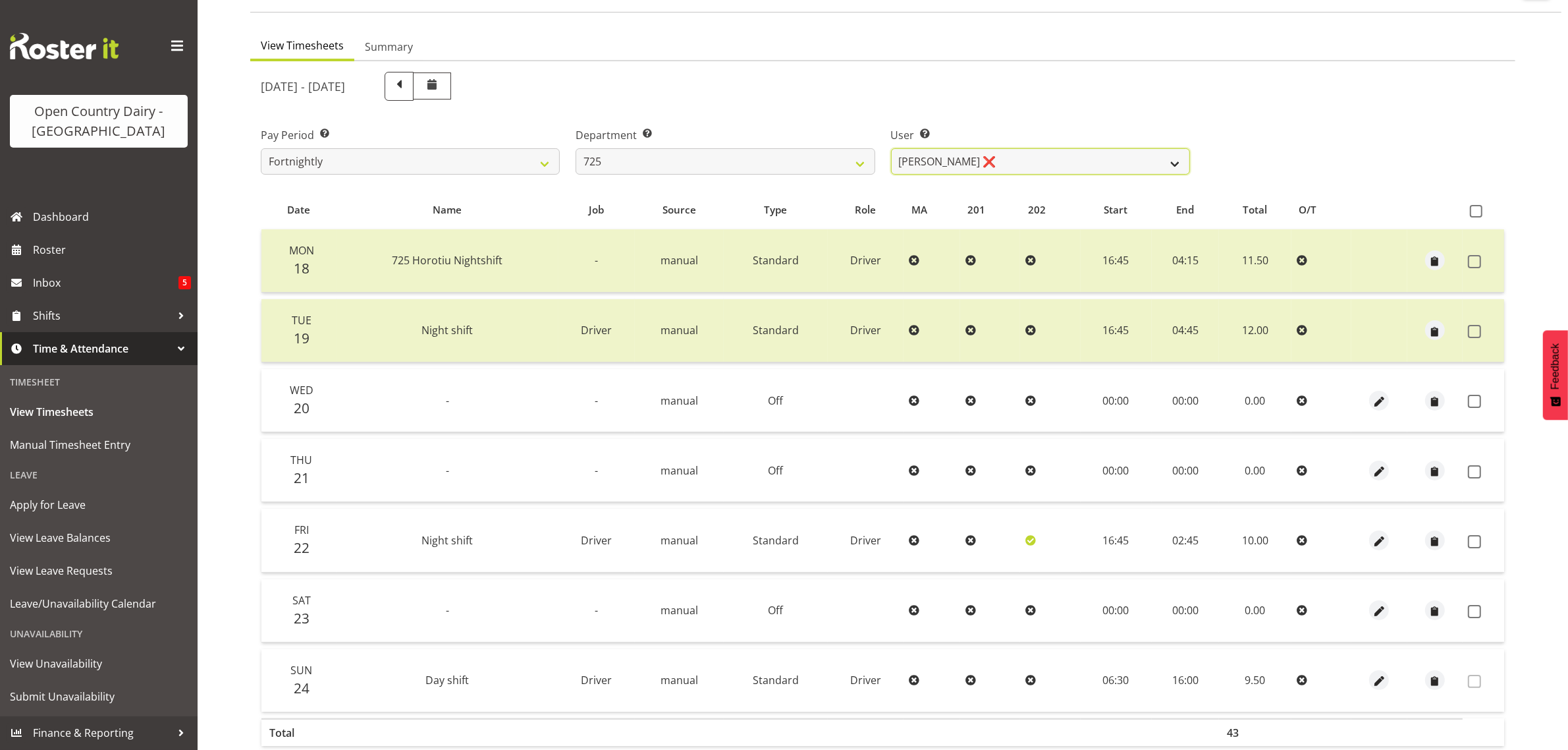
click at [1075, 156] on select "Bhupinder Dhaliwal ❌ Gurpreet Singh Kahlon ❌ Hendrik Potgieter ❌ Len Grace ❌" at bounding box center [1040, 161] width 299 height 26
drag, startPoint x: 1075, startPoint y: 156, endPoint x: 924, endPoint y: 154, distance: 151.0
click at [1075, 156] on select "Bhupinder Dhaliwal ❌ Gurpreet Singh Kahlon ❌ Hendrik Potgieter ❌ Len Grace ❌" at bounding box center [1040, 161] width 299 height 26
drag, startPoint x: 705, startPoint y: 150, endPoint x: 699, endPoint y: 162, distance: 13.4
click at [705, 150] on select "701 702 703 704 705 706 707 708 709 710 711 712 713 714 715 716 717 718 719 720" at bounding box center [724, 161] width 299 height 26
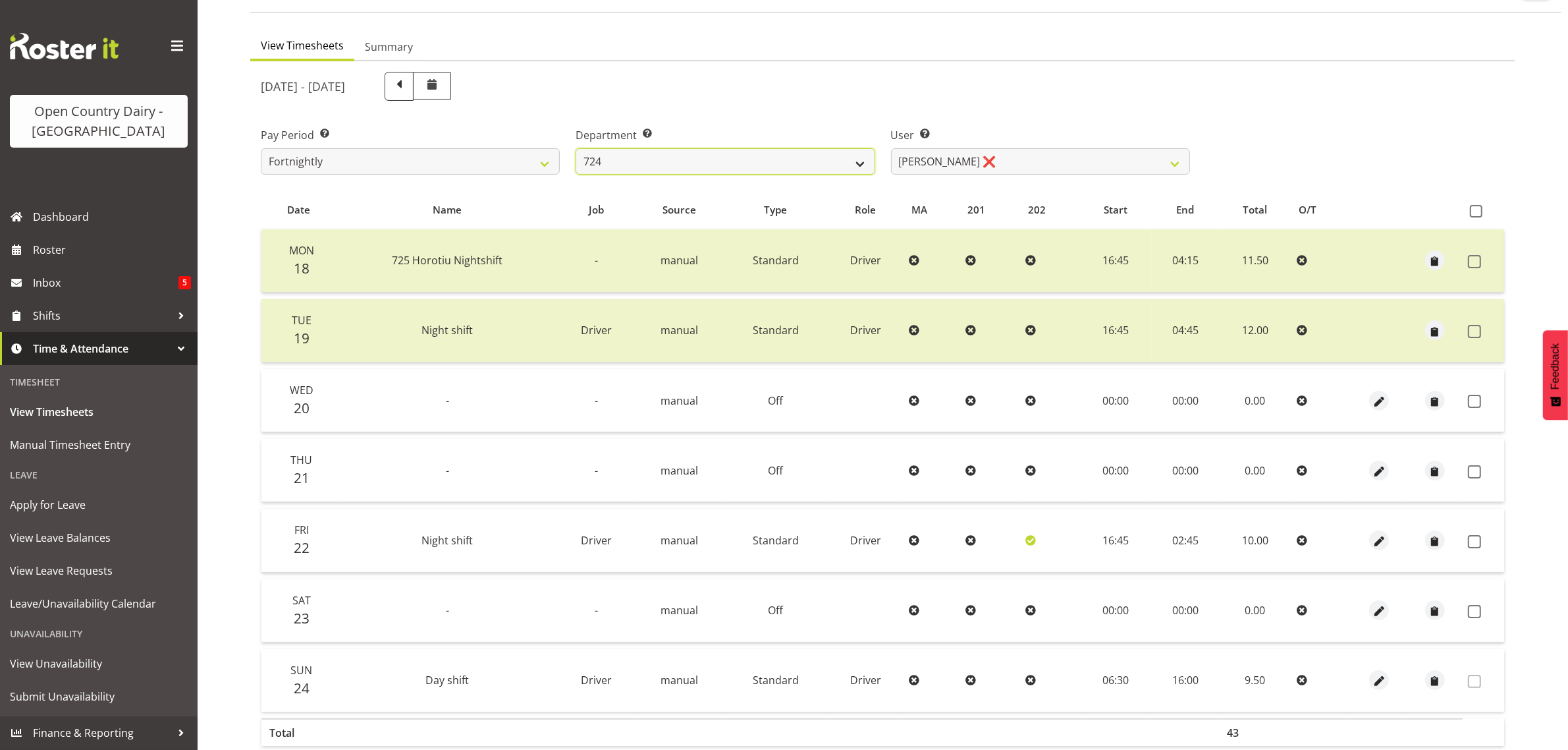
click at [575, 148] on select "701 702 703 704 705 706 707 708 709 710 711 712 713 714 715 716 717 718 719 720" at bounding box center [724, 161] width 299 height 26
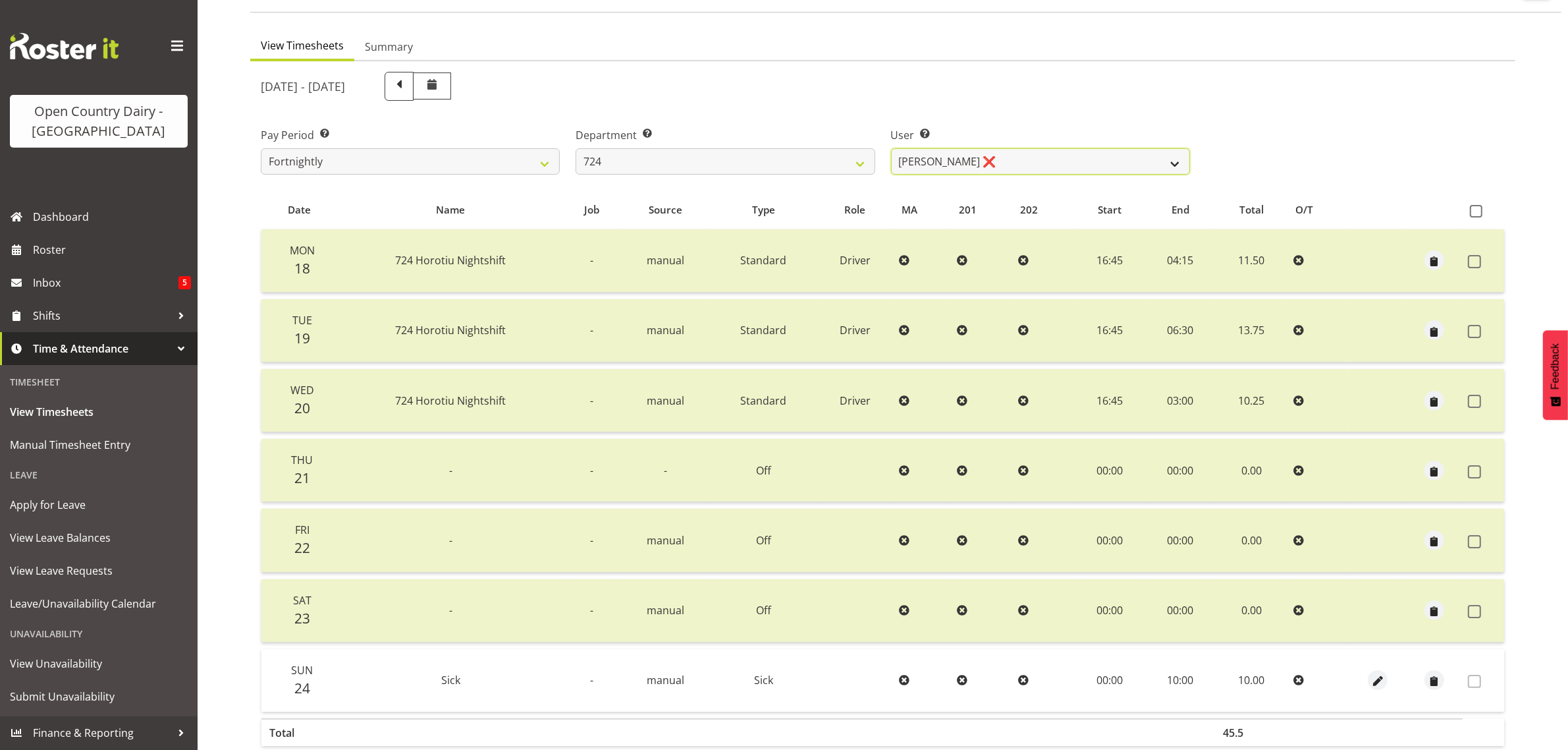
click at [1050, 161] on select "Brent Adams ❌ Jaspreet Singh ❌ John Walters ❌" at bounding box center [1040, 161] width 299 height 26
drag, startPoint x: 1050, startPoint y: 161, endPoint x: 751, endPoint y: 168, distance: 299.1
click at [1050, 161] on select "Brent Adams ❌ Jaspreet Singh ❌ John Walters ❌" at bounding box center [1040, 161] width 299 height 26
click at [706, 164] on select "701 702 703 704 705 706 707 708 709 710 711 712 713 714 715 716 717 718 719 720" at bounding box center [724, 161] width 299 height 26
click at [575, 148] on select "701 702 703 704 705 706 707 708 709 710 711 712 713 714 715 716 717 718 719 720" at bounding box center [724, 161] width 299 height 26
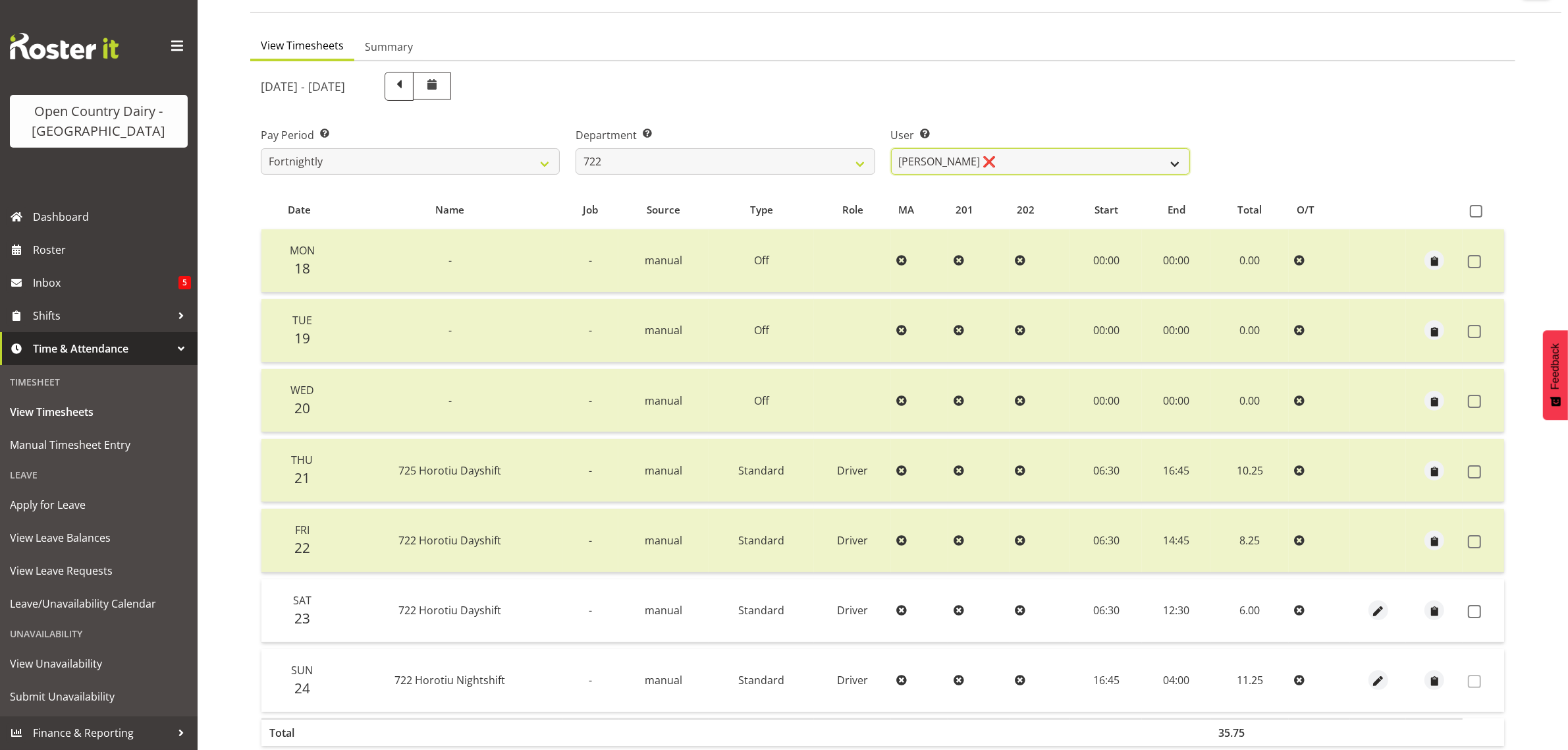
click at [985, 154] on select "Andy Webb ❌ Darren Hatcher ❌ Gurpreet Singh ❌" at bounding box center [1040, 161] width 299 height 26
drag, startPoint x: 739, startPoint y: 158, endPoint x: 733, endPoint y: 173, distance: 16.2
click at [739, 157] on select "701 702 703 704 705 706 707 708 709 710 711 712 713 714 715 716 717 718 719 720" at bounding box center [724, 161] width 299 height 26
select select "759"
click at [575, 148] on select "701 702 703 704 705 706 707 708 709 710 711 712 713 714 715 716 717 718 719 720" at bounding box center [724, 161] width 299 height 26
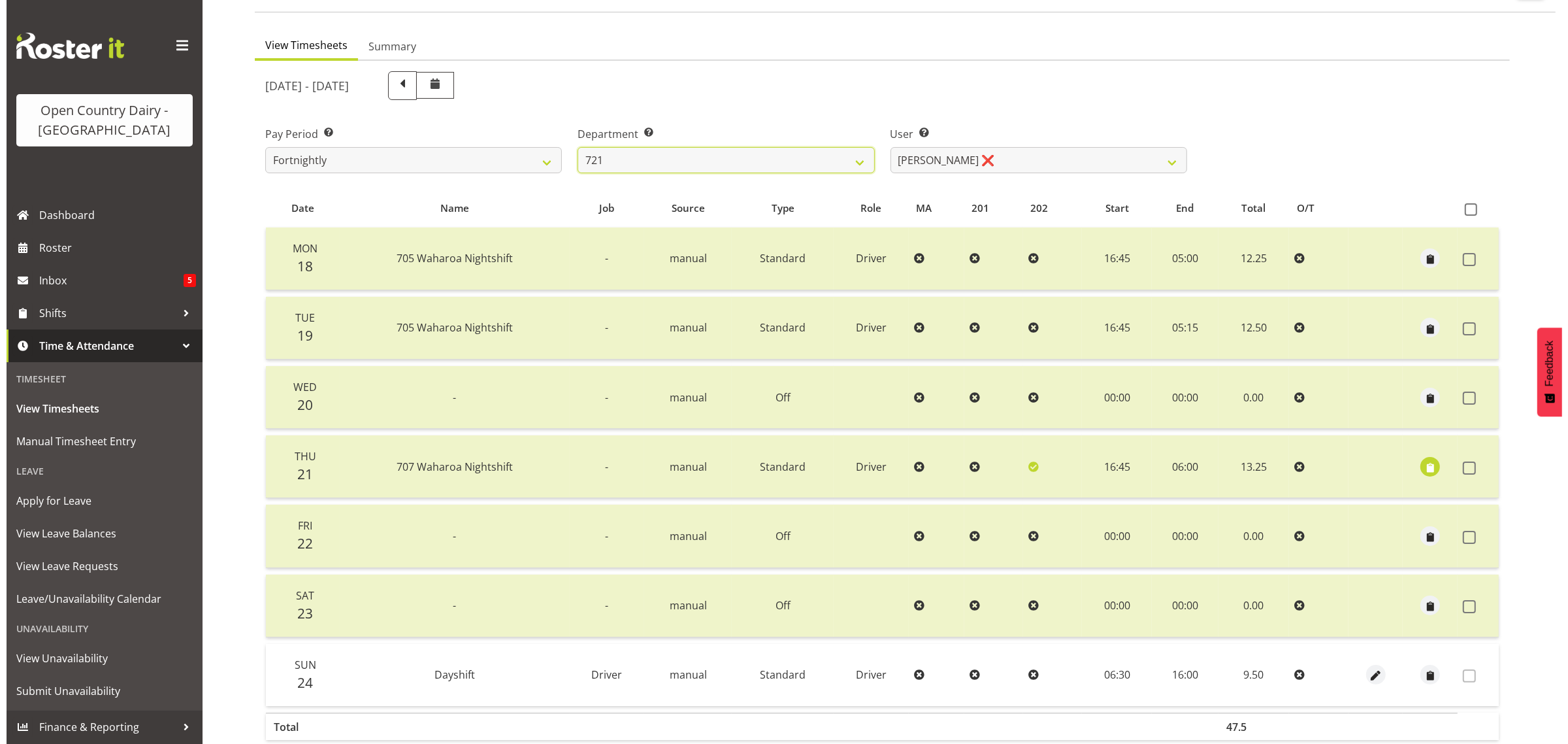
scroll to position [167, 0]
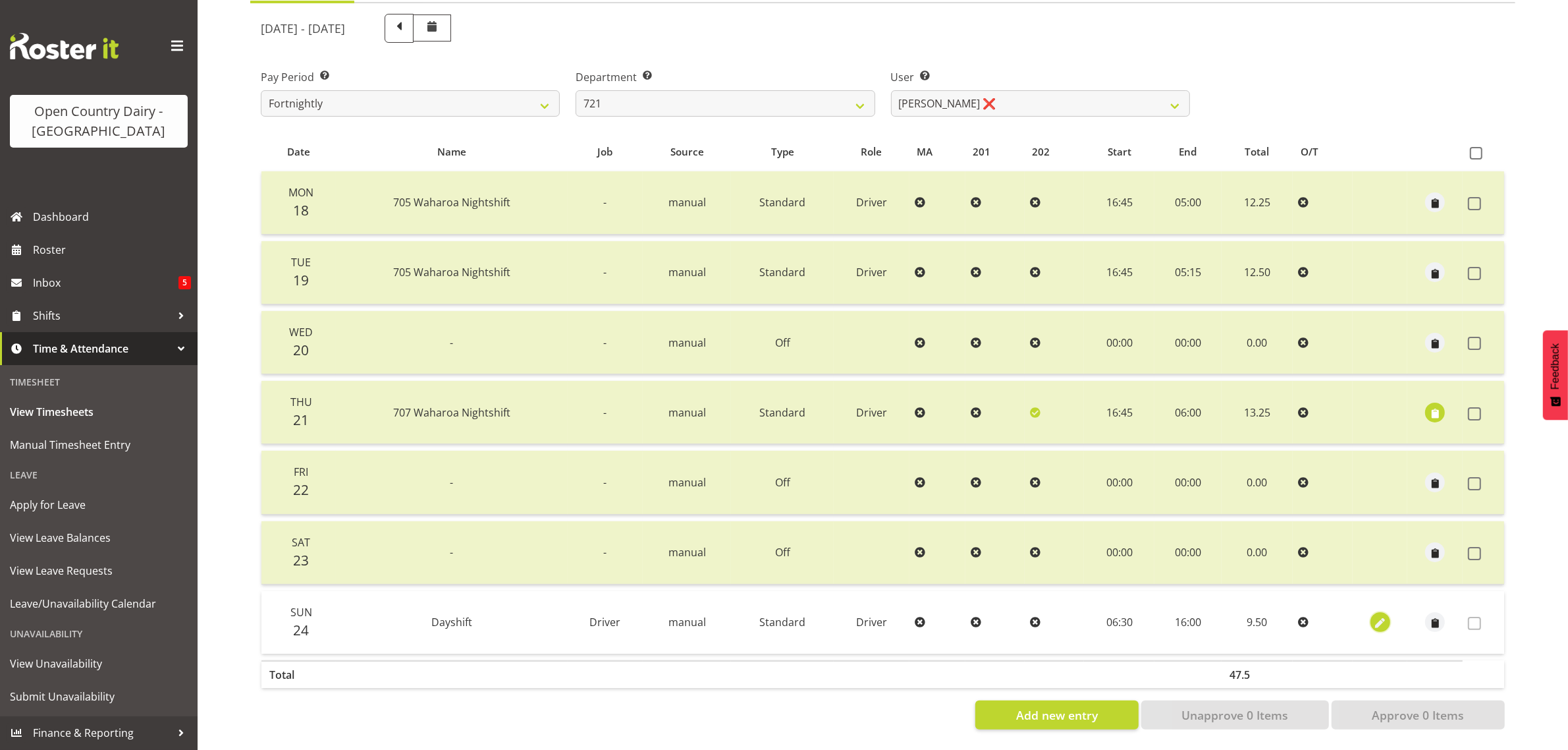
click at [1380, 616] on span "button" at bounding box center [1380, 623] width 15 height 15
select select "Standard"
select select "7"
select select "2025"
select select "16"
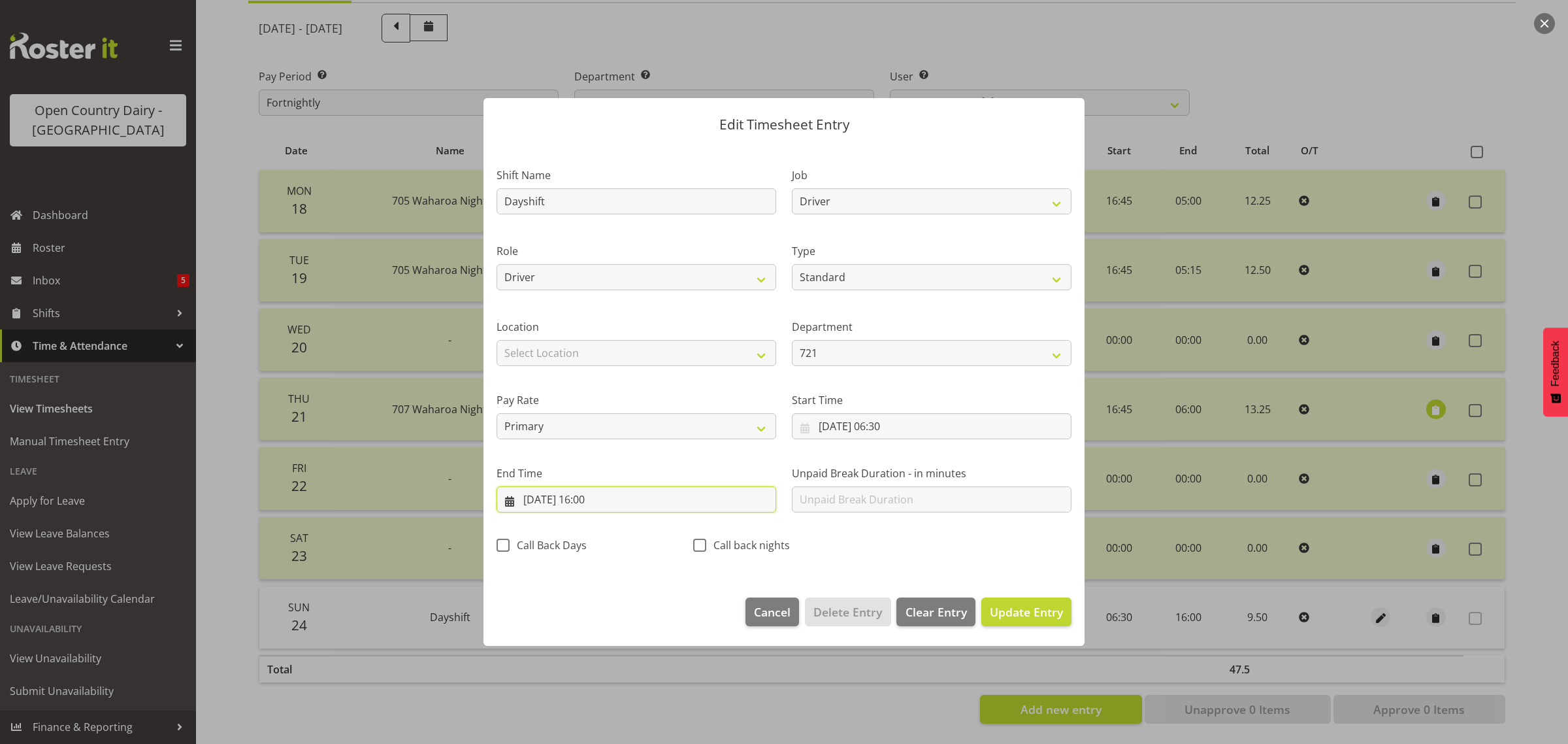
click at [606, 503] on input "24/08/2025, 16:00" at bounding box center [636, 499] width 280 height 26
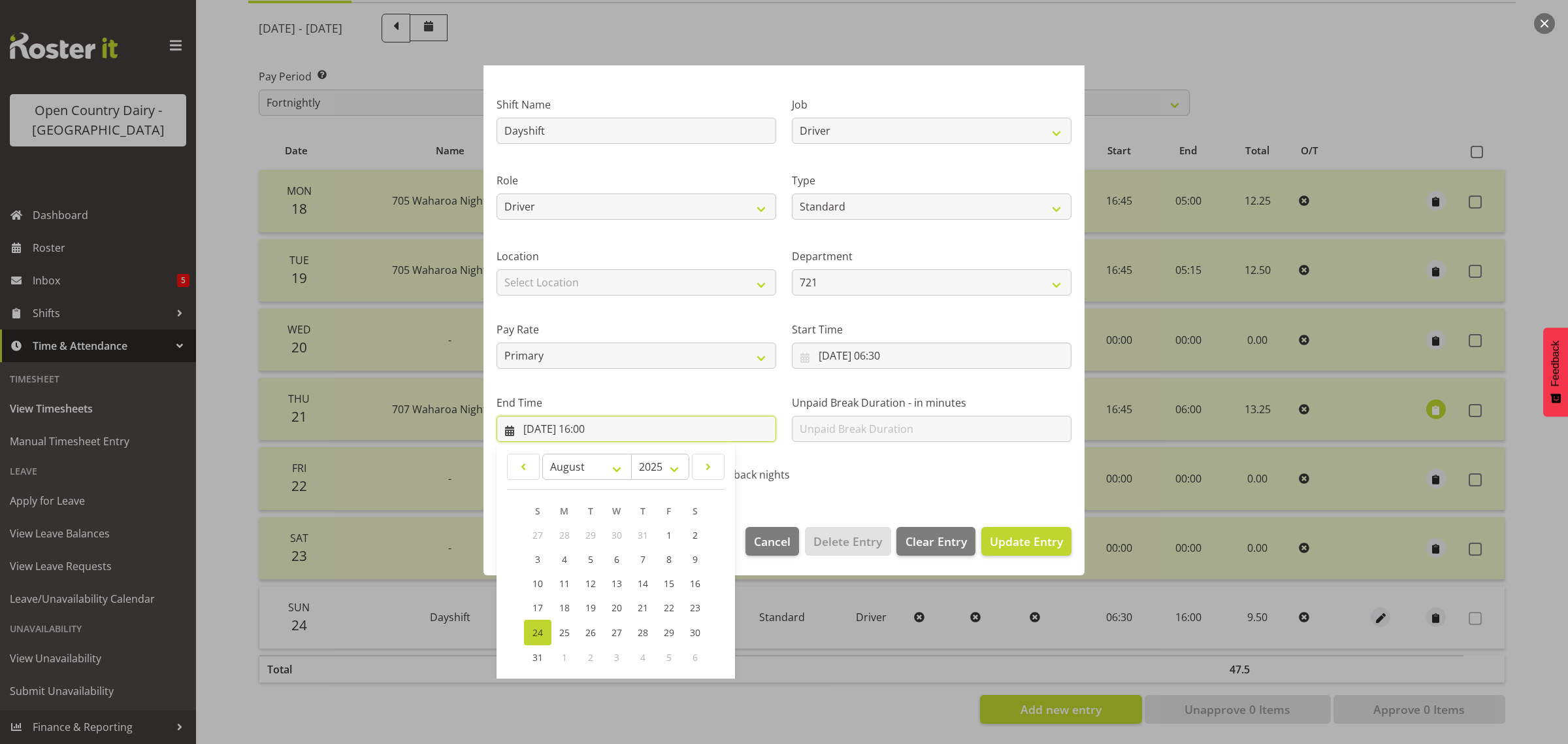
scroll to position [133, 0]
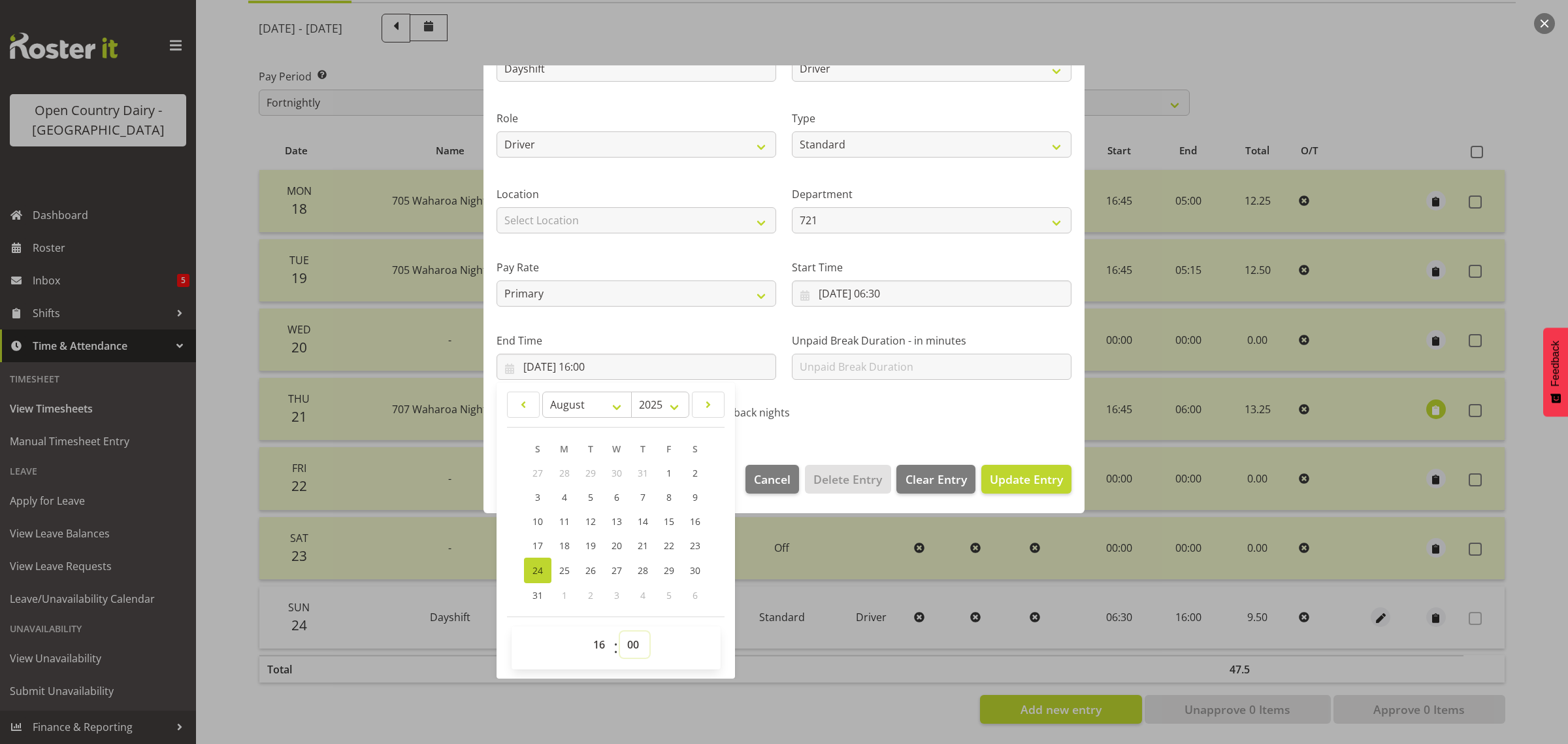
click at [632, 646] on select "00 01 02 03 04 05 06 07 08 09 10 11 12 13 14 15 16 17 18 19 20 21 22 23 24 25 2…" at bounding box center [634, 644] width 30 height 26
select select "45"
click at [620, 631] on select "00 01 02 03 04 05 06 07 08 09 10 11 12 13 14 15 16 17 18 19 20 21 22 23 24 25 2…" at bounding box center [634, 644] width 30 height 26
type input "24/08/2025, 16:45"
click at [1020, 485] on span "Update Entry" at bounding box center [1027, 479] width 73 height 16
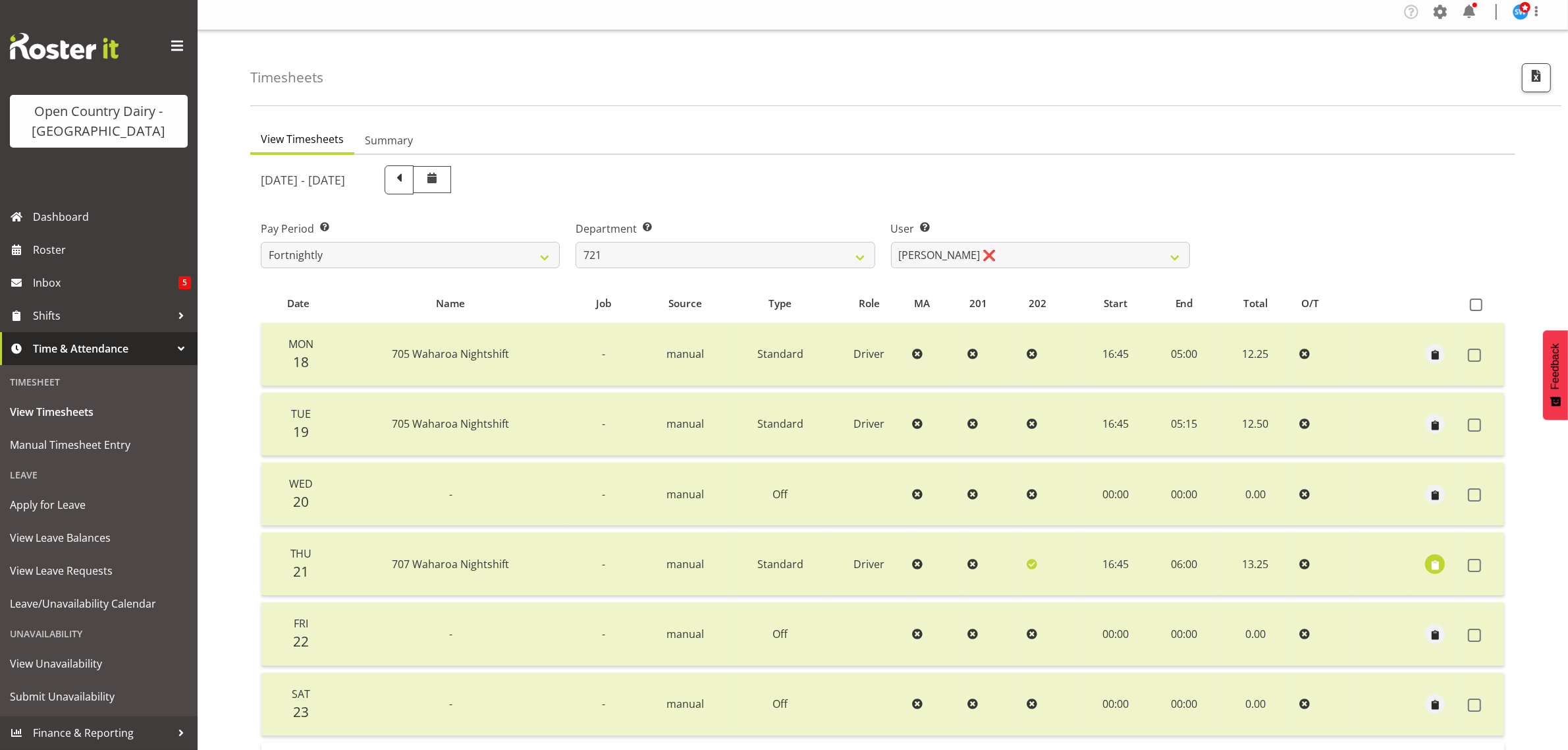
scroll to position [0, 0]
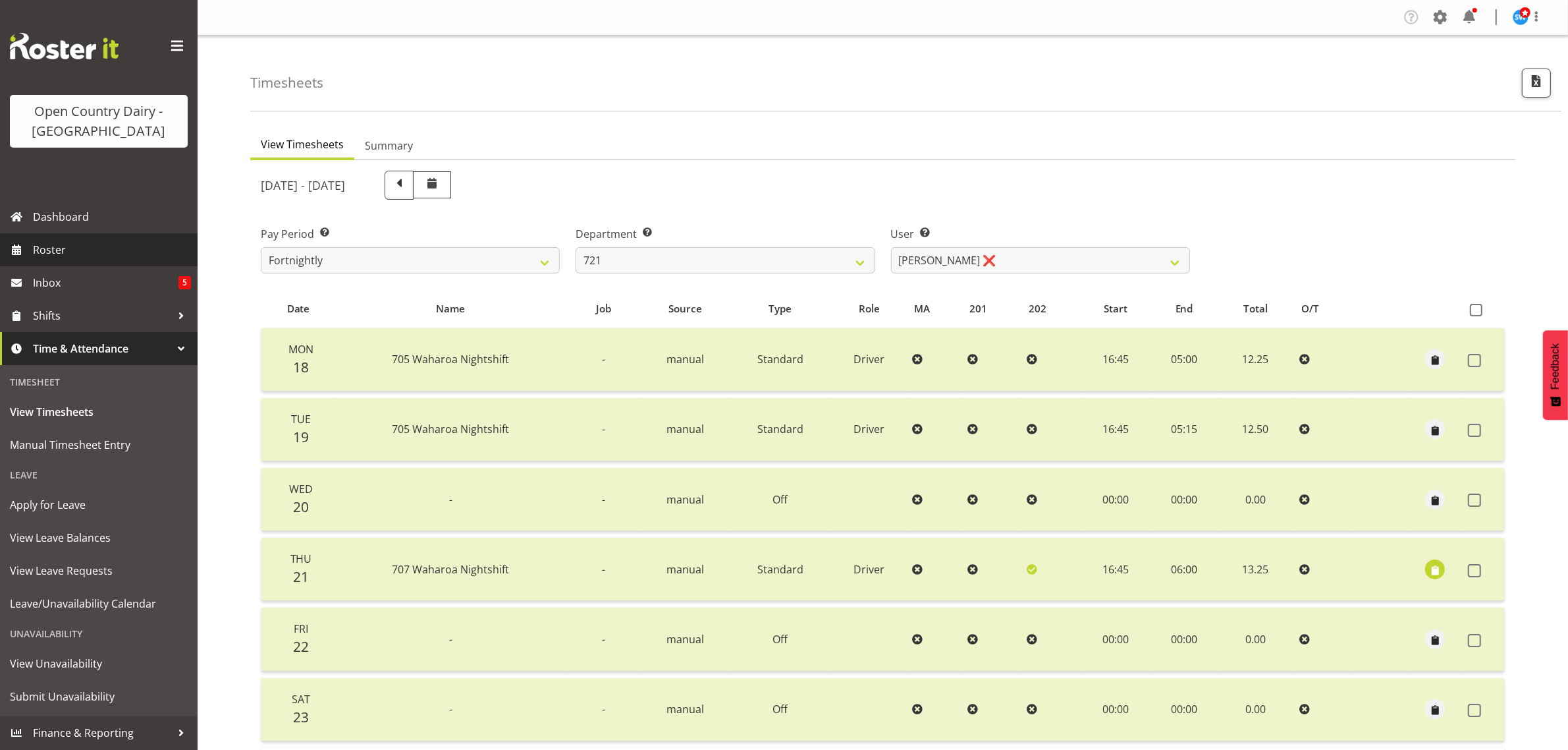
click at [91, 261] on link "Roster" at bounding box center [98, 249] width 197 height 33
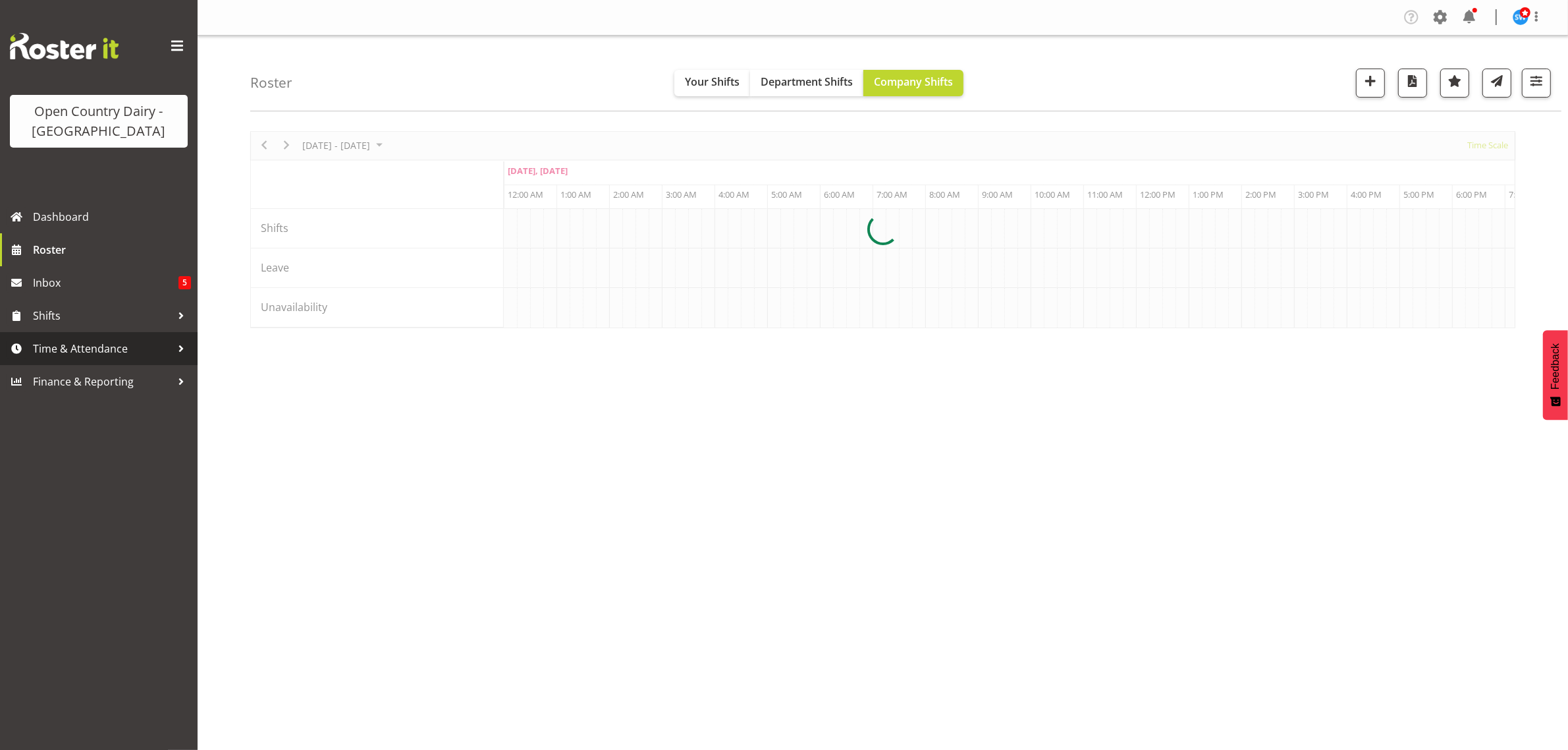
scroll to position [0, 7586]
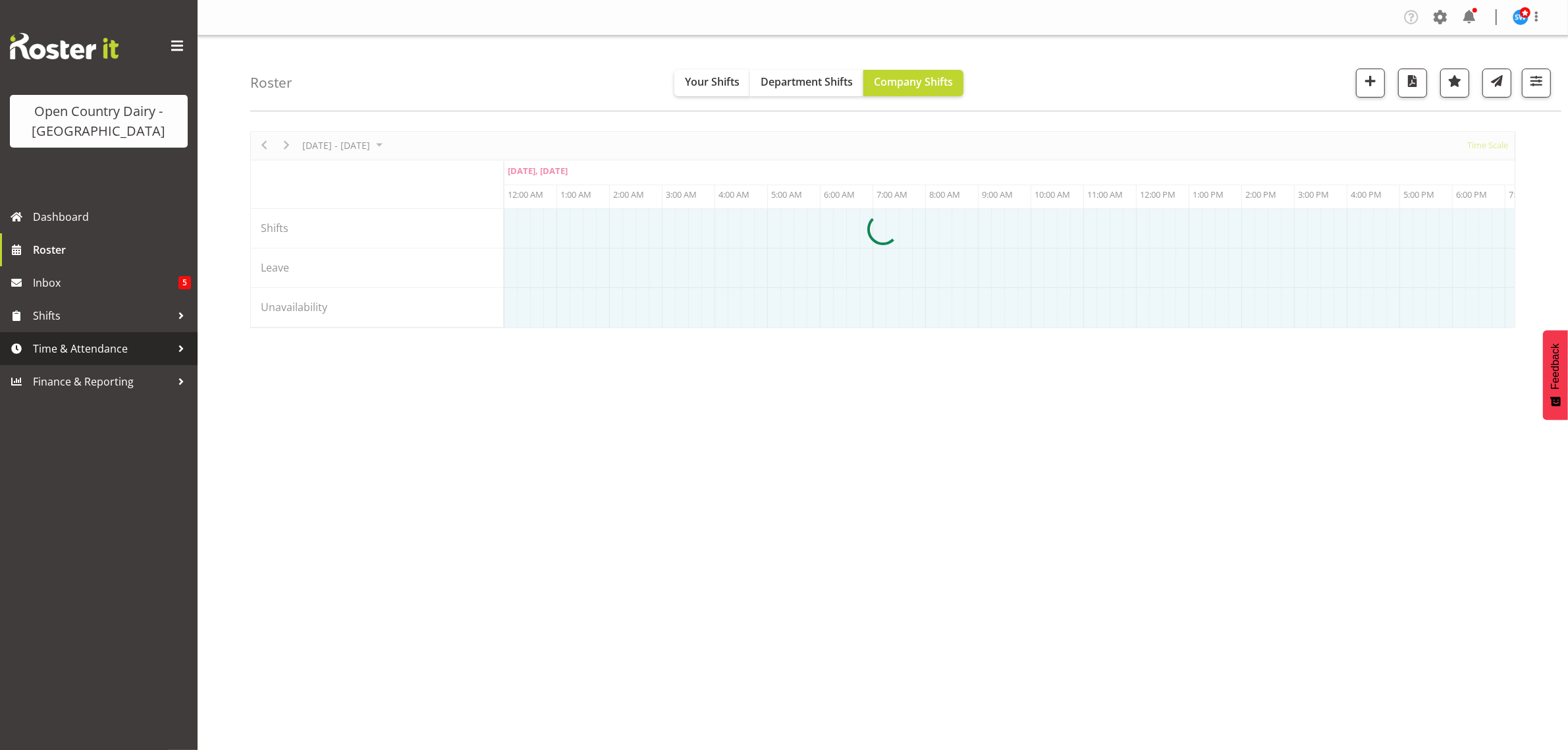
click at [110, 350] on span "Time & Attendance" at bounding box center [102, 349] width 138 height 20
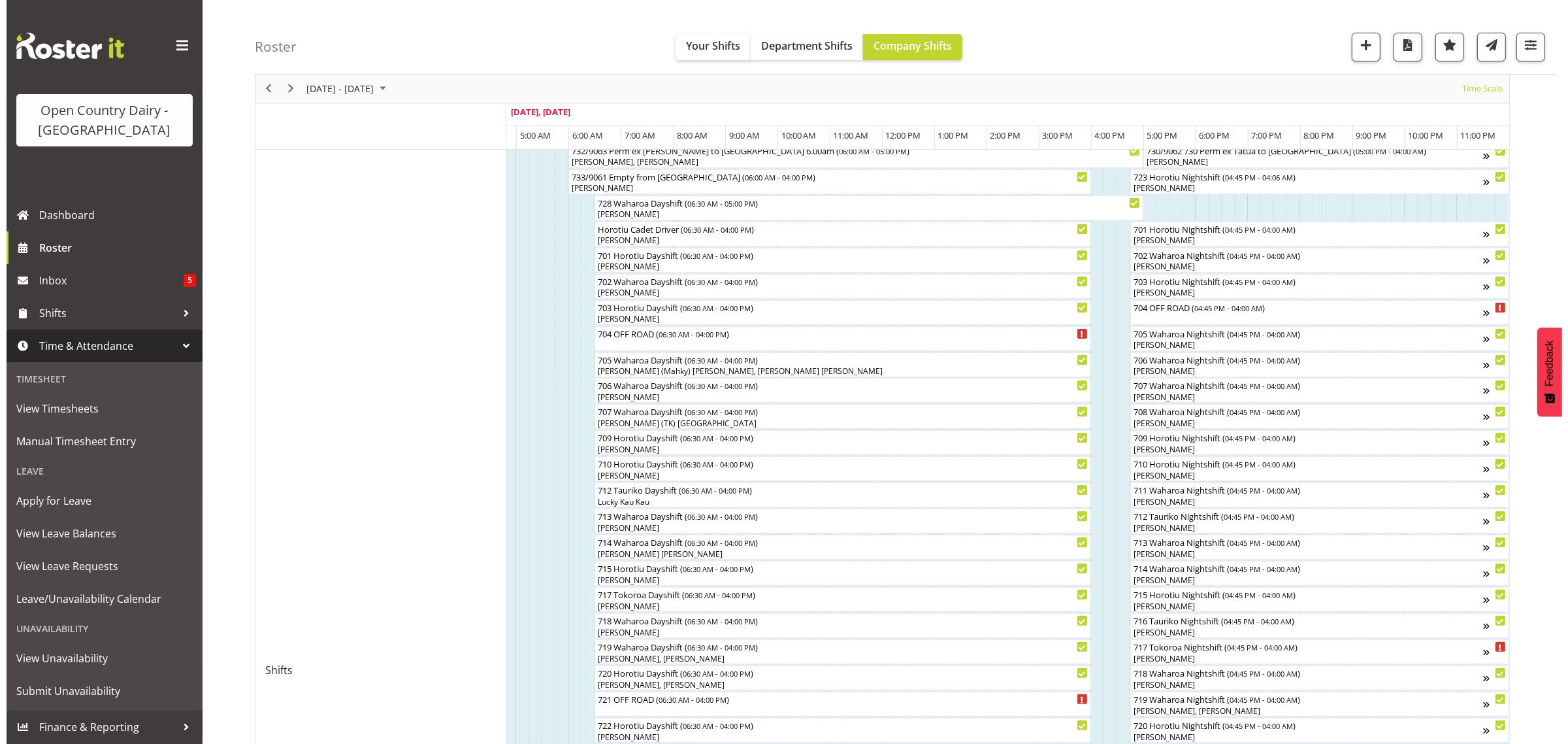
scroll to position [194, 0]
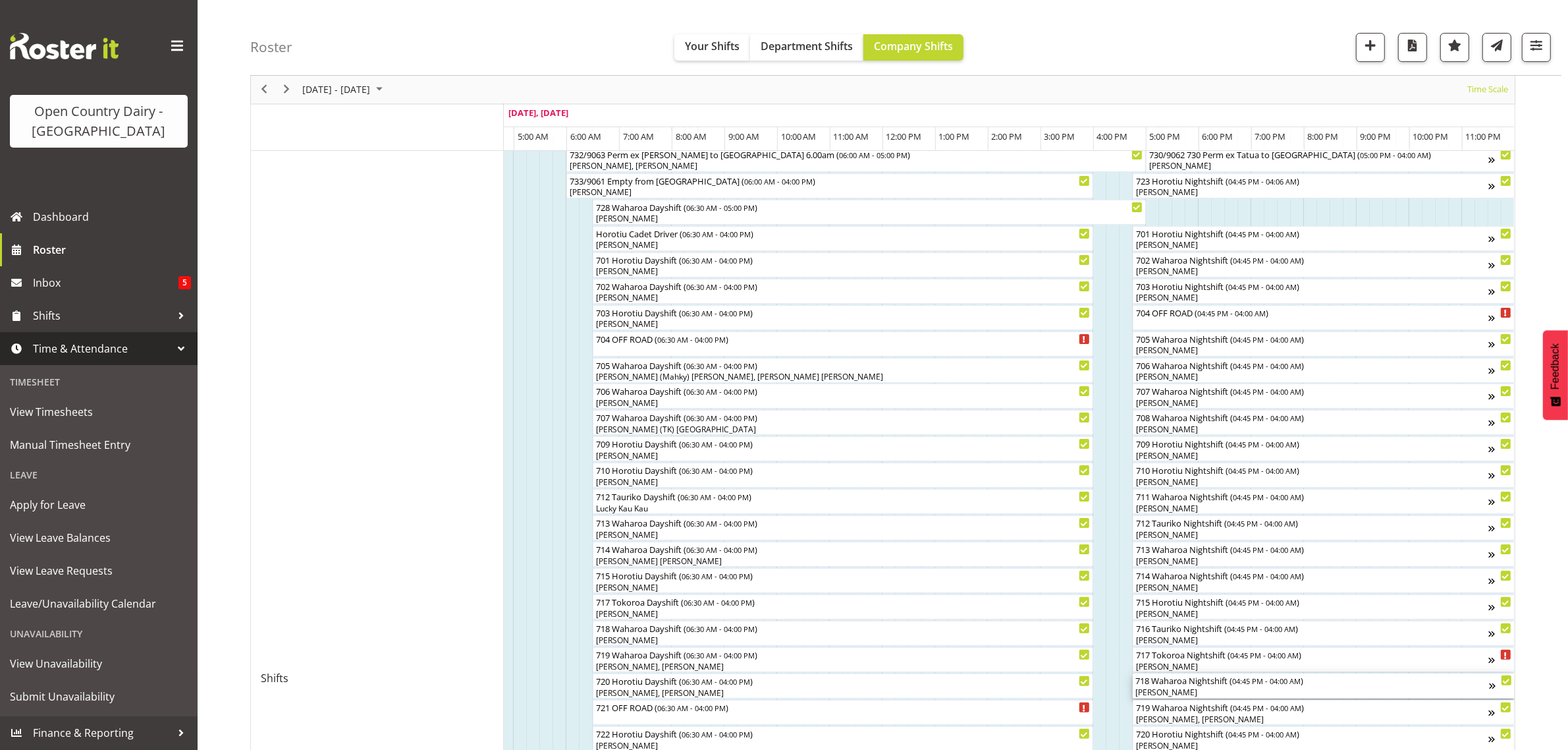
click at [1176, 686] on div "718 Waharoa Nightshift ( 04:45 PM - 04:00 AM ) Tony Fielding" at bounding box center [1312, 685] width 353 height 25
click at [0, 0] on div at bounding box center [0, 0] width 0 height 0
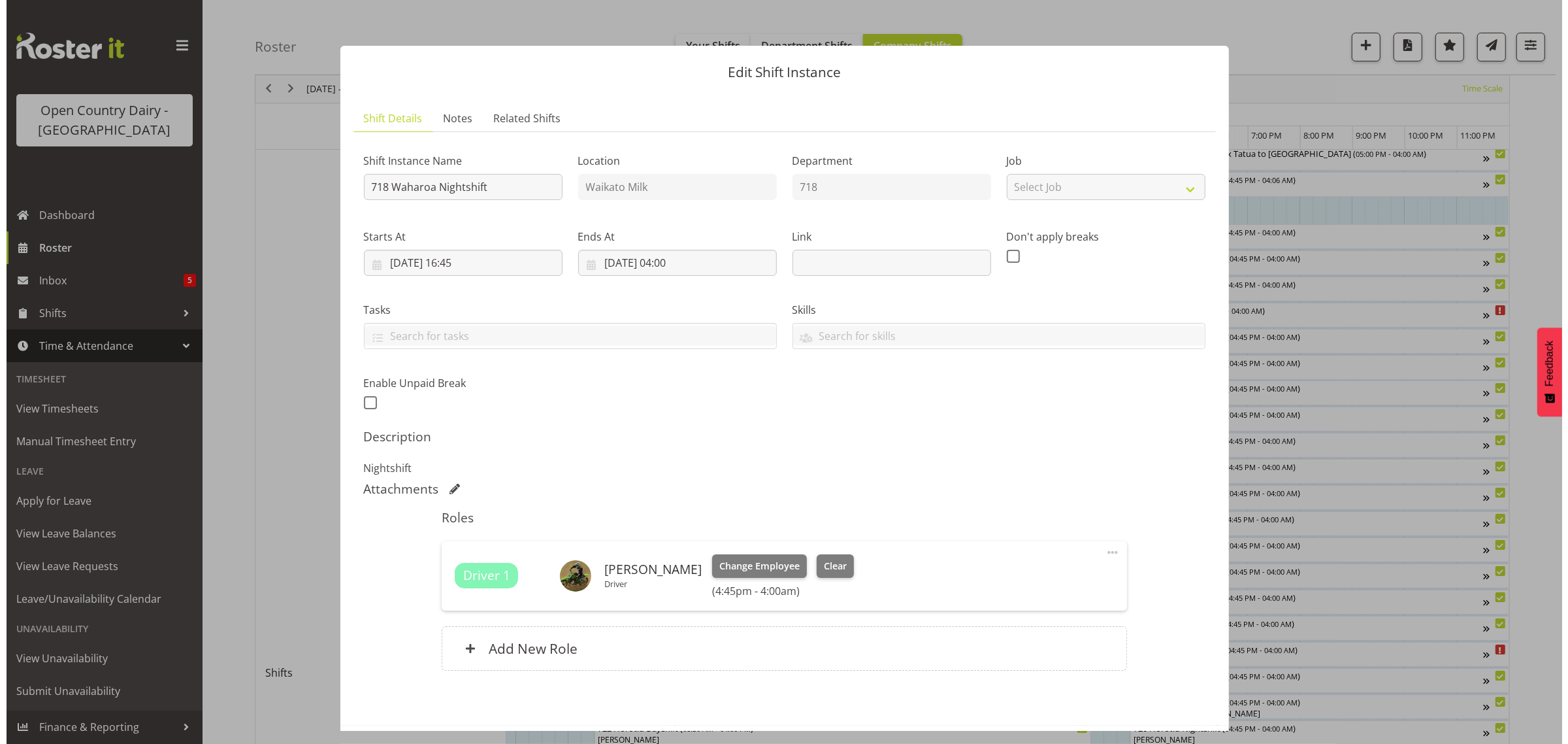
scroll to position [0, 7770]
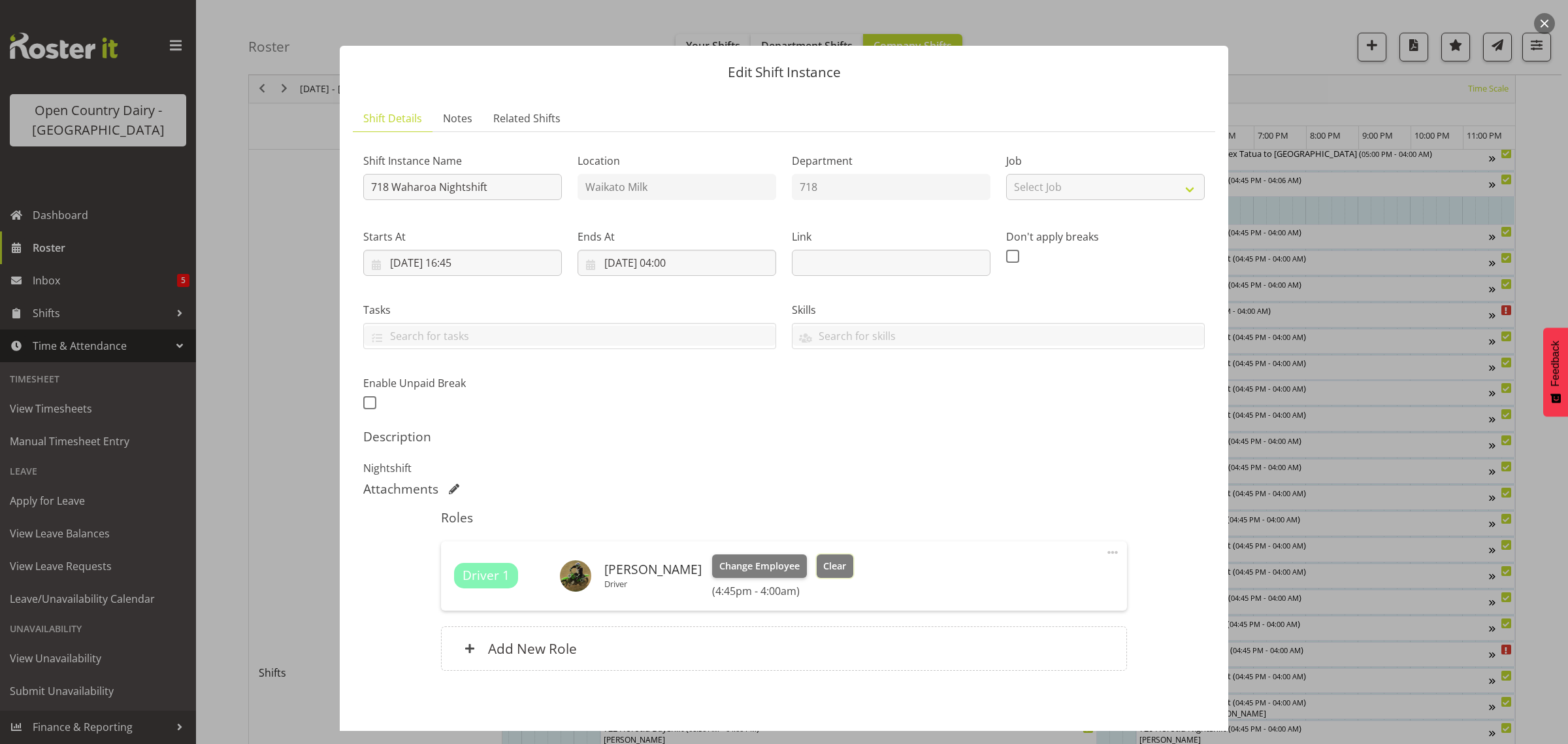
click at [823, 560] on span "Clear" at bounding box center [835, 566] width 23 height 14
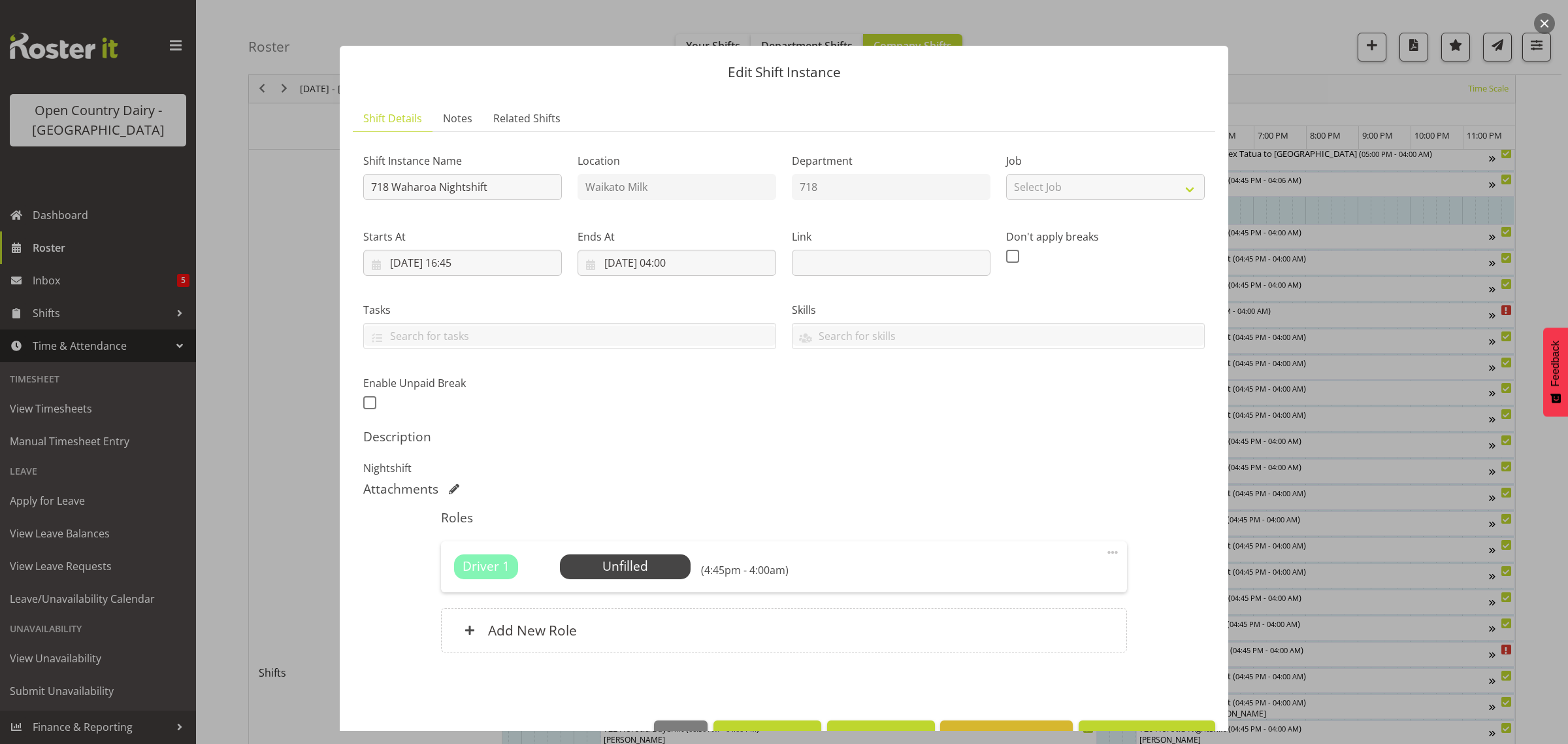
scroll to position [38, 0]
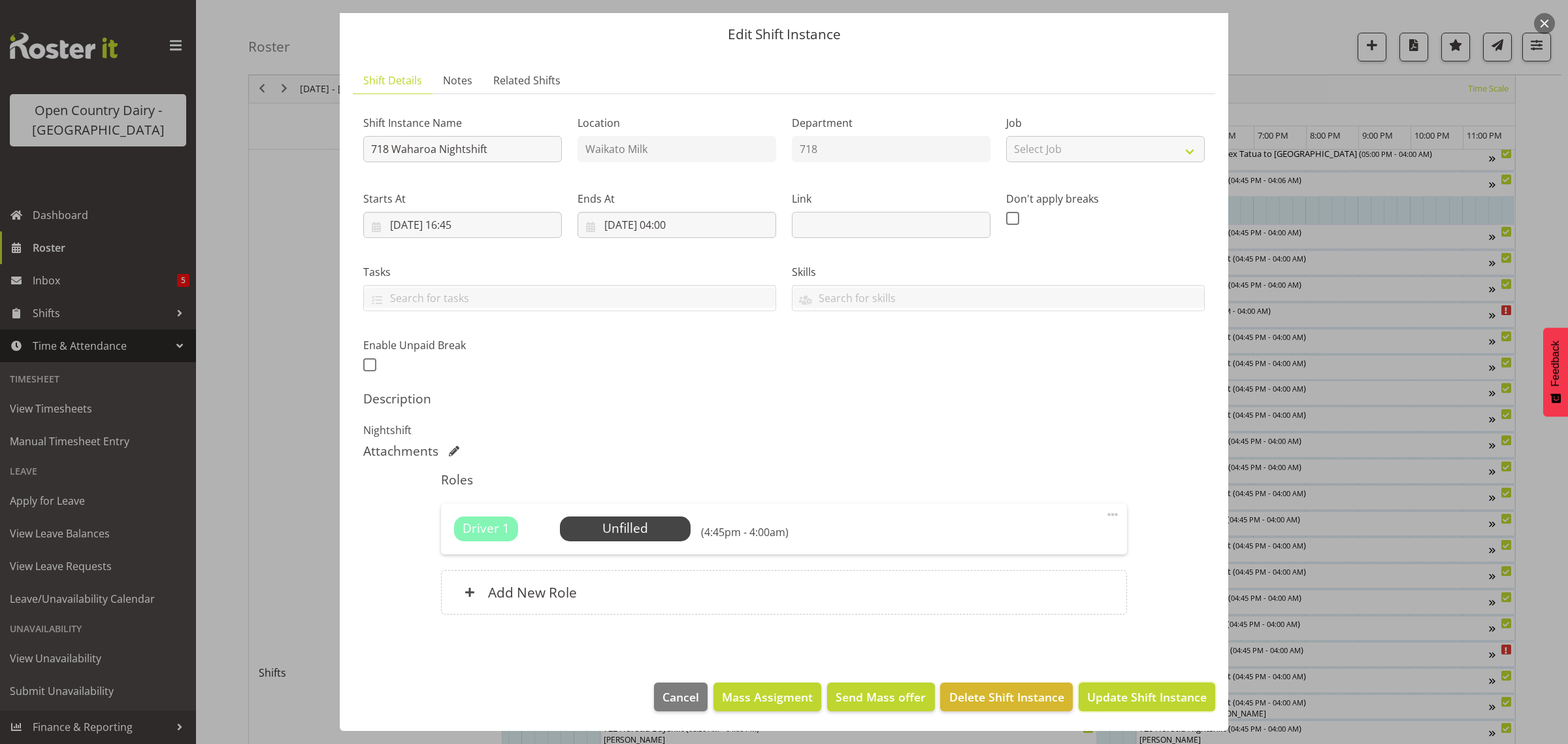
click at [1141, 701] on span "Update Shift Instance" at bounding box center [1146, 697] width 120 height 17
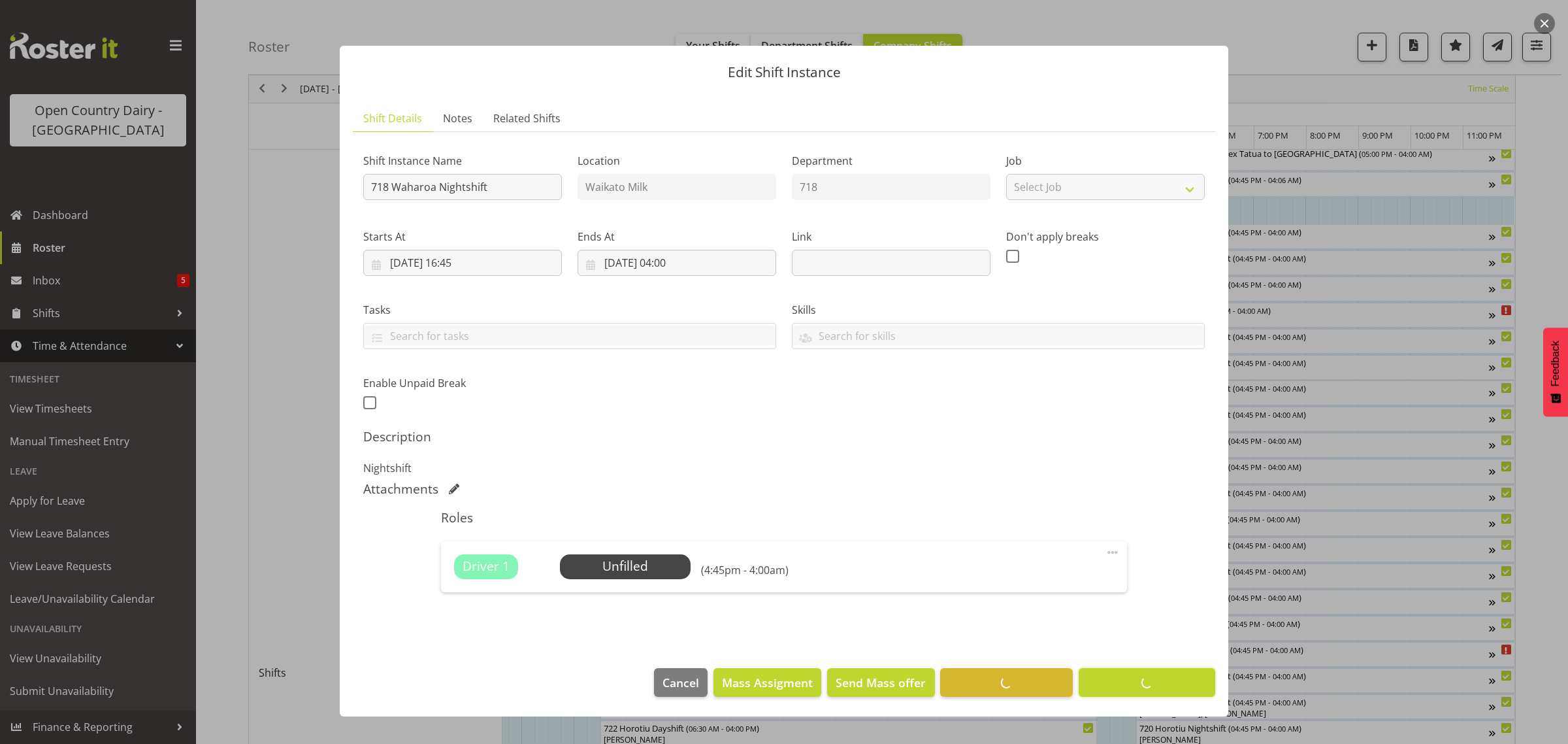
scroll to position [0, 0]
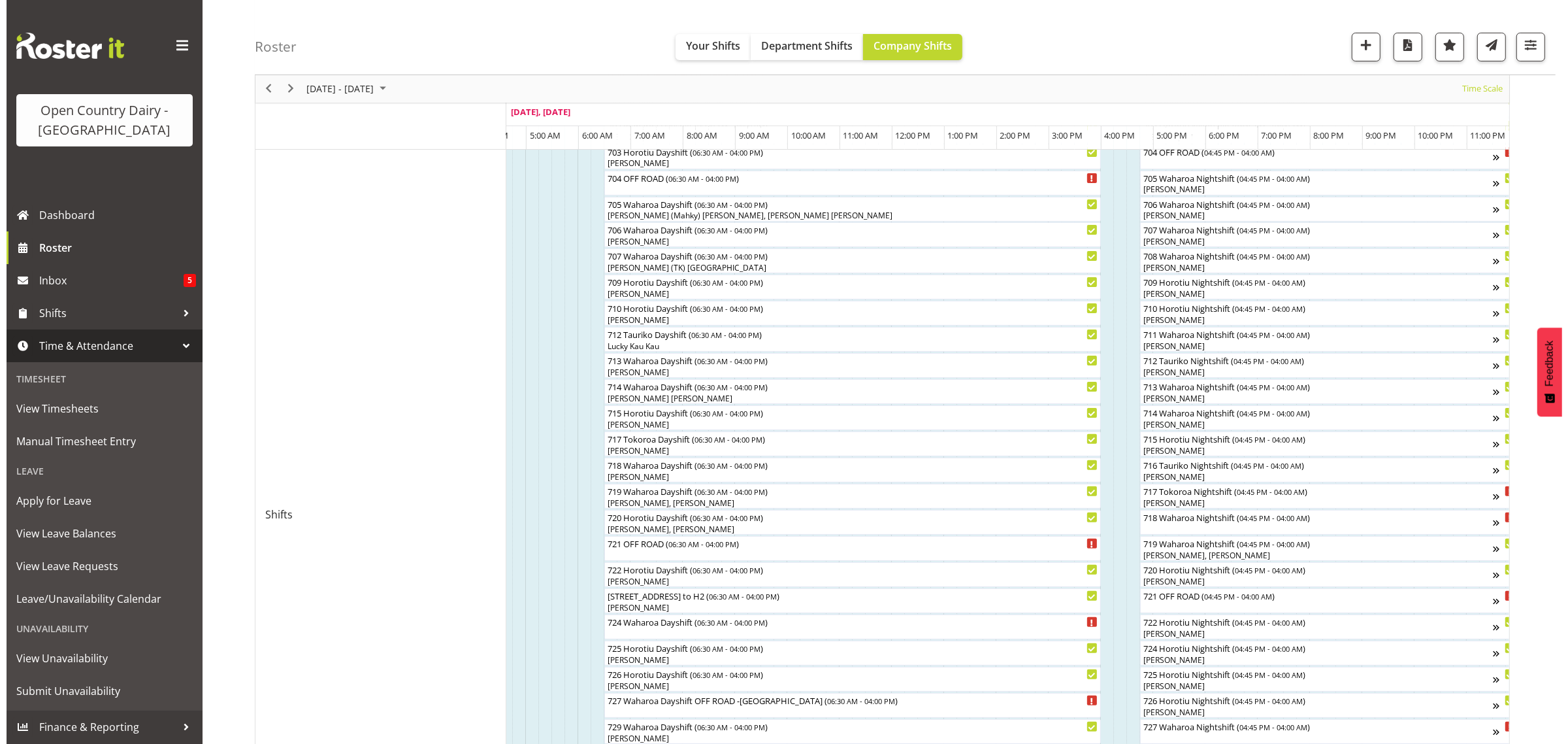
scroll to position [163, 0]
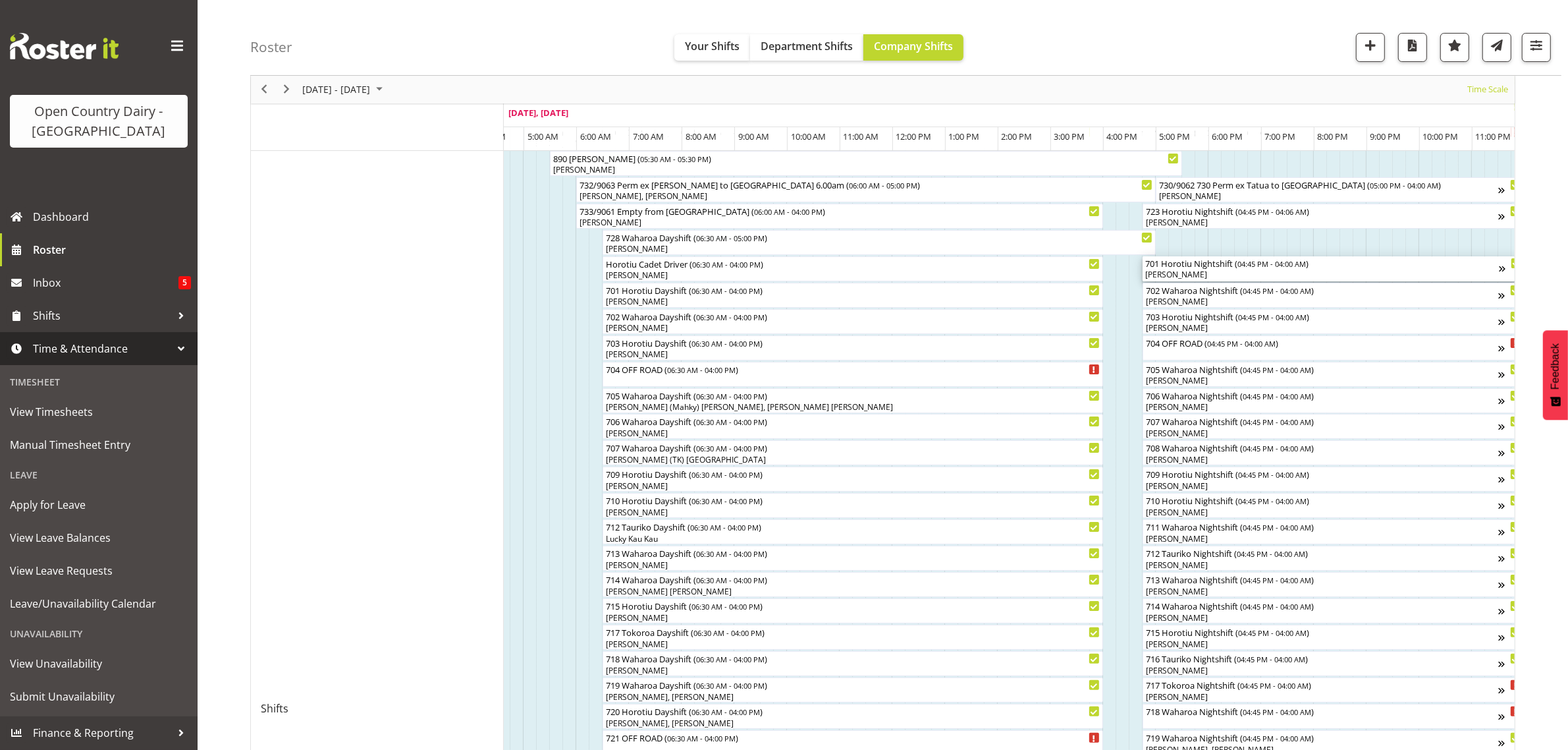
click at [1185, 268] on div "701 Horotiu Nightshift ( 04:45 PM - 04:00 AM )" at bounding box center [1322, 262] width 353 height 13
click at [0, 0] on div at bounding box center [0, 0] width 0 height 0
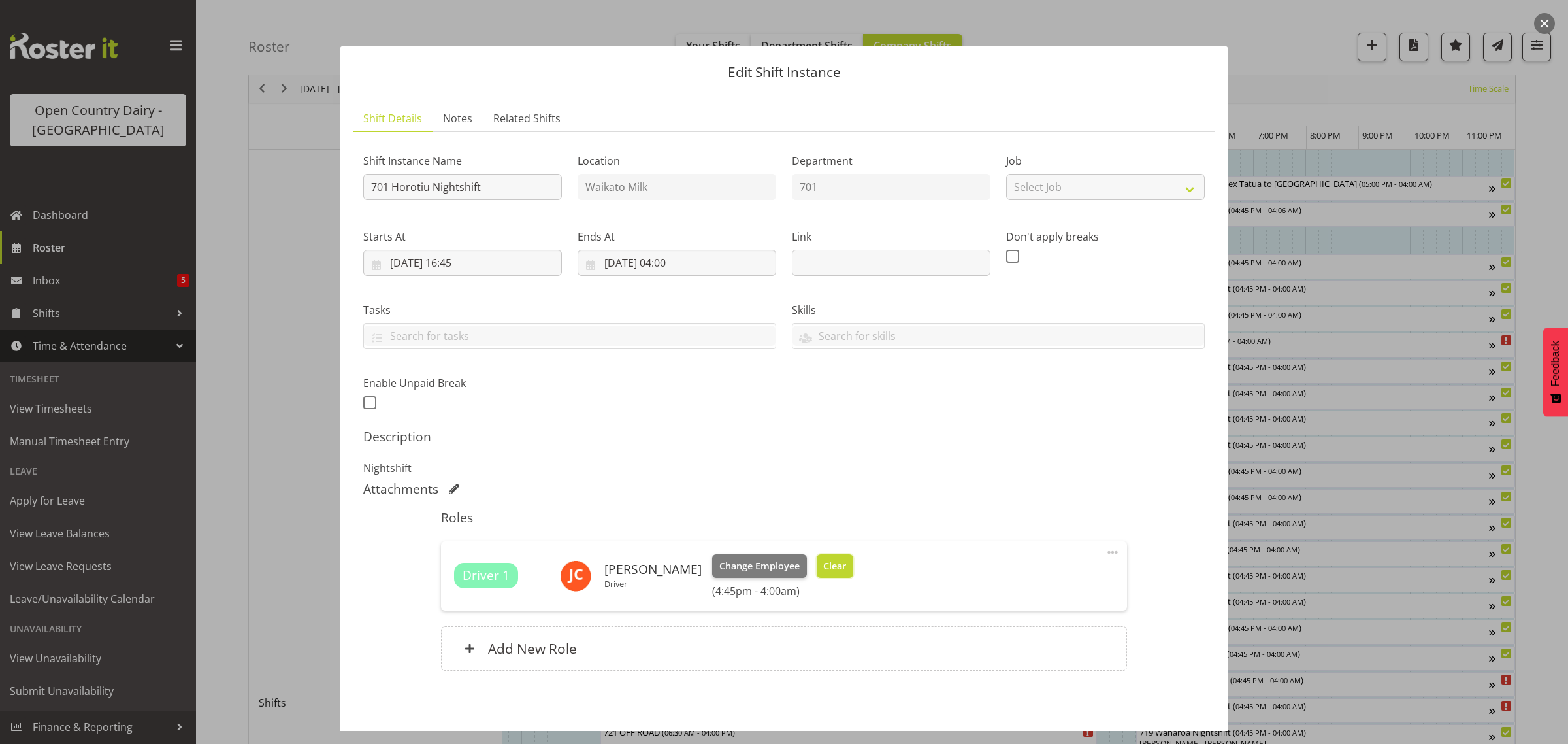
click at [835, 566] on span "Clear" at bounding box center [835, 566] width 23 height 14
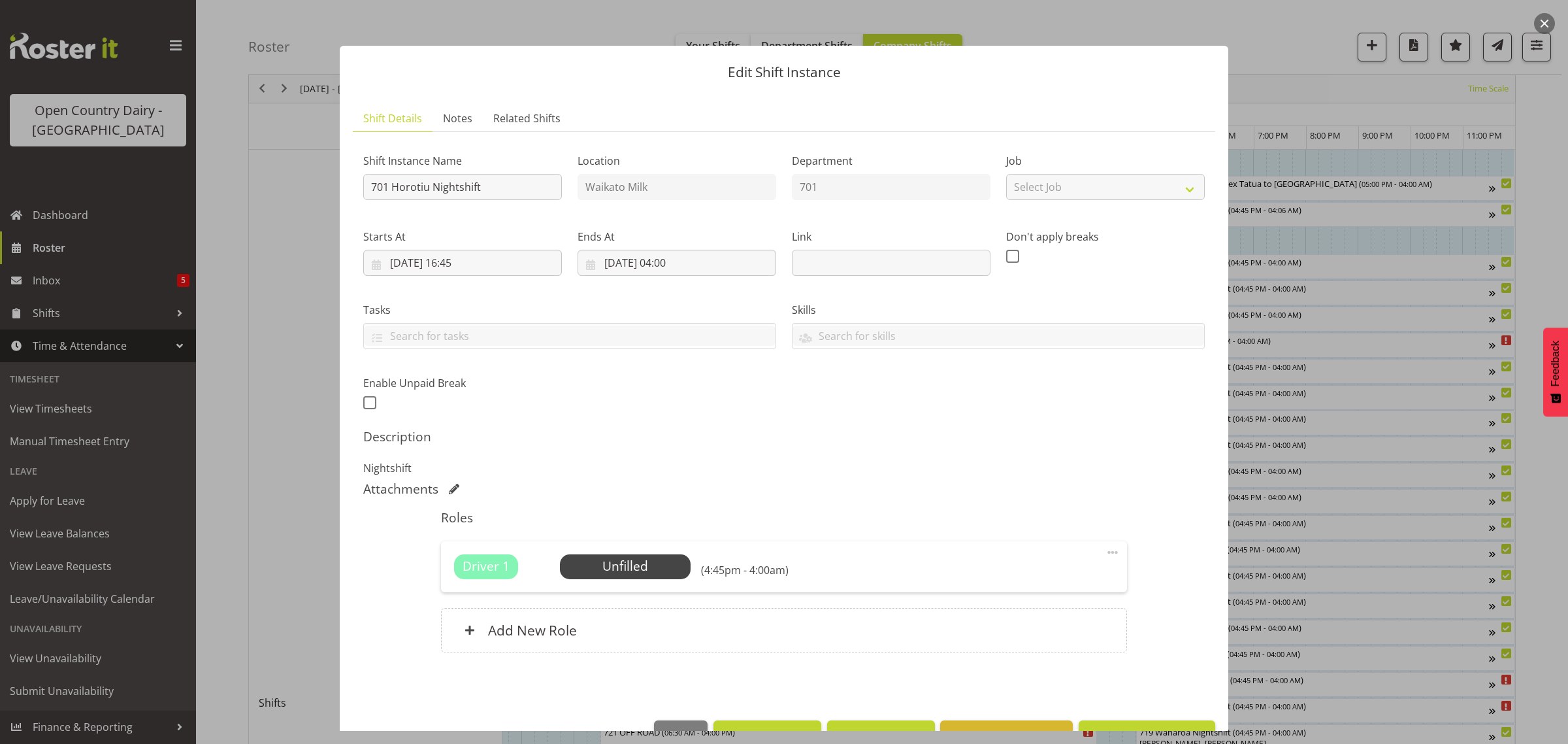
scroll to position [38, 0]
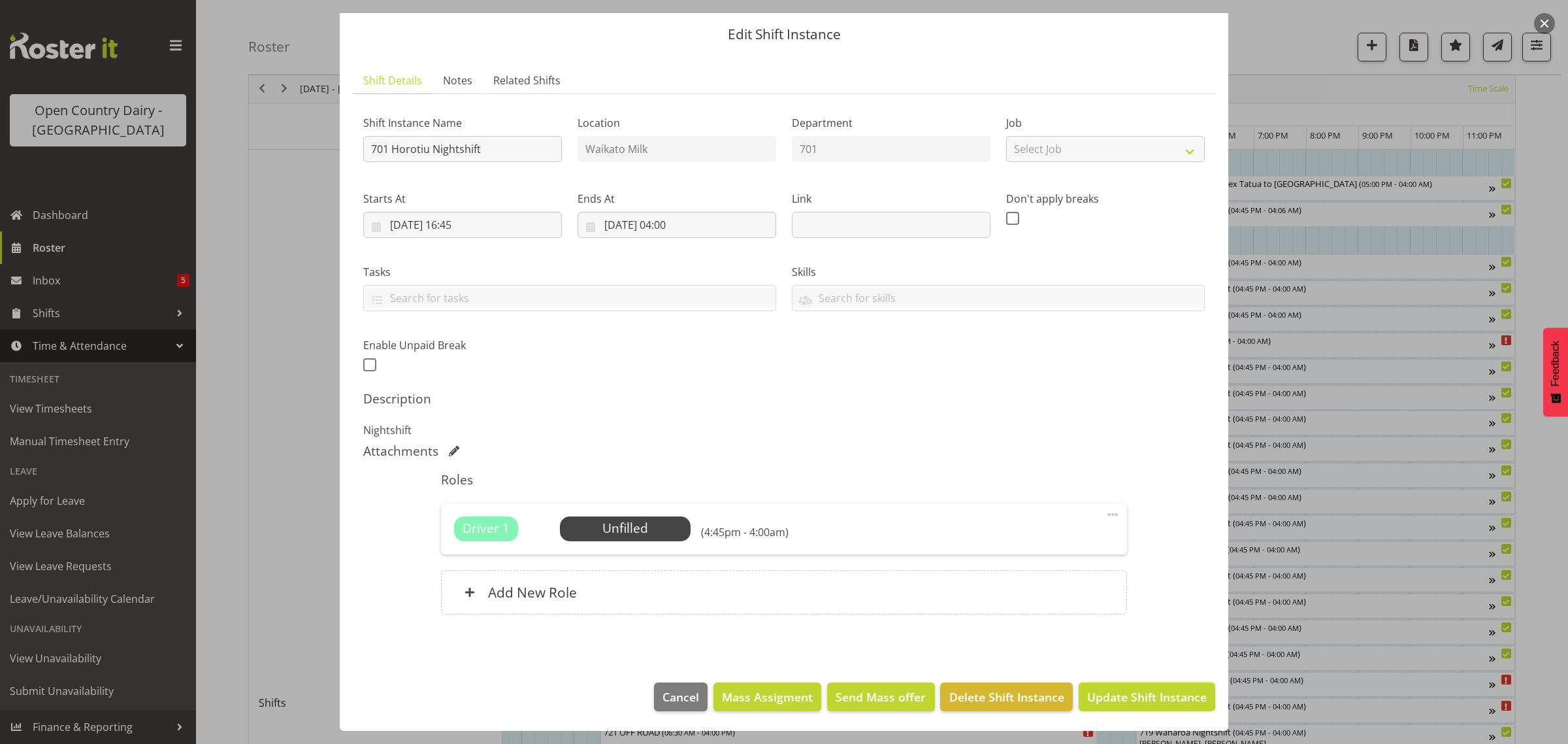
click at [1141, 699] on span "Update Shift Instance" at bounding box center [1146, 697] width 120 height 17
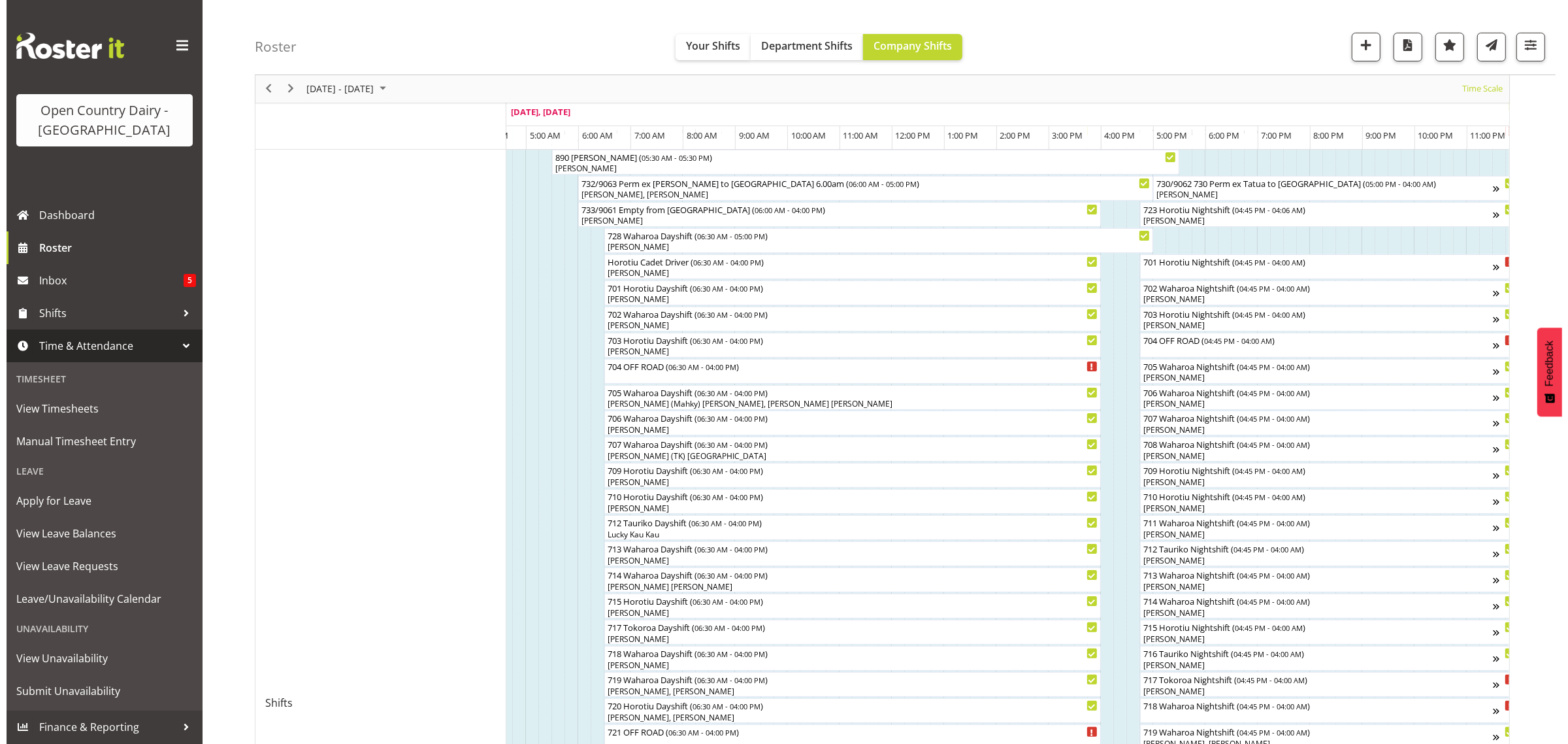
scroll to position [409, 0]
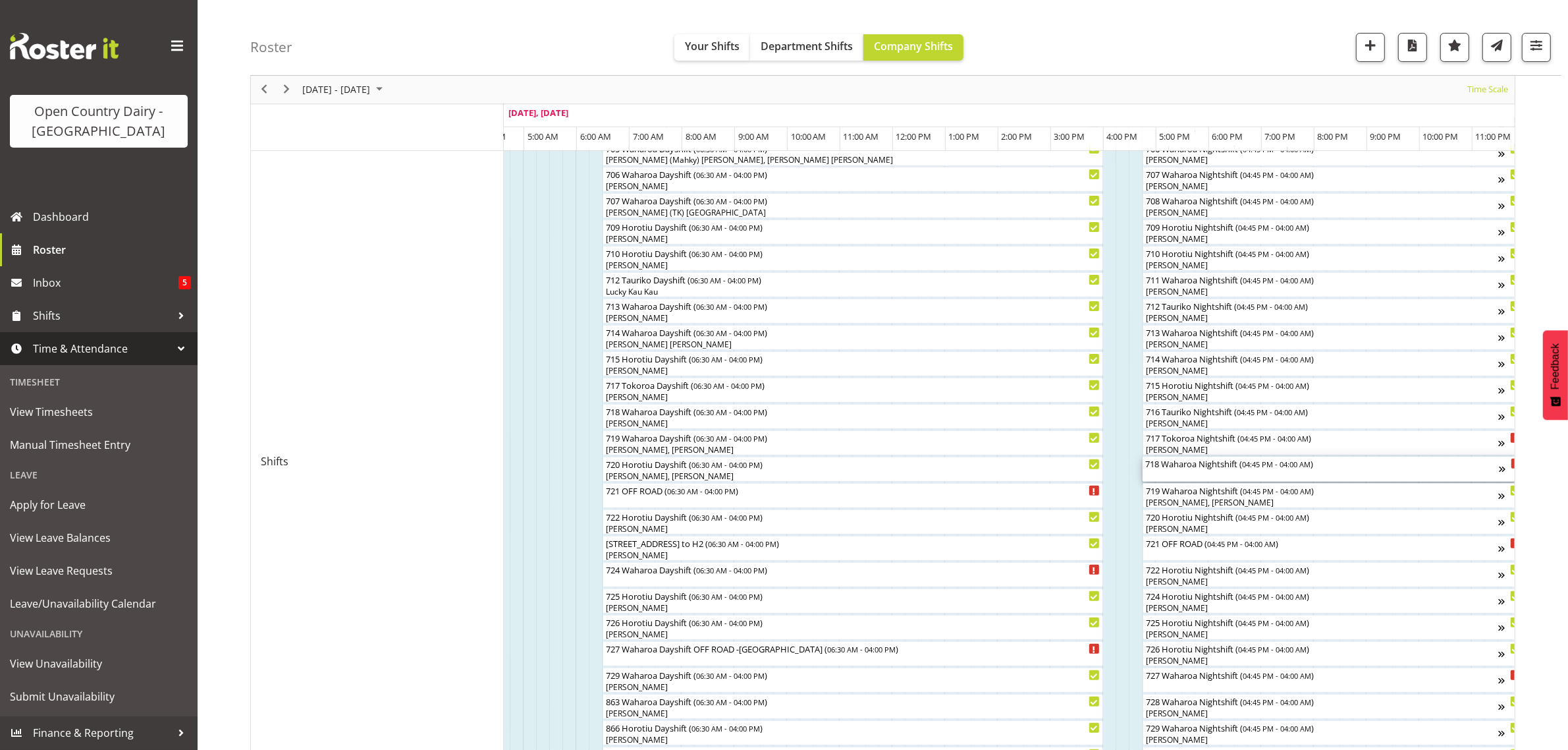
click at [1178, 472] on div "718 Waharoa Nightshift ( 04:45 PM - 04:00 AM )" at bounding box center [1322, 469] width 353 height 25
click at [0, 0] on div at bounding box center [0, 0] width 0 height 0
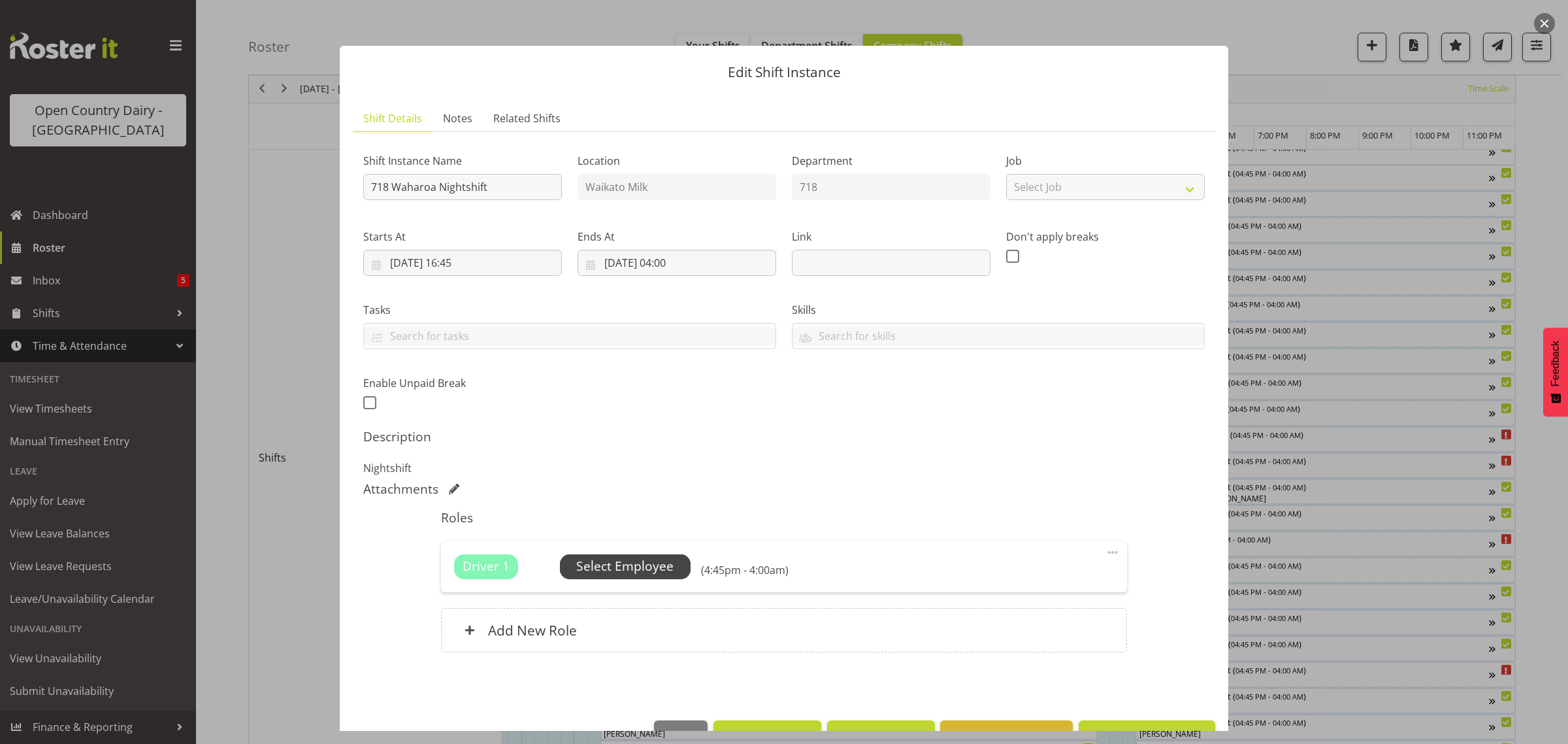
click at [610, 560] on span "Select Employee" at bounding box center [625, 566] width 98 height 19
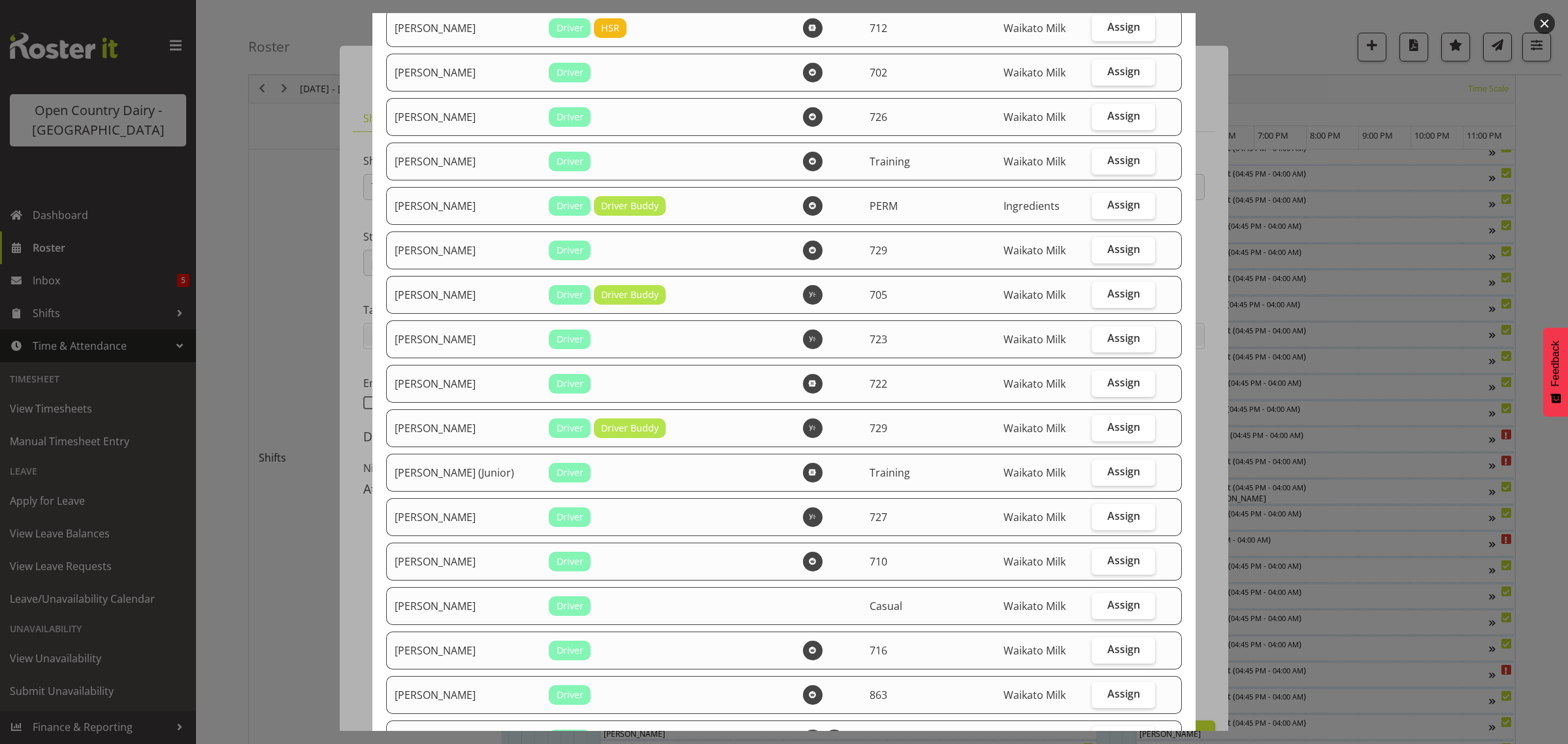
scroll to position [163, 0]
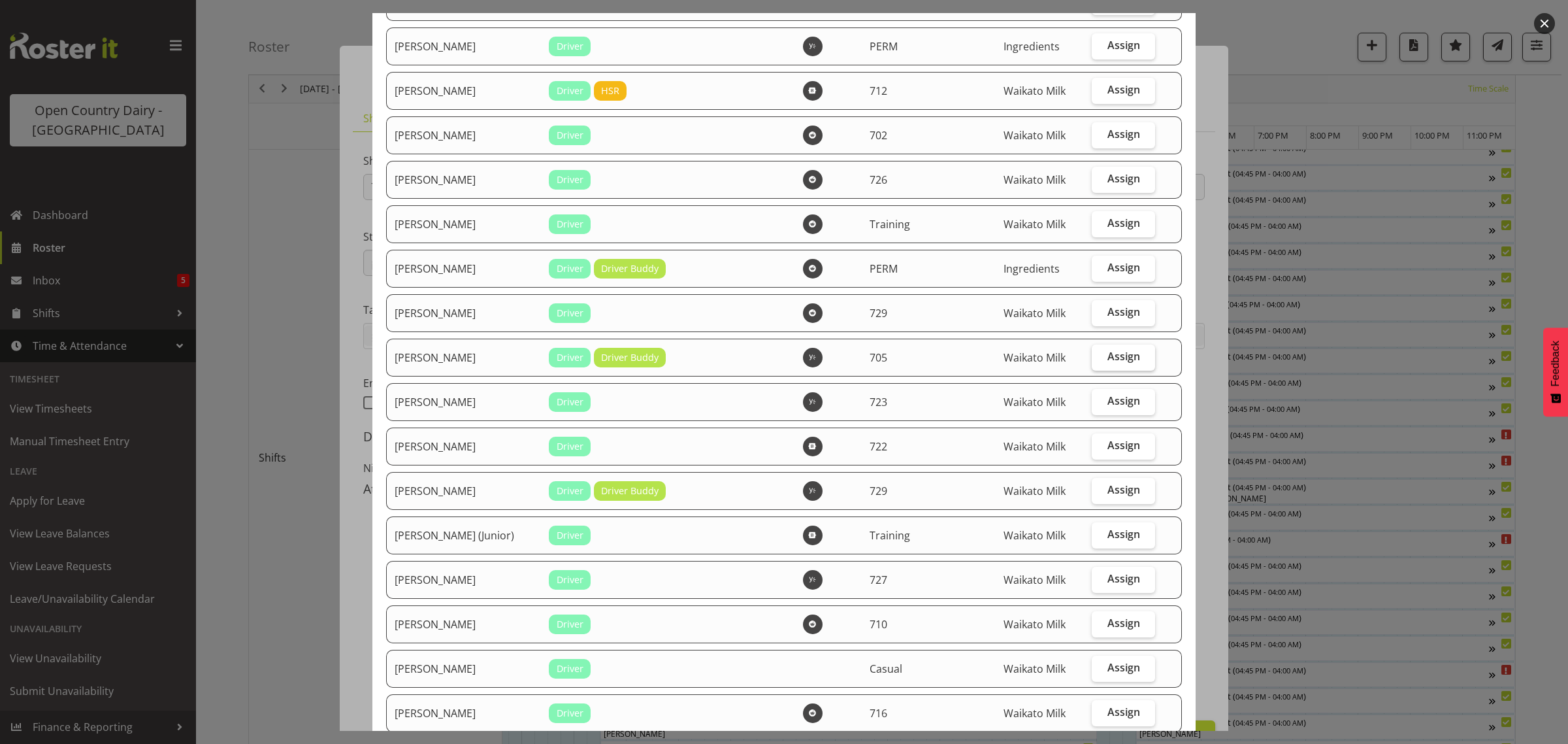
click at [1108, 358] on span "Assign" at bounding box center [1124, 356] width 33 height 13
click at [1101, 358] on input "Assign" at bounding box center [1095, 356] width 8 height 8
checkbox input "true"
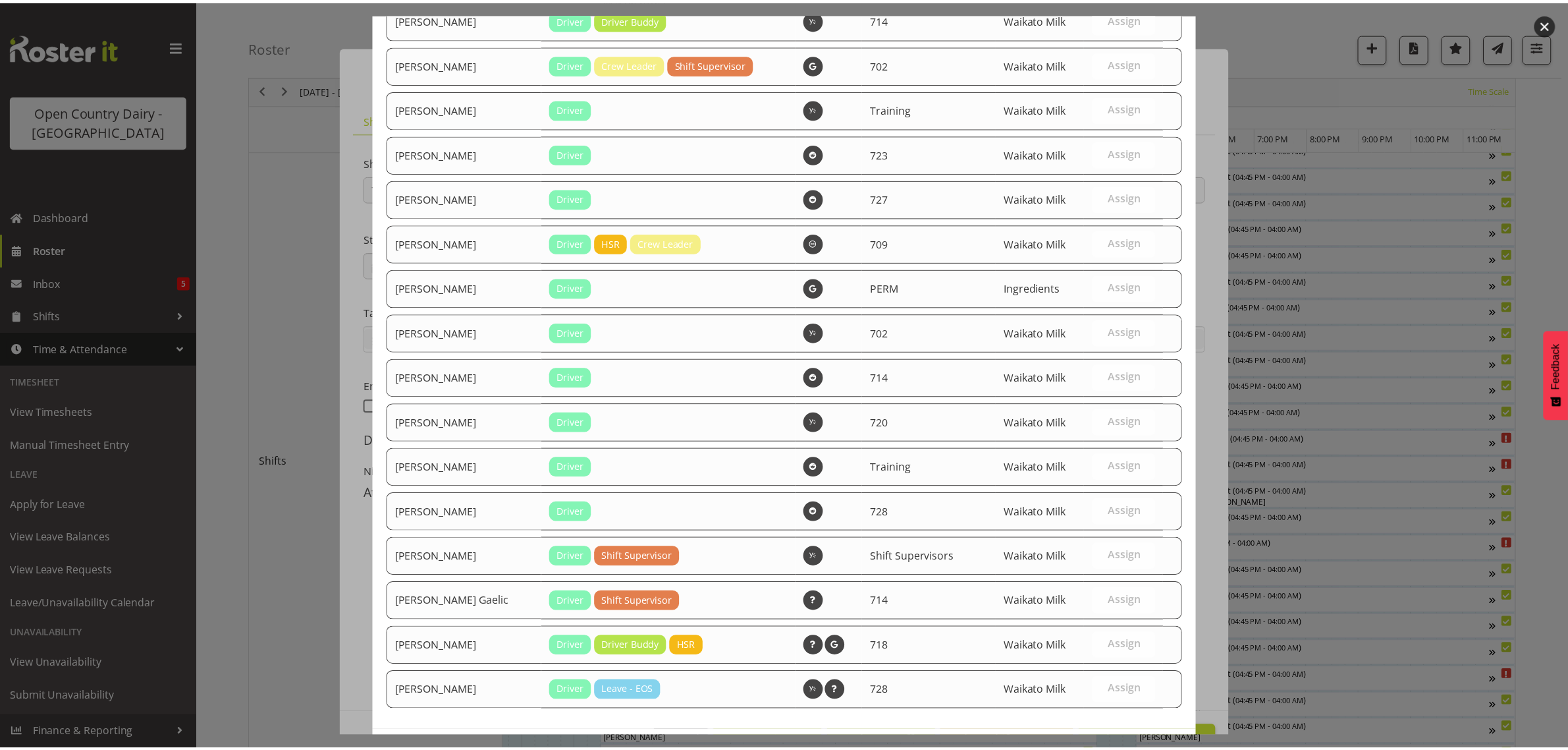
scroll to position [2102, 0]
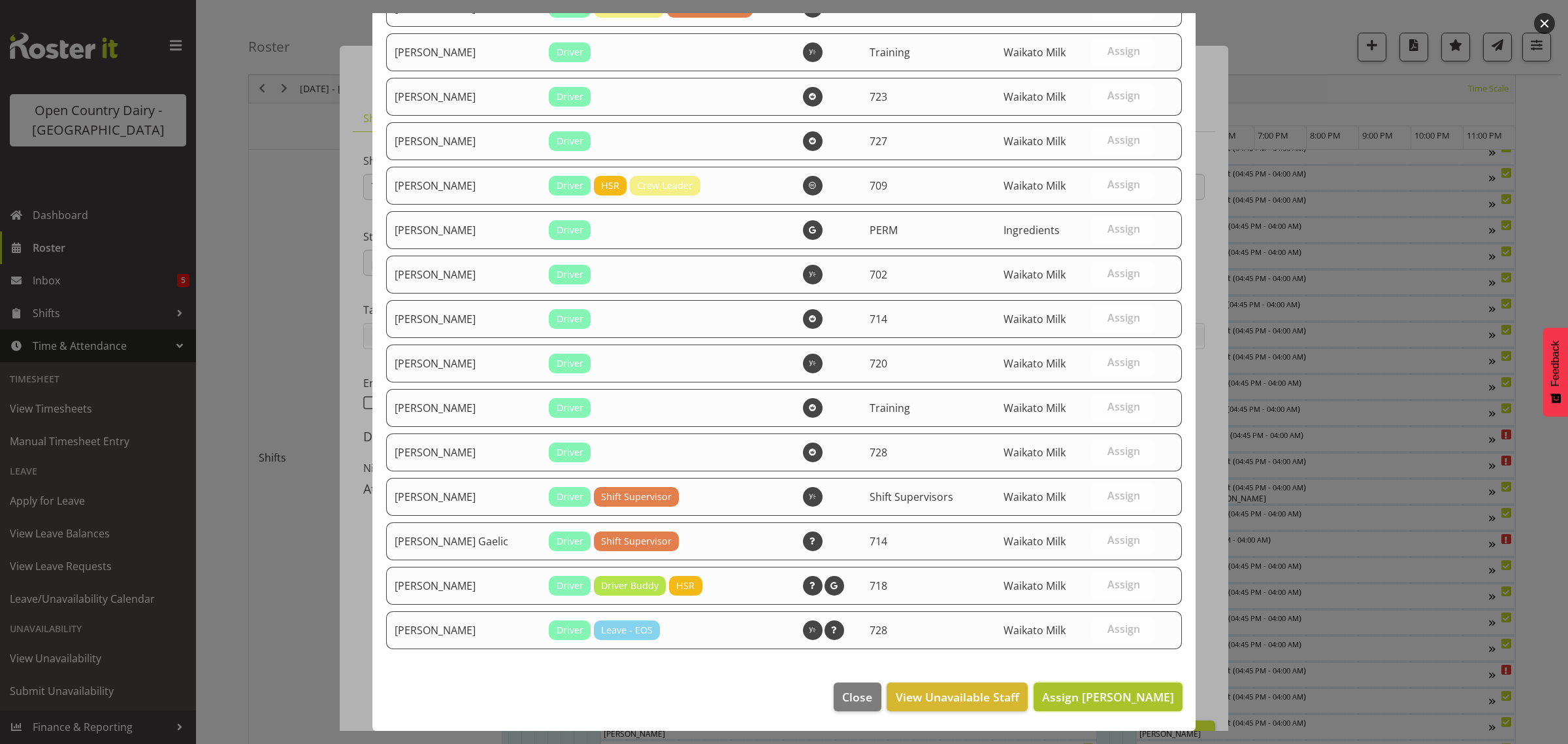
click at [1109, 699] on span "Assign Craig Cottam" at bounding box center [1108, 697] width 132 height 16
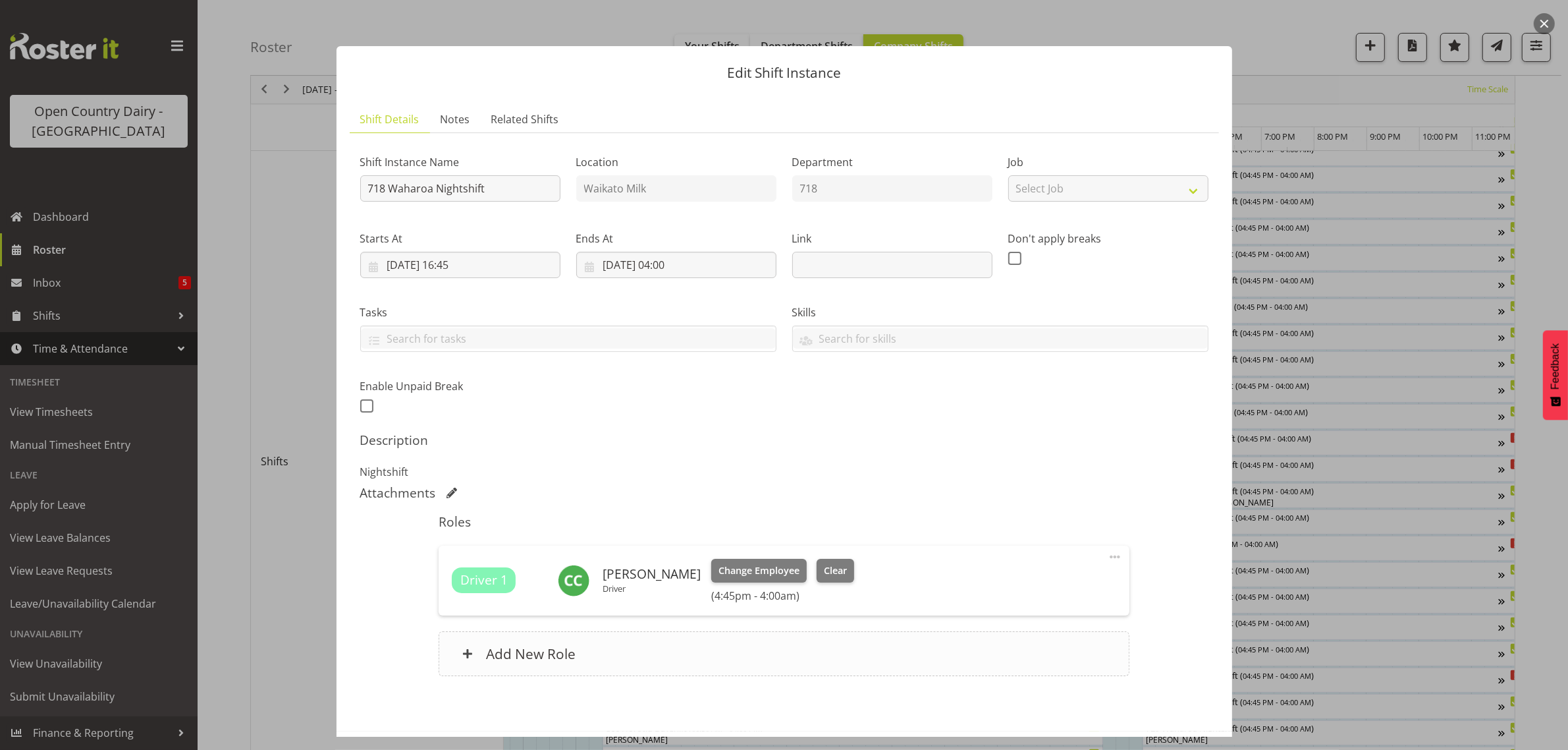
scroll to position [57, 0]
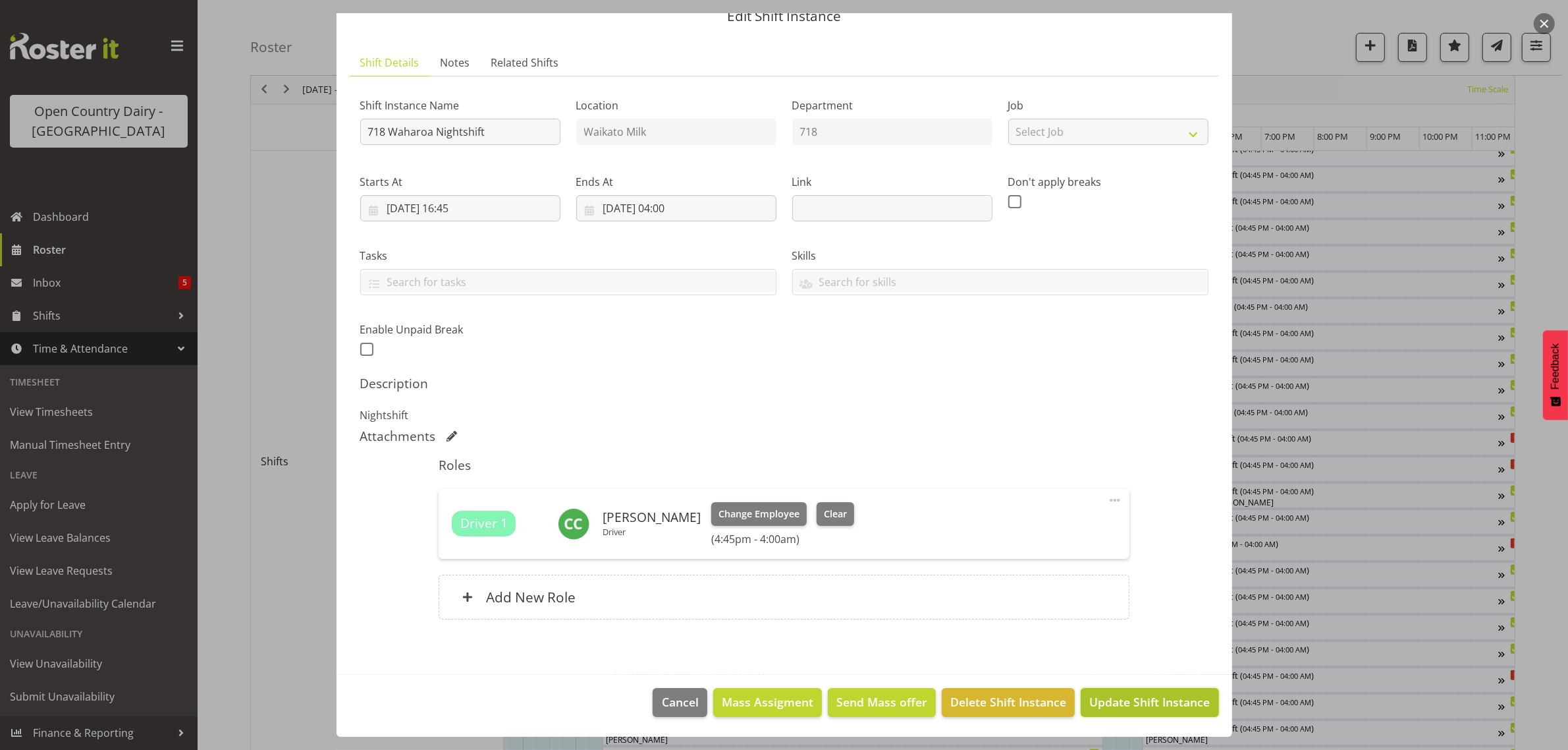
click at [1146, 699] on span "Update Shift Instance" at bounding box center [1149, 702] width 121 height 17
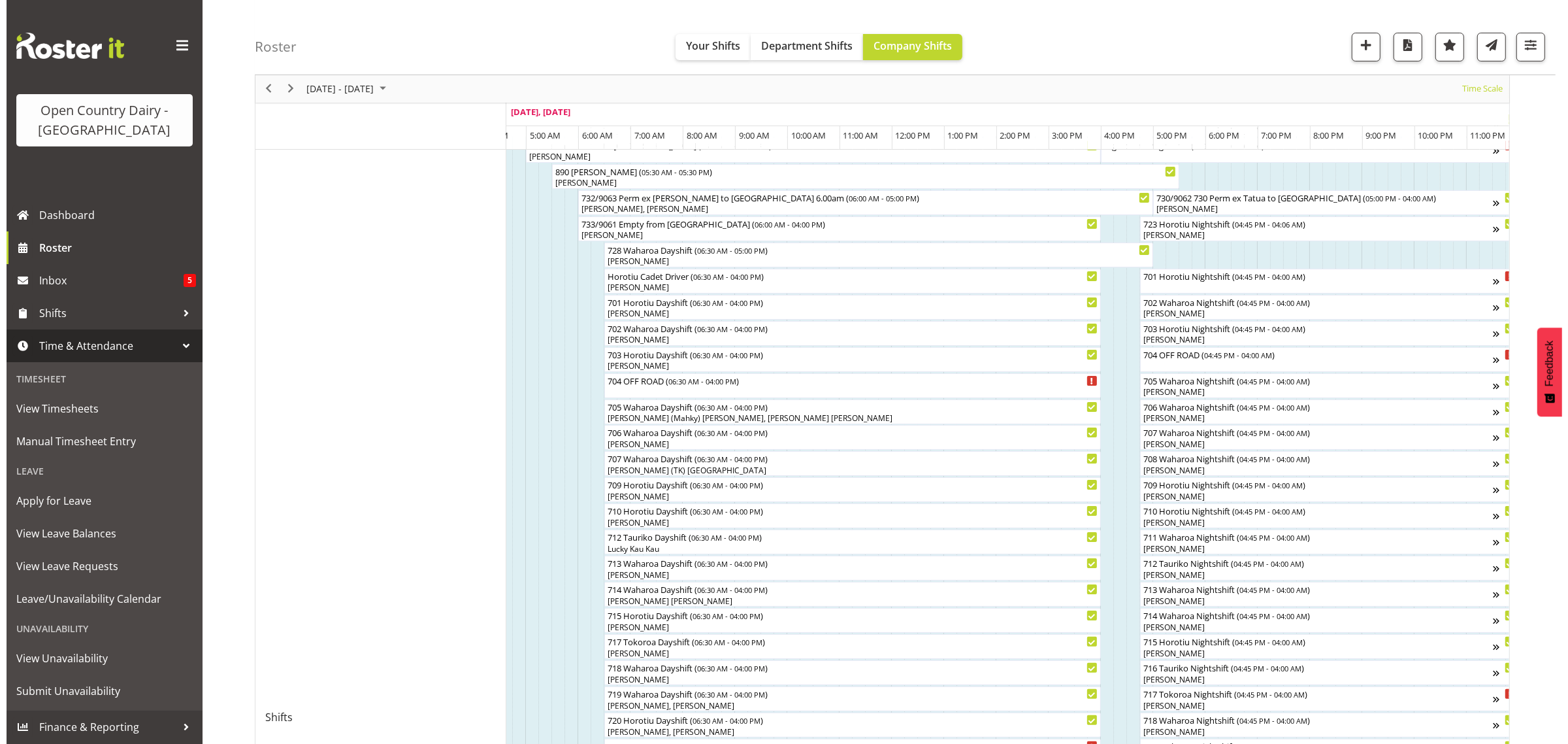
scroll to position [245, 0]
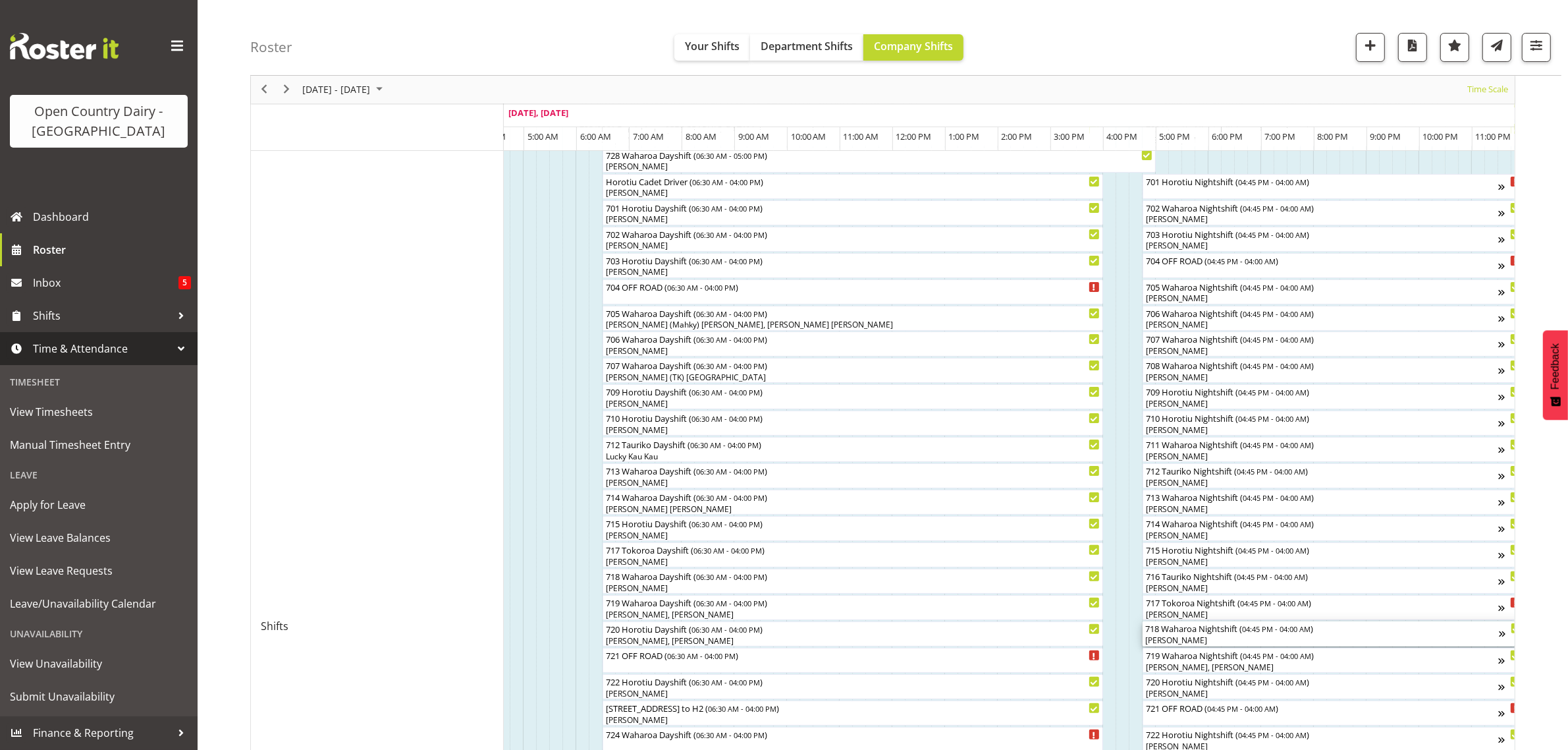
click at [1185, 636] on div "[PERSON_NAME]" at bounding box center [1322, 639] width 353 height 12
click at [0, 0] on div at bounding box center [0, 0] width 0 height 0
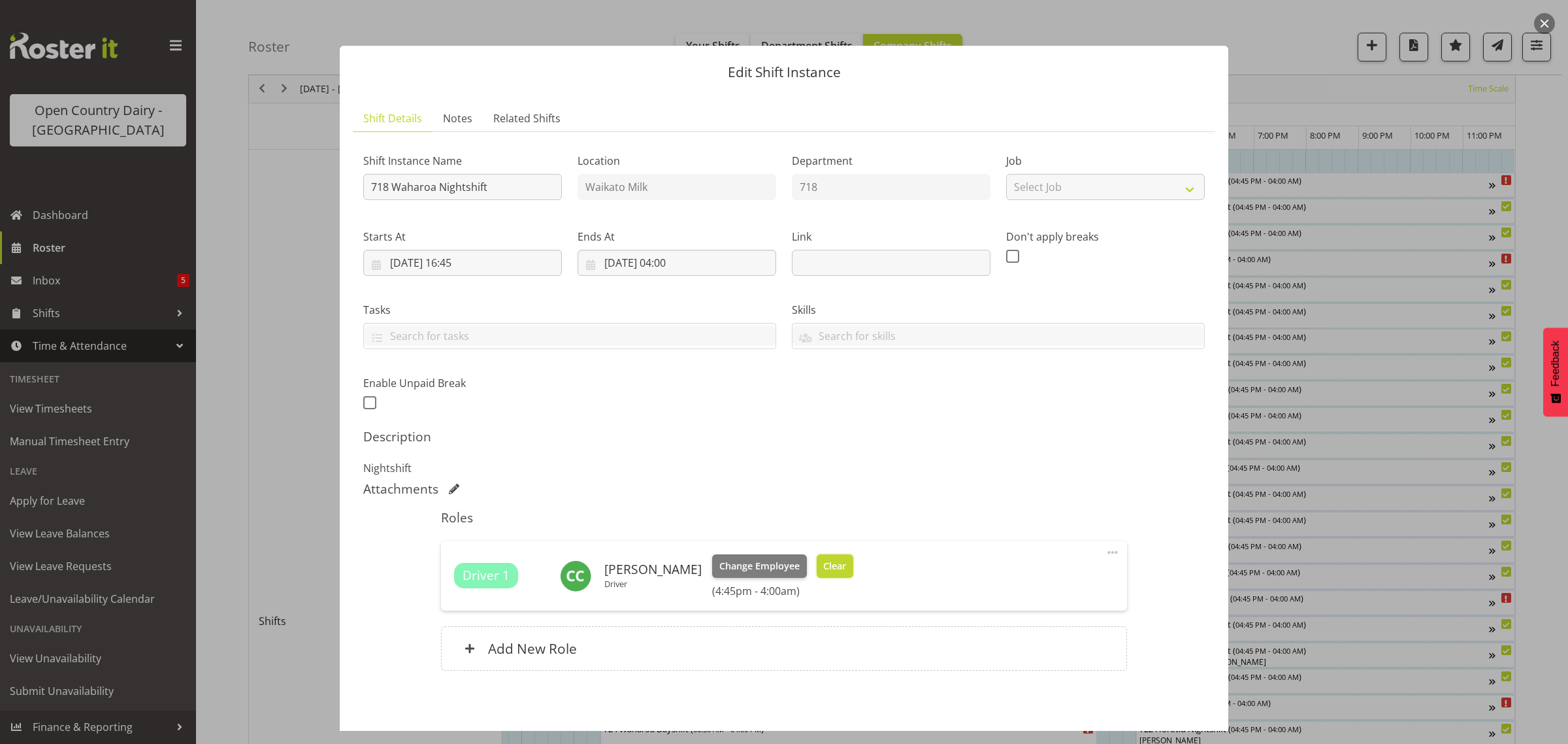
click at [835, 567] on button "Clear" at bounding box center [835, 566] width 37 height 24
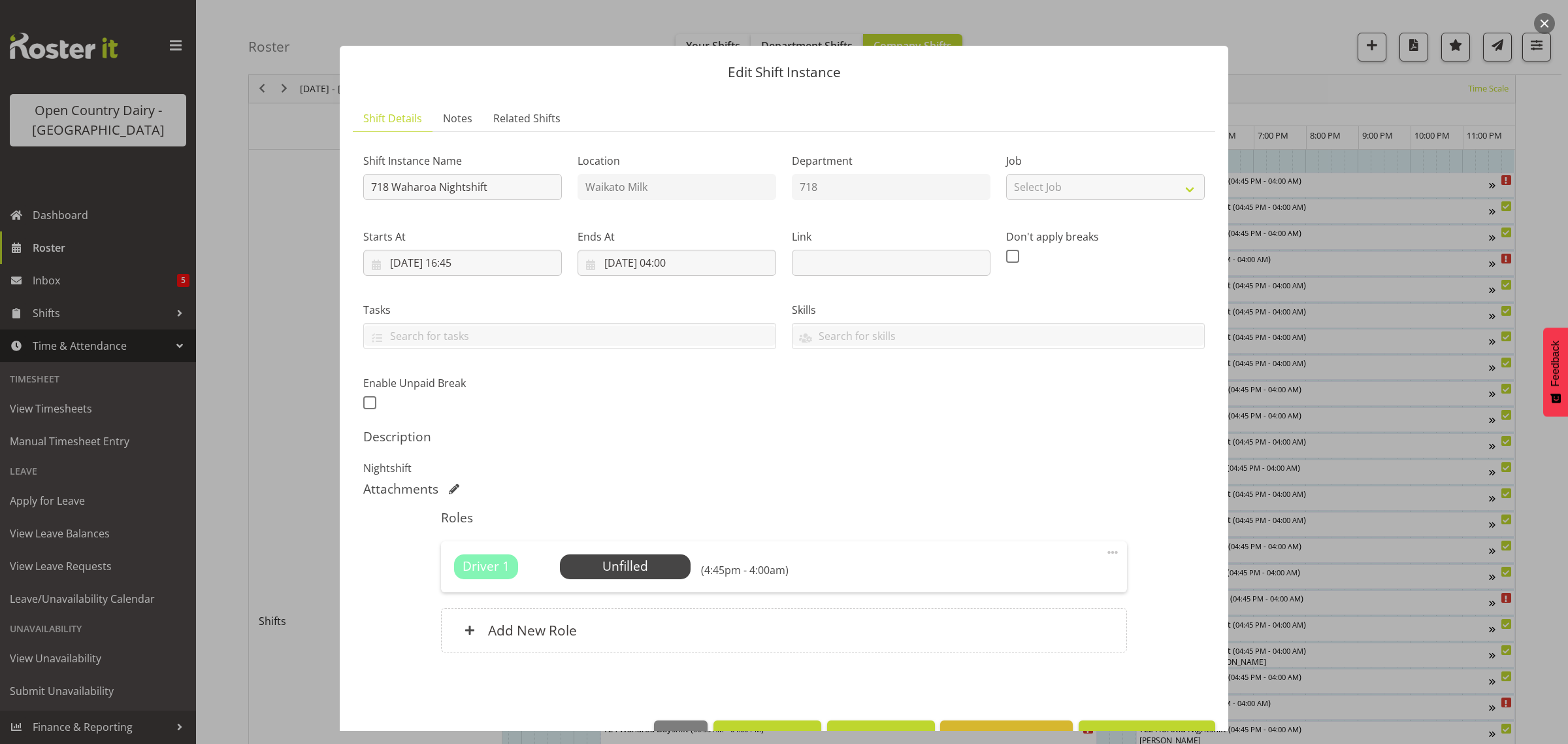
scroll to position [38, 0]
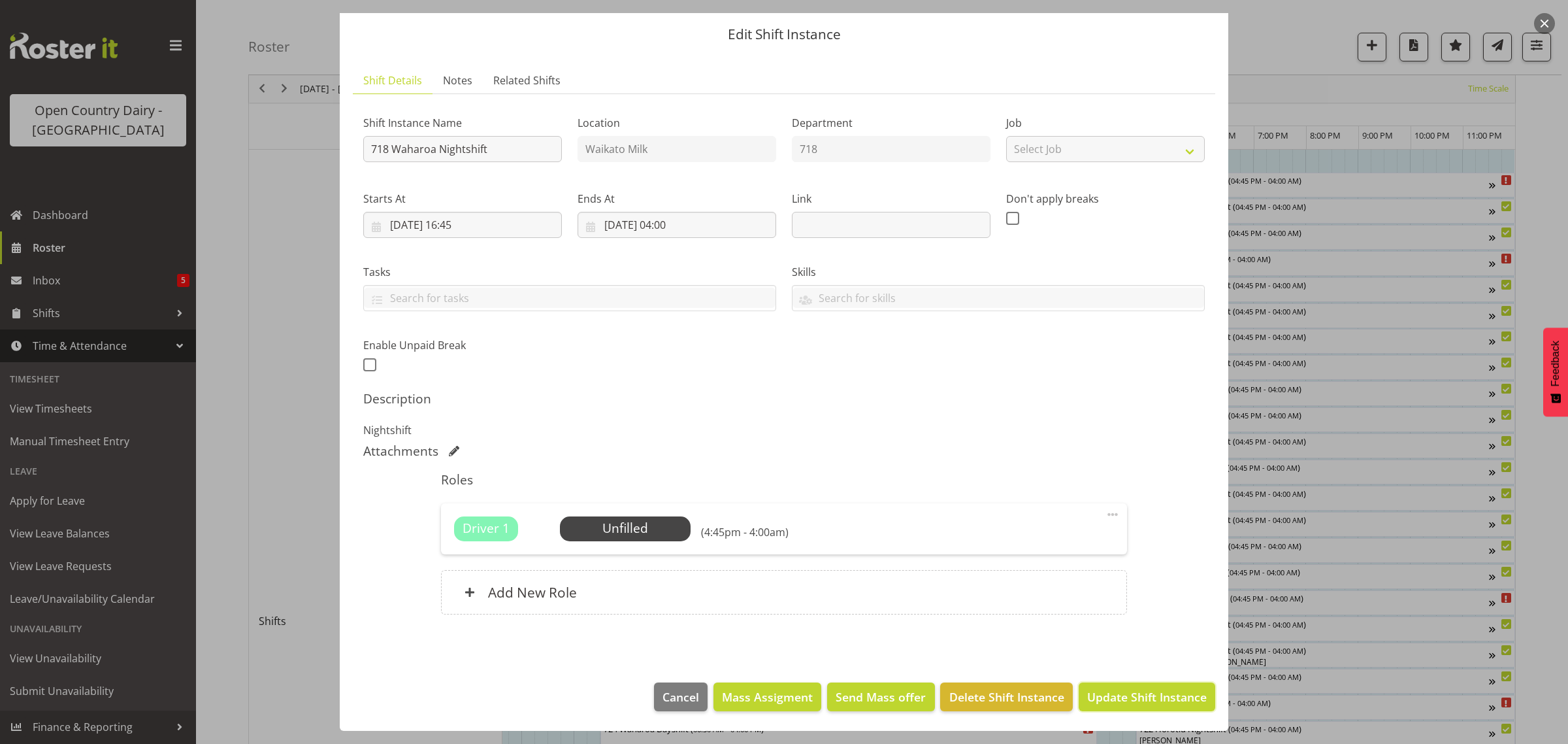
click at [1136, 691] on span "Update Shift Instance" at bounding box center [1146, 697] width 120 height 17
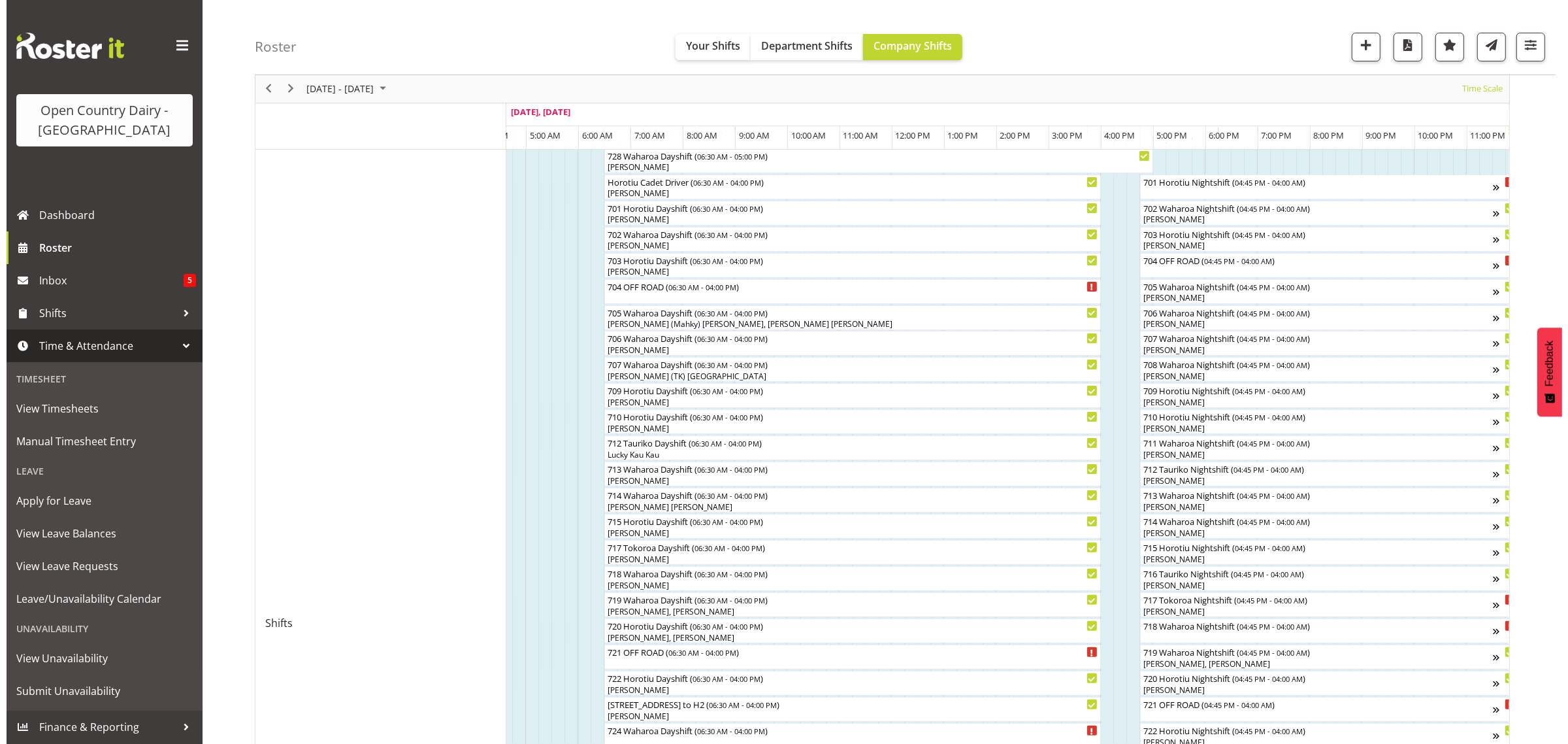
scroll to position [245, 0]
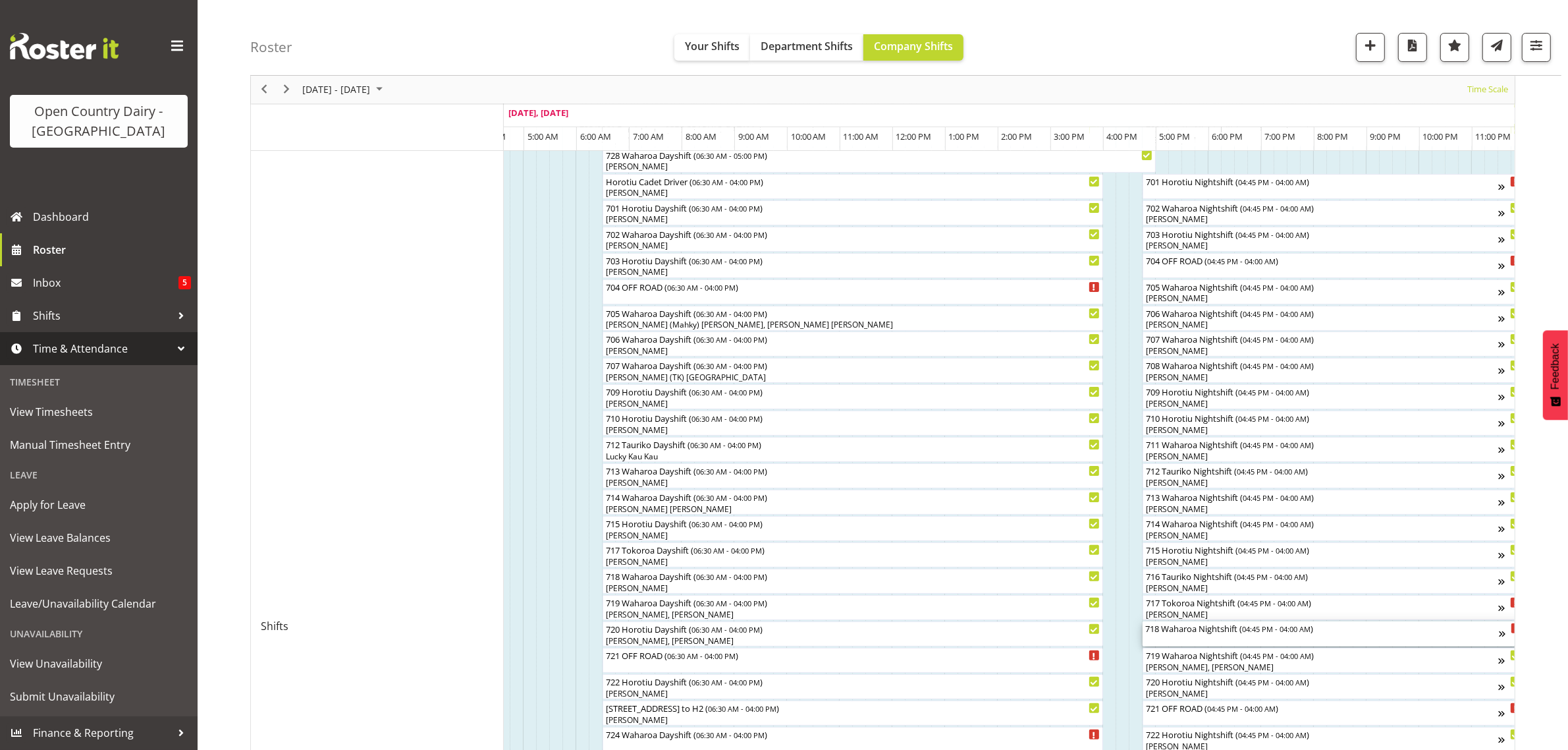
click at [1181, 643] on div "718 Waharoa Nightshift ( 04:45 PM - 04:00 AM )" at bounding box center [1322, 633] width 353 height 25
click at [0, 0] on div at bounding box center [0, 0] width 0 height 0
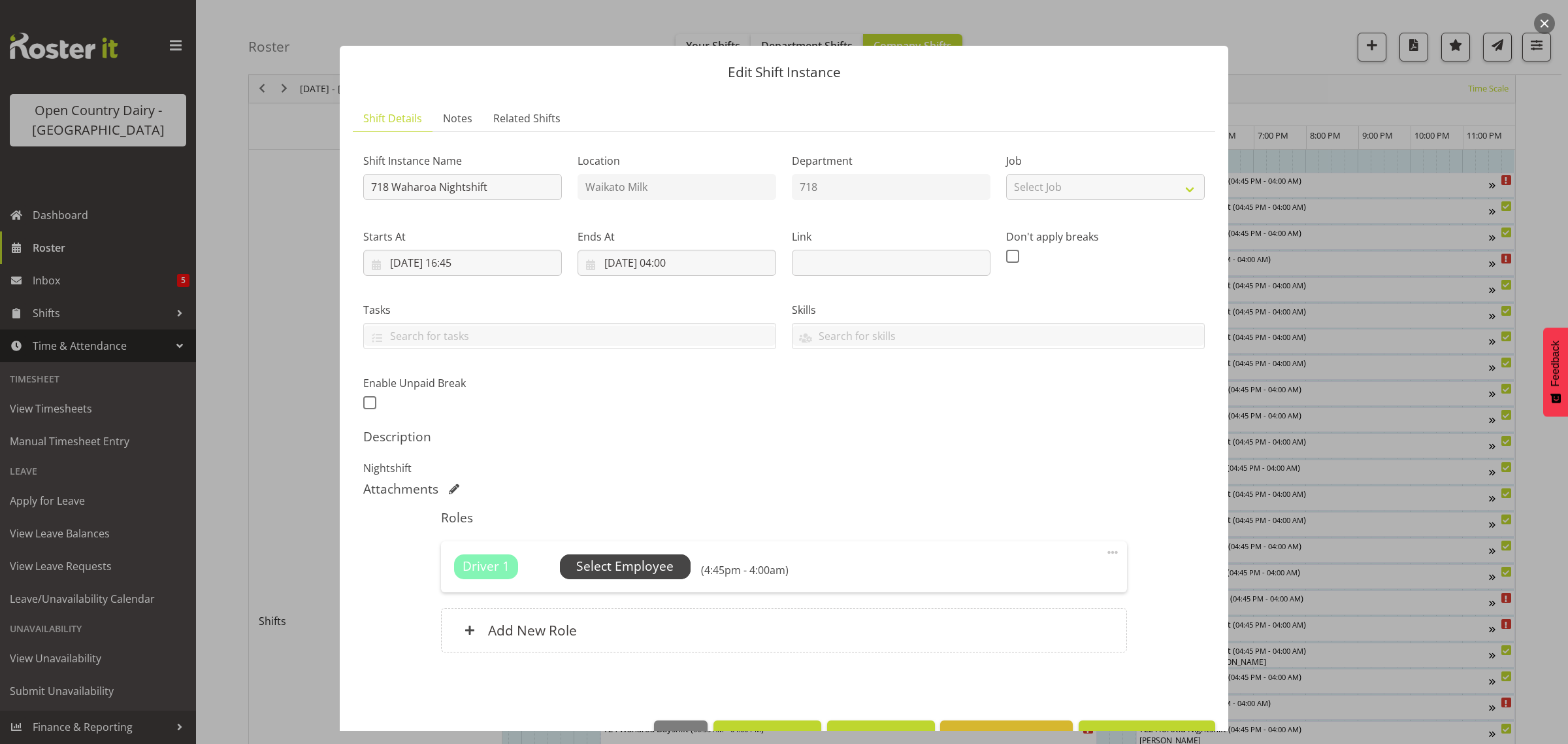
click at [639, 566] on span "Select Employee" at bounding box center [625, 566] width 98 height 19
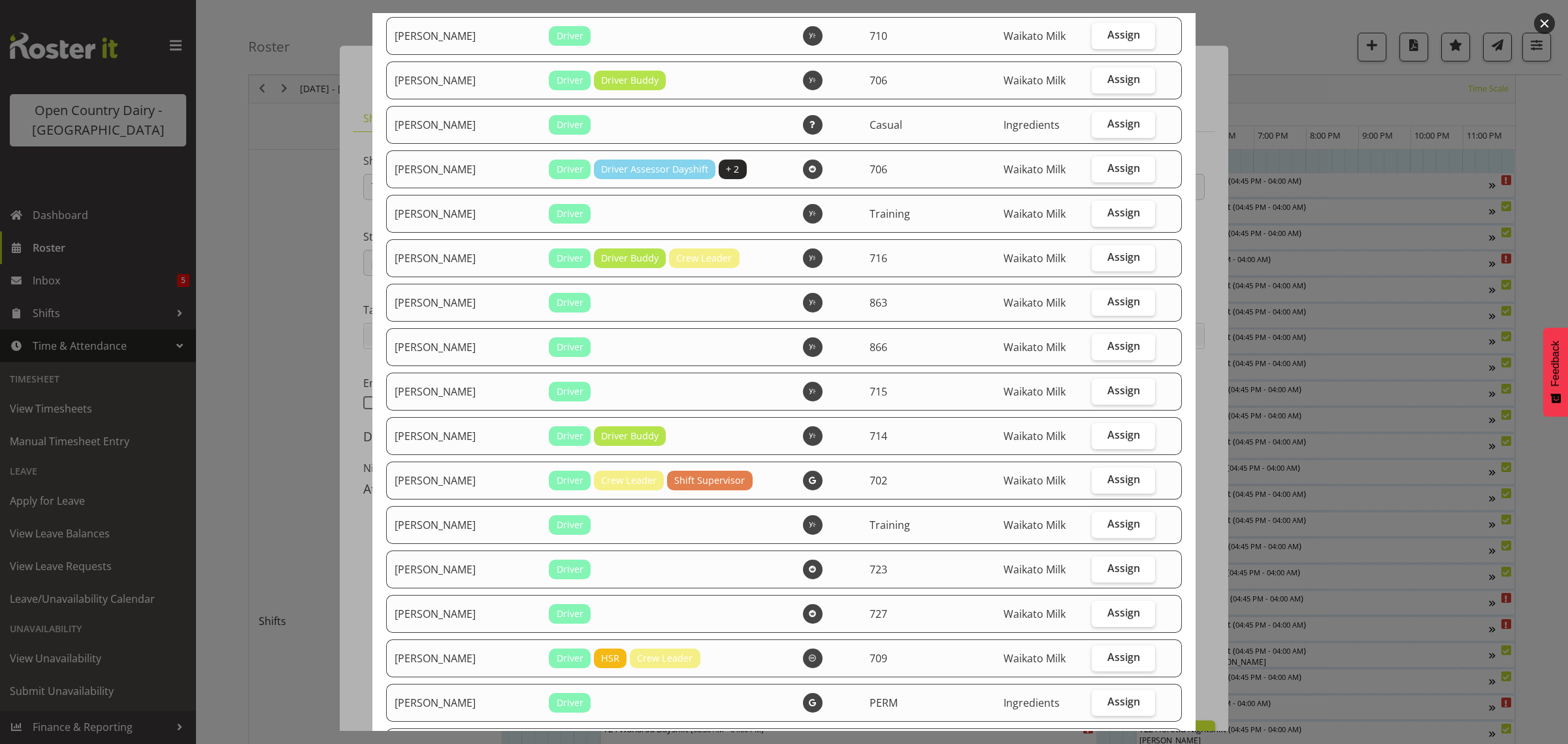
scroll to position [1269, 0]
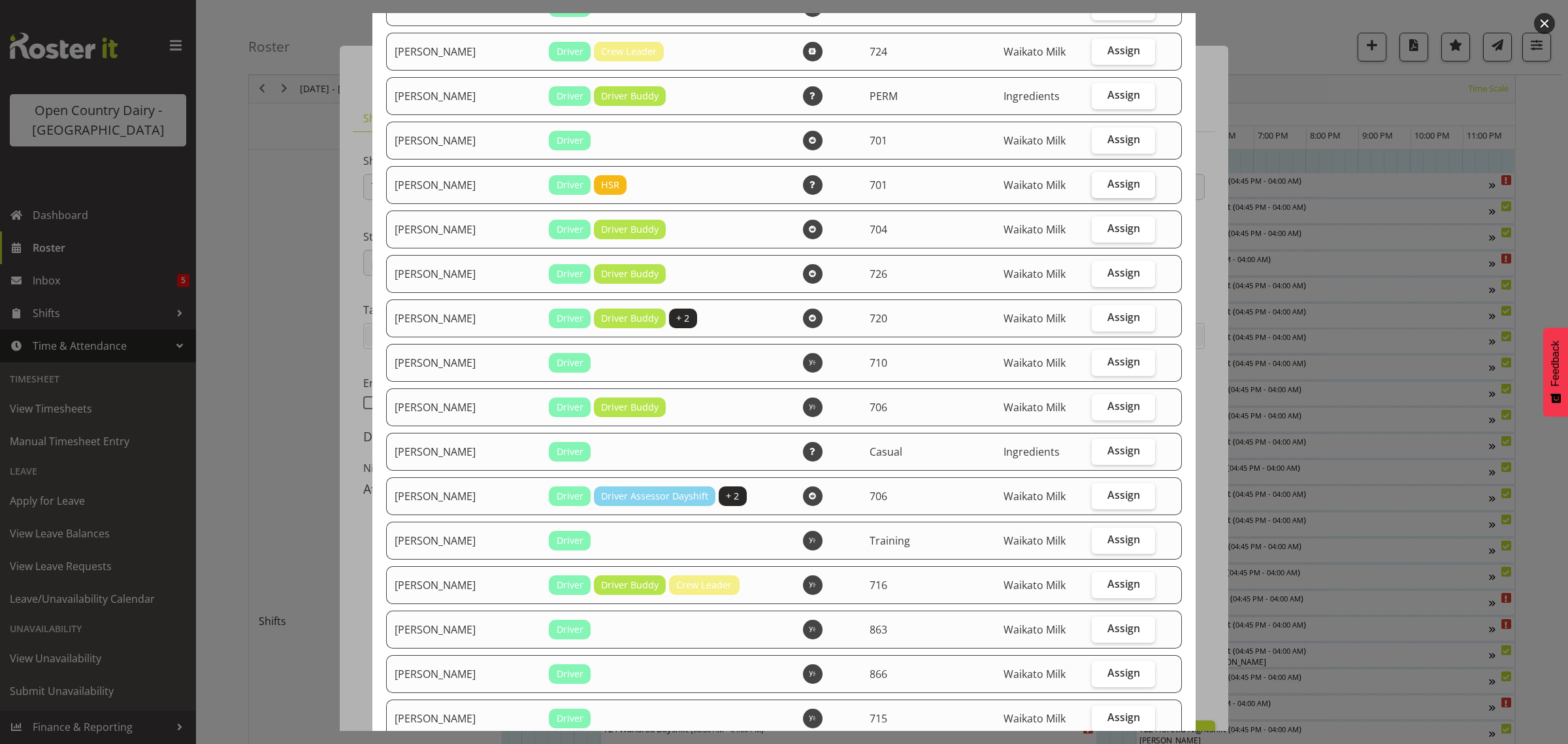
click at [1112, 190] on span "Assign" at bounding box center [1124, 183] width 33 height 13
click at [1101, 188] on input "Assign" at bounding box center [1095, 184] width 8 height 8
checkbox input "true"
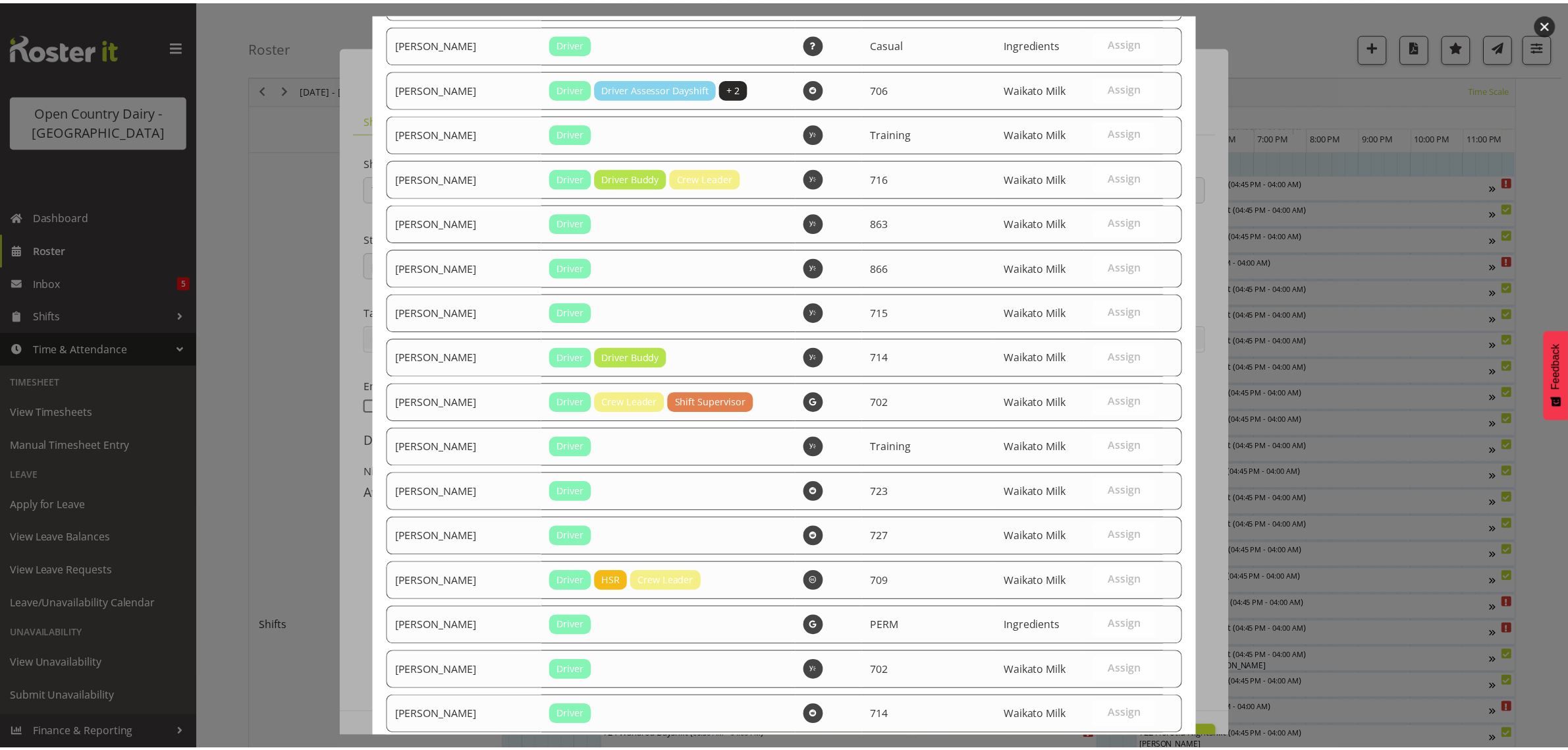
scroll to position [2102, 0]
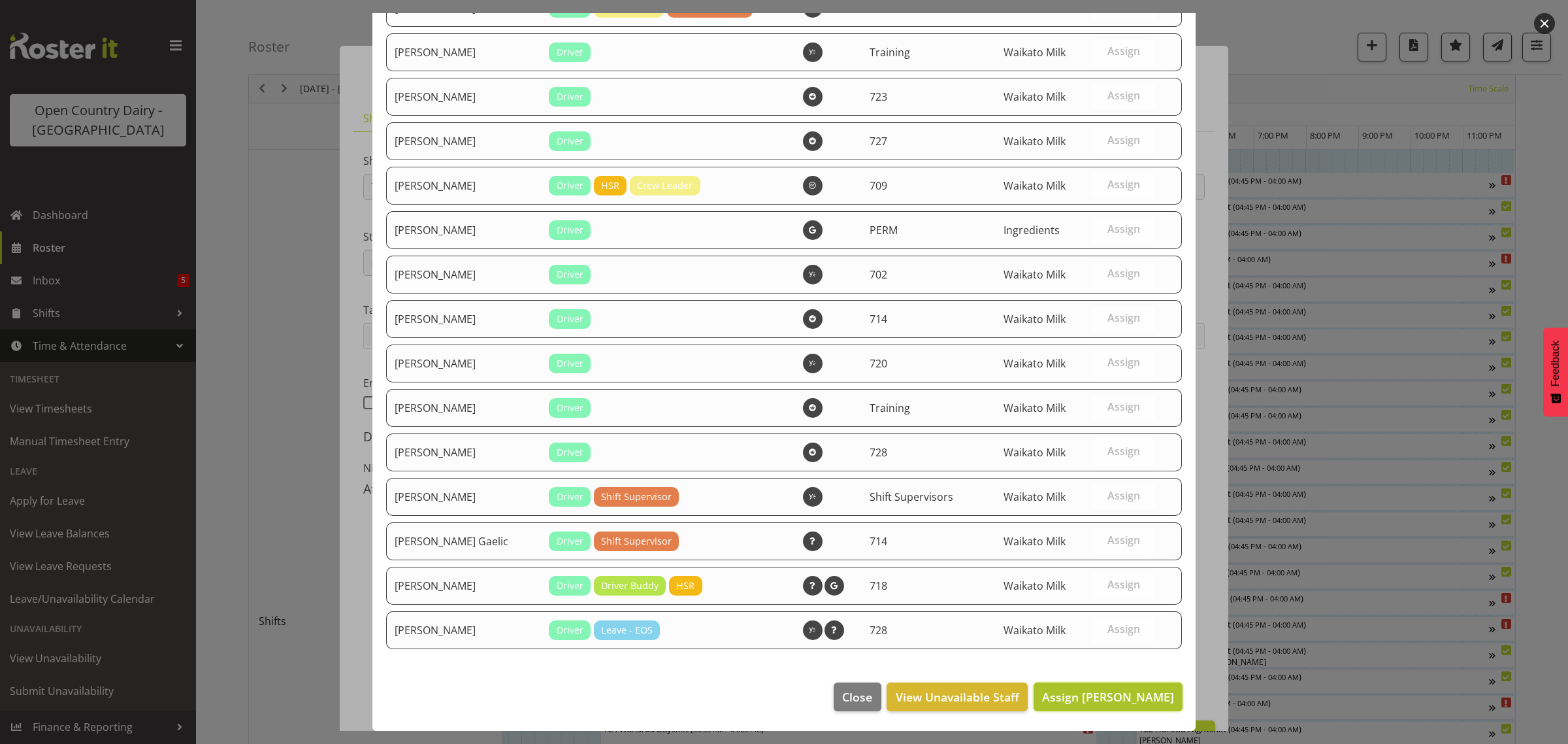
click at [1086, 698] on span "Assign John Cottingham" at bounding box center [1108, 697] width 132 height 16
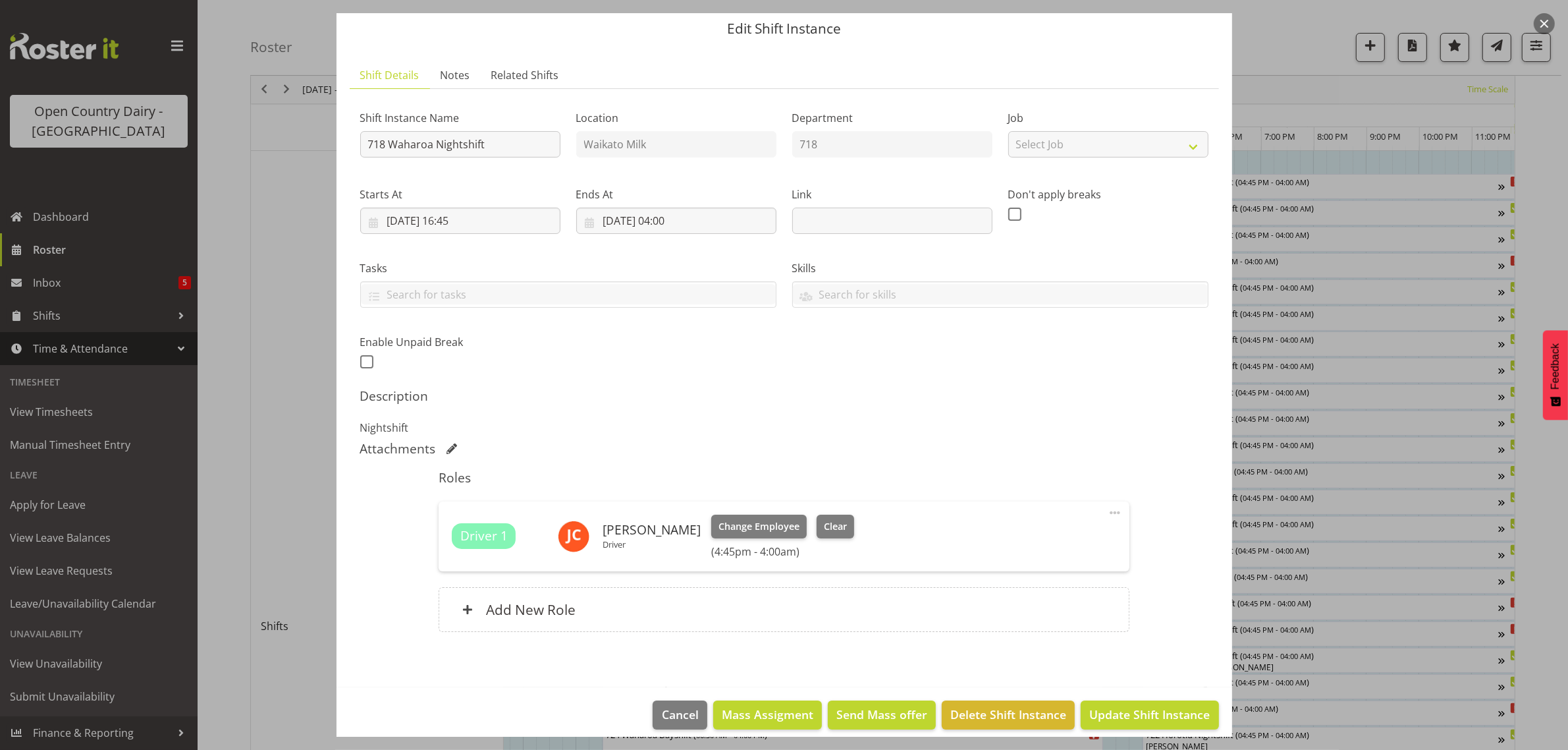
scroll to position [57, 0]
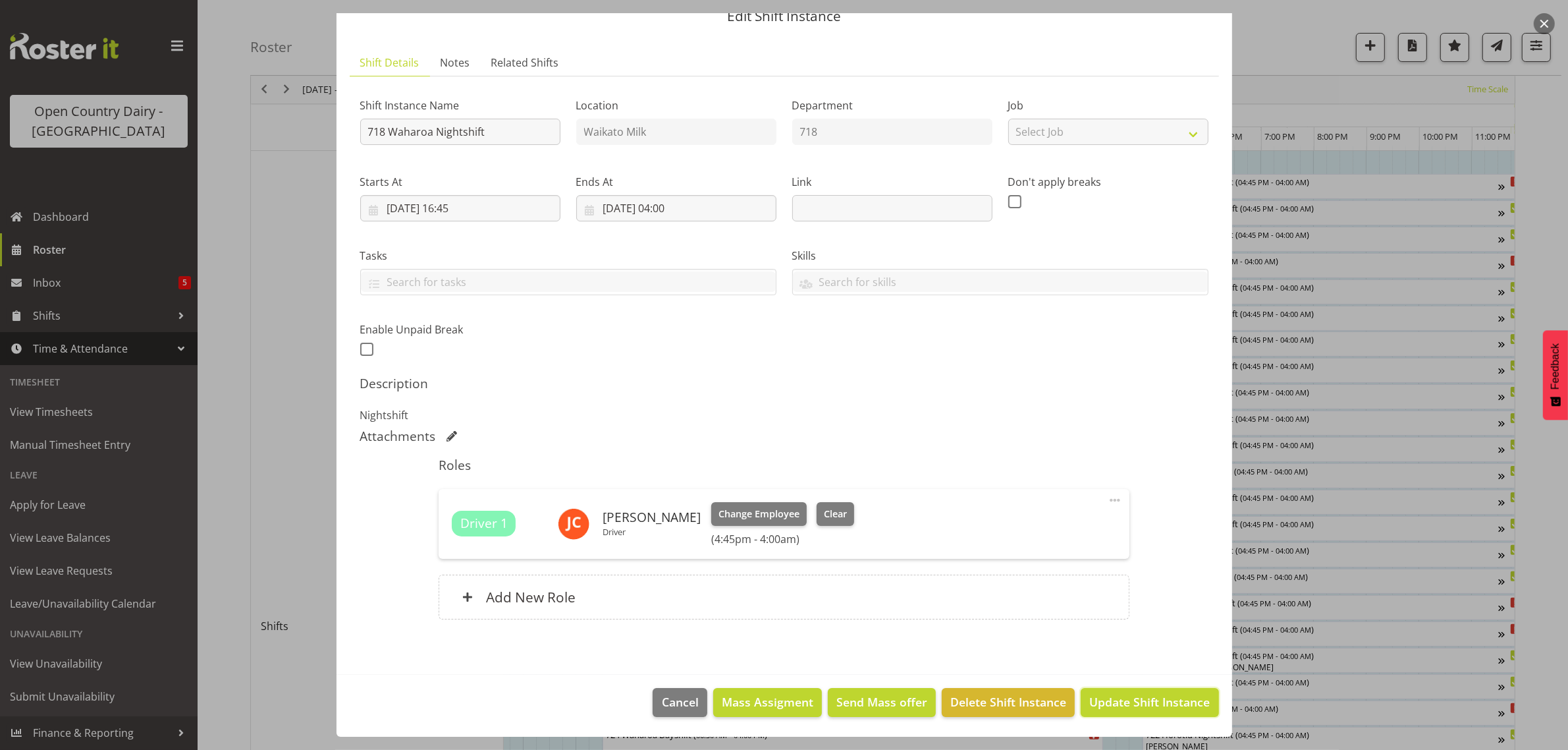
click at [1119, 709] on span "Update Shift Instance" at bounding box center [1149, 702] width 121 height 17
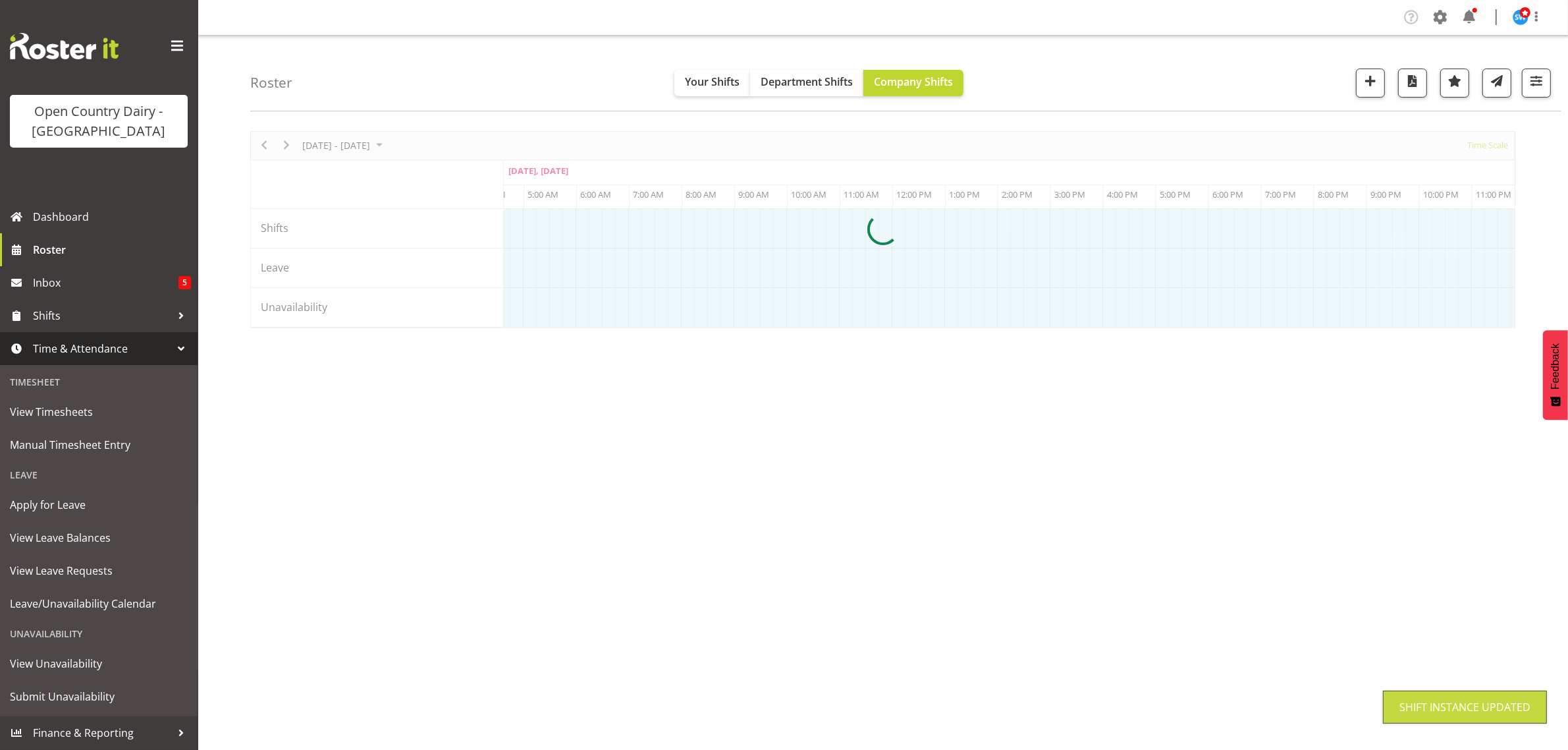
scroll to position [0, 0]
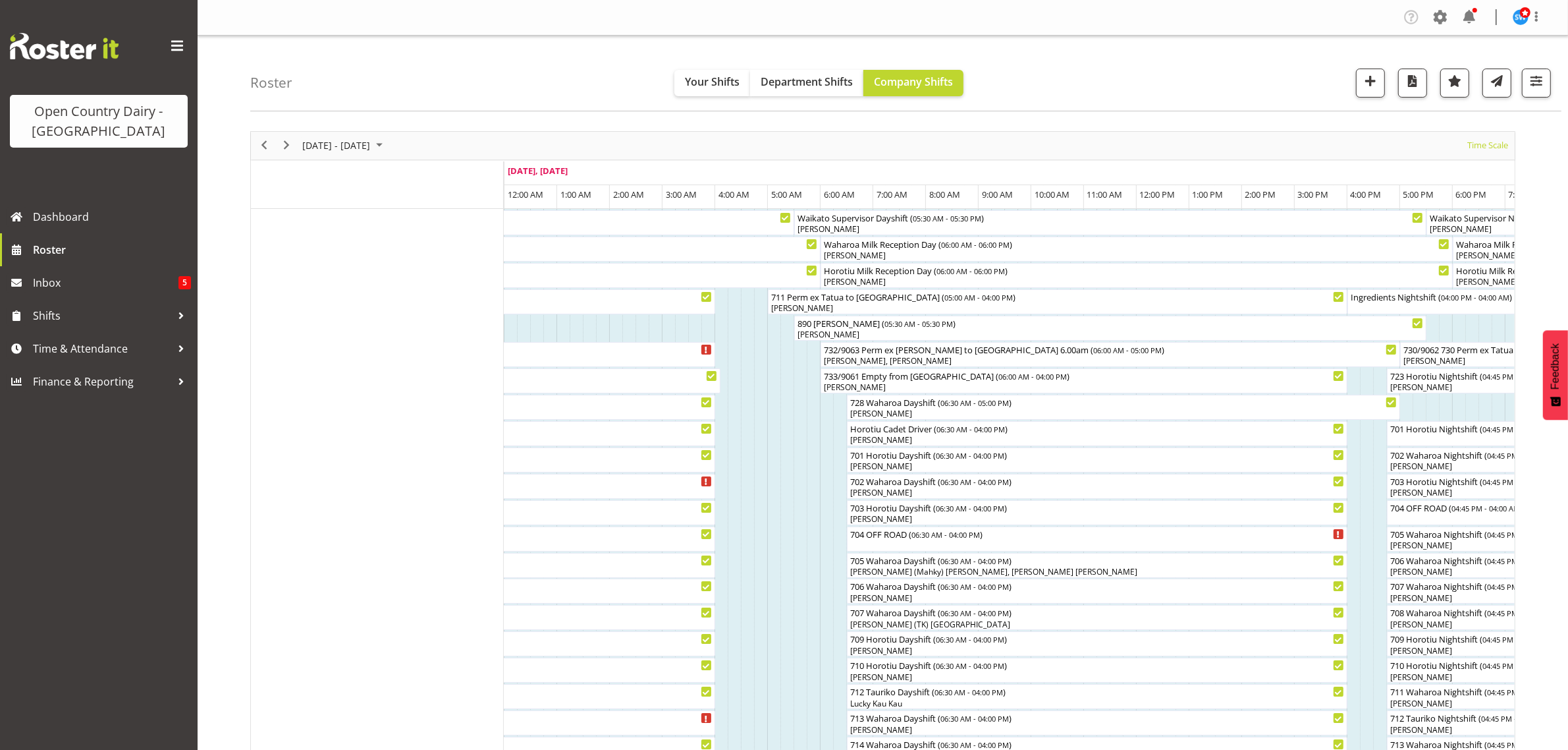
scroll to position [247, 0]
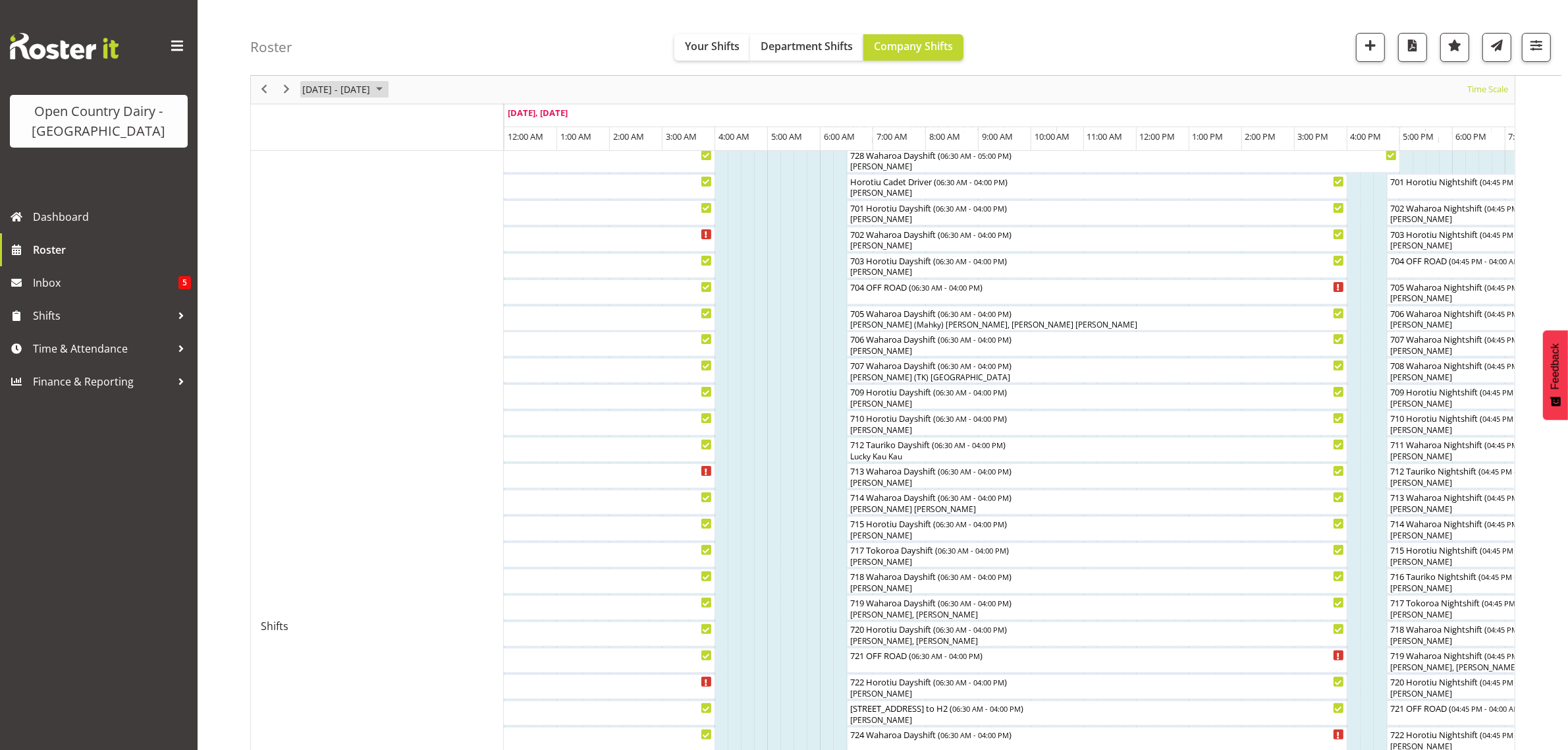
click at [366, 83] on span "[DATE] - [DATE]" at bounding box center [336, 89] width 71 height 16
click at [313, 261] on span "25" at bounding box center [317, 257] width 20 height 20
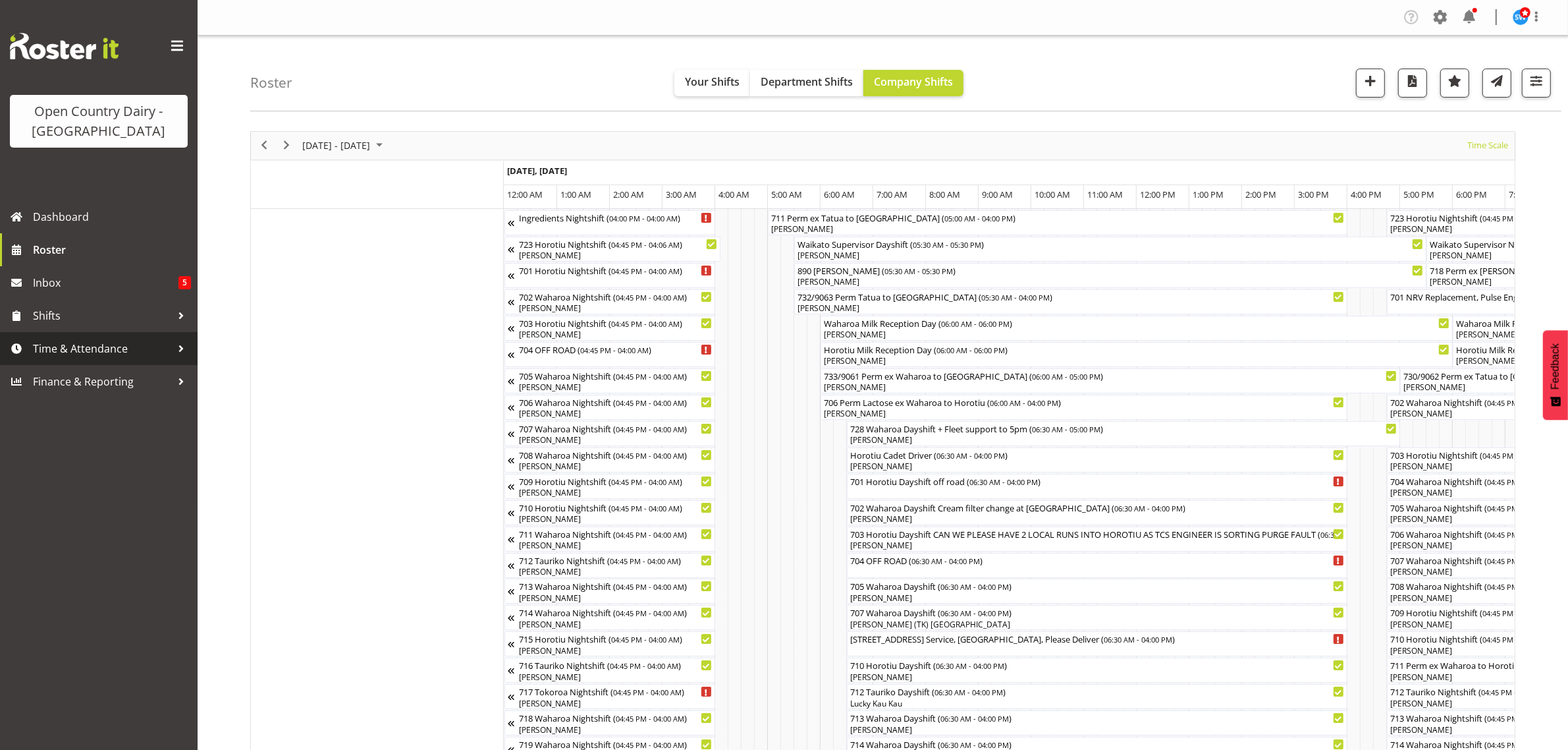
click at [94, 350] on span "Time & Attendance" at bounding box center [102, 349] width 138 height 20
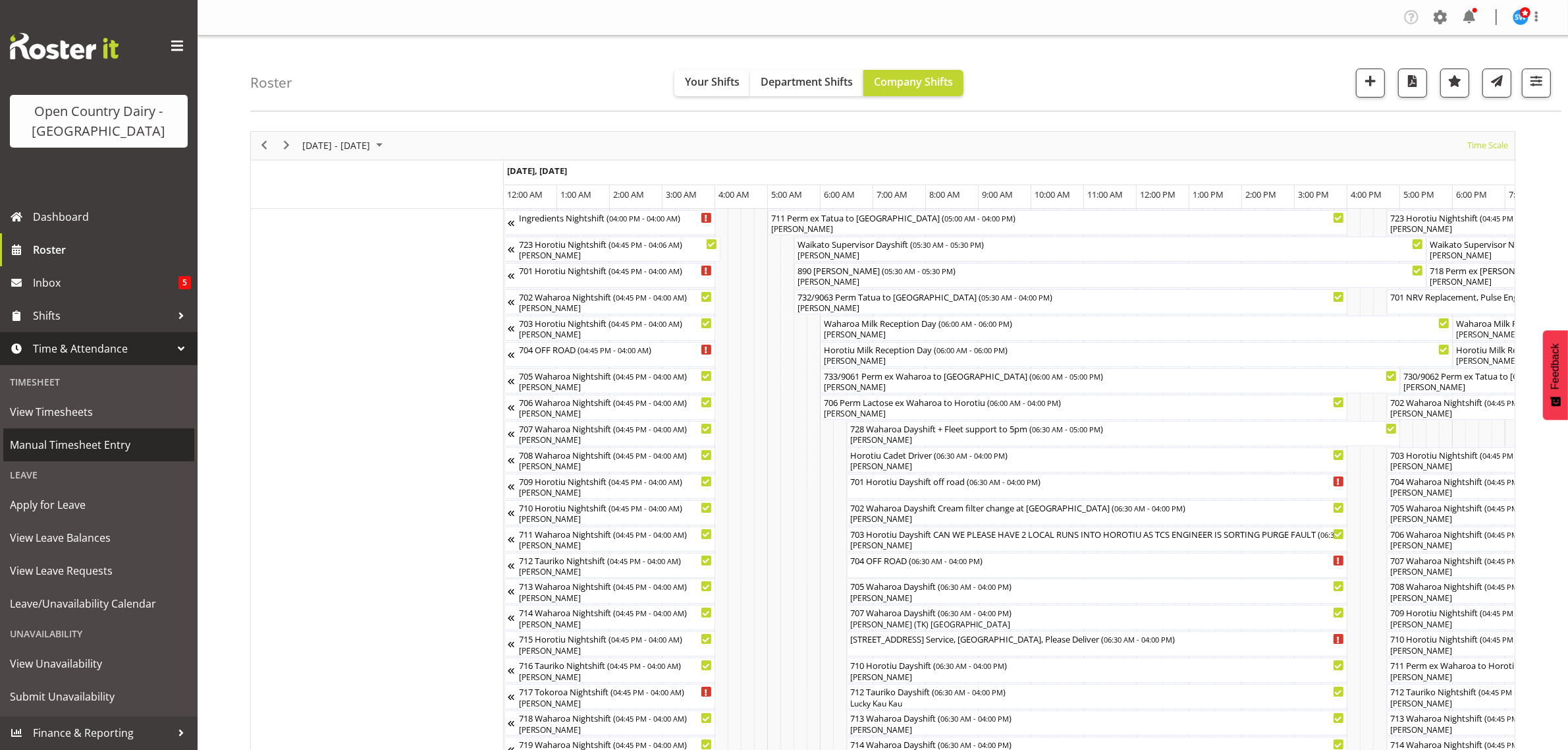
click at [97, 445] on span "Manual Timesheet Entry" at bounding box center [98, 445] width 177 height 20
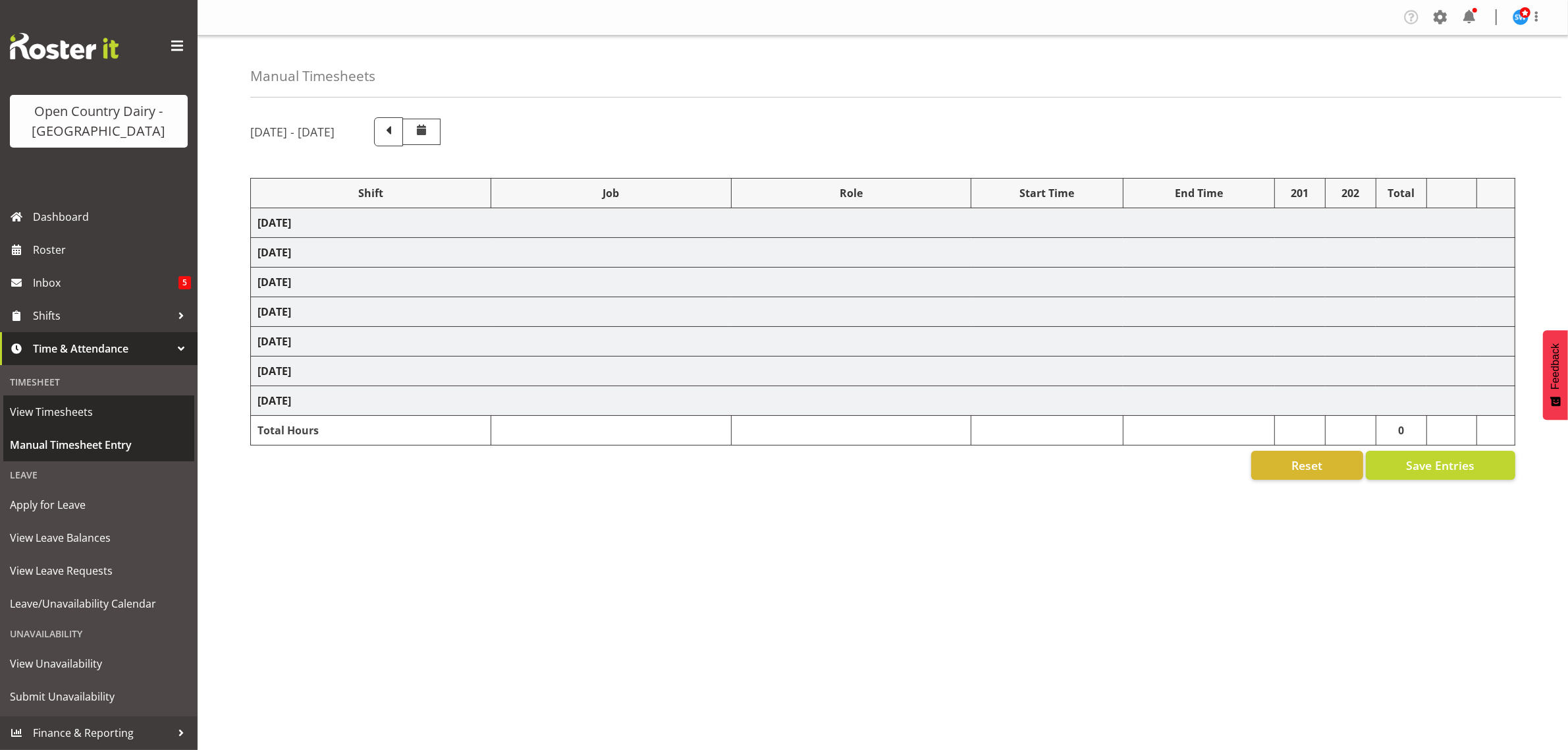
click at [71, 413] on span "View Timesheets" at bounding box center [98, 412] width 177 height 20
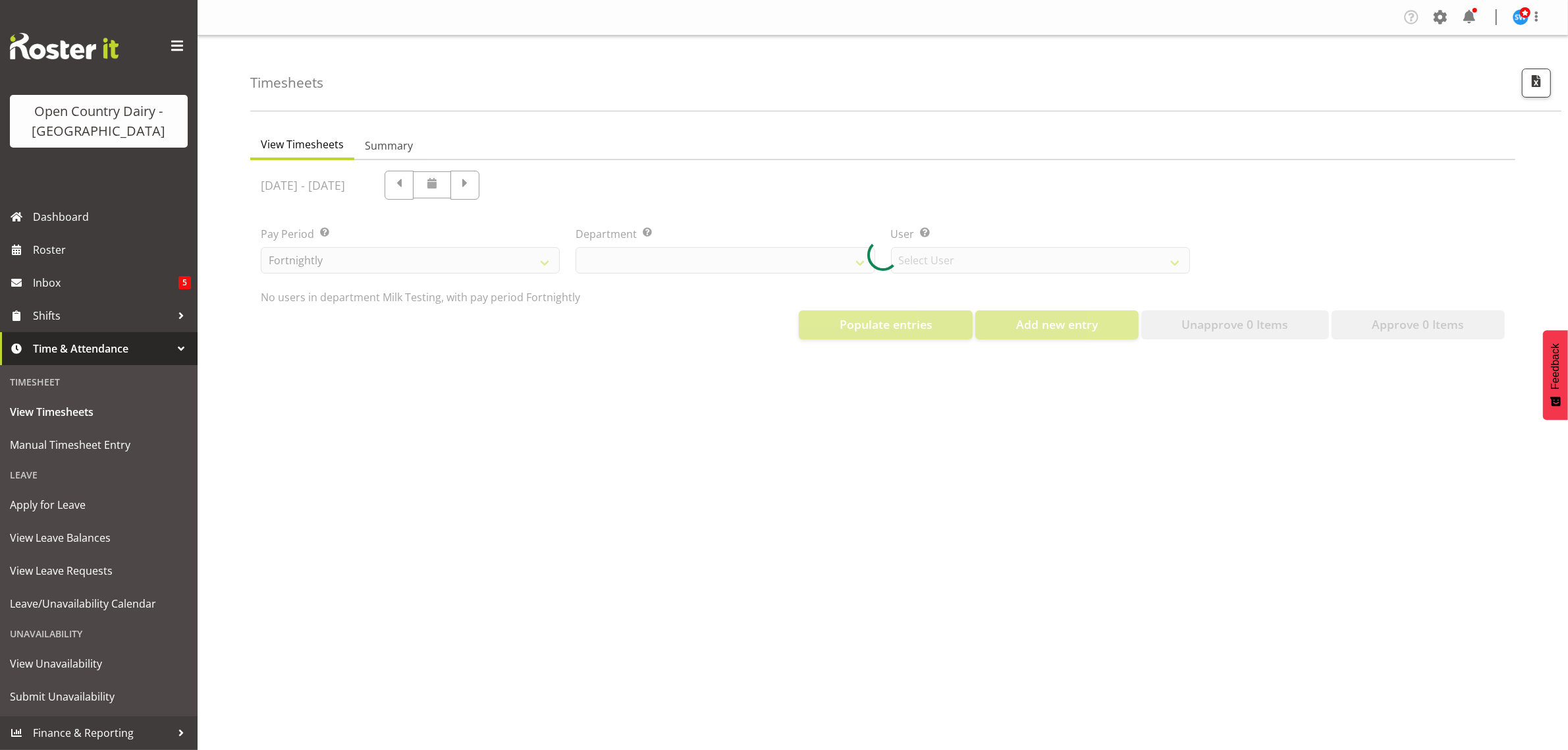
select select "733"
select select "7414"
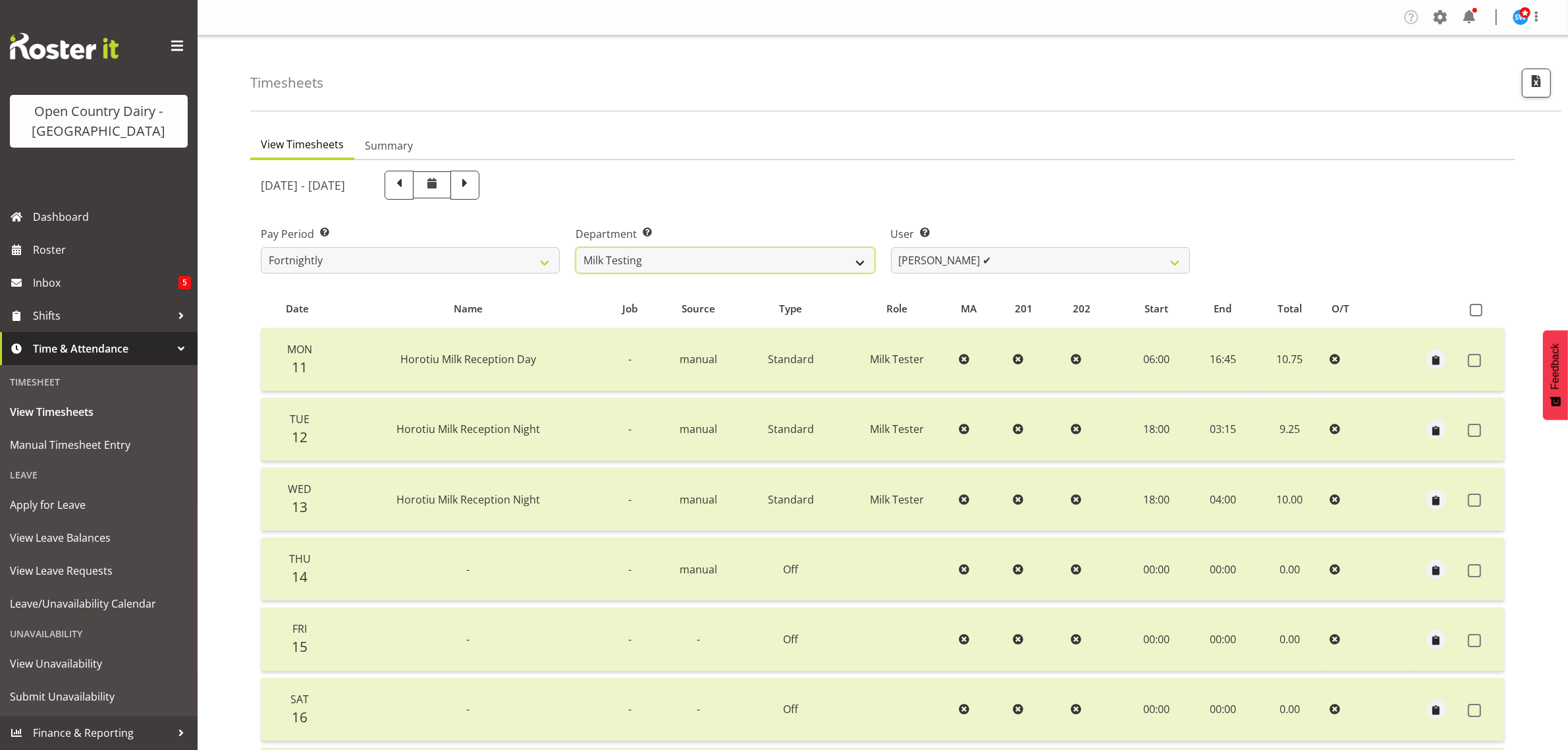
click at [824, 248] on select "701 702 703 704 705 706 707 708 709 710 711 712 713 714 715 716 717 718 719 720" at bounding box center [724, 260] width 299 height 26
select select "732"
click at [575, 247] on select "701 702 703 704 705 706 707 708 709 710 711 712 713 714 715 716 717 718 719 720" at bounding box center [724, 260] width 299 height 26
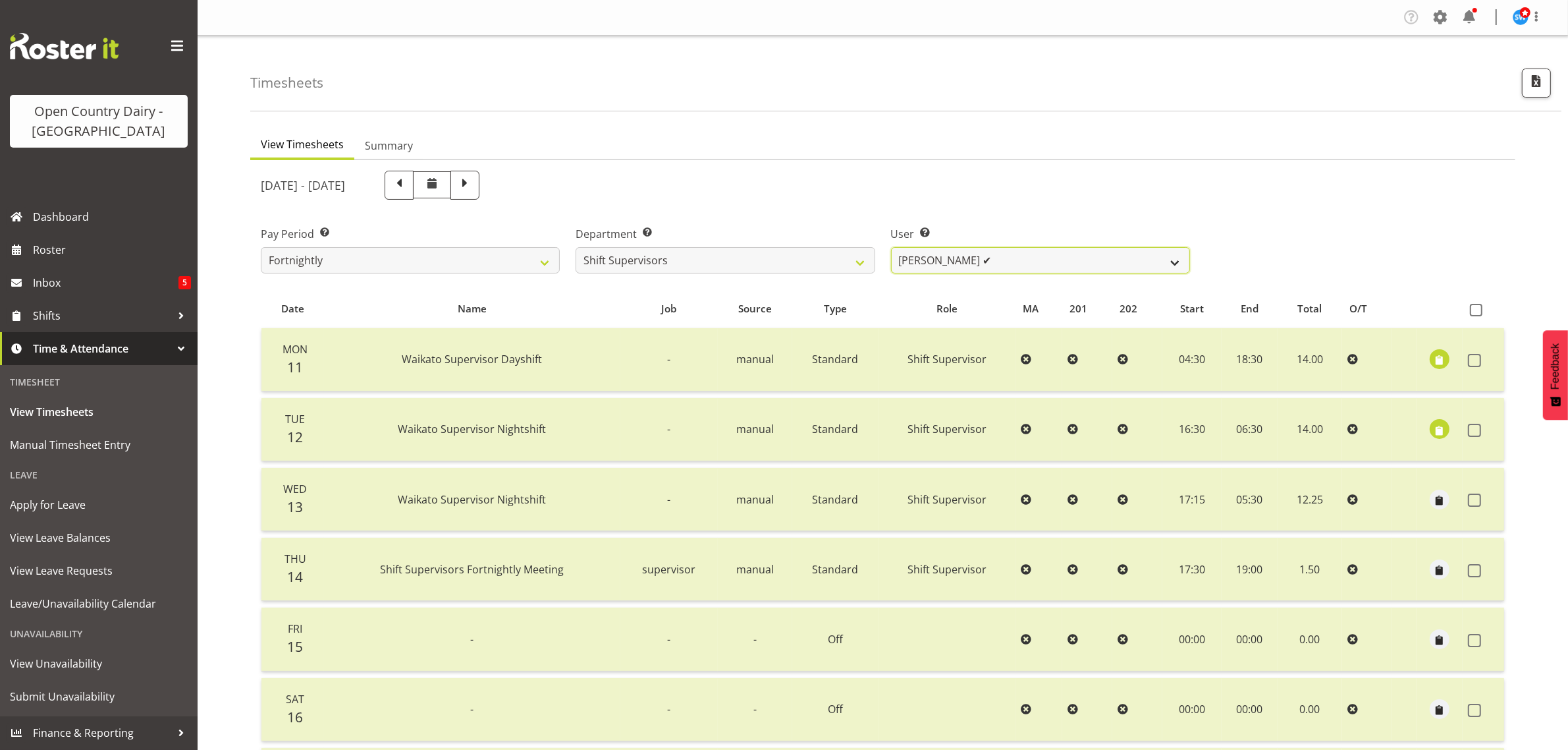
click at [1022, 257] on select "[PERSON_NAME] ✔ [PERSON_NAME] ✔ [PERSON_NAME] ✔ [PERSON_NAME] ✔" at bounding box center [1040, 260] width 299 height 26
select select "10299"
click at [891, 247] on select "[PERSON_NAME] ✔ [PERSON_NAME] ✔ [PERSON_NAME] ✔ [PERSON_NAME] ✔" at bounding box center [1040, 260] width 299 height 26
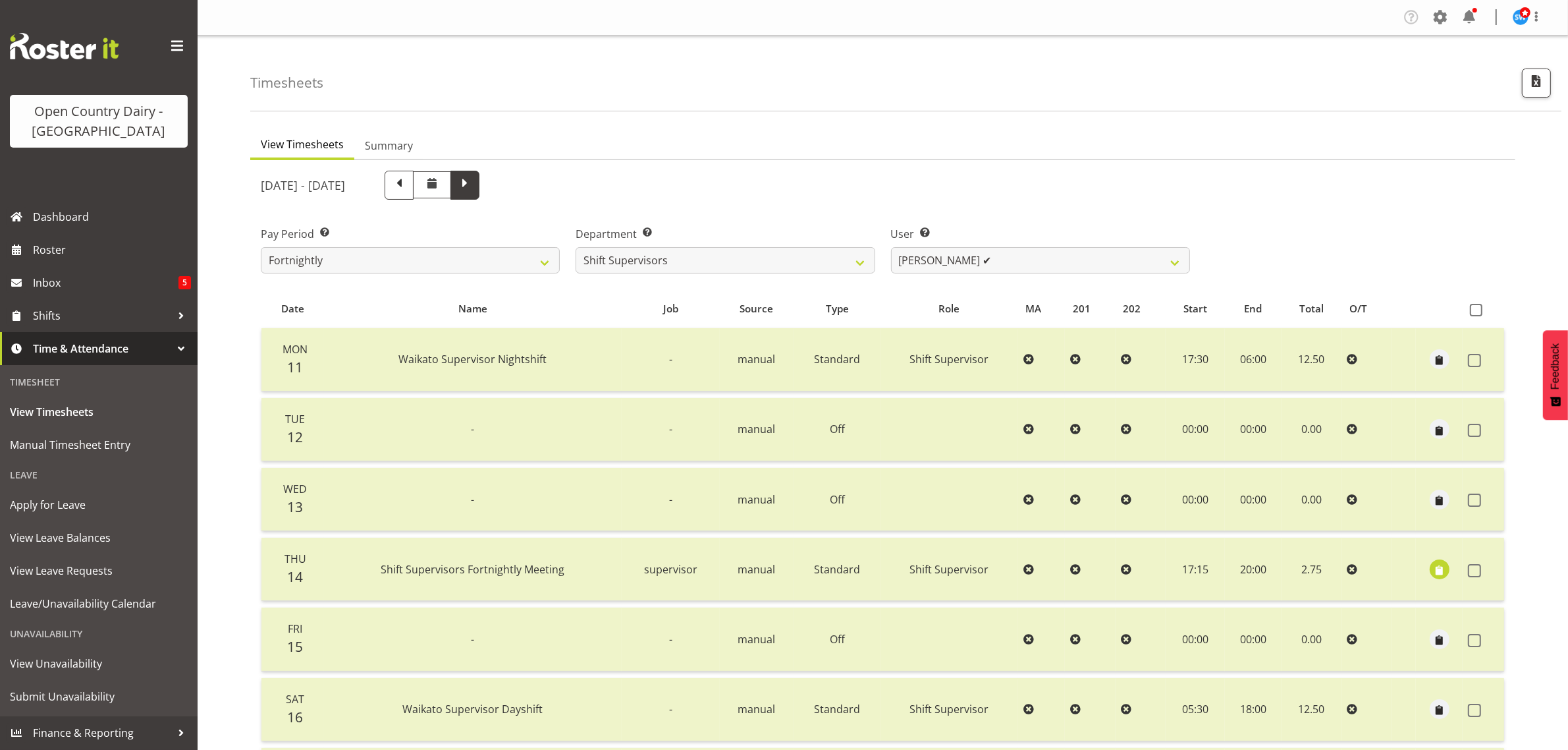
click at [473, 190] on span at bounding box center [465, 184] width 17 height 17
select select
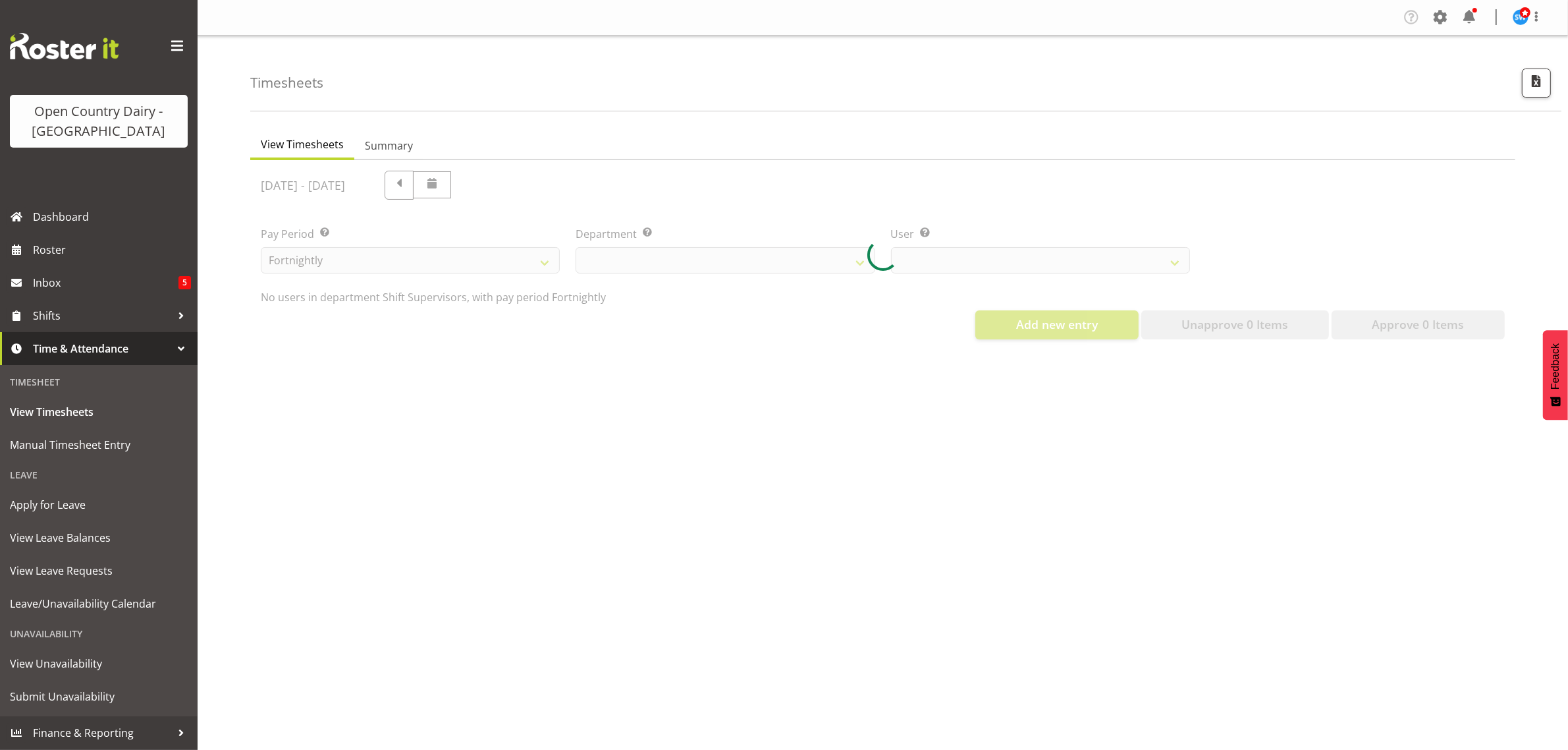
select select "732"
select select "10299"
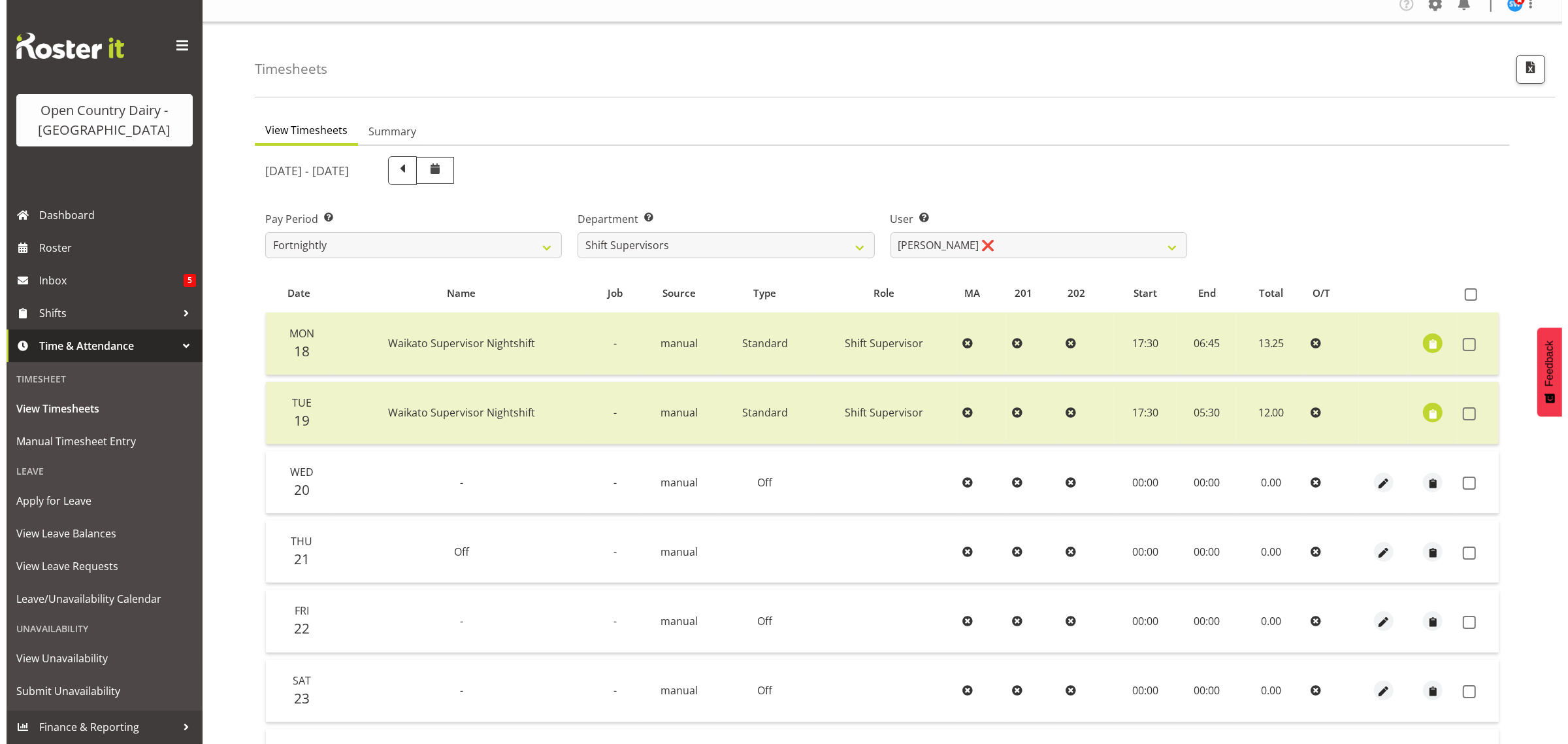
scroll to position [167, 0]
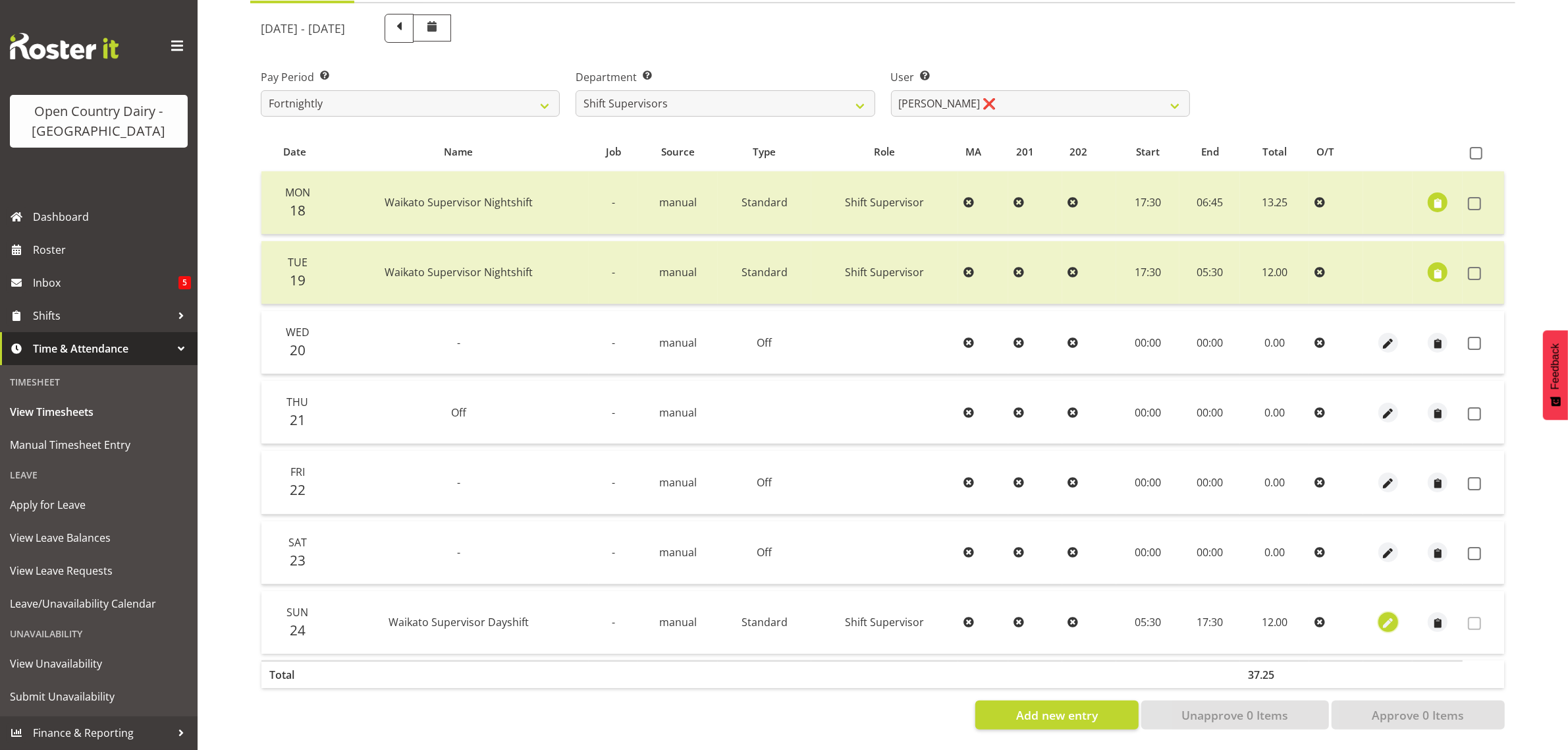
click at [1393, 616] on span "button" at bounding box center [1388, 623] width 15 height 15
select select "Standard"
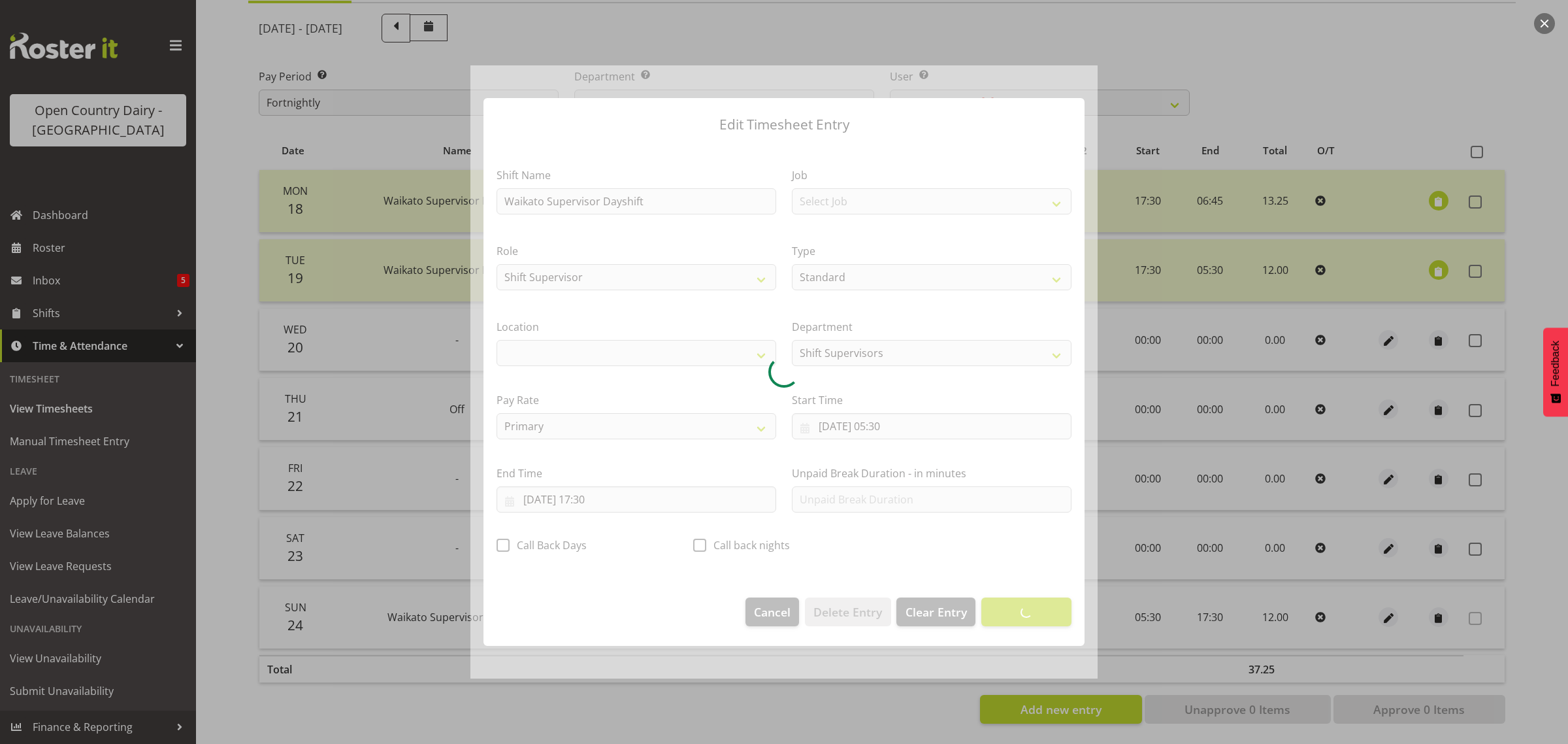
select select "1054"
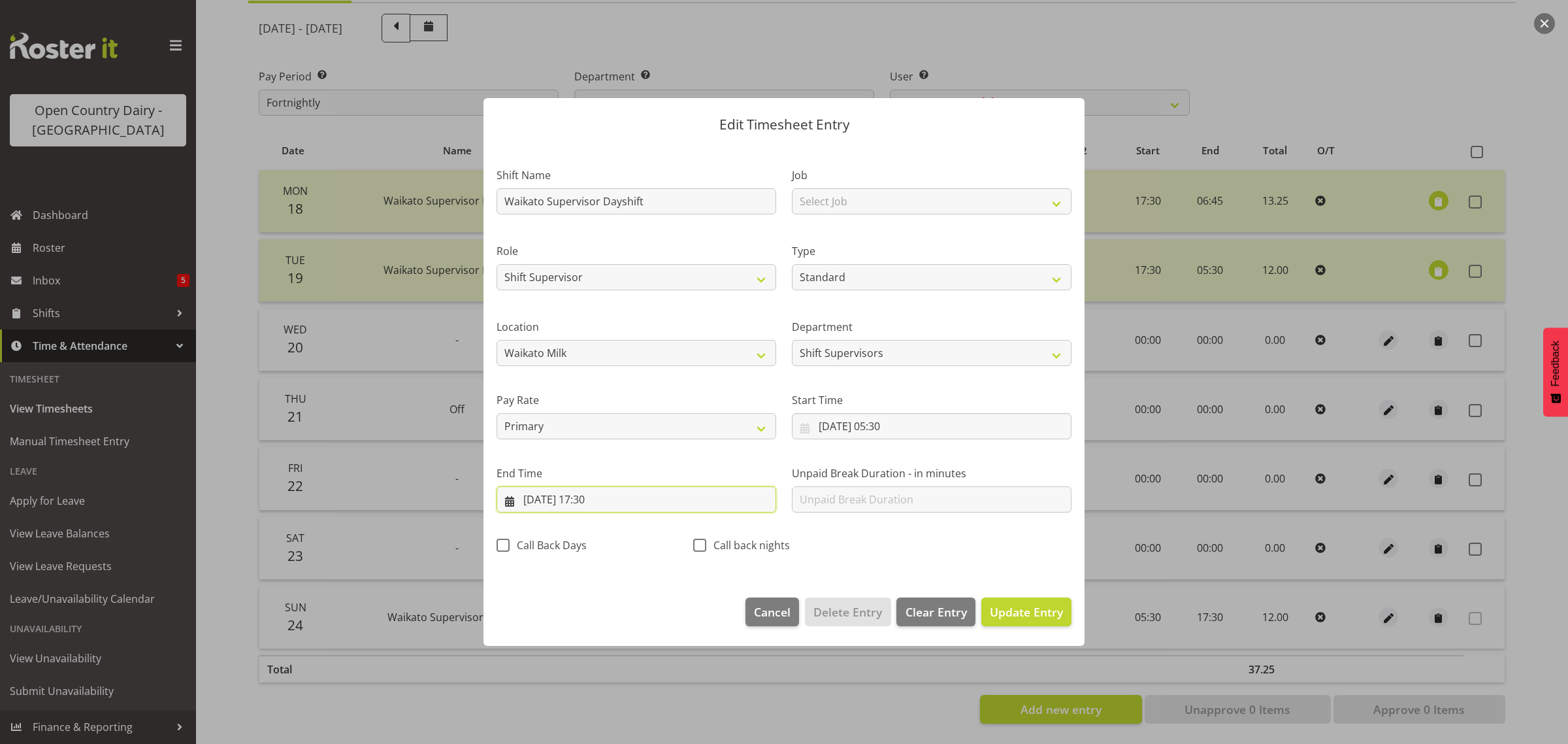
click at [595, 505] on input "[DATE] 17:30" at bounding box center [636, 499] width 280 height 26
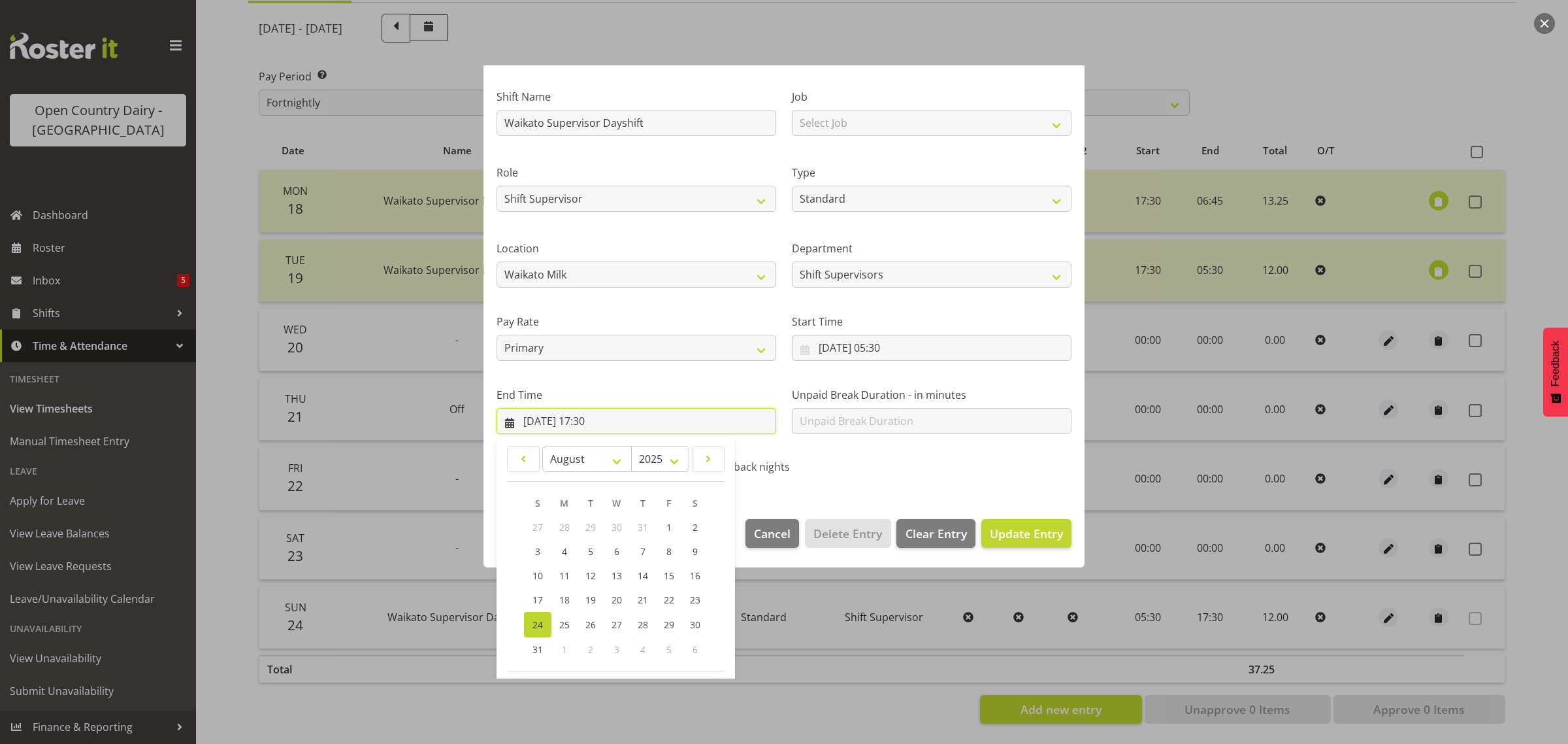
scroll to position [133, 0]
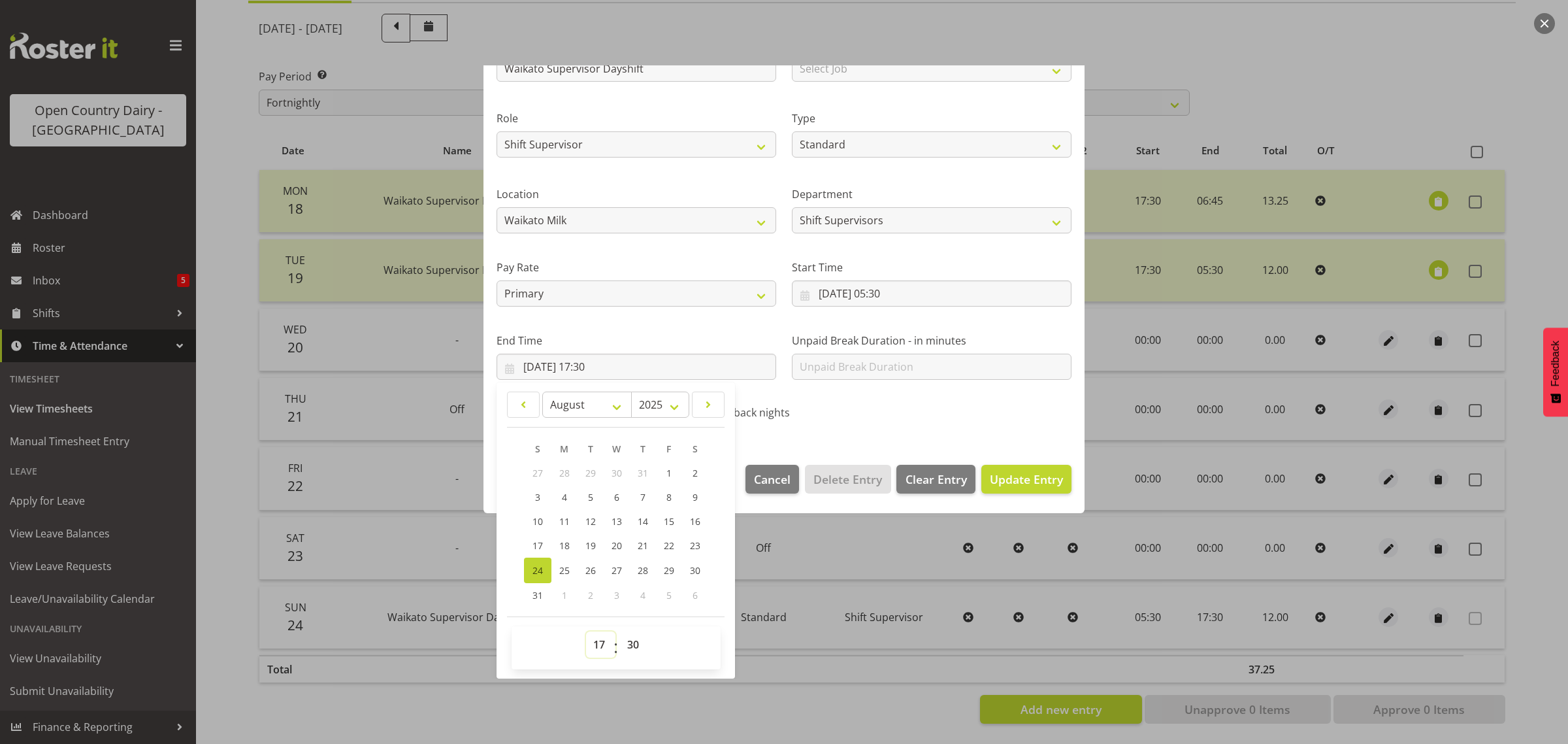
click at [598, 653] on select "00 01 02 03 04 05 06 07 08 09 10 11 12 13 14 15 16 17 18 19 20 21 22 23" at bounding box center [601, 644] width 30 height 26
select select "18"
click at [586, 631] on select "00 01 02 03 04 05 06 07 08 09 10 11 12 13 14 15 16 17 18 19 20 21 22 23" at bounding box center [601, 644] width 30 height 26
type input "[DATE] 18:30"
drag, startPoint x: 635, startPoint y: 653, endPoint x: 638, endPoint y: 635, distance: 18.2
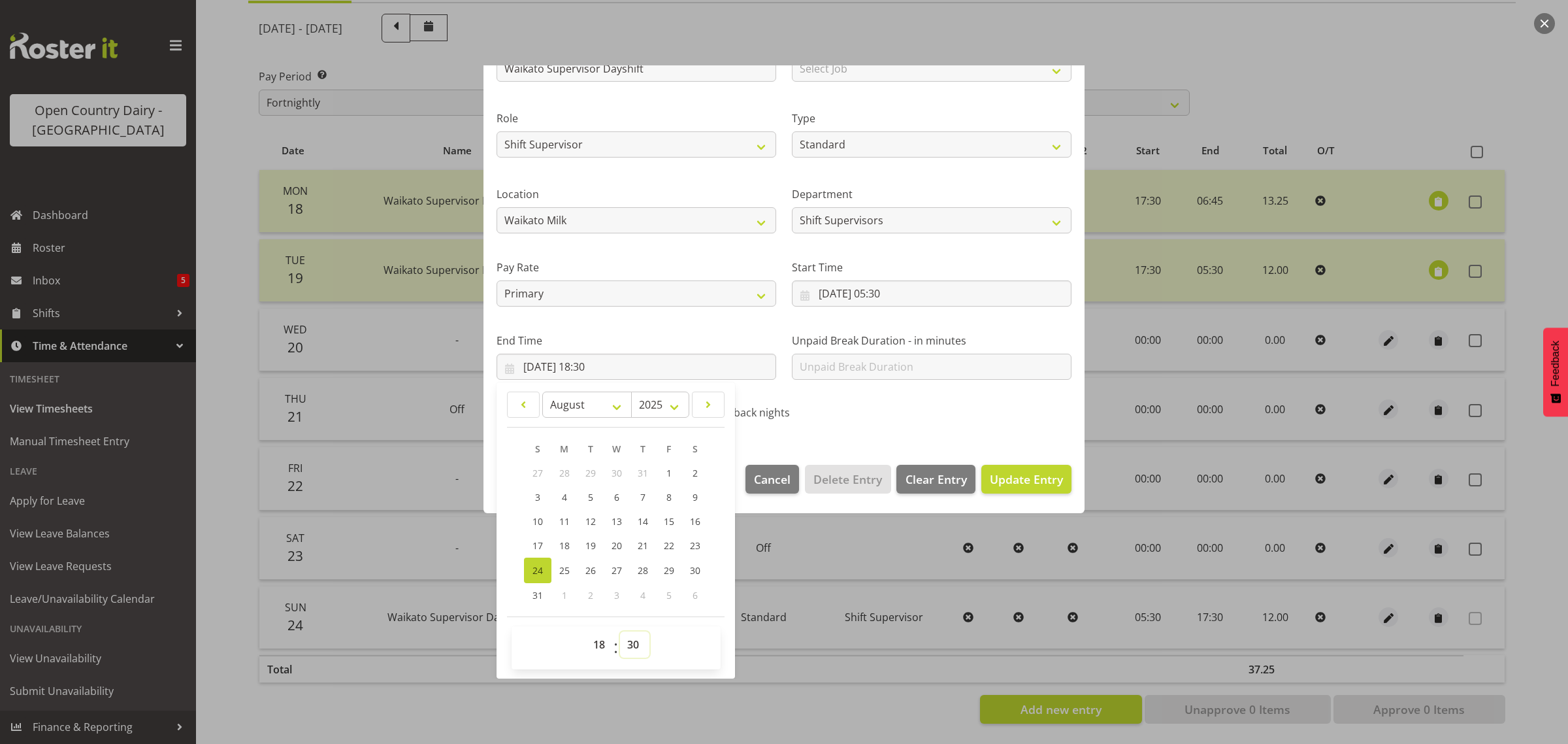
click at [638, 653] on select "00 01 02 03 04 05 06 07 08 09 10 11 12 13 14 15 16 17 18 19 20 21 22 23 24 25 2…" at bounding box center [634, 644] width 30 height 26
select select "0"
click at [620, 631] on select "00 01 02 03 04 05 06 07 08 09 10 11 12 13 14 15 16 17 18 19 20 21 22 23 24 25 2…" at bounding box center [634, 644] width 30 height 26
type input "[DATE] 18:00"
click at [1021, 486] on span "Update Entry" at bounding box center [1027, 479] width 73 height 16
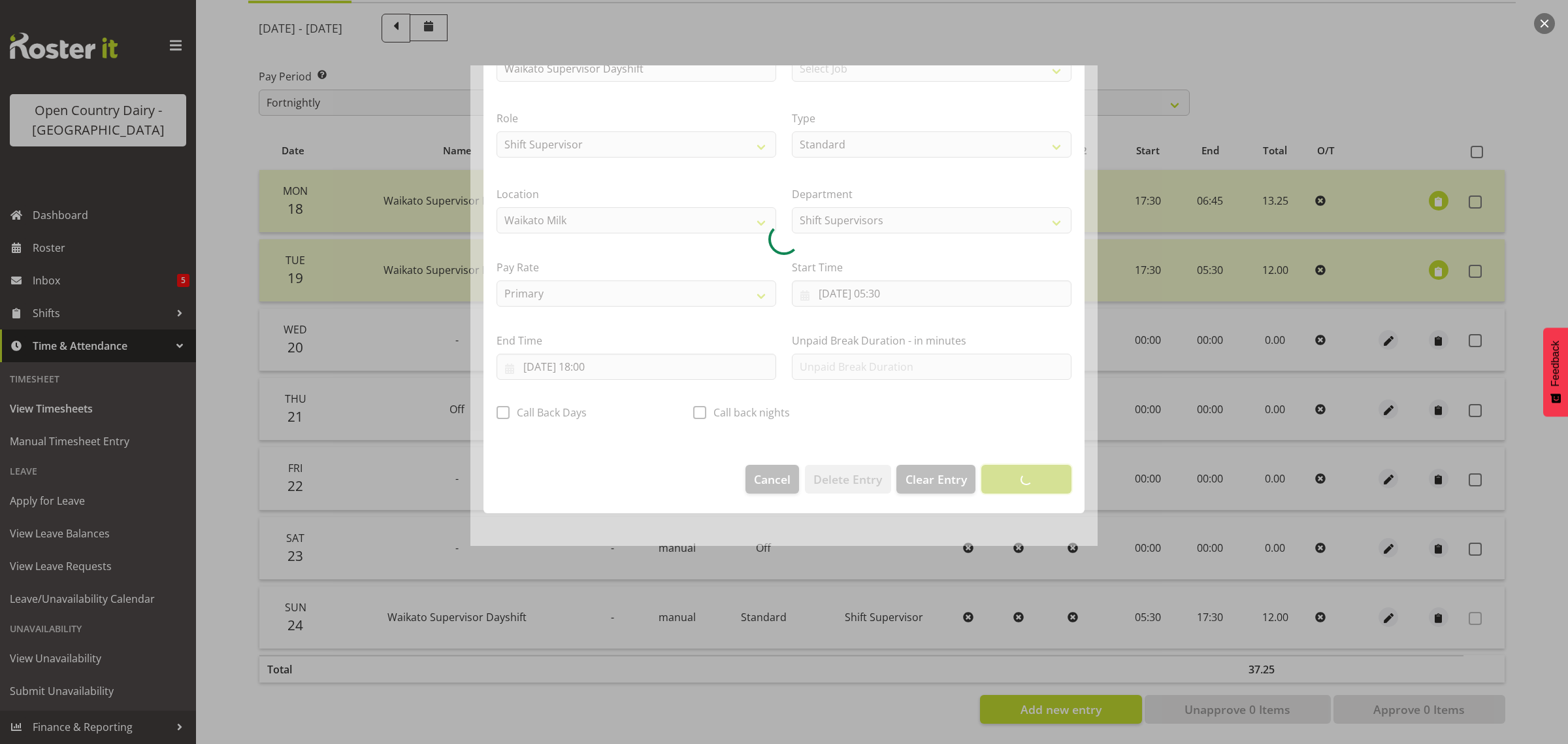
scroll to position [0, 0]
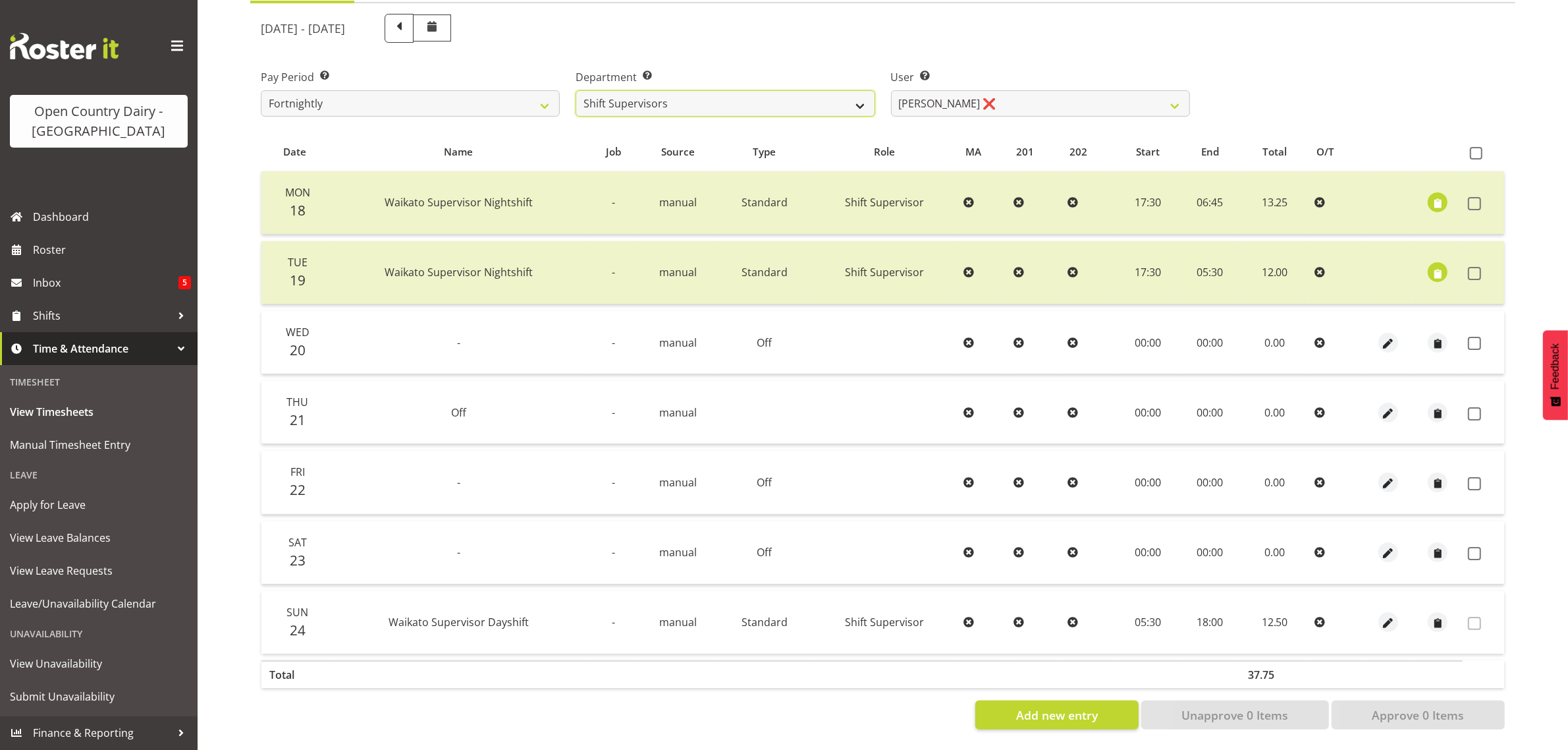
click at [720, 90] on select "701 702 703 704 705 706 707 708 709 710 711 712 713 714 715 716 717 718 719 720" at bounding box center [724, 103] width 299 height 26
select select "805"
click at [575, 90] on select "701 702 703 704 705 706 707 708 709 710 711 712 713 714 715 716 717 718 719 720" at bounding box center [724, 103] width 299 height 26
select select "10244"
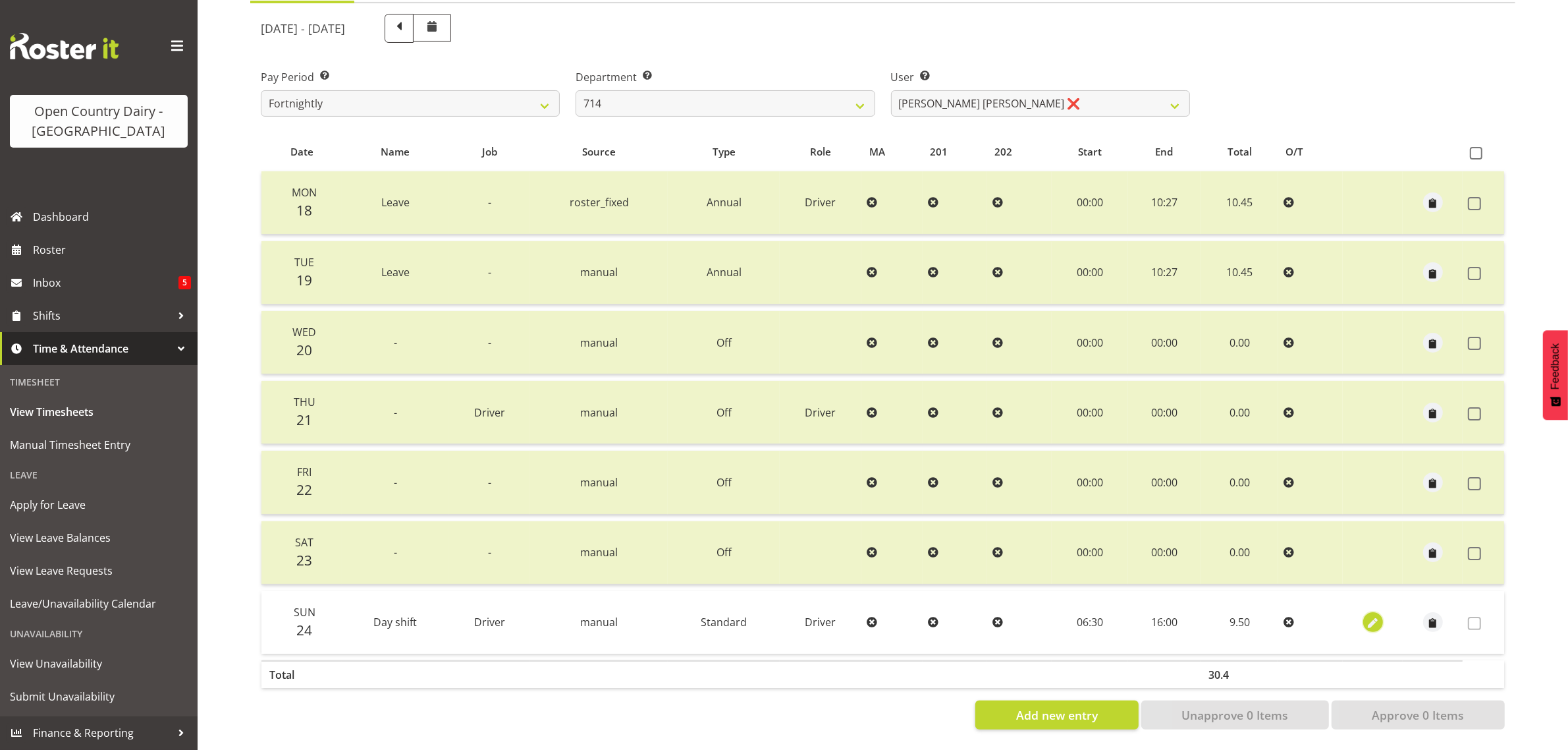
click at [1381, 612] on button "button" at bounding box center [1373, 622] width 20 height 20
select select "Standard"
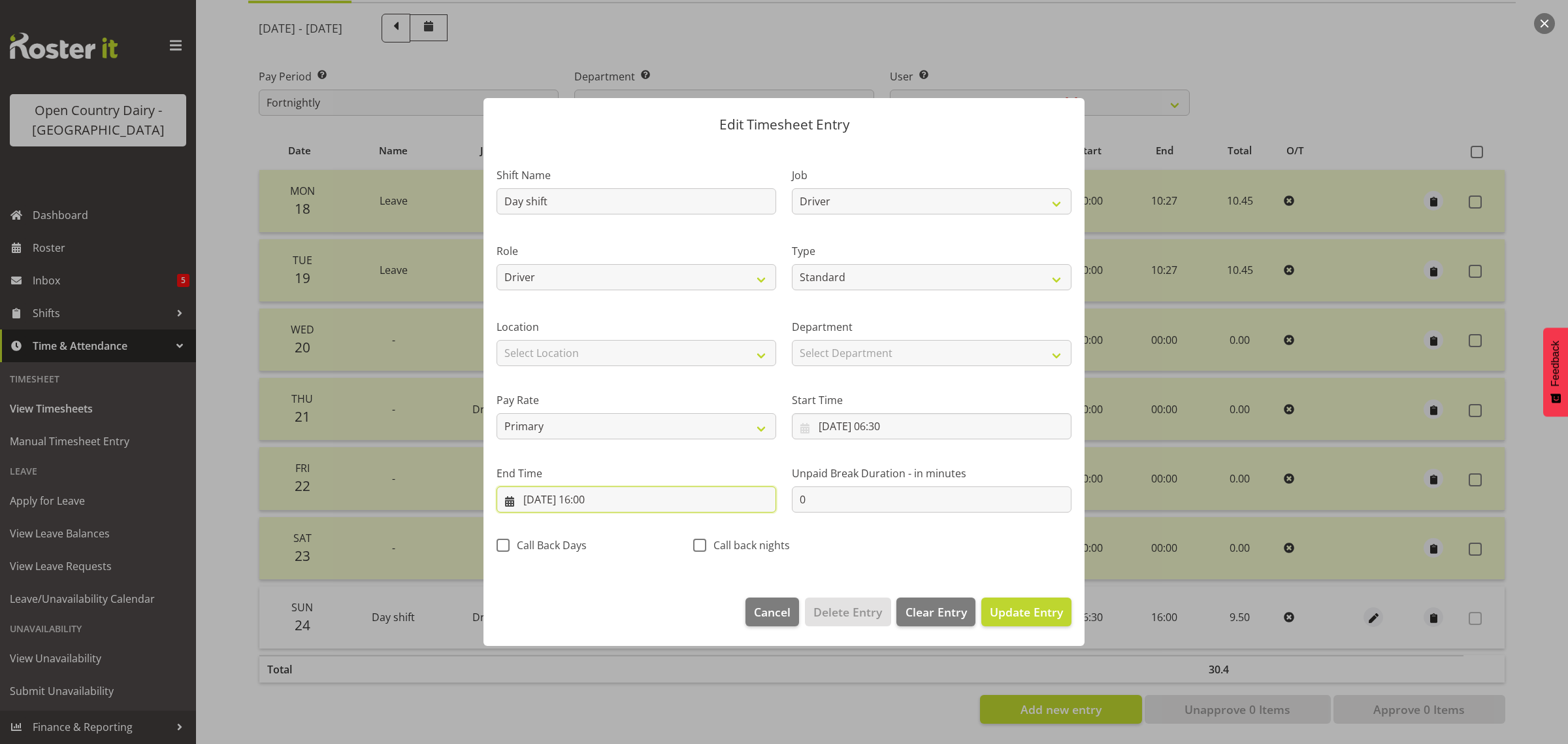
click at [588, 500] on input "[DATE] 16:00" at bounding box center [636, 499] width 280 height 26
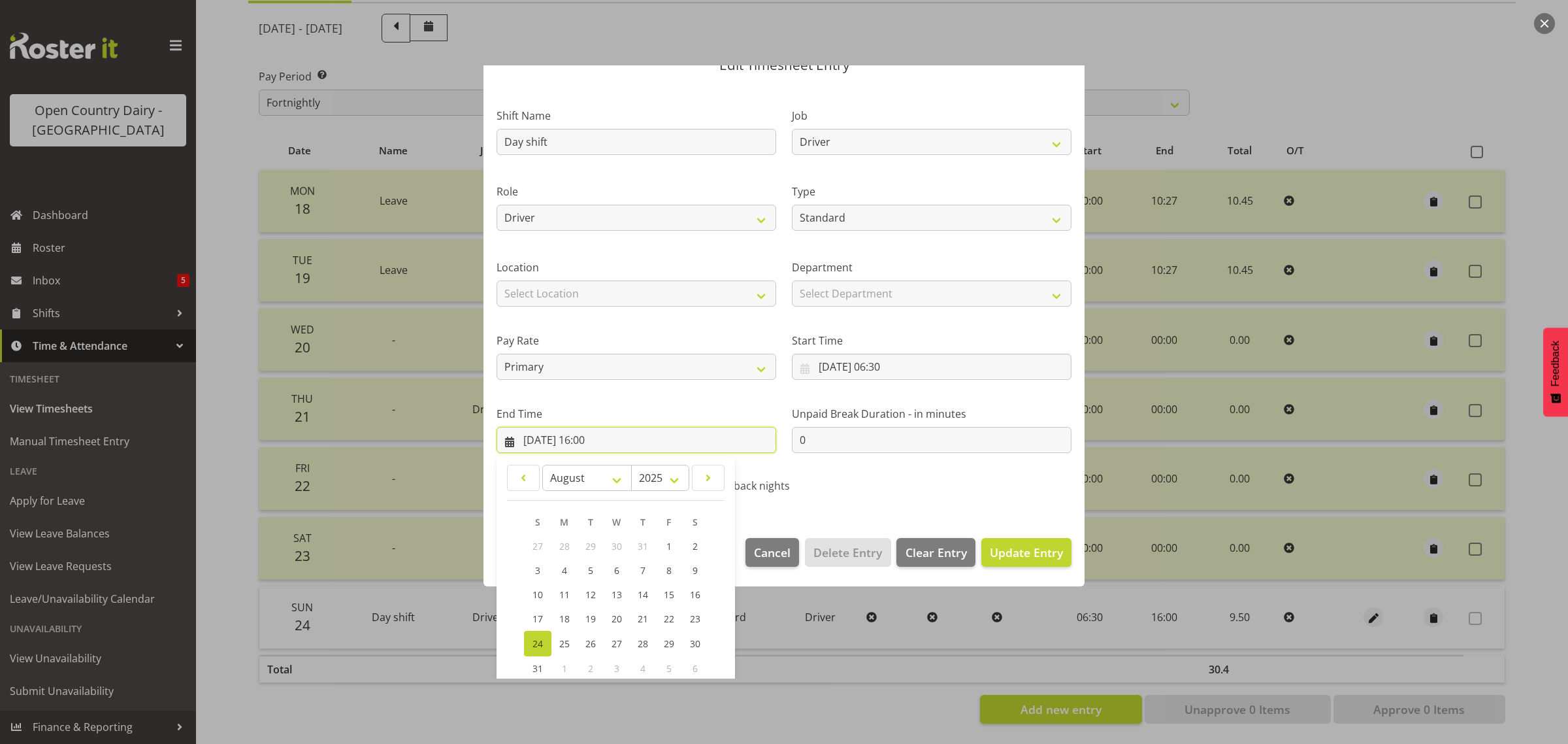
scroll to position [133, 0]
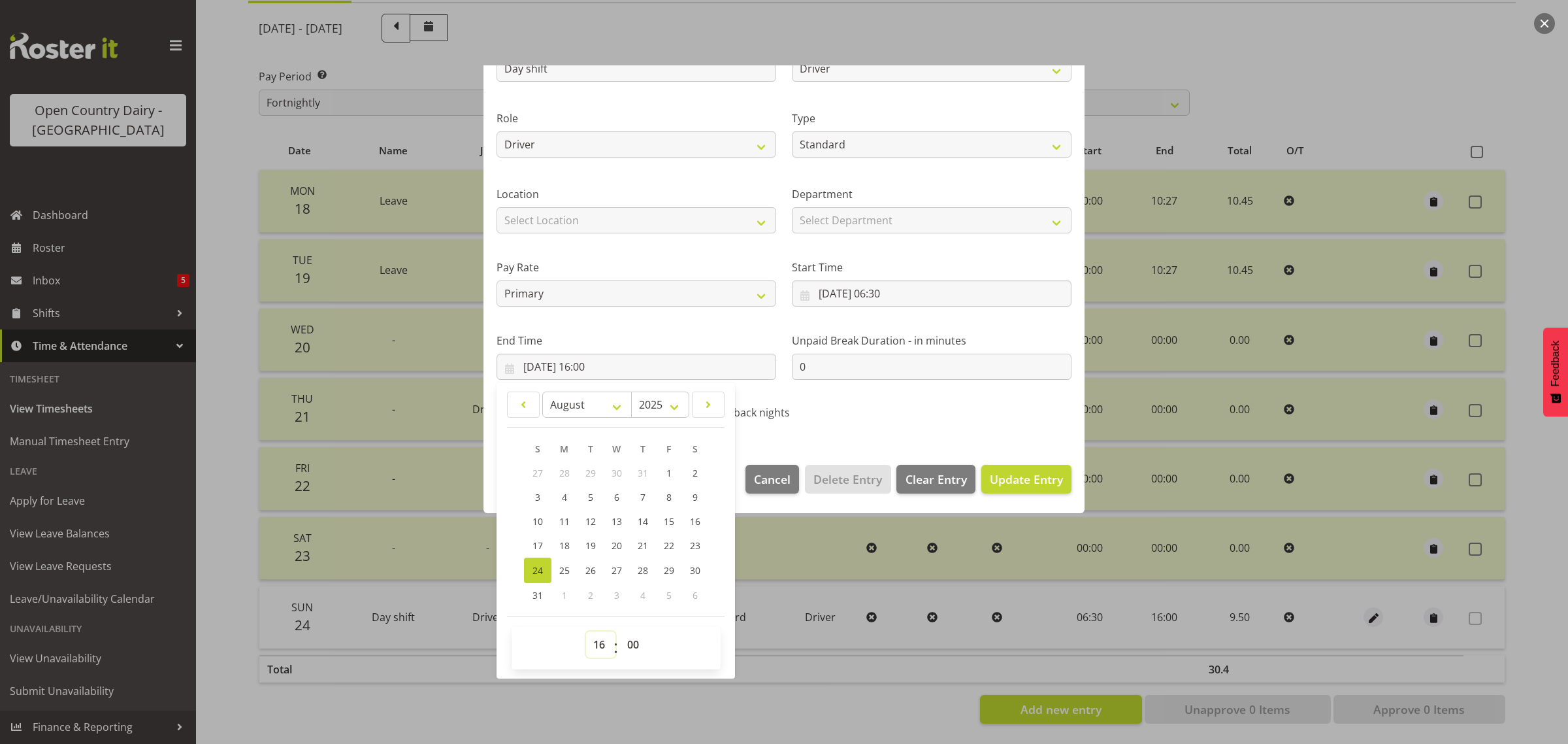
click at [601, 640] on select "00 01 02 03 04 05 06 07 08 09 10 11 12 13 14 15 16 17 18 19 20 21 22 23" at bounding box center [601, 644] width 30 height 26
select select "17"
click at [586, 631] on select "00 01 02 03 04 05 06 07 08 09 10 11 12 13 14 15 16 17 18 19 20 21 22 23" at bounding box center [601, 644] width 30 height 26
type input "[DATE] 17:00"
click at [635, 650] on select "00 01 02 03 04 05 06 07 08 09 10 11 12 13 14 15 16 17 18 19 20 21 22 23 24 25 2…" at bounding box center [634, 644] width 30 height 26
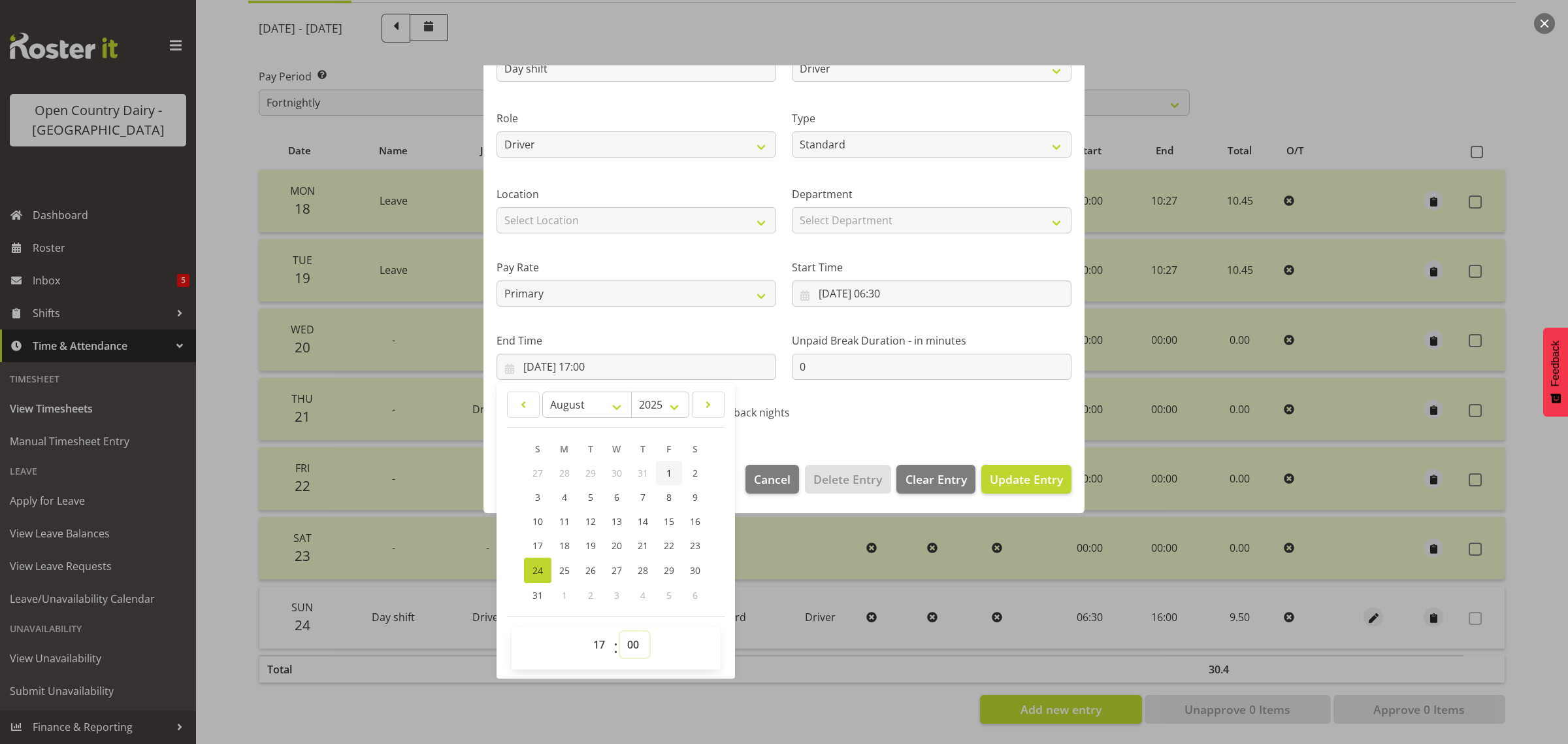
select select "30"
click at [620, 631] on select "00 01 02 03 04 05 06 07 08 09 10 11 12 13 14 15 16 17 18 19 20 21 22 23 24 25 2…" at bounding box center [634, 644] width 30 height 26
type input "[DATE] 17:30"
click at [998, 470] on span "Update Entry" at bounding box center [1027, 479] width 73 height 17
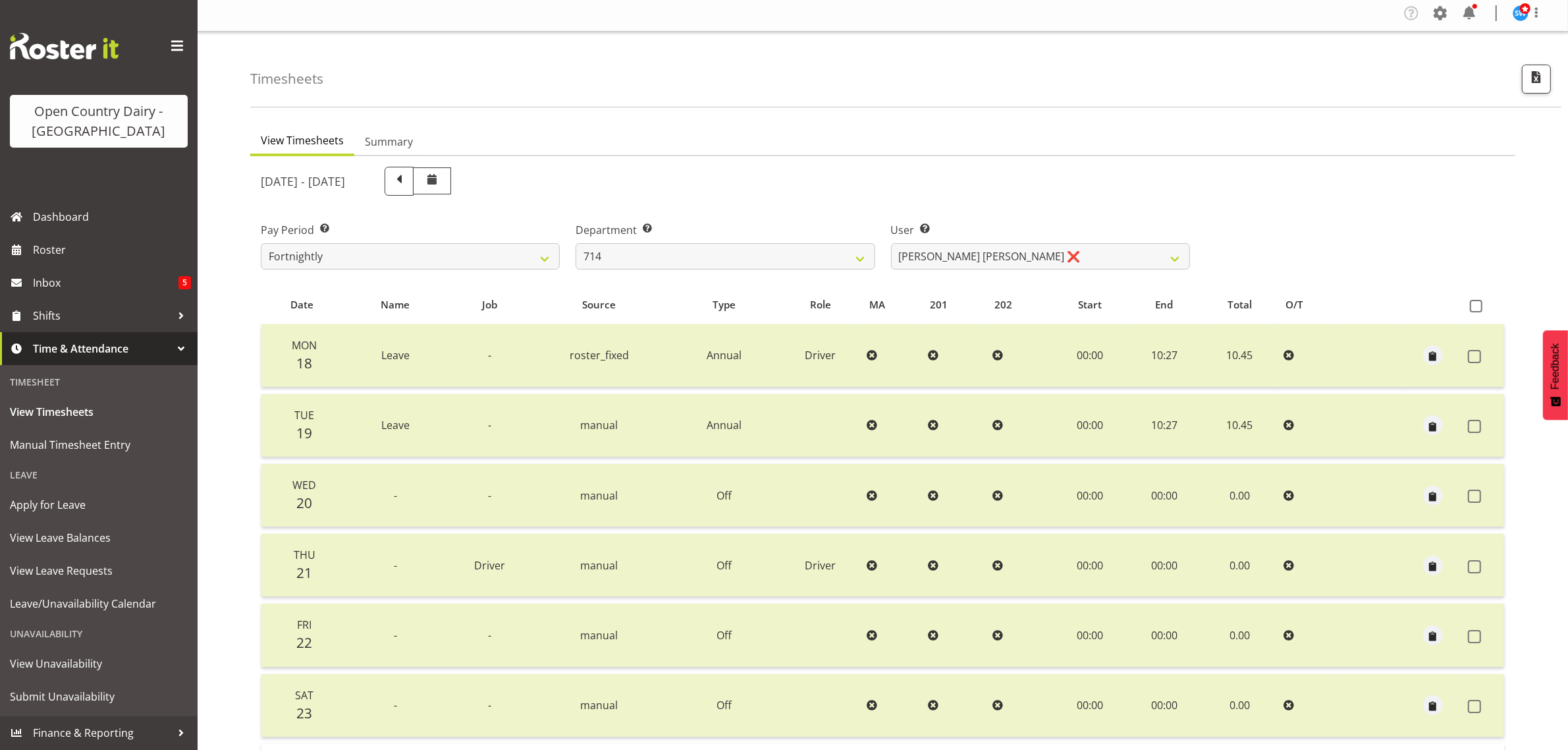
scroll to position [0, 0]
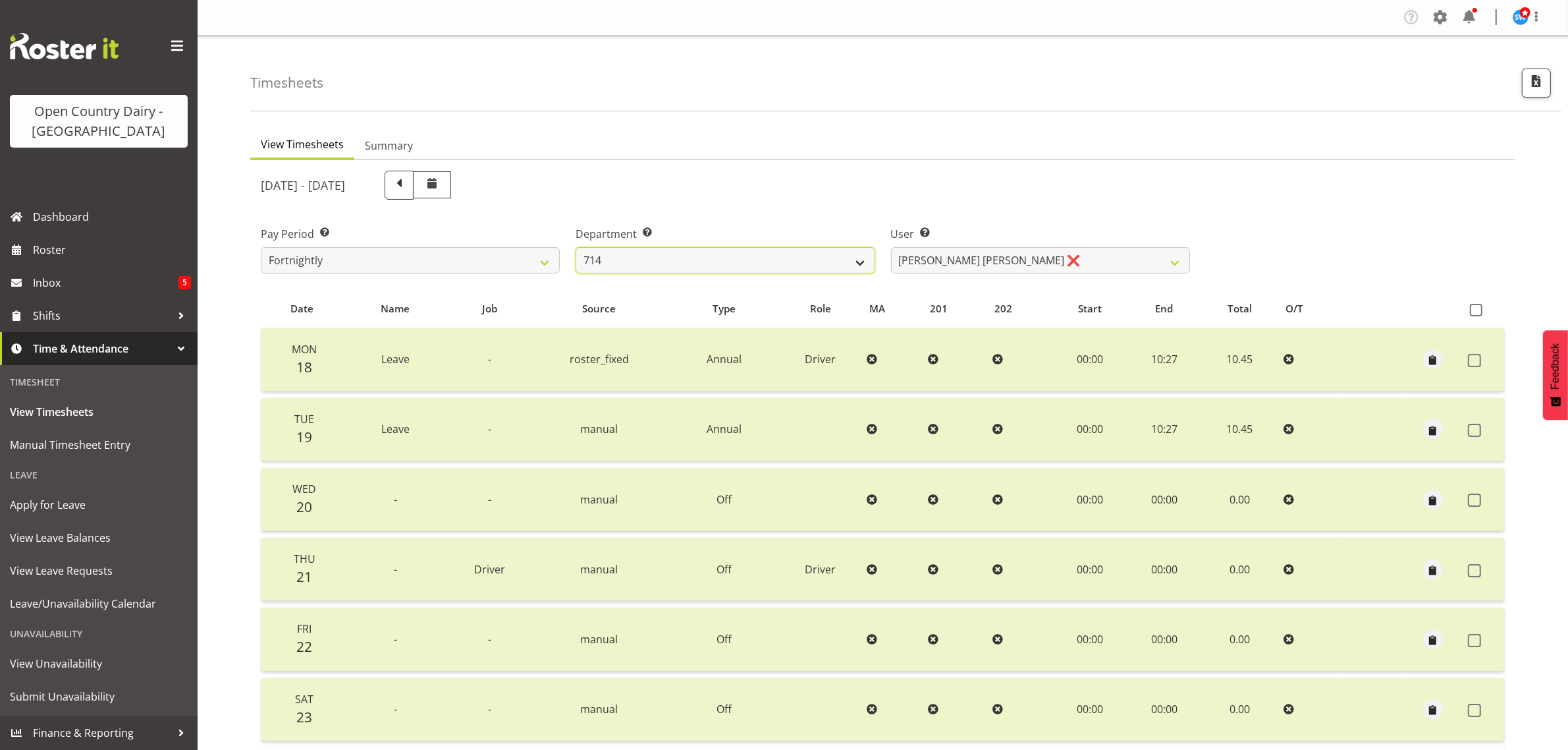
click at [824, 257] on select "701 702 703 704 705 706 707 708 709 710 711 712 713 714 715 716 717 718 719 720" at bounding box center [724, 260] width 299 height 26
select select "874"
click at [575, 247] on select "701 702 703 704 705 706 707 708 709 710 711 712 713 714 715 716 717 718 719 720" at bounding box center [724, 260] width 299 height 26
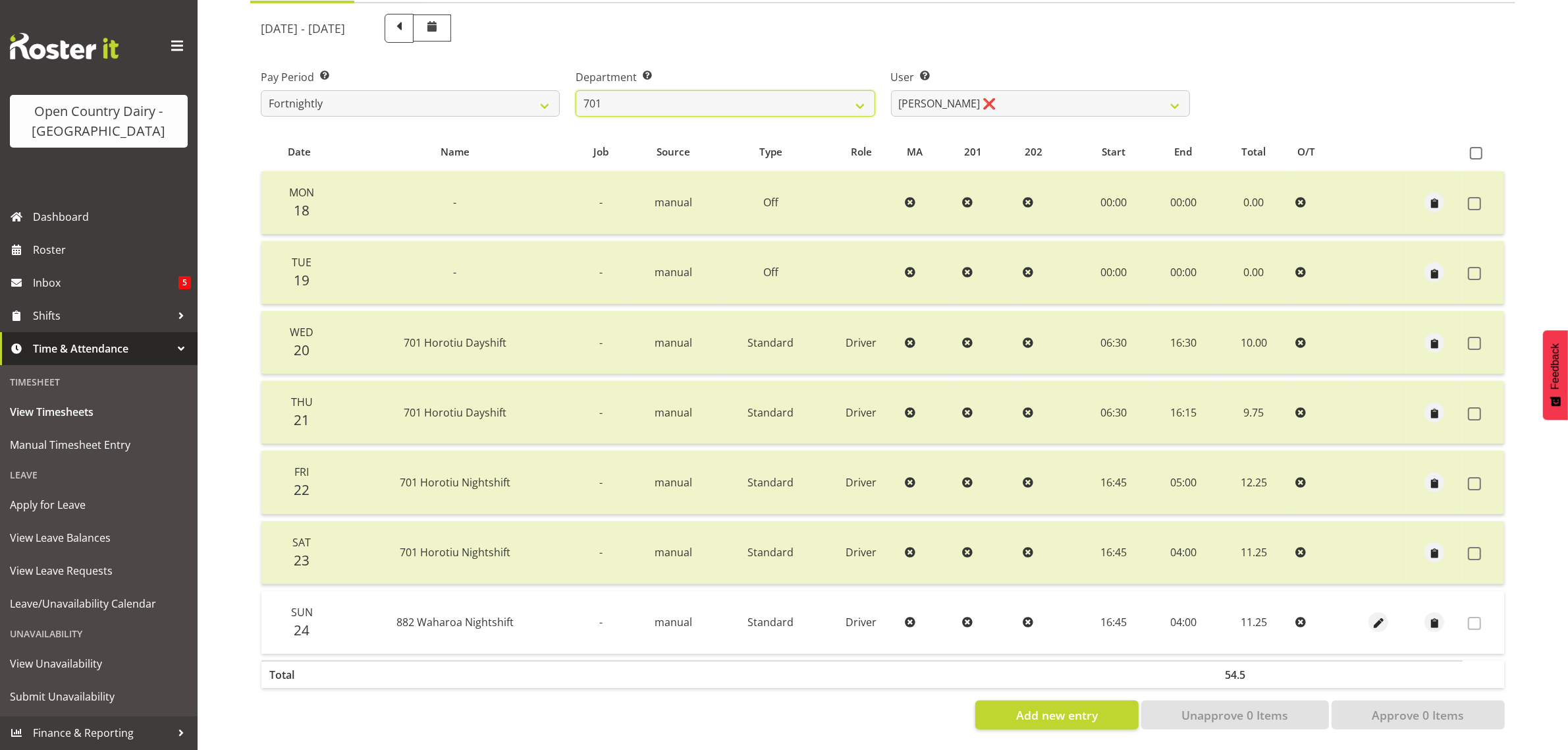
scroll to position [168, 0]
click at [1386, 612] on button "button" at bounding box center [1378, 622] width 20 height 20
select select "Standard"
select select "883"
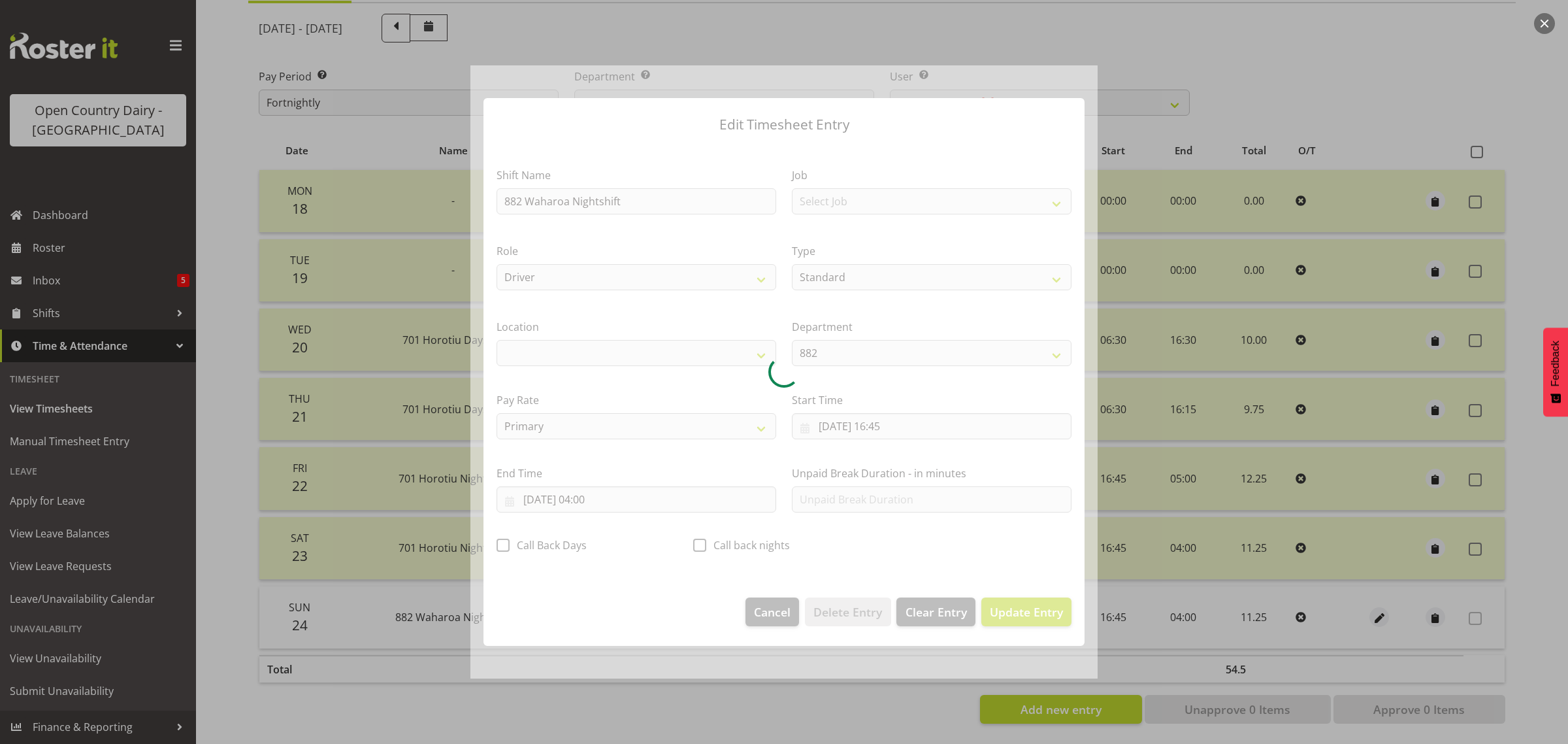
select select "1054"
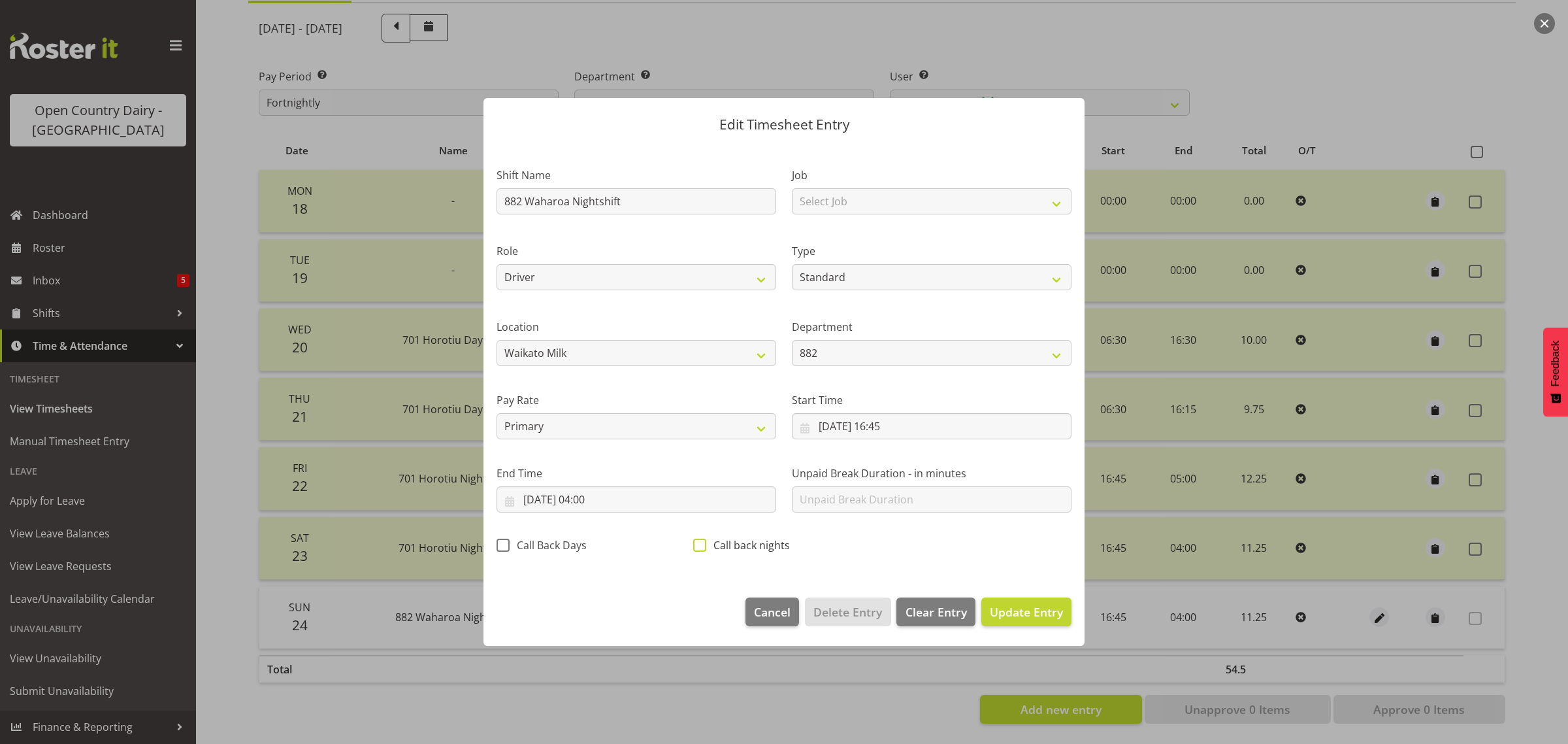
click at [704, 547] on span at bounding box center [700, 544] width 13 height 13
click at [702, 547] on input "Call back nights" at bounding box center [697, 545] width 8 height 8
checkbox input "true"
click at [1031, 612] on span "Update Entry" at bounding box center [1027, 611] width 73 height 16
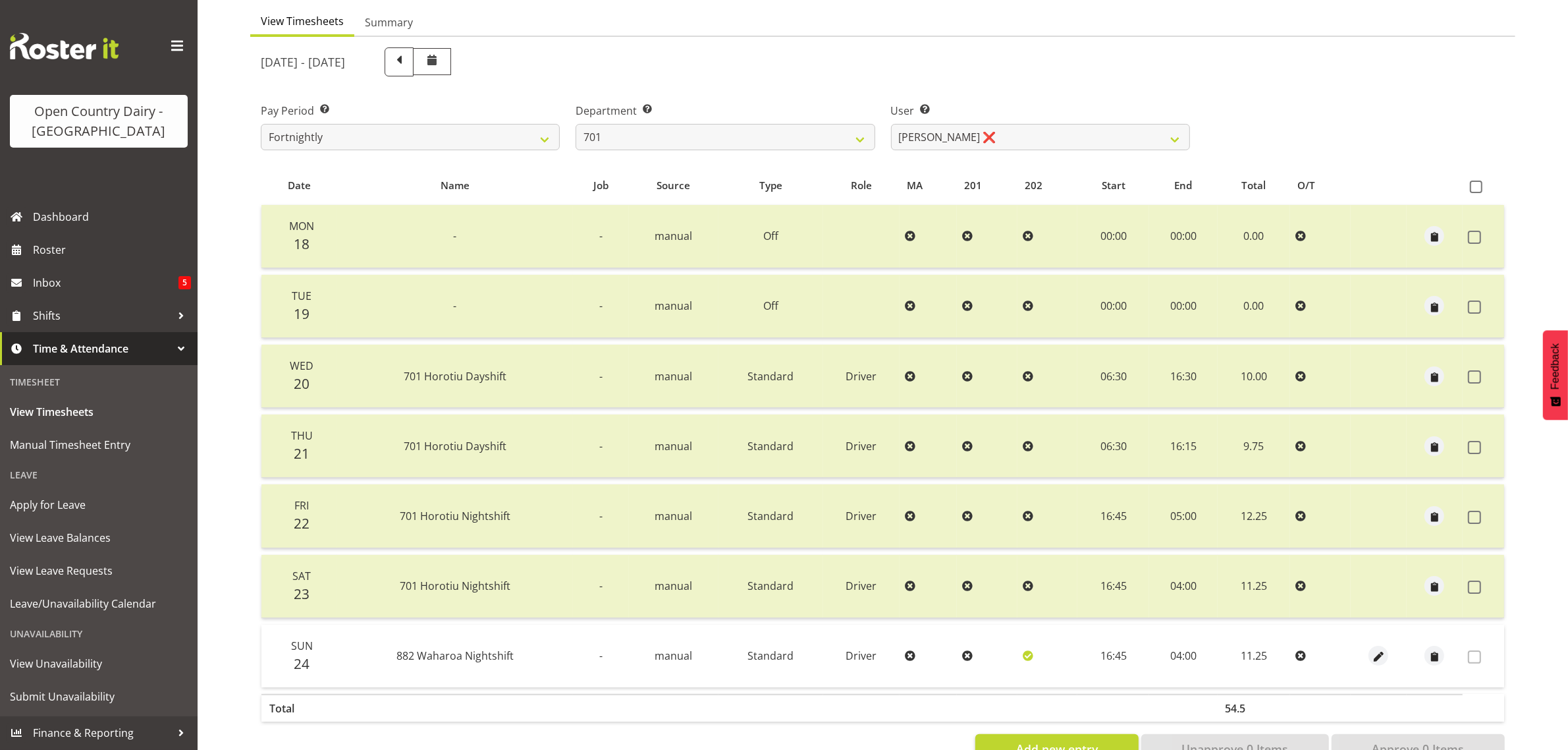
scroll to position [86, 0]
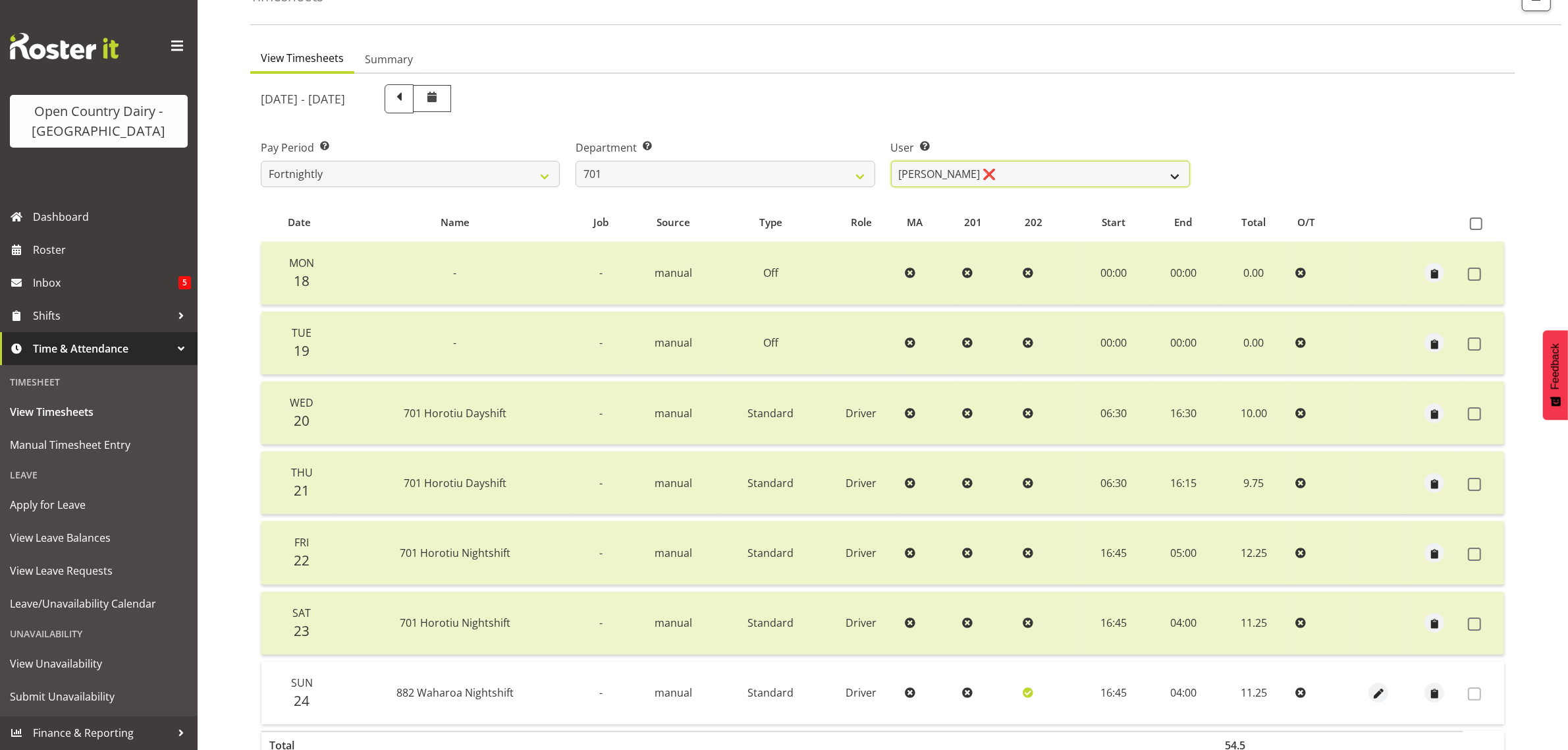
click at [1076, 164] on select "[PERSON_NAME] ❌ [PERSON_NAME] ❌ [PERSON_NAME] ❌ [PERSON_NAME] ❌" at bounding box center [1040, 174] width 299 height 26
select select "9454"
click at [891, 161] on select "[PERSON_NAME] ❌ [PERSON_NAME] ❌ [PERSON_NAME] ❌ [PERSON_NAME] ❌" at bounding box center [1040, 174] width 299 height 26
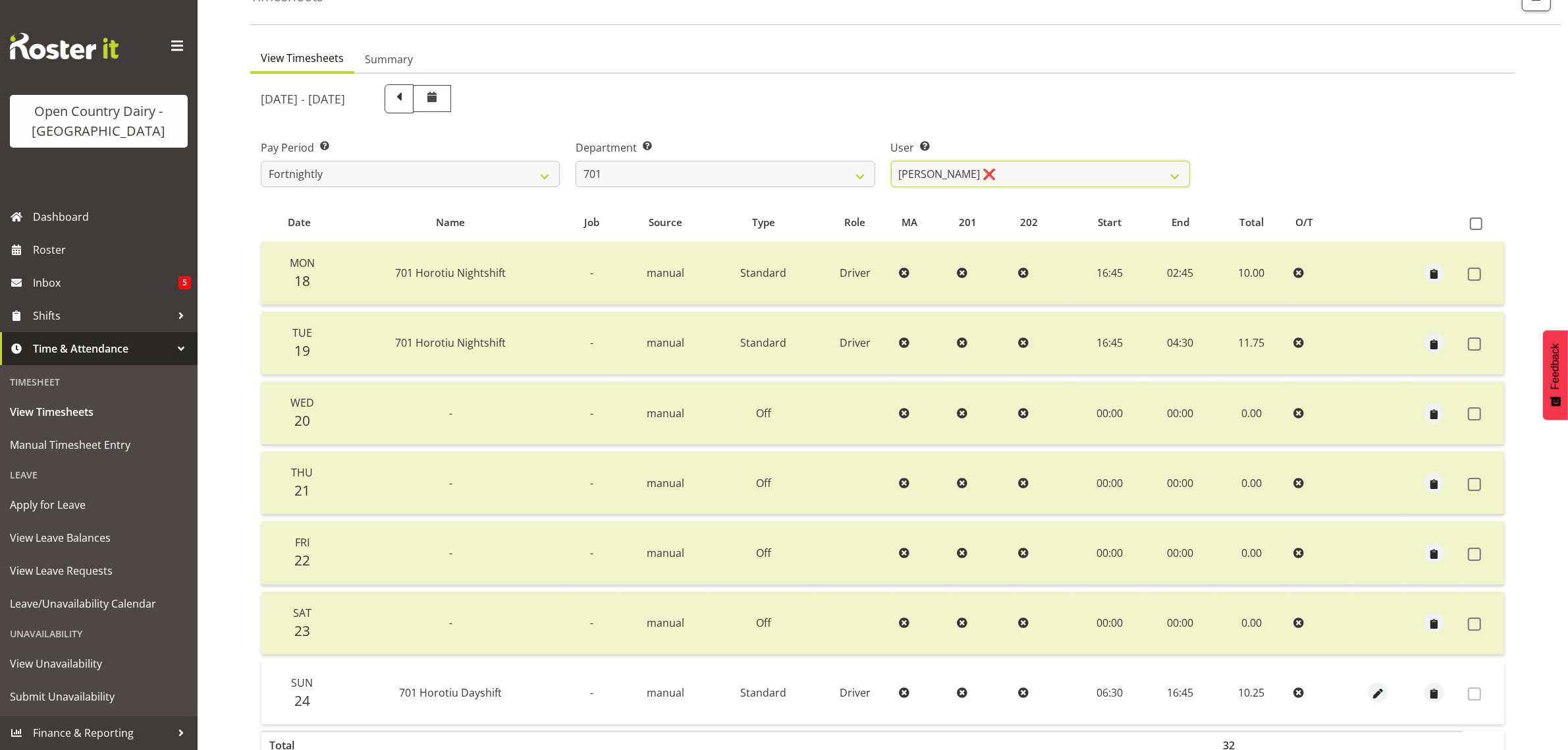
scroll to position [168, 0]
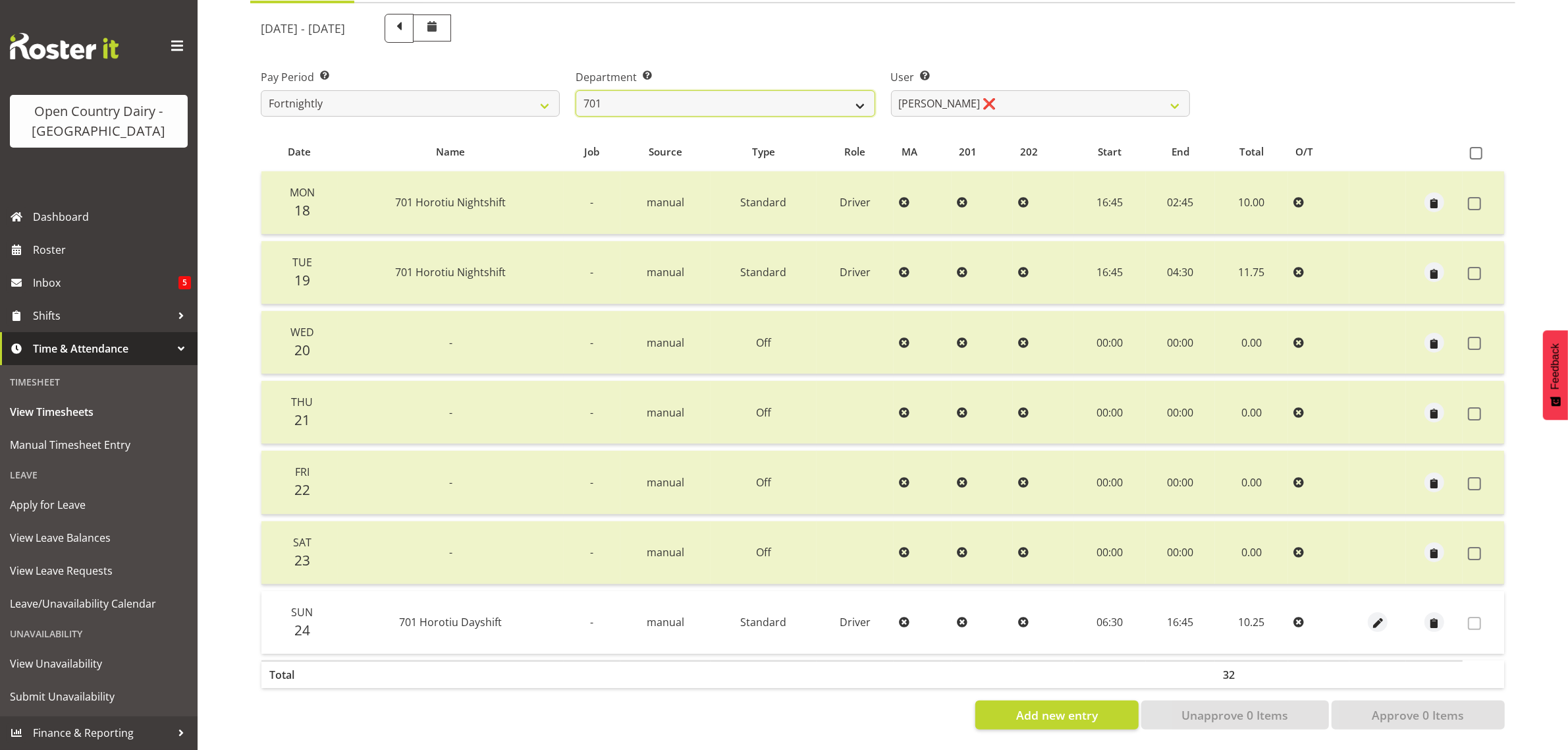
click at [830, 90] on select "701 702 703 704 705 706 707 708 709 710 711 712 713 714 715 716 717 718 719 720" at bounding box center [724, 103] width 299 height 26
select select "735"
click at [575, 90] on select "701 702 703 704 705 706 707 708 709 710 711 712 713 714 715 716 717 718 719 720" at bounding box center [724, 103] width 299 height 26
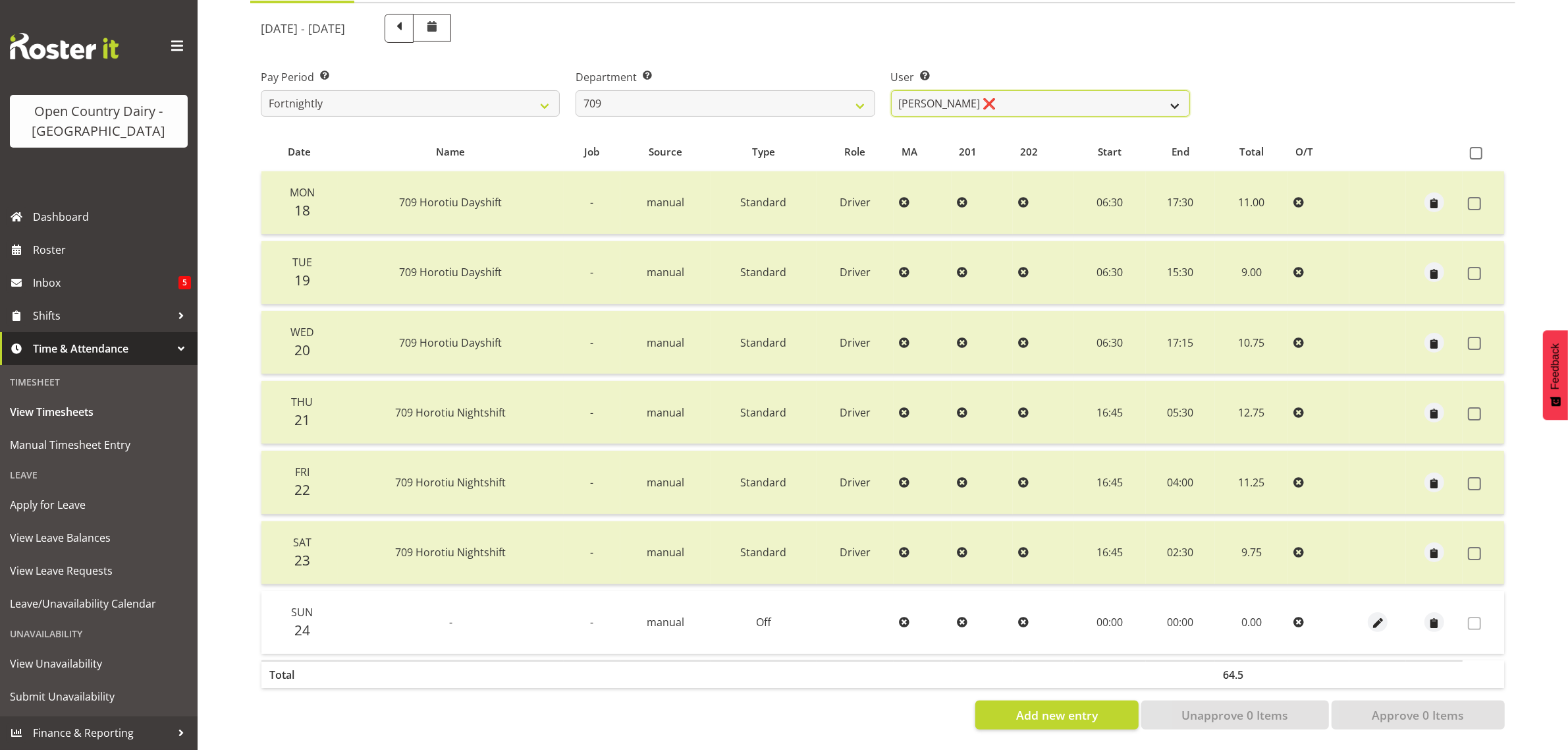
click at [1005, 92] on select "[PERSON_NAME] ❌ [PERSON_NAME] ❌ [PERSON_NAME] ❌ [PERSON_NAME] ❌" at bounding box center [1040, 103] width 299 height 26
select select "9989"
click at [891, 90] on select "[PERSON_NAME] ❌ [PERSON_NAME] ❌ [PERSON_NAME] ❌ [PERSON_NAME] ❌" at bounding box center [1040, 103] width 299 height 26
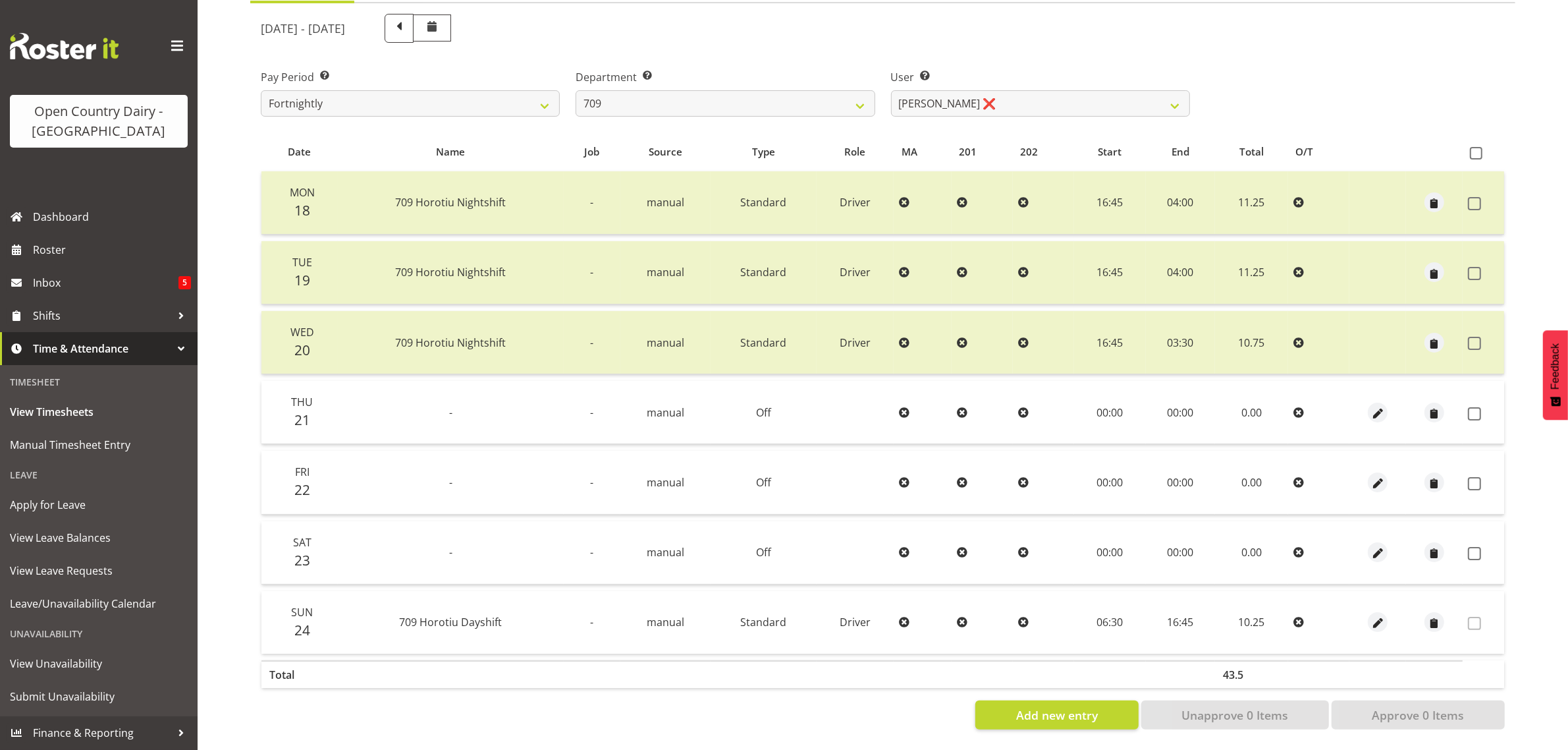
drag, startPoint x: 1477, startPoint y: 394, endPoint x: 1499, endPoint y: 453, distance: 63.0
click at [1480, 407] on span at bounding box center [1474, 413] width 13 height 13
checkbox input "true"
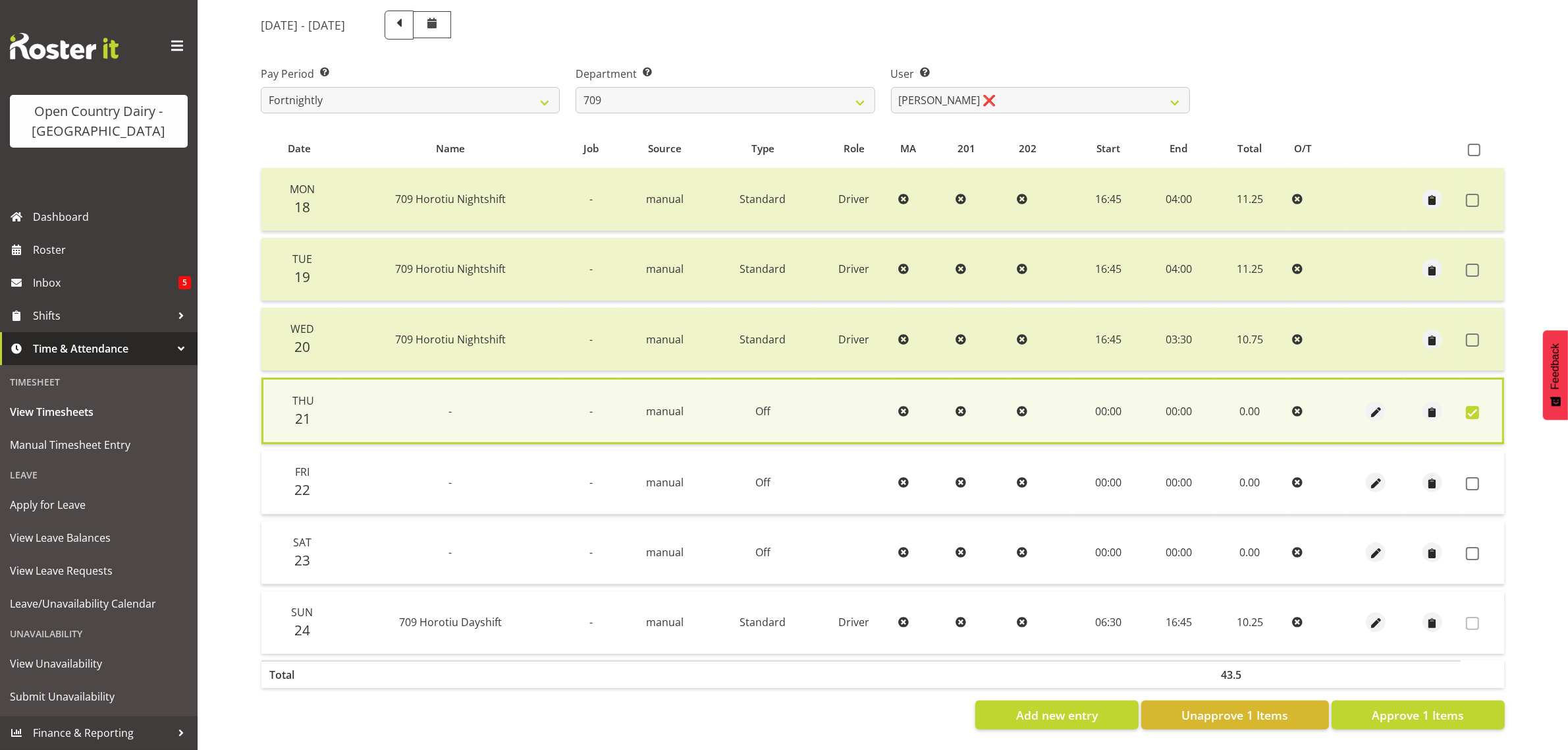
drag, startPoint x: 1474, startPoint y: 468, endPoint x: 1469, endPoint y: 502, distance: 34.4
click at [1475, 477] on span at bounding box center [1472, 483] width 13 height 13
checkbox input "true"
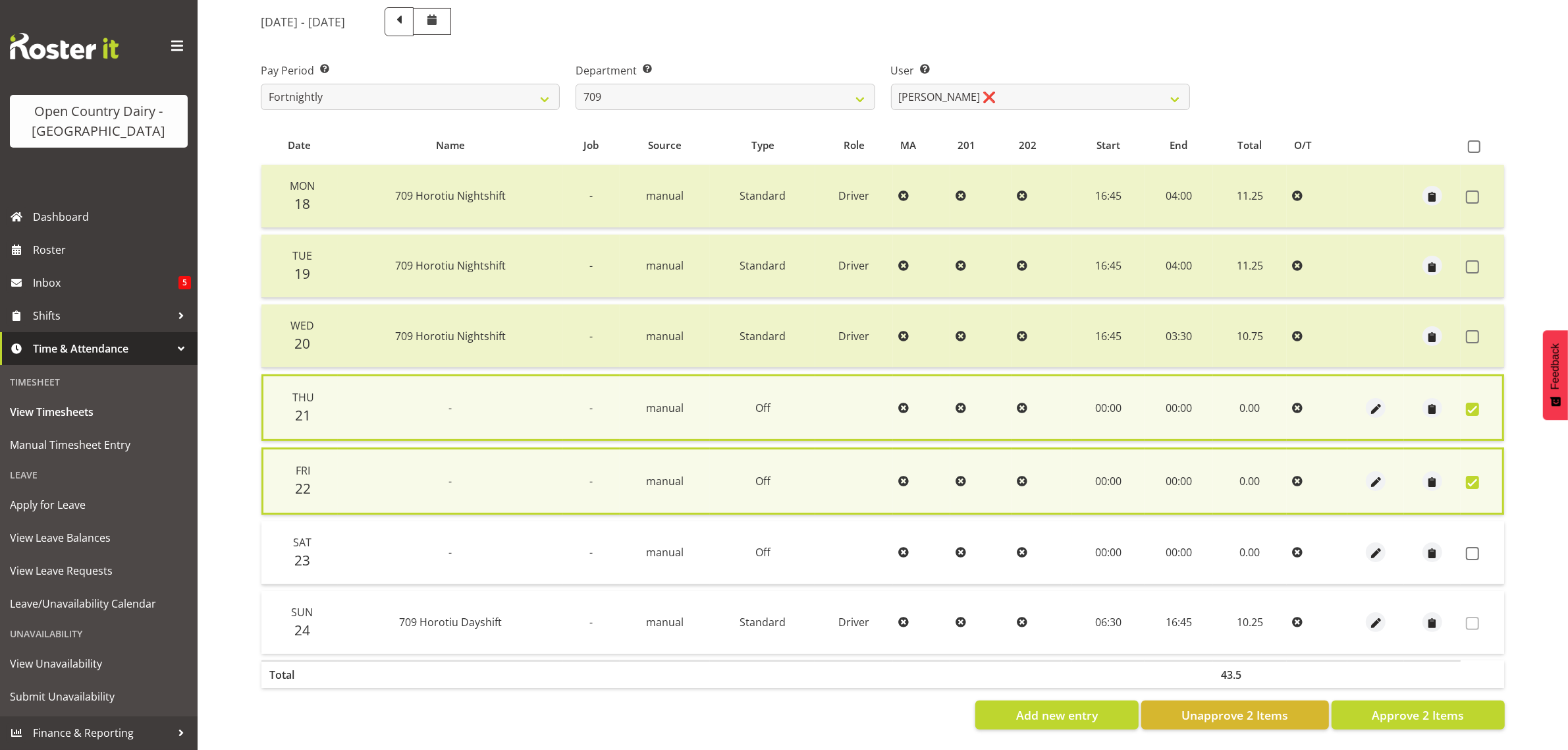
drag, startPoint x: 1476, startPoint y: 543, endPoint x: 1472, endPoint y: 594, distance: 51.2
click at [1479, 546] on span at bounding box center [1472, 553] width 13 height 13
checkbox input "true"
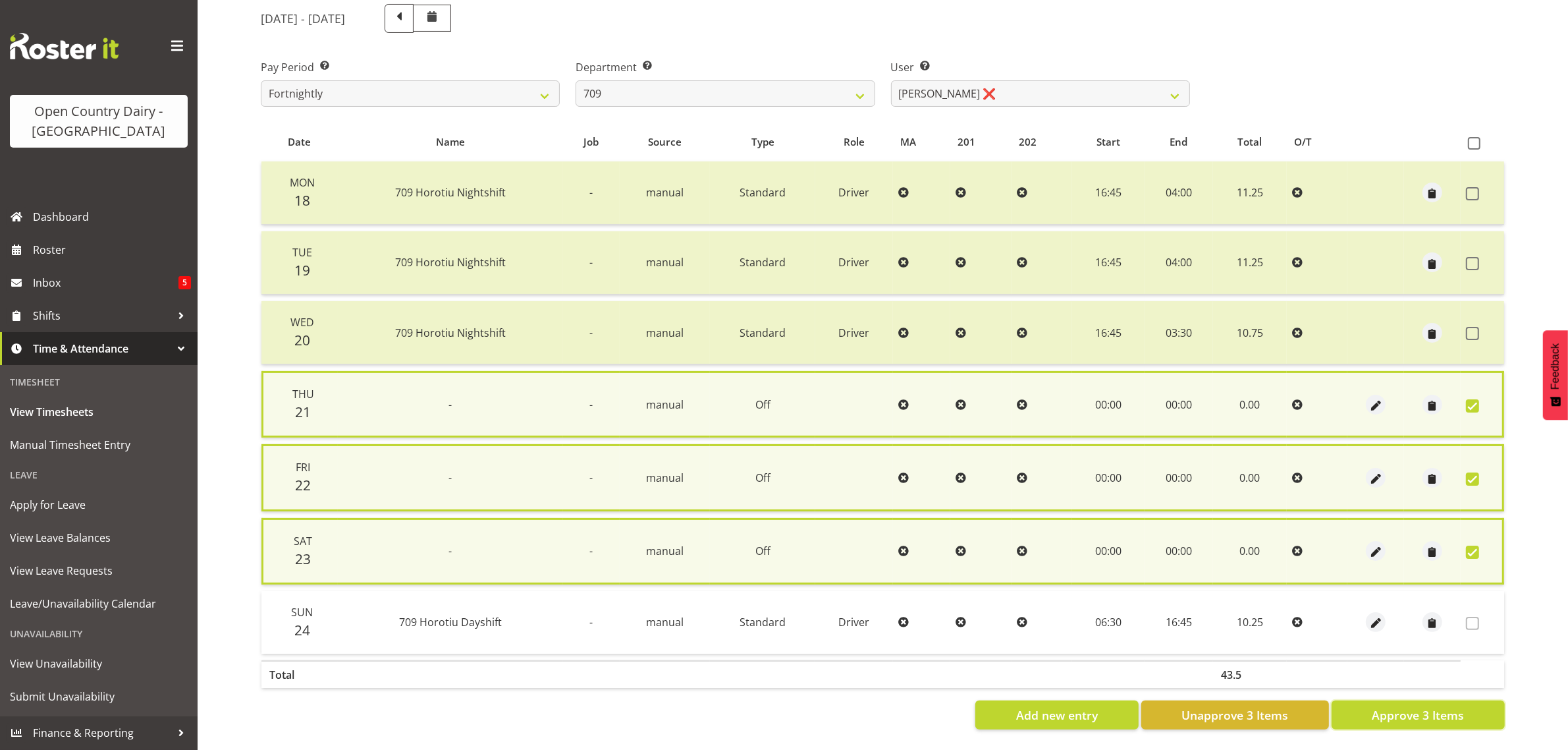
click at [1398, 722] on button "Approve 3 Items" at bounding box center [1417, 715] width 173 height 29
checkbox input "false"
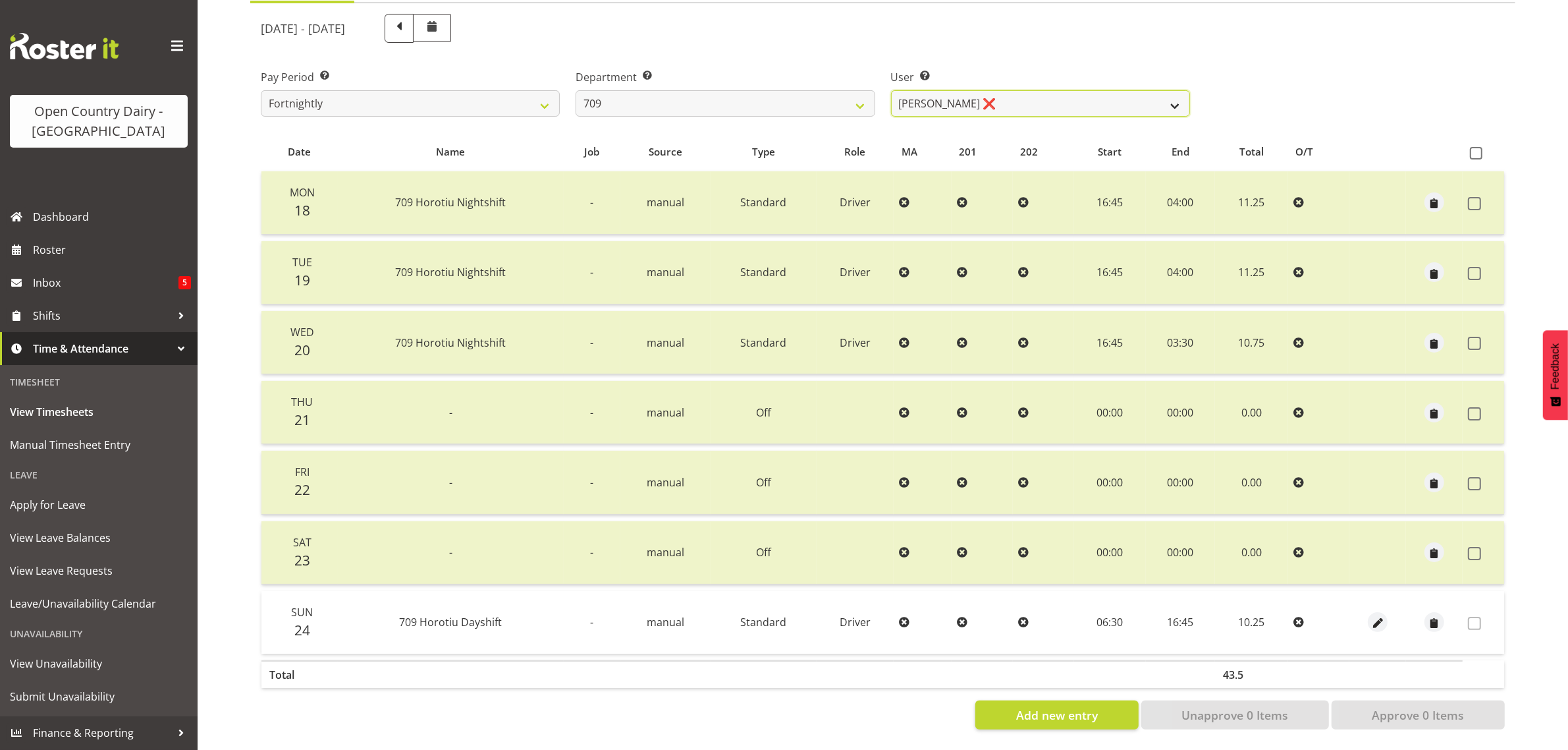
click at [1064, 90] on select "[PERSON_NAME] ❌ [PERSON_NAME] ❌ [PERSON_NAME] ❌ [PERSON_NAME] ❌" at bounding box center [1040, 103] width 299 height 26
click at [682, 96] on select "701 702 703 704 705 706 707 708 709 710 711 712 713 714 715 716 717 718 719 720" at bounding box center [724, 103] width 299 height 26
select select "875"
click at [575, 90] on select "701 702 703 704 705 706 707 708 709 710 711 712 713 714 715 716 717 718 719 720" at bounding box center [724, 103] width 299 height 26
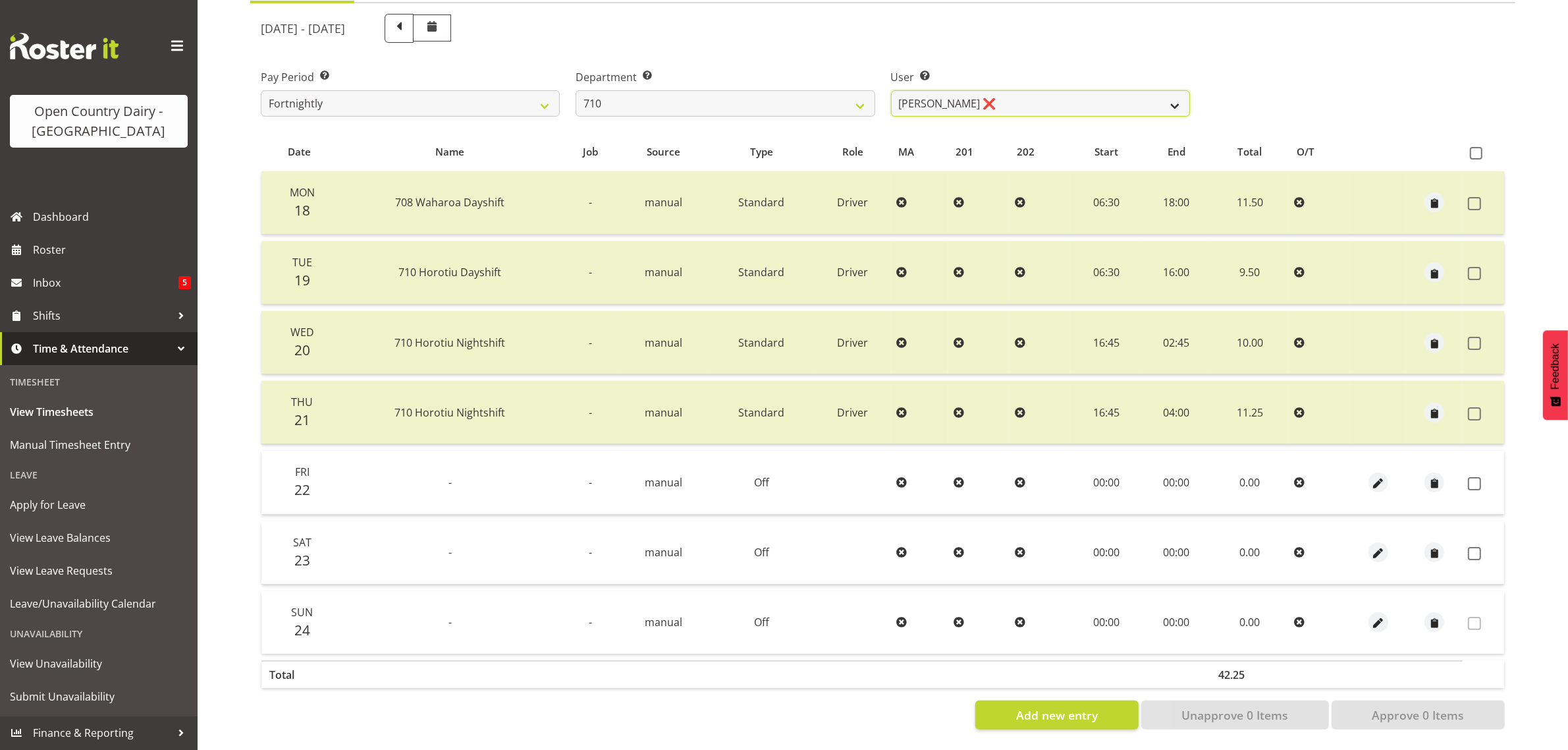
click at [1004, 91] on select "[PERSON_NAME] ❌ [PERSON_NAME] ❌ [PERSON_NAME] ❌ [PERSON_NAME] ❌" at bounding box center [1040, 103] width 299 height 26
select select "8203"
click at [891, 90] on select "[PERSON_NAME] ❌ [PERSON_NAME] ❌ [PERSON_NAME] ❌ [PERSON_NAME] ❌" at bounding box center [1040, 103] width 299 height 26
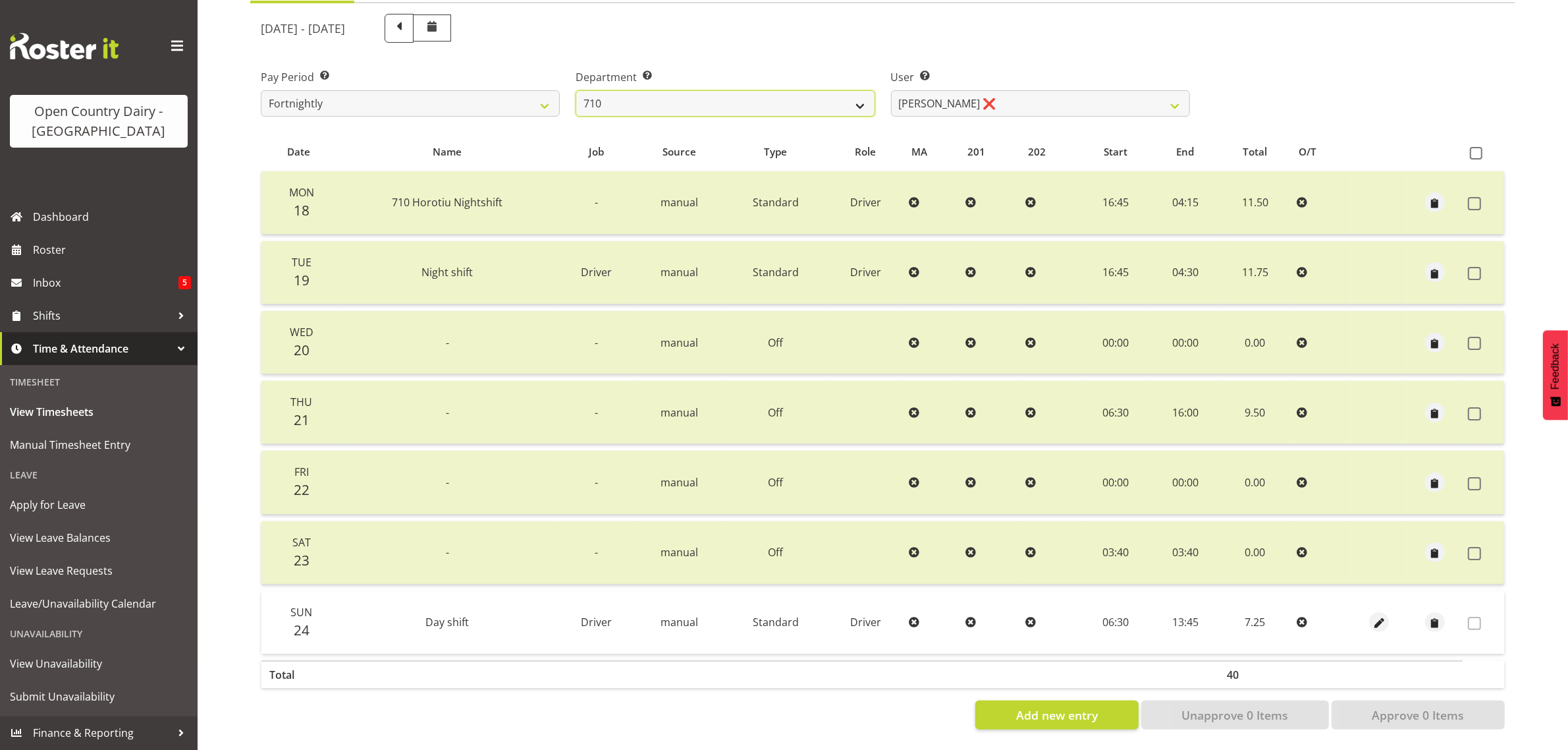
click at [801, 90] on select "701 702 703 704 705 706 707 708 709 710 711 712 713 714 715 716 717 718 719 720" at bounding box center [724, 103] width 299 height 26
select select "820"
click at [575, 90] on select "701 702 703 704 705 706 707 708 709 710 711 712 713 714 715 716 717 718 719 720" at bounding box center [724, 103] width 299 height 26
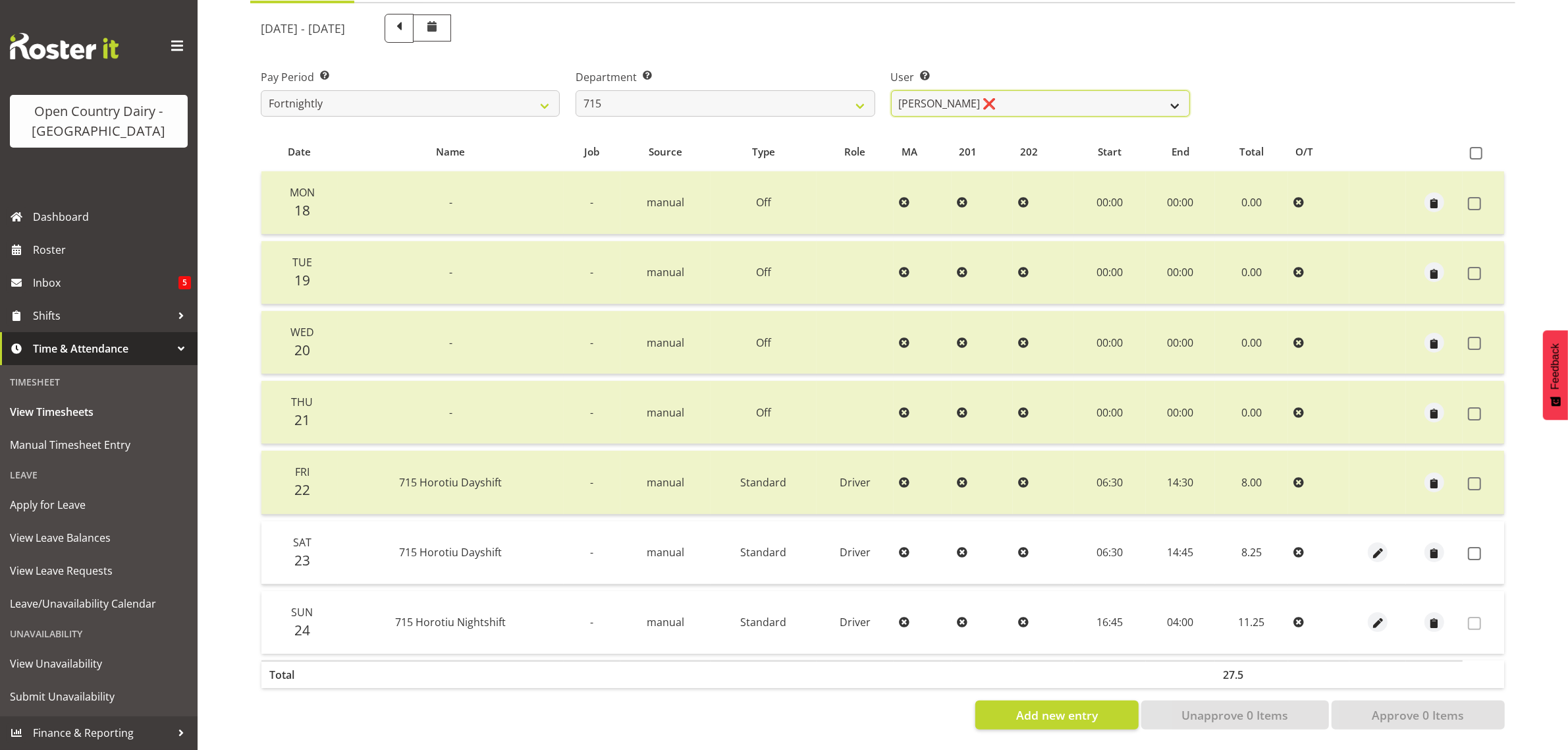
click at [1022, 93] on select "[PERSON_NAME] ❌ [PERSON_NAME] ❌ [PERSON_NAME] ❌ [PERSON_NAME] ❌" at bounding box center [1040, 103] width 299 height 26
select select "9837"
click at [891, 90] on select "[PERSON_NAME] ❌ [PERSON_NAME] ❌ [PERSON_NAME] ❌ [PERSON_NAME] ❌" at bounding box center [1040, 103] width 299 height 26
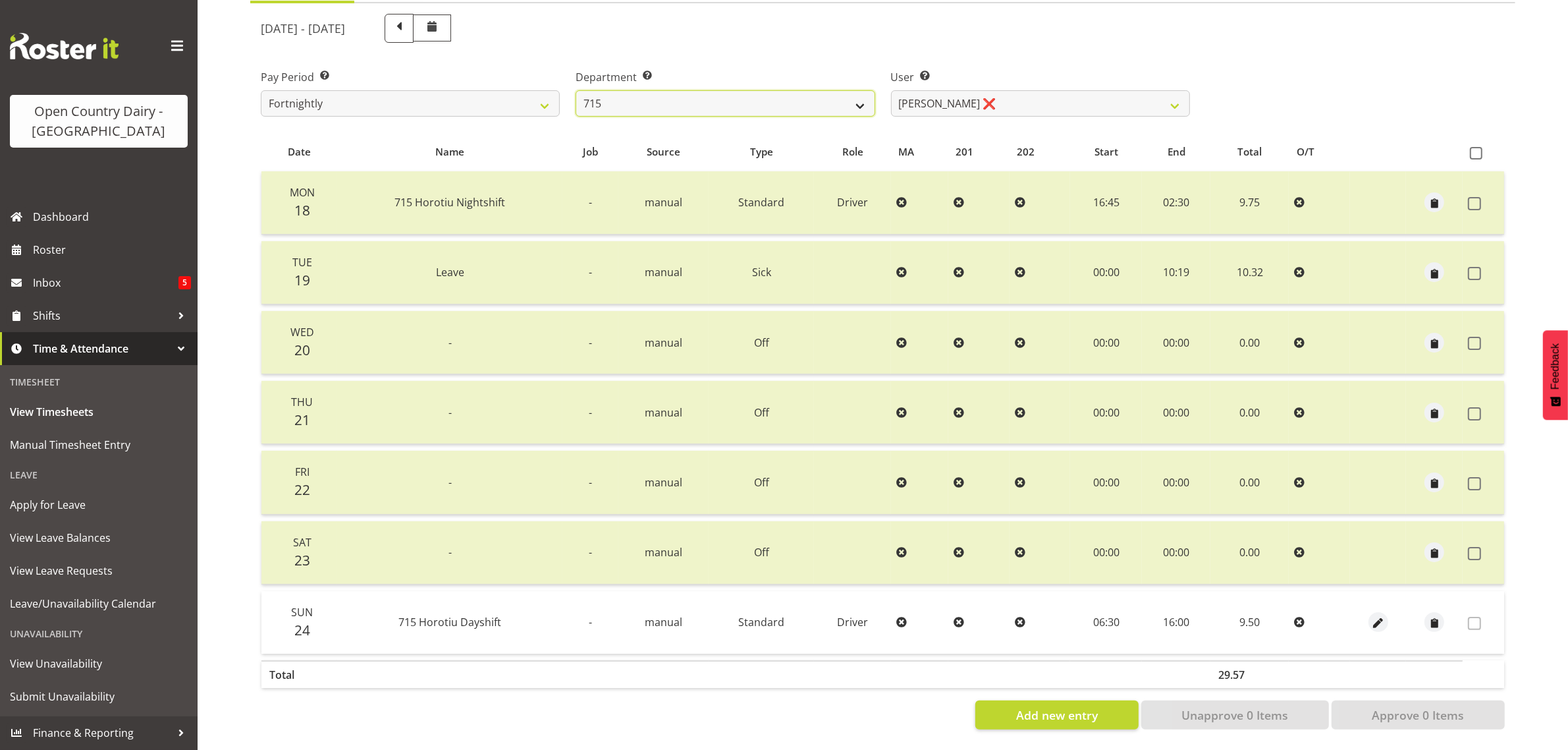
click at [650, 91] on select "701 702 703 704 705 706 707 708 709 710 711 712 713 714 715 716 717 718 719 720" at bounding box center [724, 103] width 299 height 26
select select "757"
click at [575, 90] on select "701 702 703 704 705 706 707 708 709 710 711 712 713 714 715 716 717 718 719 720" at bounding box center [724, 103] width 299 height 26
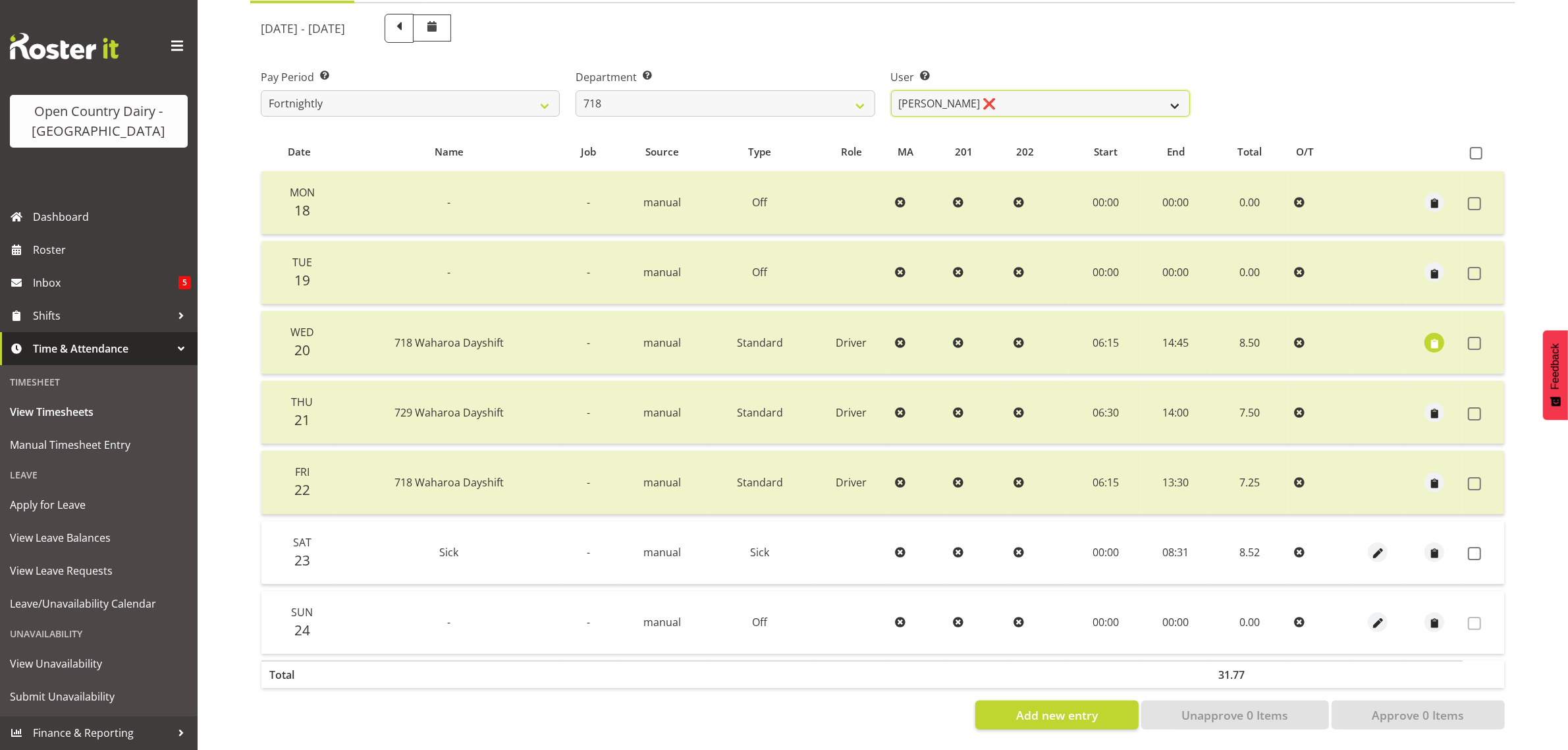
click at [1018, 90] on select "[PERSON_NAME] ❌ [PERSON_NAME] ❌ [PERSON_NAME] ❌ [PERSON_NAME] ❌" at bounding box center [1040, 103] width 299 height 26
select select "8609"
click at [891, 90] on select "[PERSON_NAME] ❌ [PERSON_NAME] ❌ [PERSON_NAME] ❌ [PERSON_NAME] ❌" at bounding box center [1040, 103] width 299 height 26
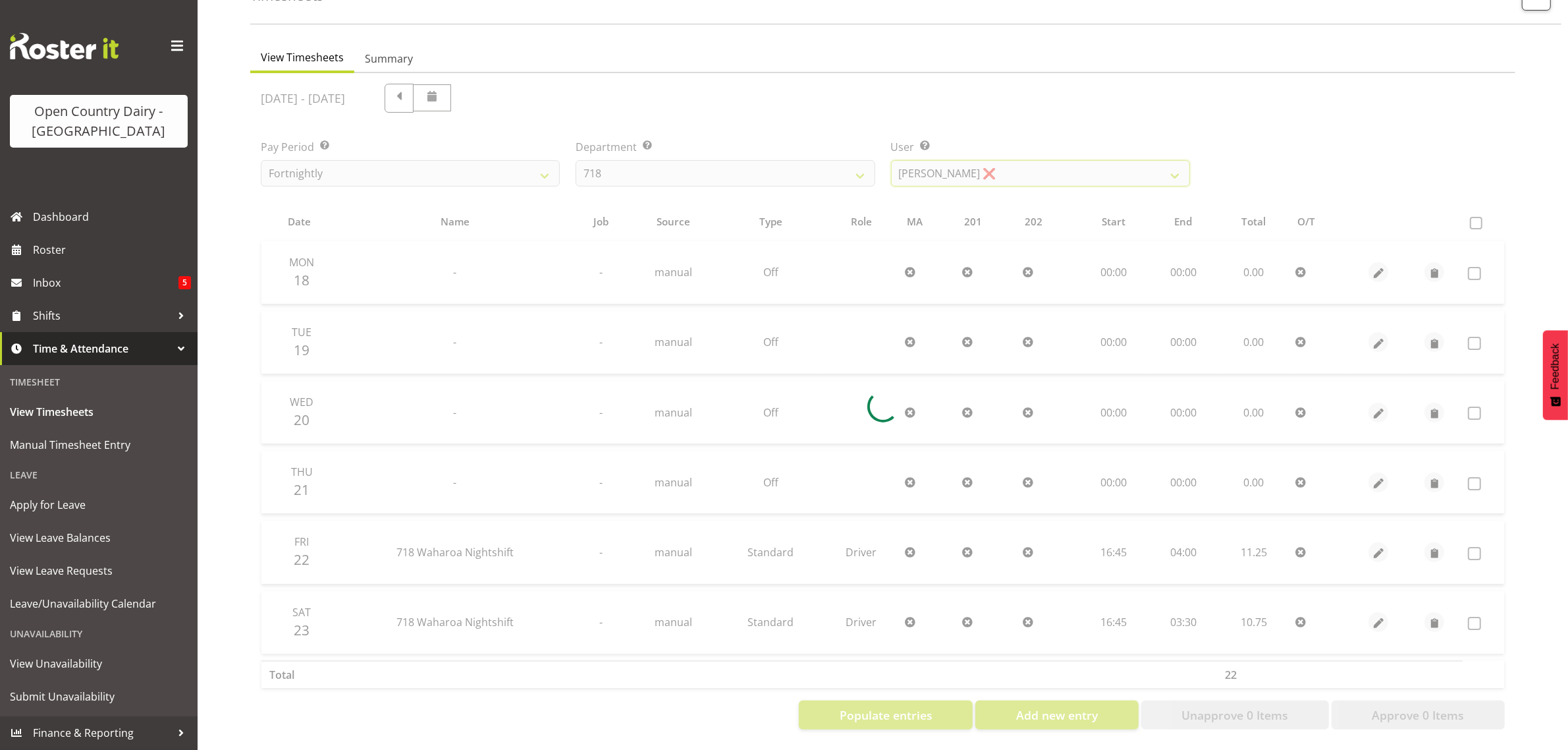
scroll to position [99, 0]
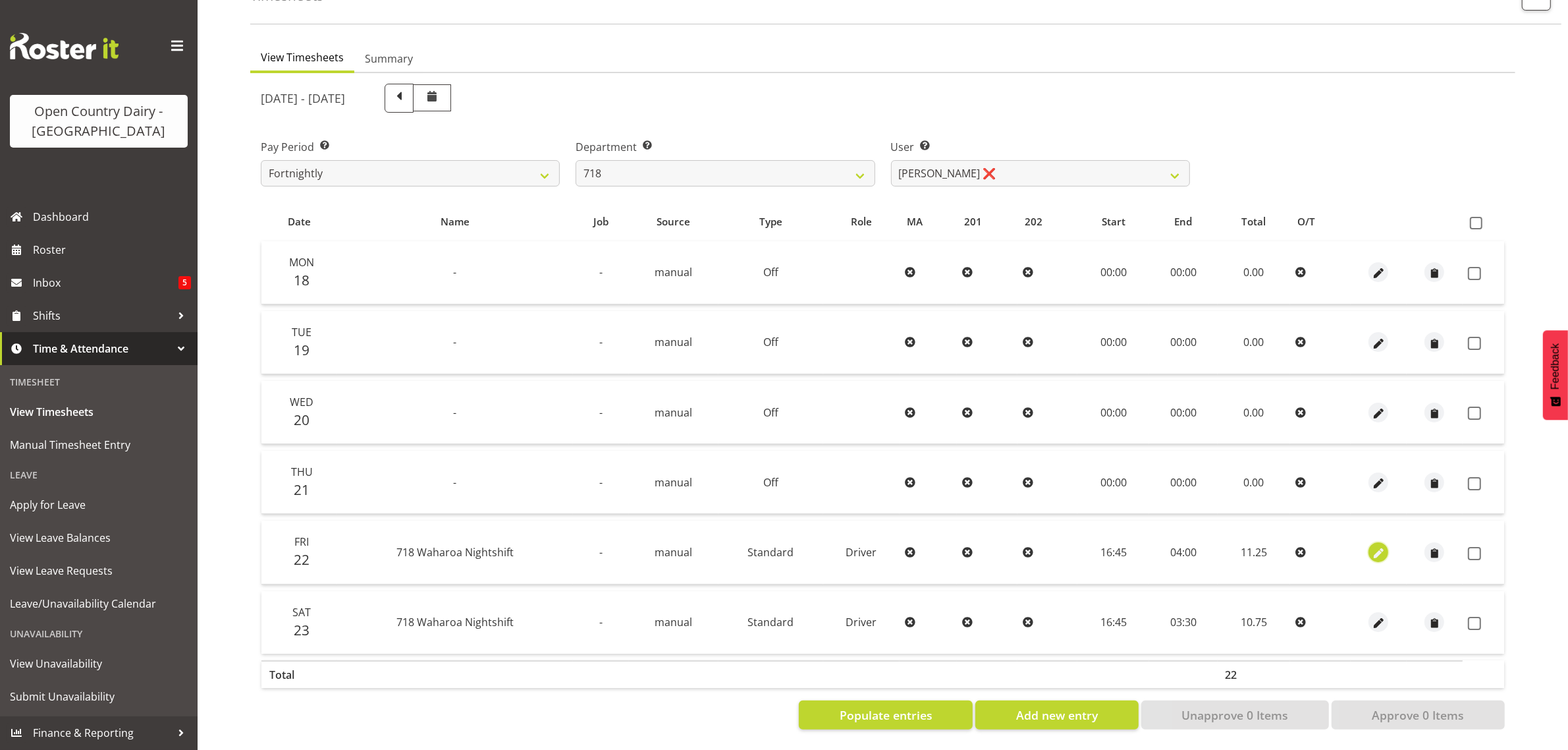
click at [1381, 546] on span "button" at bounding box center [1379, 553] width 15 height 15
select select "Standard"
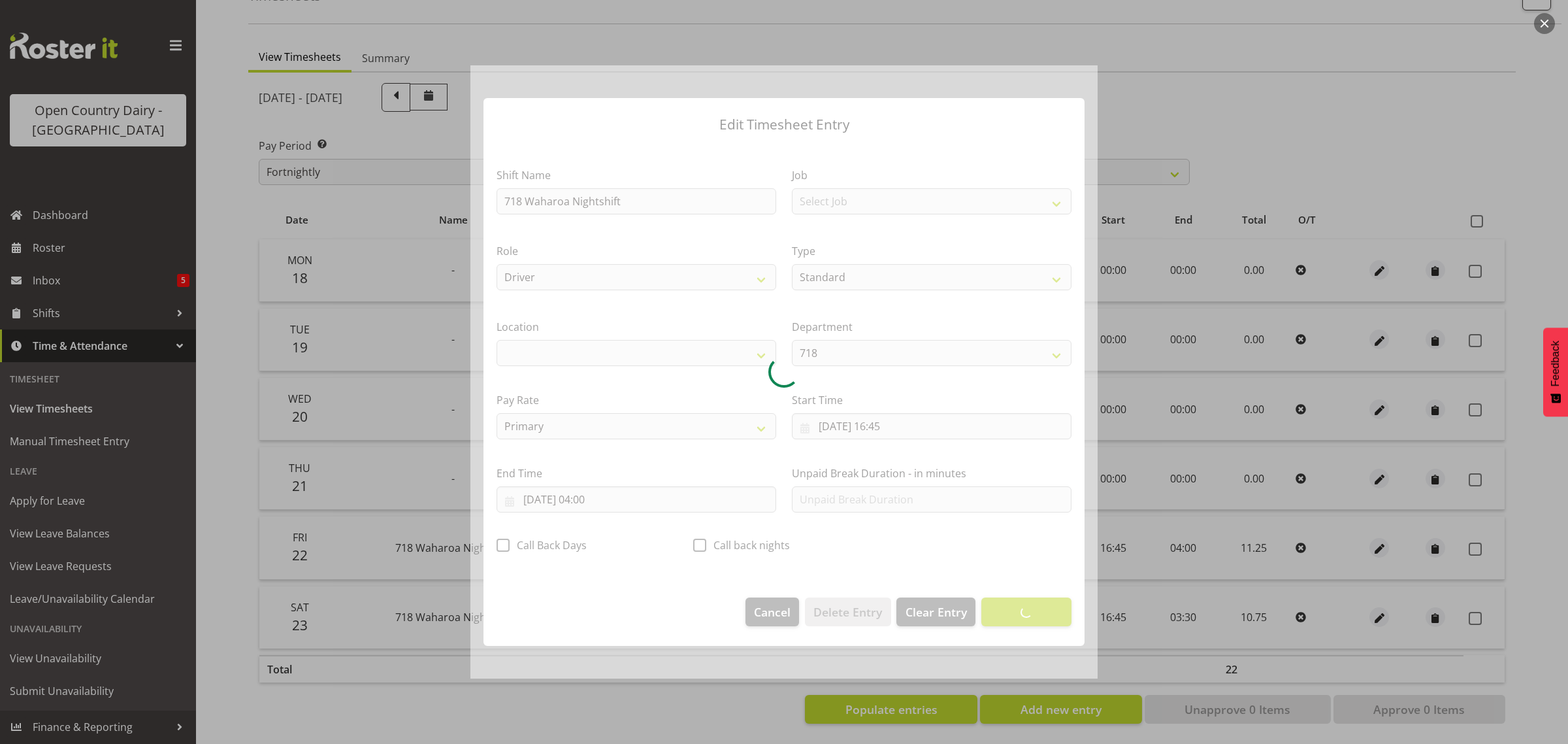
select select "1054"
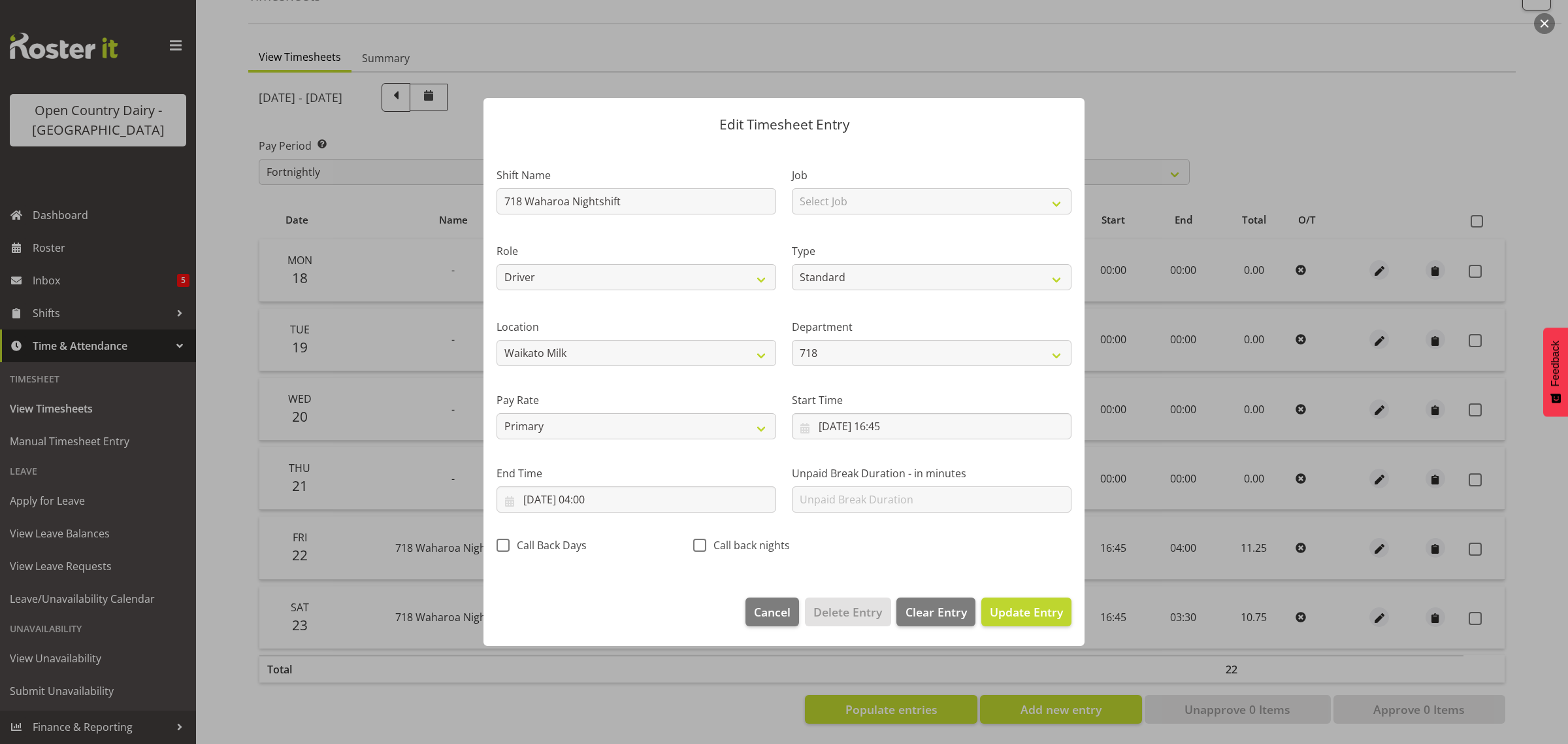
click at [1190, 59] on div at bounding box center [784, 372] width 1568 height 744
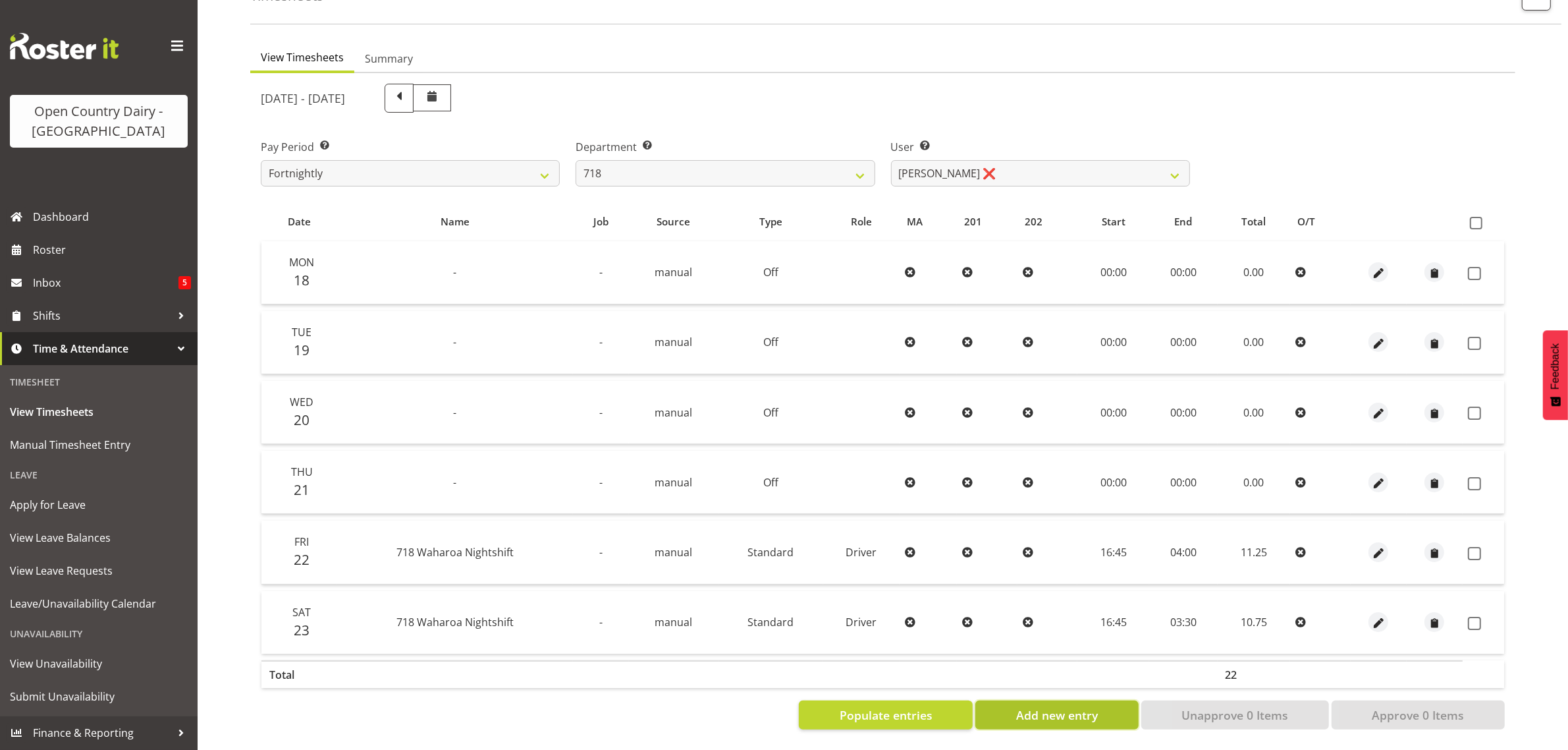
click at [1039, 706] on span "Add new entry" at bounding box center [1057, 715] width 81 height 17
select select
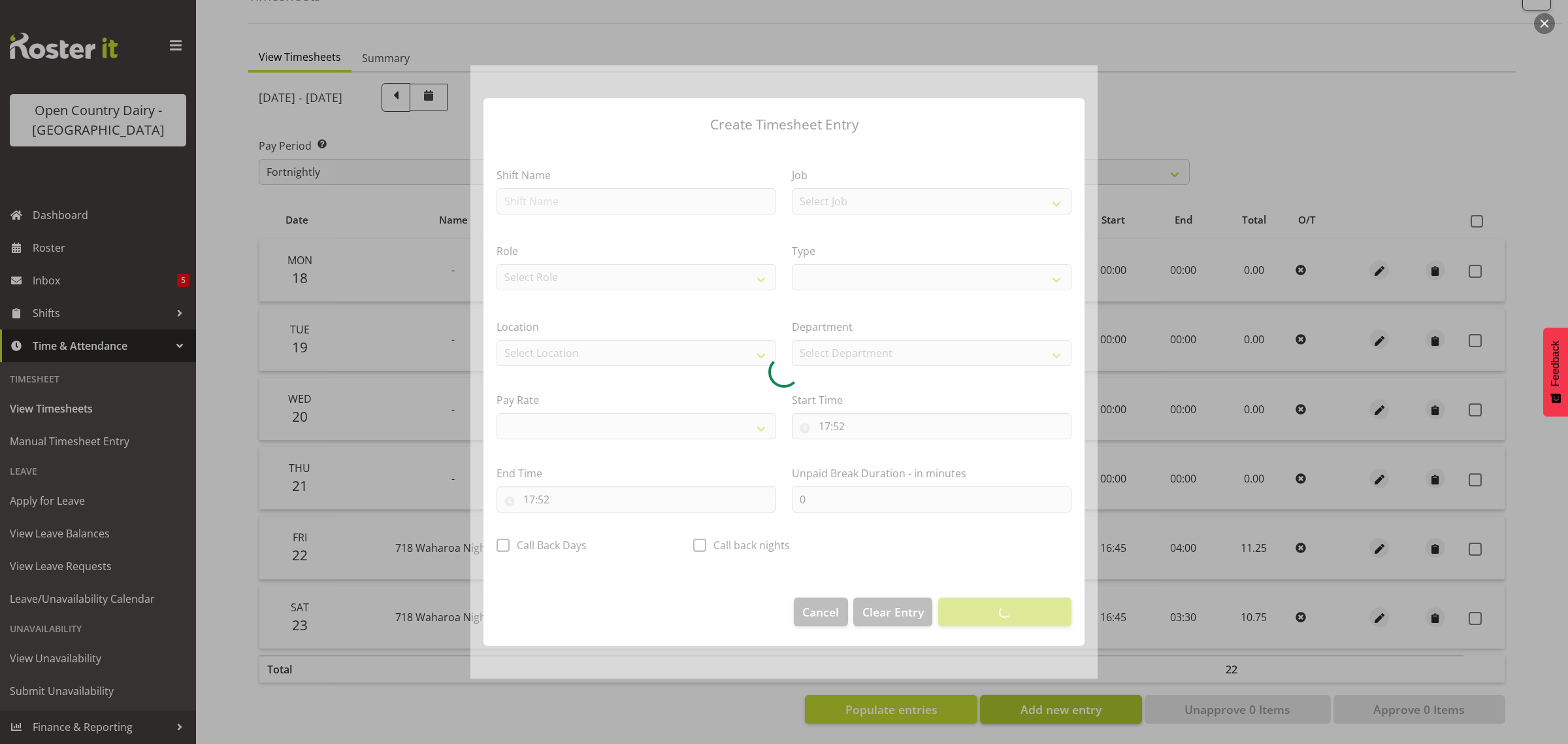
select select
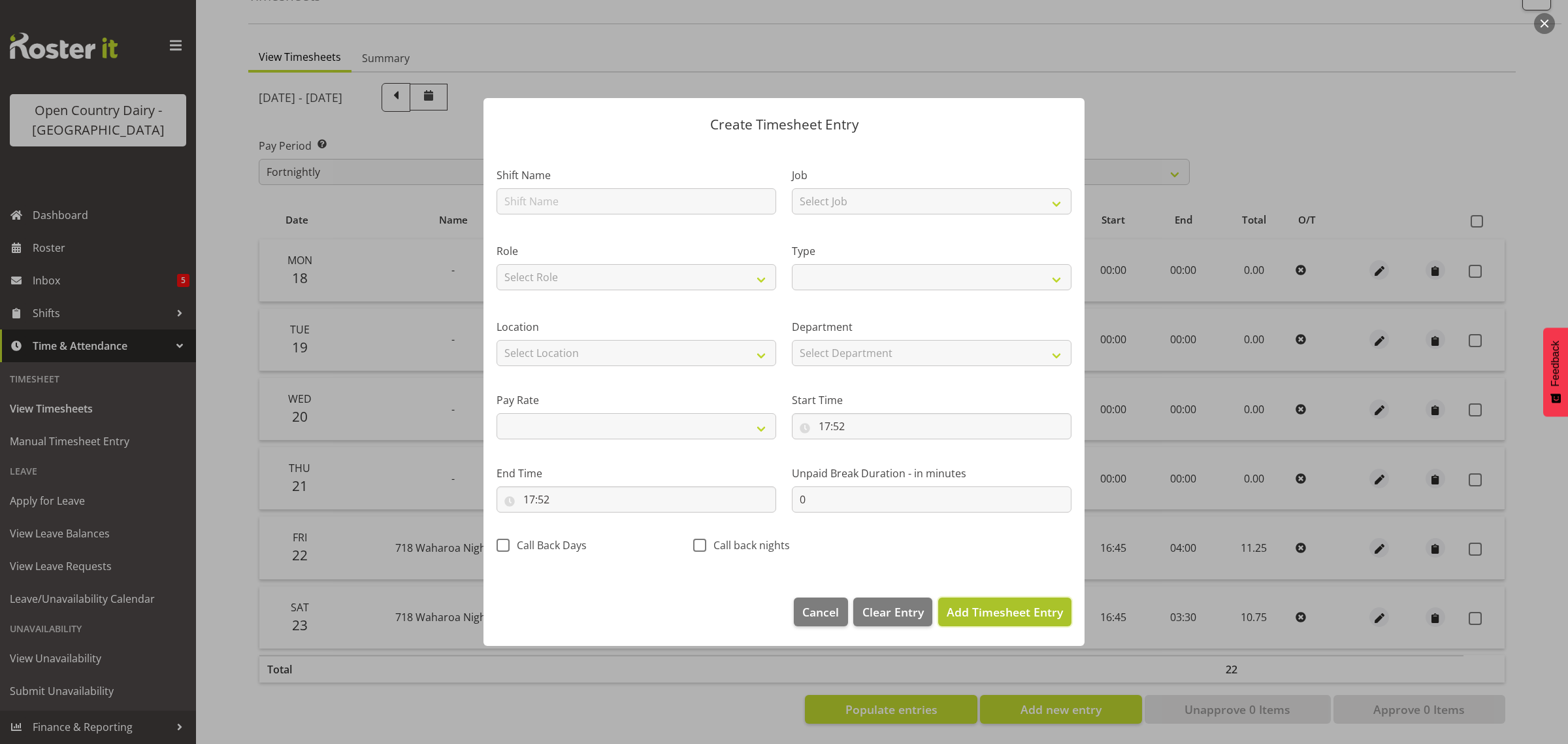
click at [1005, 614] on span "Add Timesheet Entry" at bounding box center [1005, 611] width 117 height 16
select select
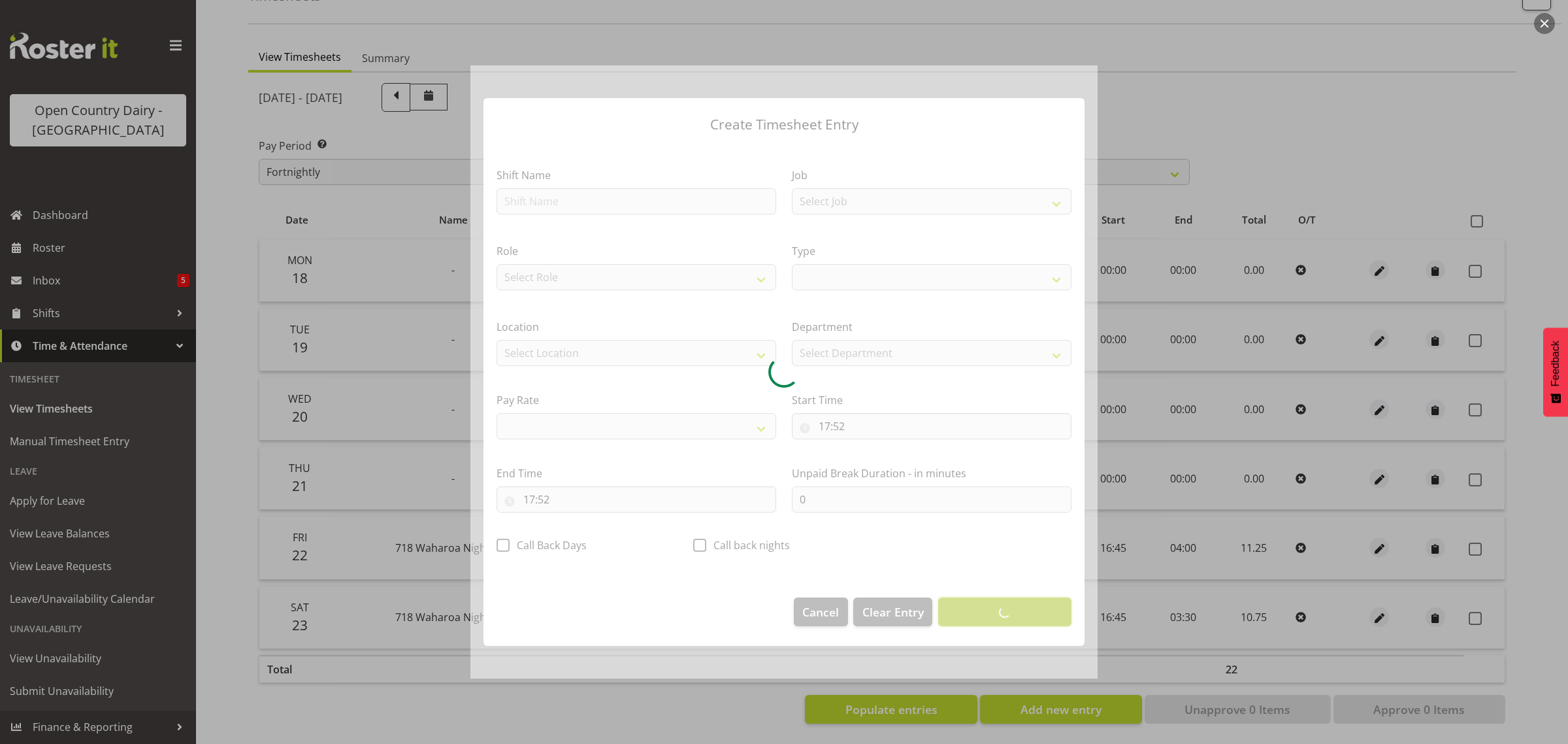
select select
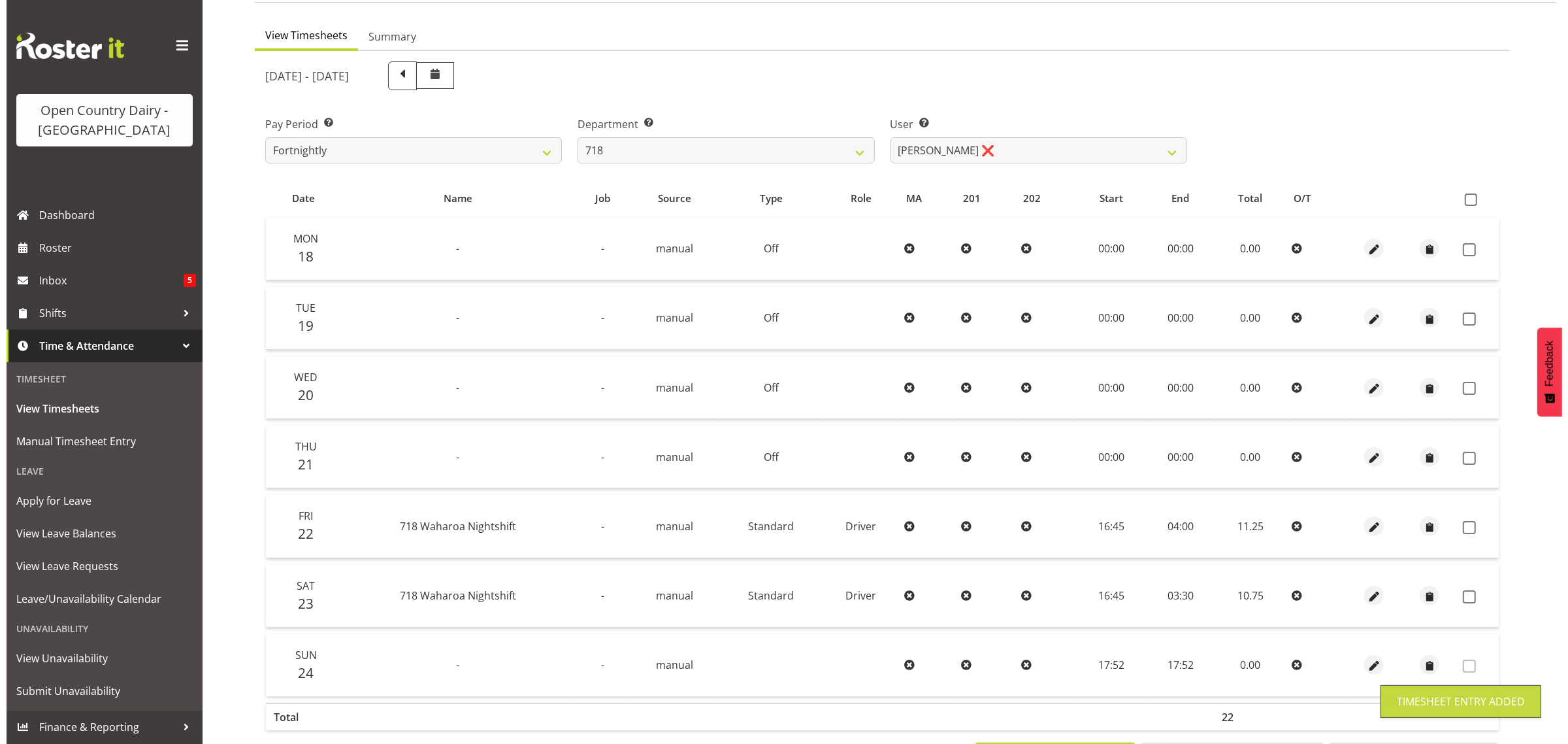
scroll to position [167, 0]
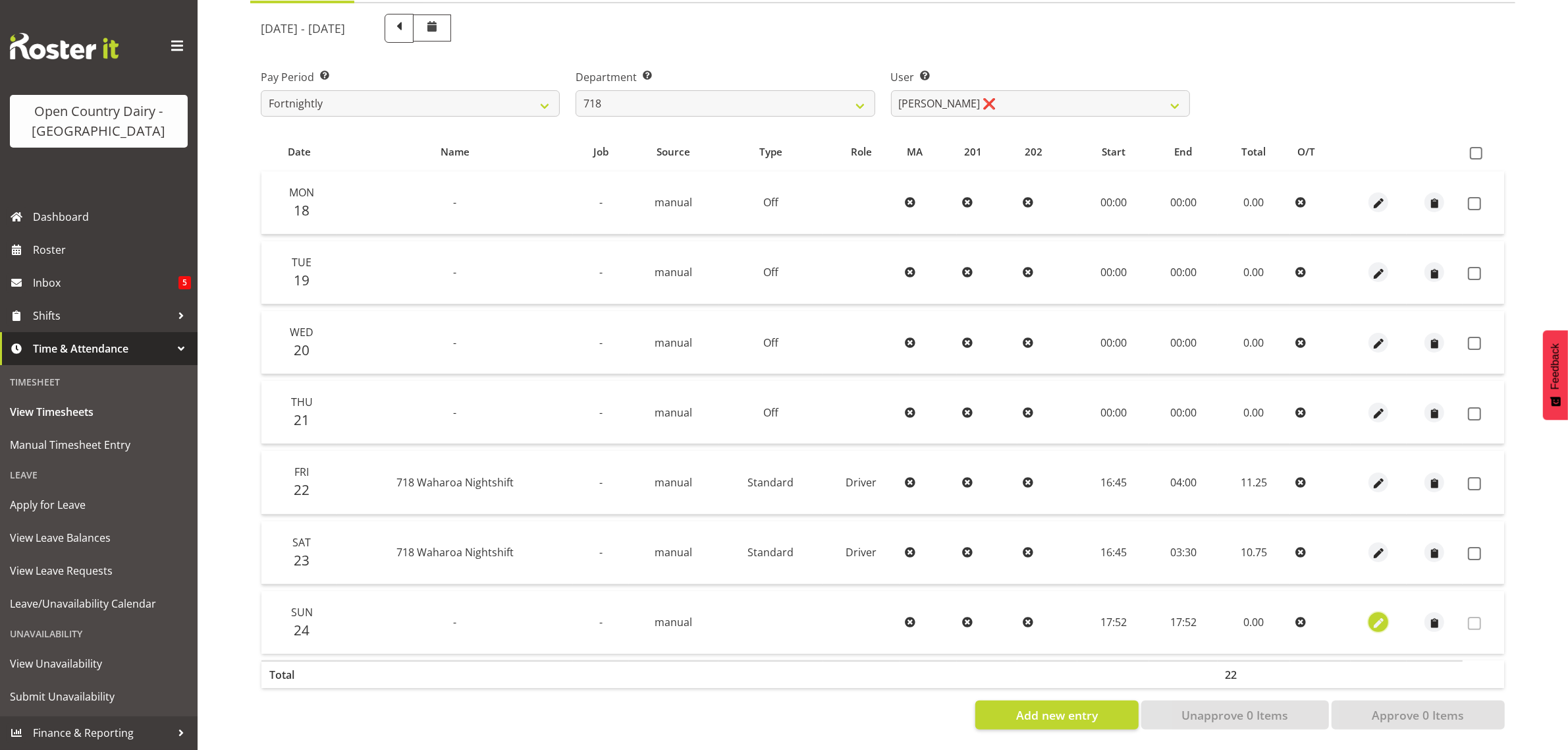
click at [1374, 616] on span "button" at bounding box center [1379, 623] width 15 height 15
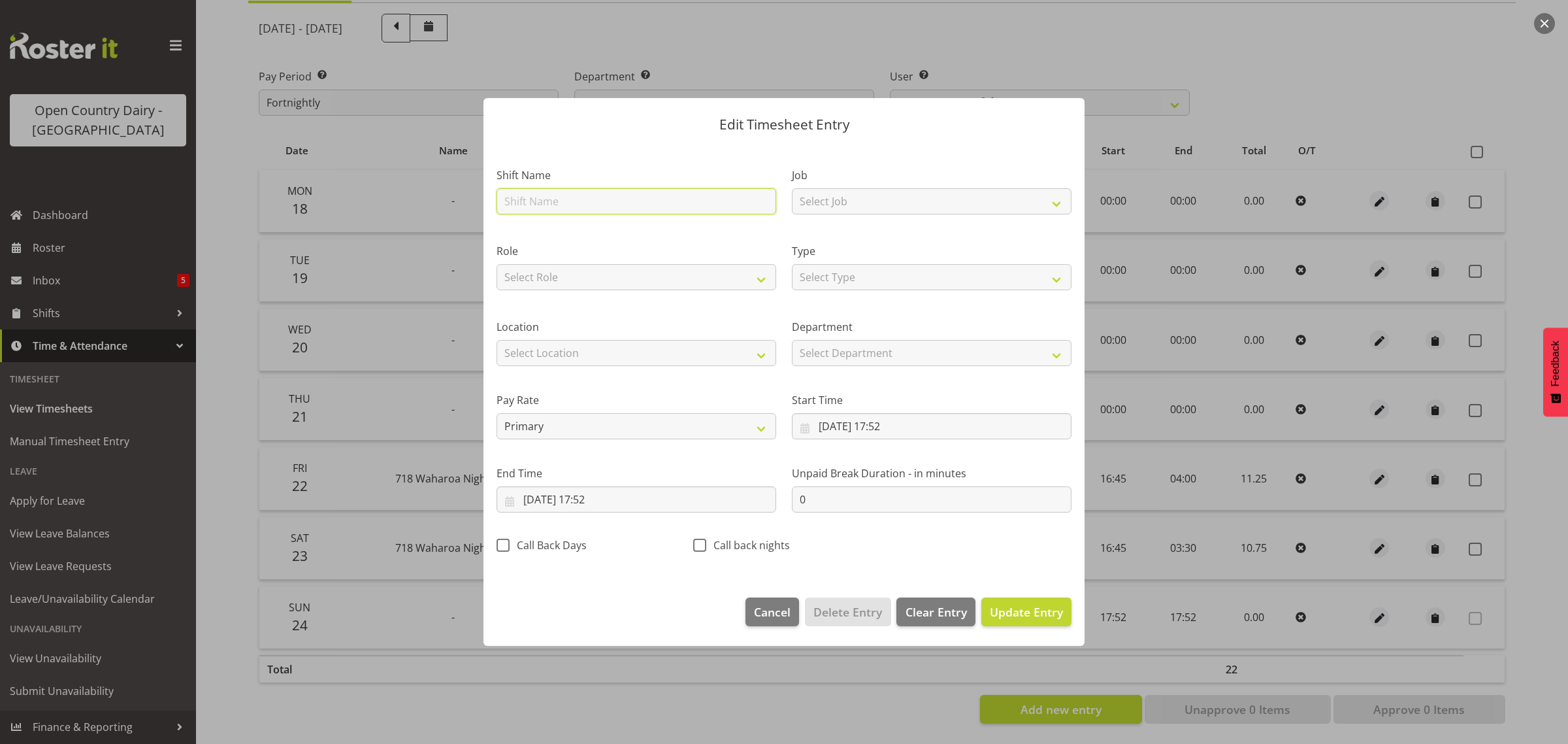
click at [627, 200] on input "text" at bounding box center [636, 201] width 280 height 26
type input "Nightshift"
click at [844, 196] on select "Select Job Driver Driver supervisor Support" at bounding box center [932, 201] width 280 height 26
select select "9052"
click at [792, 188] on select "Select Job Driver Driver supervisor Support" at bounding box center [932, 201] width 280 height 26
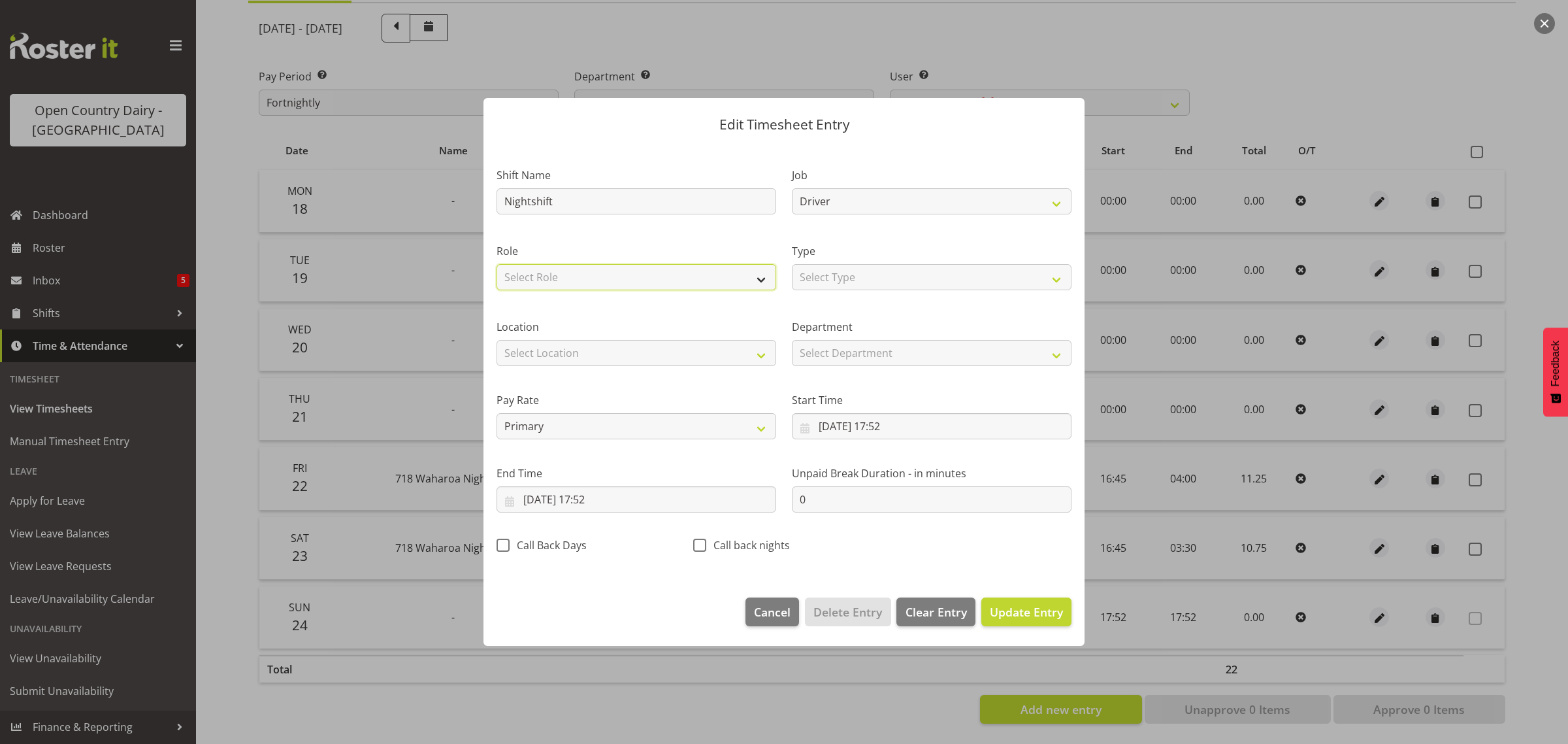
click at [655, 272] on select "Select Role Driver Driver [PERSON_NAME]" at bounding box center [636, 277] width 280 height 26
select select "1166"
click at [496, 264] on select "Select Role Driver Driver [PERSON_NAME]" at bounding box center [636, 277] width 280 height 26
click at [848, 275] on select "Select Type Off Standard Public Holiday Public Holiday (Worked) Day In Lieu Ann…" at bounding box center [932, 277] width 280 height 26
select select "Standard"
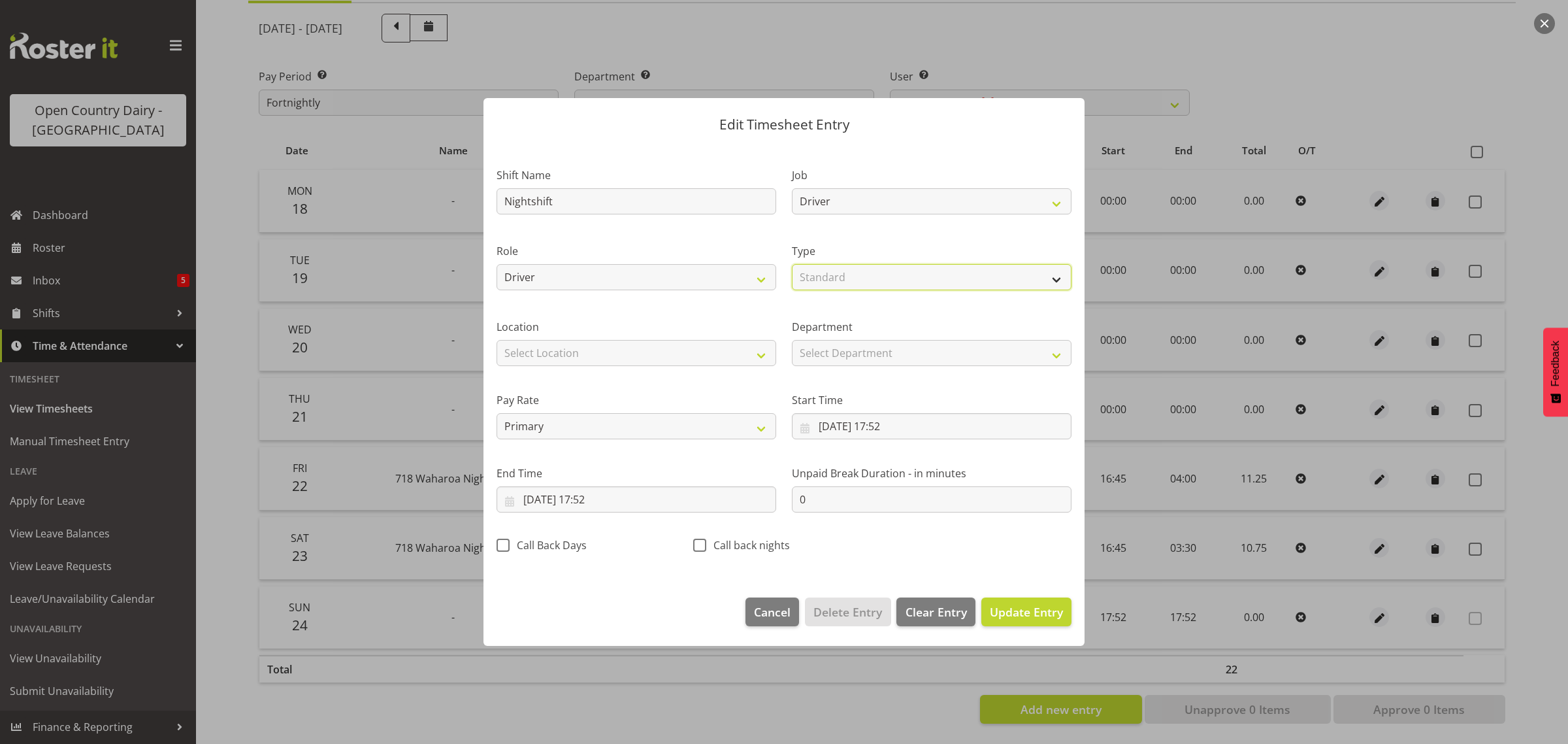
click at [792, 264] on select "Select Type Off Standard Public Holiday Public Holiday (Worked) Day In Lieu Ann…" at bounding box center [932, 277] width 280 height 26
click at [677, 356] on select "Select Location Containers Horotiu Ingredients Waharoa Office [GEOGRAPHIC_DATA]…" at bounding box center [636, 353] width 280 height 26
select select "1054"
click at [496, 340] on select "Select Location Containers Horotiu Ingredients Waharoa Office [GEOGRAPHIC_DATA]…" at bounding box center [636, 353] width 280 height 26
click at [873, 428] on input "[DATE] 17:52" at bounding box center [932, 426] width 280 height 26
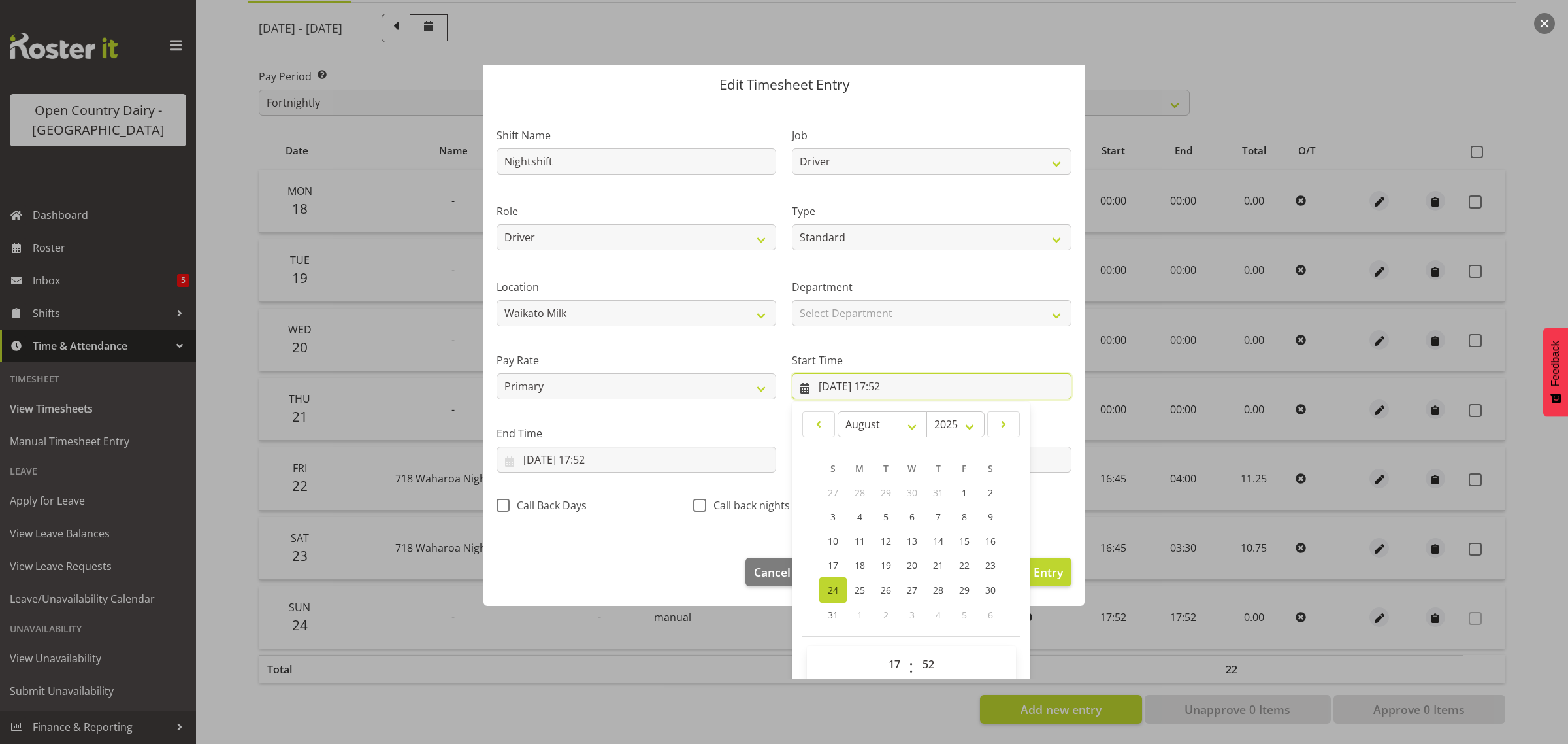
scroll to position [59, 0]
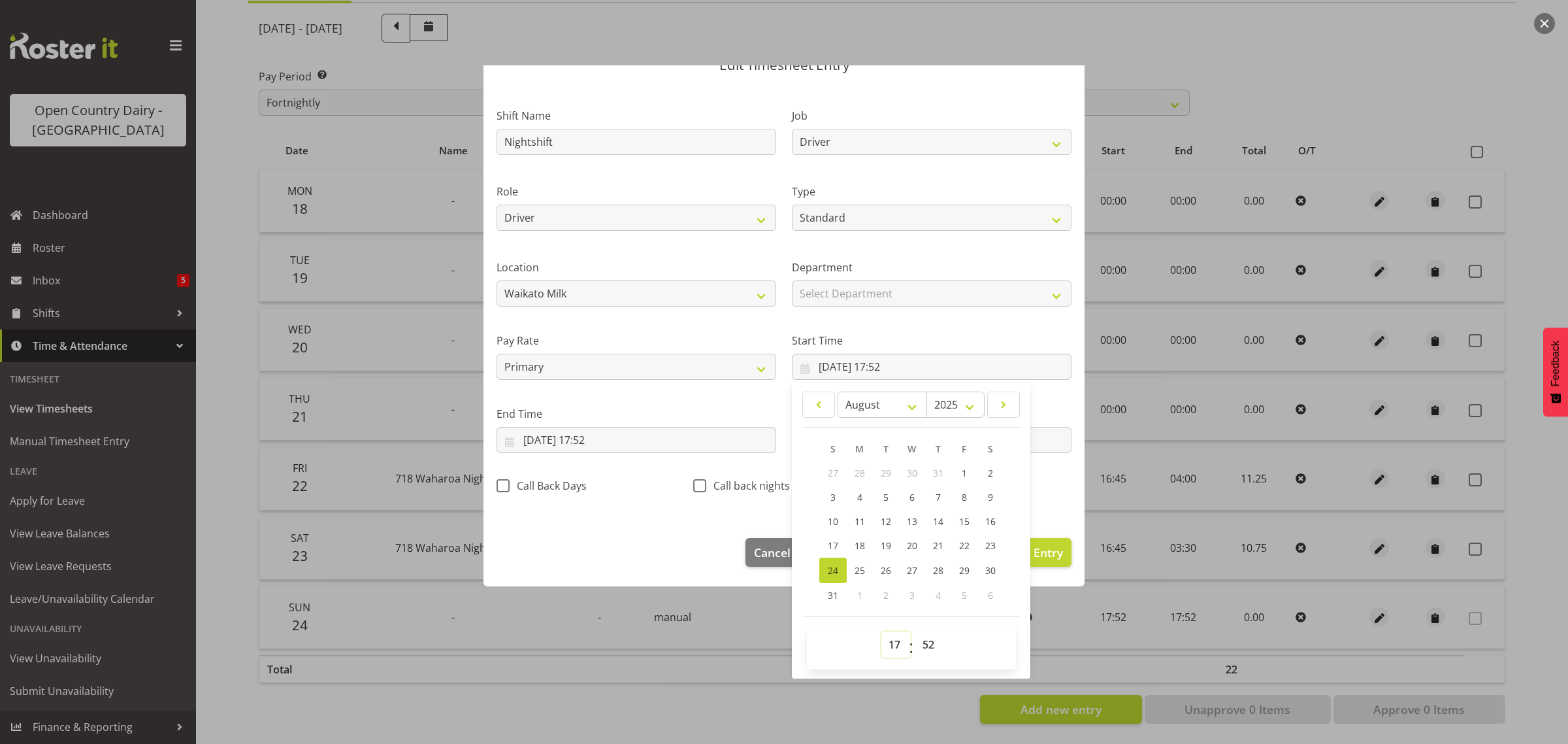
click at [889, 648] on select "00 01 02 03 04 05 06 07 08 09 10 11 12 13 14 15 16 17 18 19 20 21 22 23" at bounding box center [896, 644] width 30 height 26
select select "16"
click at [881, 631] on select "00 01 02 03 04 05 06 07 08 09 10 11 12 13 14 15 16 17 18 19 20 21 22 23" at bounding box center [896, 644] width 30 height 26
type input "[DATE] 16:52"
click at [919, 645] on select "00 01 02 03 04 05 06 07 08 09 10 11 12 13 14 15 16 17 18 19 20 21 22 23 24 25 2…" at bounding box center [930, 644] width 30 height 26
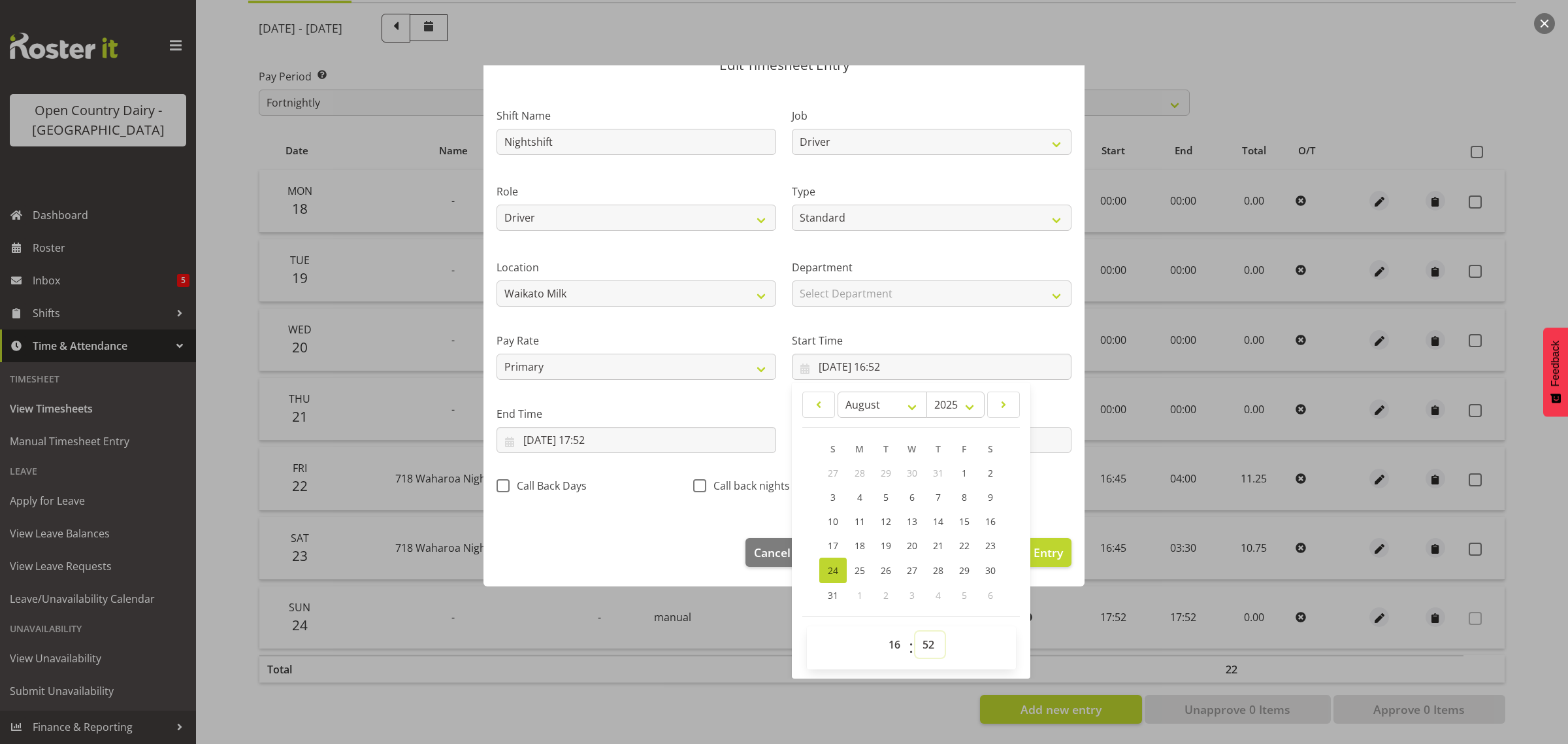
select select "45"
click at [915, 631] on select "00 01 02 03 04 05 06 07 08 09 10 11 12 13 14 15 16 17 18 19 20 21 22 23 24 25 2…" at bounding box center [930, 644] width 30 height 26
type input "[DATE] 16:45"
click at [656, 550] on footer "Cancel Delete Entry Clear Entry Update Entry" at bounding box center [784, 555] width 601 height 62
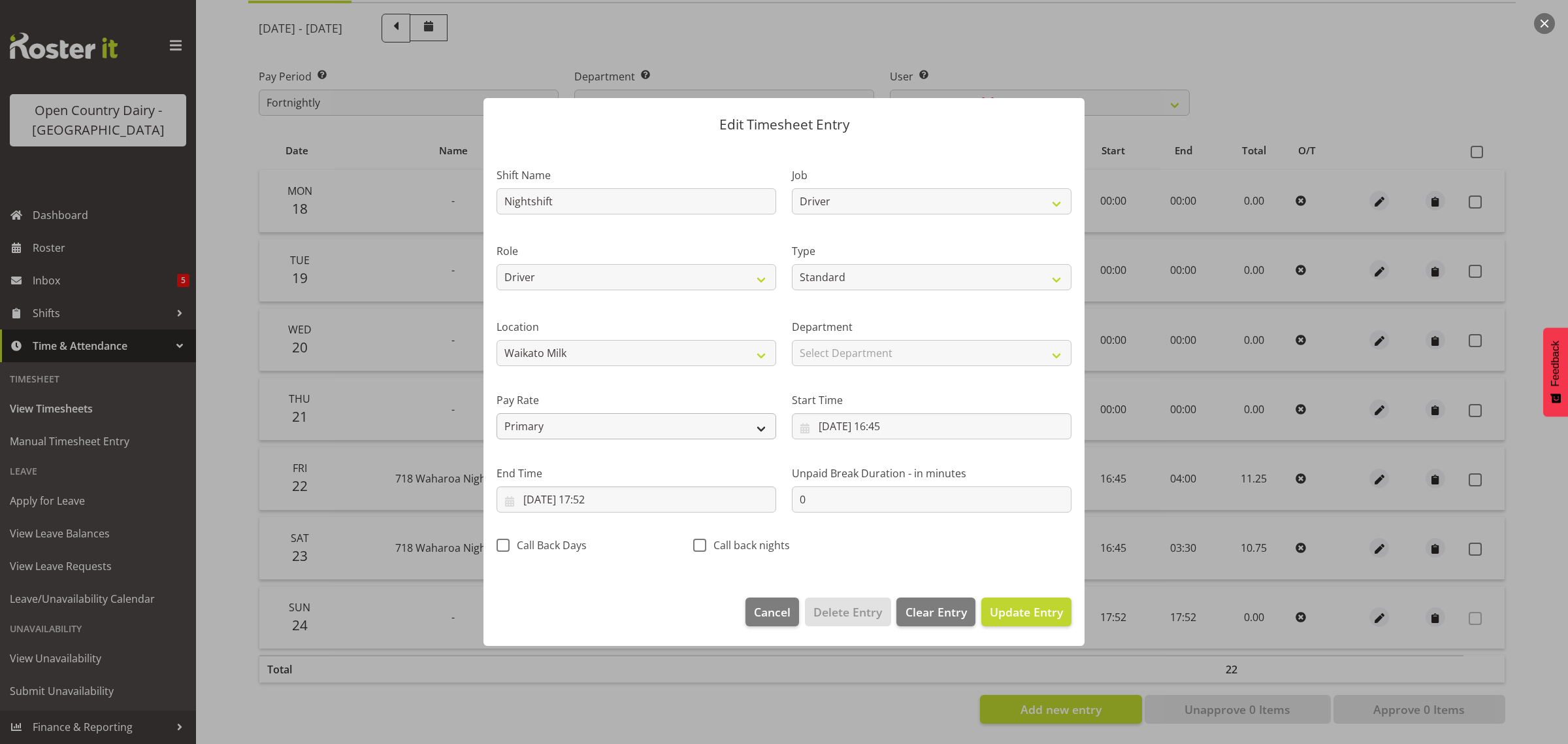
scroll to position [0, 0]
click at [592, 499] on input "[DATE] 17:52" at bounding box center [636, 499] width 280 height 26
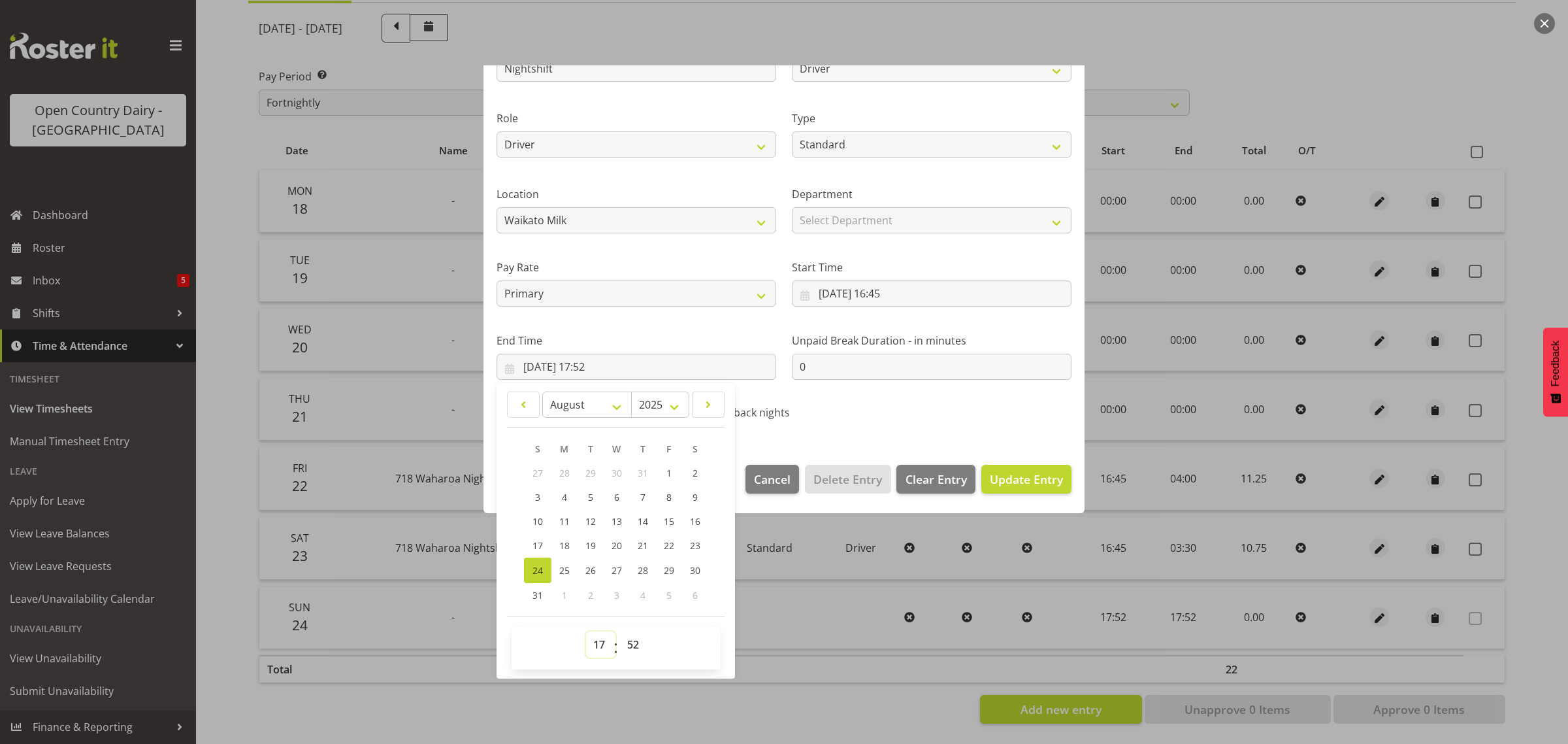
drag, startPoint x: 598, startPoint y: 651, endPoint x: 592, endPoint y: 633, distance: 19.0
click at [600, 651] on select "00 01 02 03 04 05 06 07 08 09 10 11 12 13 14 15 16 17 18 19 20 21 22 23" at bounding box center [601, 644] width 30 height 26
select select "4"
click at [586, 631] on select "00 01 02 03 04 05 06 07 08 09 10 11 12 13 14 15 16 17 18 19 20 21 22 23" at bounding box center [601, 644] width 30 height 26
type input "[DATE] 04:52"
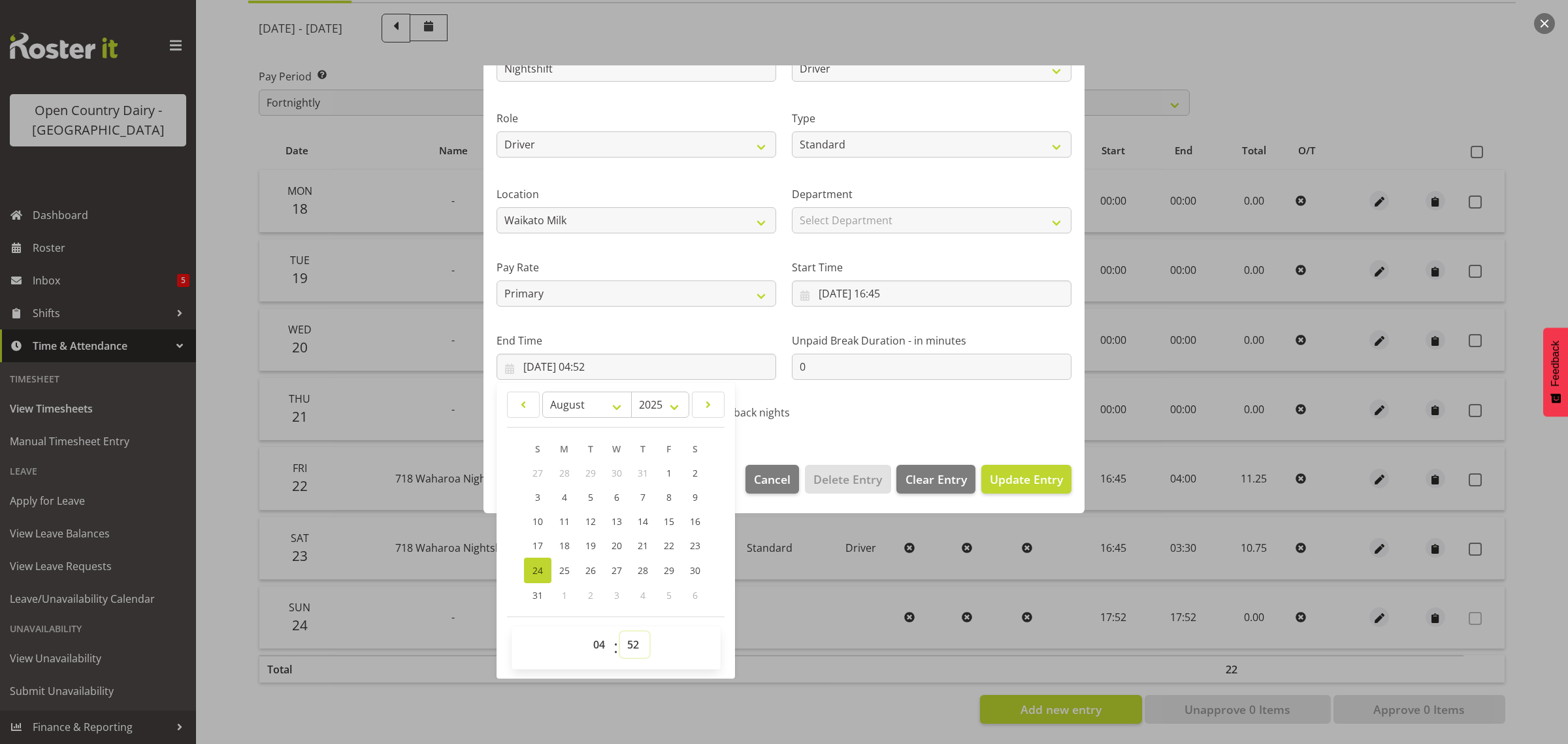
click at [629, 645] on select "00 01 02 03 04 05 06 07 08 09 10 11 12 13 14 15 16 17 18 19 20 21 22 23 24 25 2…" at bounding box center [634, 644] width 30 height 26
select select "0"
click at [620, 631] on select "00 01 02 03 04 05 06 07 08 09 10 11 12 13 14 15 16 17 18 19 20 21 22 23 24 25 2…" at bounding box center [634, 644] width 30 height 26
type input "[DATE] 04:00"
click at [990, 473] on span "Update Entry" at bounding box center [1027, 479] width 73 height 16
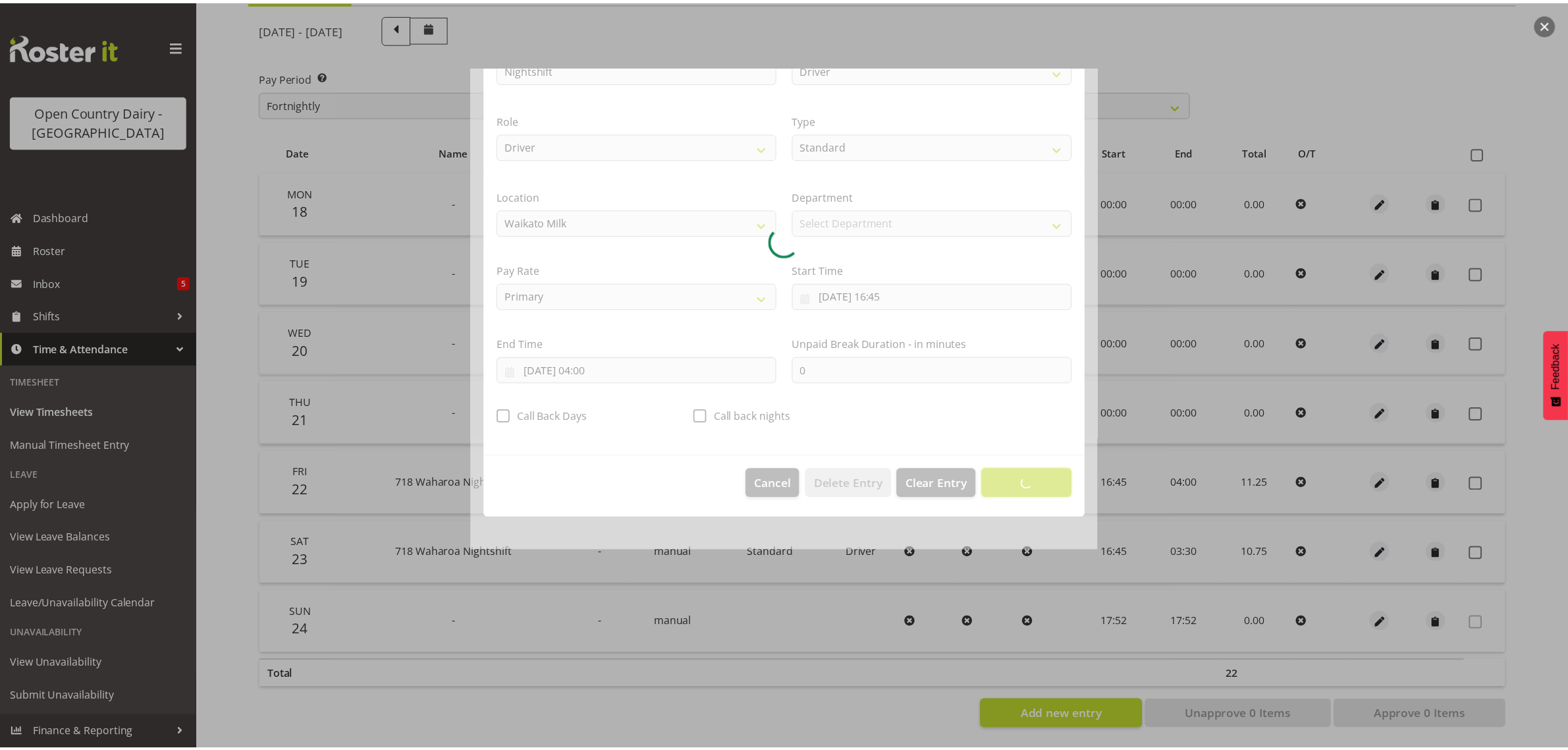
scroll to position [0, 0]
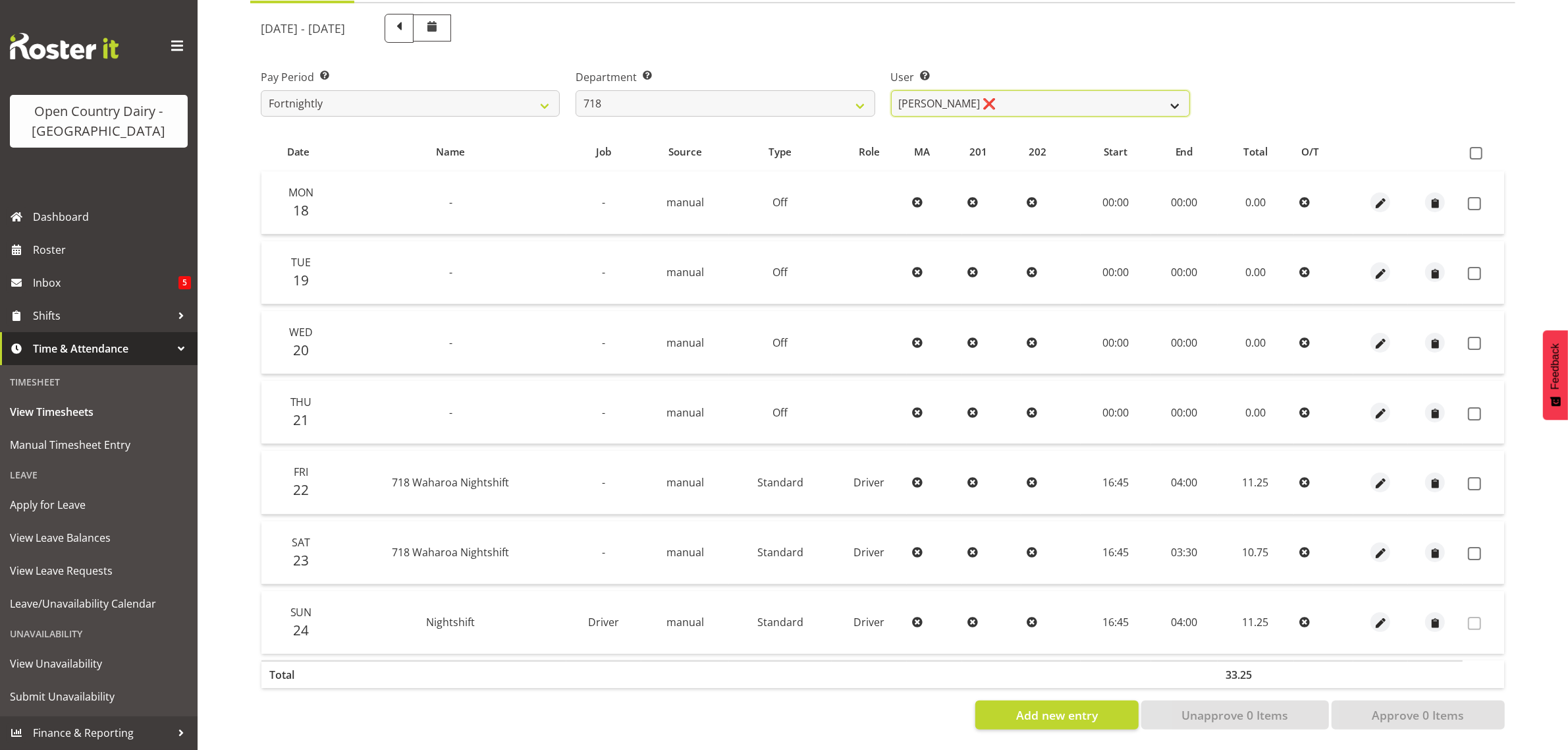
click at [1001, 90] on select "[PERSON_NAME] ❌ [PERSON_NAME] ❌ [PERSON_NAME] ❌ [PERSON_NAME] ❌" at bounding box center [1040, 103] width 299 height 26
click at [620, 90] on select "701 702 703 704 705 706 707 708 709 710 711 712 713 714 715 716 717 718 719 720" at bounding box center [724, 103] width 299 height 26
select select "808"
click at [575, 90] on select "701 702 703 704 705 706 707 708 709 710 711 712 713 714 715 716 717 718 719 720" at bounding box center [724, 103] width 299 height 26
select select "10486"
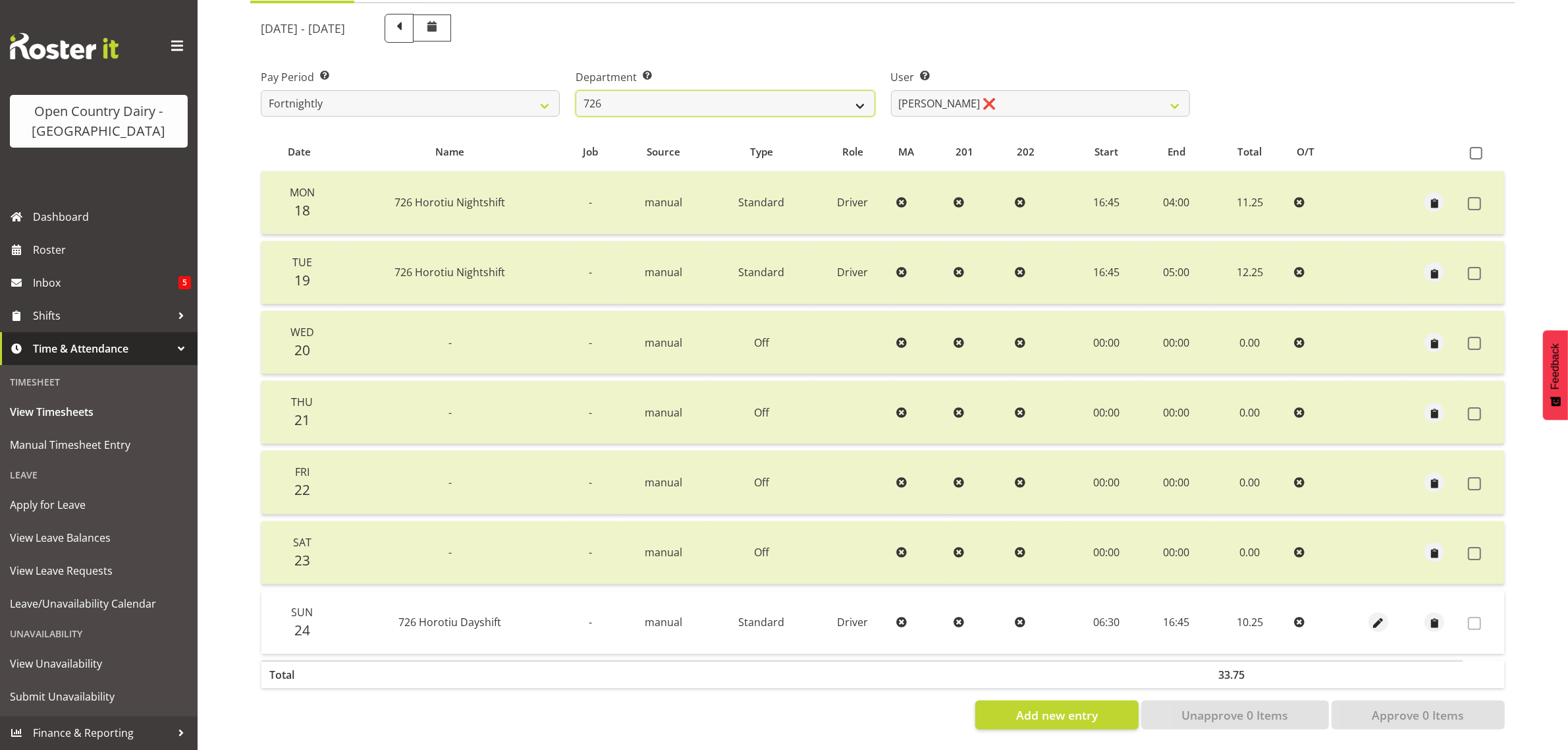
click at [801, 90] on select "701 702 703 704 705 706 707 708 709 710 711 712 713 714 715 716 717 718 719 720" at bounding box center [724, 103] width 299 height 26
click at [575, 90] on select "701 702 703 704 705 706 707 708 709 710 711 712 713 714 715 716 717 718 719 720" at bounding box center [724, 103] width 299 height 26
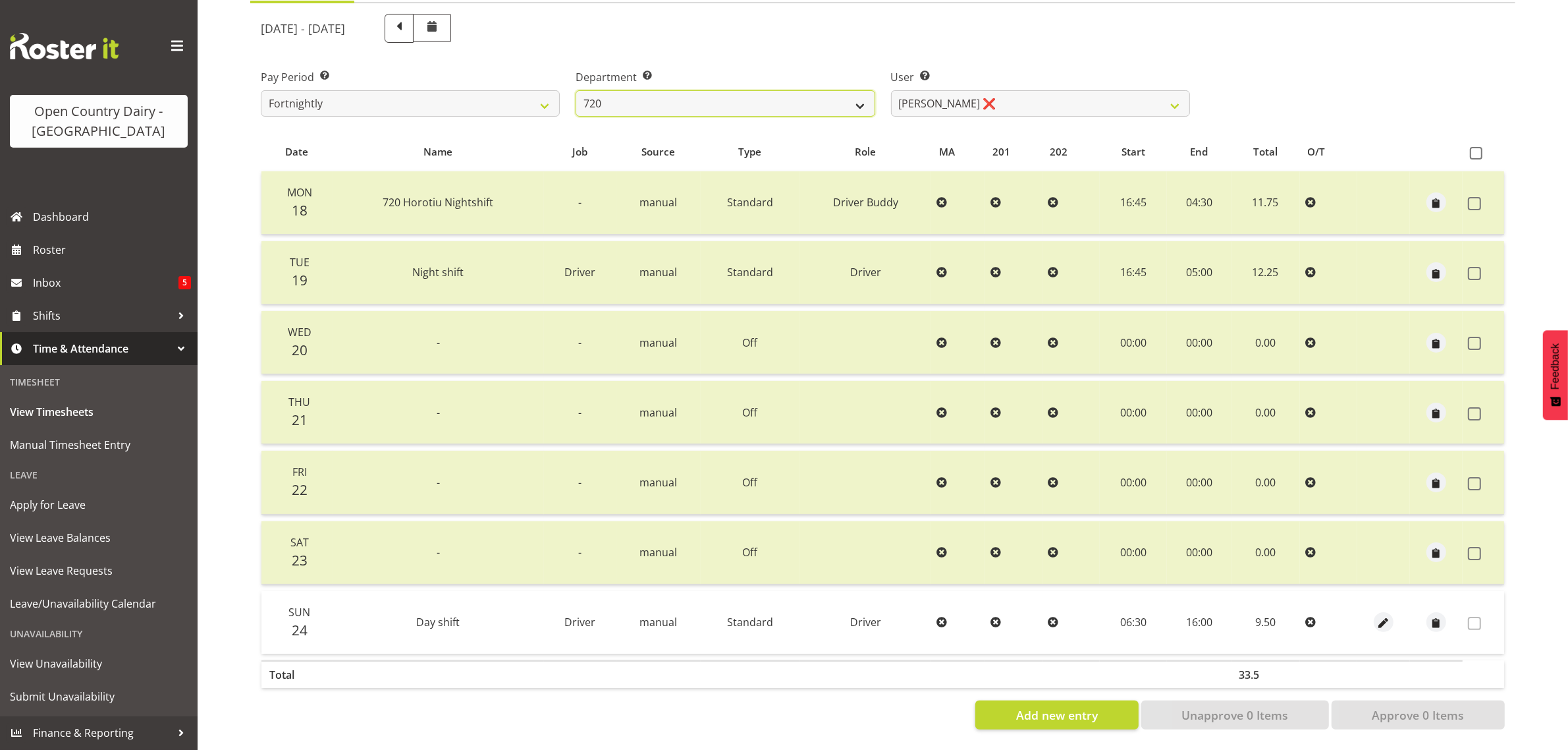
click at [646, 90] on select "701 702 703 704 705 706 707 708 709 710 711 712 713 714 715 716 717 718 719 720" at bounding box center [724, 103] width 299 height 26
select select "832"
click at [575, 90] on select "701 702 703 704 705 706 707 708 709 710 711 712 713 714 715 716 717 718 719 720" at bounding box center [724, 103] width 299 height 26
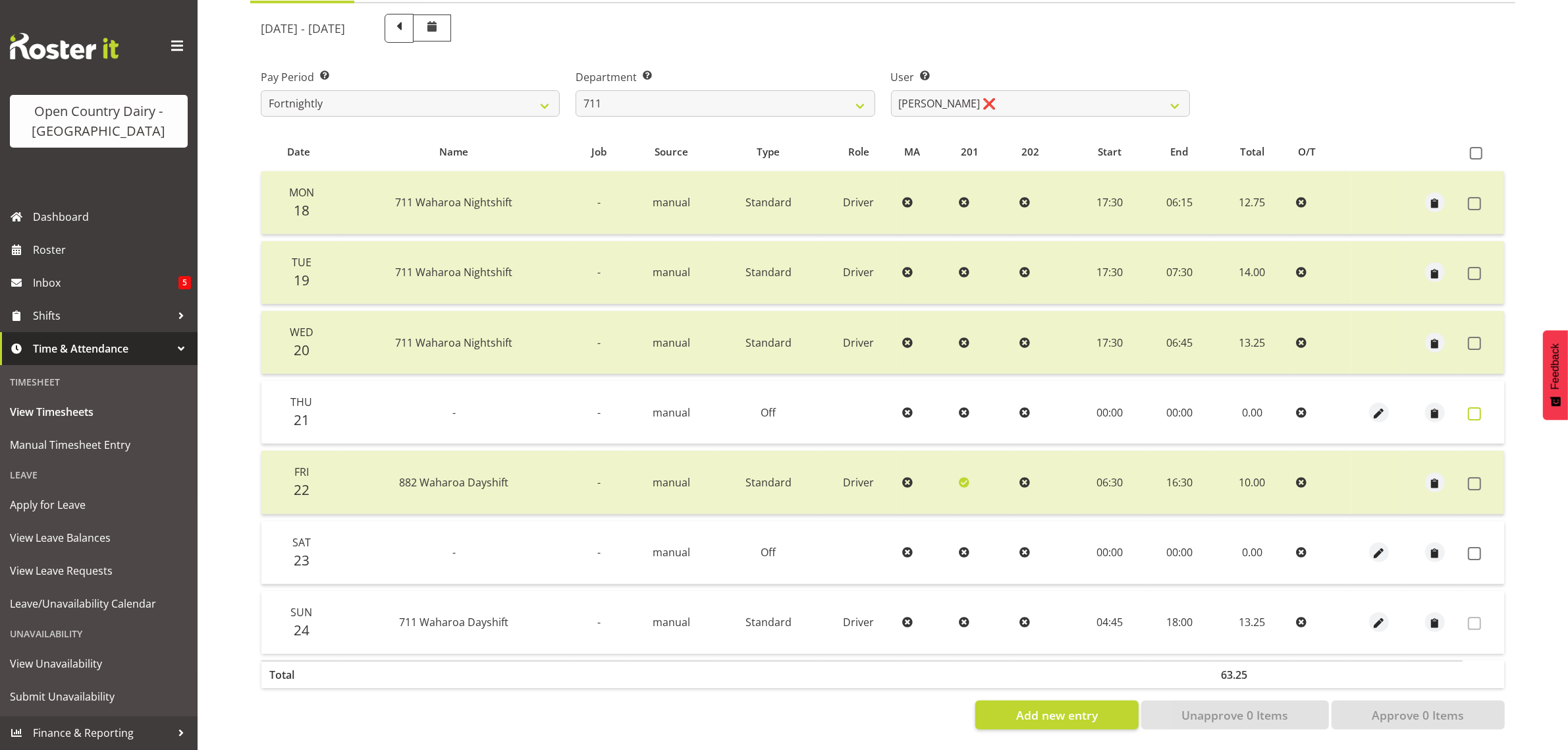
drag, startPoint x: 1472, startPoint y: 402, endPoint x: 1478, endPoint y: 407, distance: 7.8
click at [1478, 407] on span at bounding box center [1474, 413] width 13 height 13
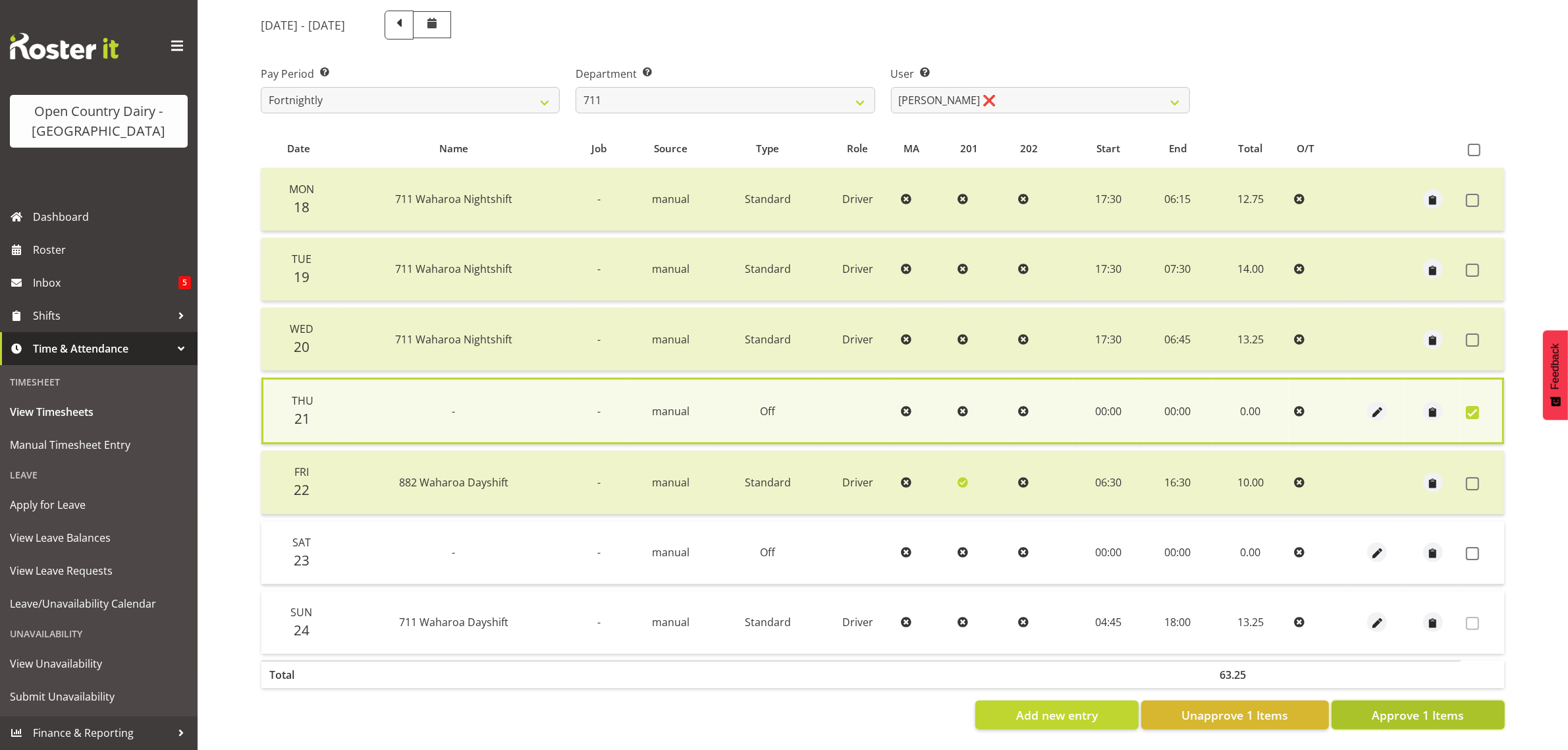
click at [1449, 706] on span "Approve 1 Items" at bounding box center [1418, 715] width 92 height 17
checkbox input "false"
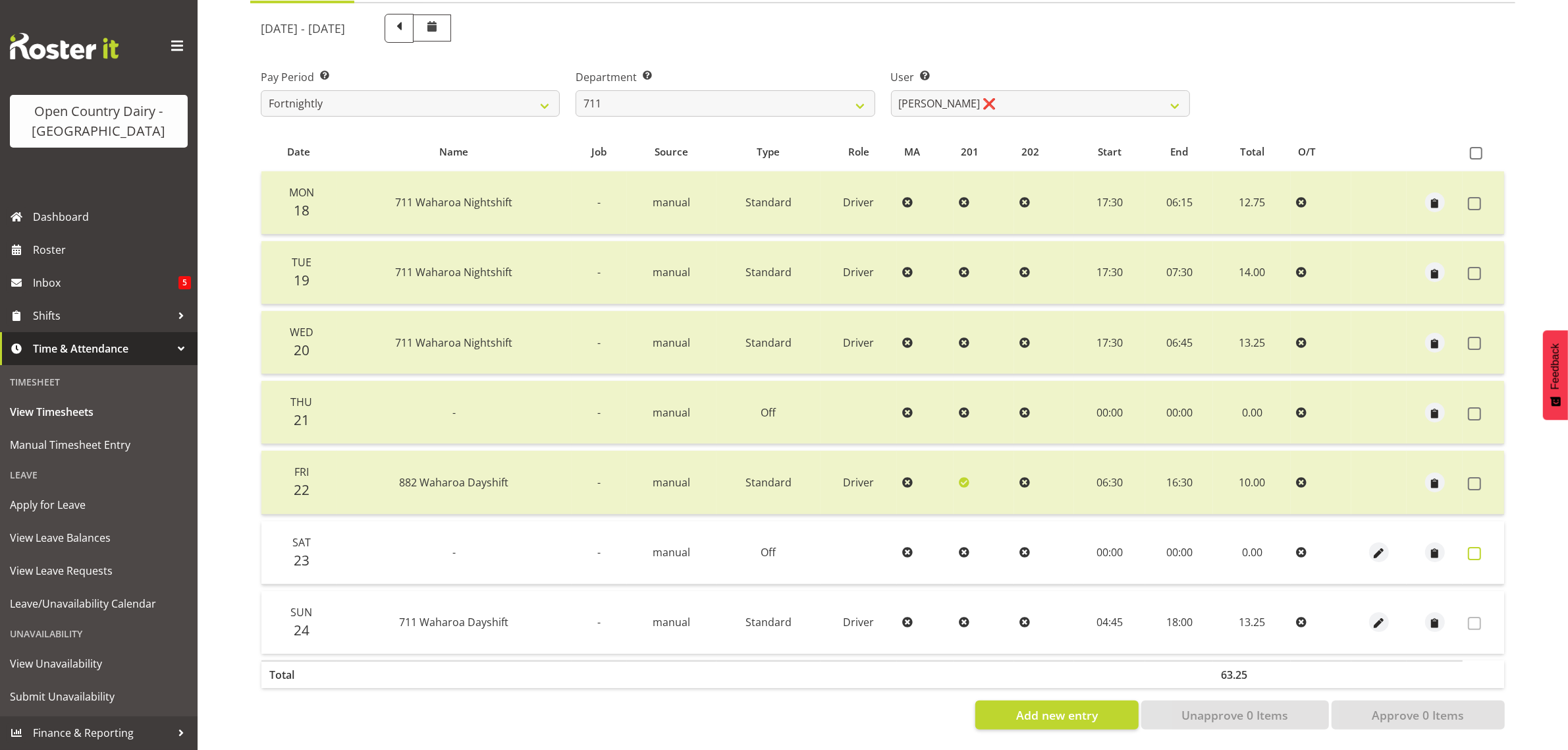
click at [1475, 546] on span at bounding box center [1474, 553] width 13 height 13
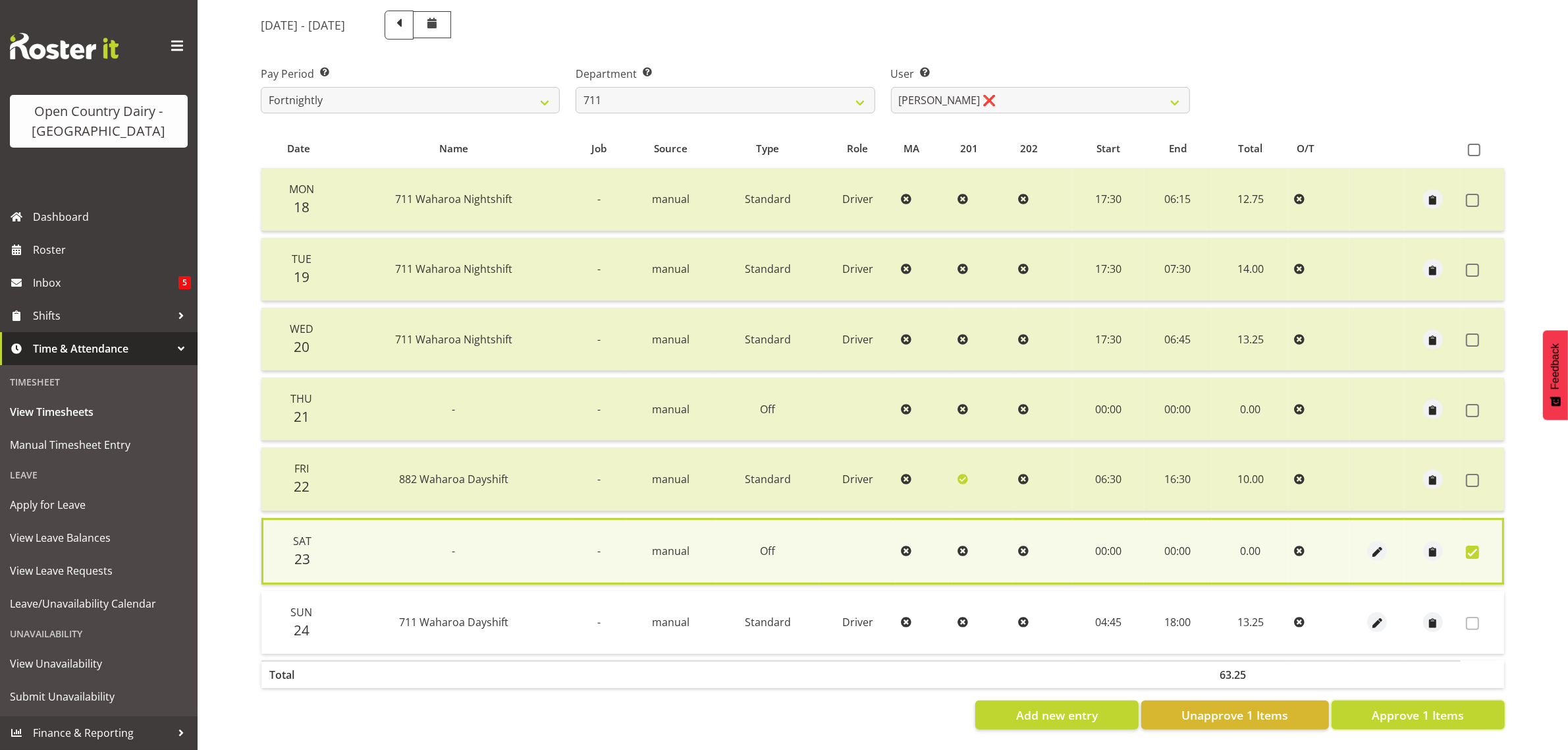
click at [1441, 706] on span "Approve 1 Items" at bounding box center [1418, 715] width 92 height 17
checkbox input "false"
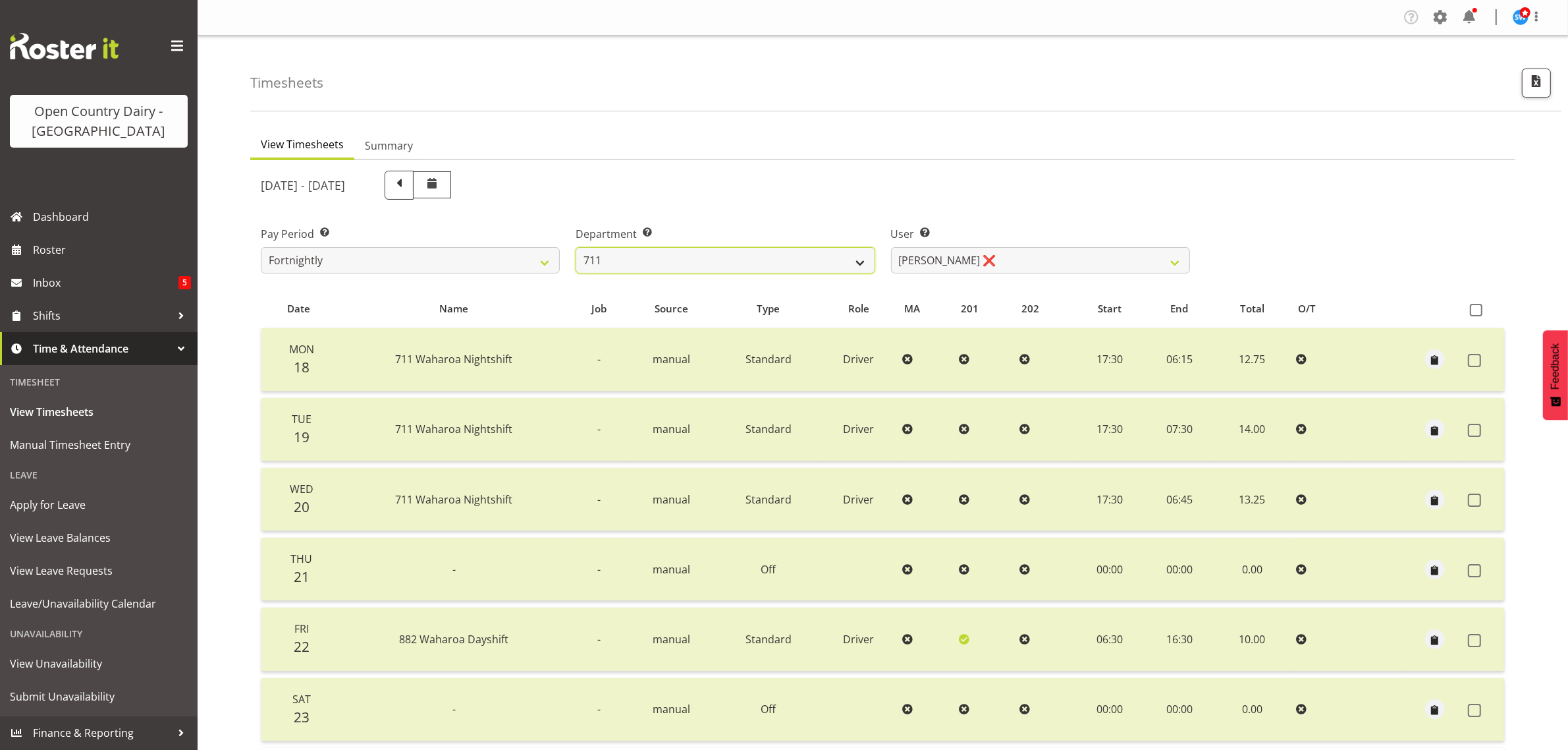
click at [814, 249] on select "701 702 703 704 705 706 707 708 709 710 711 712 713 714 715 716 717 718 719 720" at bounding box center [724, 260] width 299 height 26
click at [785, 194] on div "[DATE] - [DATE]" at bounding box center [725, 185] width 930 height 29
